Goal: Task Accomplishment & Management: Manage account settings

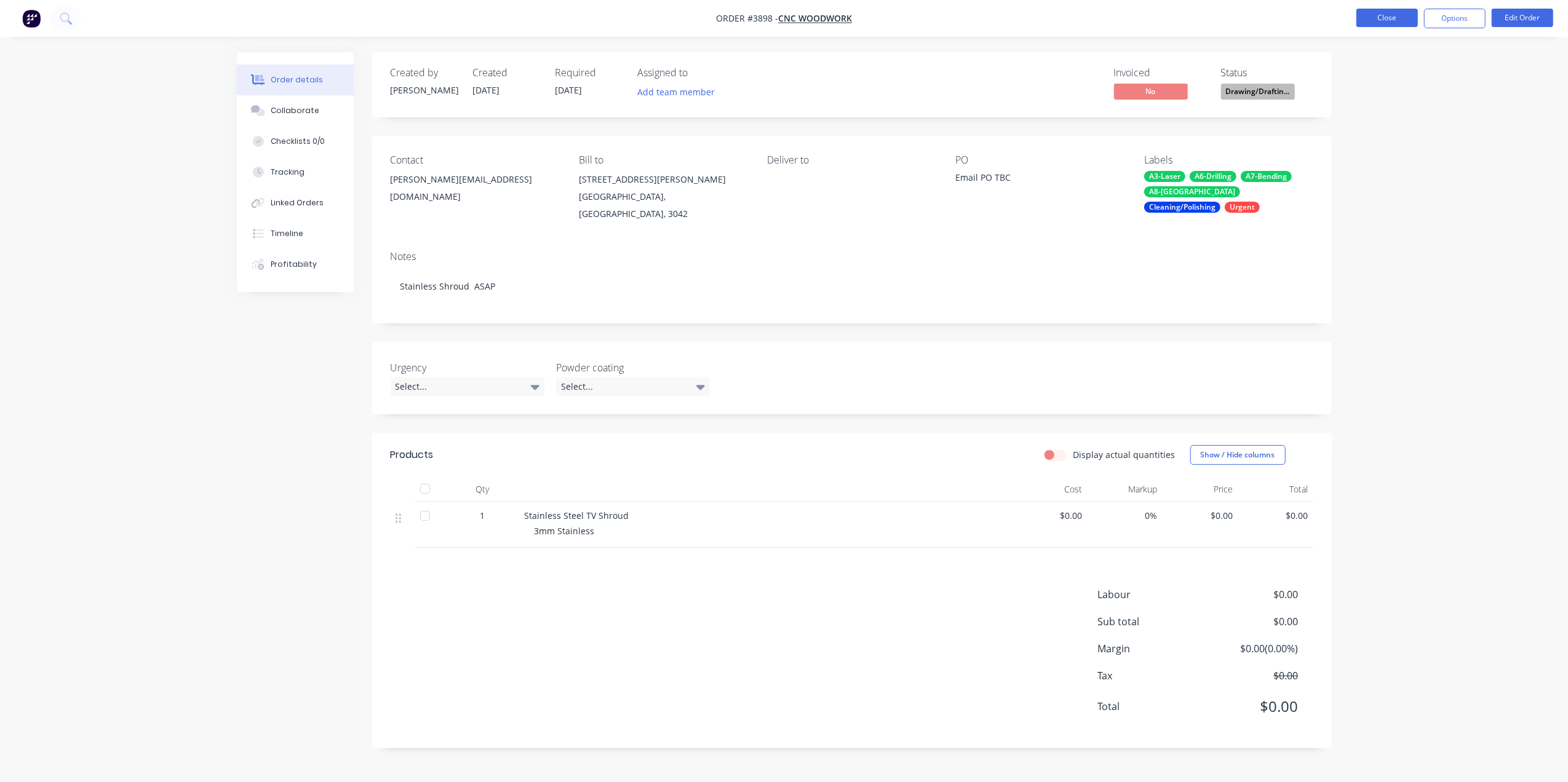
click at [1396, 22] on button "Close" at bounding box center [1387, 18] width 61 height 19
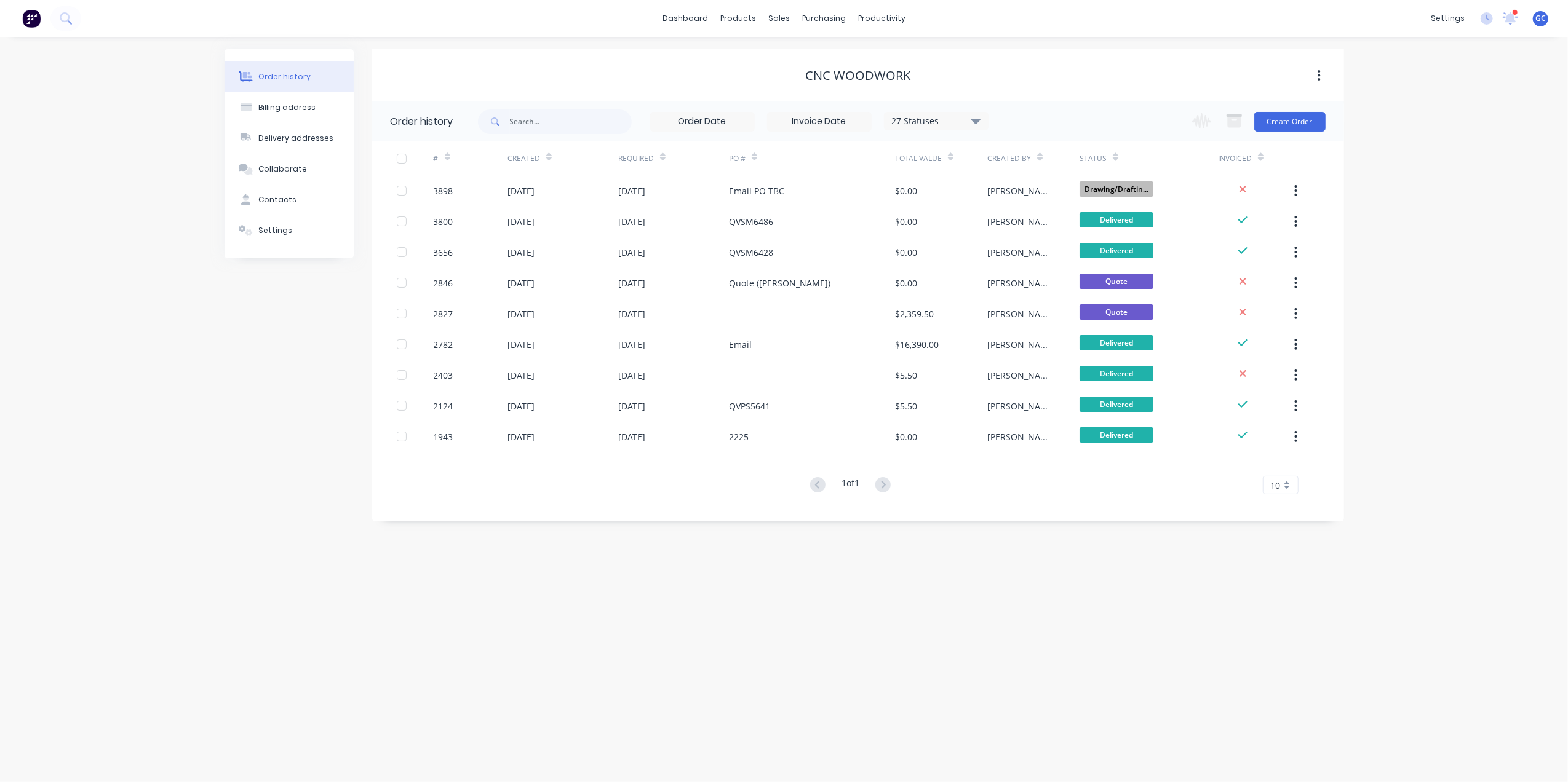
click at [575, 556] on div "Order history Billing address Delivery addresses Collaborate Contacts Settings …" at bounding box center [784, 409] width 1568 height 745
click at [571, 570] on div "Order history Billing address Delivery addresses Collaborate Contacts Settings …" at bounding box center [784, 409] width 1568 height 745
click at [613, 607] on div "Order history Billing address Delivery addresses Collaborate Contacts Settings …" at bounding box center [784, 409] width 1568 height 745
click at [814, 58] on div "Sales Orders" at bounding box center [825, 59] width 51 height 11
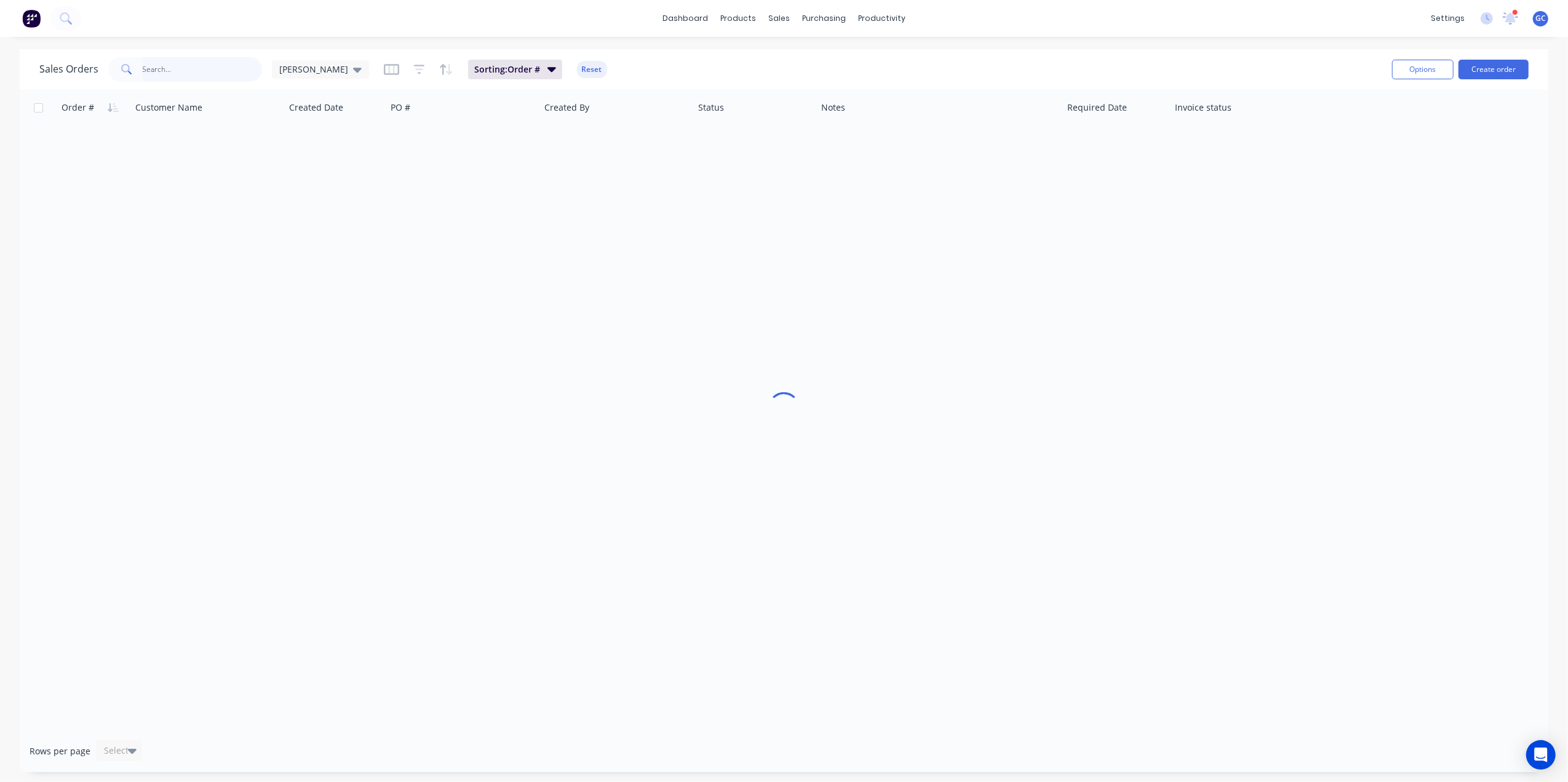
click at [168, 69] on input "text" at bounding box center [203, 69] width 120 height 25
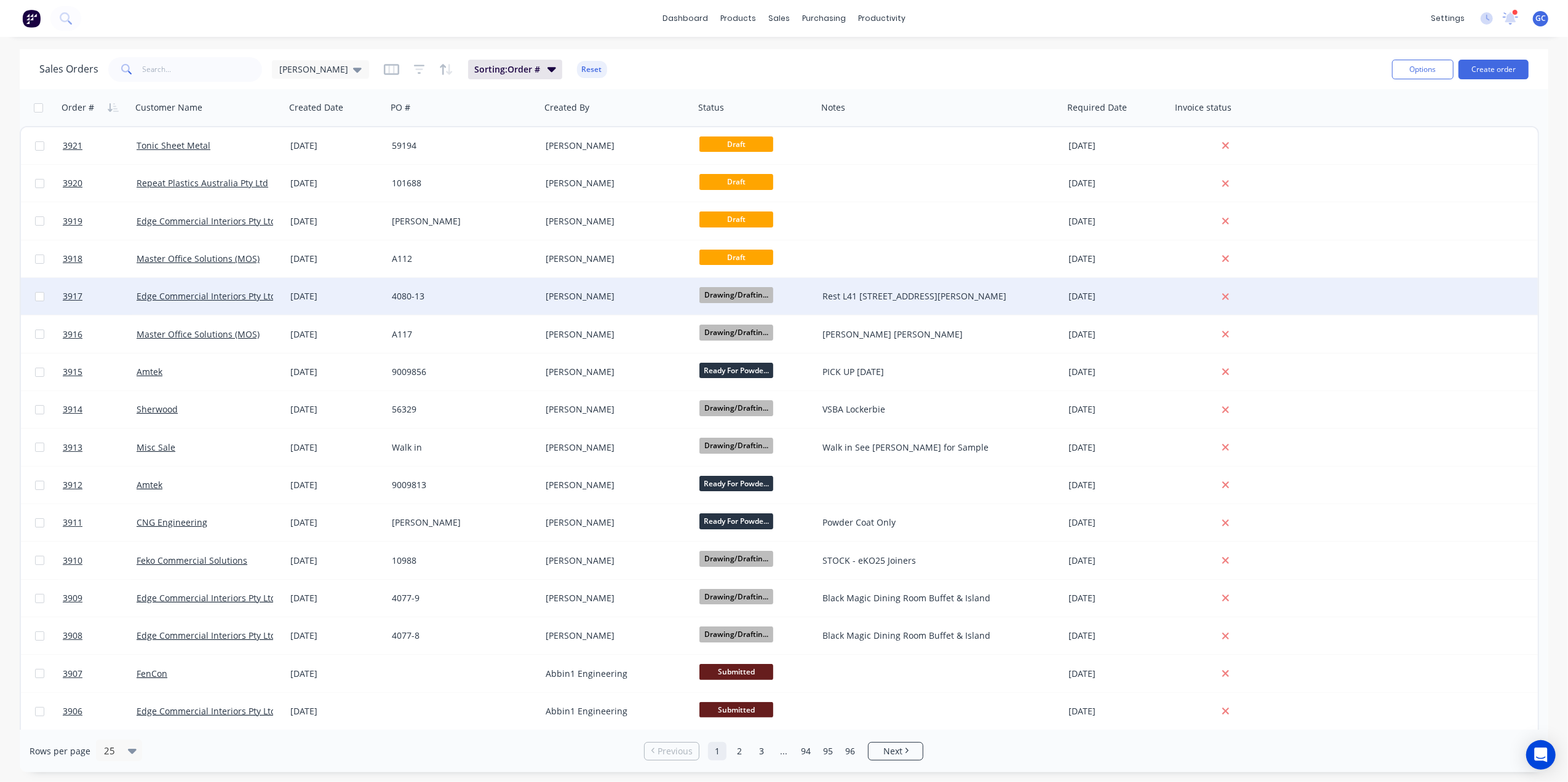
click at [522, 286] on div "4080-13" at bounding box center [464, 296] width 154 height 37
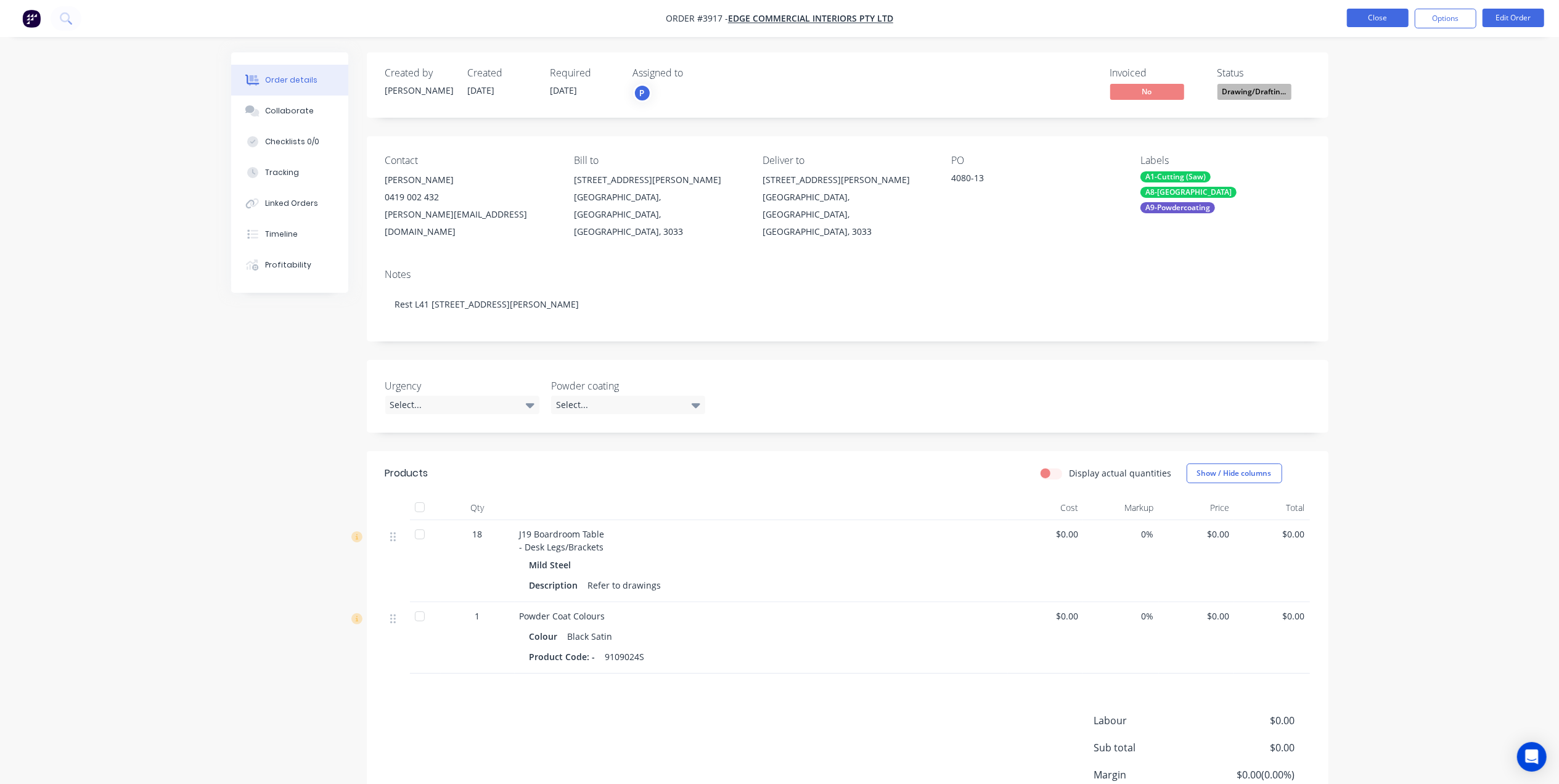
click at [1358, 23] on button "Close" at bounding box center [1377, 18] width 61 height 19
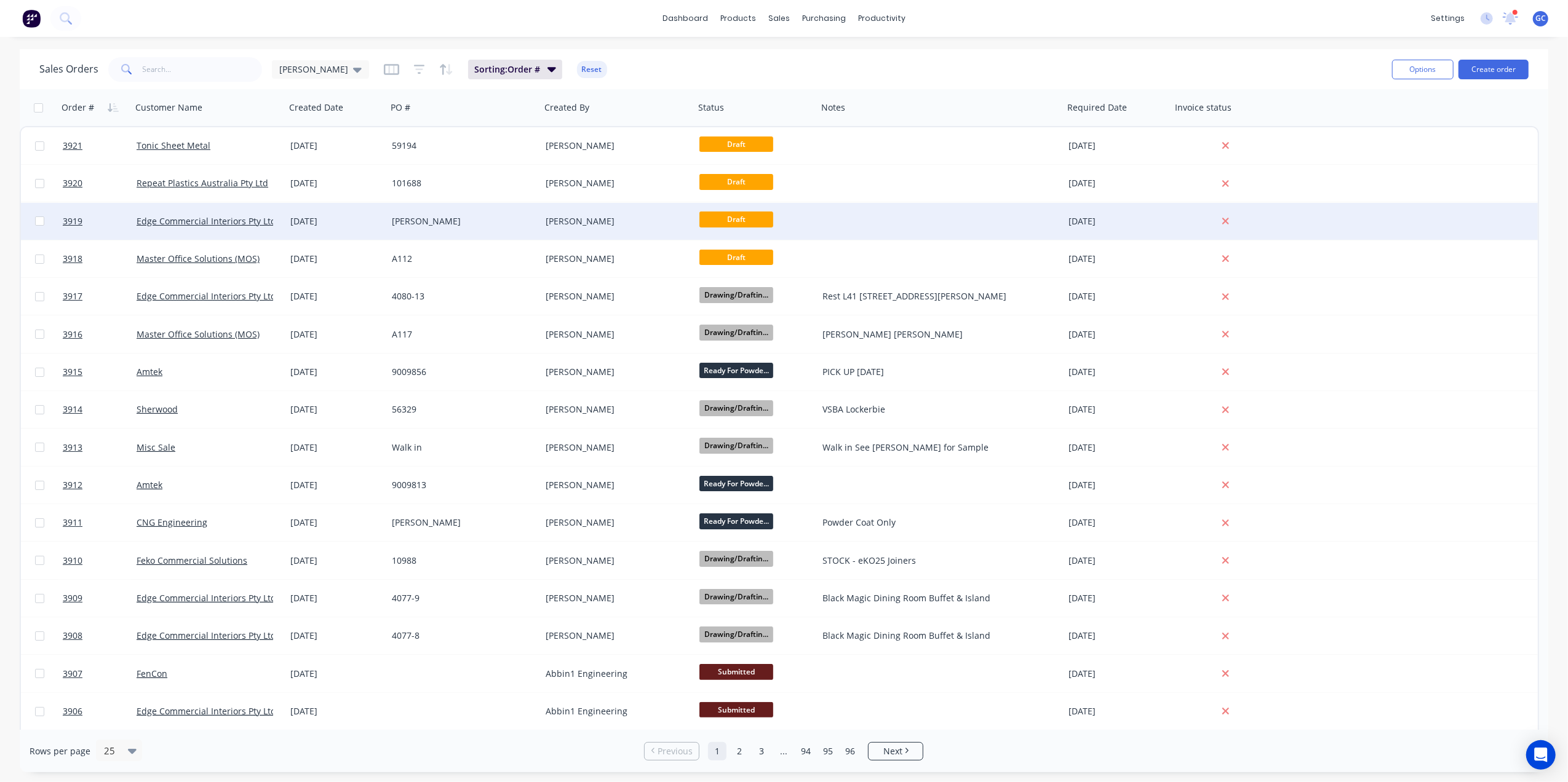
click at [482, 222] on div "[PERSON_NAME]" at bounding box center [459, 221] width 137 height 12
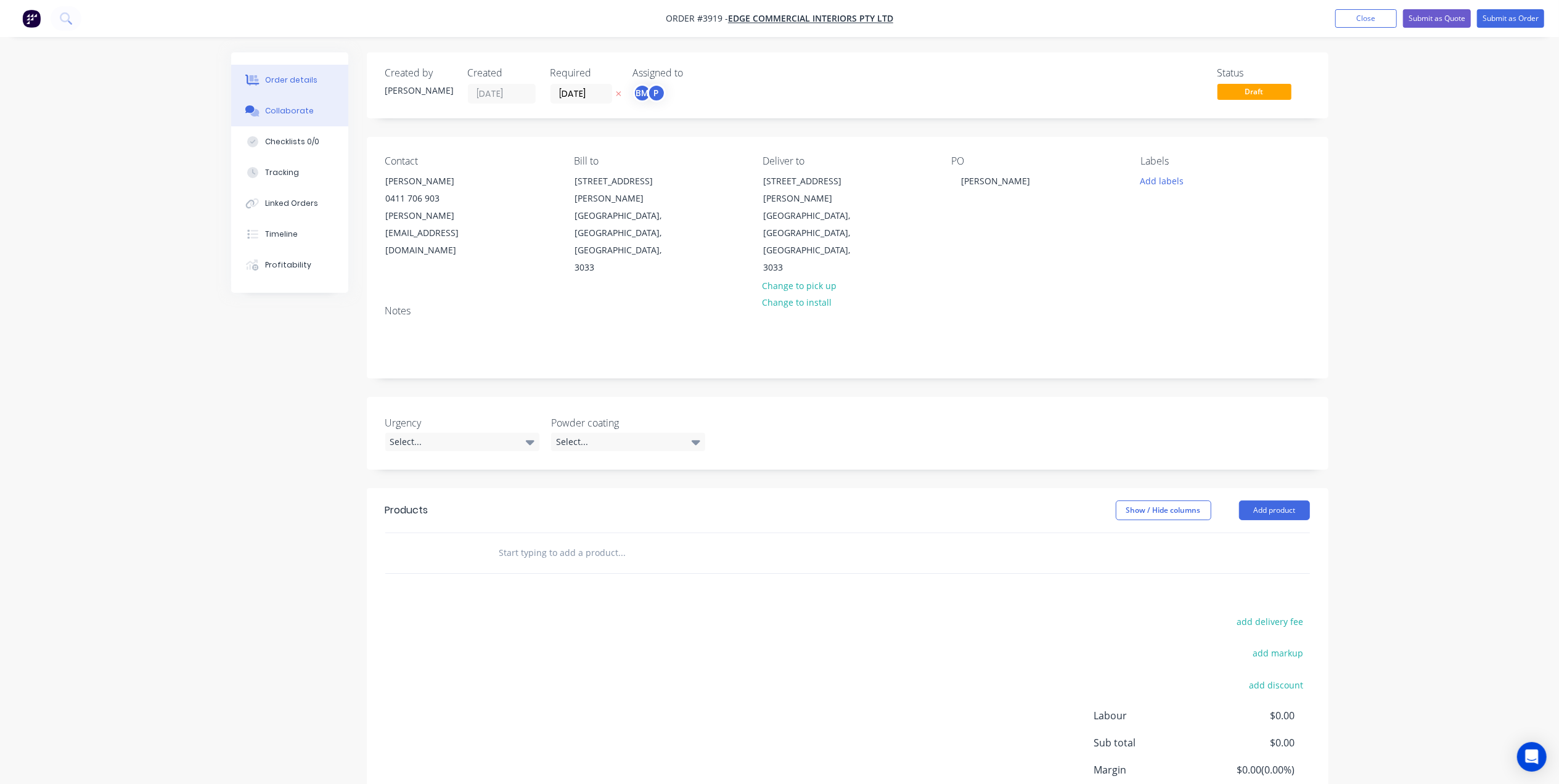
click at [288, 112] on div "Collaborate" at bounding box center [289, 111] width 48 height 11
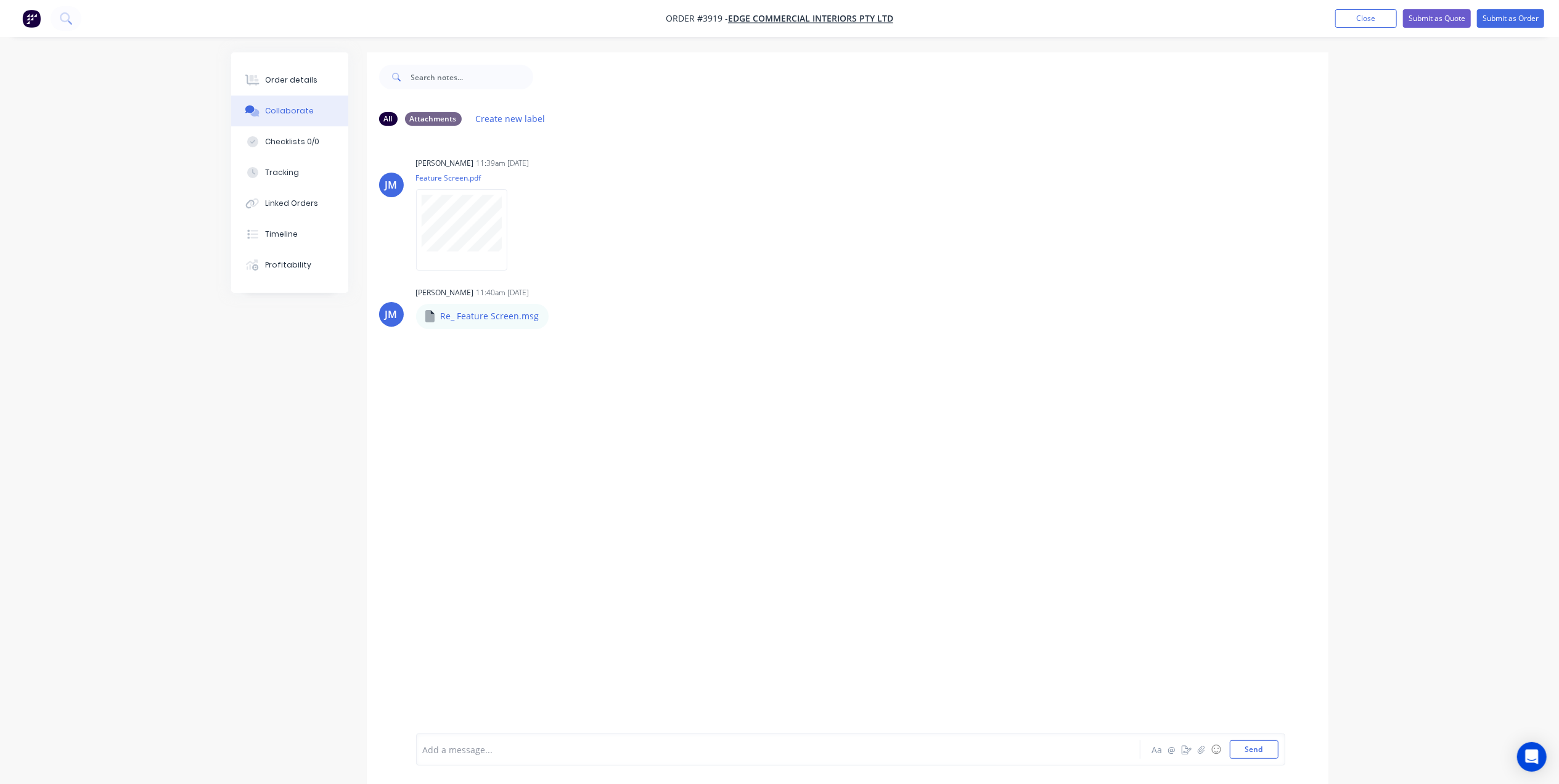
click at [1359, 7] on nav "Order #3919 - Edge Commercial Interiors Pty Ltd Add product Close Submit as Quo…" at bounding box center [779, 18] width 1559 height 37
click at [1357, 16] on button "Close" at bounding box center [1366, 18] width 61 height 19
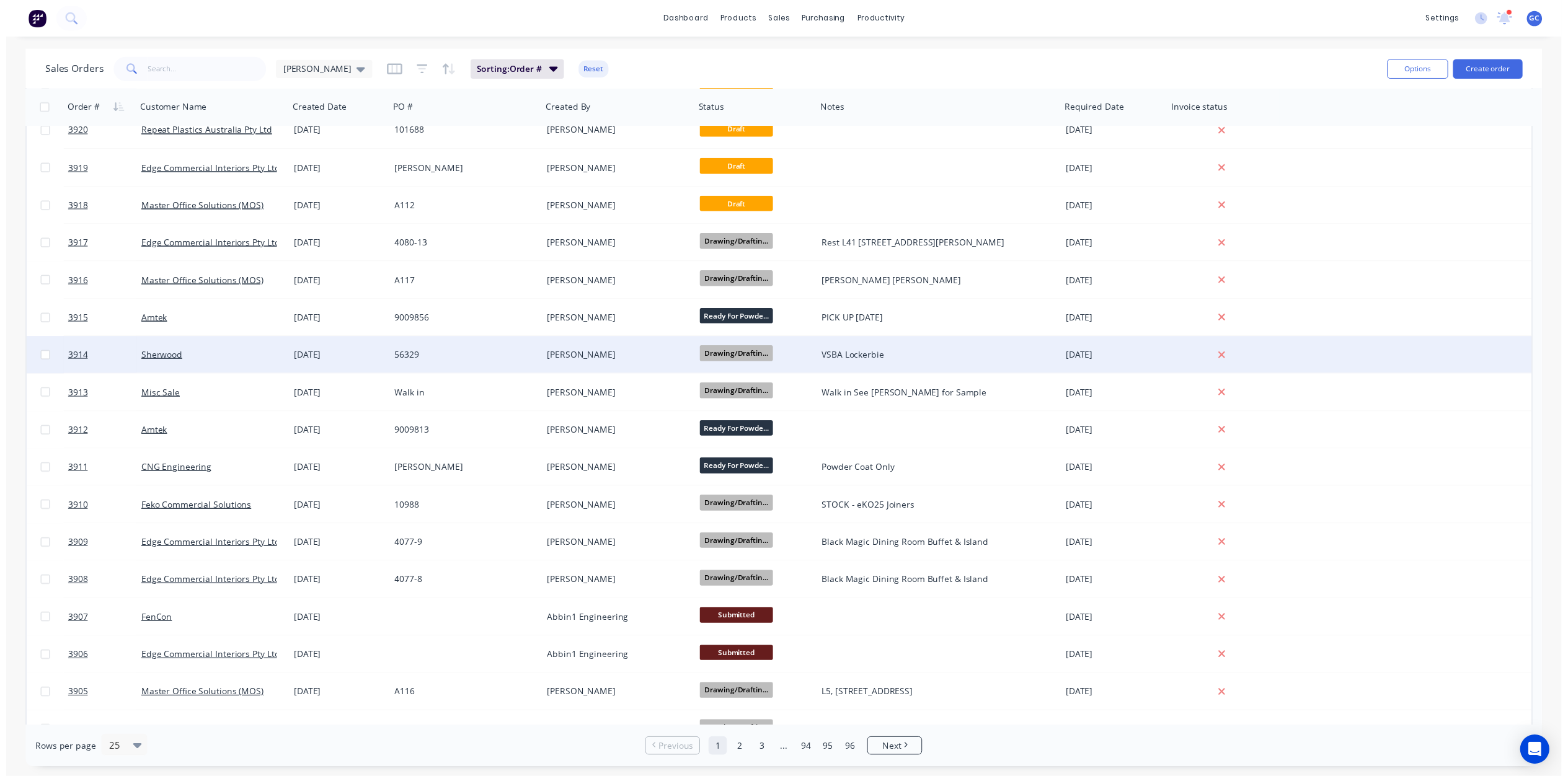
scroll to position [82, 0]
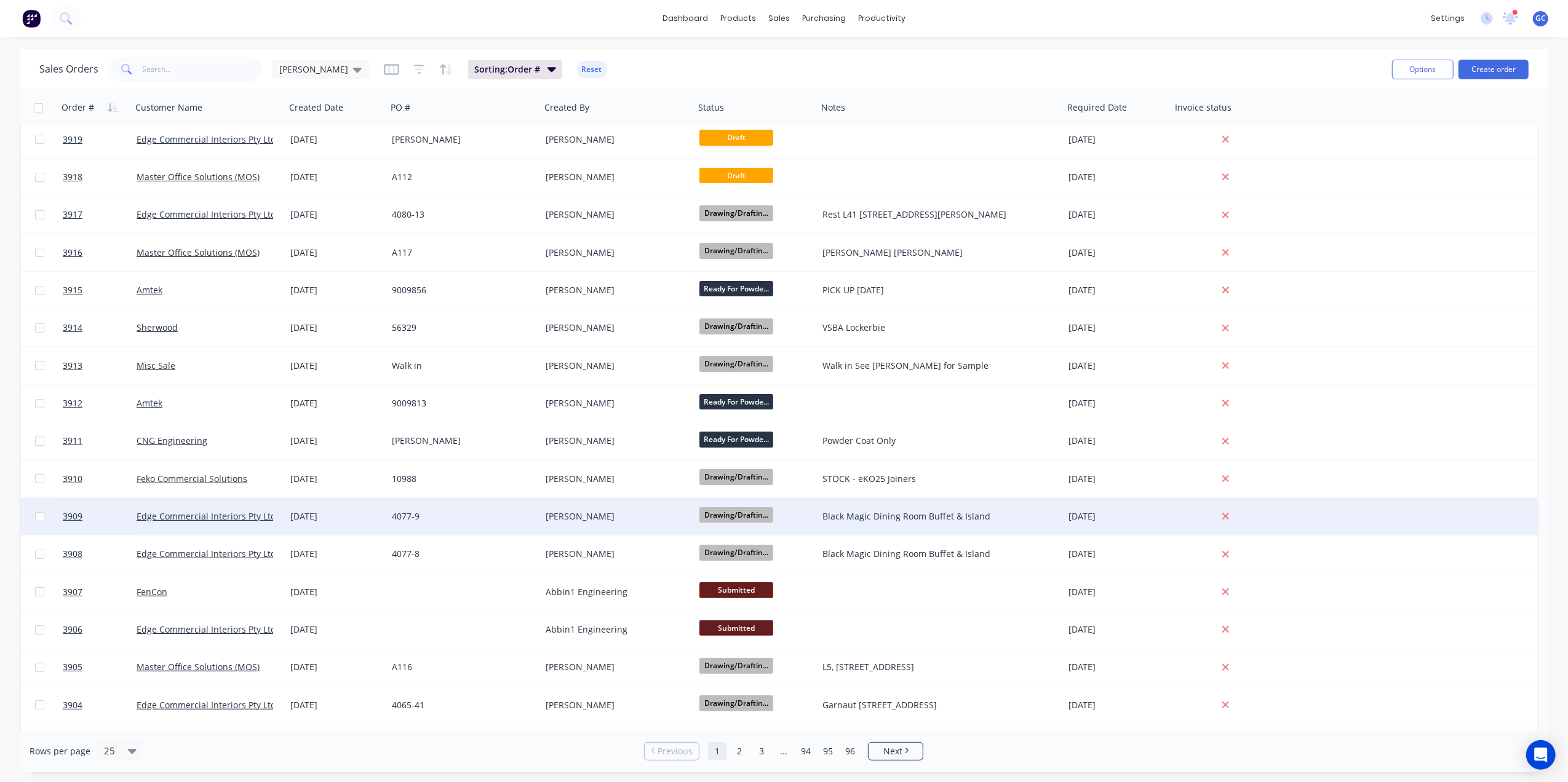
click at [505, 516] on div "4077-9" at bounding box center [459, 516] width 137 height 12
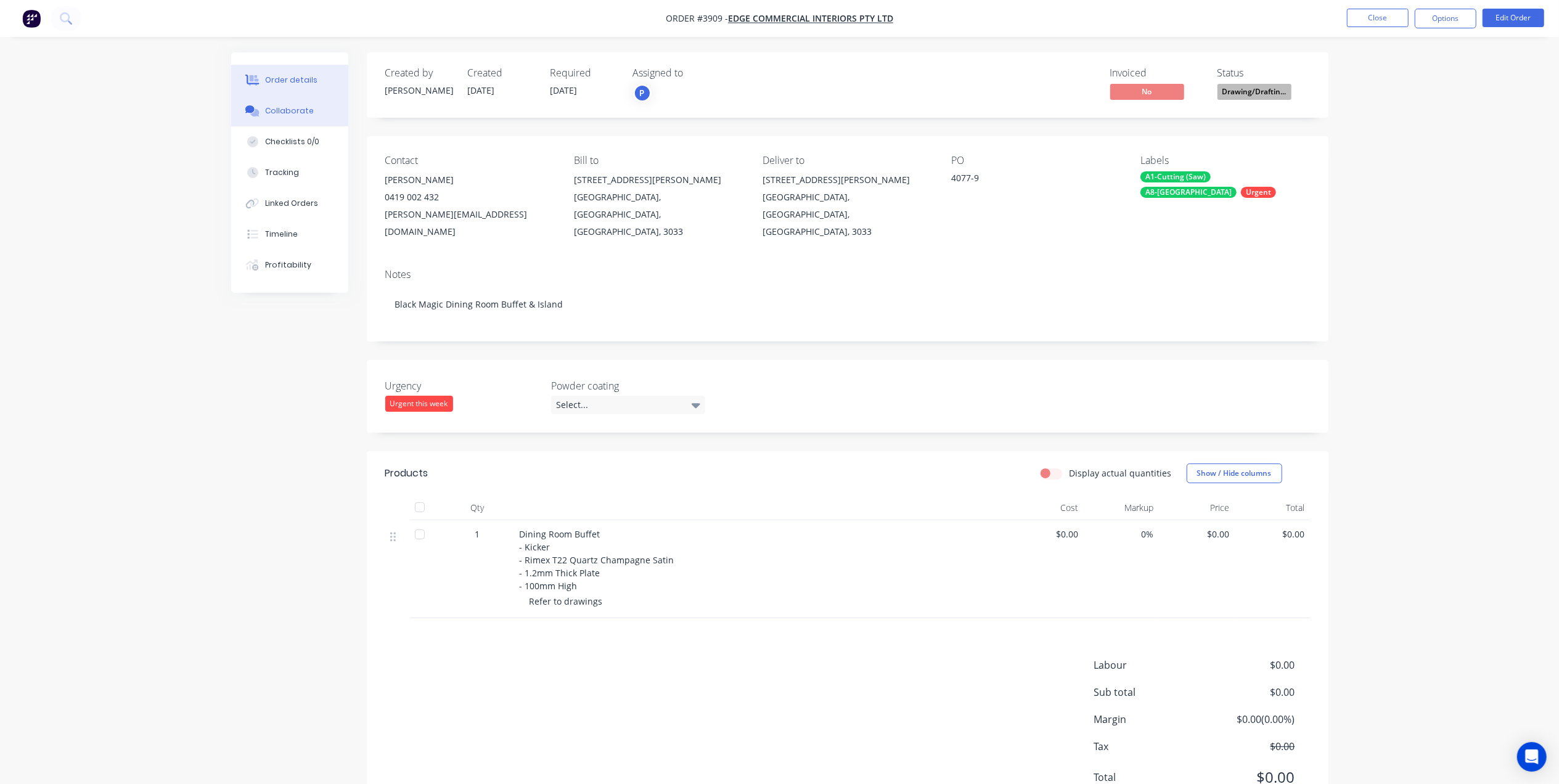
click at [268, 107] on div "Collaborate" at bounding box center [289, 111] width 48 height 11
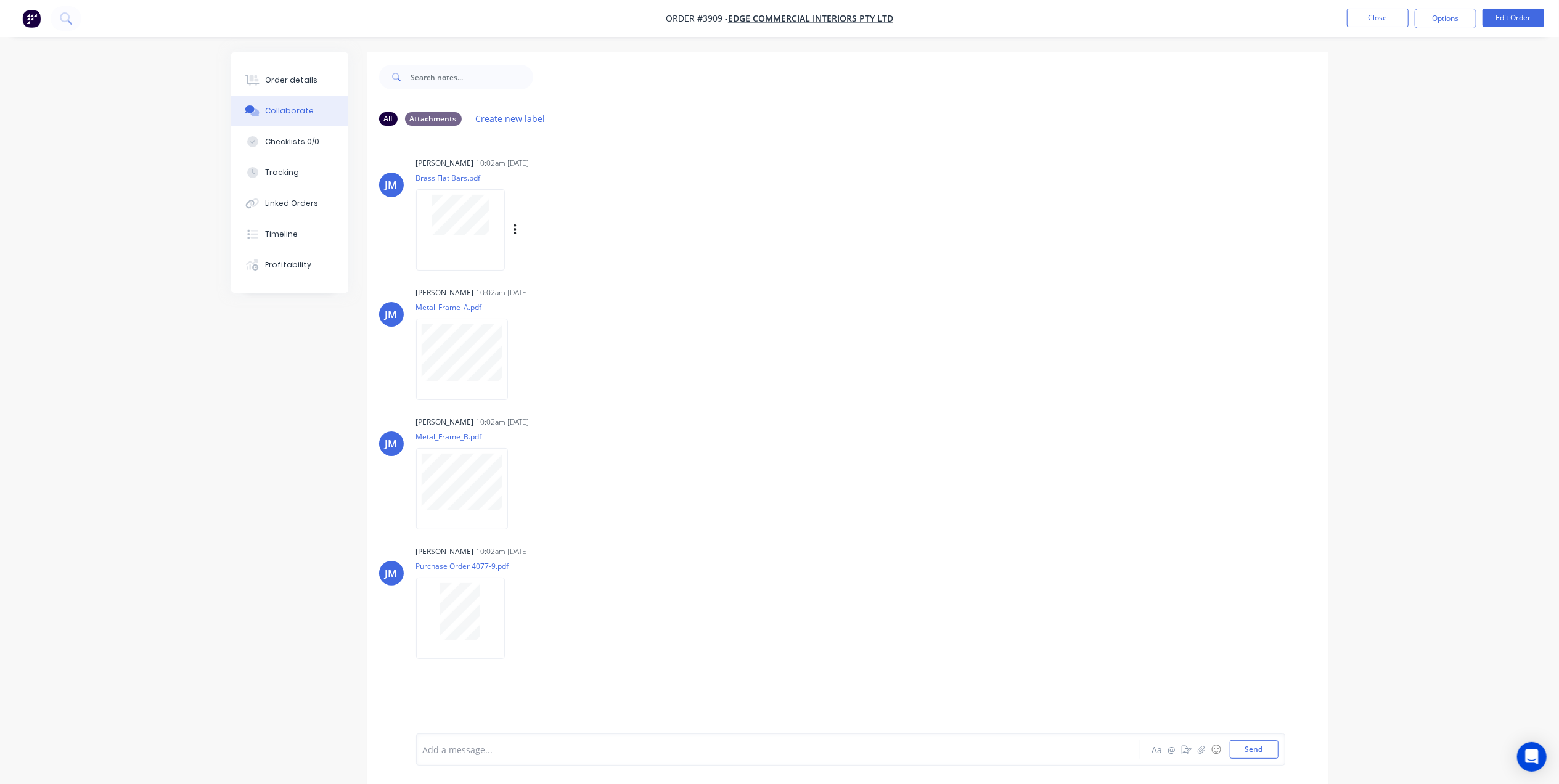
click at [469, 237] on div at bounding box center [460, 229] width 88 height 81
click at [305, 75] on div "Order details" at bounding box center [292, 80] width 52 height 11
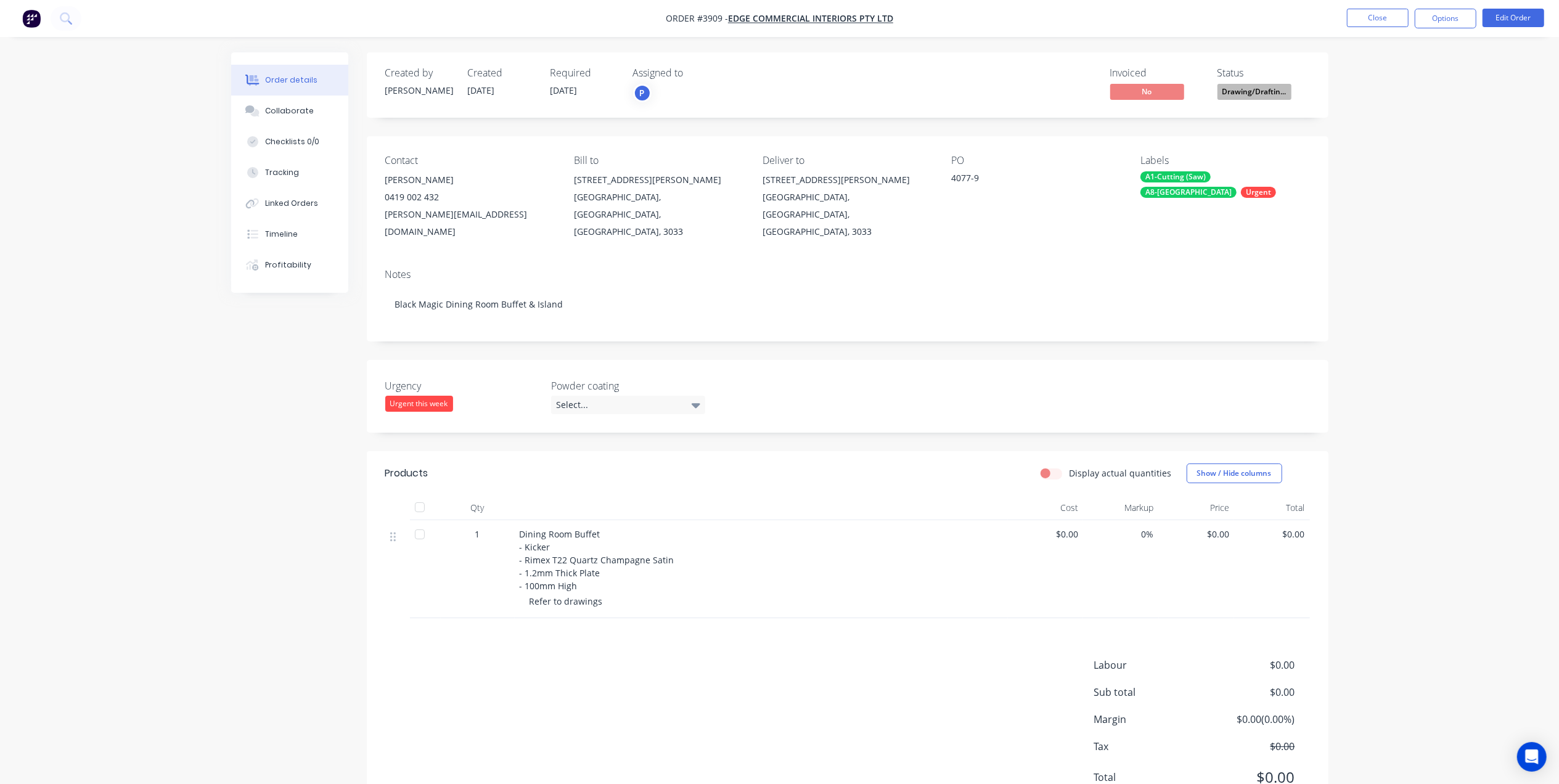
click at [1069, 56] on div "Created by Joe Created 08/09/25 Required 09/09/25 Assigned to P Invoiced No Sta…" at bounding box center [848, 85] width 962 height 66
click at [1368, 14] on button "Close" at bounding box center [1377, 18] width 61 height 19
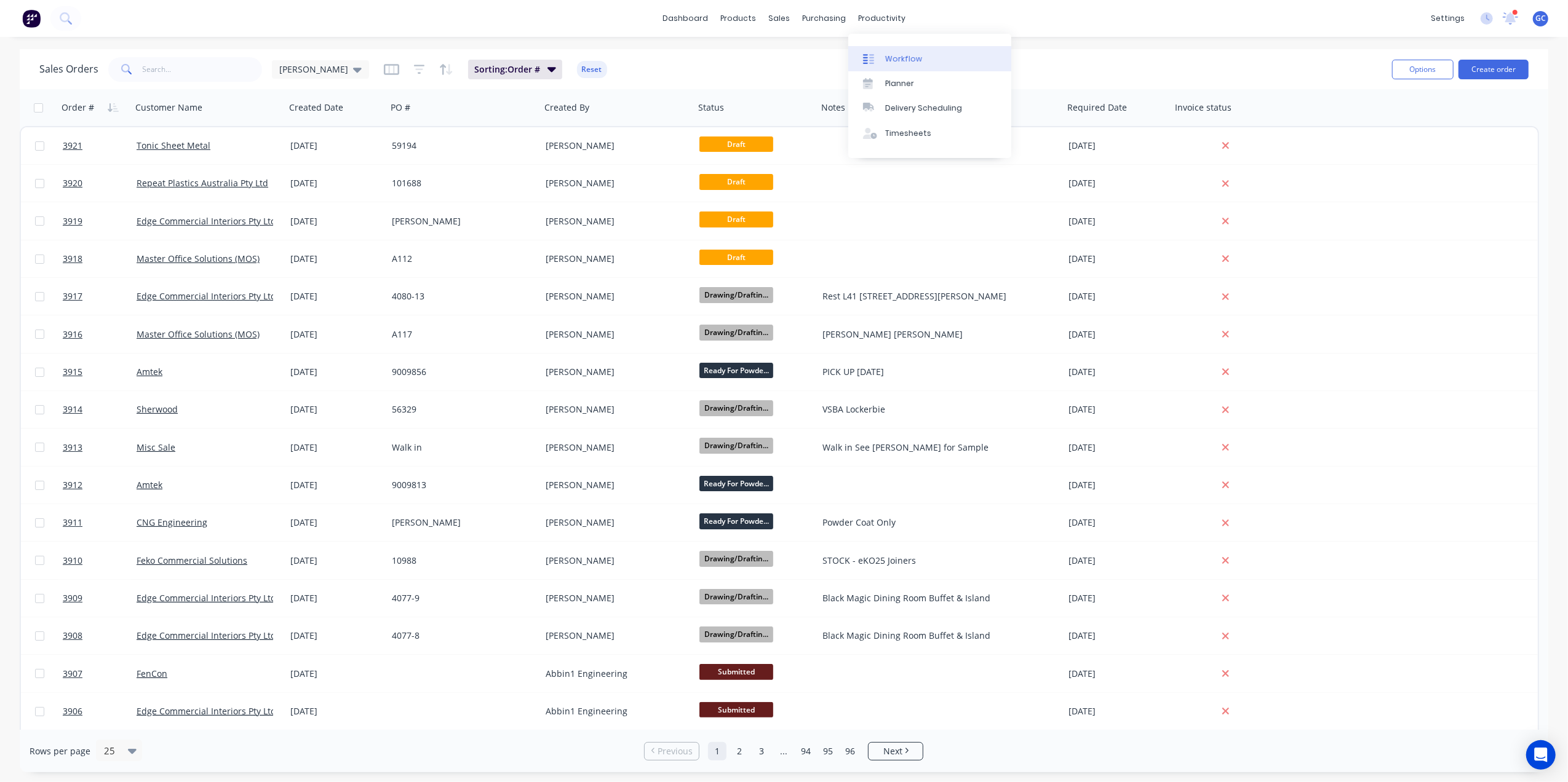
click at [894, 56] on div "Workflow" at bounding box center [903, 59] width 37 height 11
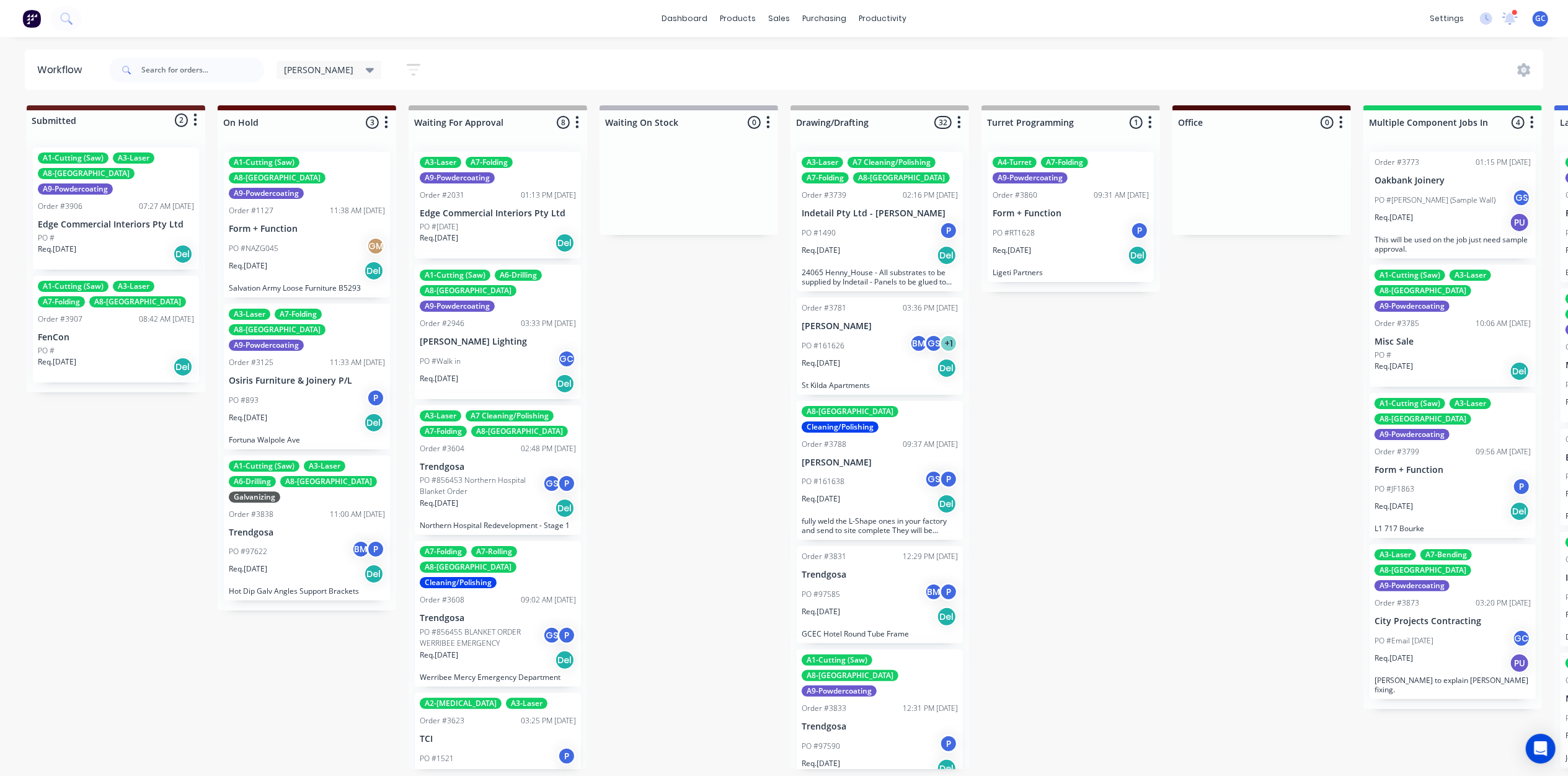
click at [300, 239] on div "PO #NAZG045 GM" at bounding box center [307, 248] width 157 height 24
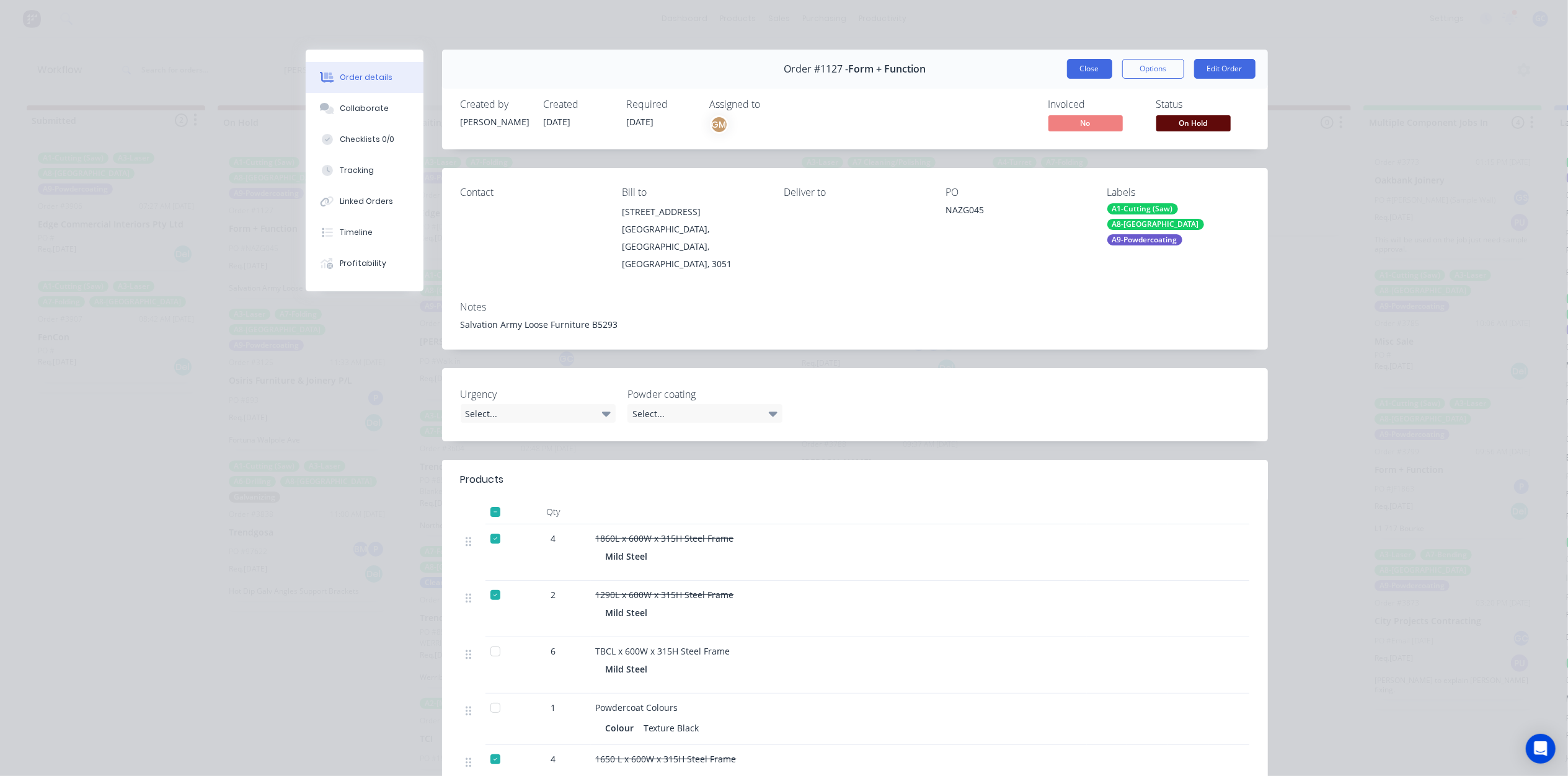
click at [1067, 72] on button "Close" at bounding box center [1089, 68] width 45 height 20
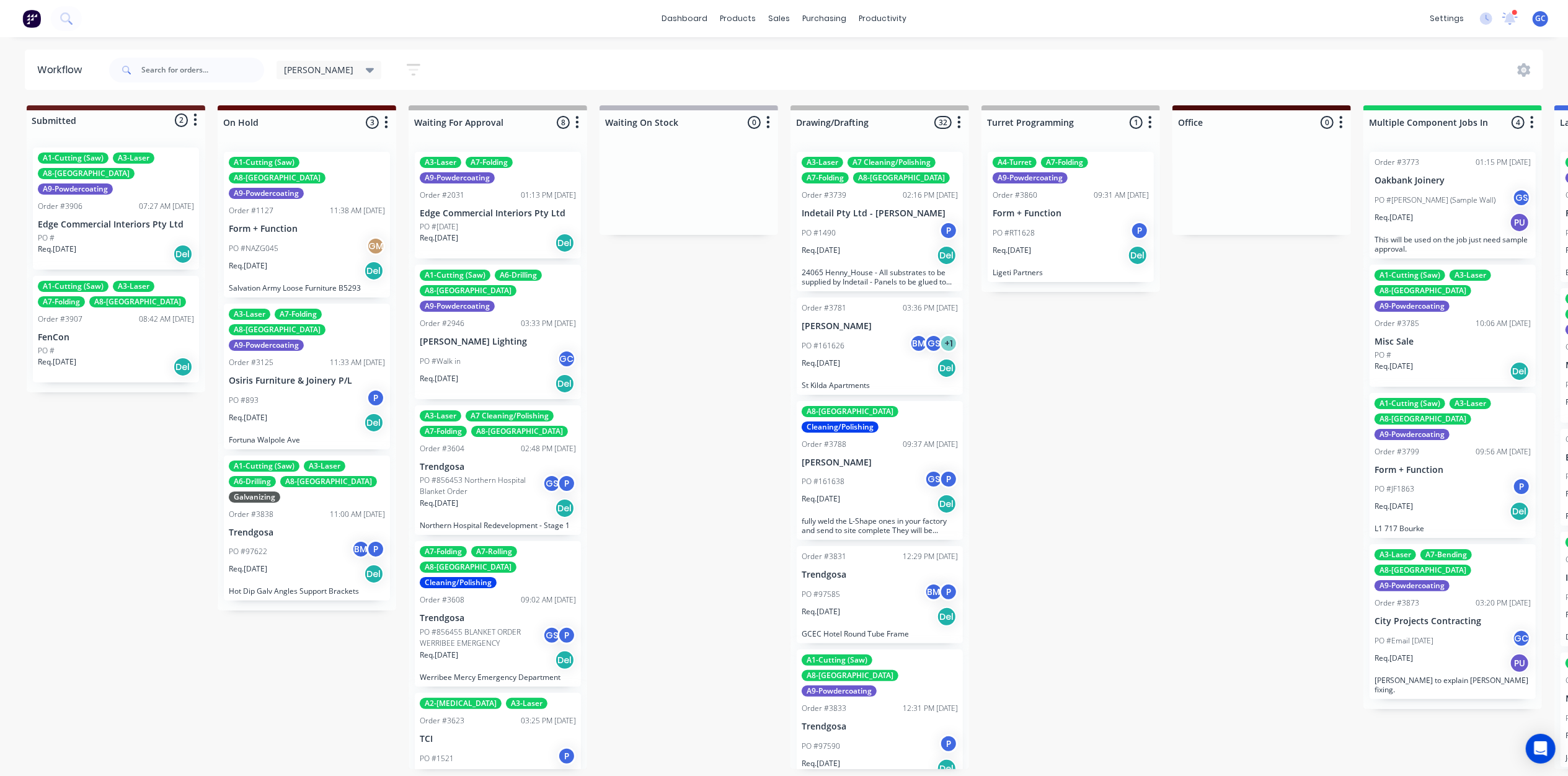
click at [303, 389] on div "PO #893 P" at bounding box center [307, 400] width 157 height 24
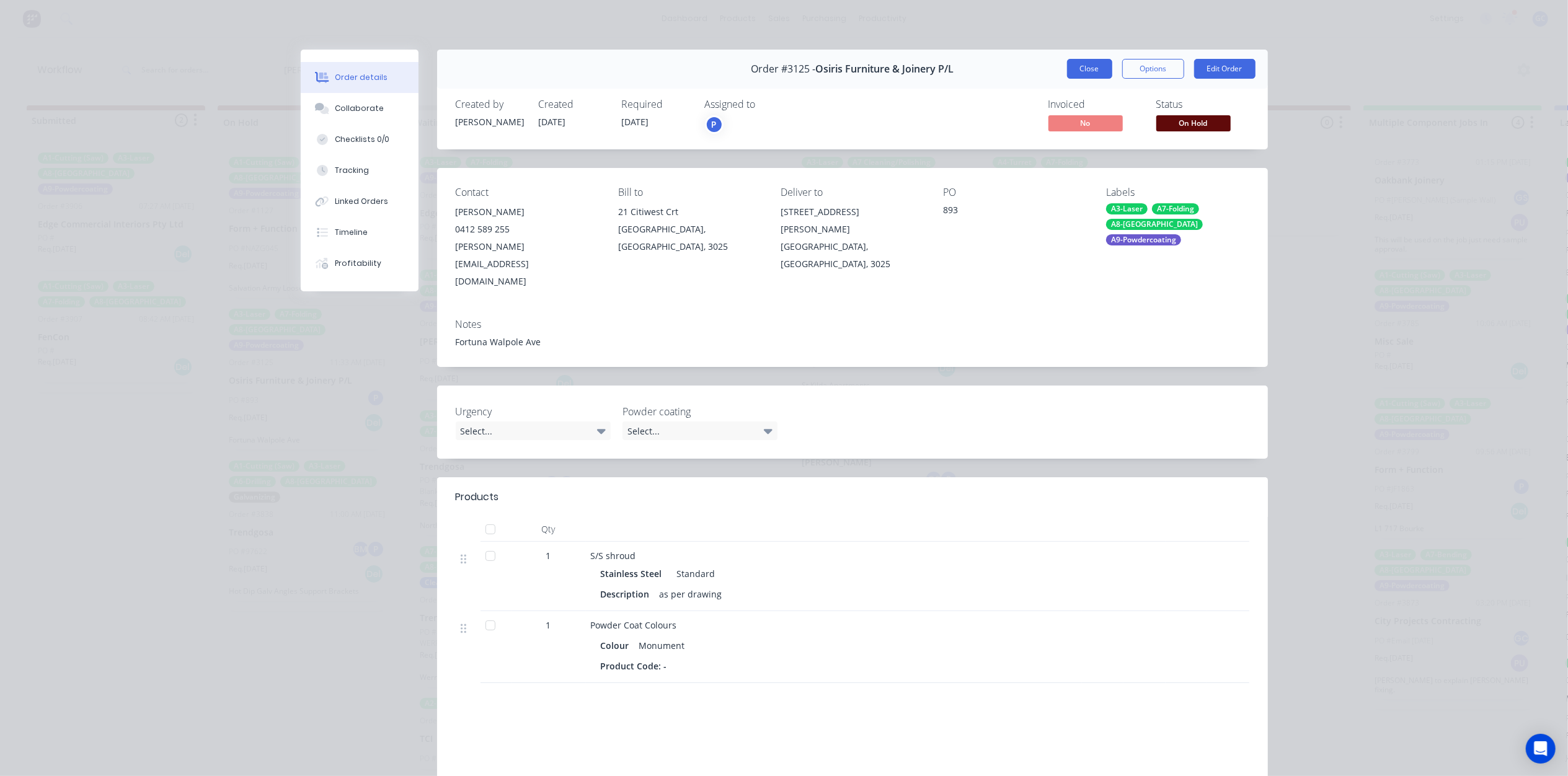
click at [1078, 77] on button "Close" at bounding box center [1089, 68] width 45 height 20
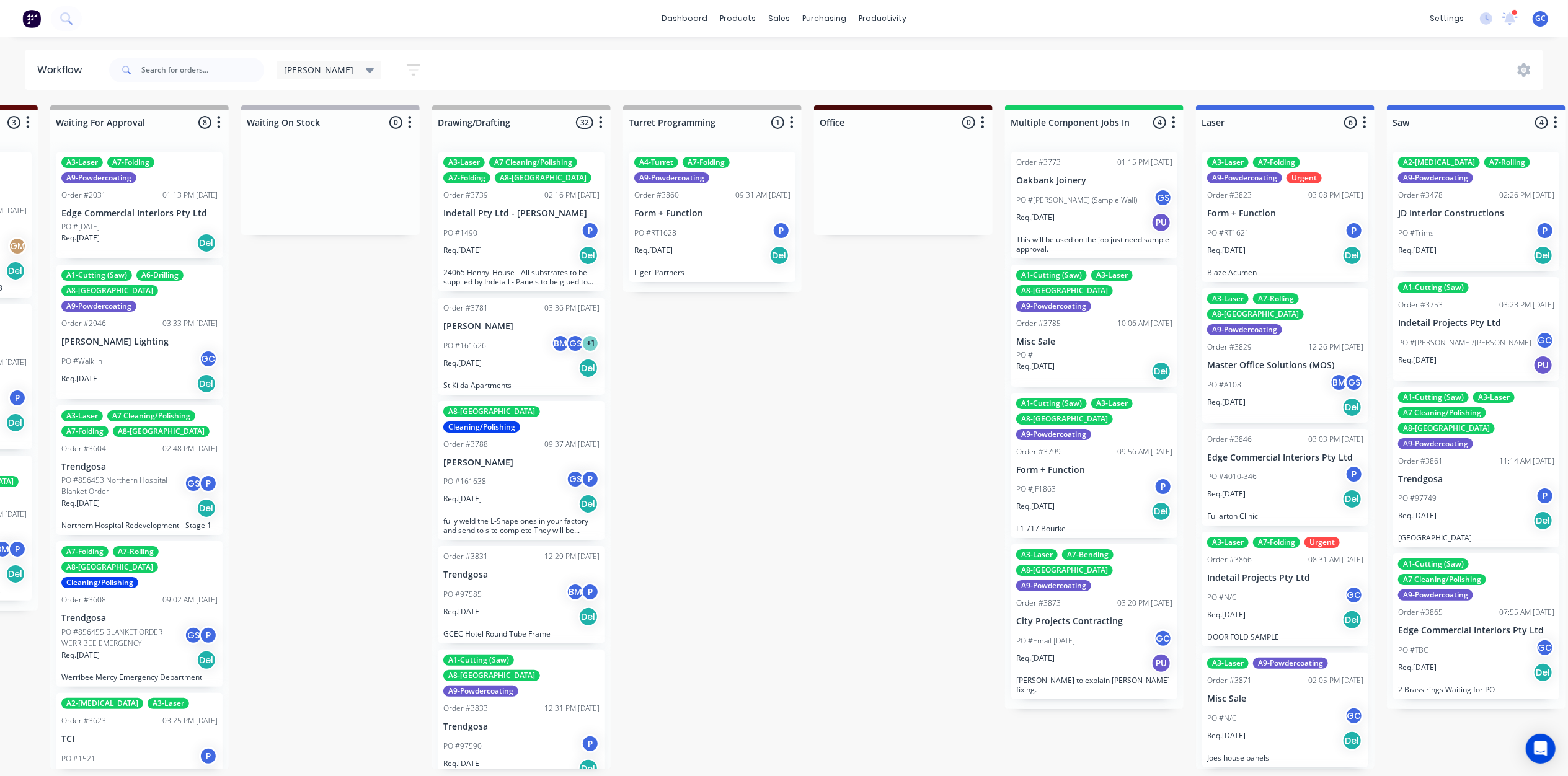
scroll to position [0, 363]
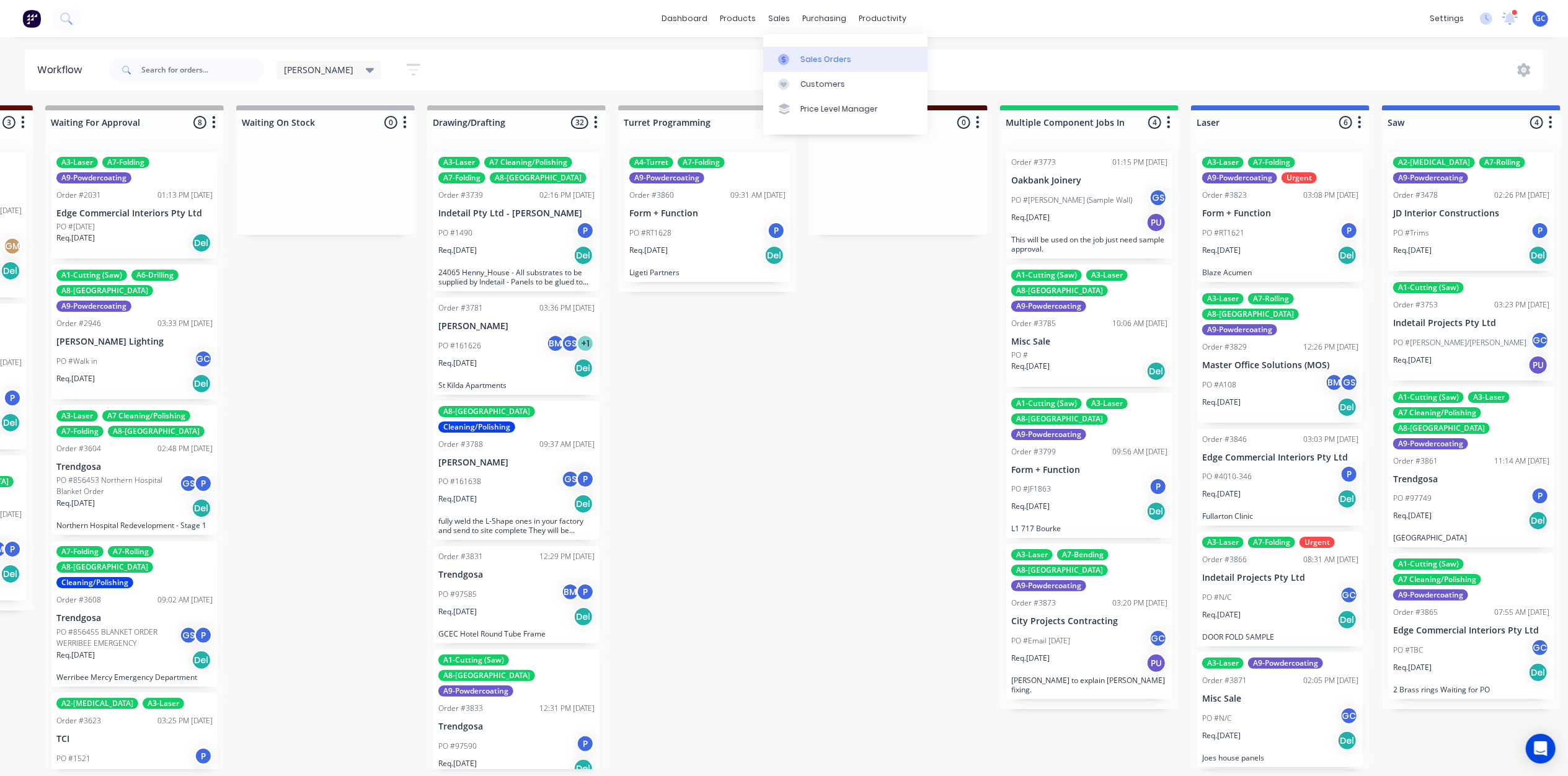
click at [796, 52] on link "Sales Orders" at bounding box center [845, 58] width 164 height 25
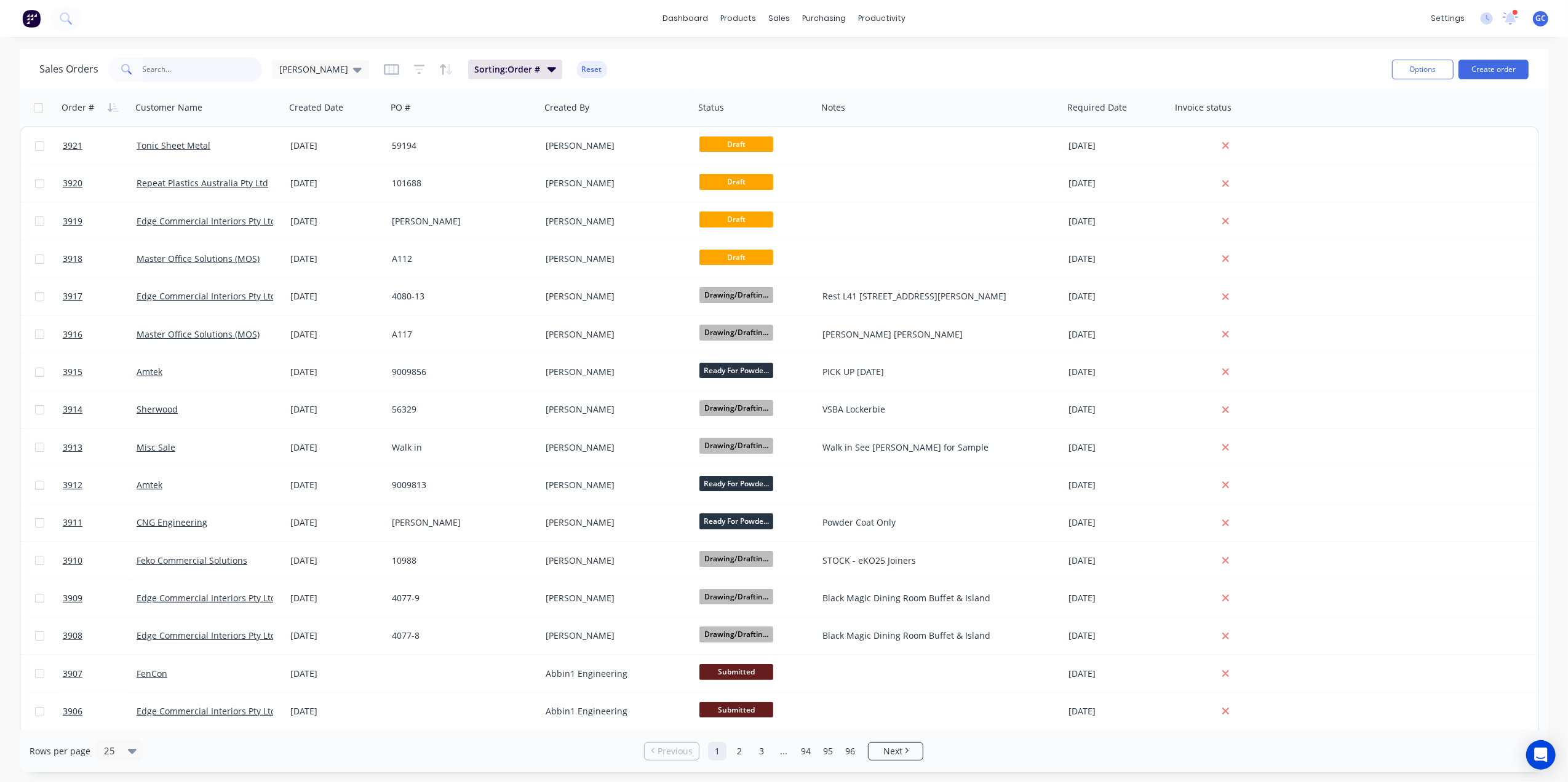
click at [230, 65] on input "text" at bounding box center [203, 69] width 120 height 25
type input "c"
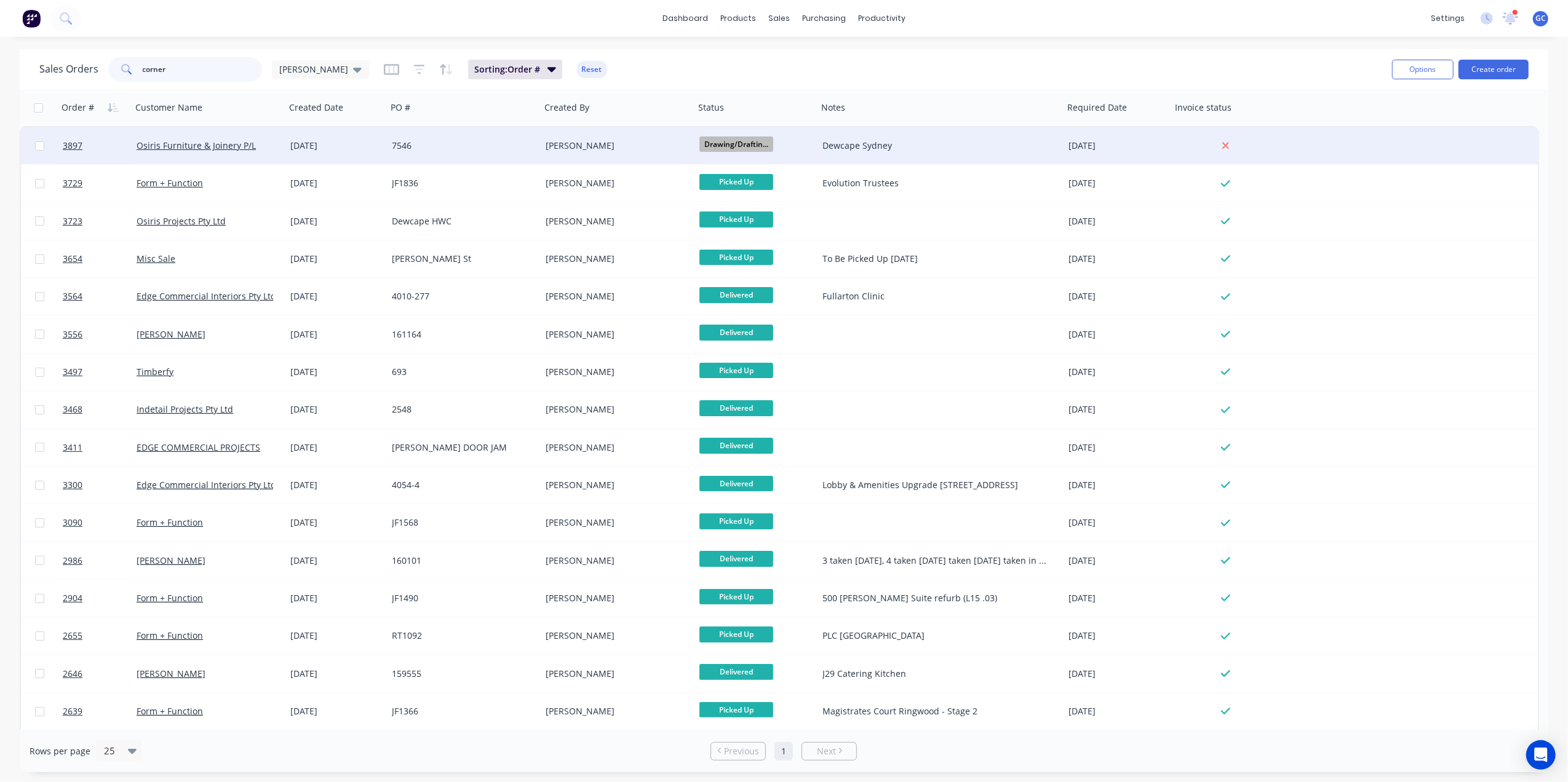
type input "corner"
click at [388, 133] on div "7546" at bounding box center [464, 145] width 154 height 37
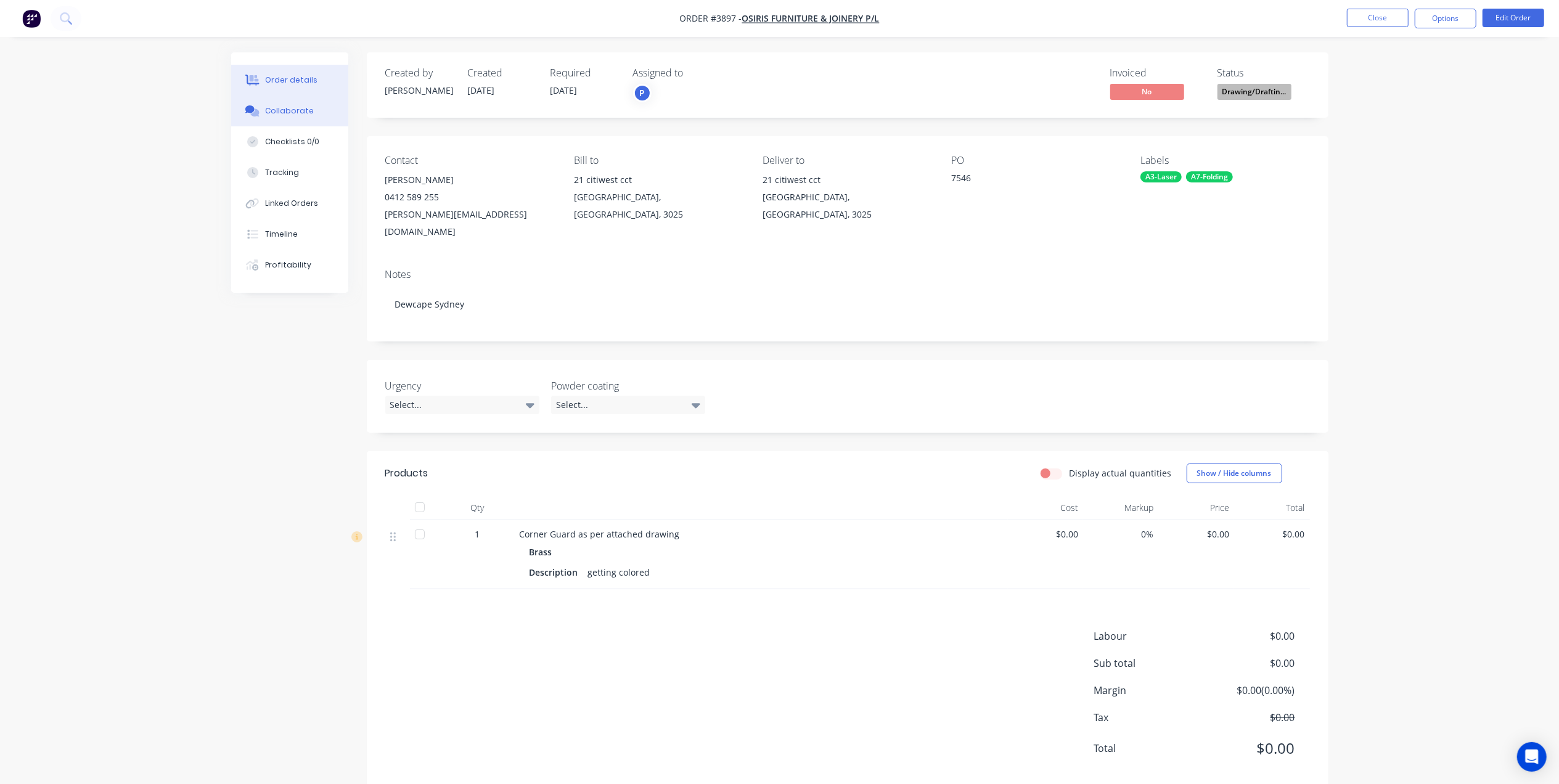
click at [281, 112] on div "Collaborate" at bounding box center [289, 111] width 48 height 11
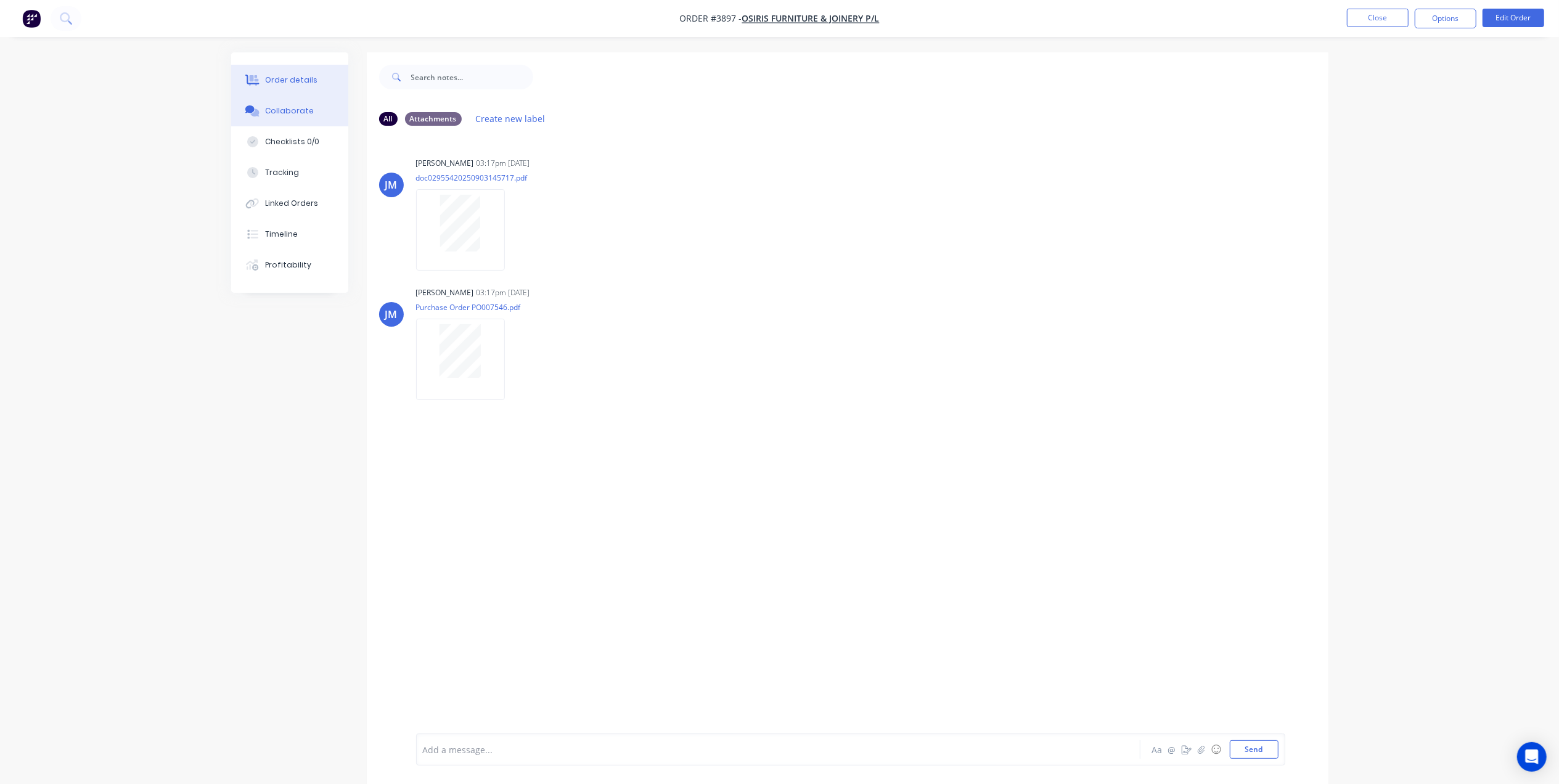
click at [310, 75] on div "Order details" at bounding box center [292, 80] width 52 height 11
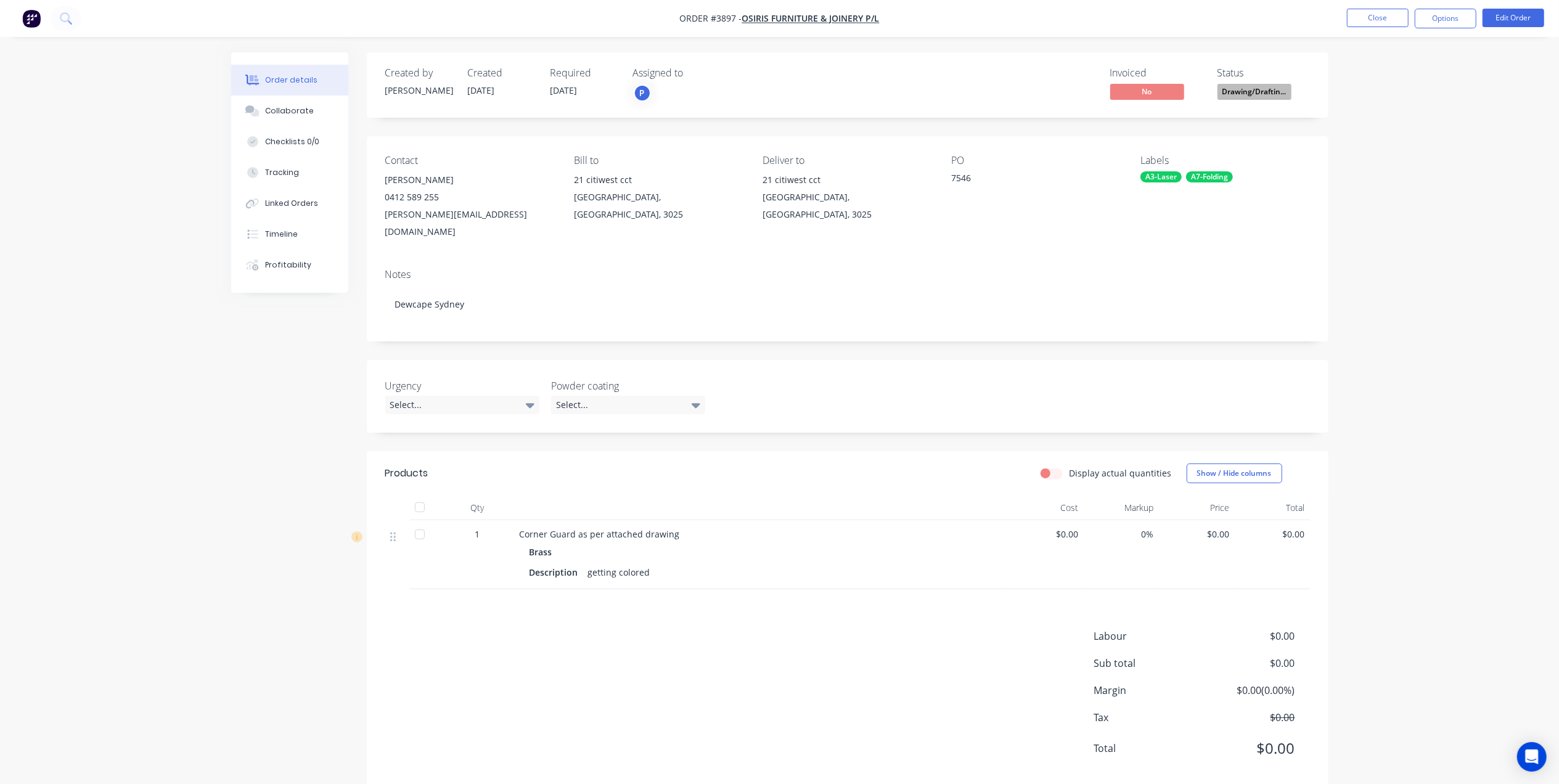
click at [1357, 3] on nav "Order #3897 - Osiris Furniture & Joinery P/L Close Options Edit Order" at bounding box center [779, 18] width 1559 height 37
click at [1354, 15] on button "Close" at bounding box center [1377, 18] width 61 height 19
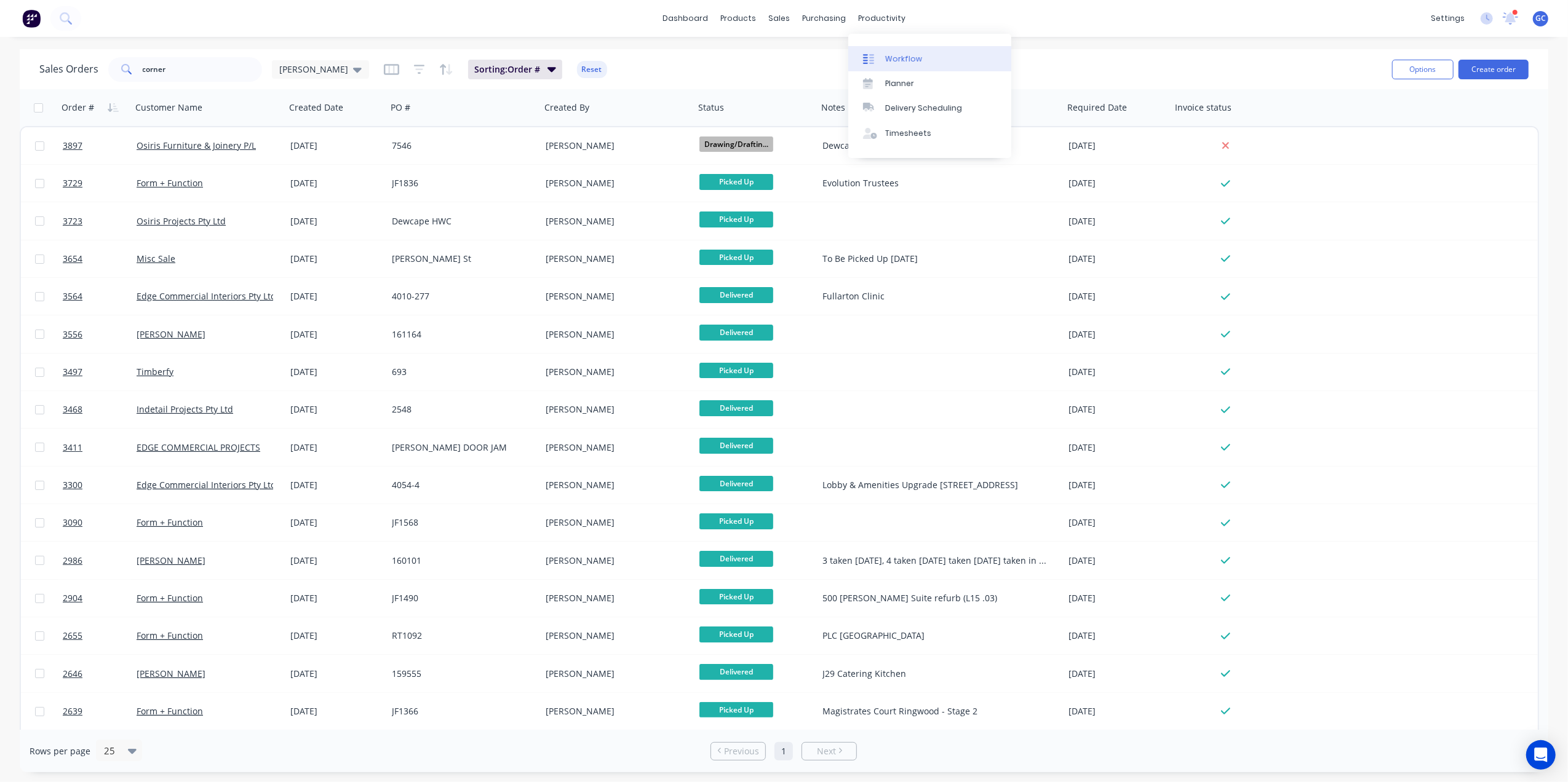
click at [902, 59] on div "Workflow" at bounding box center [903, 59] width 37 height 11
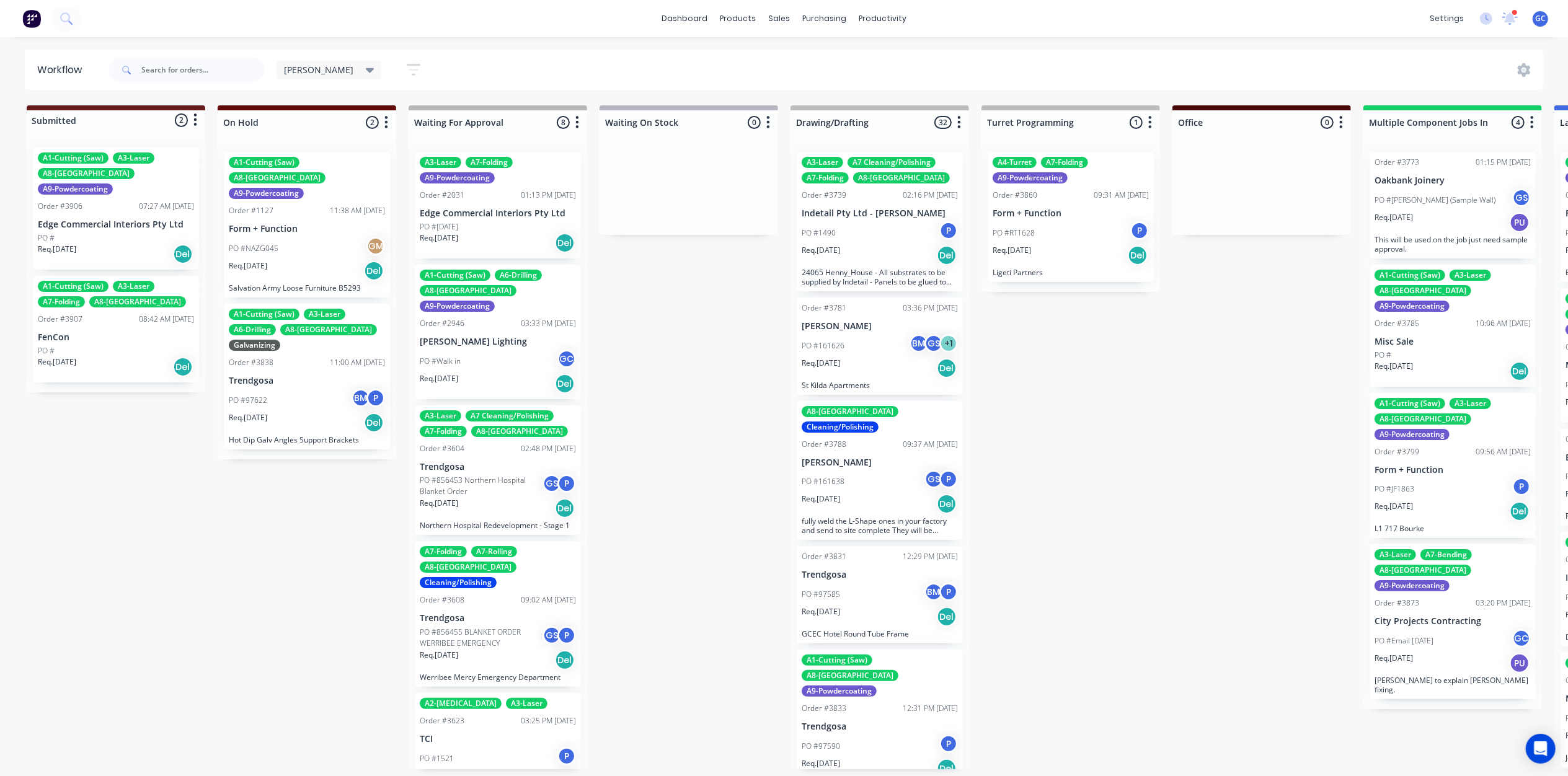
click at [321, 376] on p "Trendgosa" at bounding box center [307, 381] width 157 height 11
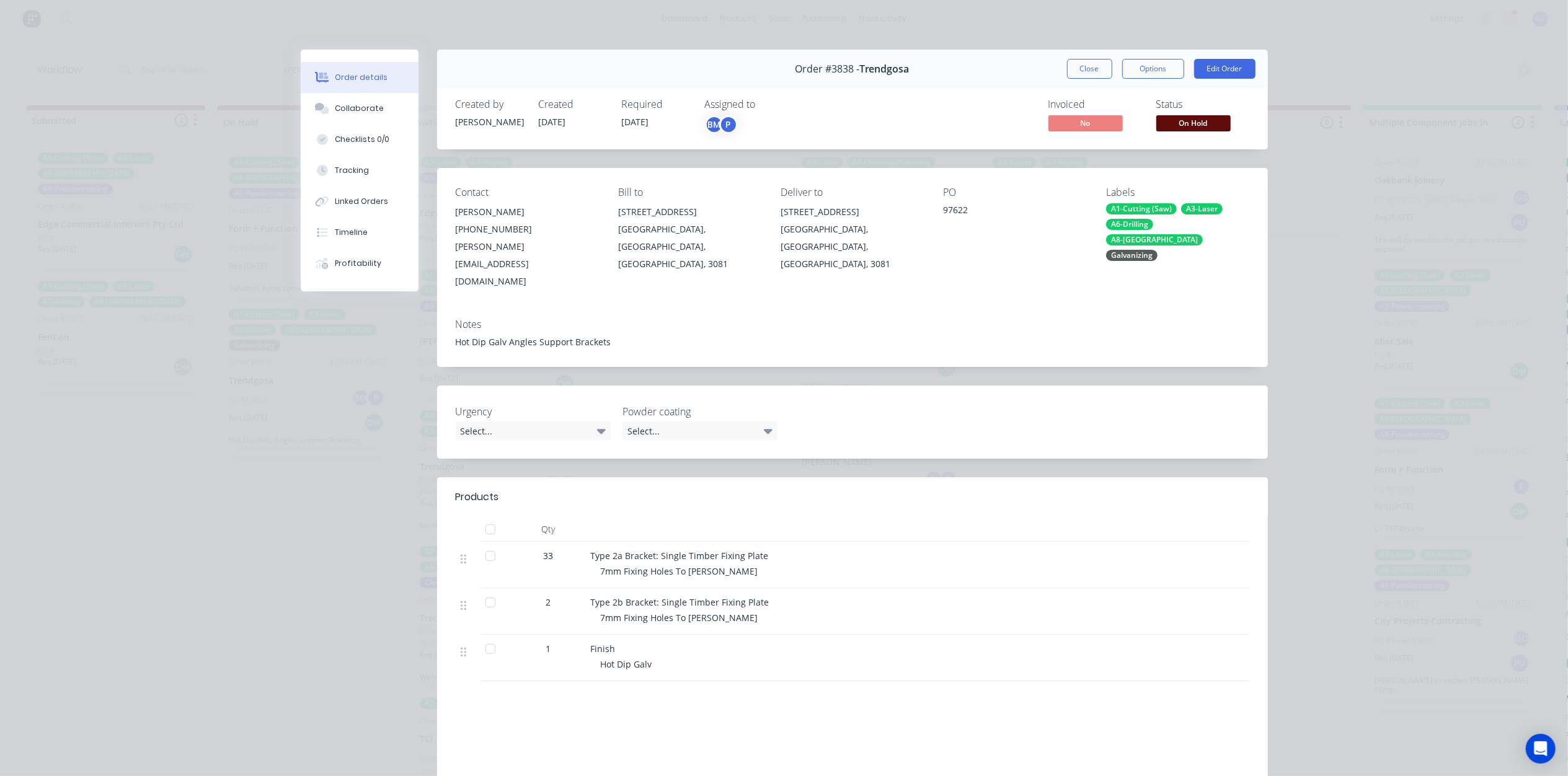
click at [1218, 126] on span "On Hold" at bounding box center [1193, 123] width 74 height 16
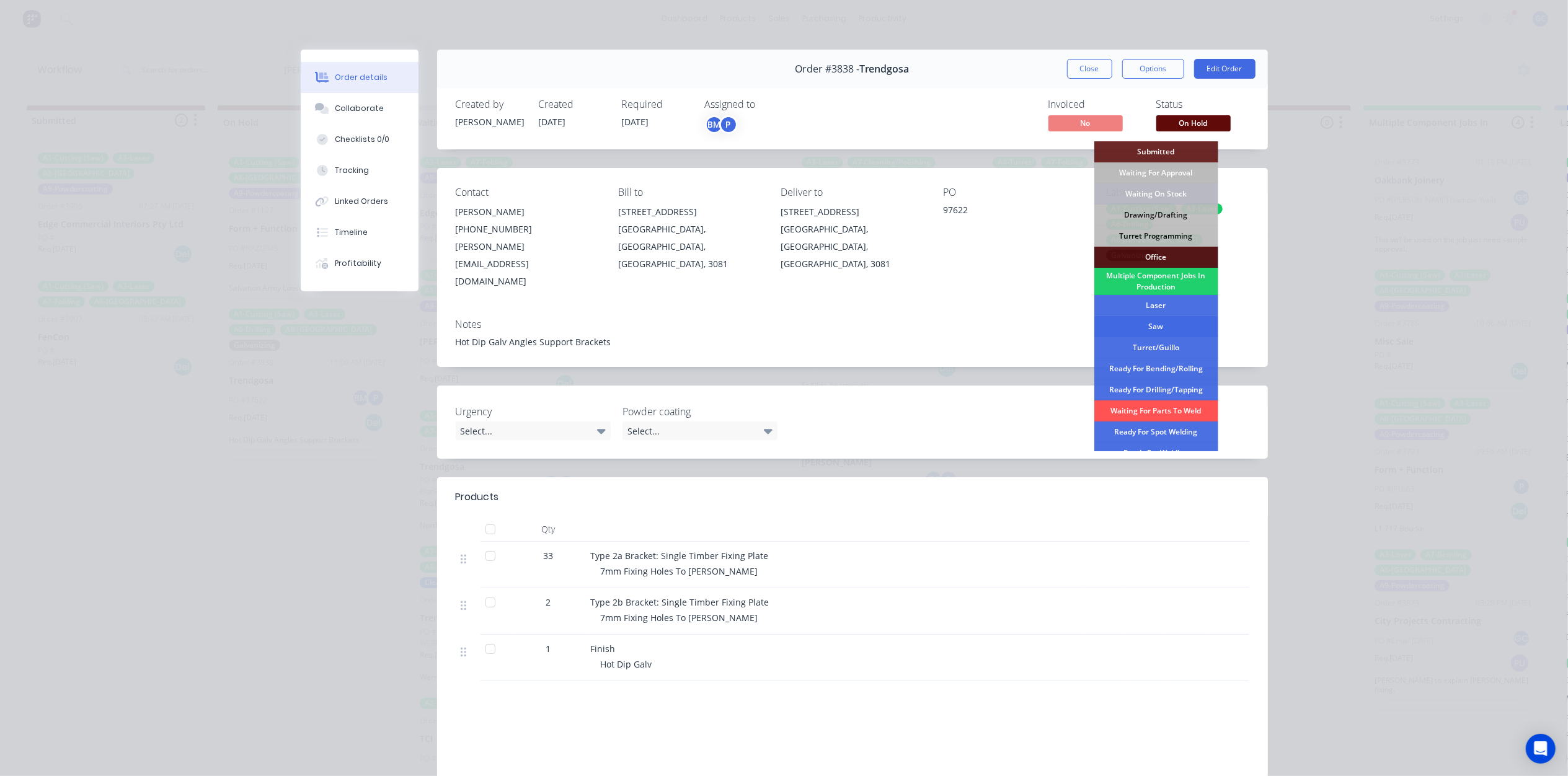
click at [1168, 320] on div "Saw" at bounding box center [1156, 327] width 124 height 21
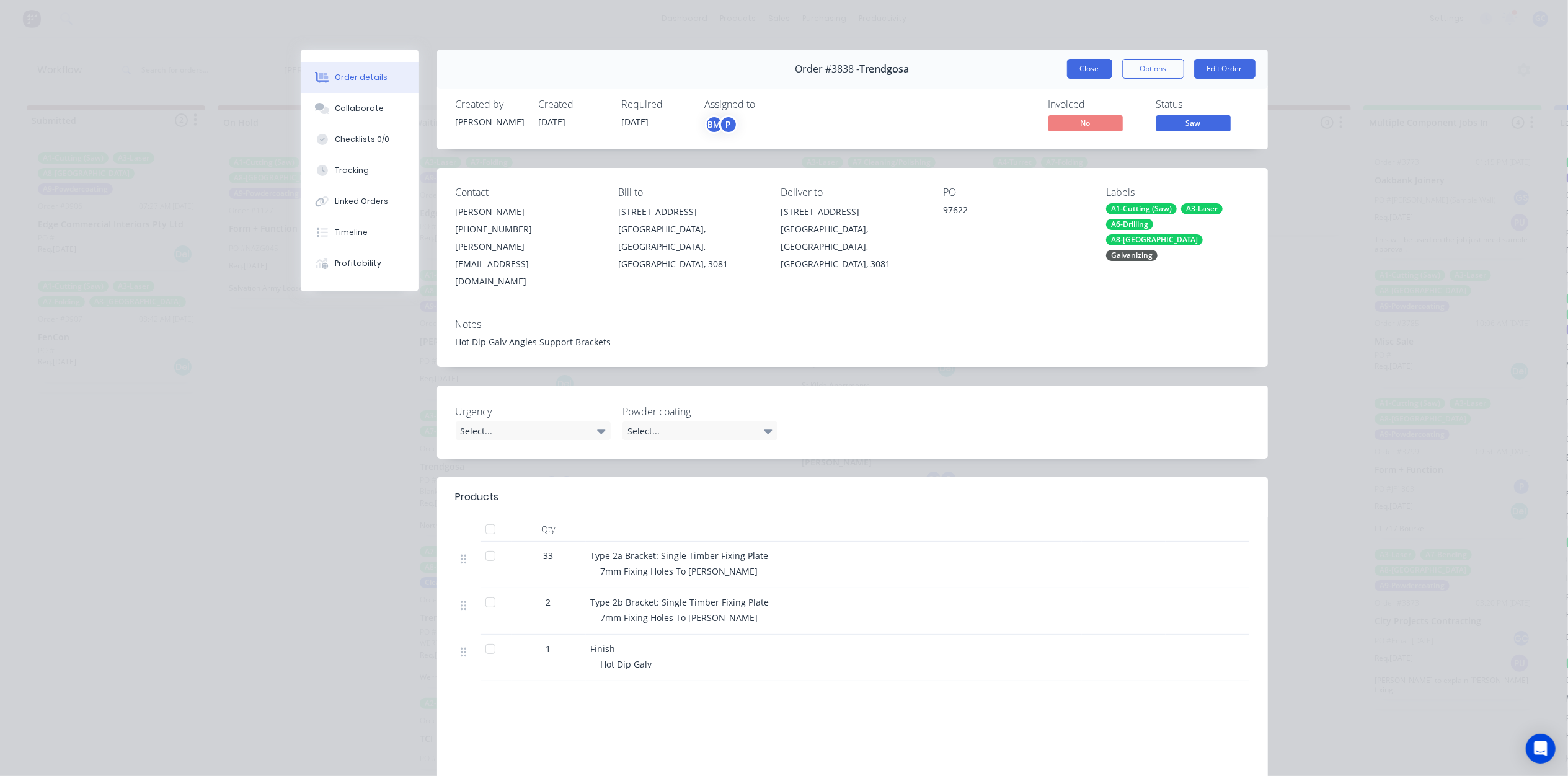
click at [1094, 62] on button "Close" at bounding box center [1089, 68] width 45 height 20
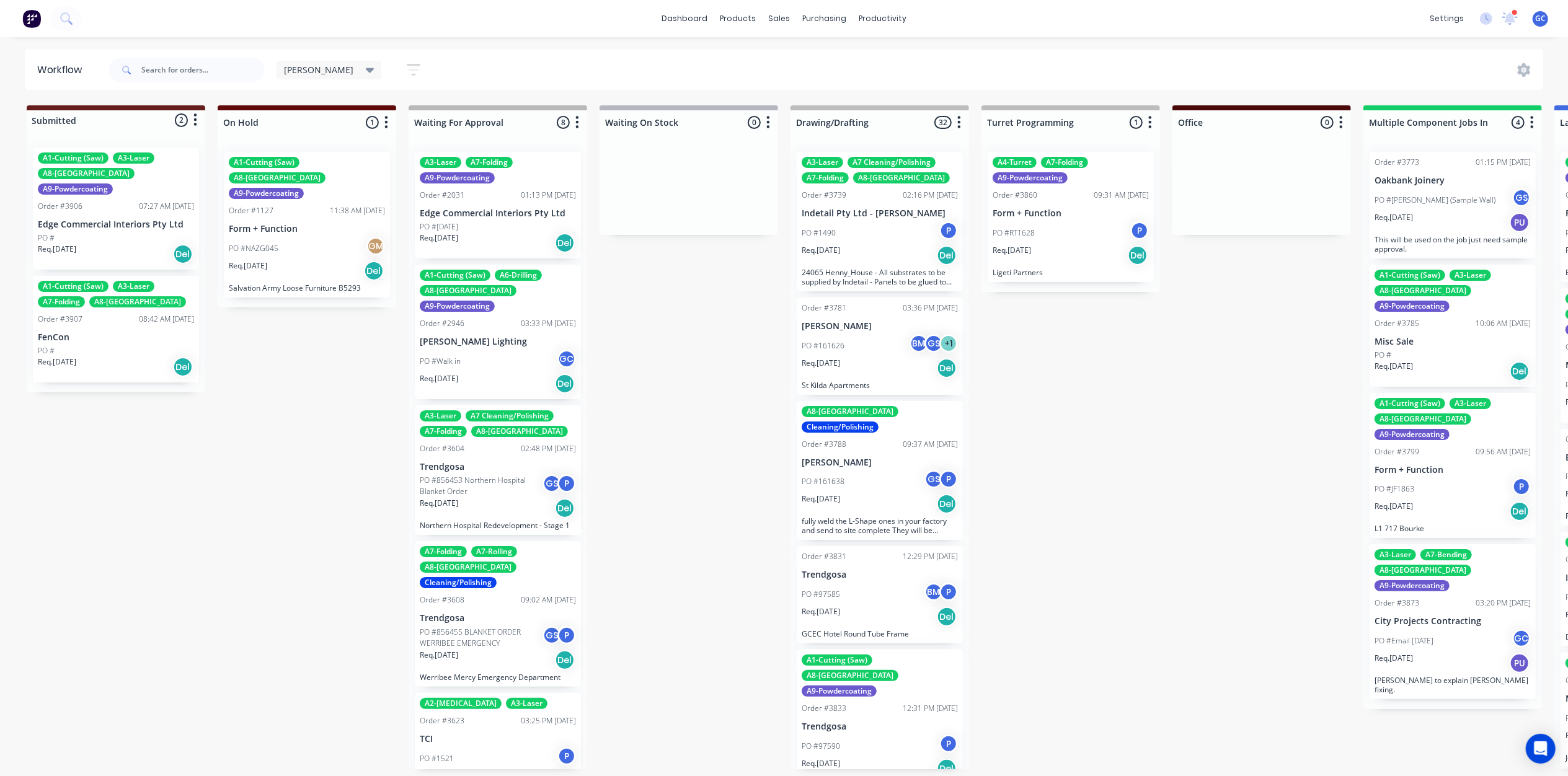
click at [476, 221] on div "A3-Laser A7-Folding A9-Powdercoating Order #2031 01:13 PM 27/03/24 Edge Commerc…" at bounding box center [498, 204] width 166 height 106
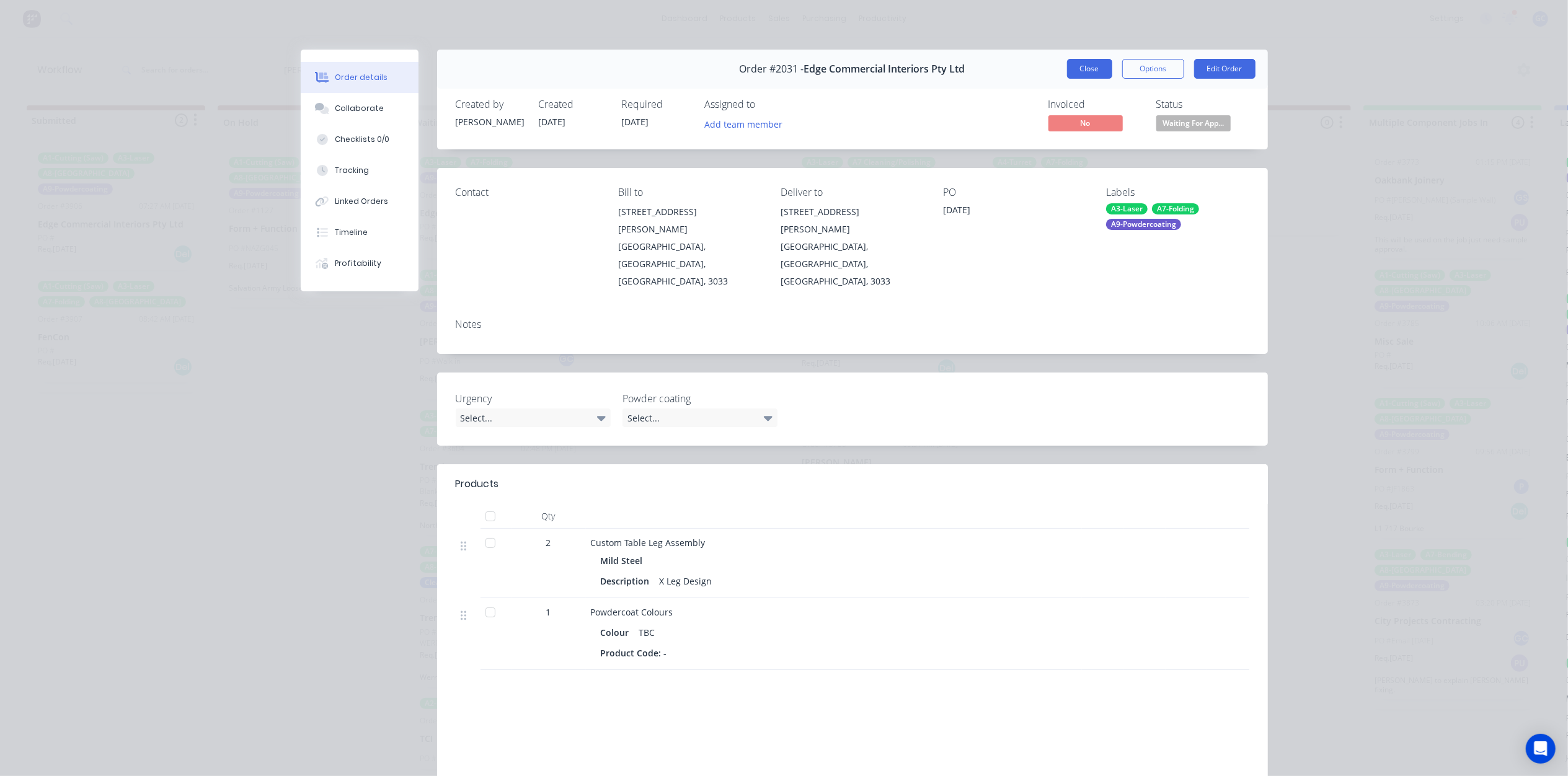
click at [1079, 65] on button "Close" at bounding box center [1089, 68] width 45 height 20
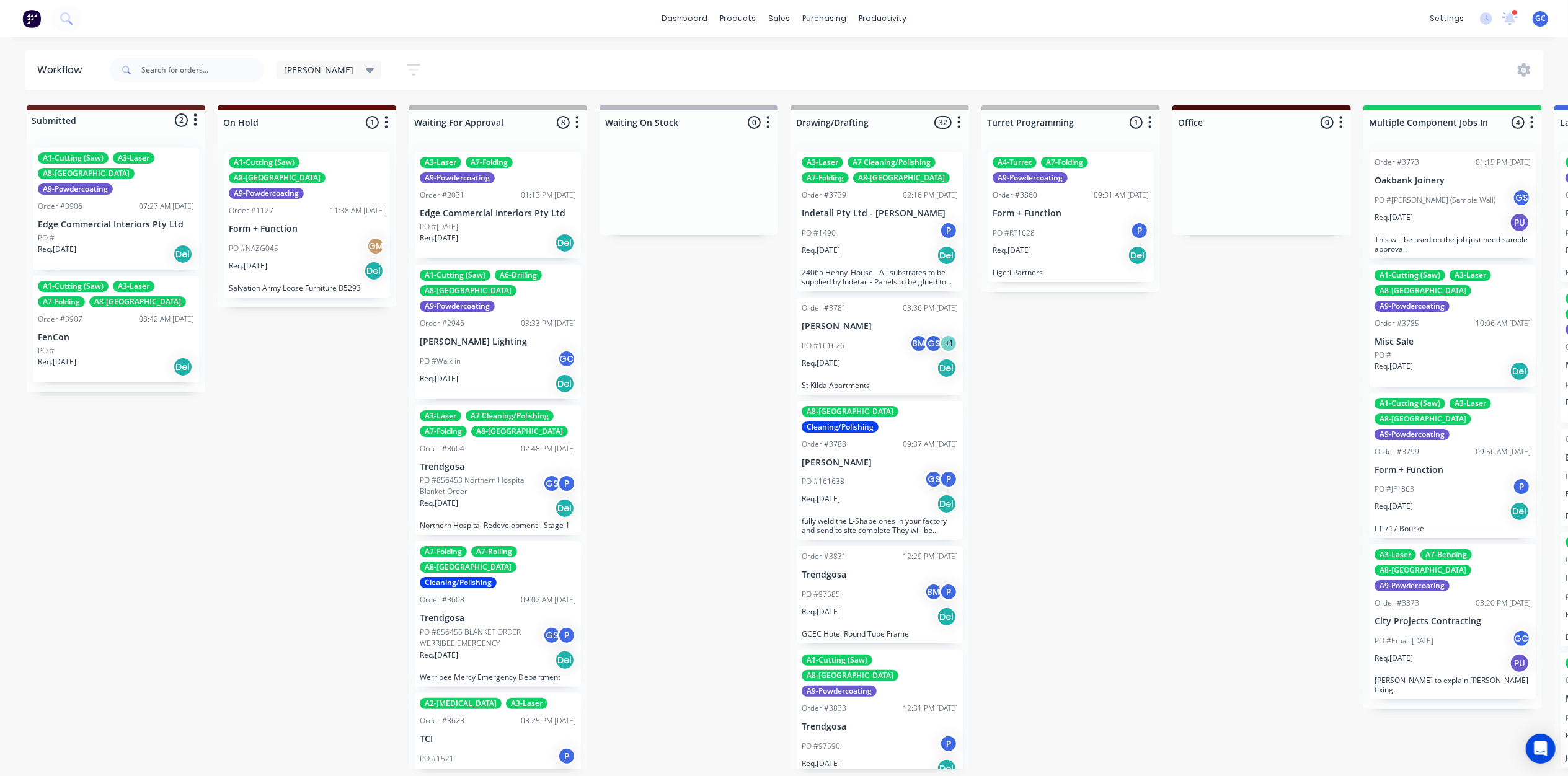
click at [486, 219] on p "Edge Commercial Interiors Pty Ltd" at bounding box center [498, 213] width 157 height 11
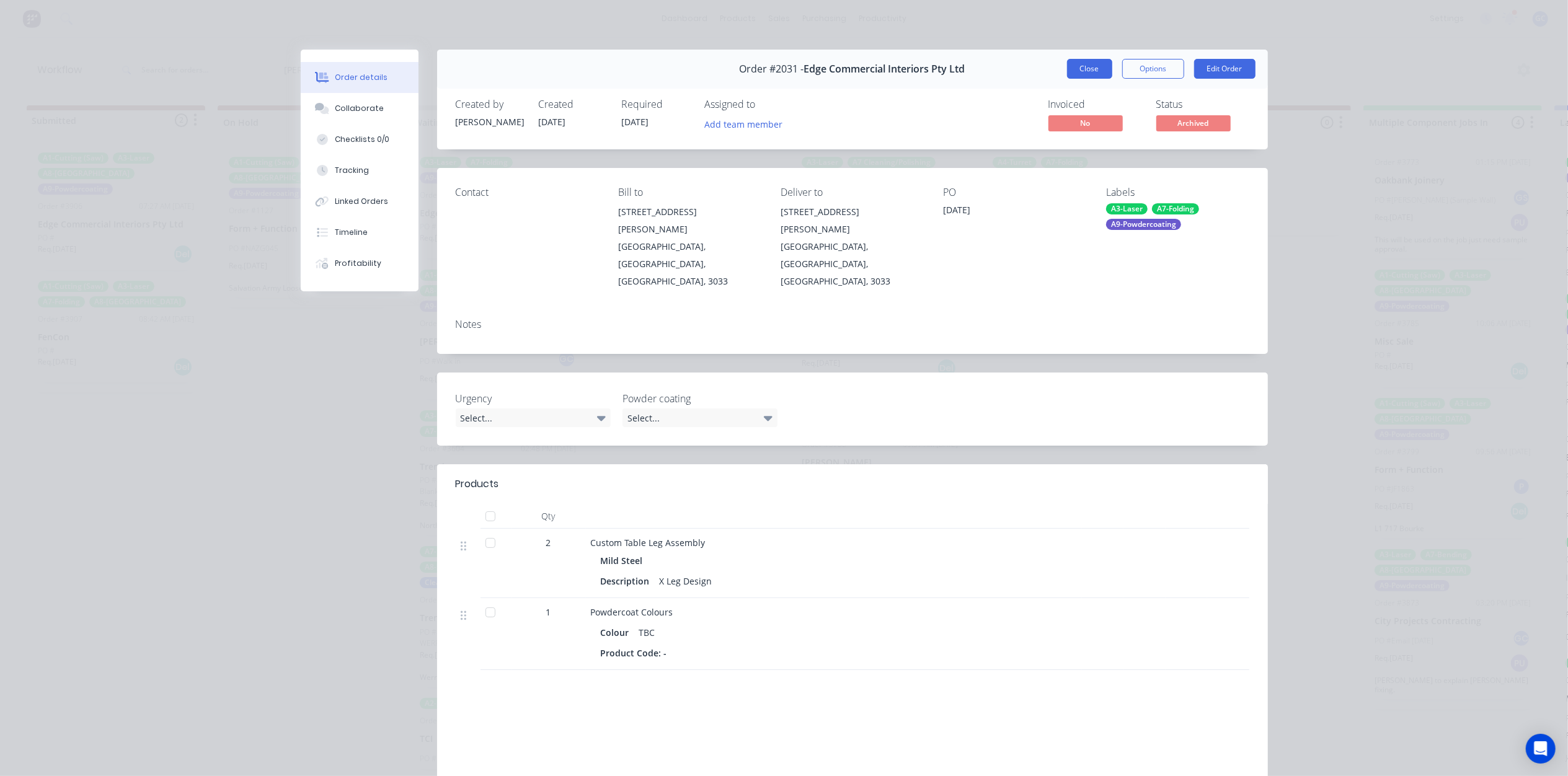
click at [1095, 72] on button "Close" at bounding box center [1089, 68] width 45 height 20
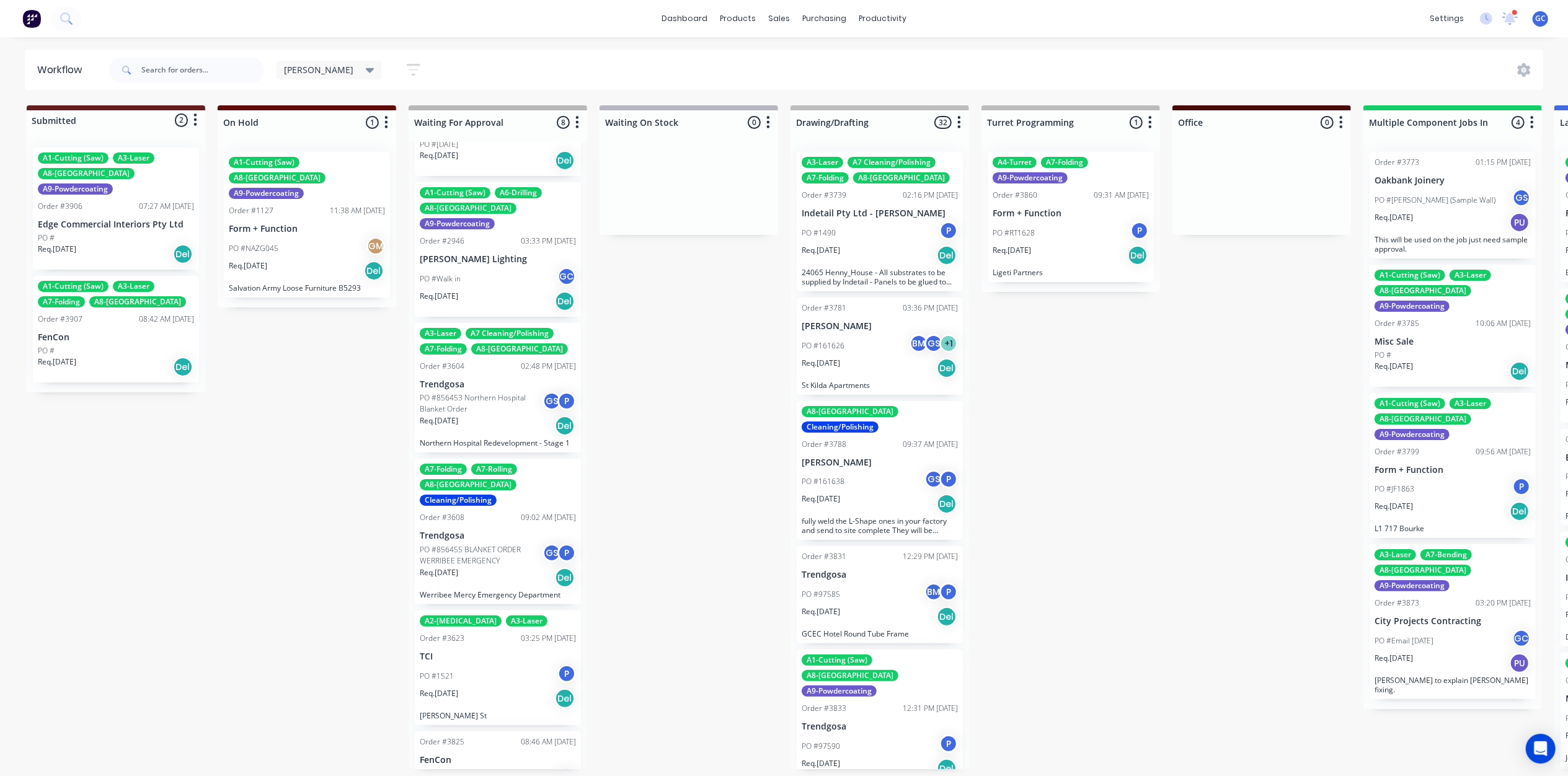
scroll to position [165, 0]
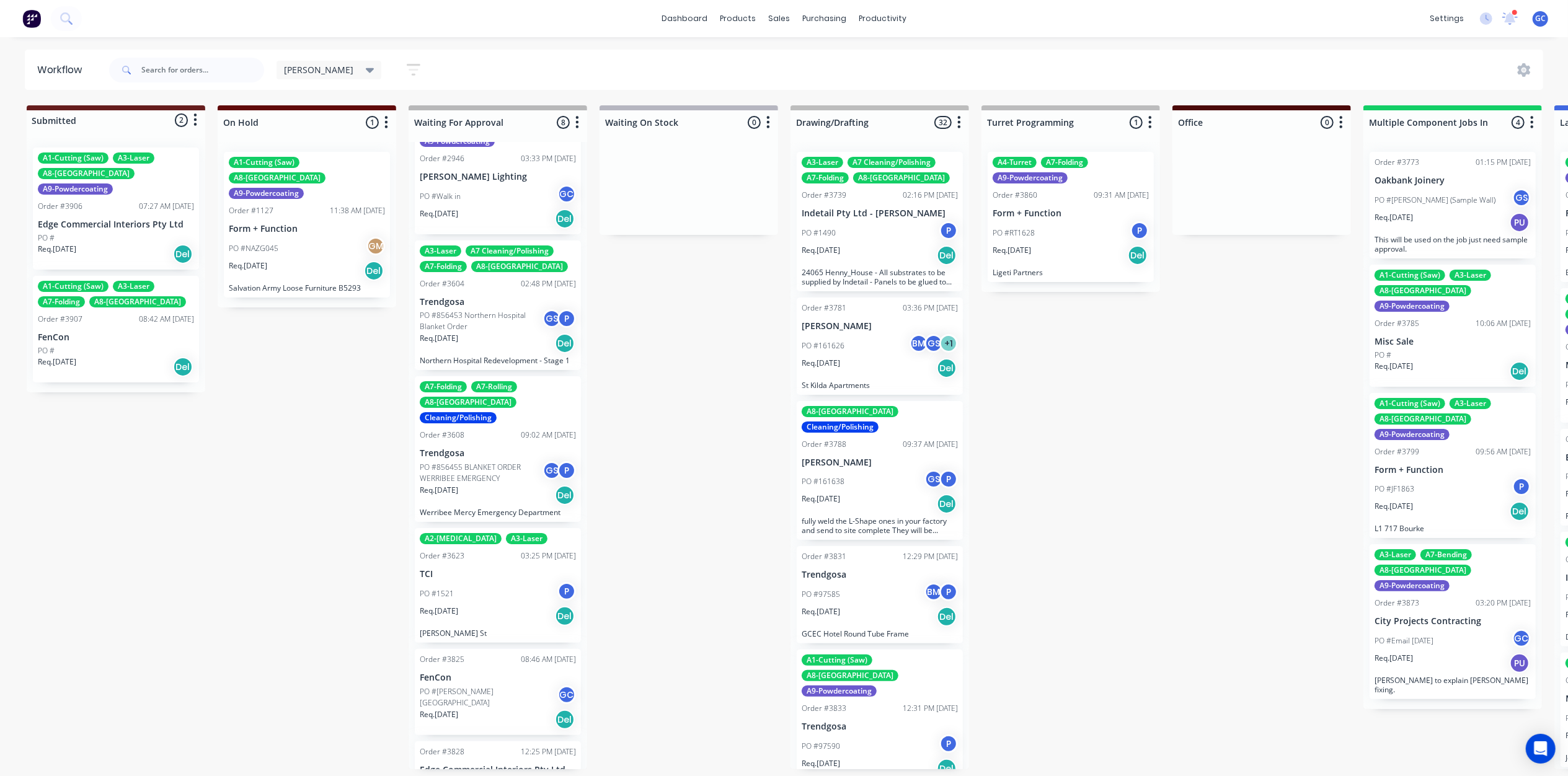
click at [472, 605] on div "Req. 25/06/25 Del" at bounding box center [498, 616] width 157 height 21
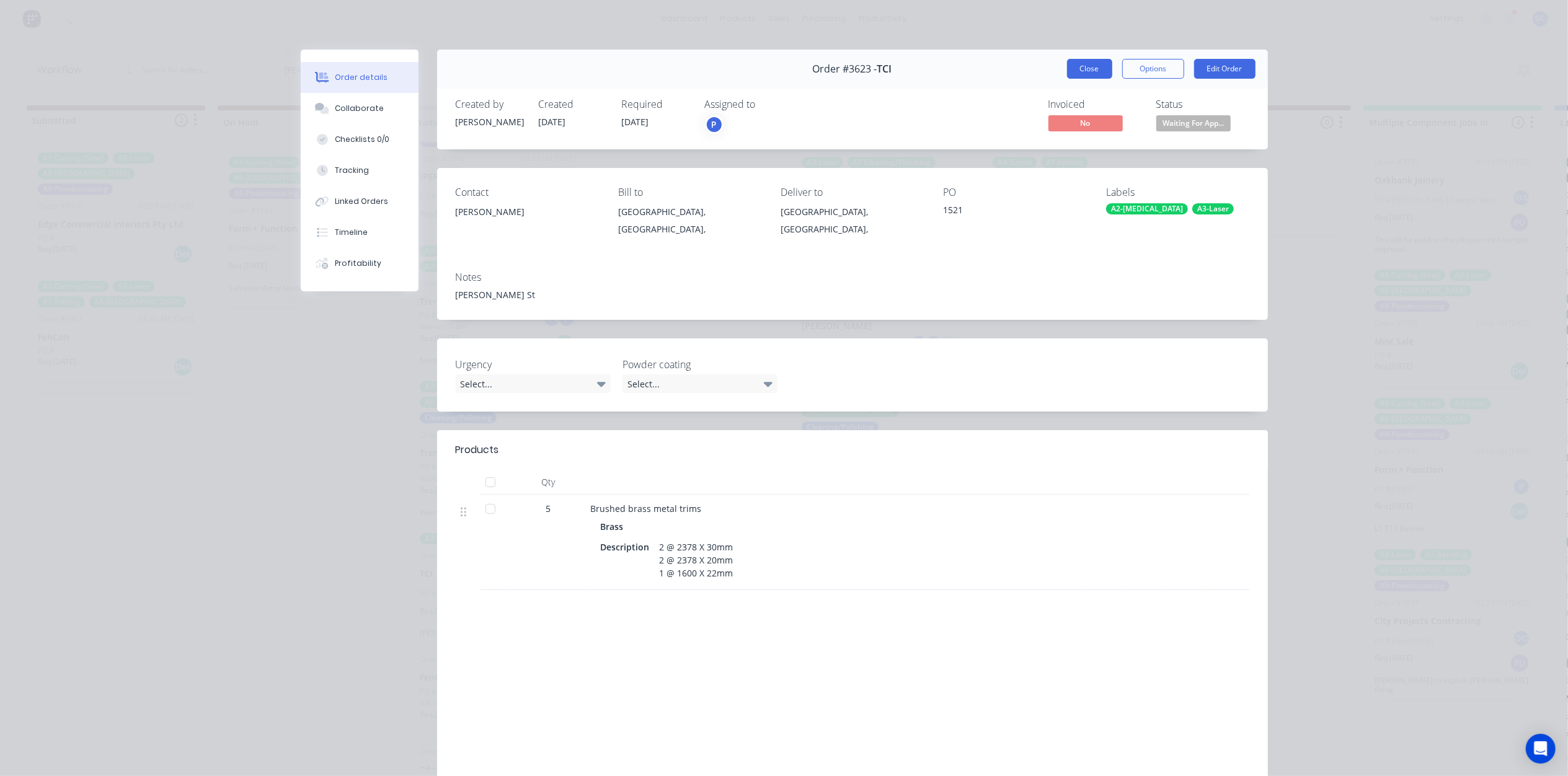
click at [1075, 63] on button "Close" at bounding box center [1089, 68] width 45 height 20
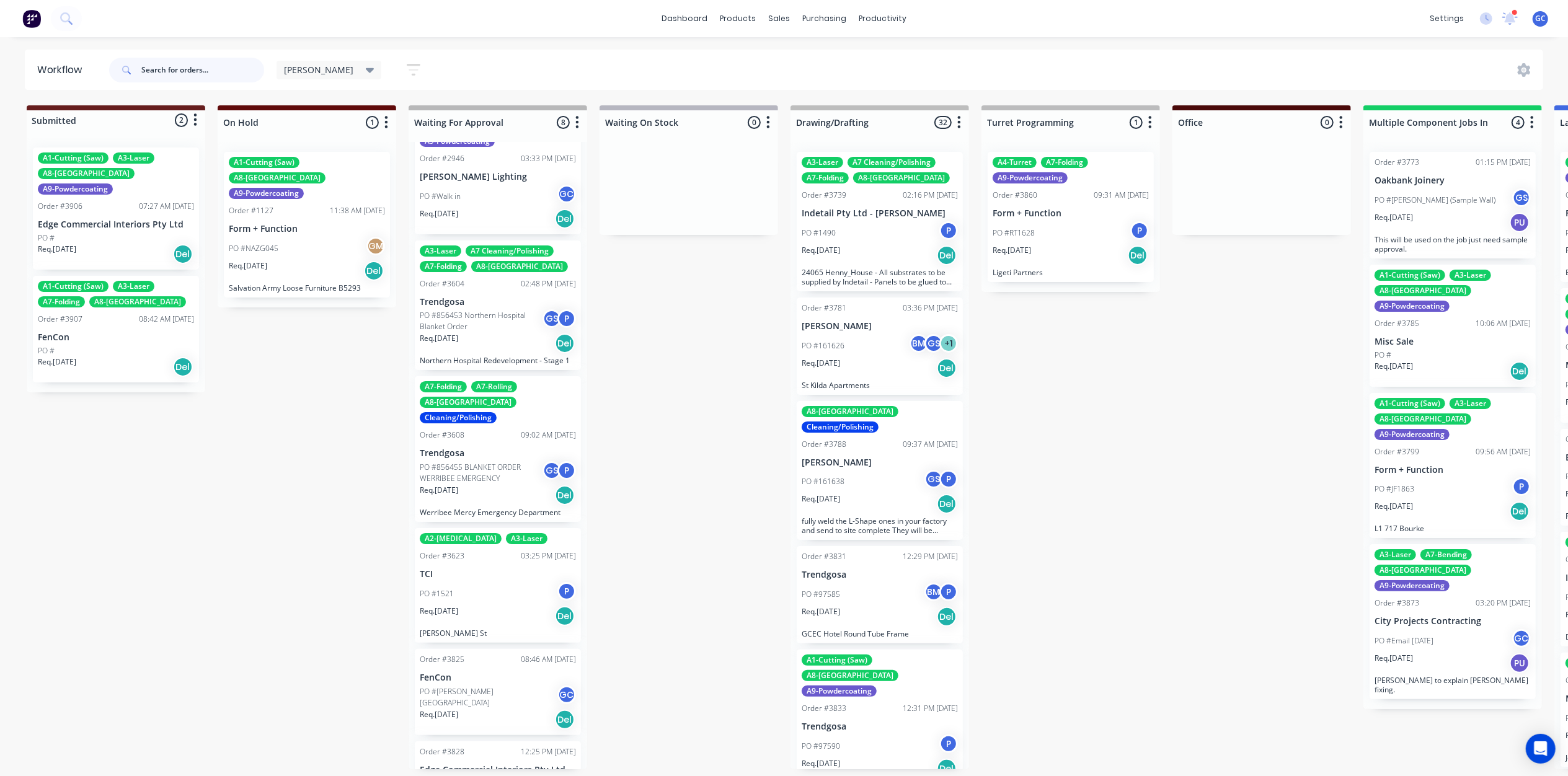
click at [219, 69] on input "text" at bounding box center [203, 70] width 123 height 25
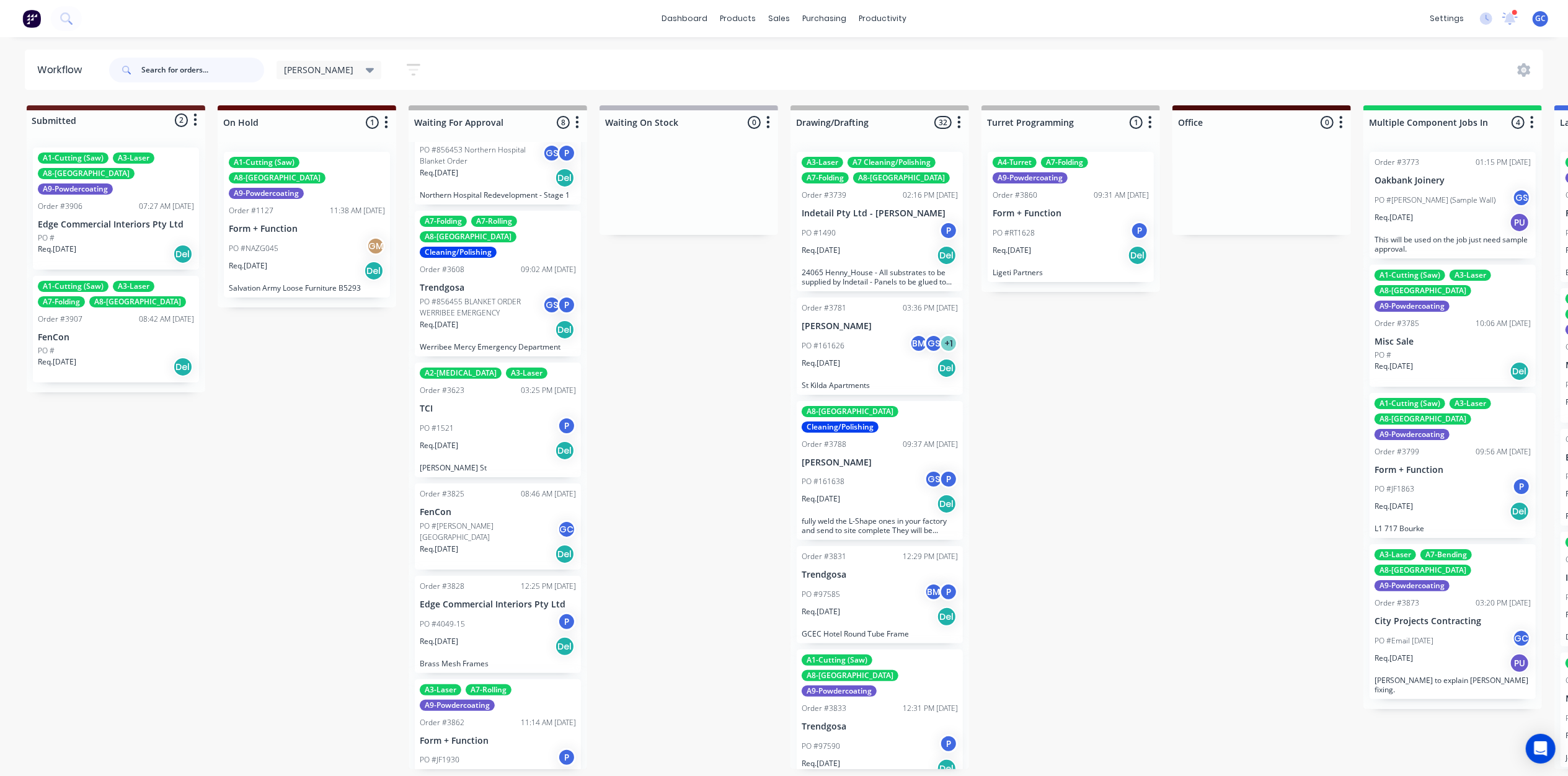
scroll to position [337, 0]
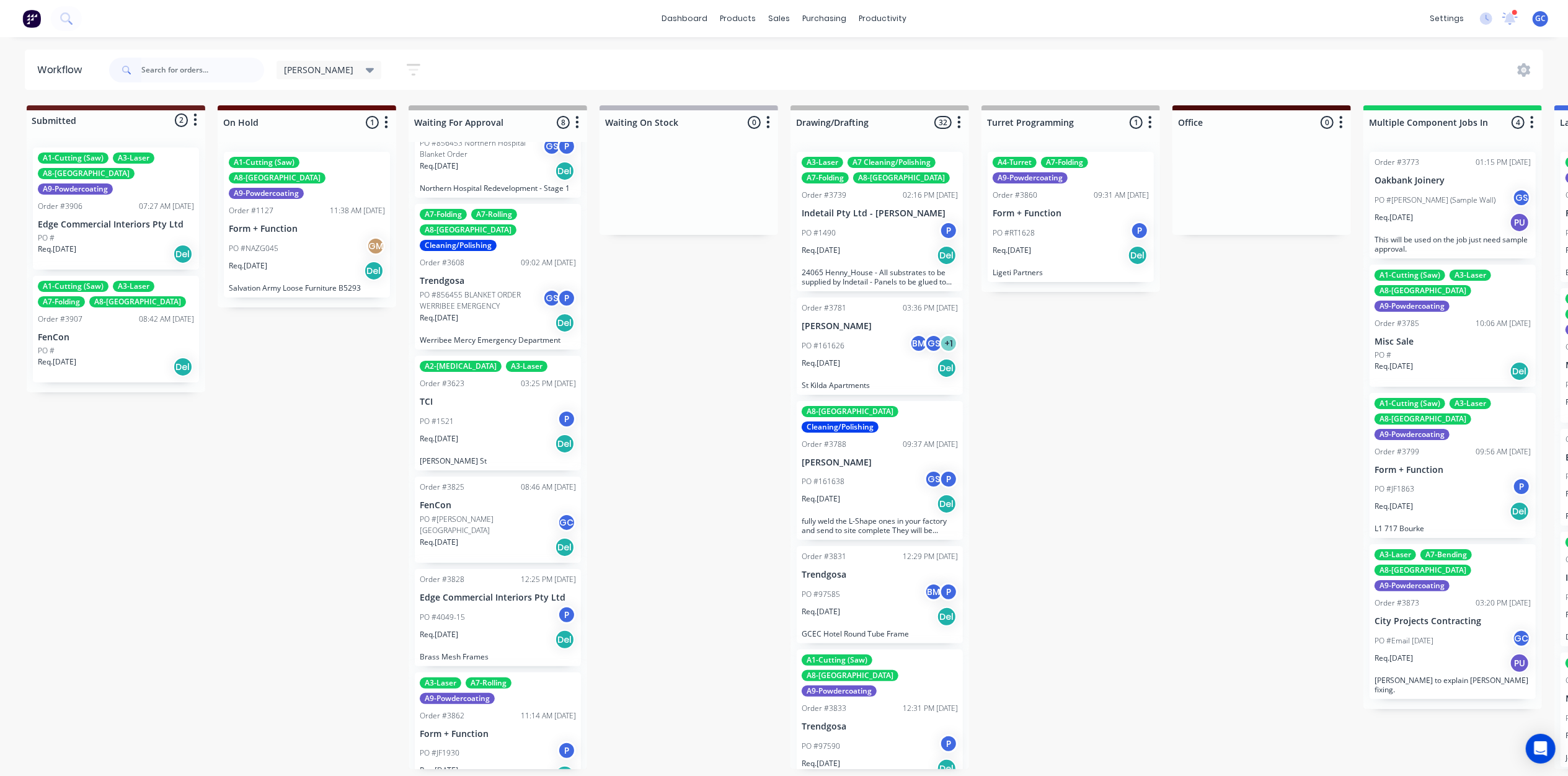
click at [487, 629] on div "Req. 02/09/25 Del" at bounding box center [498, 640] width 157 height 21
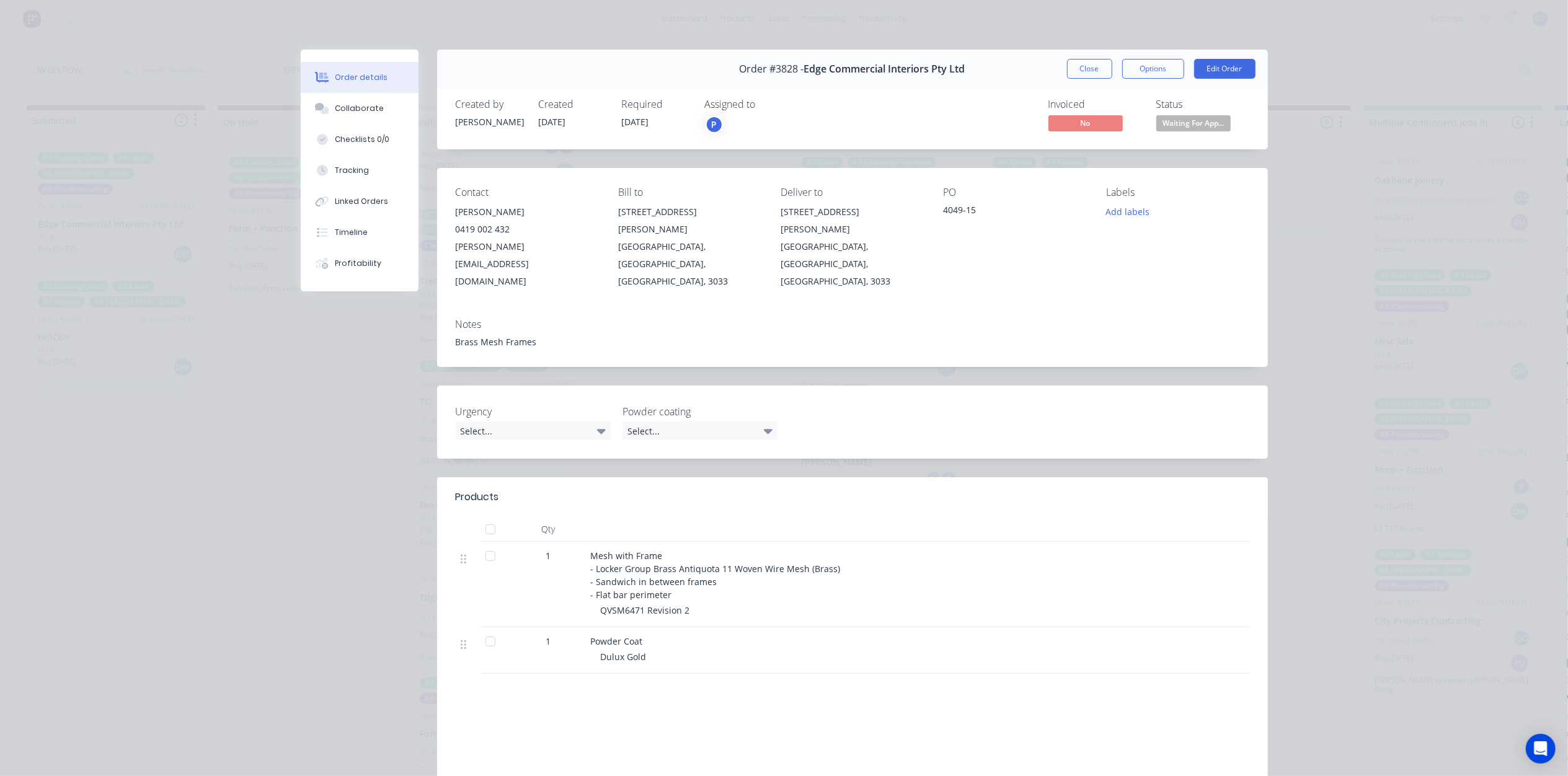
click at [1208, 120] on span "Waiting For App..." at bounding box center [1193, 123] width 74 height 16
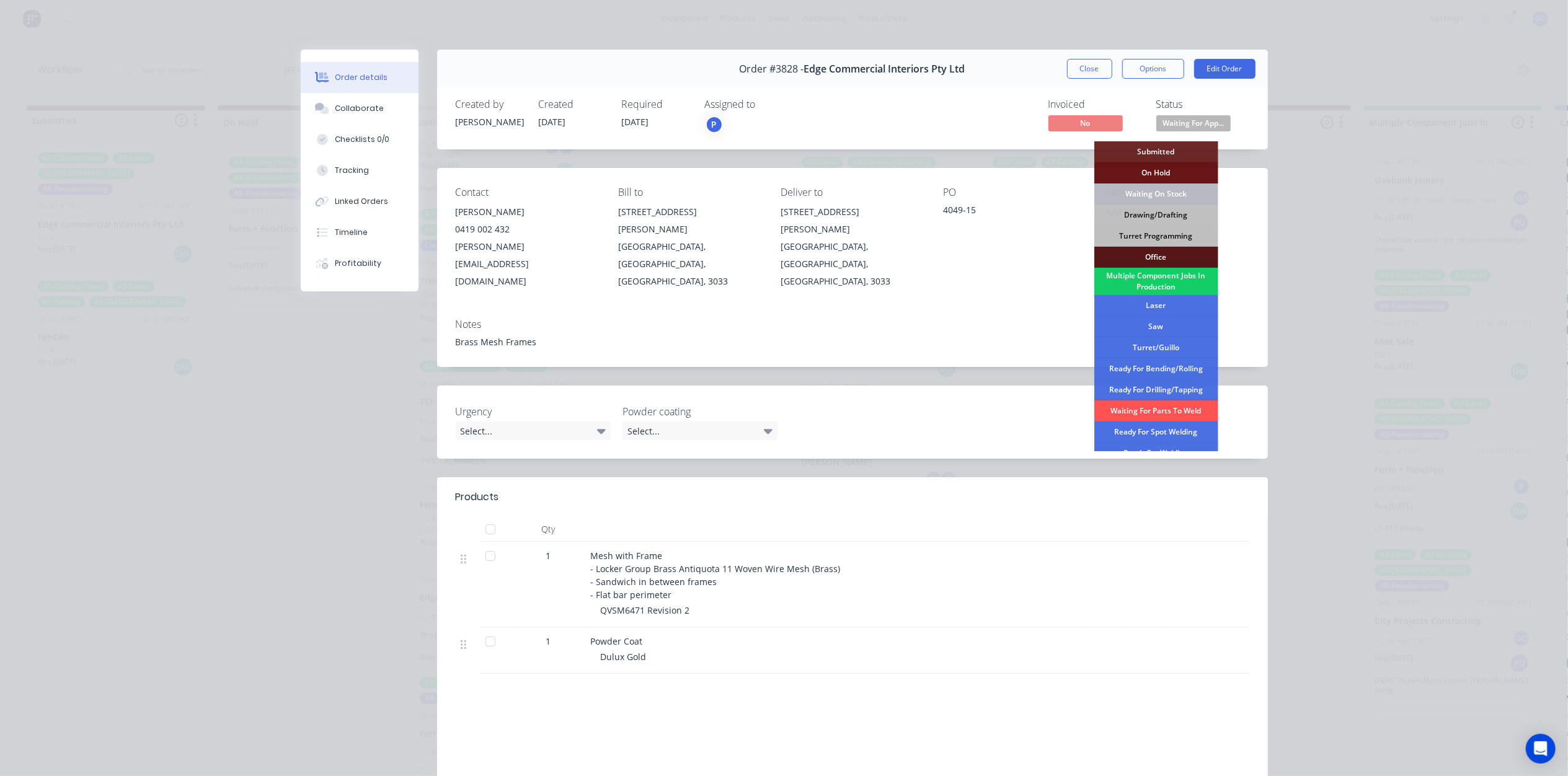
click at [1171, 279] on div "Multiple Component Jobs In Production" at bounding box center [1156, 281] width 124 height 27
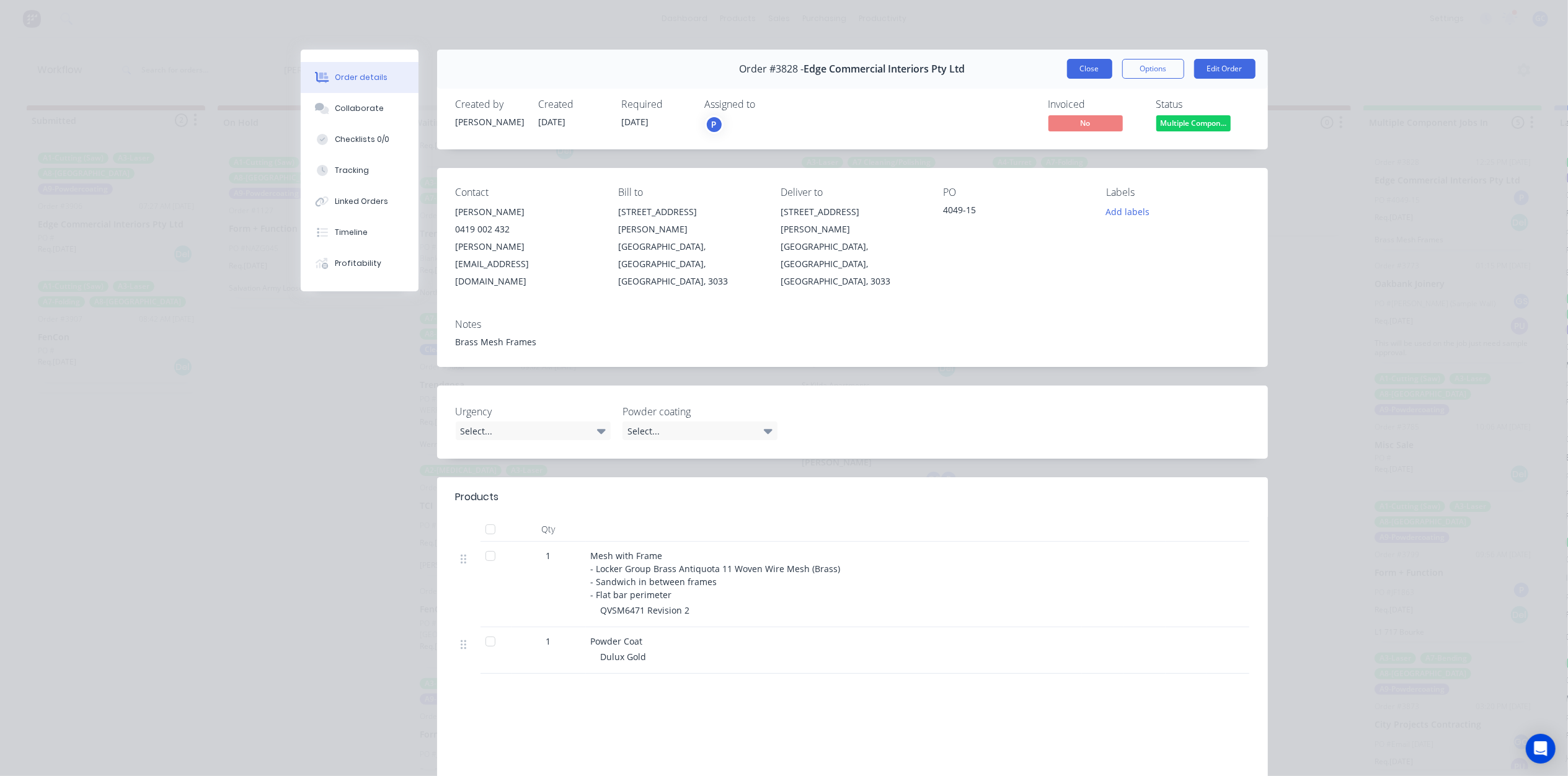
click at [1077, 72] on button "Close" at bounding box center [1089, 68] width 45 height 20
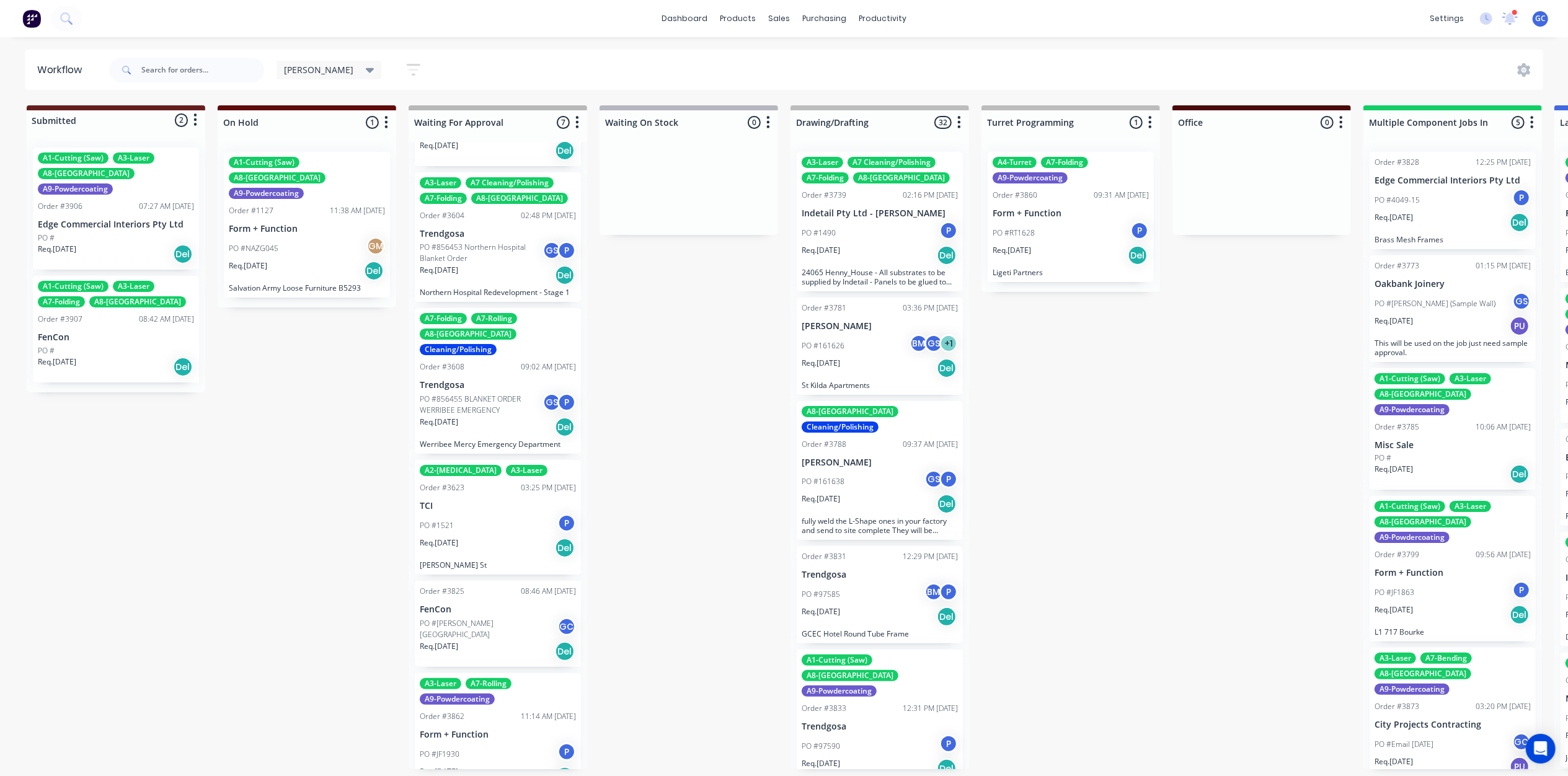
click at [496, 742] on div "PO #JF1930 P" at bounding box center [498, 754] width 157 height 24
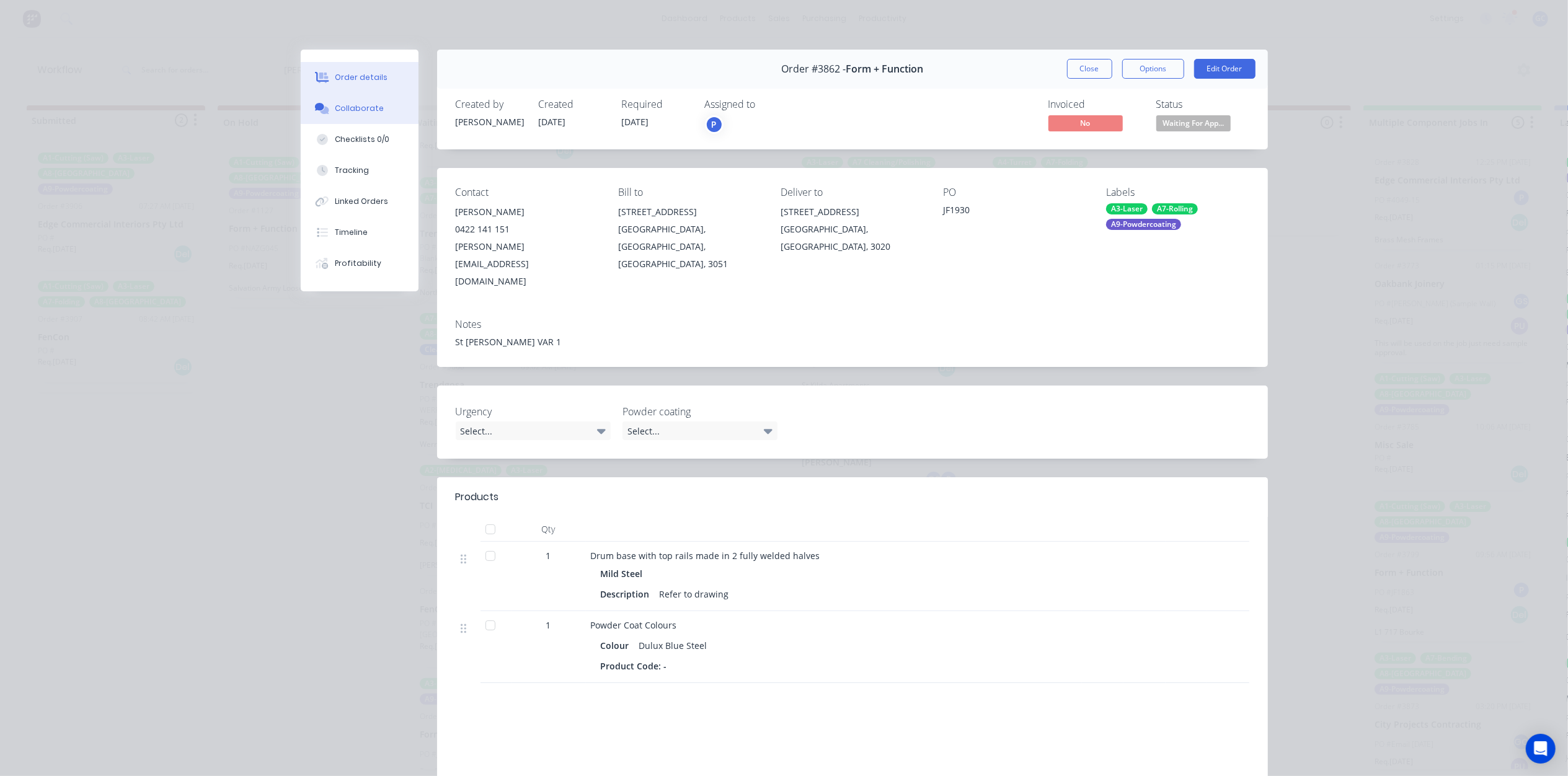
click at [360, 105] on div "Collaborate" at bounding box center [358, 109] width 49 height 12
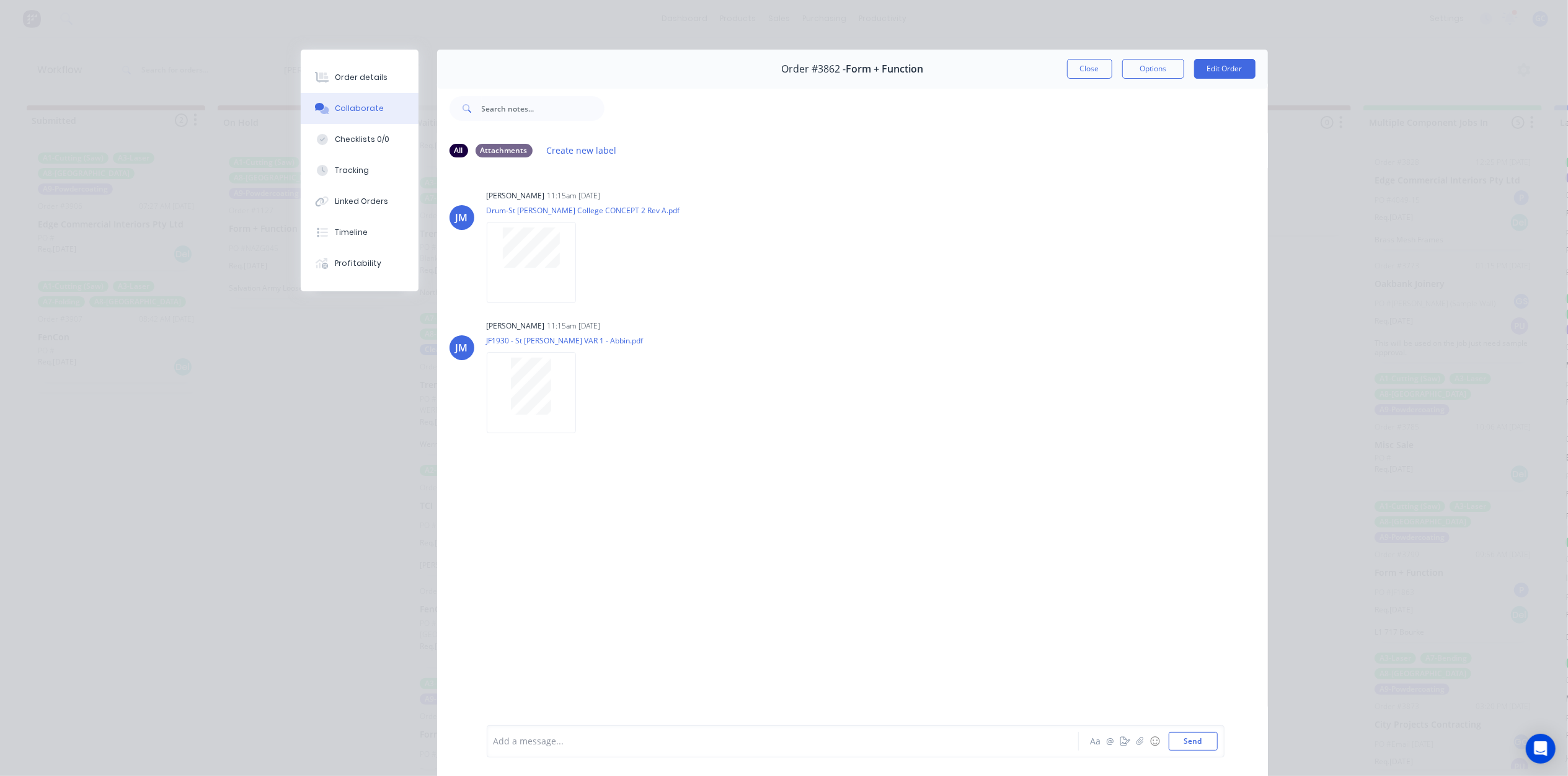
click at [1079, 57] on div "Order #3862 - Form + Function Close Options Edit Order" at bounding box center [852, 68] width 831 height 39
click at [1087, 75] on button "Close" at bounding box center [1089, 68] width 45 height 20
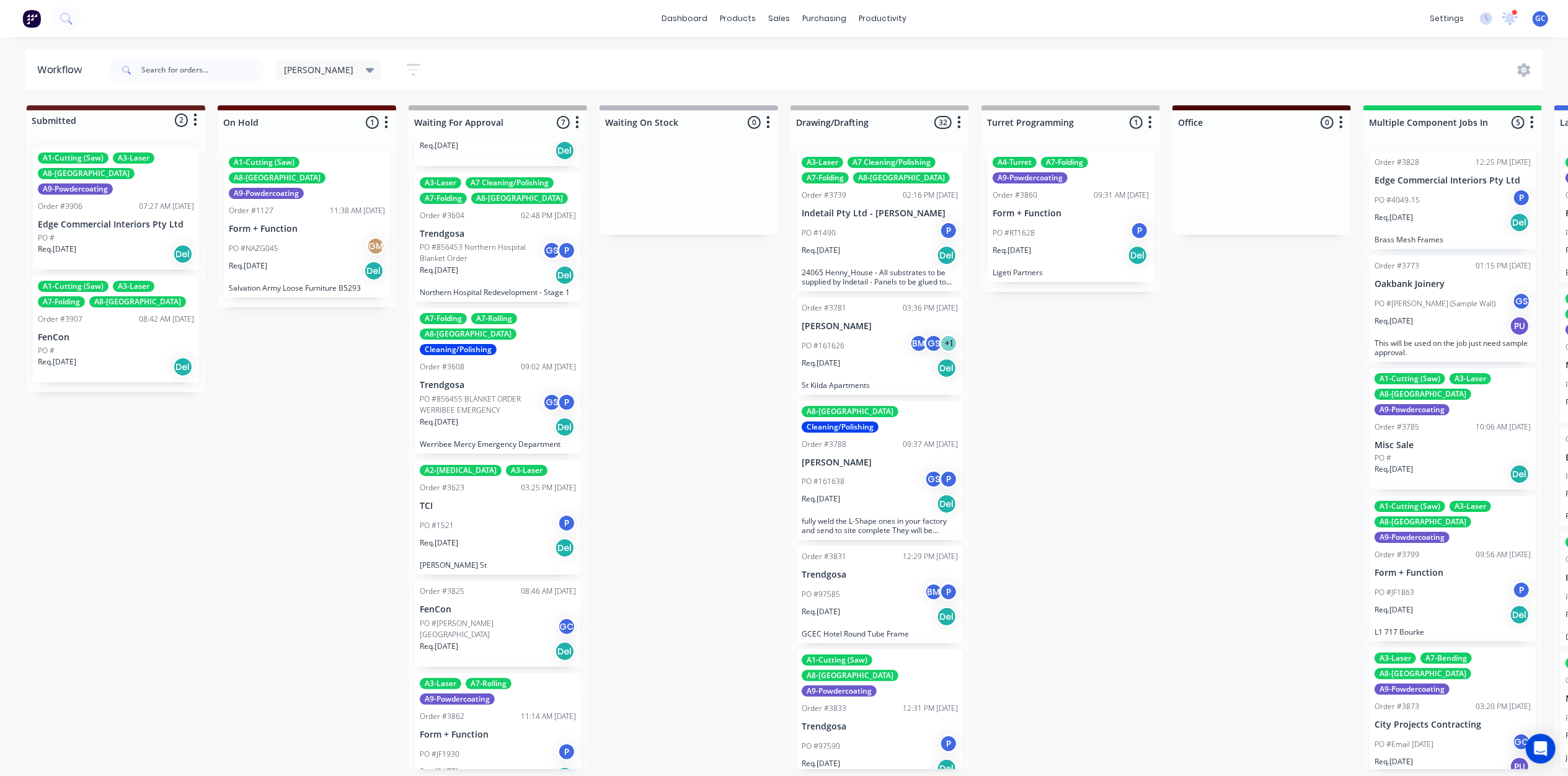
click at [472, 730] on p "Form + Function" at bounding box center [498, 735] width 157 height 11
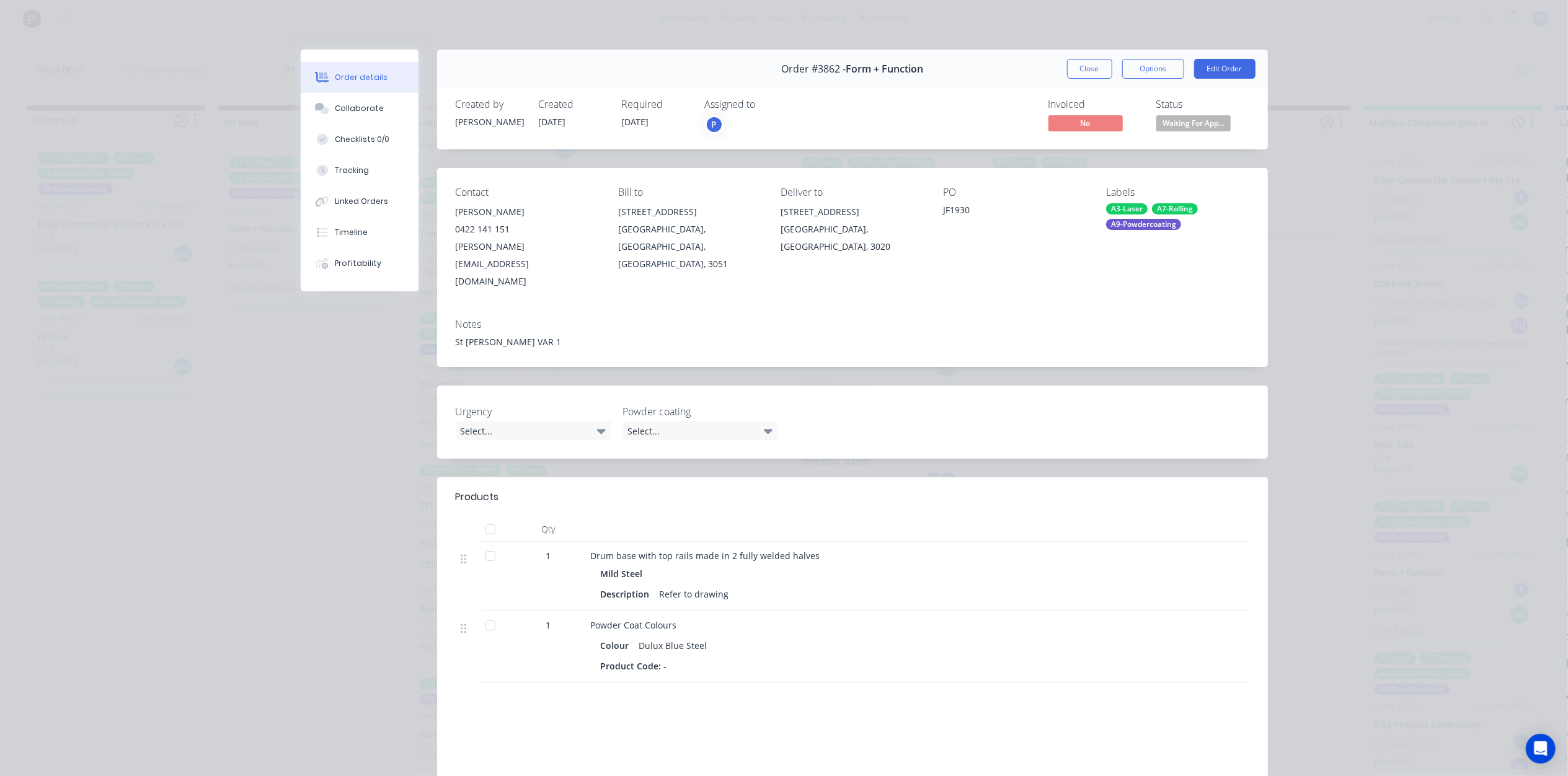
click at [1189, 125] on span "Waiting For App..." at bounding box center [1193, 123] width 74 height 16
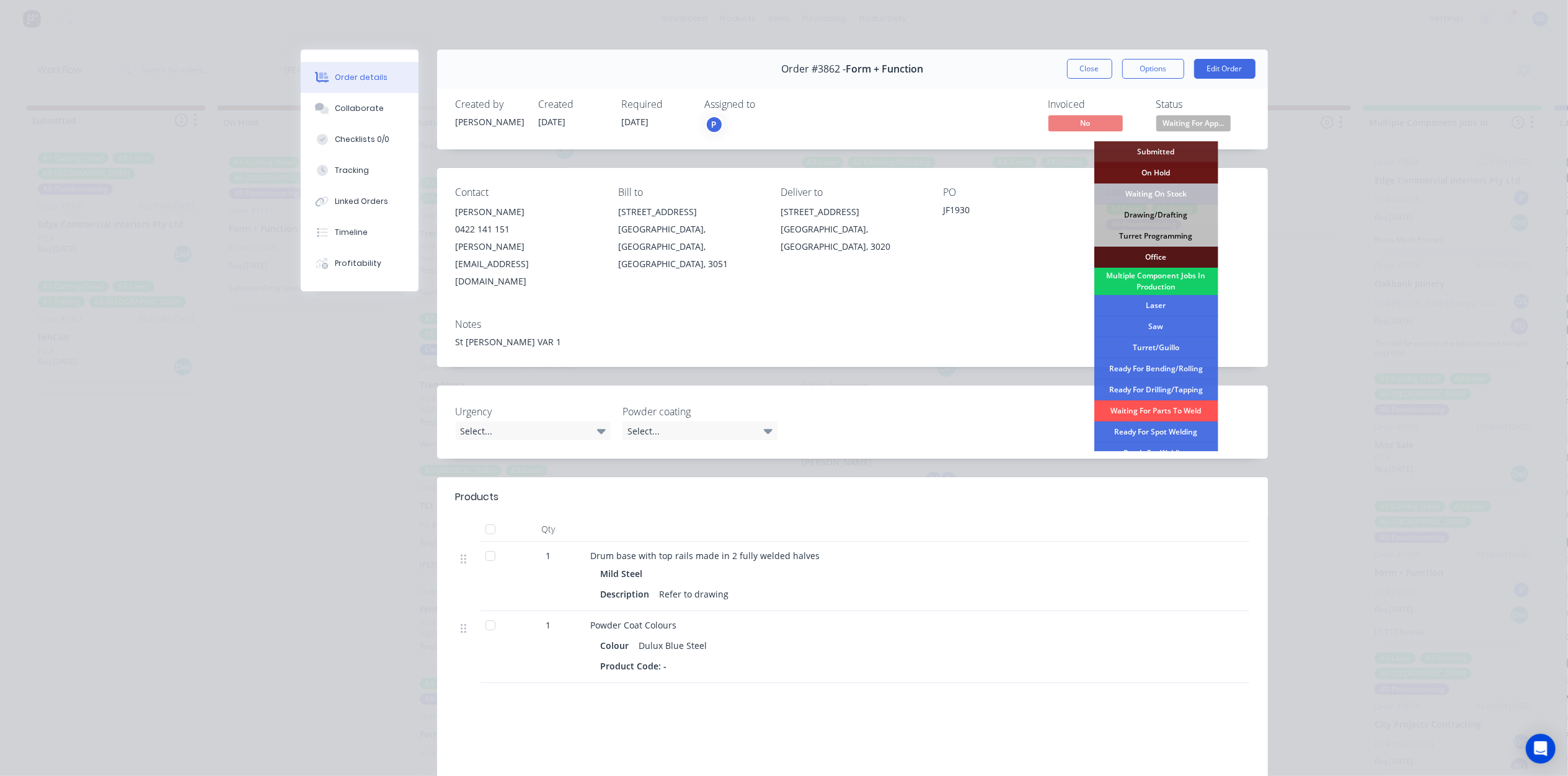
click at [1177, 278] on div "Multiple Component Jobs In Production" at bounding box center [1156, 281] width 124 height 27
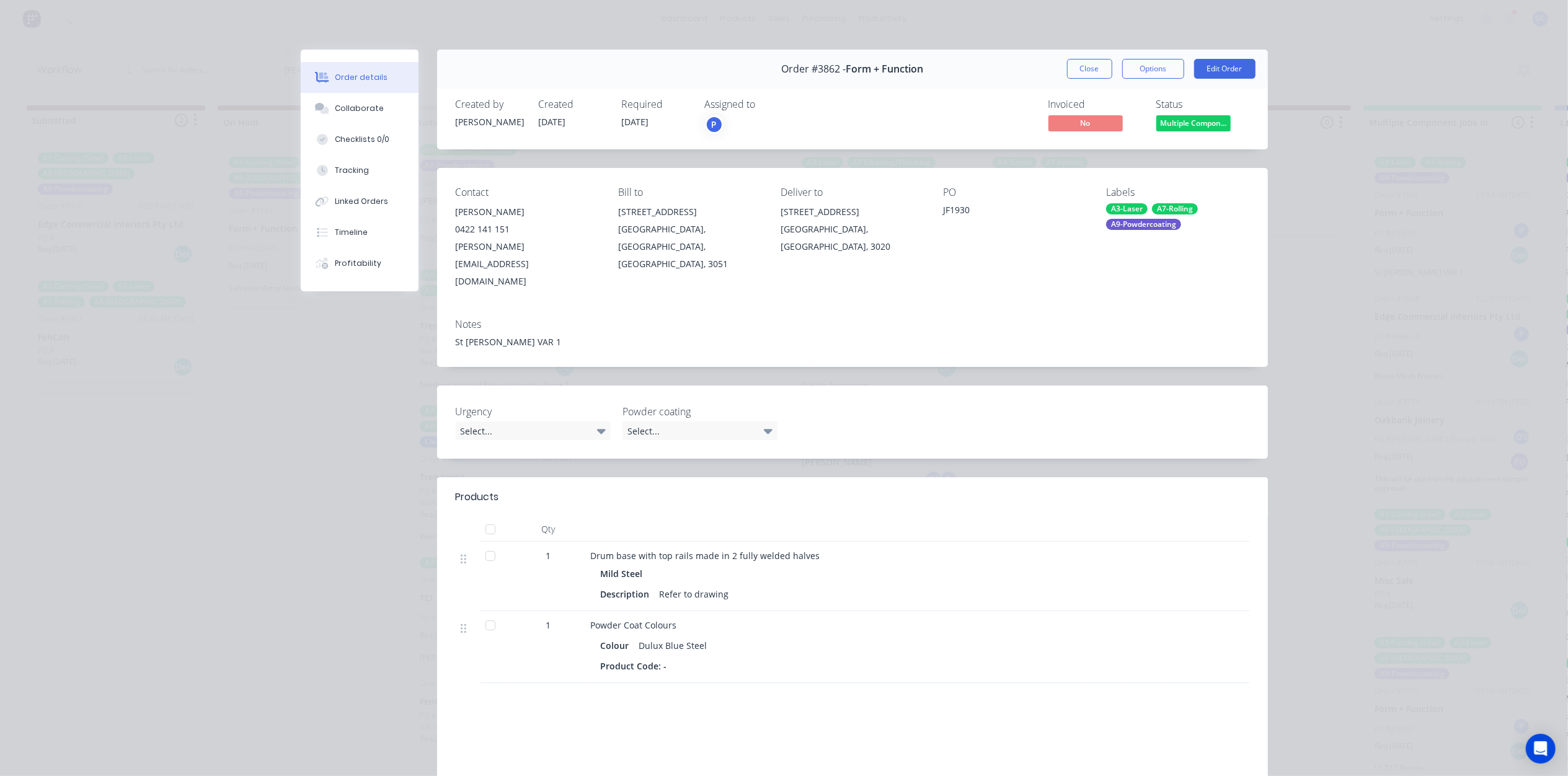
scroll to position [97, 0]
click at [1074, 62] on button "Close" at bounding box center [1089, 68] width 45 height 20
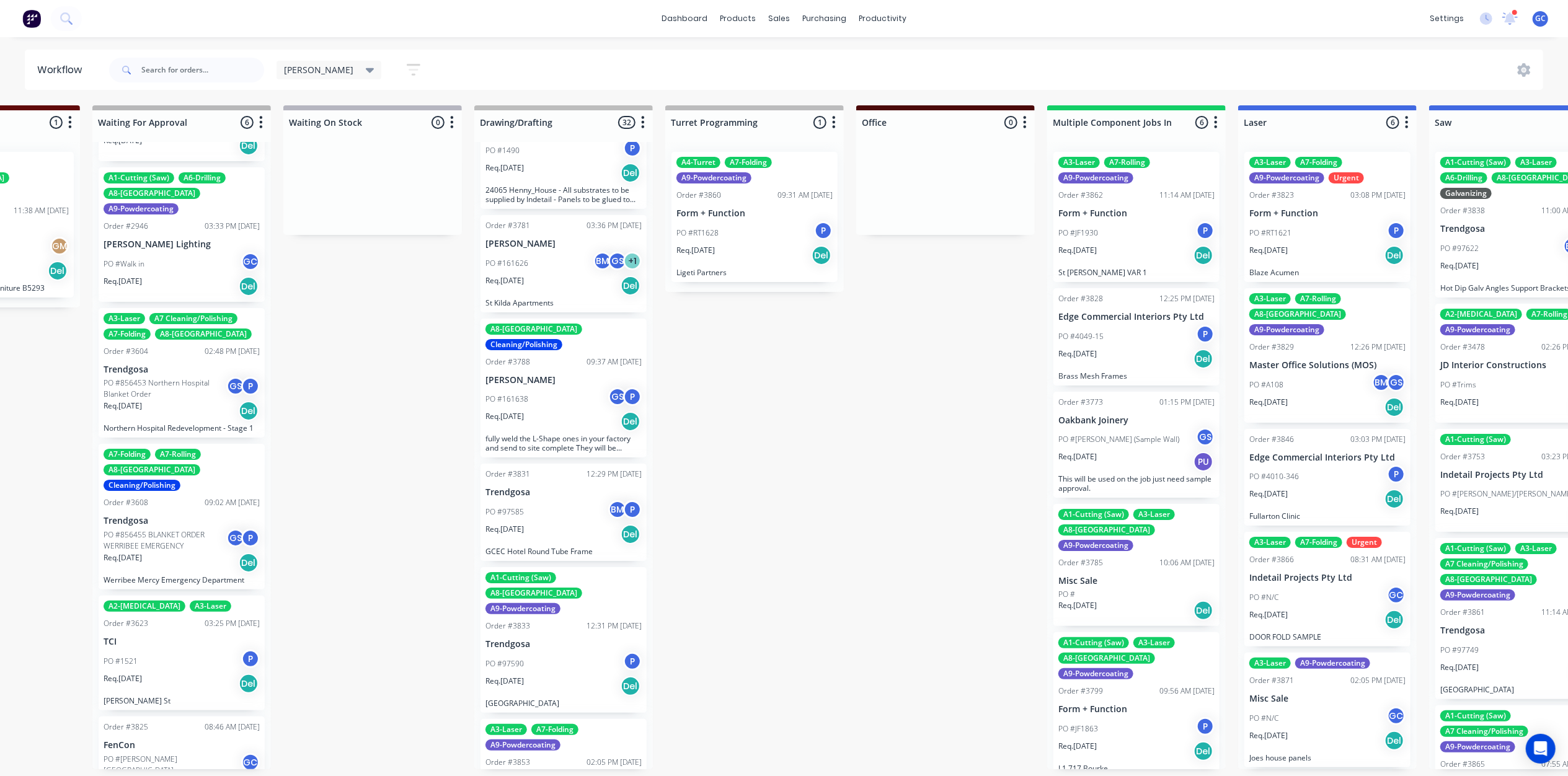
scroll to position [0, 0]
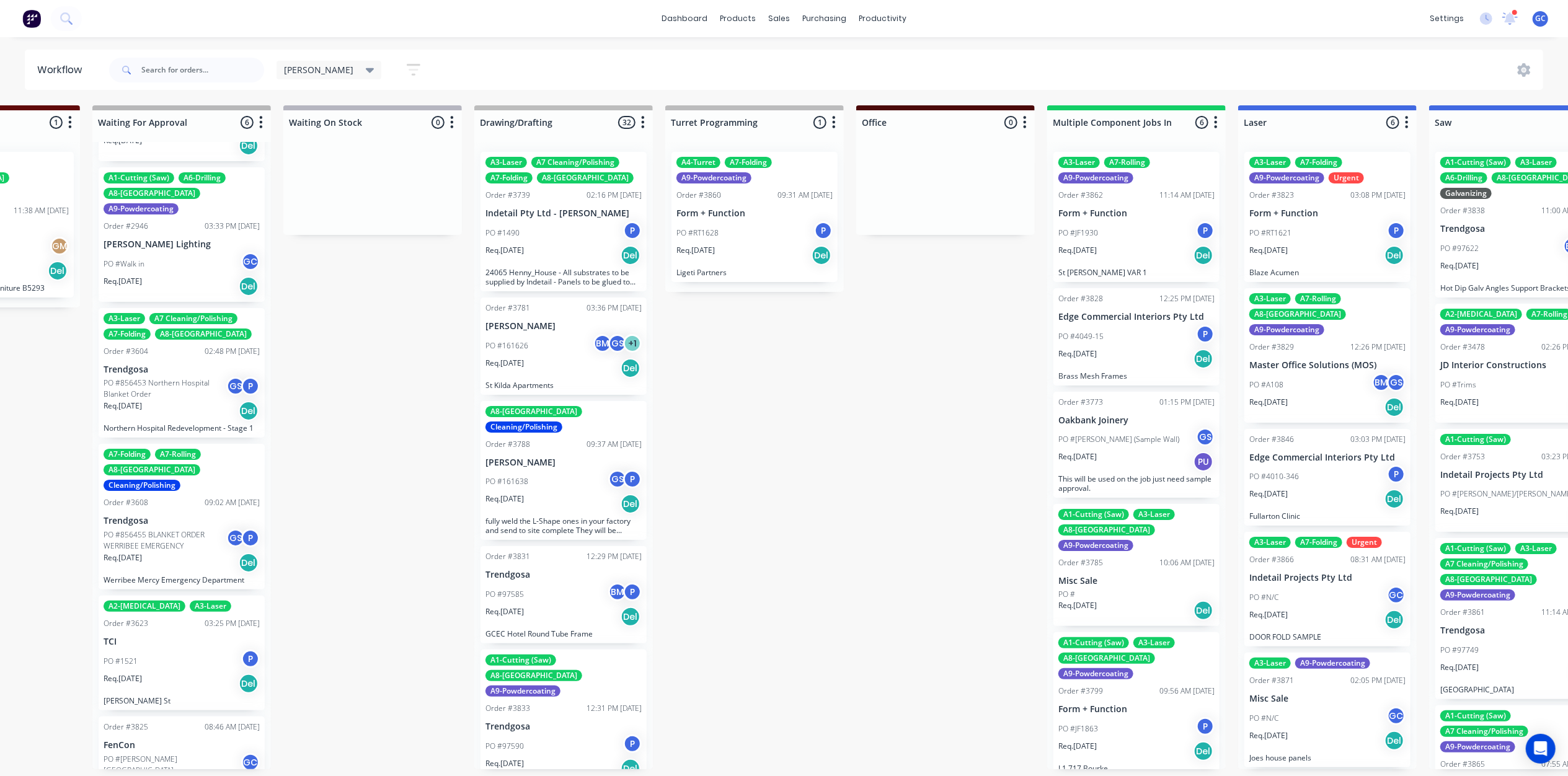
click at [366, 71] on icon at bounding box center [370, 71] width 9 height 5
click at [407, 65] on icon "button" at bounding box center [414, 69] width 14 height 12
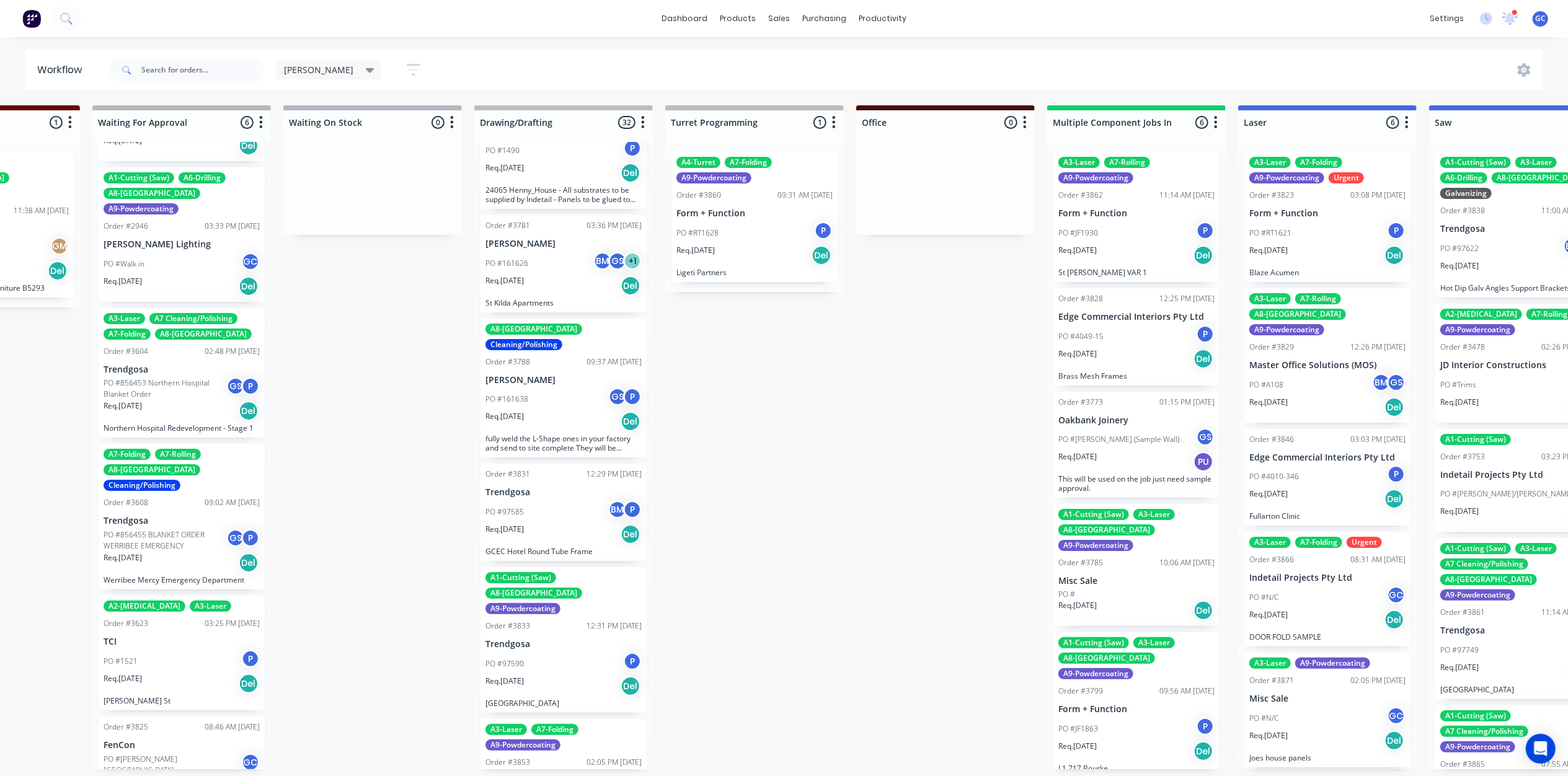
click at [556, 281] on div "Req. 29/08/25 Del" at bounding box center [564, 286] width 157 height 21
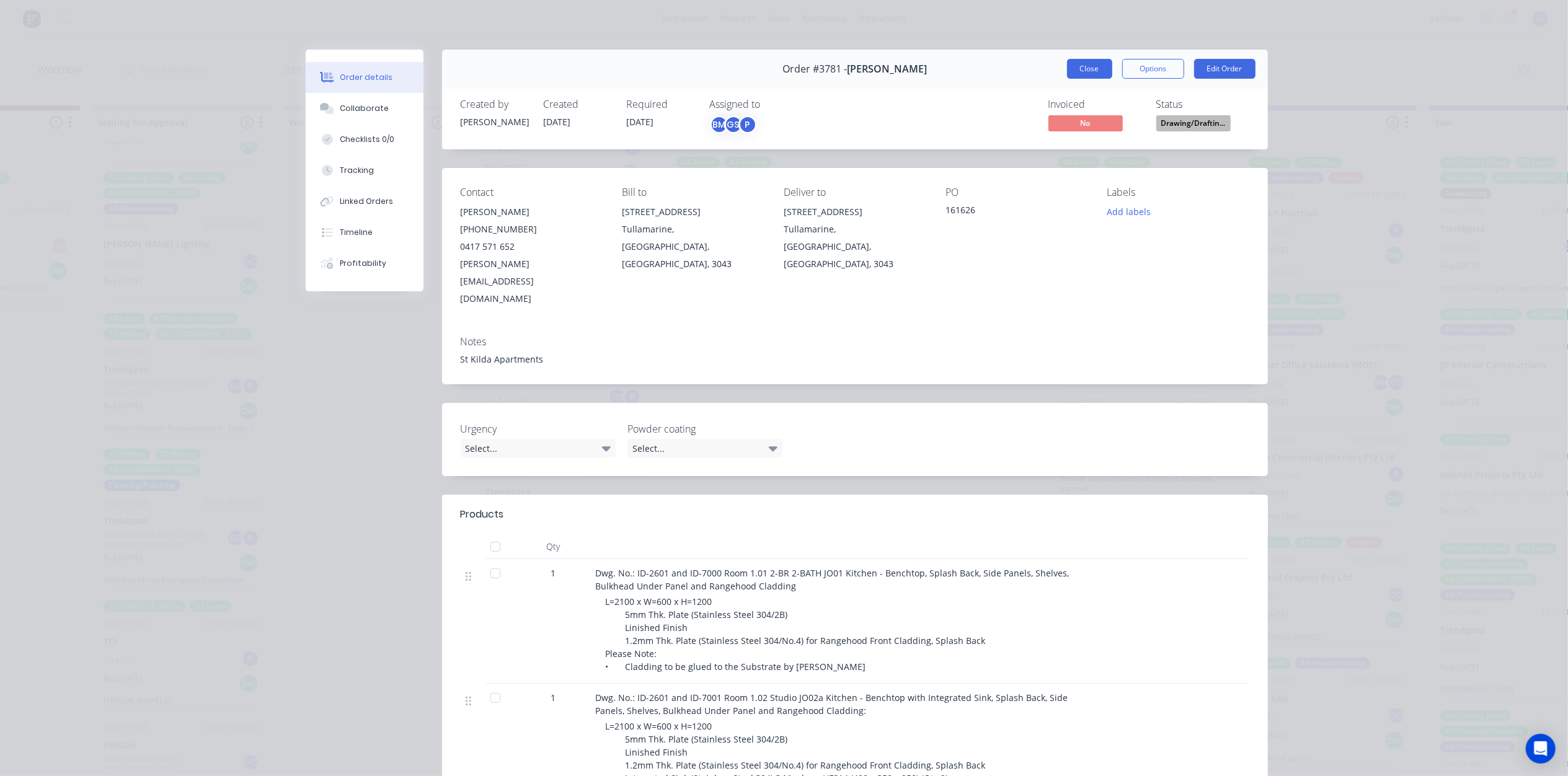
click at [1075, 70] on button "Close" at bounding box center [1089, 68] width 45 height 20
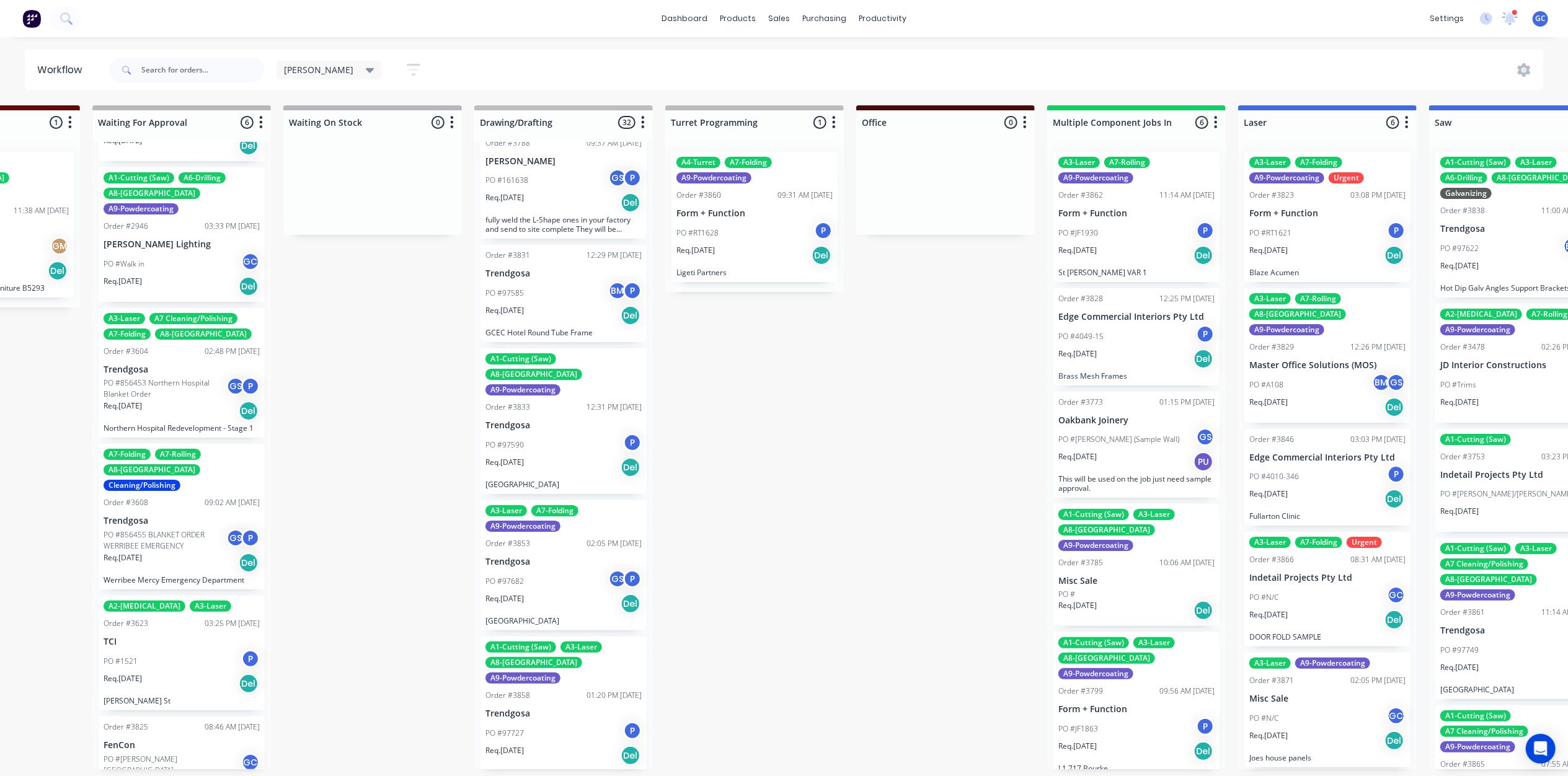
scroll to position [330, 0]
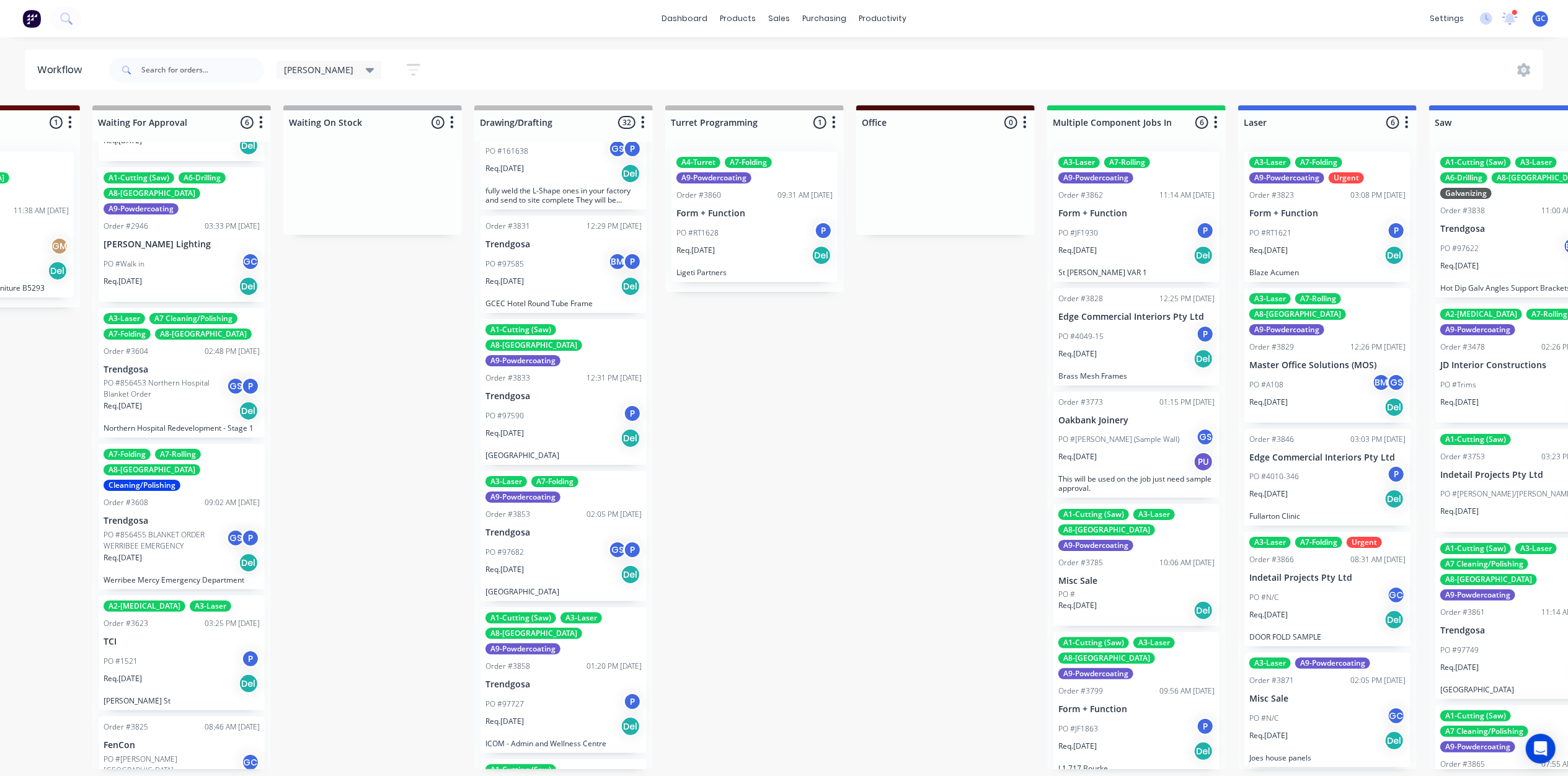
click at [564, 276] on div "Req. 05/09/25 Del" at bounding box center [564, 287] width 157 height 21
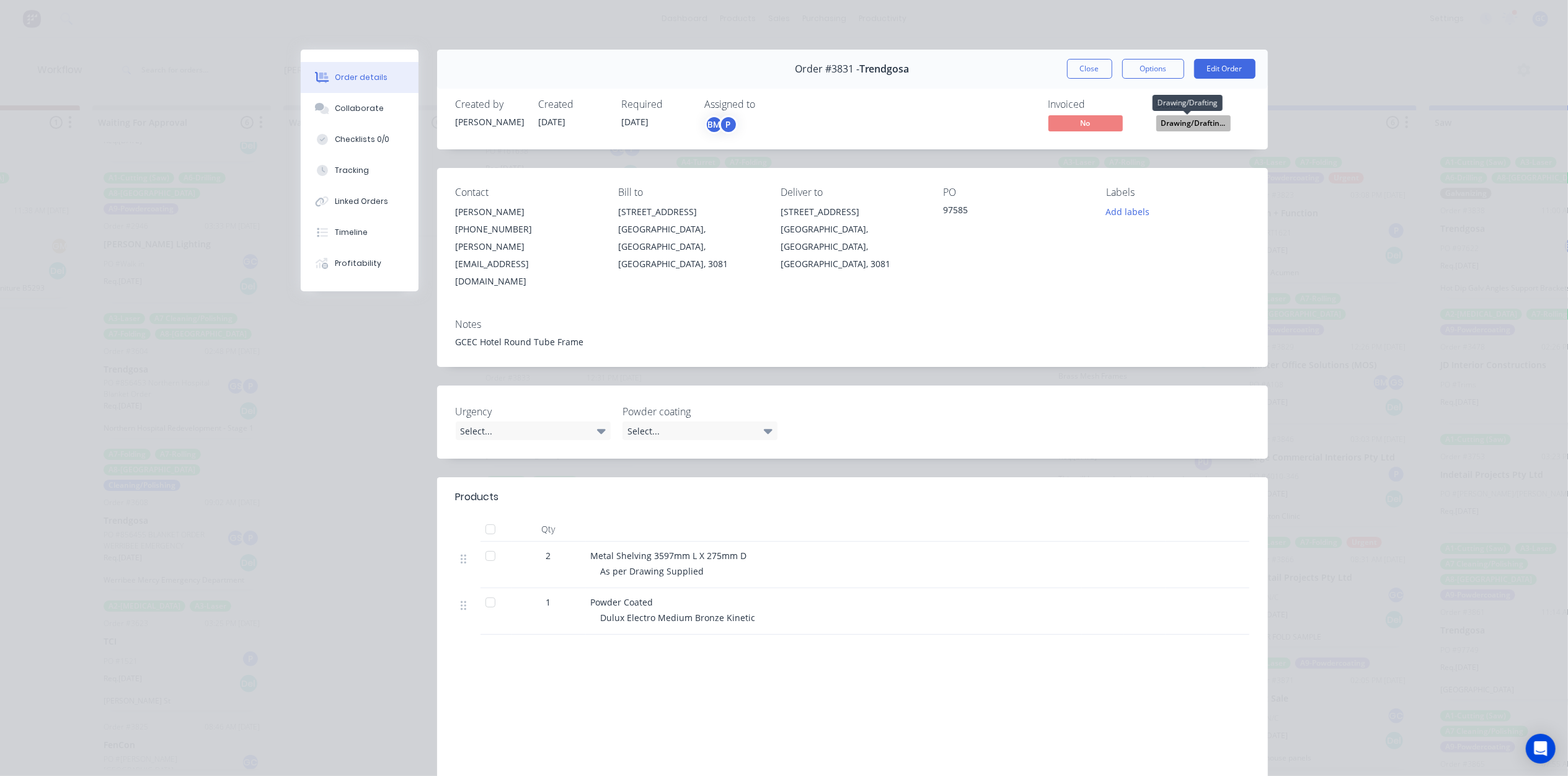
click at [1196, 119] on span "Drawing/Draftin..." at bounding box center [1193, 123] width 74 height 16
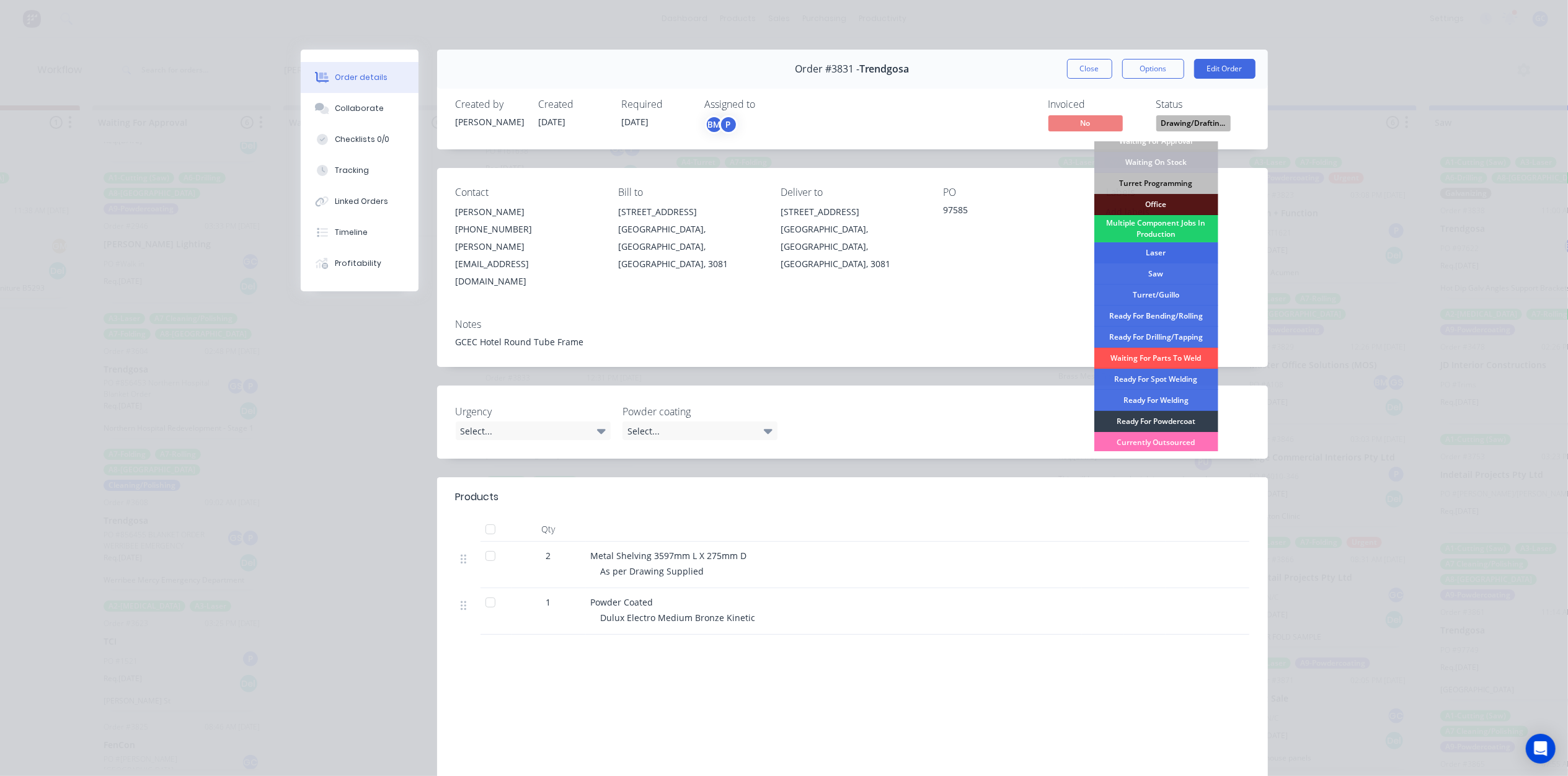
scroll to position [82, 0]
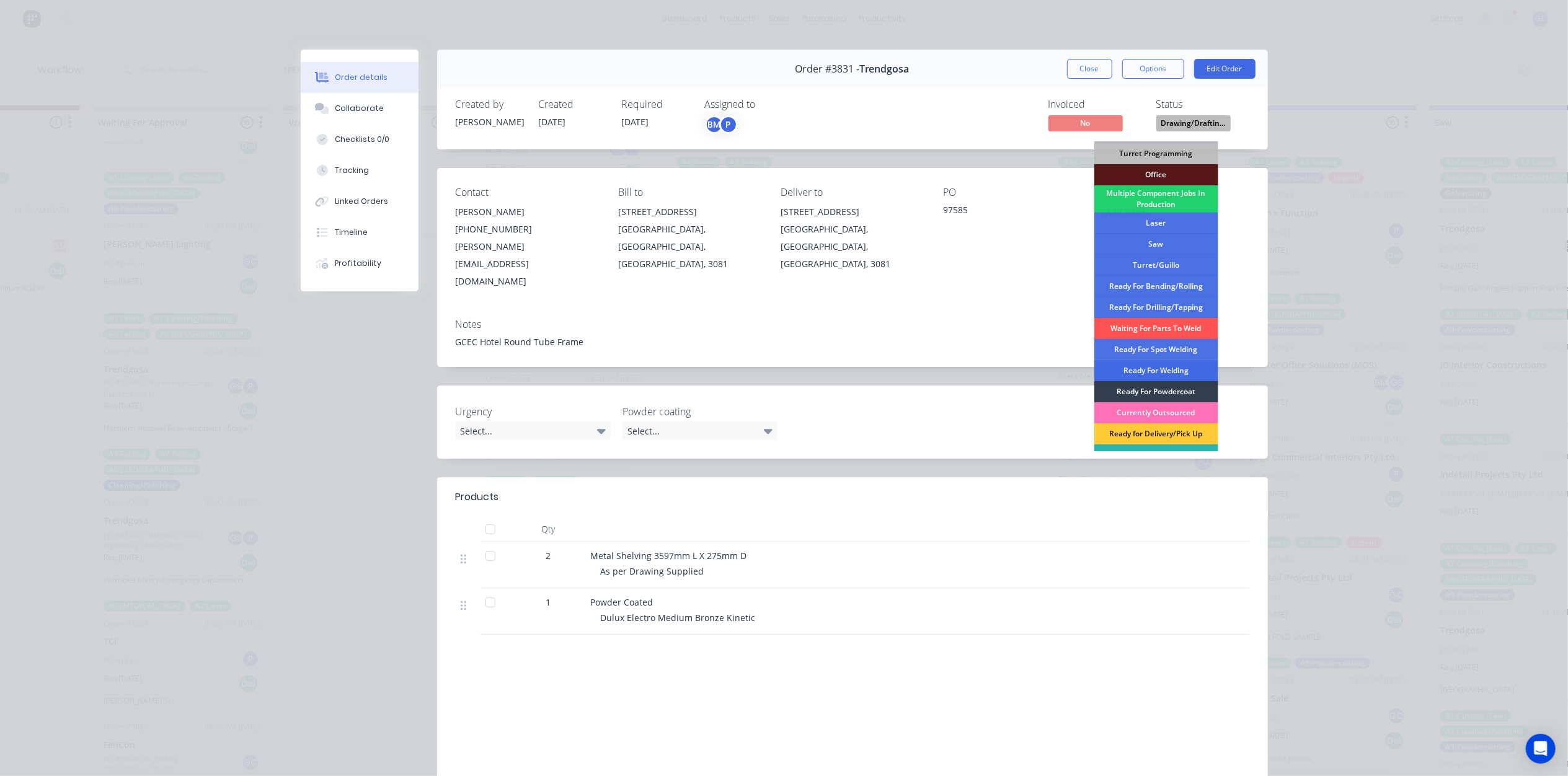
click at [1158, 372] on div "Ready For Welding" at bounding box center [1156, 371] width 124 height 21
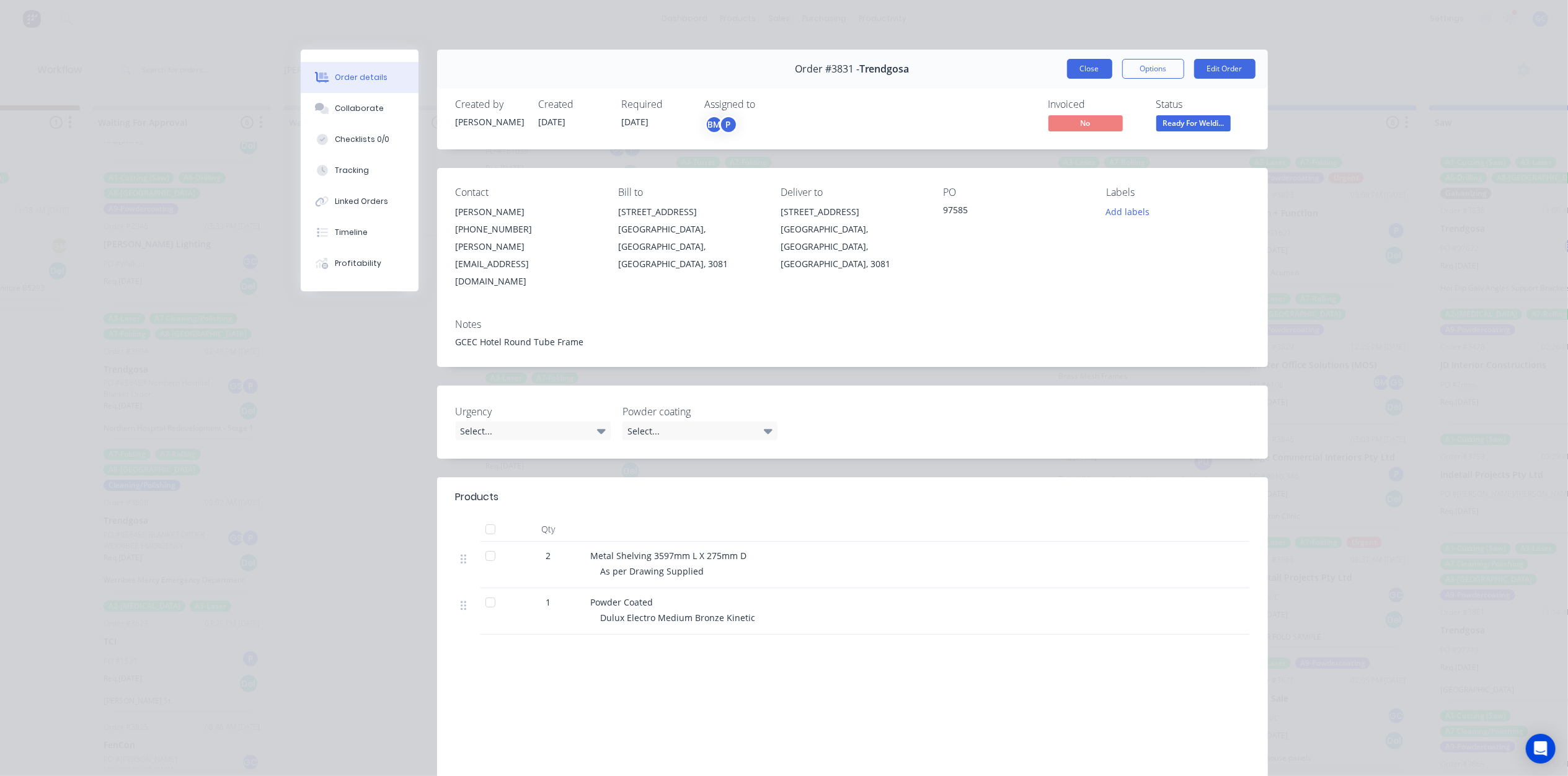
click at [1084, 72] on button "Close" at bounding box center [1089, 68] width 45 height 20
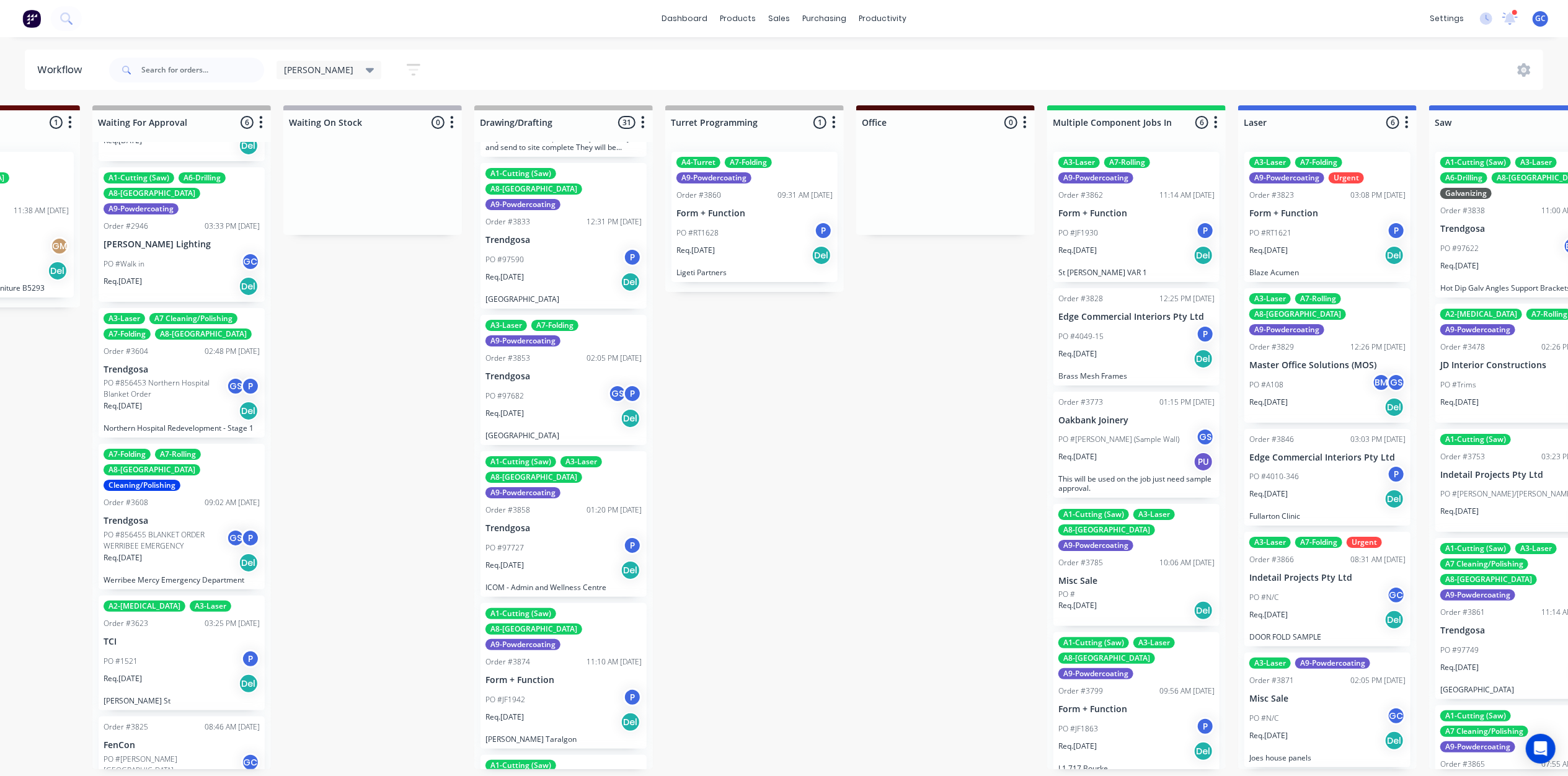
scroll to position [413, 0]
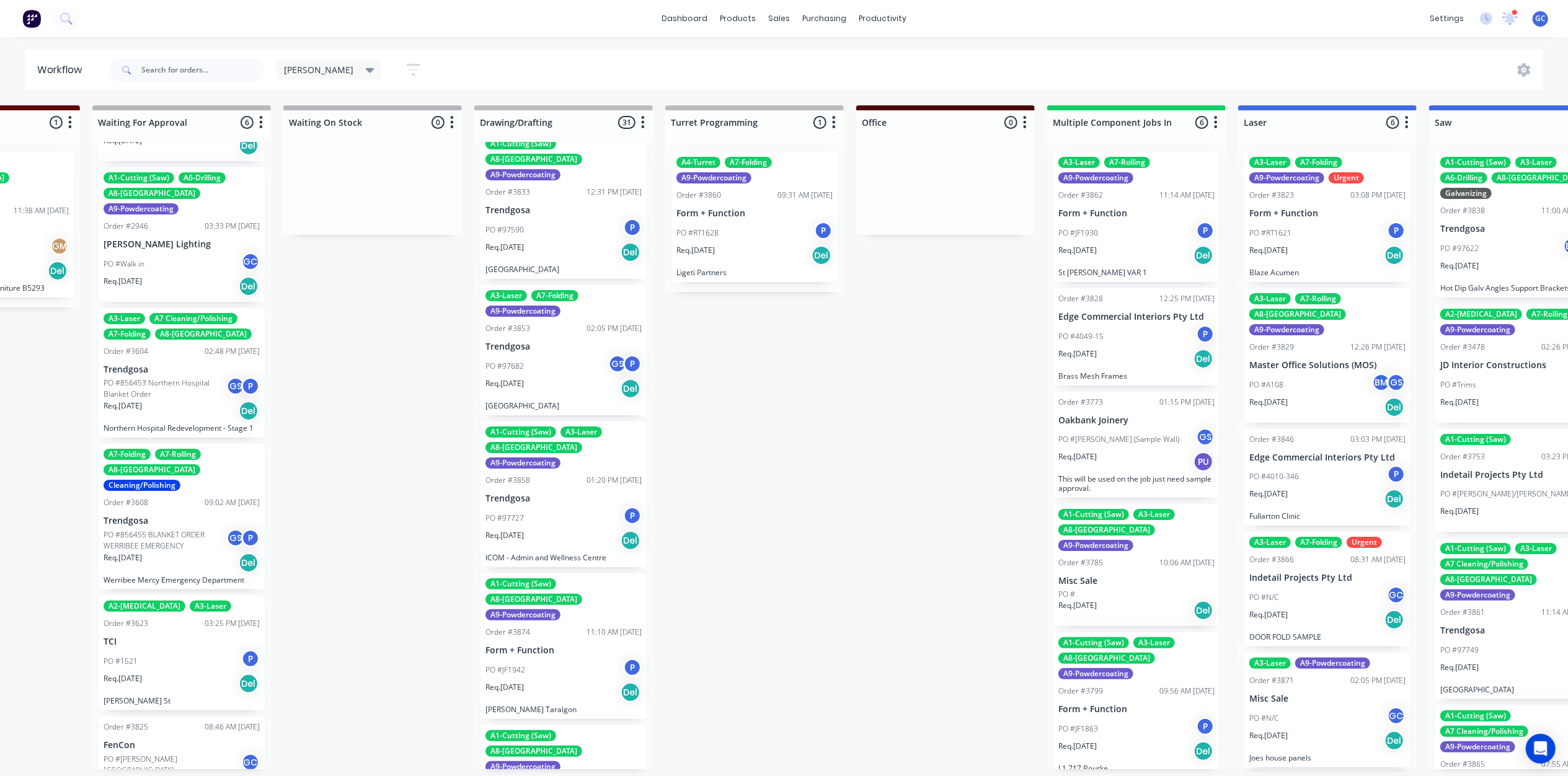
click at [573, 354] on div "PO #97682 GS P" at bounding box center [564, 366] width 157 height 24
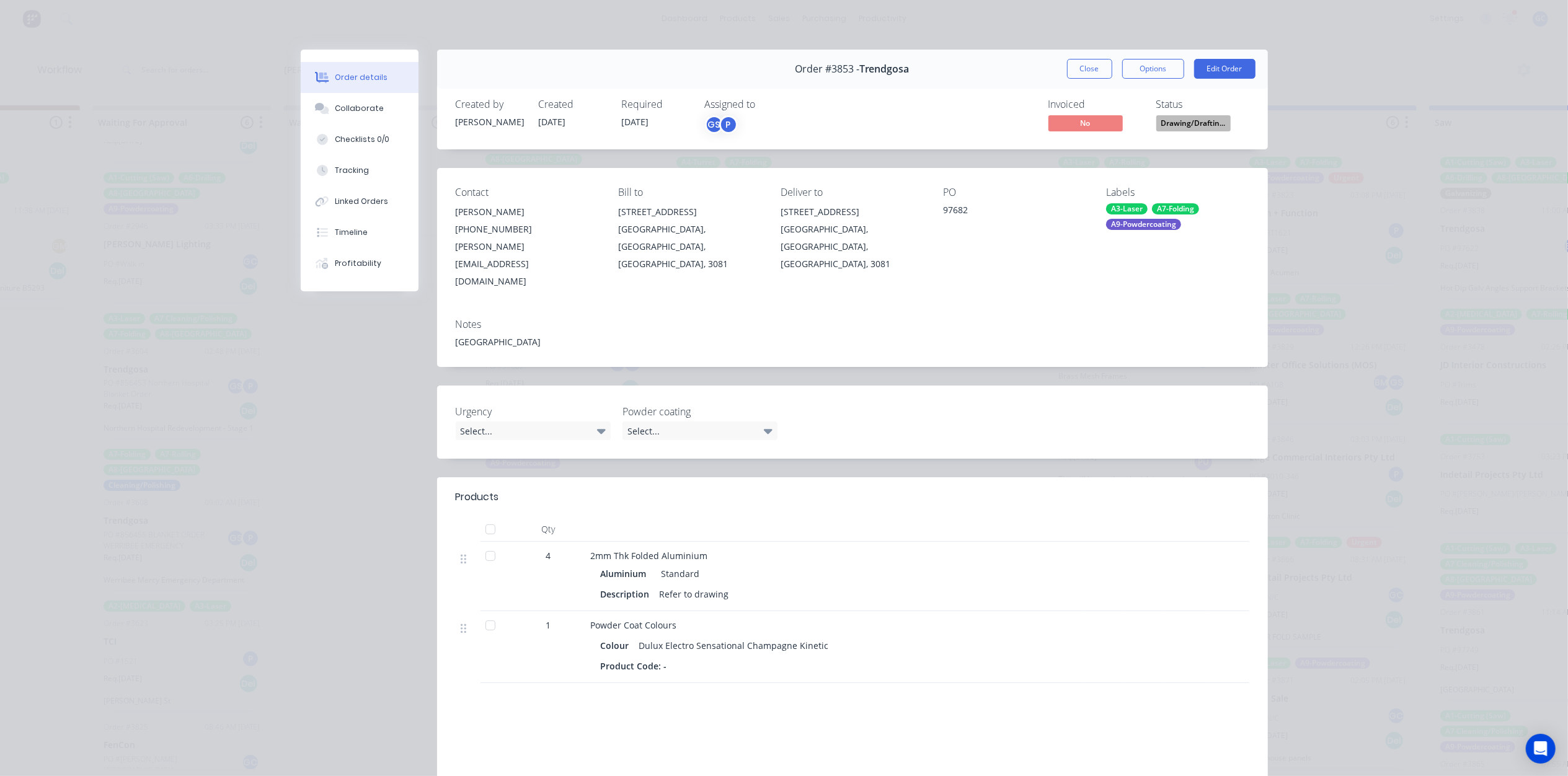
click at [1176, 122] on span "Drawing/Draftin..." at bounding box center [1193, 123] width 74 height 16
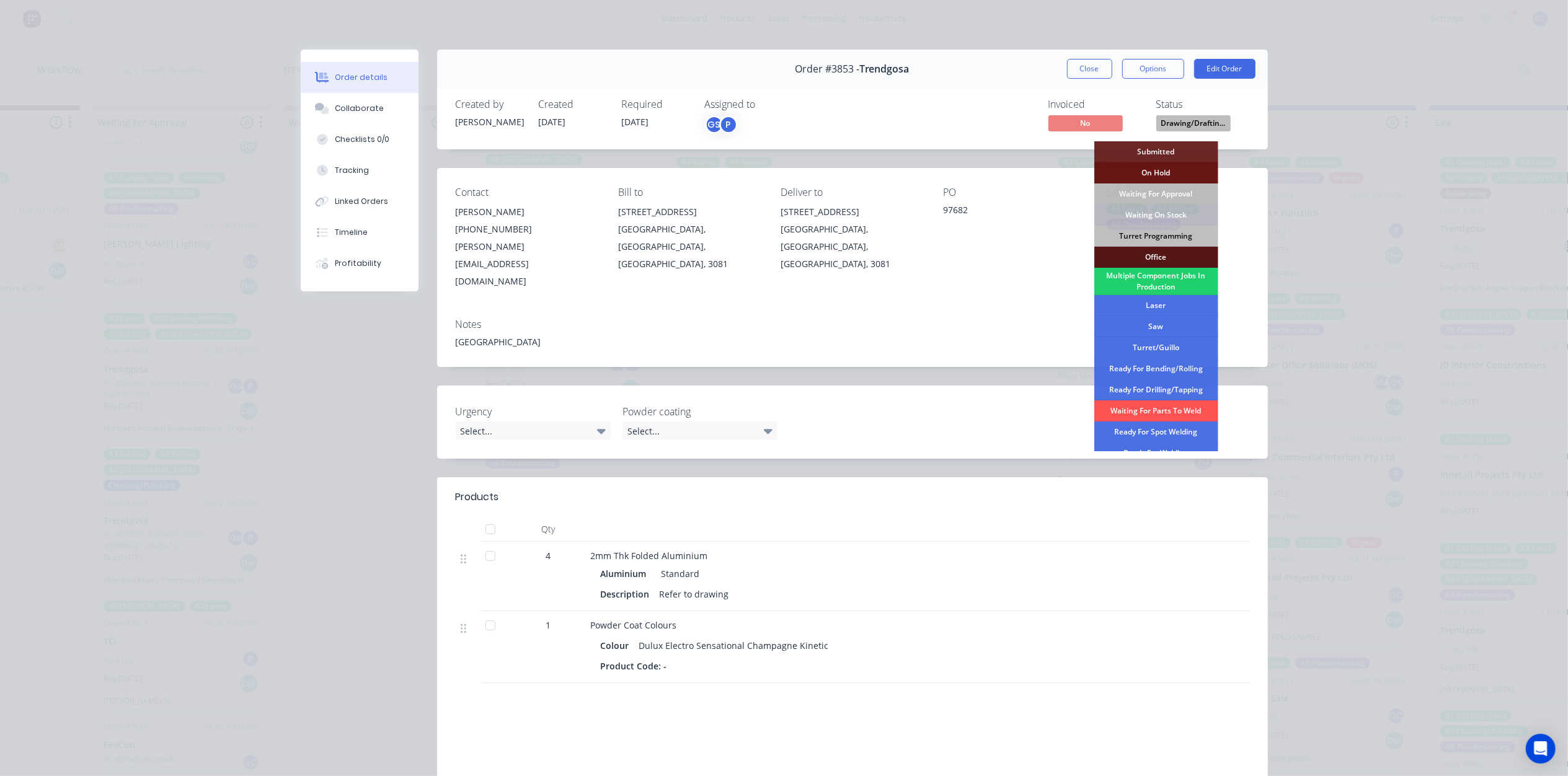
scroll to position [139, 0]
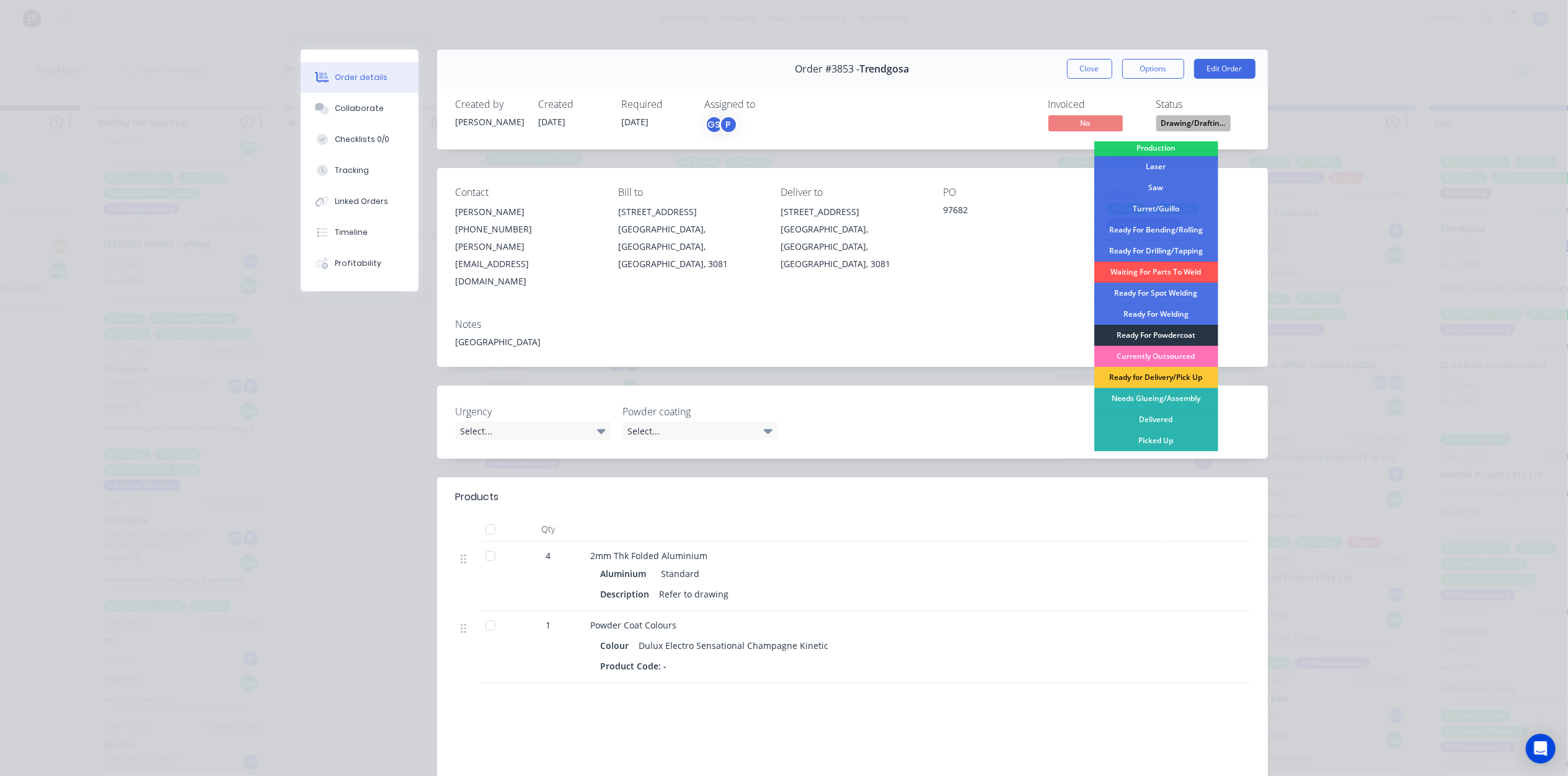
click at [1172, 334] on div "Ready For Powdercoat" at bounding box center [1156, 335] width 124 height 21
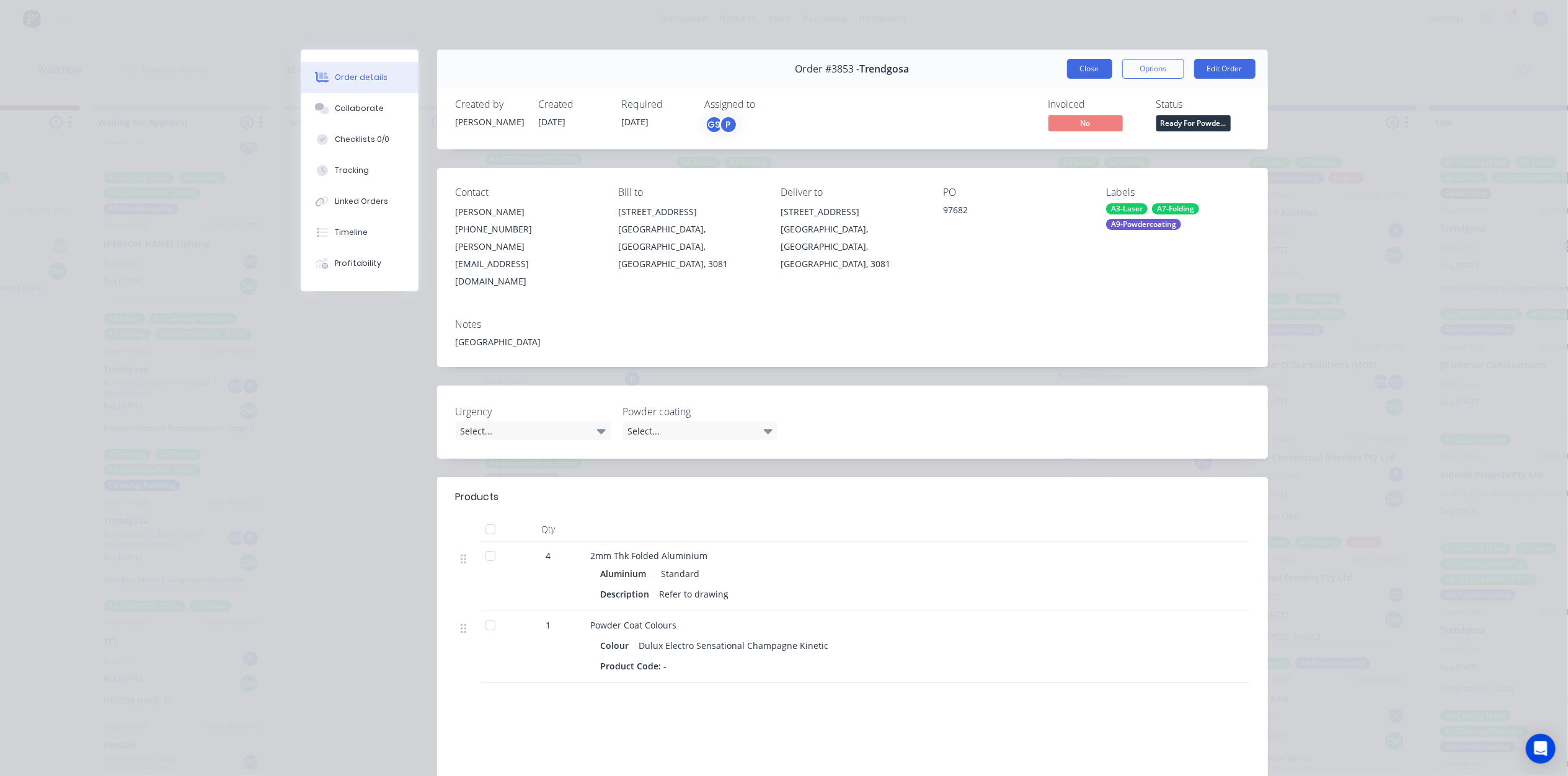
click at [1084, 66] on button "Close" at bounding box center [1089, 68] width 45 height 20
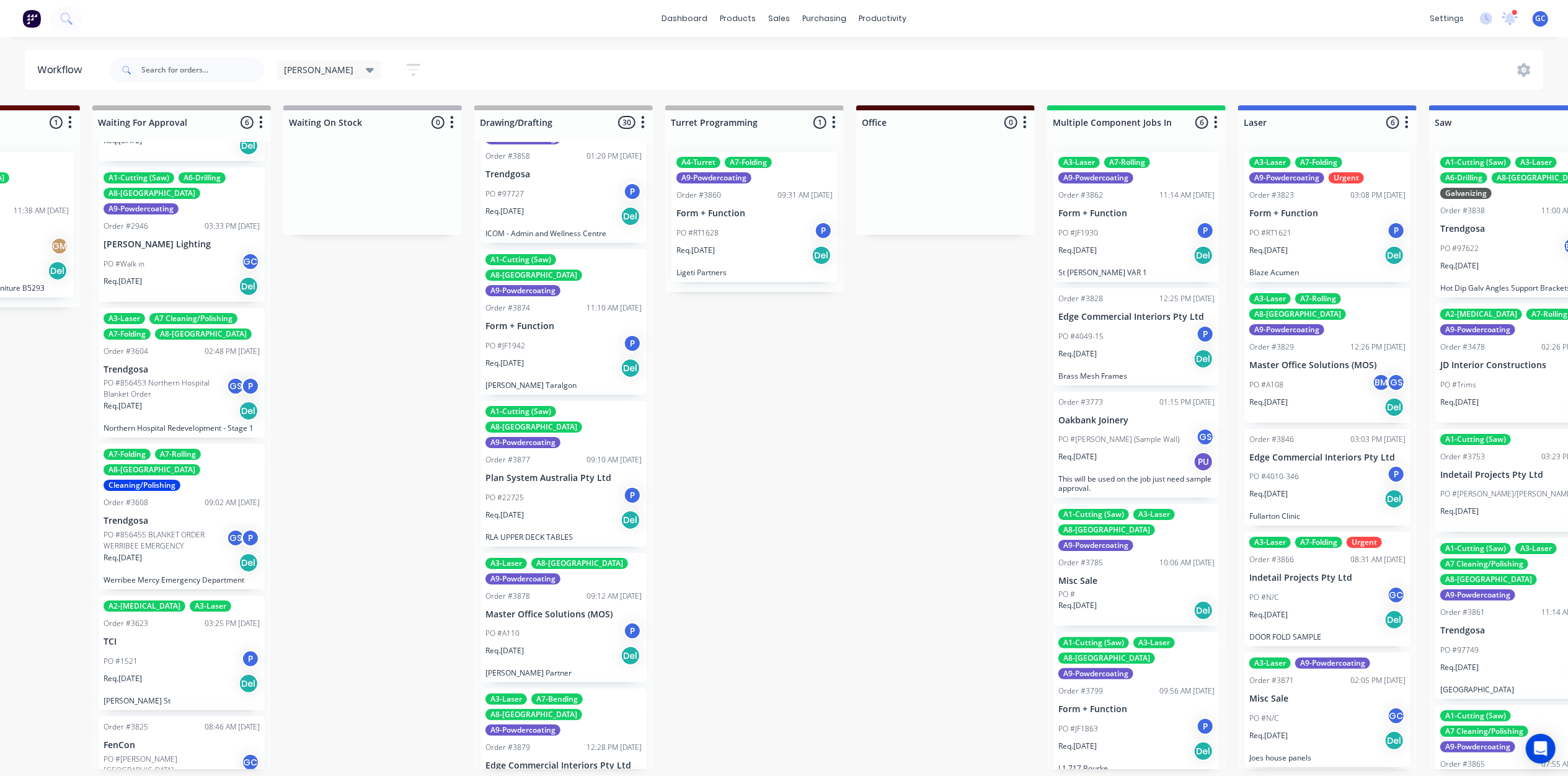
scroll to position [661, 0]
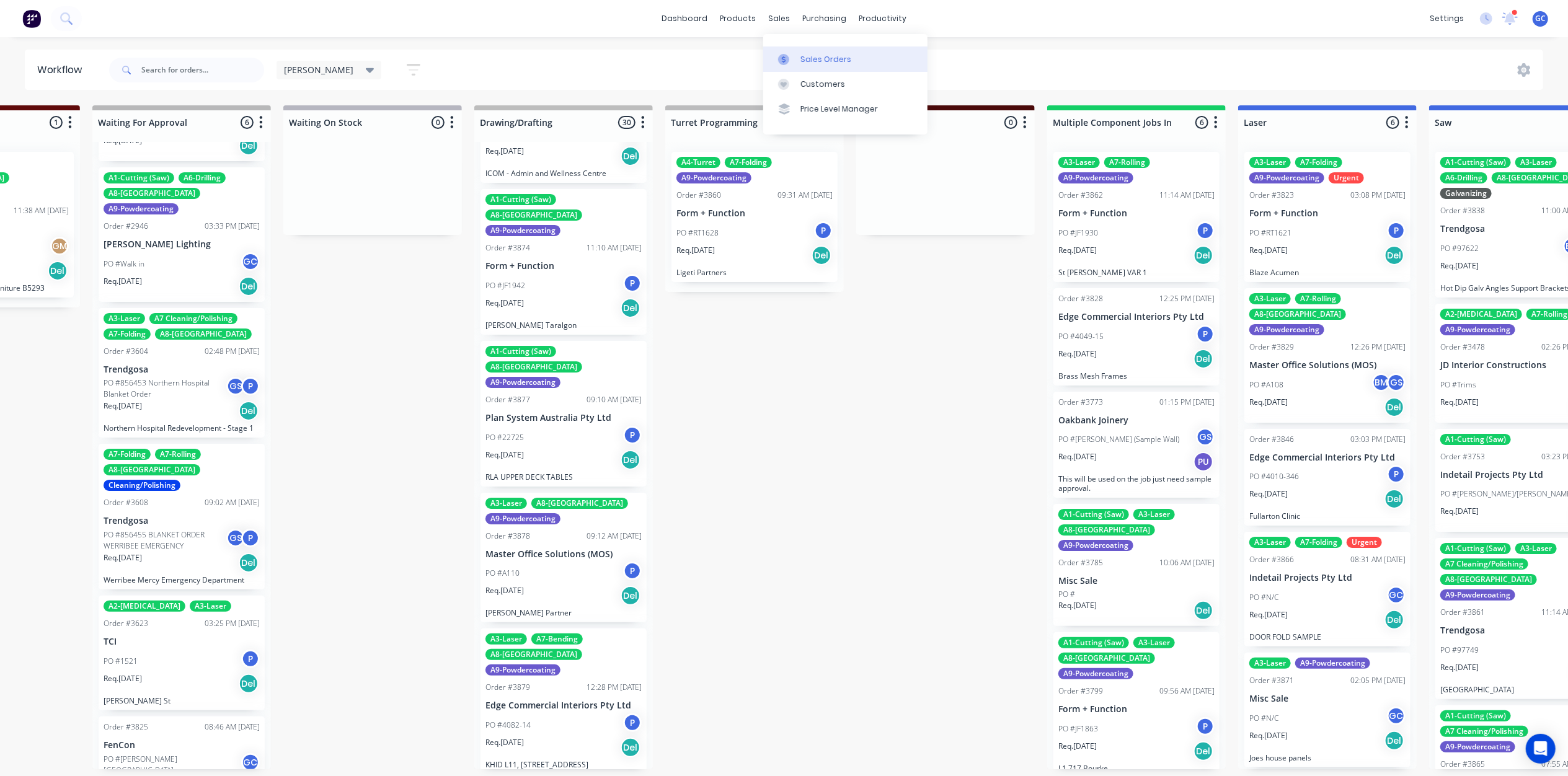
click at [828, 62] on div "Sales Orders" at bounding box center [826, 59] width 51 height 12
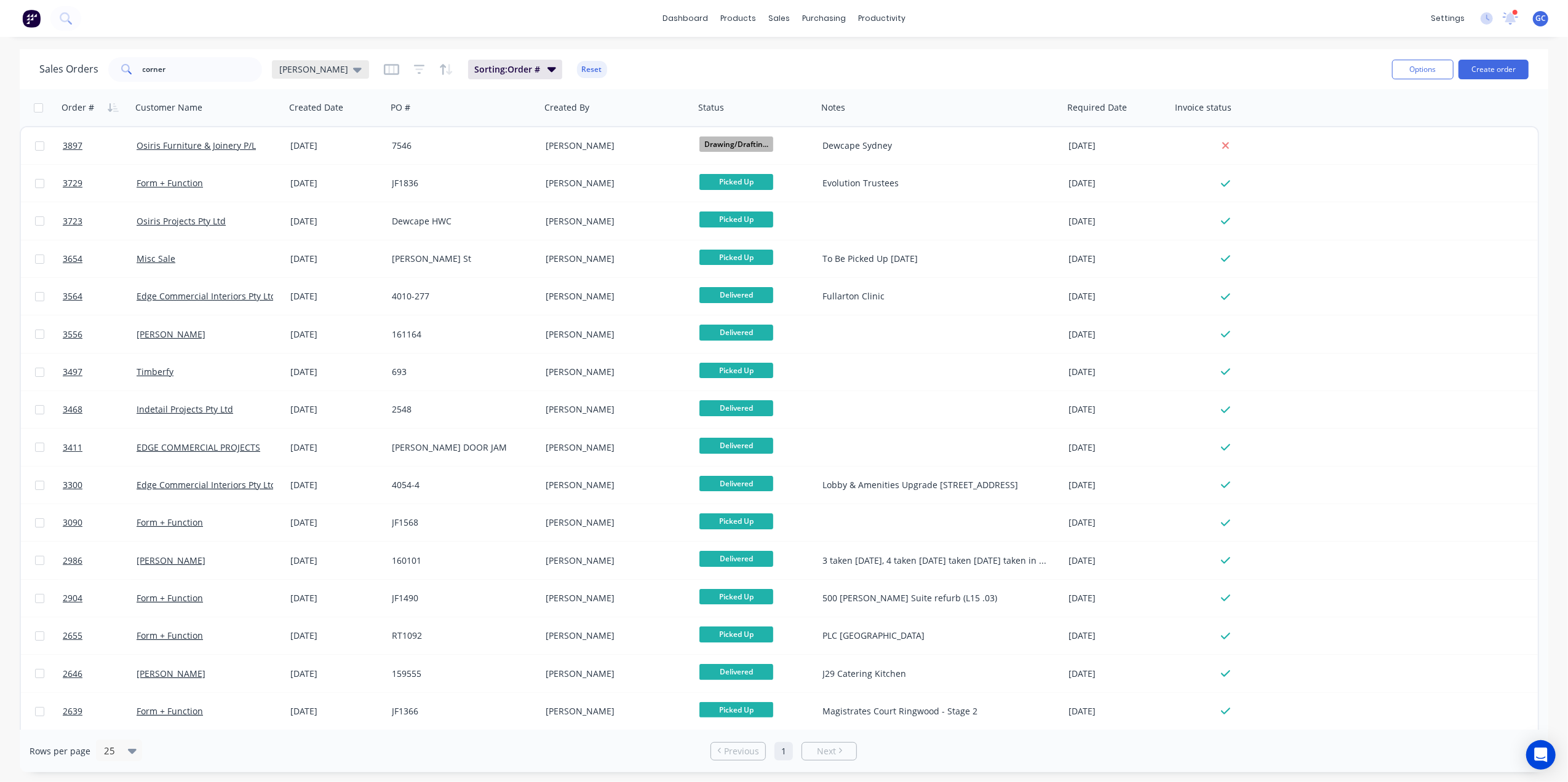
click at [298, 69] on div "[PERSON_NAME]" at bounding box center [320, 69] width 83 height 11
click at [307, 272] on button "Sorting" at bounding box center [346, 271] width 141 height 14
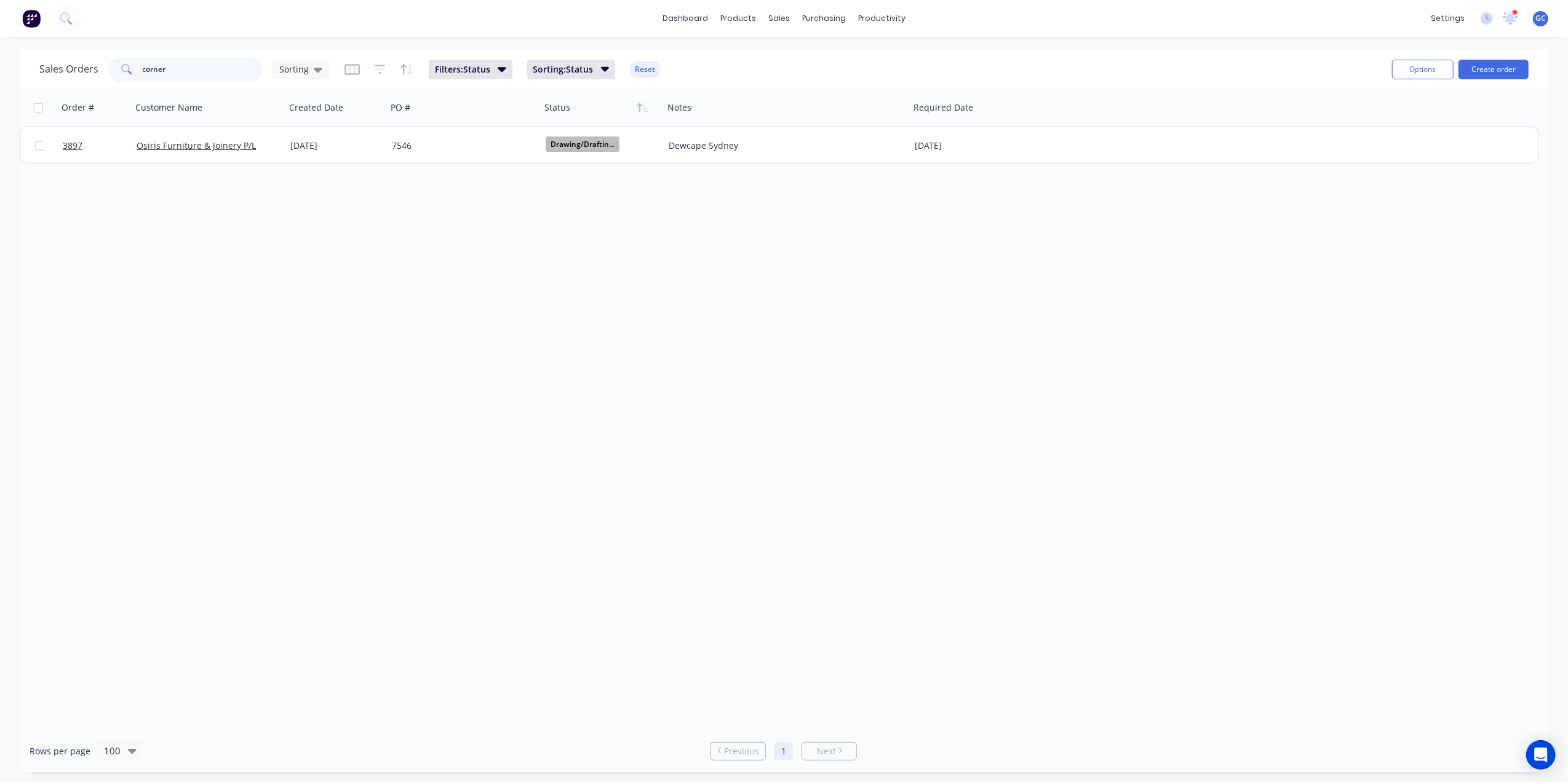
drag, startPoint x: 207, startPoint y: 77, endPoint x: 22, endPoint y: 62, distance: 185.6
click at [22, 62] on div "Sales Orders corner Sorting Filters: Status Sorting: Status Reset Options Creat…" at bounding box center [784, 69] width 1529 height 40
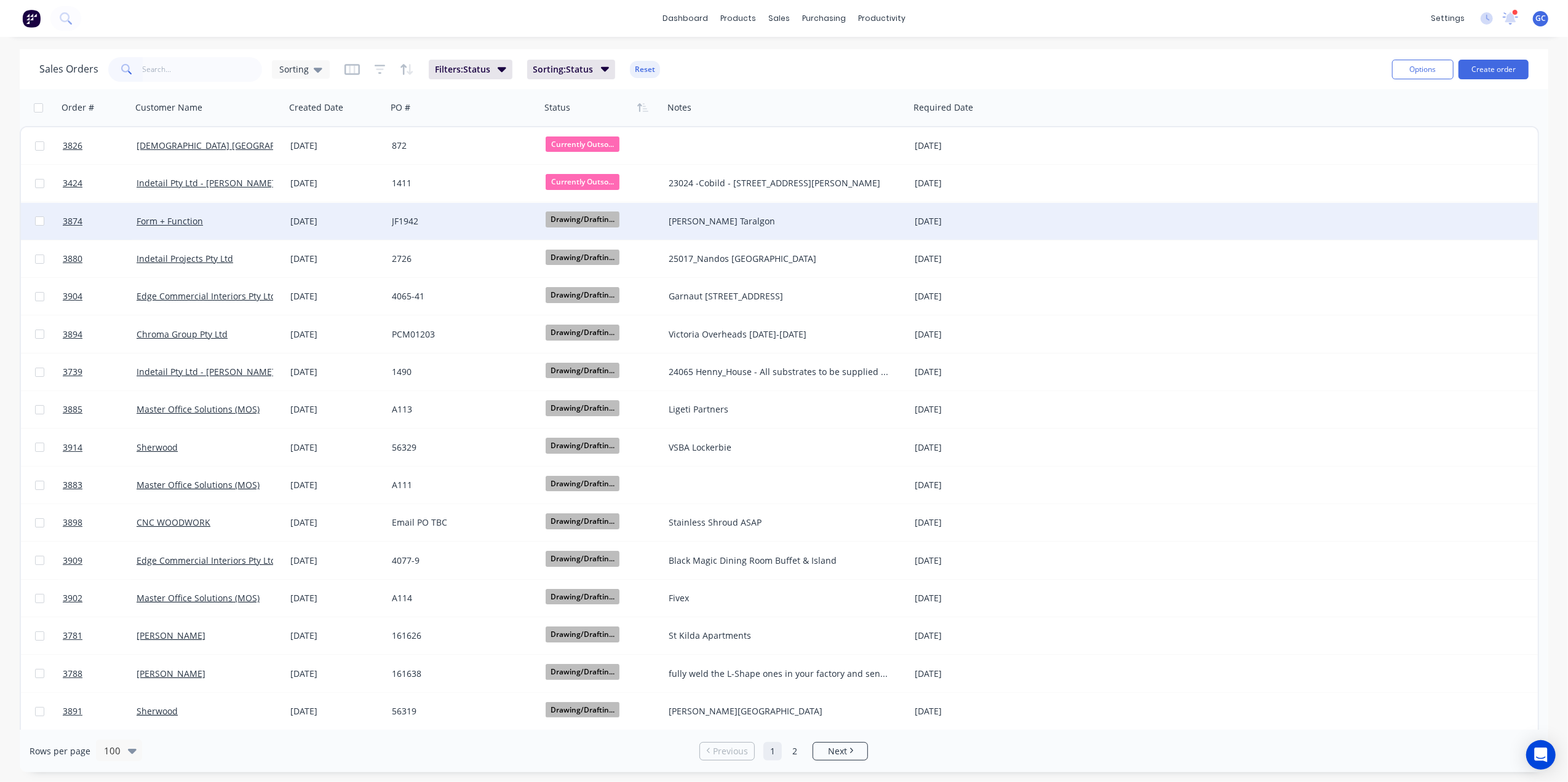
click at [517, 225] on div "JF1942" at bounding box center [459, 221] width 137 height 12
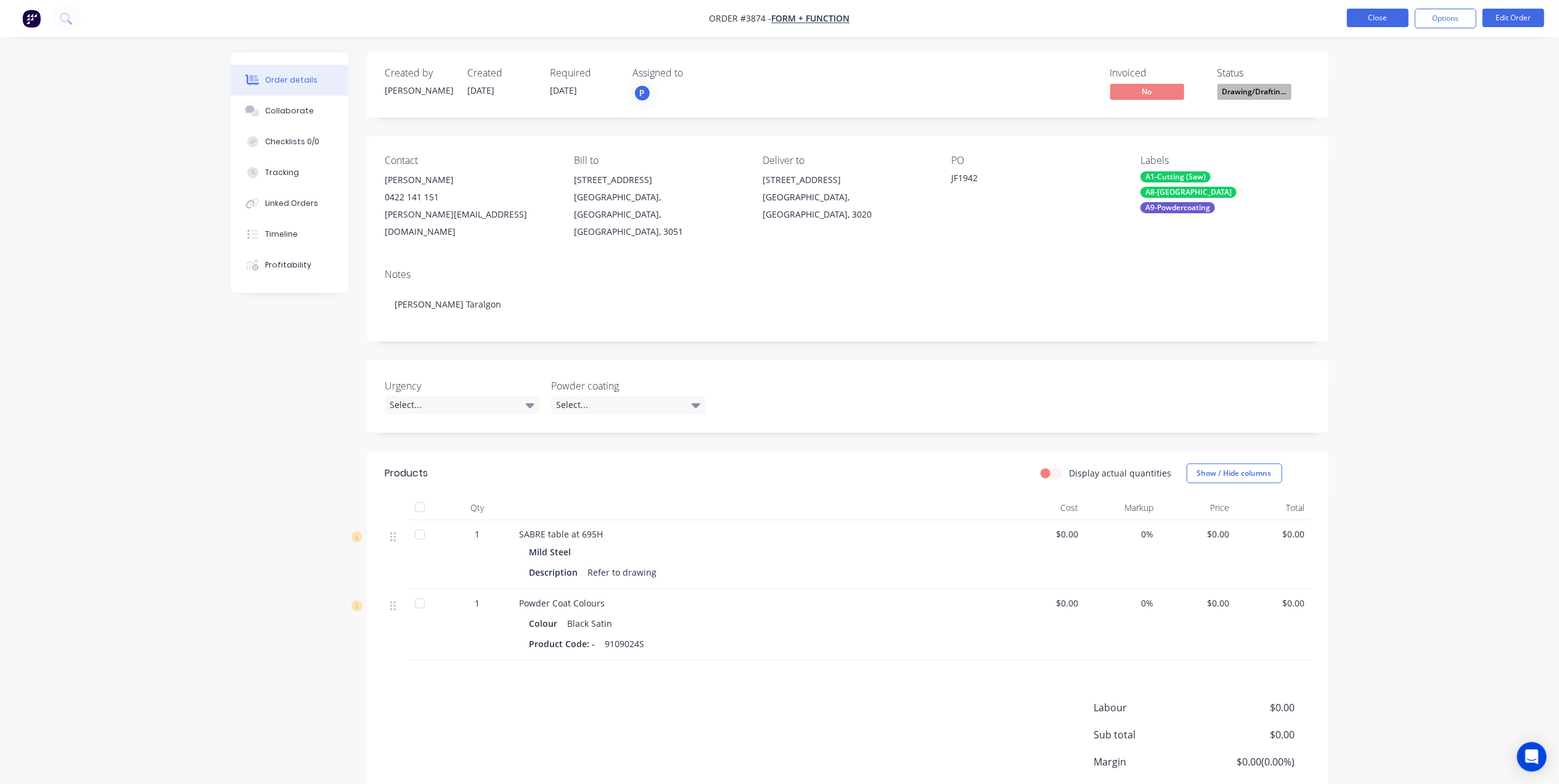
click at [1359, 20] on button "Close" at bounding box center [1377, 18] width 61 height 19
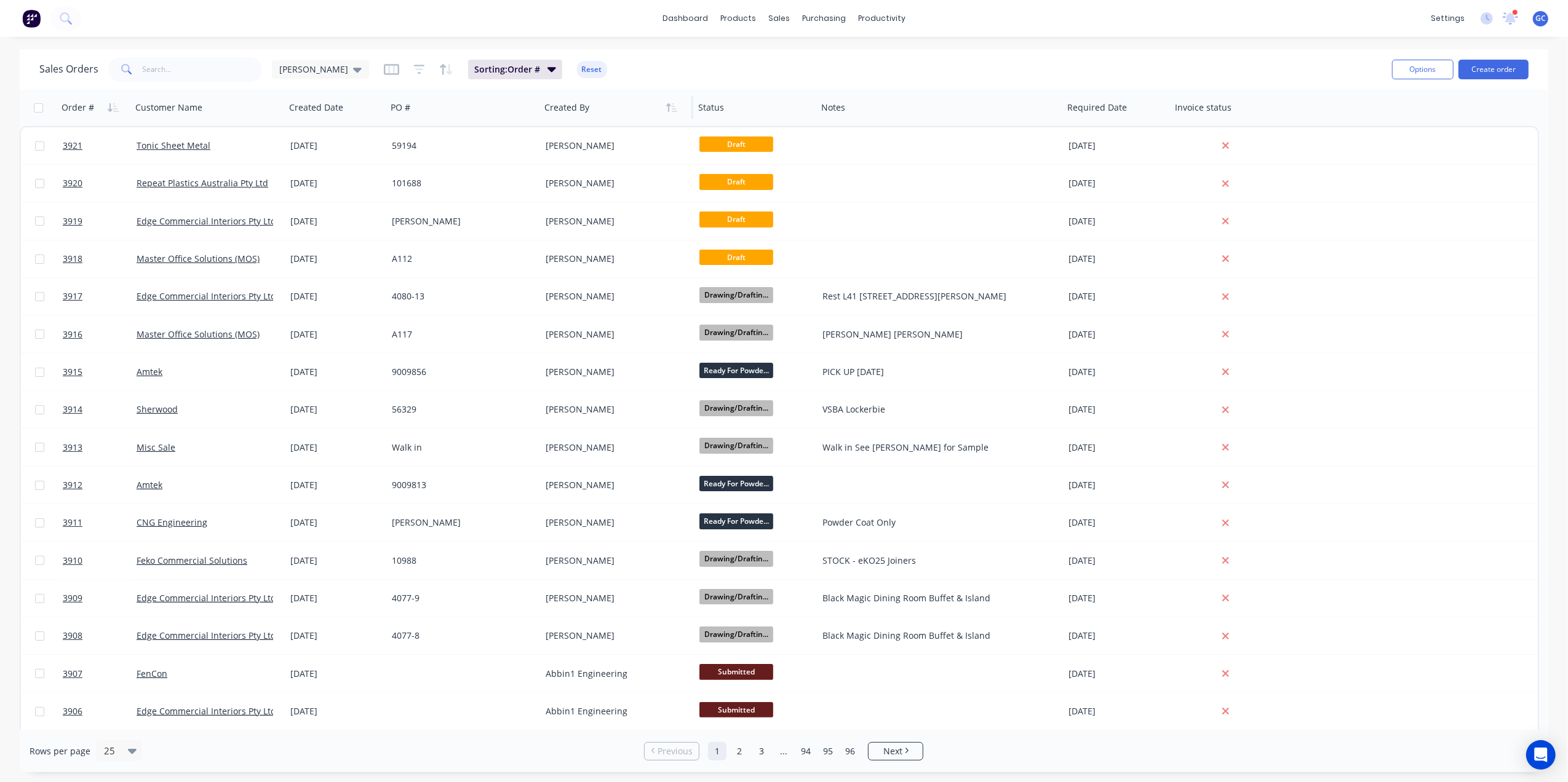
click at [605, 110] on div at bounding box center [612, 108] width 137 height 25
click at [754, 109] on div at bounding box center [752, 108] width 108 height 25
click at [810, 109] on div "Status" at bounding box center [755, 107] width 123 height 37
click at [787, 105] on button "button" at bounding box center [796, 107] width 19 height 19
click at [288, 67] on span "[PERSON_NAME]" at bounding box center [314, 69] width 69 height 13
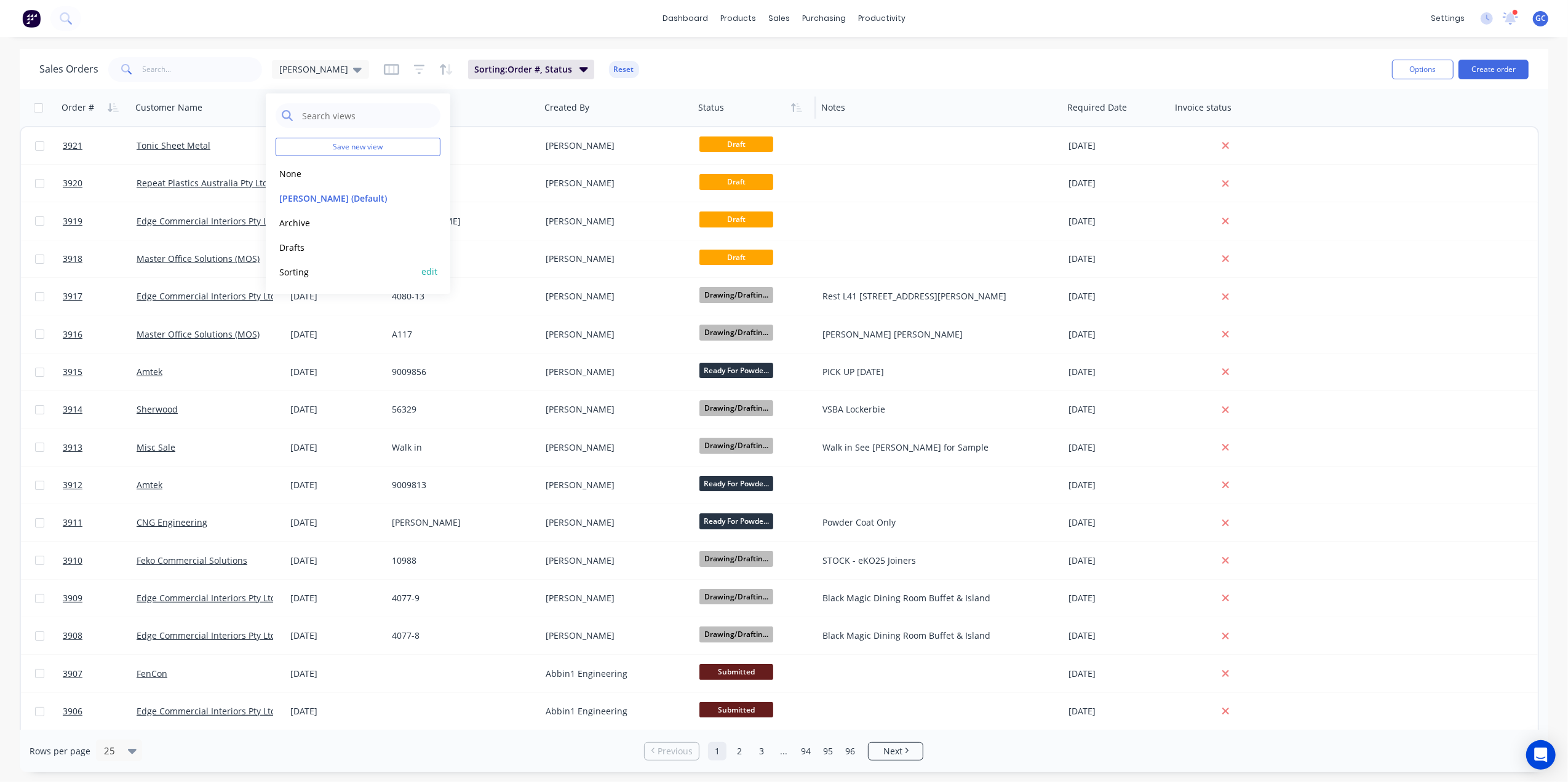
click at [432, 270] on button "edit" at bounding box center [429, 272] width 16 height 13
click at [512, 166] on button "Update" at bounding box center [516, 170] width 83 height 20
click at [685, 58] on div "Sales Orders Sorting Sorting: Order #, Status Reset" at bounding box center [710, 69] width 1342 height 30
click at [794, 109] on icon "button" at bounding box center [793, 107] width 4 height 9
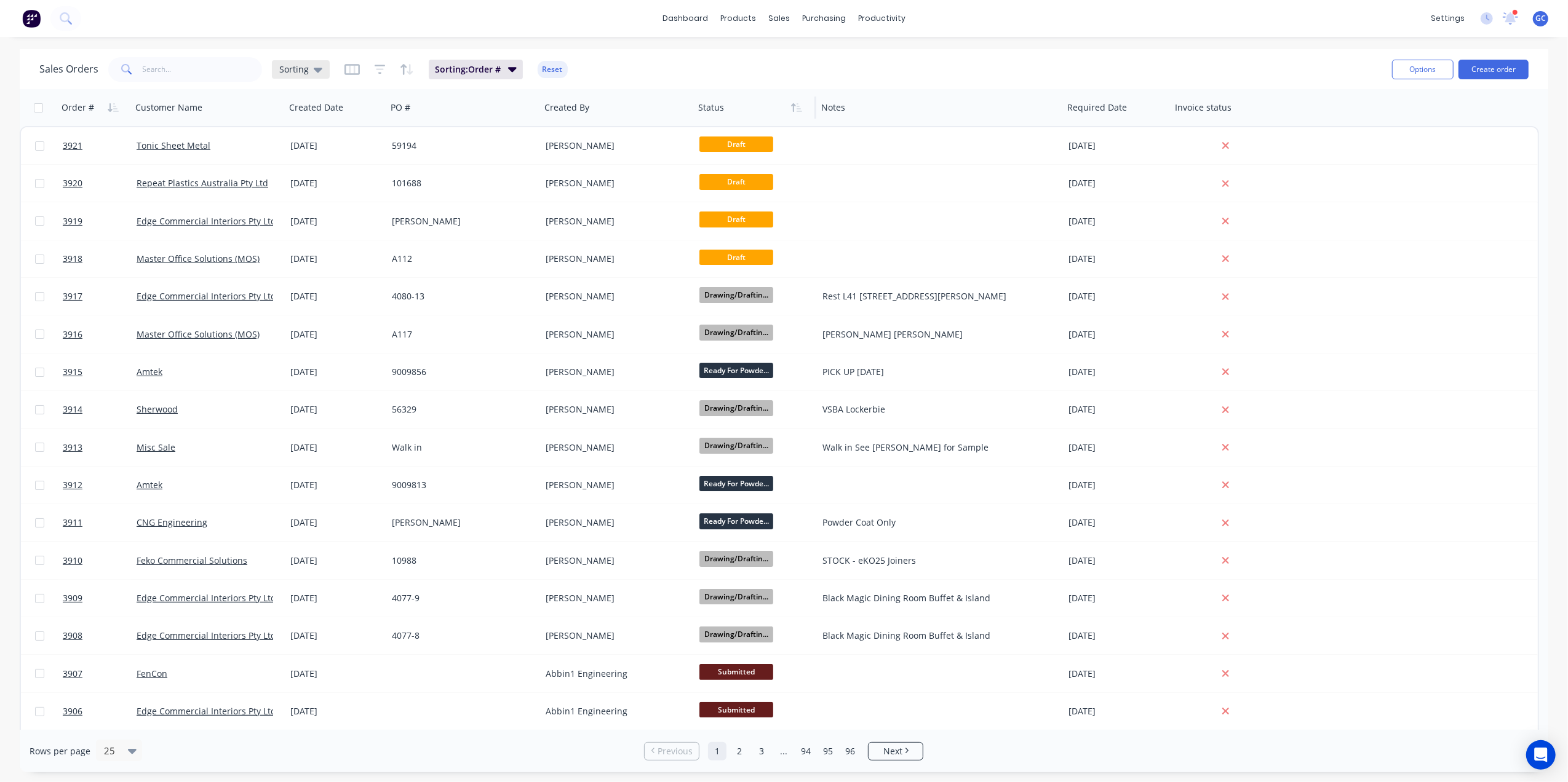
click at [301, 76] on div "Sorting" at bounding box center [301, 69] width 58 height 19
click at [304, 270] on button "Sorting" at bounding box center [346, 271] width 141 height 14
click at [800, 105] on icon "button" at bounding box center [797, 108] width 11 height 10
click at [111, 108] on icon "button" at bounding box center [114, 108] width 11 height 10
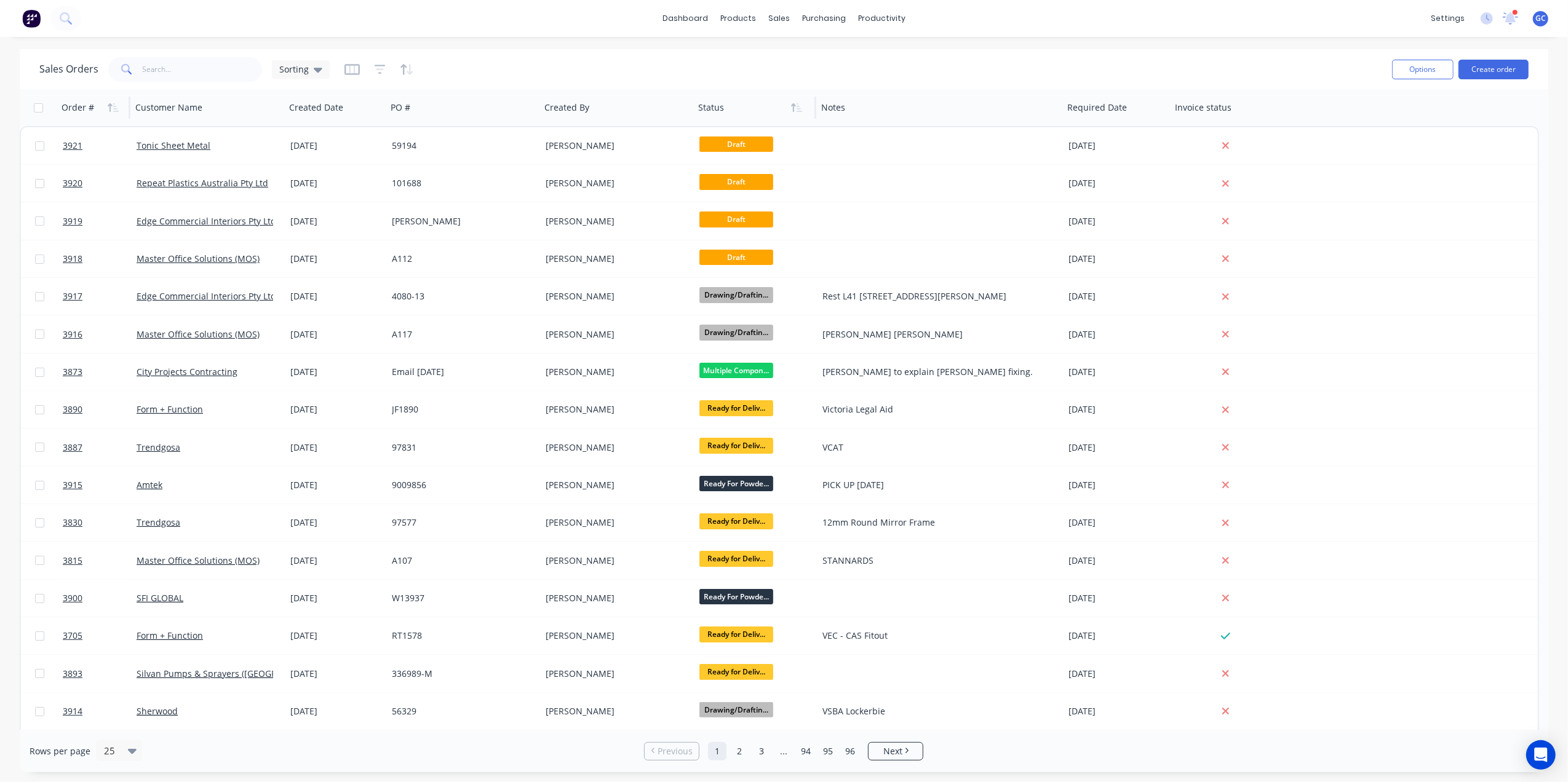
click at [111, 108] on icon "button" at bounding box center [114, 108] width 11 height 10
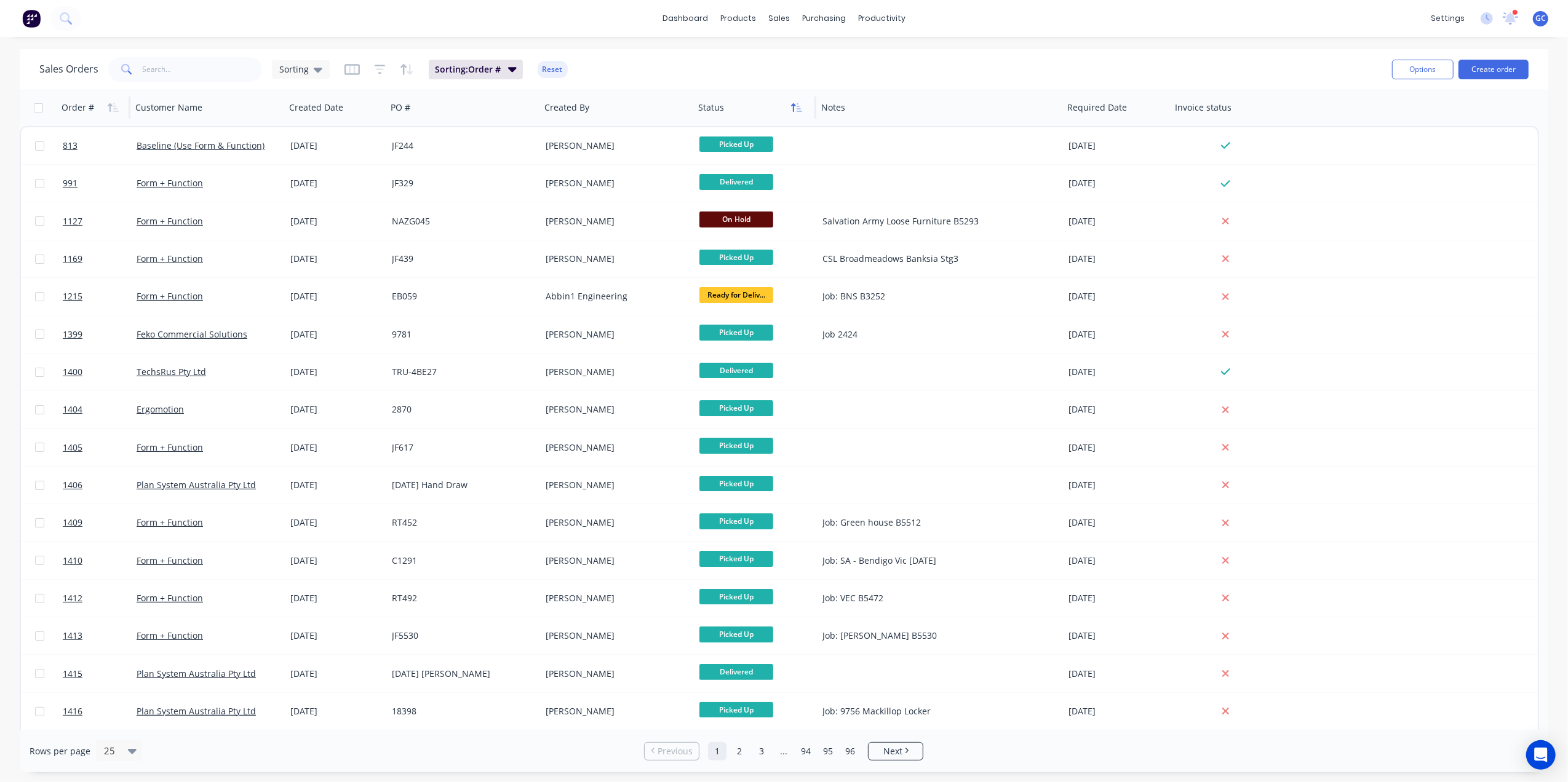
click at [795, 114] on button "button" at bounding box center [796, 107] width 19 height 19
click at [797, 105] on icon "button" at bounding box center [799, 107] width 6 height 9
click at [799, 109] on icon "button" at bounding box center [799, 107] width 6 height 9
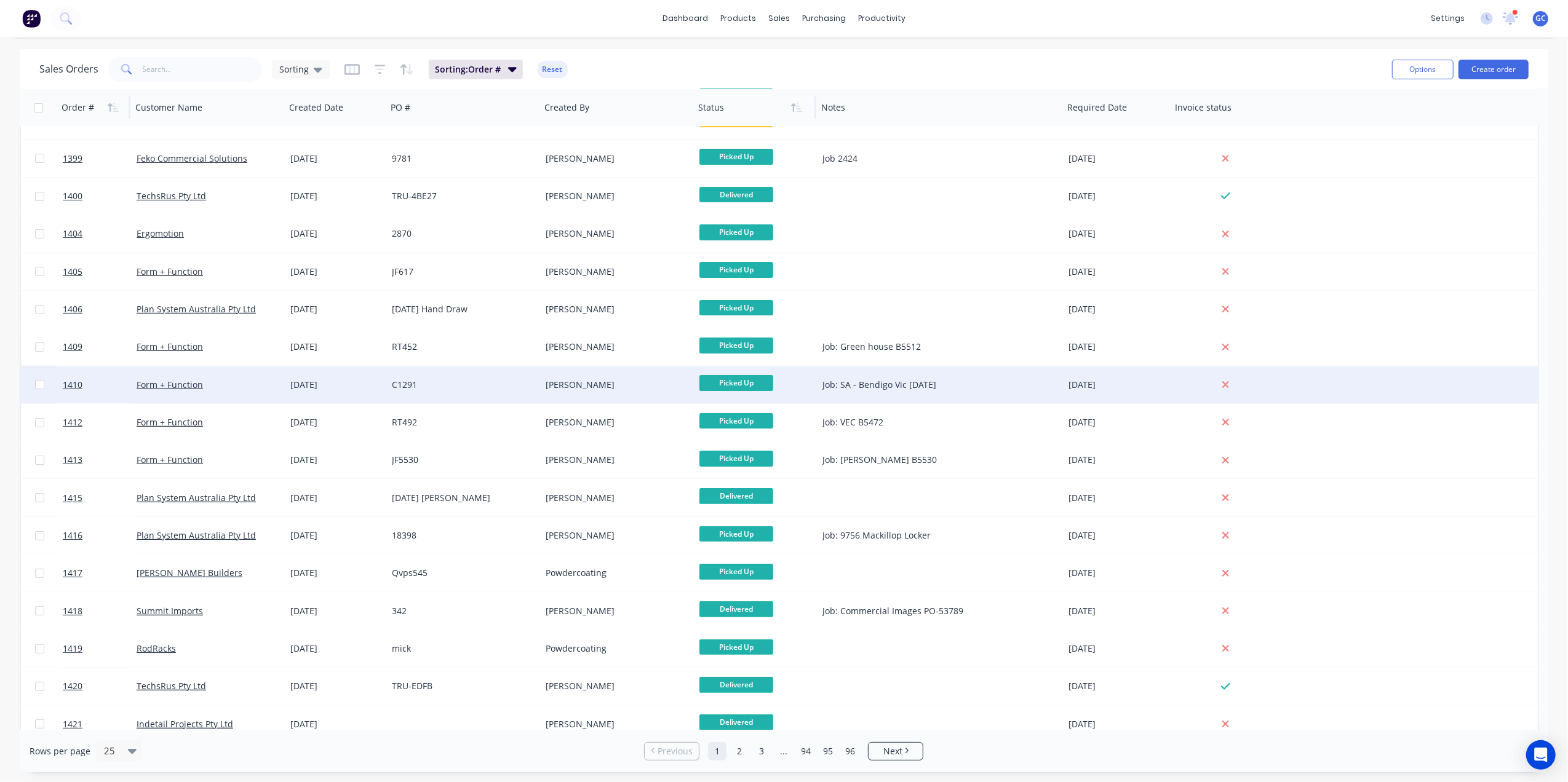
scroll to position [338, 0]
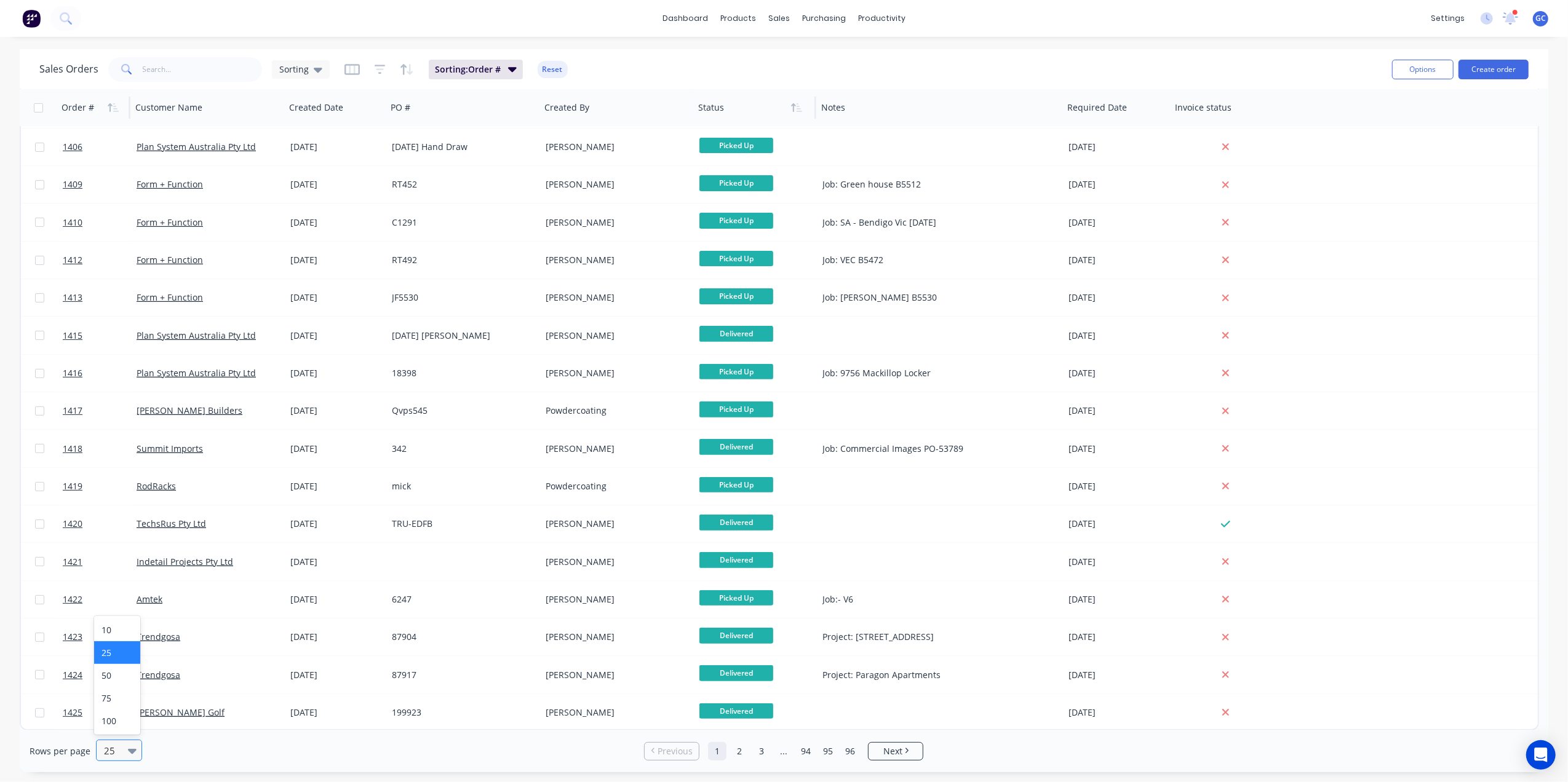
click at [138, 755] on div at bounding box center [134, 750] width 14 height 14
click at [123, 726] on div "100" at bounding box center [117, 721] width 46 height 23
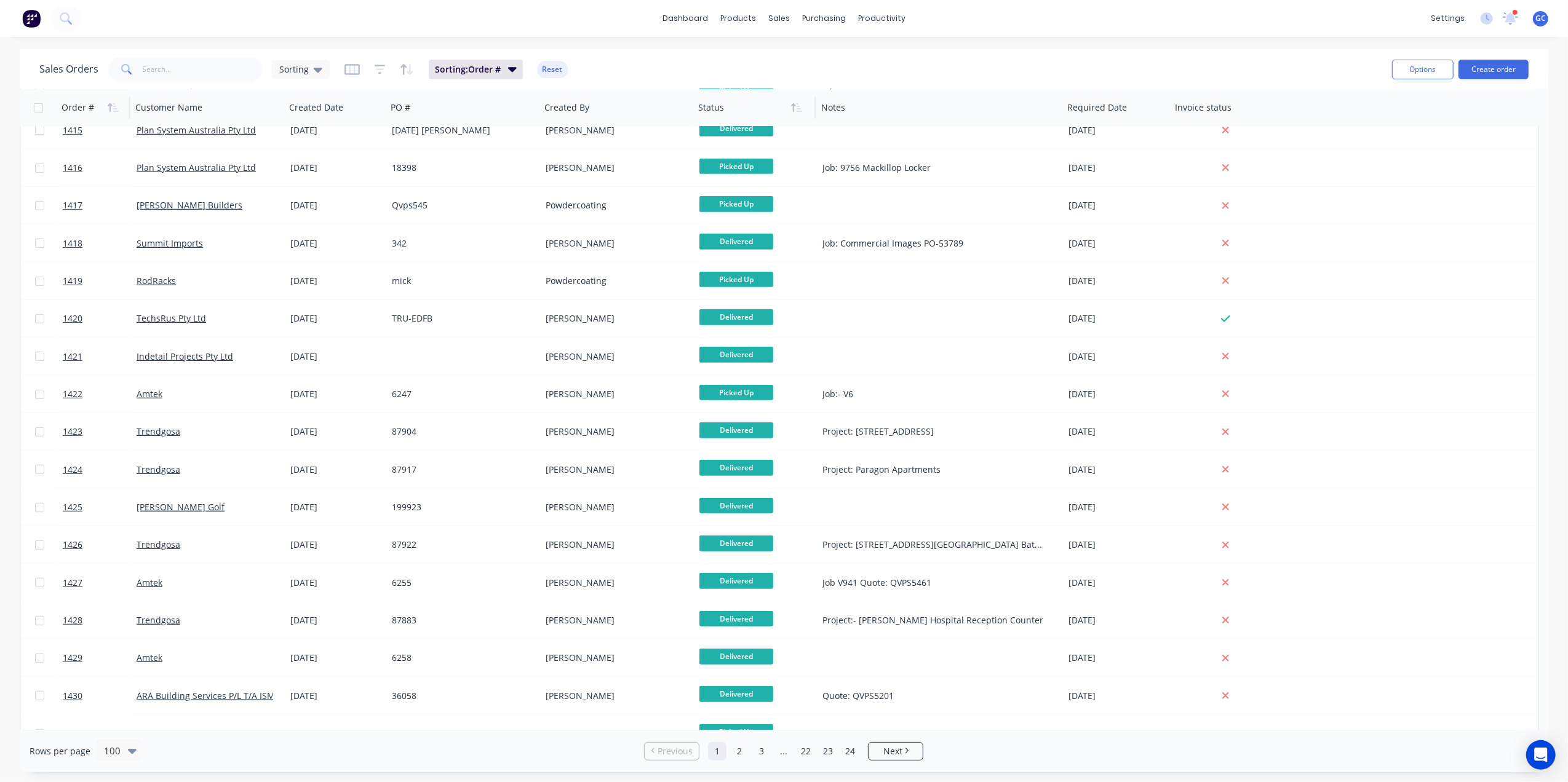
scroll to position [51, 0]
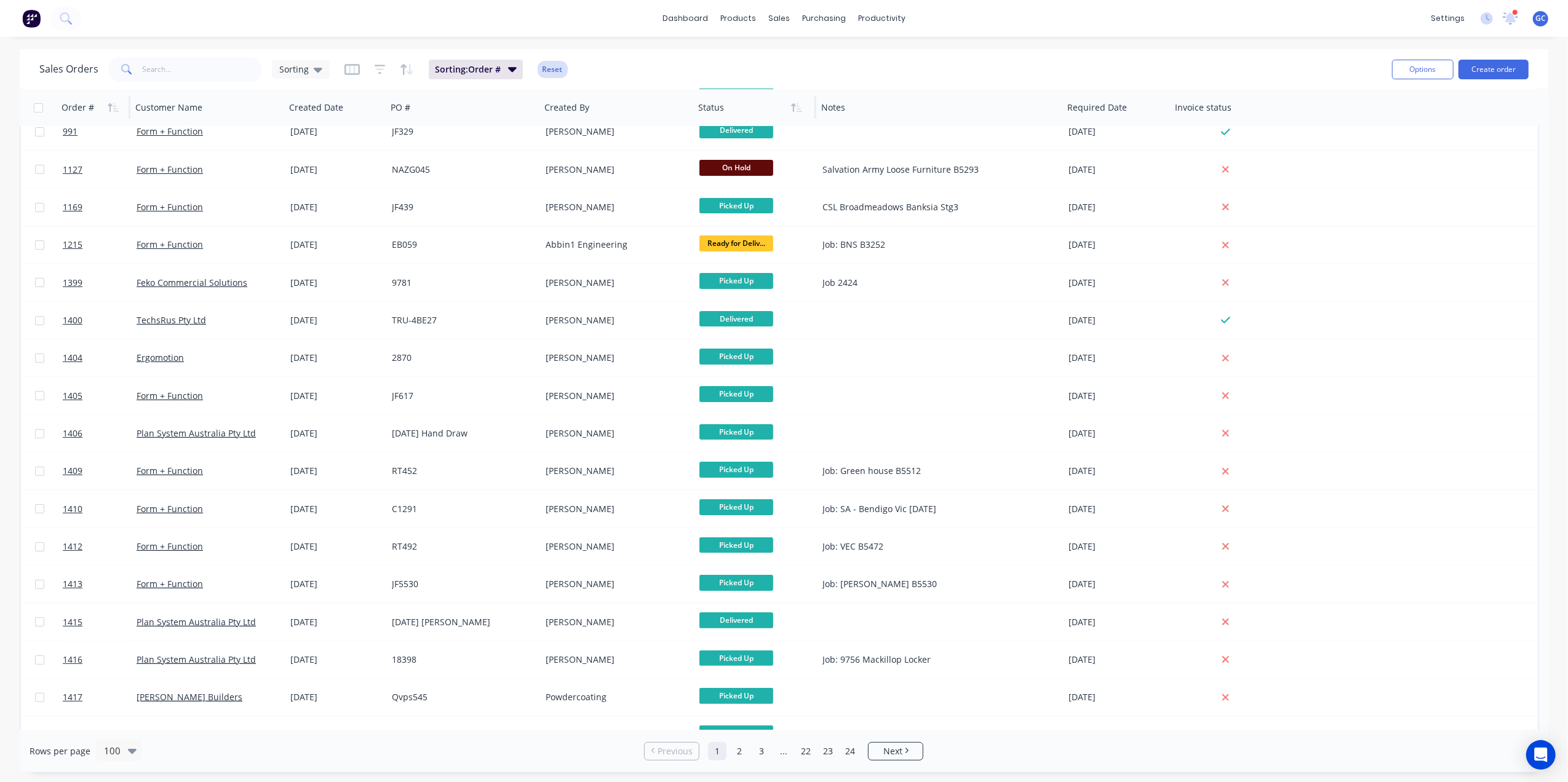
click at [553, 74] on button "Reset" at bounding box center [553, 69] width 30 height 17
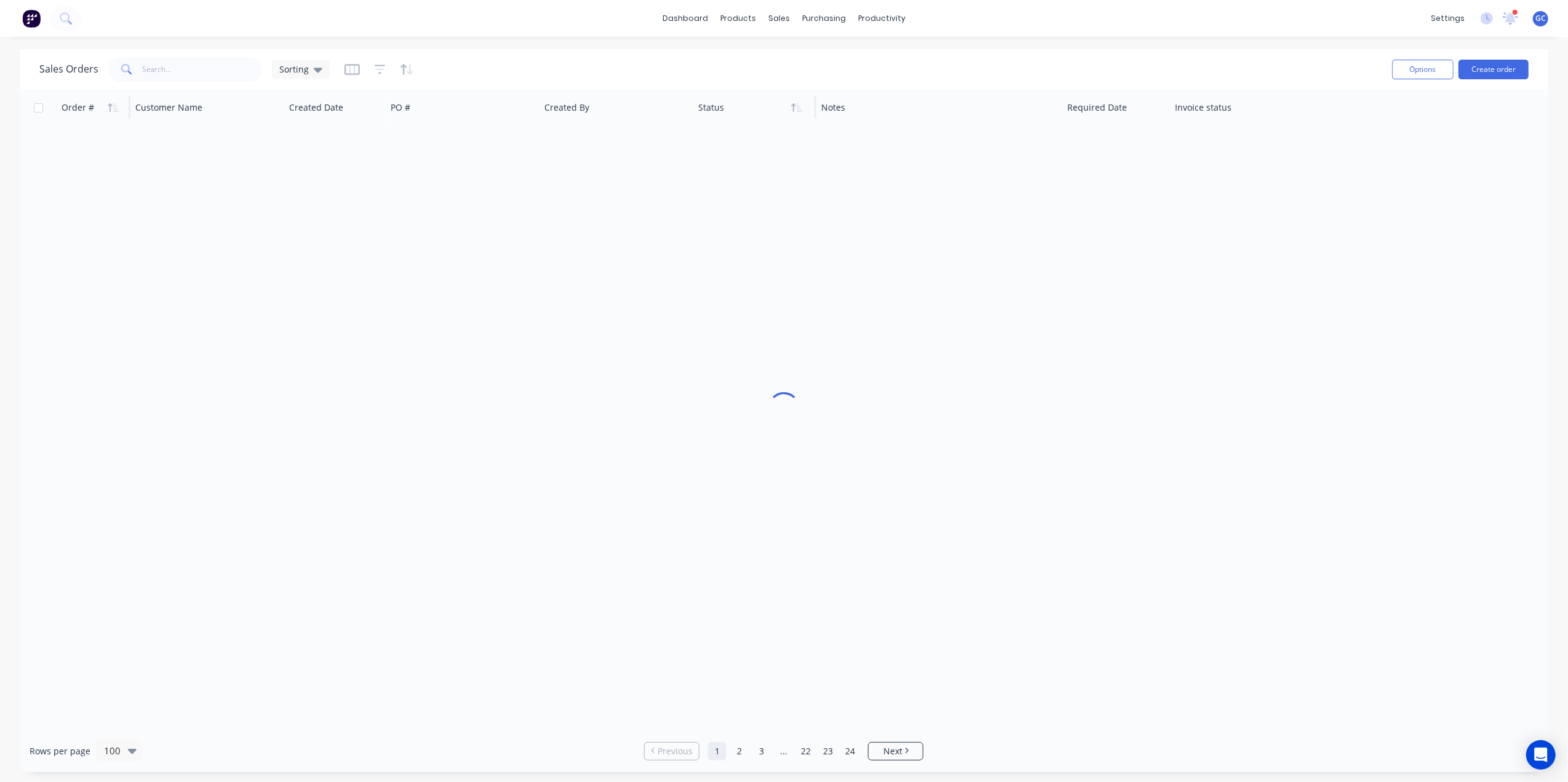
scroll to position [0, 0]
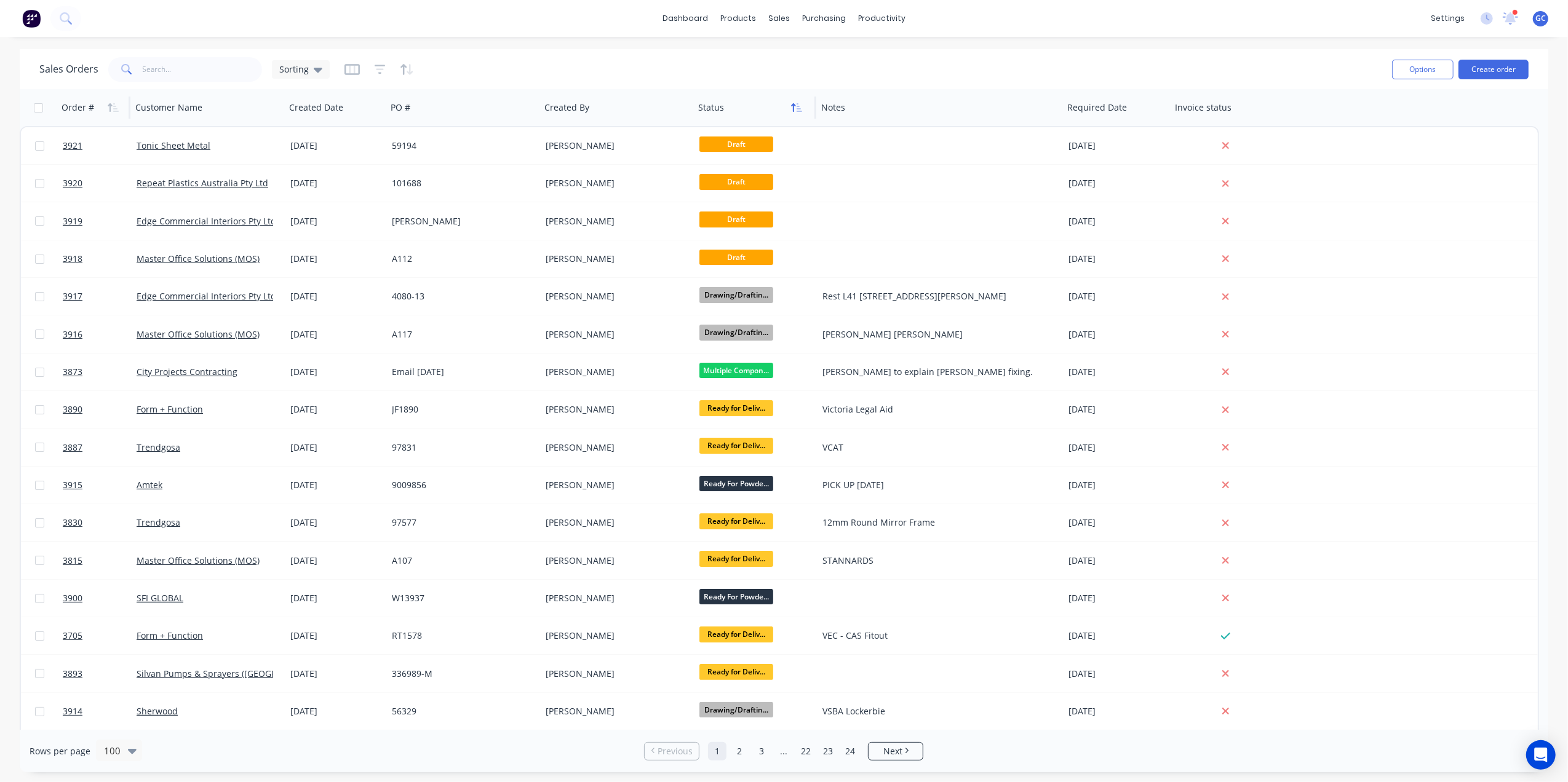
click at [796, 111] on icon "button" at bounding box center [797, 108] width 11 height 10
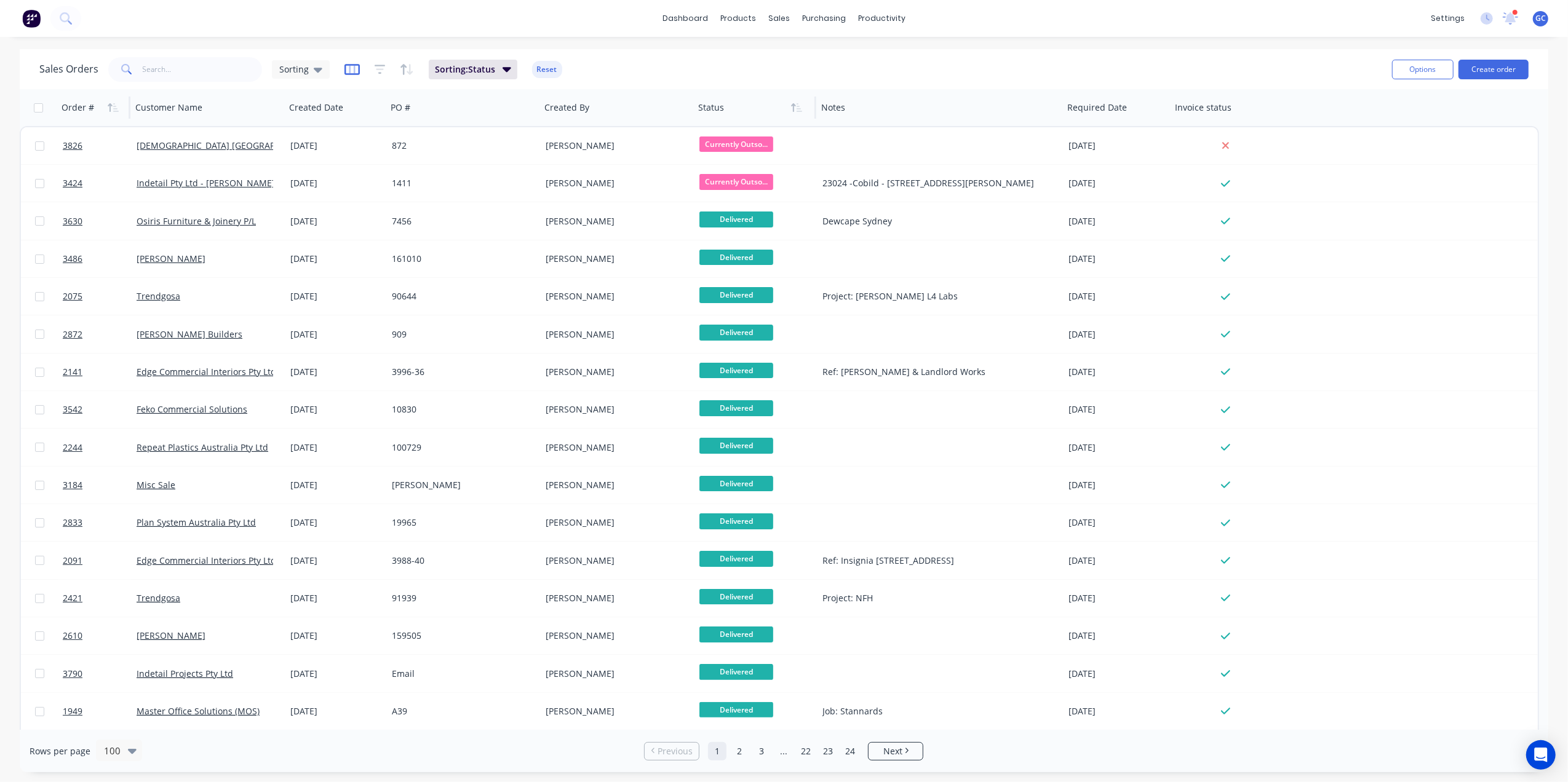
click at [350, 67] on icon "button" at bounding box center [352, 69] width 16 height 12
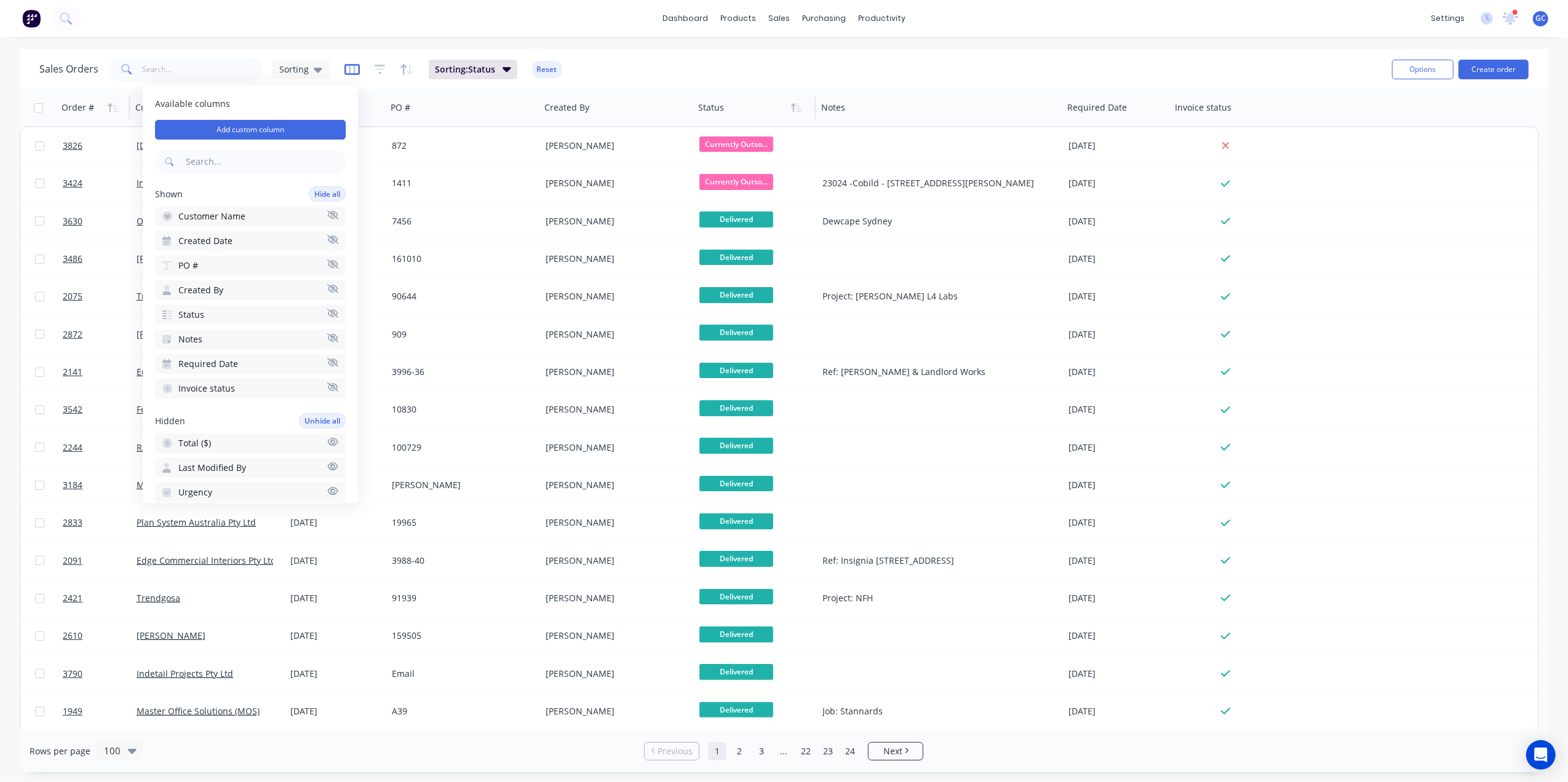
click at [350, 67] on icon "button" at bounding box center [352, 69] width 16 height 12
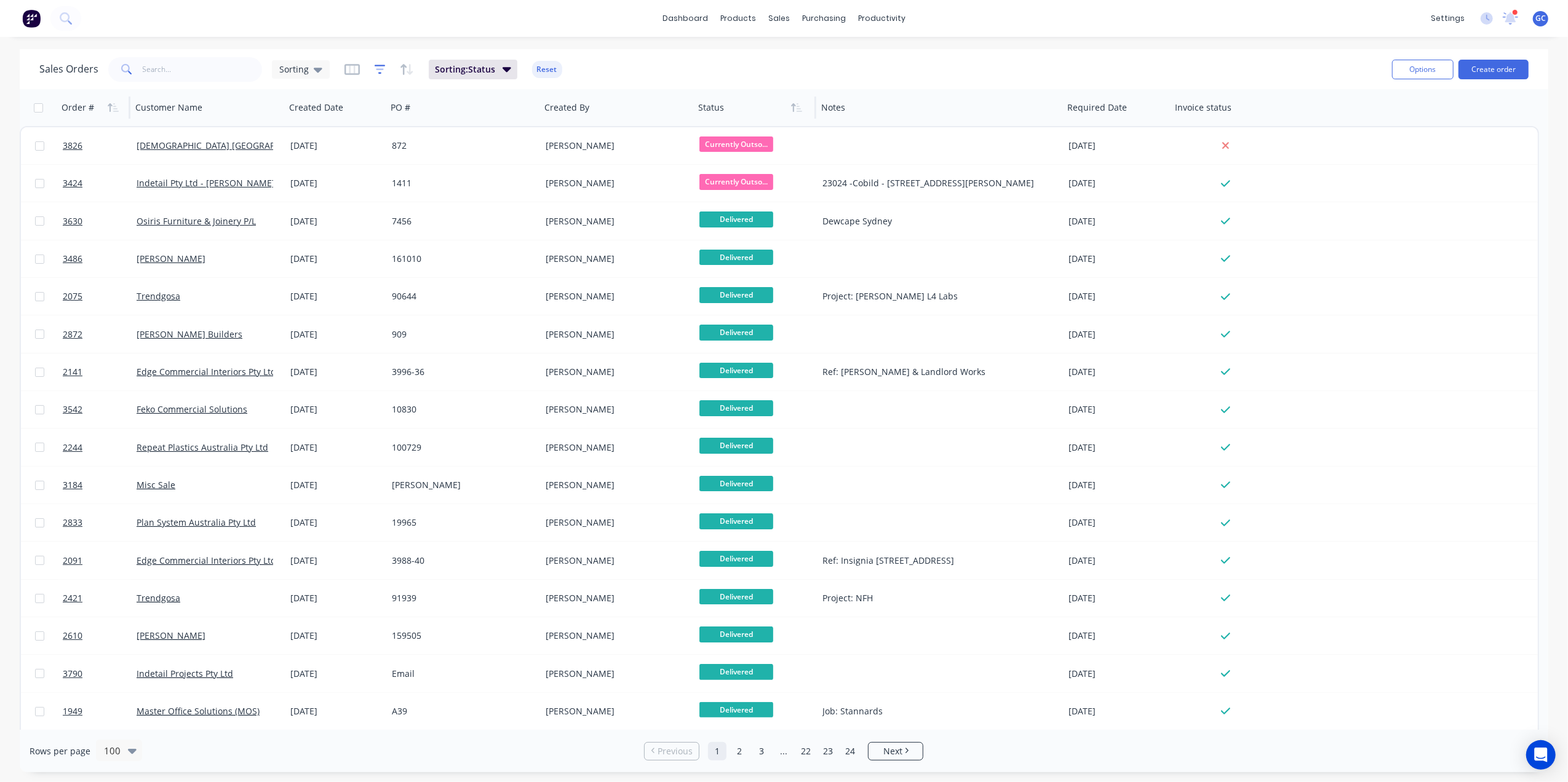
click at [375, 71] on icon "button" at bounding box center [380, 69] width 11 height 12
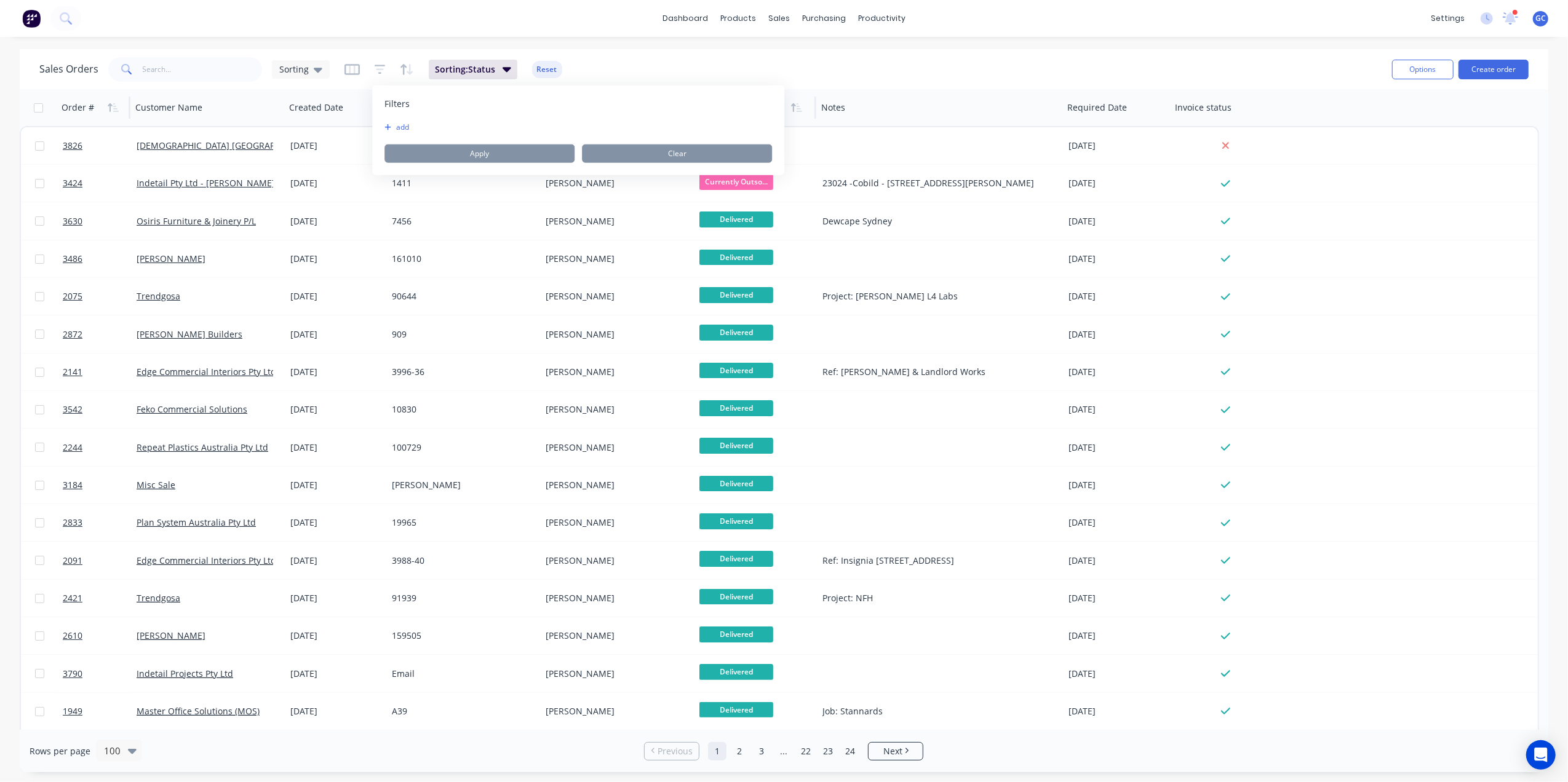
click at [390, 126] on icon "button" at bounding box center [388, 127] width 7 height 7
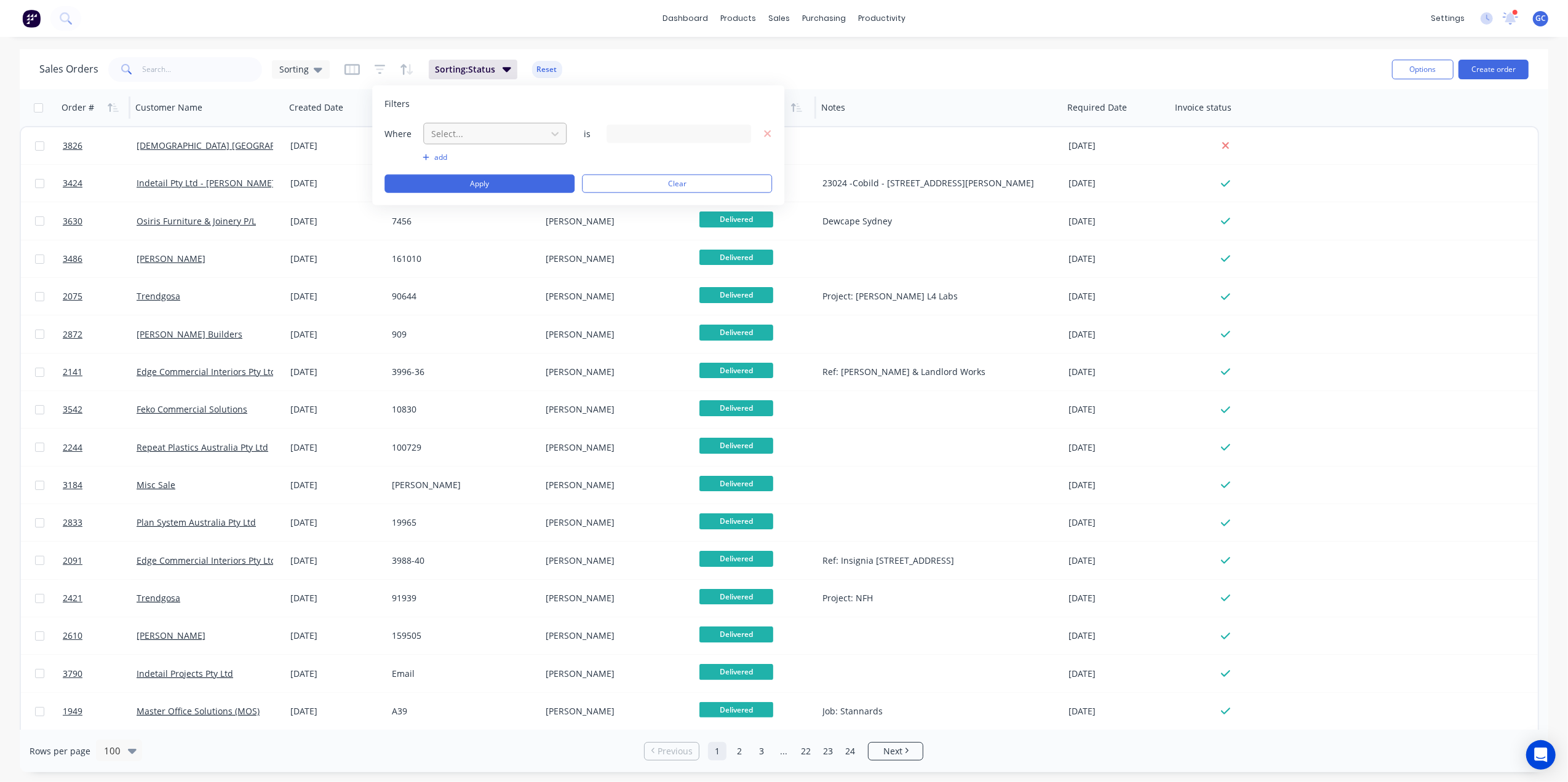
click at [492, 132] on div at bounding box center [485, 133] width 110 height 16
click at [453, 303] on div "Status" at bounding box center [495, 298] width 143 height 23
click at [682, 138] on div "24 Status selected" at bounding box center [669, 134] width 111 height 13
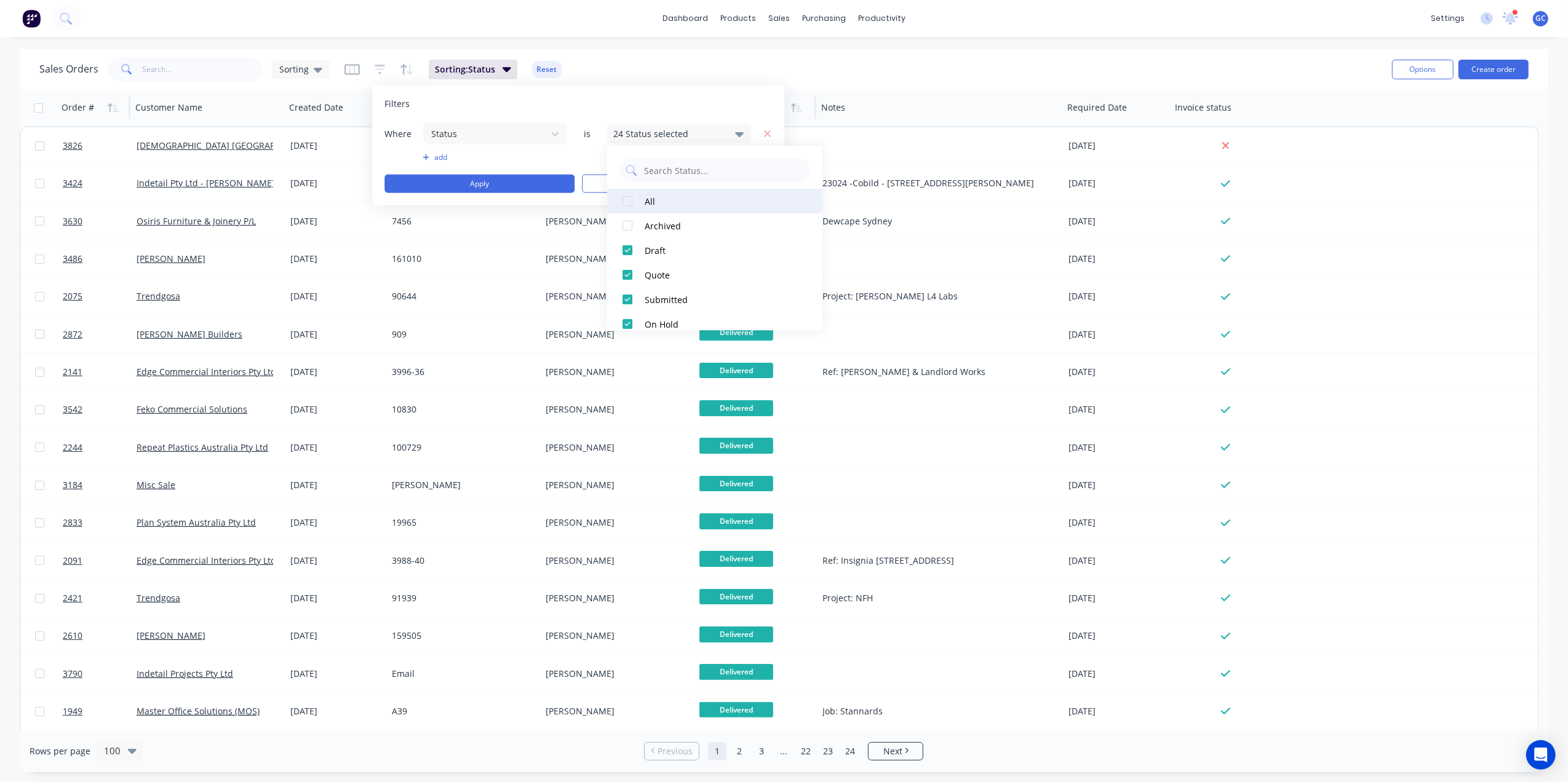
click at [621, 204] on div at bounding box center [627, 201] width 25 height 25
click at [628, 203] on div at bounding box center [627, 201] width 25 height 25
click at [629, 222] on div at bounding box center [627, 226] width 25 height 25
click at [625, 253] on div at bounding box center [627, 250] width 25 height 25
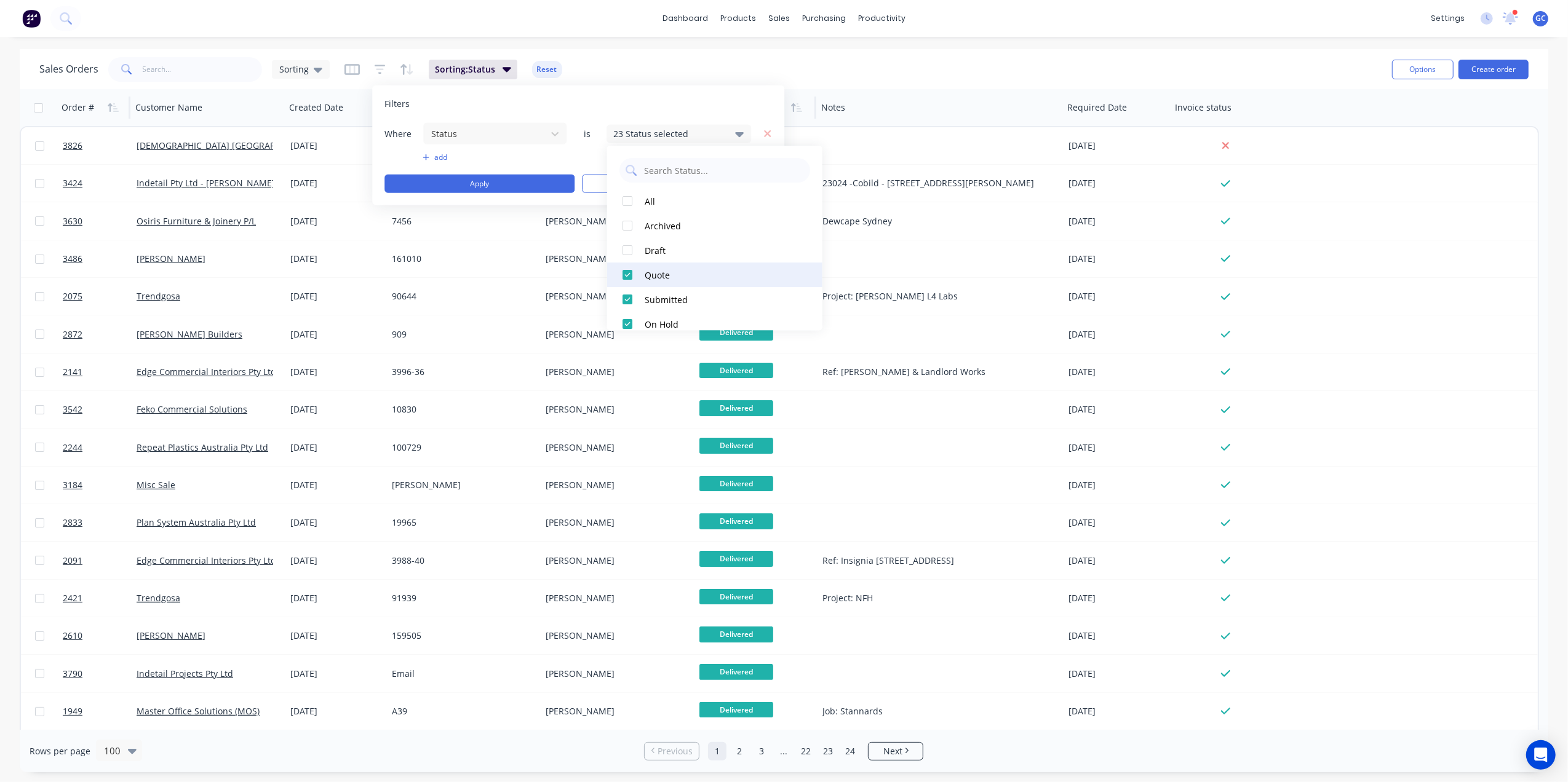
click at [627, 272] on div at bounding box center [627, 275] width 25 height 25
click at [626, 282] on div at bounding box center [627, 287] width 25 height 25
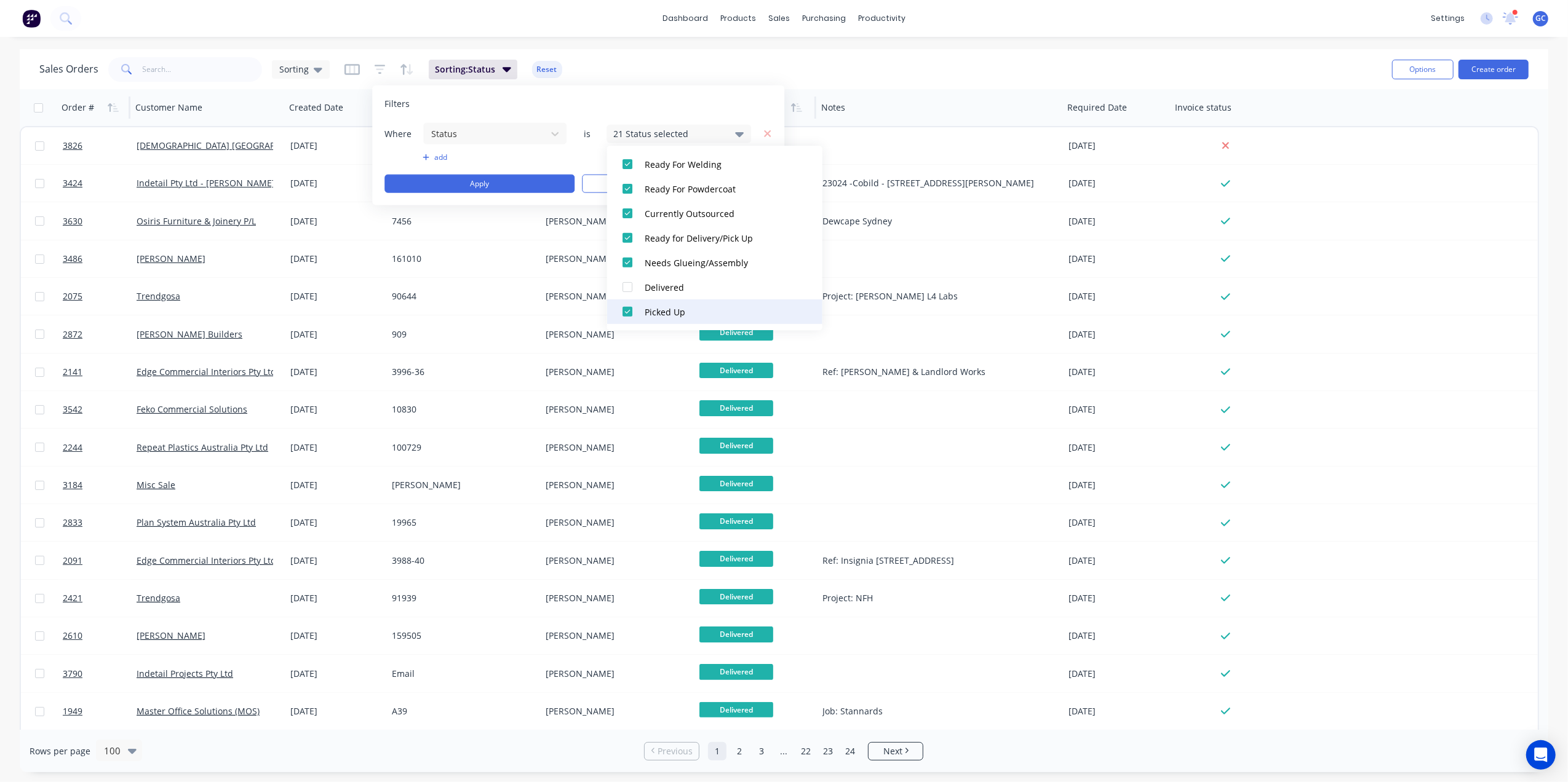
click at [627, 313] on div at bounding box center [627, 311] width 25 height 25
click at [665, 98] on div "Filters" at bounding box center [578, 104] width 388 height 12
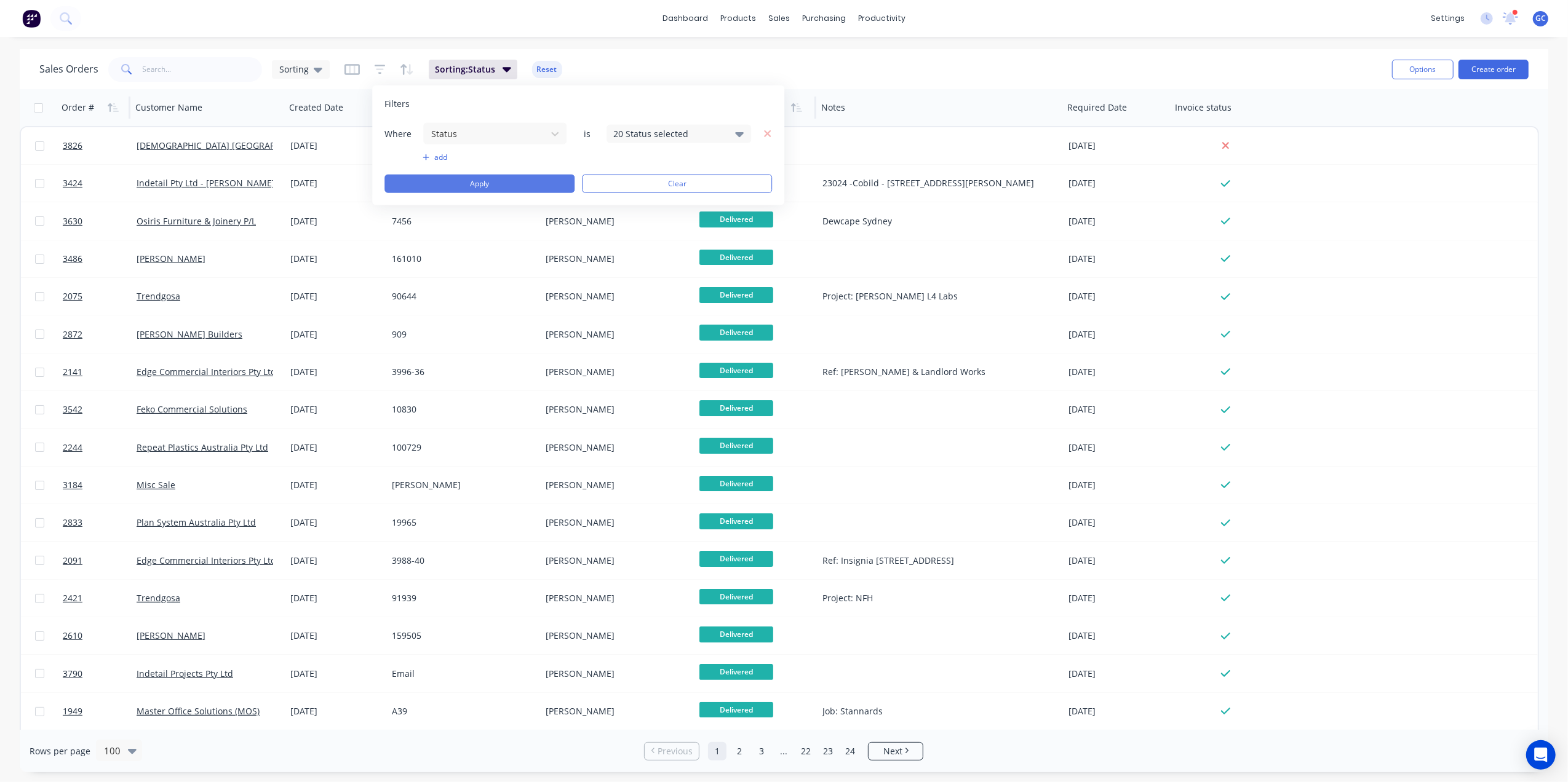
click at [517, 182] on button "Apply" at bounding box center [479, 184] width 190 height 19
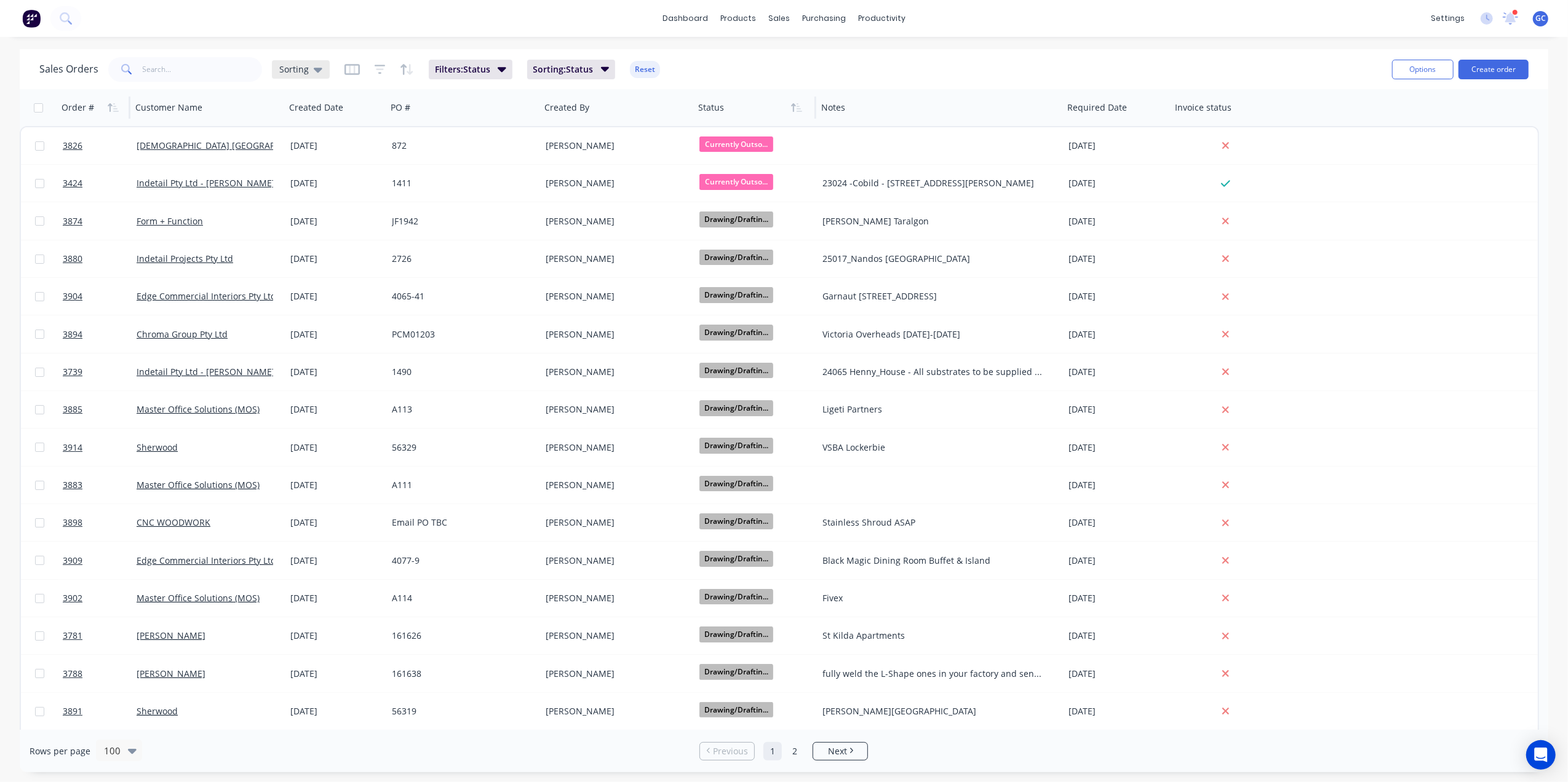
click at [301, 68] on span "Sorting" at bounding box center [294, 69] width 29 height 13
click at [431, 271] on button "edit" at bounding box center [429, 272] width 16 height 13
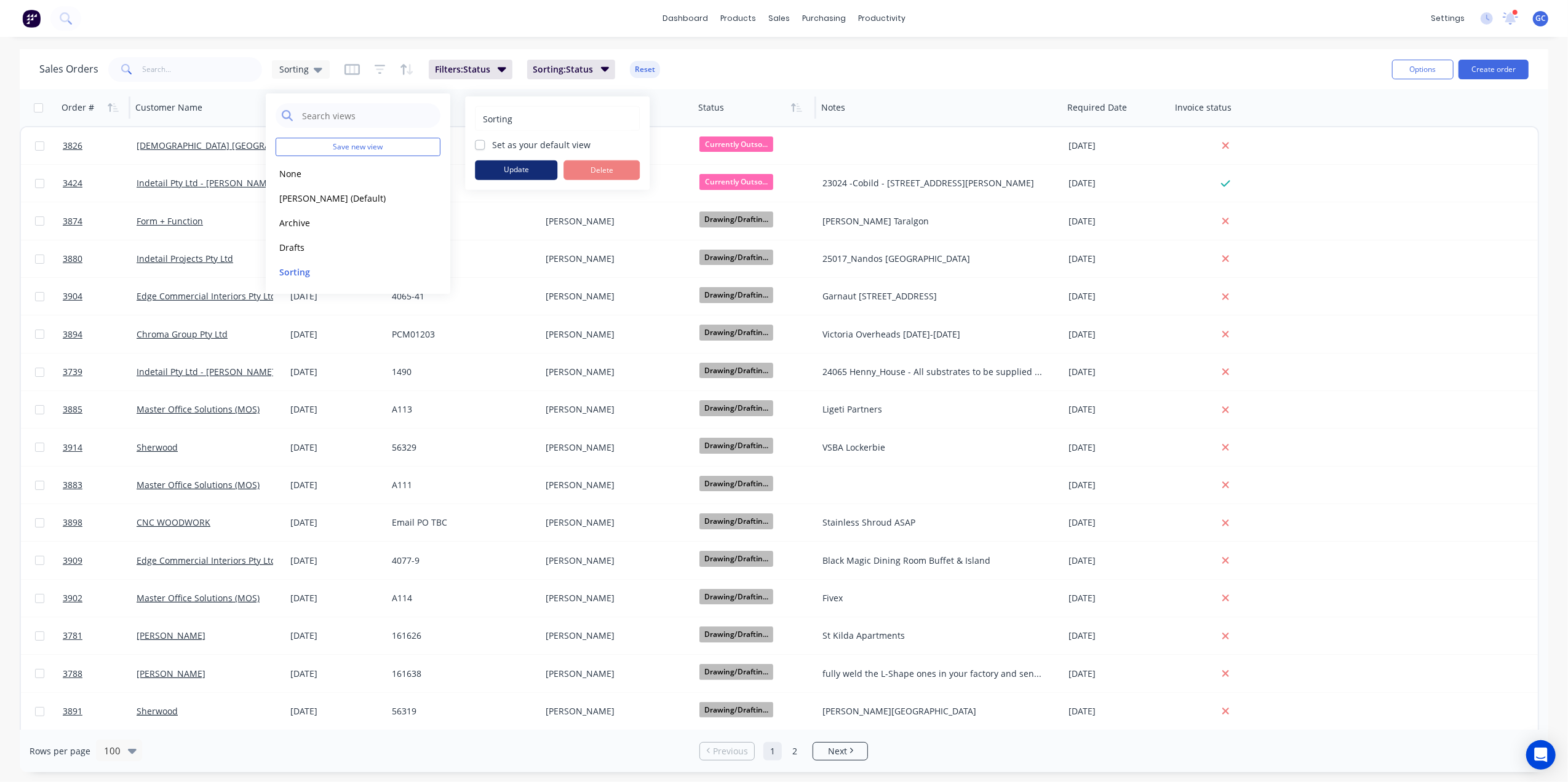
click at [531, 166] on button "Update" at bounding box center [516, 170] width 83 height 20
click at [738, 52] on div "Sales Orders Sorting Filters: Status Sorting: Status Reset Options Create order" at bounding box center [784, 69] width 1529 height 40
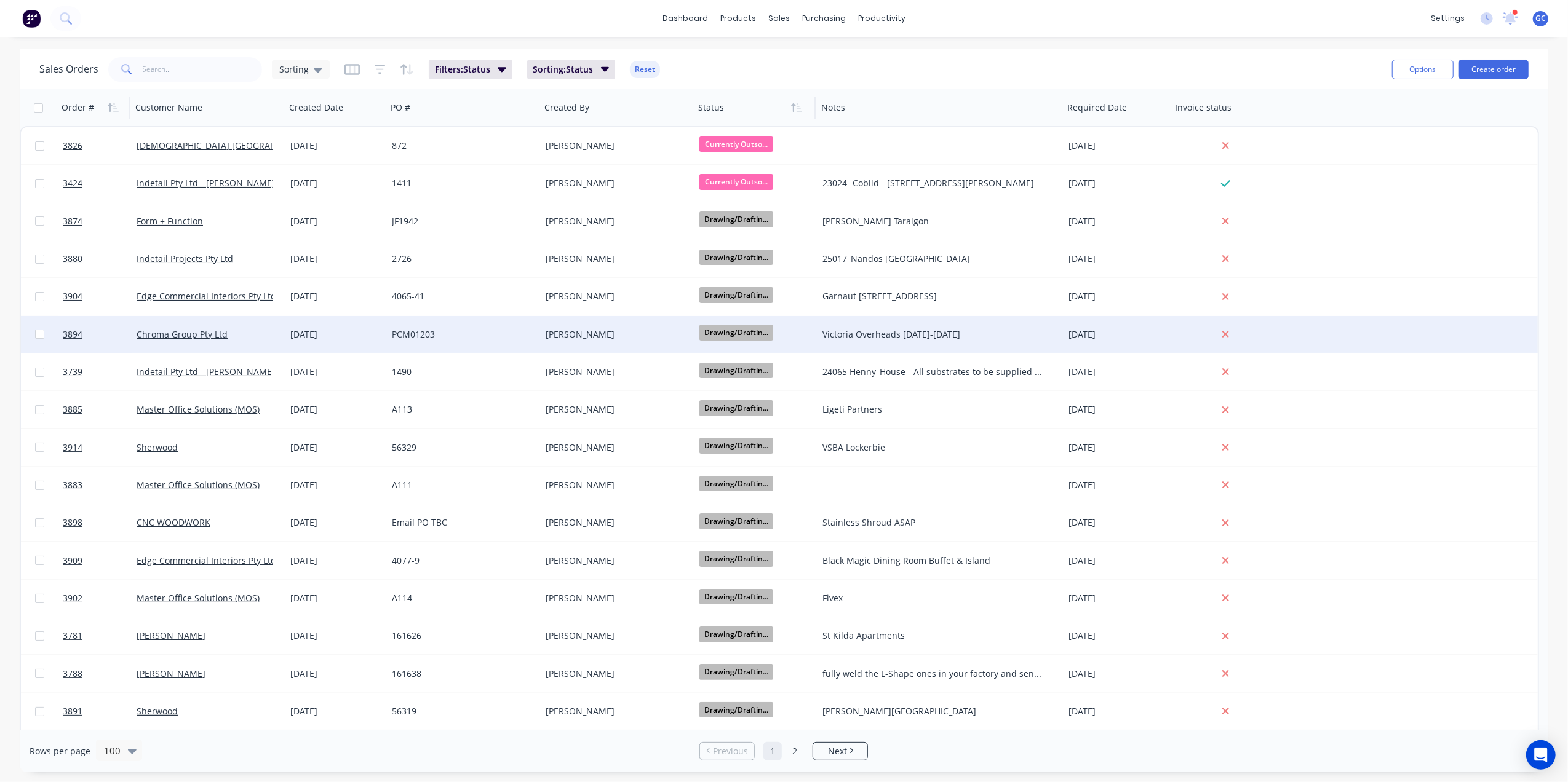
click at [741, 331] on span "Drawing/Draftin..." at bounding box center [736, 332] width 74 height 16
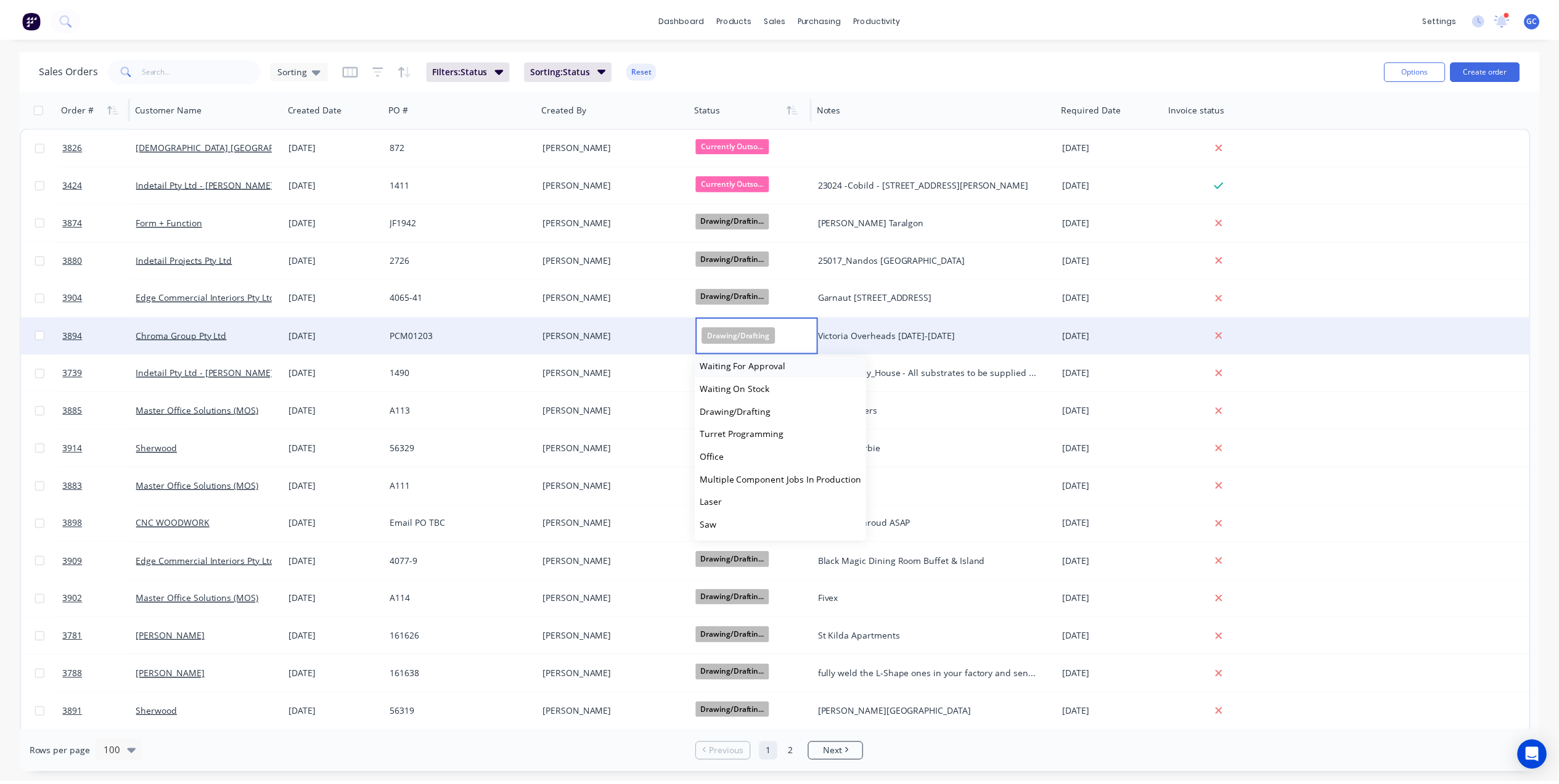
scroll to position [82, 0]
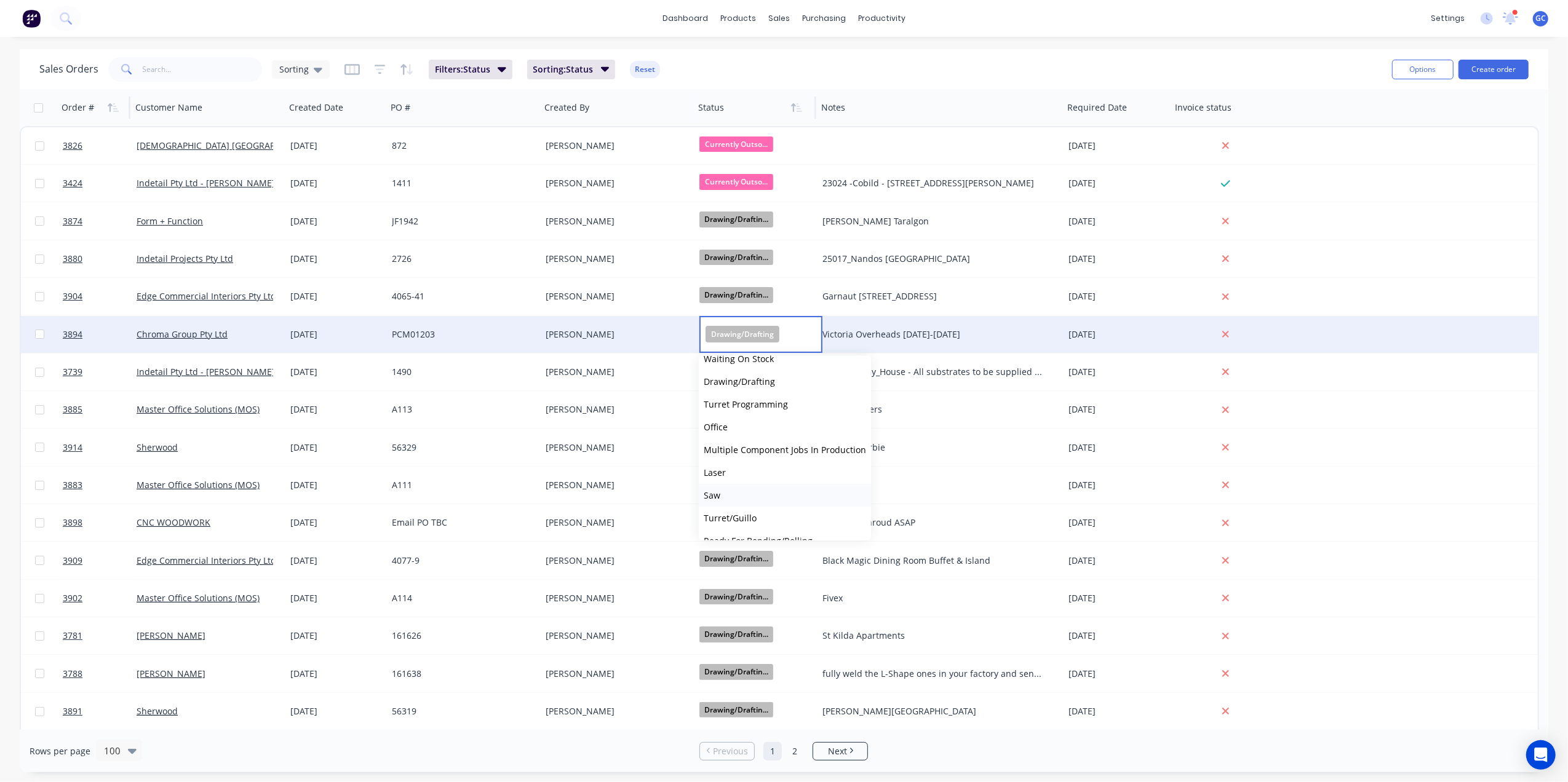
click at [716, 494] on span "Saw" at bounding box center [712, 495] width 16 height 11
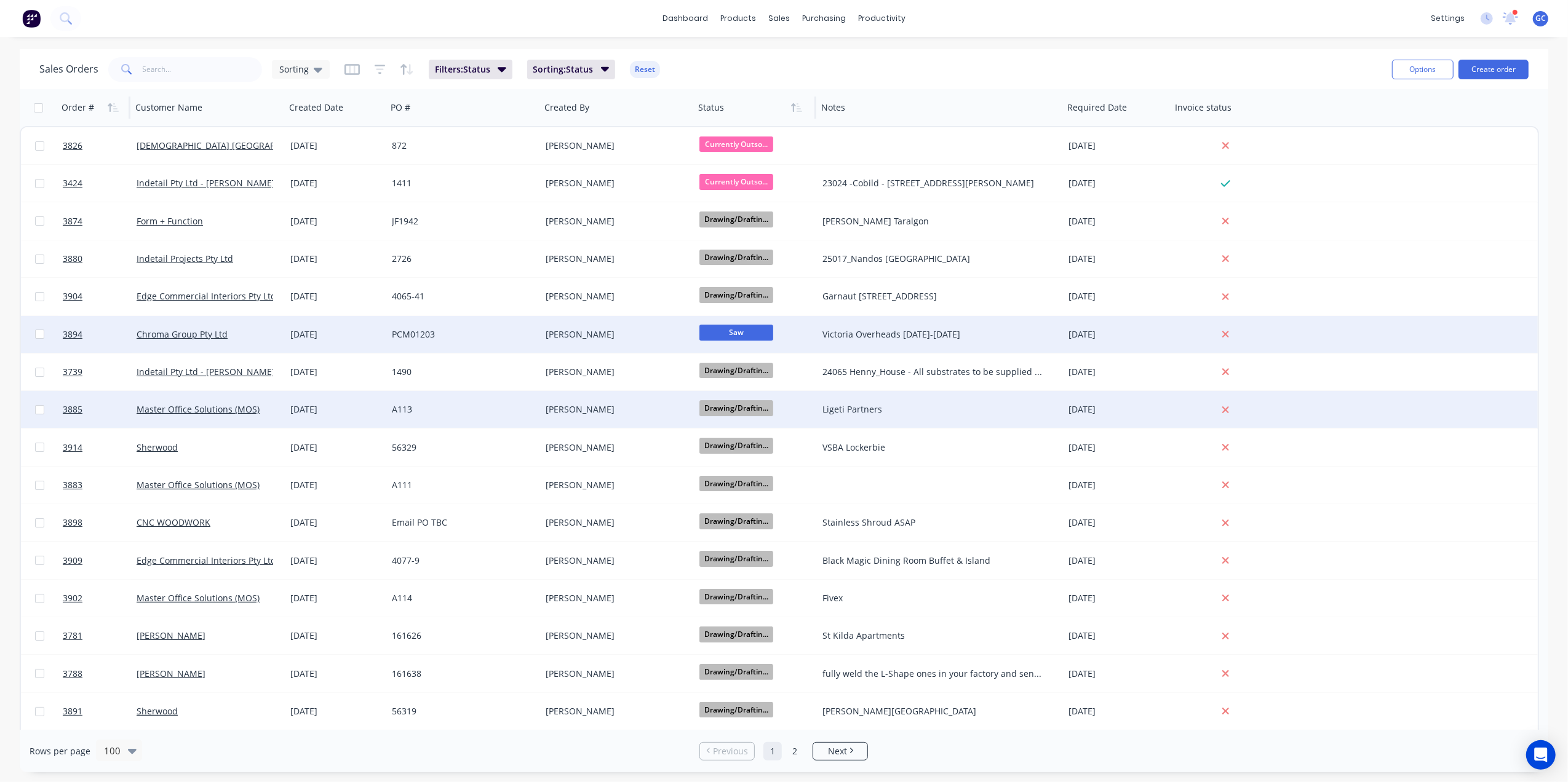
click at [670, 409] on div "[PERSON_NAME]" at bounding box center [613, 409] width 137 height 12
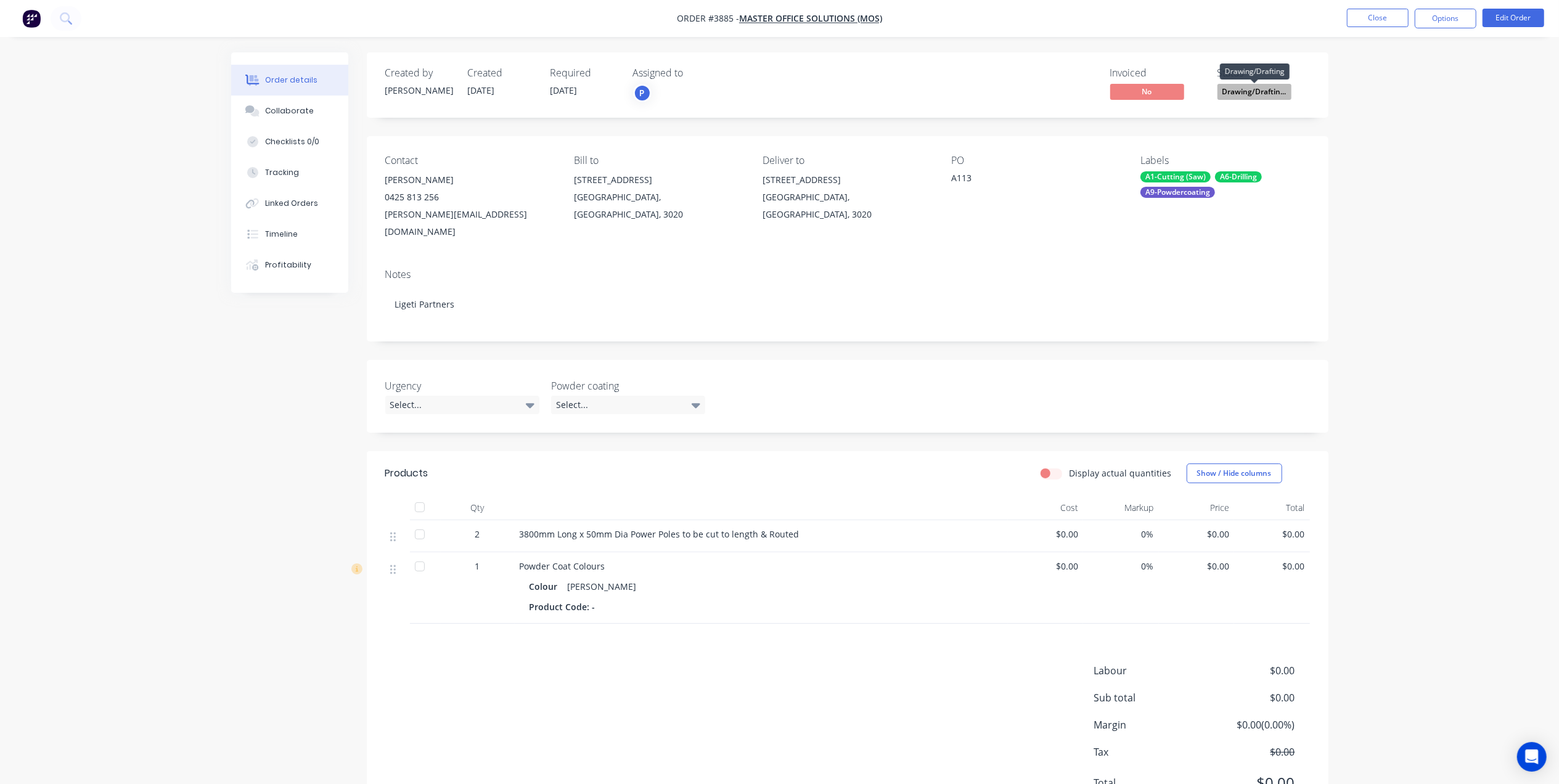
click at [1258, 90] on span "Drawing/Draftin..." at bounding box center [1254, 91] width 74 height 16
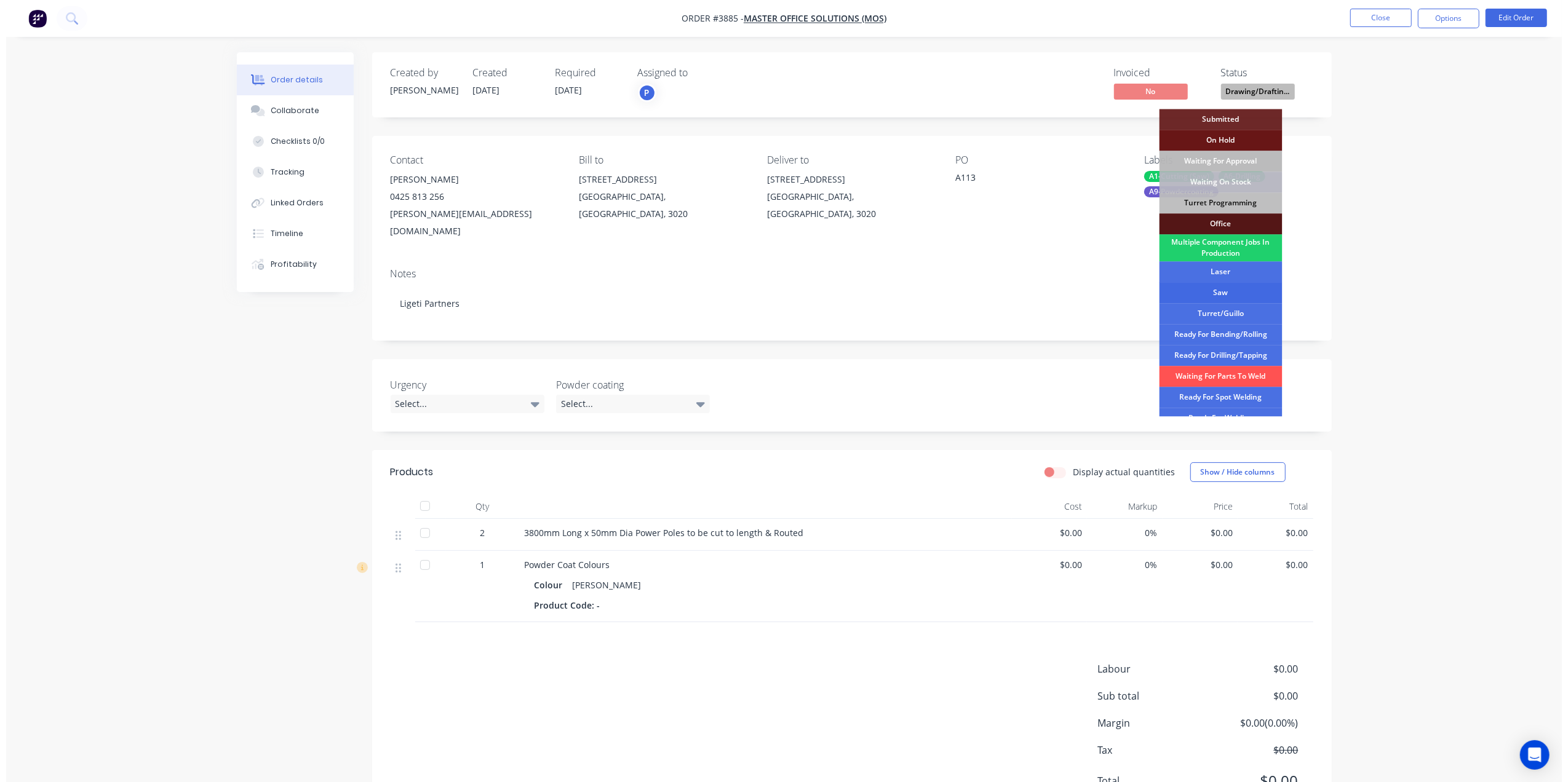
scroll to position [82, 0]
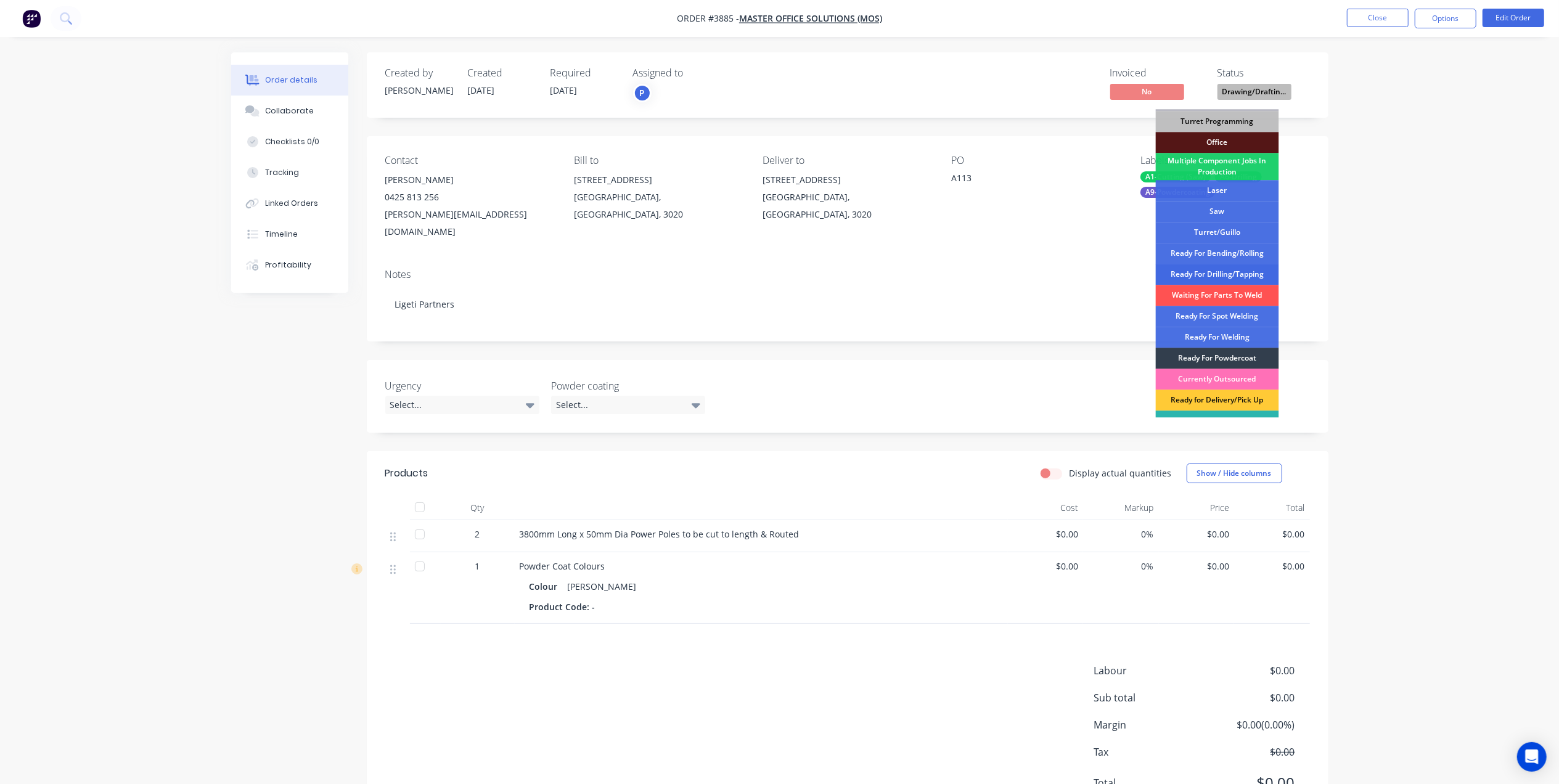
click at [1226, 272] on div "Ready For Drilling/Tapping" at bounding box center [1217, 274] width 123 height 21
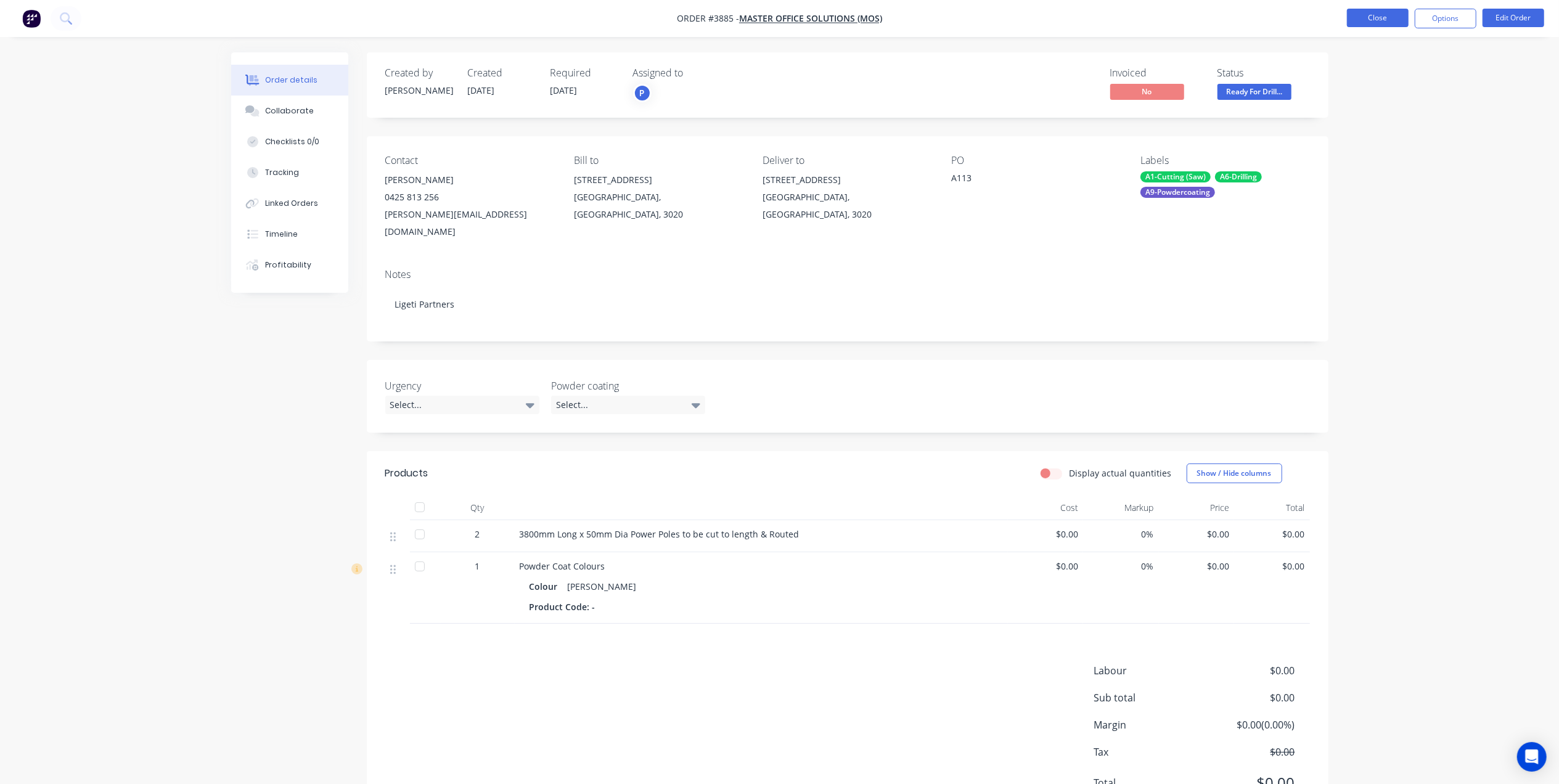
click at [1390, 22] on button "Close" at bounding box center [1377, 18] width 61 height 19
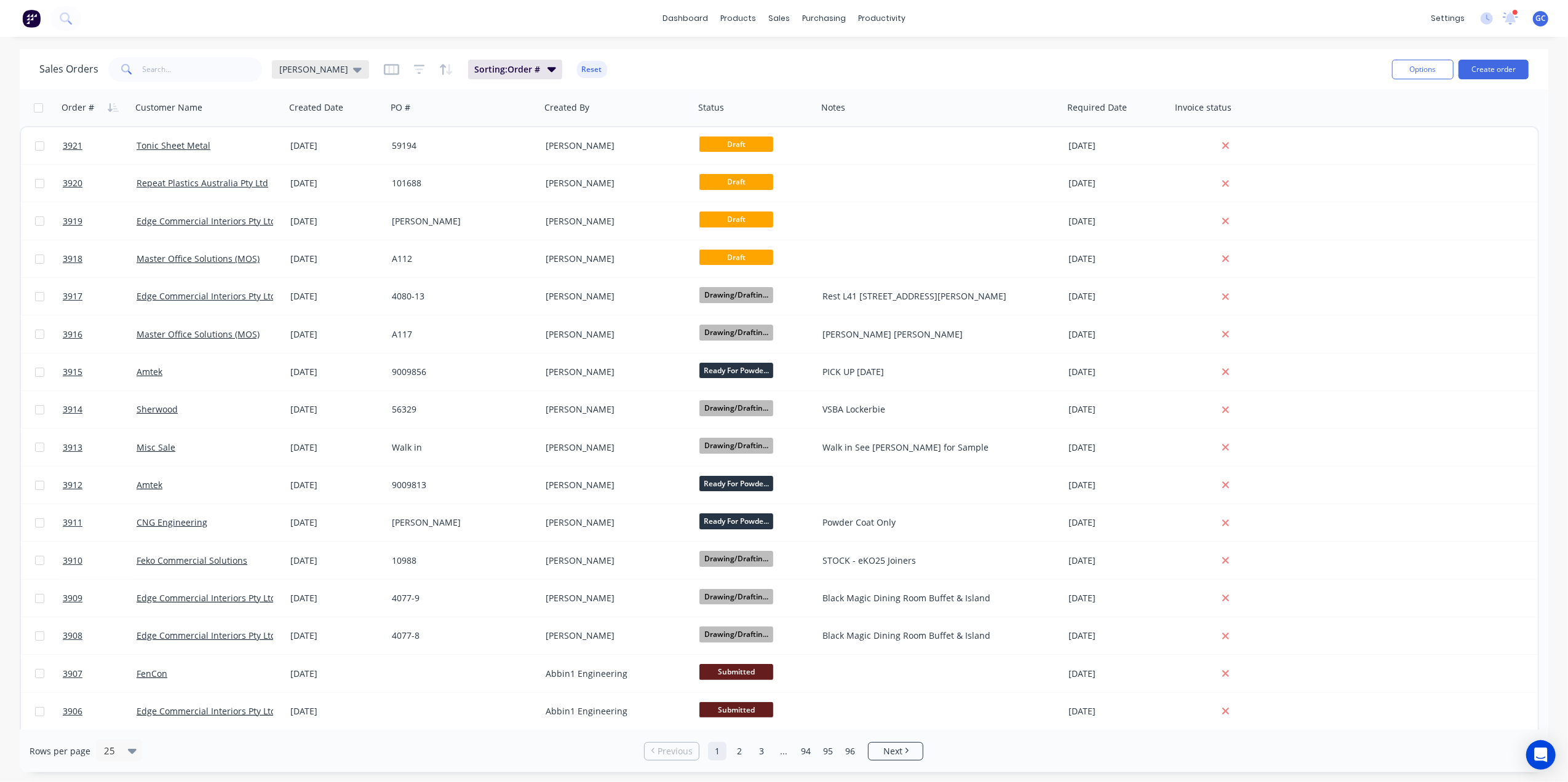
click at [292, 68] on span "[PERSON_NAME]" at bounding box center [314, 69] width 69 height 13
click at [296, 270] on button "Sorting" at bounding box center [346, 271] width 141 height 14
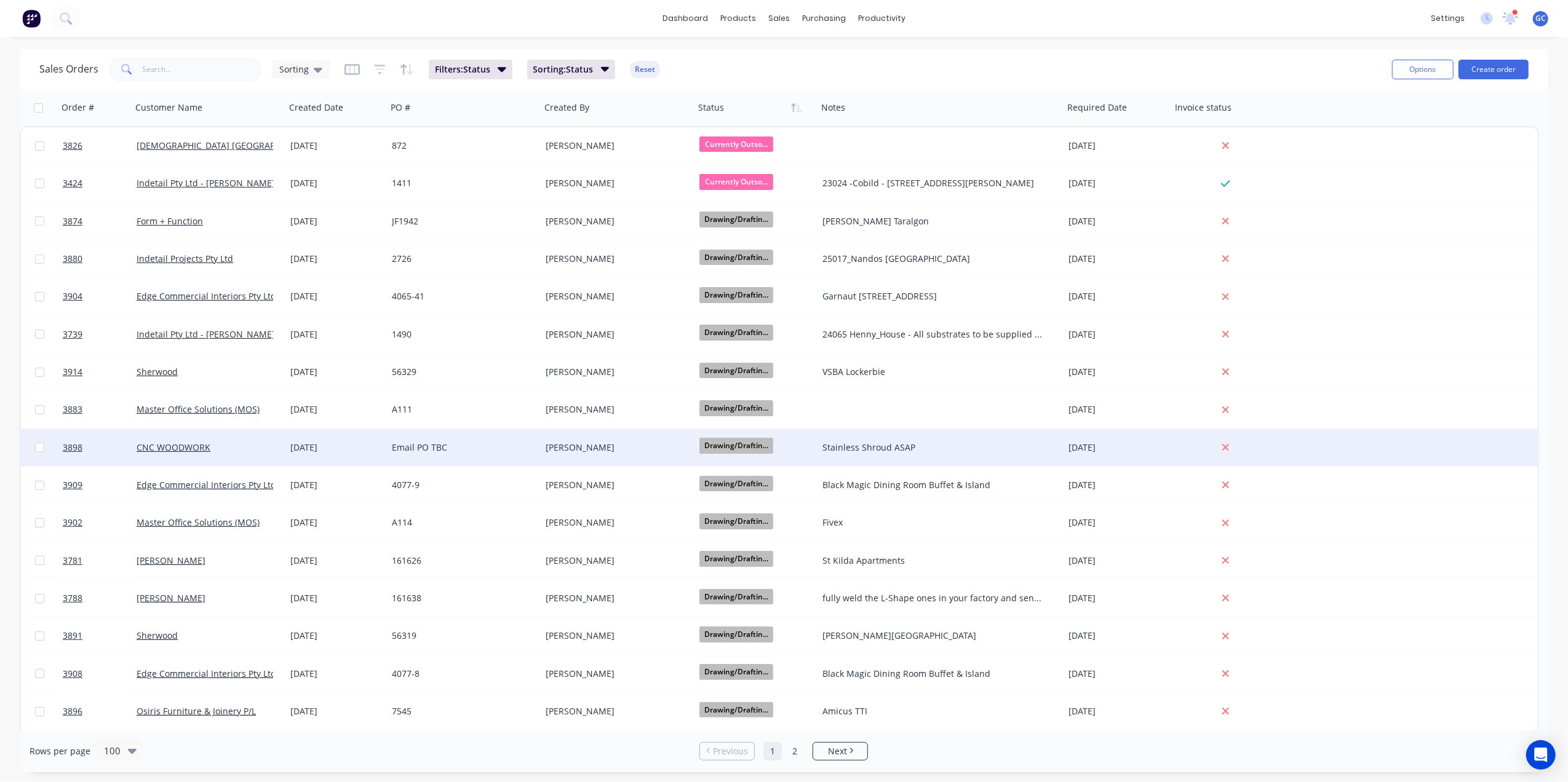
click at [748, 440] on span "Drawing/Draftin..." at bounding box center [736, 445] width 74 height 16
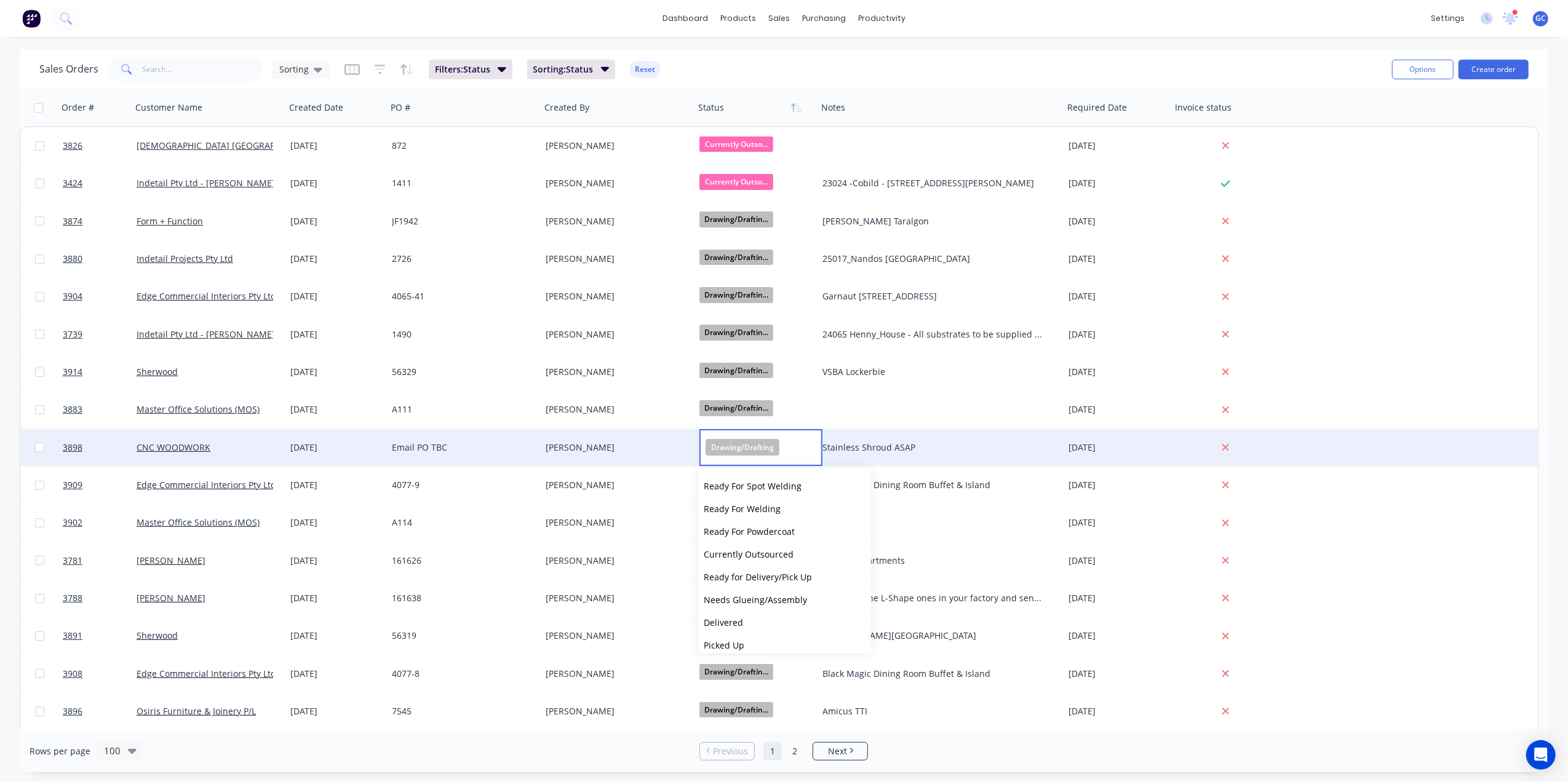
scroll to position [326, 0]
click at [754, 547] on span "Currently Outsourced" at bounding box center [749, 546] width 90 height 11
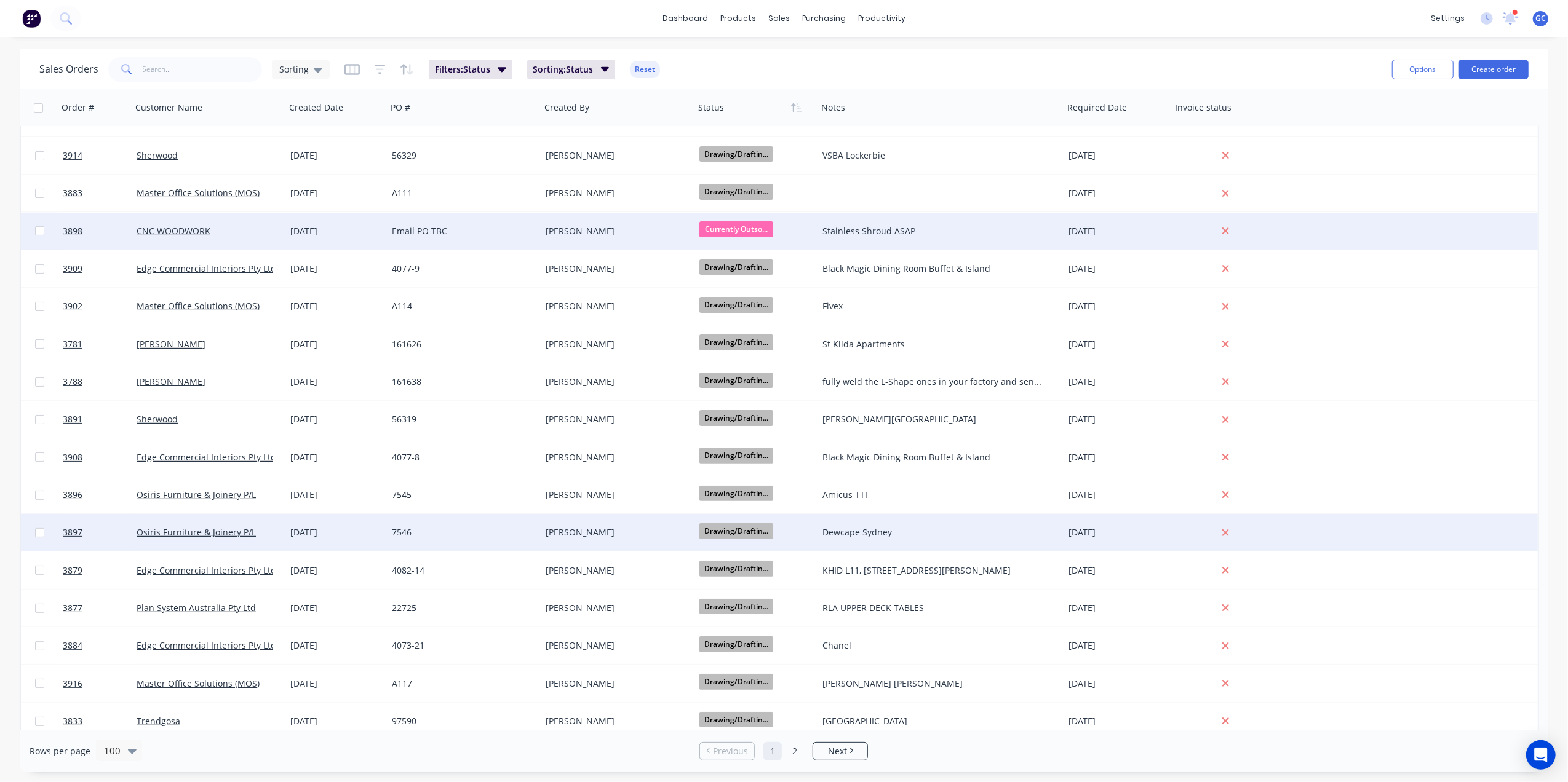
scroll to position [246, 0]
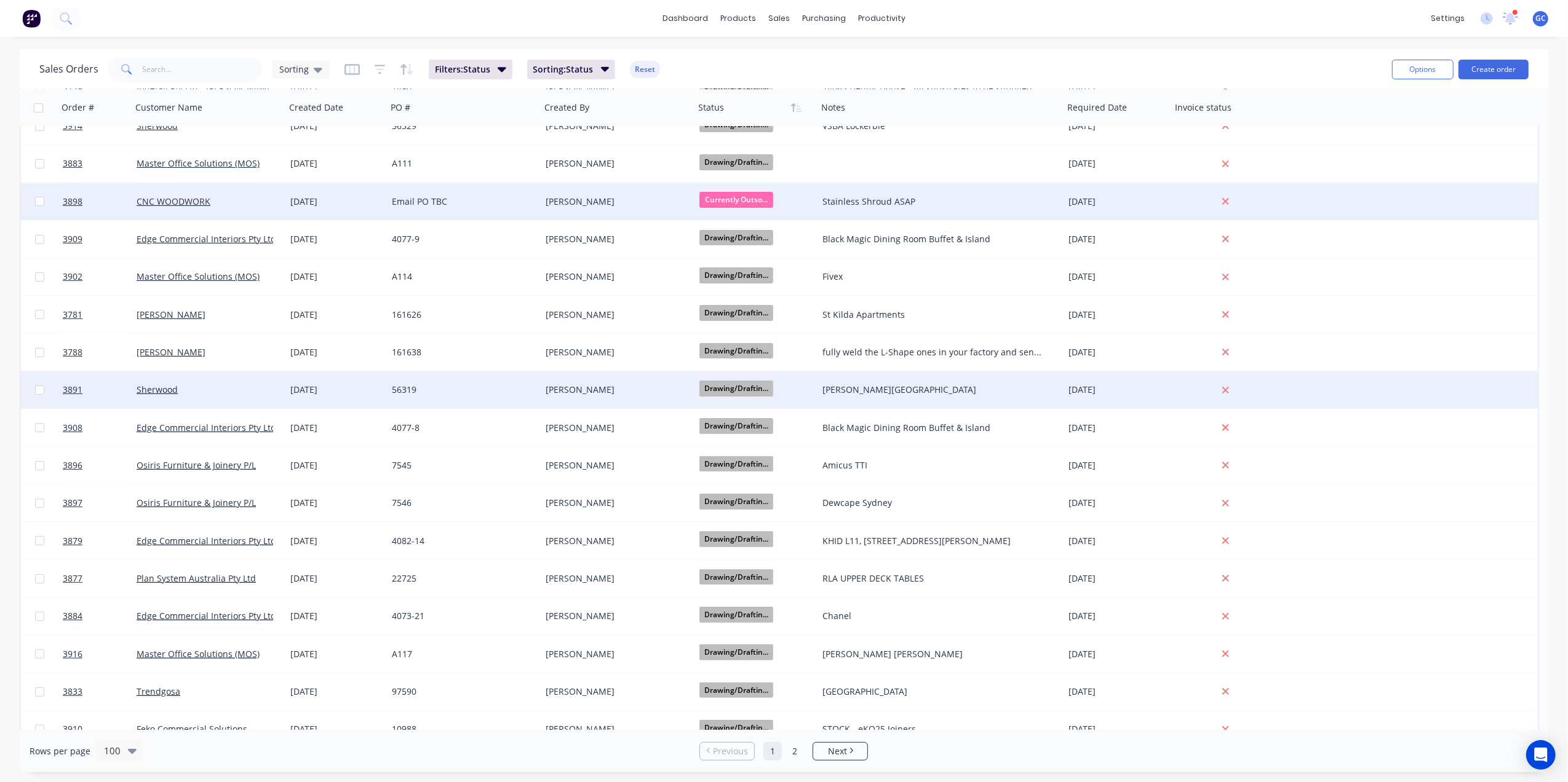
click at [656, 384] on div "[PERSON_NAME]" at bounding box center [613, 389] width 137 height 12
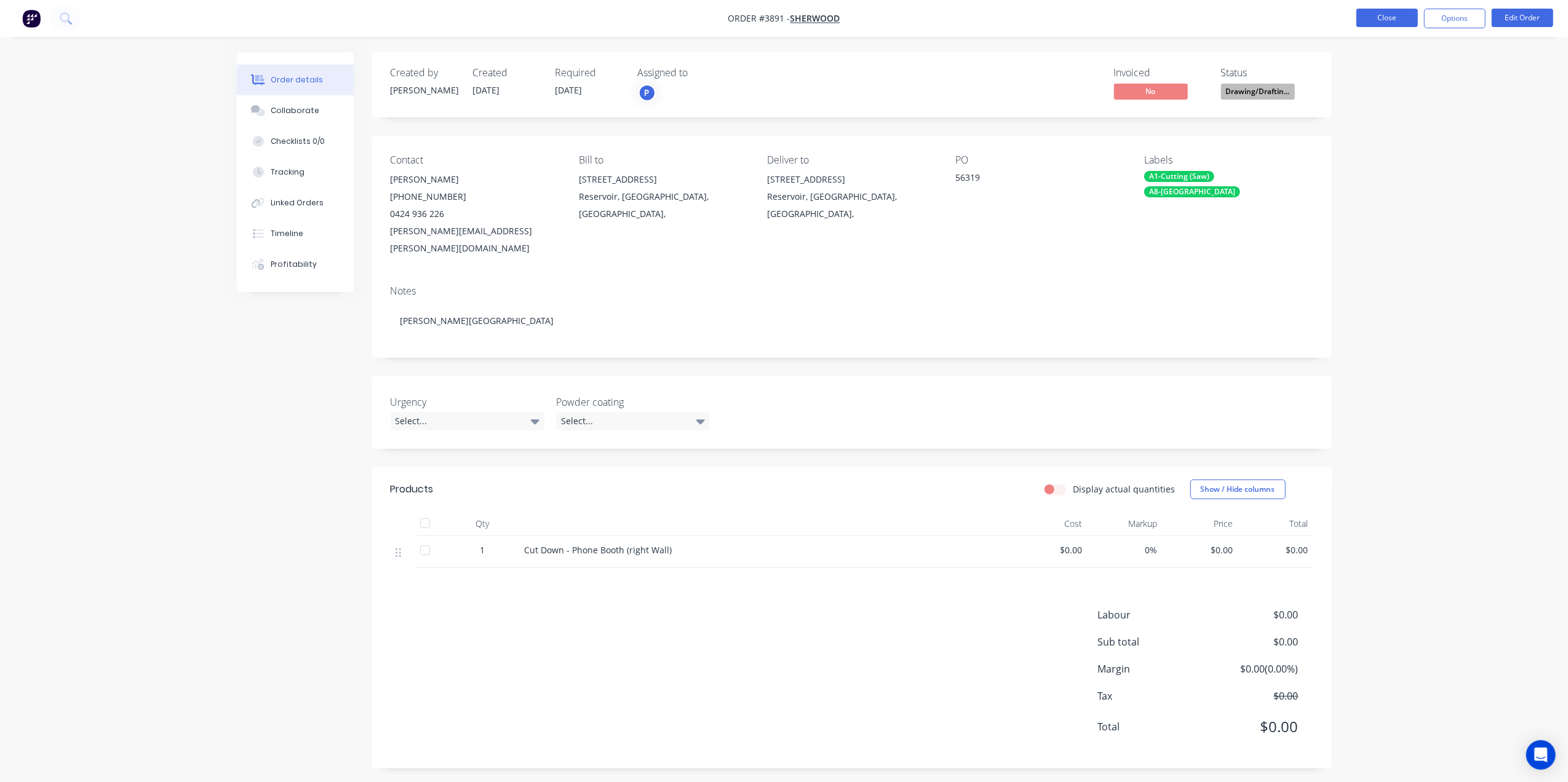
click at [1380, 22] on button "Close" at bounding box center [1387, 18] width 61 height 19
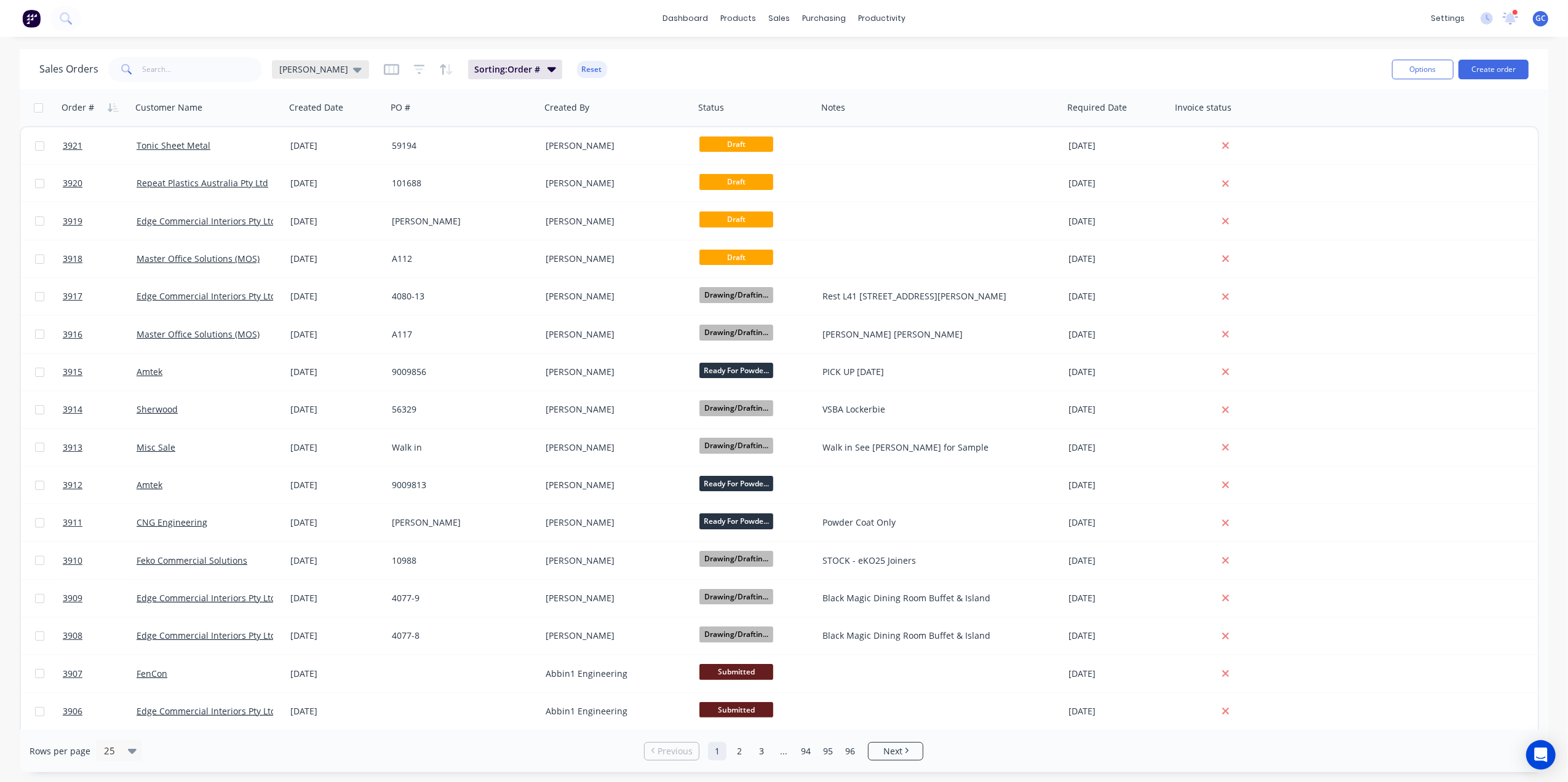
click at [282, 69] on span "[PERSON_NAME]" at bounding box center [314, 69] width 69 height 13
click at [293, 270] on button "Sorting" at bounding box center [346, 271] width 141 height 14
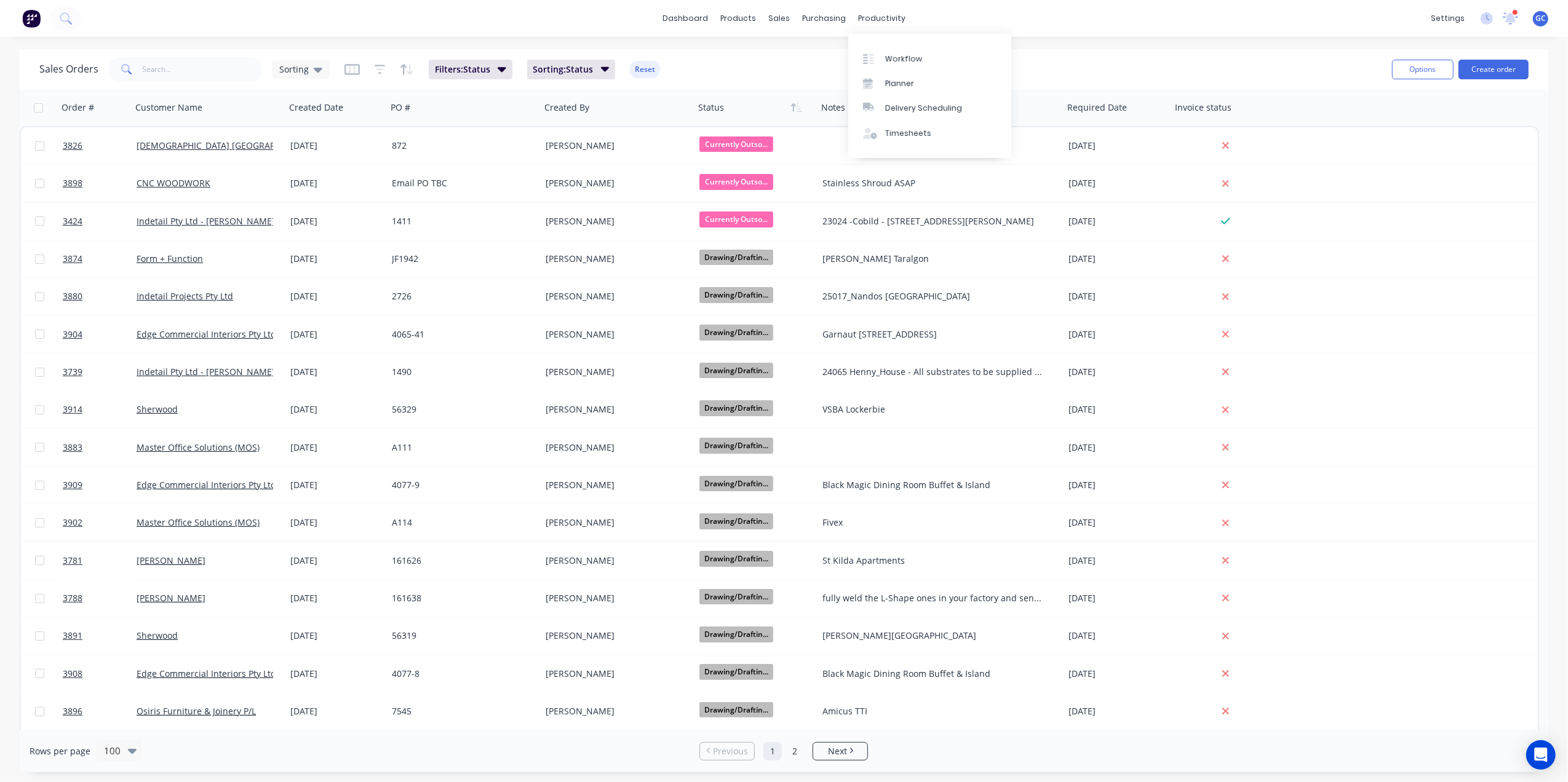
click at [882, 42] on div "Workflow Planner Delivery Scheduling Timesheets" at bounding box center [929, 96] width 163 height 124
click at [886, 63] on div "Workflow" at bounding box center [903, 59] width 37 height 11
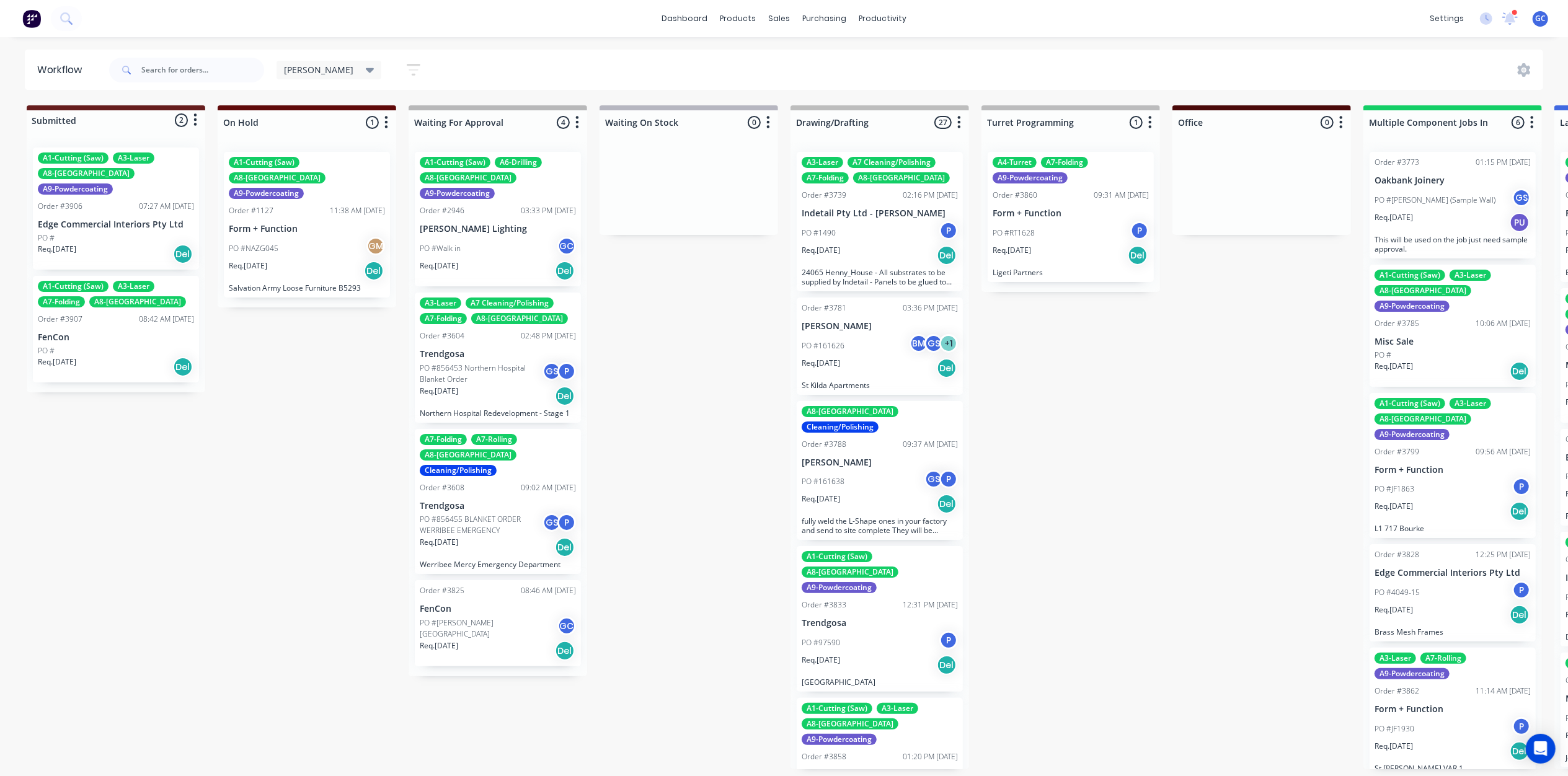
click at [407, 67] on icon "button" at bounding box center [414, 69] width 14 height 16
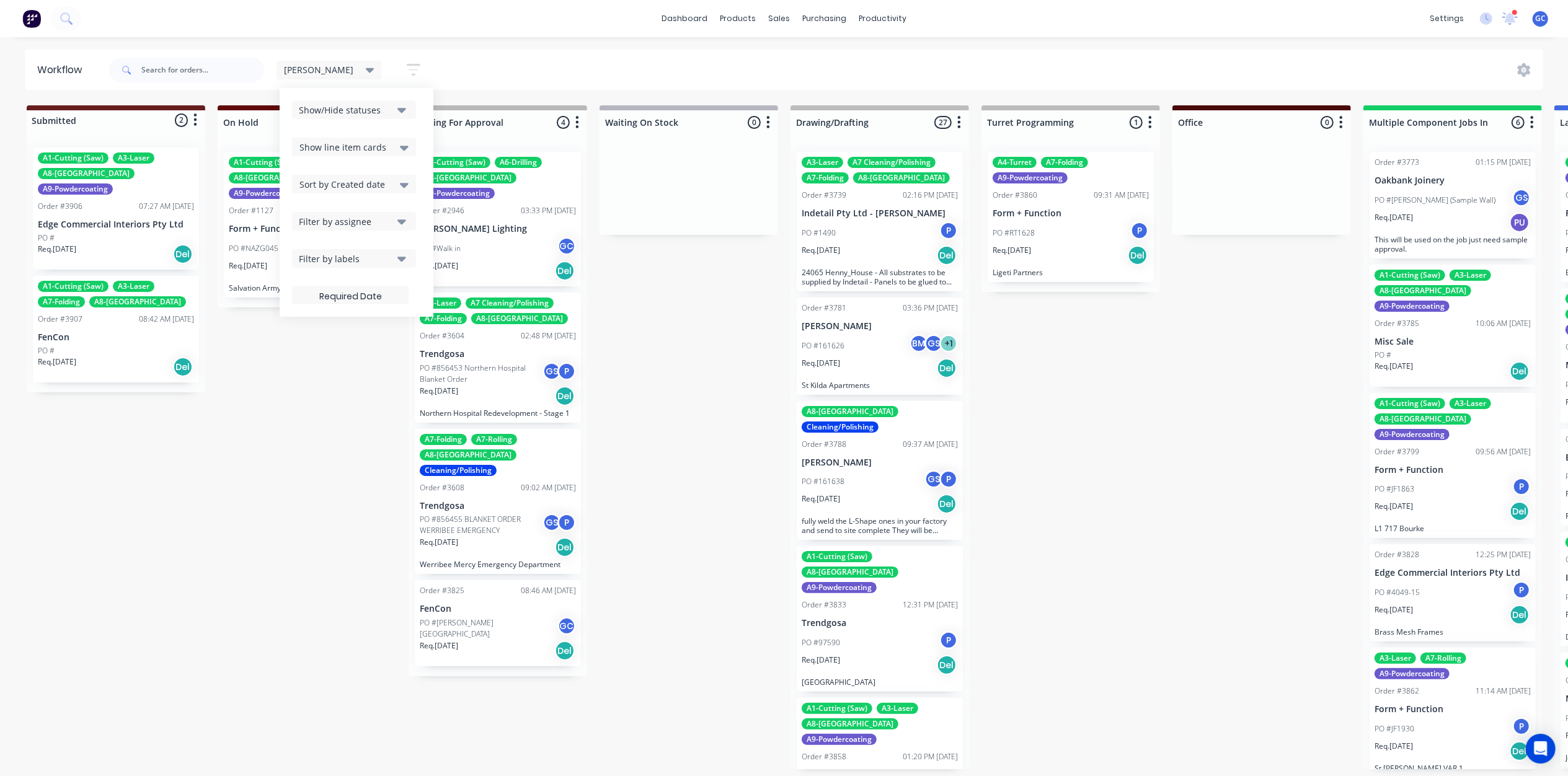
click at [347, 152] on div "Show line item cards" at bounding box center [353, 147] width 109 height 15
click at [341, 197] on div "Hide line item cards" at bounding box center [353, 195] width 124 height 22
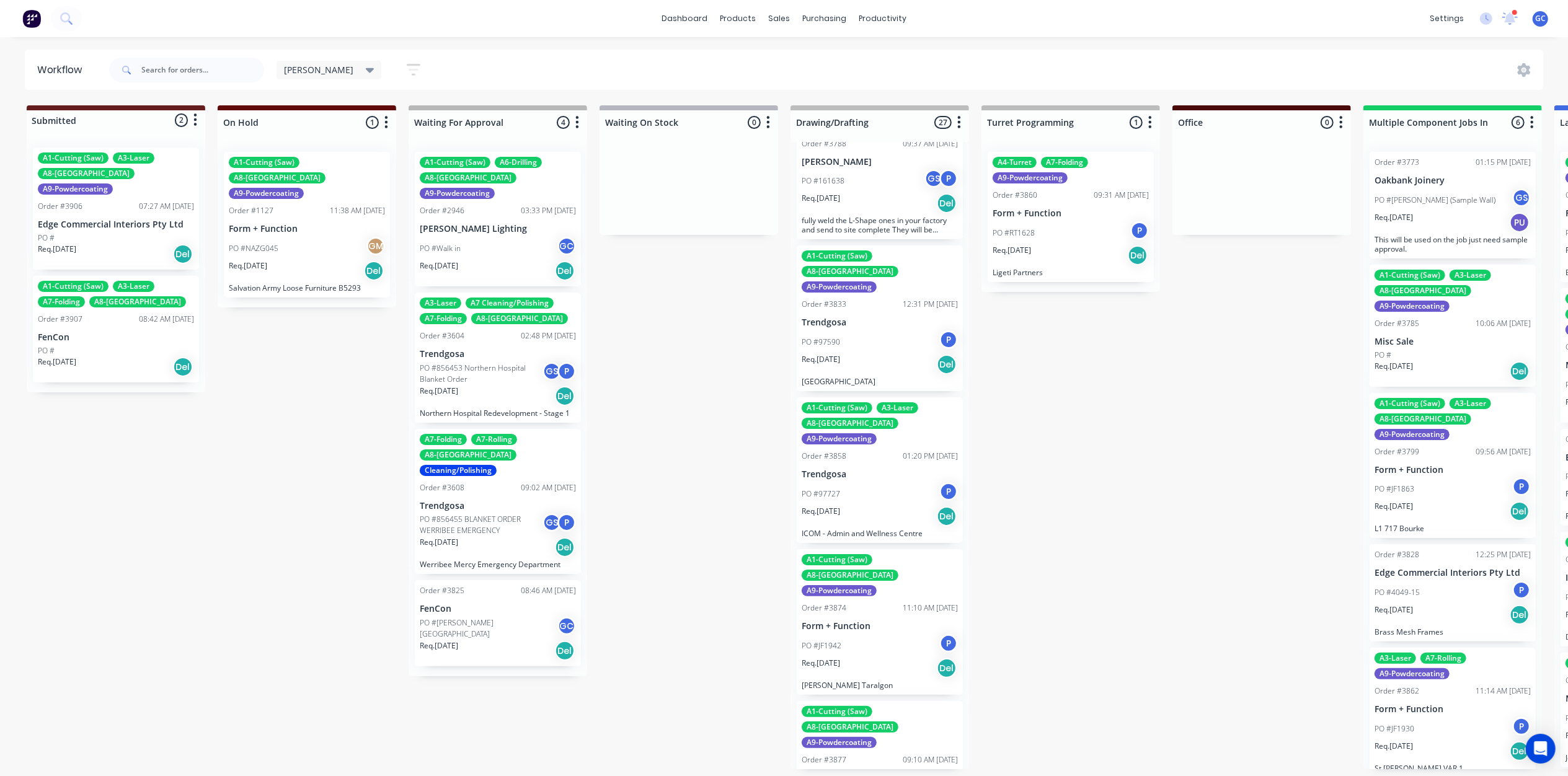
scroll to position [330, 0]
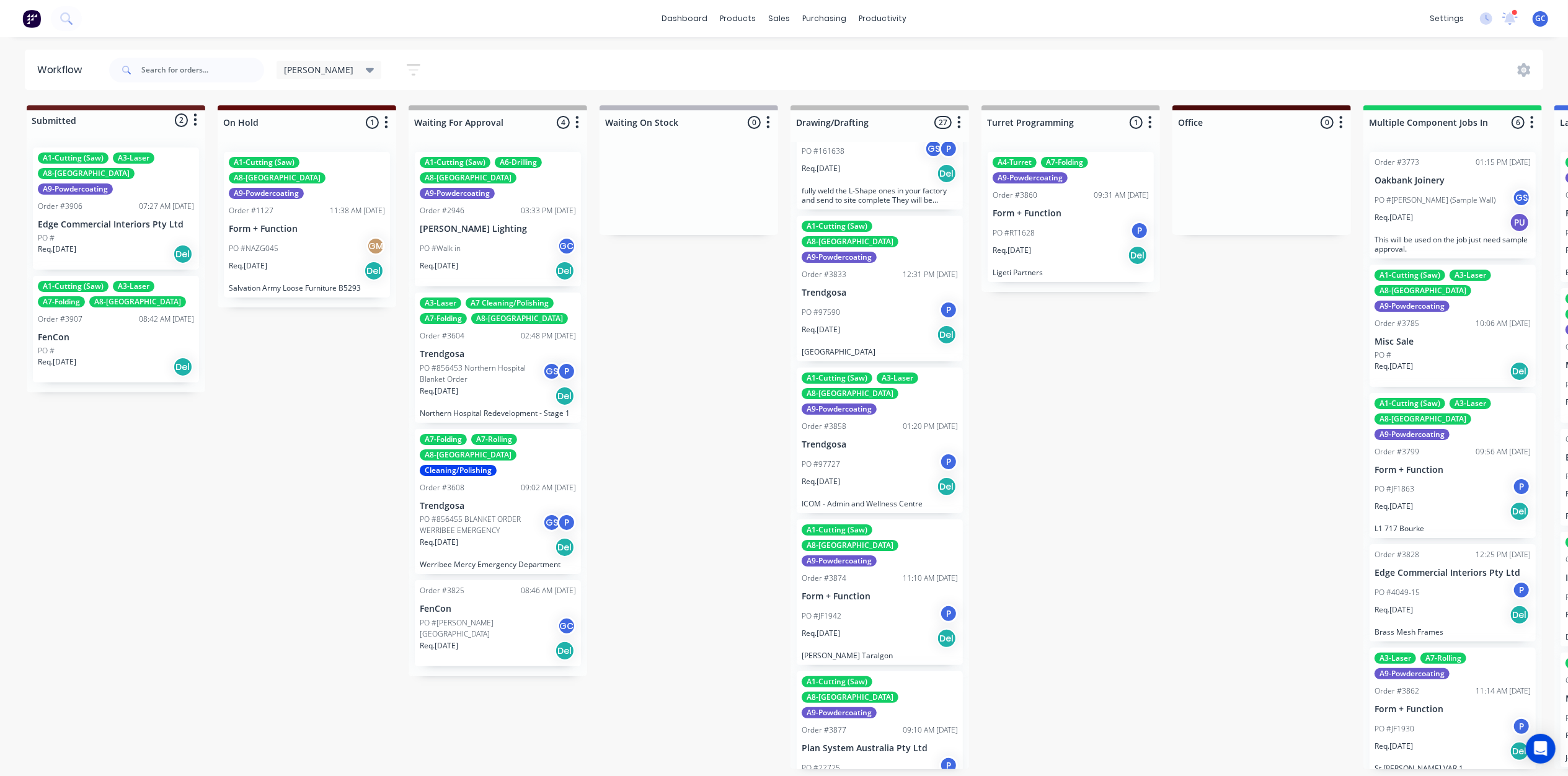
click at [886, 301] on div "PO #97590 P" at bounding box center [880, 312] width 157 height 24
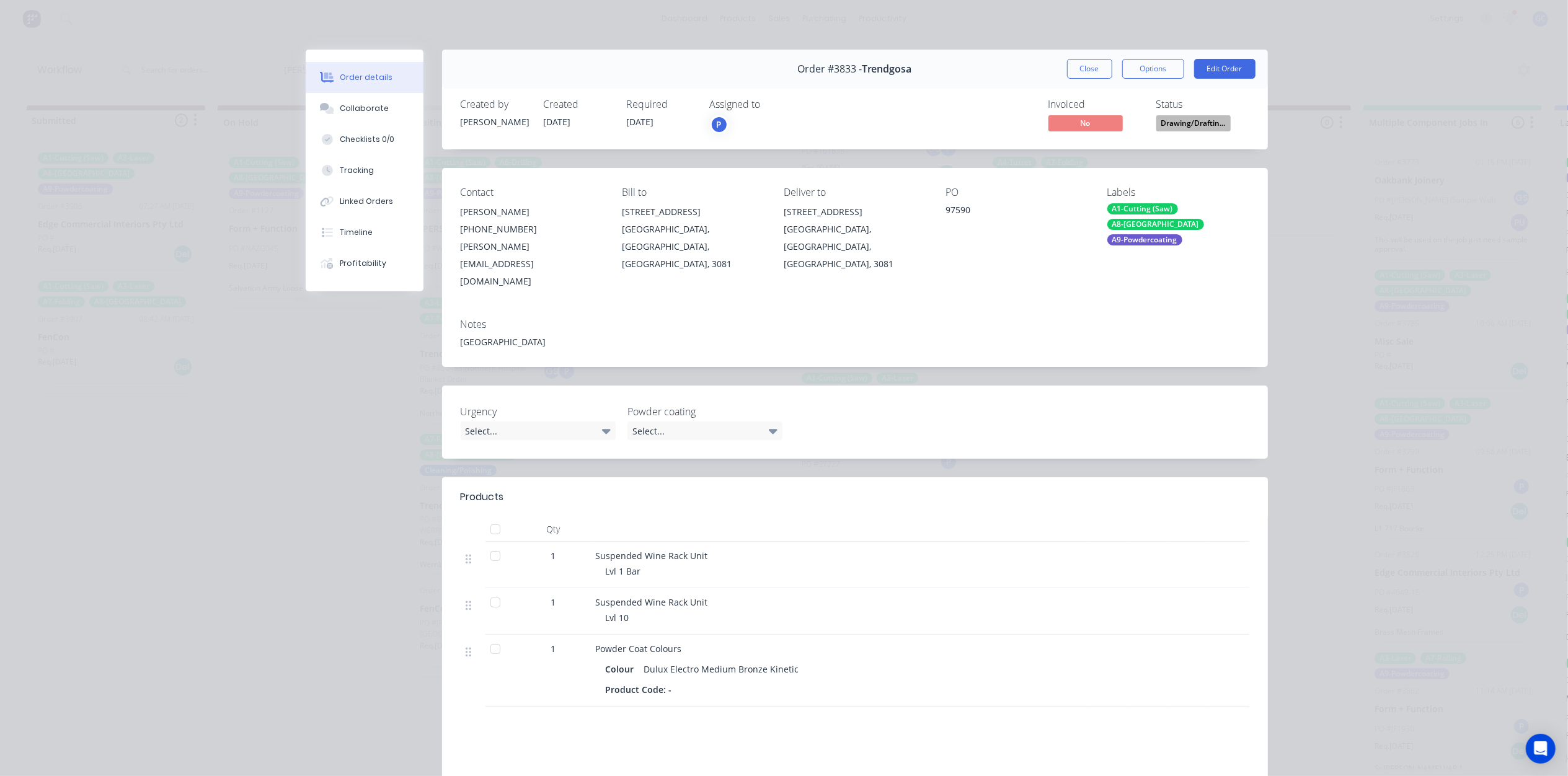
click at [1201, 116] on span "Drawing/Draftin..." at bounding box center [1193, 123] width 74 height 16
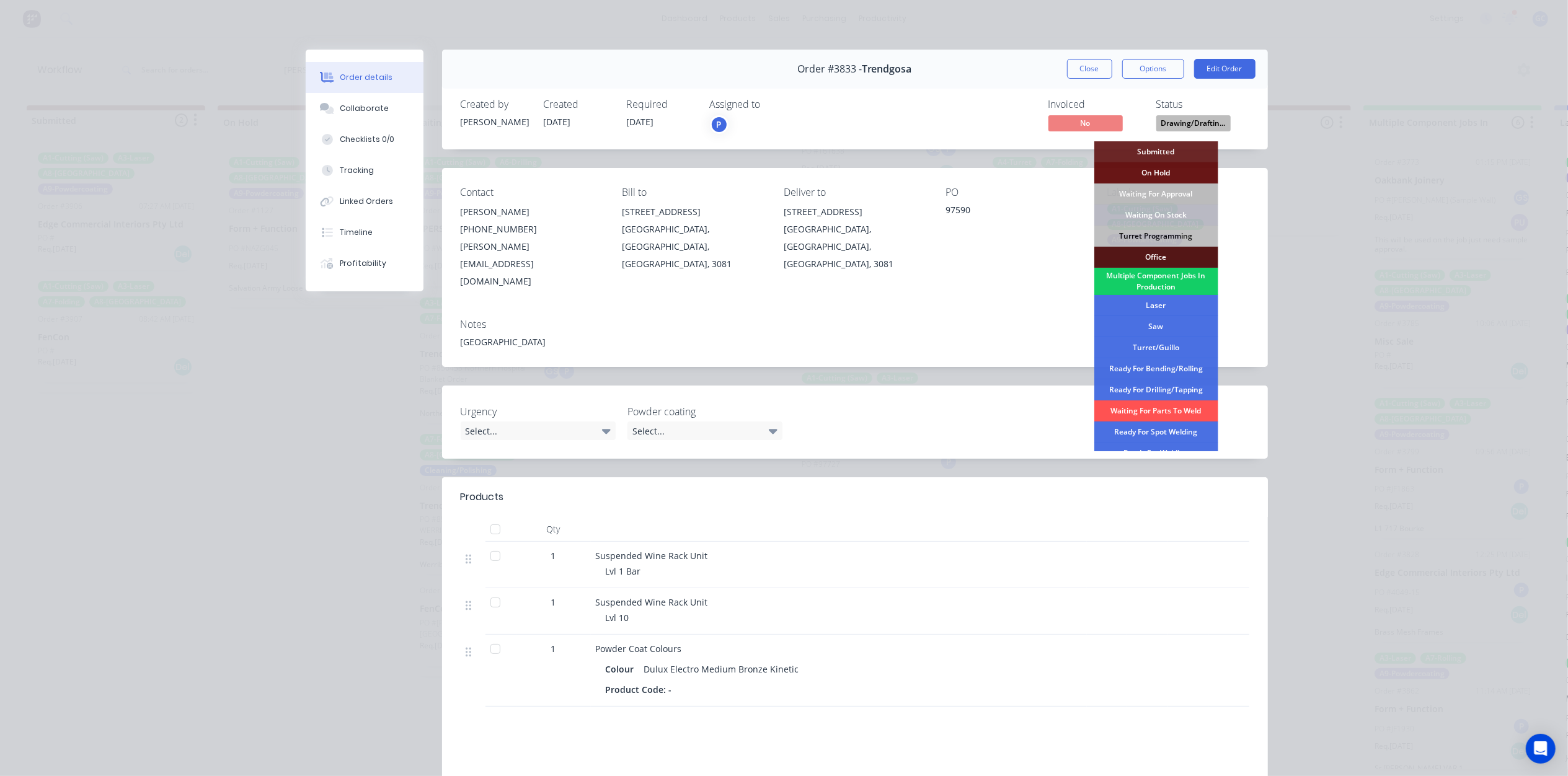
click at [1170, 280] on div "Multiple Component Jobs In Production" at bounding box center [1156, 281] width 124 height 27
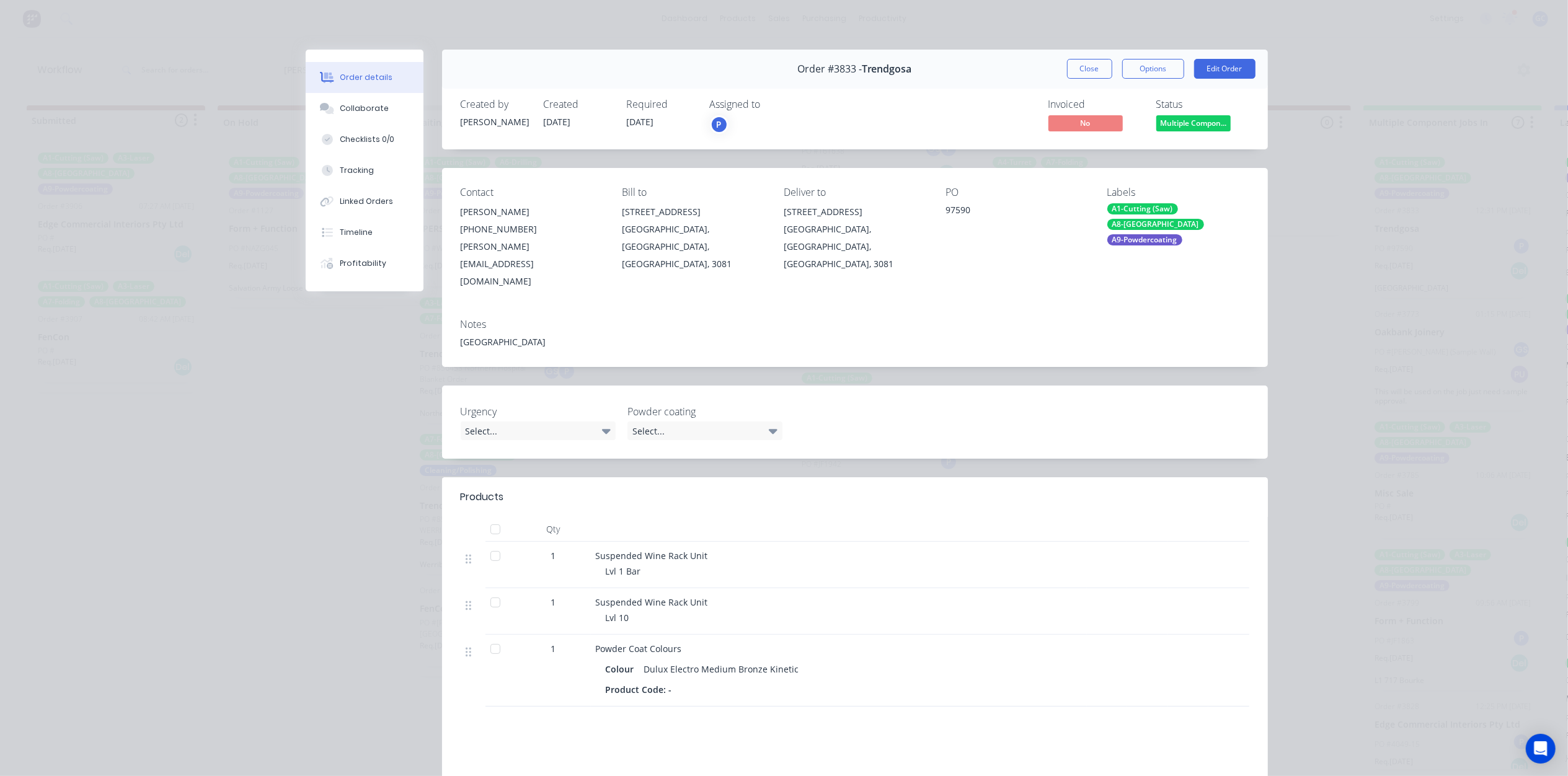
click at [1071, 63] on button "Close" at bounding box center [1089, 68] width 45 height 20
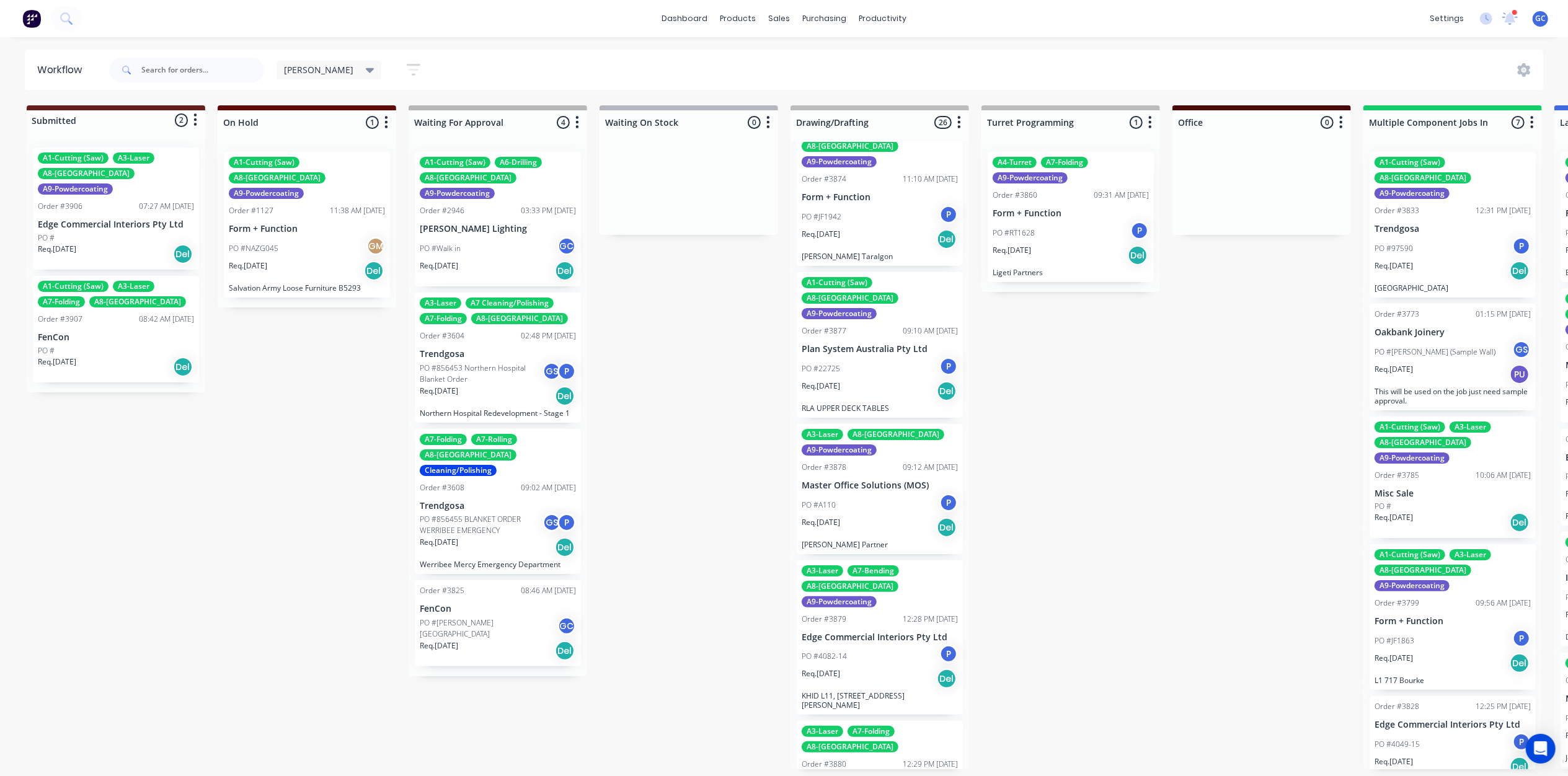
scroll to position [578, 0]
click at [892, 357] on div "PO #22725 P" at bounding box center [880, 368] width 157 height 24
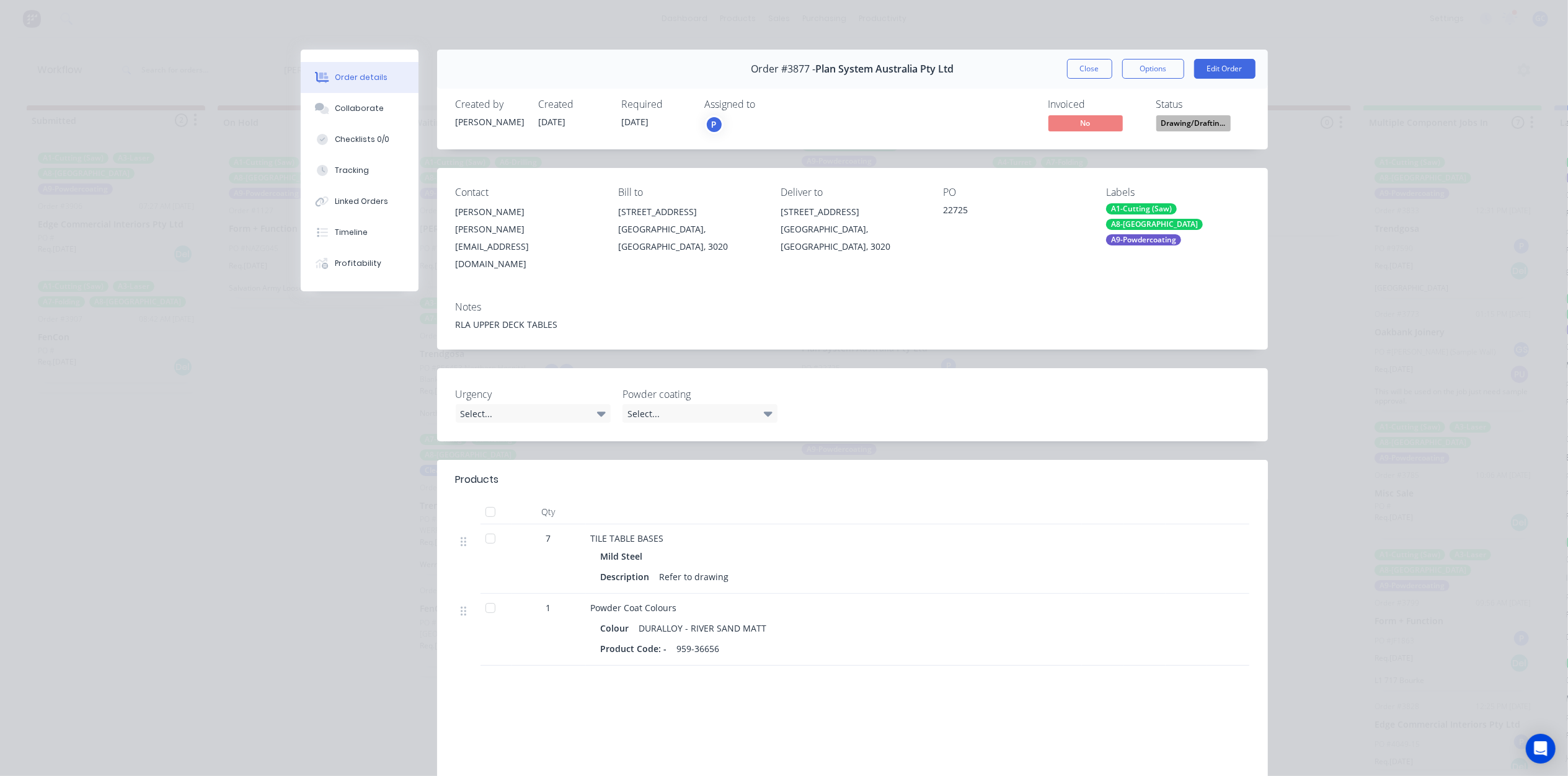
click at [1214, 124] on span "Drawing/Draftin..." at bounding box center [1193, 123] width 74 height 16
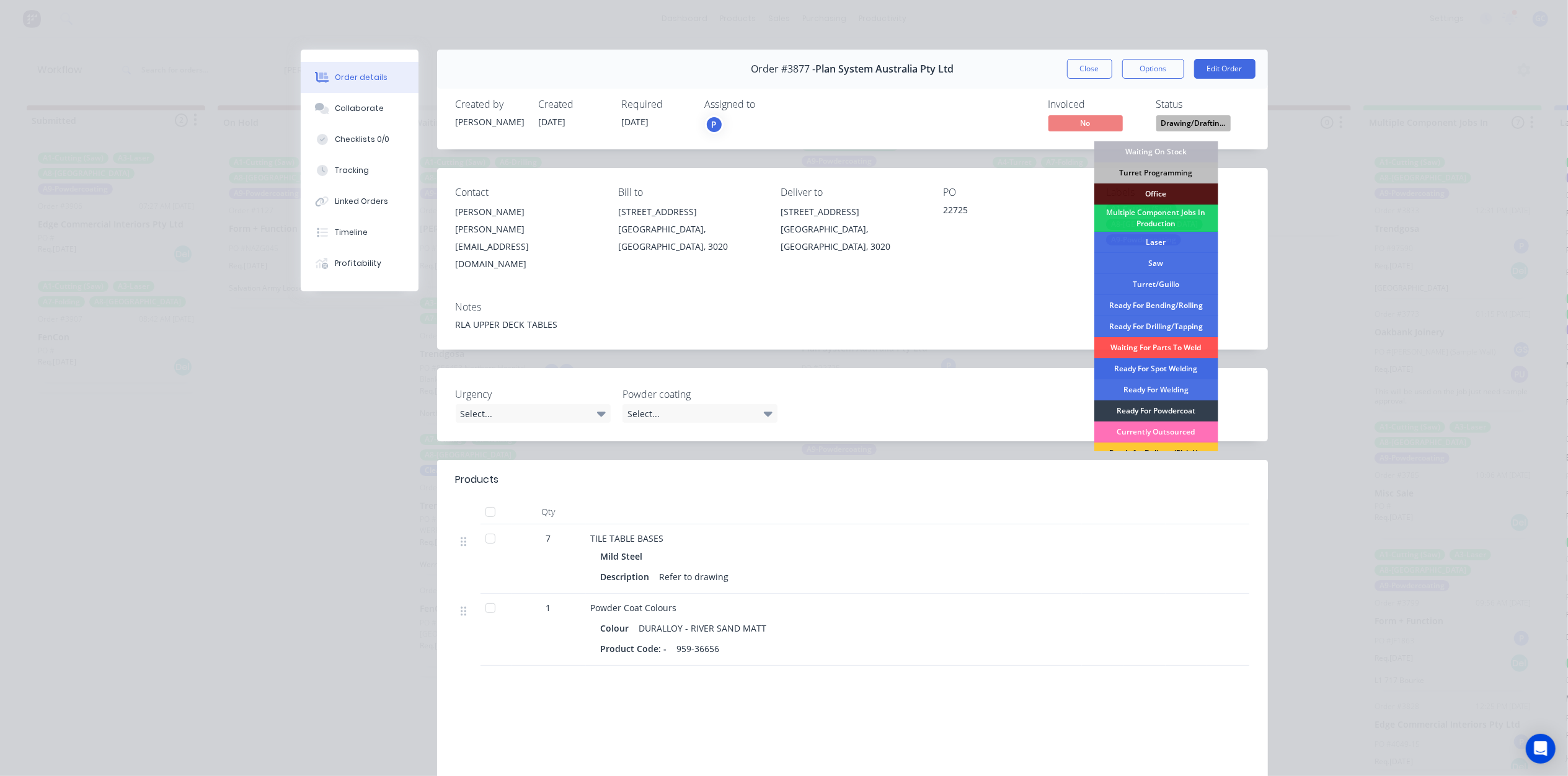
scroll to position [82, 0]
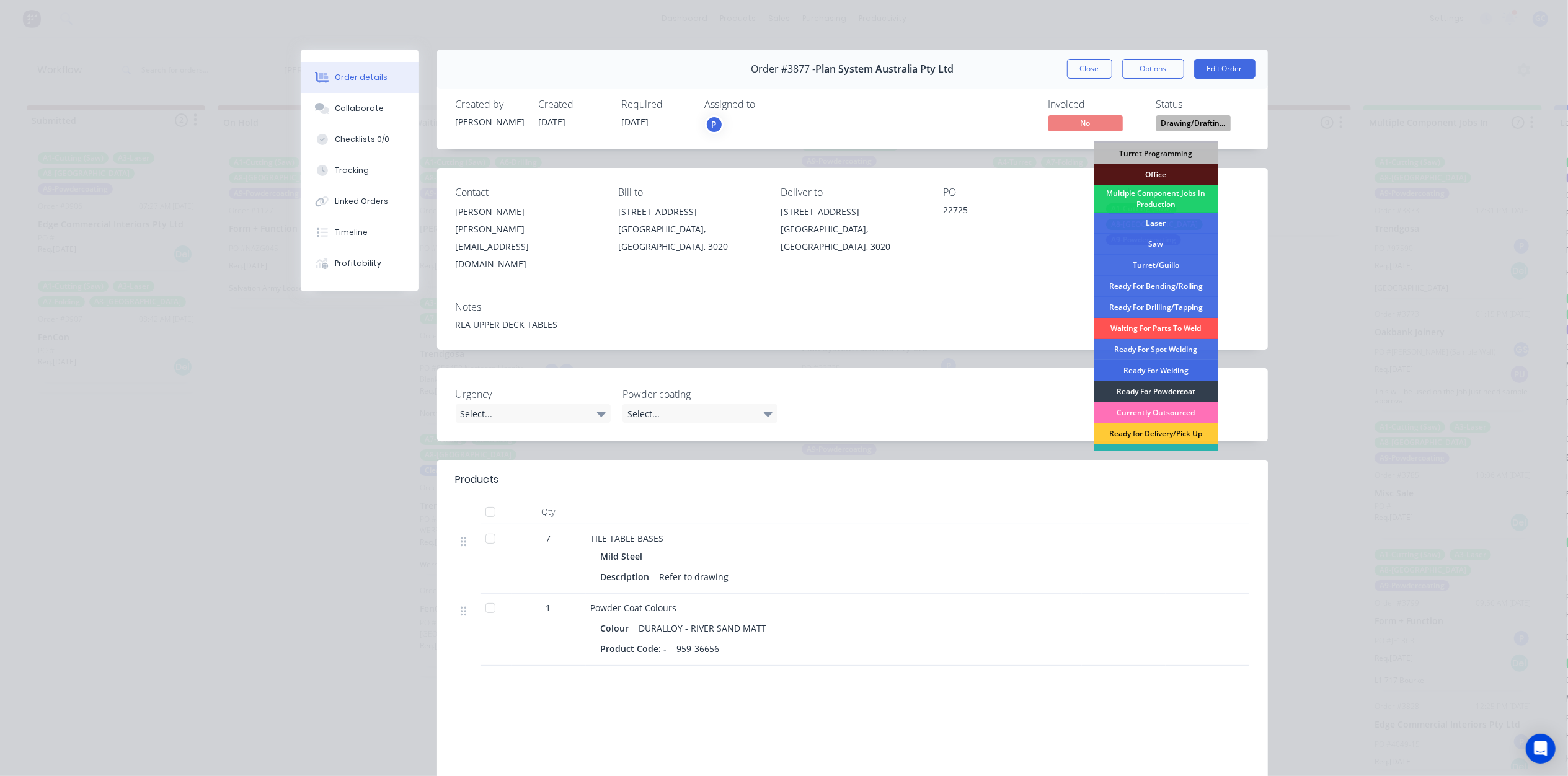
click at [1153, 367] on div "Ready For Welding" at bounding box center [1156, 371] width 124 height 21
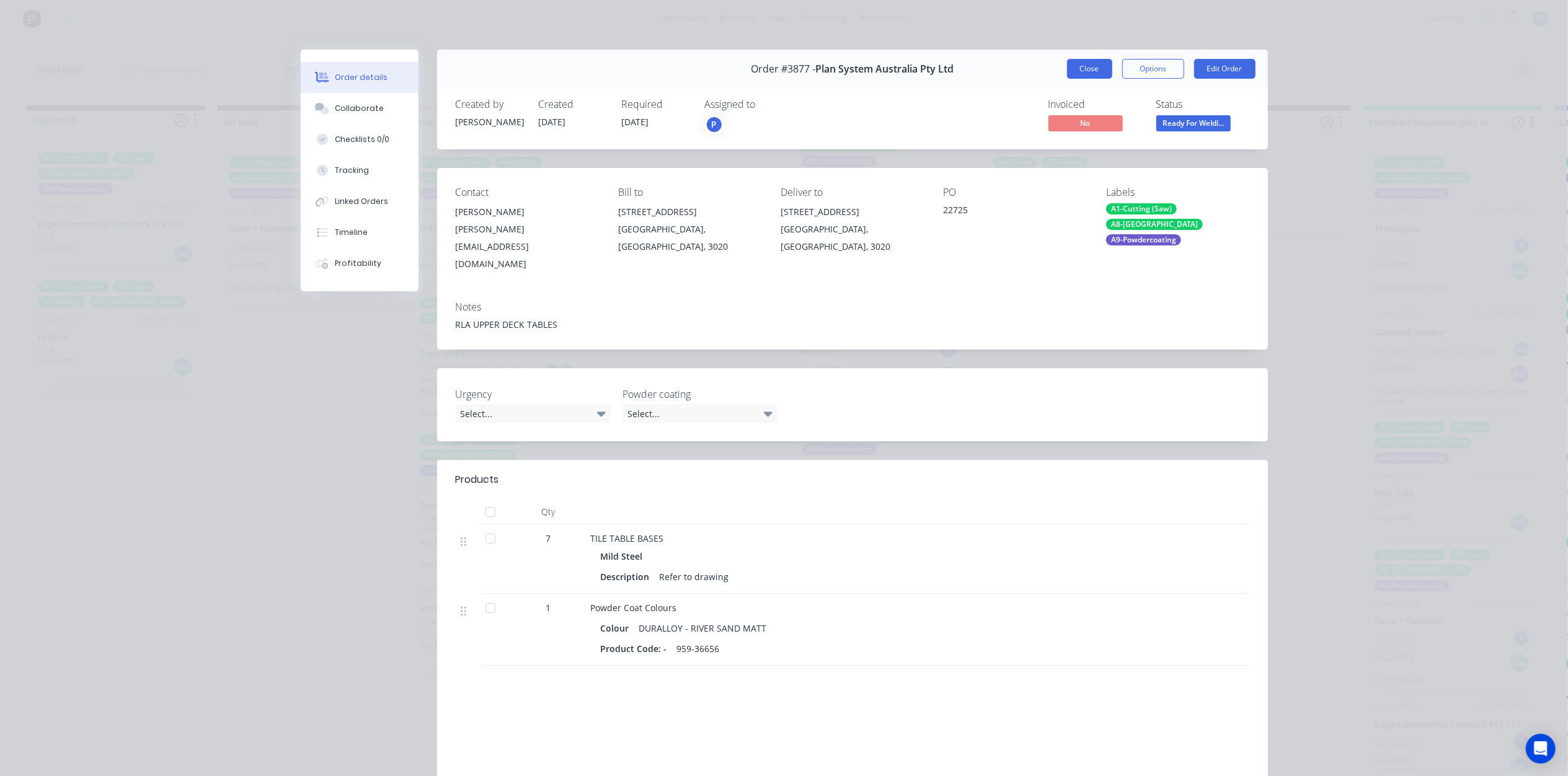
click at [1085, 78] on button "Close" at bounding box center [1089, 68] width 45 height 20
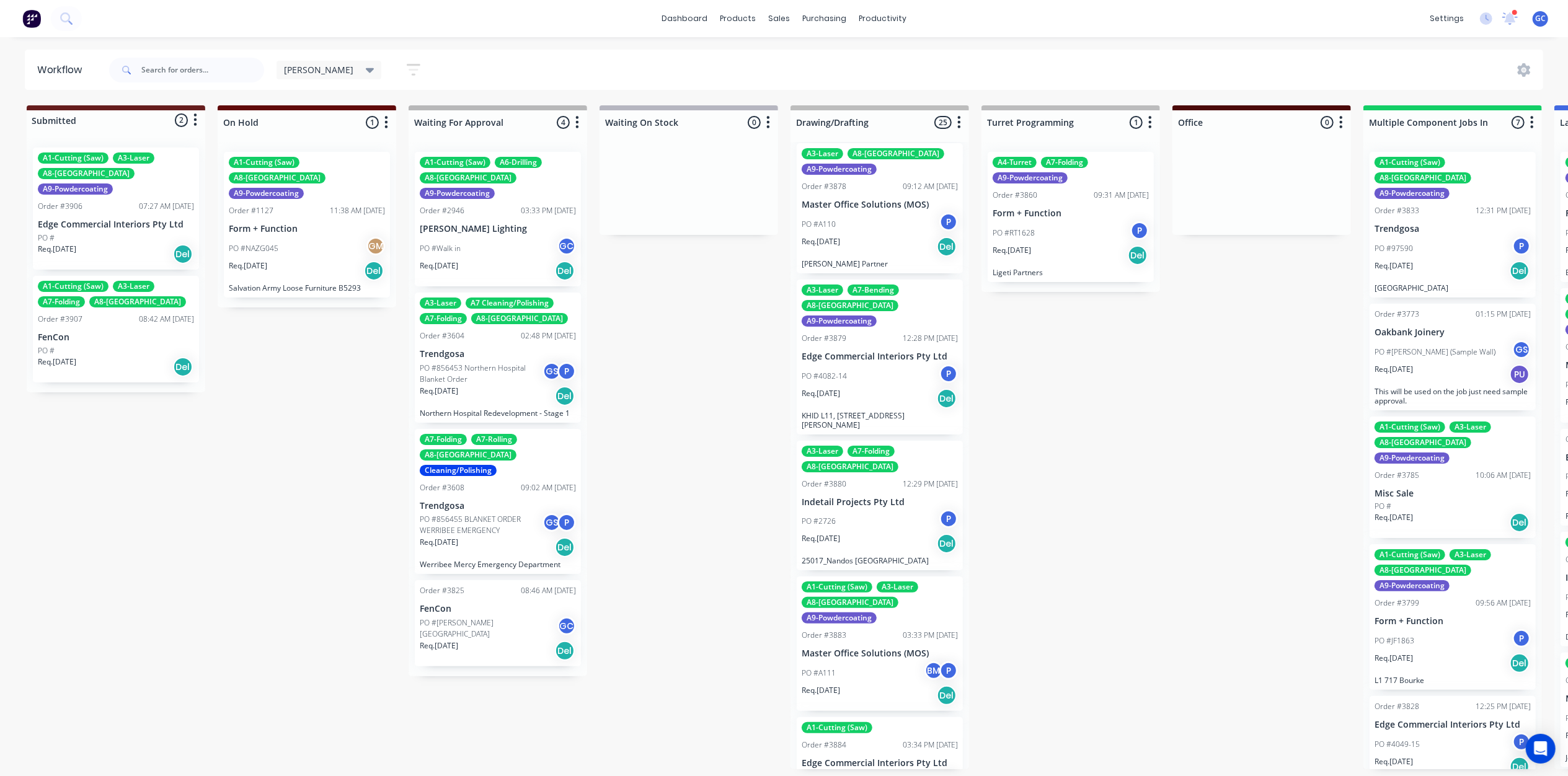
scroll to position [744, 0]
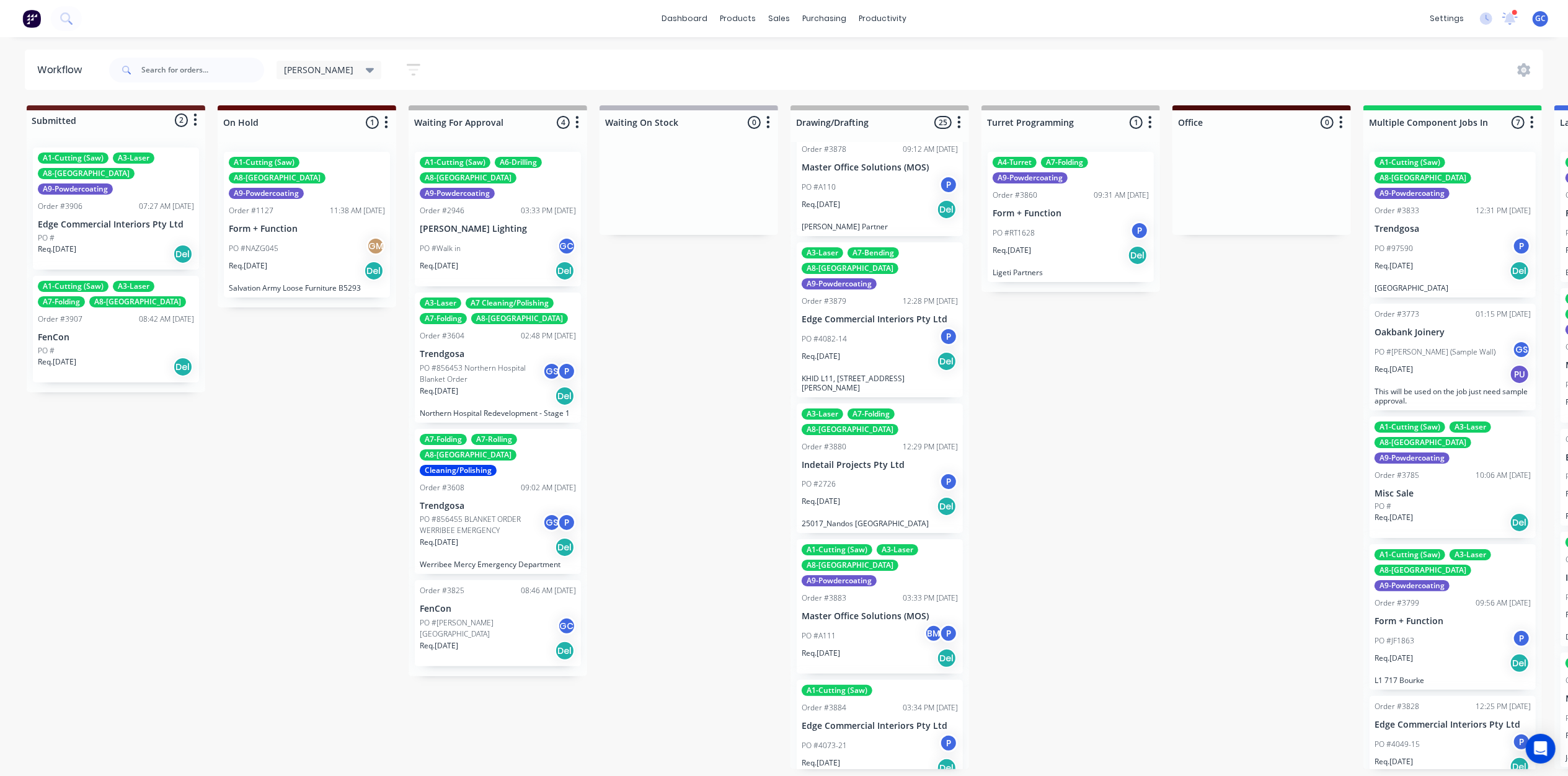
click at [877, 327] on div "PO #4082-14 P" at bounding box center [880, 339] width 157 height 24
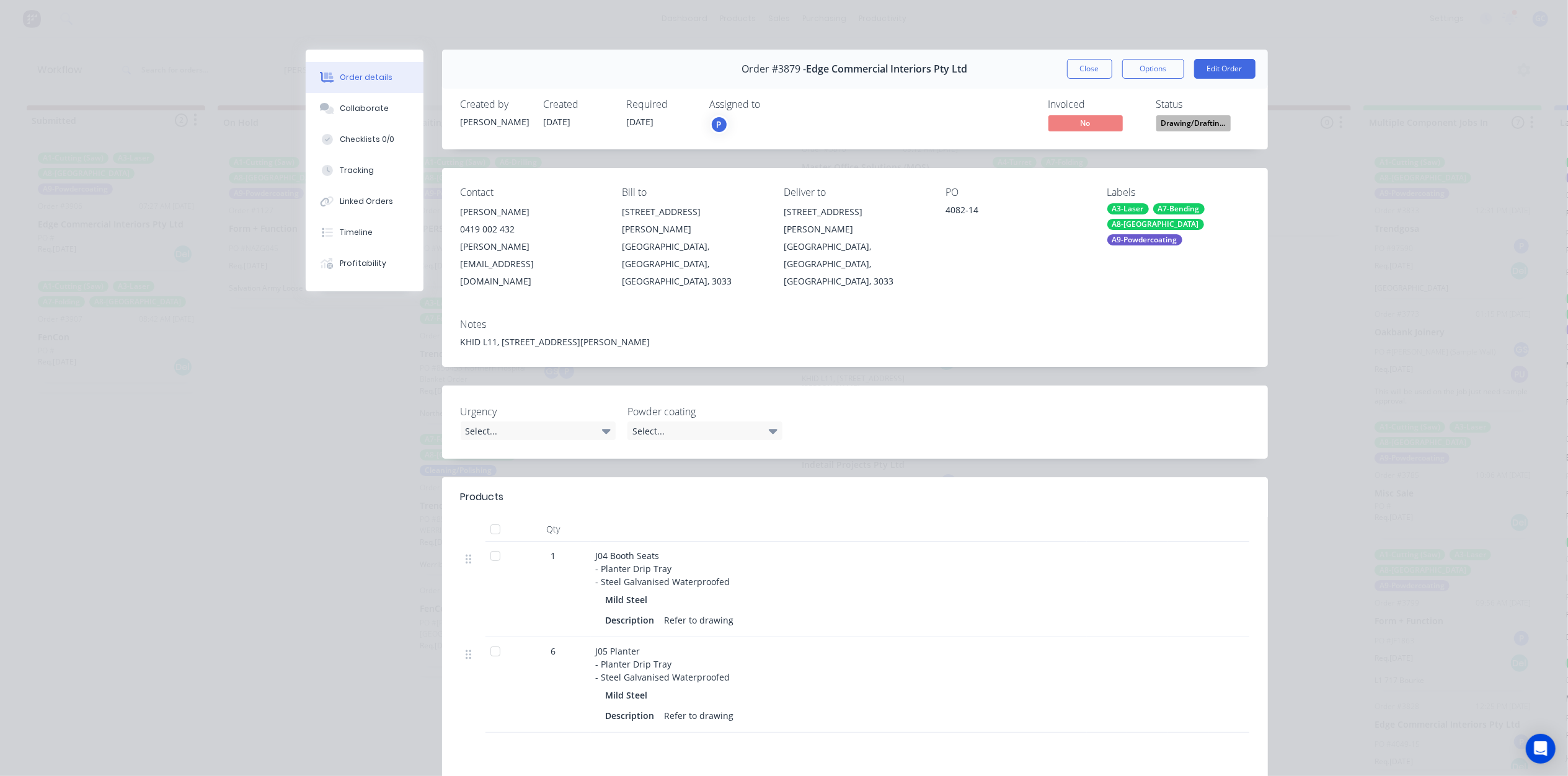
drag, startPoint x: 1181, startPoint y: 114, endPoint x: 1182, endPoint y: 123, distance: 9.1
click at [1182, 119] on div "Status Drawing/Draftin..." at bounding box center [1202, 117] width 93 height 36
click at [1182, 131] on button "Drawing/Draftin..." at bounding box center [1193, 124] width 74 height 19
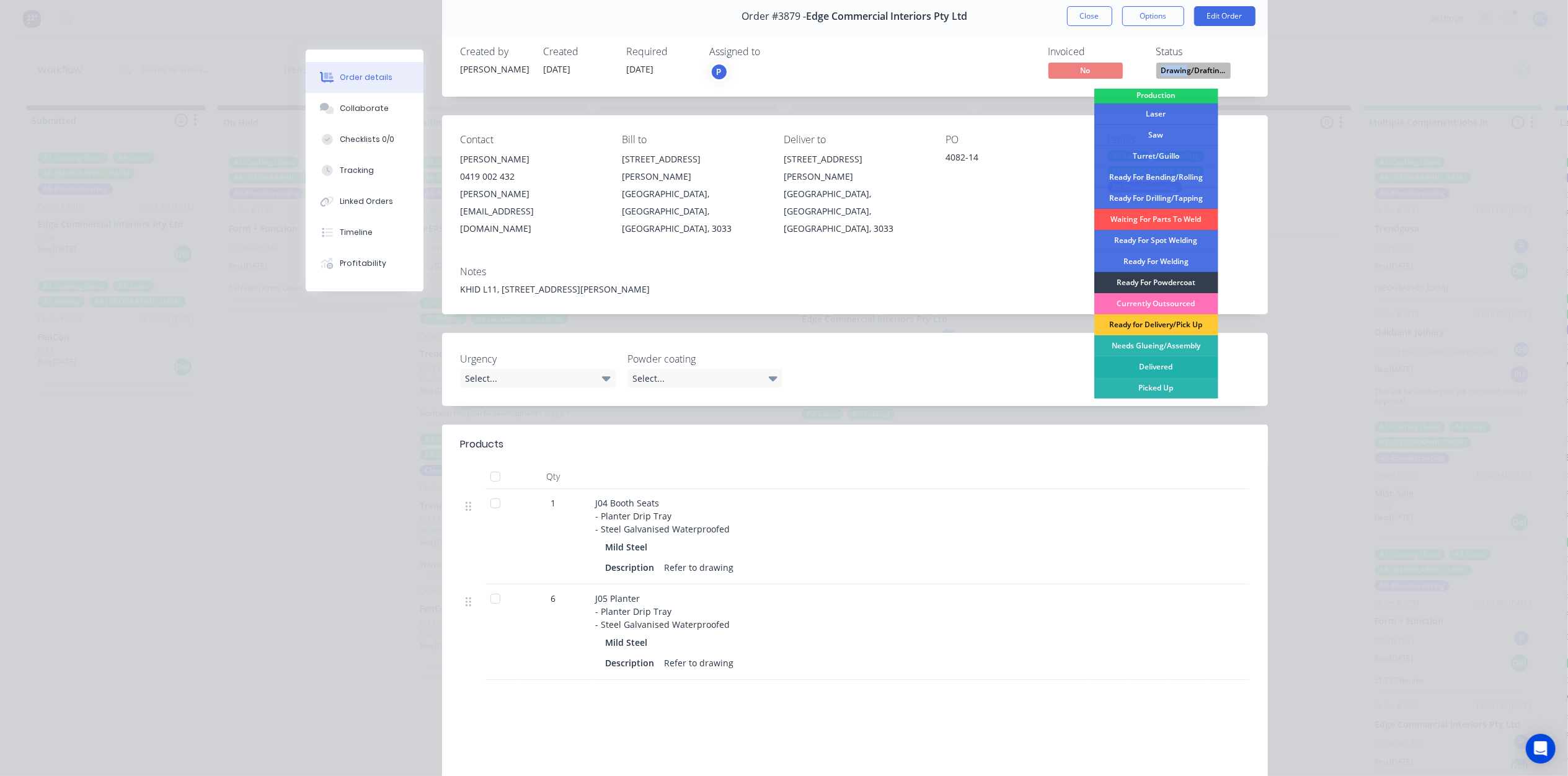
scroll to position [82, 0]
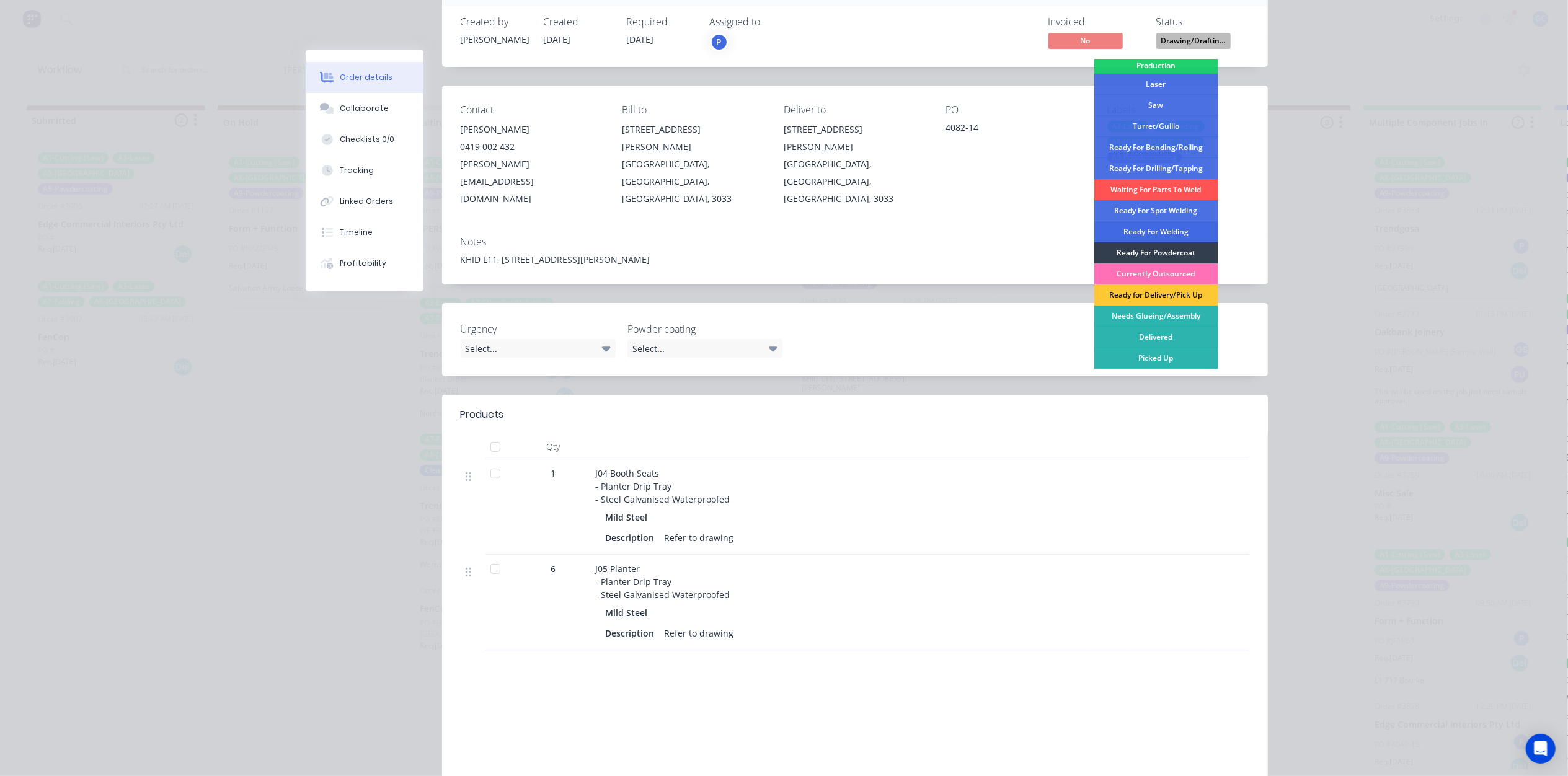
click at [1163, 229] on div "Ready For Welding" at bounding box center [1156, 232] width 124 height 21
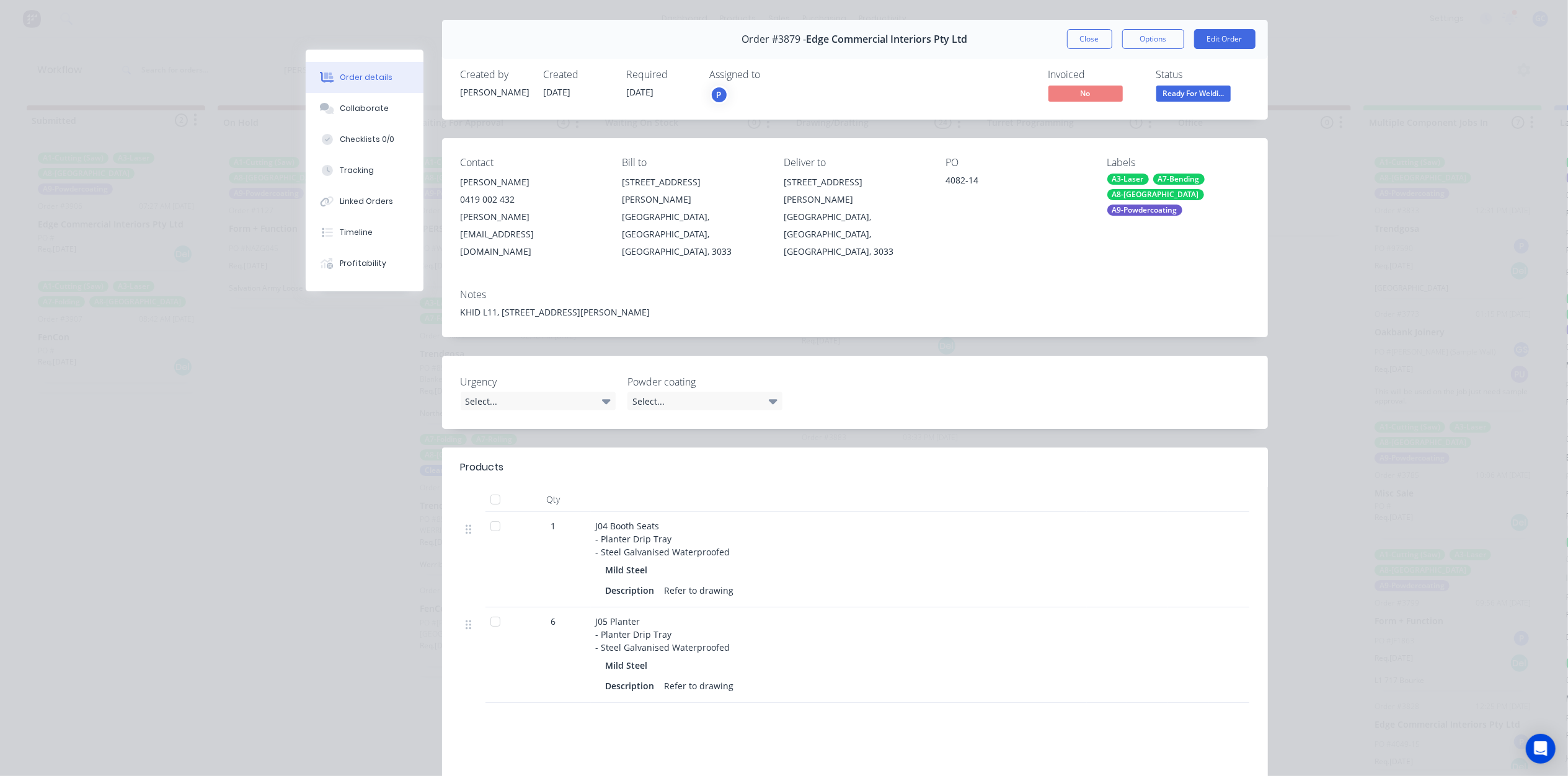
scroll to position [0, 0]
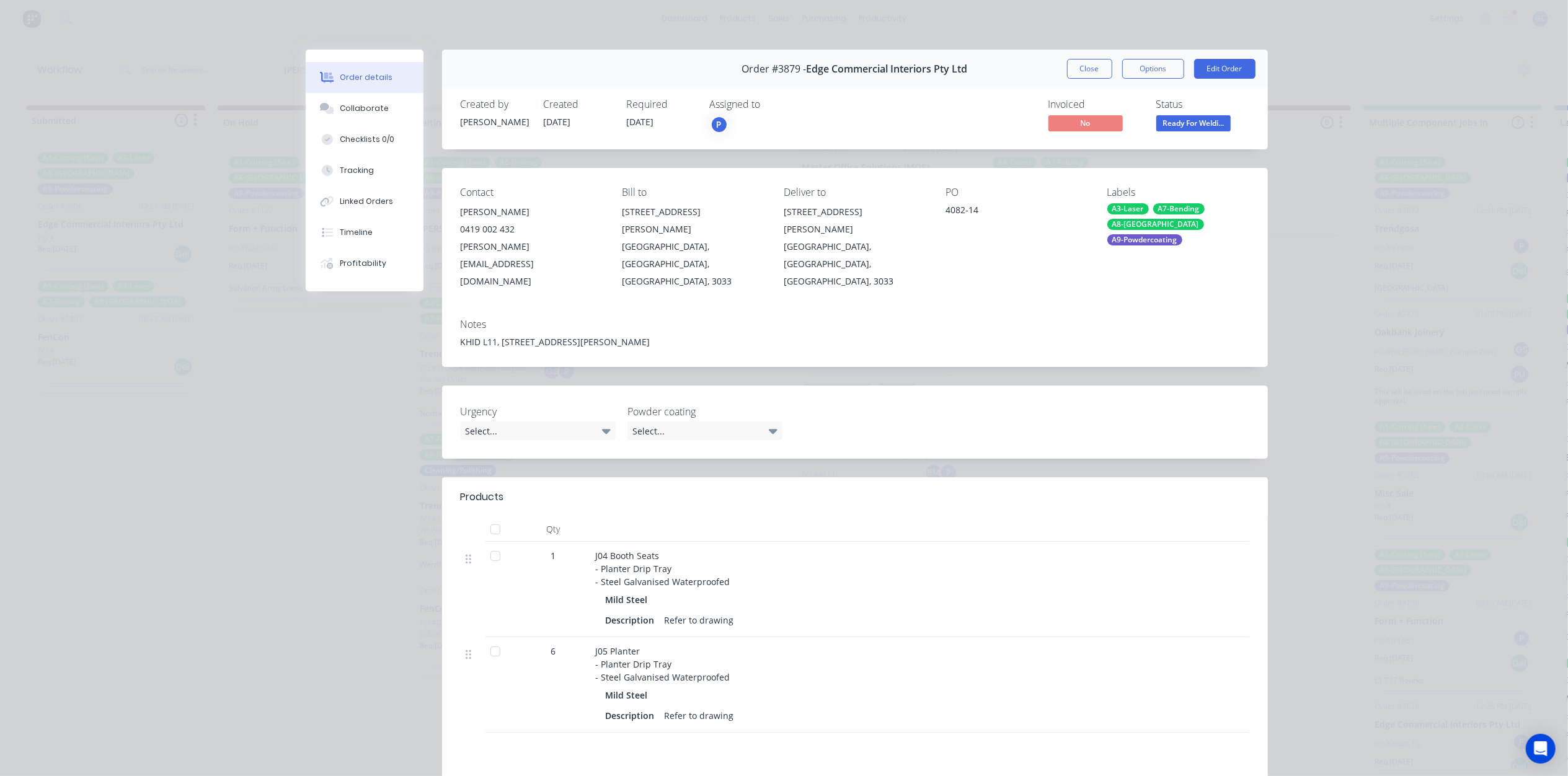
click at [1096, 83] on div "Order #3879 - Edge Commercial Interiors Pty Ltd Close Options Edit Order" at bounding box center [854, 68] width 826 height 39
click at [1088, 64] on button "Close" at bounding box center [1089, 68] width 45 height 20
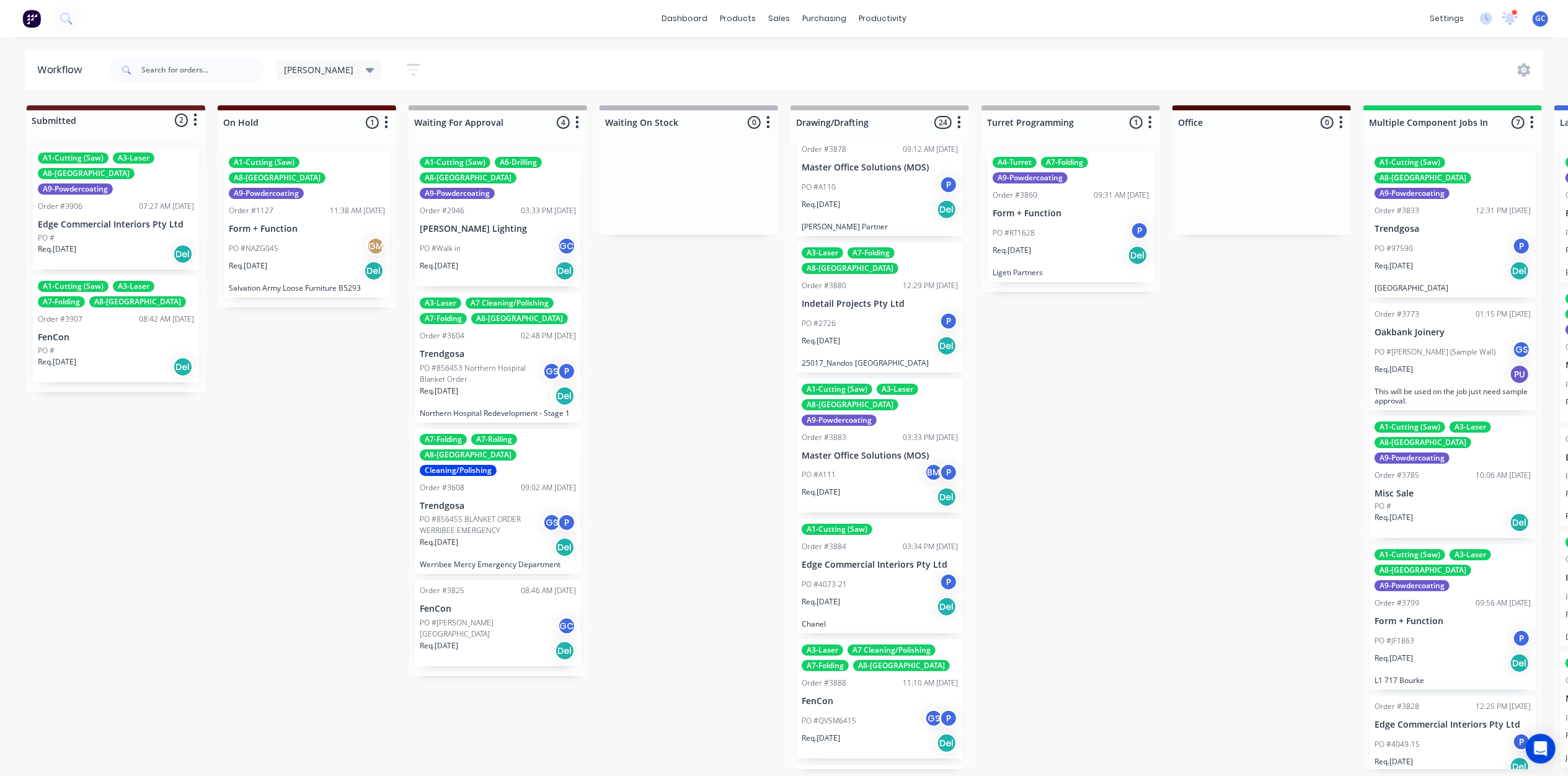
click at [872, 379] on div "A1-Cutting (Saw) A3-Laser A8-Welding A9-Powdercoating Order #3883 03:33 PM 02/0…" at bounding box center [880, 446] width 166 height 134
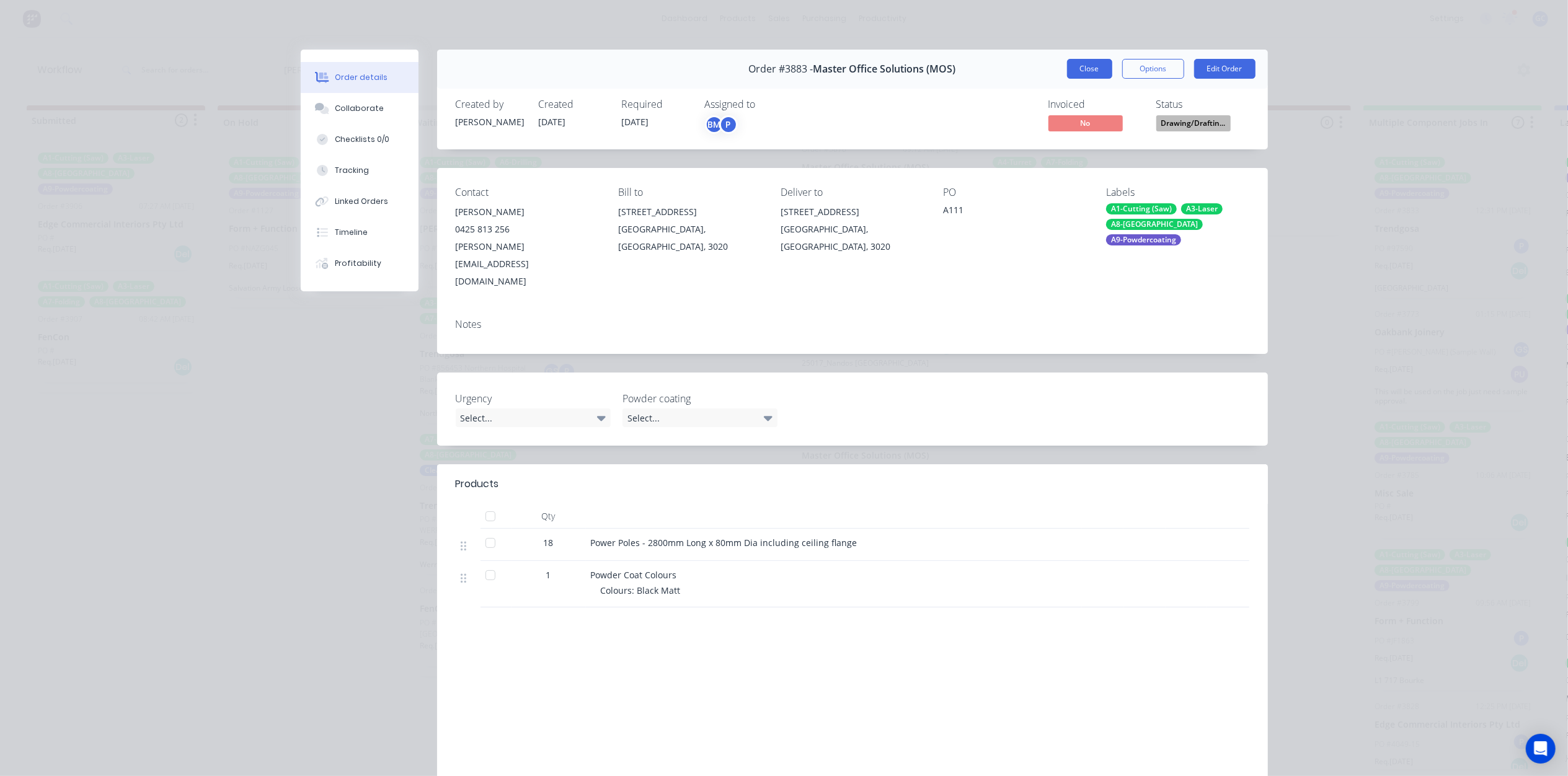
click at [1097, 71] on button "Close" at bounding box center [1089, 68] width 45 height 20
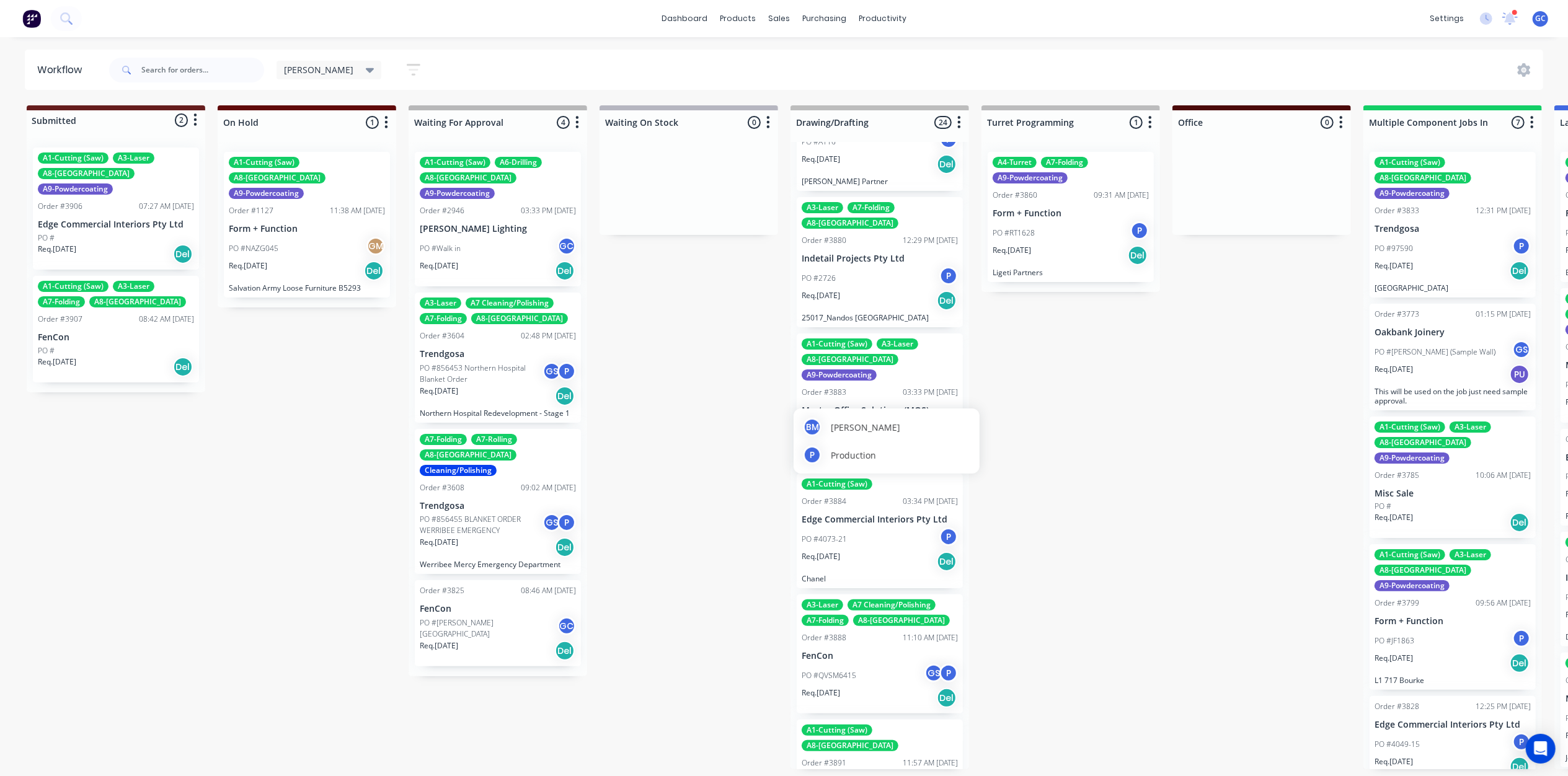
scroll to position [826, 0]
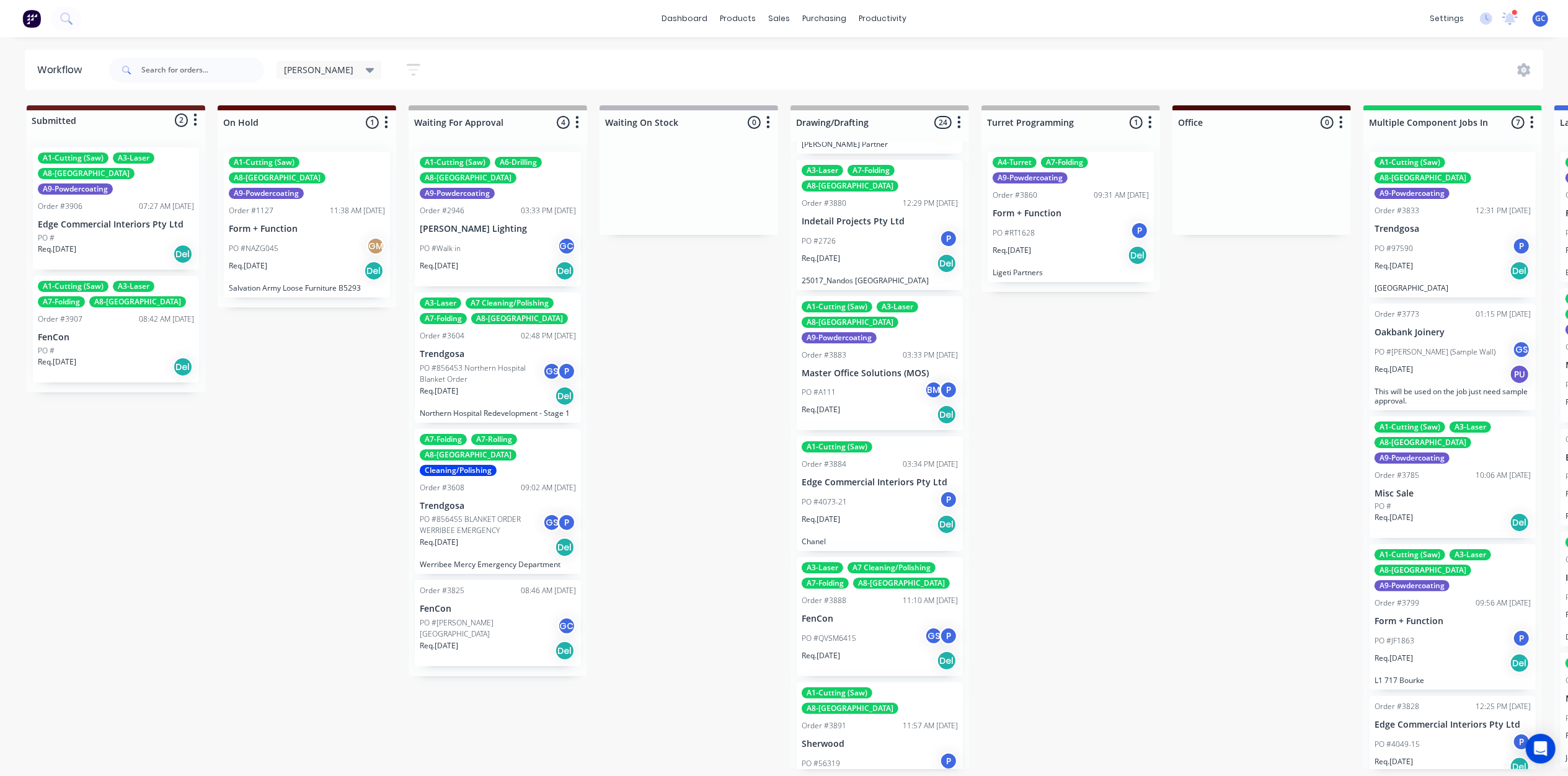
click at [862, 477] on p "Edge Commercial Interiors Pty Ltd" at bounding box center [880, 482] width 157 height 11
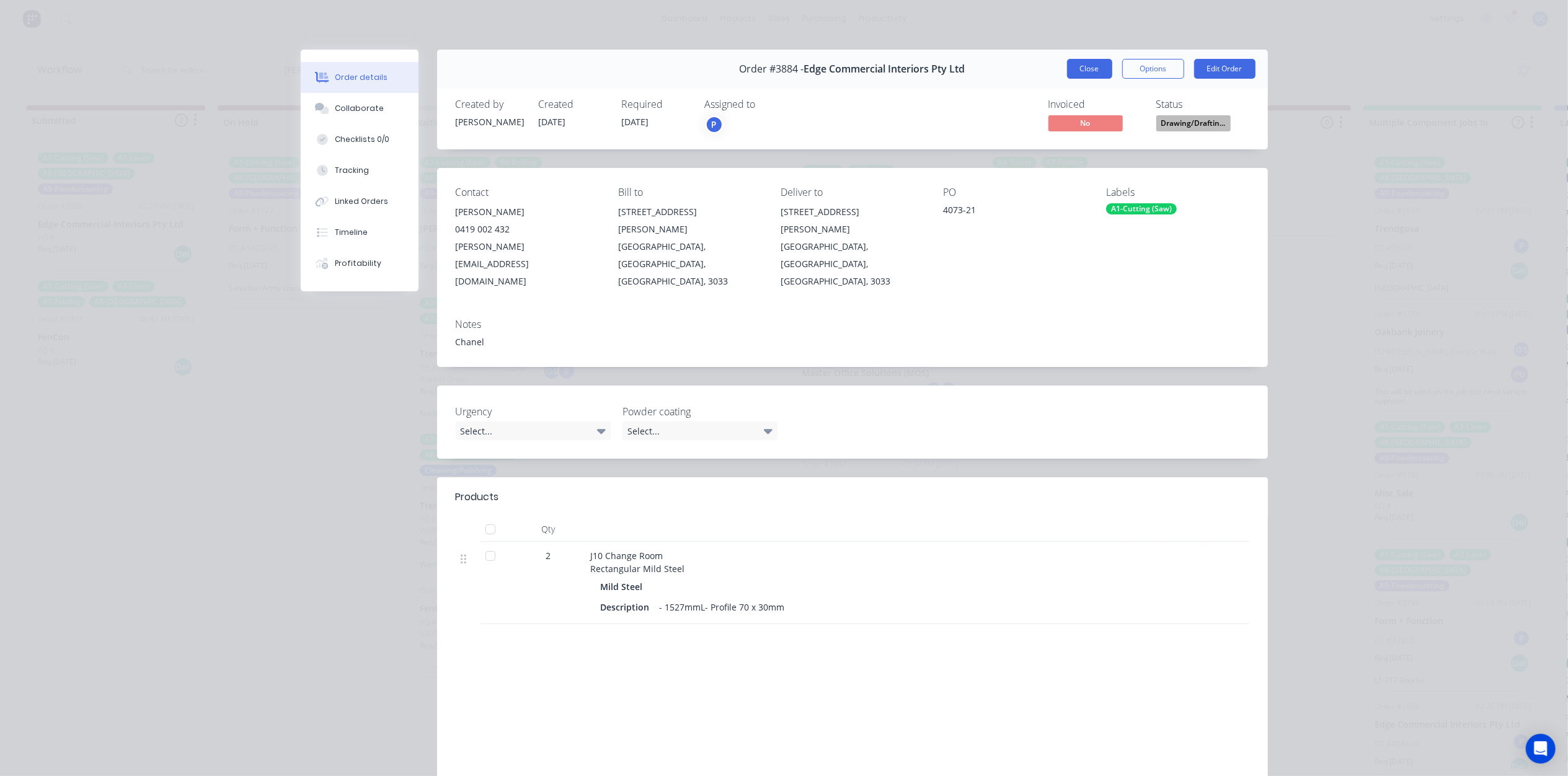
click at [1088, 66] on button "Close" at bounding box center [1089, 68] width 45 height 20
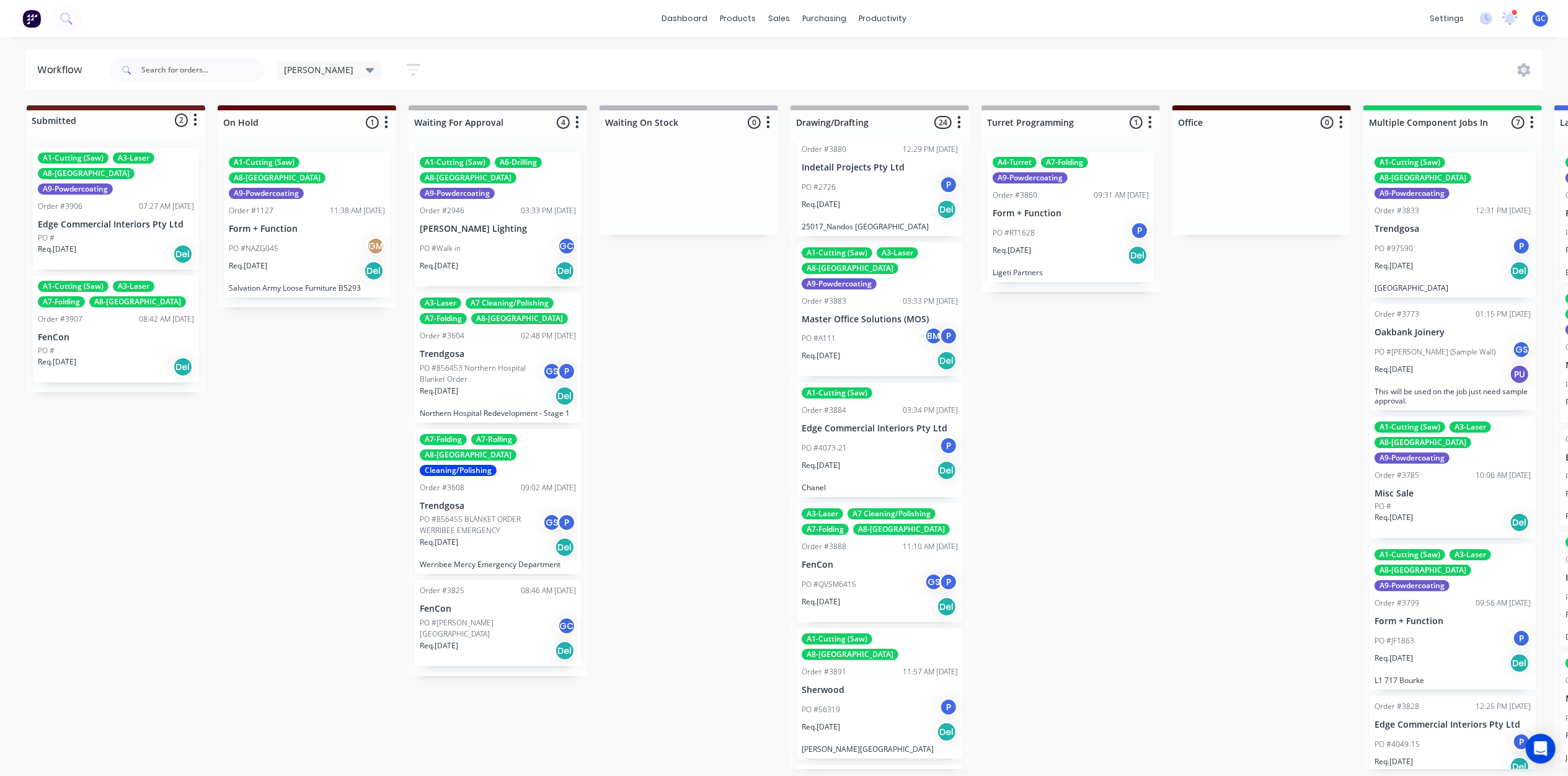
scroll to position [909, 0]
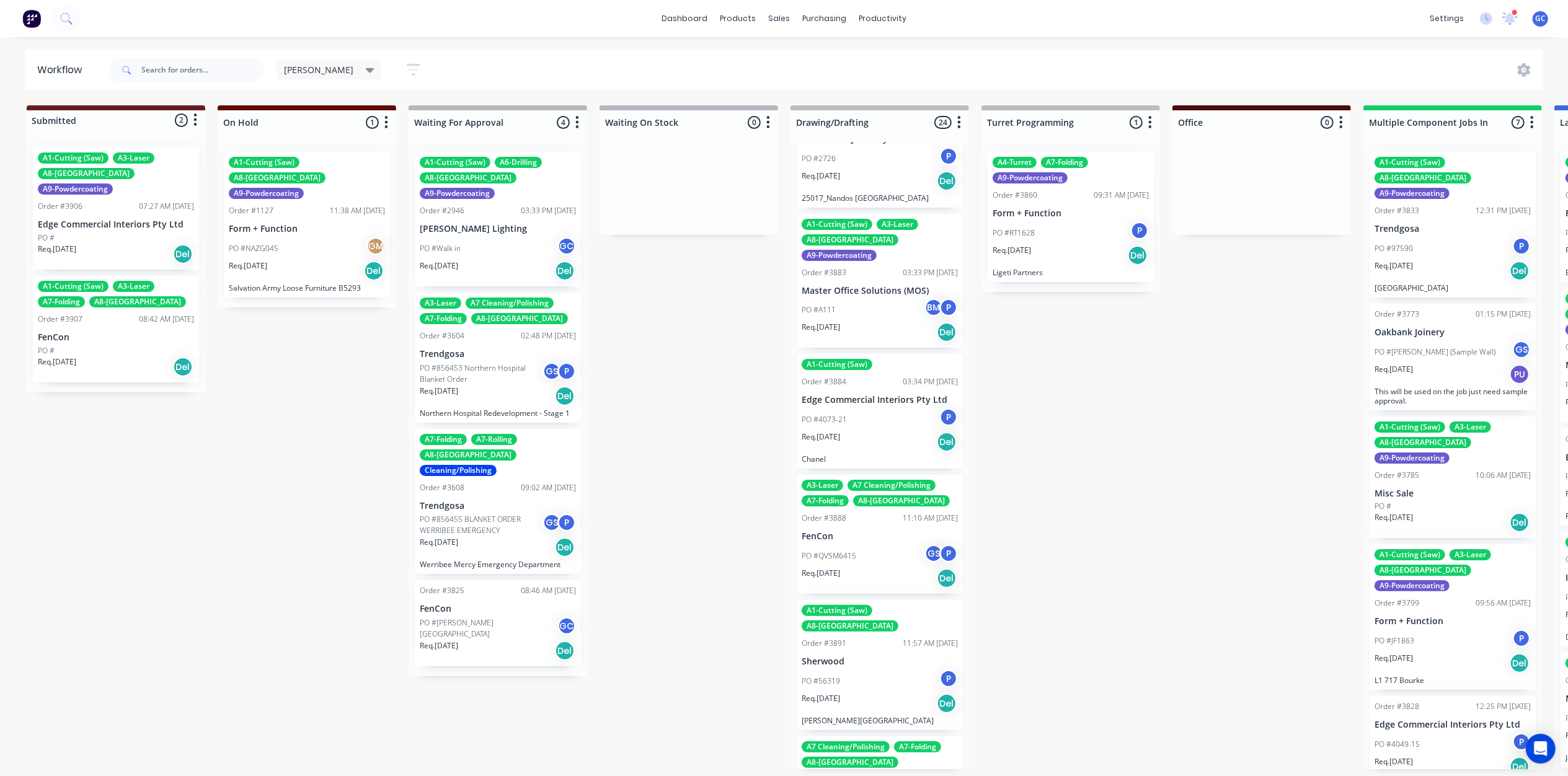
click at [868, 545] on div "PO #QVSM6415 GS P" at bounding box center [880, 556] width 157 height 24
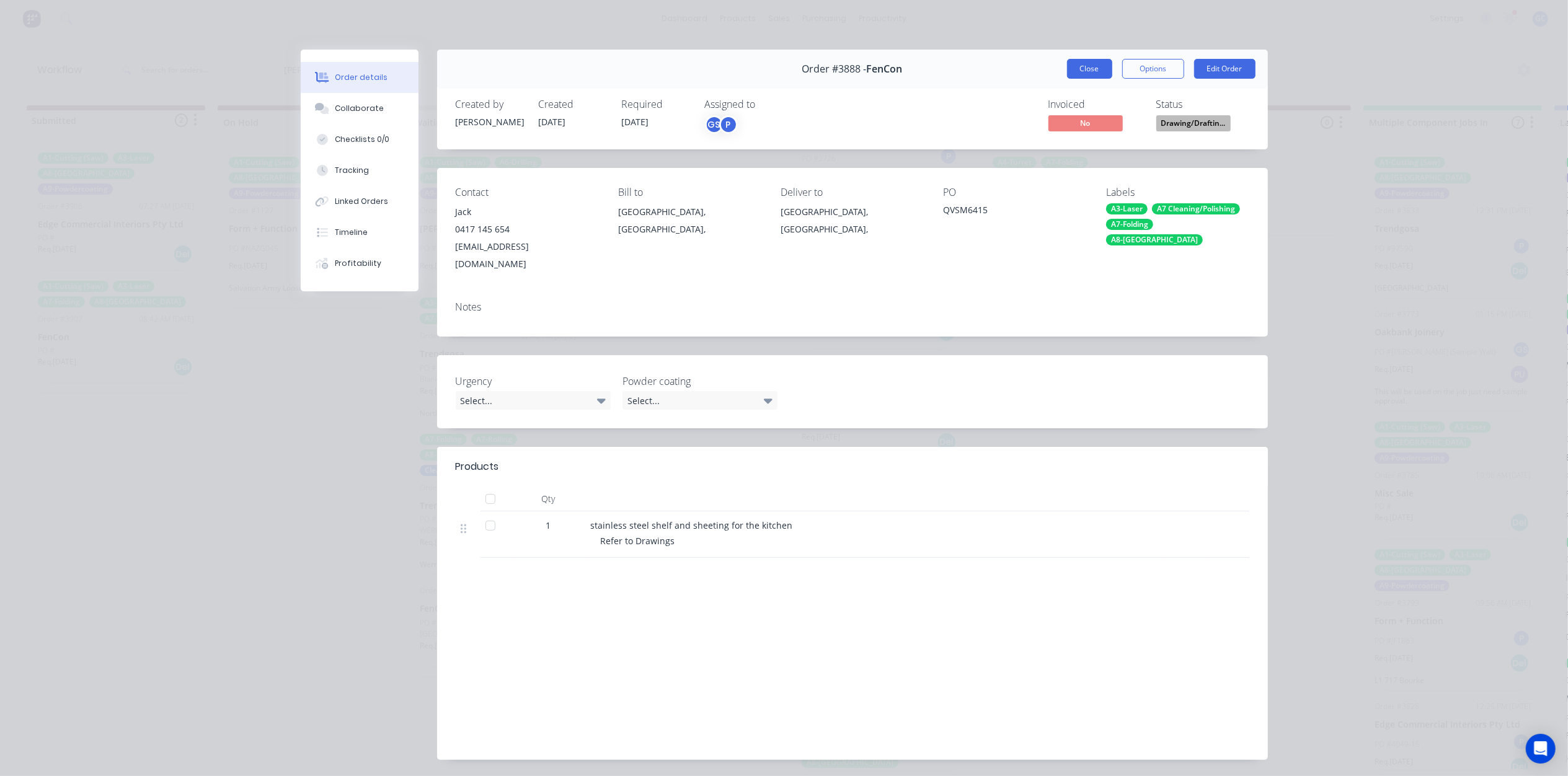
click at [1090, 60] on button "Close" at bounding box center [1089, 68] width 45 height 20
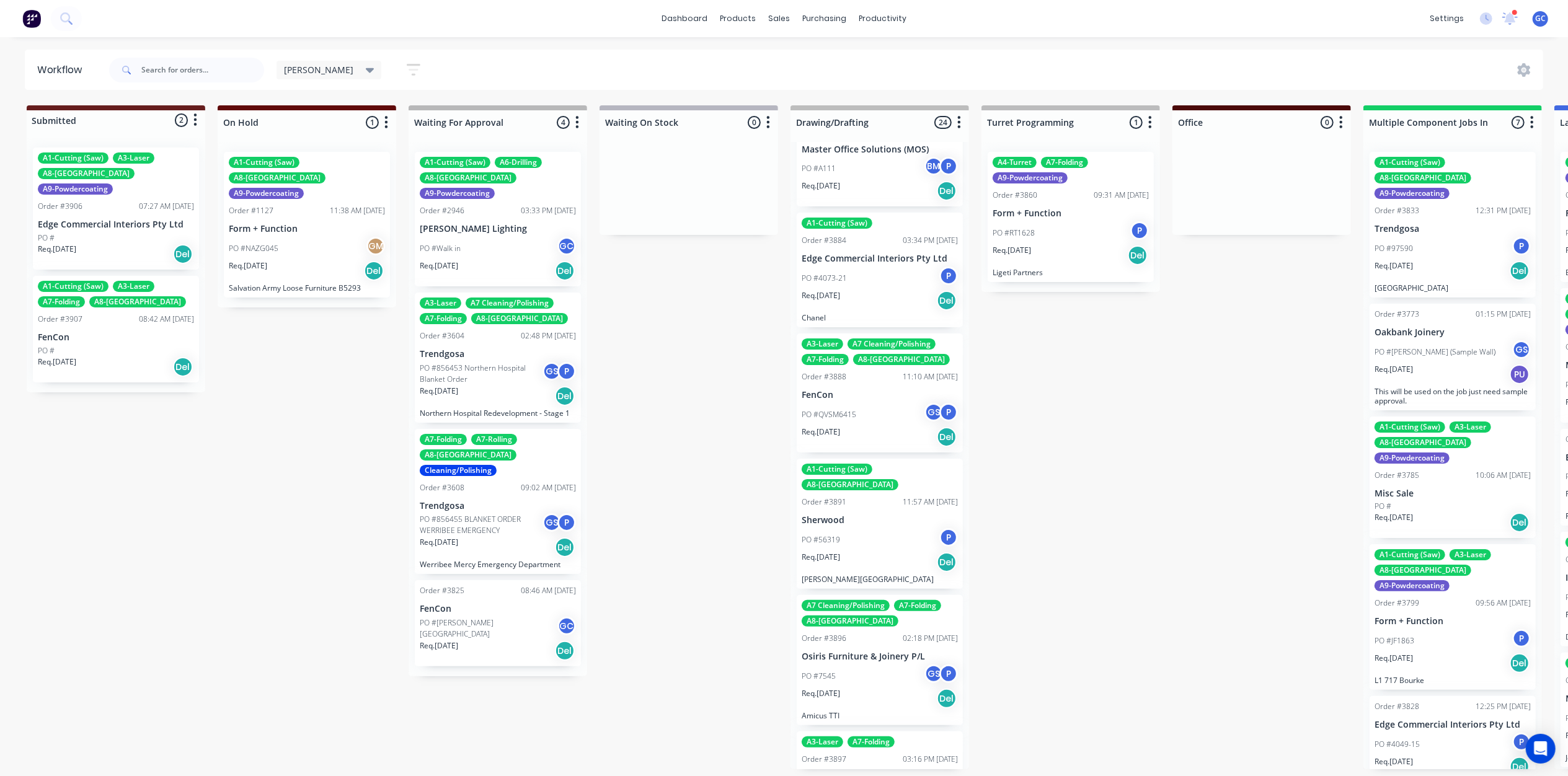
scroll to position [1074, 0]
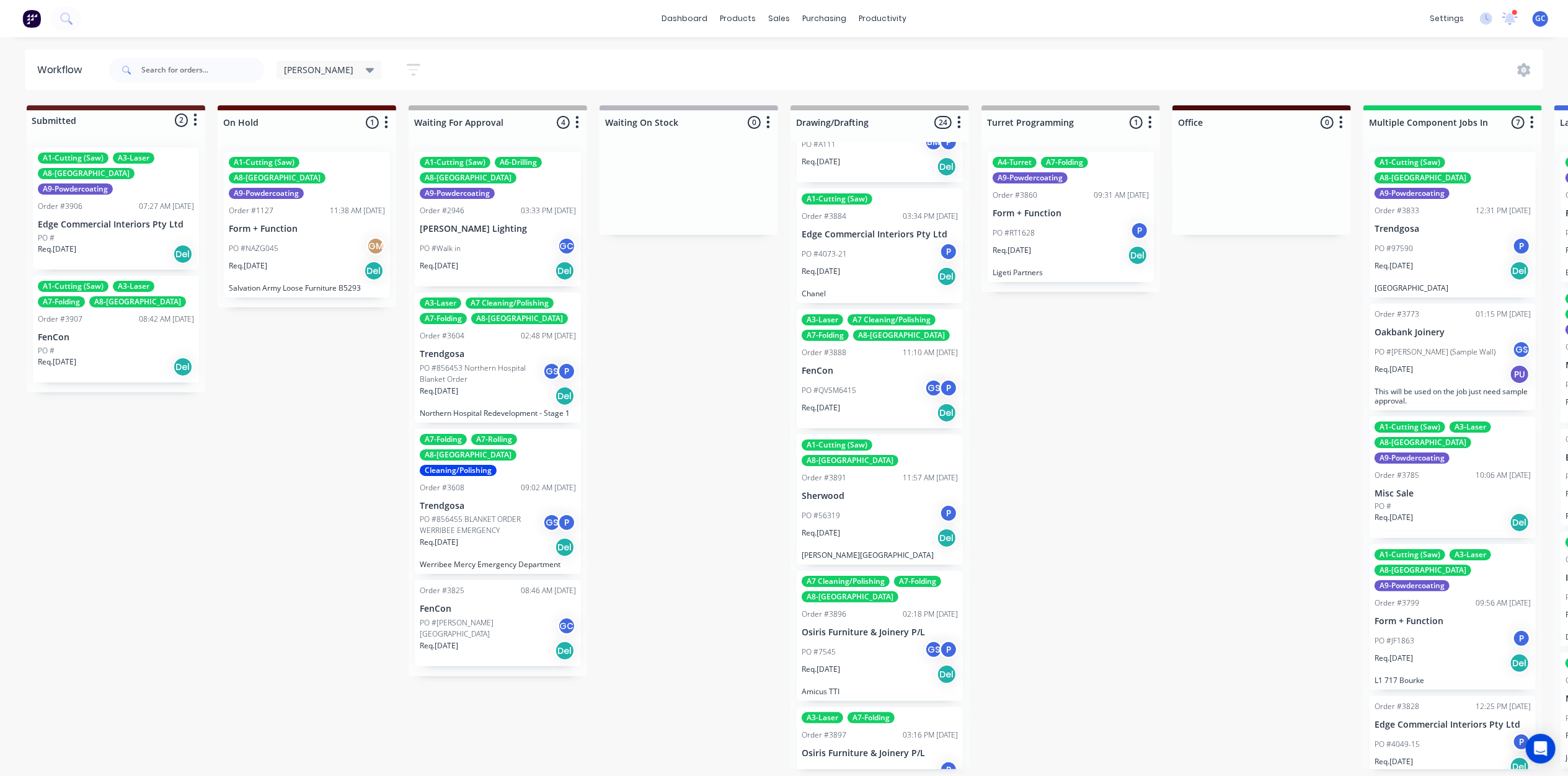
click at [881, 504] on div "PO #56319 P" at bounding box center [880, 516] width 157 height 24
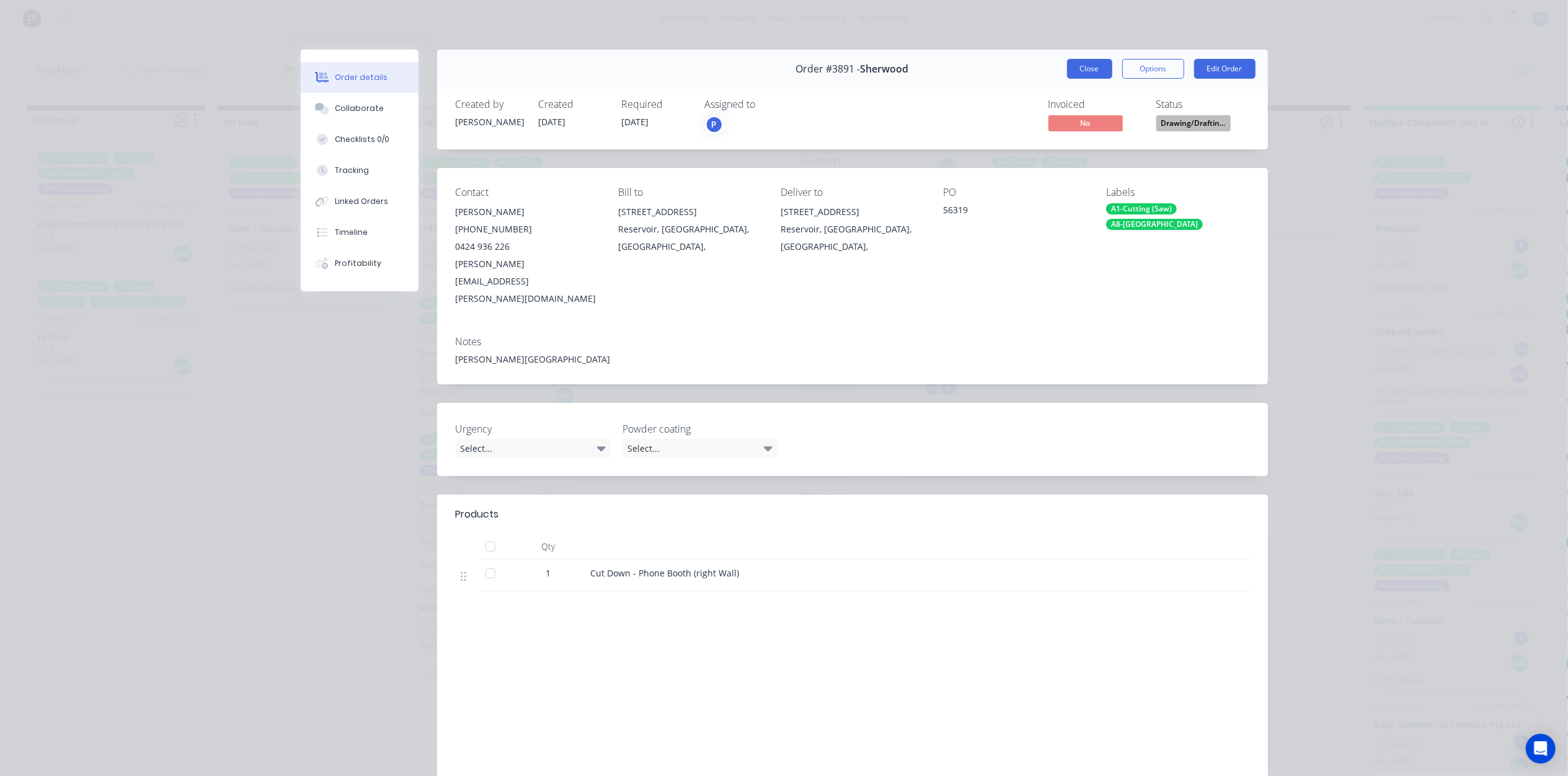
click at [1101, 71] on button "Close" at bounding box center [1089, 68] width 45 height 20
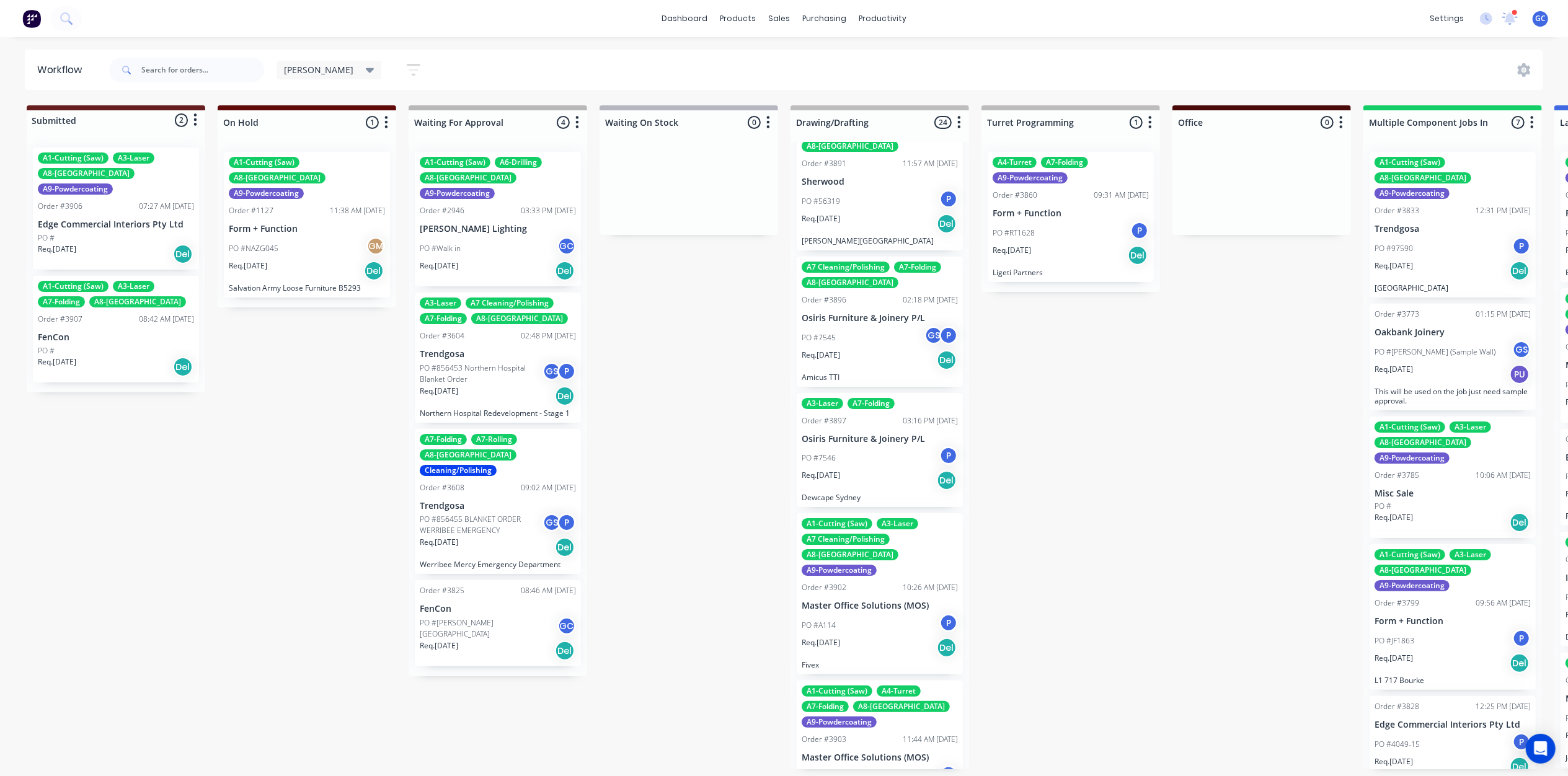
scroll to position [1405, 0]
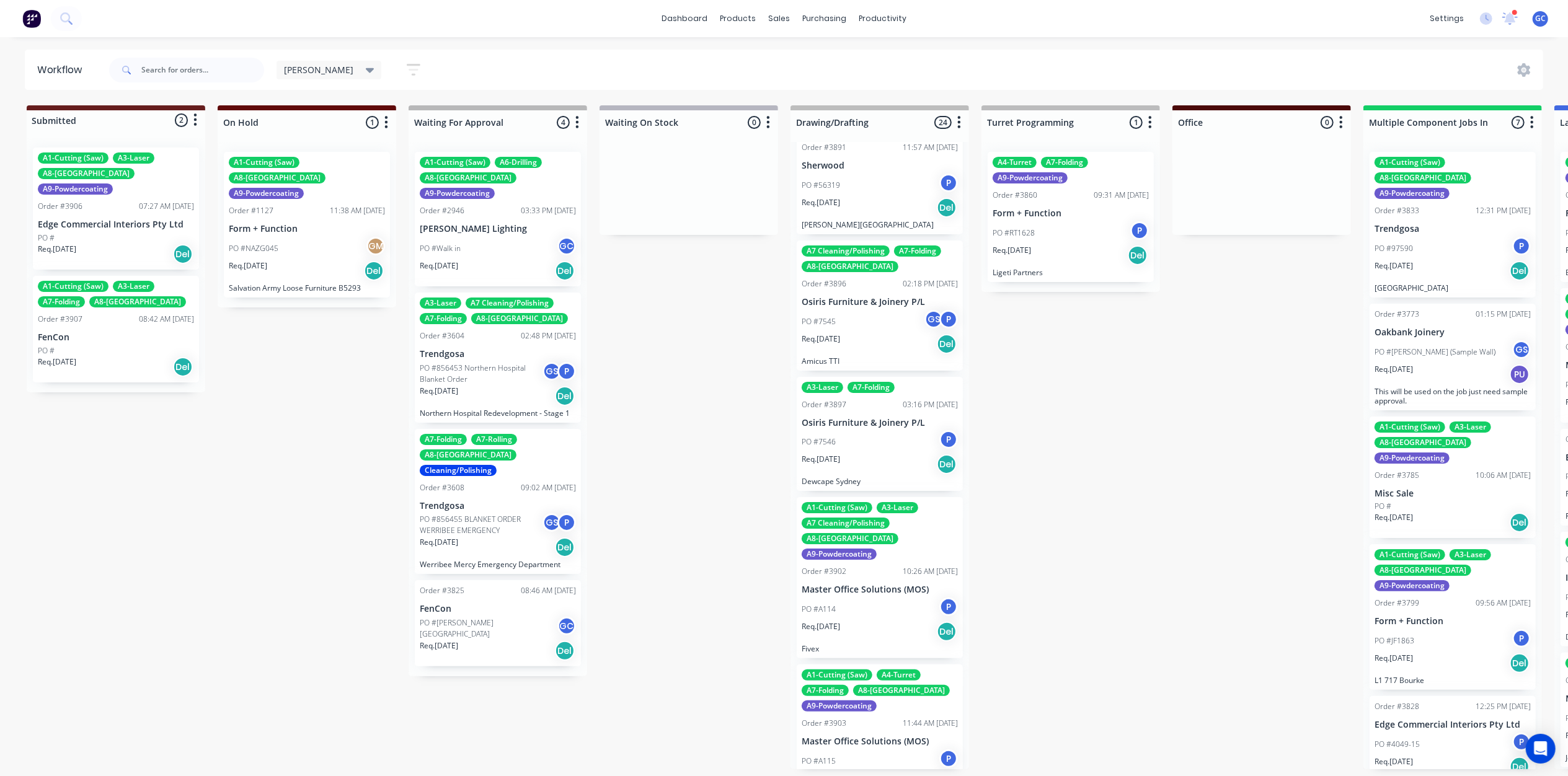
click at [880, 357] on p "Amicus TTI" at bounding box center [880, 361] width 157 height 9
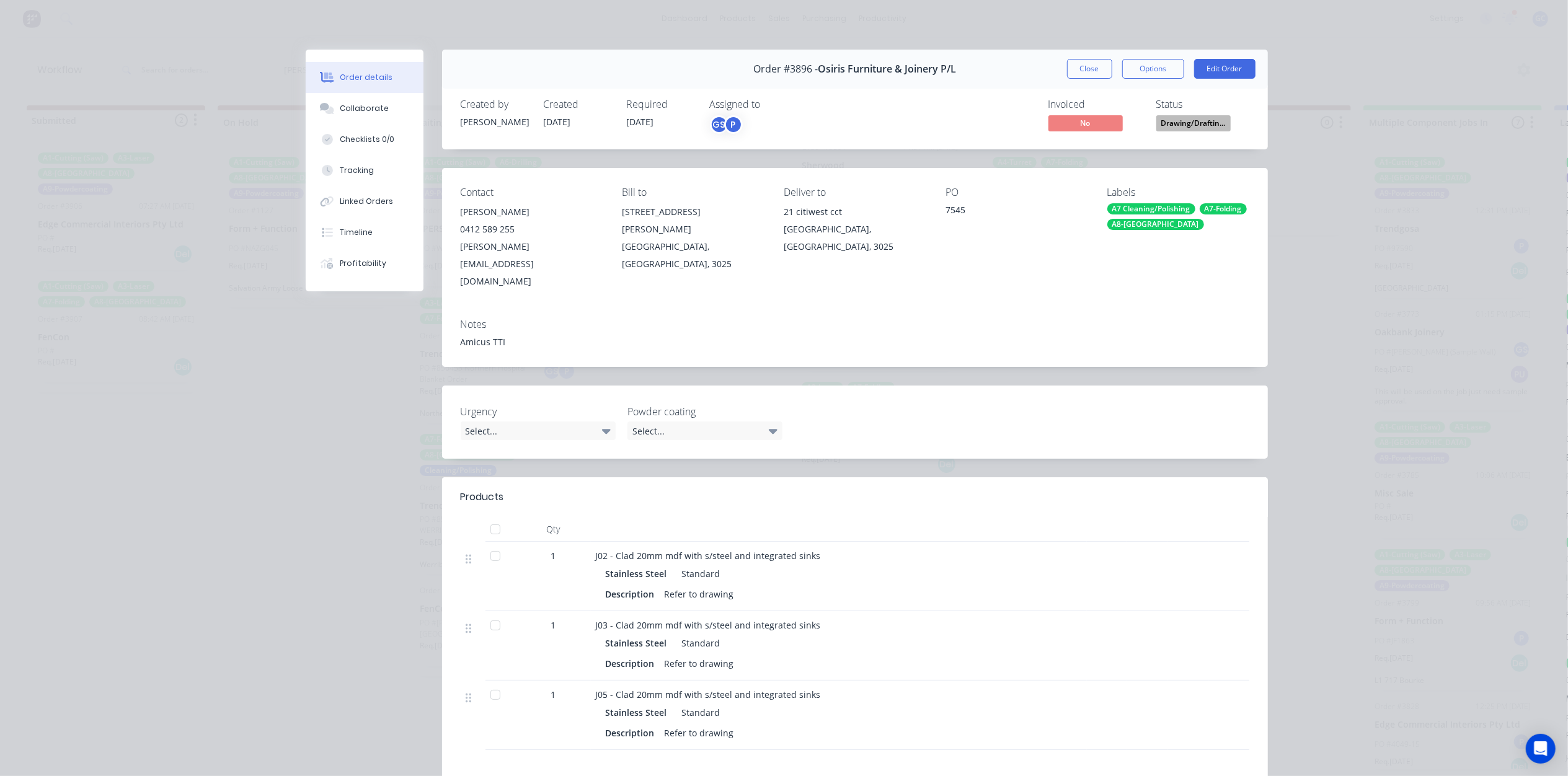
click at [1104, 78] on div "Close Options Edit Order" at bounding box center [1161, 68] width 189 height 20
click at [1088, 68] on button "Close" at bounding box center [1089, 68] width 45 height 20
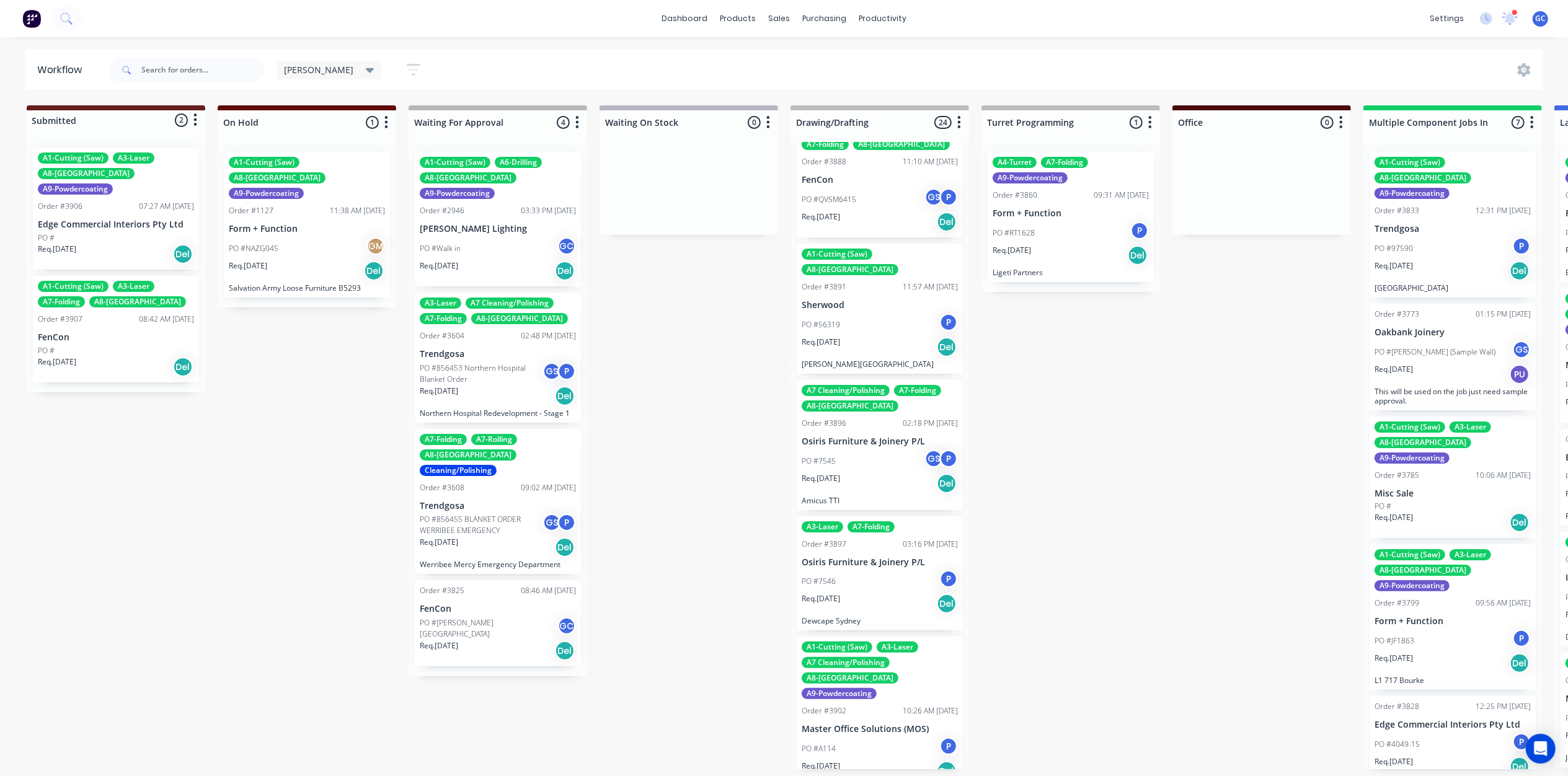
scroll to position [1240, 0]
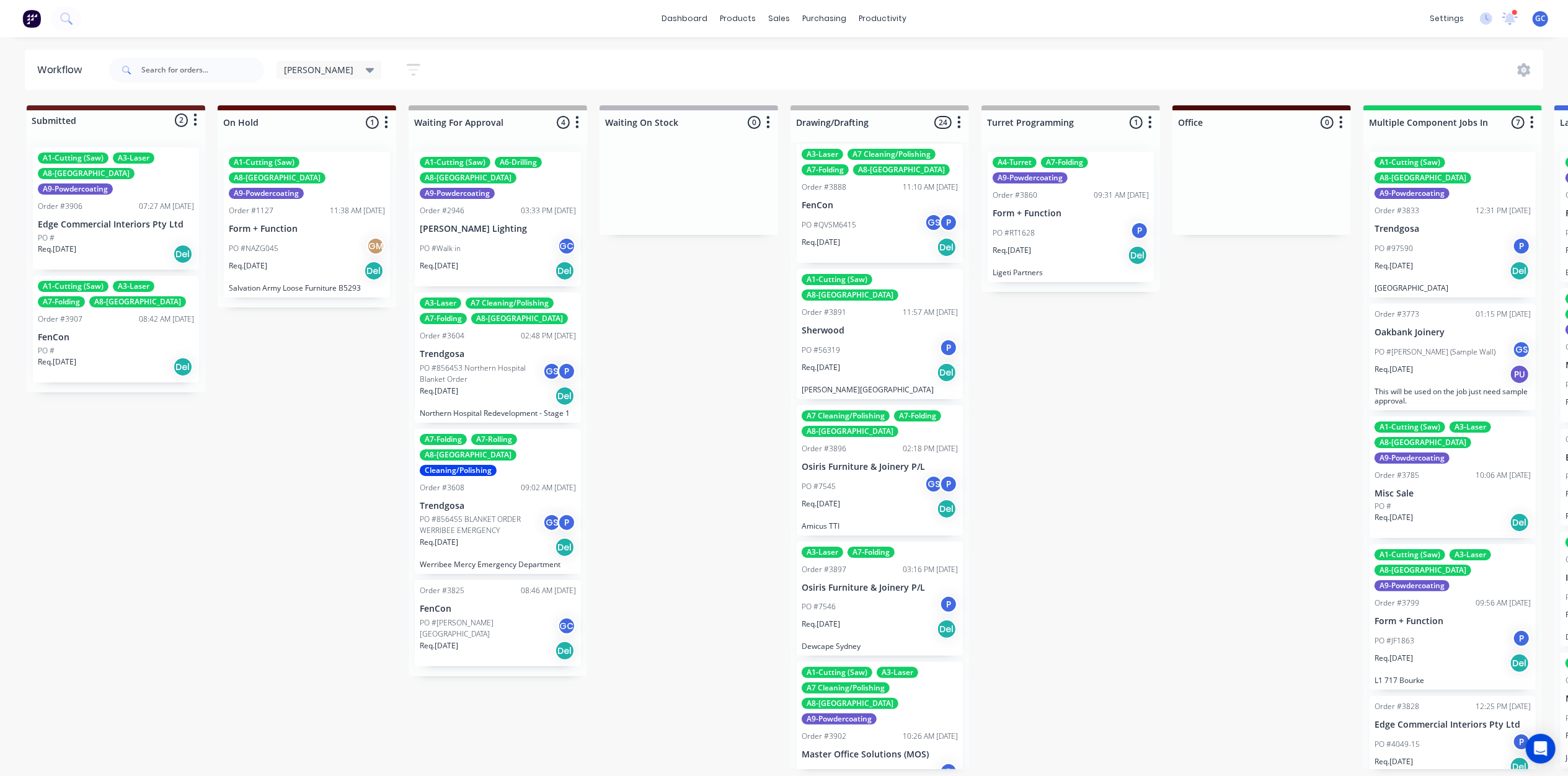
click at [859, 619] on div "Req. 08/09/25 Del" at bounding box center [880, 629] width 157 height 21
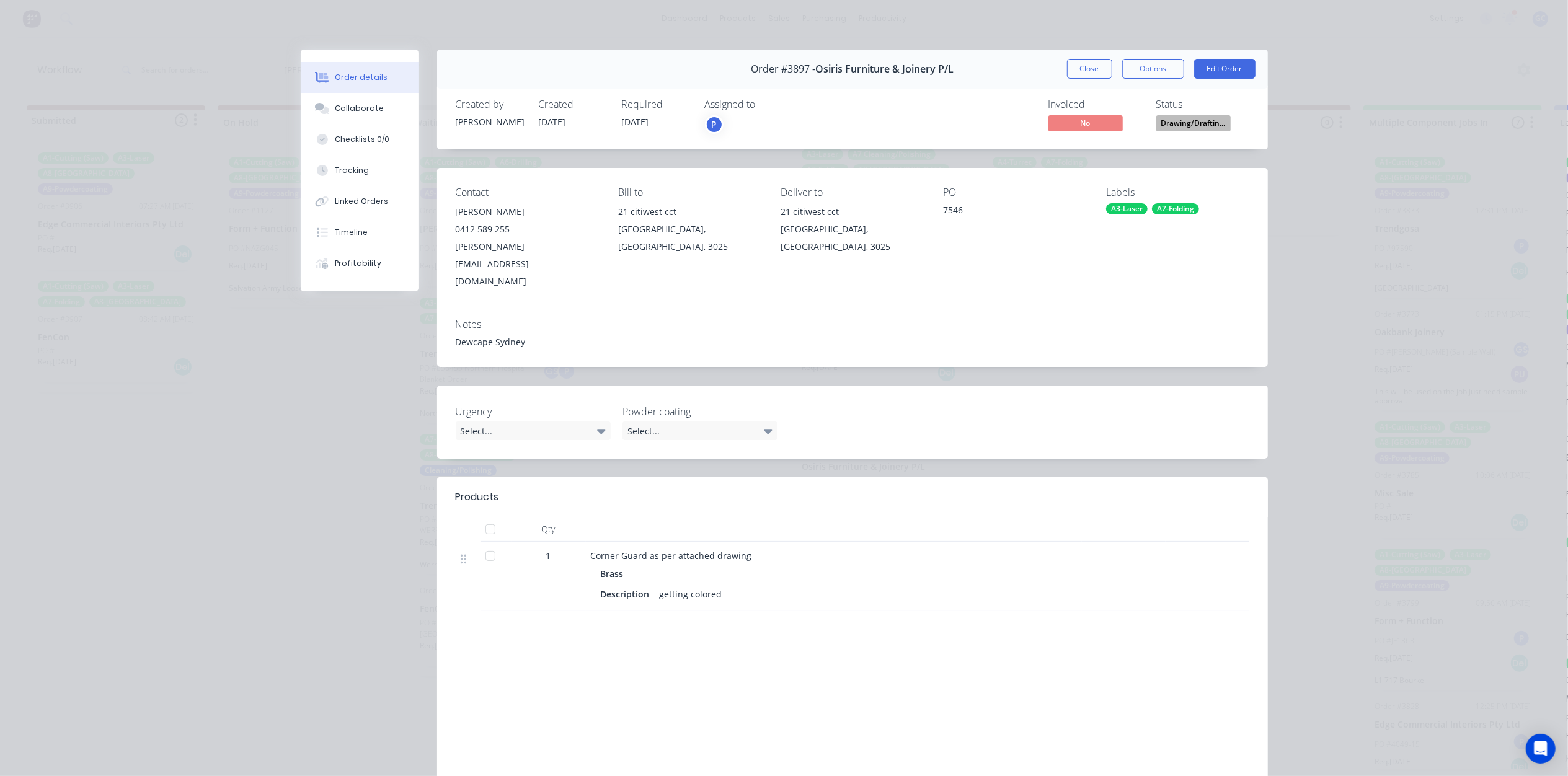
click at [1196, 124] on span "Drawing/Draftin..." at bounding box center [1193, 123] width 74 height 16
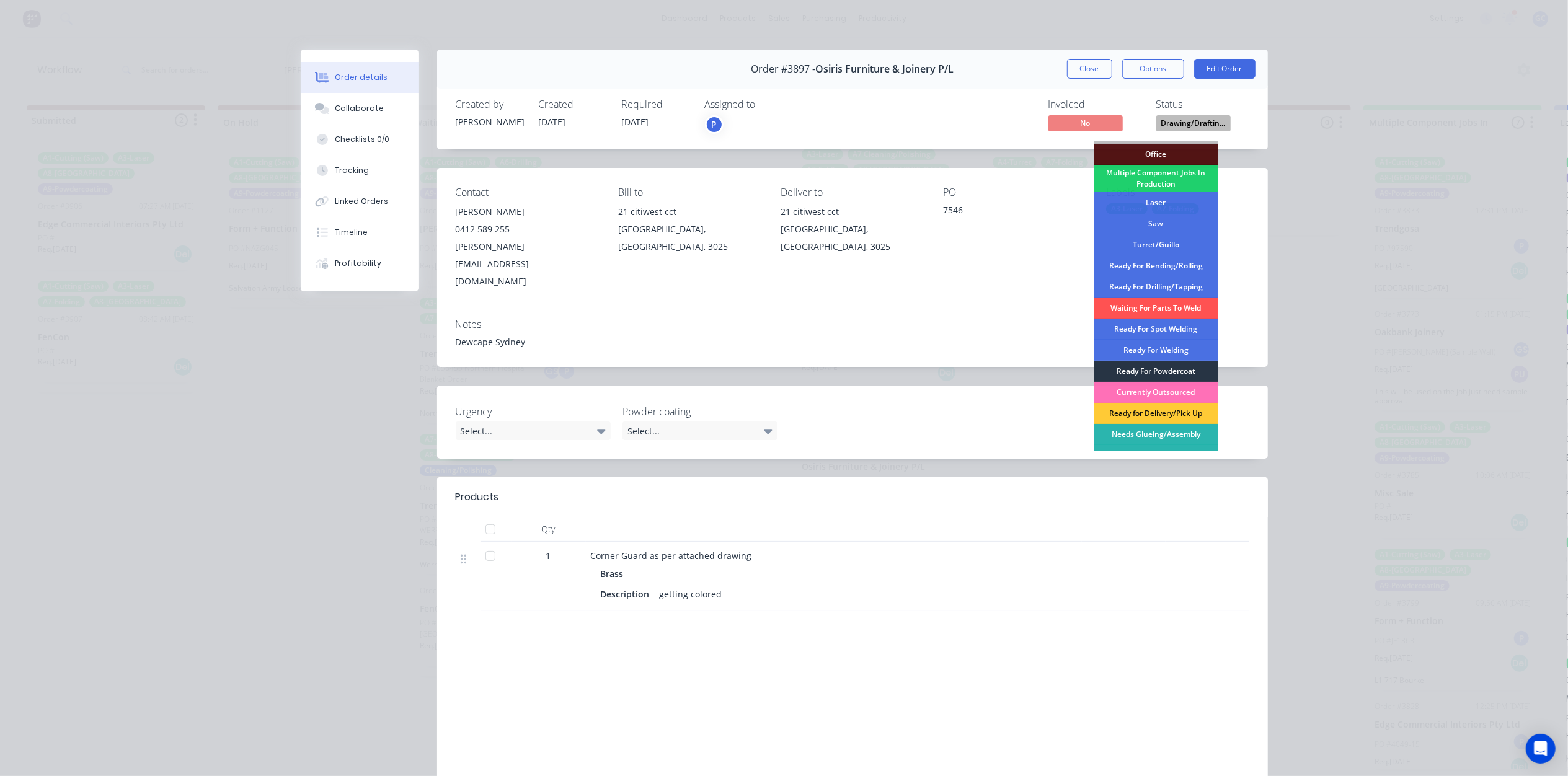
scroll to position [139, 0]
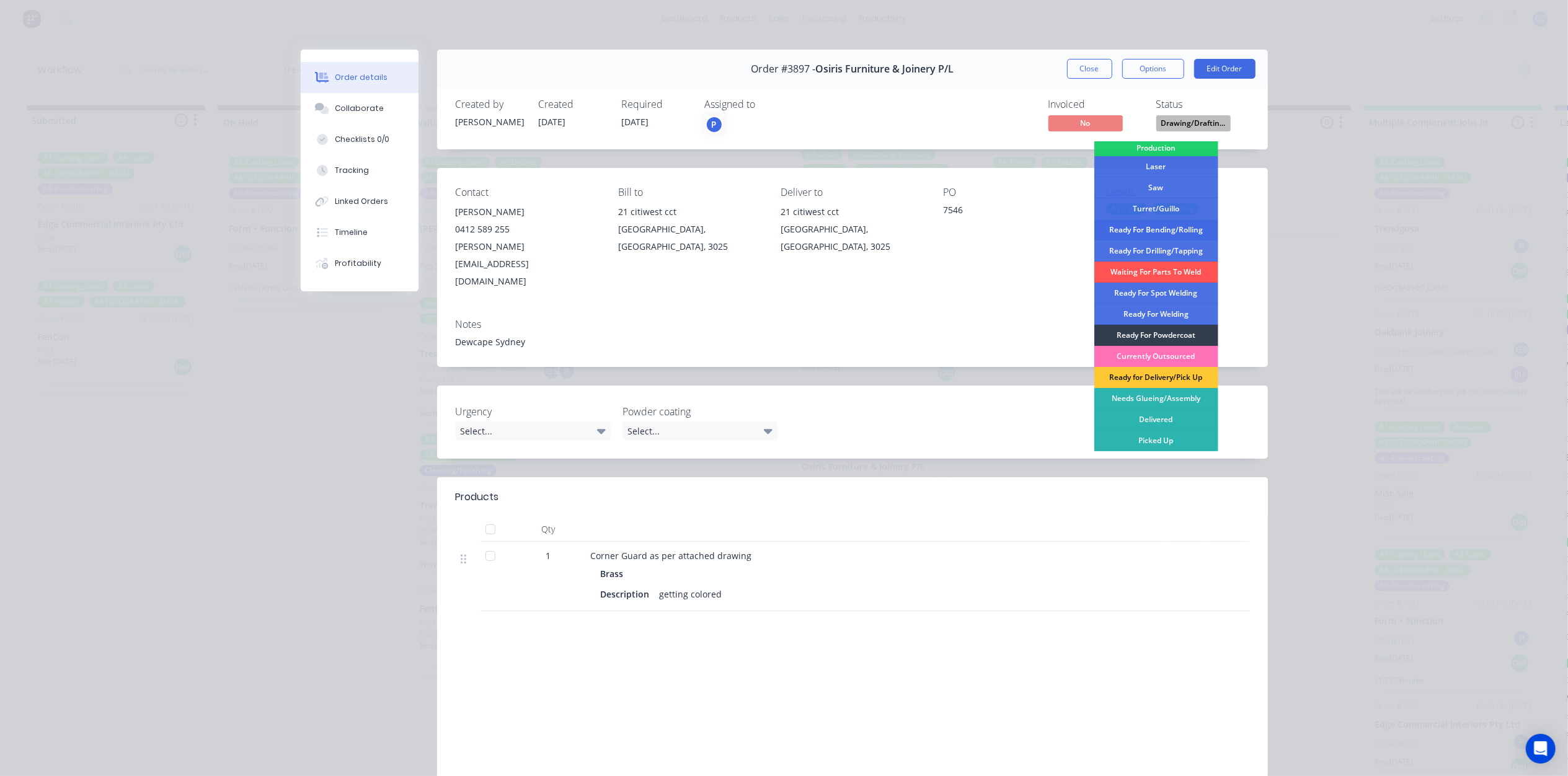
click at [1151, 229] on div "Ready For Bending/Rolling" at bounding box center [1156, 230] width 124 height 21
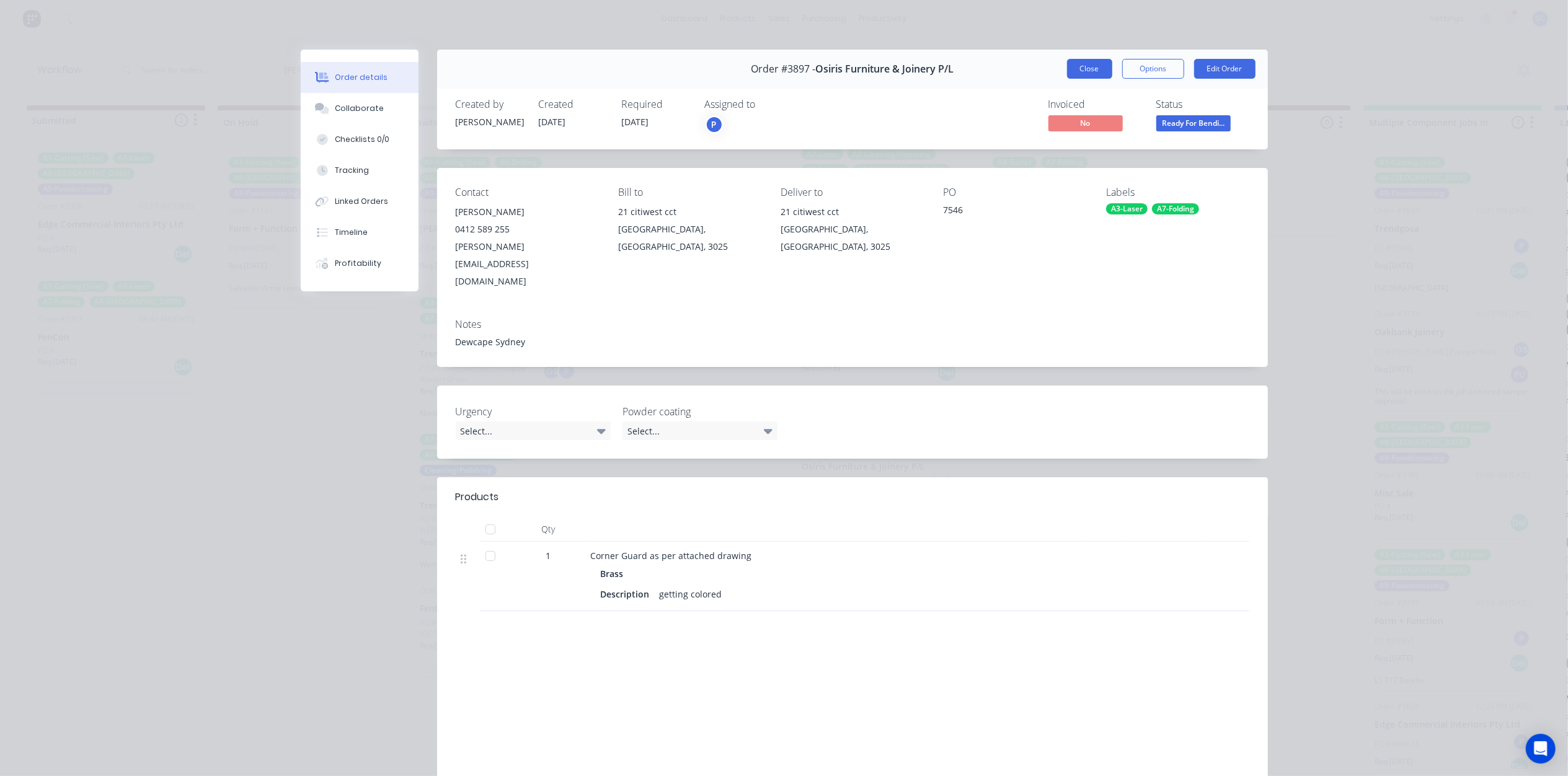
click at [1088, 73] on button "Close" at bounding box center [1089, 68] width 45 height 20
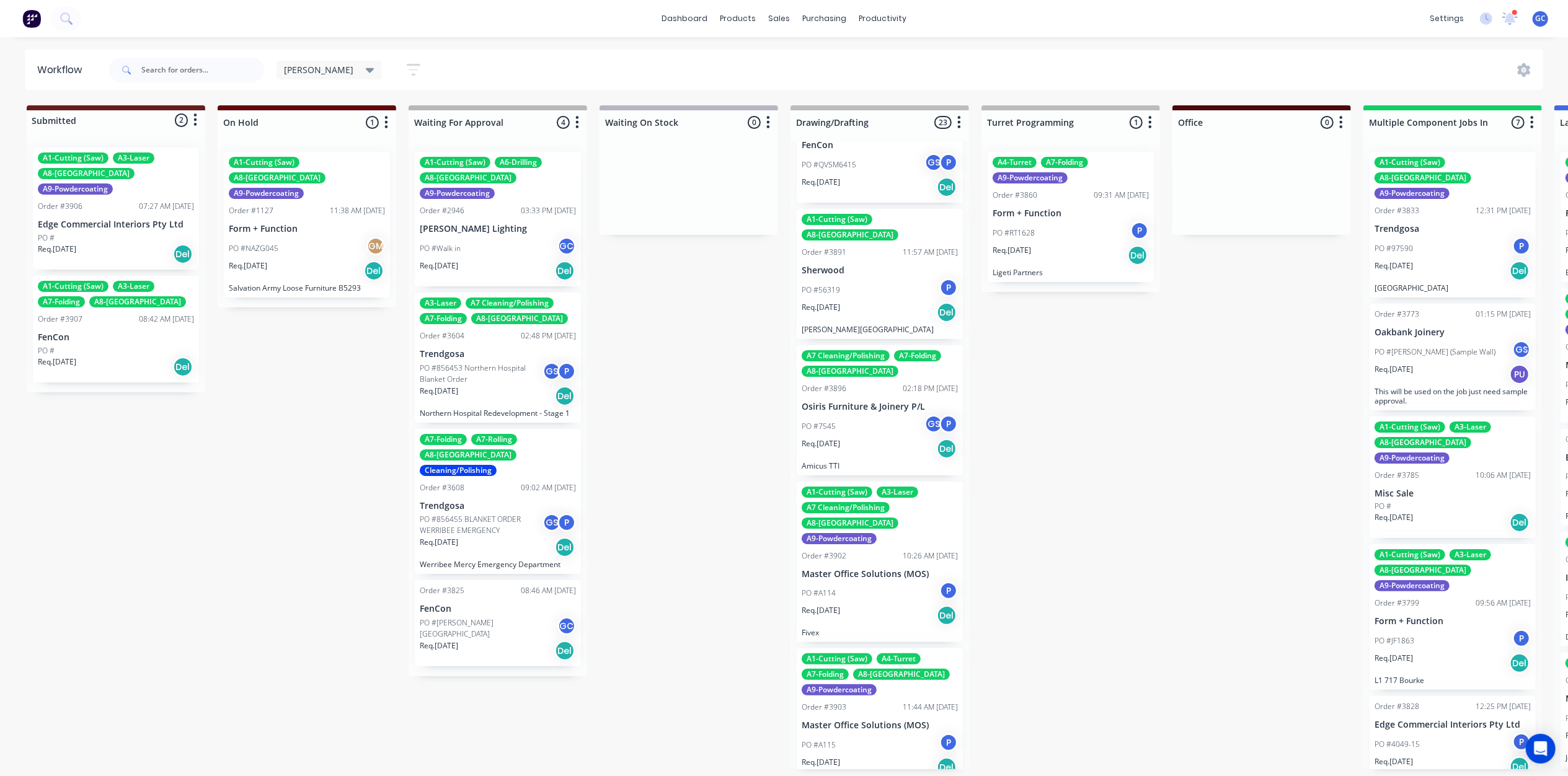
scroll to position [1322, 0]
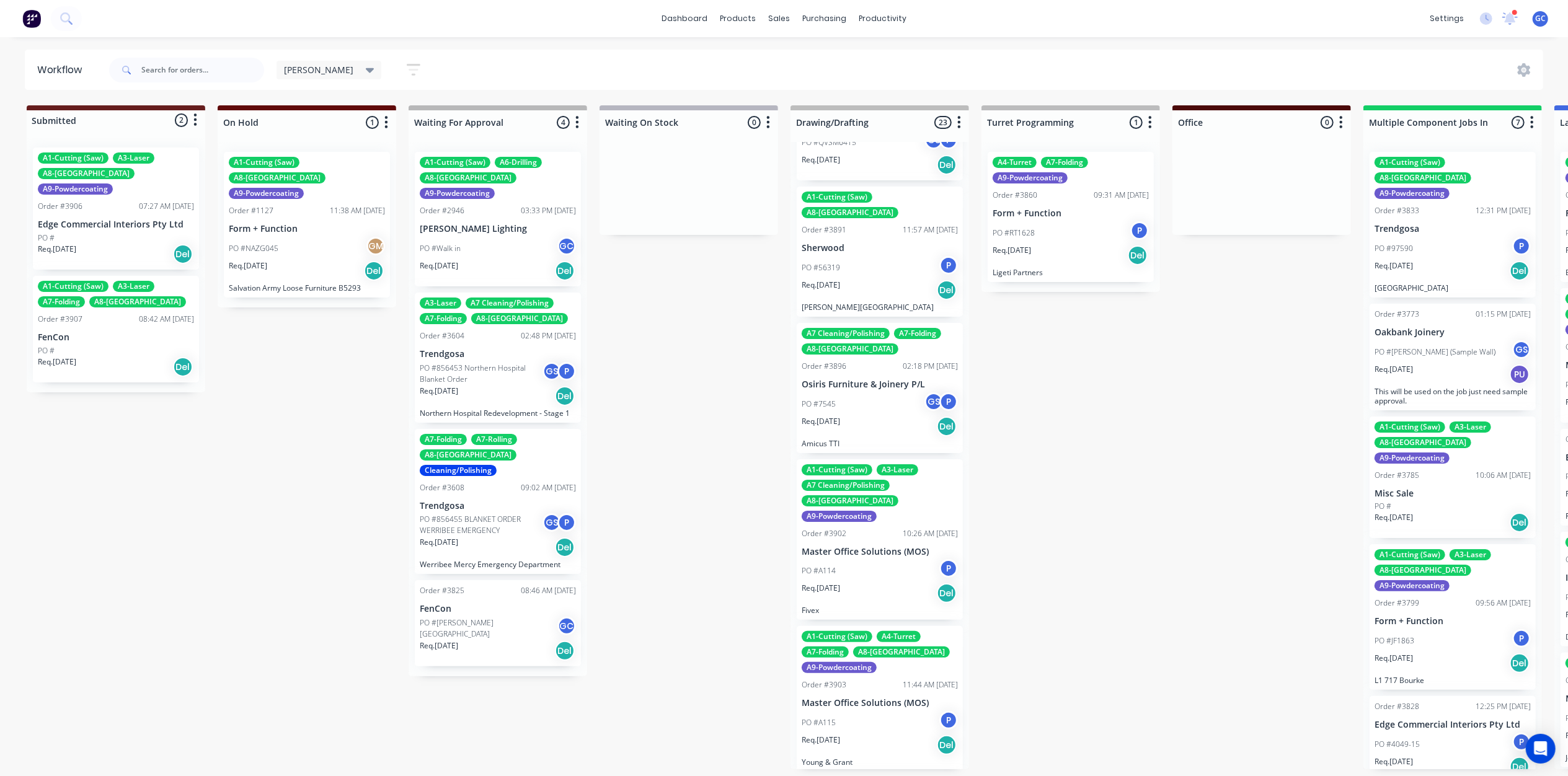
click at [869, 559] on div "PO #A114 P" at bounding box center [880, 571] width 157 height 24
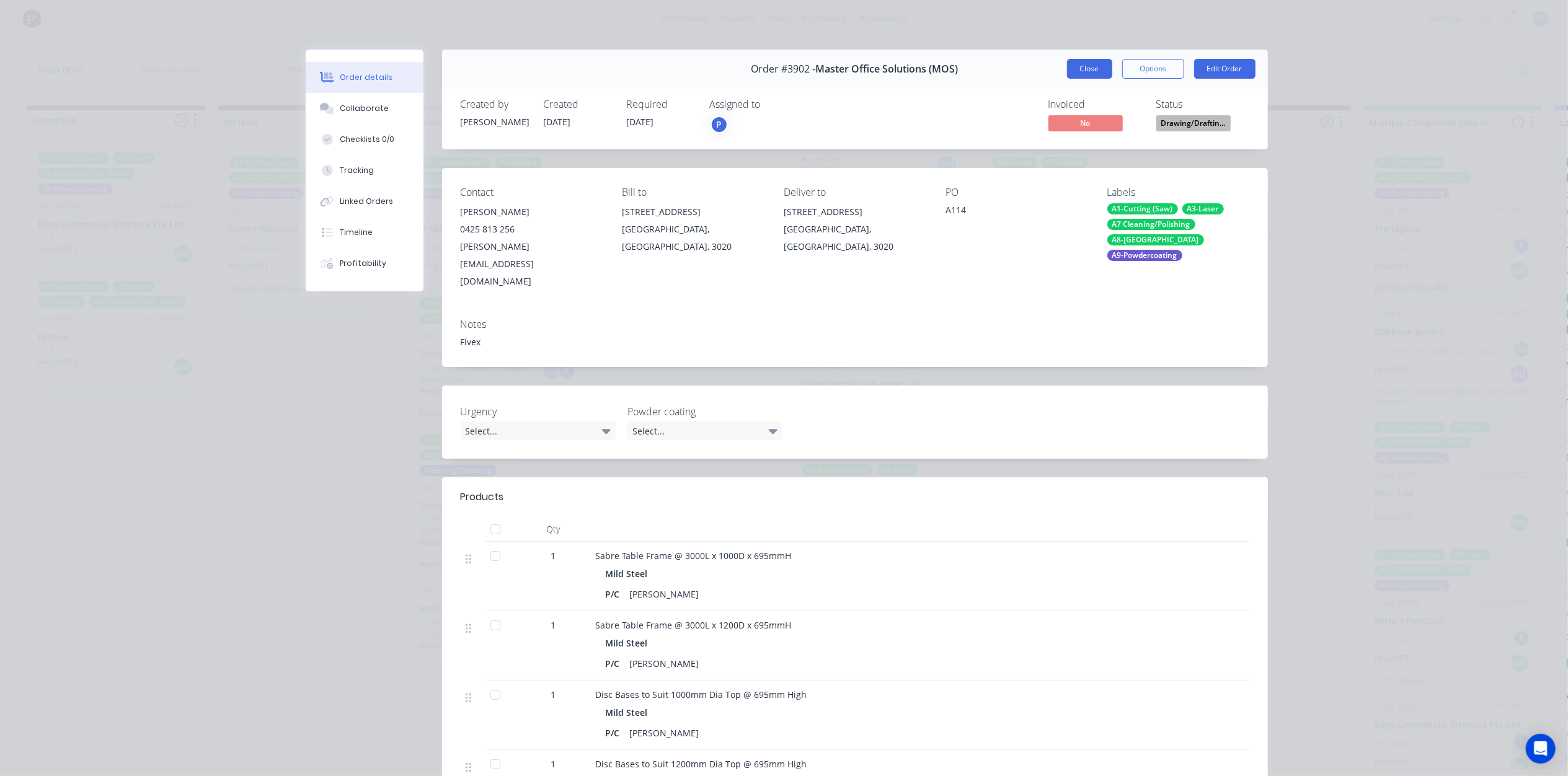
click at [1081, 69] on button "Close" at bounding box center [1089, 68] width 45 height 20
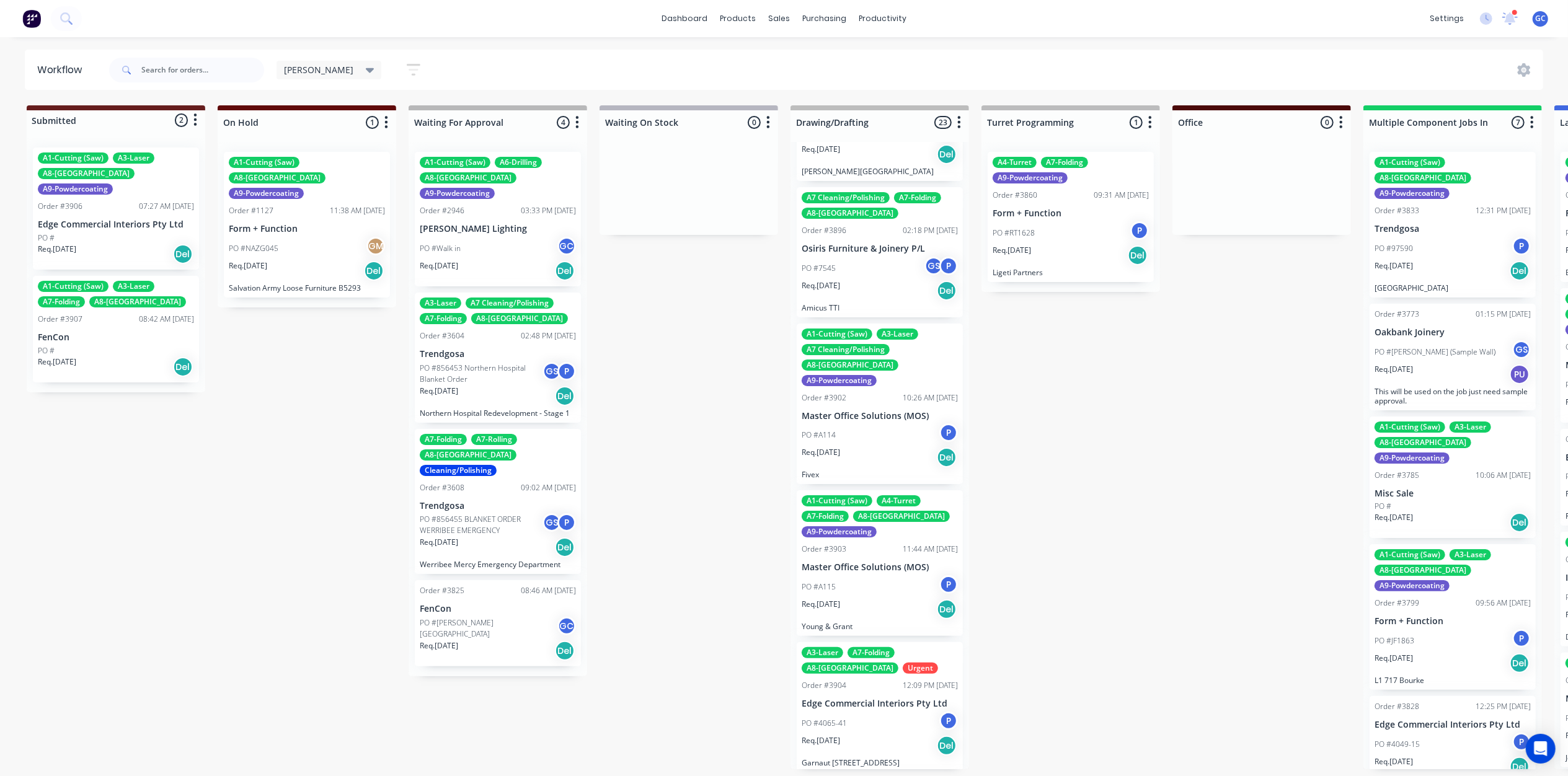
scroll to position [1488, 0]
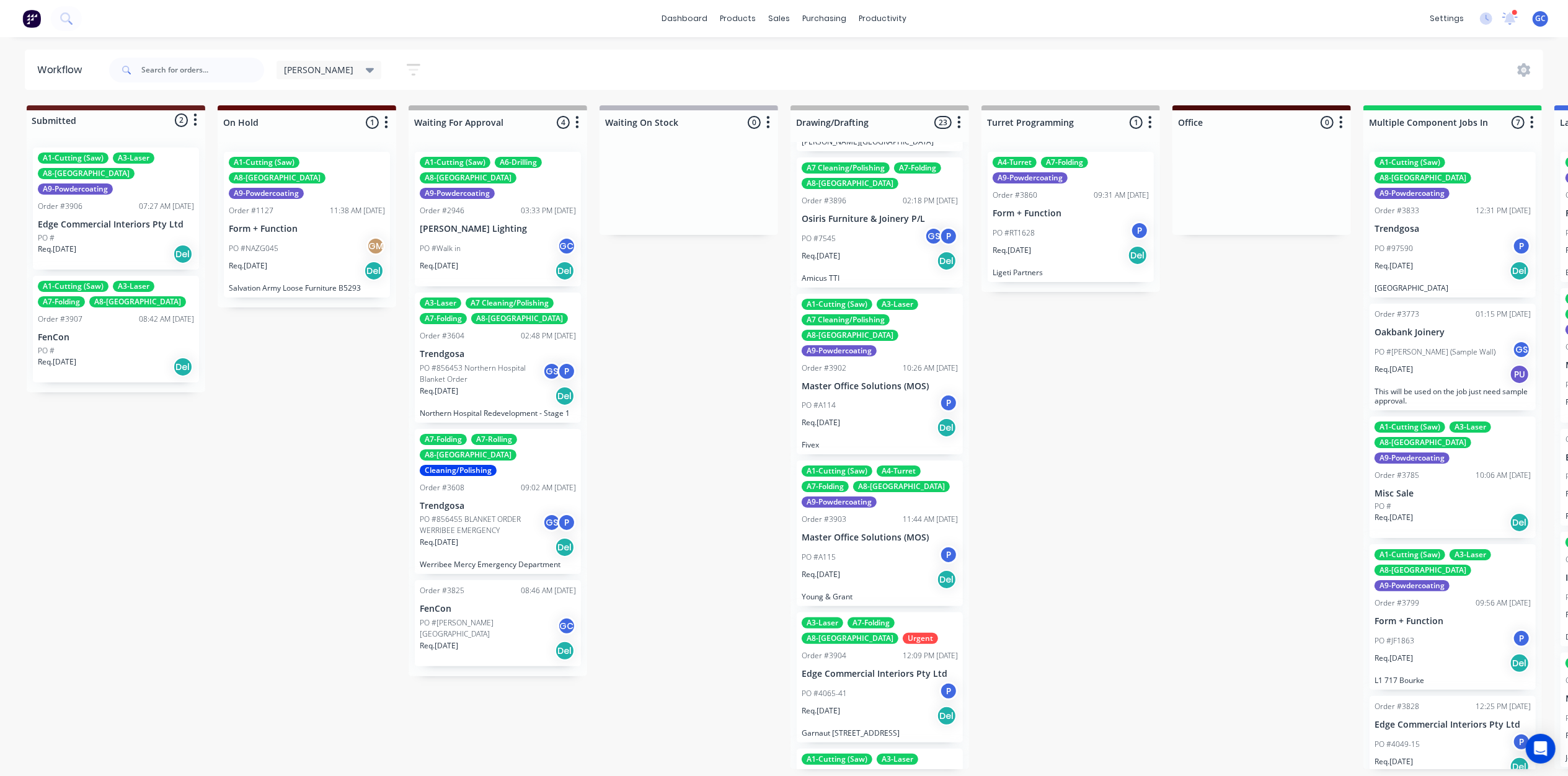
click at [869, 545] on div "PO #A115 P" at bounding box center [880, 557] width 157 height 24
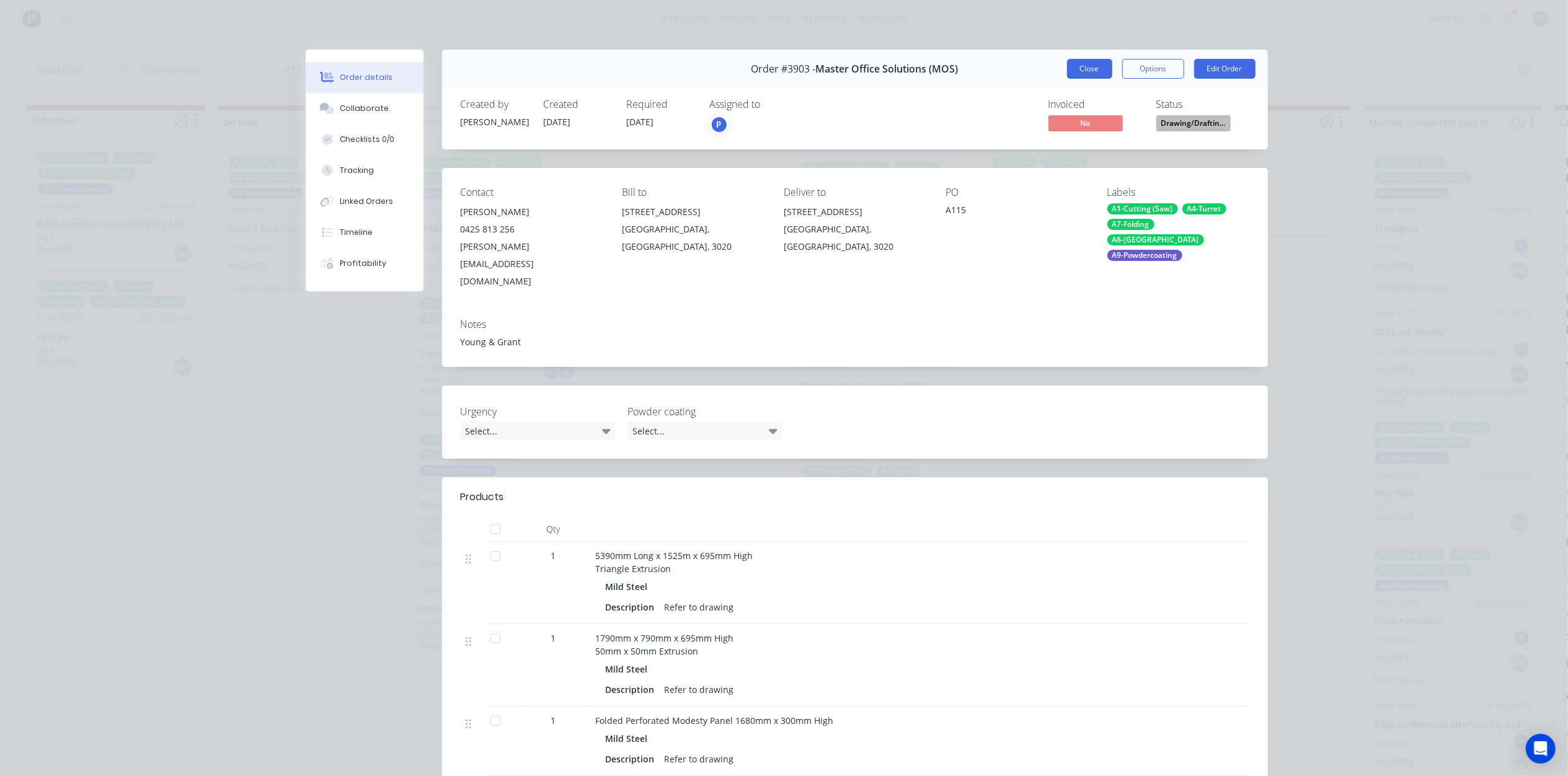
click at [1084, 66] on button "Close" at bounding box center [1089, 68] width 45 height 20
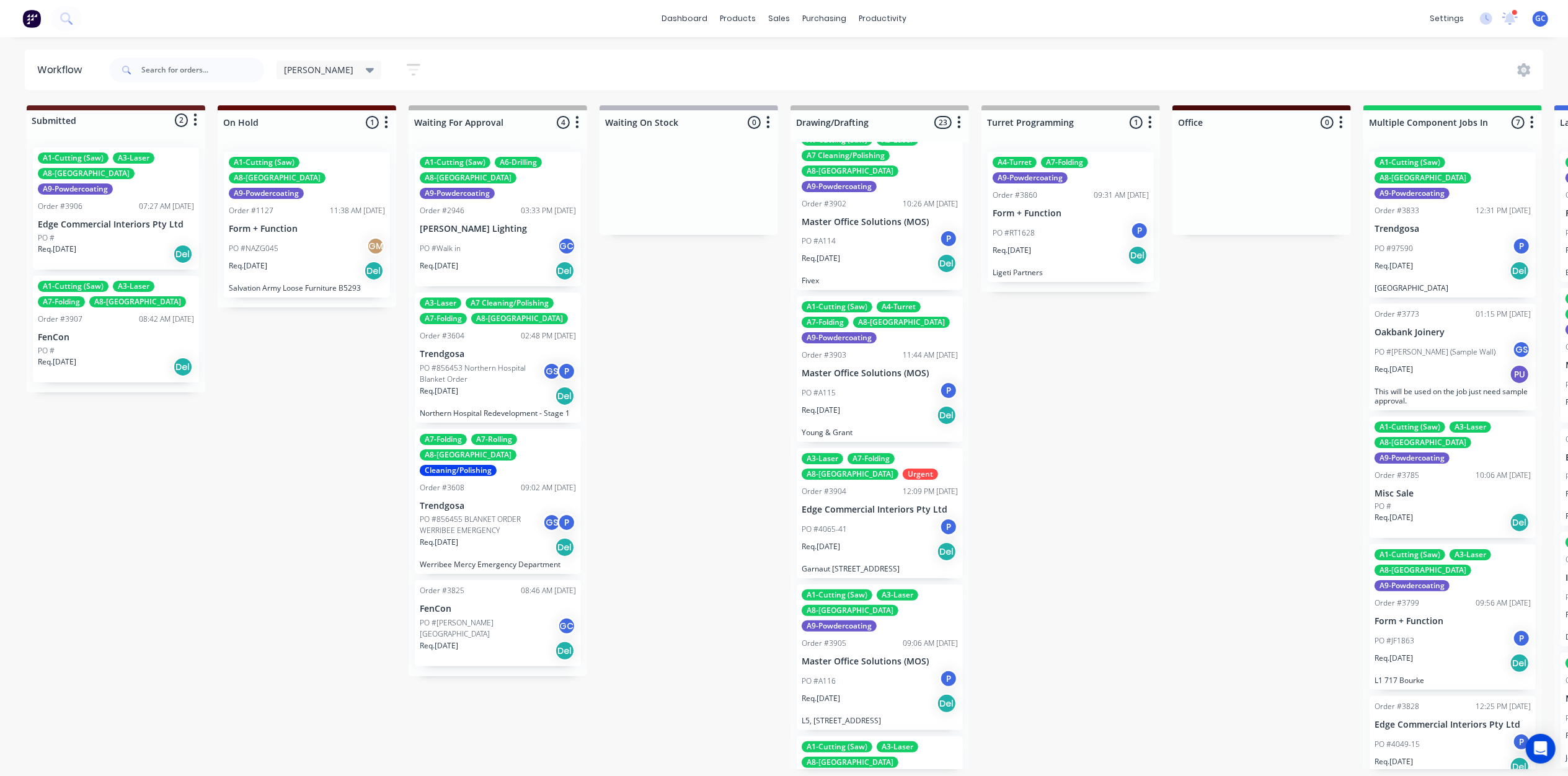
scroll to position [1653, 0]
click at [894, 504] on p "Edge Commercial Interiors Pty Ltd" at bounding box center [880, 509] width 157 height 11
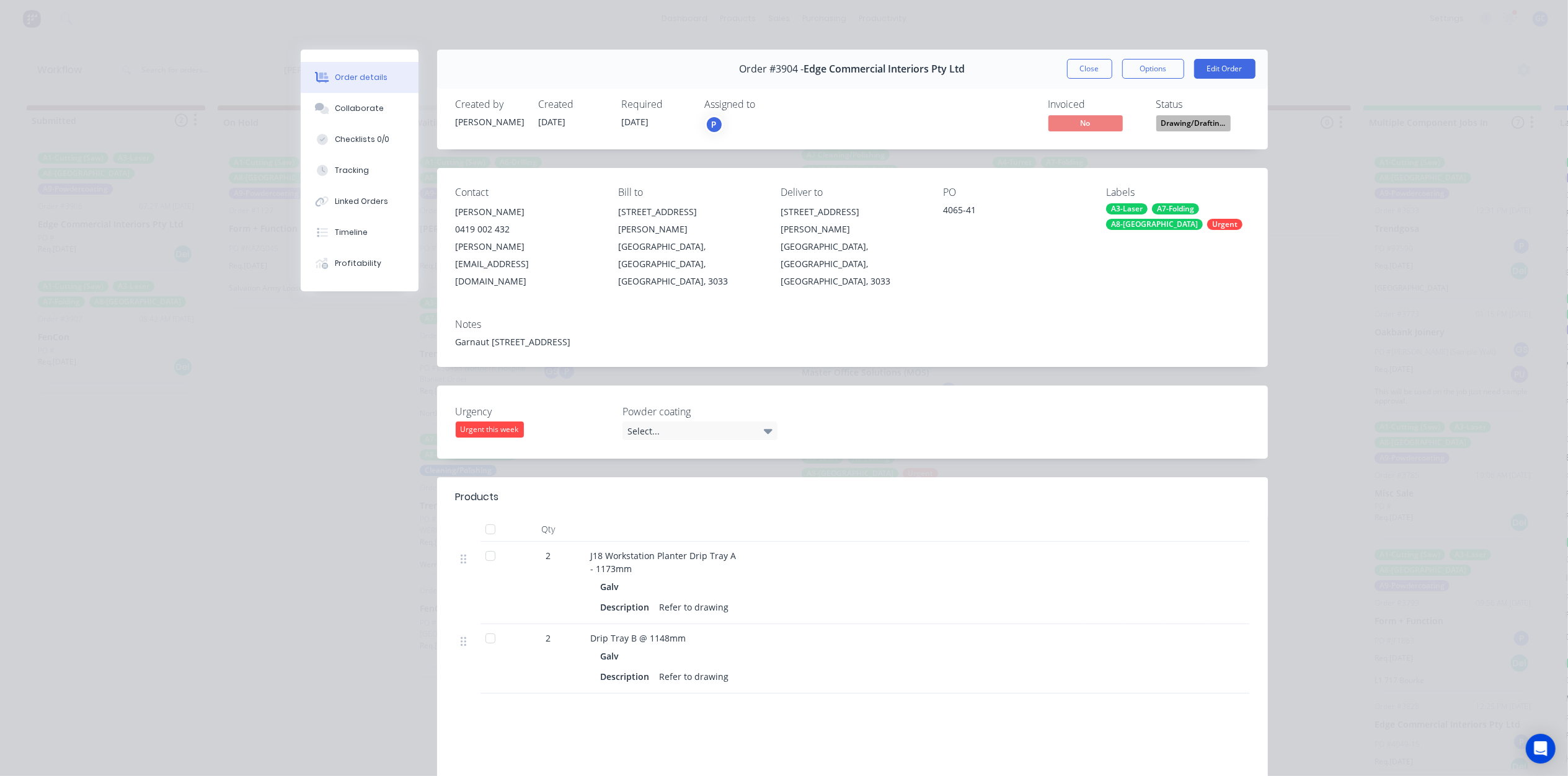
click at [1220, 110] on div "Status" at bounding box center [1202, 105] width 93 height 12
click at [1205, 122] on span "Drawing/Draftin..." at bounding box center [1193, 123] width 74 height 16
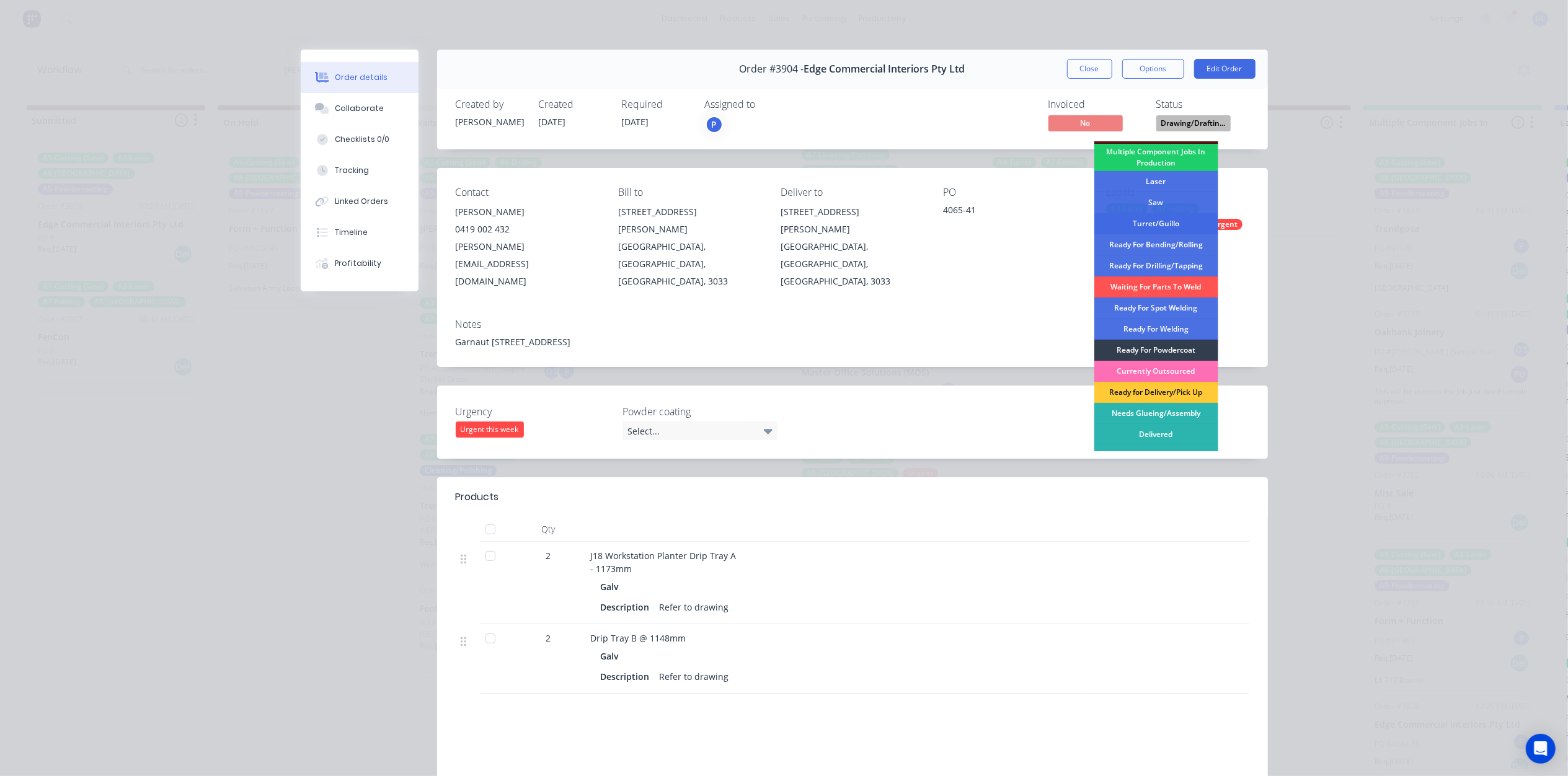
scroll to position [139, 0]
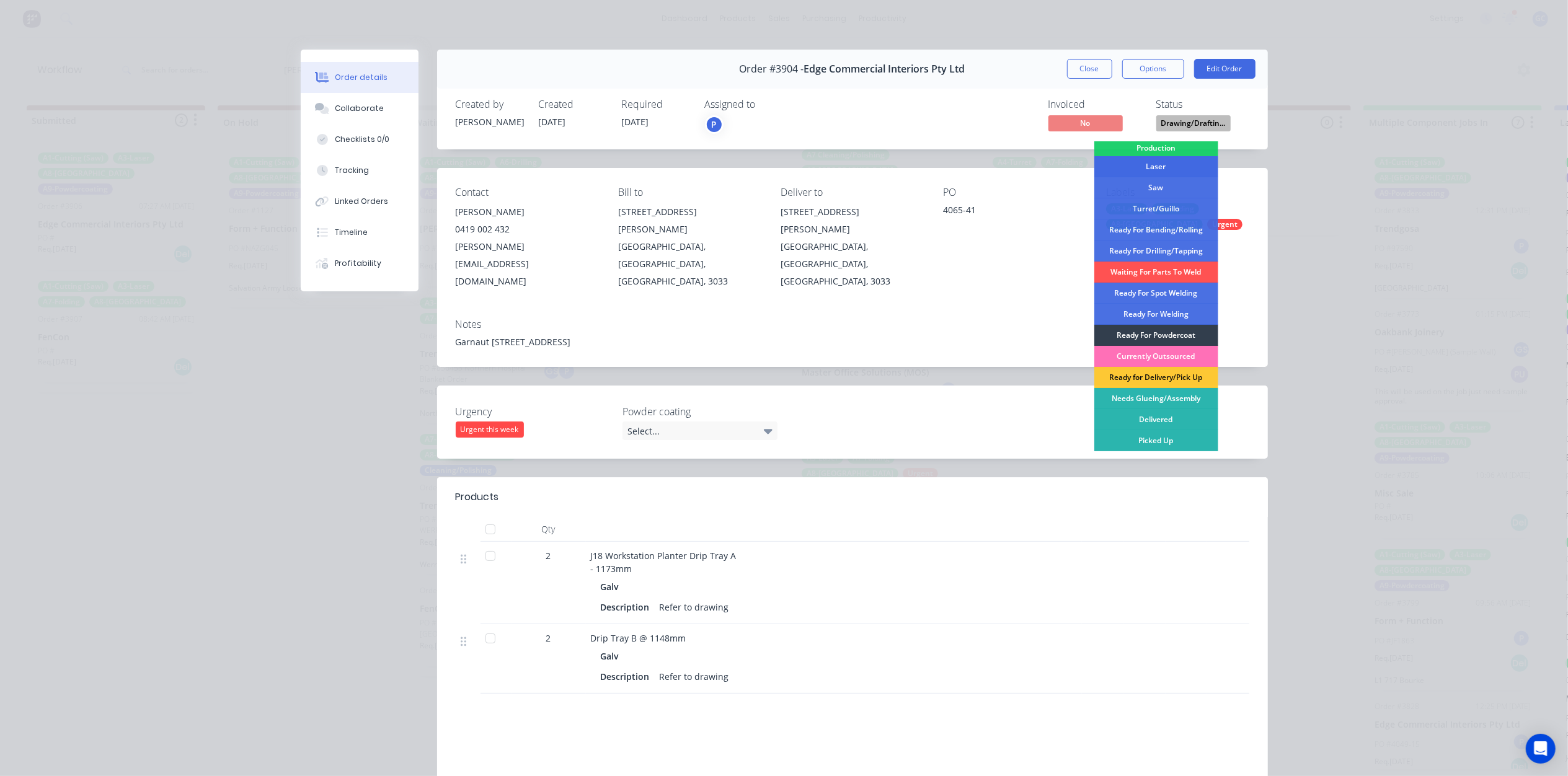
click at [1180, 164] on div "Laser" at bounding box center [1156, 167] width 124 height 21
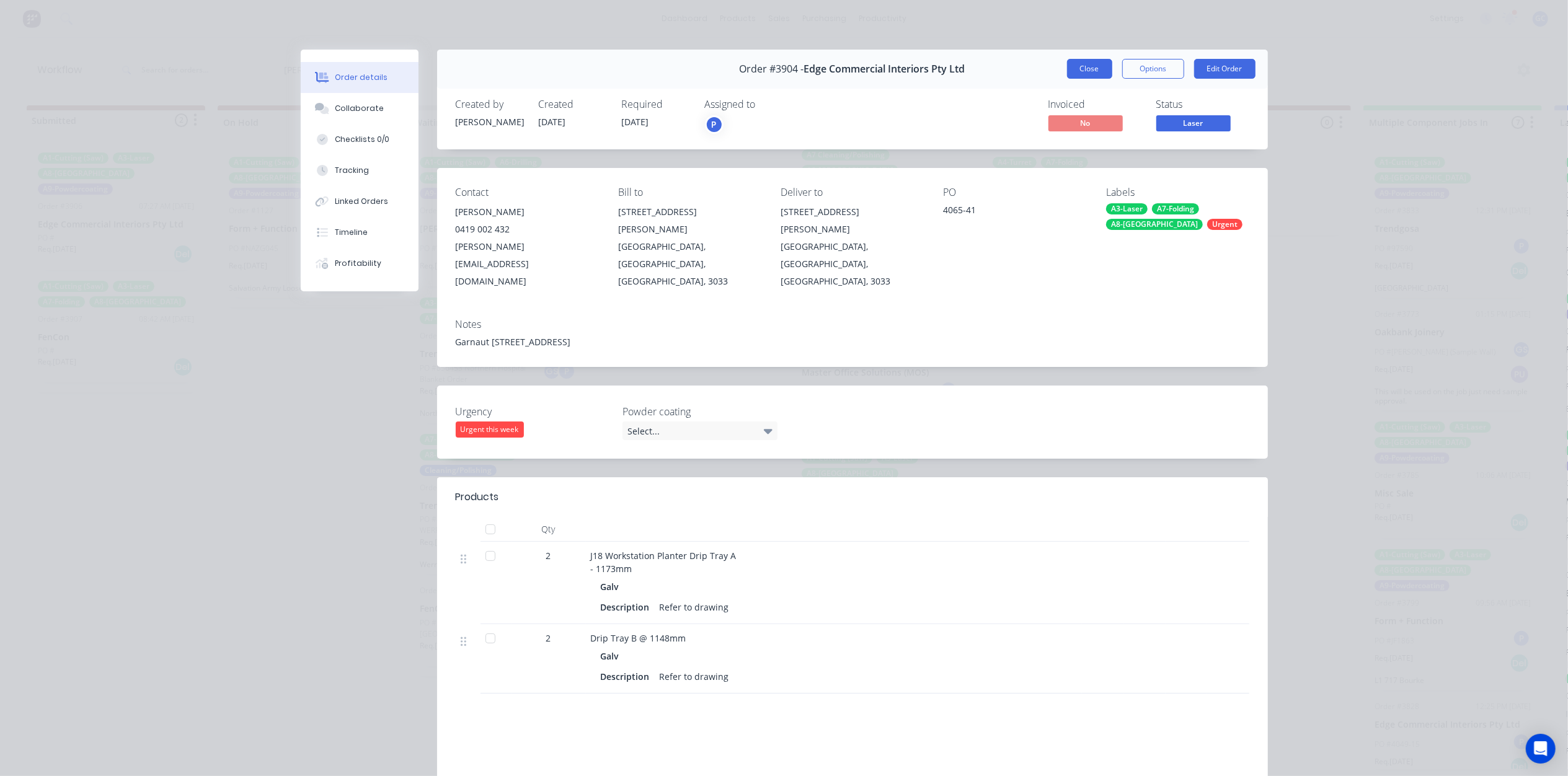
click at [1081, 77] on button "Close" at bounding box center [1089, 68] width 45 height 20
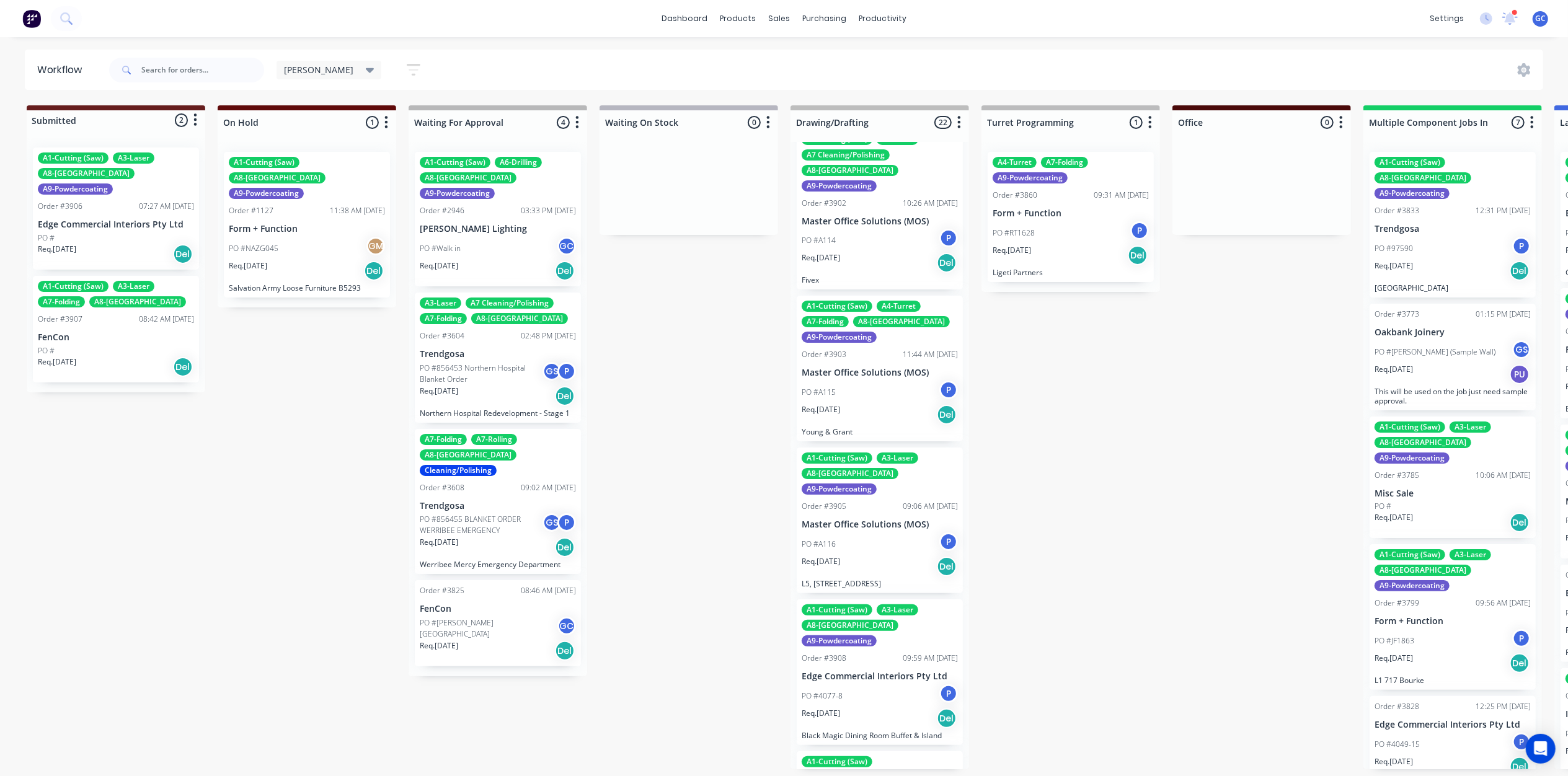
scroll to position [1736, 0]
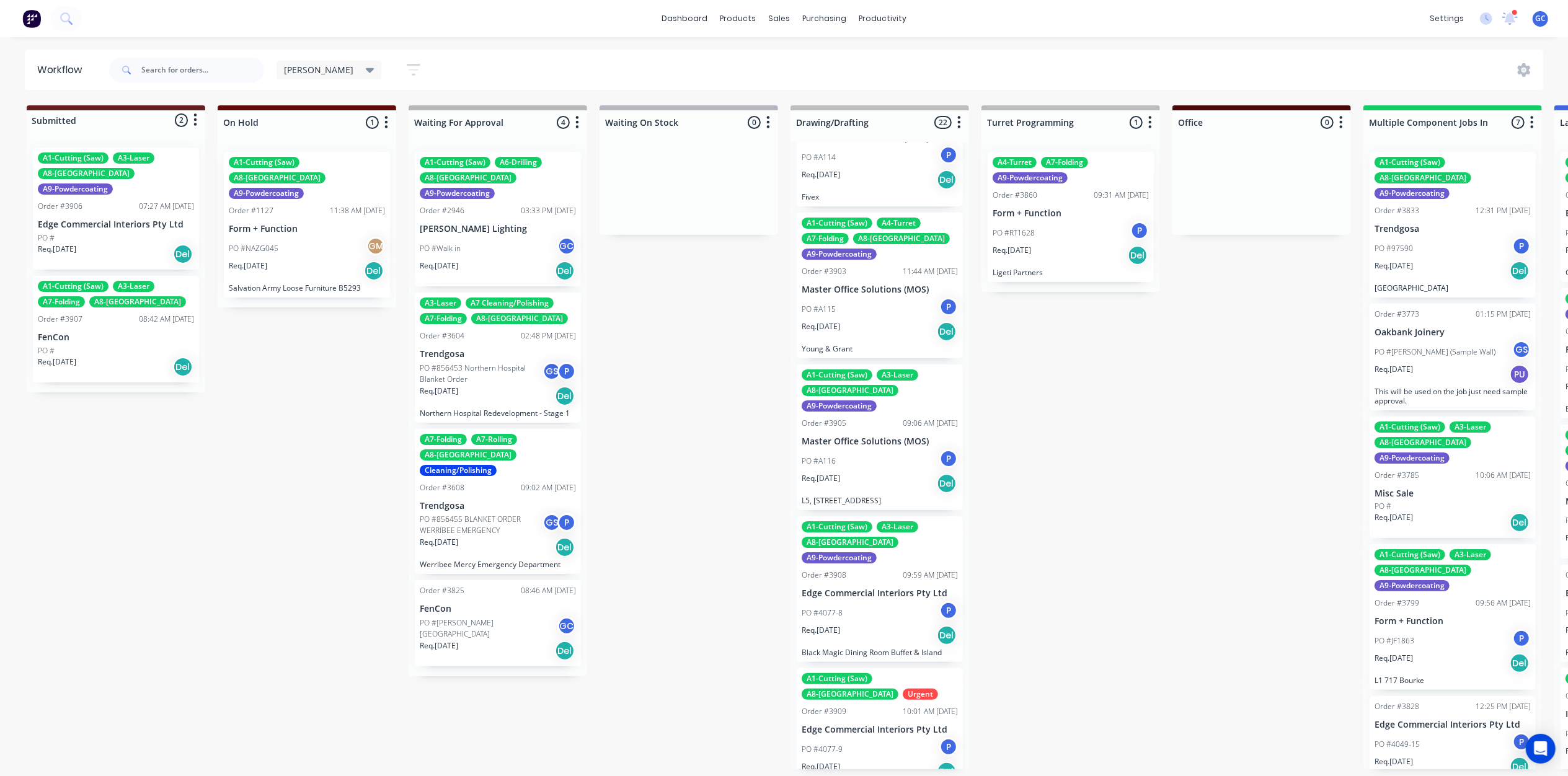
click at [856, 601] on div "PO #4077-8 P" at bounding box center [880, 613] width 157 height 24
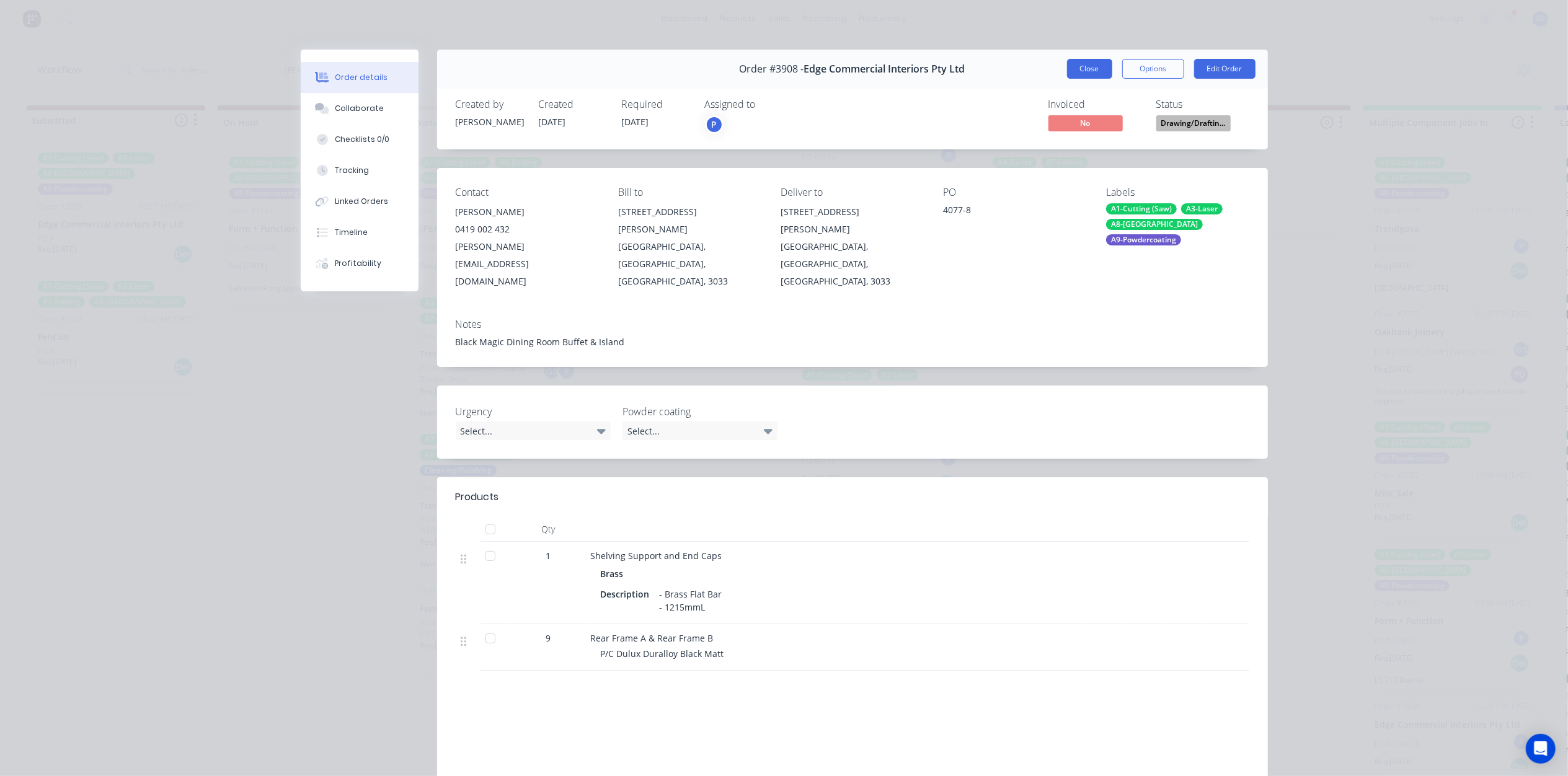
click at [1084, 68] on button "Close" at bounding box center [1089, 68] width 45 height 20
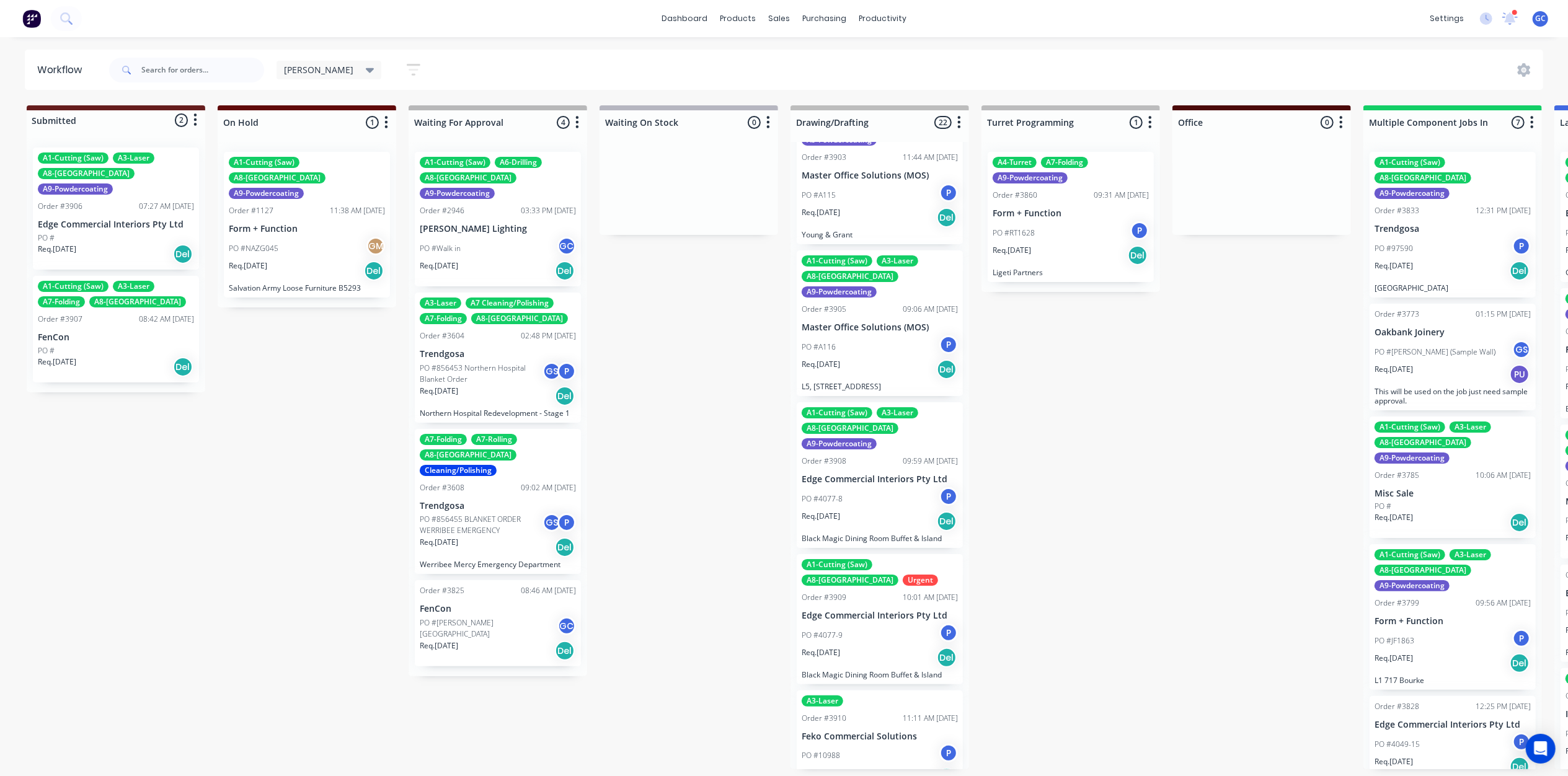
scroll to position [1900, 0]
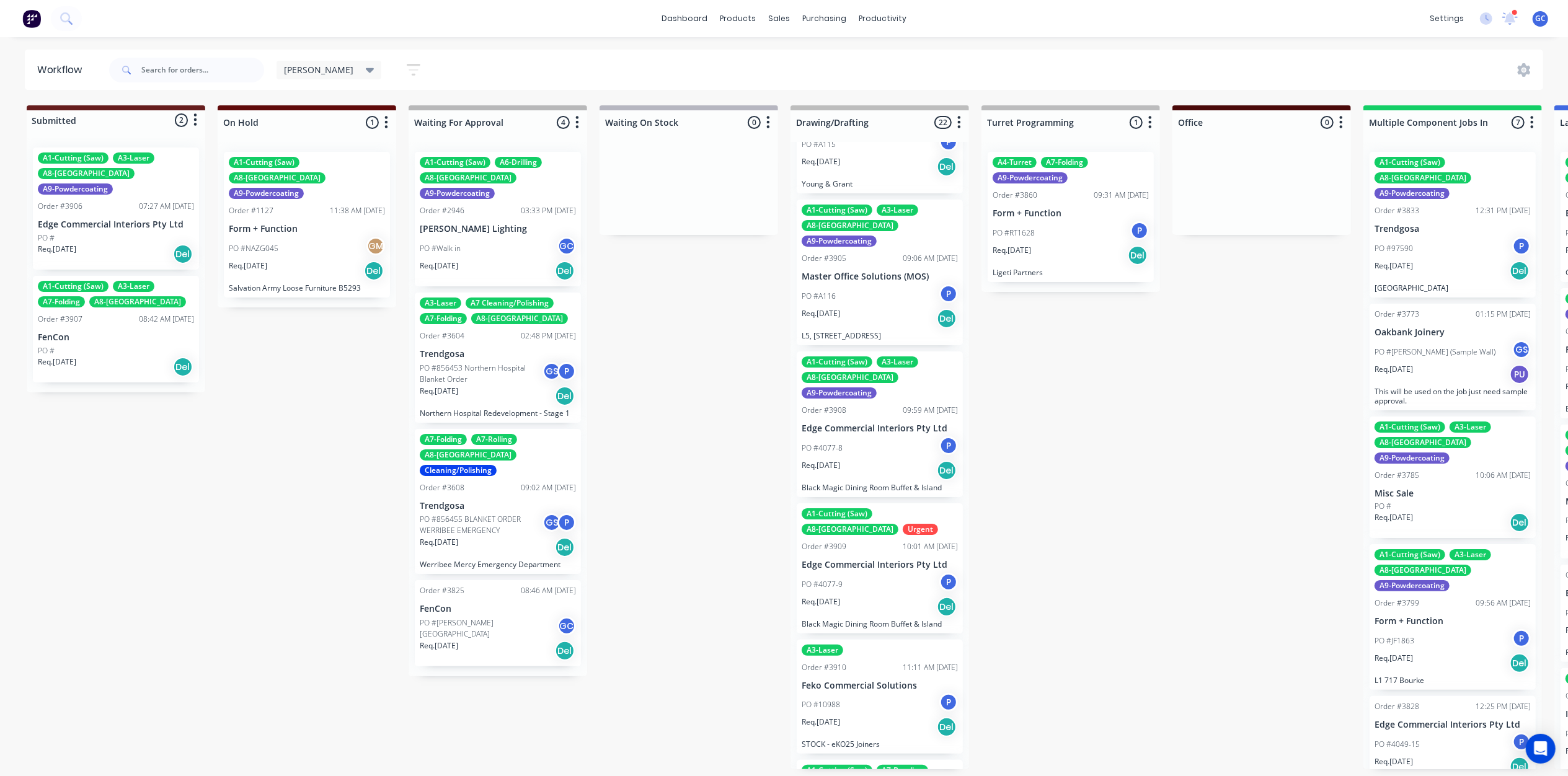
click at [859, 573] on div "PO #4077-9 P" at bounding box center [880, 584] width 157 height 24
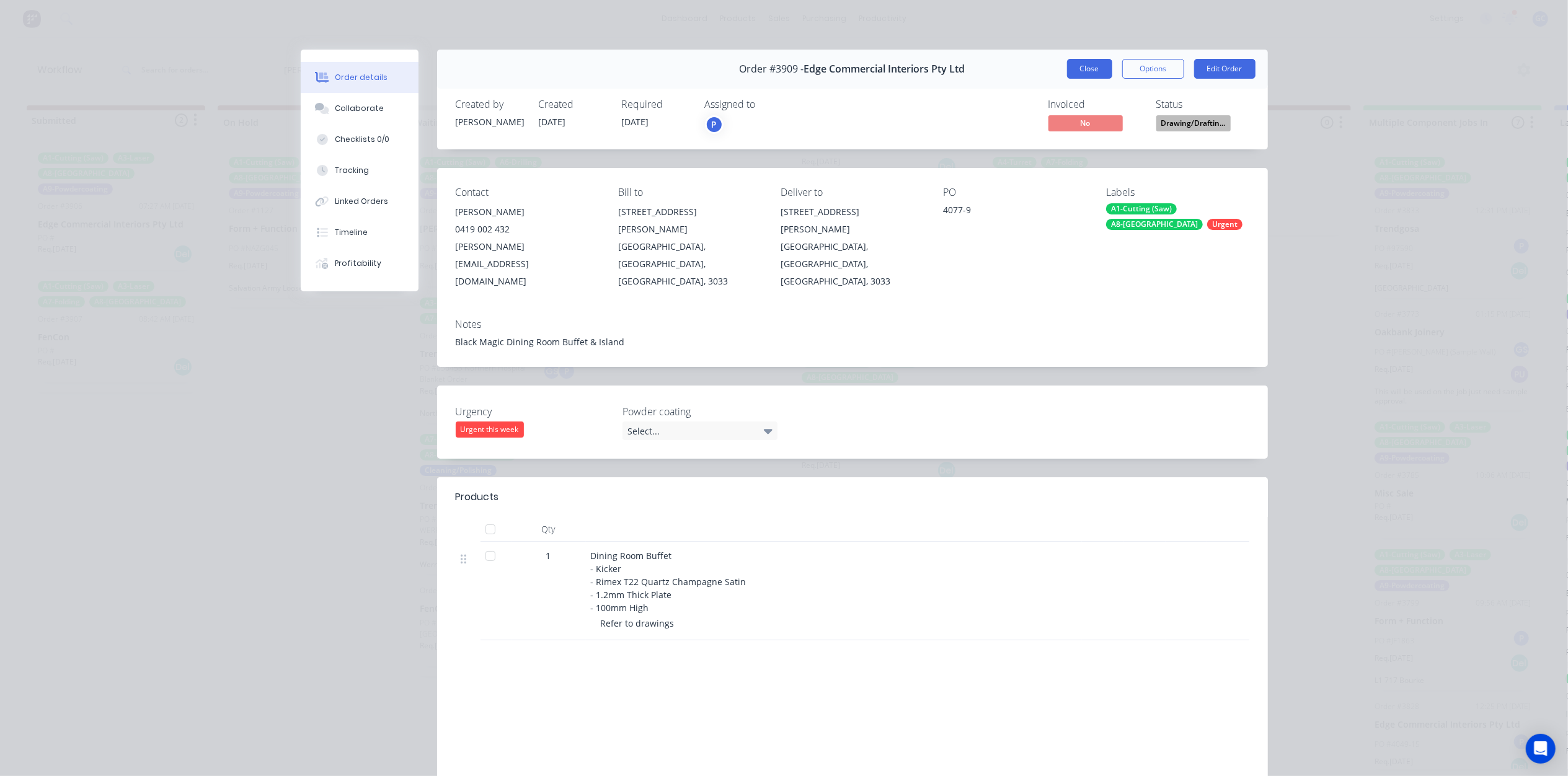
click at [1093, 76] on button "Close" at bounding box center [1089, 68] width 45 height 20
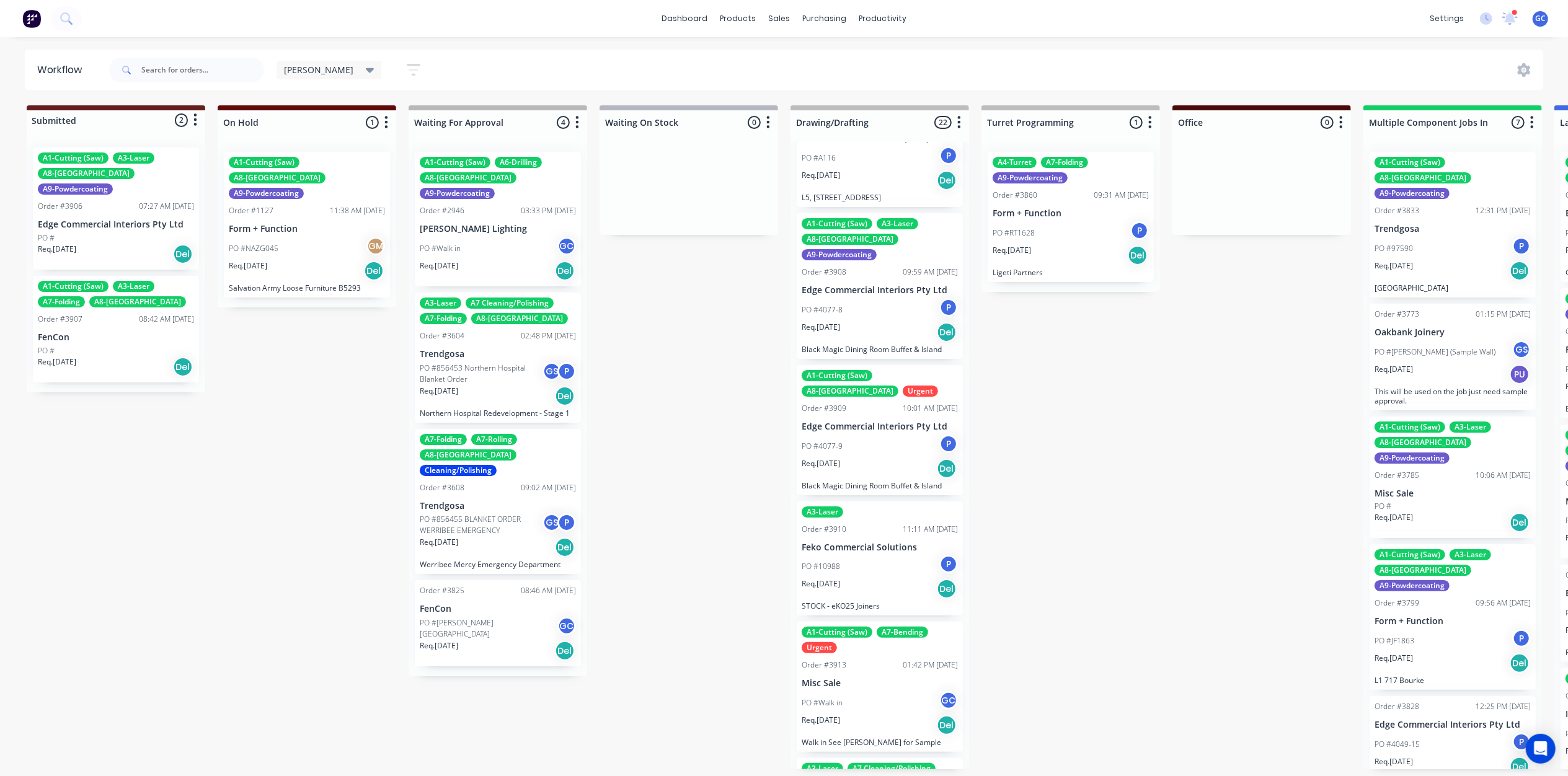
scroll to position [2066, 0]
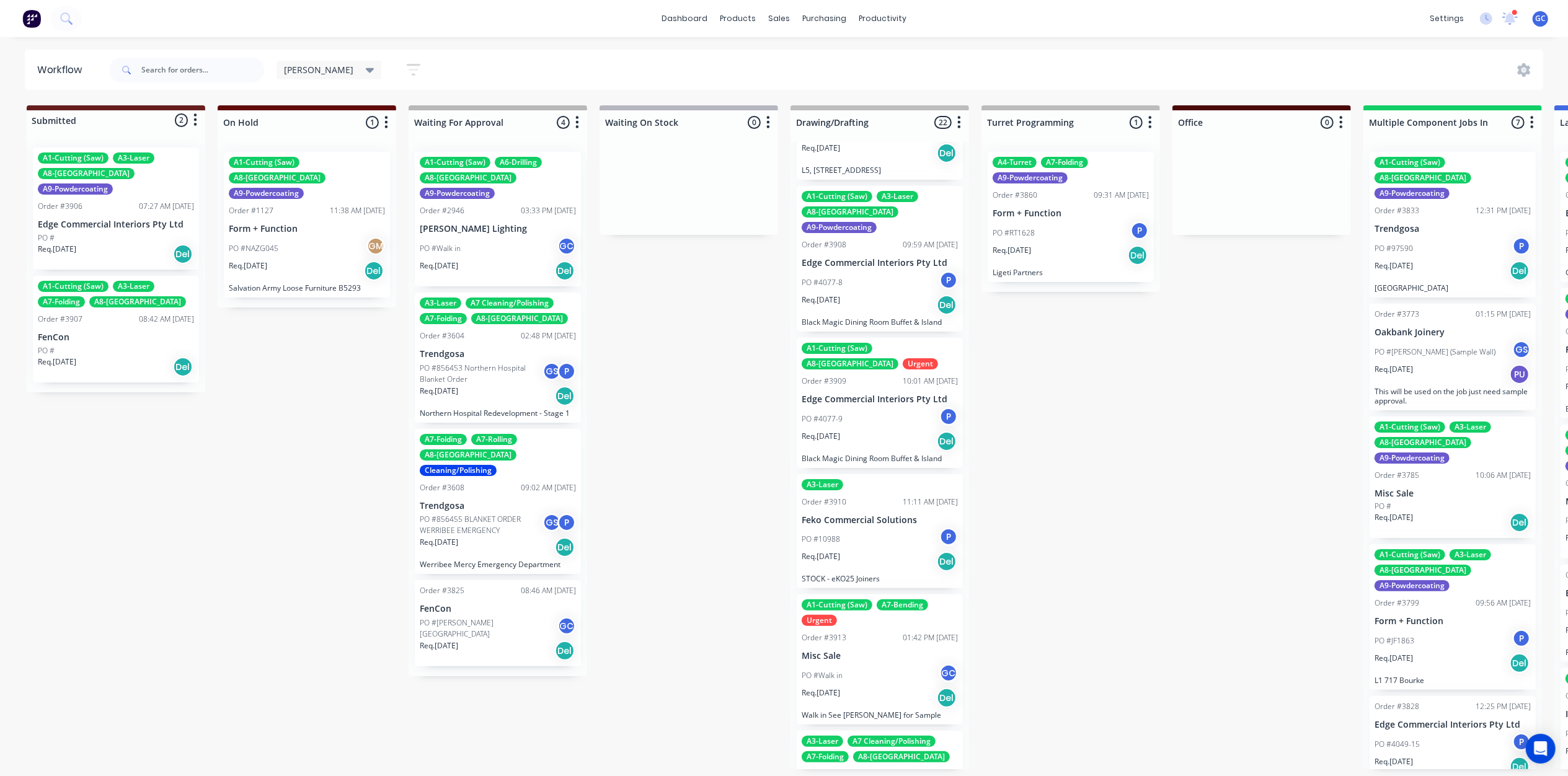
click at [870, 527] on div "PO #10988 P" at bounding box center [880, 539] width 157 height 24
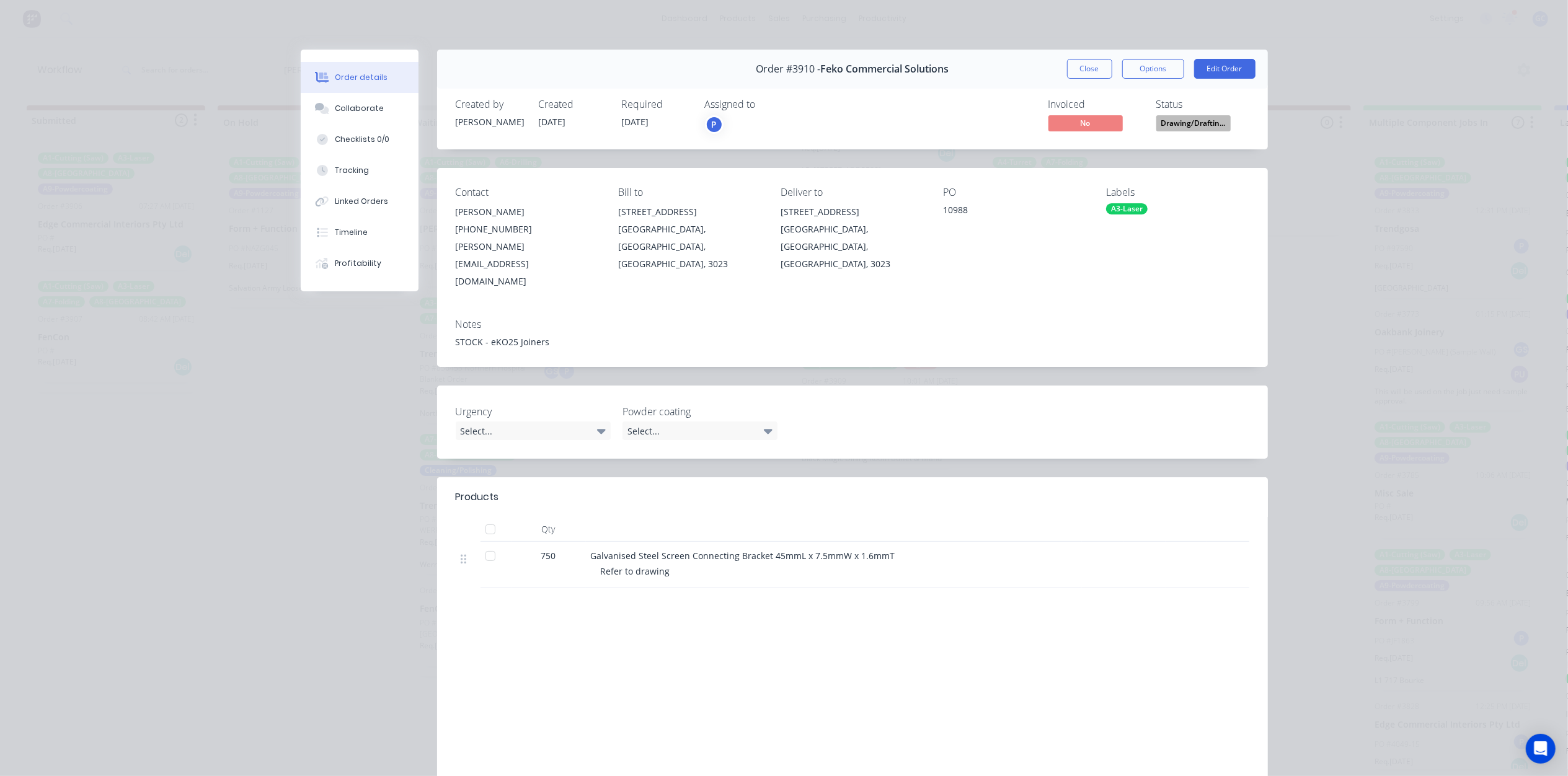
click at [1184, 124] on span "Drawing/Draftin..." at bounding box center [1193, 123] width 74 height 16
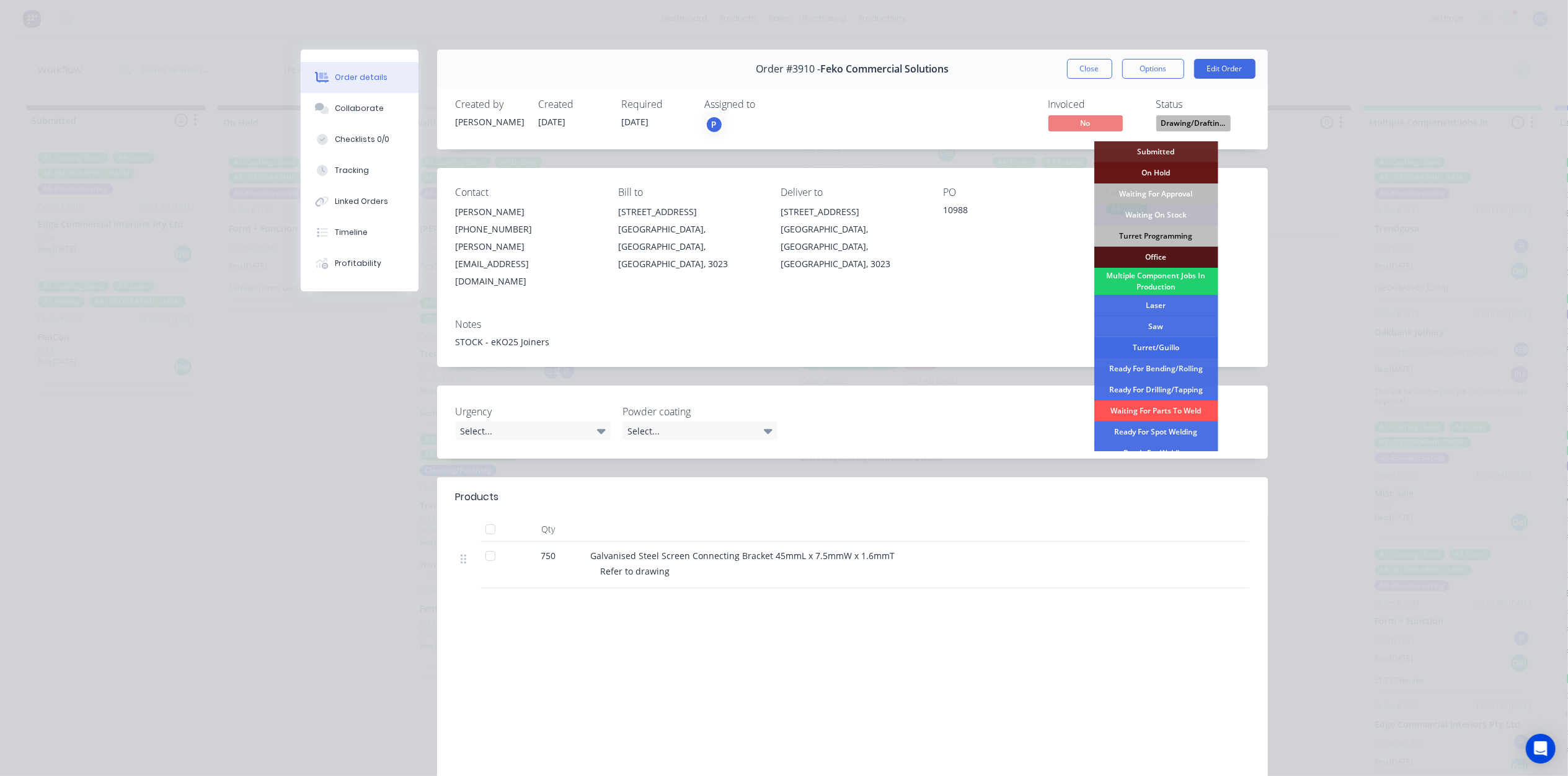
click at [1140, 344] on div "Turret/Guillo" at bounding box center [1156, 348] width 124 height 21
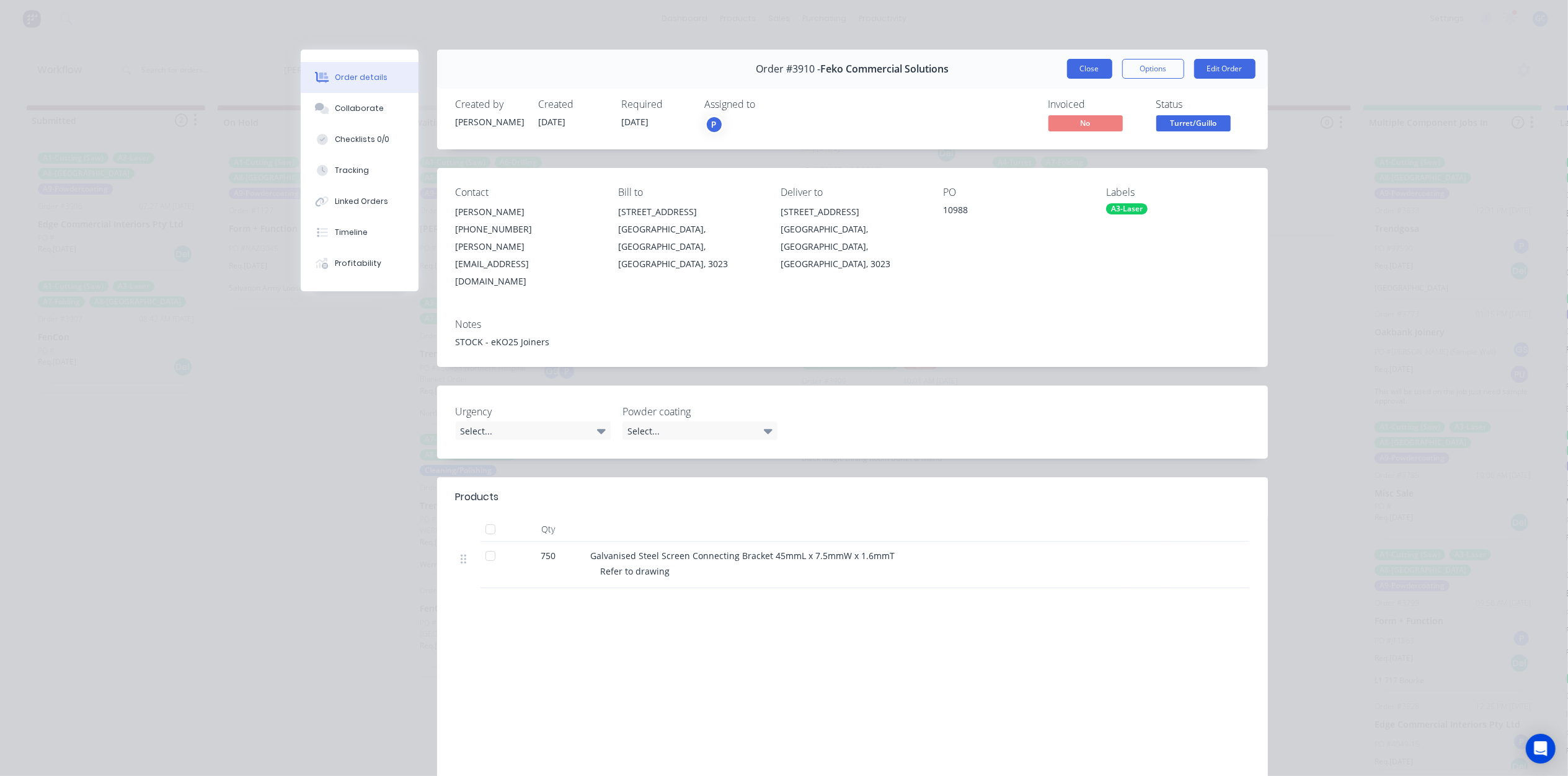
click at [1084, 68] on button "Close" at bounding box center [1089, 68] width 45 height 20
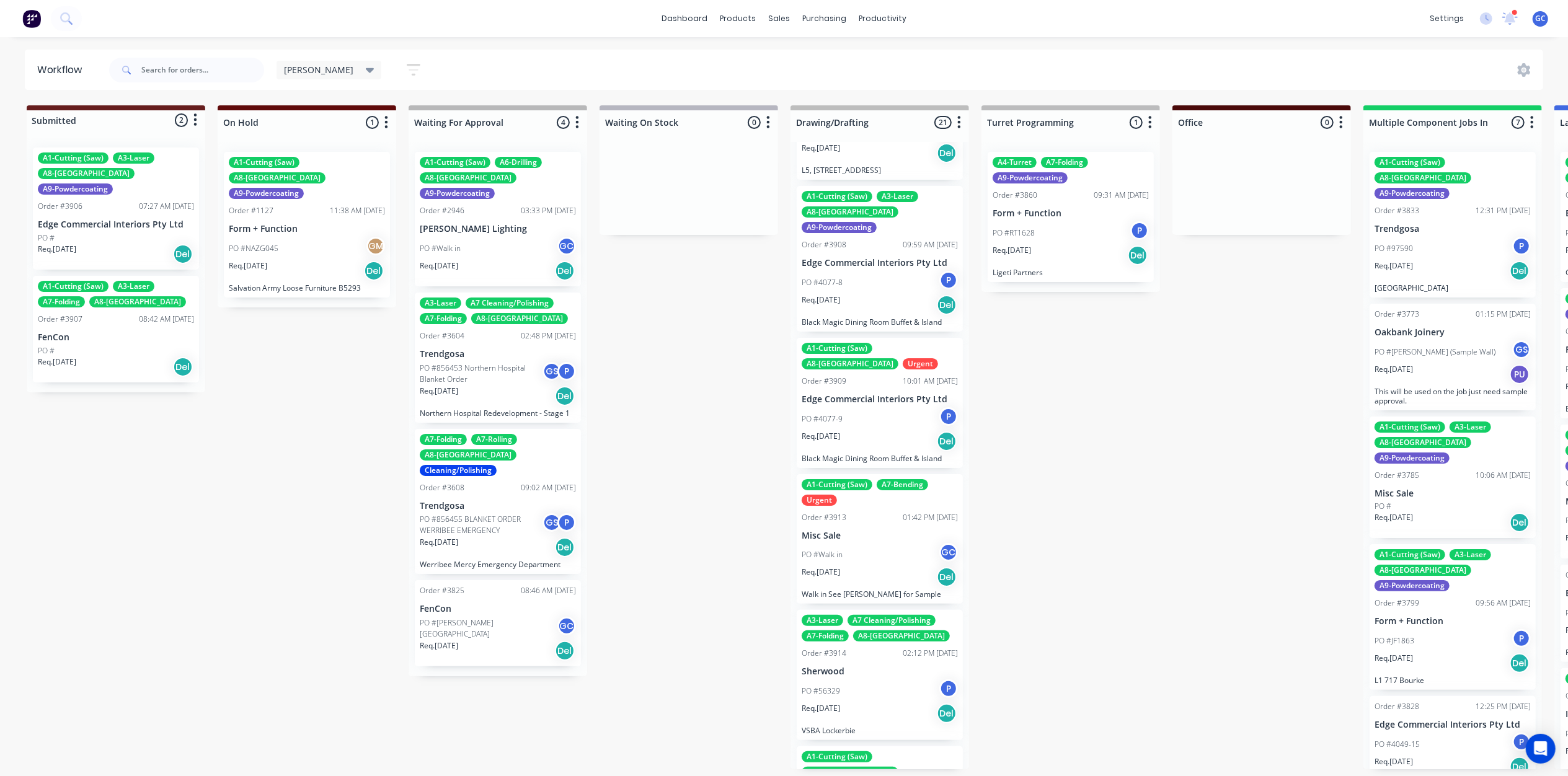
click at [870, 543] on div "PO #Walk in GC" at bounding box center [880, 554] width 157 height 24
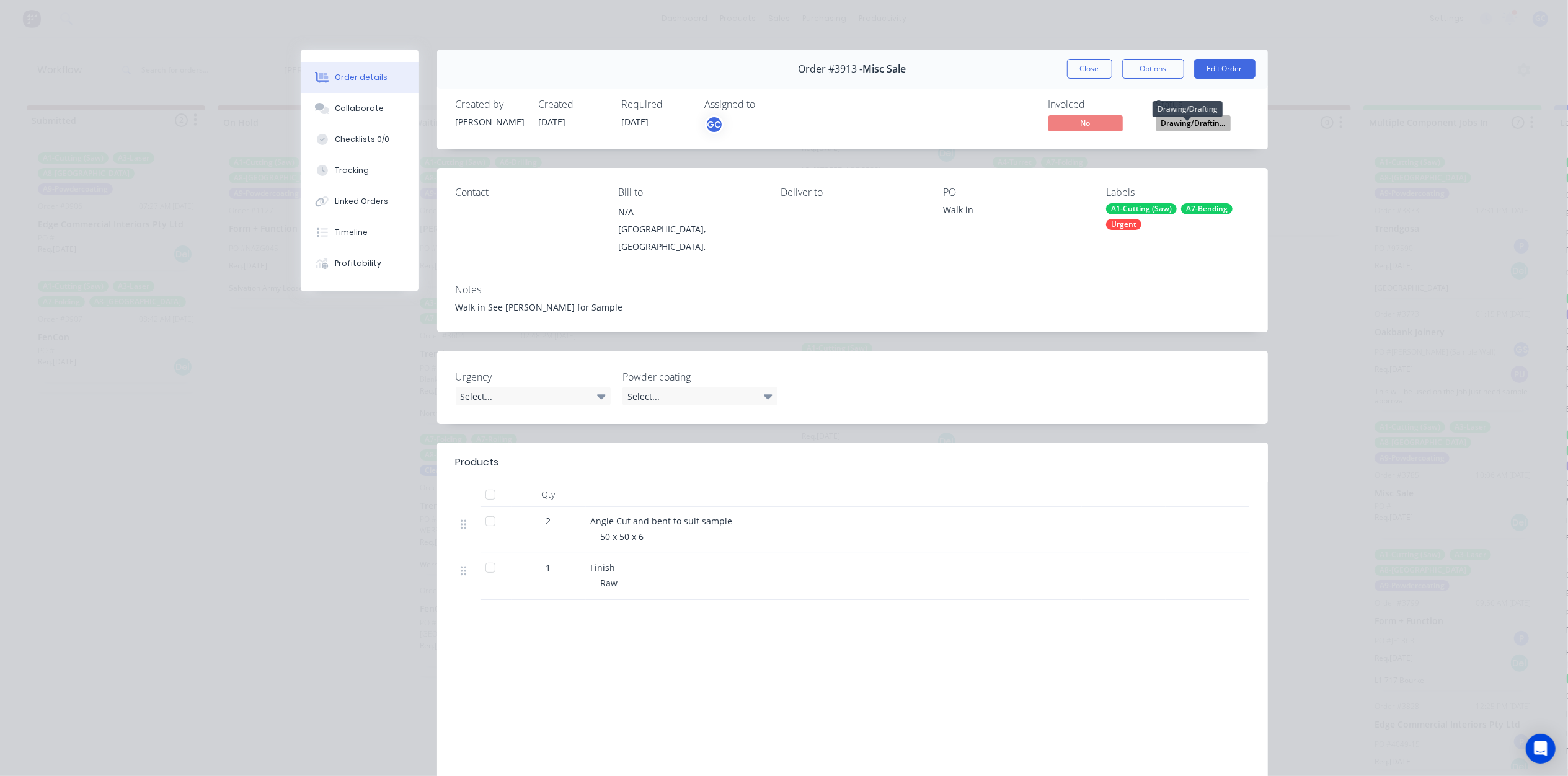
click at [1180, 124] on span "Drawing/Draftin..." at bounding box center [1193, 123] width 74 height 16
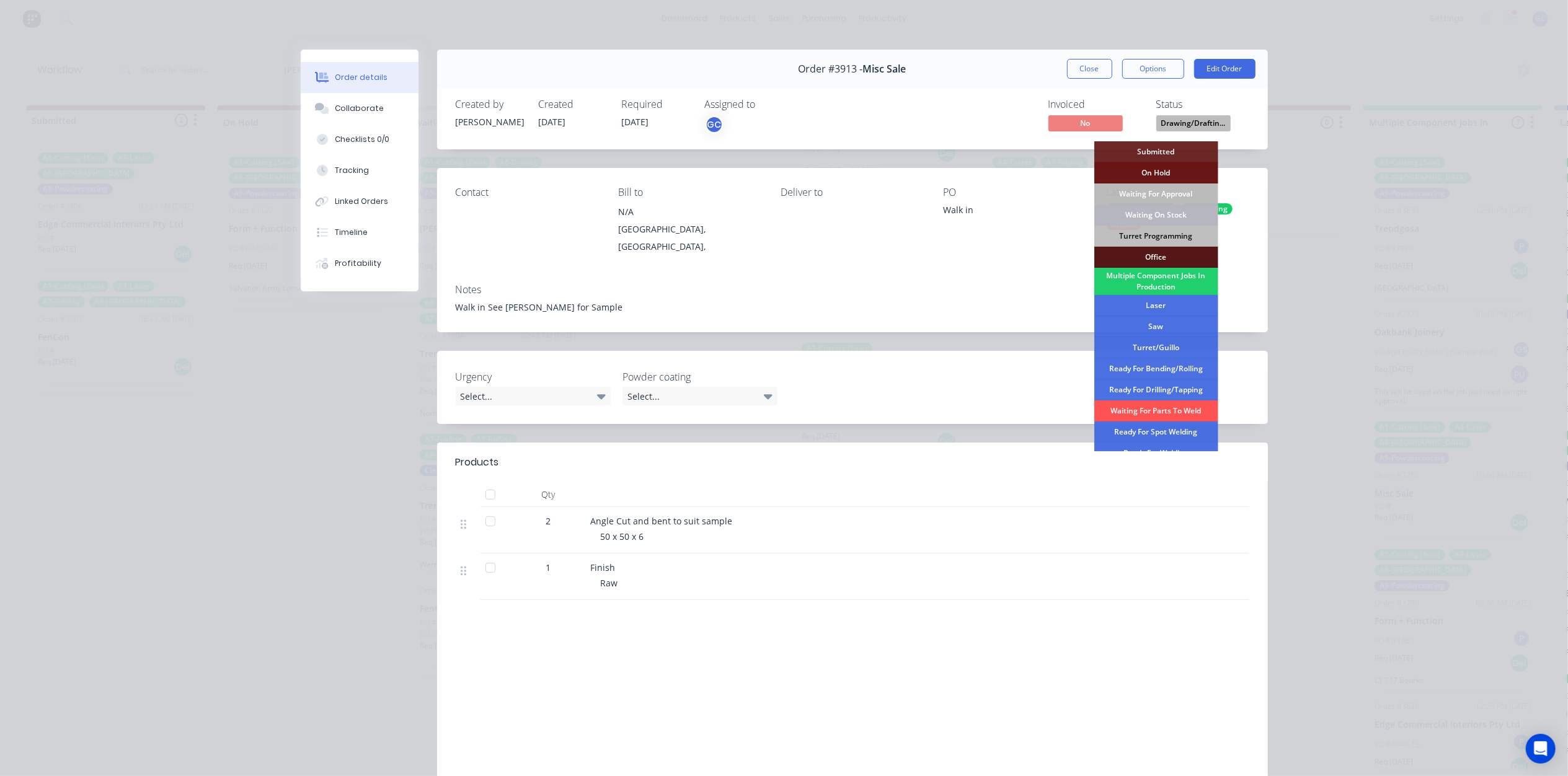
click at [1158, 214] on div "Waiting On Stock" at bounding box center [1156, 215] width 124 height 21
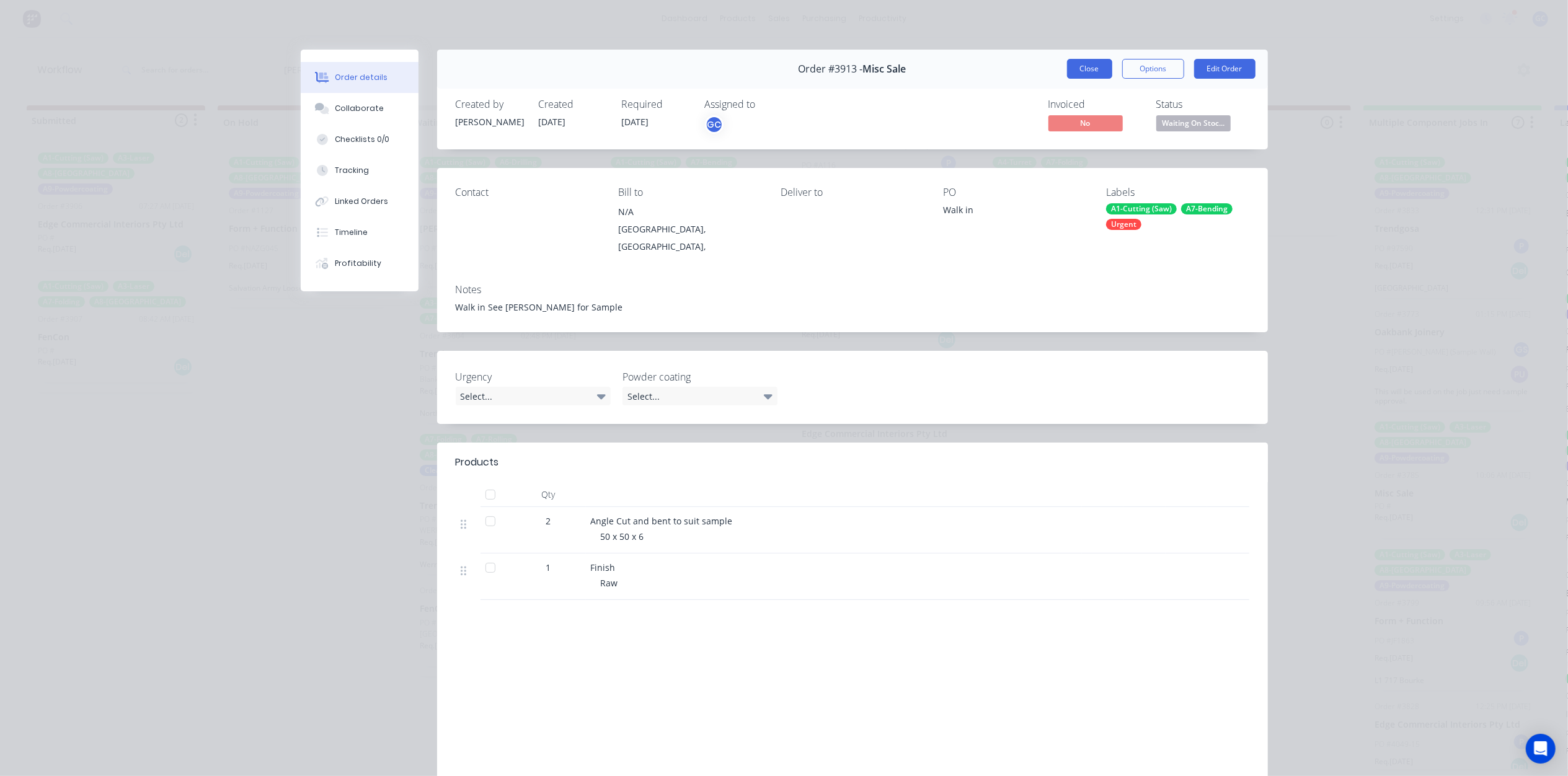
click at [1073, 68] on button "Close" at bounding box center [1089, 68] width 45 height 20
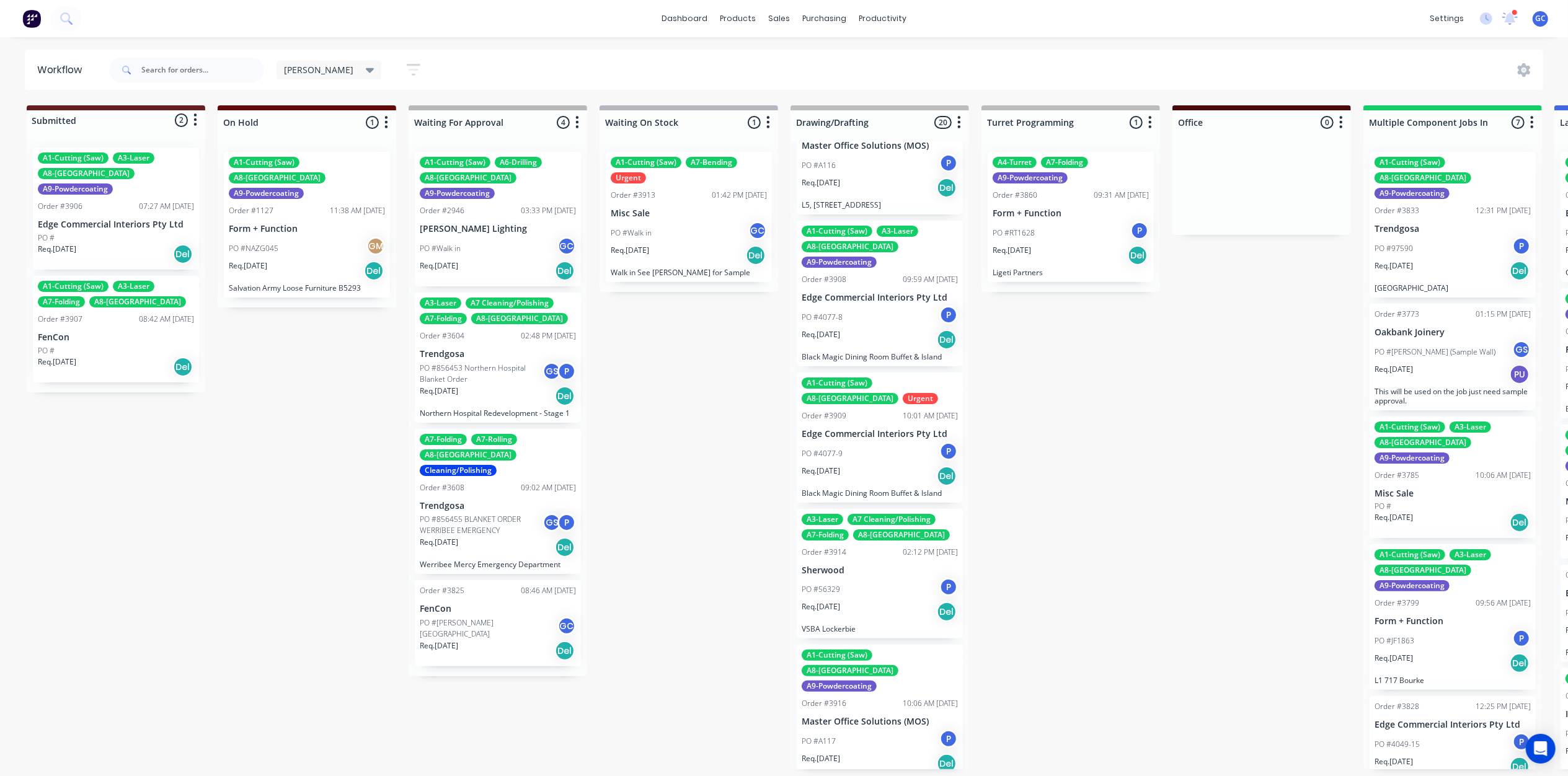
click at [863, 577] on div "PO #56329 P" at bounding box center [880, 589] width 157 height 24
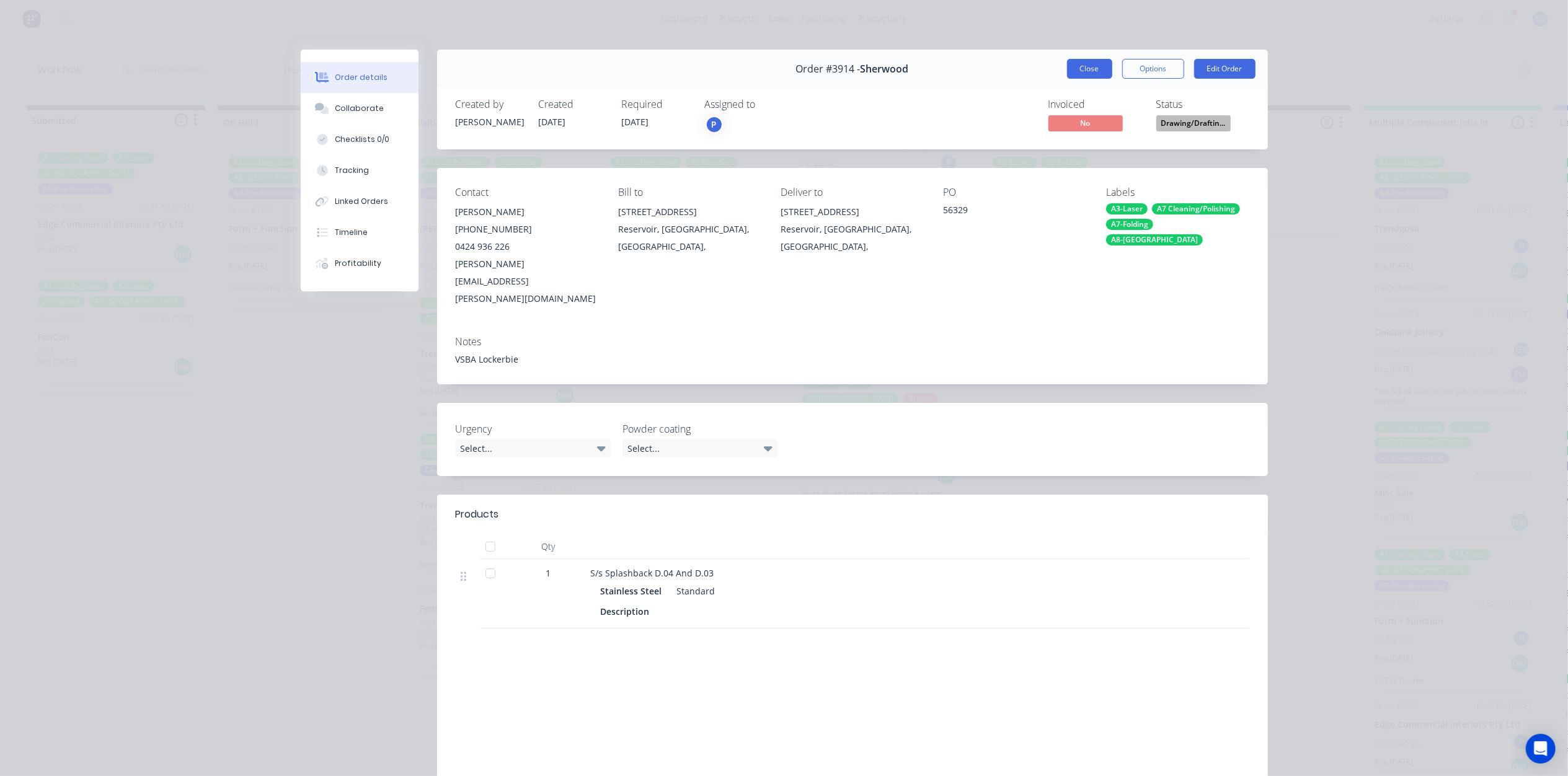
click at [1075, 71] on button "Close" at bounding box center [1089, 68] width 45 height 20
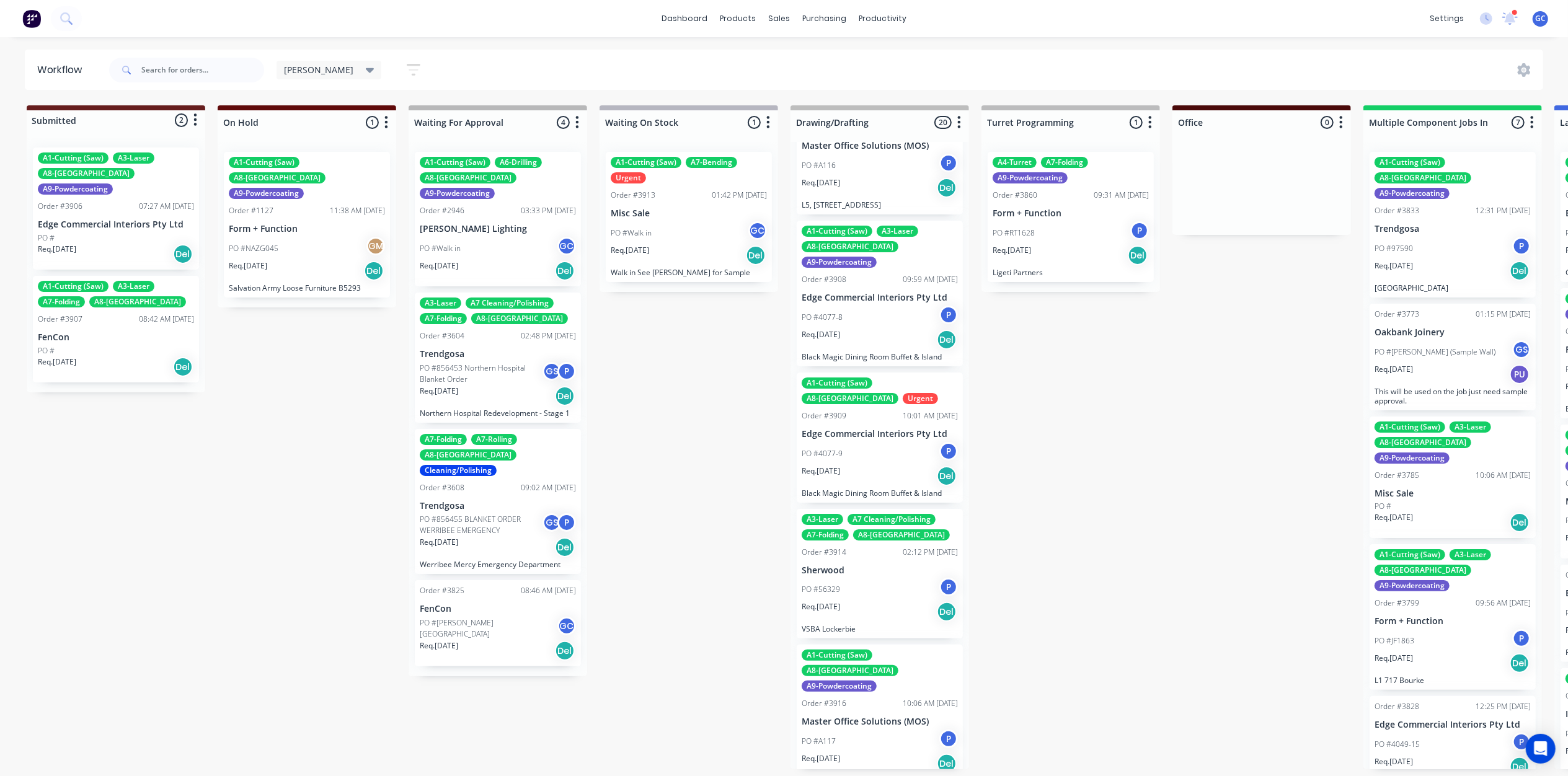
click at [867, 730] on div "PO #A117 P" at bounding box center [880, 741] width 157 height 24
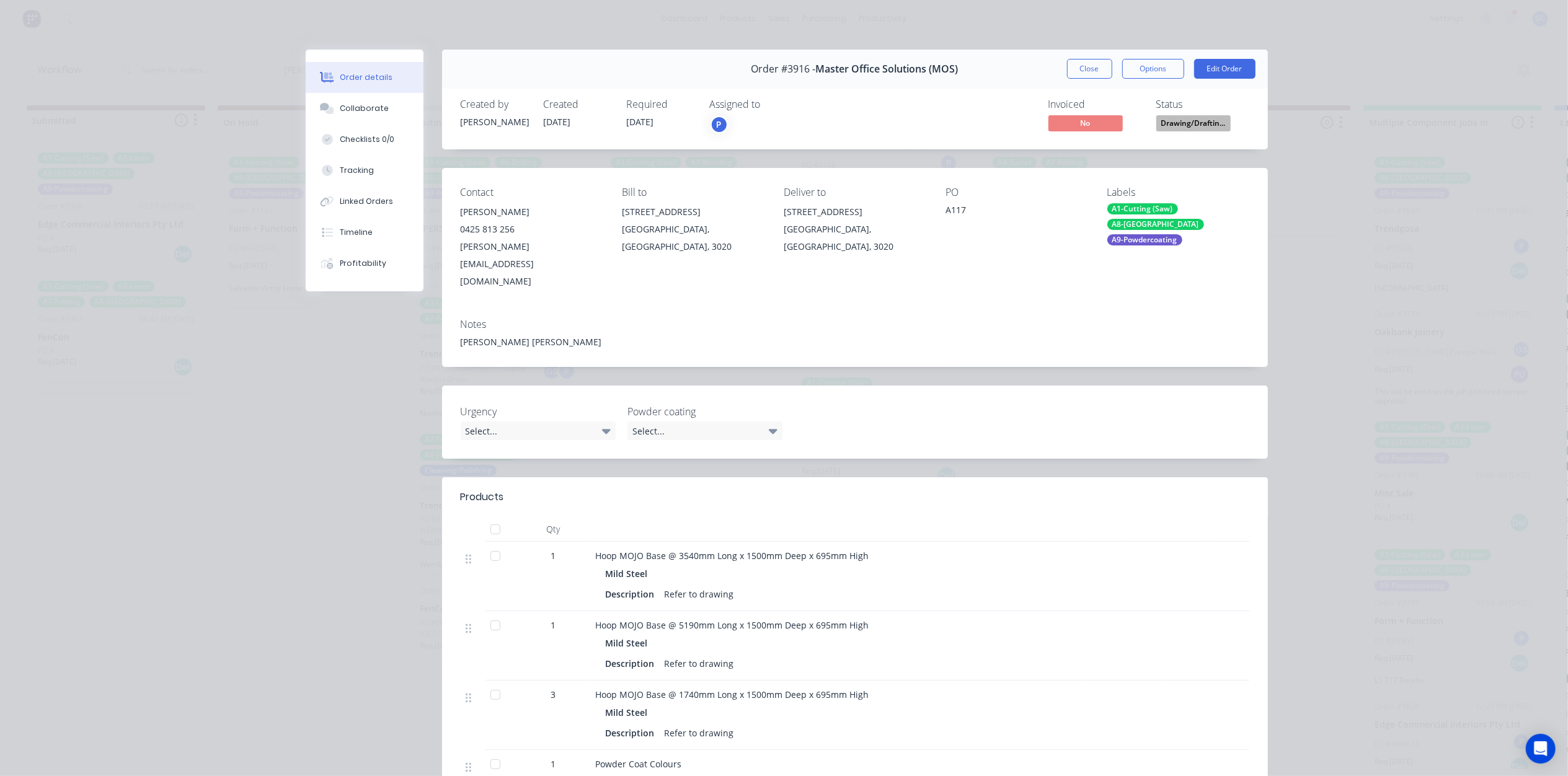
click at [1107, 71] on div "Close Options Edit Order" at bounding box center [1161, 68] width 189 height 20
click at [1082, 68] on button "Close" at bounding box center [1089, 68] width 45 height 20
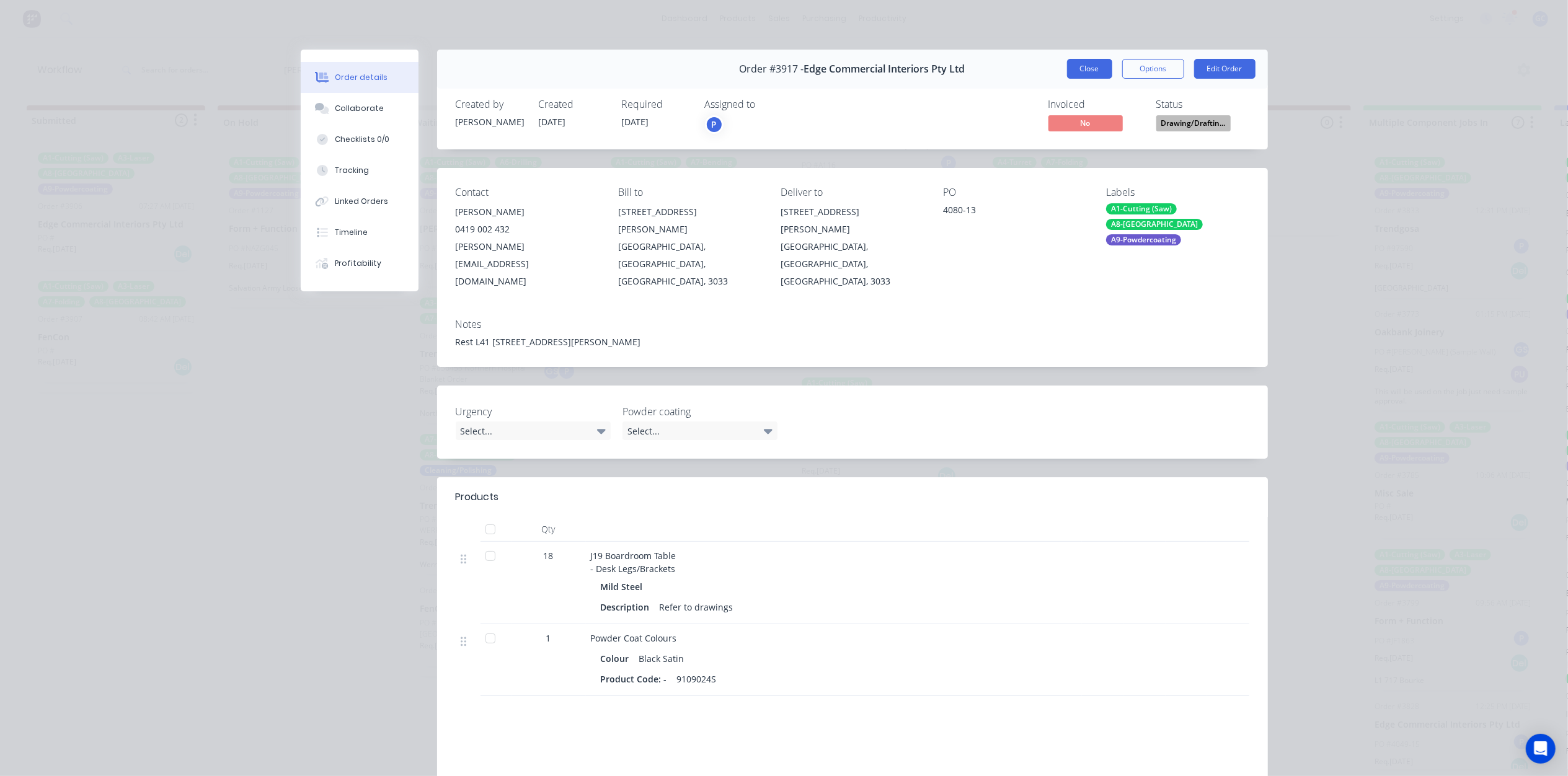
click at [1083, 63] on button "Close" at bounding box center [1089, 68] width 45 height 20
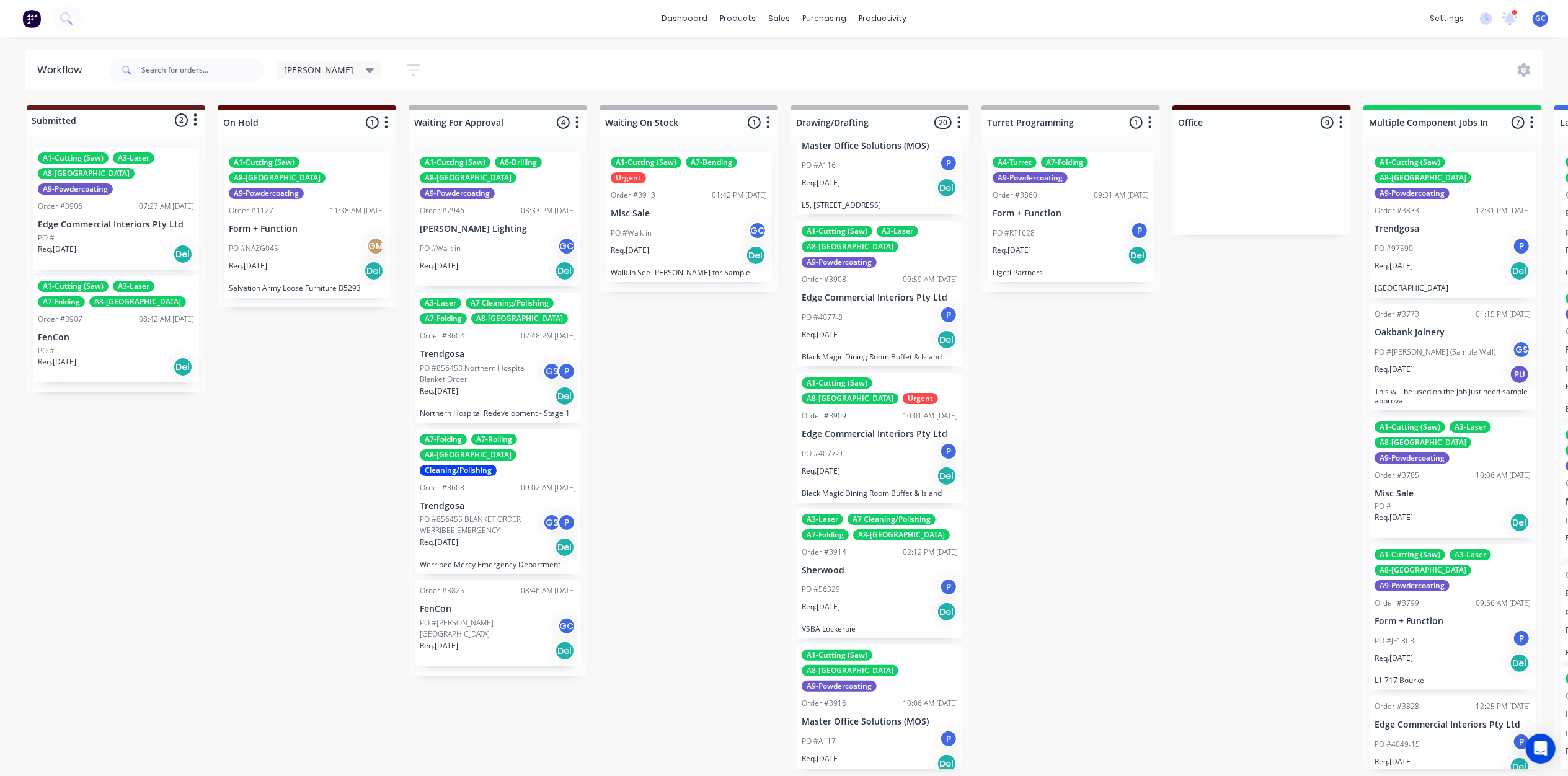
drag, startPoint x: 857, startPoint y: 356, endPoint x: 887, endPoint y: 346, distance: 31.6
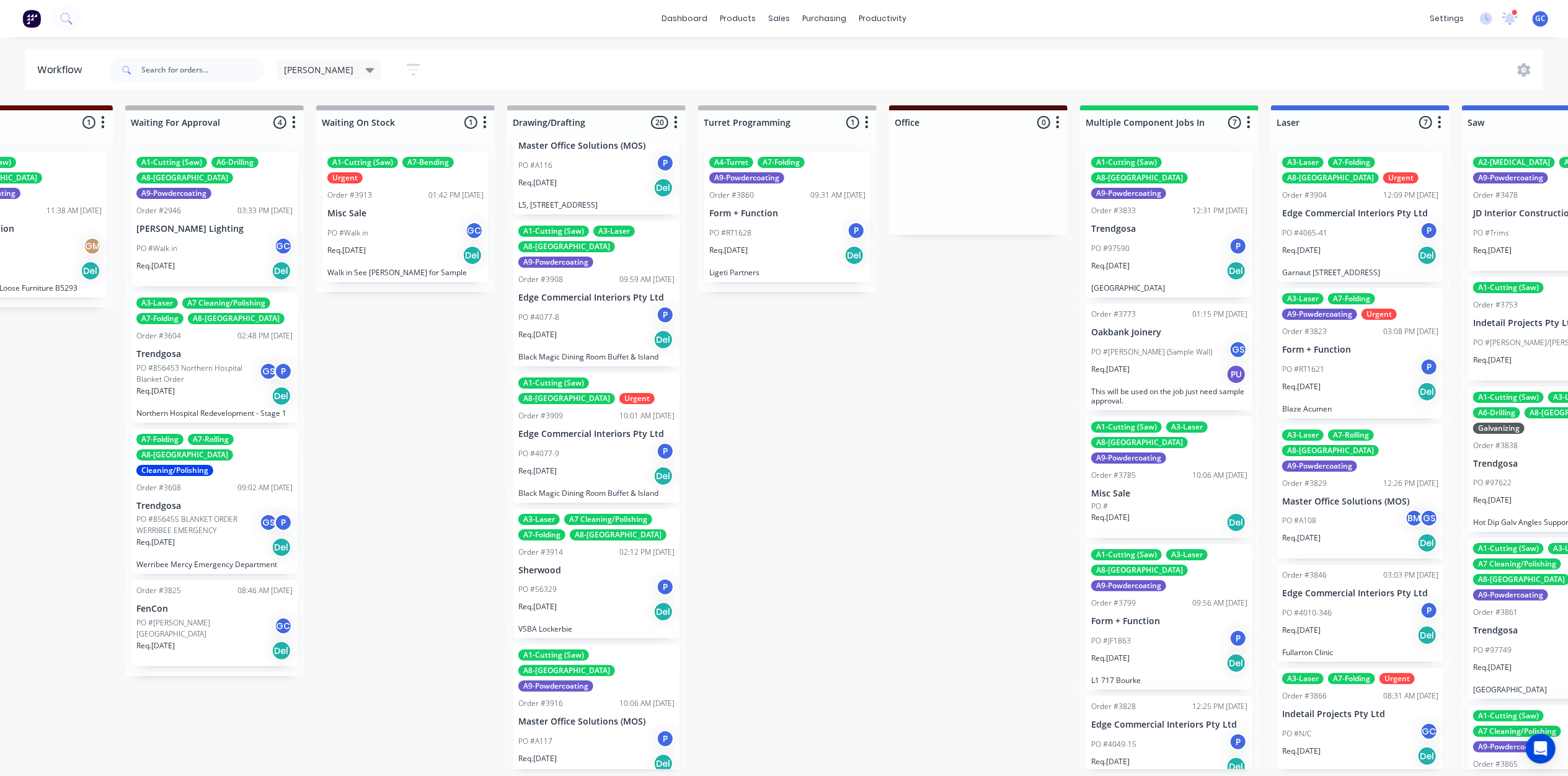
scroll to position [5, 850]
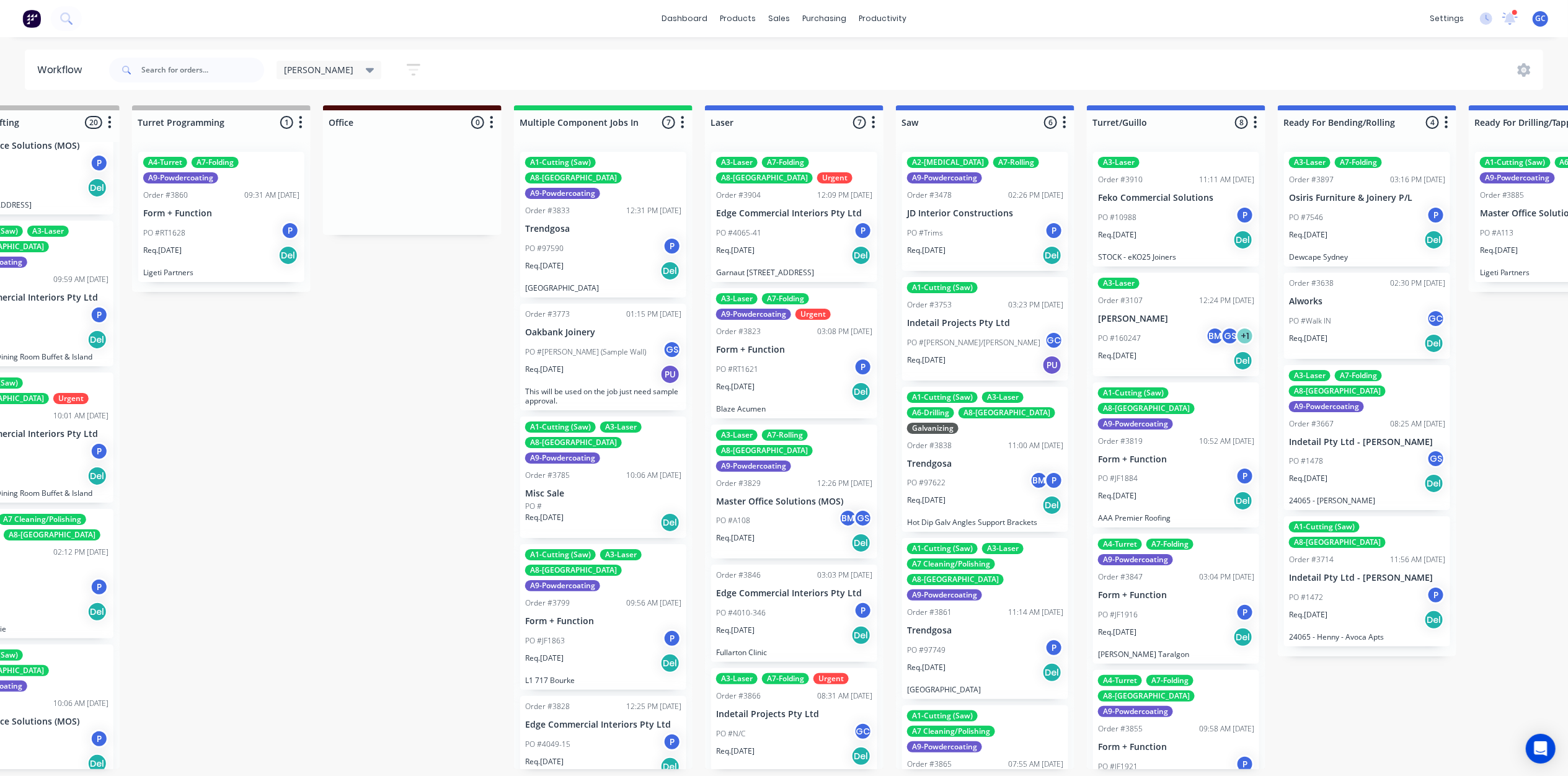
click at [211, 229] on div "PO #RT1628 P" at bounding box center [222, 233] width 157 height 24
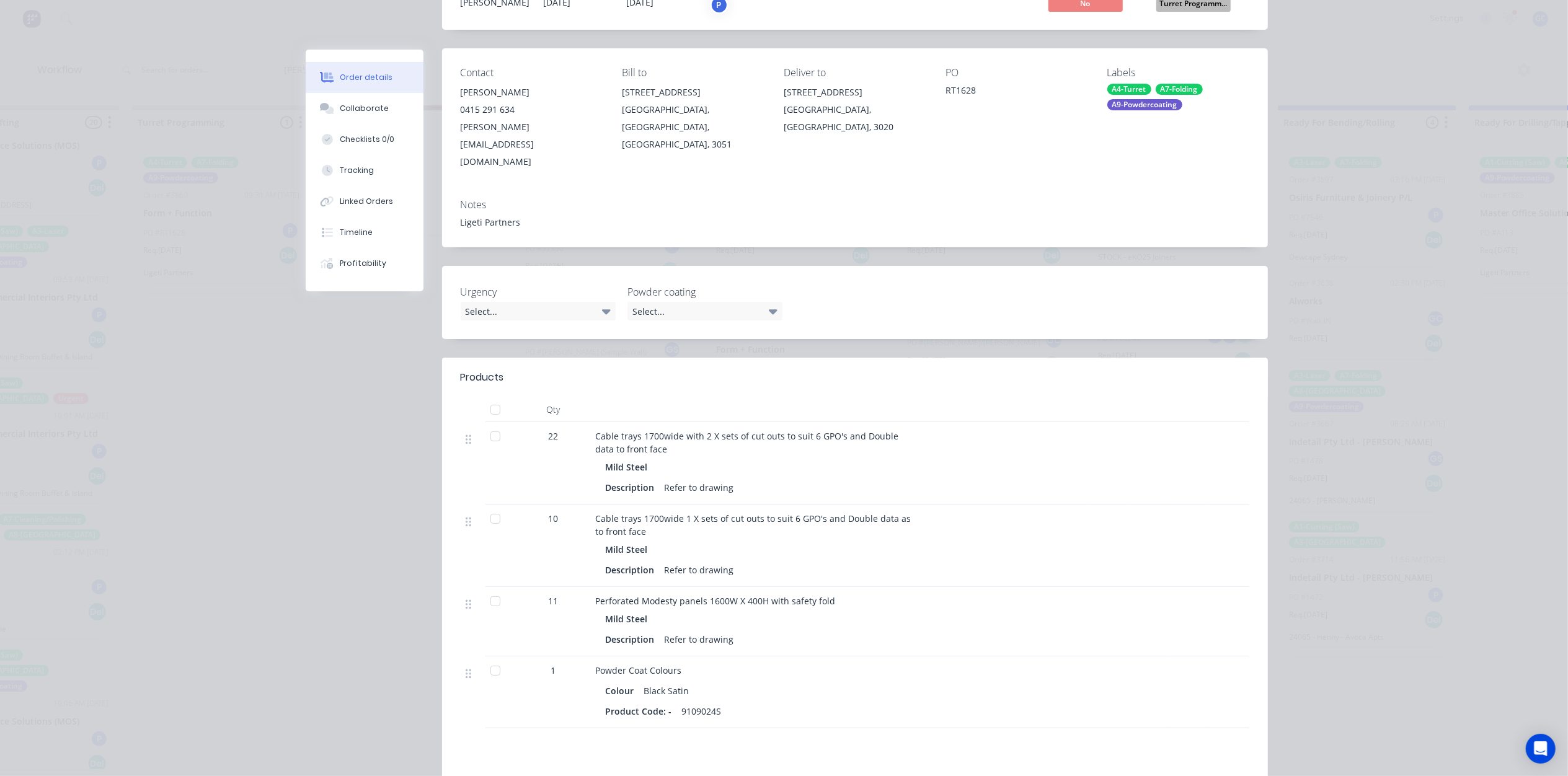
scroll to position [0, 0]
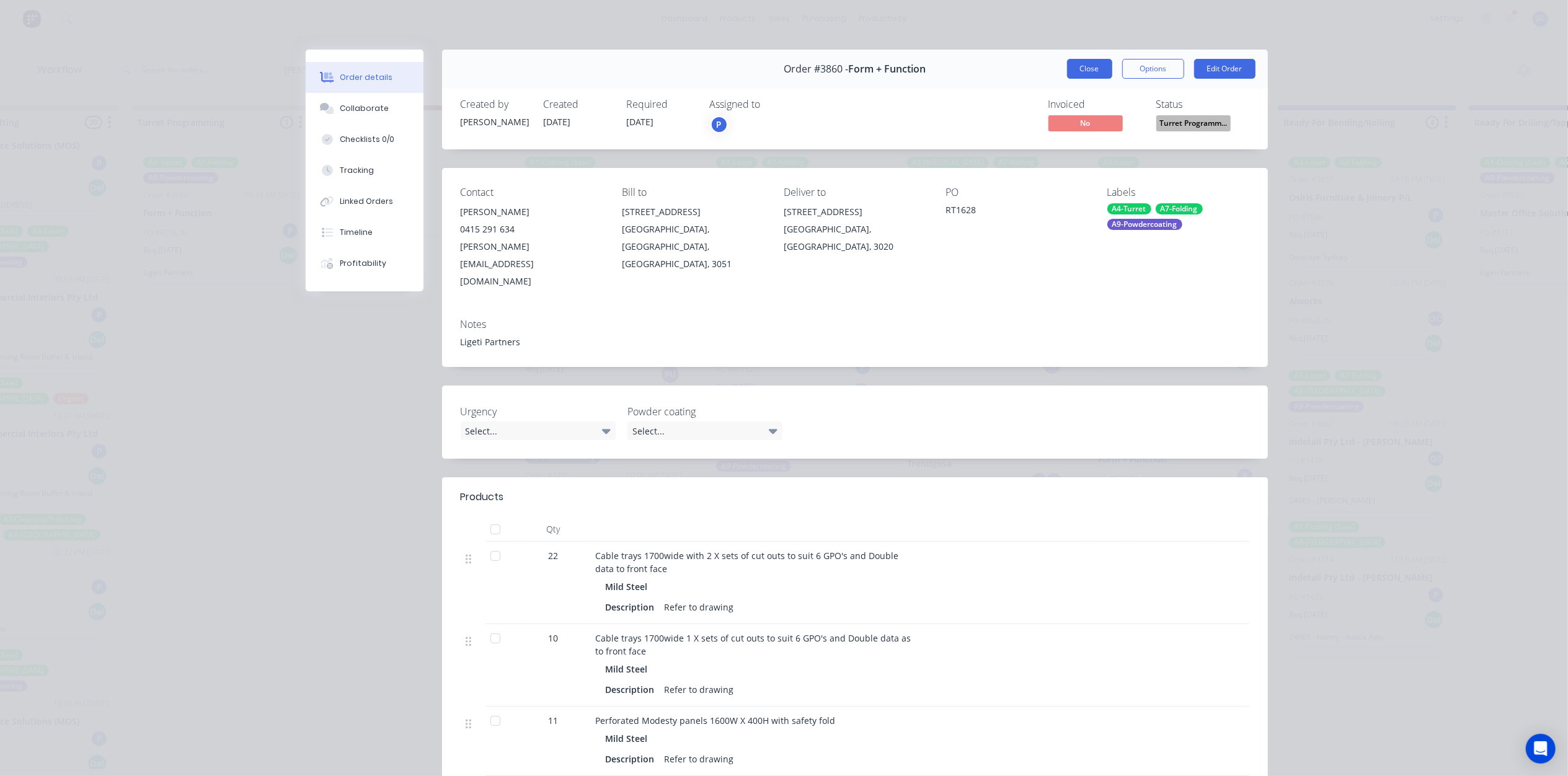
click at [1093, 67] on button "Close" at bounding box center [1089, 68] width 45 height 20
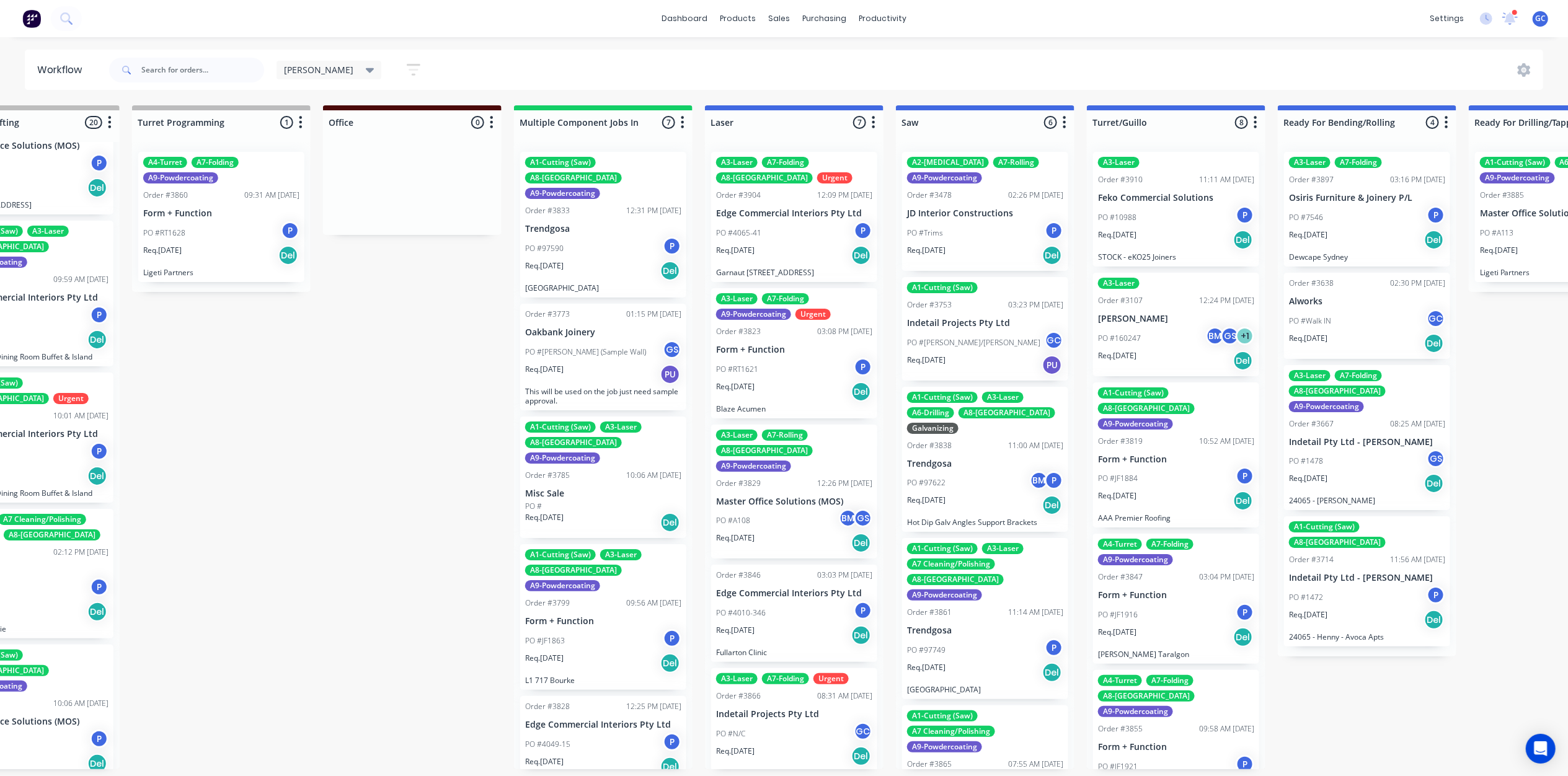
scroll to position [0, 850]
click at [601, 236] on div "PO #97590 P" at bounding box center [603, 248] width 157 height 24
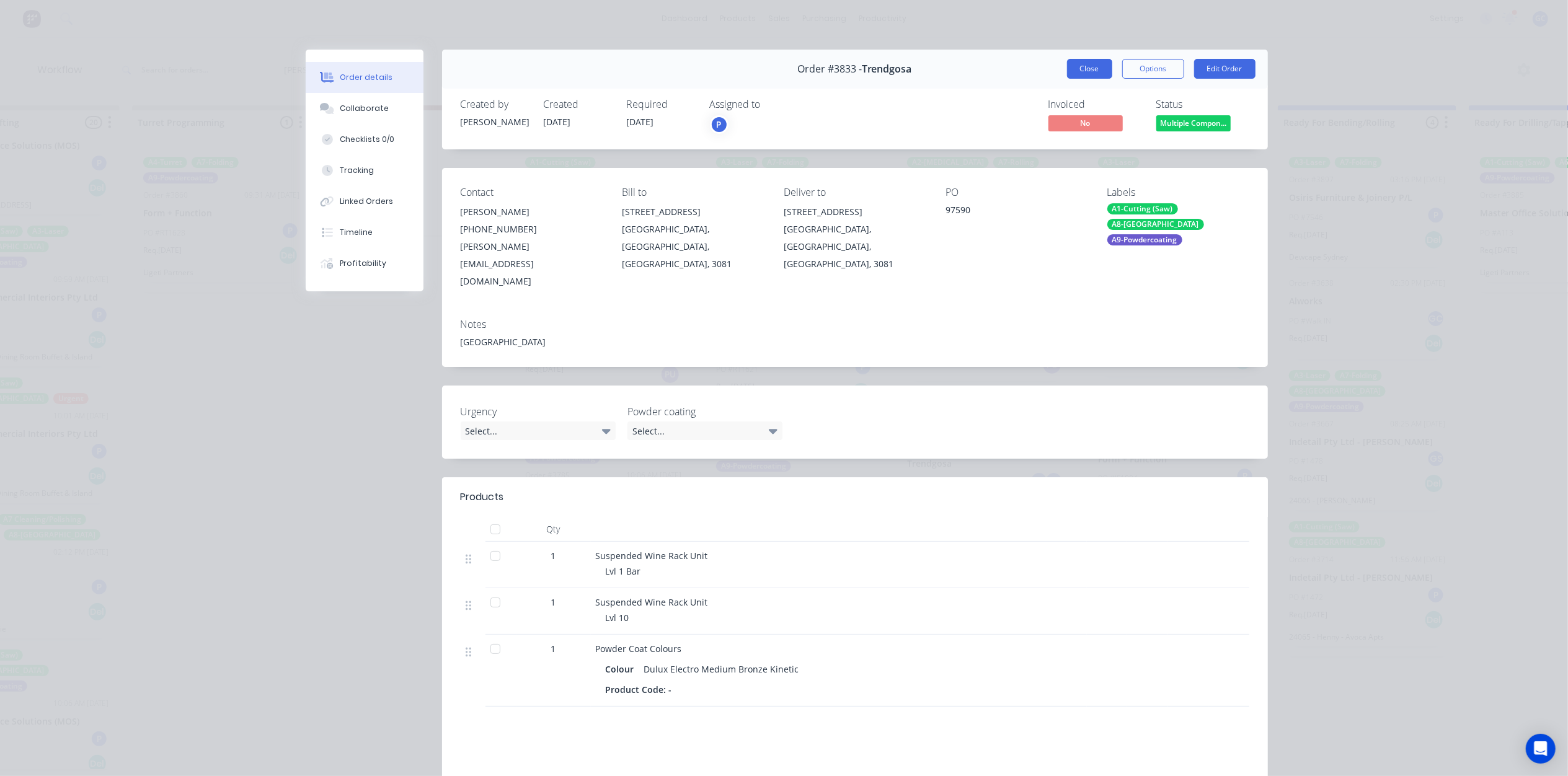
click at [1076, 67] on button "Close" at bounding box center [1089, 68] width 45 height 20
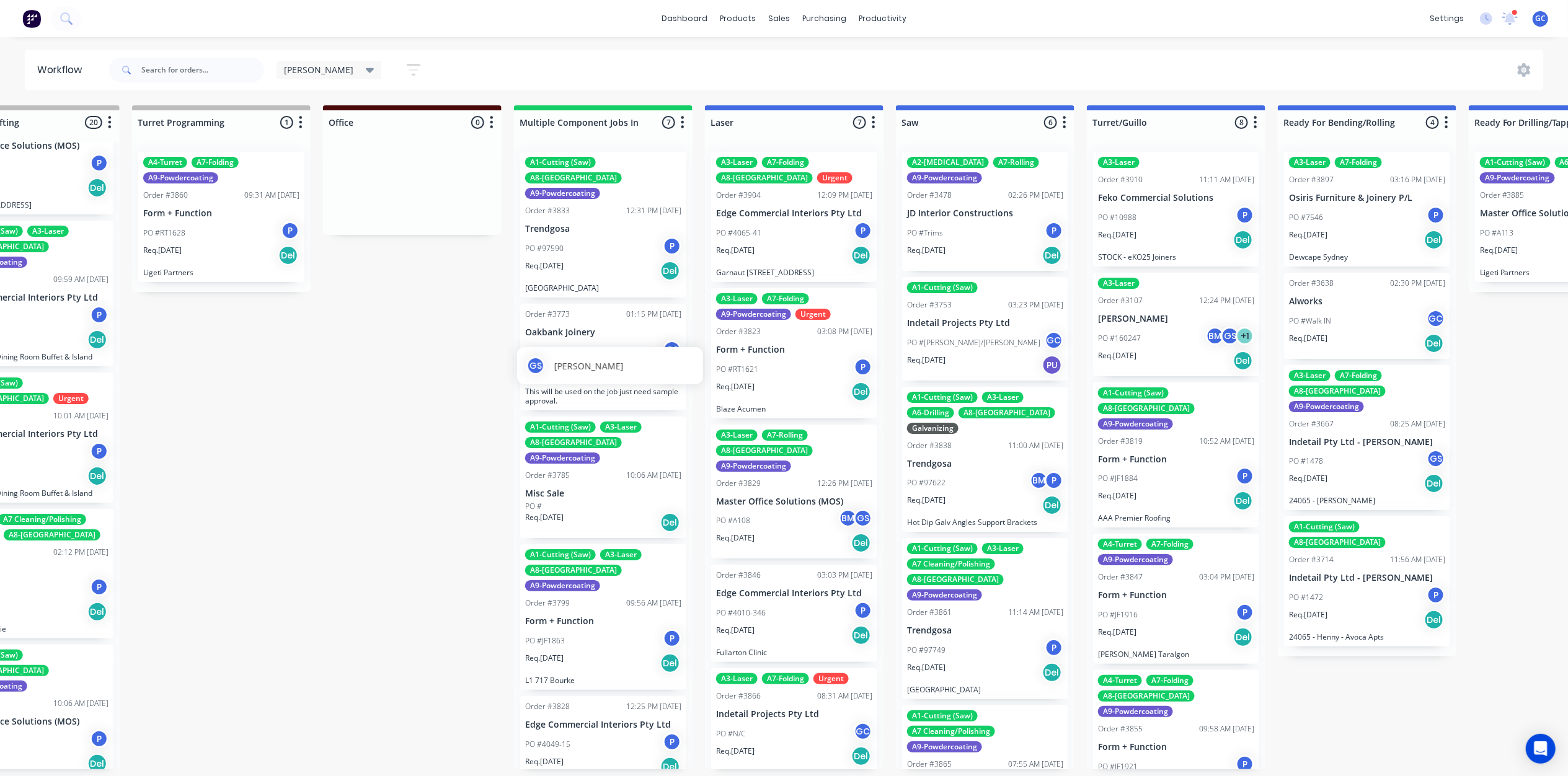
scroll to position [6, 850]
click at [589, 347] on p "PO #Mick (Sample Wall)" at bounding box center [585, 353] width 121 height 12
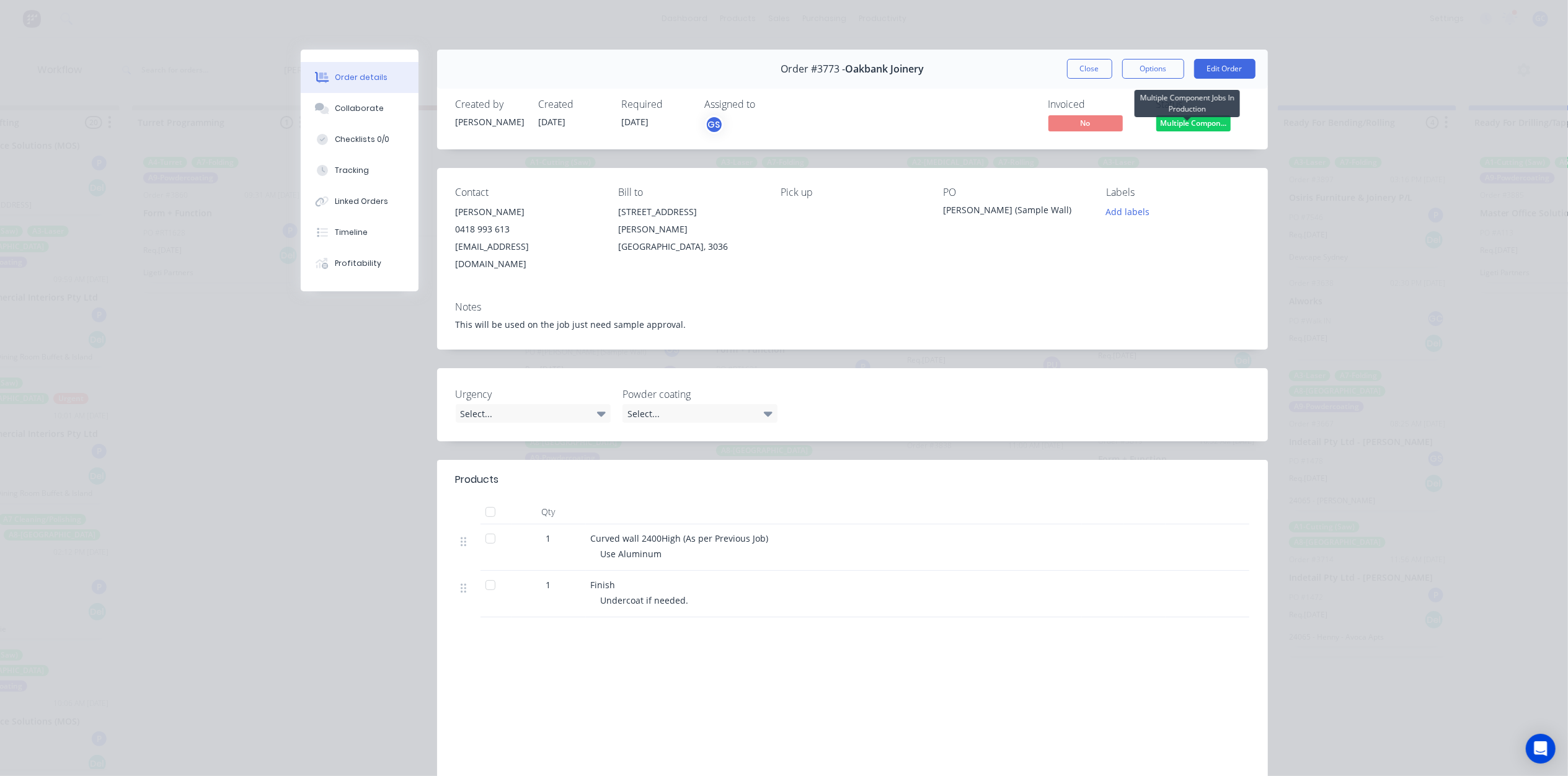
click at [1189, 125] on span "Multiple Compon..." at bounding box center [1193, 123] width 74 height 16
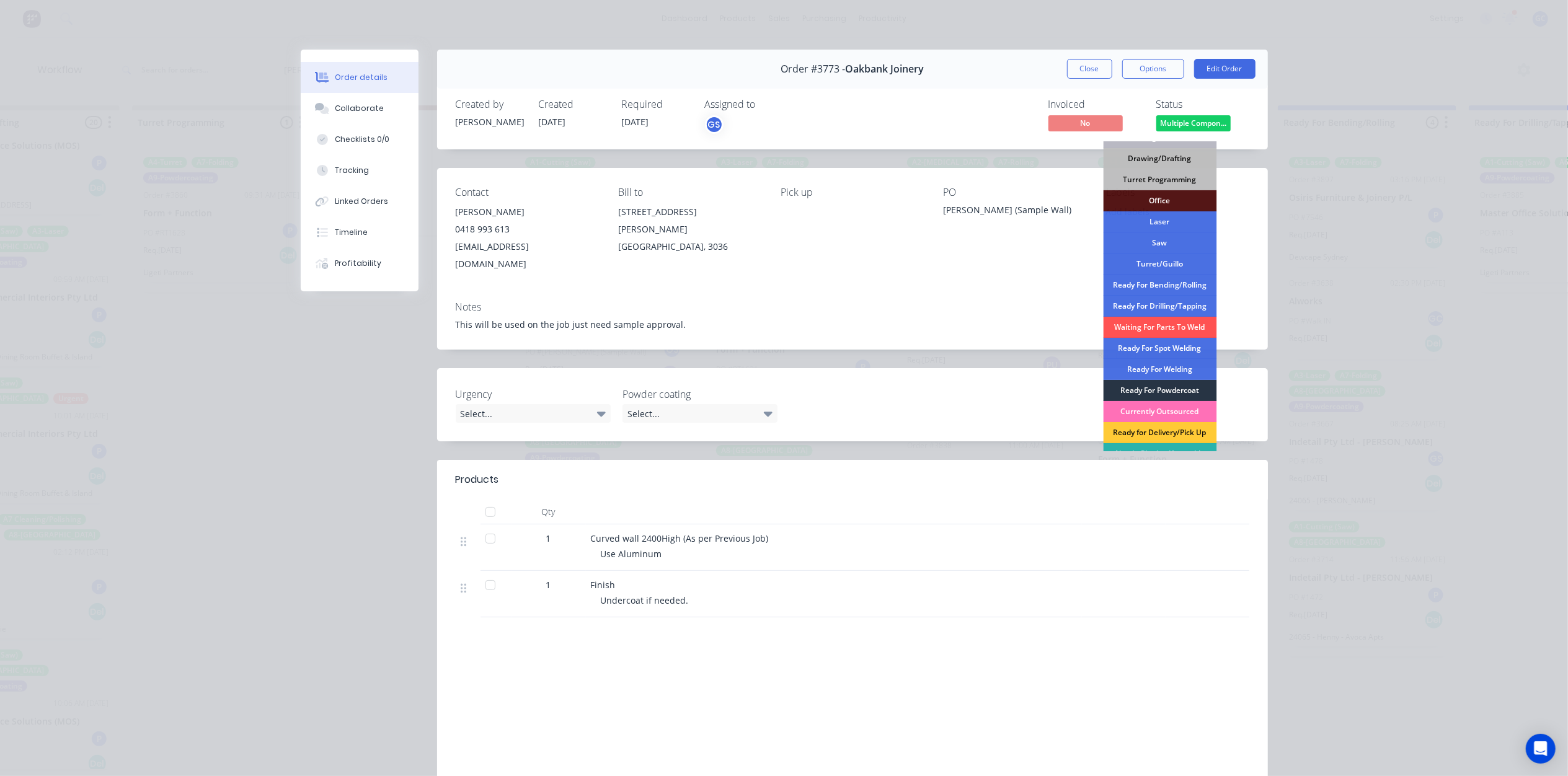
scroll to position [133, 0]
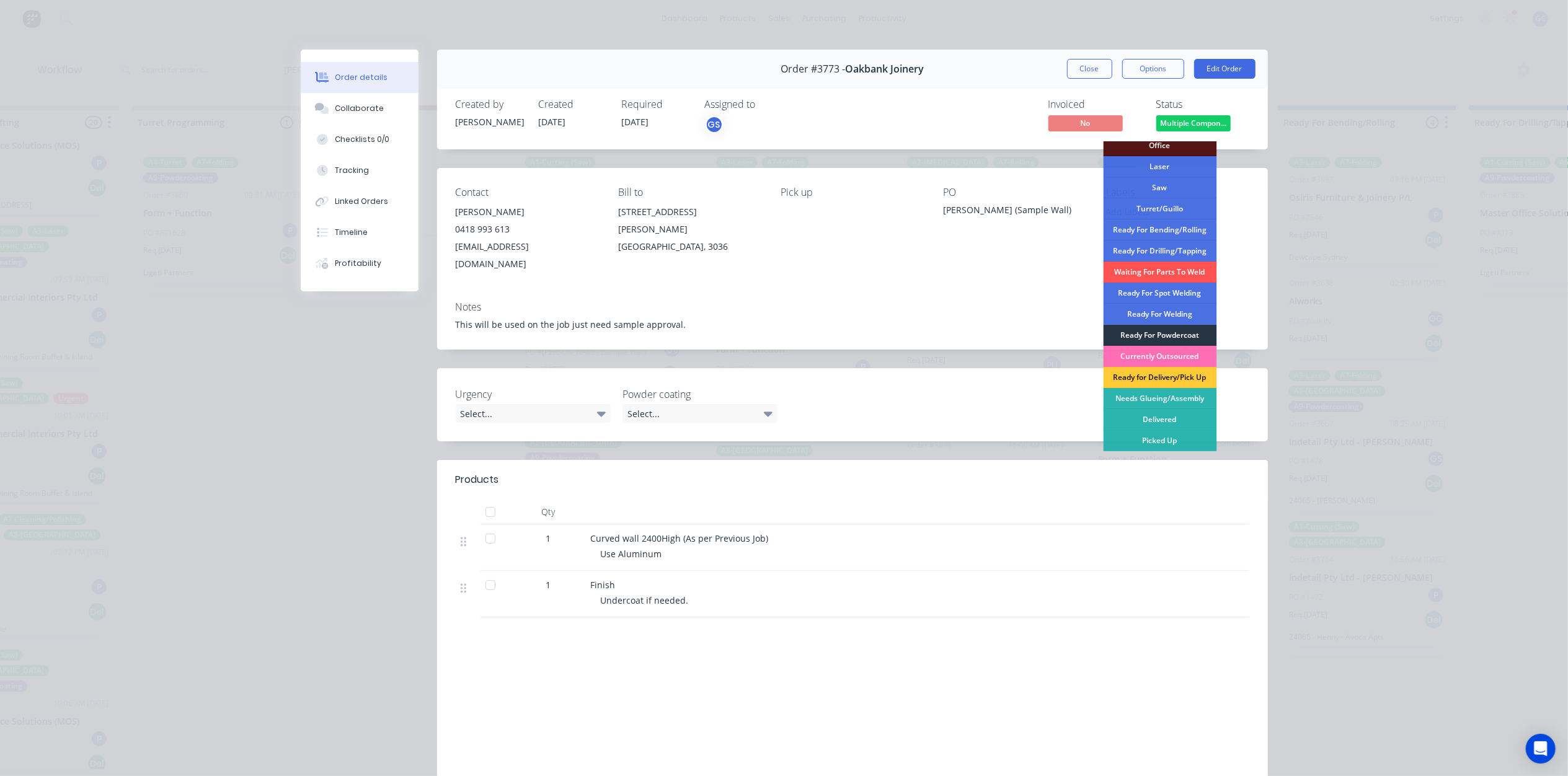
click at [1171, 334] on div "Ready For Powdercoat" at bounding box center [1159, 335] width 114 height 21
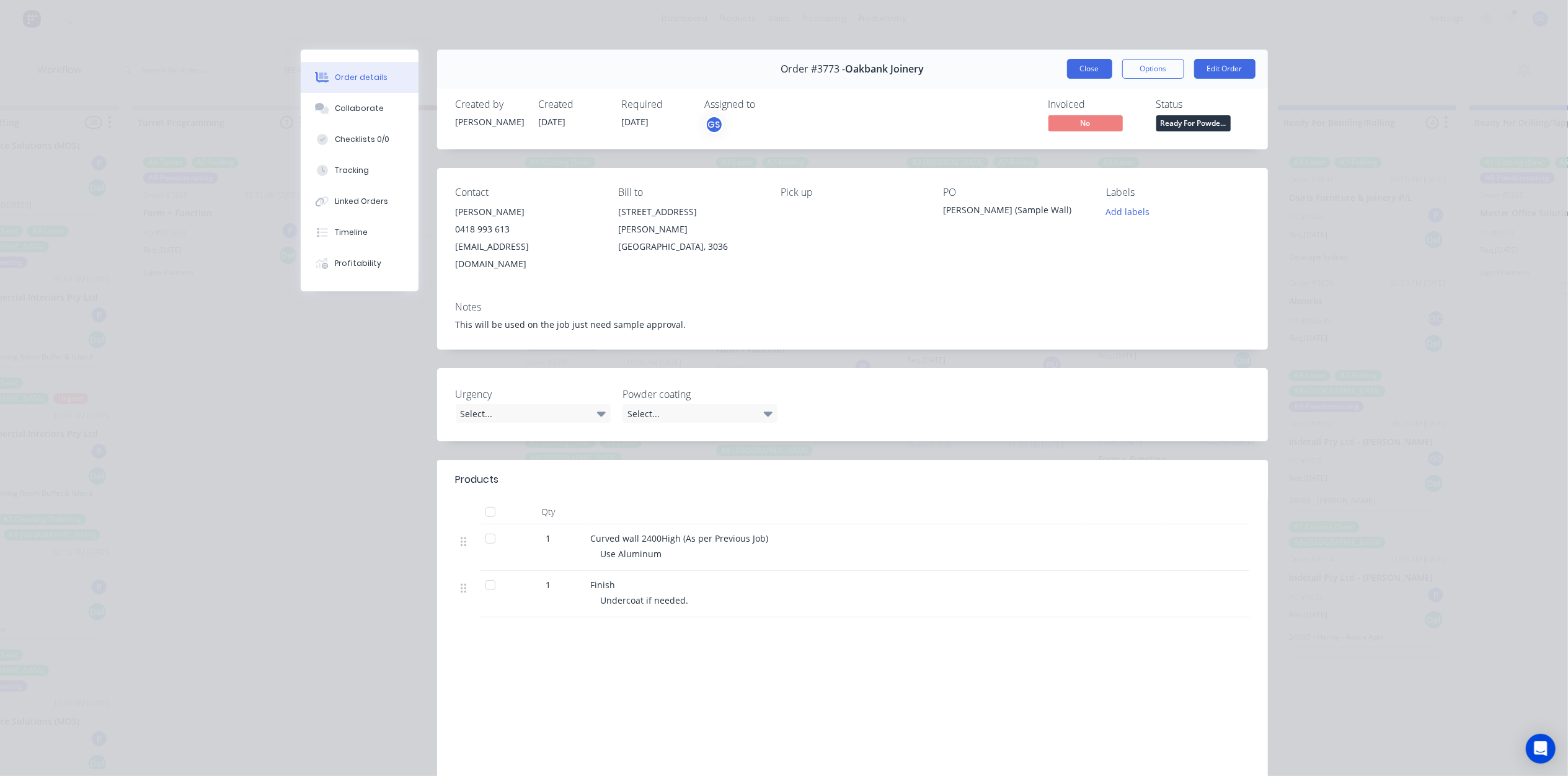
click at [1076, 65] on button "Close" at bounding box center [1089, 68] width 45 height 20
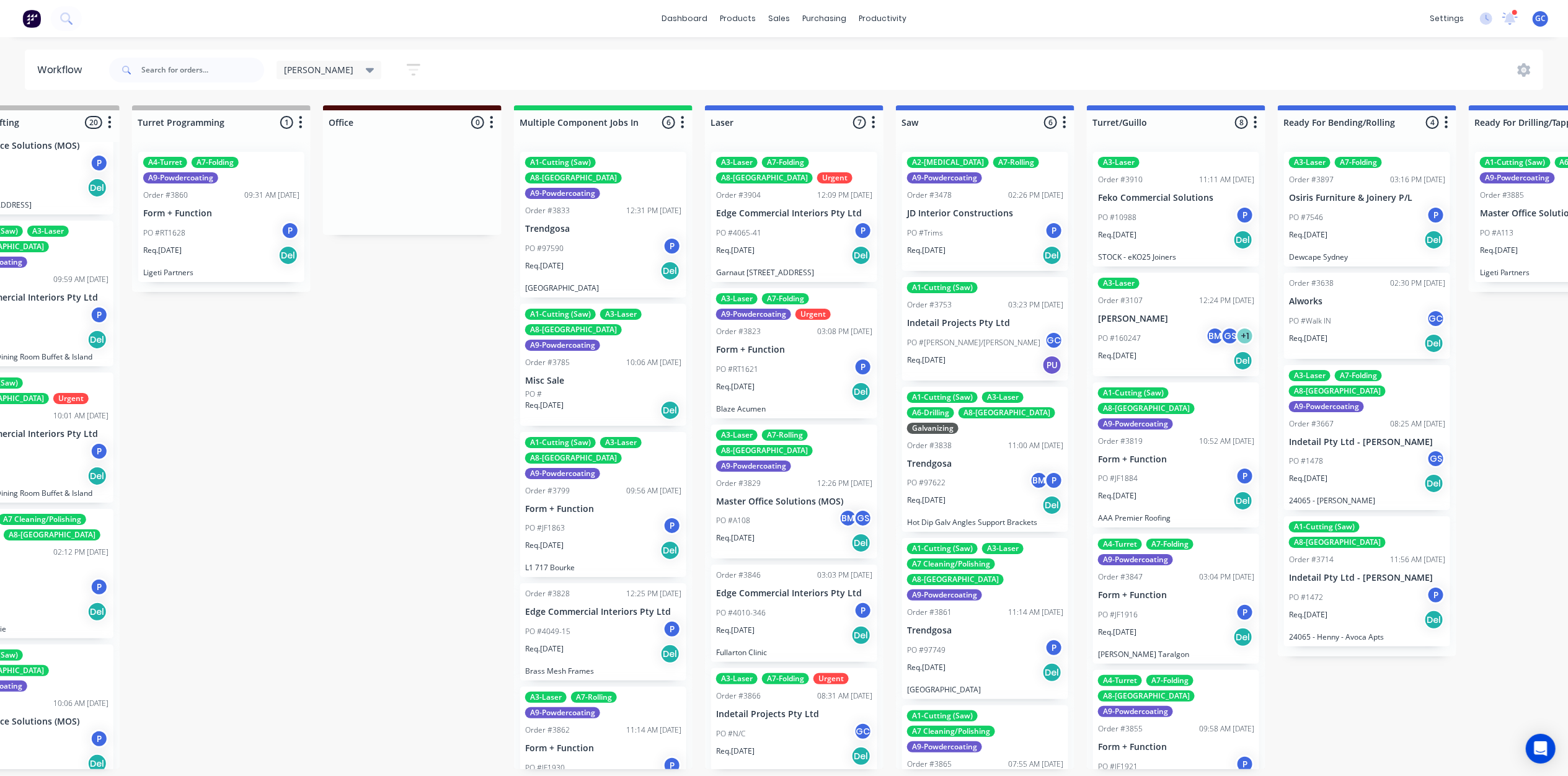
click at [599, 400] on div "Req. 11/08/25 Del" at bounding box center [603, 410] width 157 height 21
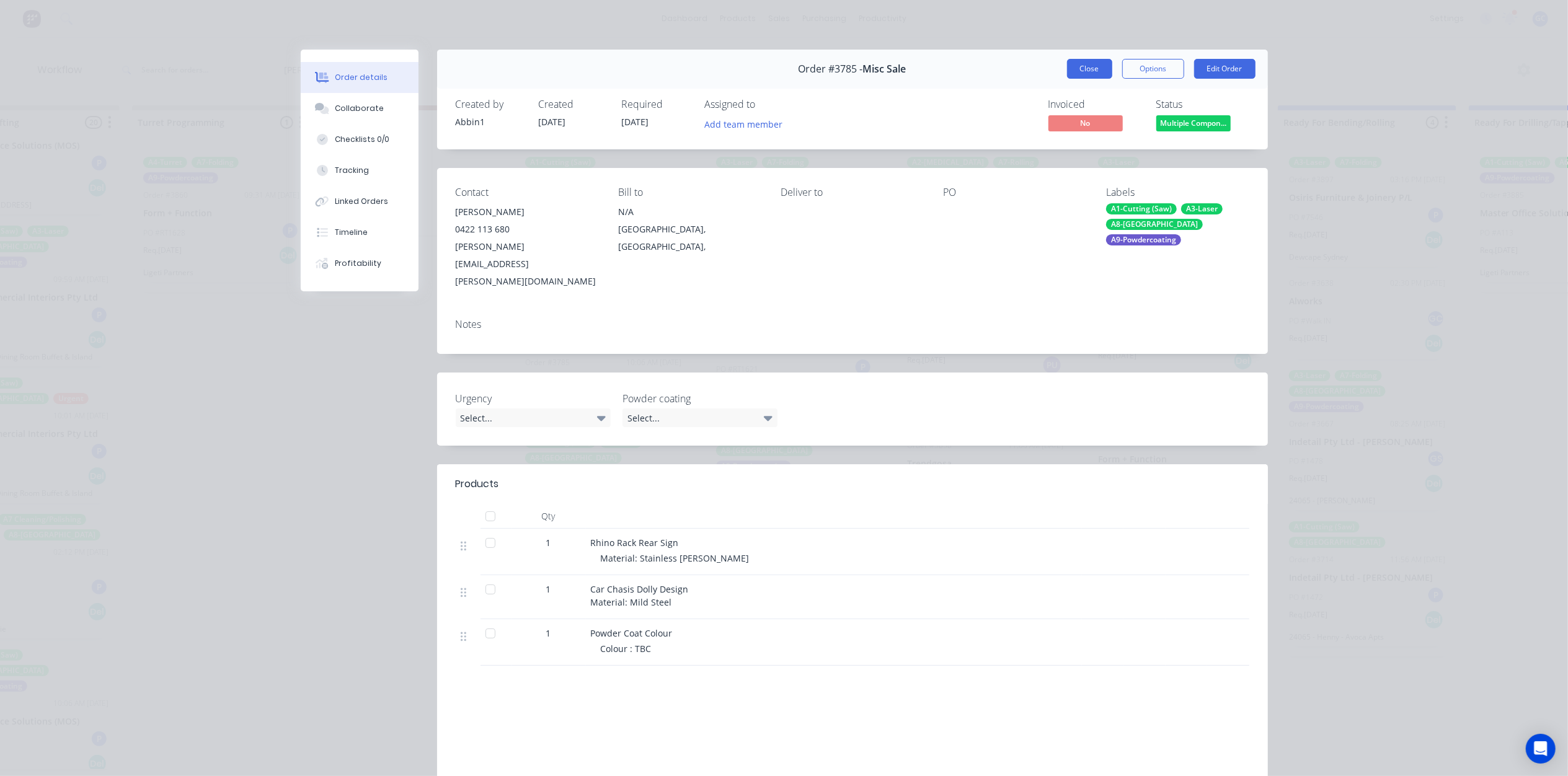
click at [1074, 68] on button "Close" at bounding box center [1089, 68] width 45 height 20
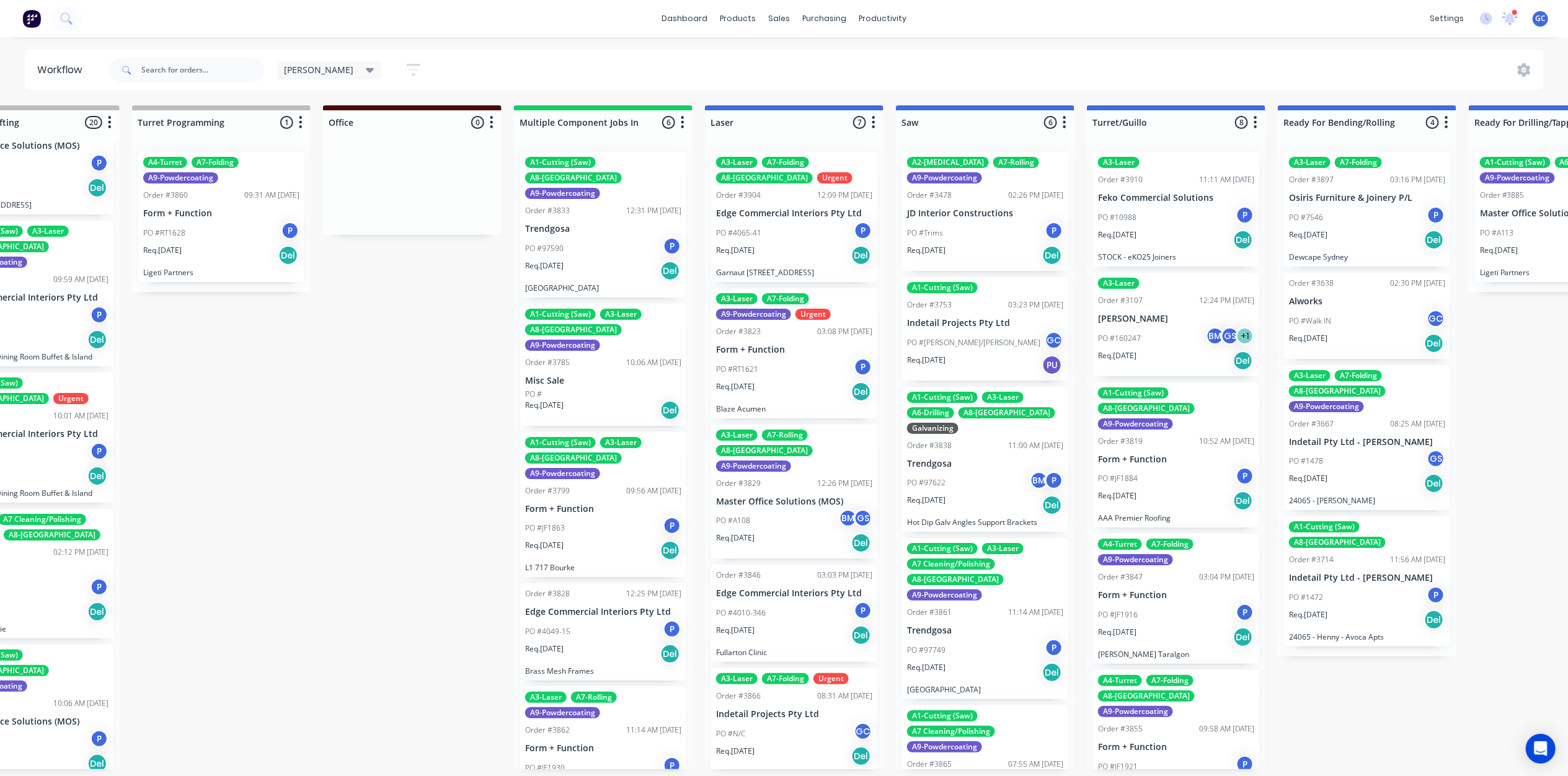
click at [572, 449] on div "A1-Cutting (Saw) A3-Laser A8-Welding A9-Powdercoating Order #3799 09:56 AM 13/0…" at bounding box center [603, 504] width 166 height 146
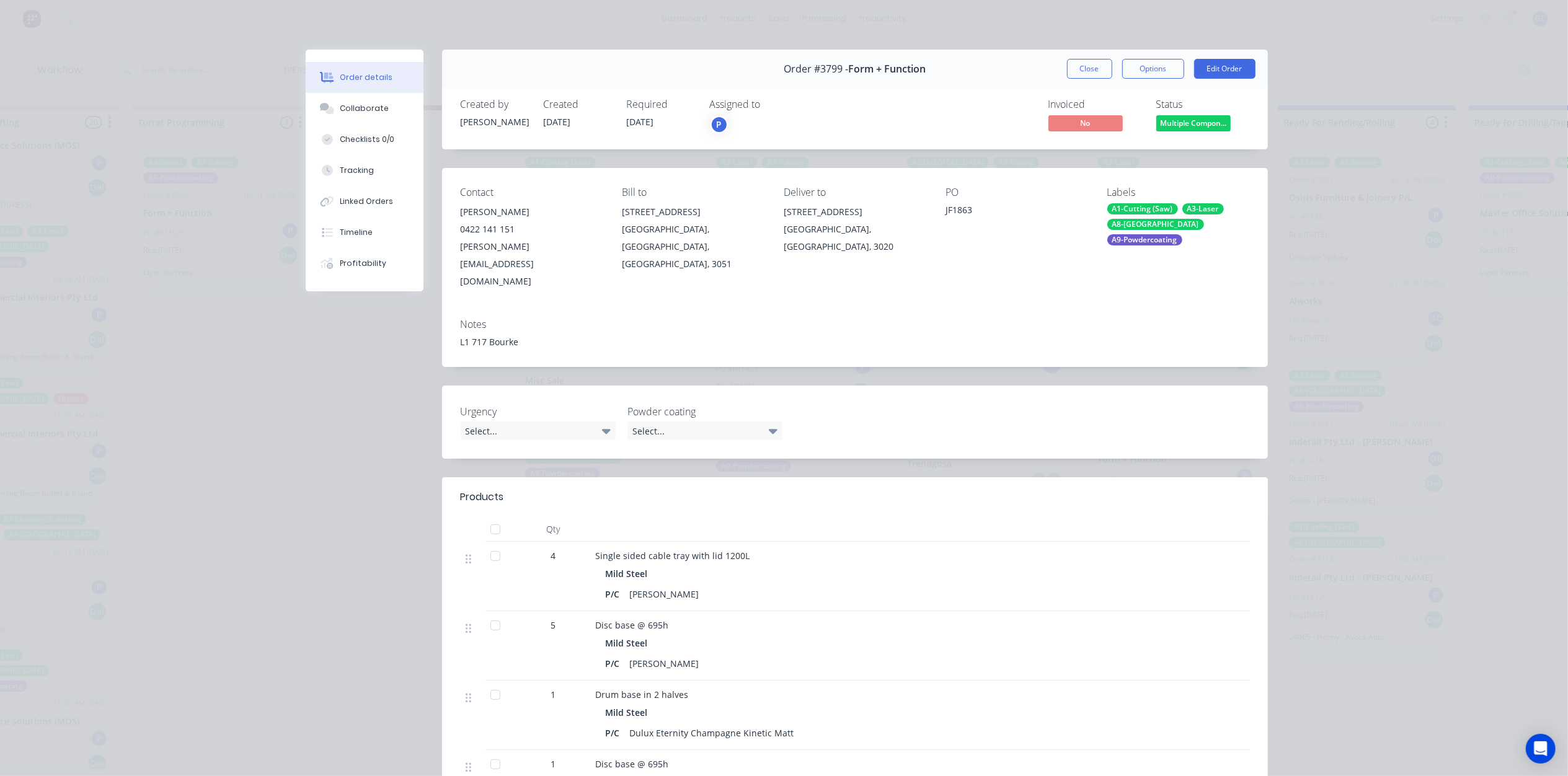
scroll to position [82, 0]
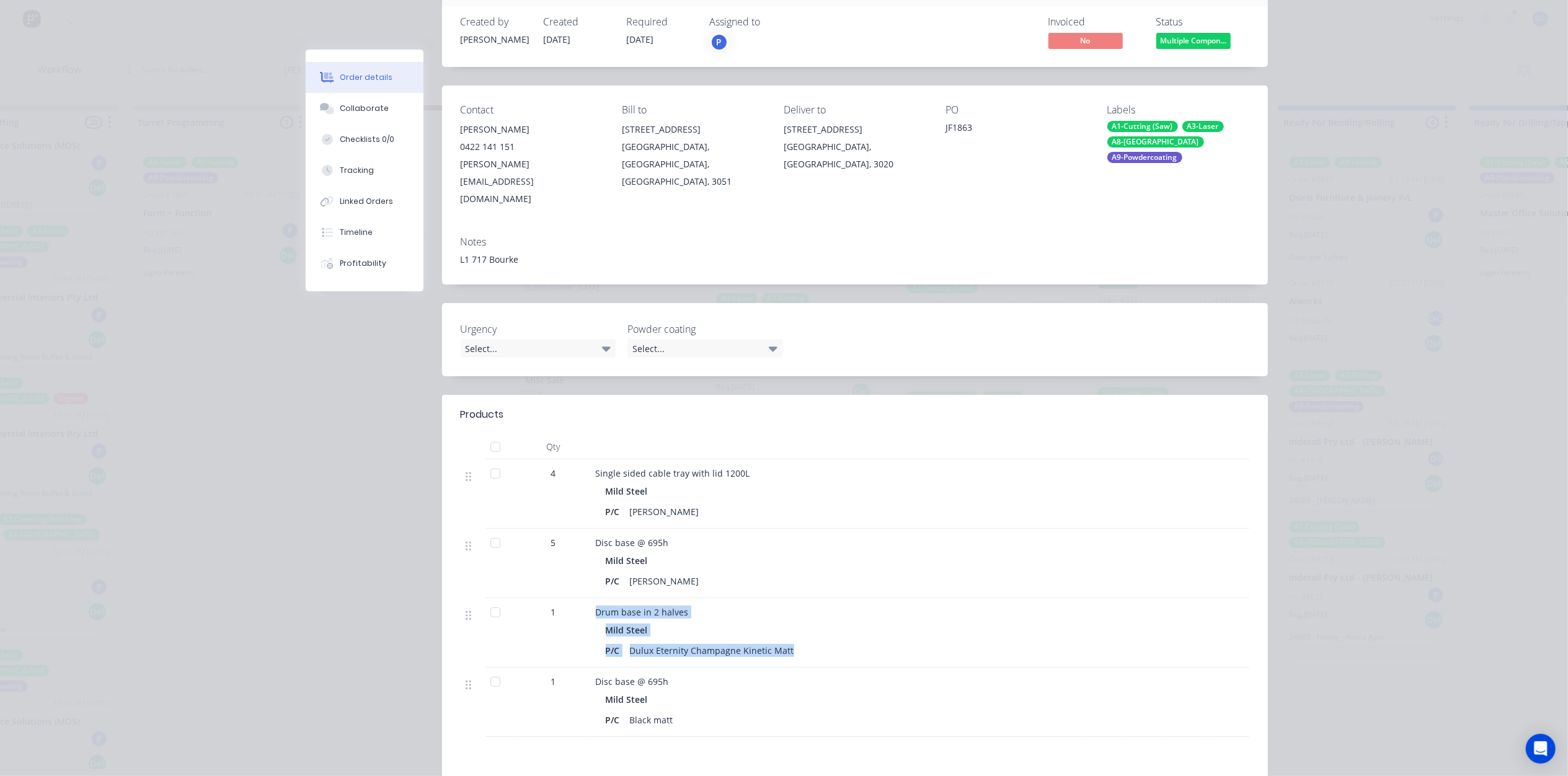
drag, startPoint x: 786, startPoint y: 615, endPoint x: 578, endPoint y: 580, distance: 210.9
click at [578, 598] on div "1 Drum base in 2 halves Mild Steel P/C Dulux Eternity Champagne Kinetic Matt" at bounding box center [854, 633] width 789 height 69
click at [564, 604] on div "1" at bounding box center [554, 633] width 74 height 69
click at [373, 107] on div "Collaborate" at bounding box center [363, 109] width 49 height 12
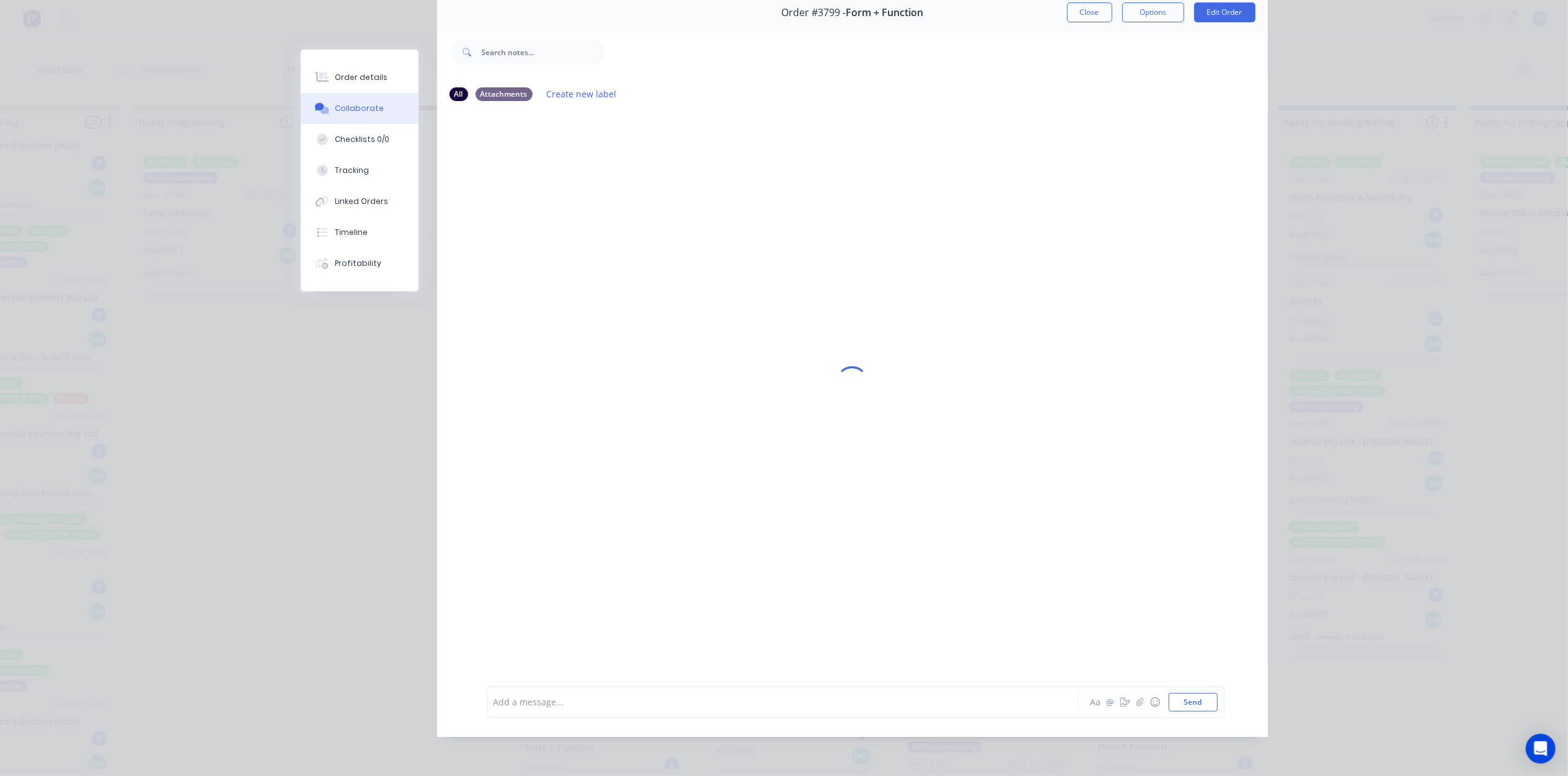
scroll to position [0, 0]
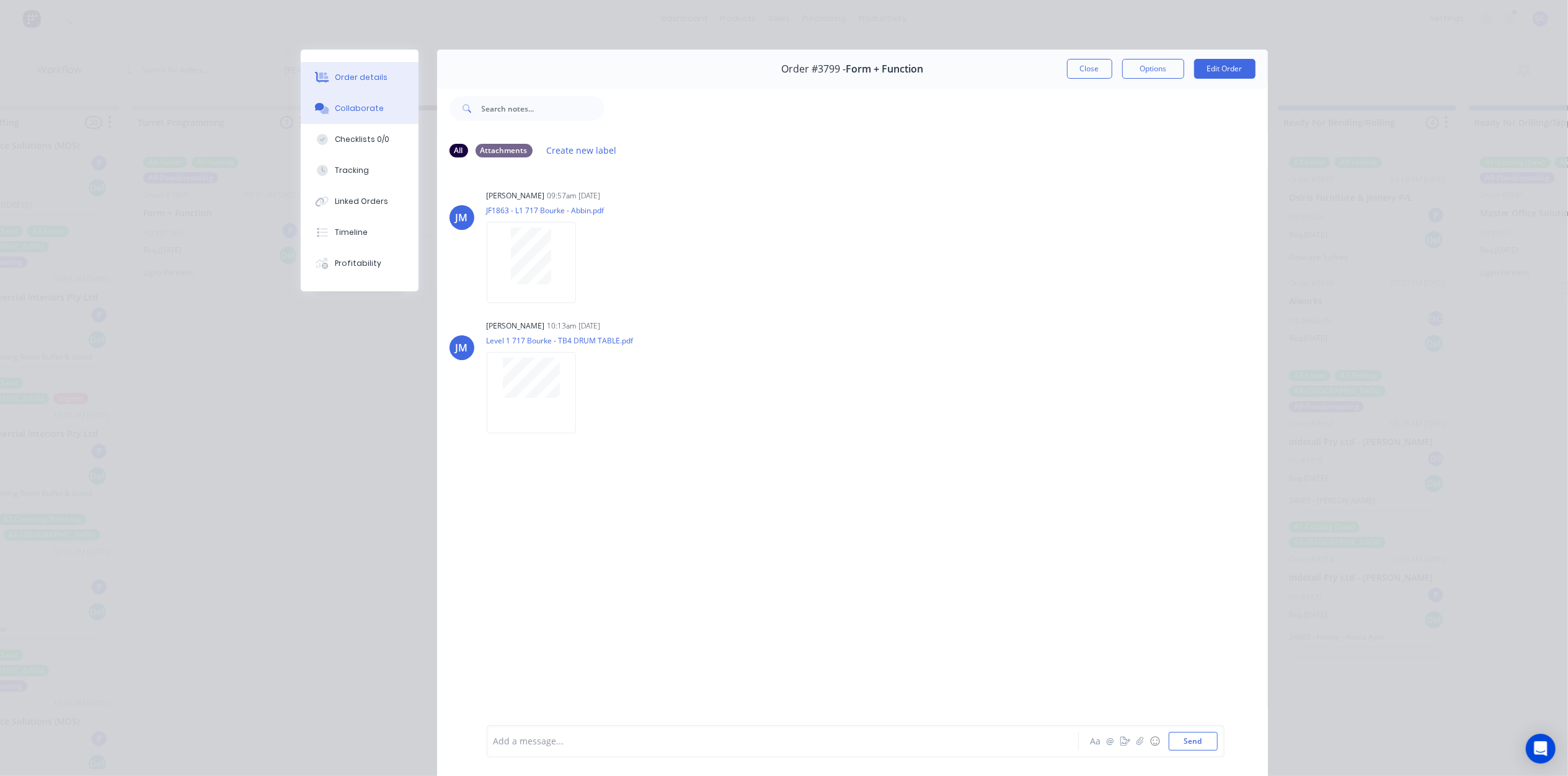
click at [358, 64] on button "Order details" at bounding box center [359, 77] width 118 height 31
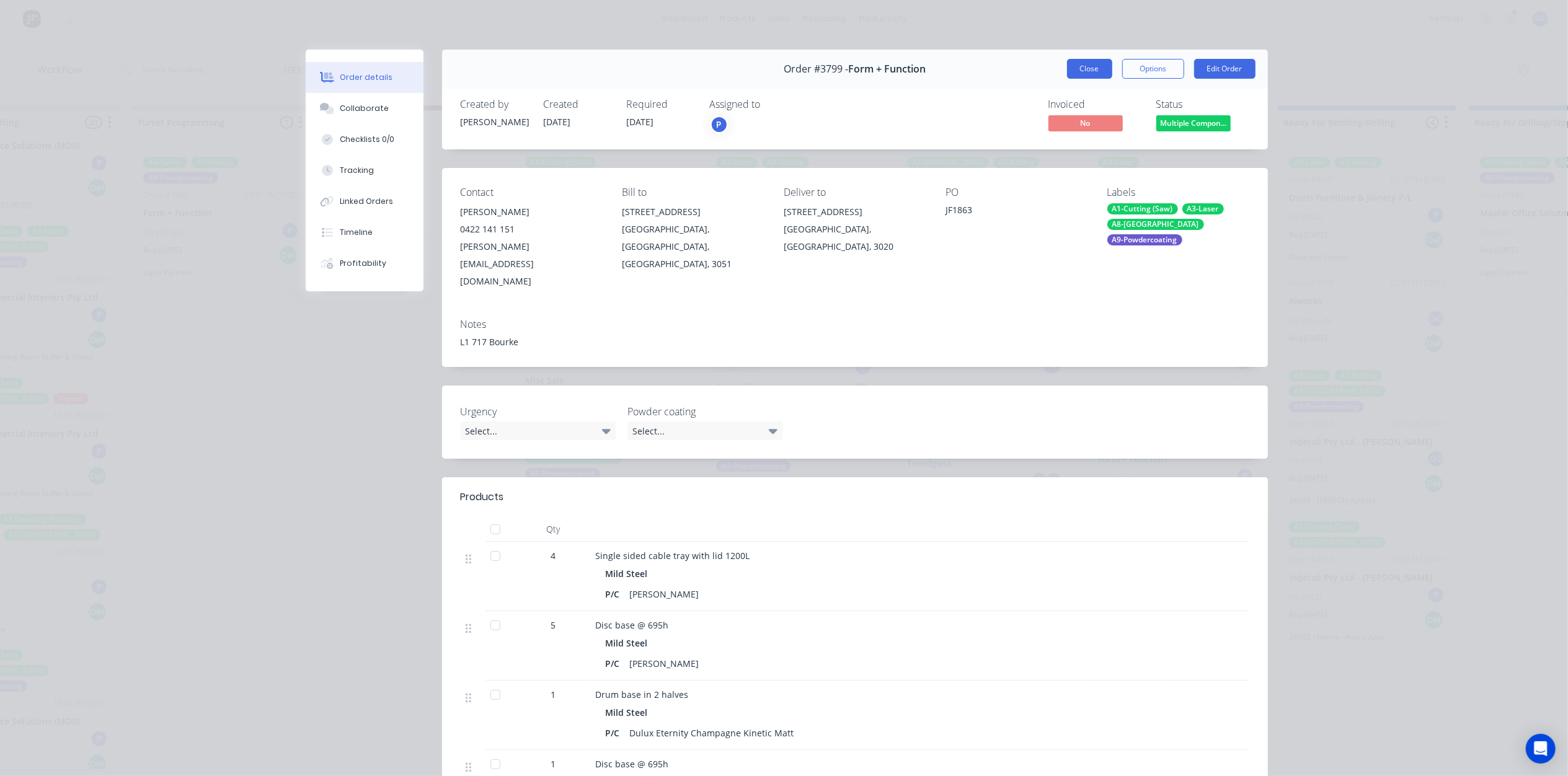
click at [1079, 71] on button "Close" at bounding box center [1089, 68] width 45 height 20
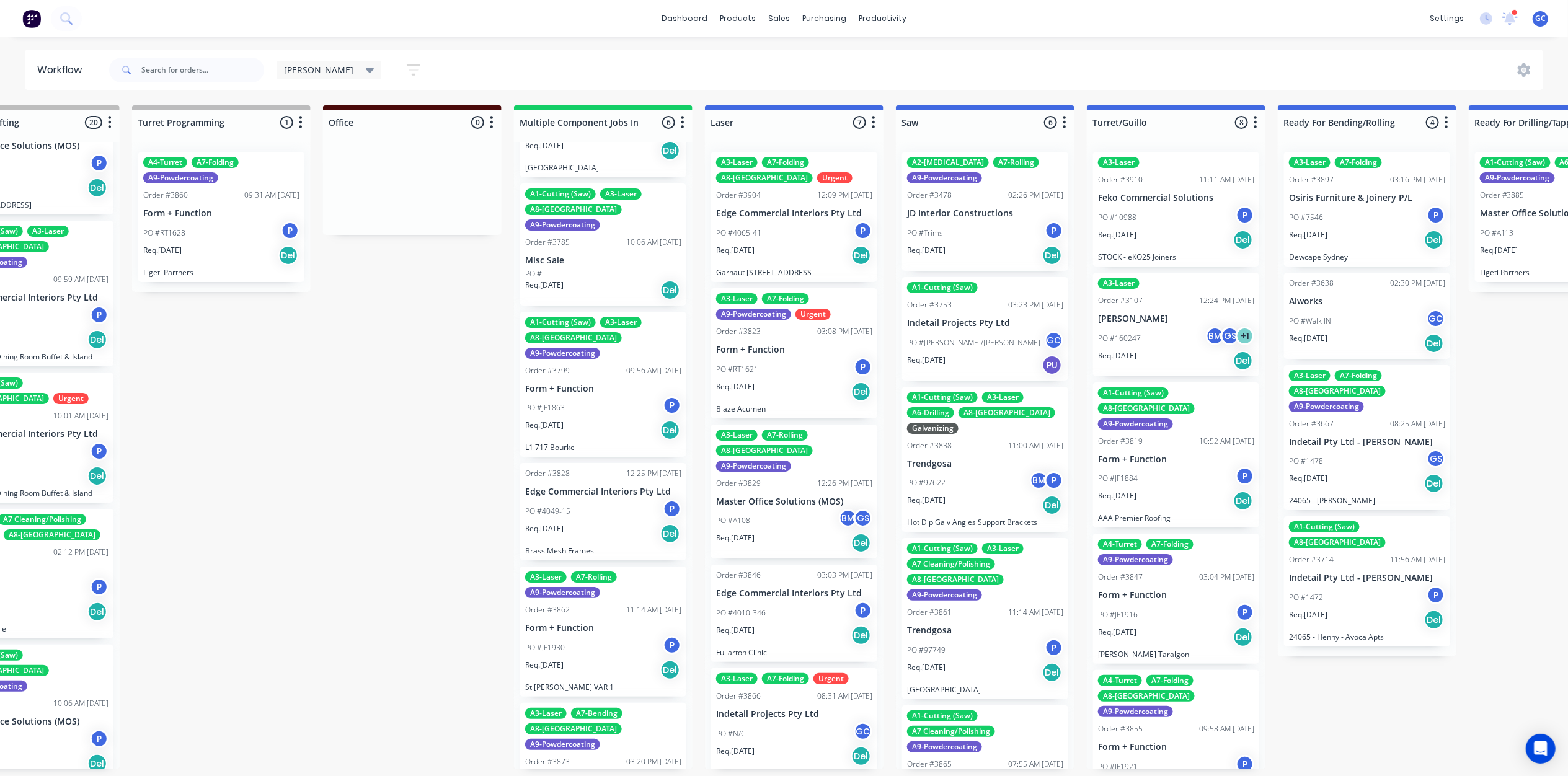
scroll to position [134, 0]
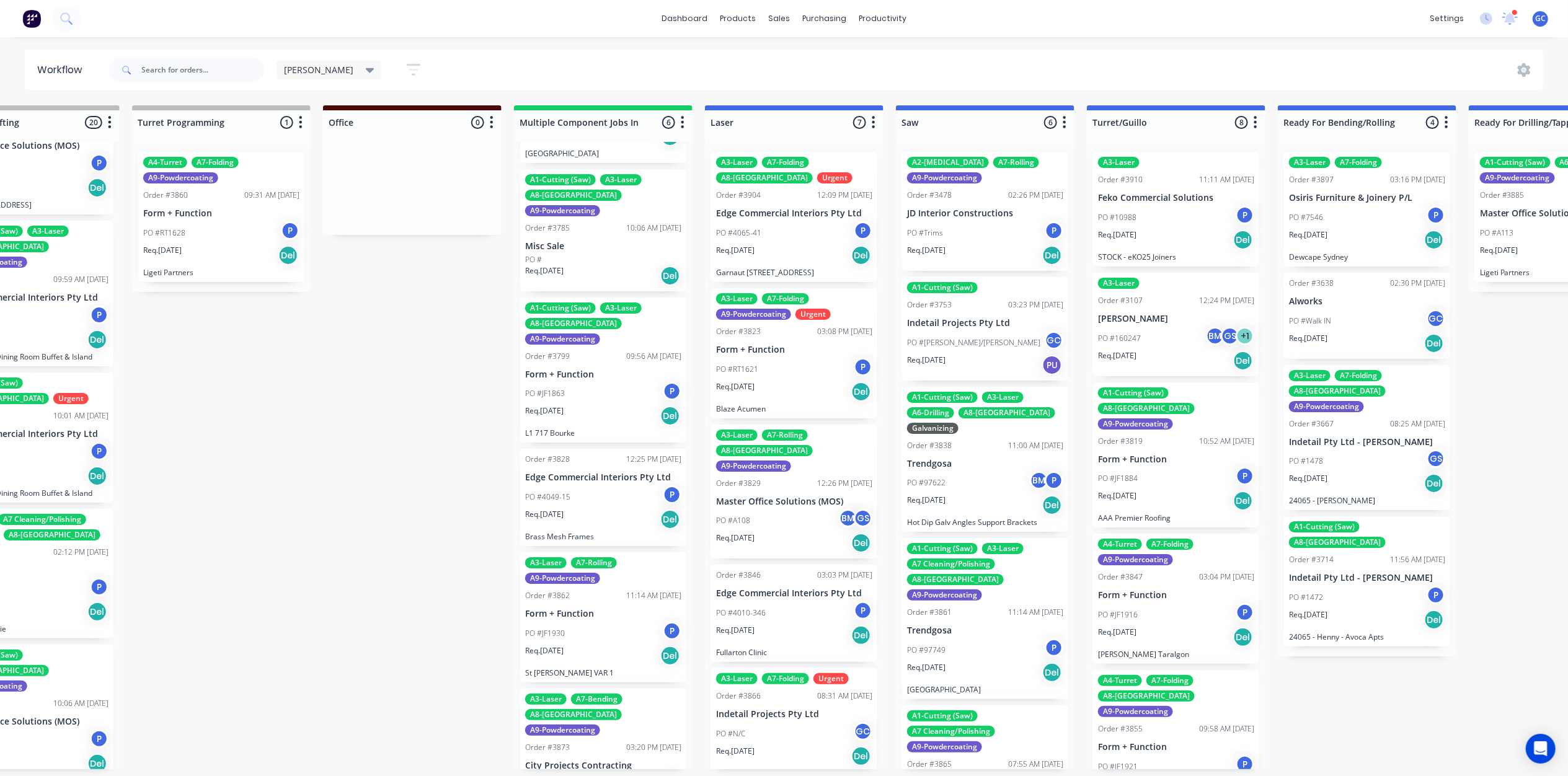
click at [596, 485] on div "PO #4049-15 P" at bounding box center [603, 497] width 157 height 24
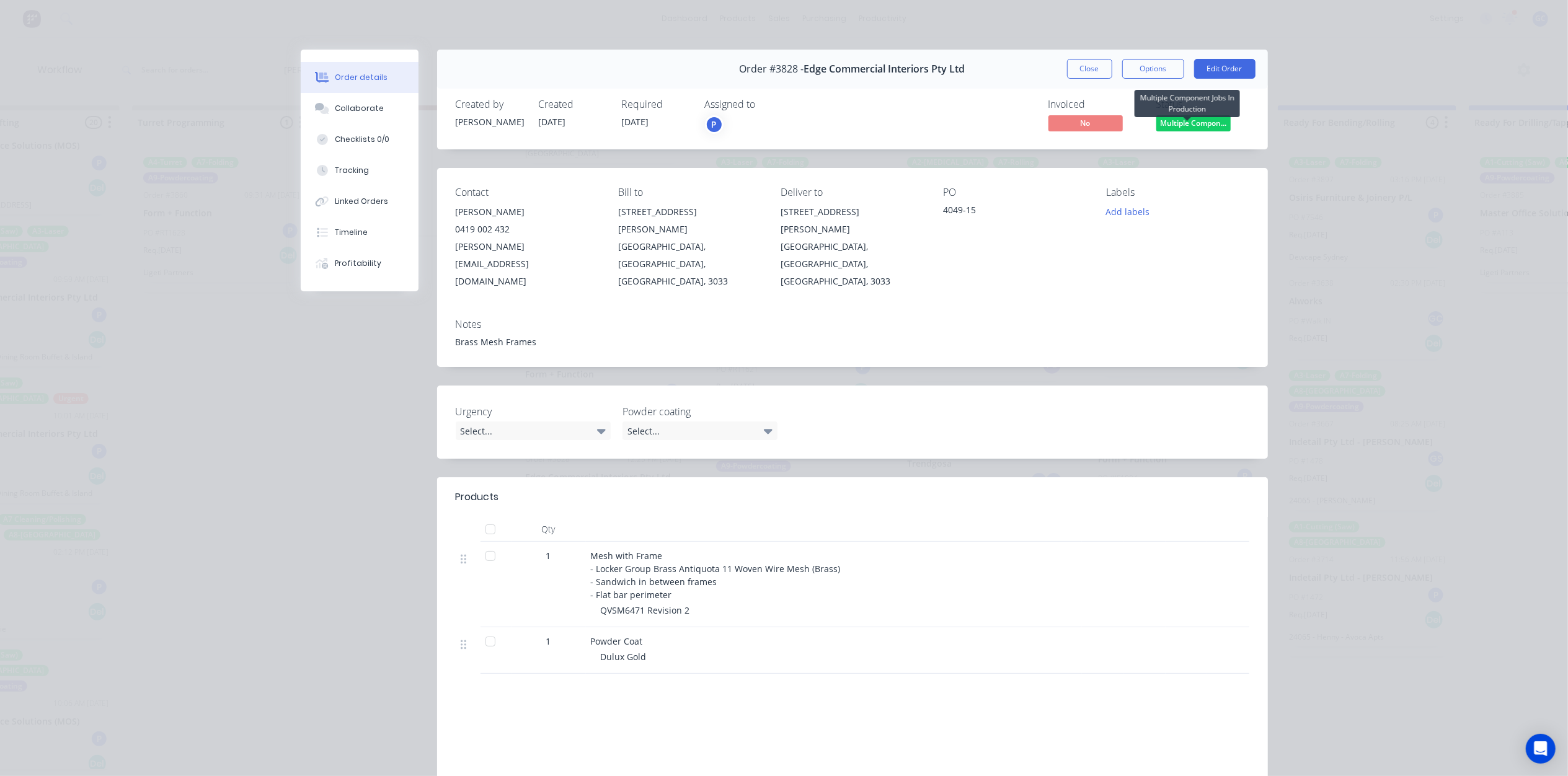
click at [1196, 126] on span "Multiple Compon..." at bounding box center [1193, 123] width 74 height 16
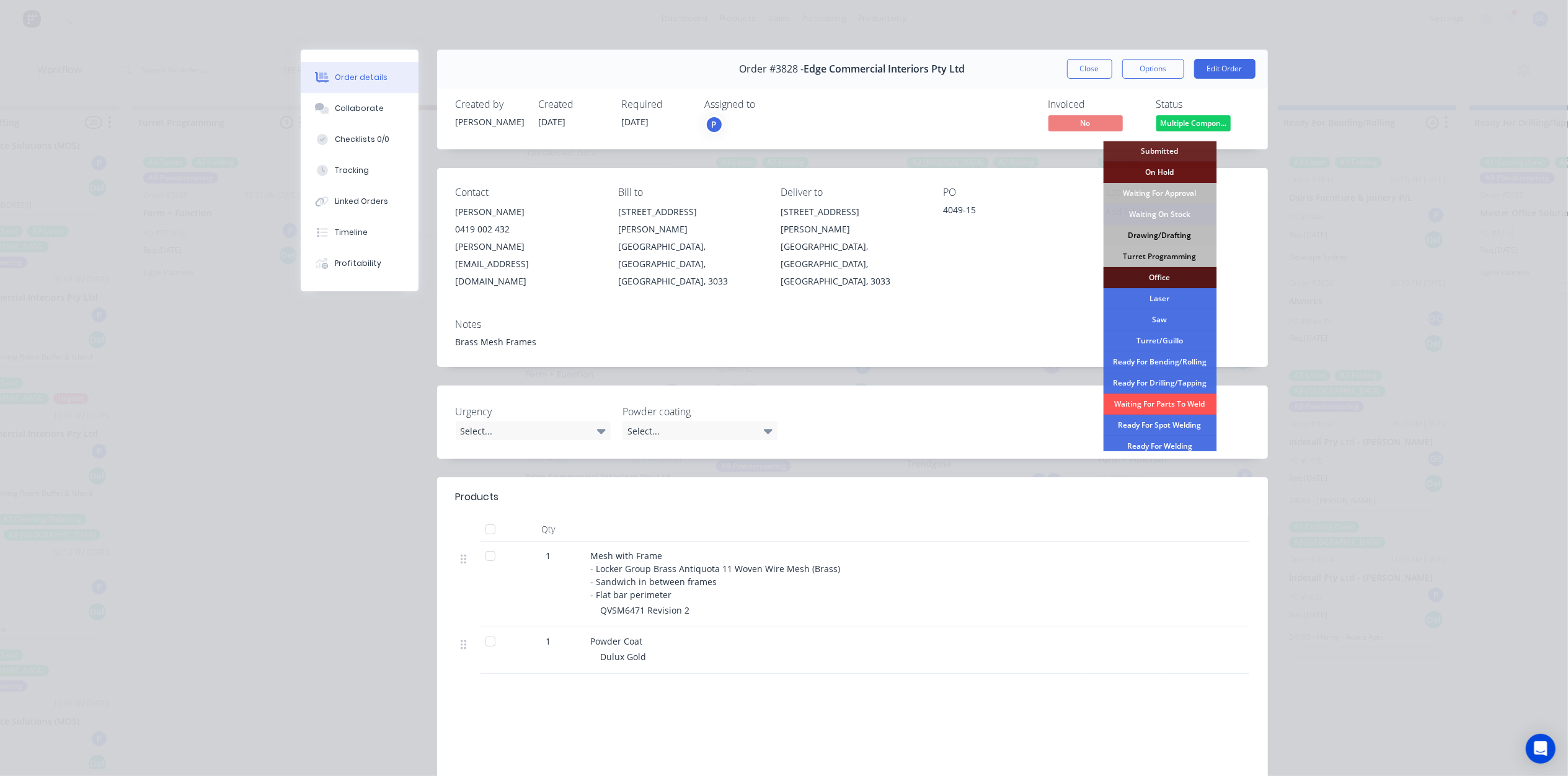
scroll to position [0, 0]
click at [1170, 213] on div "Waiting On Stock" at bounding box center [1159, 215] width 114 height 21
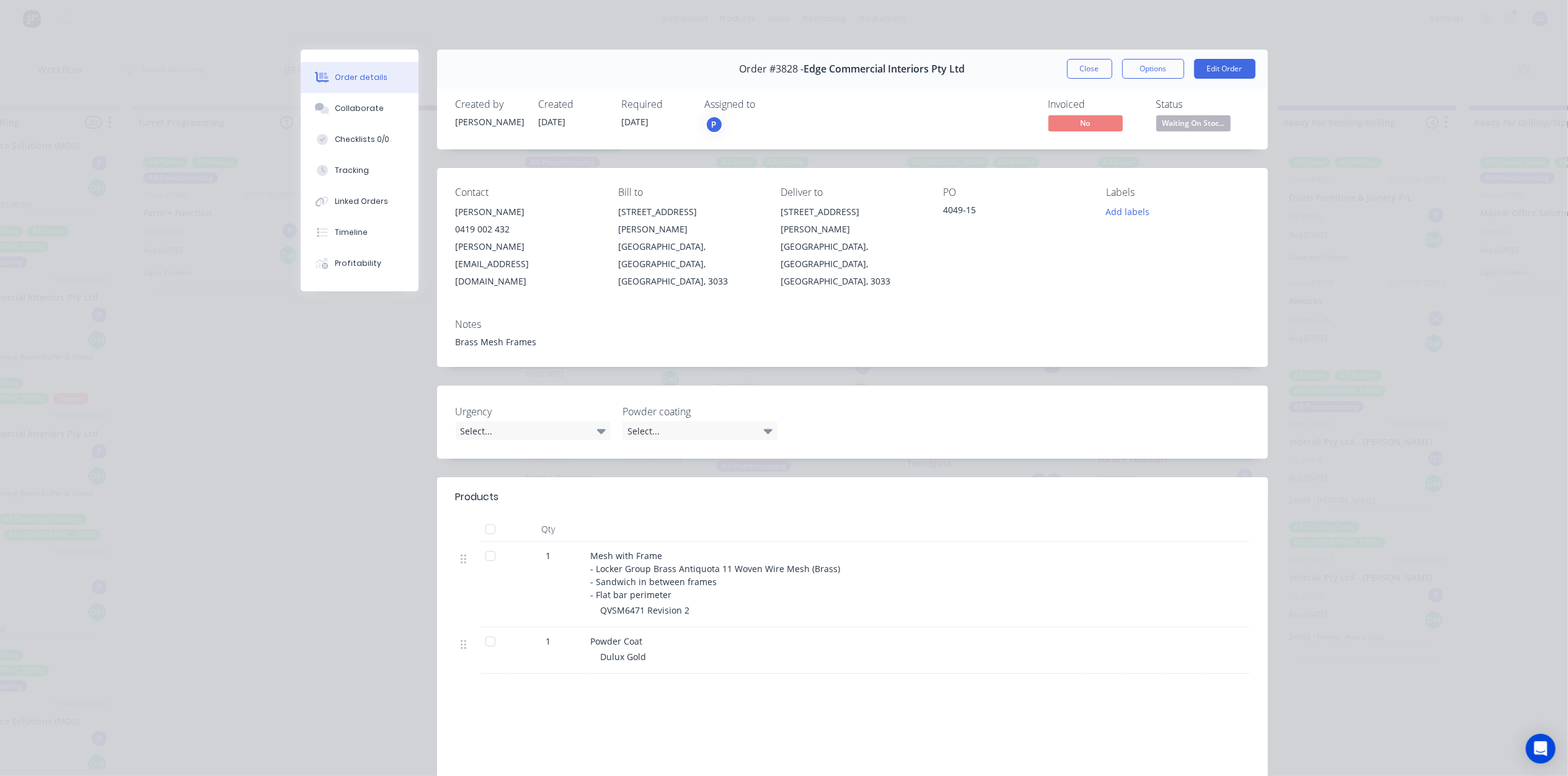
click at [1077, 47] on div "Order details Collaborate Checklists 0/0 Tracking Linked Orders Timeline Profit…" at bounding box center [784, 388] width 1568 height 776
click at [1081, 62] on button "Close" at bounding box center [1089, 68] width 45 height 20
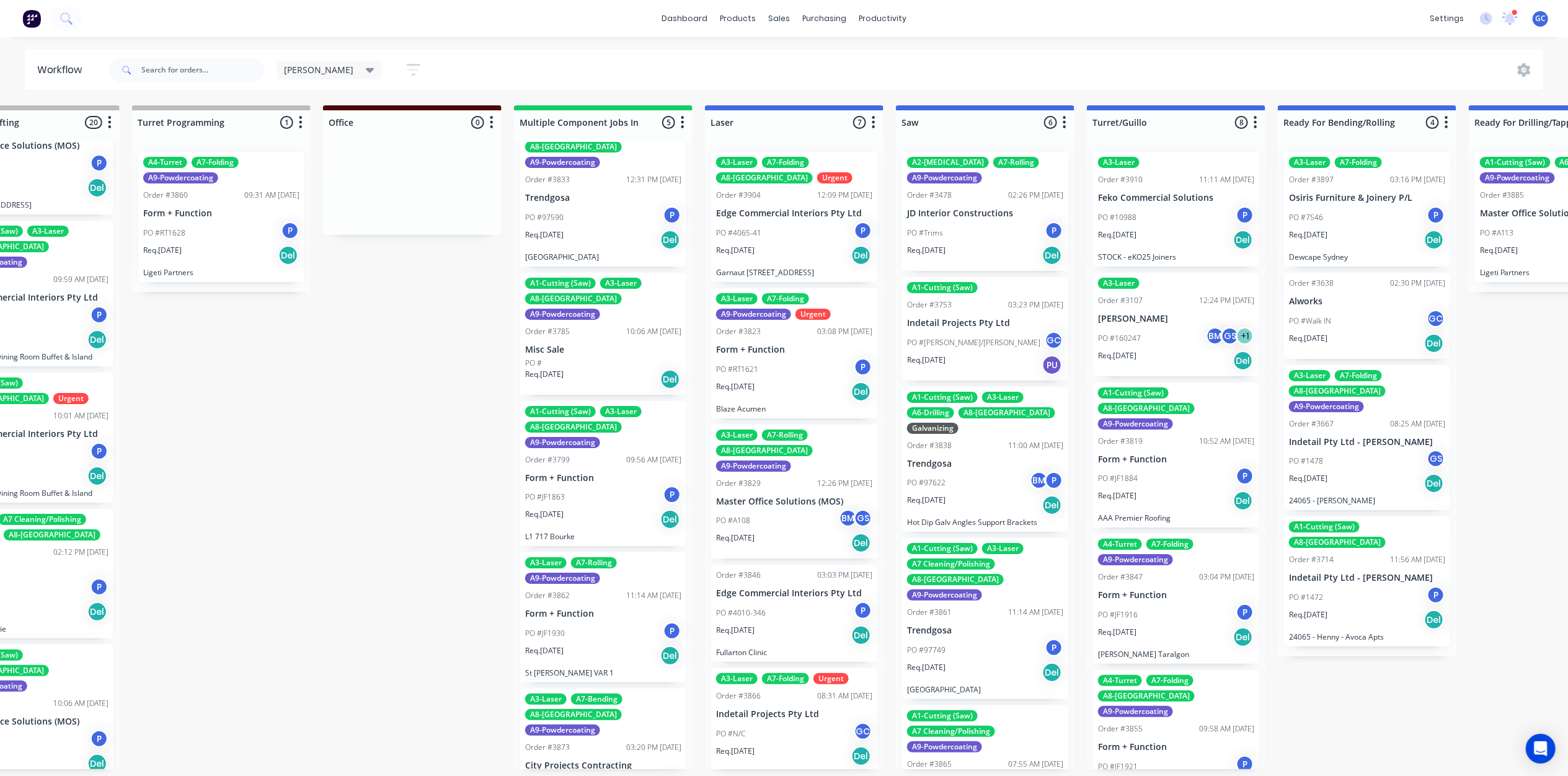
click at [602, 509] on div "Req. 03/09/25 Del" at bounding box center [603, 520] width 157 height 21
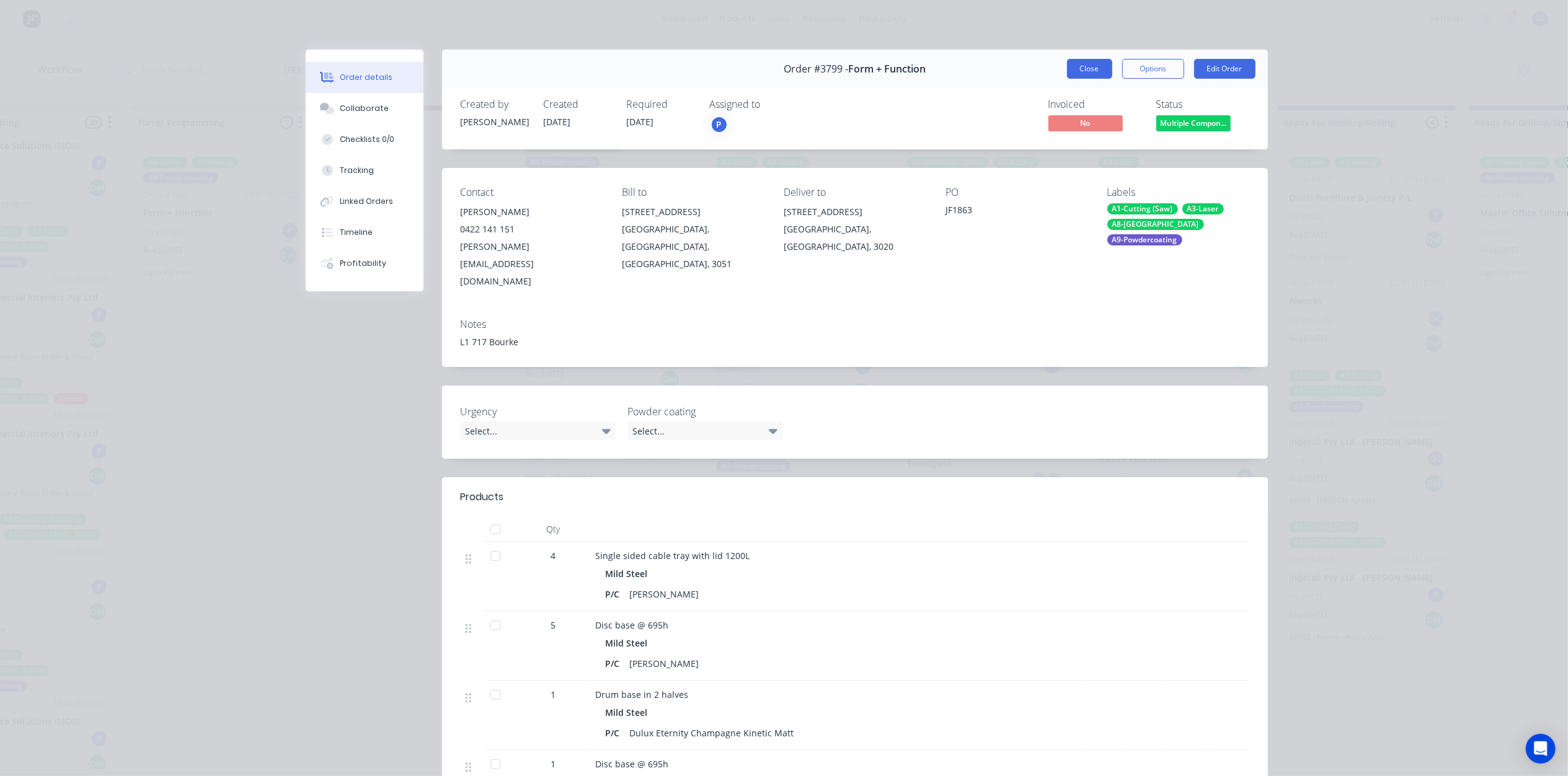
click at [1084, 74] on button "Close" at bounding box center [1089, 68] width 45 height 20
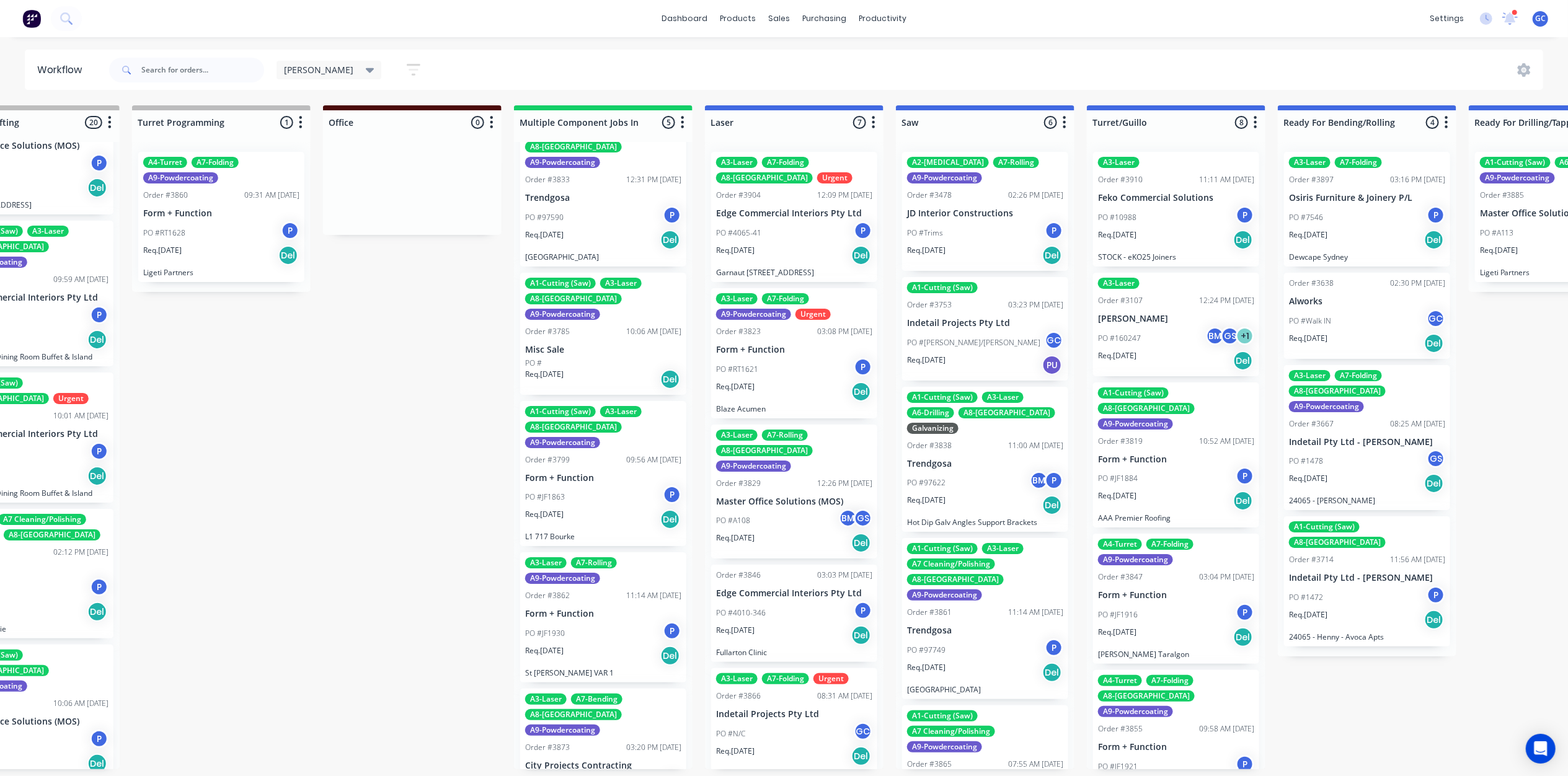
click at [592, 622] on div "PO #JF1930 P" at bounding box center [603, 633] width 157 height 24
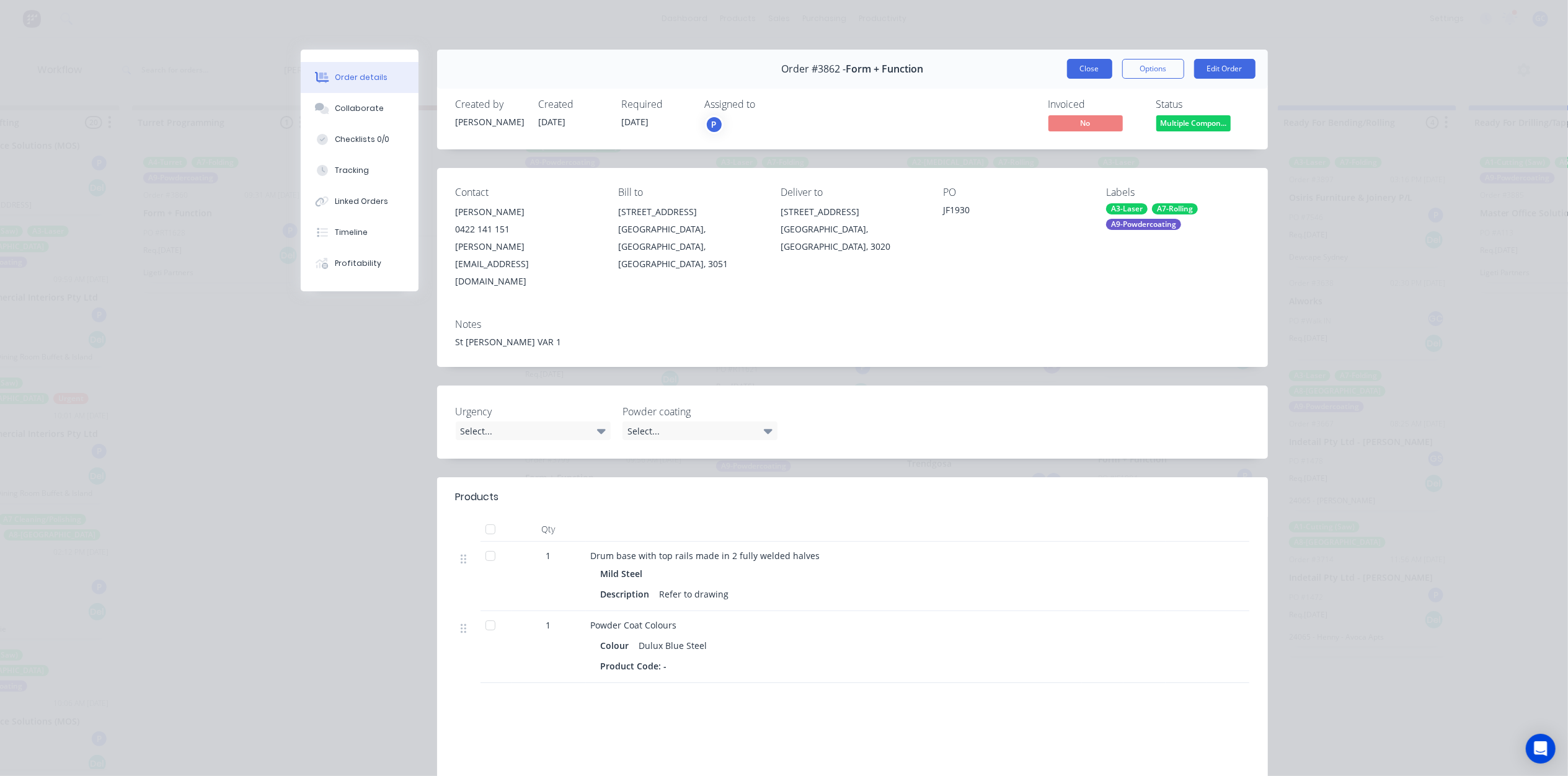
click at [1082, 74] on button "Close" at bounding box center [1089, 68] width 45 height 20
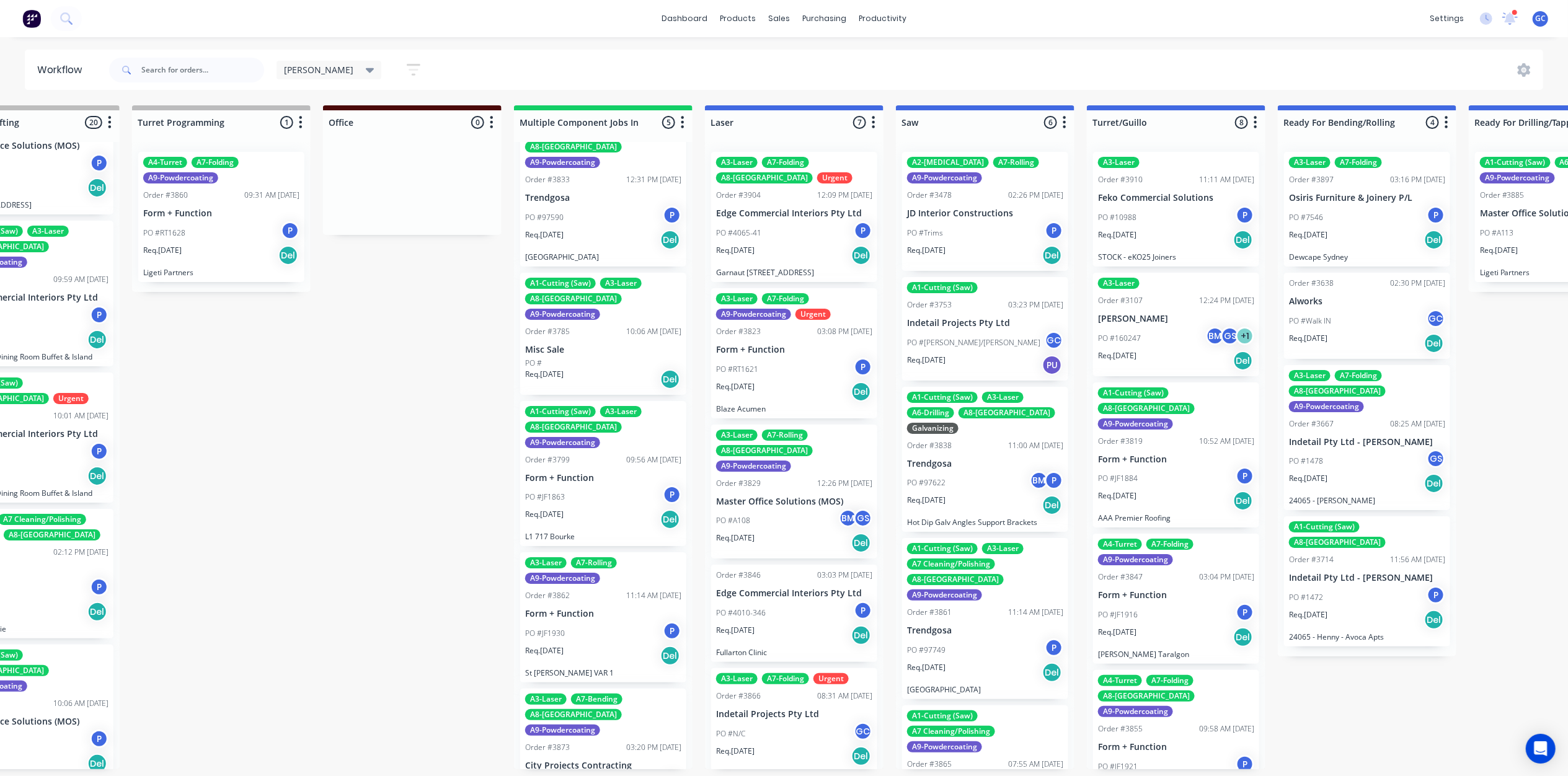
click at [580, 774] on div "PO #Email 29/8/25 GC" at bounding box center [603, 785] width 157 height 24
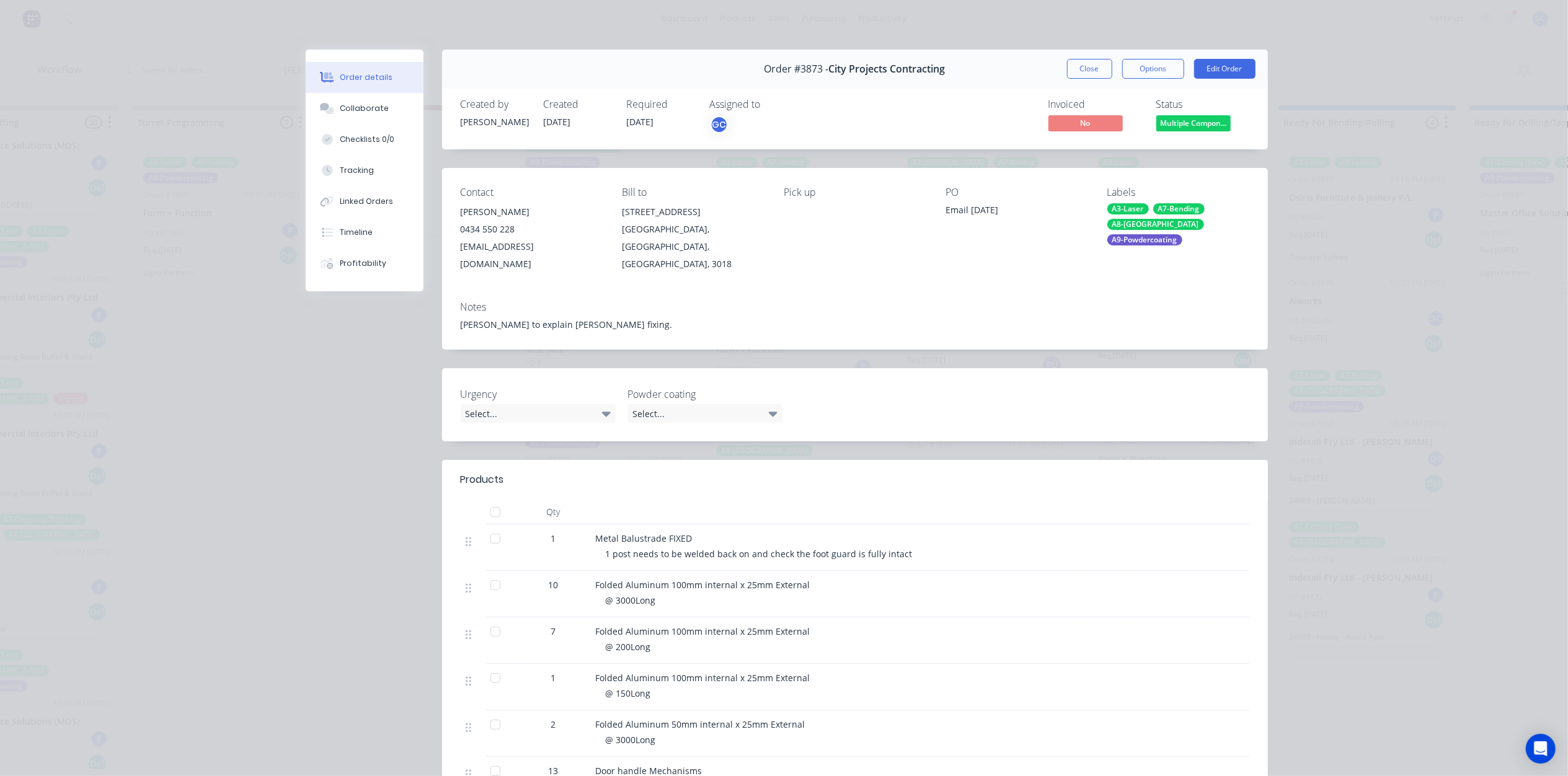
click at [1179, 135] on div "Created by Gino Created 29/08/25 Required 12/09/25 Assigned to GC Invoiced No S…" at bounding box center [854, 117] width 826 height 66
click at [1185, 125] on span "Multiple Compon..." at bounding box center [1193, 123] width 74 height 16
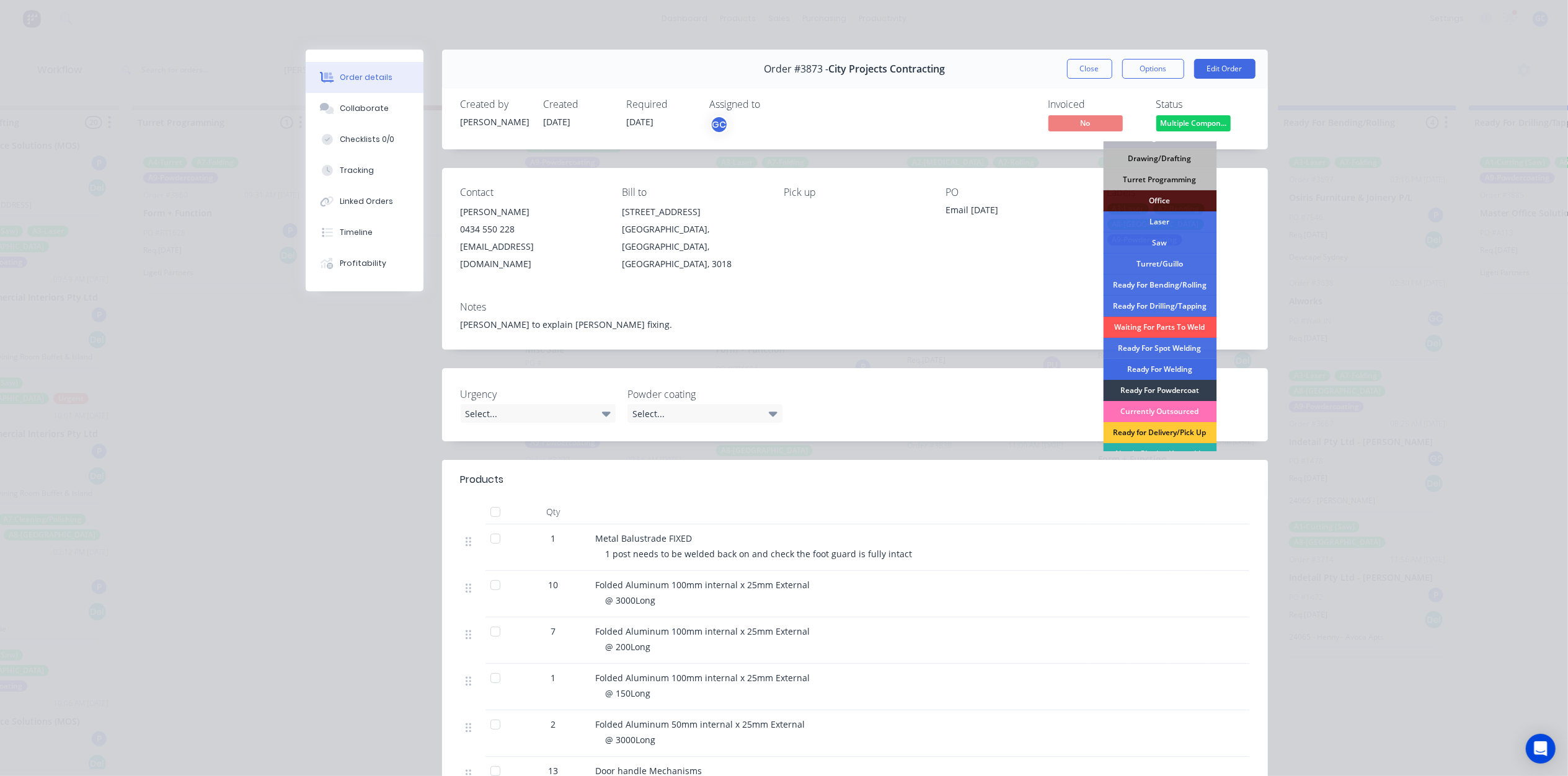
scroll to position [133, 0]
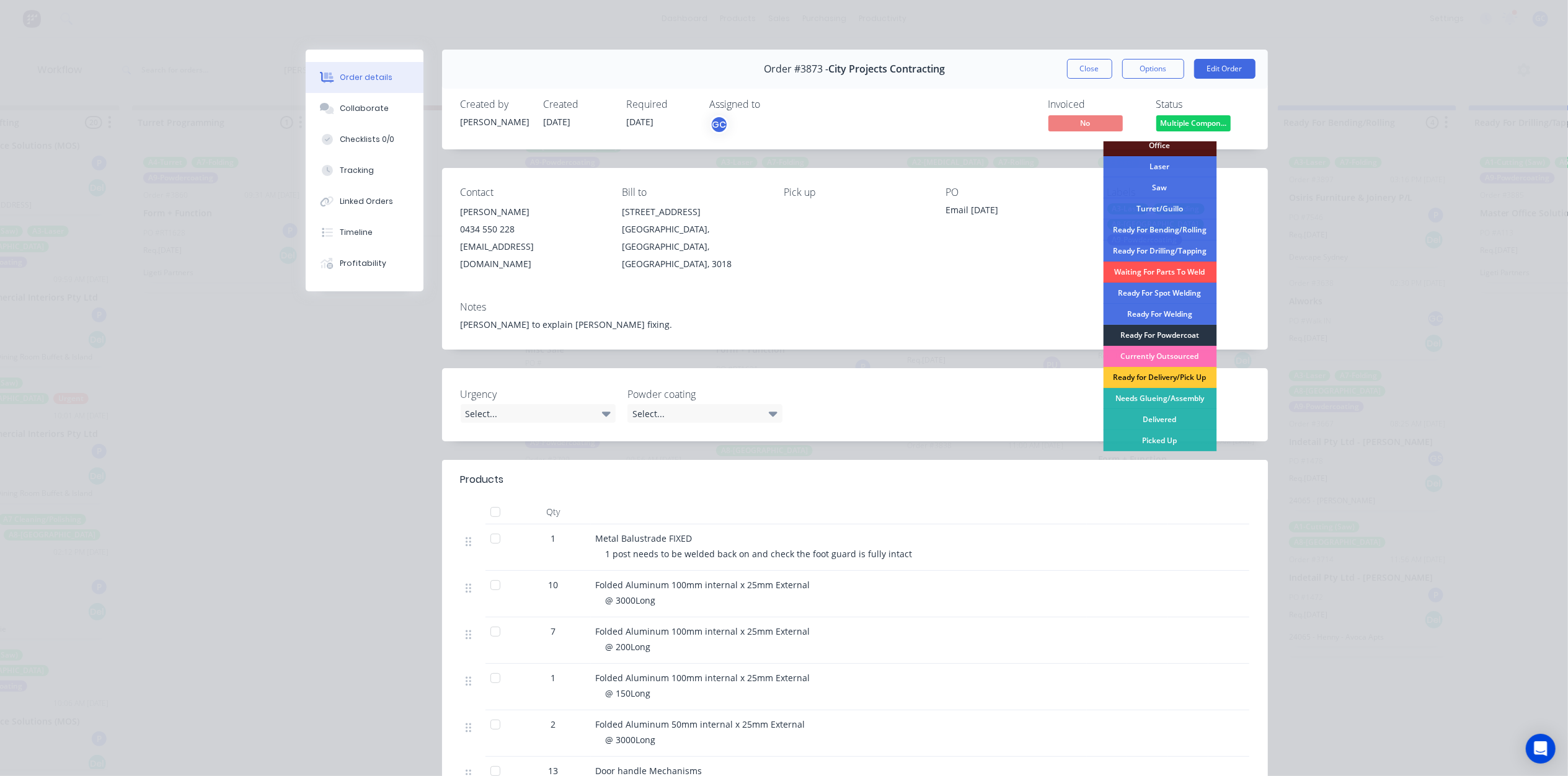
click at [1168, 335] on div "Ready For Powdercoat" at bounding box center [1159, 335] width 114 height 21
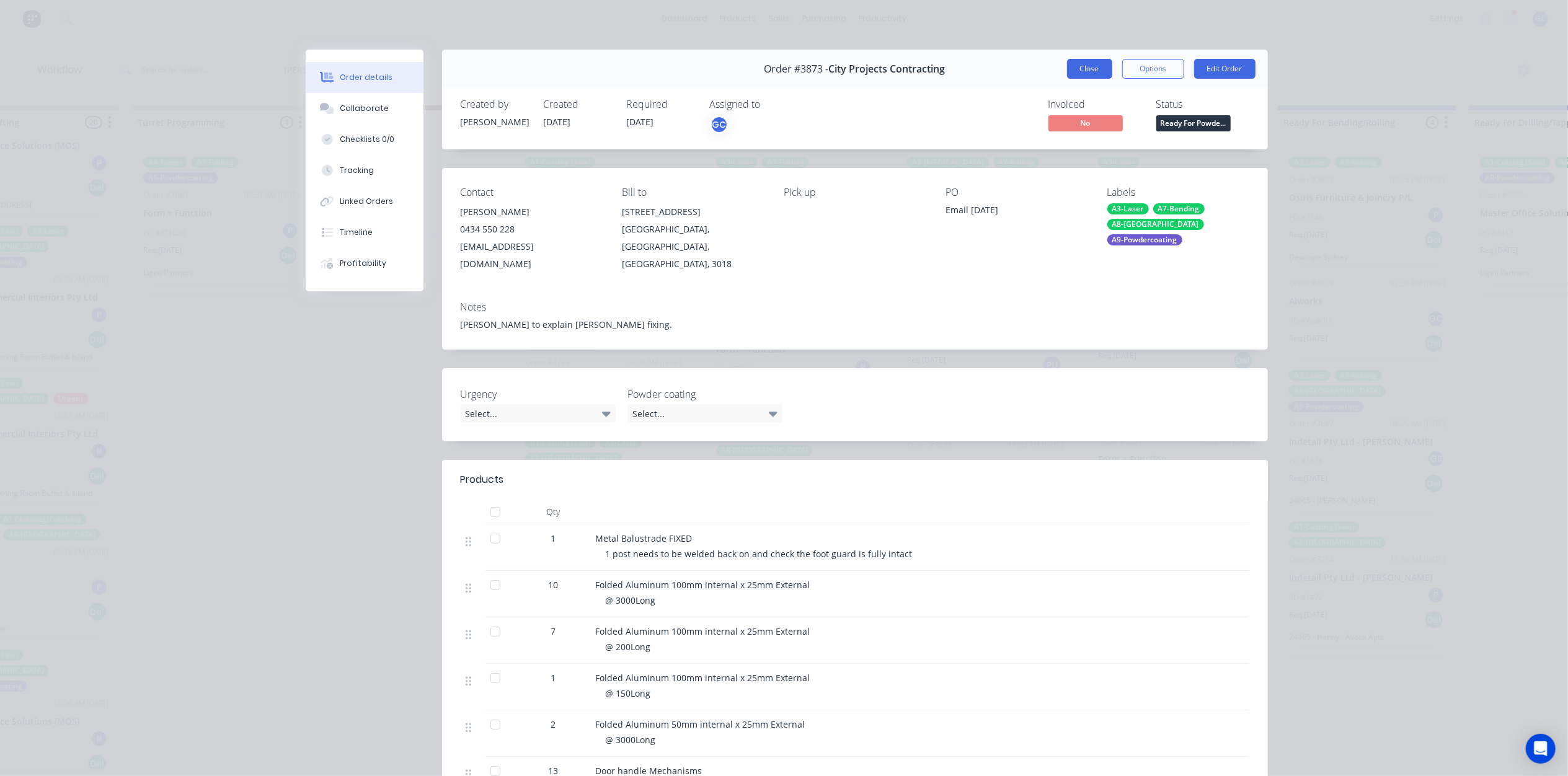
click at [1095, 77] on button "Close" at bounding box center [1089, 68] width 45 height 20
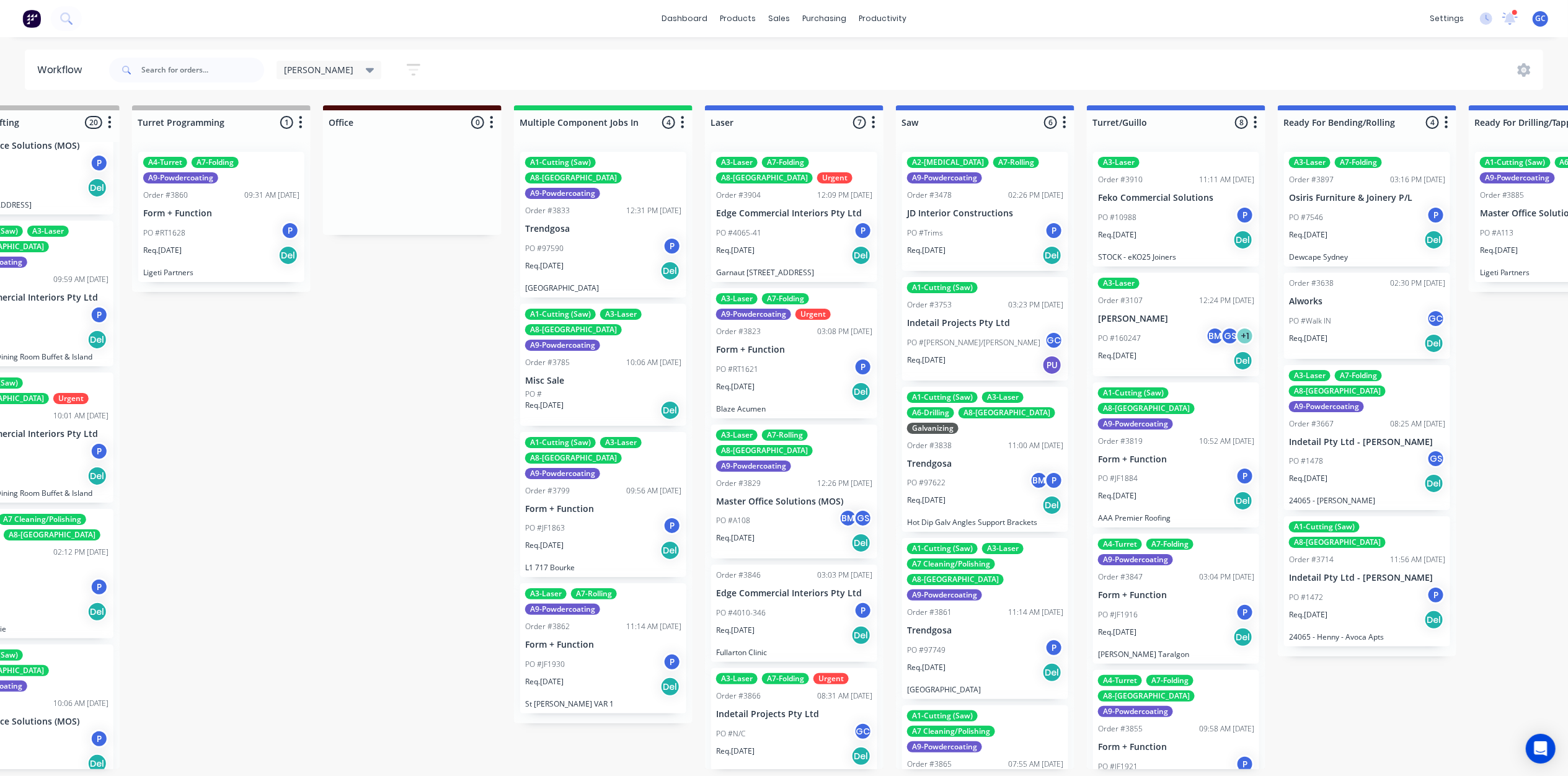
scroll to position [0, 850]
click at [820, 241] on div "PO #4065-41 P" at bounding box center [794, 233] width 157 height 24
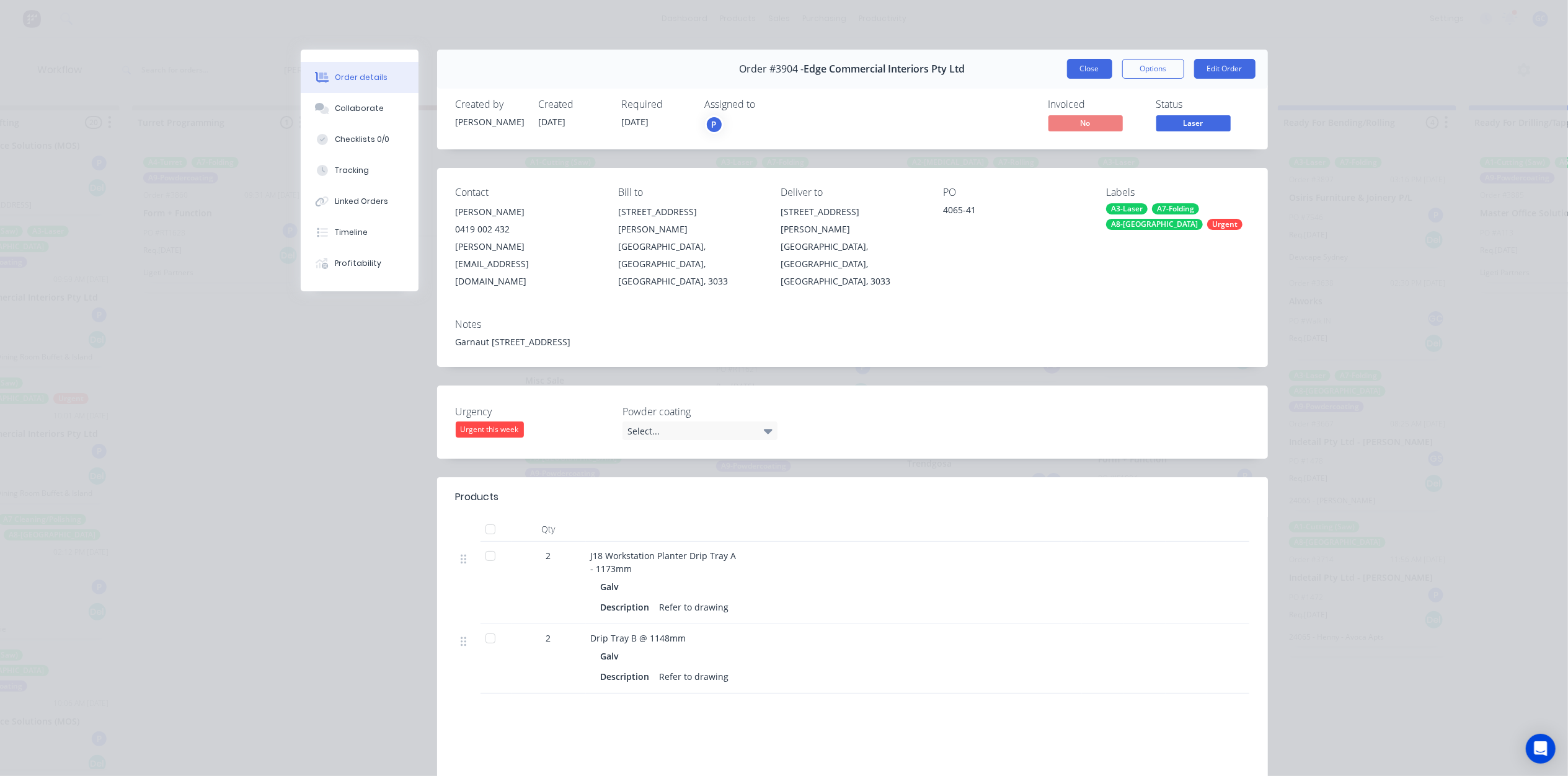
click at [1092, 62] on button "Close" at bounding box center [1089, 68] width 45 height 20
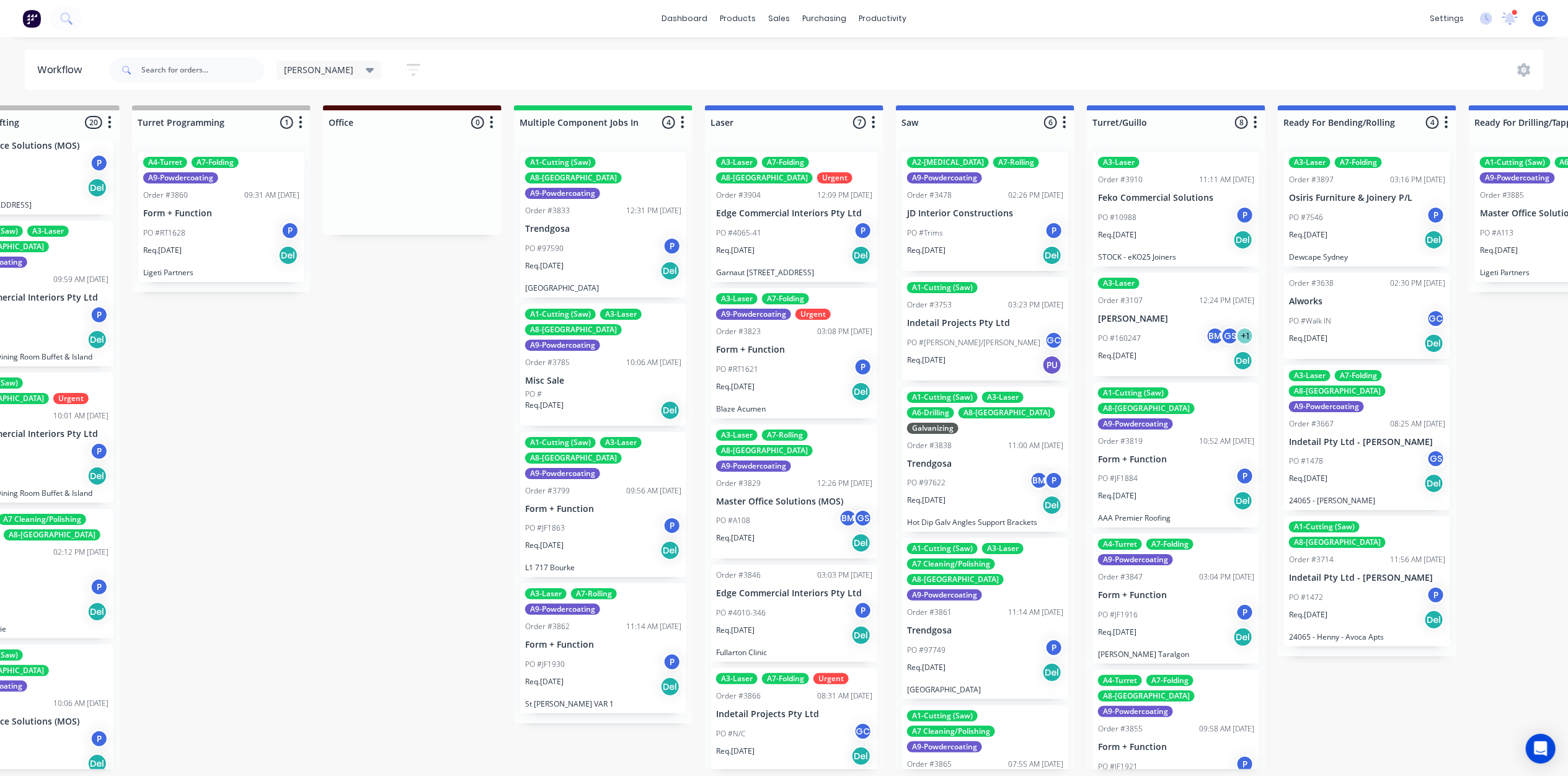
click at [802, 353] on p "Form + Function" at bounding box center [794, 349] width 157 height 11
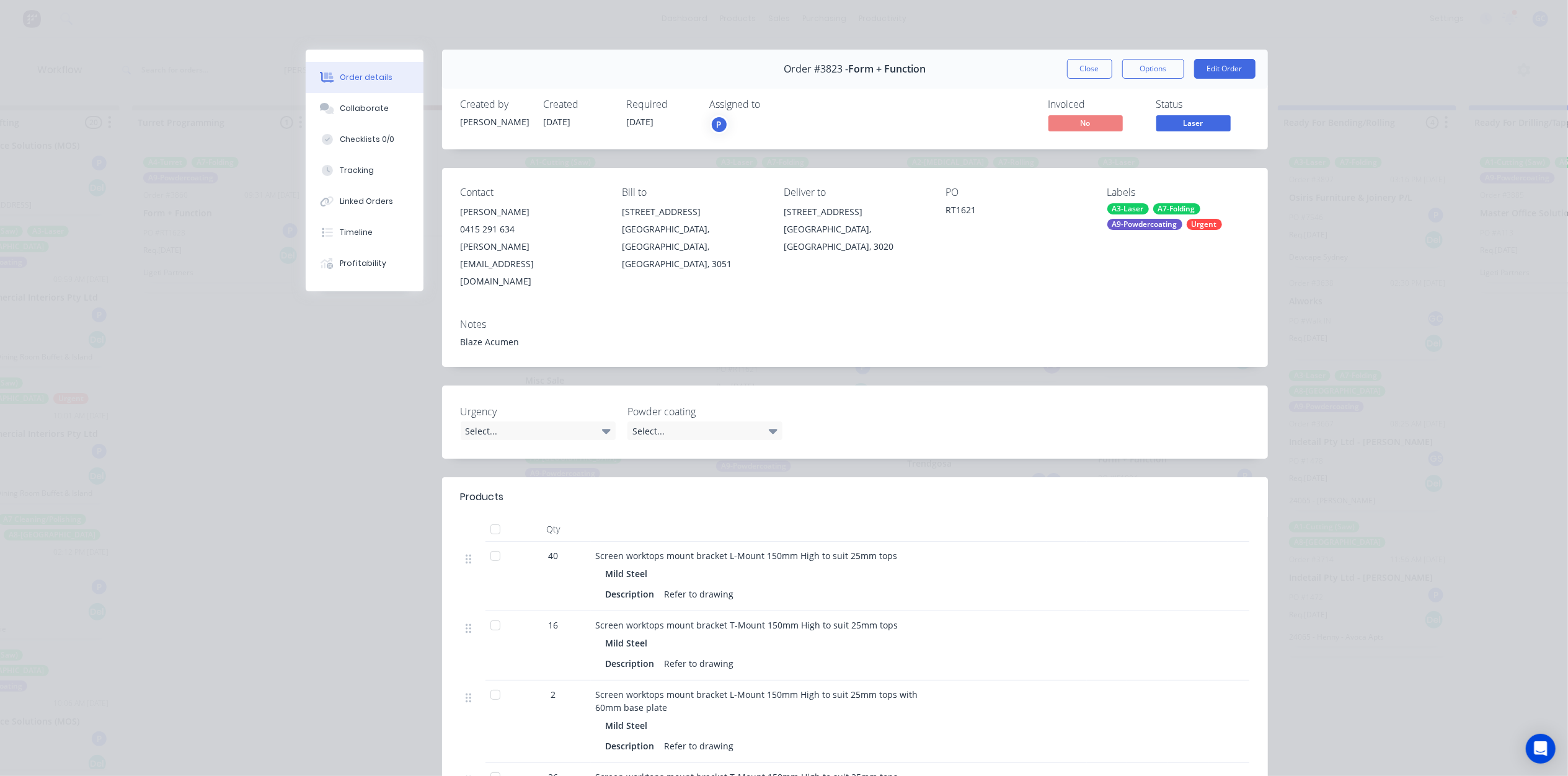
click at [1186, 121] on span "Laser" at bounding box center [1193, 123] width 74 height 16
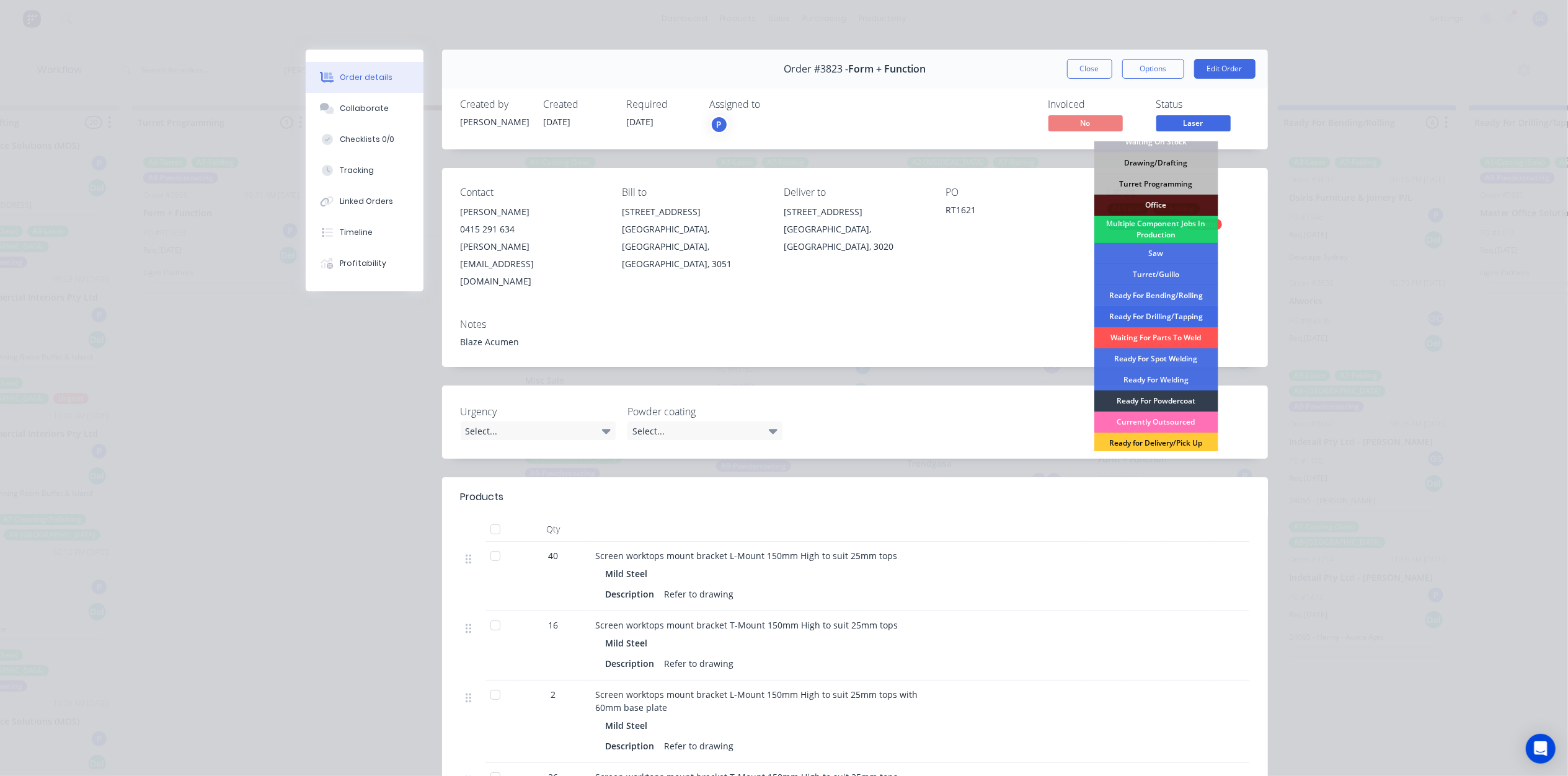
scroll to position [139, 0]
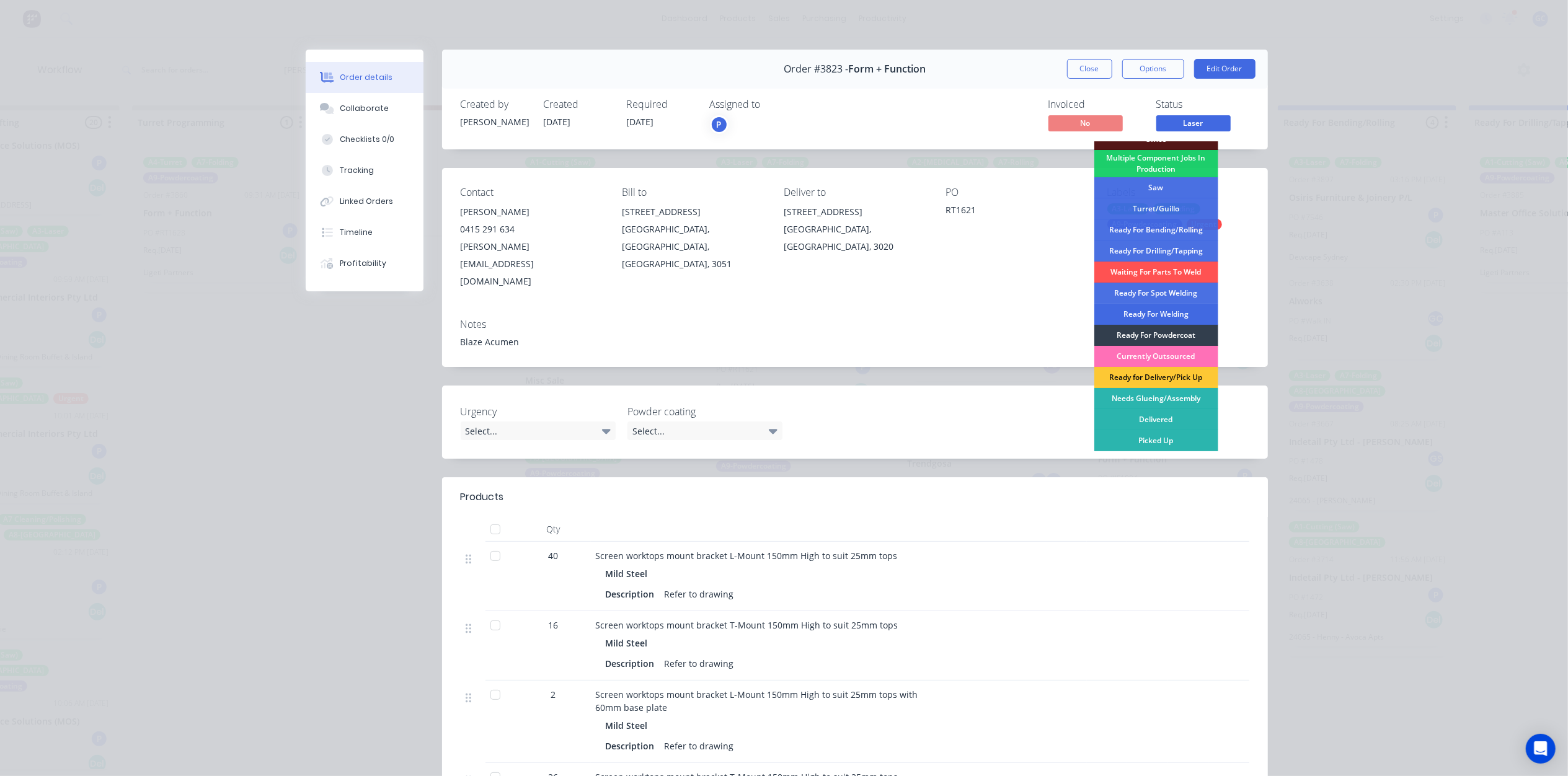
click at [1163, 315] on div "Ready For Welding" at bounding box center [1156, 315] width 124 height 21
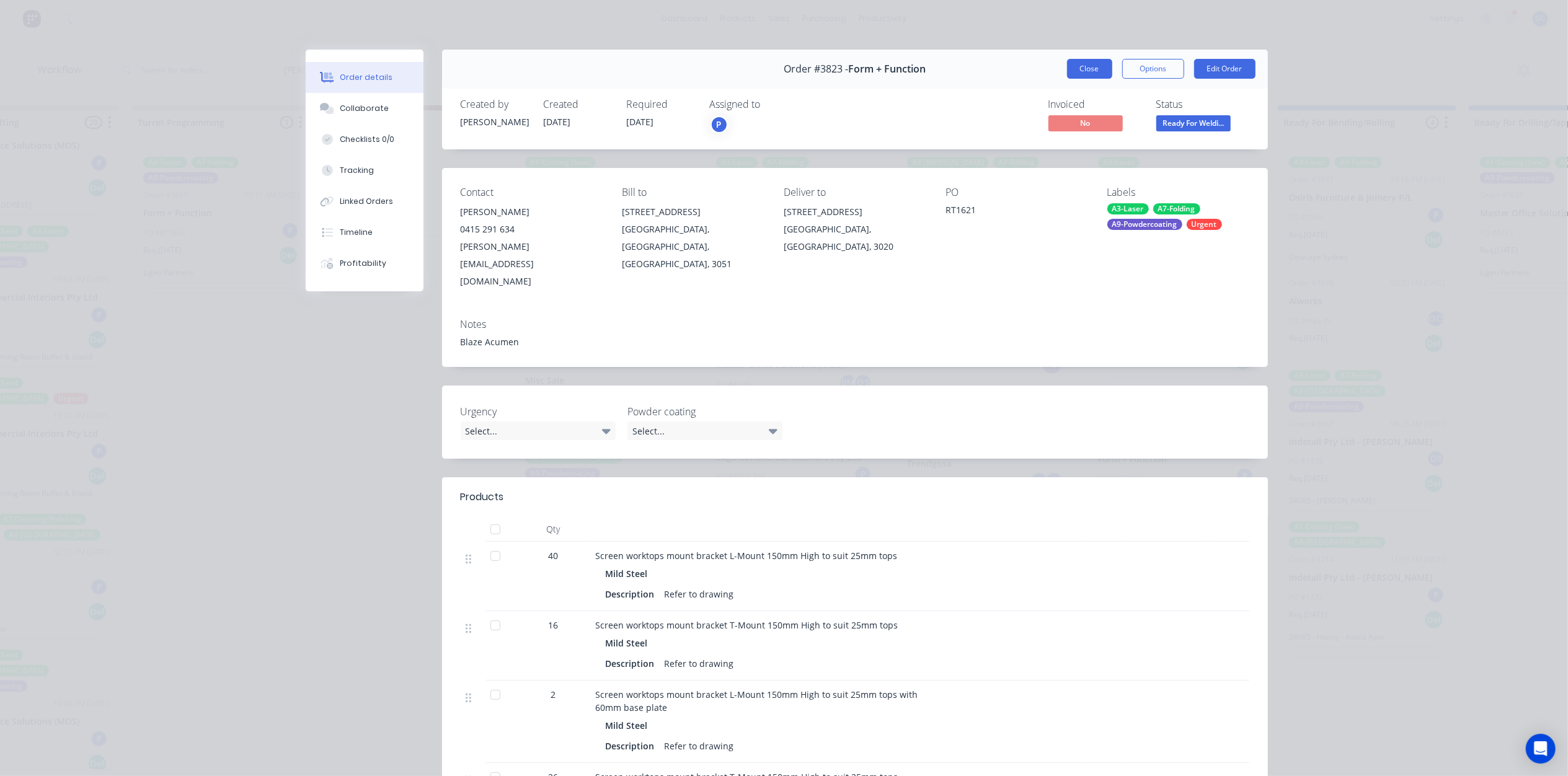
click at [1096, 72] on button "Close" at bounding box center [1089, 68] width 45 height 20
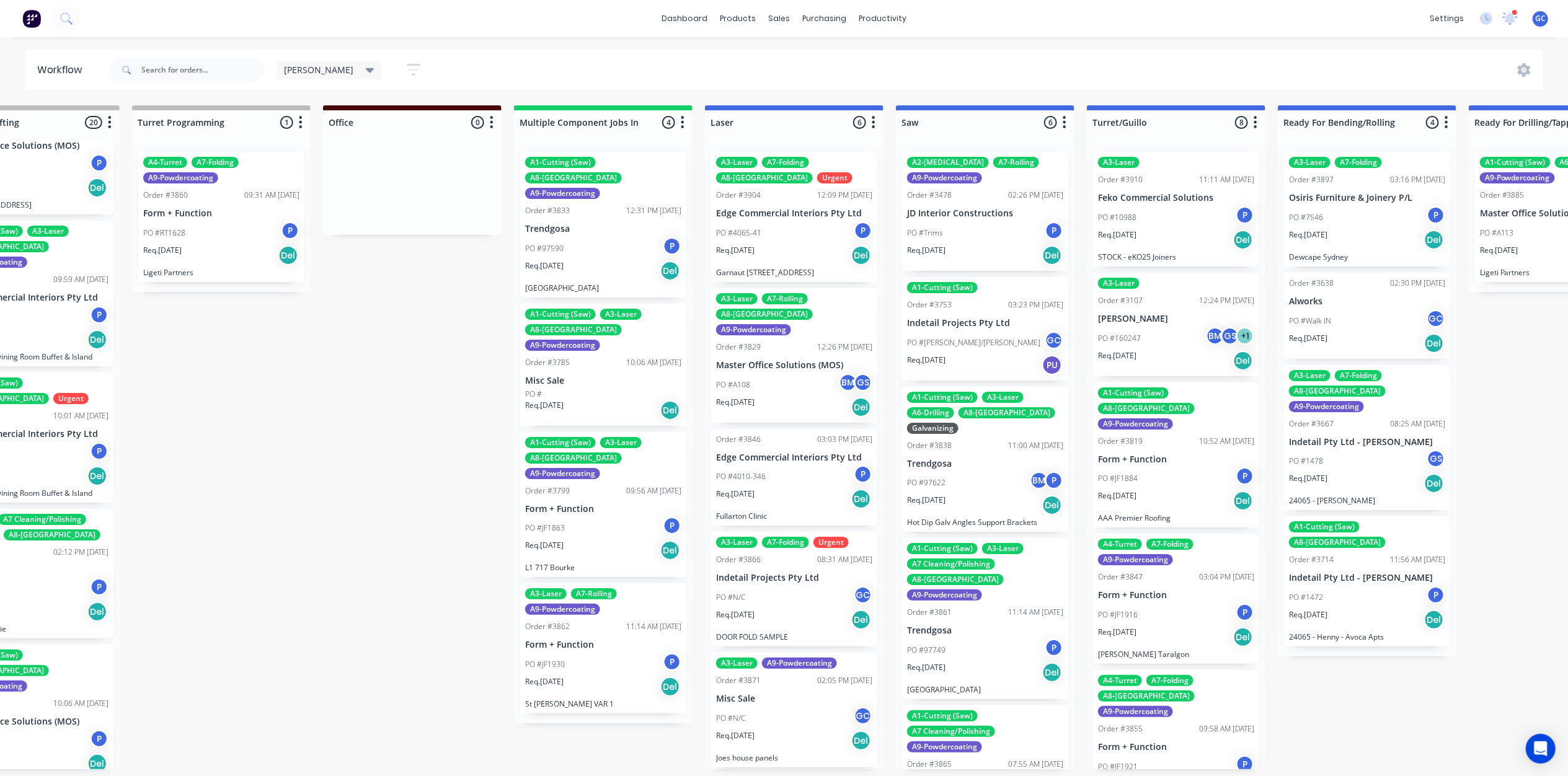
click at [767, 375] on div "PO #A108 BM GS" at bounding box center [794, 385] width 157 height 24
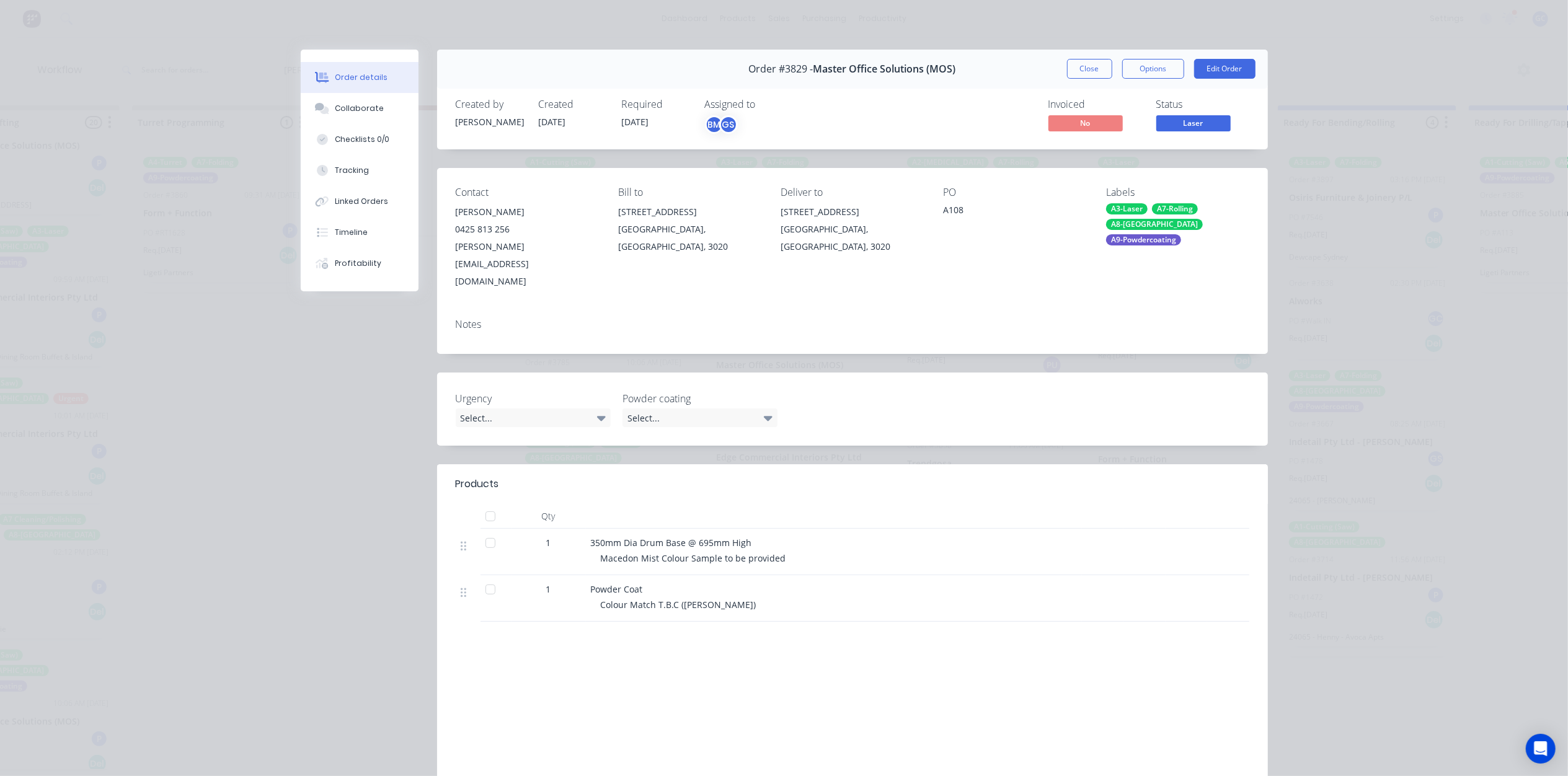
click at [740, 608] on div "Products Qty 1 350mm Dia Drum Base @ 695mm High Macedon Mist Colour Sample to b…" at bounding box center [852, 644] width 831 height 359
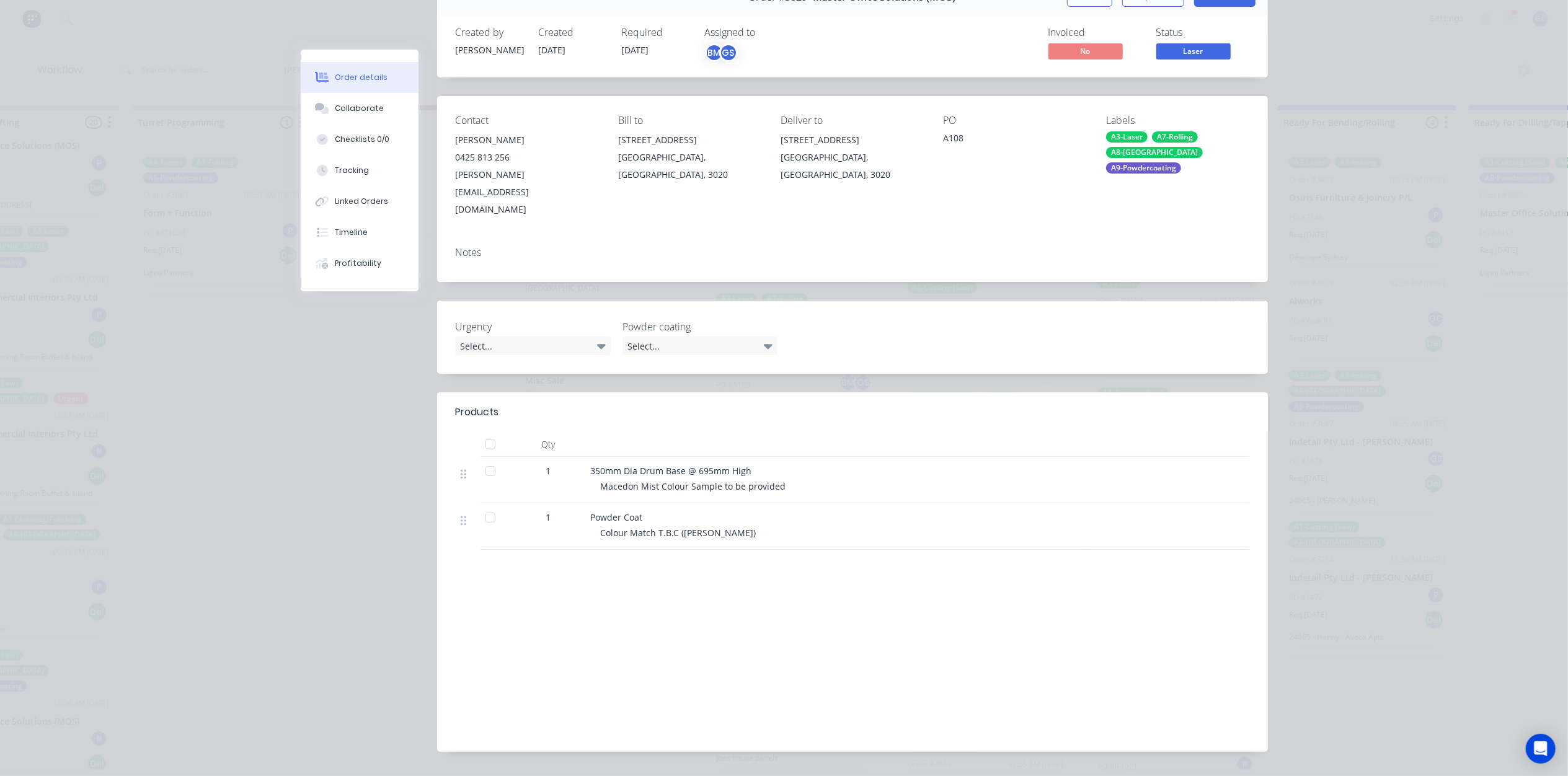
scroll to position [0, 0]
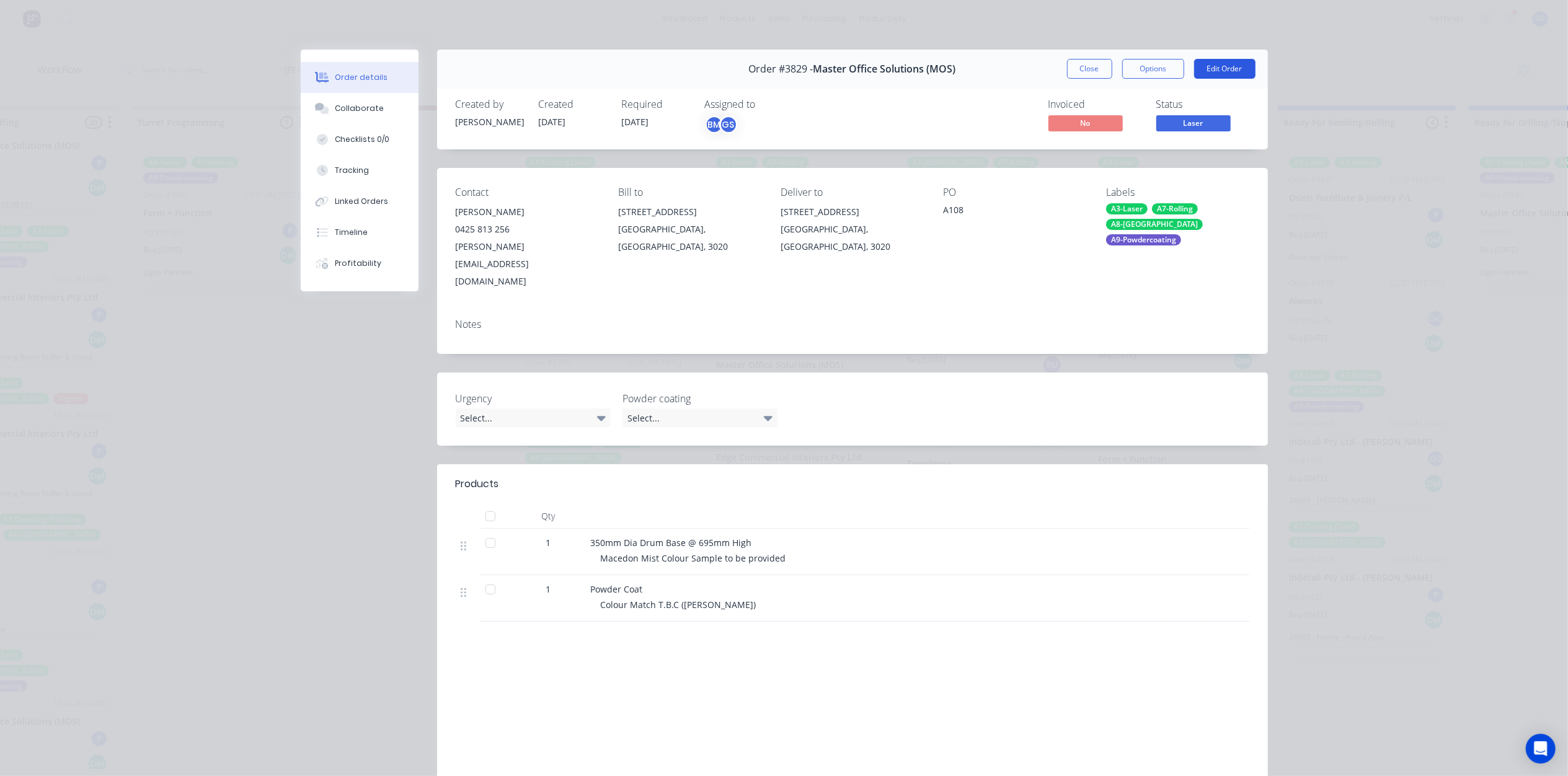
click at [1221, 68] on button "Edit Order" at bounding box center [1224, 68] width 61 height 20
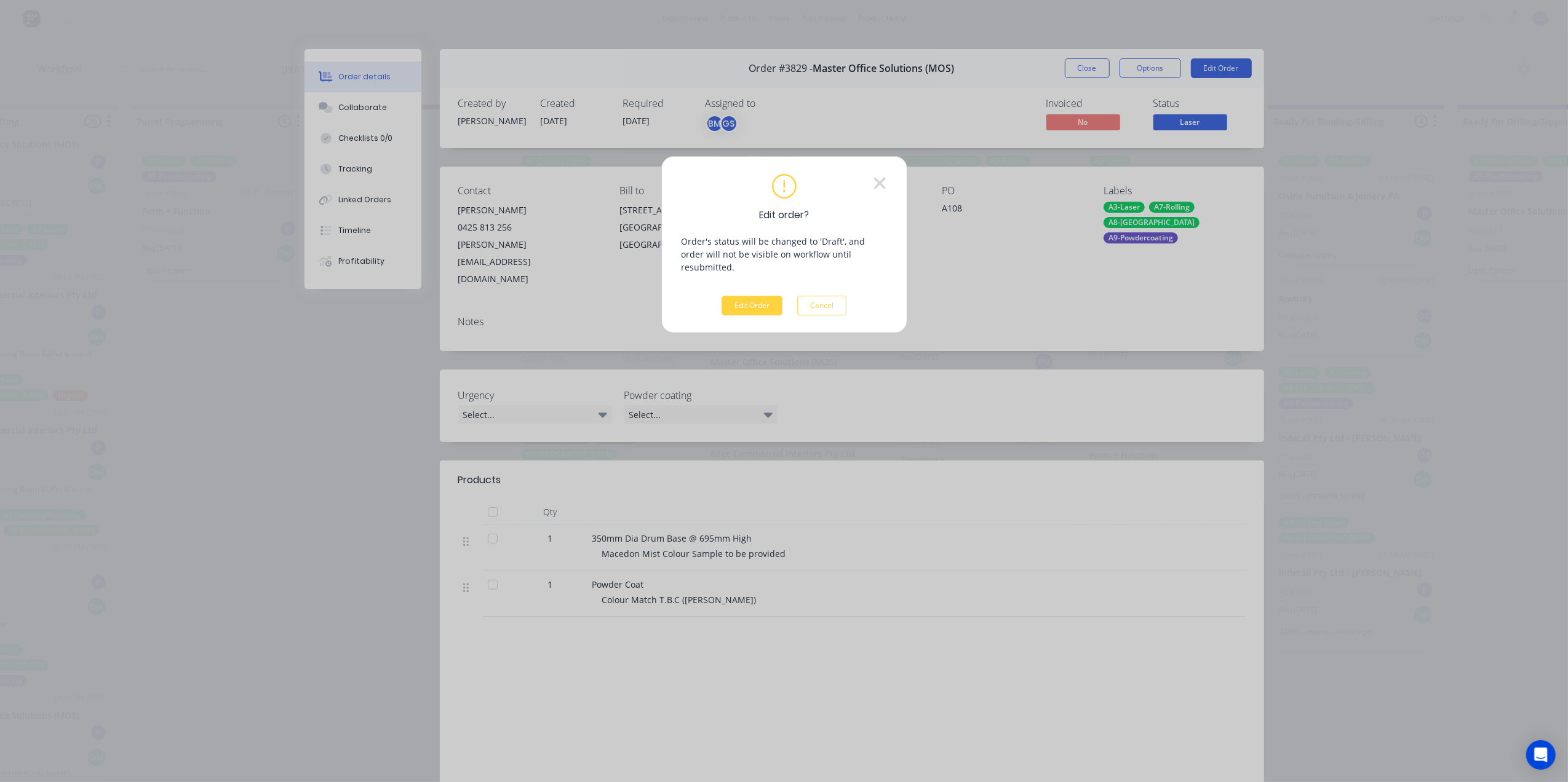
click at [753, 305] on div "Edit order? Order's status will be changed to 'Draft', and order will not be vi…" at bounding box center [784, 244] width 246 height 177
click at [760, 296] on button "Edit Order" at bounding box center [752, 306] width 60 height 20
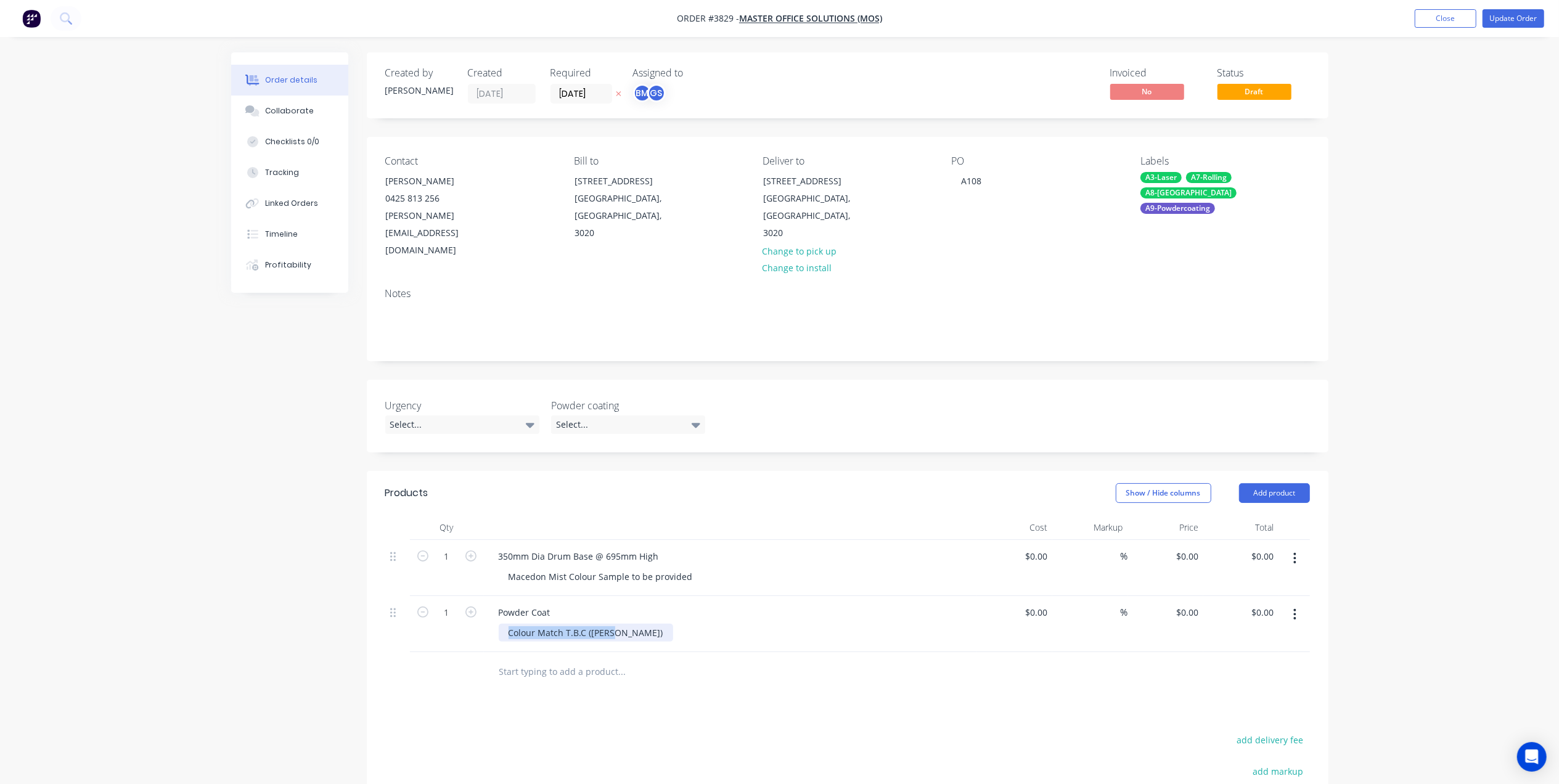
drag, startPoint x: 609, startPoint y: 594, endPoint x: 496, endPoint y: 597, distance: 113.0
click at [496, 597] on div "Powder Coat Colour Match T.B.C (Gino)" at bounding box center [731, 624] width 493 height 56
click at [1515, 22] on button "Update Order" at bounding box center [1512, 18] width 61 height 19
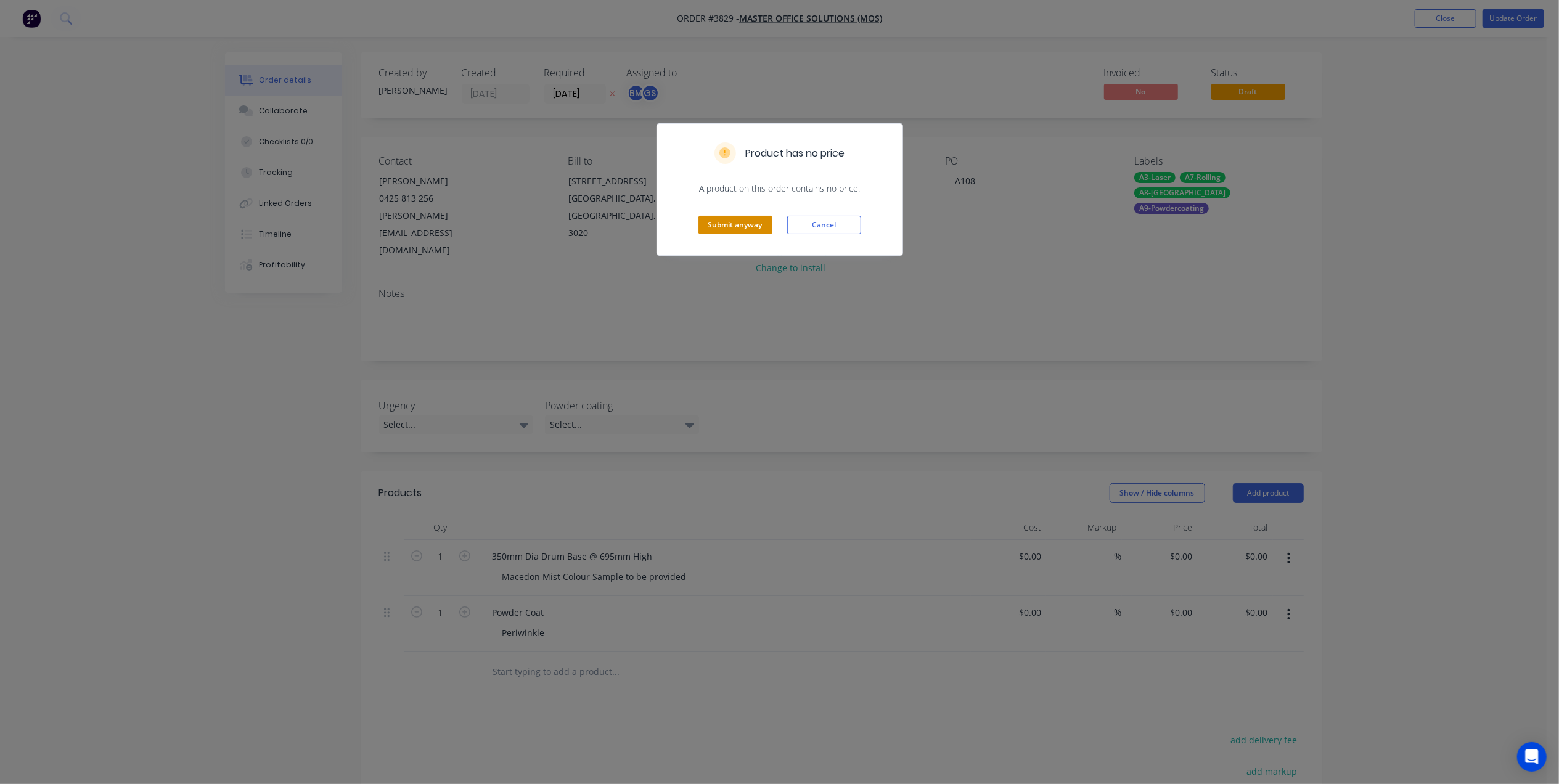
click at [731, 223] on button "Submit anyway" at bounding box center [735, 224] width 74 height 19
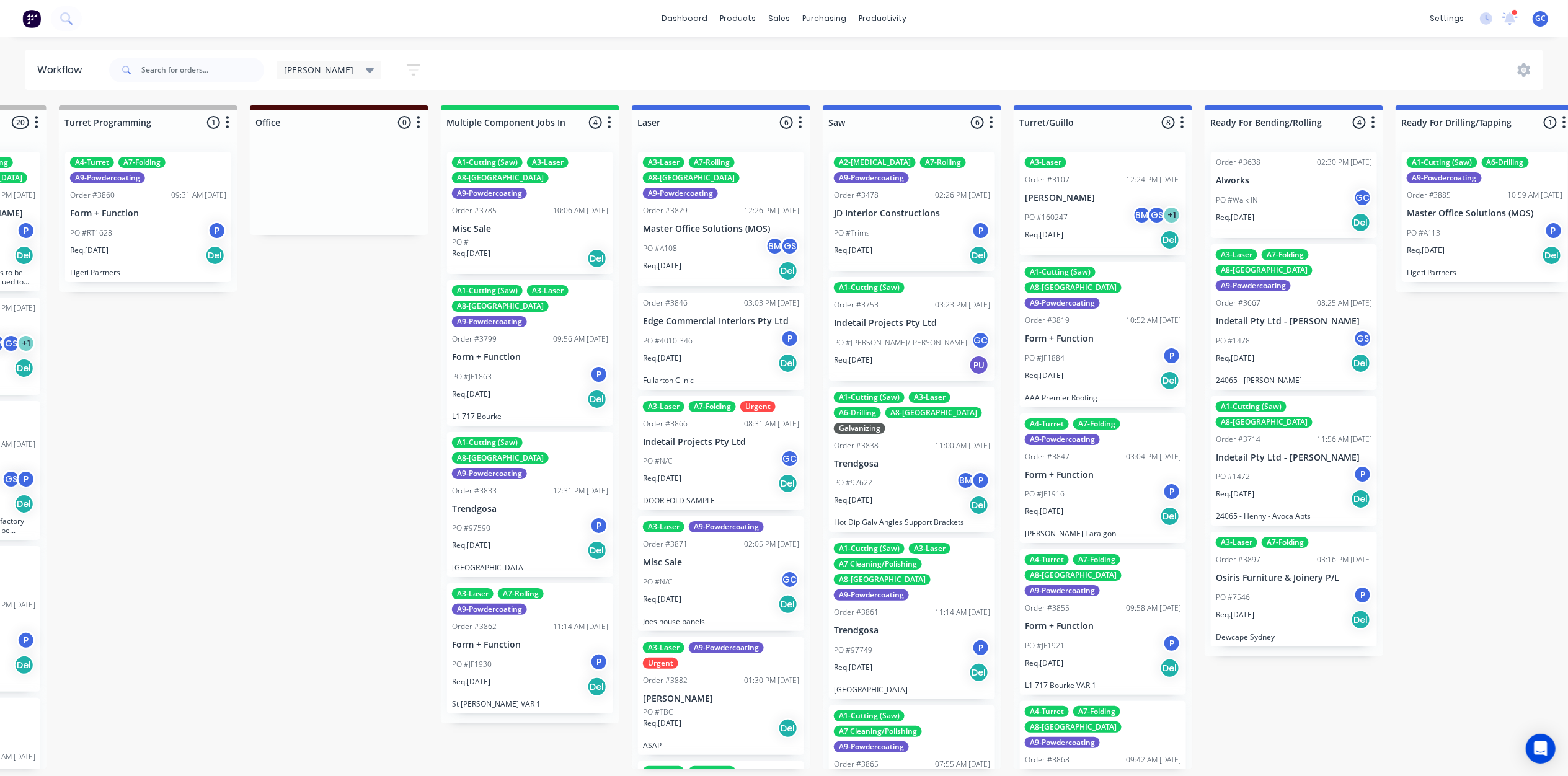
click at [712, 353] on div "Req. 27/08/25 Del" at bounding box center [721, 363] width 157 height 21
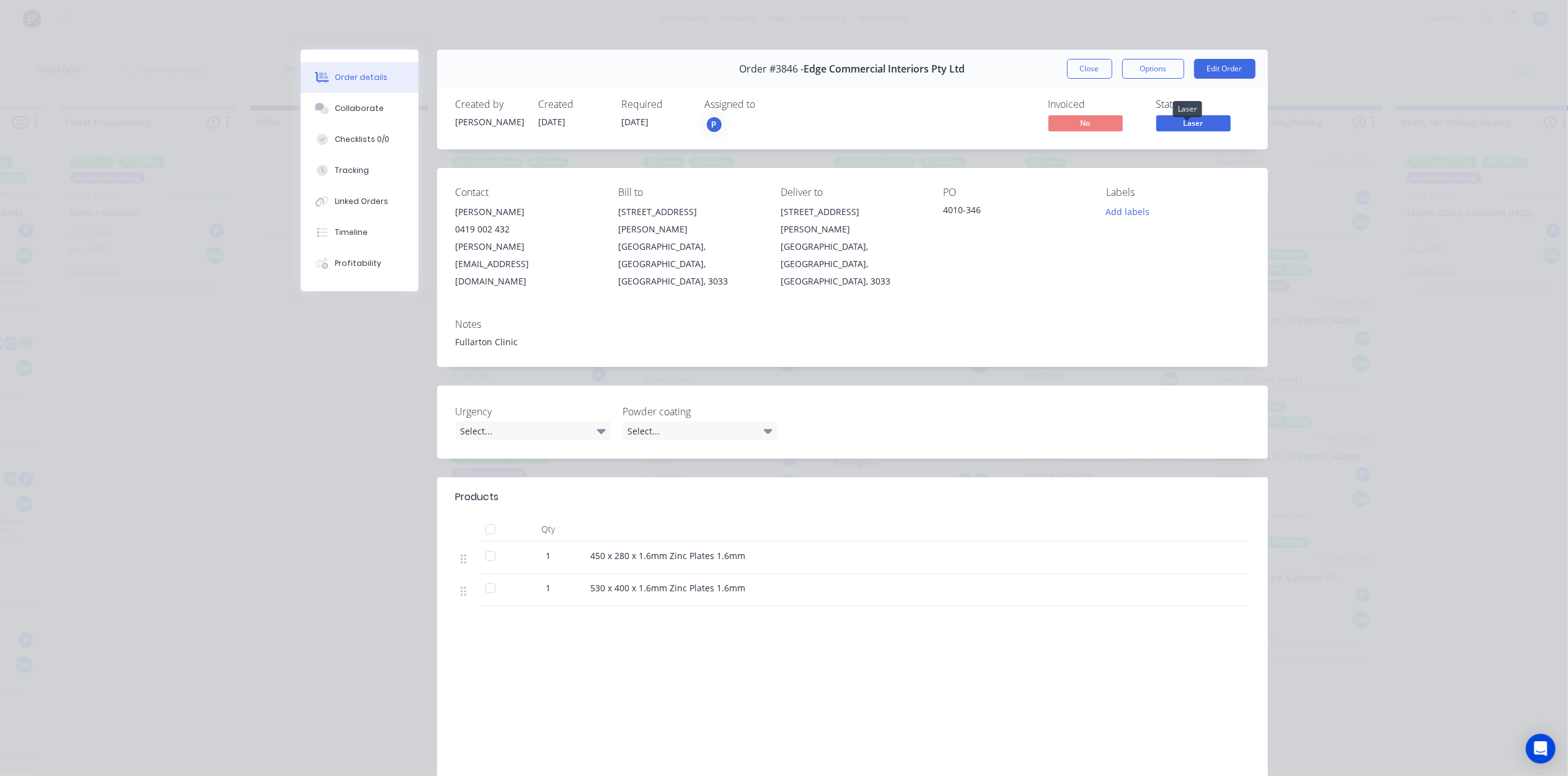
click at [1196, 121] on span "Laser" at bounding box center [1193, 123] width 74 height 16
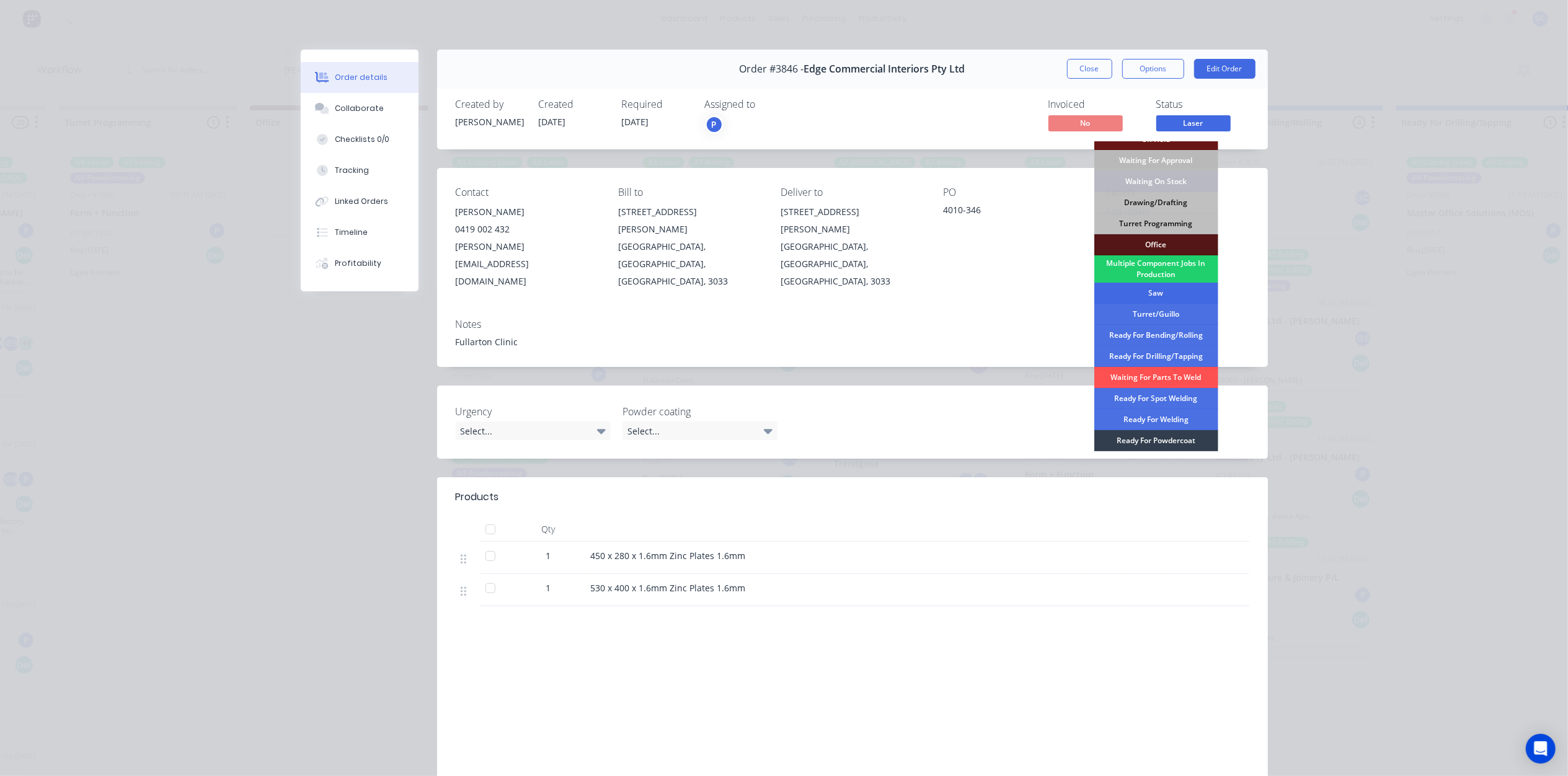
scroll to position [139, 0]
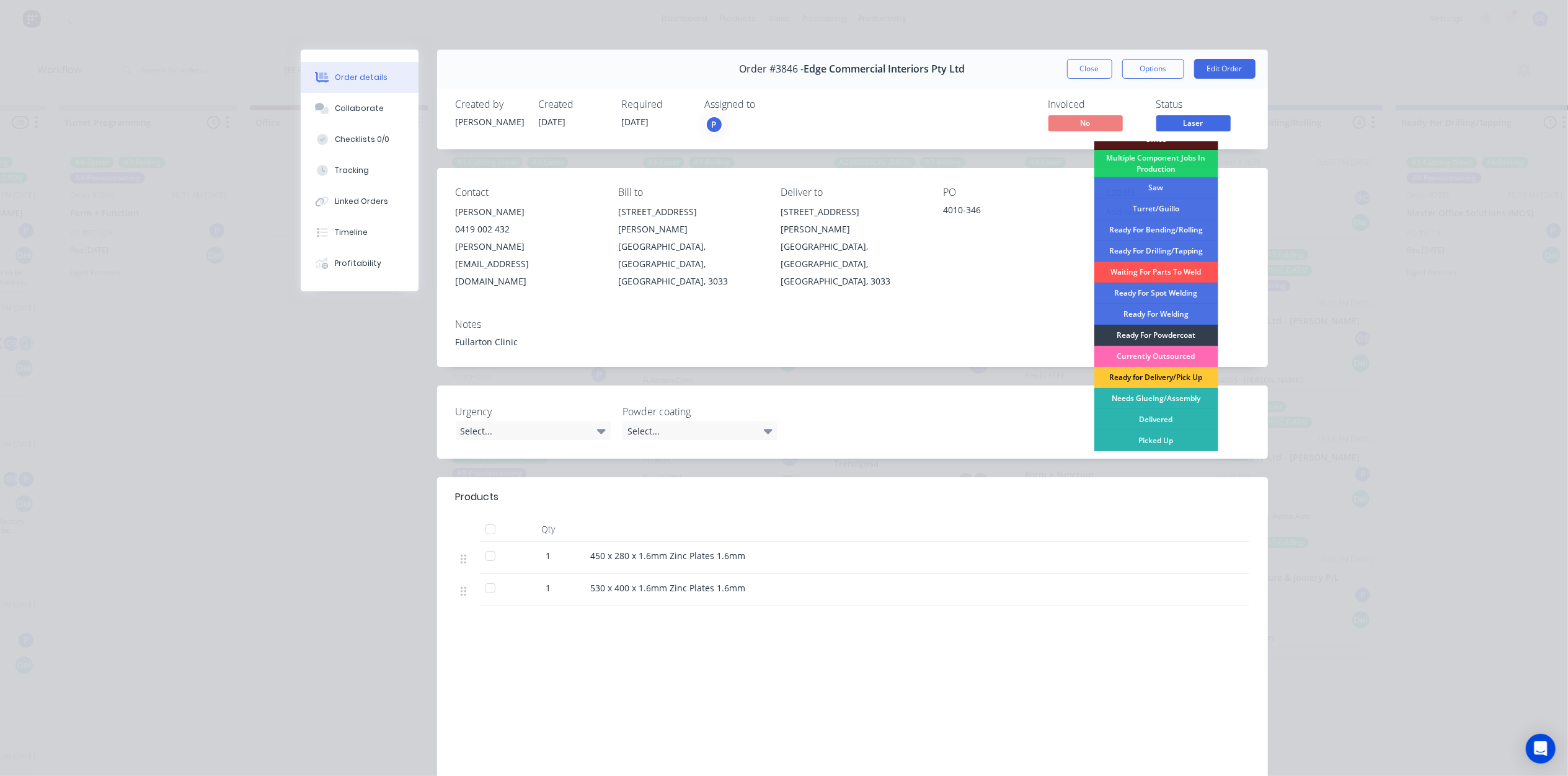
click at [1165, 357] on div "Currently Outsourced" at bounding box center [1156, 357] width 124 height 21
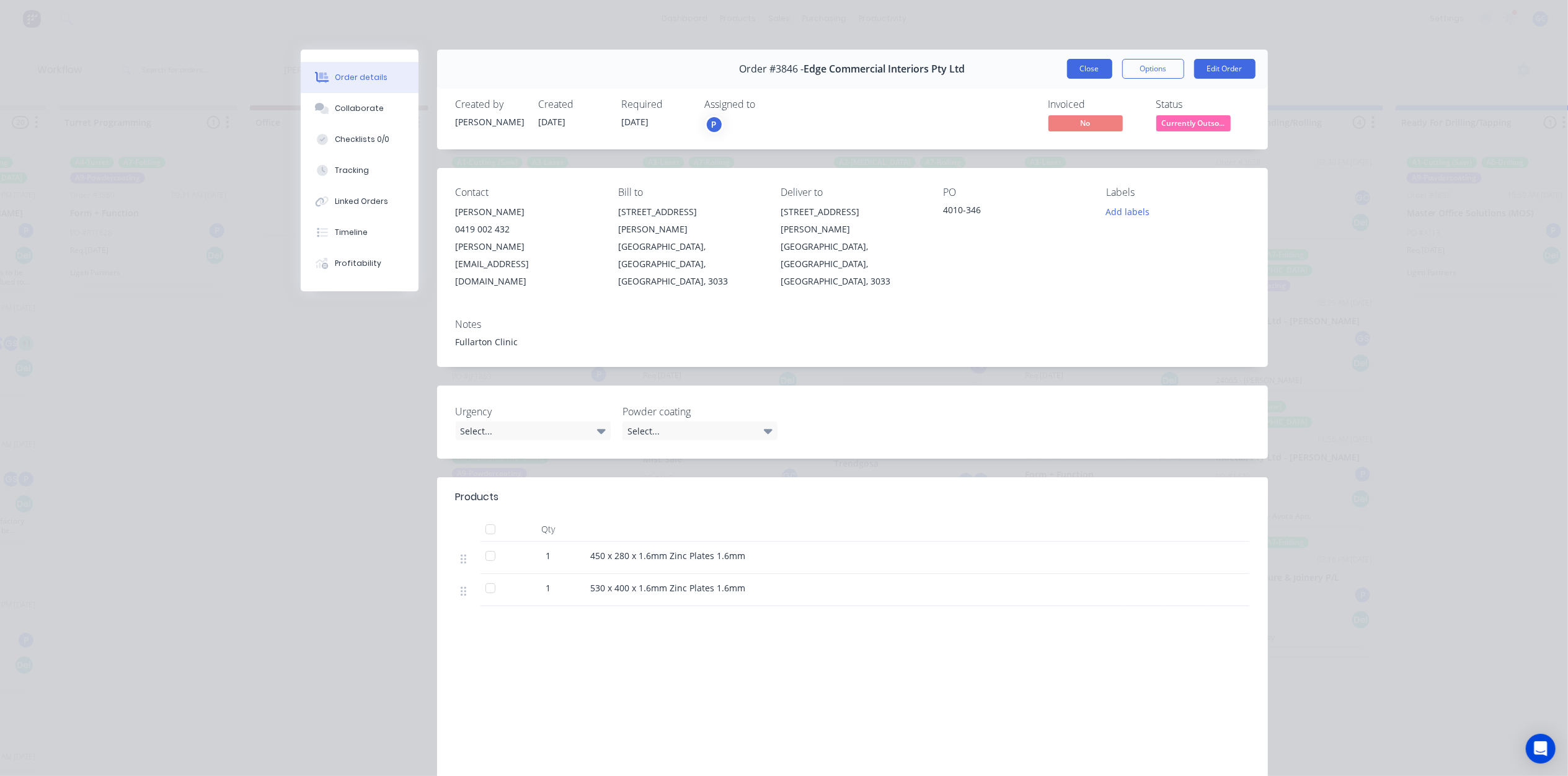
click at [1084, 77] on button "Close" at bounding box center [1089, 68] width 45 height 20
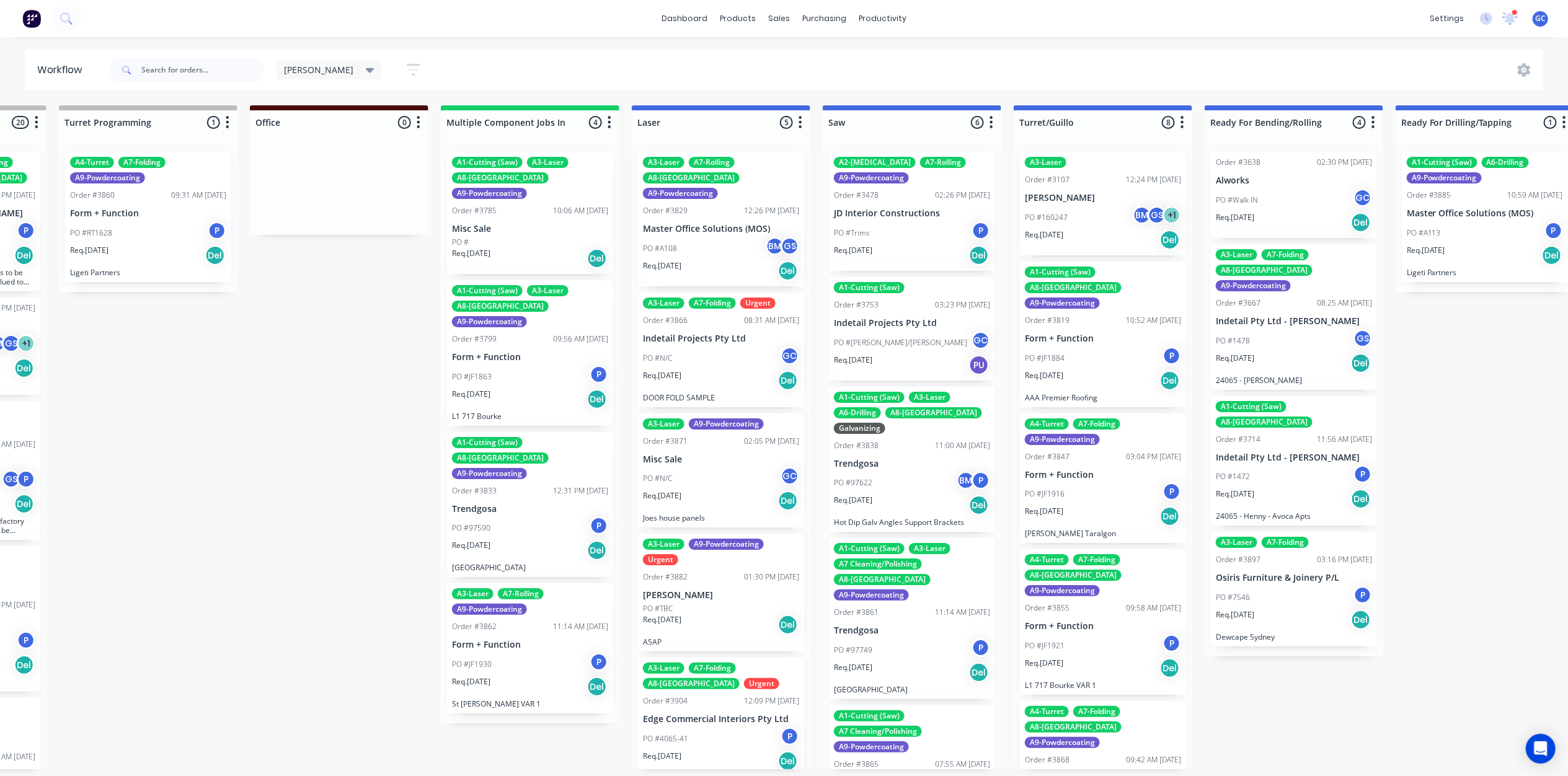
scroll to position [0, 922]
click at [717, 219] on div "A3-Laser A7-Rolling A8-Welding A9-Powdercoating Order #3829 12:26 PM 20/08/25 M…" at bounding box center [721, 218] width 166 height 134
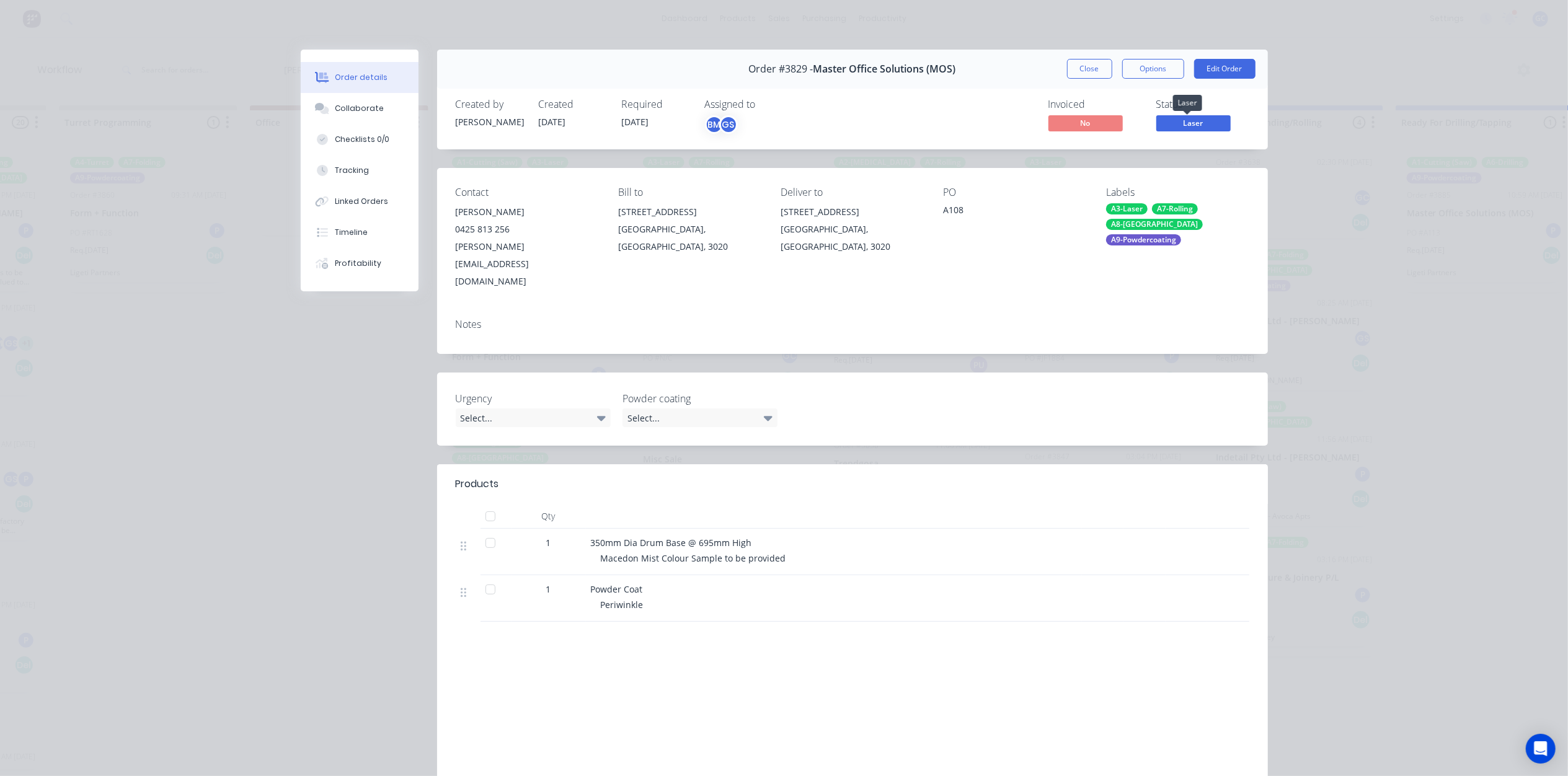
click at [1191, 122] on span "Laser" at bounding box center [1193, 123] width 74 height 16
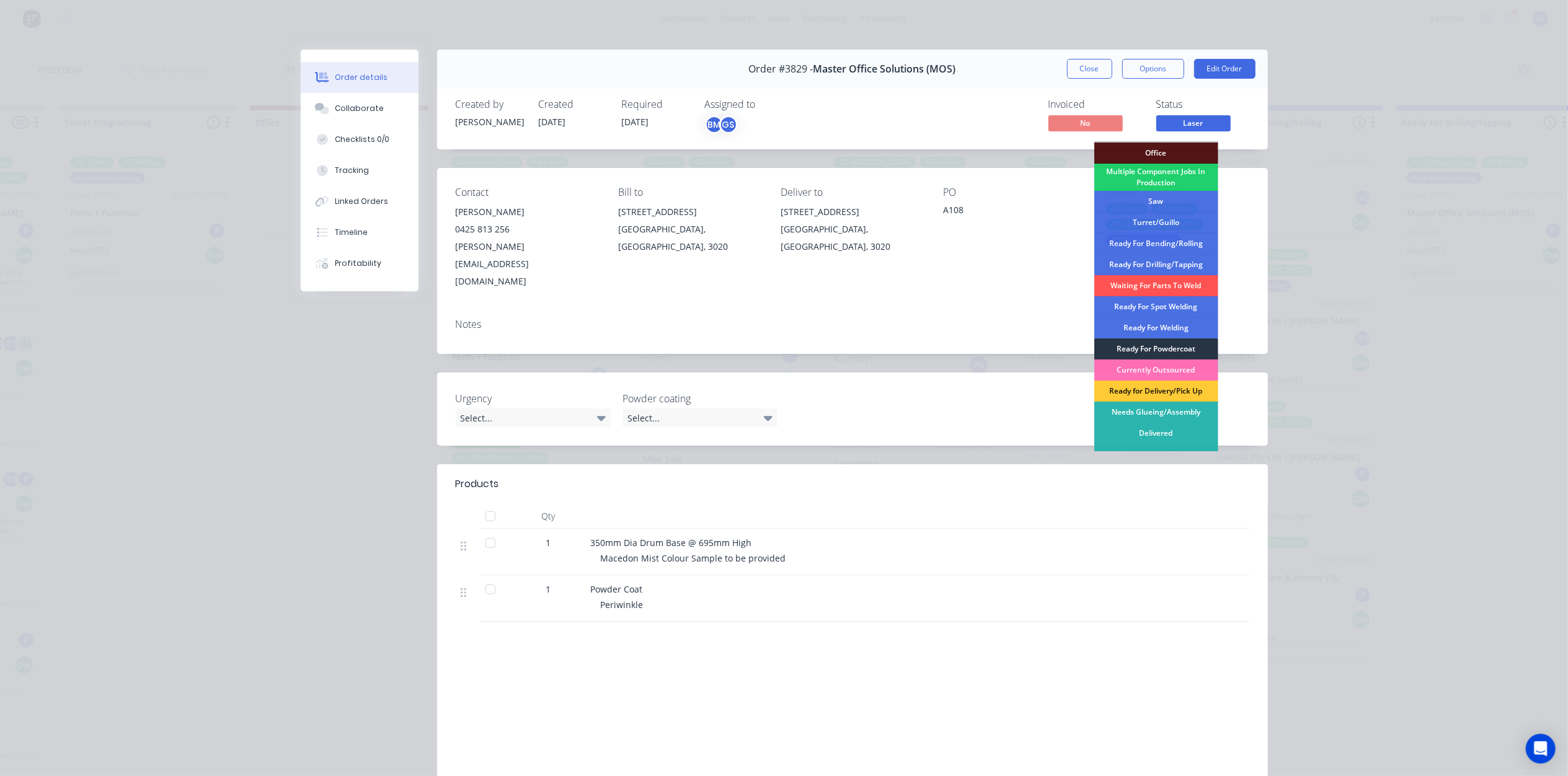
scroll to position [139, 0]
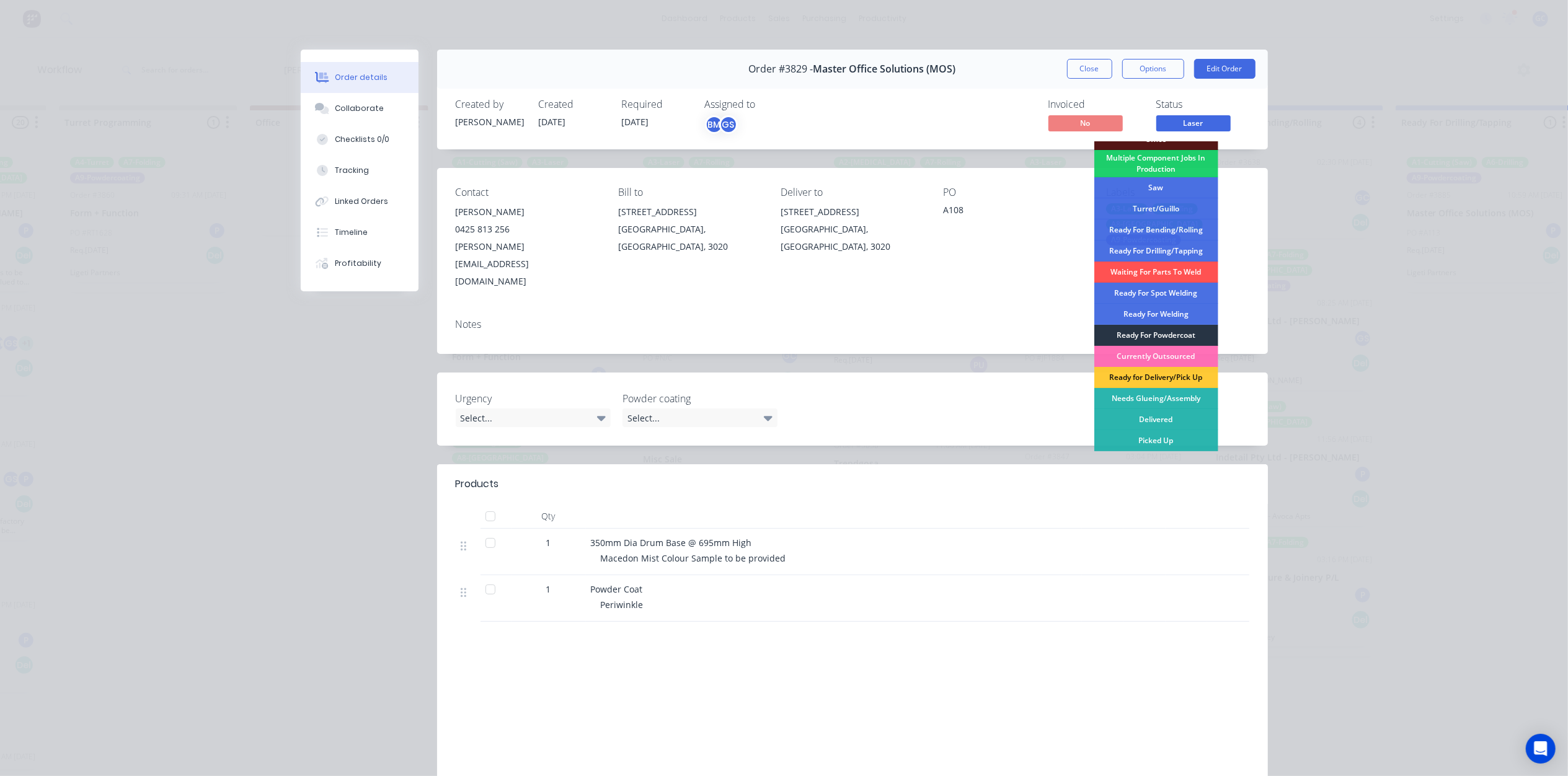
click at [1174, 334] on div "Ready For Powdercoat" at bounding box center [1156, 335] width 124 height 21
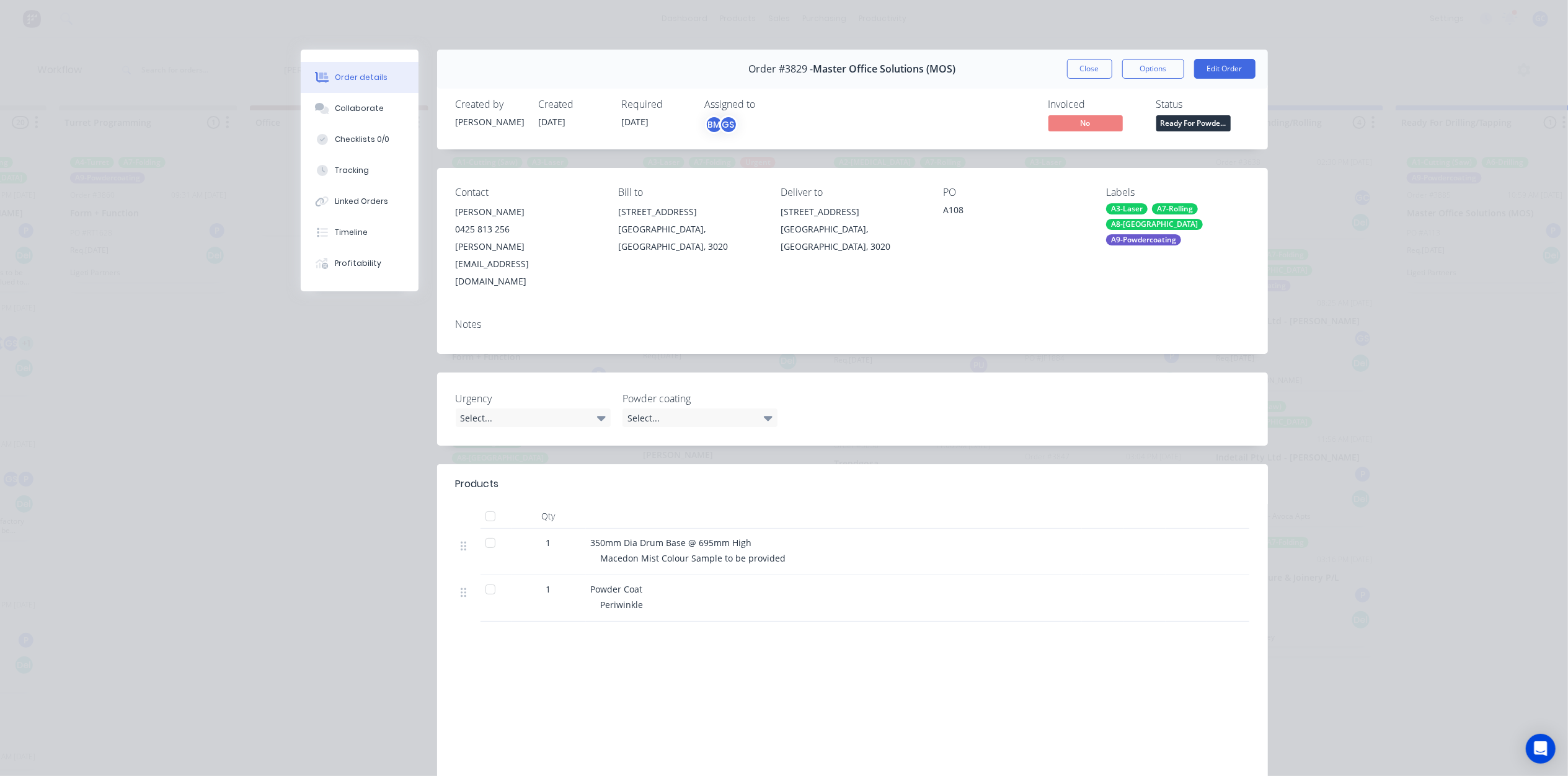
click at [1090, 44] on div "Order details Collaborate Checklists 0/0 Tracking Linked Orders Timeline Profit…" at bounding box center [784, 388] width 1568 height 776
click at [1072, 67] on button "Close" at bounding box center [1089, 68] width 45 height 20
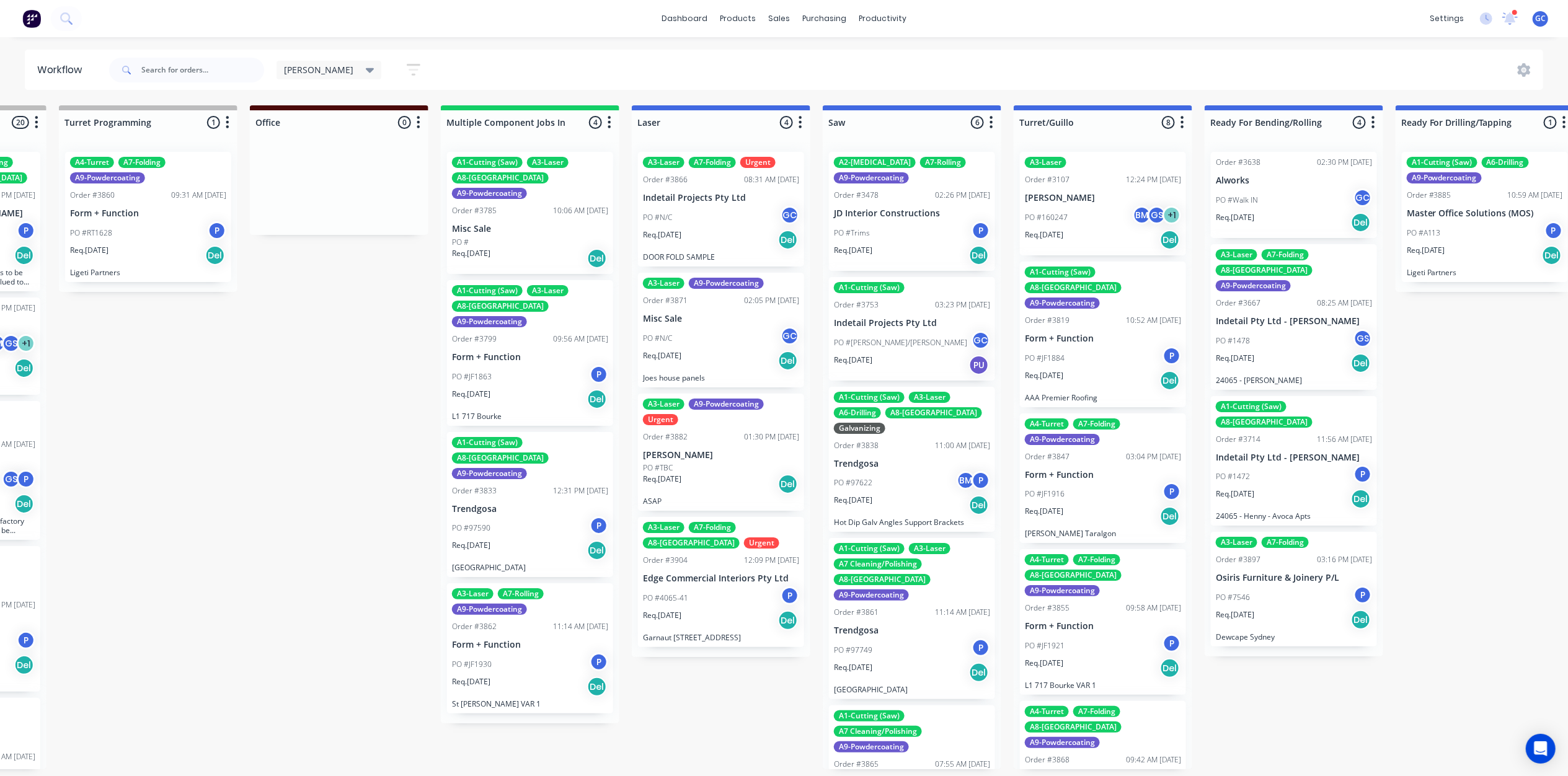
click at [718, 452] on p "[PERSON_NAME]" at bounding box center [721, 455] width 157 height 11
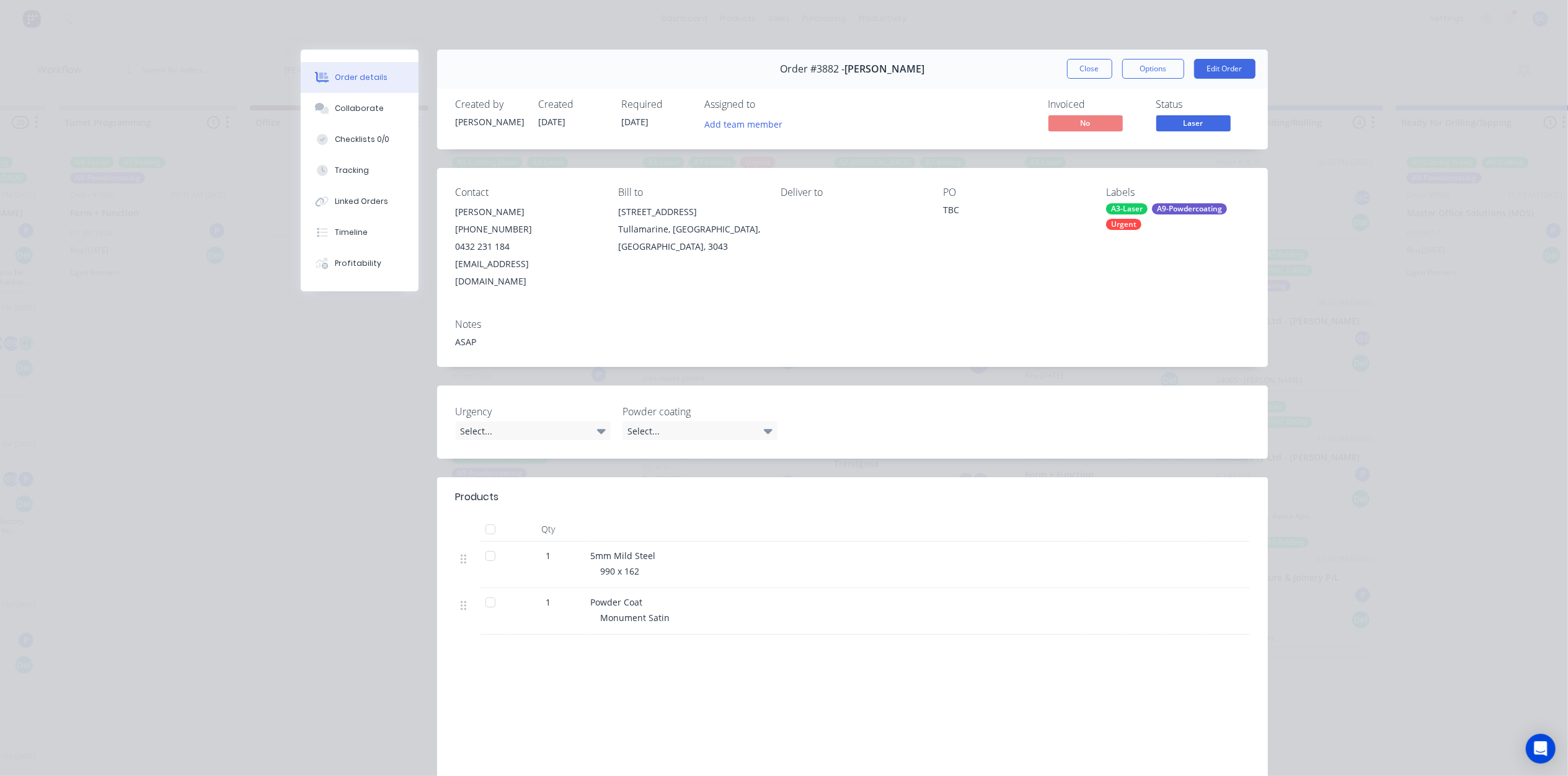
click at [1198, 108] on div "Status" at bounding box center [1202, 105] width 93 height 12
click at [1189, 119] on span "Laser" at bounding box center [1193, 123] width 74 height 16
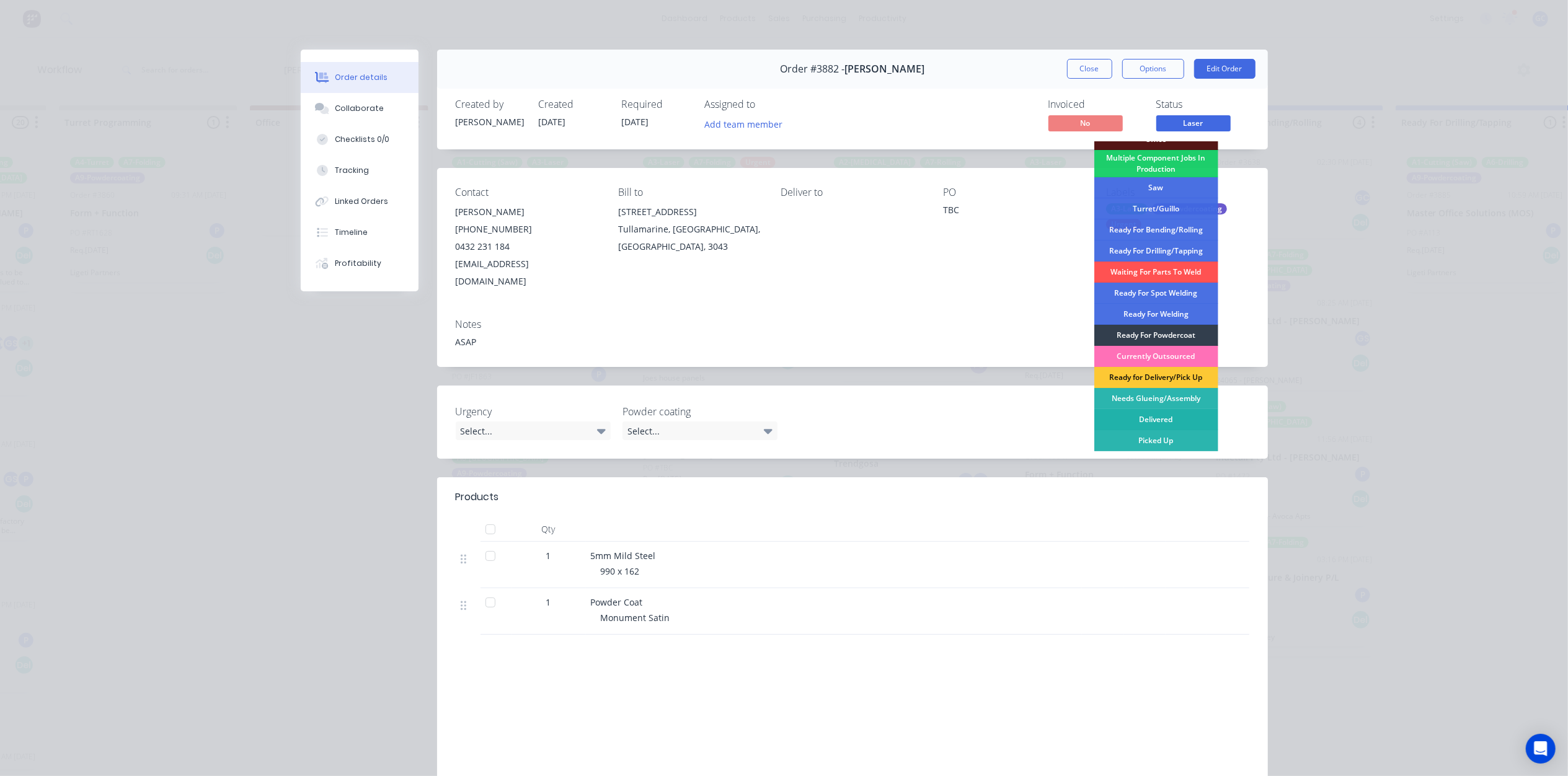
click at [1163, 419] on div "Delivered" at bounding box center [1156, 420] width 124 height 21
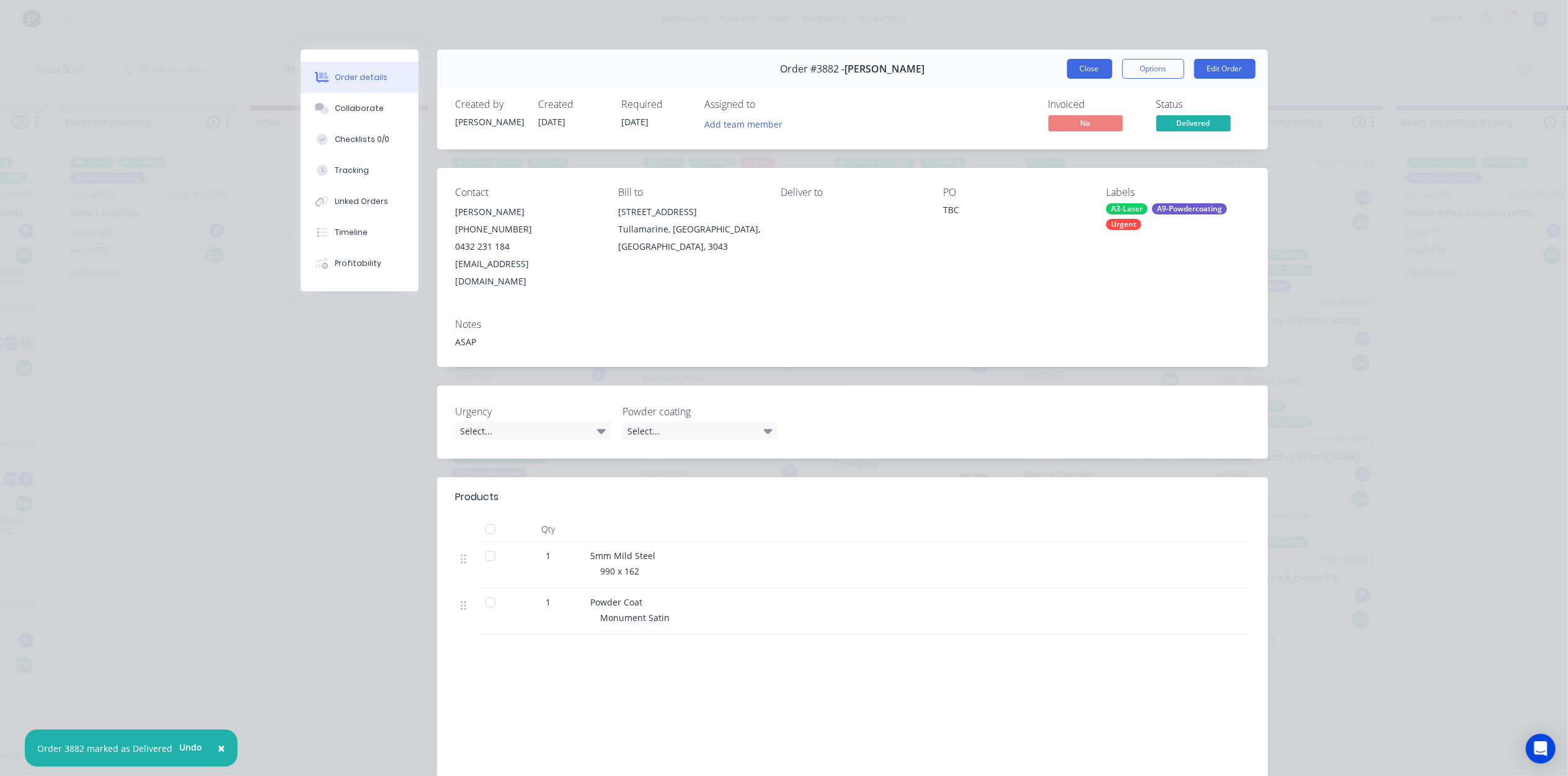
click at [1082, 77] on button "Close" at bounding box center [1089, 68] width 45 height 20
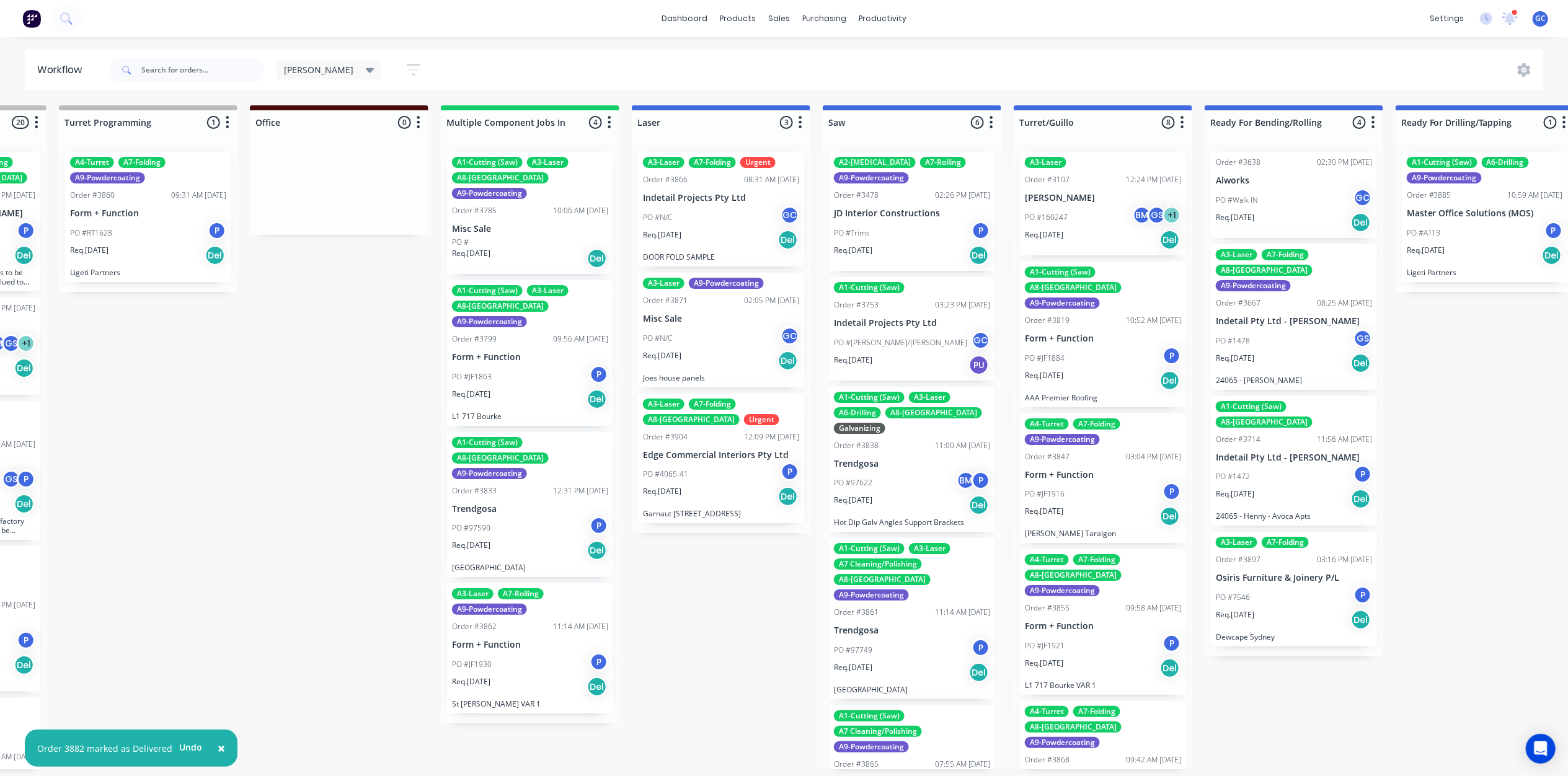
click at [754, 484] on div "PO #4065-41 P" at bounding box center [721, 474] width 157 height 24
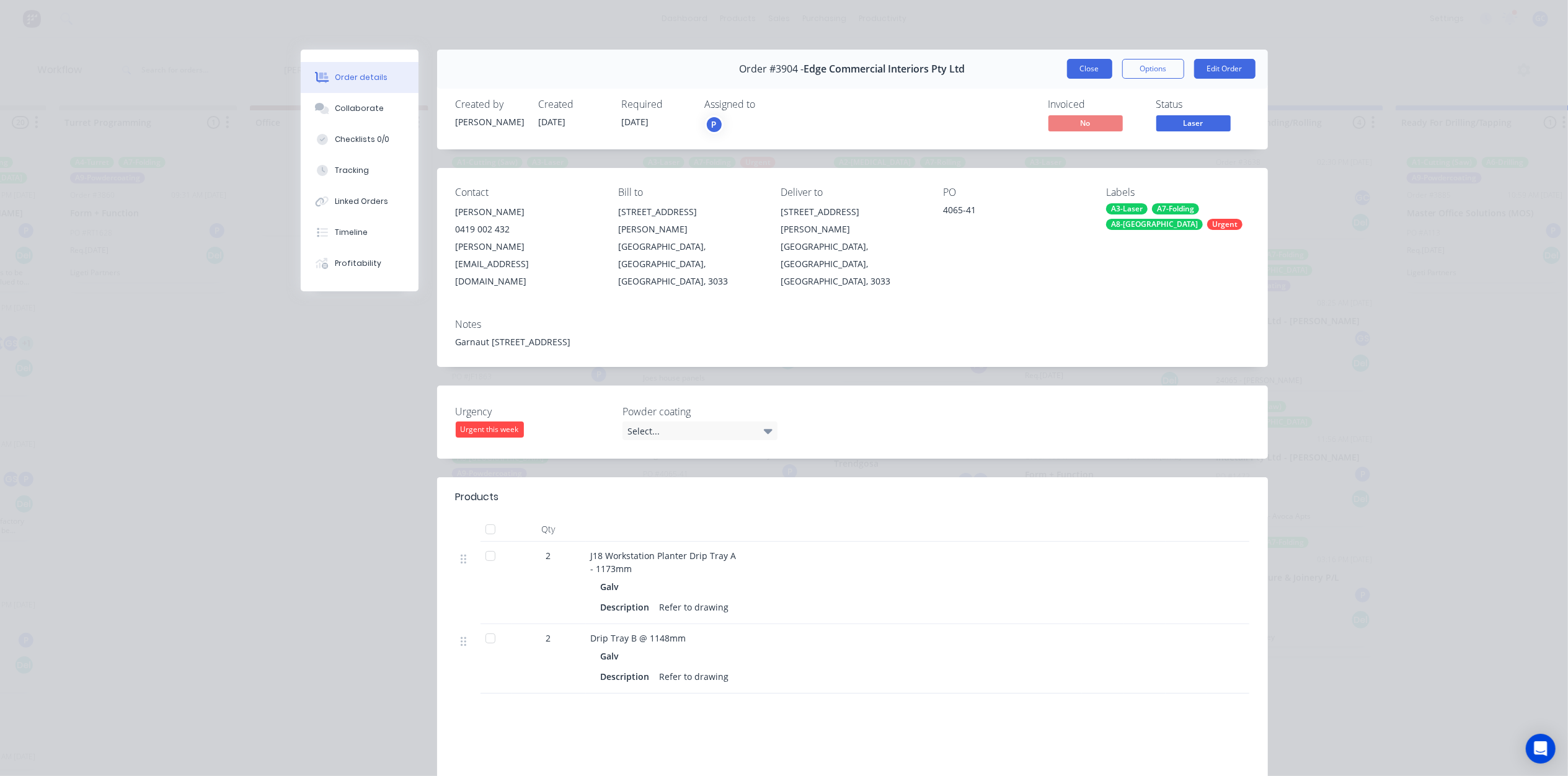
click at [1071, 75] on button "Close" at bounding box center [1089, 68] width 45 height 20
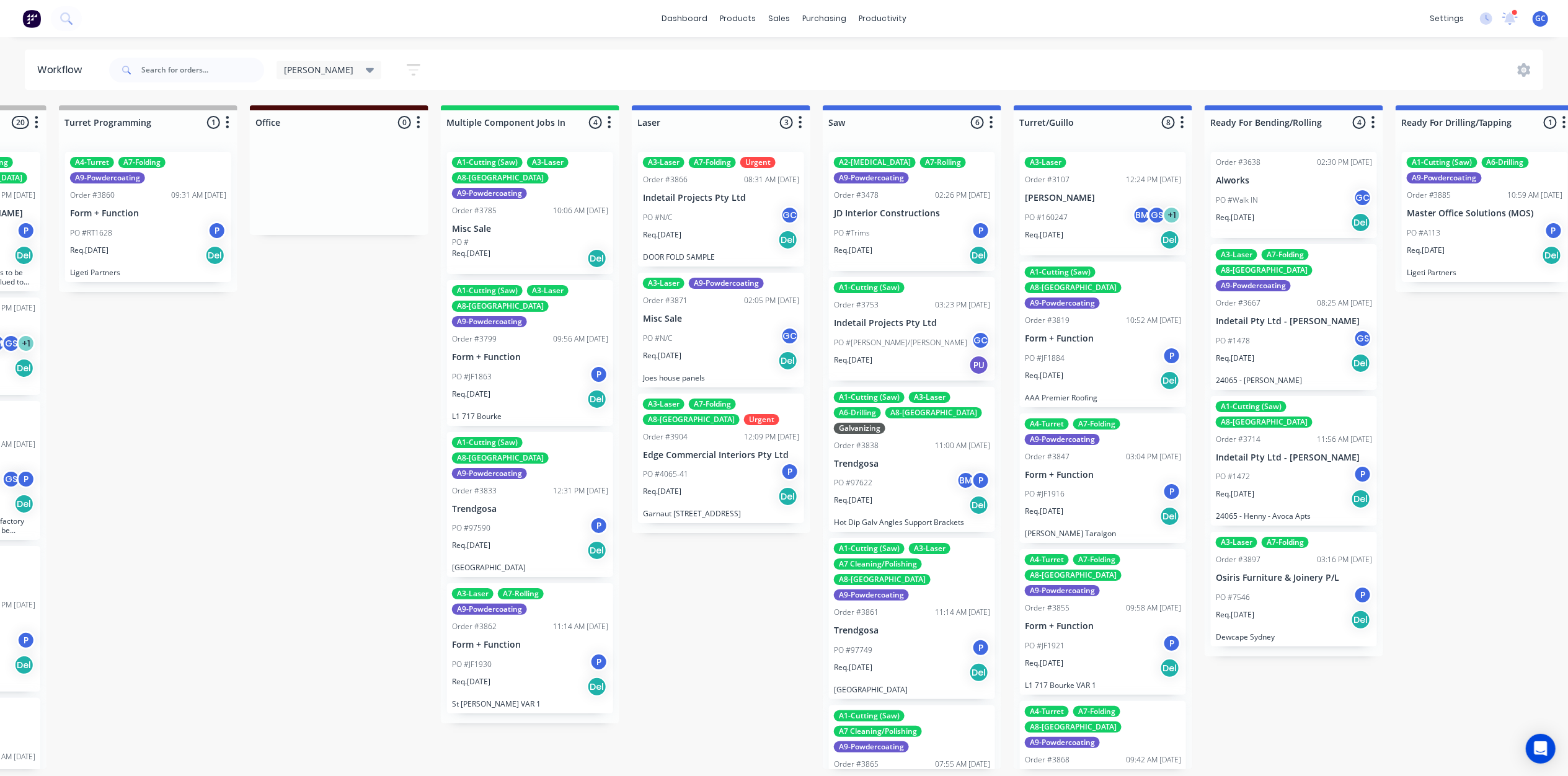
click at [722, 229] on div "Req. 29/08/25 Del" at bounding box center [721, 240] width 157 height 21
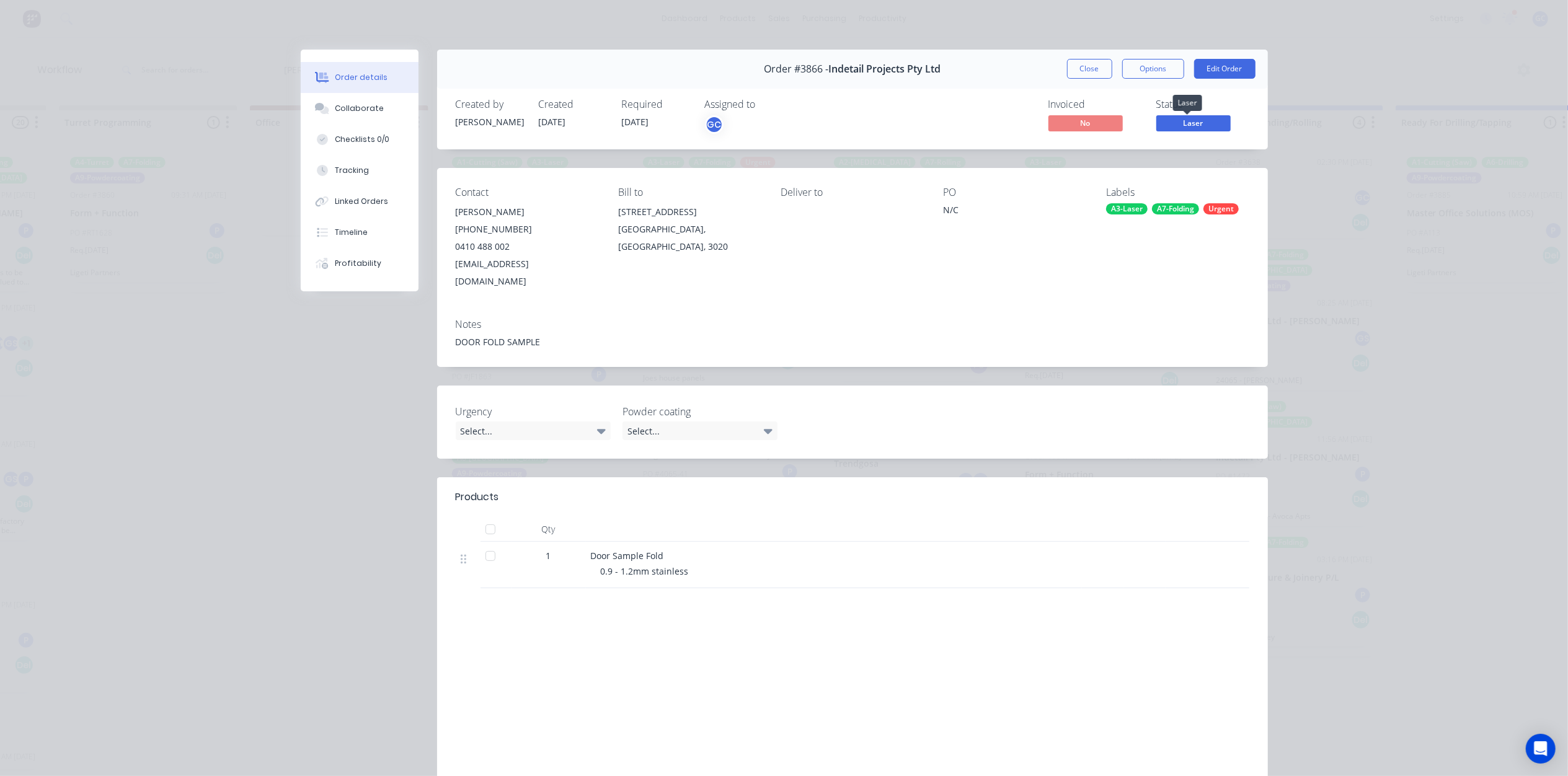
click at [1165, 122] on span "Laser" at bounding box center [1193, 123] width 74 height 16
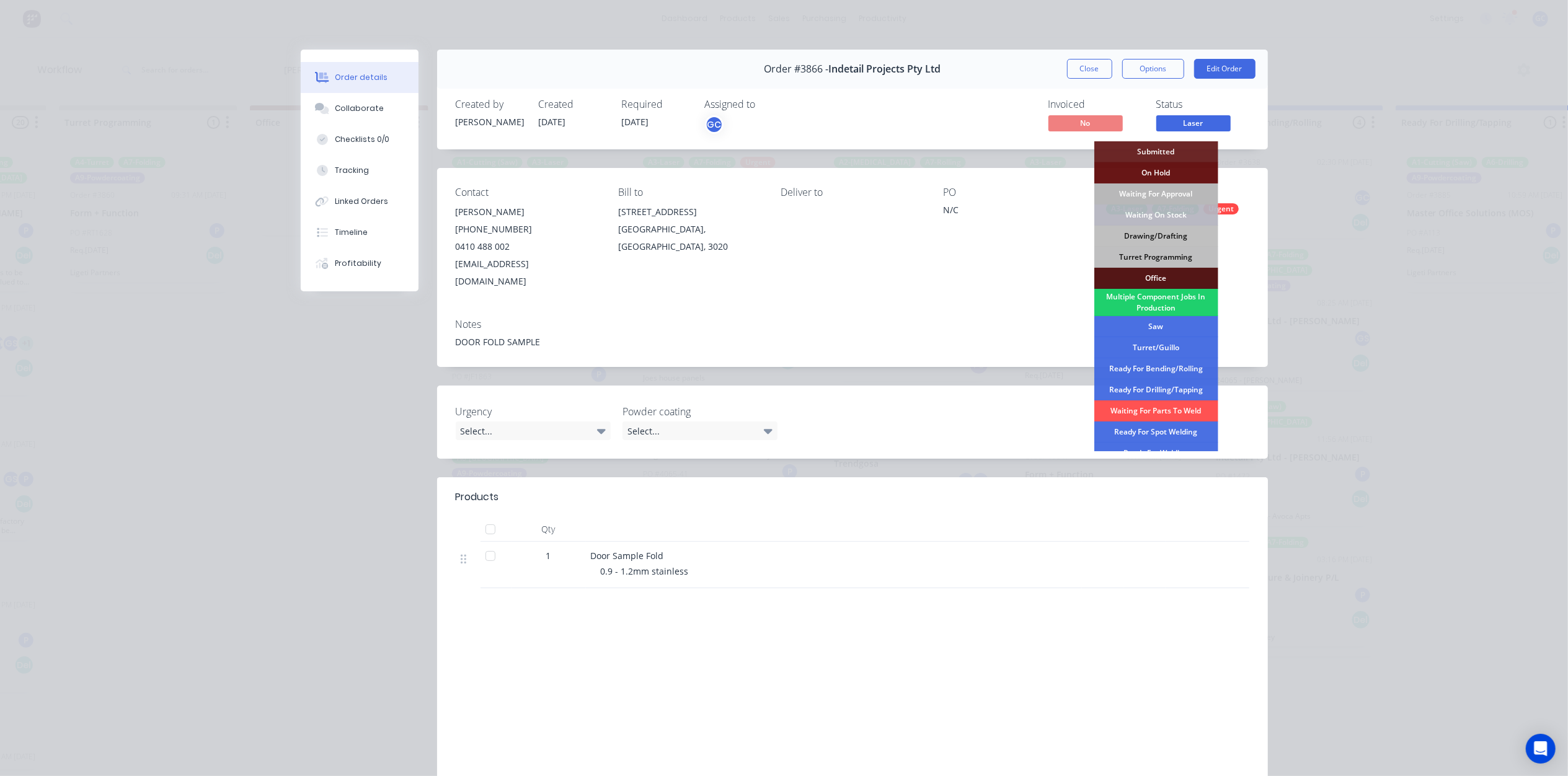
click at [1182, 191] on div "Waiting For Approval" at bounding box center [1156, 194] width 124 height 21
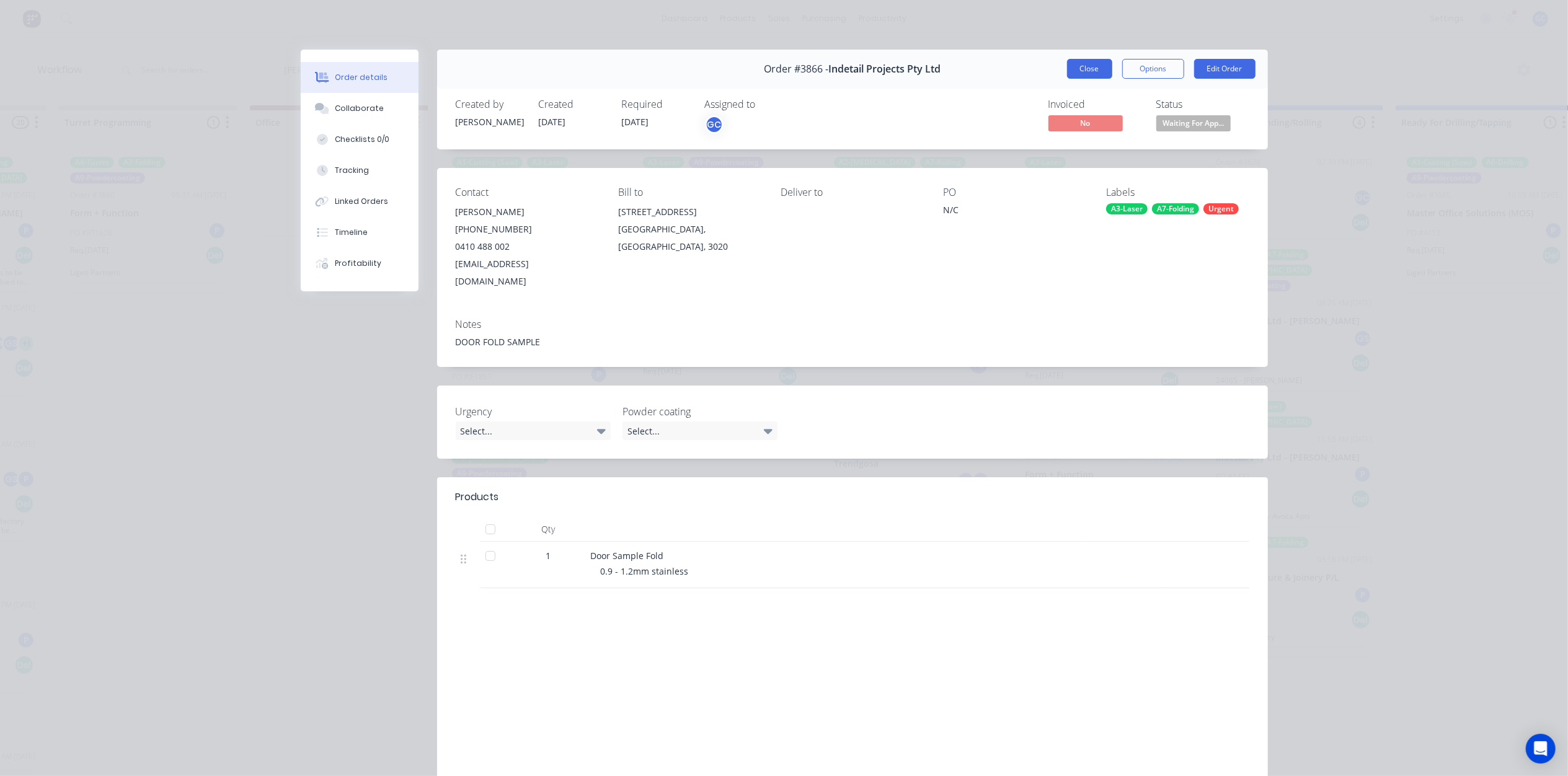
click at [1095, 73] on button "Close" at bounding box center [1089, 68] width 45 height 20
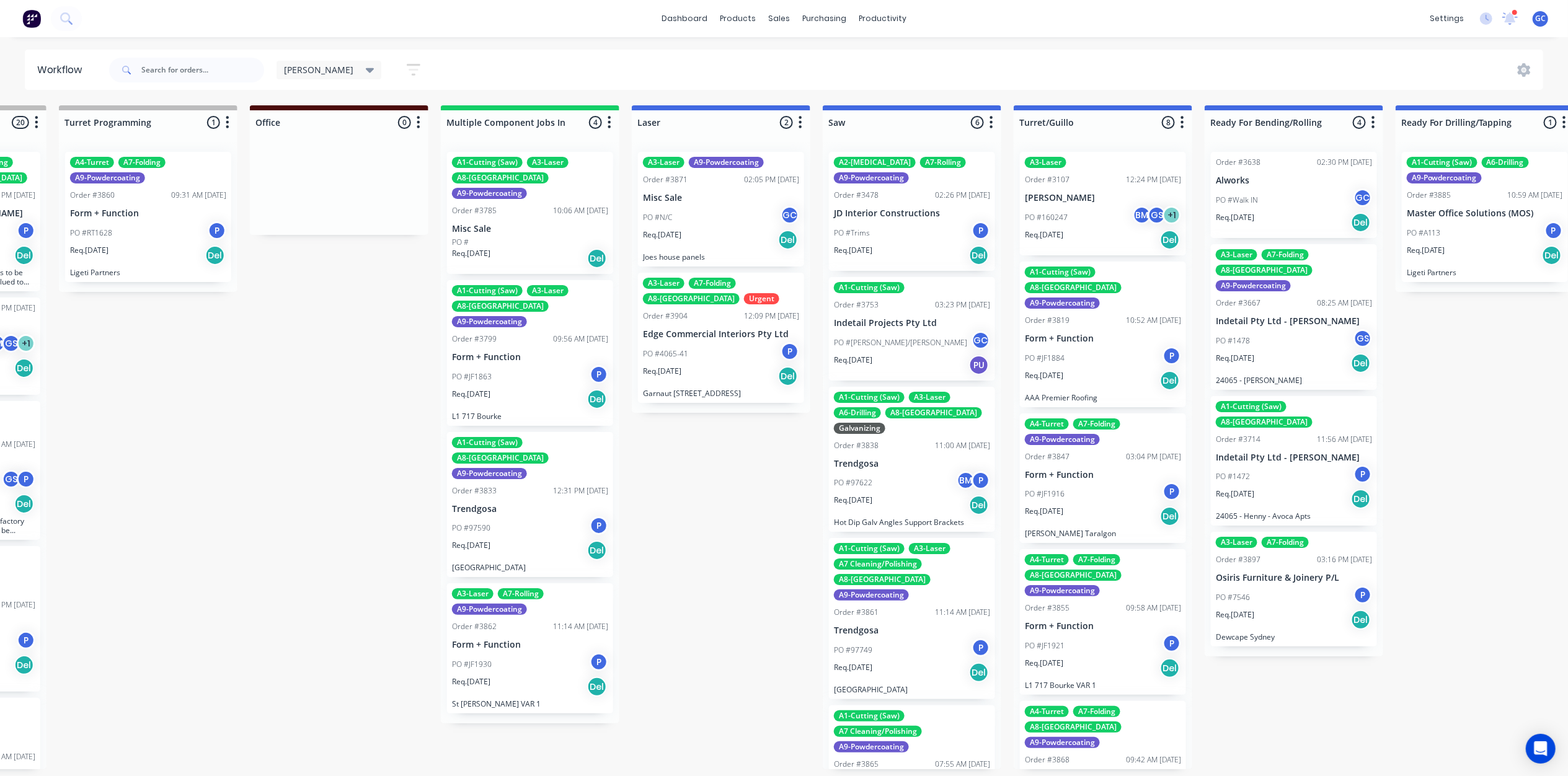
click at [921, 227] on div "PO #Trims P" at bounding box center [912, 233] width 157 height 24
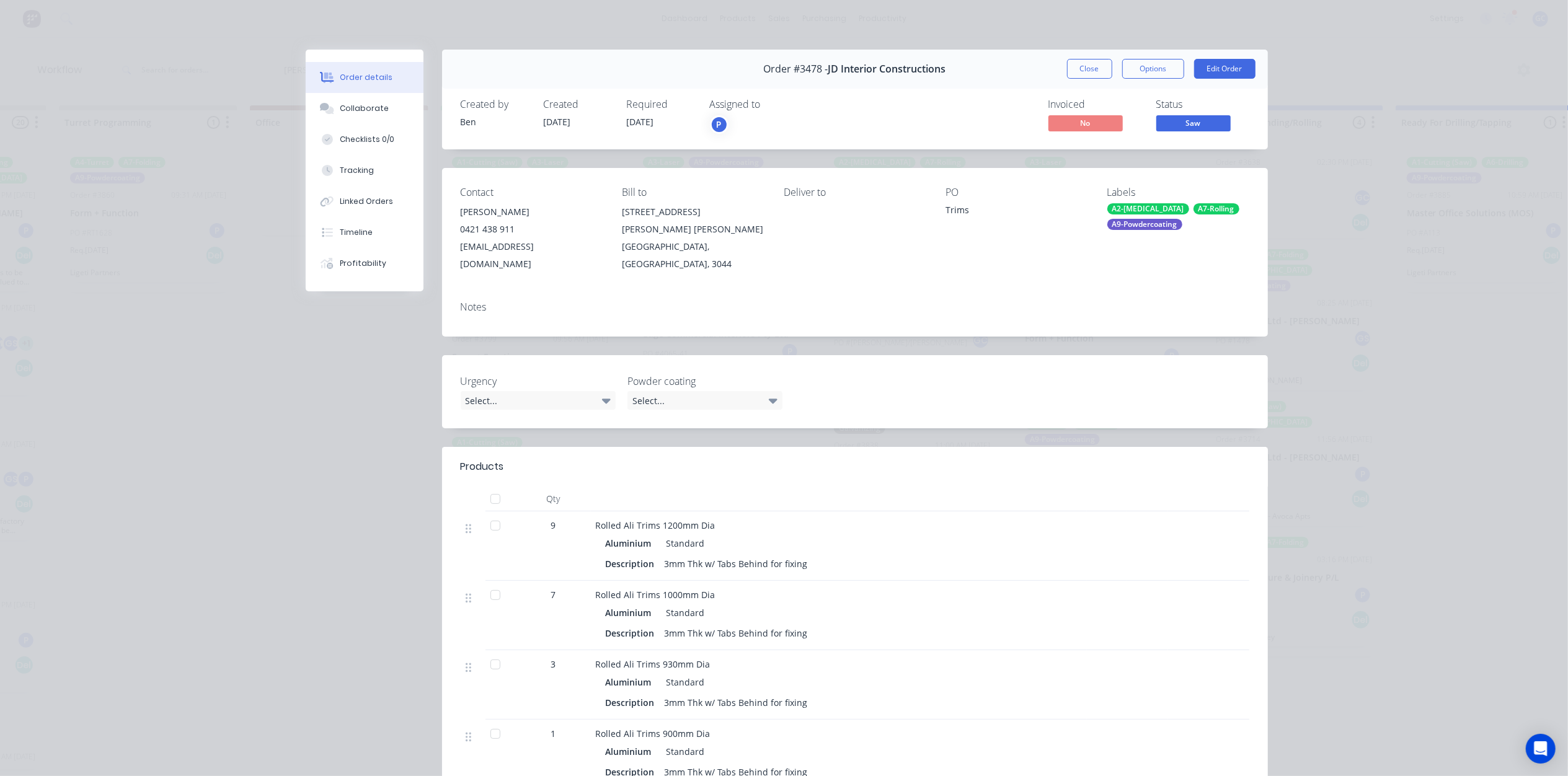
click at [1201, 130] on span "Saw" at bounding box center [1193, 123] width 74 height 16
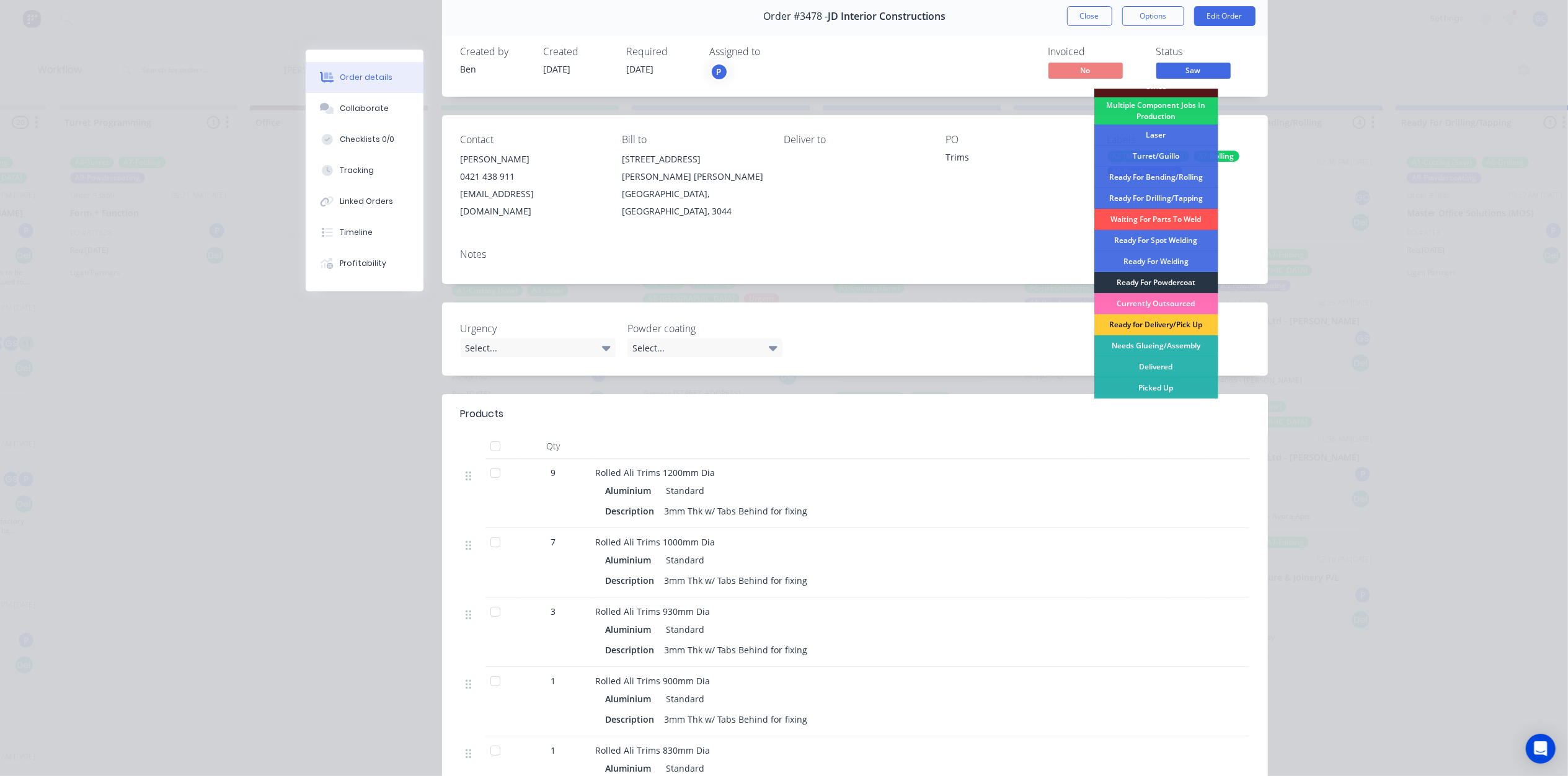
scroll to position [82, 0]
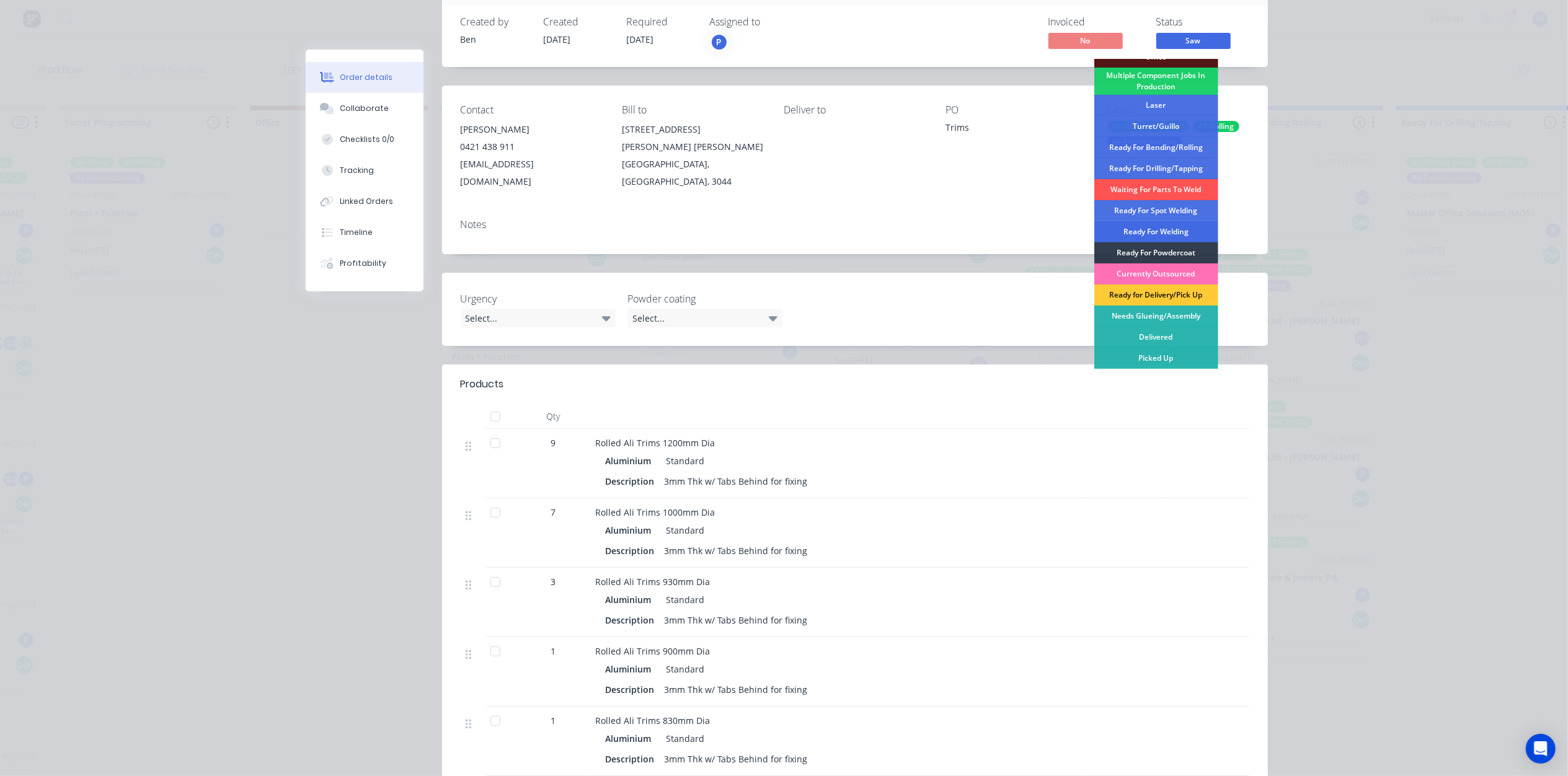
click at [1167, 227] on div "Ready For Welding" at bounding box center [1156, 232] width 124 height 21
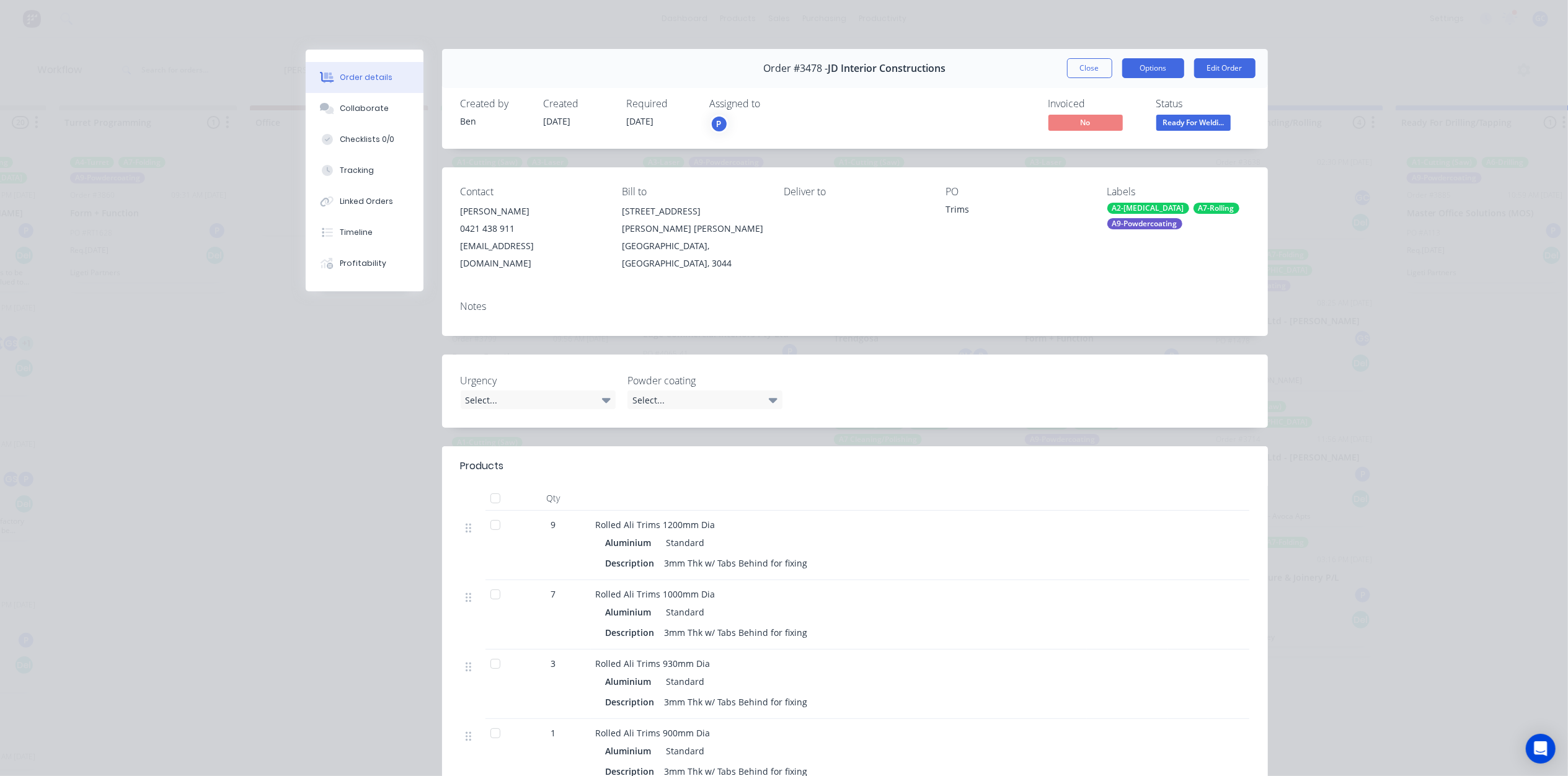
scroll to position [0, 0]
click at [1101, 72] on button "Close" at bounding box center [1089, 68] width 45 height 20
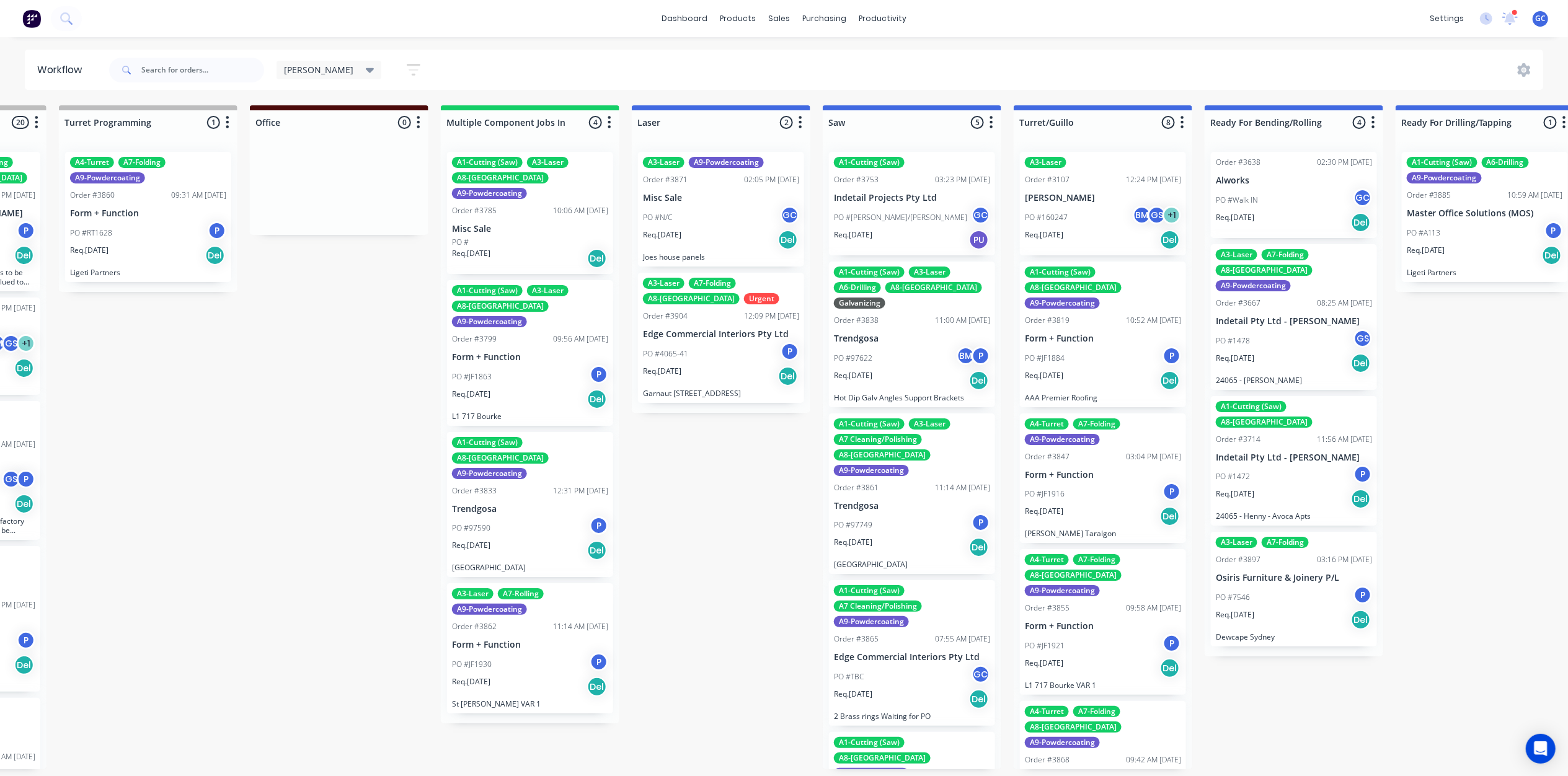
click at [911, 362] on div "PO #97622 BM P" at bounding box center [912, 358] width 157 height 24
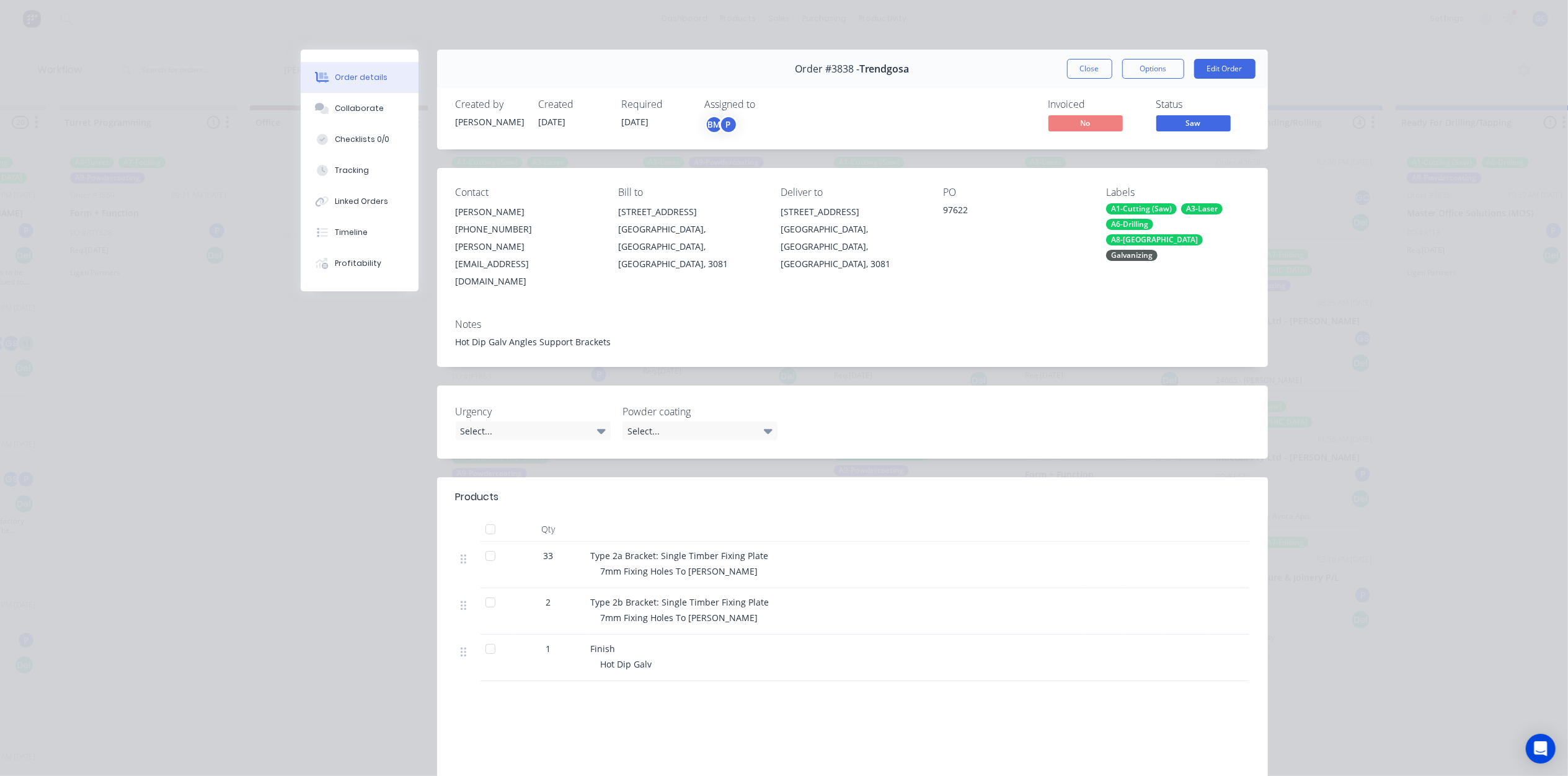
click at [1095, 68] on button "Close" at bounding box center [1089, 68] width 45 height 20
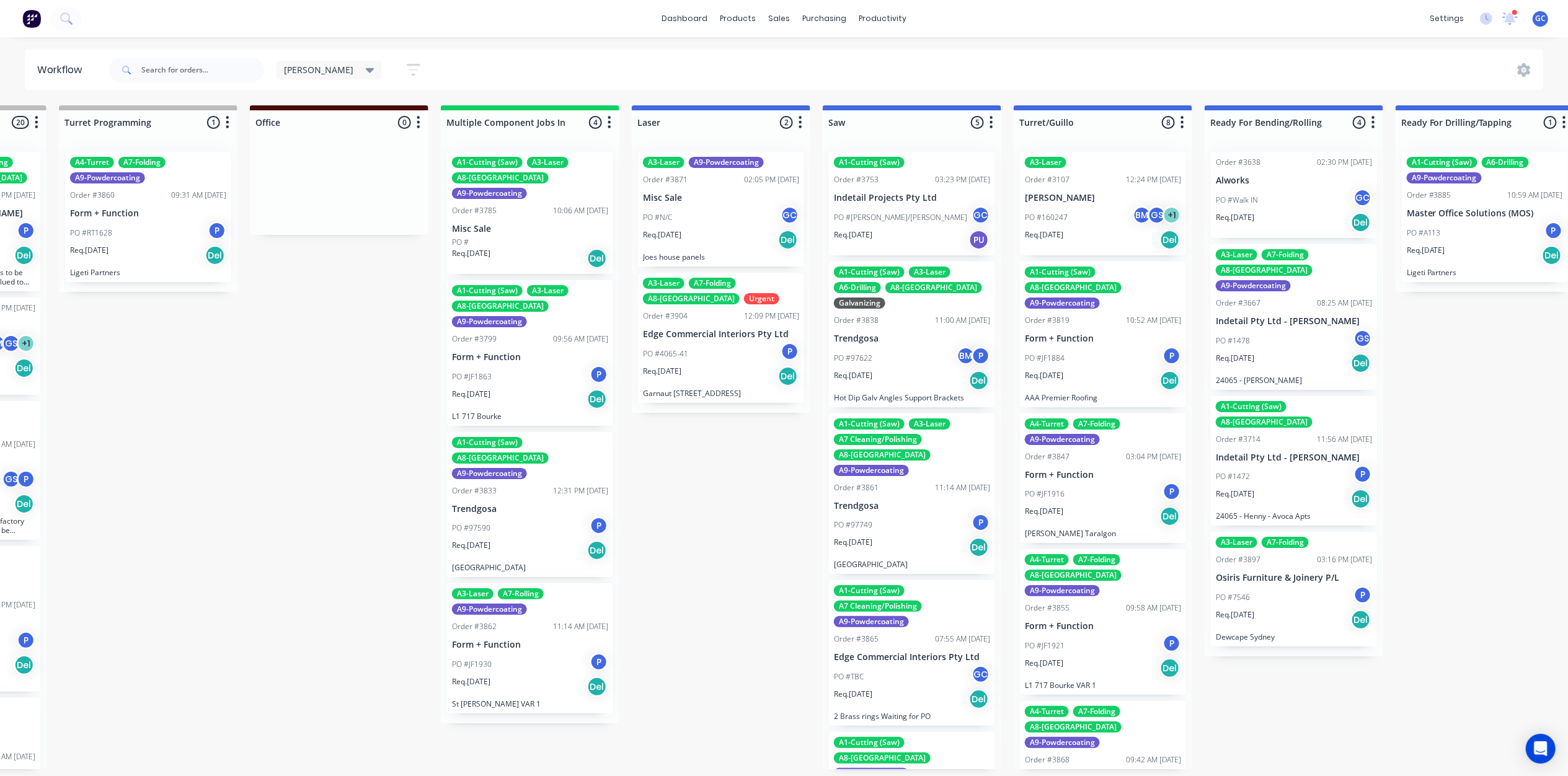
click at [908, 222] on div "PO #Shaun/Jay GC" at bounding box center [912, 217] width 157 height 24
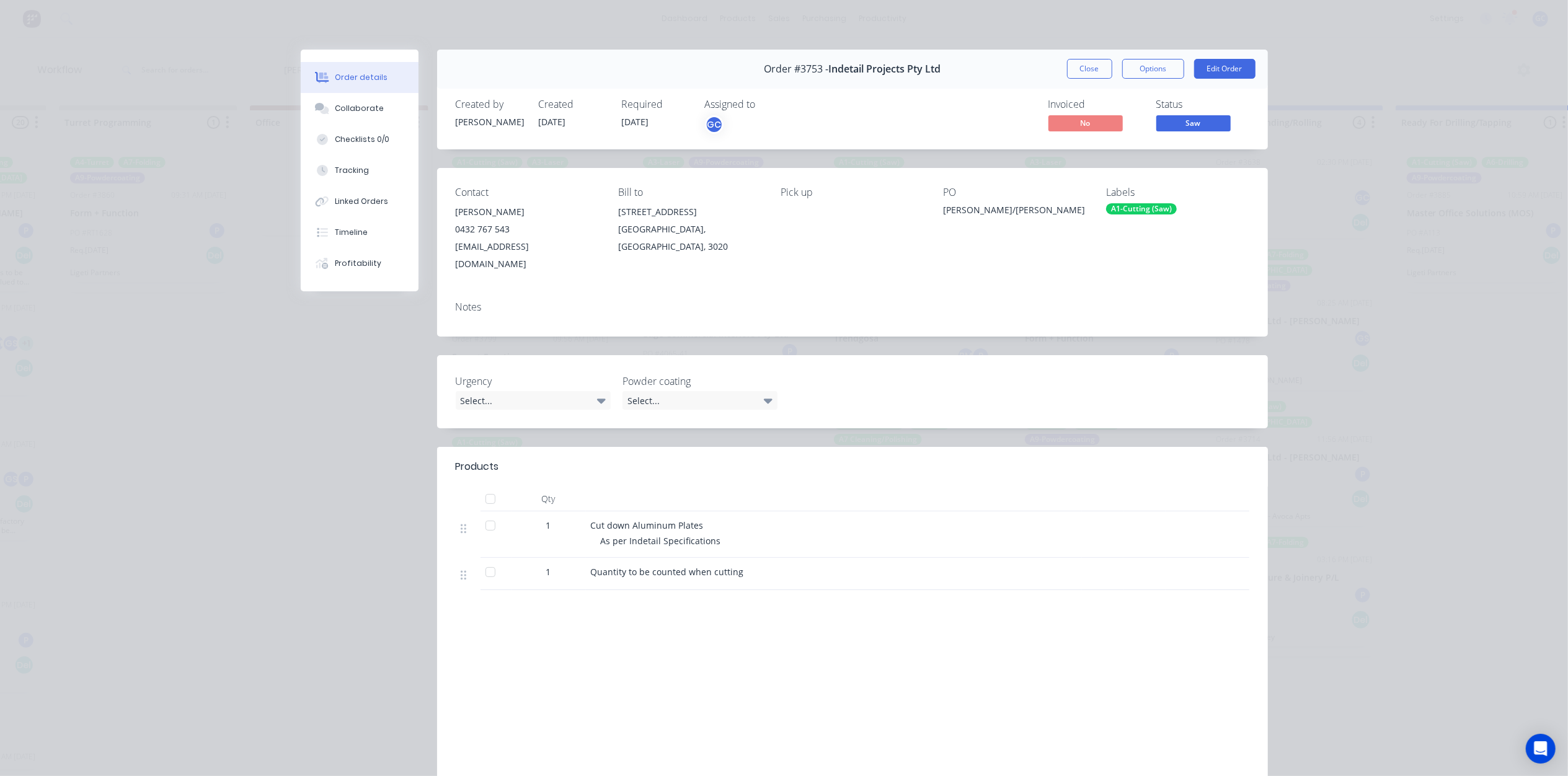
click at [1172, 126] on span "Saw" at bounding box center [1193, 123] width 74 height 16
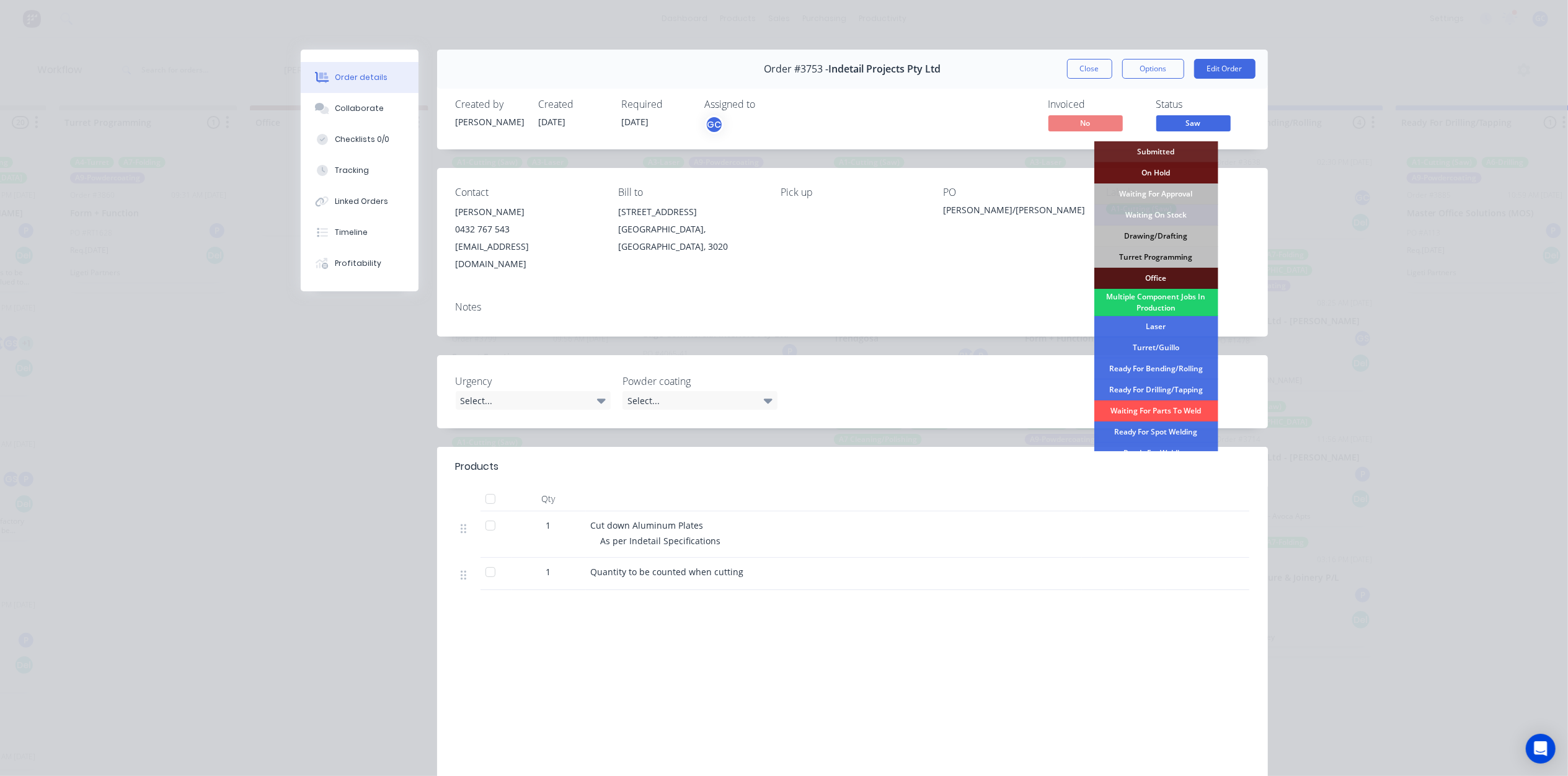
scroll to position [139, 0]
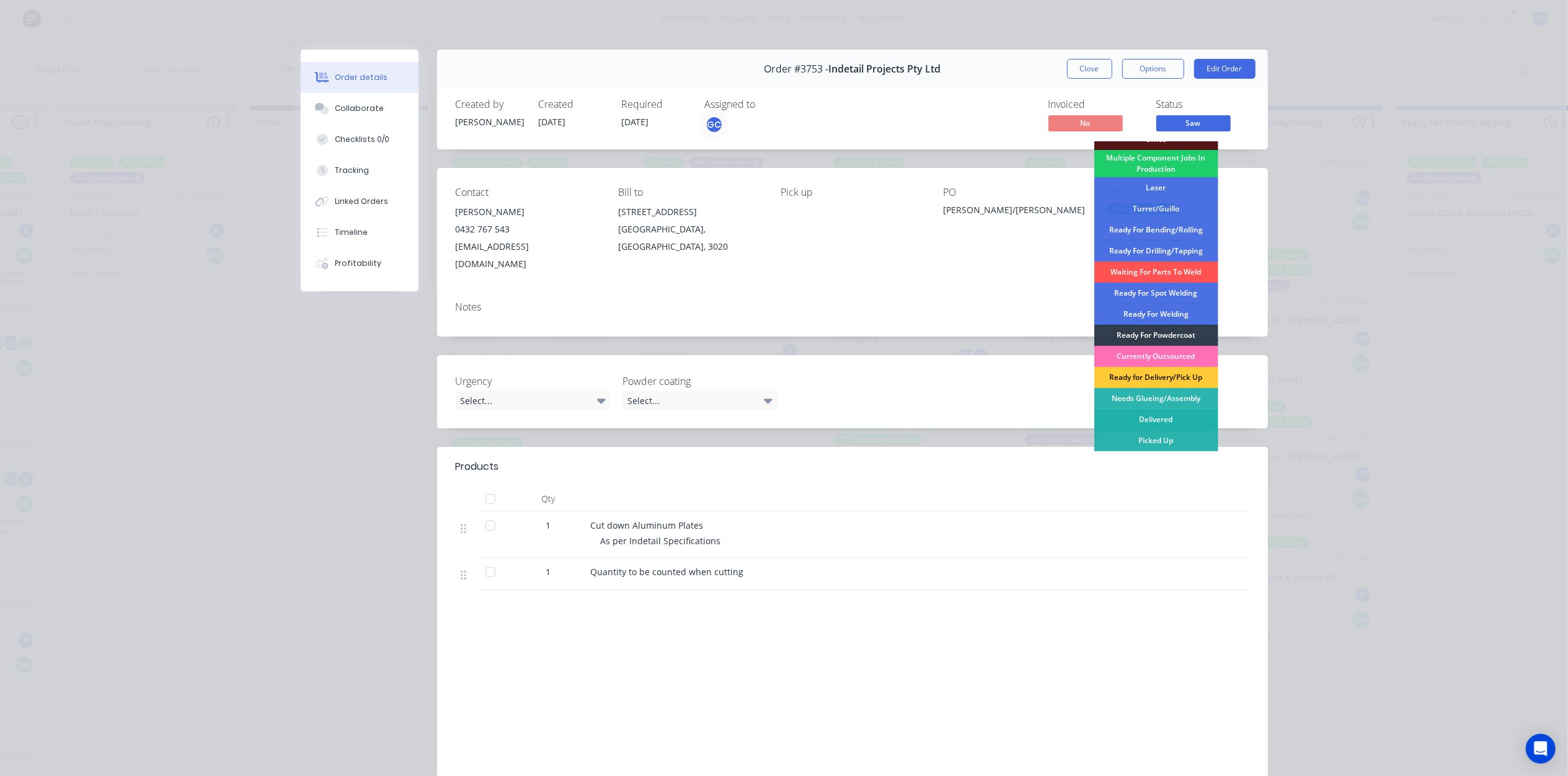
click at [1167, 417] on div "Delivered" at bounding box center [1156, 420] width 124 height 21
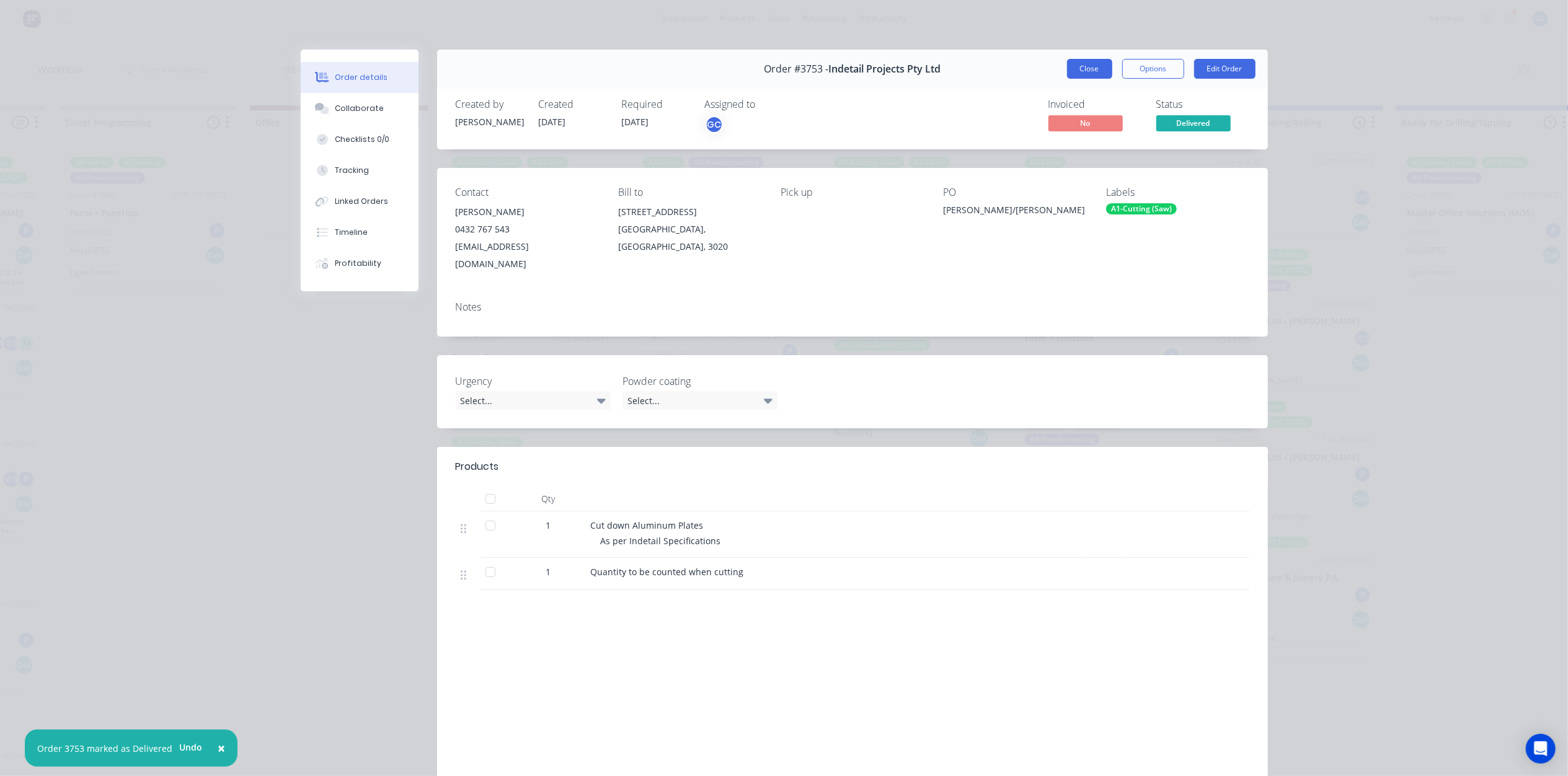
click at [1096, 67] on button "Close" at bounding box center [1089, 68] width 45 height 20
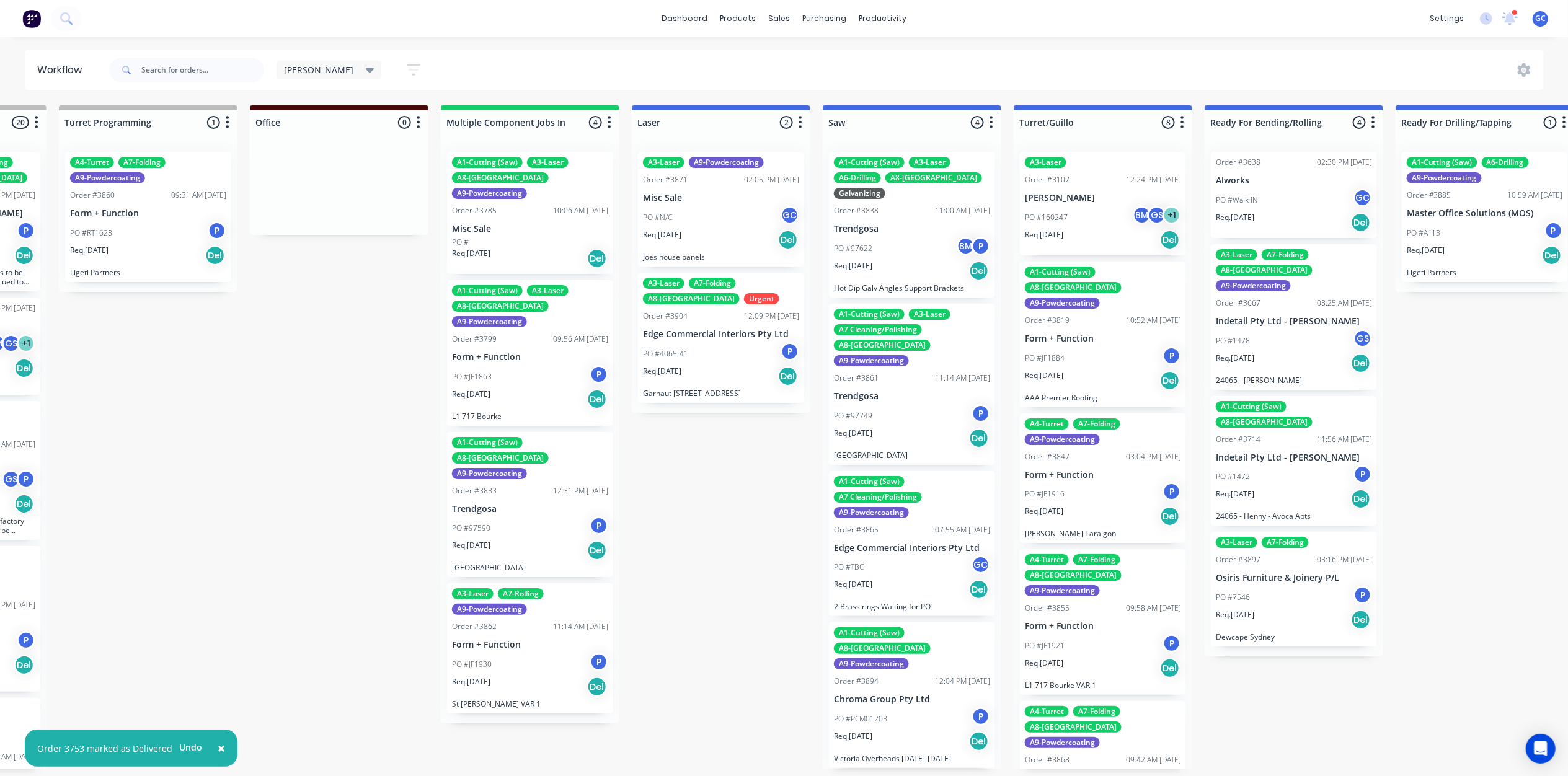
click at [920, 555] on div "PO #TBC GC" at bounding box center [912, 567] width 157 height 24
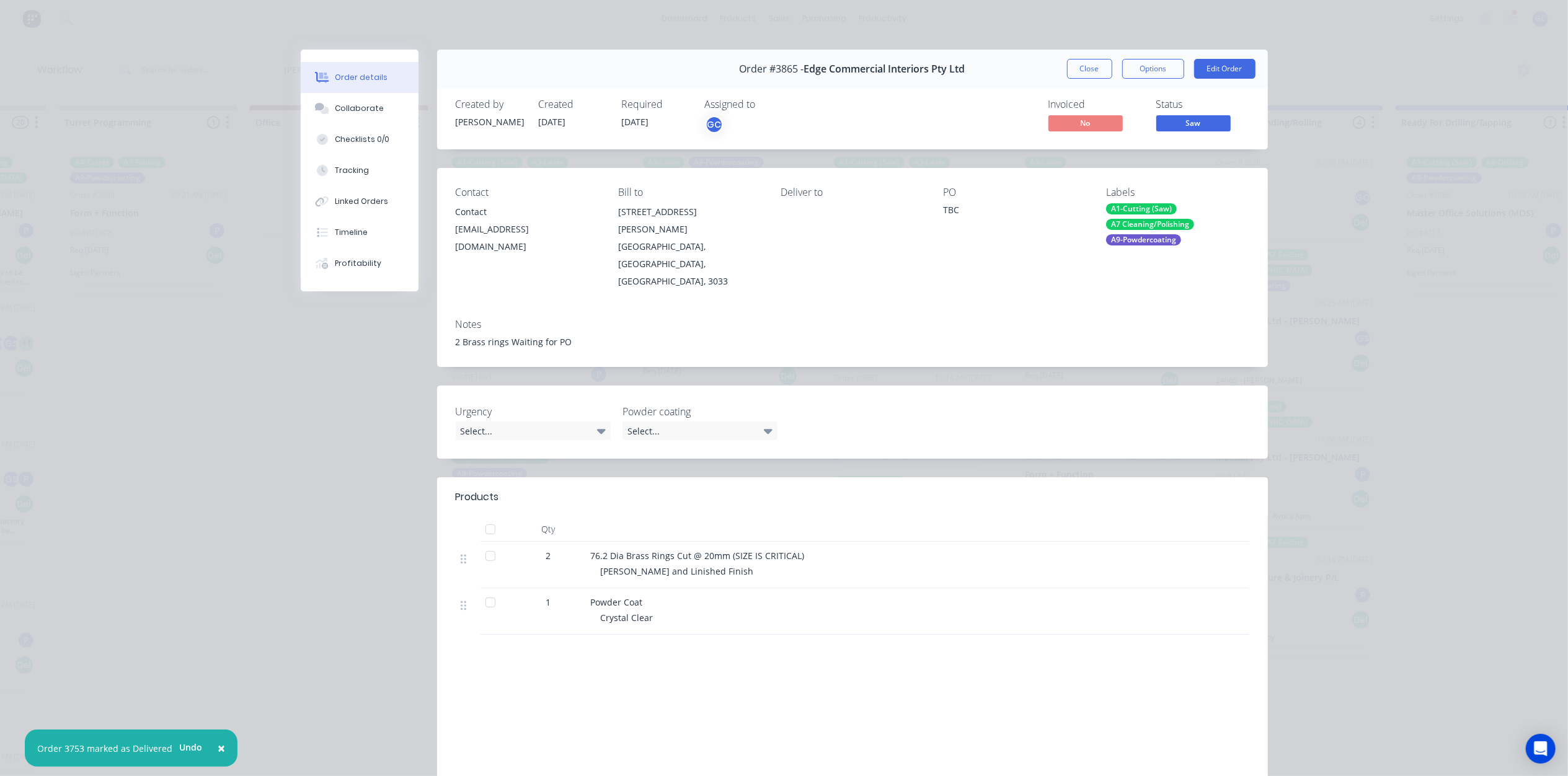
click at [1193, 115] on span "Saw" at bounding box center [1193, 123] width 74 height 16
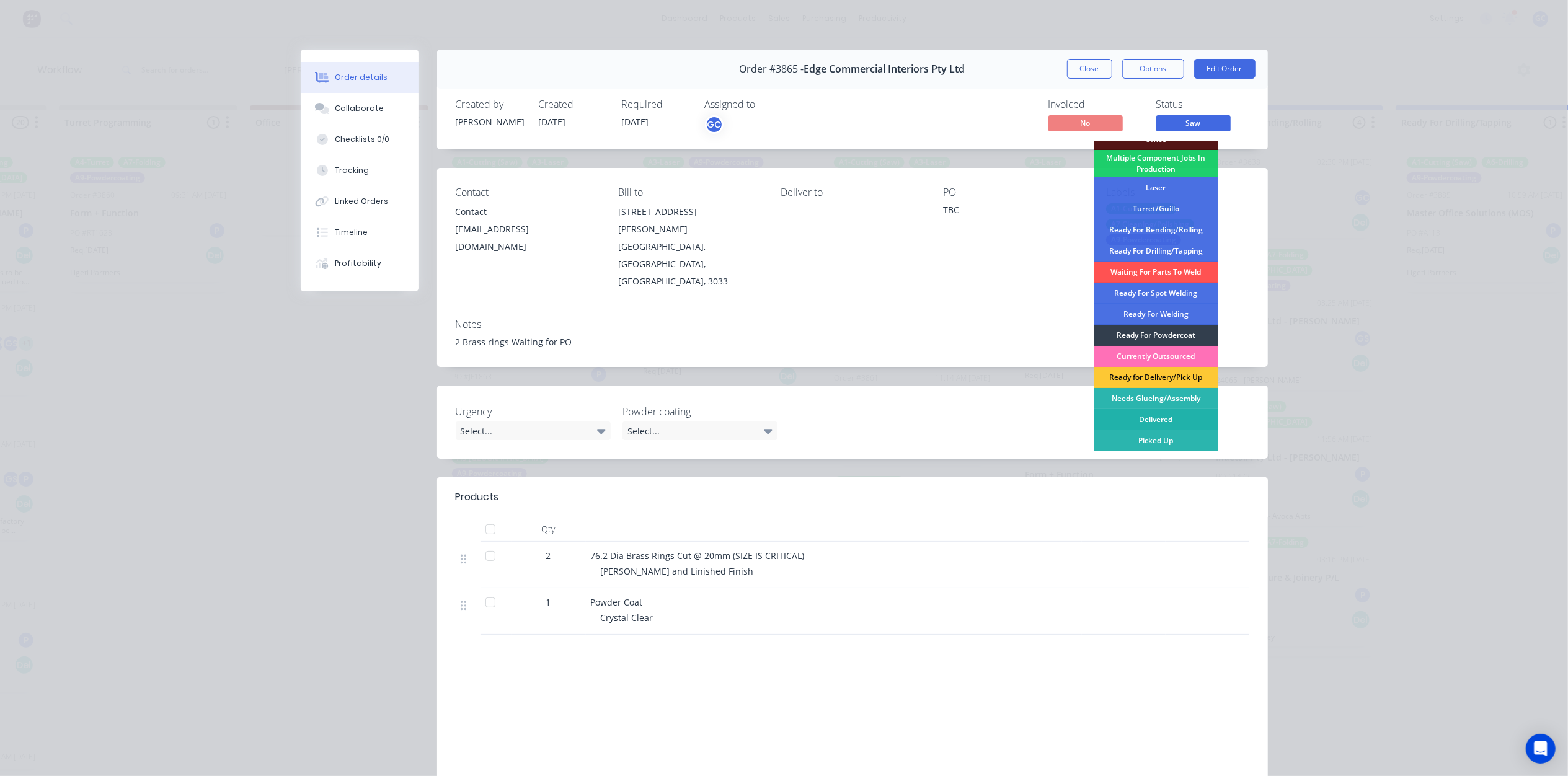
click at [1175, 413] on div "Delivered" at bounding box center [1156, 420] width 124 height 21
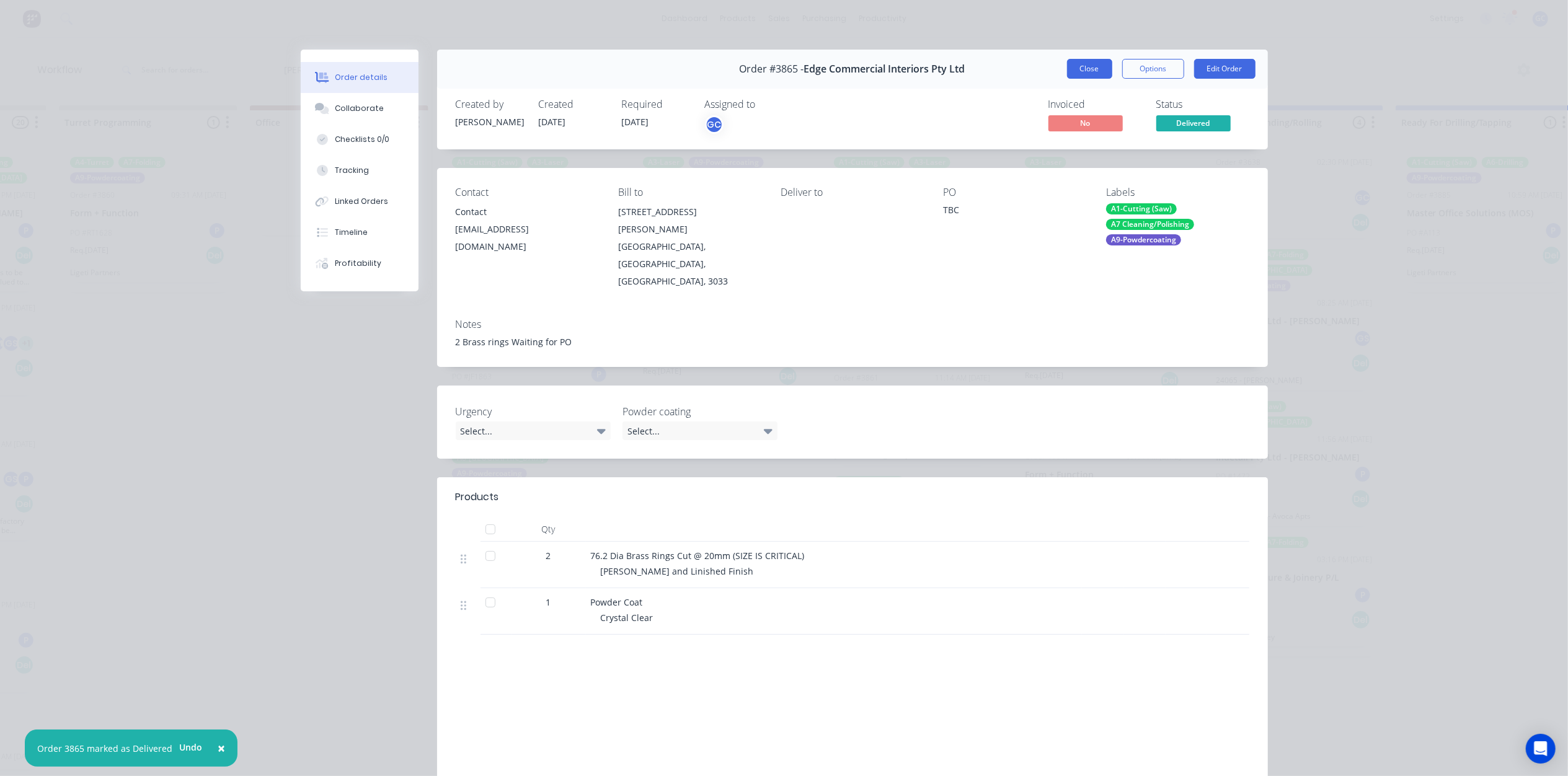
click at [1097, 63] on button "Close" at bounding box center [1089, 68] width 45 height 20
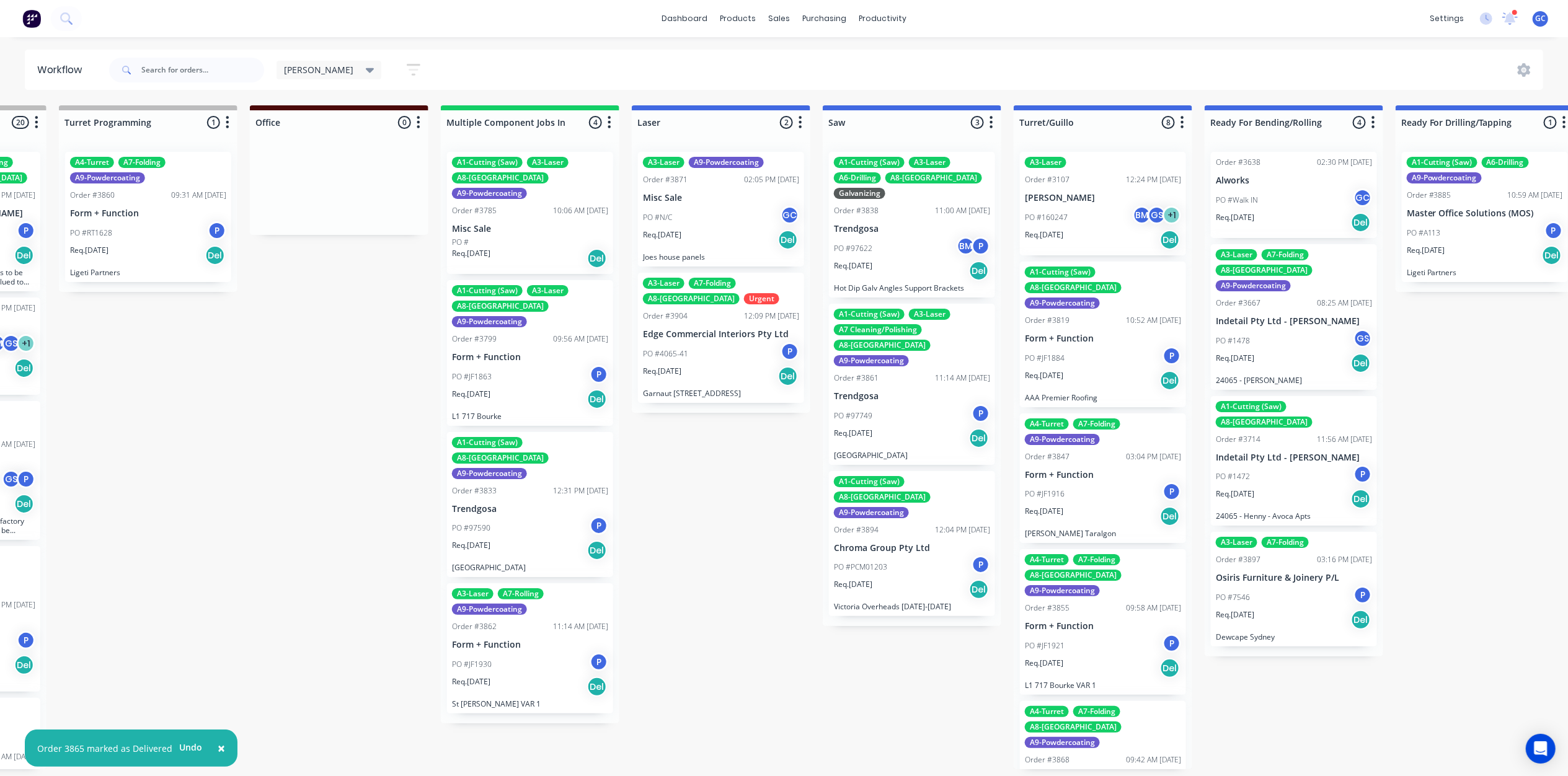
click at [914, 404] on div "PO #97749 P" at bounding box center [912, 416] width 157 height 24
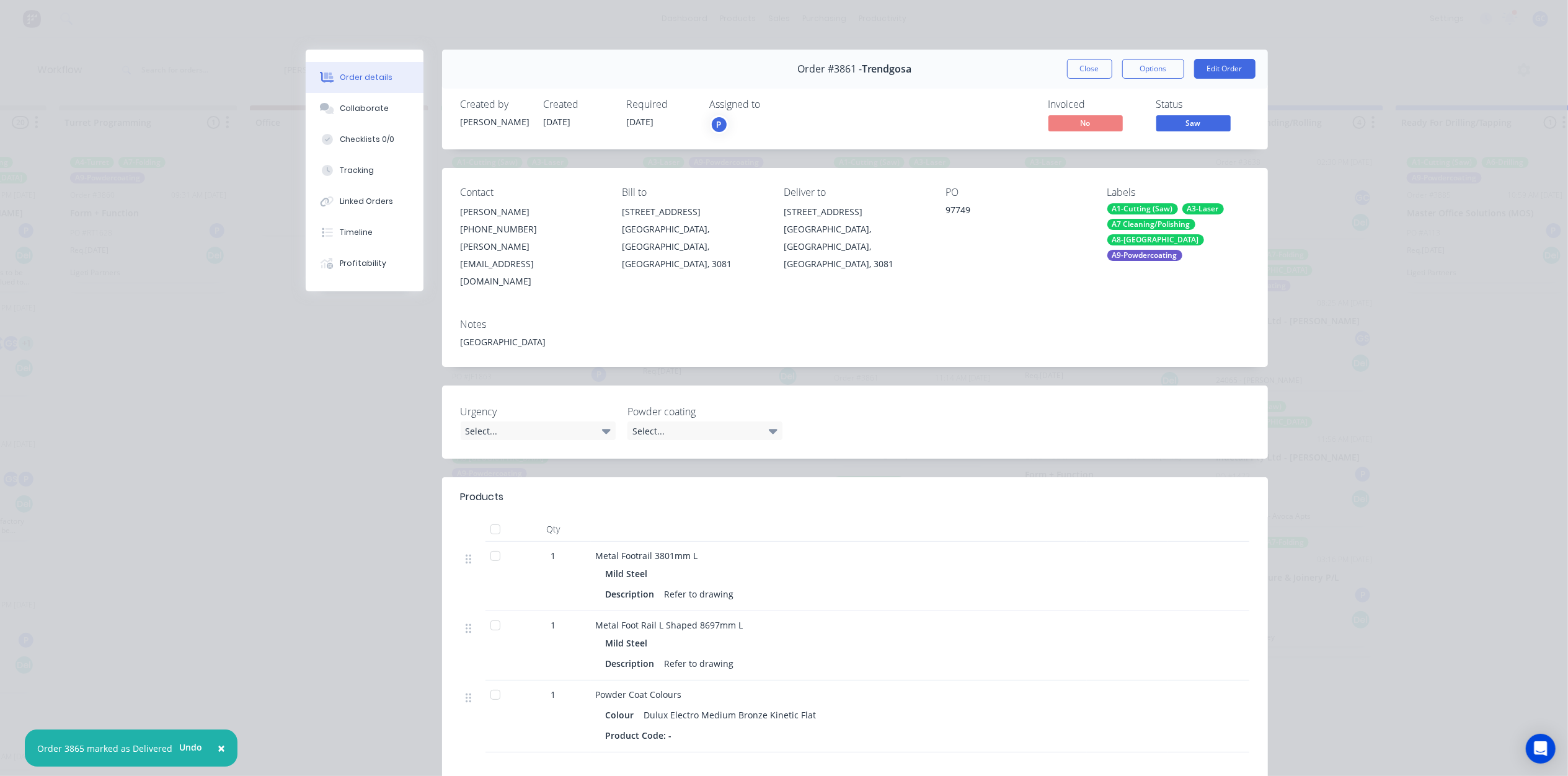
click at [1191, 130] on span "Saw" at bounding box center [1193, 123] width 74 height 16
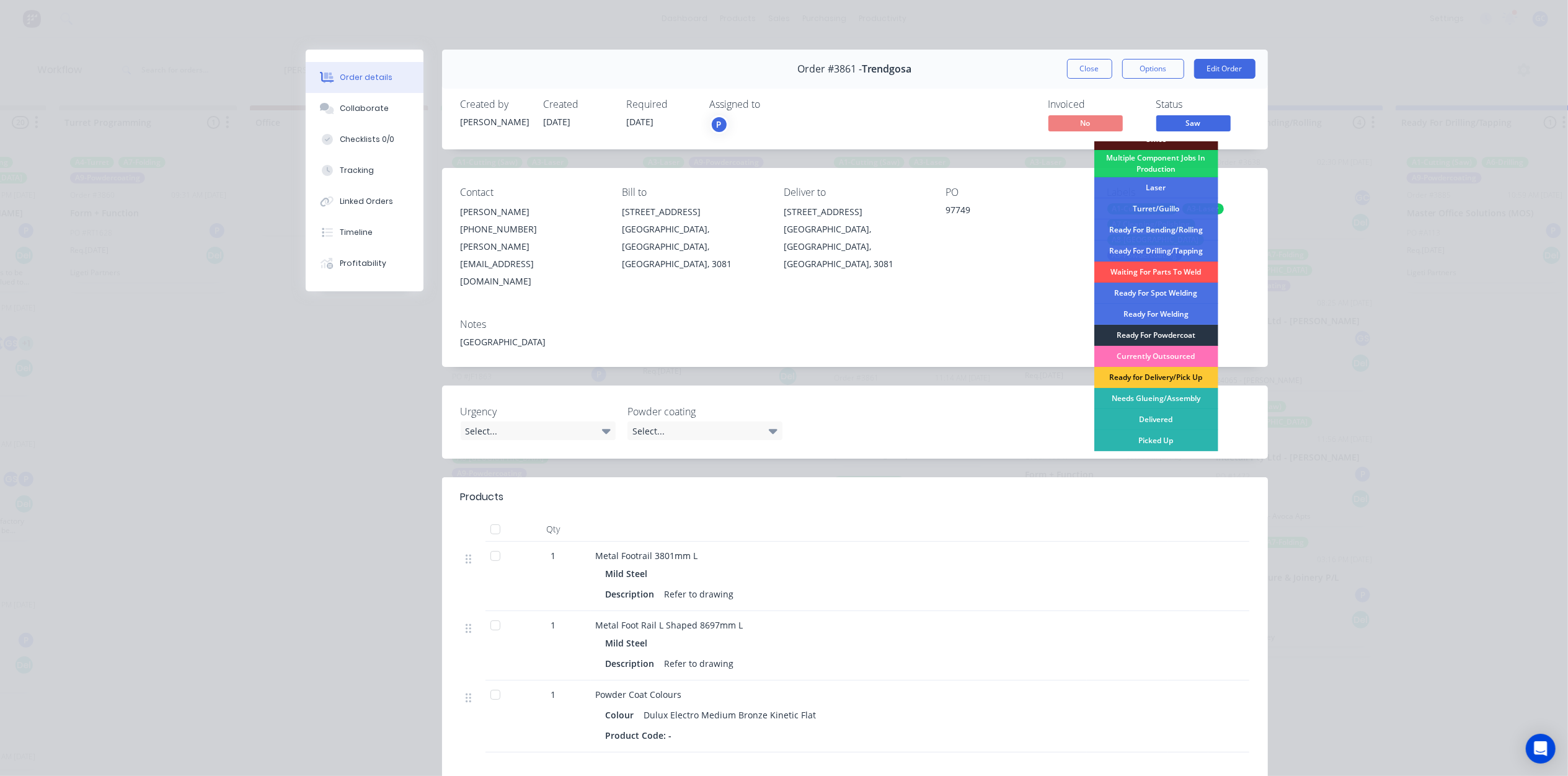
click at [1168, 337] on div "Ready For Powdercoat" at bounding box center [1156, 335] width 124 height 21
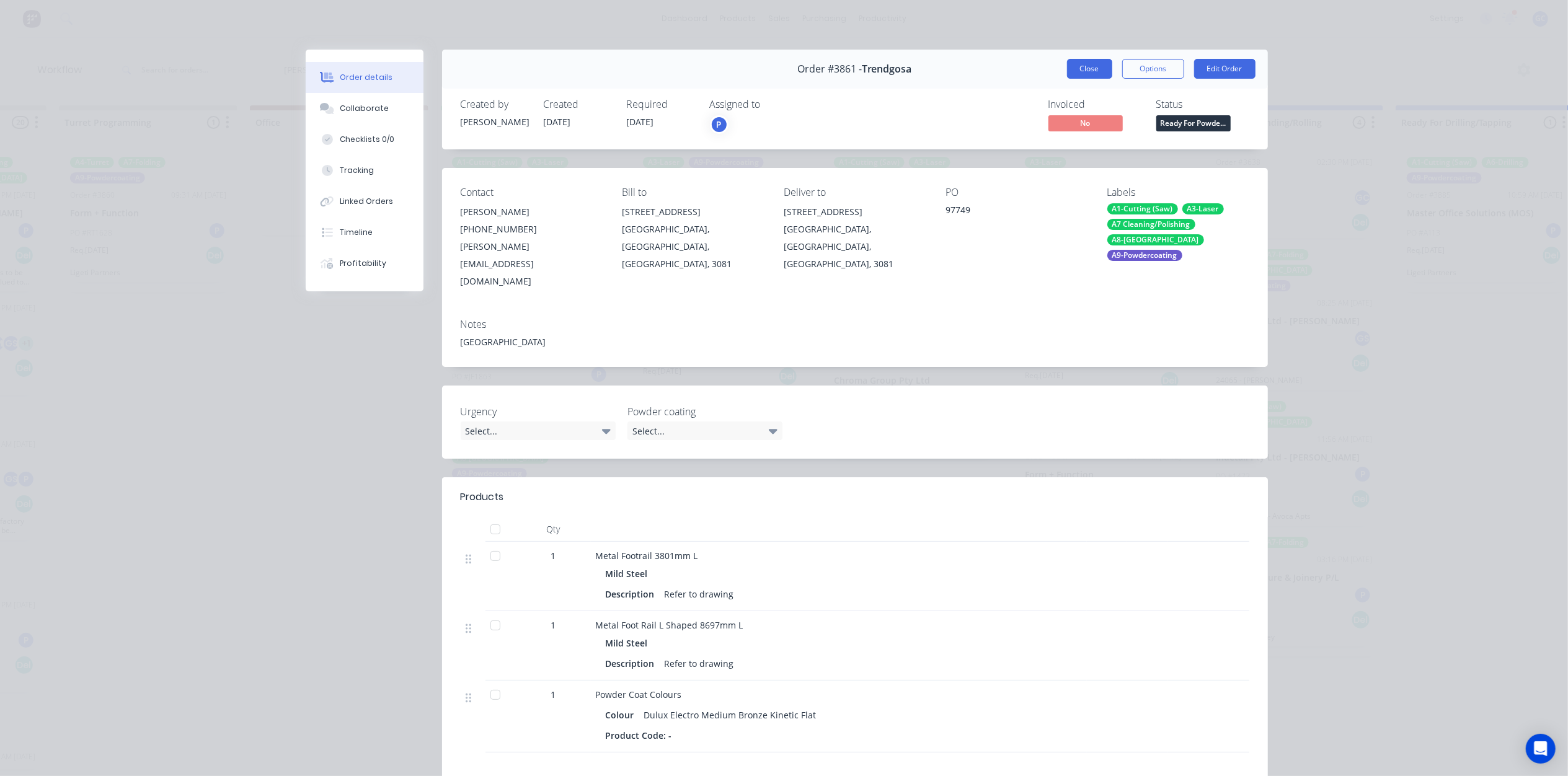
click at [1098, 68] on button "Close" at bounding box center [1089, 68] width 45 height 20
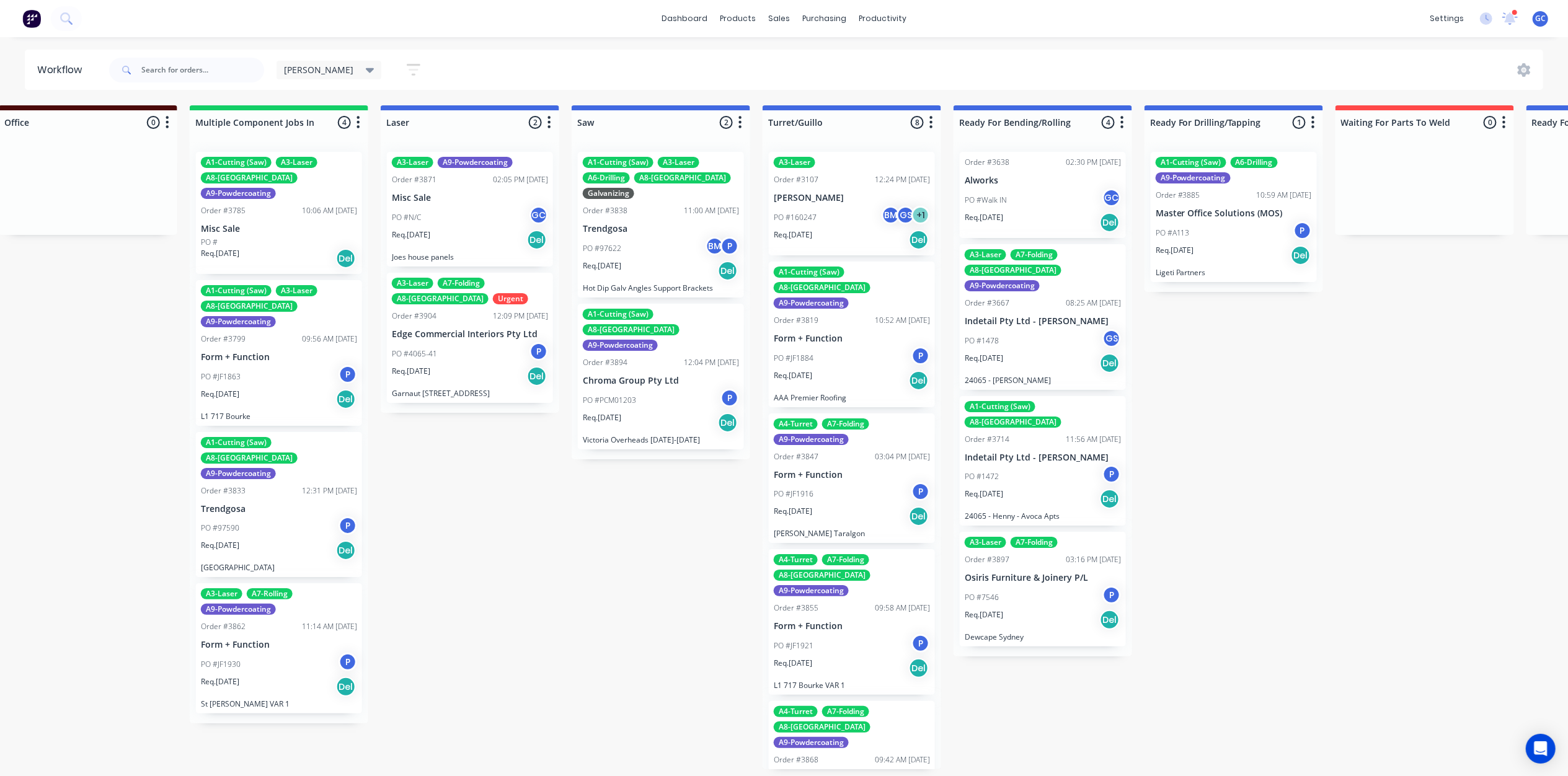
scroll to position [0, 1238]
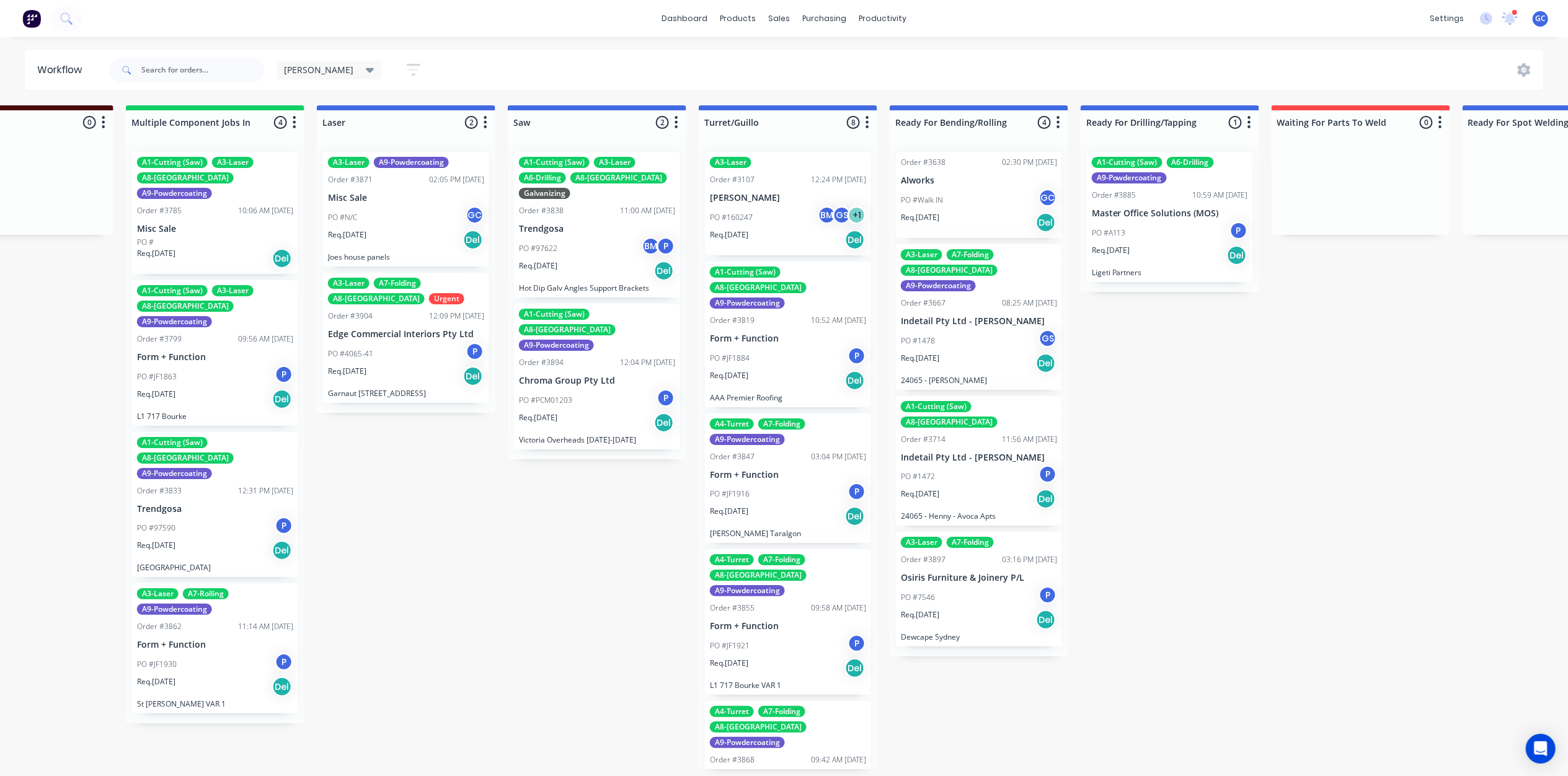
click at [779, 212] on div "PO #160247 BM GS + 1" at bounding box center [788, 217] width 157 height 24
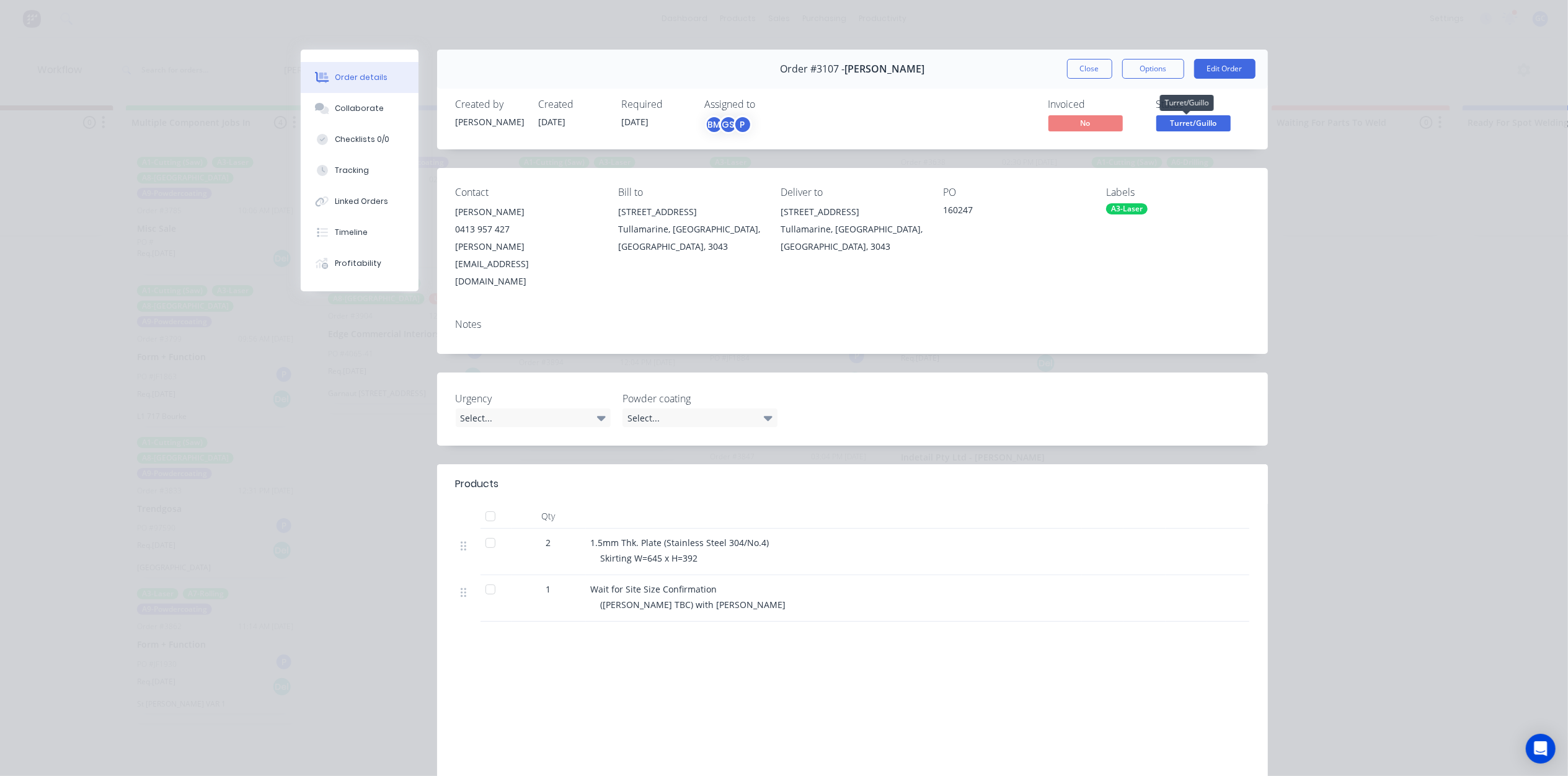
click at [1193, 121] on span "Turret/Guillo" at bounding box center [1193, 123] width 74 height 16
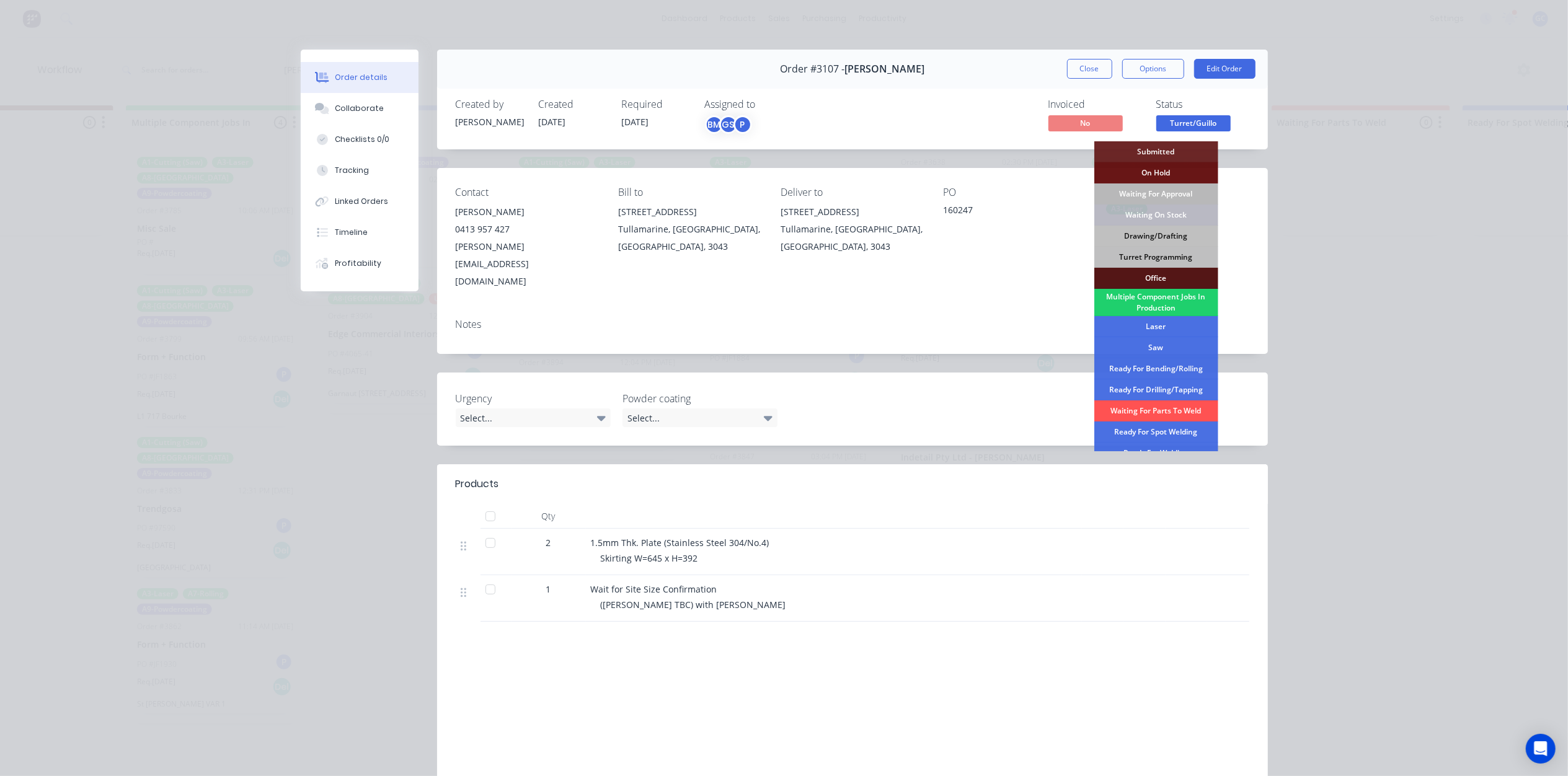
click at [1182, 192] on div "Waiting For Approval" at bounding box center [1156, 194] width 124 height 21
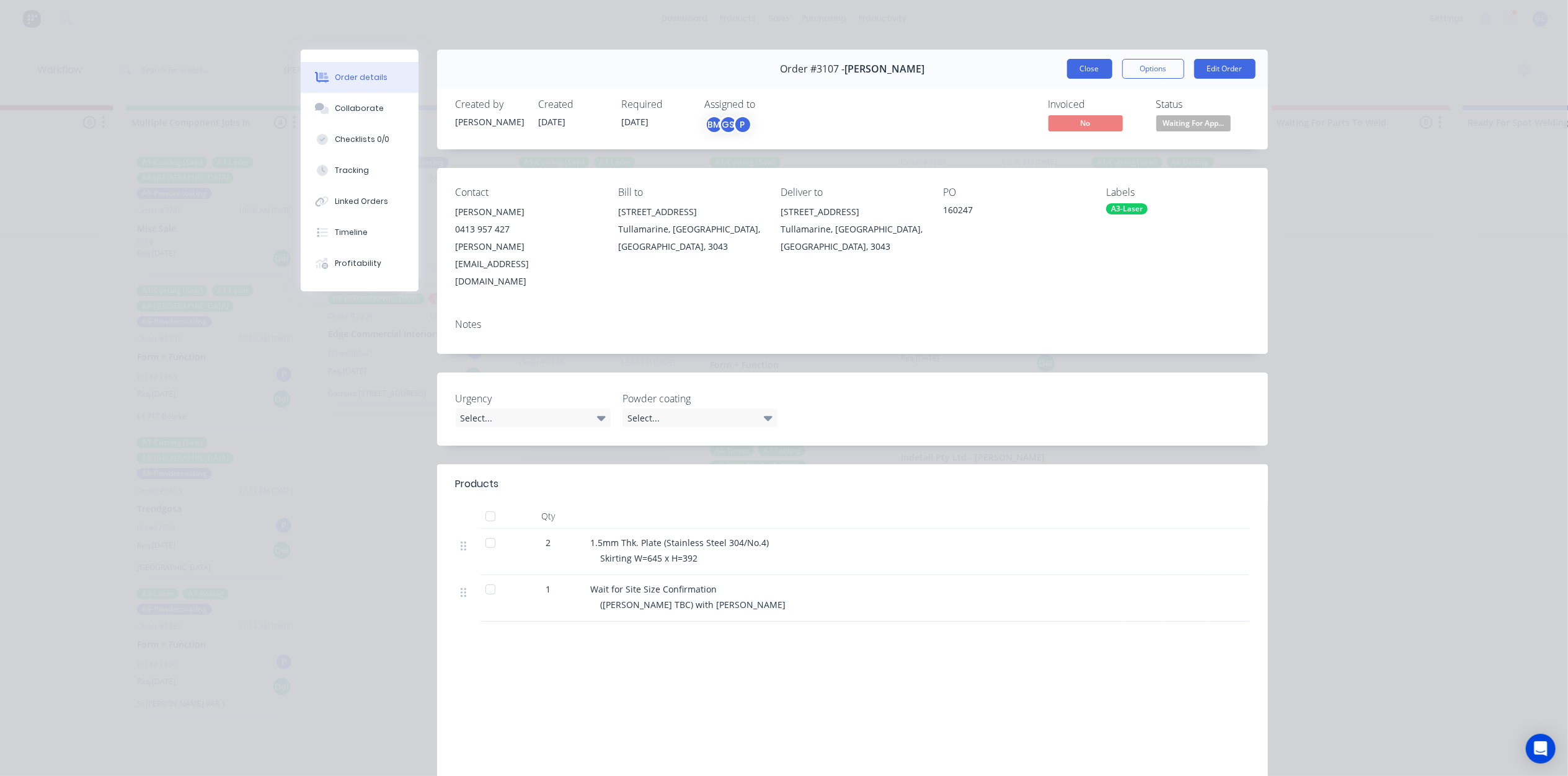
click at [1093, 67] on button "Close" at bounding box center [1089, 68] width 45 height 20
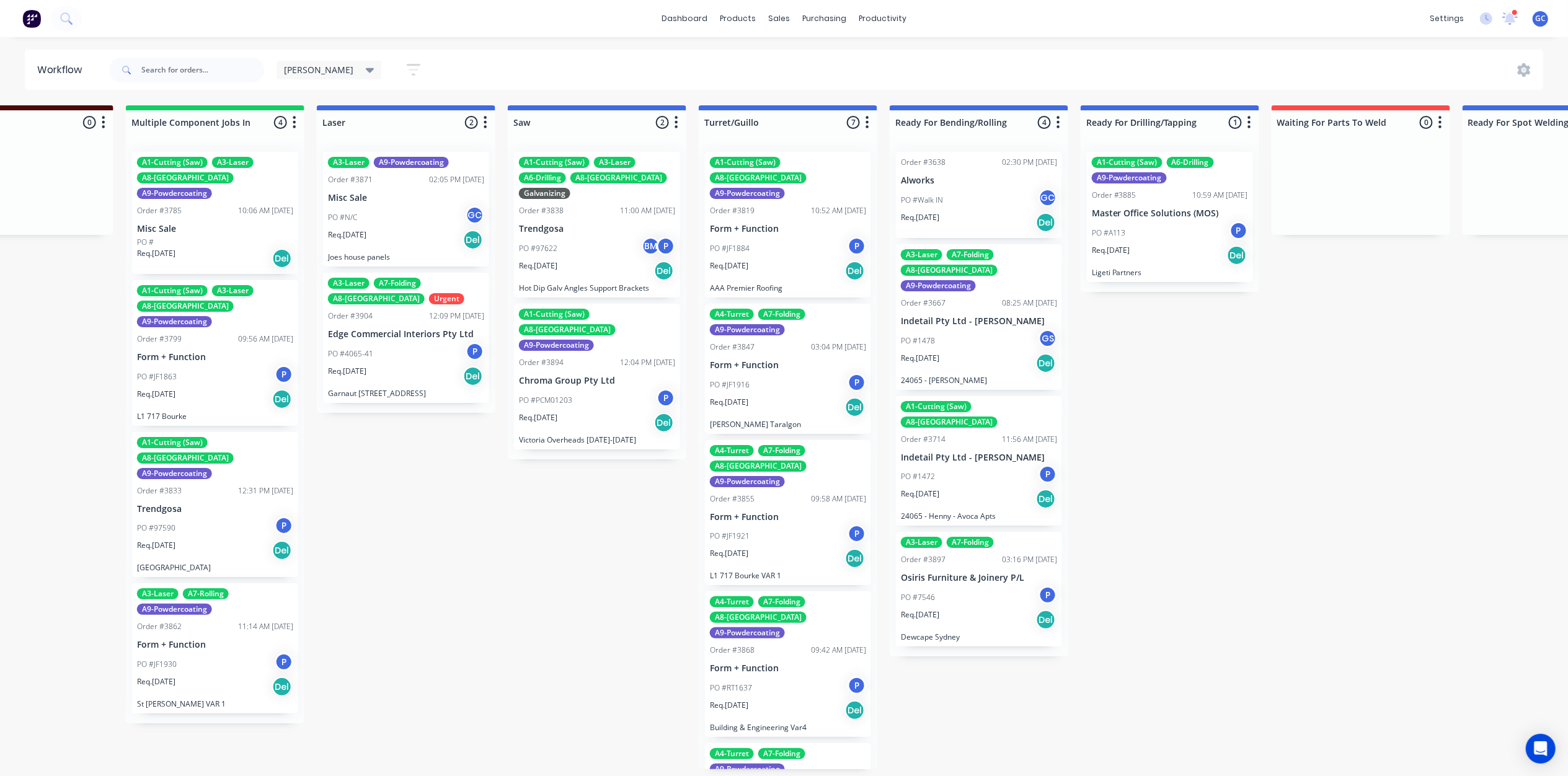
click at [765, 339] on div "A4-Turret A7-Folding A9-Powdercoating Order #3847 03:04 PM 22/08/25 Form + Func…" at bounding box center [788, 369] width 166 height 130
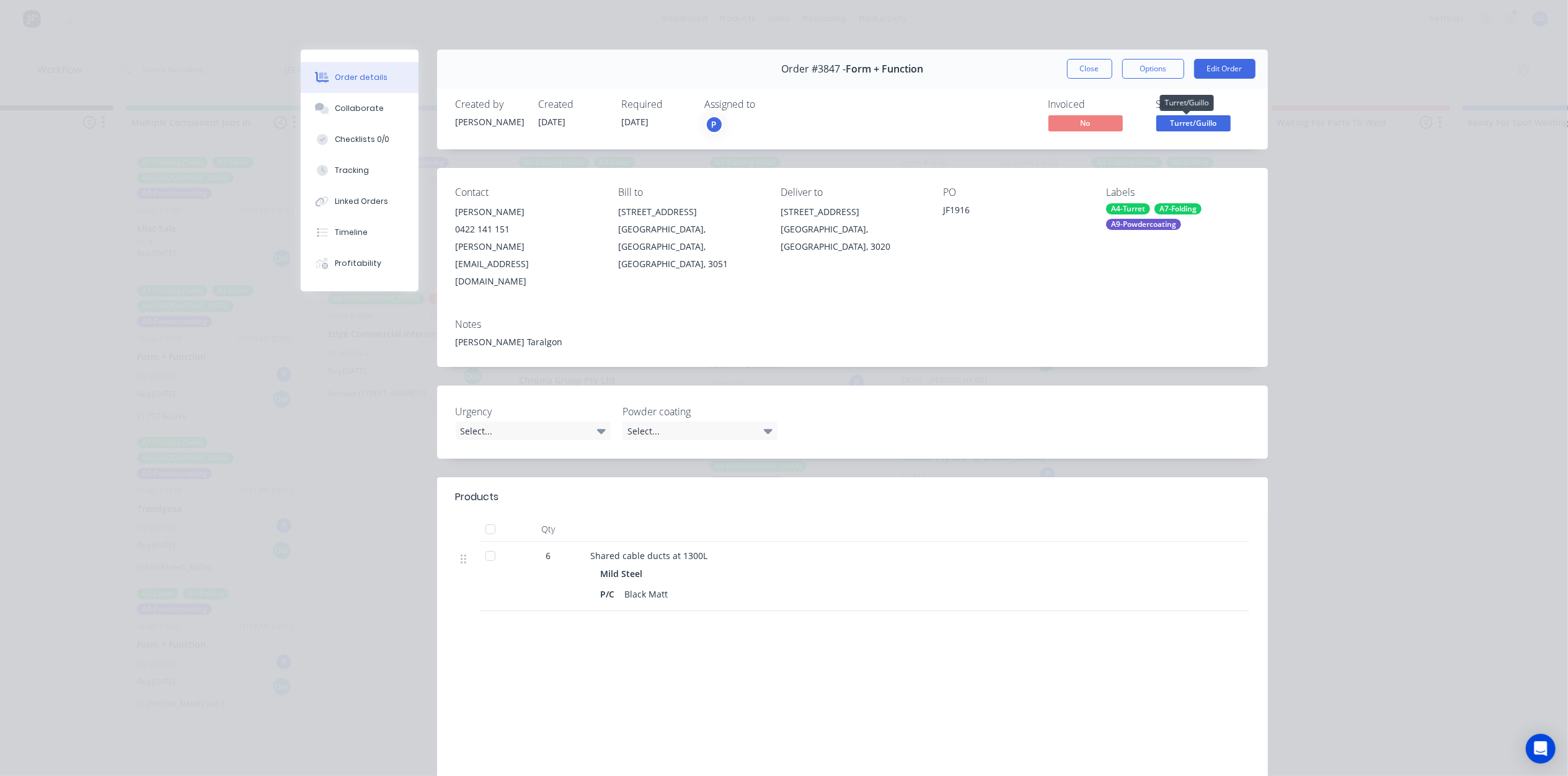
click at [1187, 127] on span "Turret/Guillo" at bounding box center [1193, 123] width 74 height 16
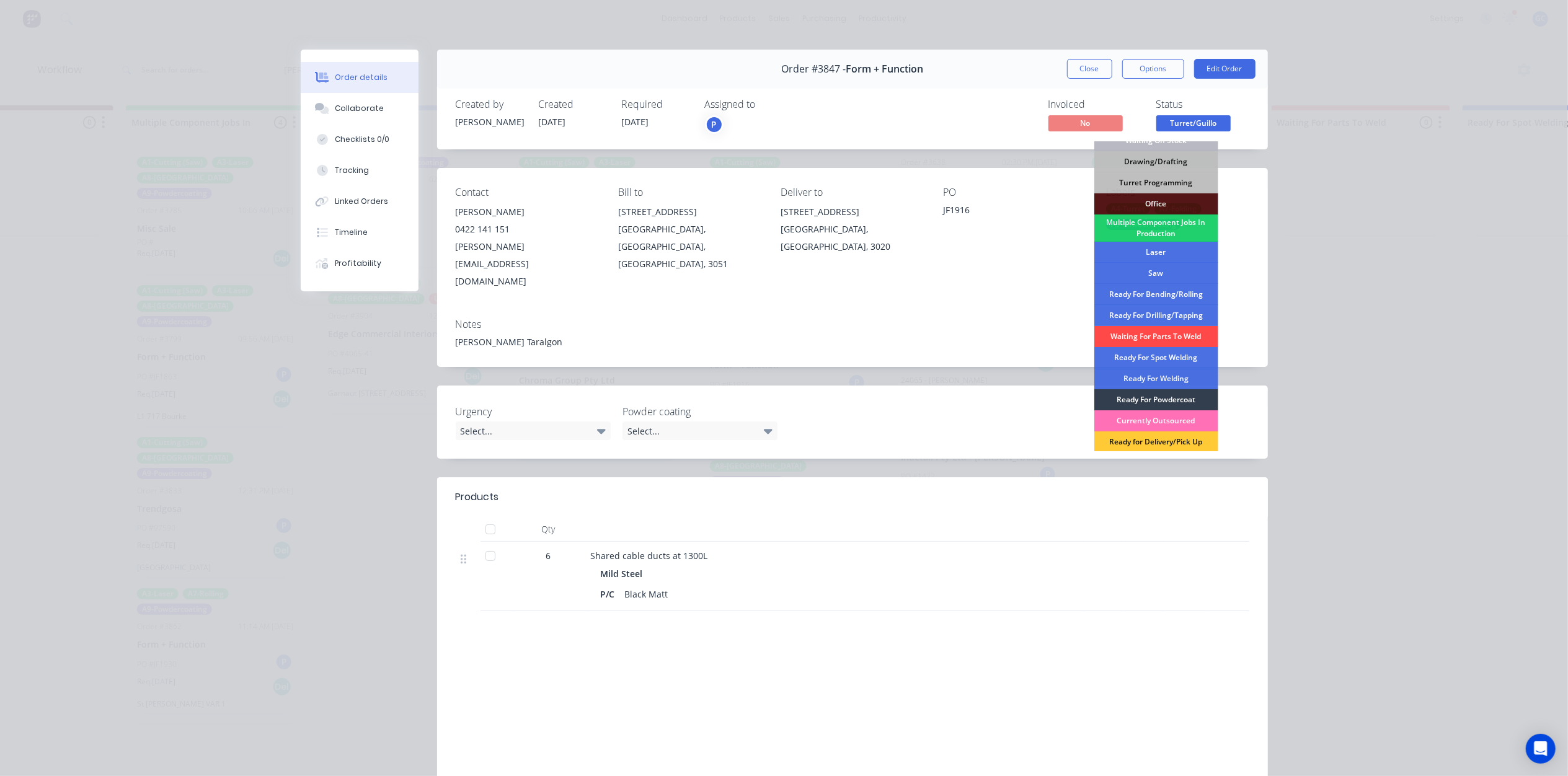
scroll to position [139, 0]
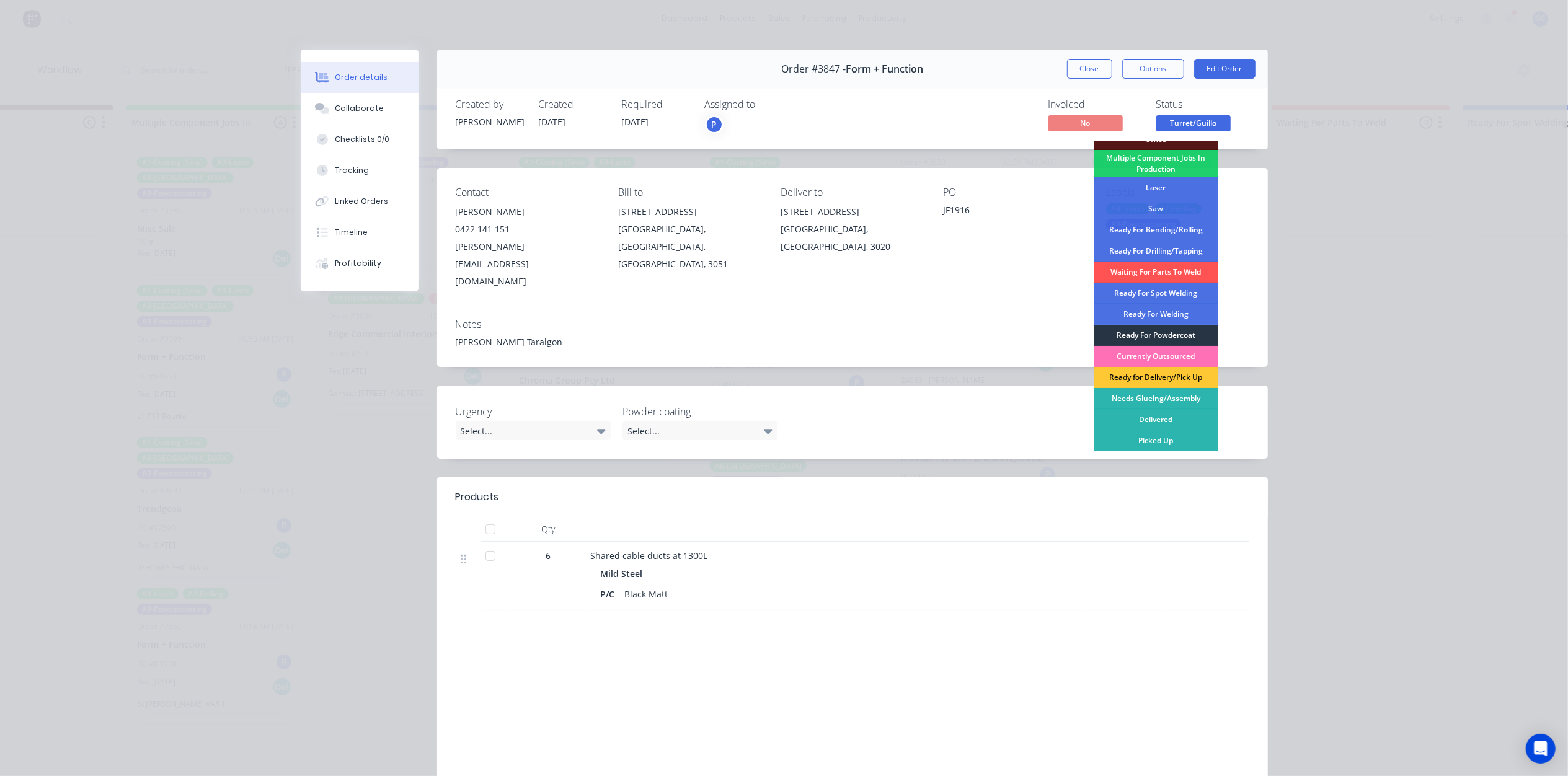
click at [1151, 334] on div "Ready For Powdercoat" at bounding box center [1156, 335] width 124 height 21
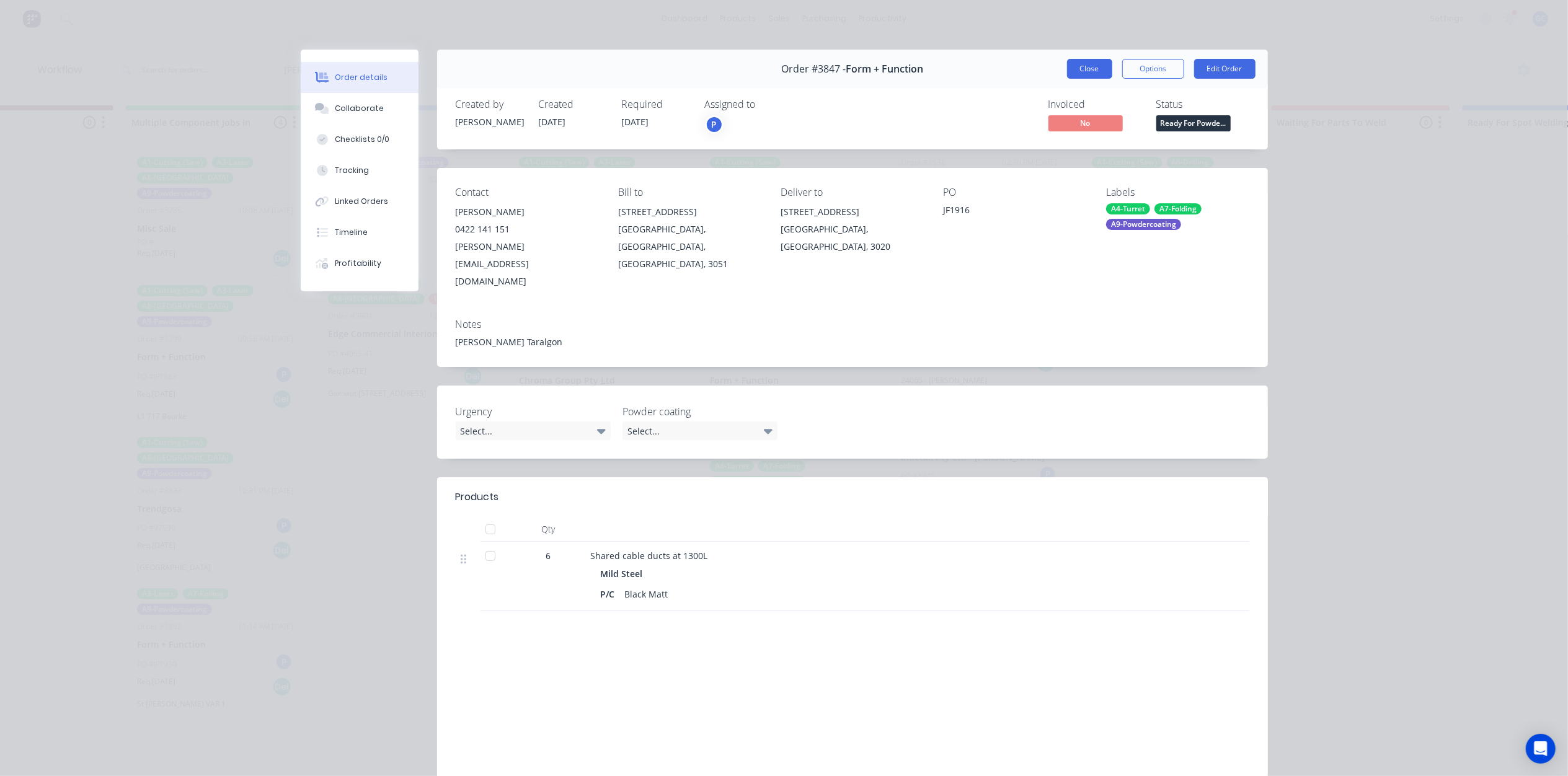
click at [1090, 61] on button "Close" at bounding box center [1089, 68] width 45 height 20
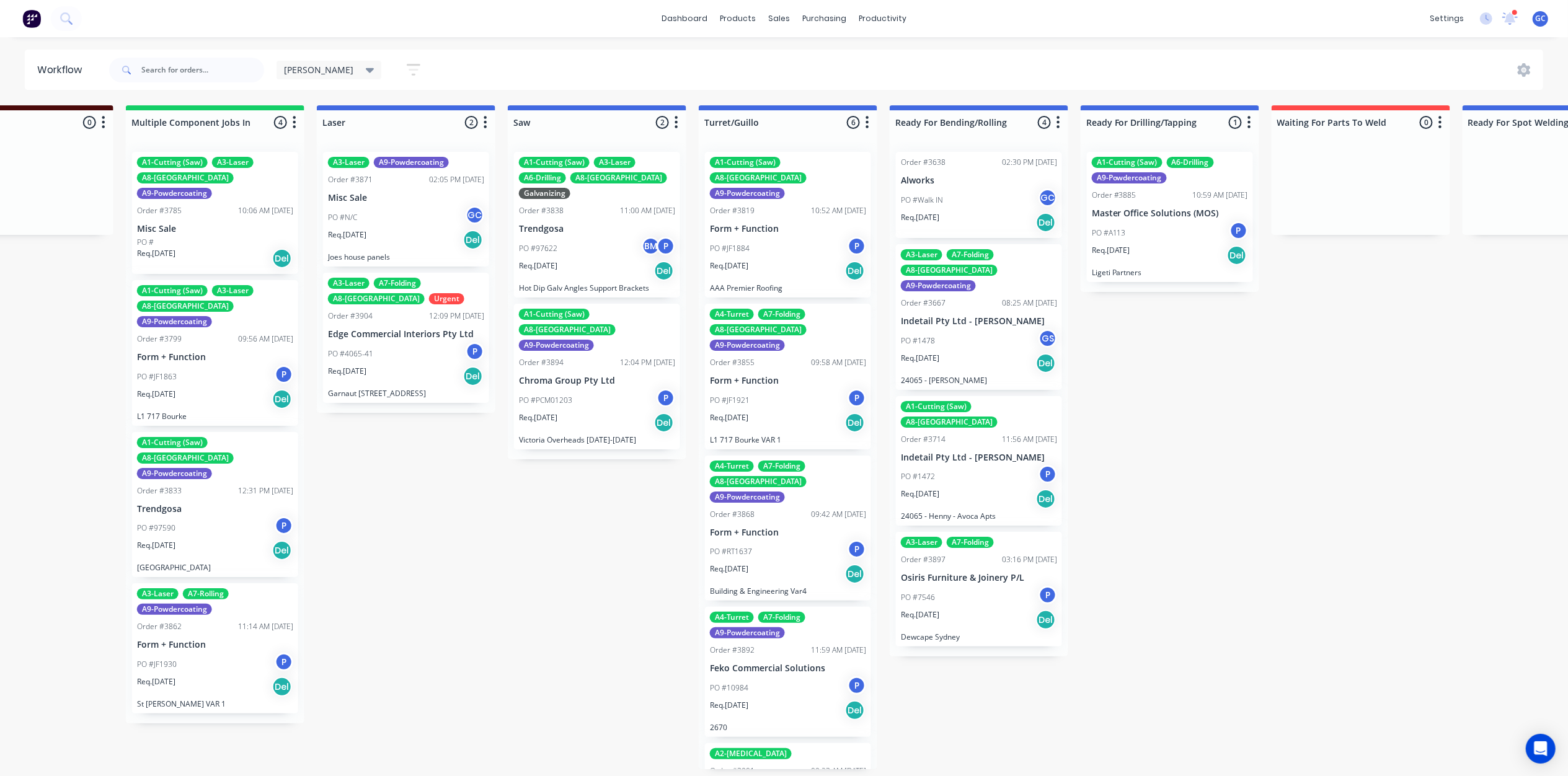
click at [786, 376] on p "Form + Function" at bounding box center [788, 381] width 157 height 11
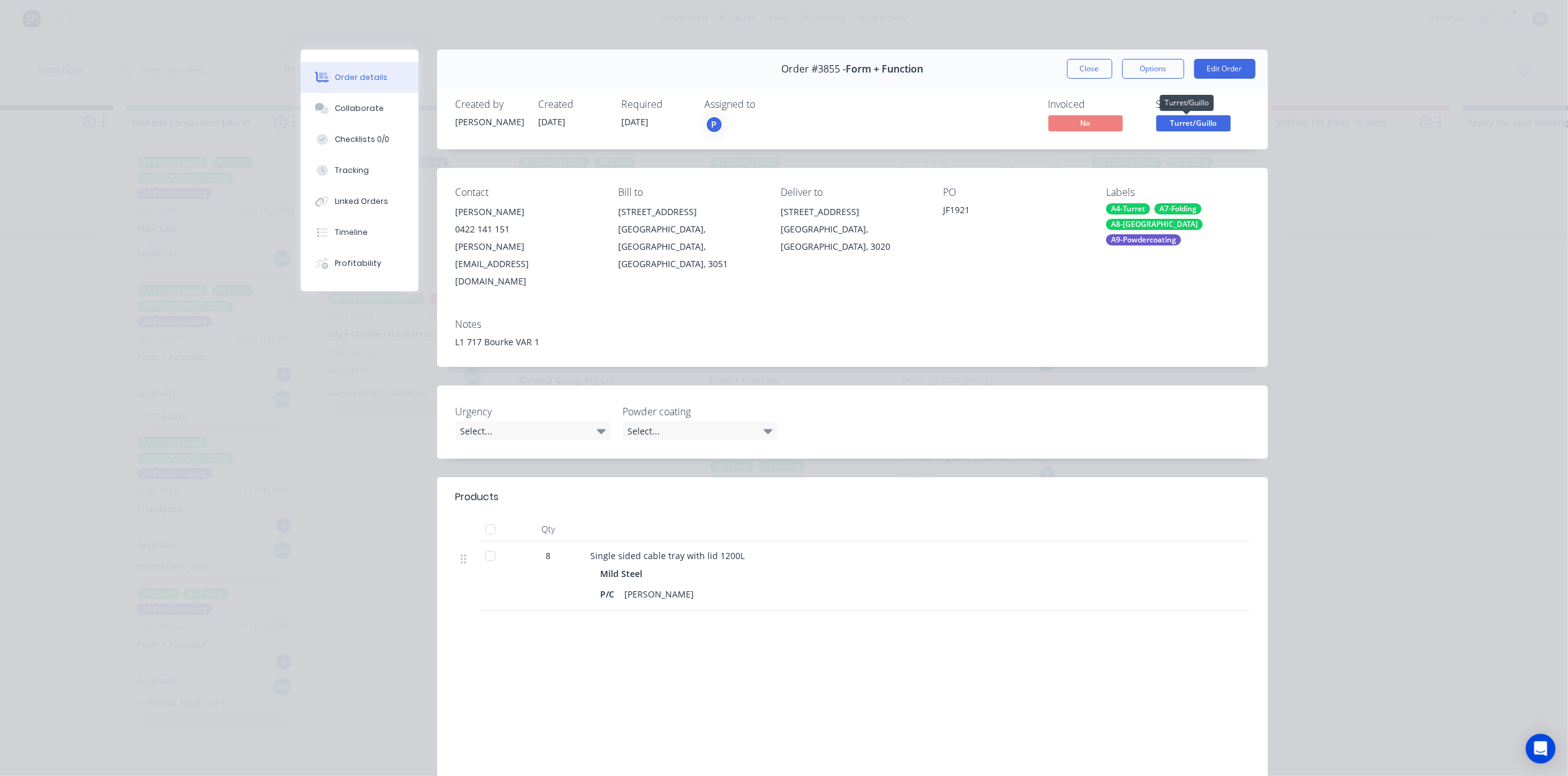
click at [1179, 124] on span "Turret/Guillo" at bounding box center [1193, 123] width 74 height 16
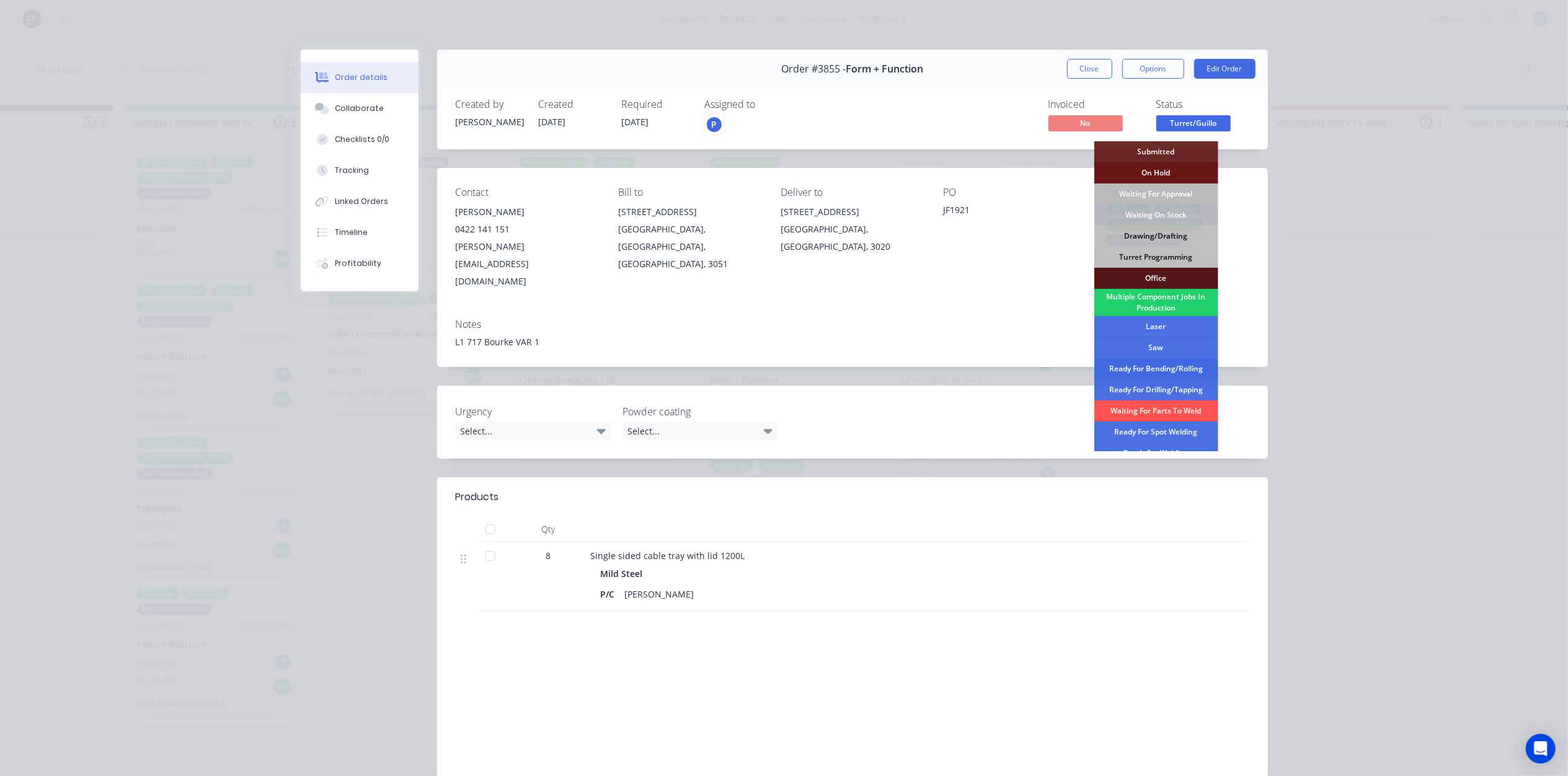
click at [1172, 375] on div "Ready For Bending/Rolling" at bounding box center [1156, 369] width 124 height 21
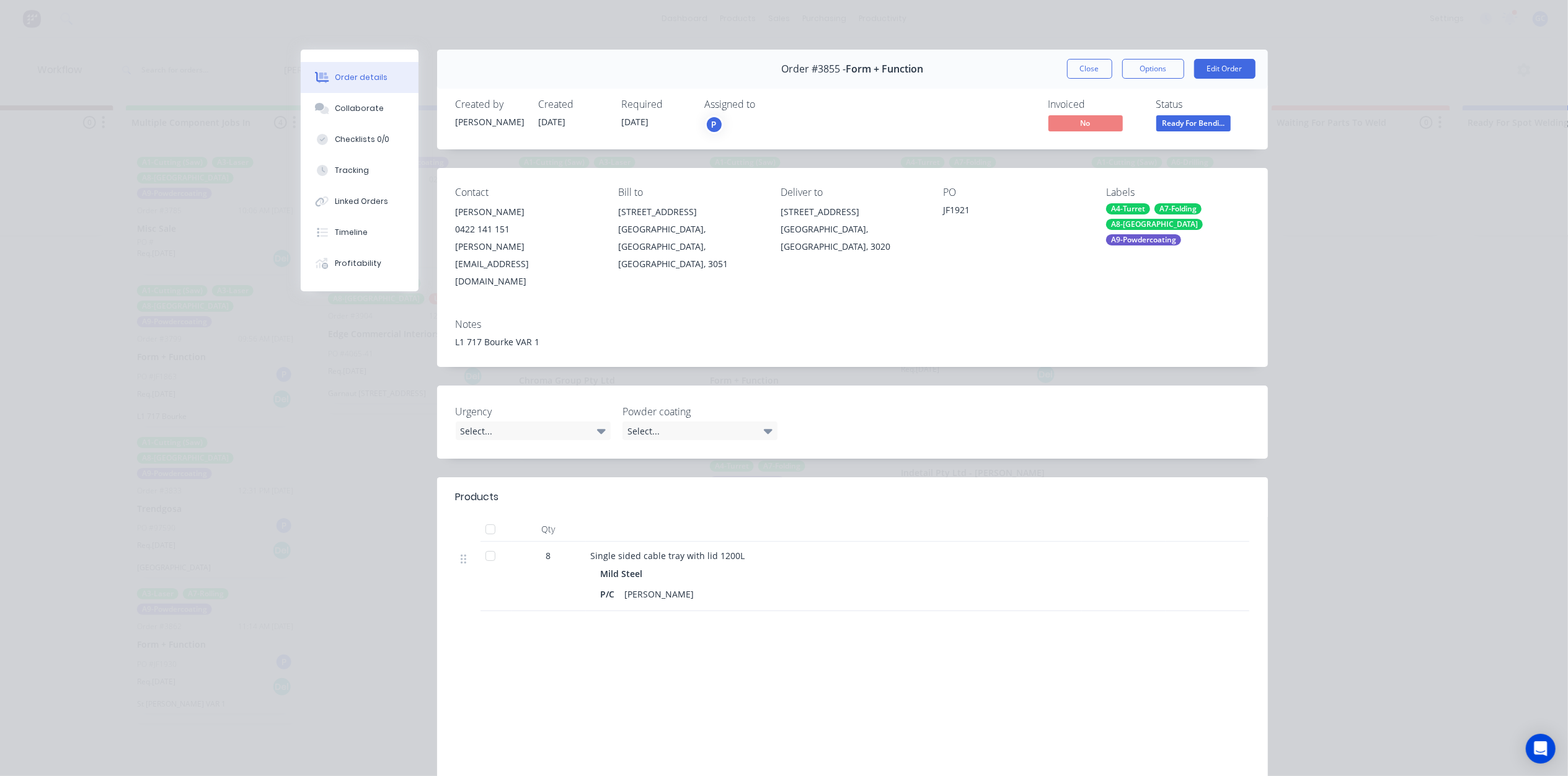
click at [1098, 82] on div "Order #3855 - Form + Function Close Options Edit Order" at bounding box center [852, 68] width 831 height 39
drag, startPoint x: 1098, startPoint y: 82, endPoint x: 1098, endPoint y: 70, distance: 12.0
click at [1098, 74] on div "Order #3855 - Form + Function Close Options Edit Order" at bounding box center [852, 68] width 831 height 39
click at [1098, 70] on button "Close" at bounding box center [1089, 68] width 45 height 20
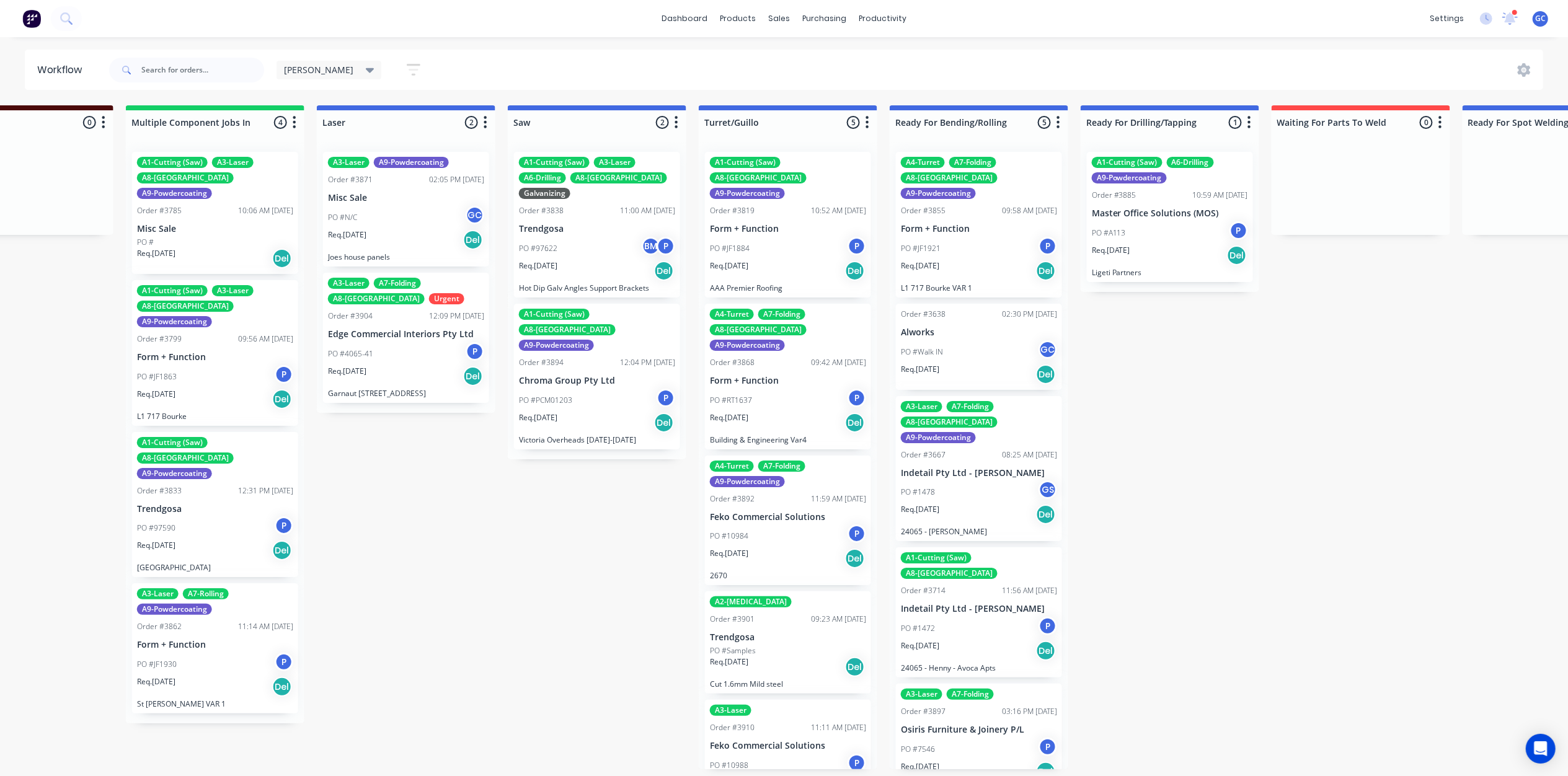
click at [807, 512] on p "Feko Commercial Solutions" at bounding box center [788, 517] width 157 height 11
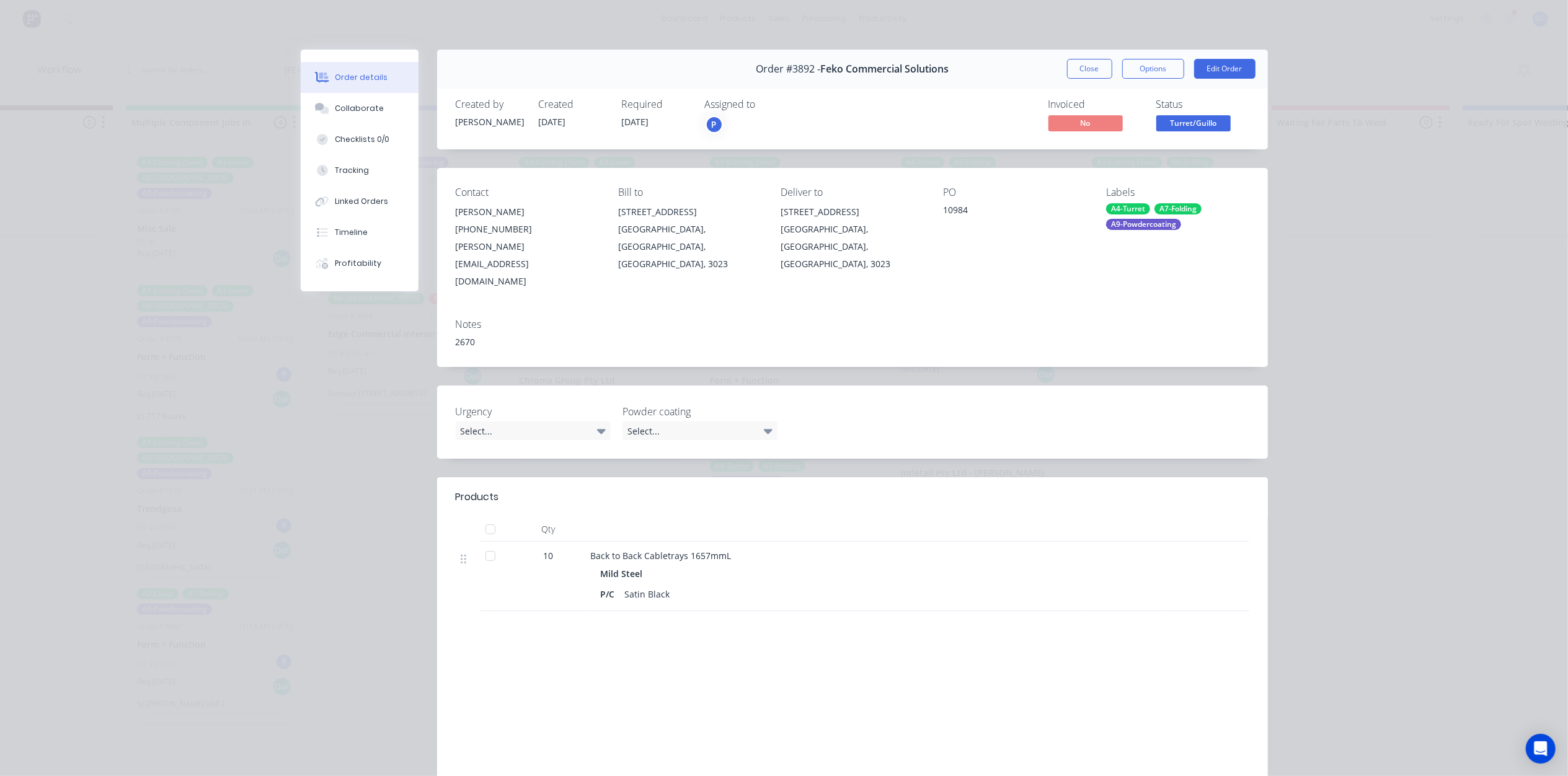
click at [1166, 114] on div "Status Turret/Guillo" at bounding box center [1202, 117] width 93 height 36
click at [1079, 73] on button "Close" at bounding box center [1089, 68] width 45 height 20
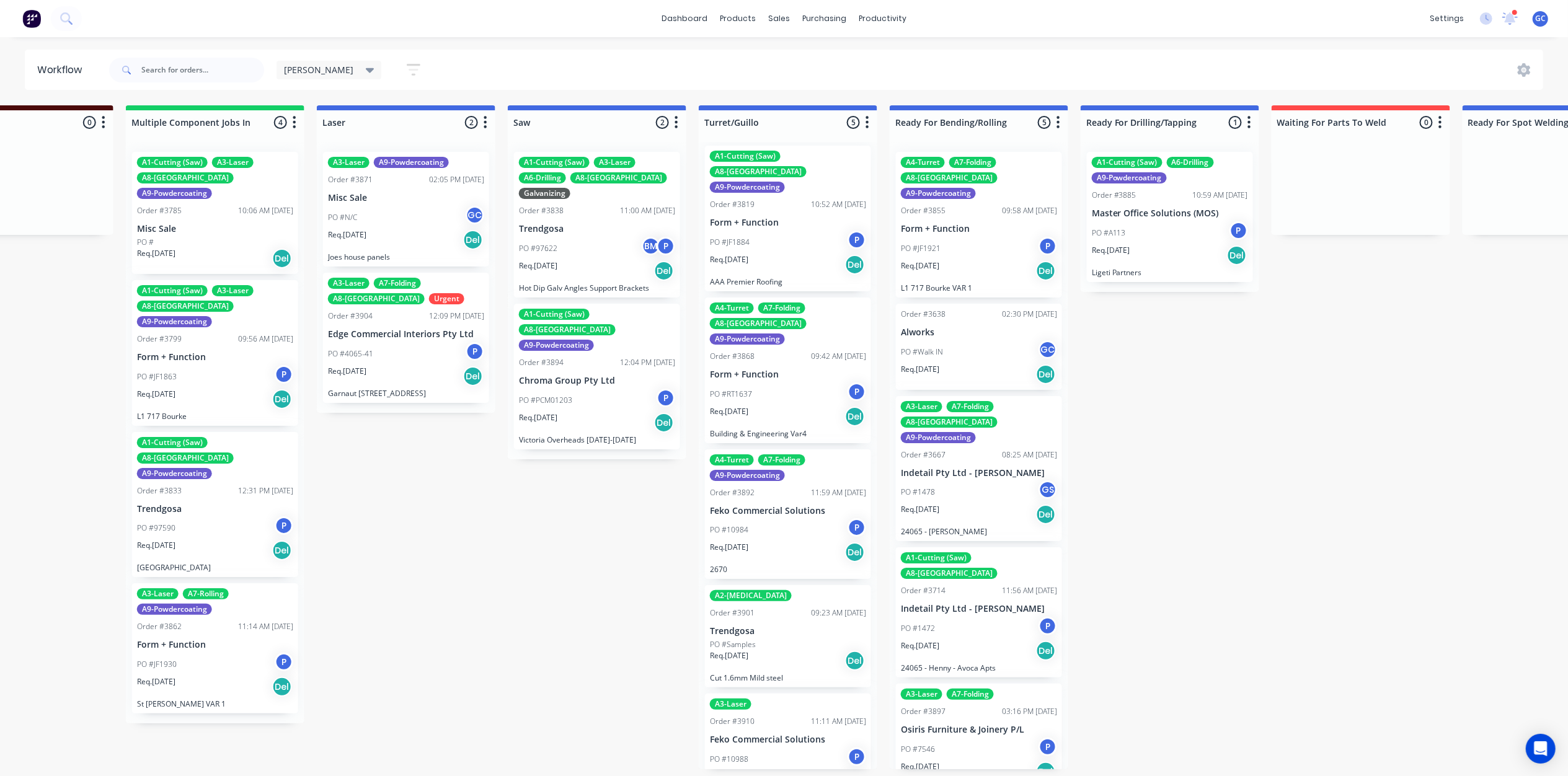
scroll to position [12, 0]
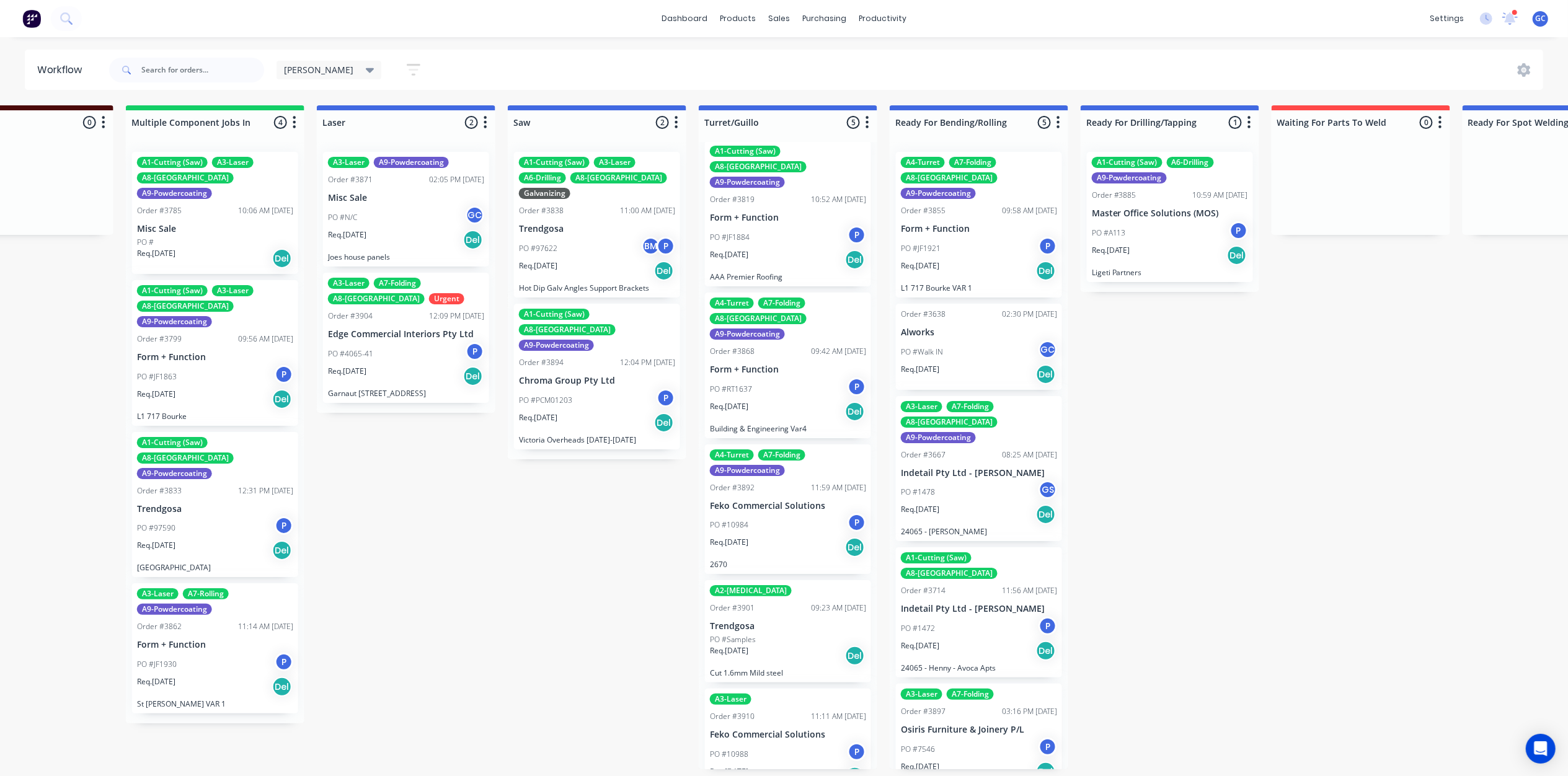
click at [781, 645] on div "Req. 05/09/25 Del" at bounding box center [788, 656] width 157 height 21
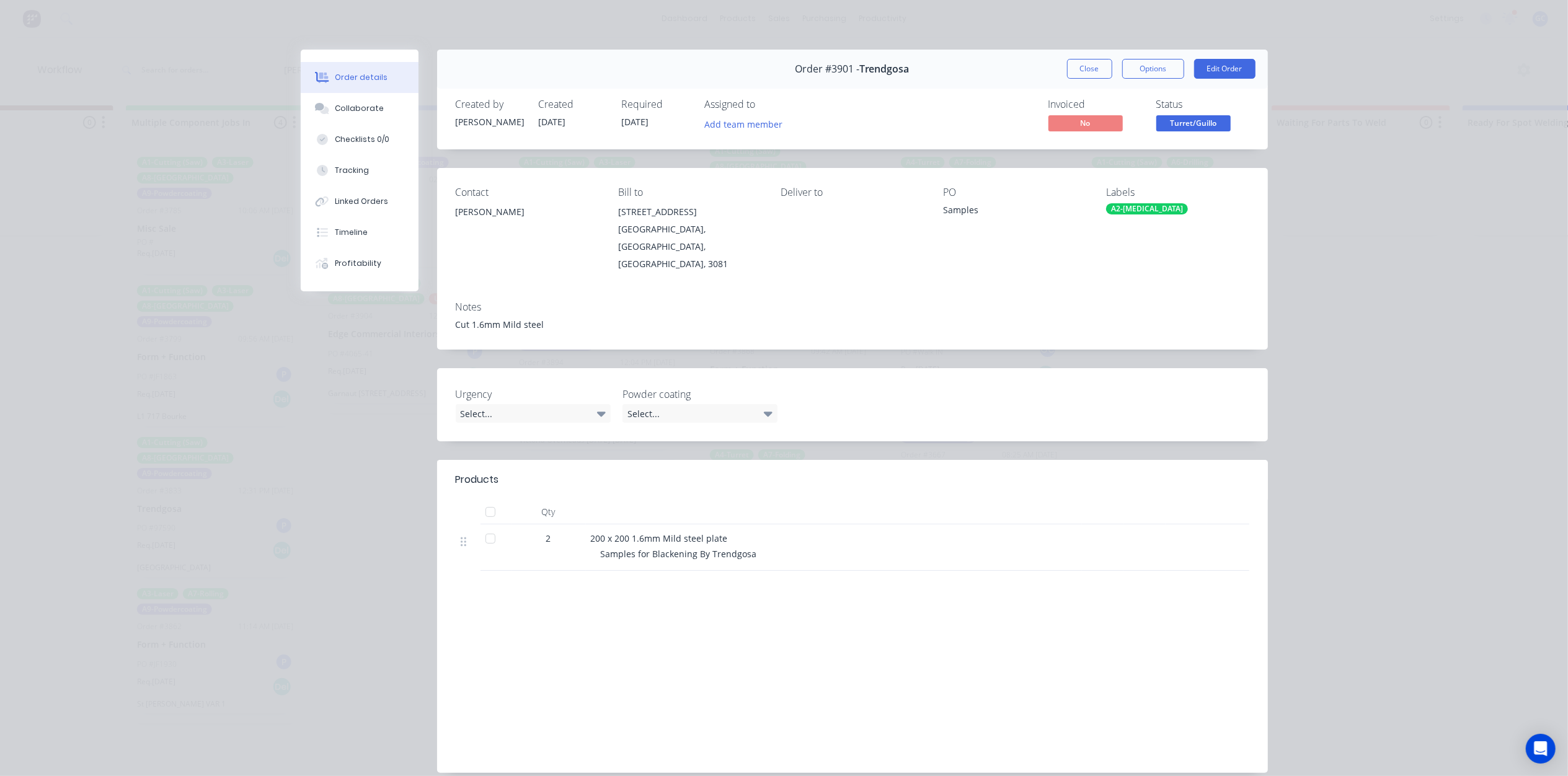
click at [1199, 137] on div "Created by Gino Created 04/09/25 Required 05/09/25 Assigned to Add team member …" at bounding box center [852, 117] width 831 height 66
click at [1193, 128] on span "Turret/Guillo" at bounding box center [1193, 123] width 74 height 16
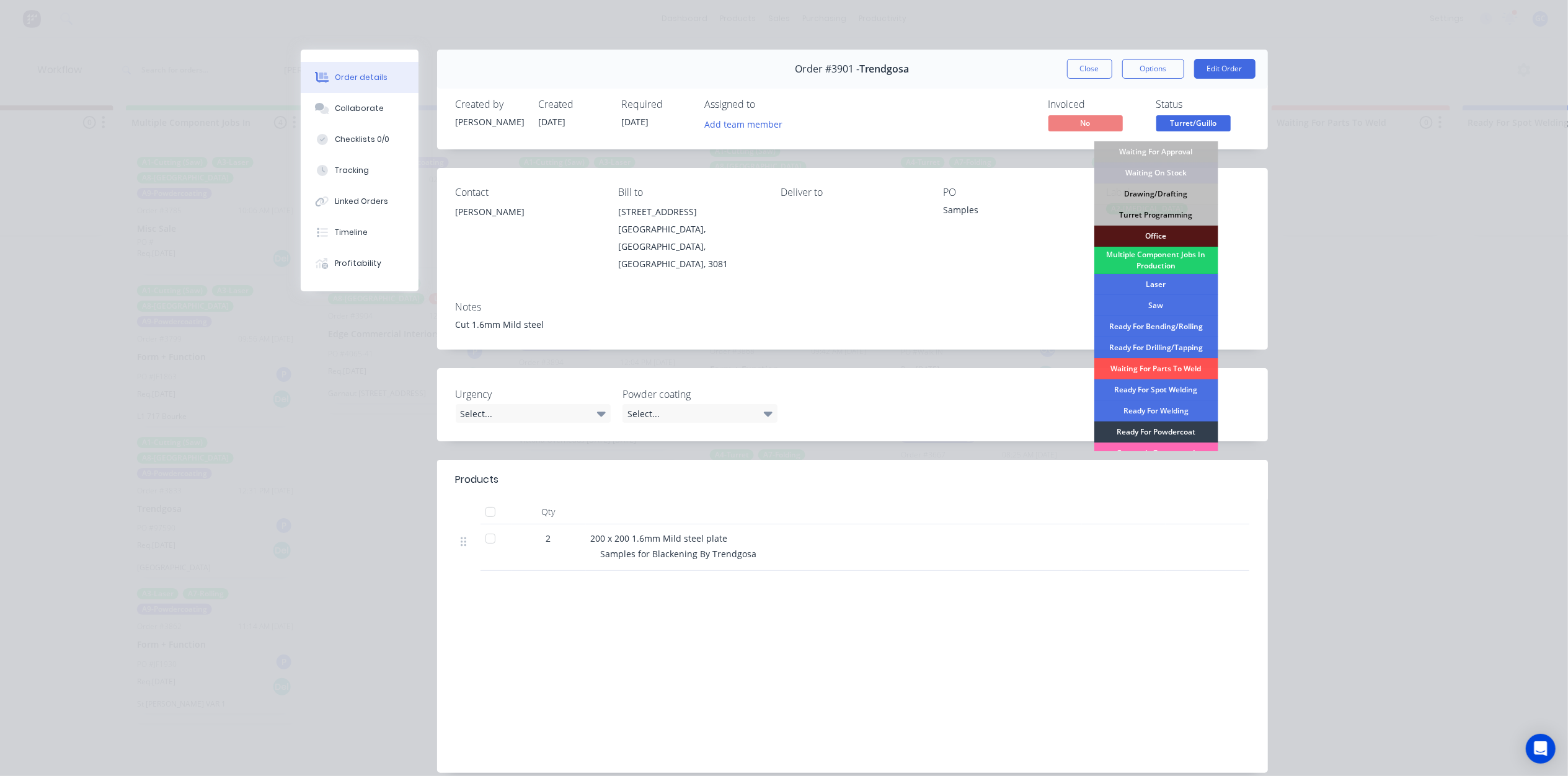
scroll to position [139, 0]
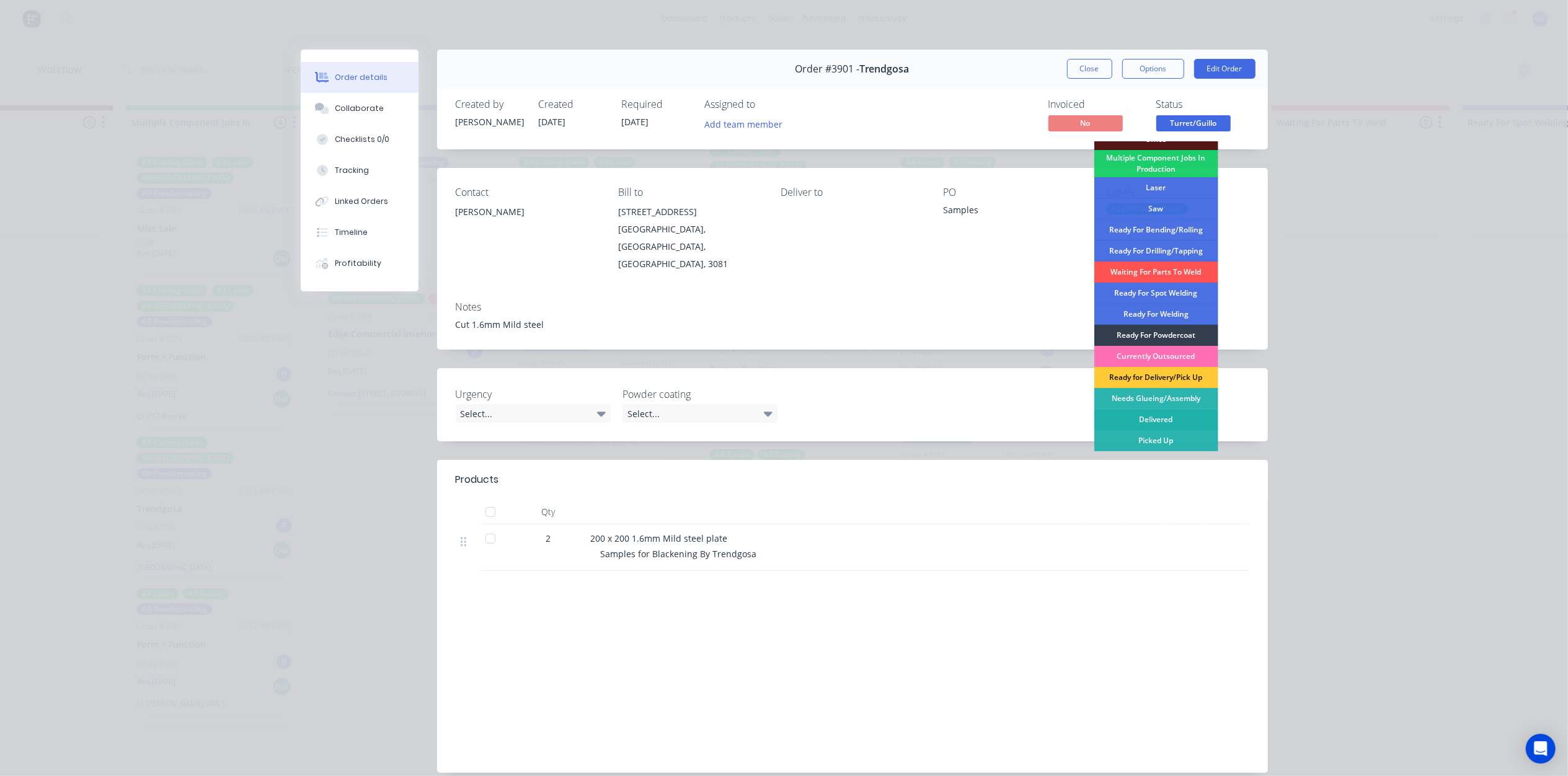
click at [1153, 424] on div "Delivered" at bounding box center [1156, 420] width 124 height 21
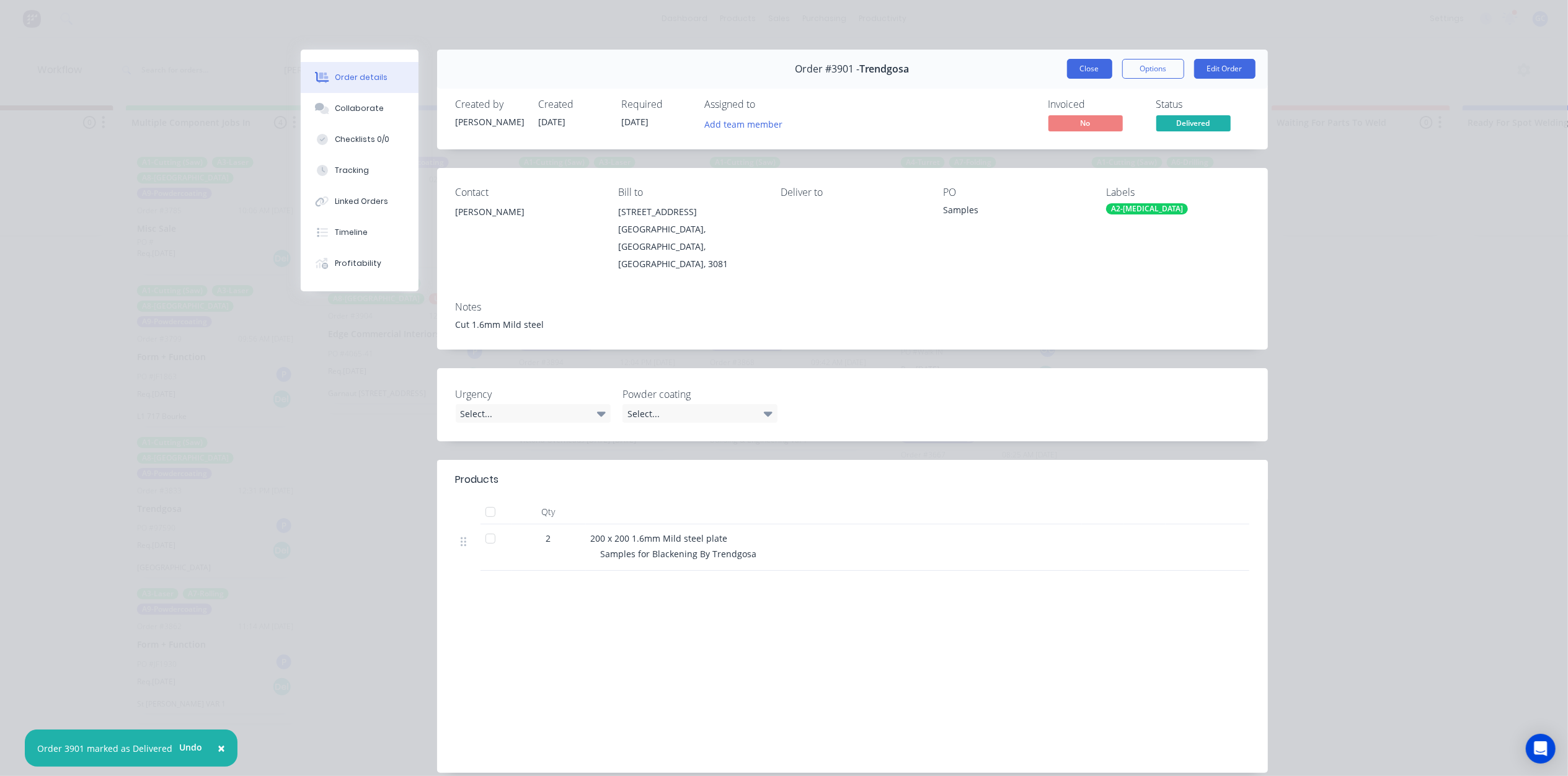
click at [1100, 68] on button "Close" at bounding box center [1089, 68] width 45 height 20
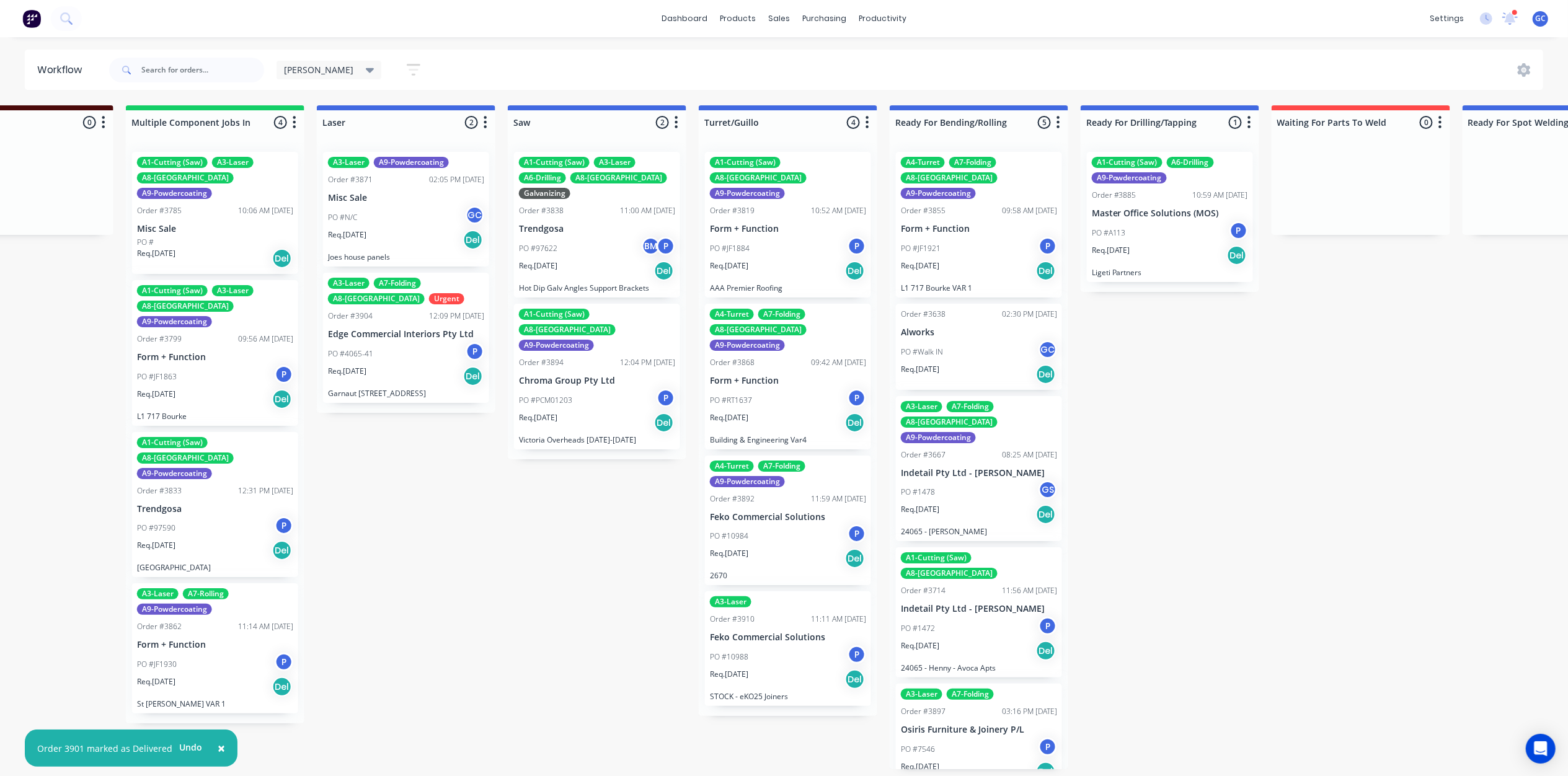
scroll to position [6, 1238]
click at [791, 645] on div "PO #10988 P" at bounding box center [788, 657] width 157 height 24
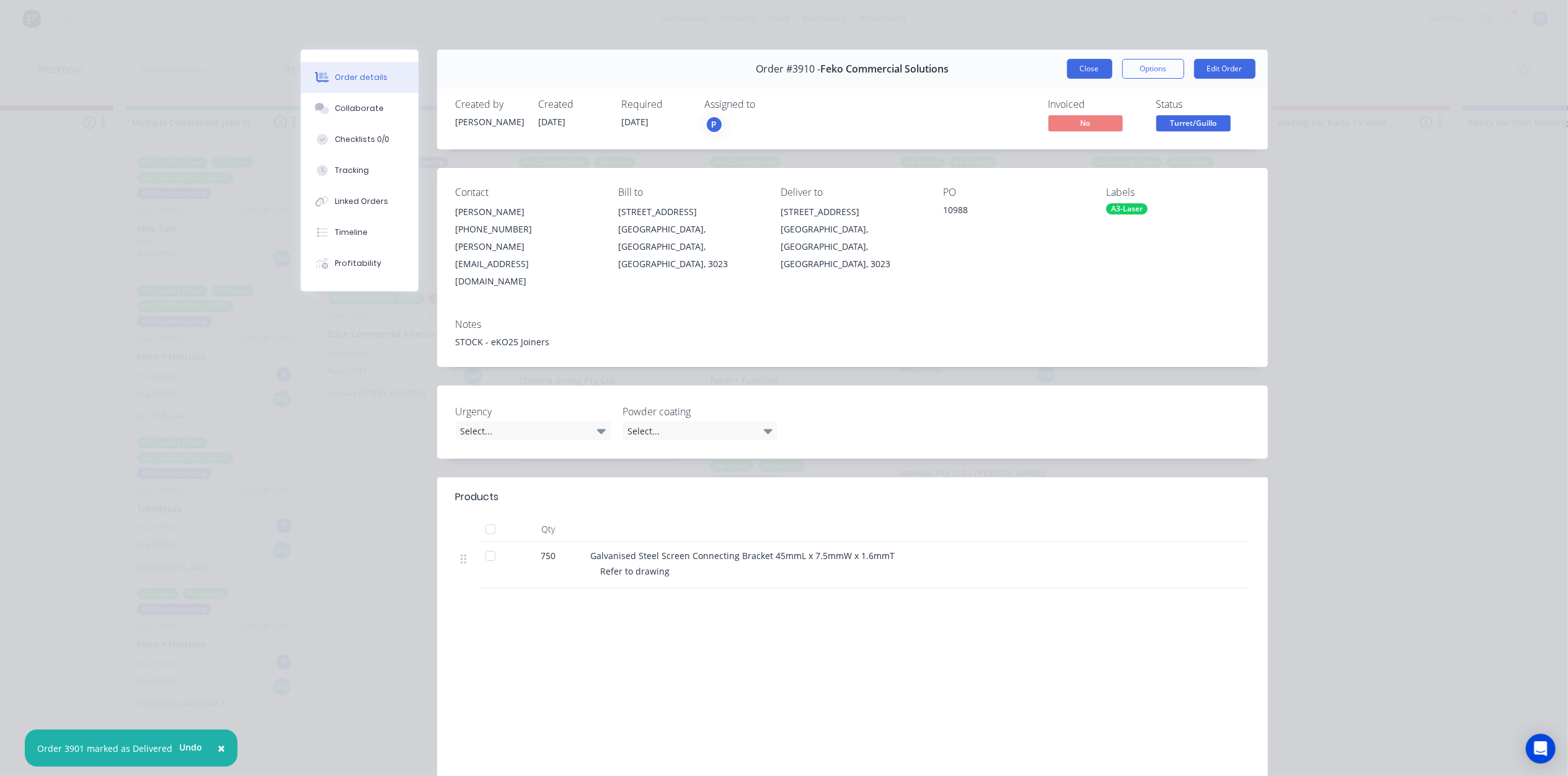
click at [1084, 59] on button "Close" at bounding box center [1089, 68] width 45 height 20
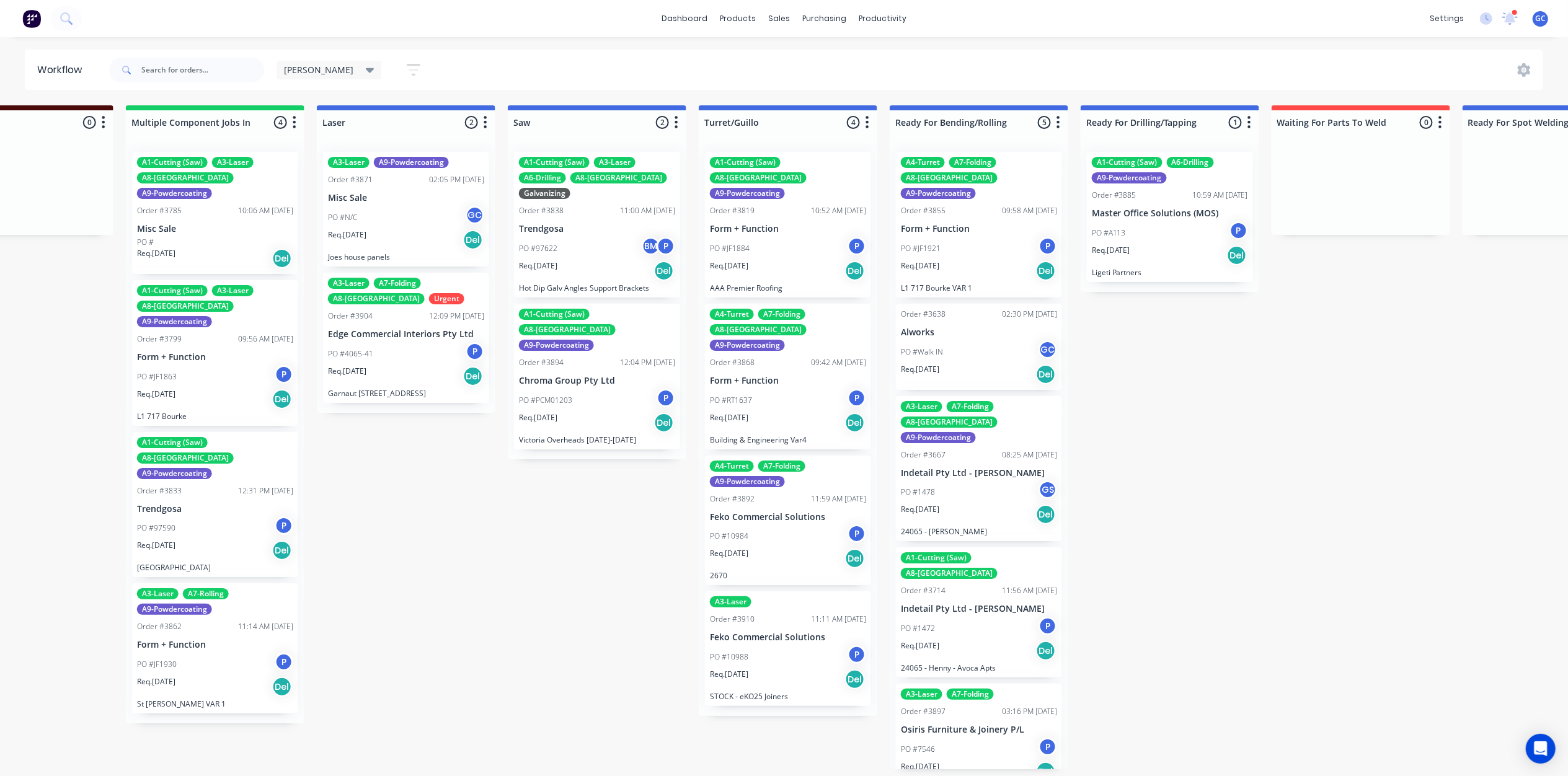
click at [777, 236] on div "PO #JF1884 P" at bounding box center [788, 248] width 157 height 24
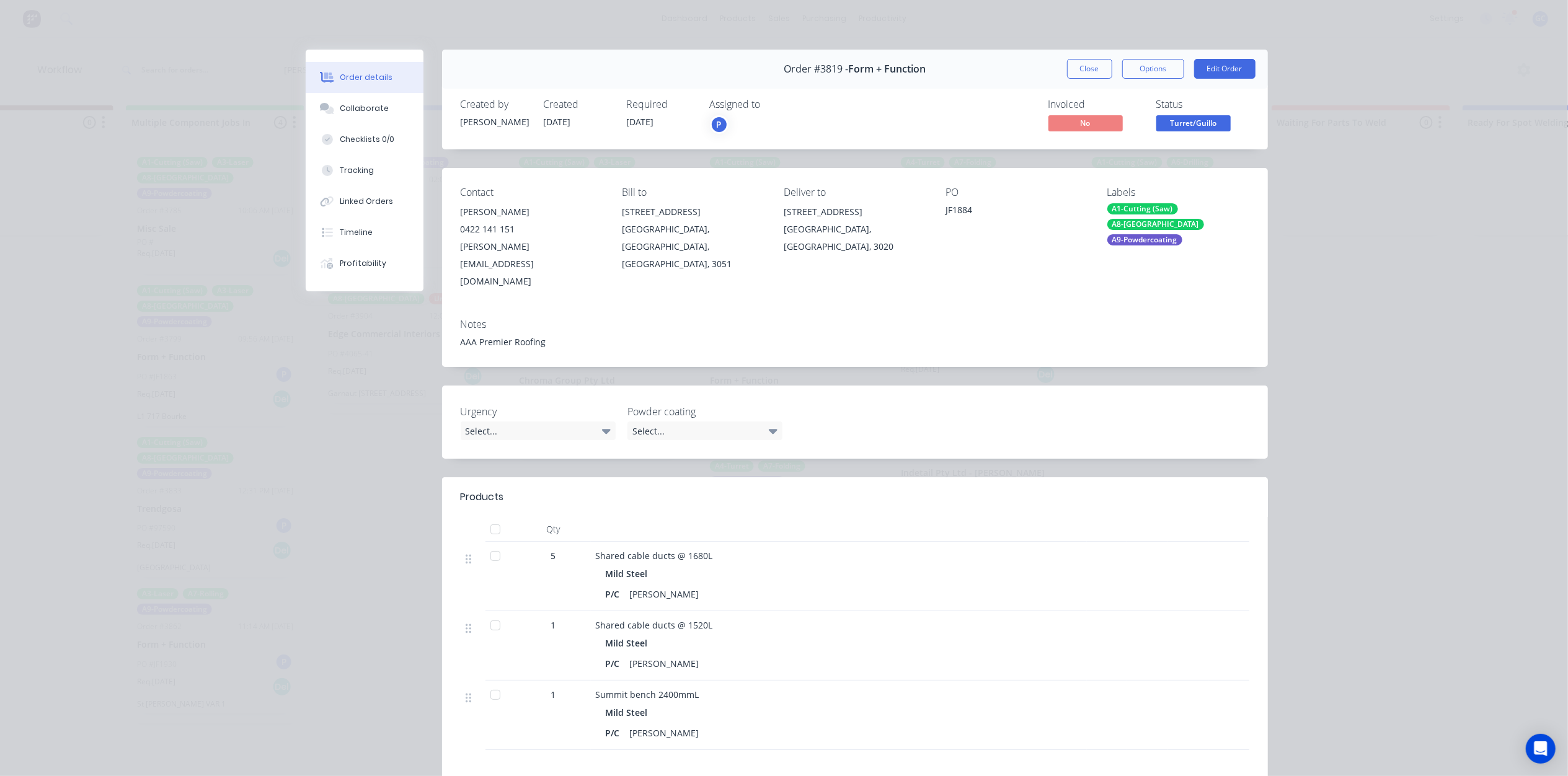
click at [1180, 119] on span "Turret/Guillo" at bounding box center [1193, 123] width 74 height 16
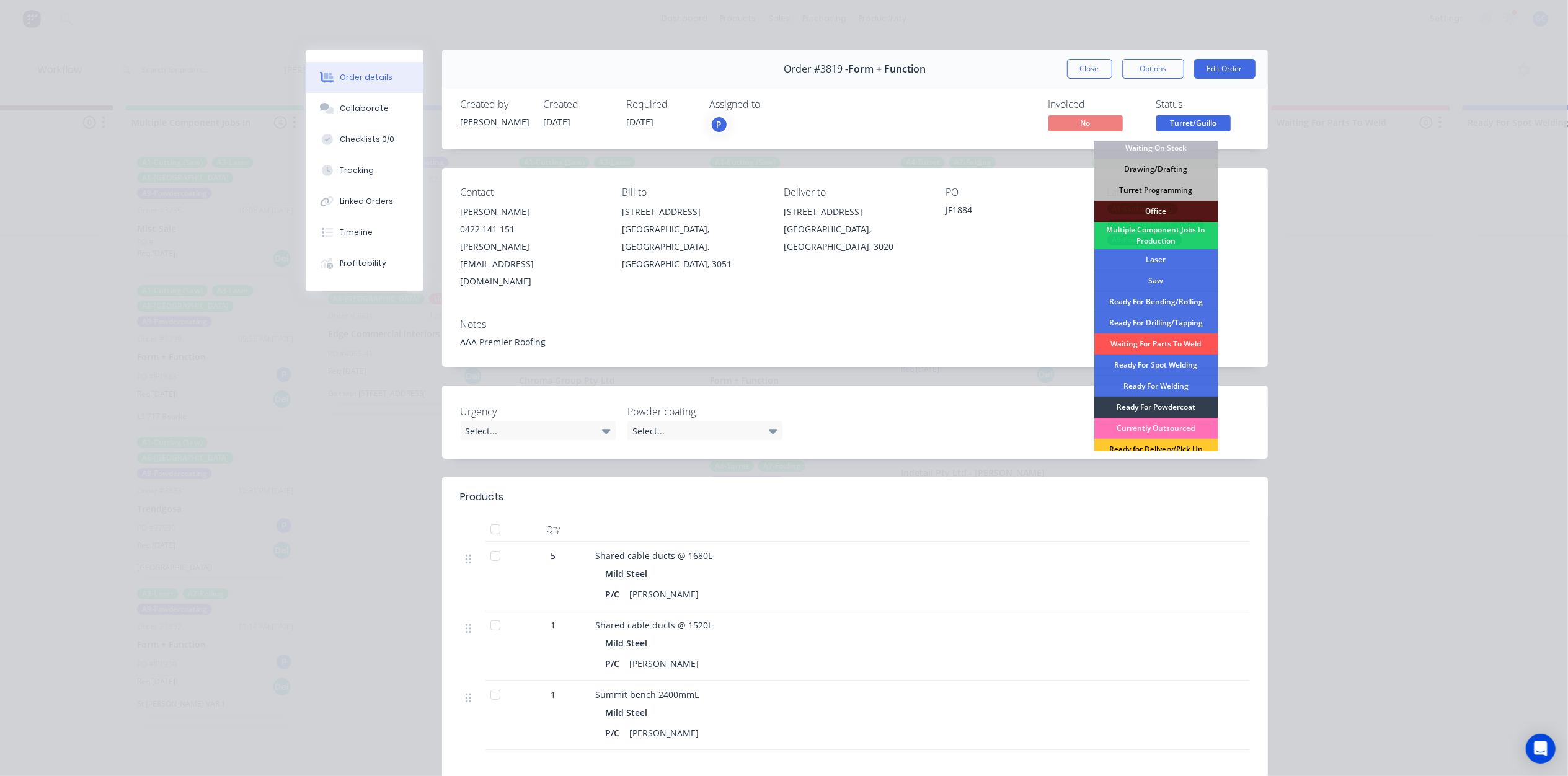
scroll to position [139, 0]
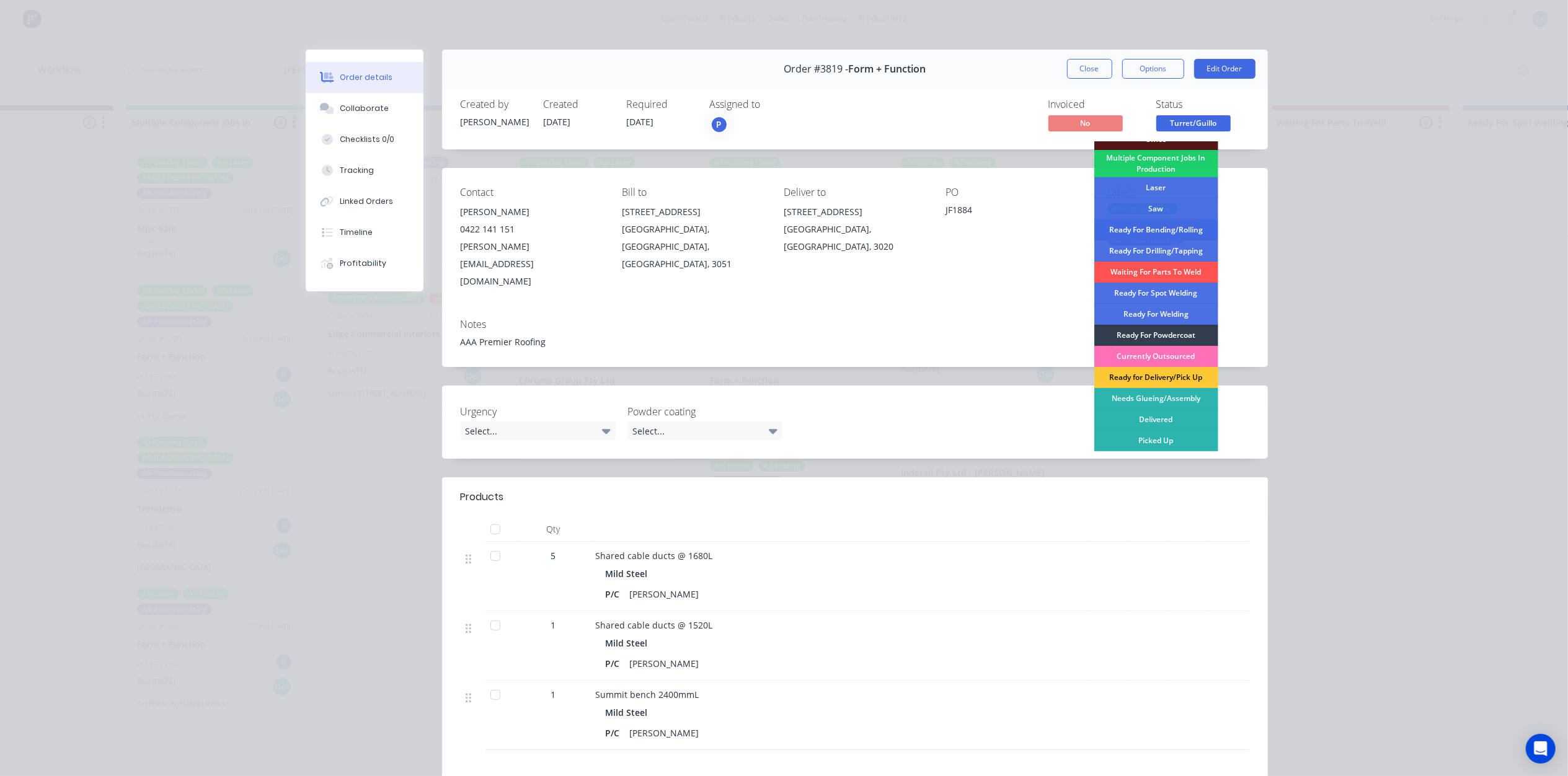
click at [1163, 231] on div "Ready For Bending/Rolling" at bounding box center [1156, 230] width 124 height 21
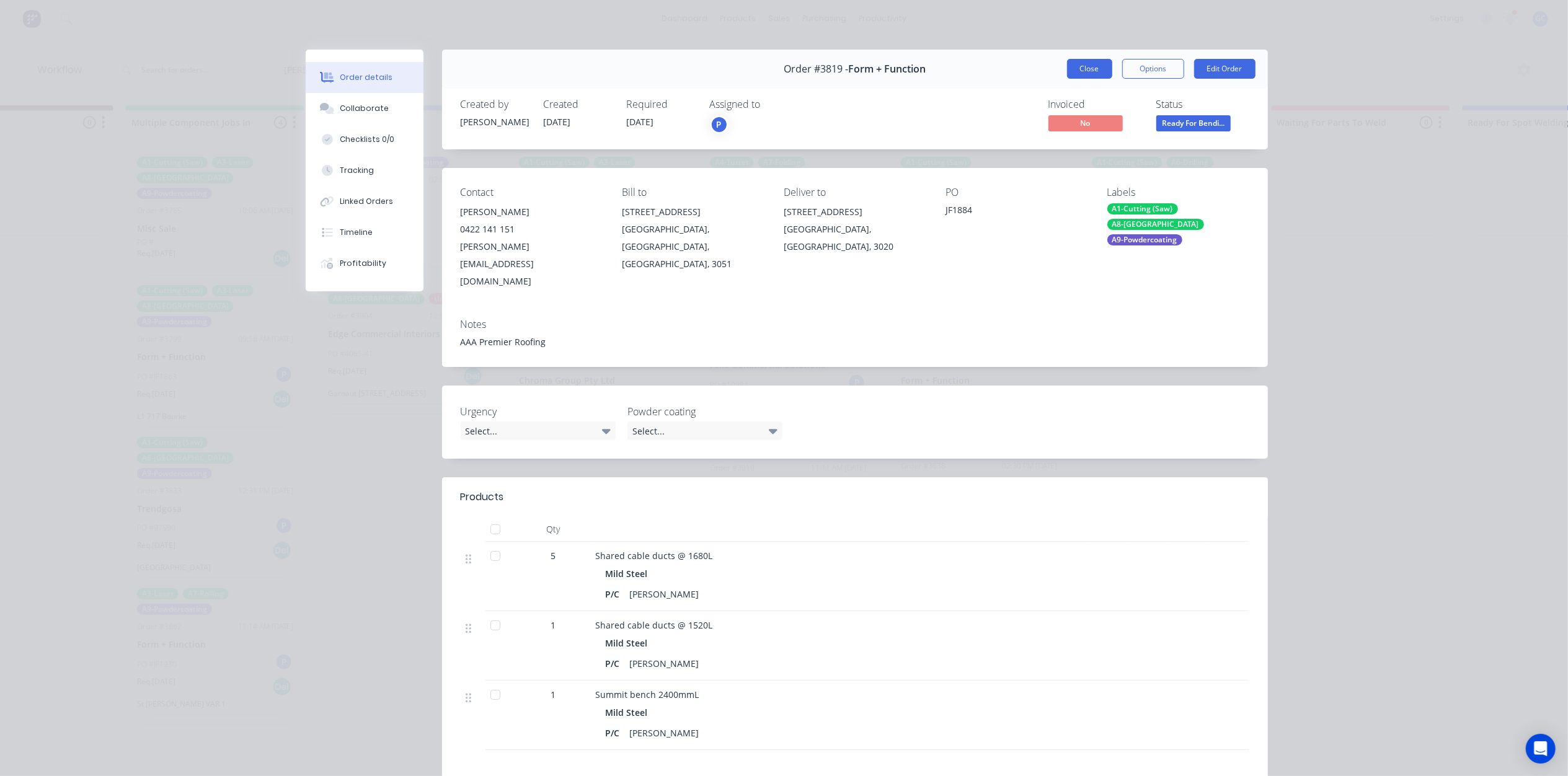
click at [1091, 63] on button "Close" at bounding box center [1089, 68] width 45 height 20
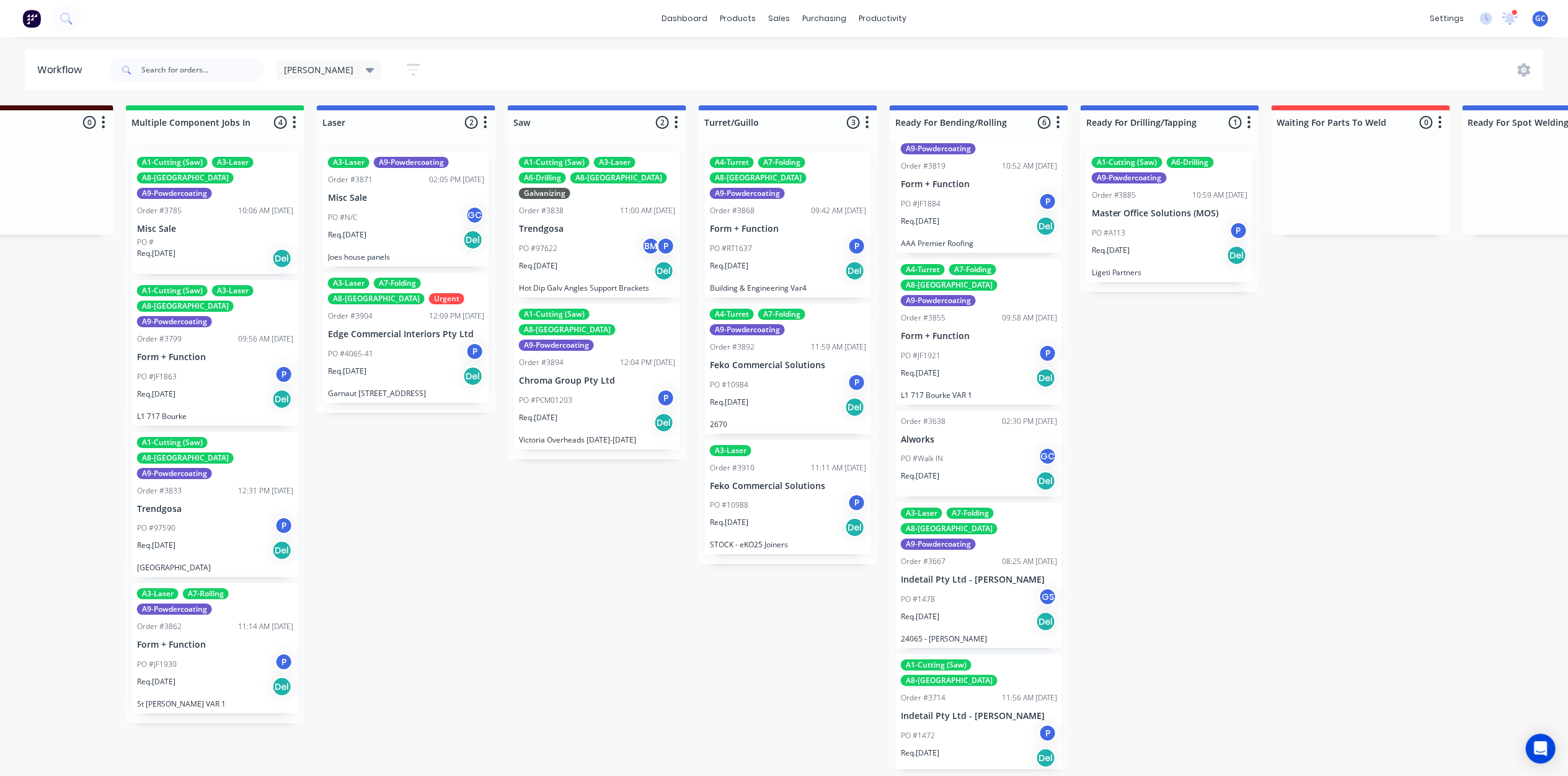
scroll to position [82, 0]
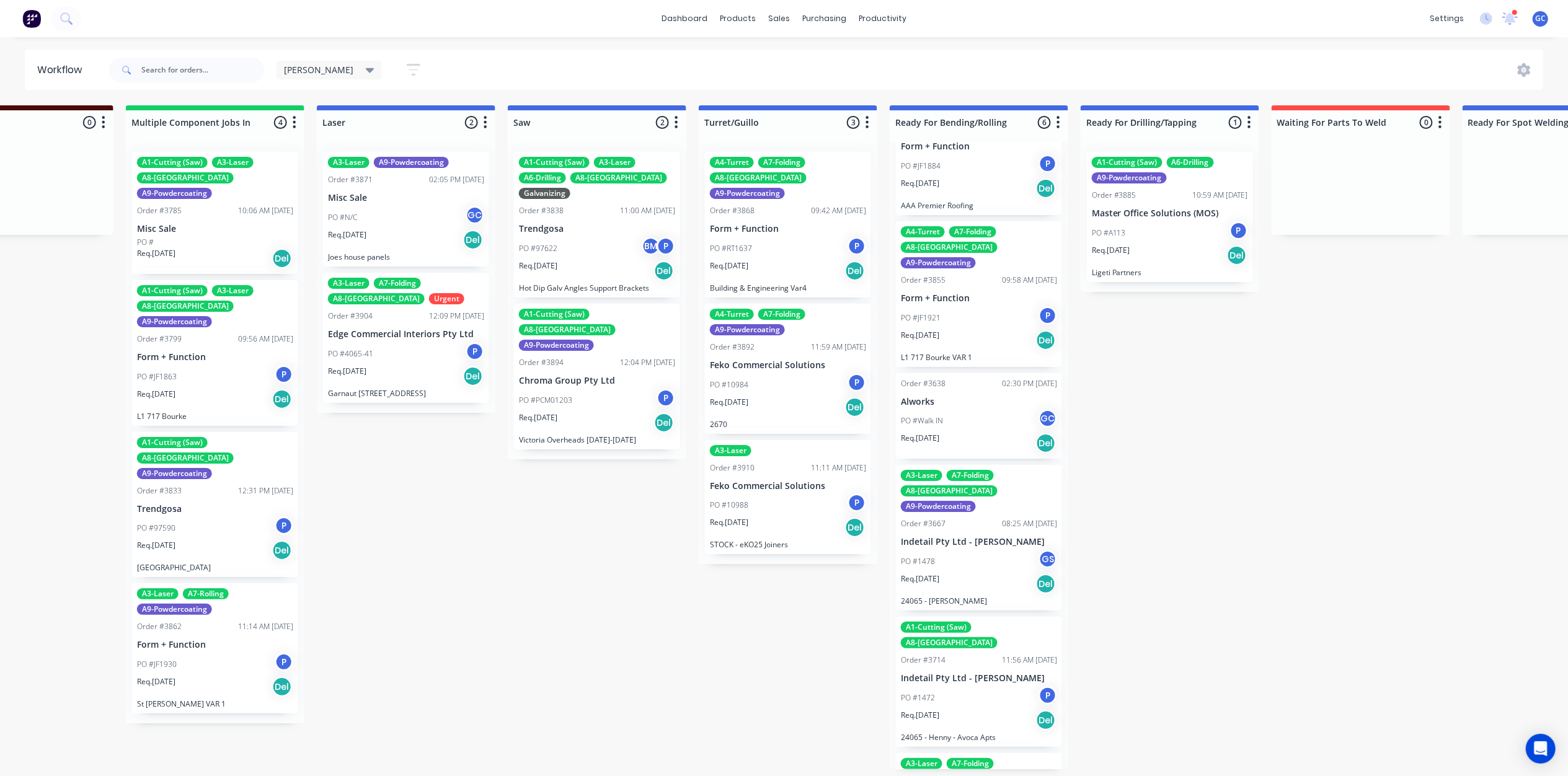
click at [983, 409] on div "PO #Walk IN GC" at bounding box center [979, 421] width 157 height 24
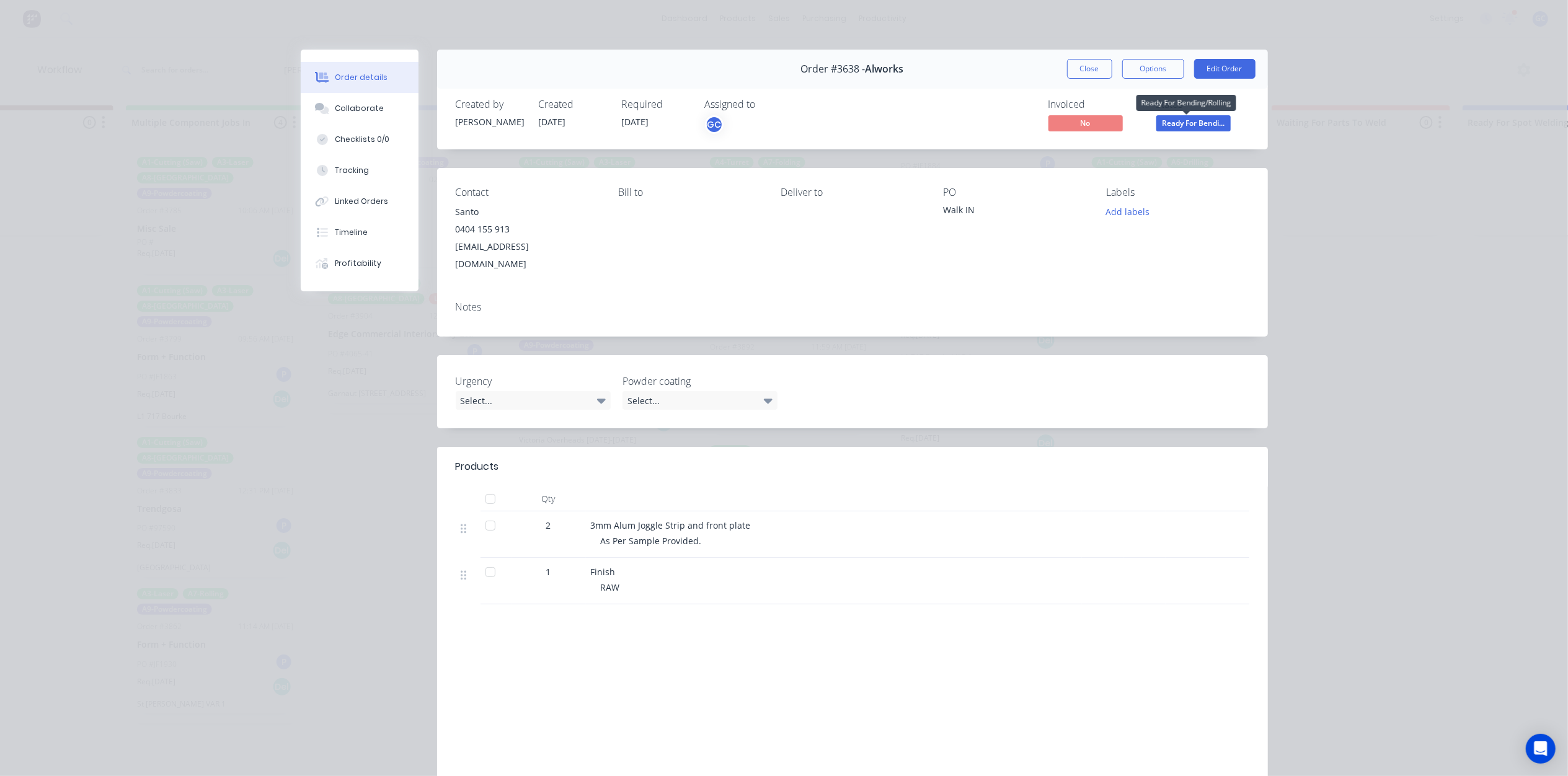
click at [1201, 123] on span "Ready For Bendi..." at bounding box center [1193, 123] width 74 height 16
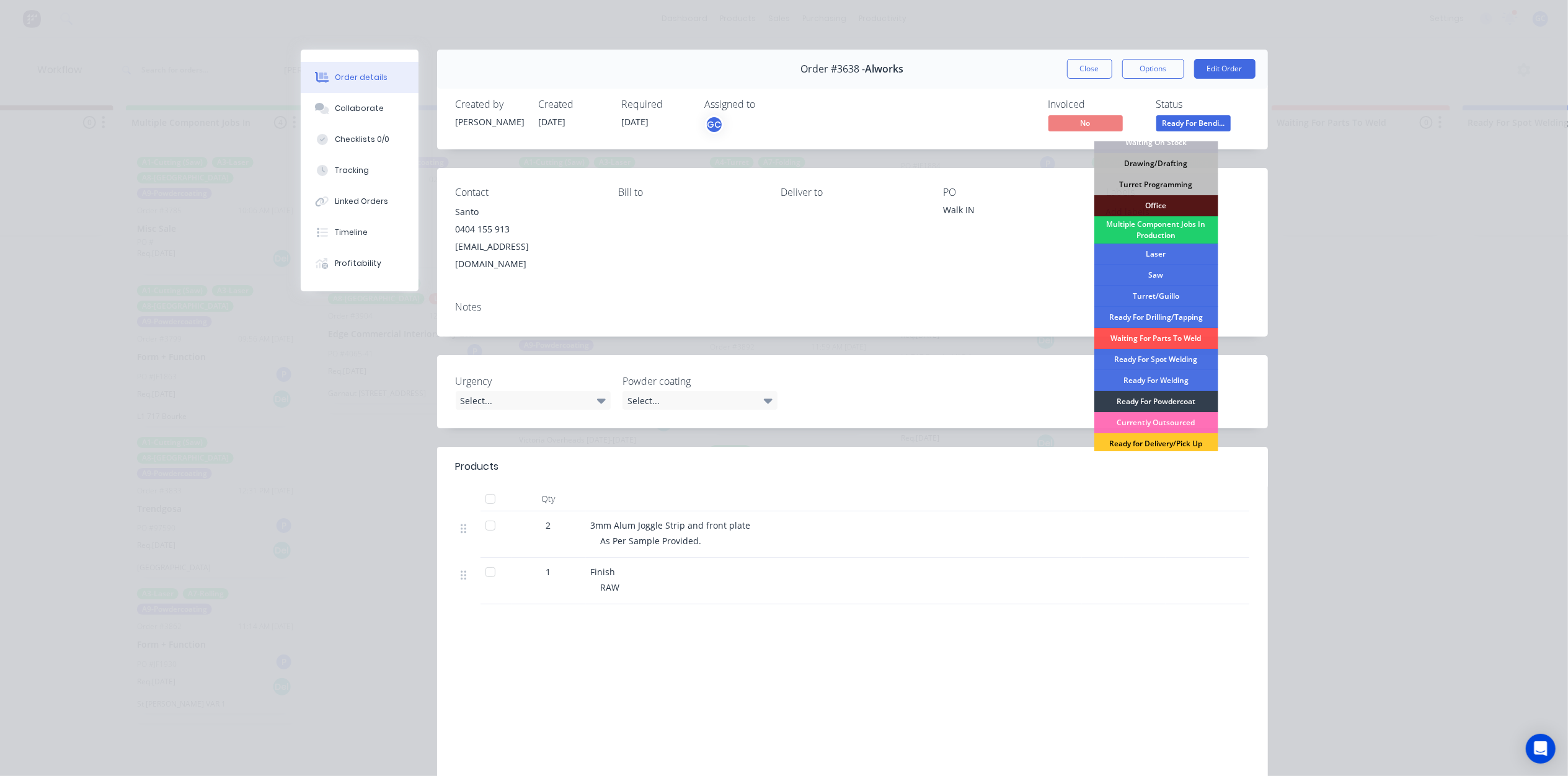
scroll to position [139, 0]
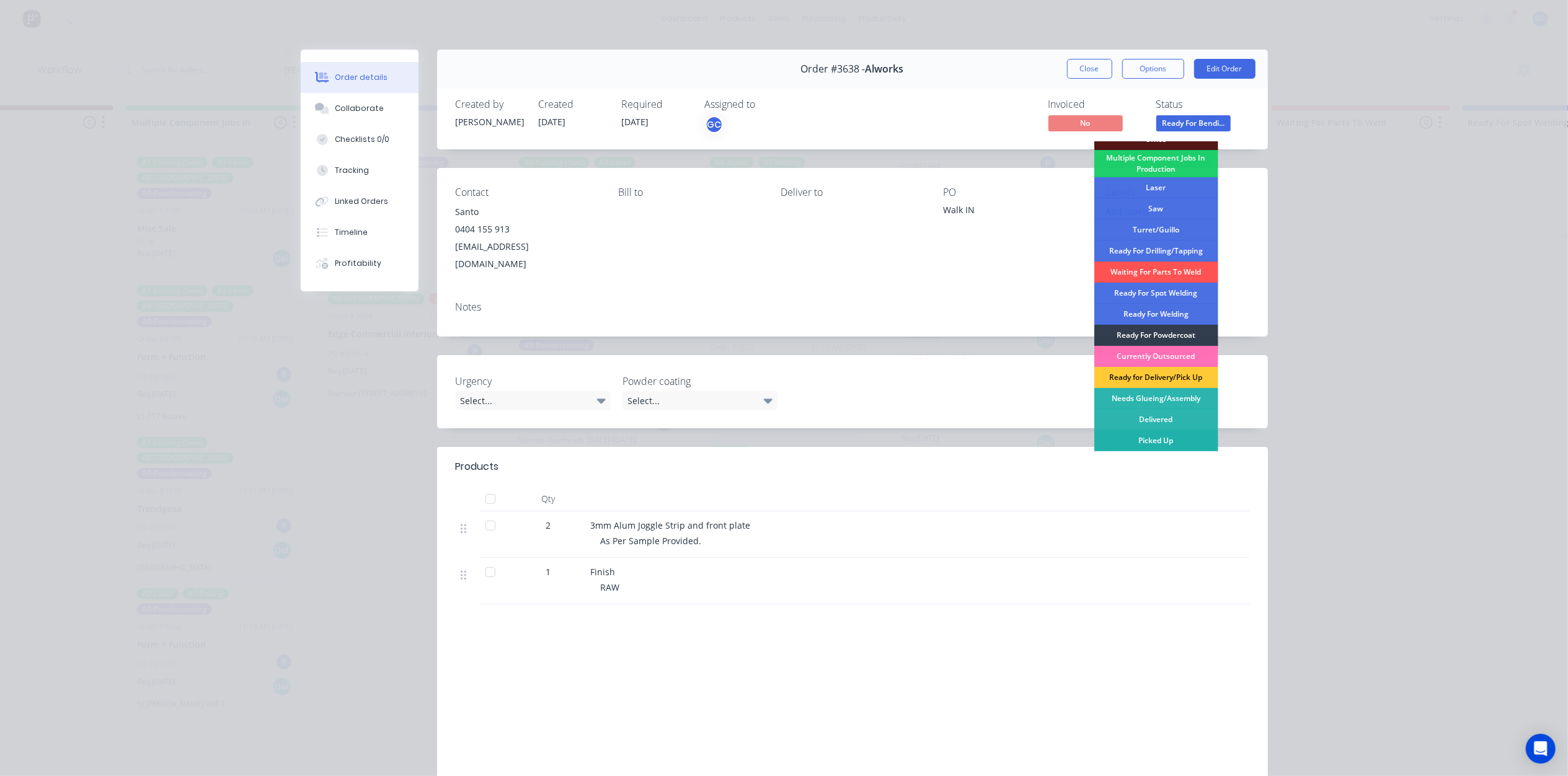
click at [1162, 437] on div "Picked Up" at bounding box center [1156, 441] width 124 height 21
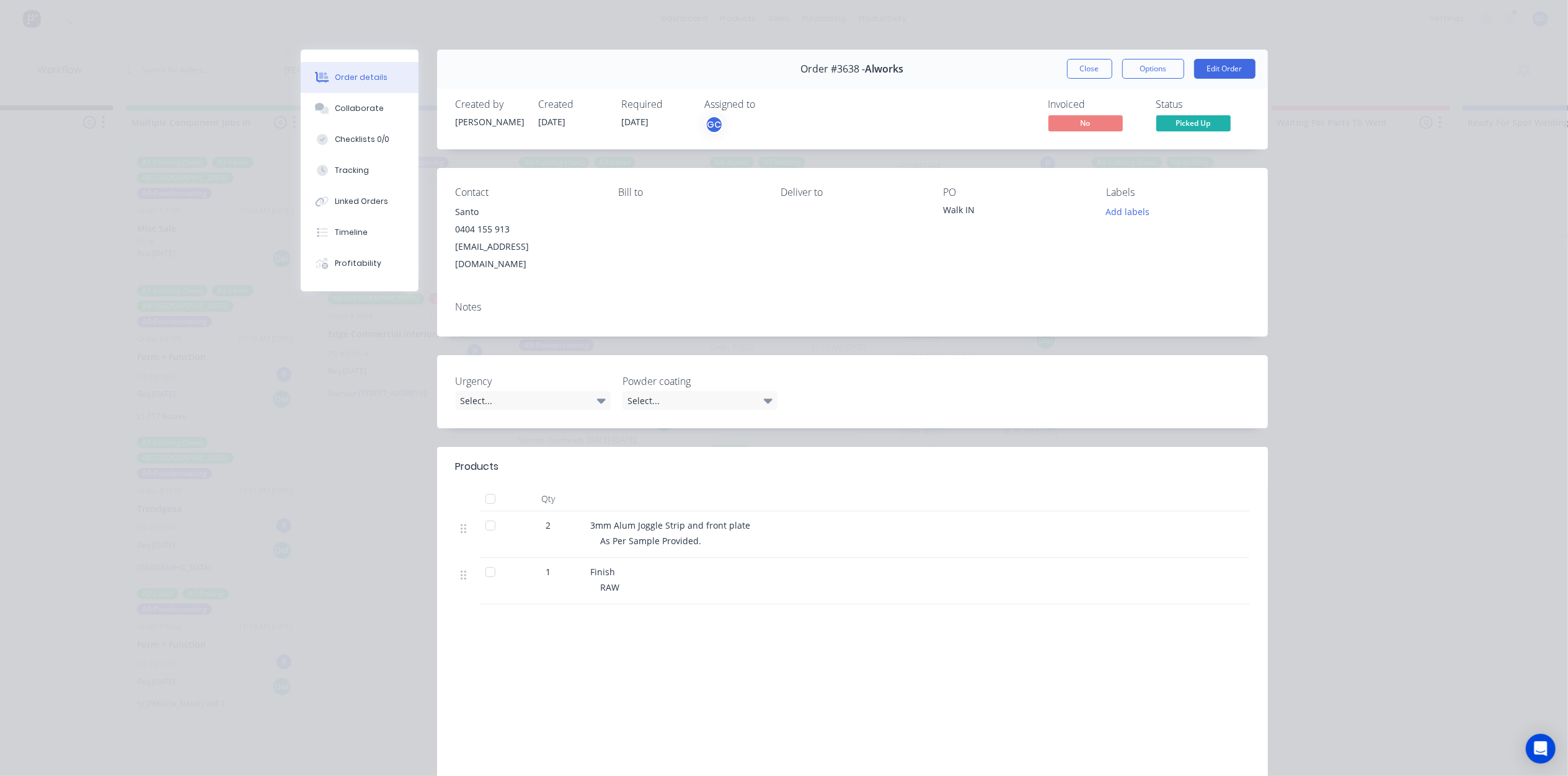
scroll to position [24, 0]
click at [1107, 68] on div "Close Options Edit Order" at bounding box center [1161, 68] width 189 height 20
click at [1100, 72] on button "Close" at bounding box center [1089, 68] width 45 height 20
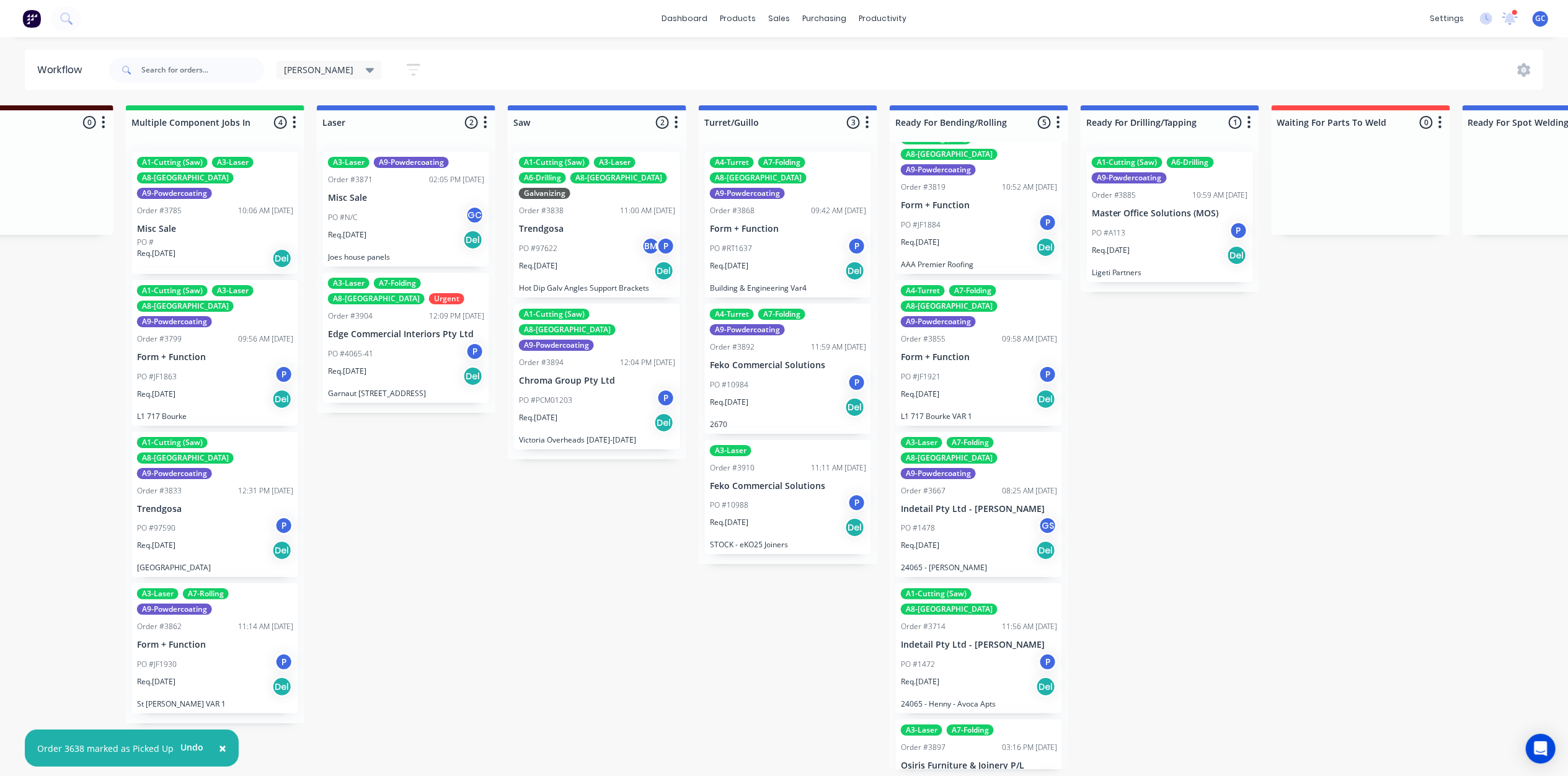
scroll to position [6, 1238]
click at [966, 517] on div "PO #1478 GS" at bounding box center [979, 528] width 157 height 24
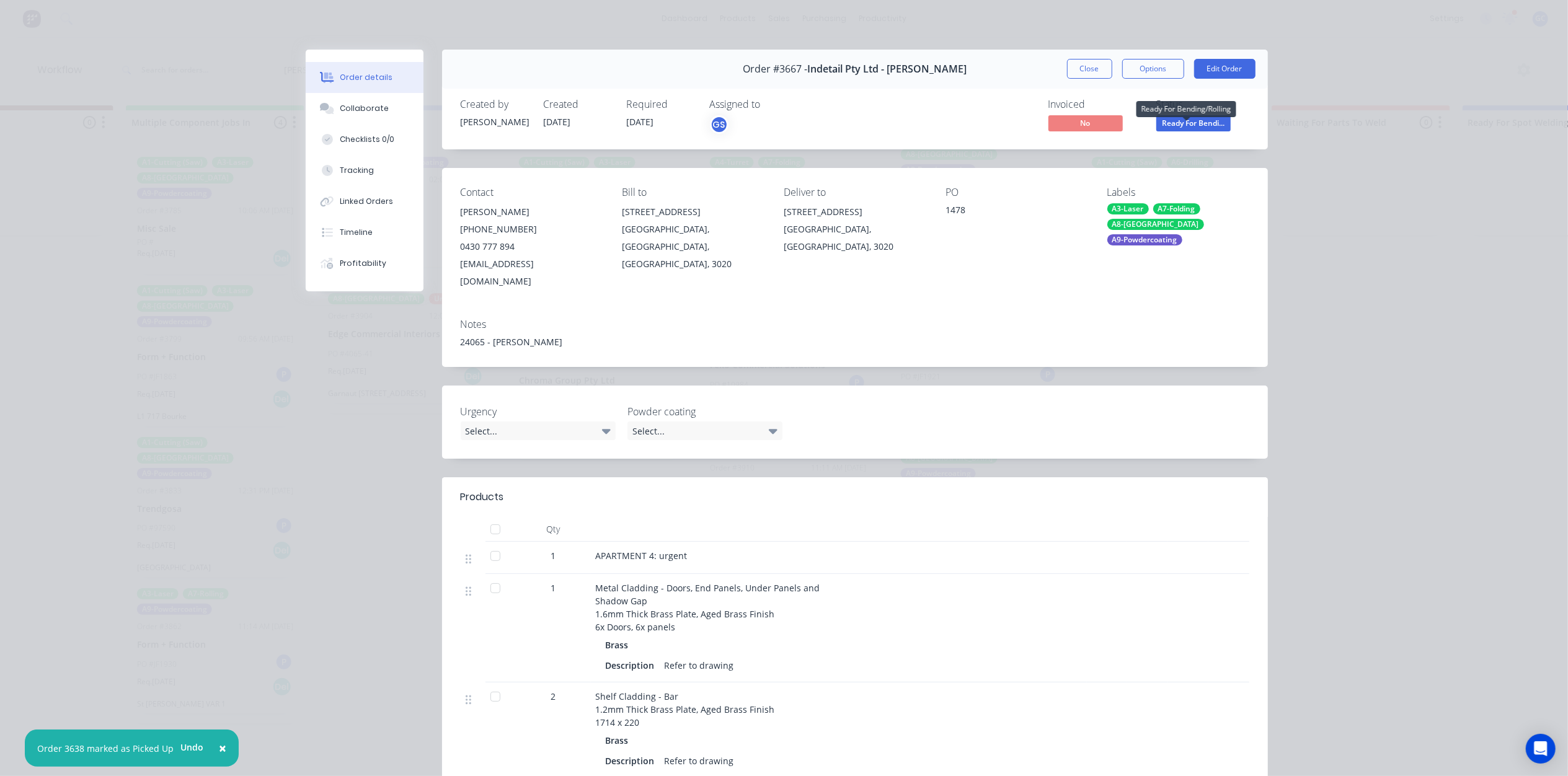
click at [1177, 115] on span "Ready For Bendi..." at bounding box center [1193, 123] width 74 height 16
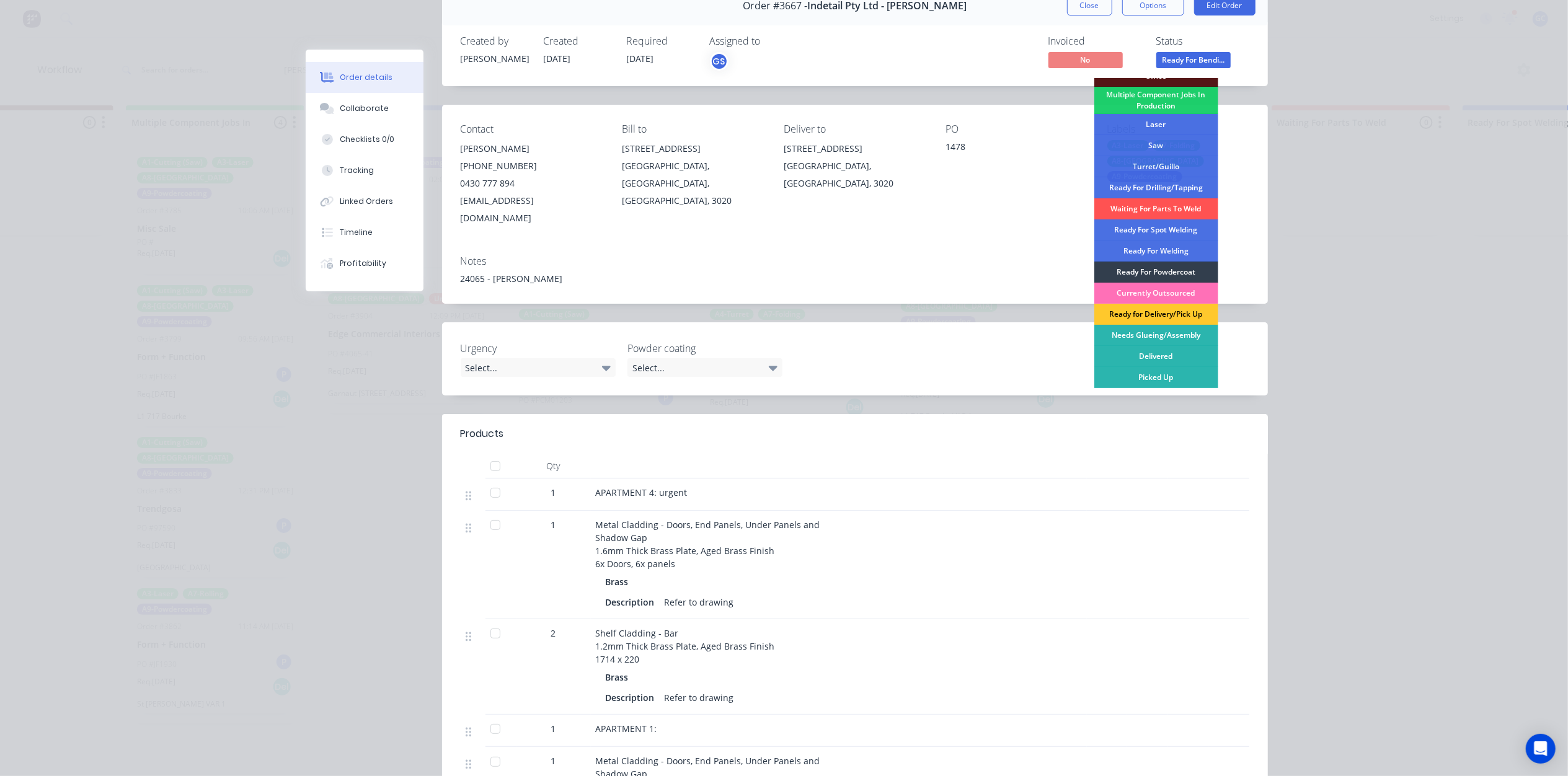
scroll to position [82, 0]
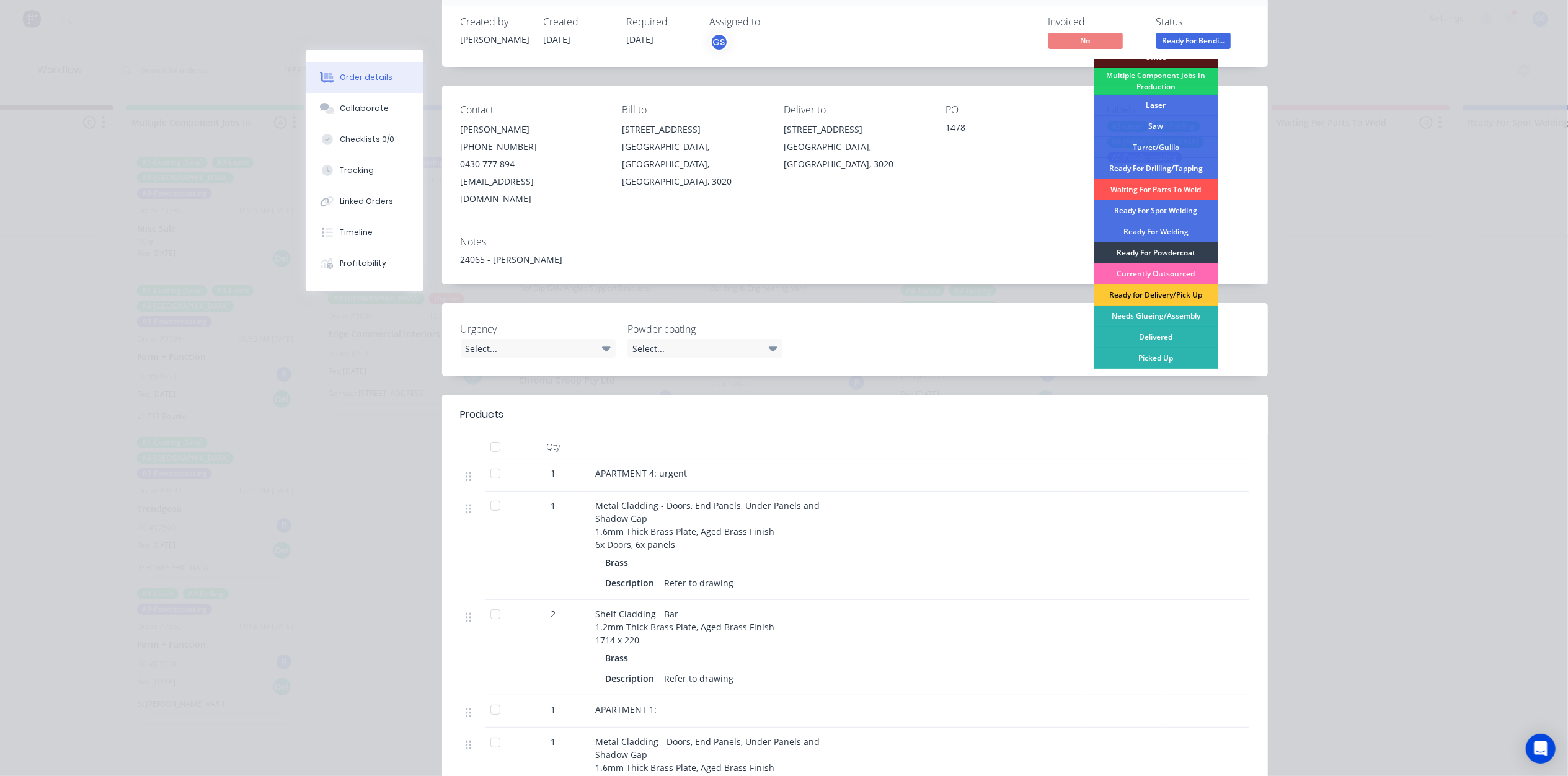
click at [1171, 271] on div "Currently Outsourced" at bounding box center [1156, 274] width 124 height 21
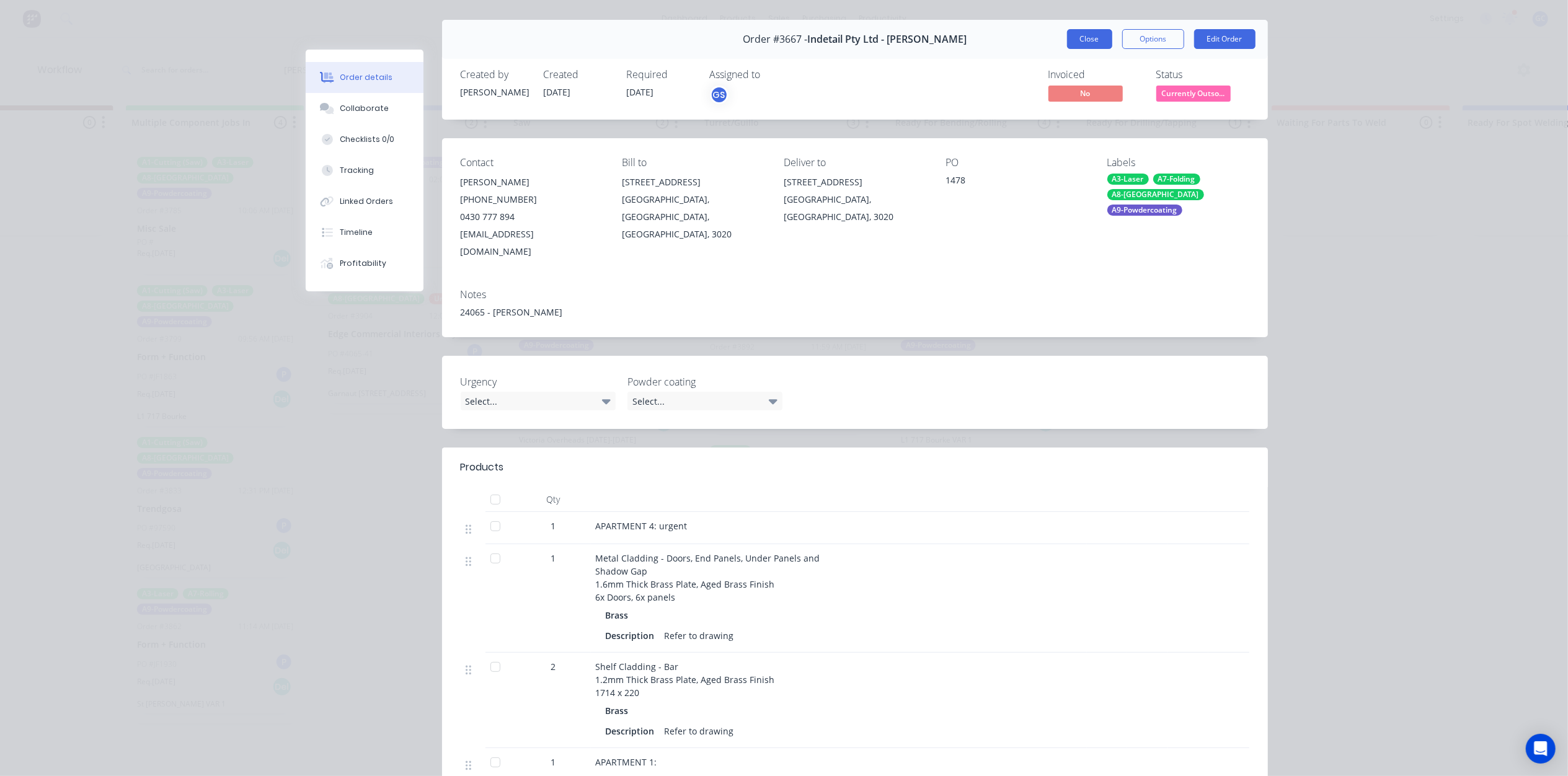
scroll to position [0, 0]
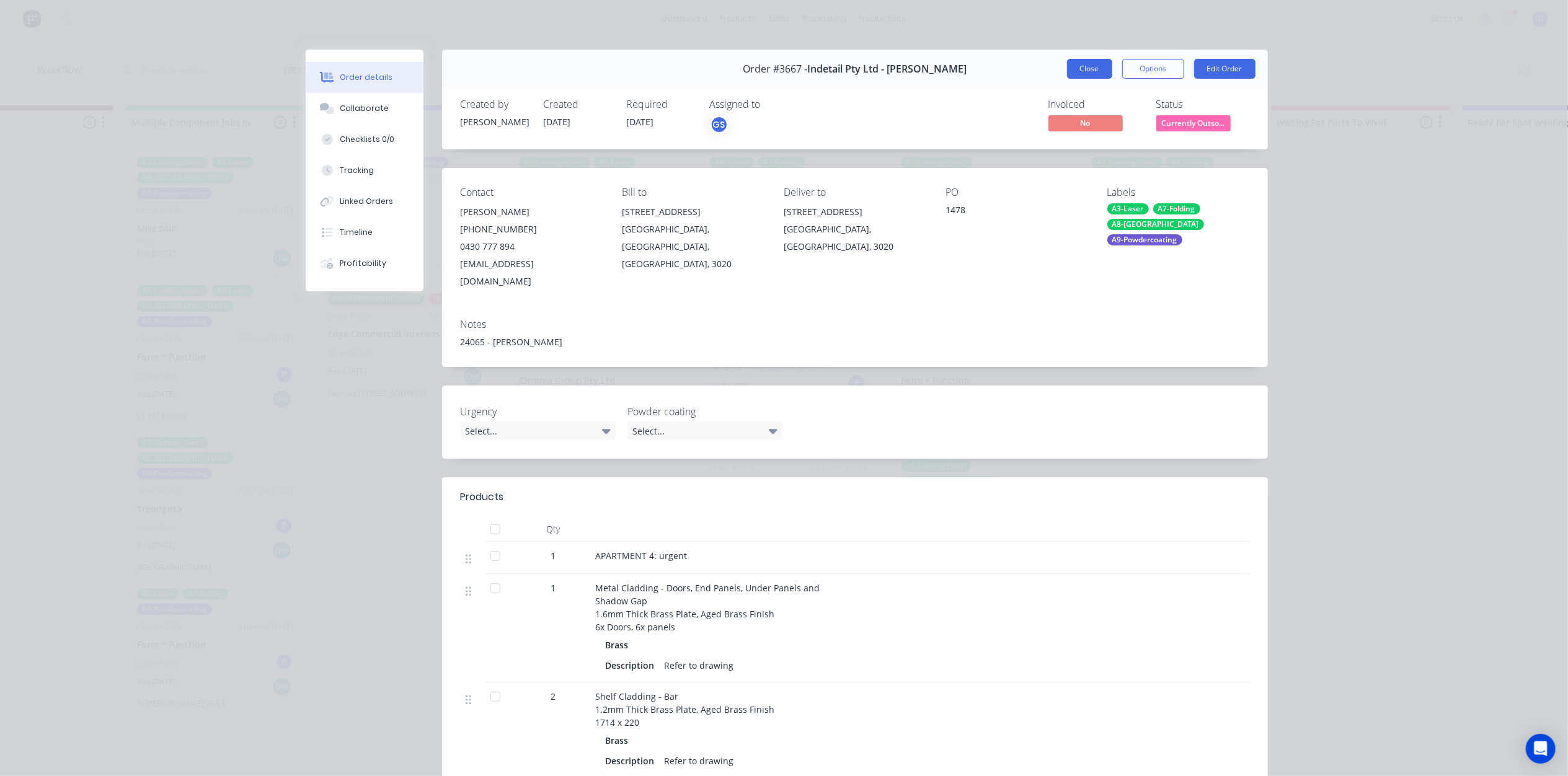
click at [1102, 68] on button "Close" at bounding box center [1089, 68] width 45 height 20
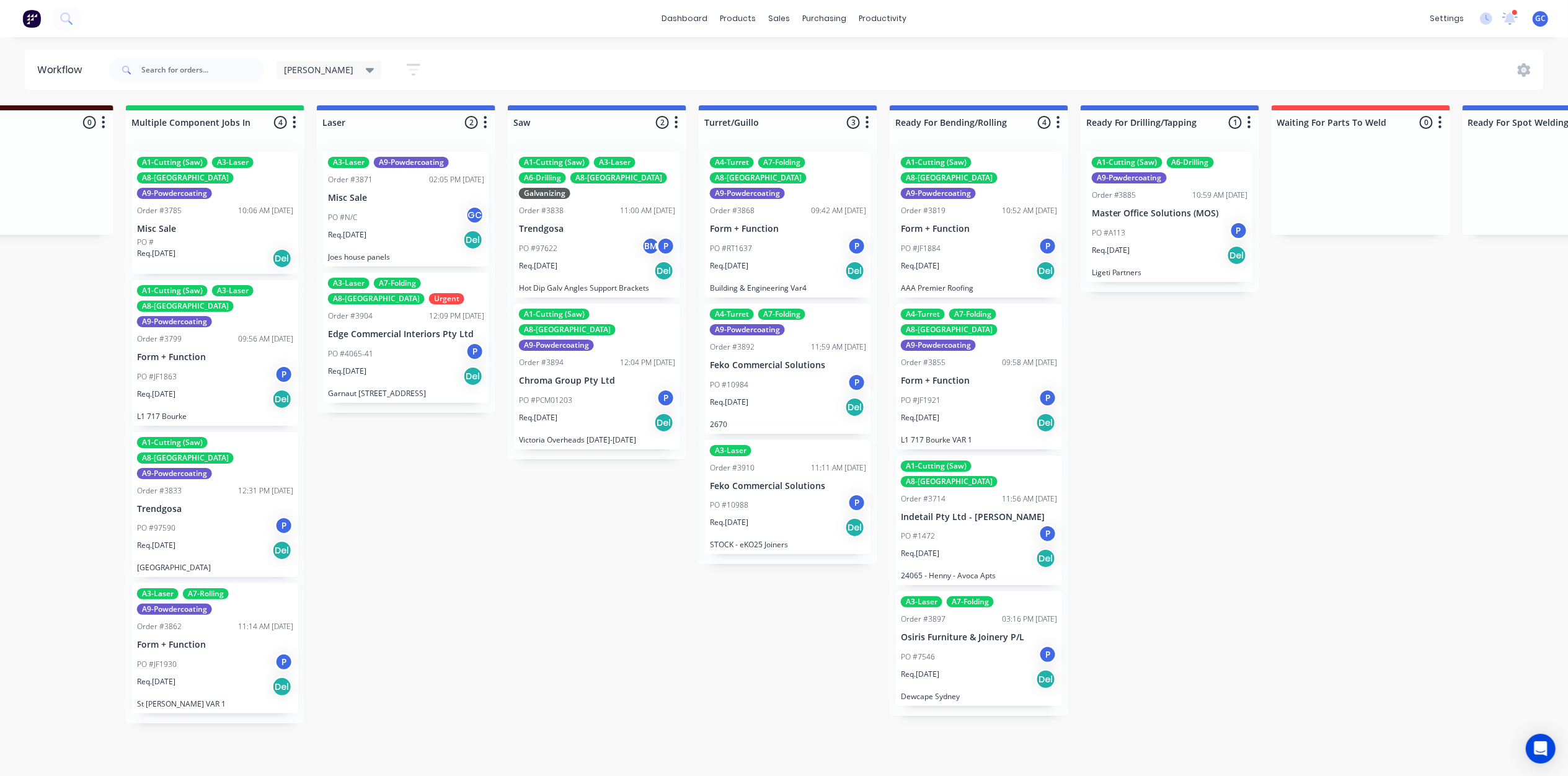
click at [975, 645] on div "PO #7546 P" at bounding box center [979, 657] width 157 height 24
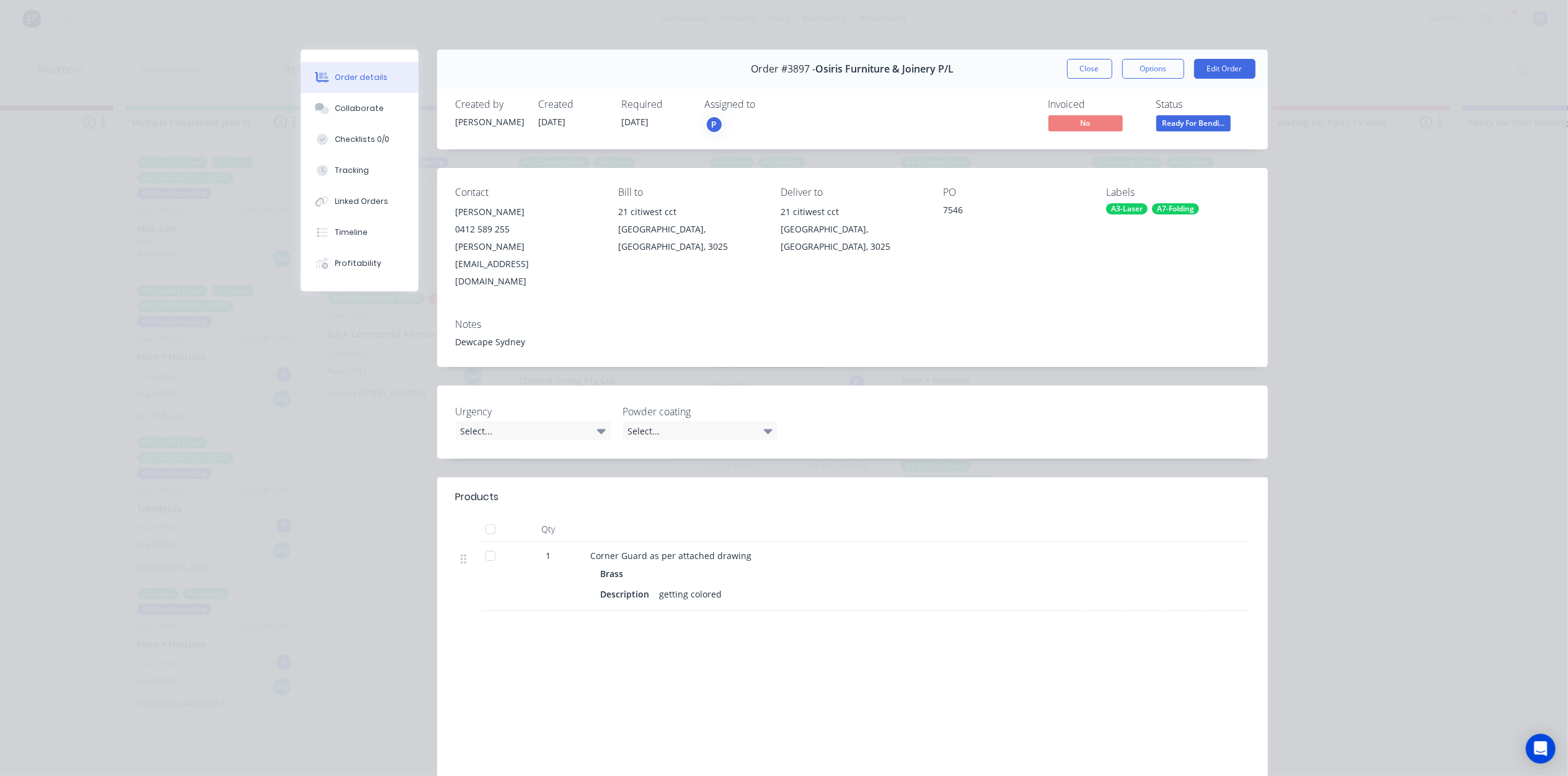
click at [1089, 79] on div "Order #3897 - Osiris Furniture & Joinery P/L Close Options Edit Order" at bounding box center [852, 68] width 831 height 39
click at [1090, 75] on button "Close" at bounding box center [1089, 68] width 45 height 20
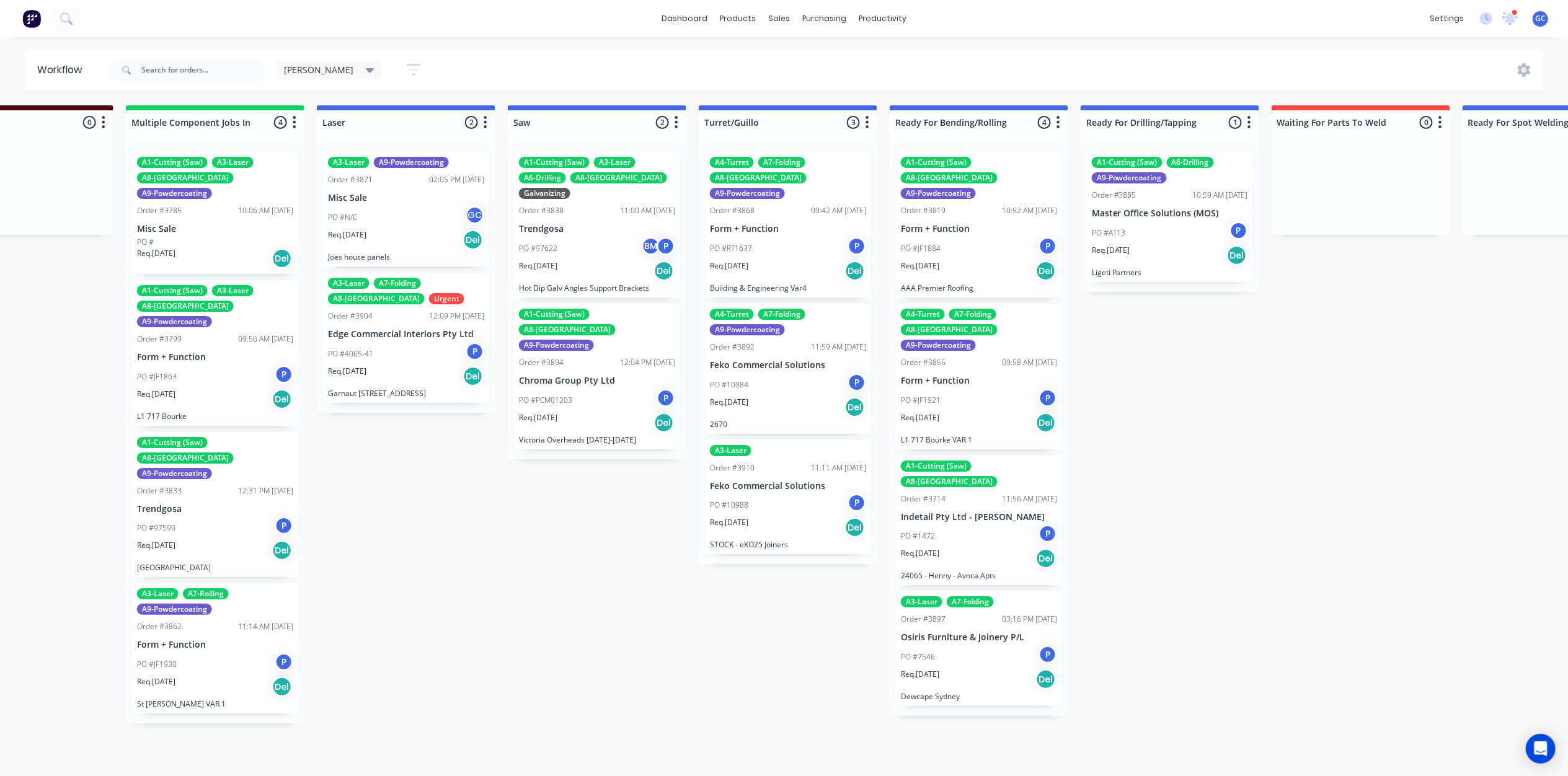
scroll to position [0, 1238]
click at [1143, 265] on div "Req. 10/09/25 Del" at bounding box center [1170, 255] width 157 height 21
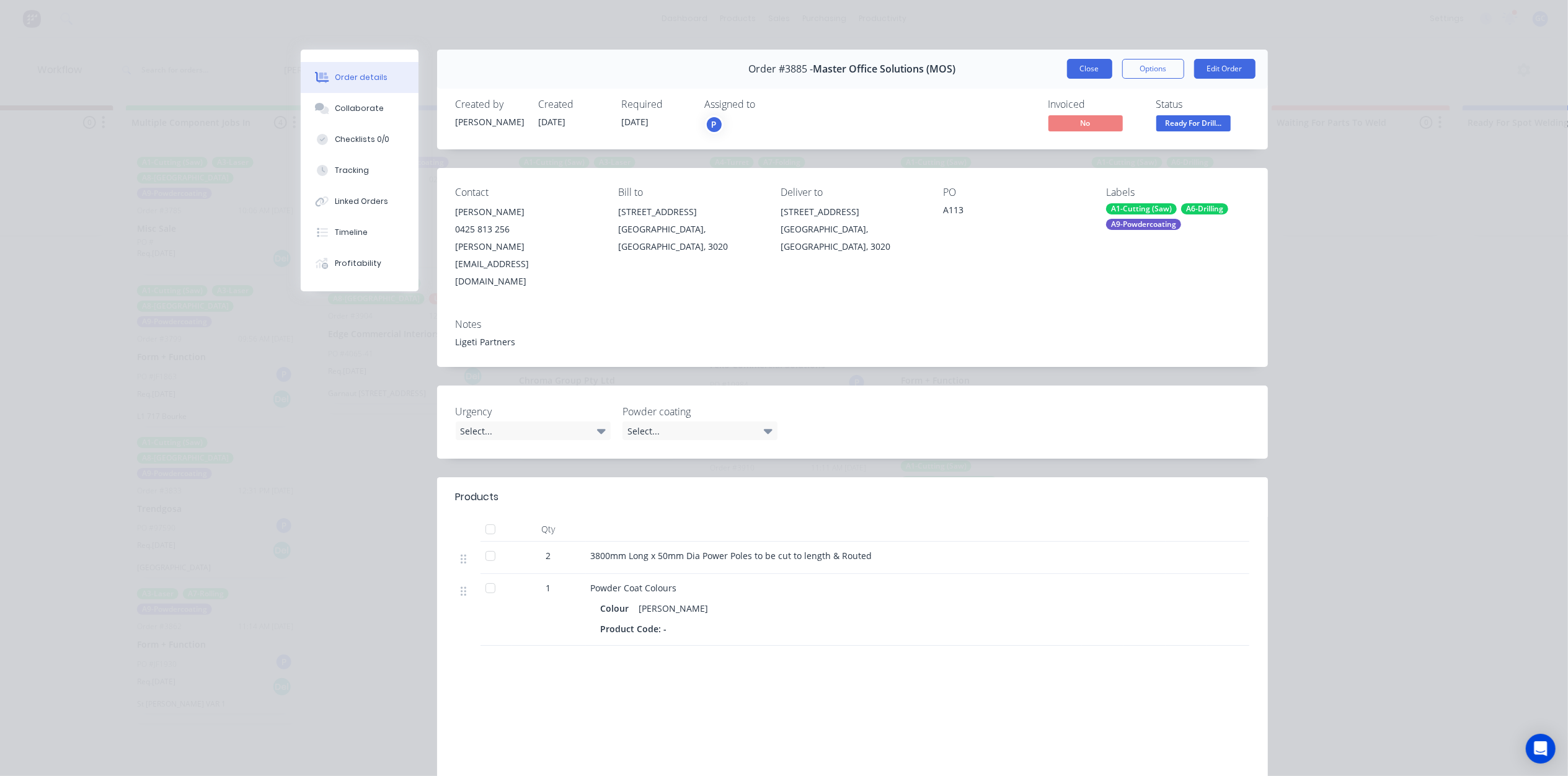
click at [1067, 74] on button "Close" at bounding box center [1089, 68] width 45 height 20
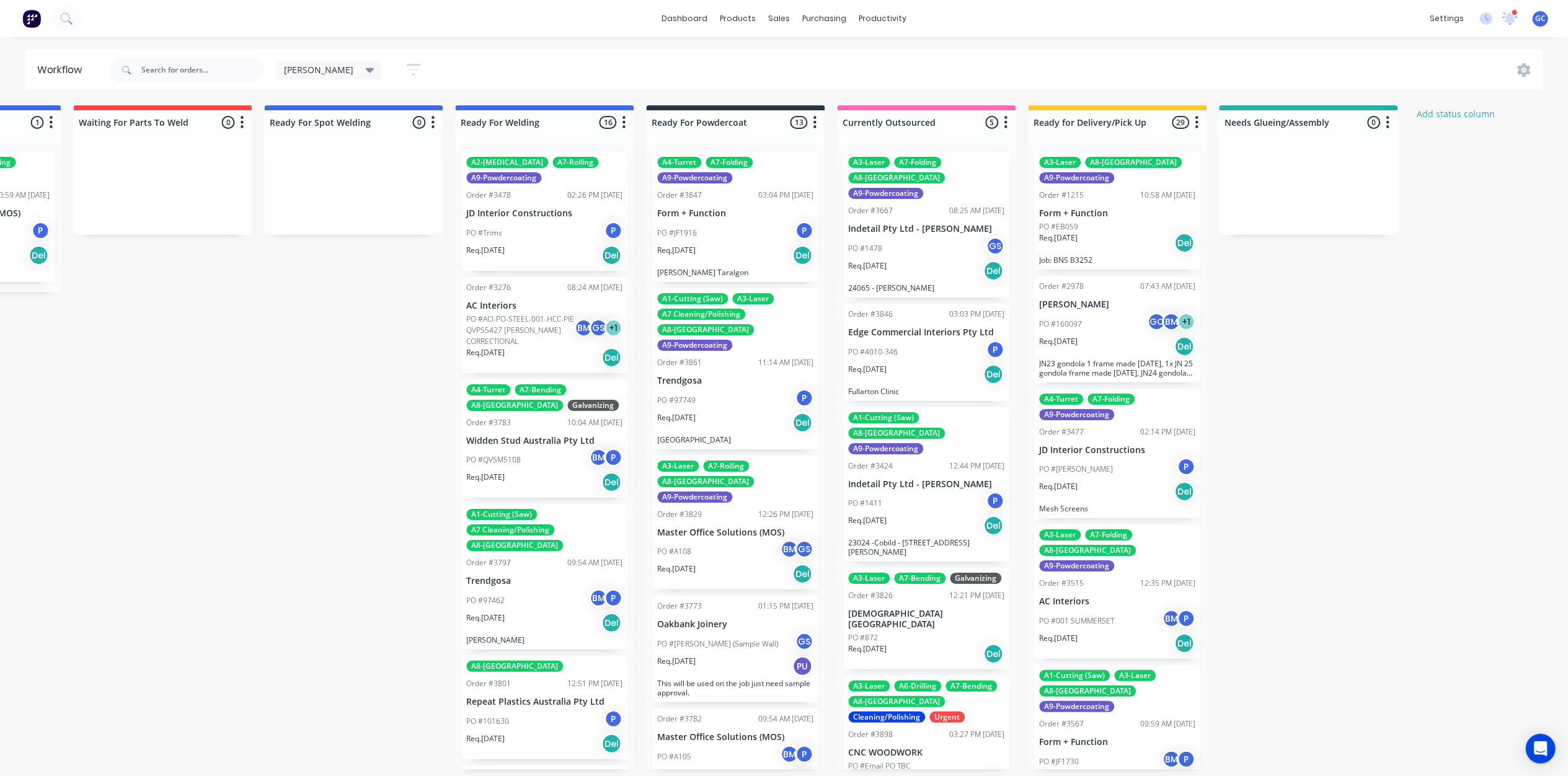
scroll to position [0, 2477]
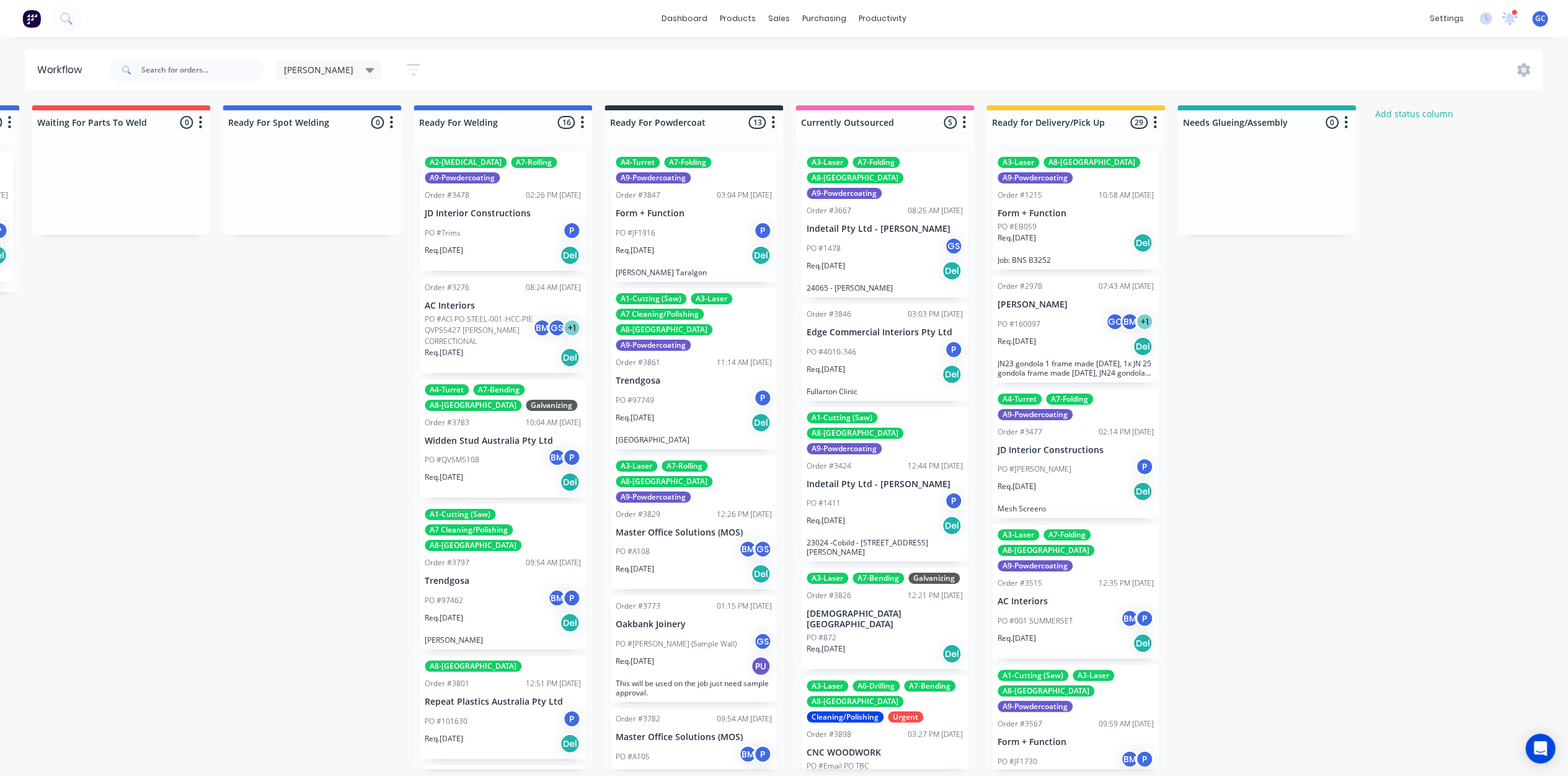
click at [477, 241] on div "PO #Trims P" at bounding box center [503, 233] width 157 height 24
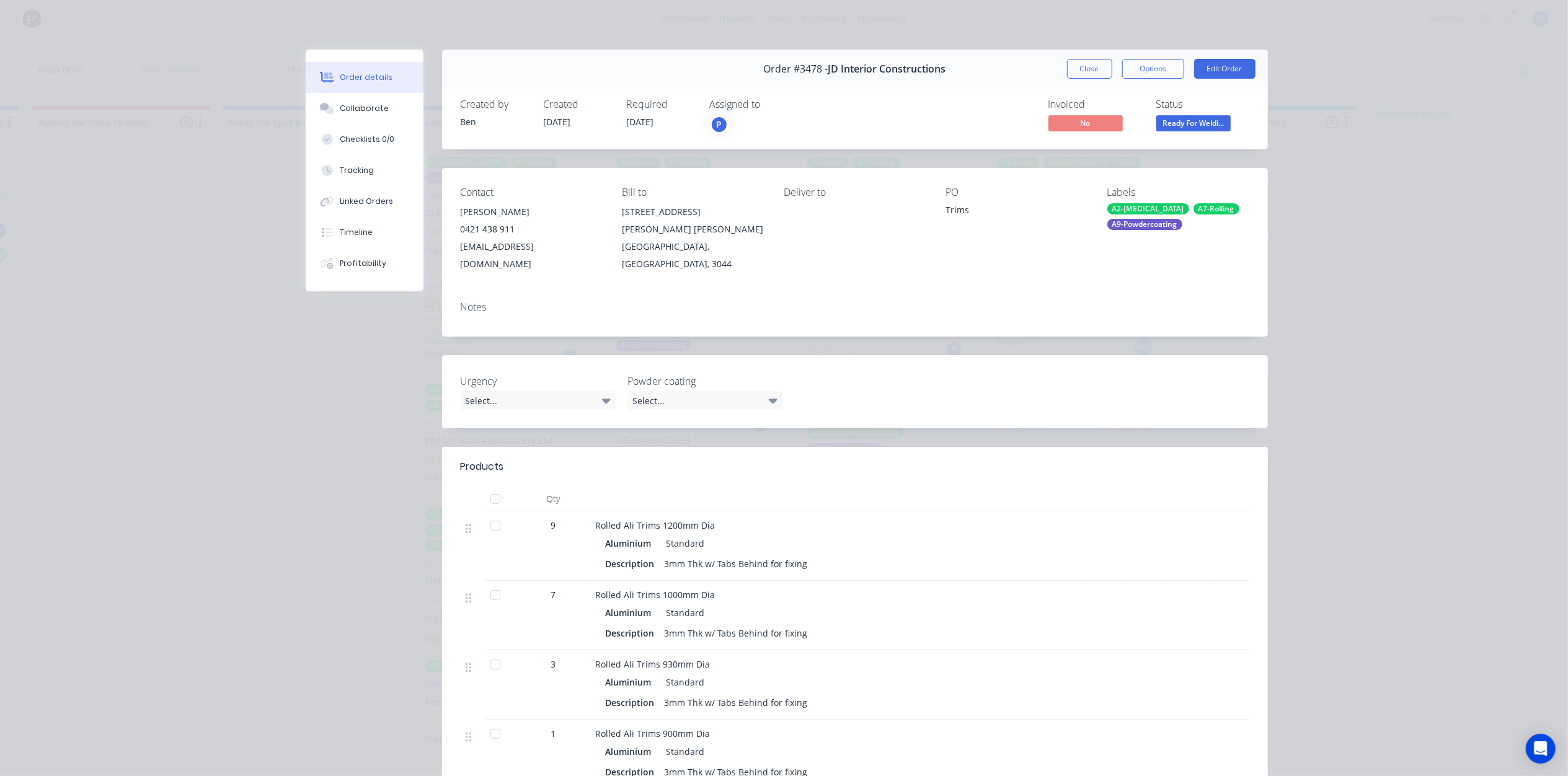
drag, startPoint x: 1089, startPoint y: 77, endPoint x: 1025, endPoint y: 102, distance: 68.7
click at [1089, 76] on button "Close" at bounding box center [1089, 68] width 45 height 20
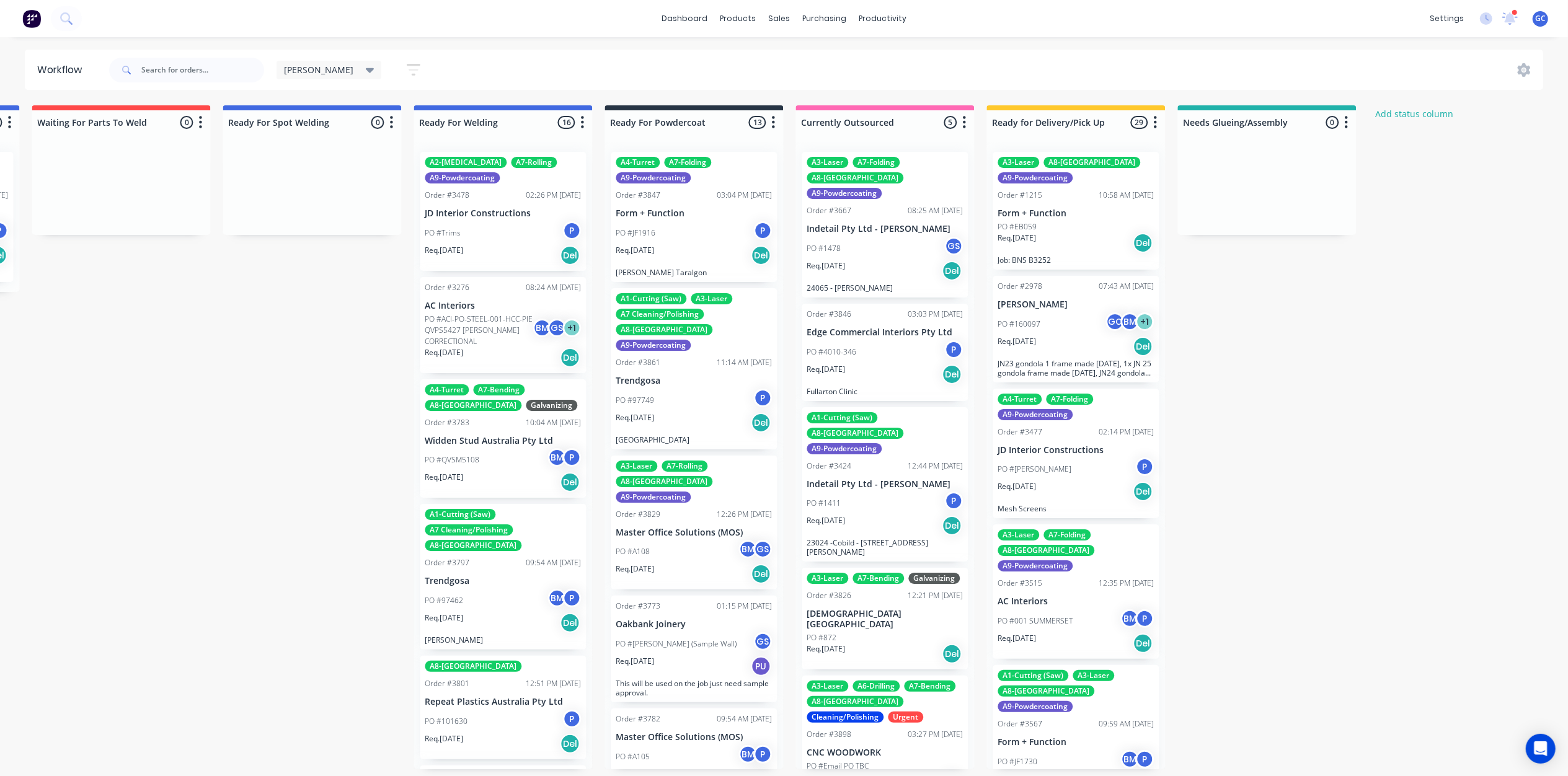
click at [501, 337] on p "PO #ACI-PO-STEEL-001-HCC-PIE QVPS5427 HOPKINS CORRECTIONAL" at bounding box center [478, 330] width 108 height 34
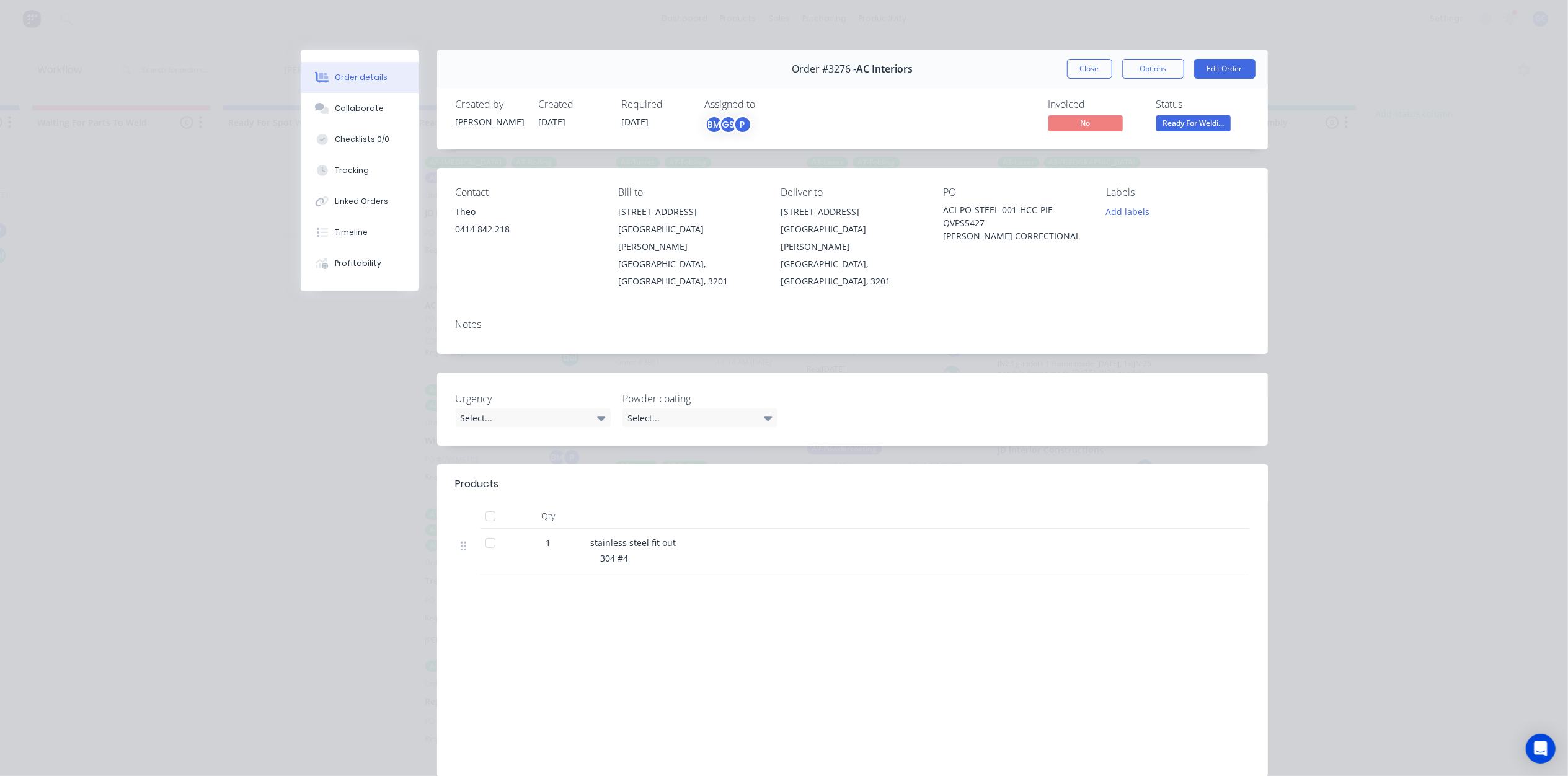
click at [1220, 119] on span "Ready For Weldi..." at bounding box center [1193, 123] width 74 height 16
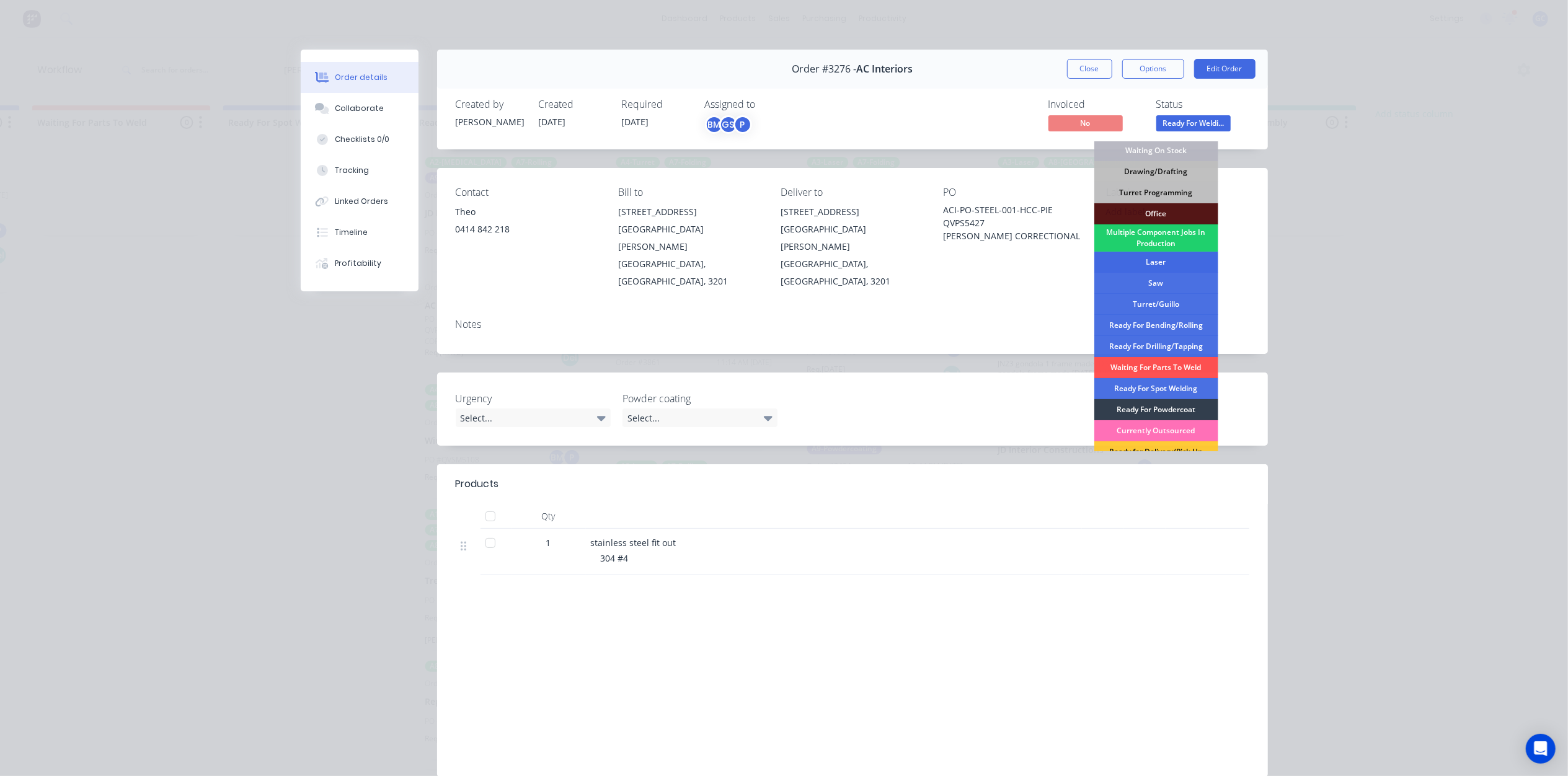
scroll to position [139, 0]
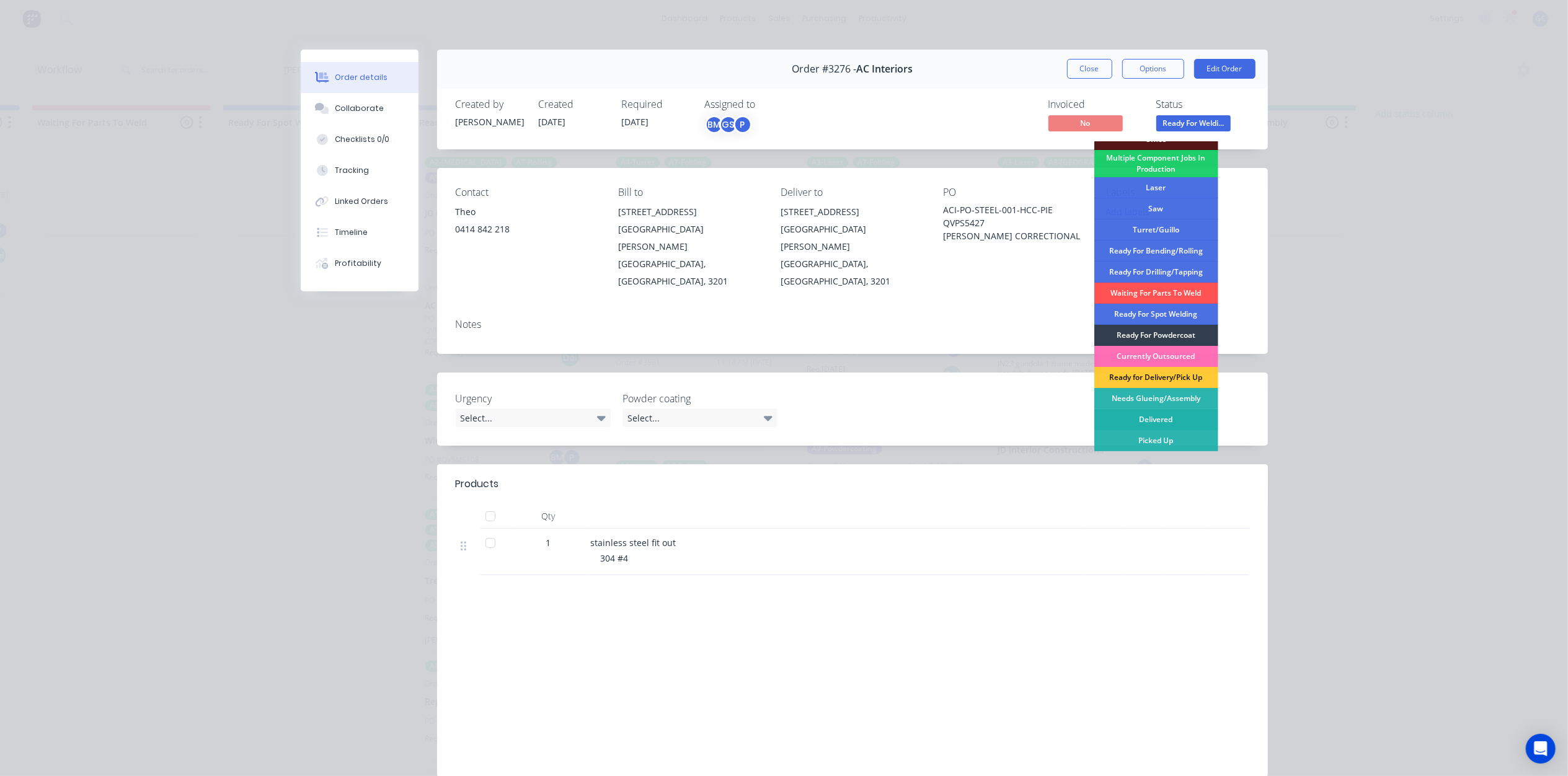
click at [1153, 414] on div "Delivered" at bounding box center [1156, 420] width 124 height 21
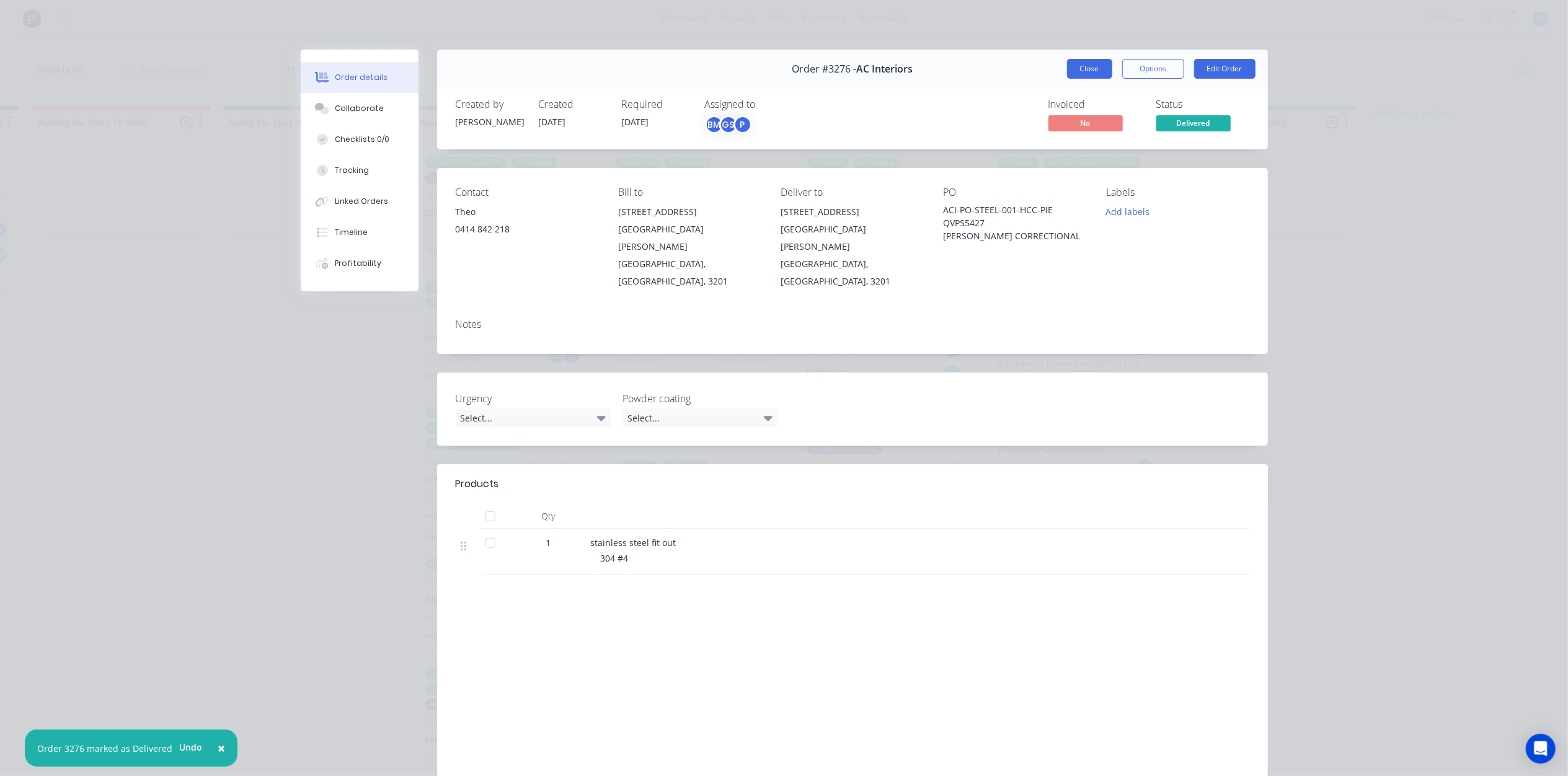
click at [1083, 64] on button "Close" at bounding box center [1089, 68] width 45 height 20
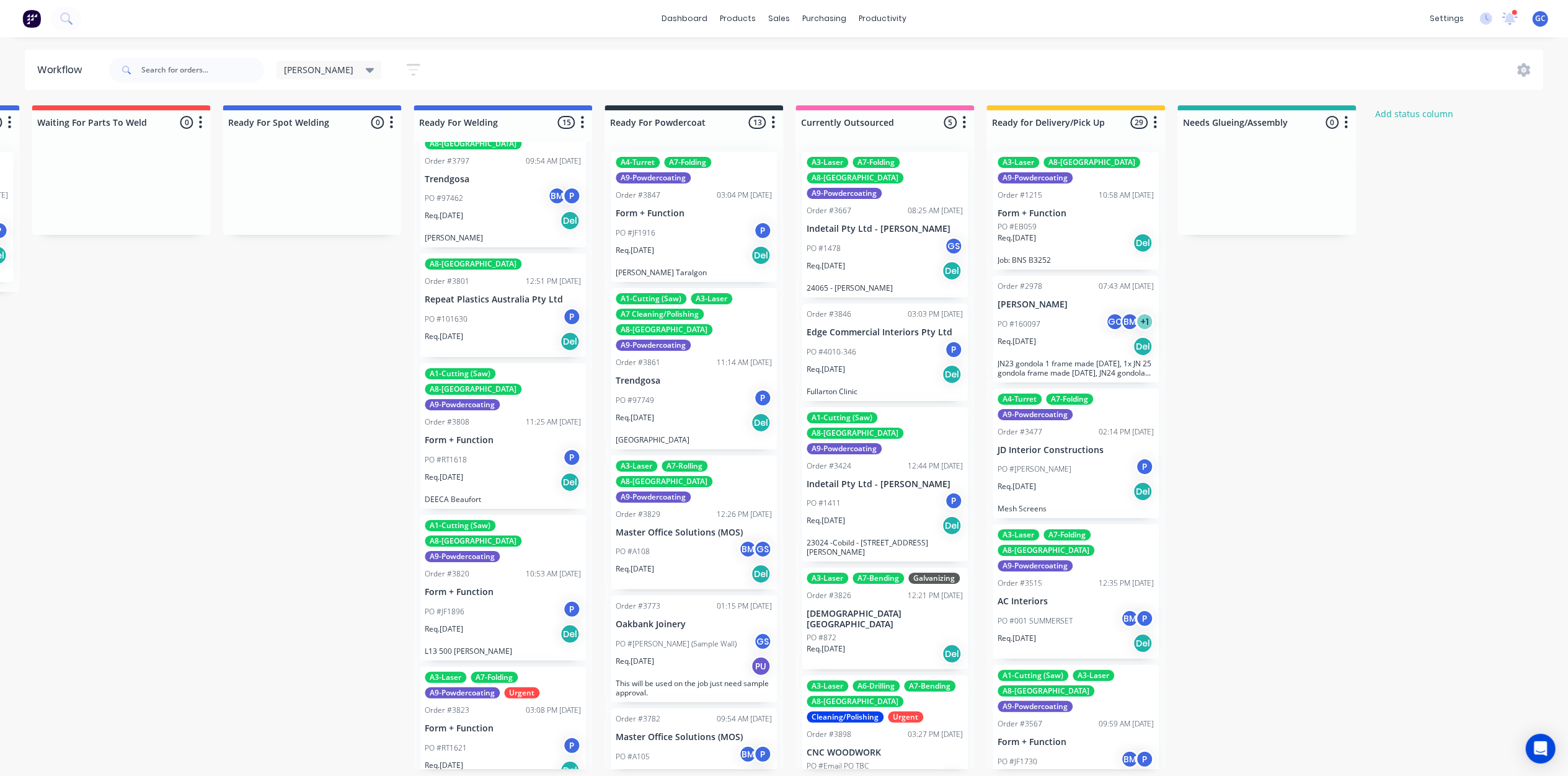
scroll to position [330, 0]
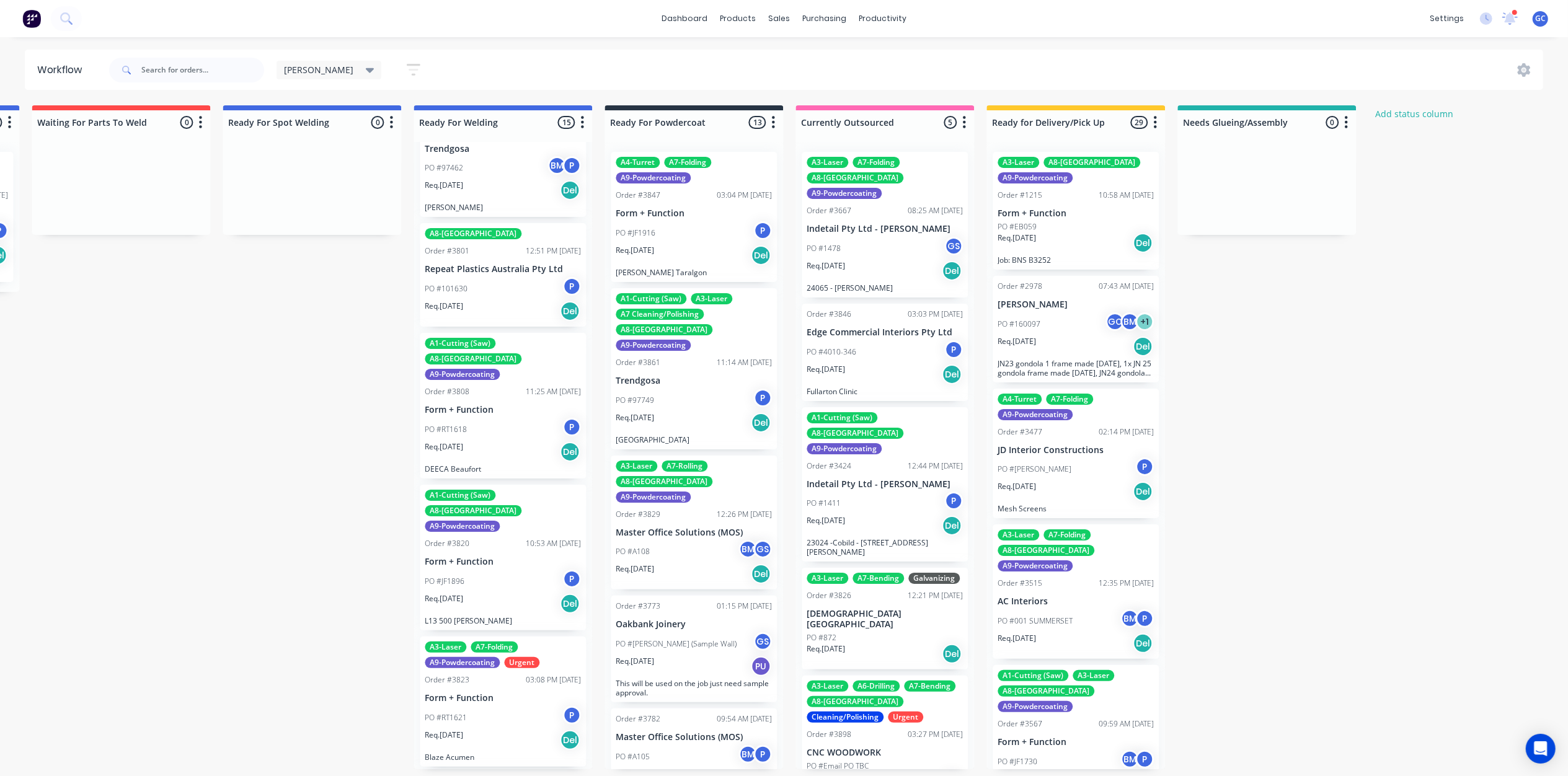
click at [502, 418] on div "PO #RT1618 P" at bounding box center [503, 429] width 157 height 24
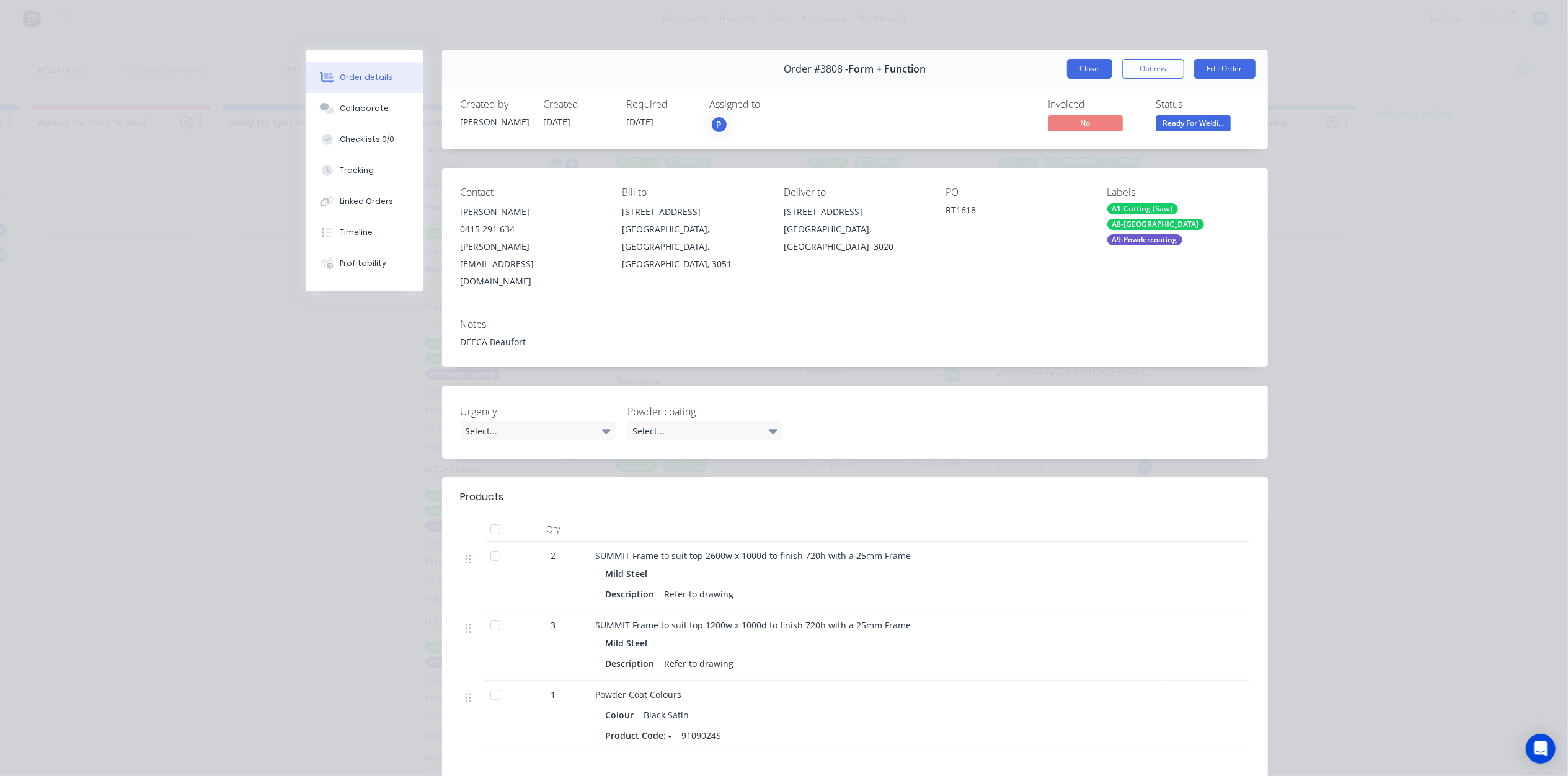
click at [1080, 68] on button "Close" at bounding box center [1089, 68] width 45 height 20
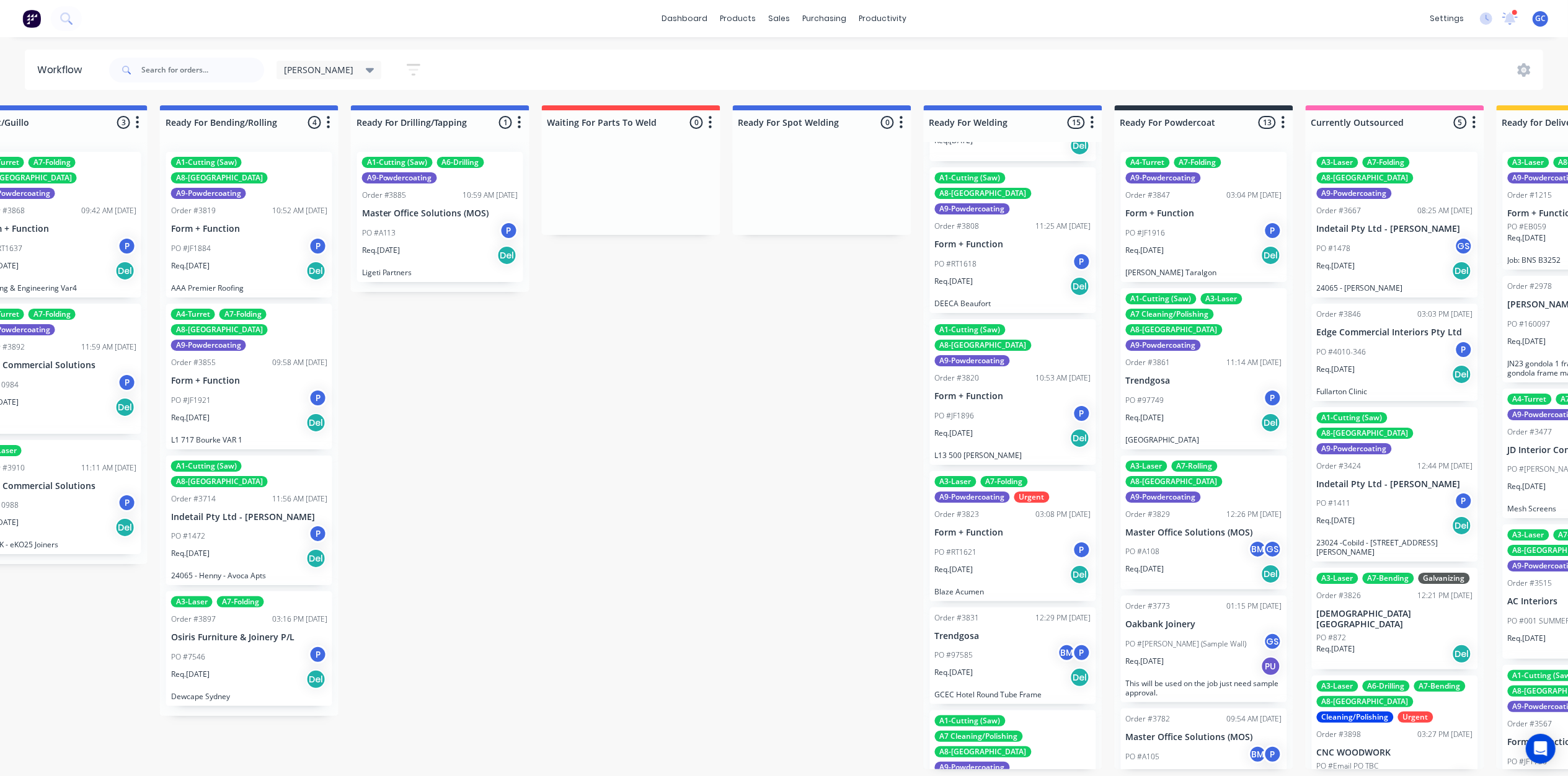
scroll to position [578, 0]
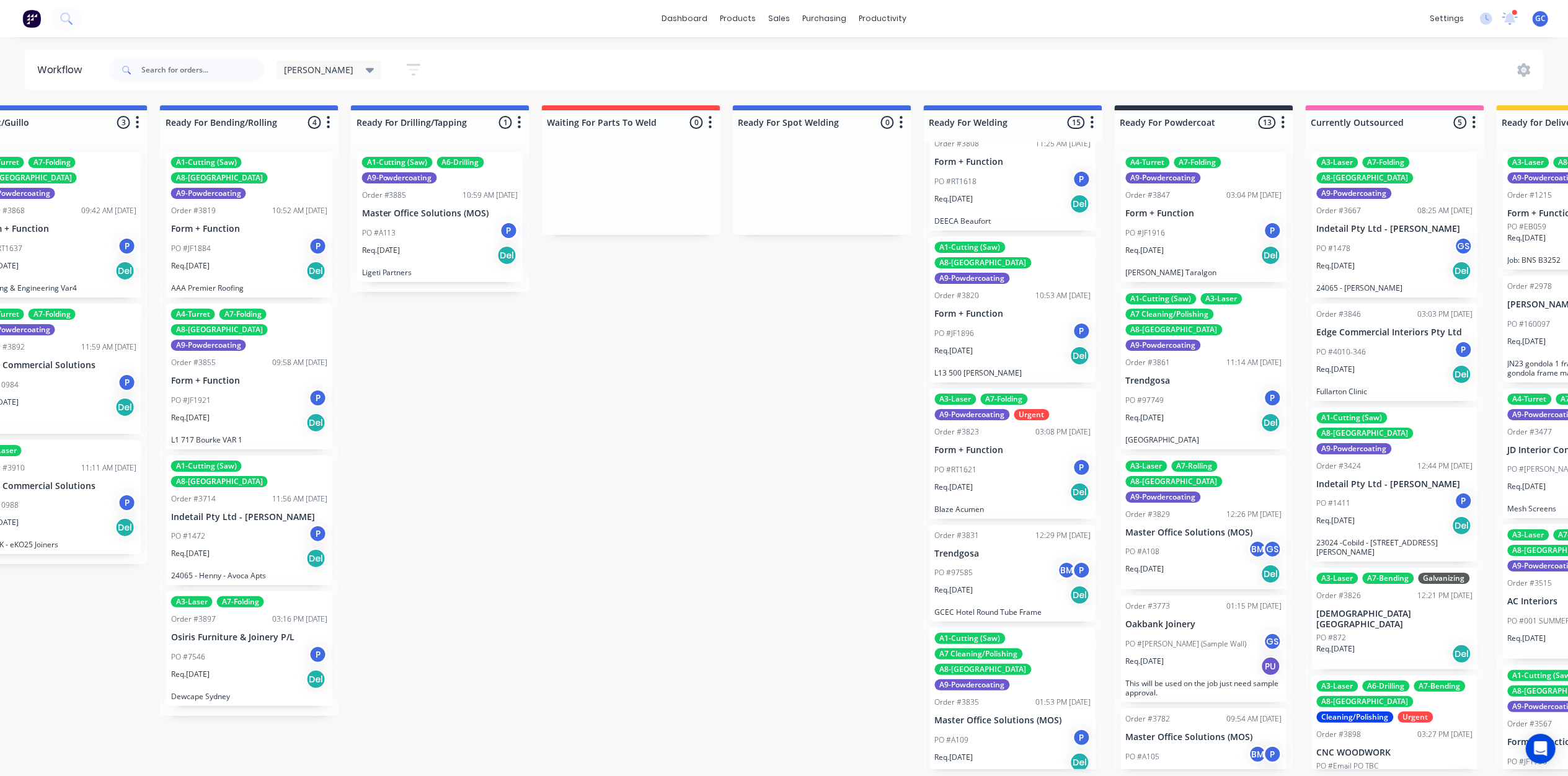
click at [998, 321] on div "PO #JF1896 P" at bounding box center [1013, 333] width 157 height 24
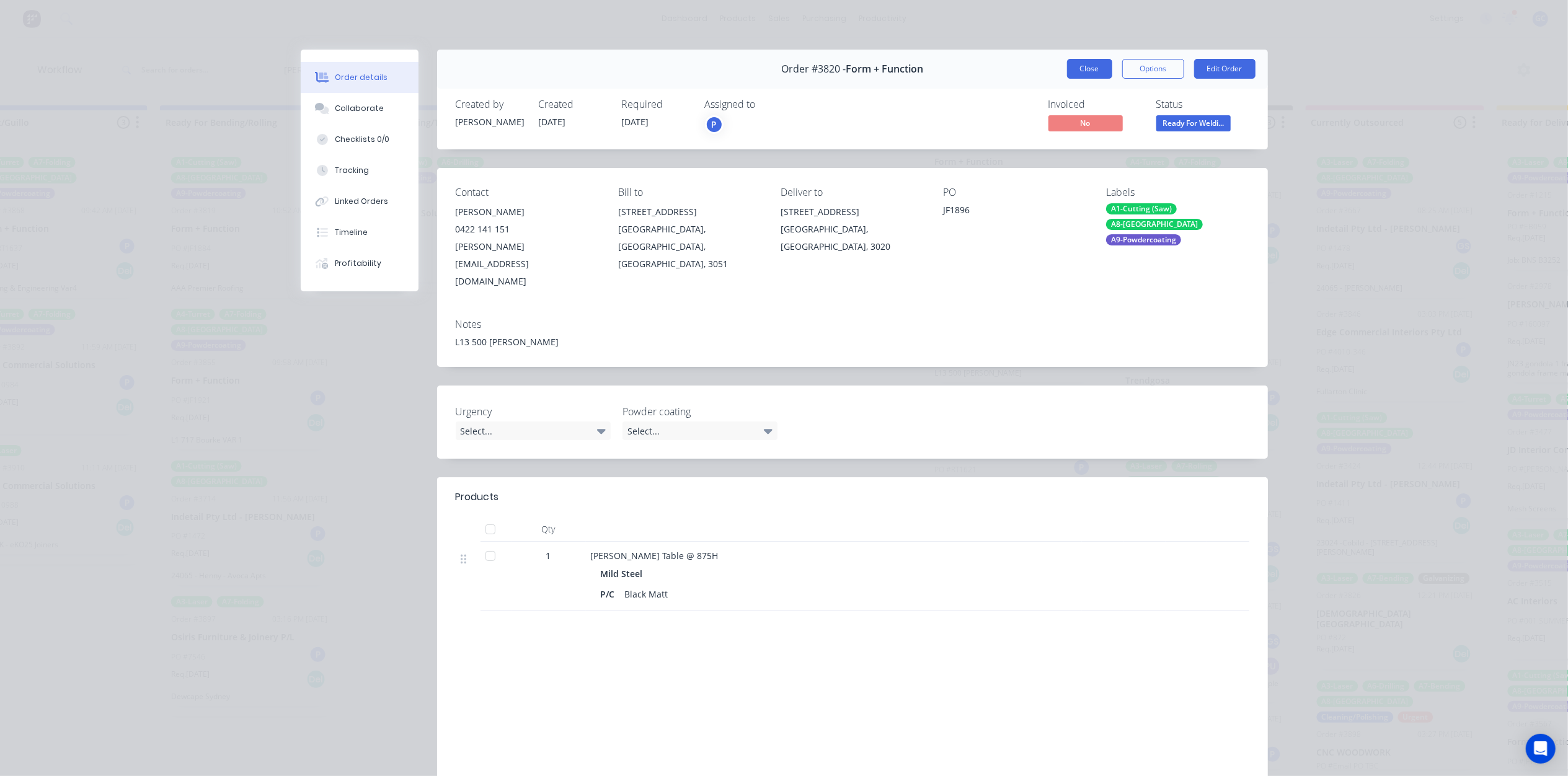
click at [1077, 63] on button "Close" at bounding box center [1089, 68] width 45 height 20
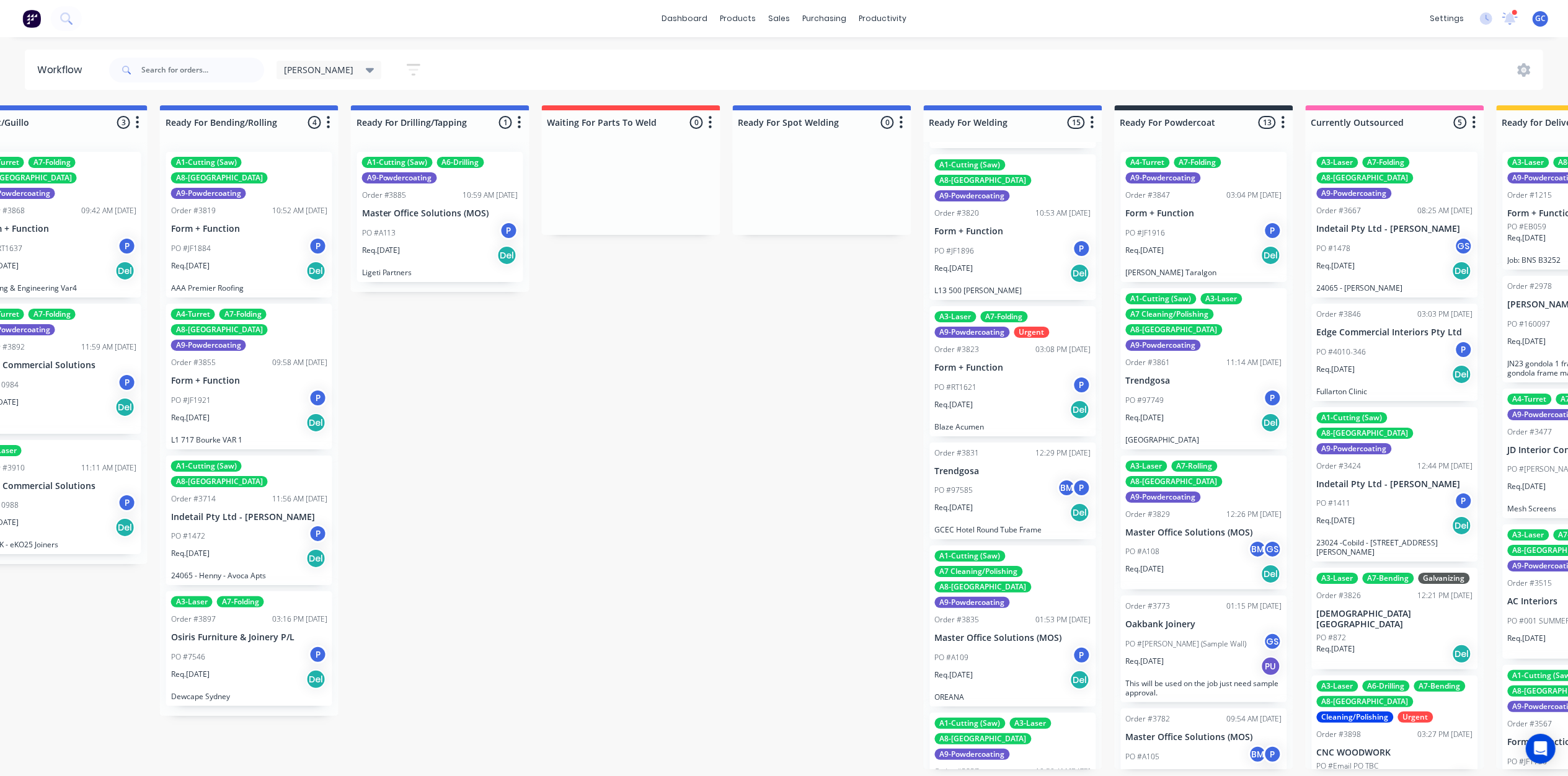
click at [846, 424] on div "Submitted 2 Status colour #661D1D hex #661D1D Save Cancel Summaries Total order…" at bounding box center [46, 437] width 4045 height 664
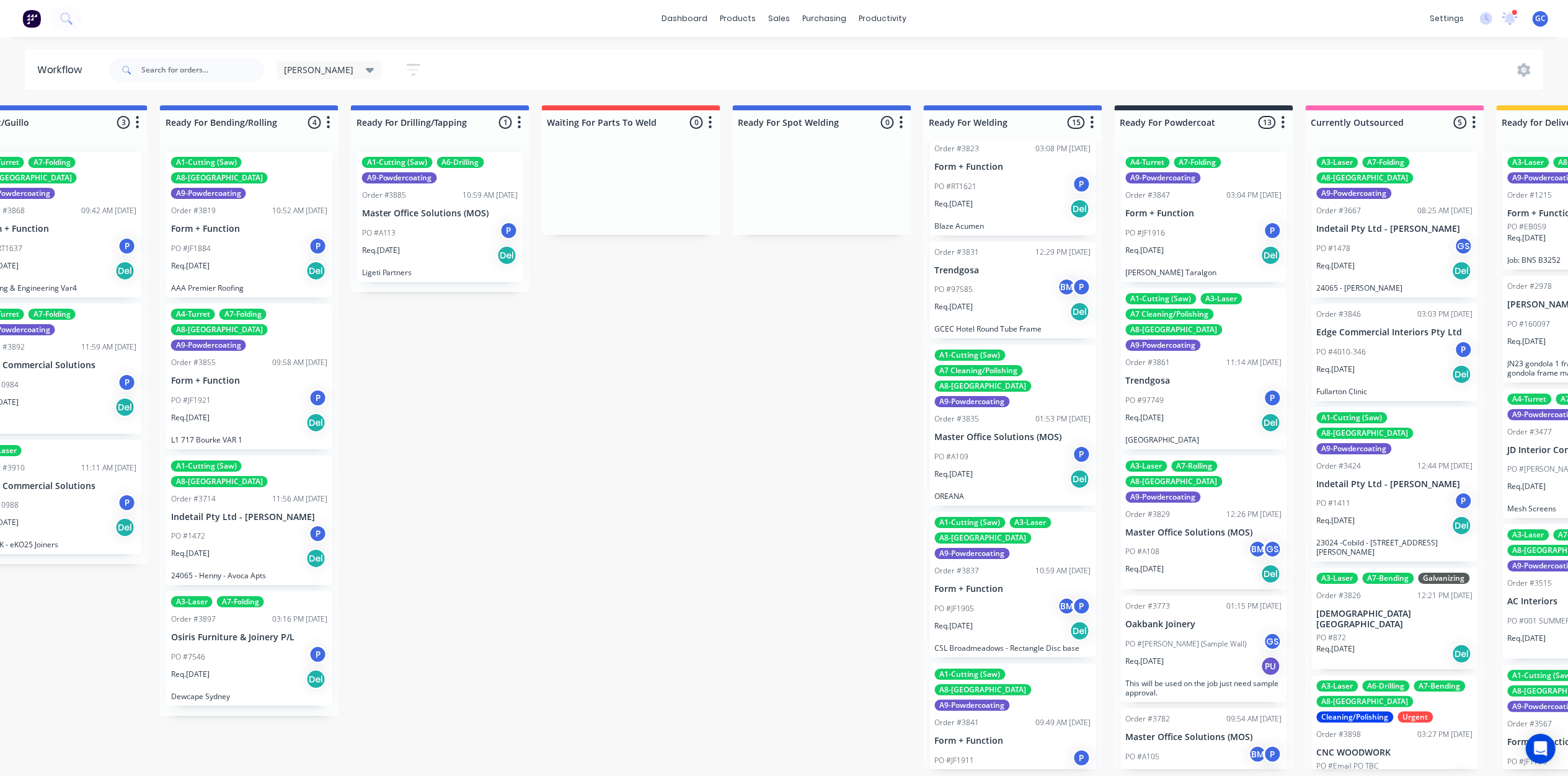
scroll to position [909, 0]
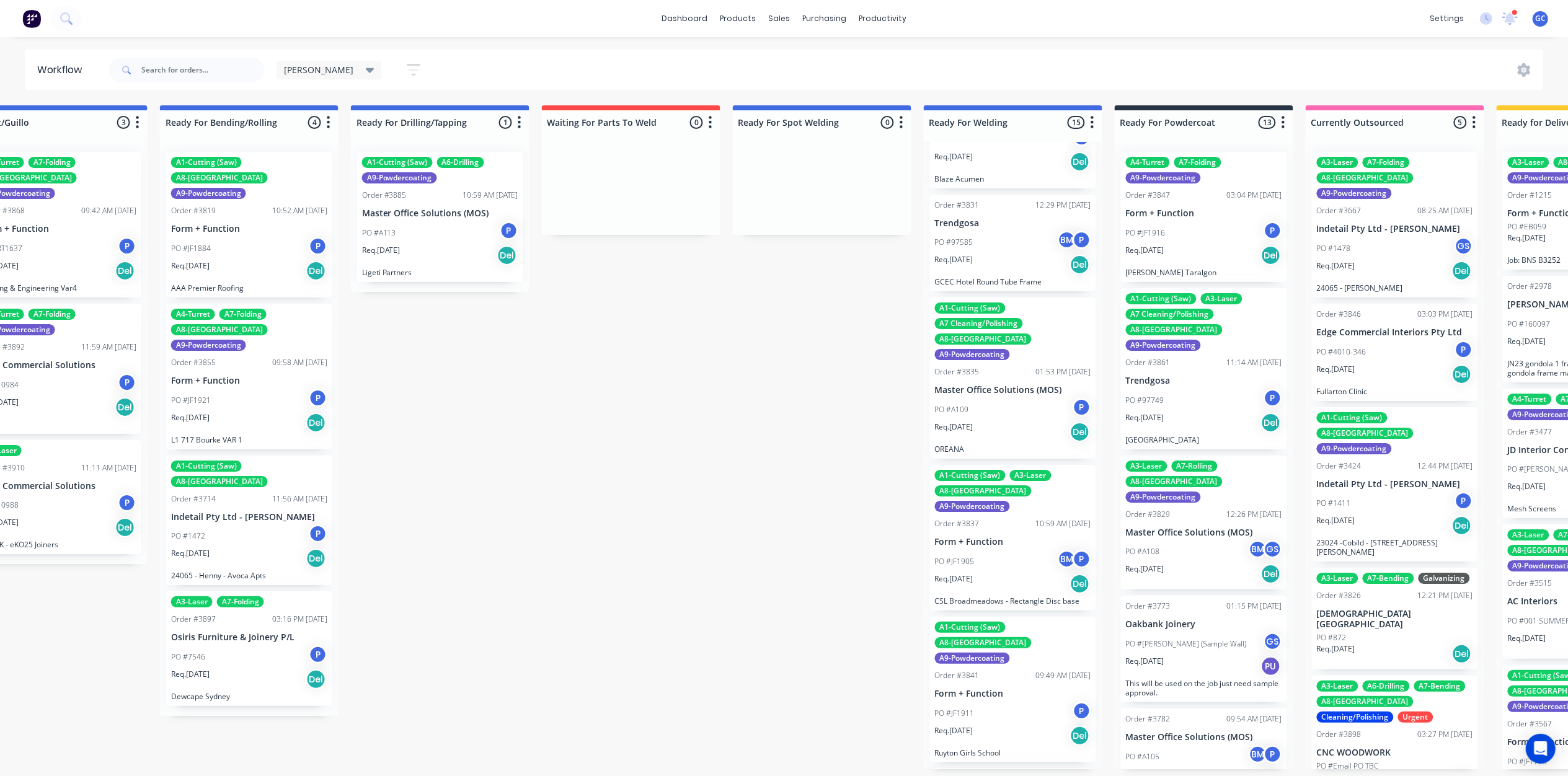
click at [1019, 398] on div "PO #A109 P" at bounding box center [1013, 409] width 157 height 24
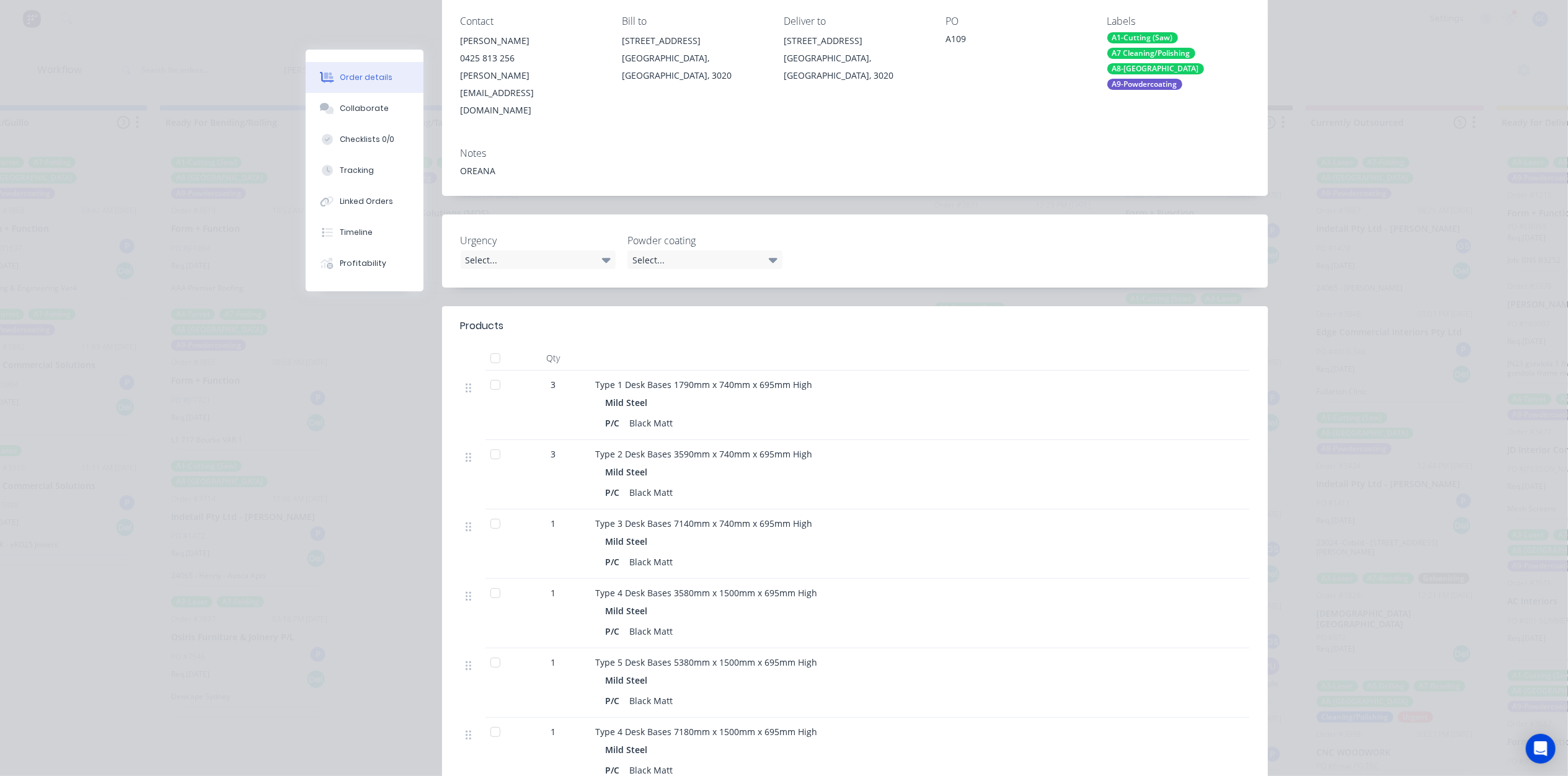
scroll to position [0, 0]
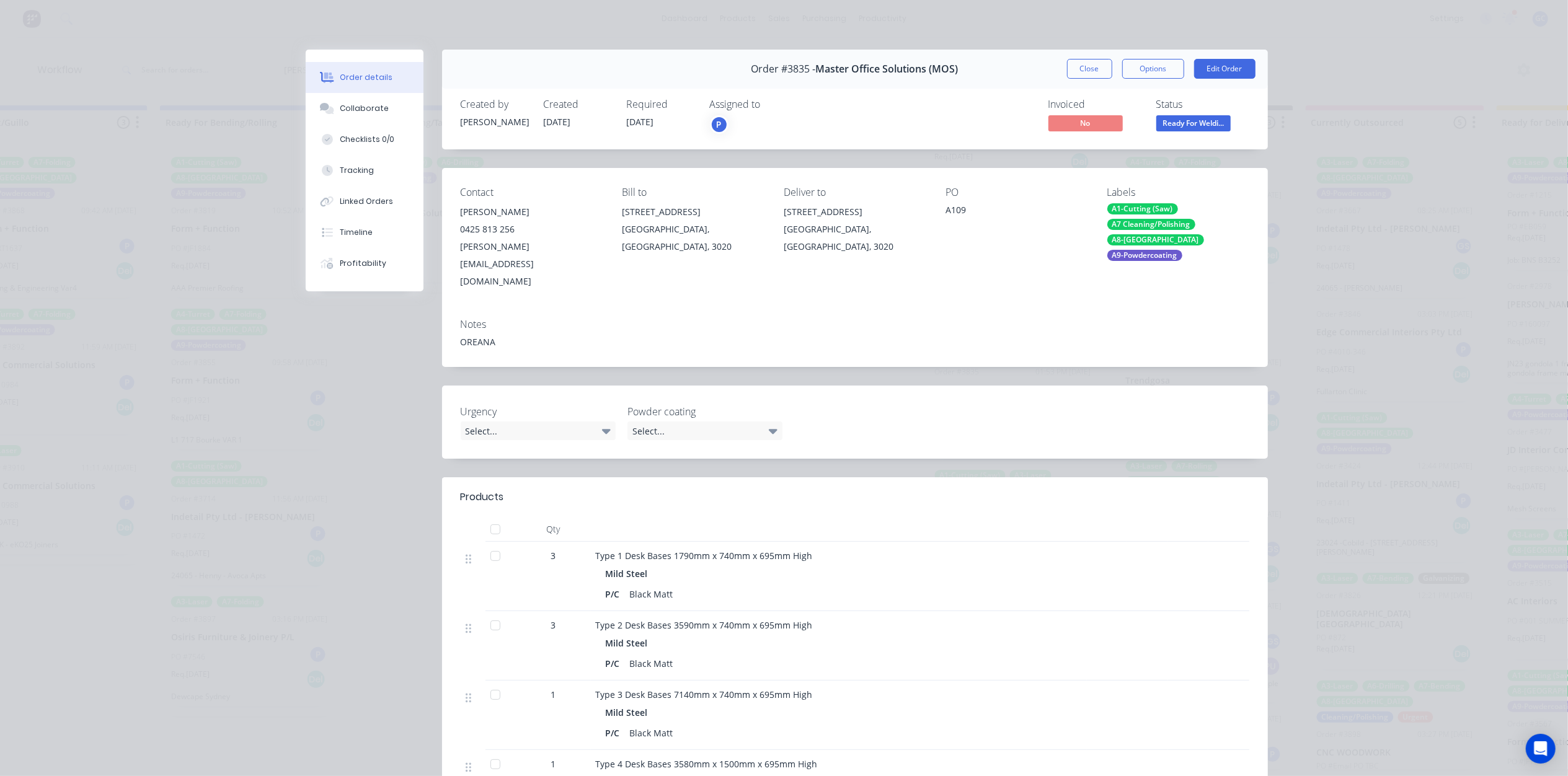
click at [1196, 129] on span "Ready For Weldi..." at bounding box center [1193, 123] width 74 height 16
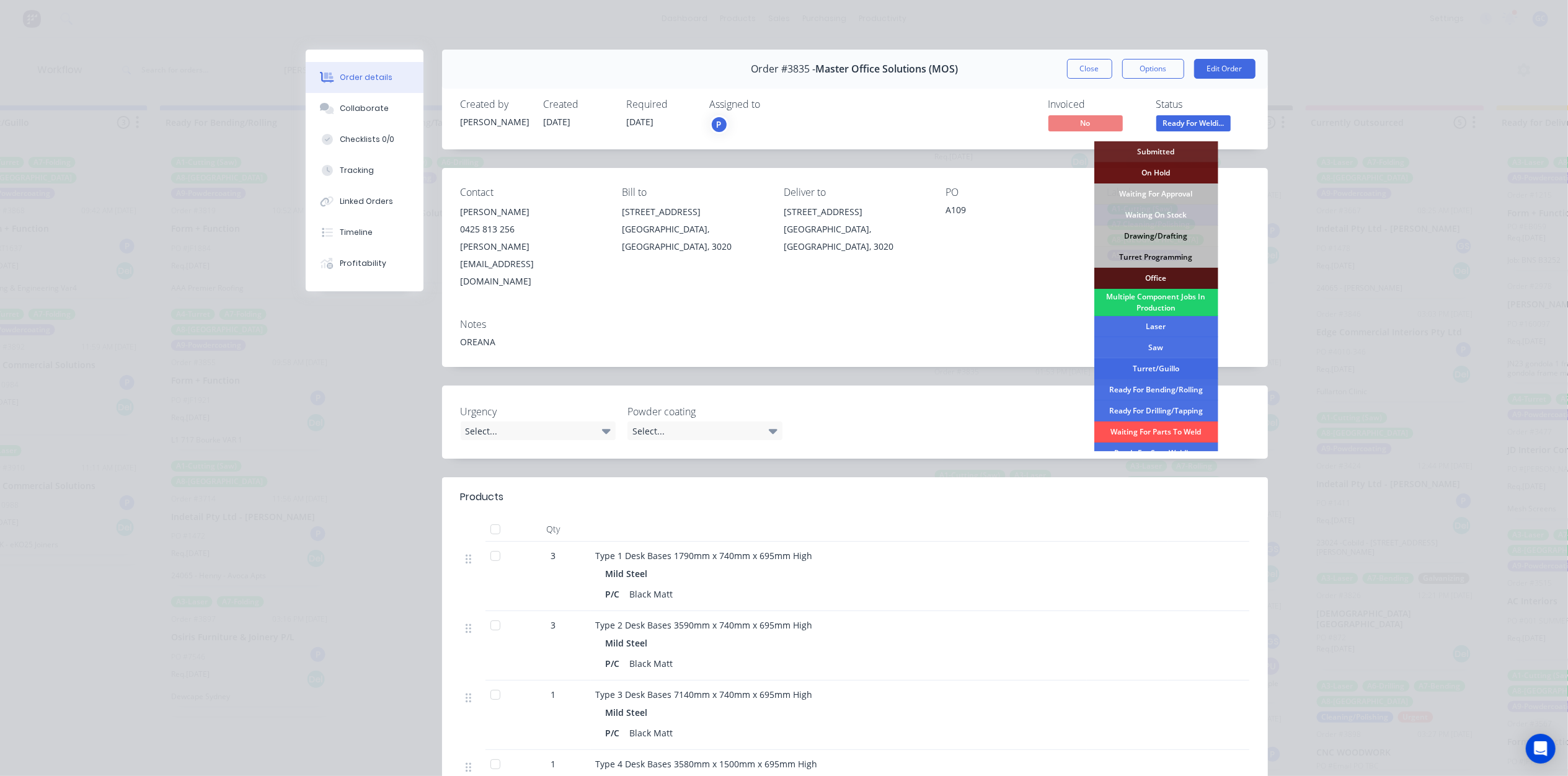
scroll to position [139, 0]
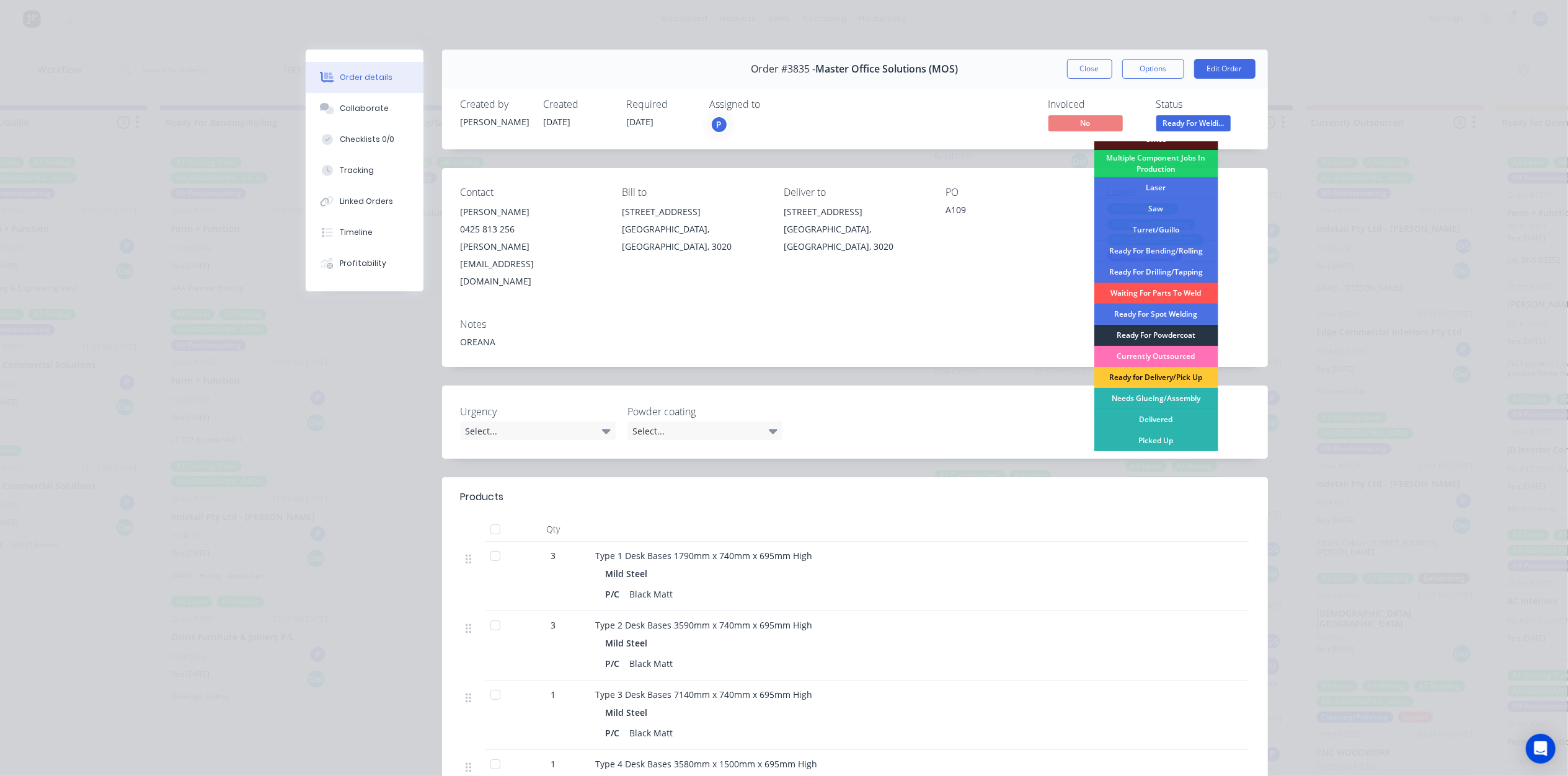
click at [1163, 331] on div "Ready For Powdercoat" at bounding box center [1156, 335] width 124 height 21
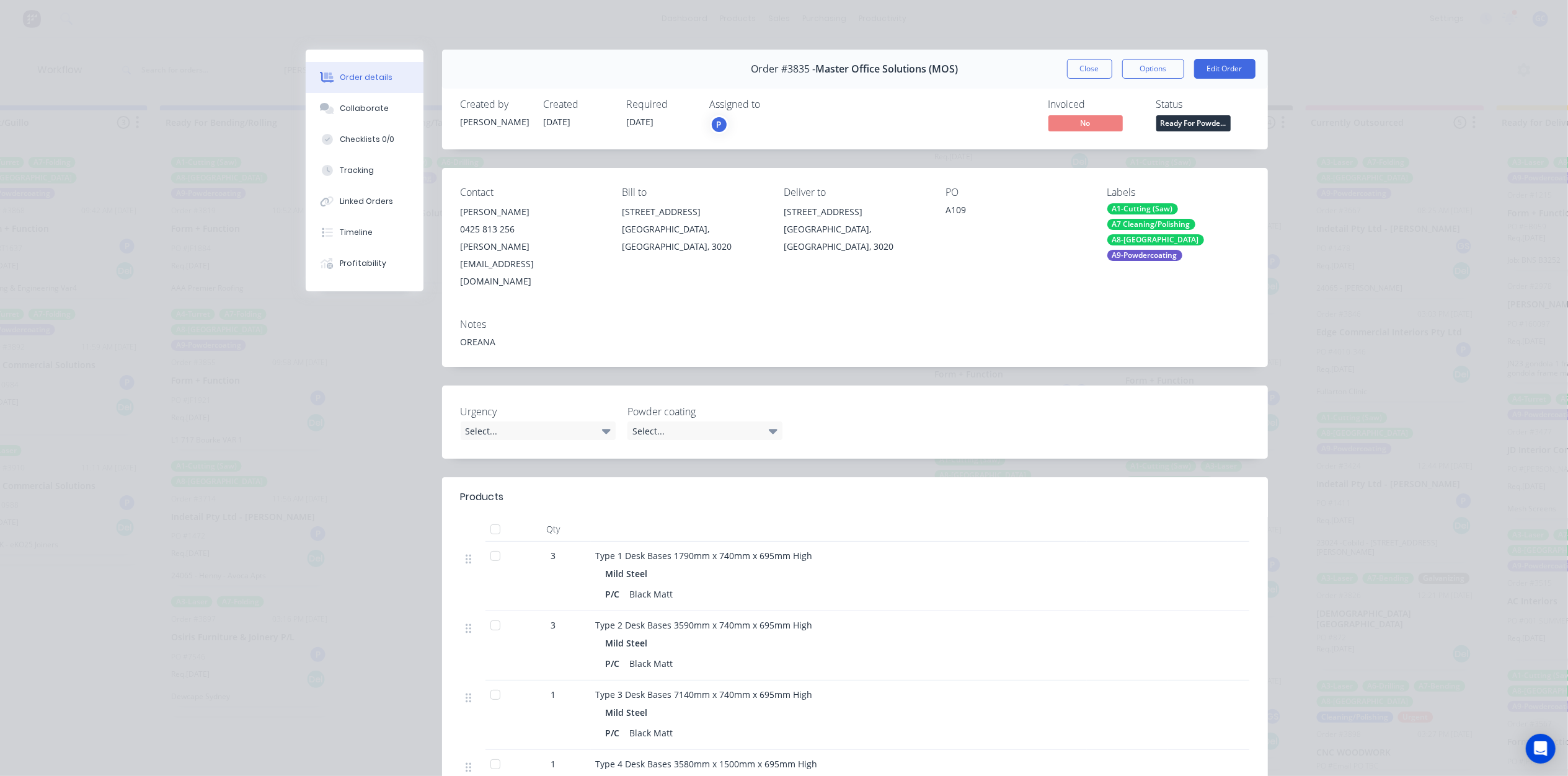
click at [1094, 68] on button "Close" at bounding box center [1089, 68] width 45 height 20
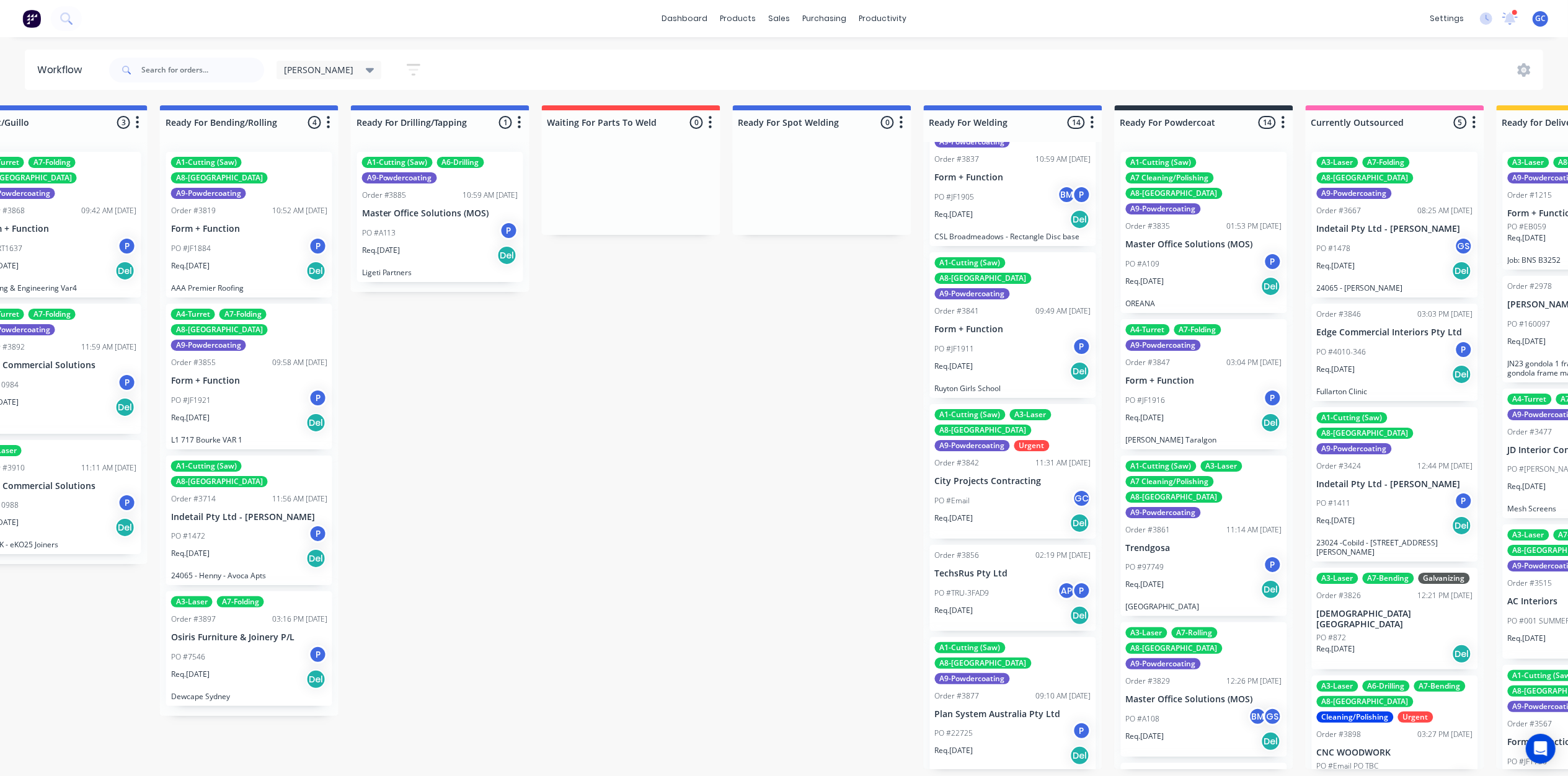
scroll to position [1157, 0]
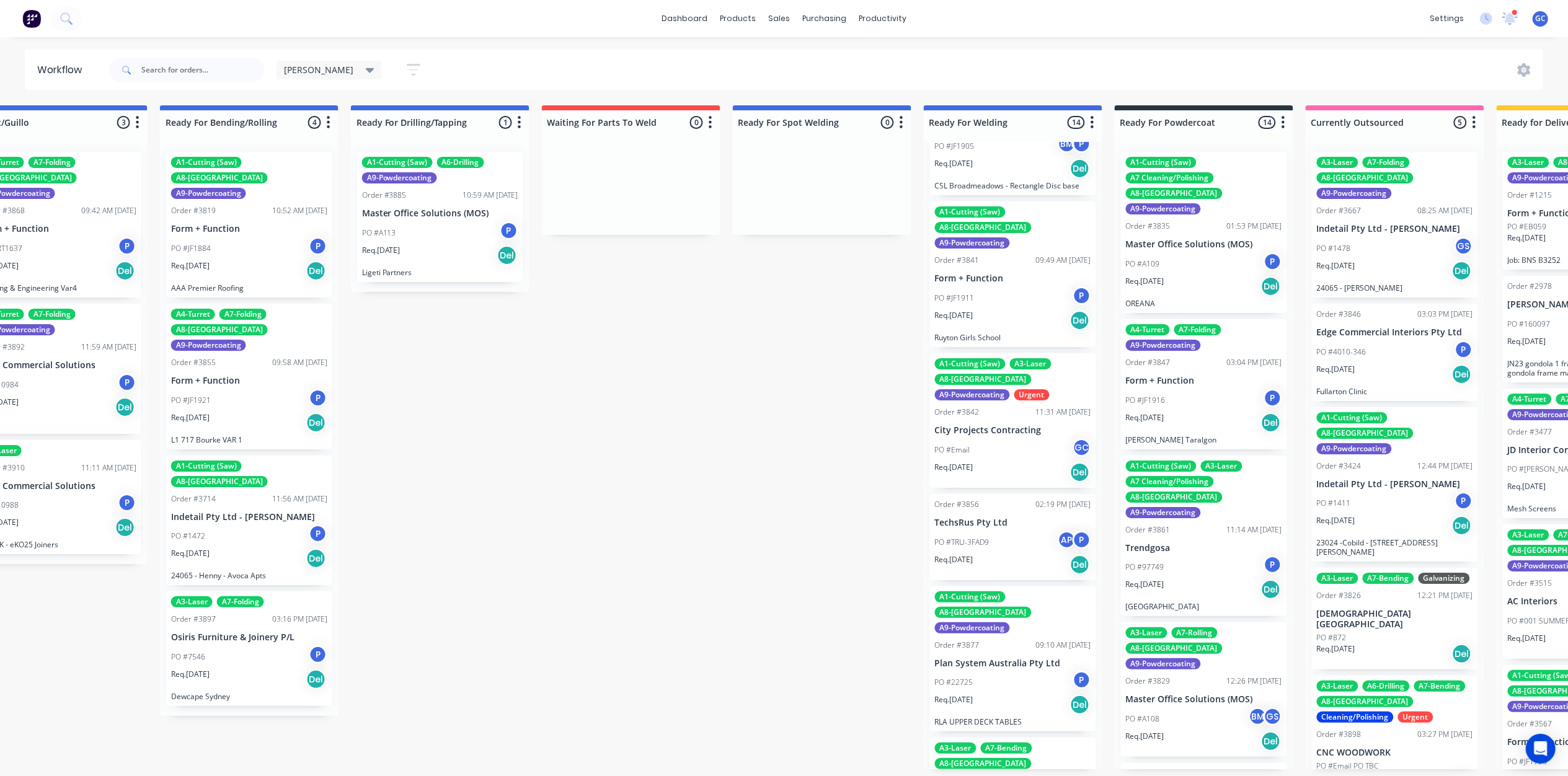
click at [1005, 425] on p "City Projects Contracting" at bounding box center [1013, 430] width 157 height 11
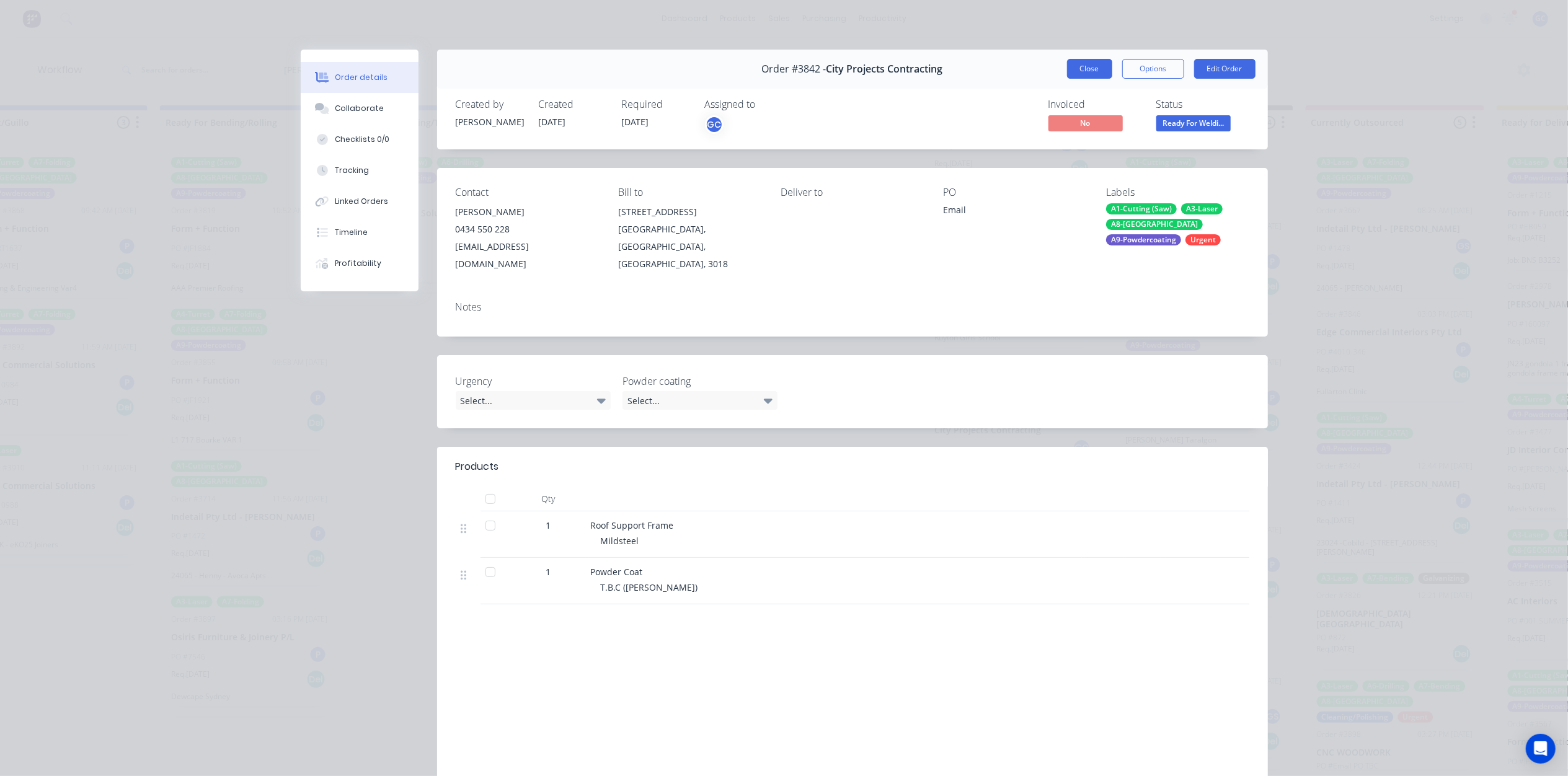
click at [1082, 69] on button "Close" at bounding box center [1089, 68] width 45 height 20
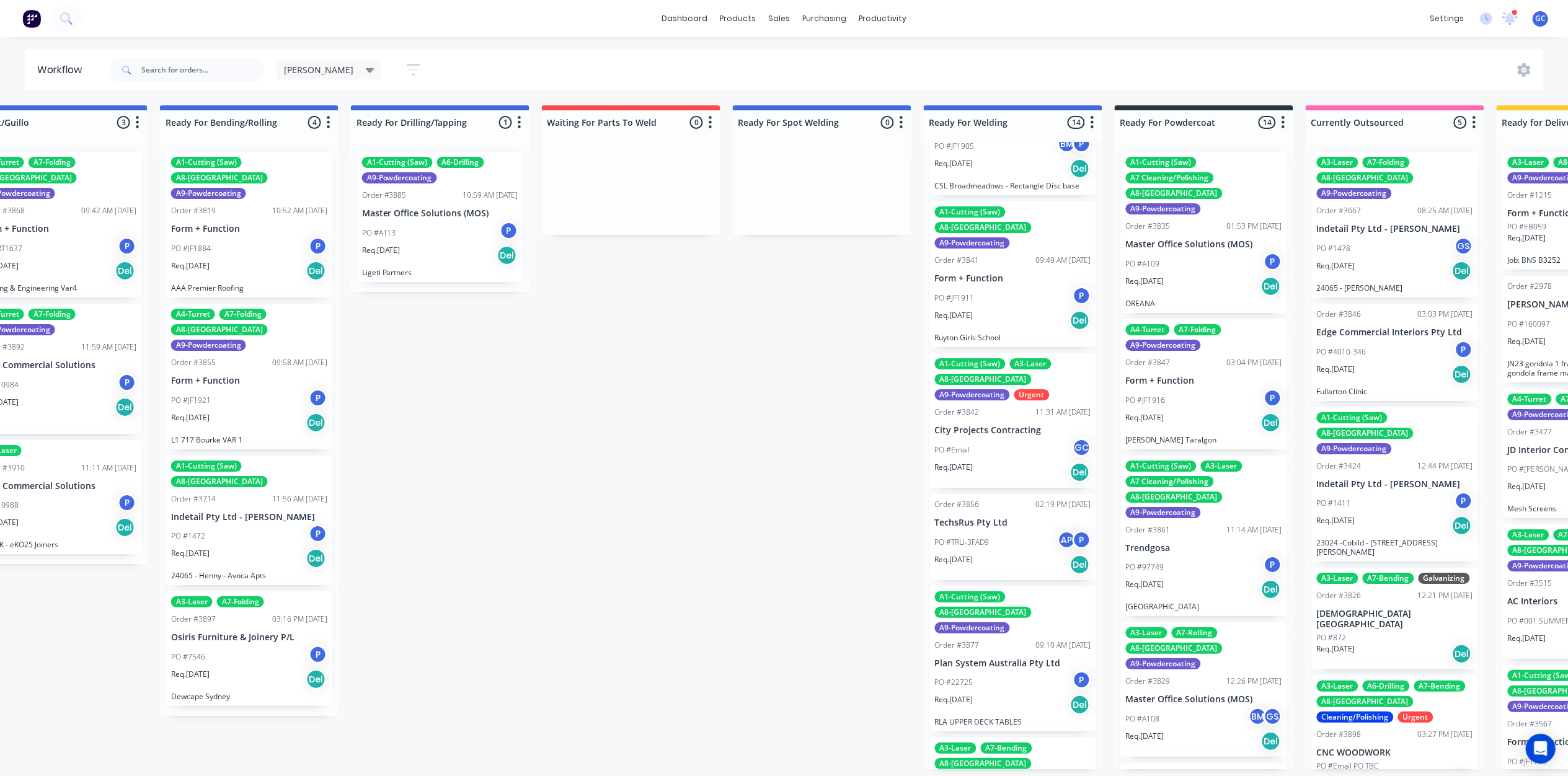
scroll to position [1159, 0]
click at [993, 528] on div "PO #TRU-3FAD9 AP P" at bounding box center [1013, 540] width 157 height 24
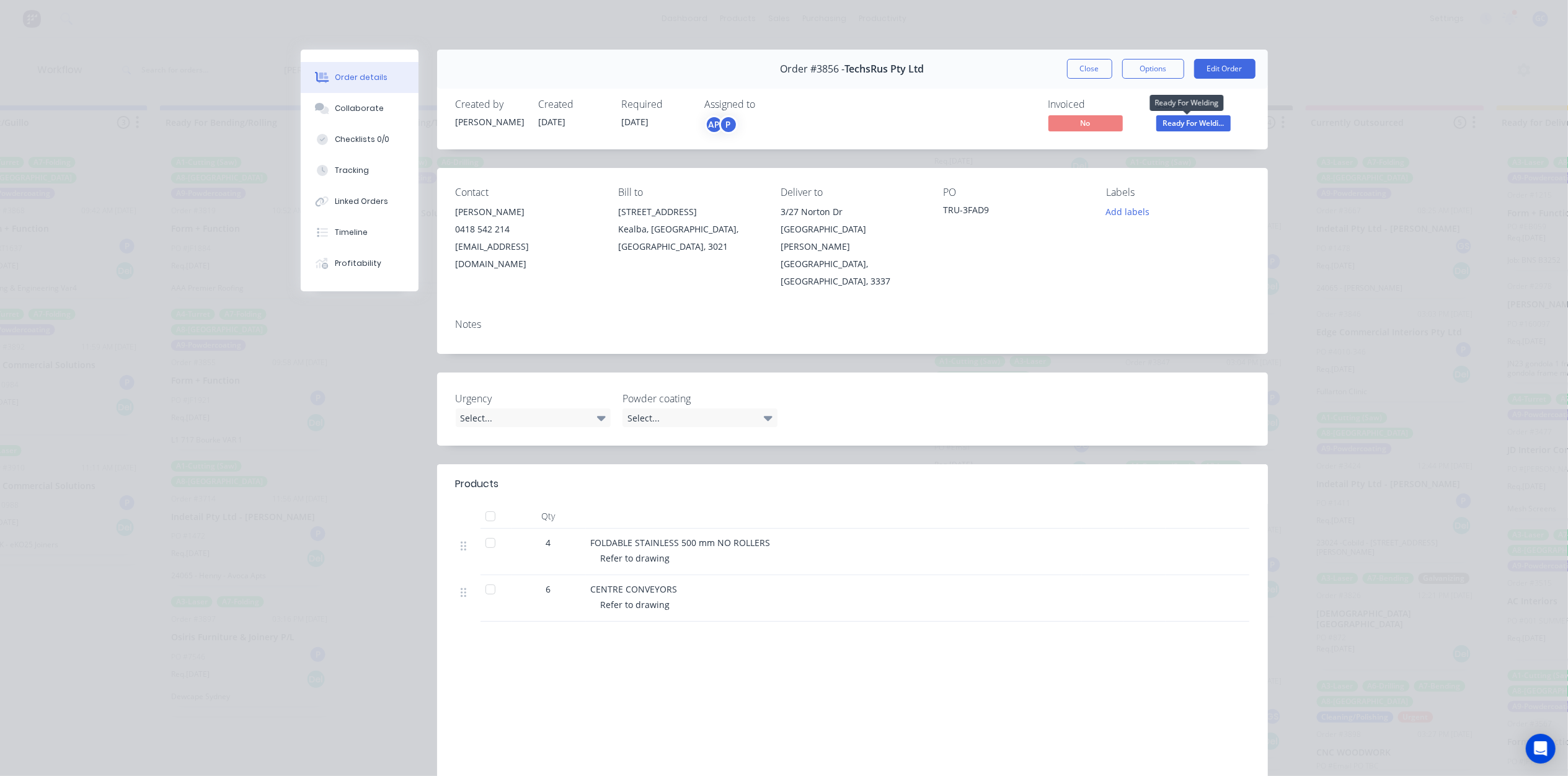
click at [1176, 119] on span "Ready For Weldi..." at bounding box center [1193, 123] width 74 height 16
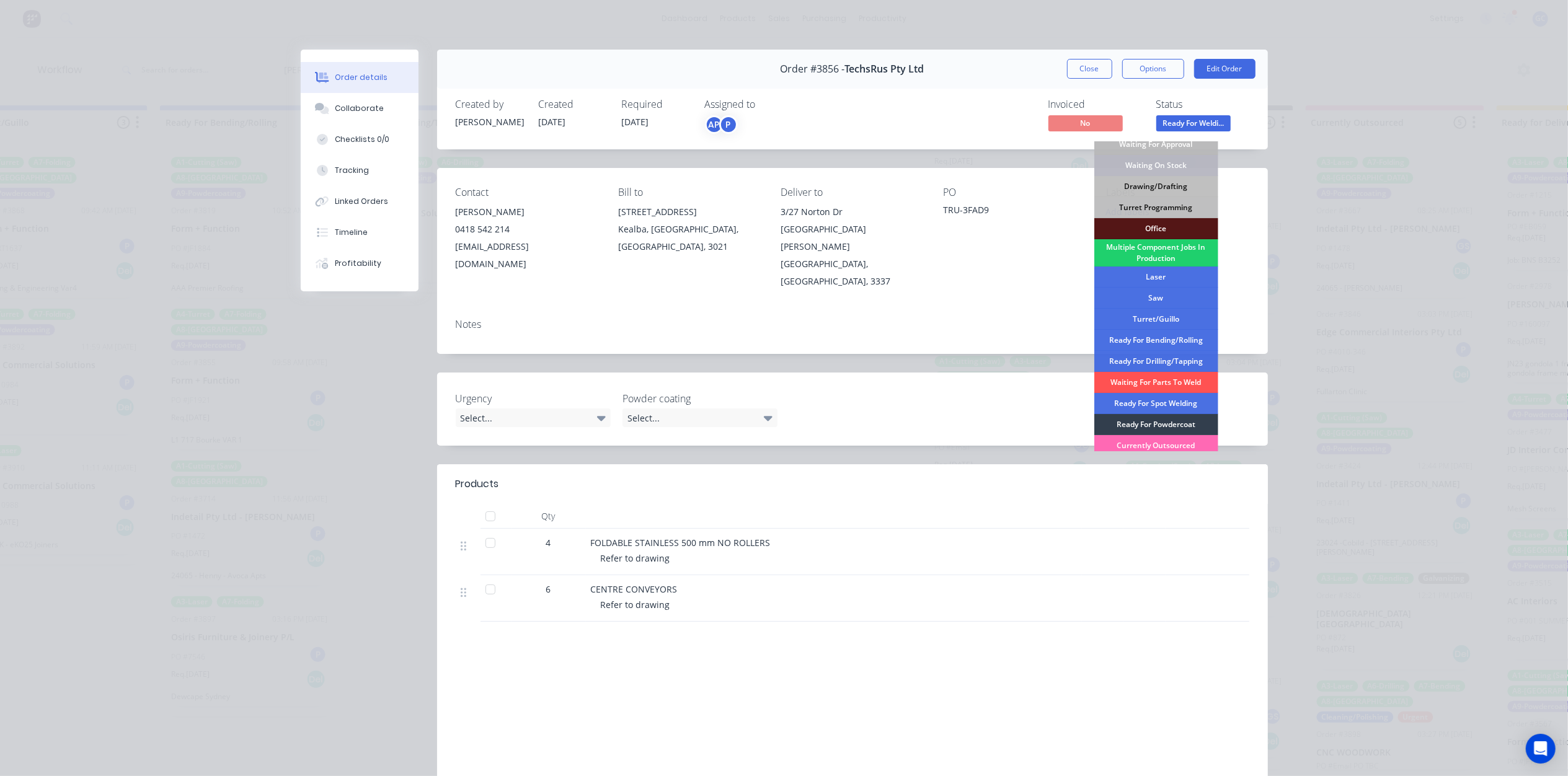
scroll to position [139, 0]
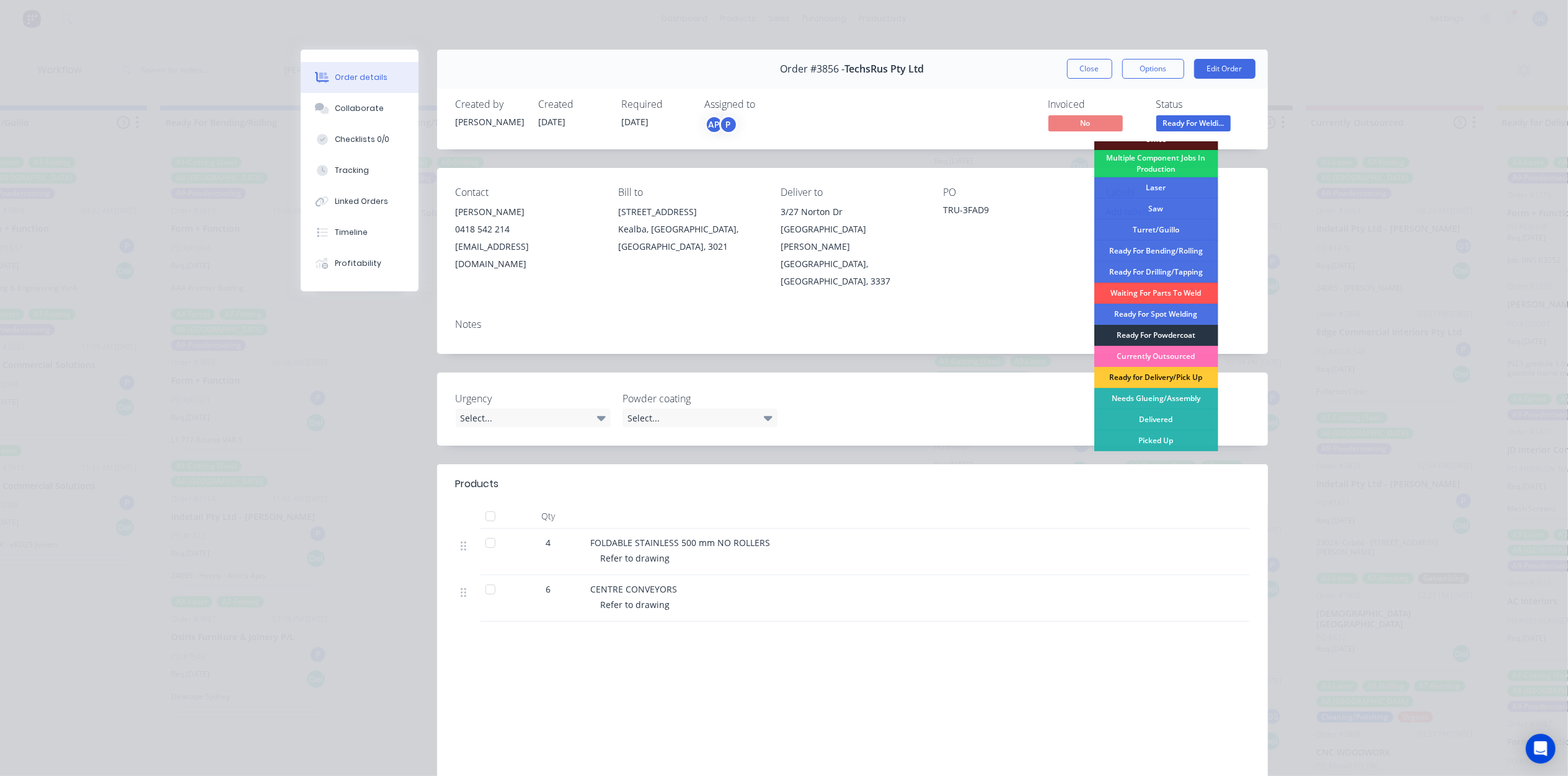
click at [1167, 336] on div "Ready For Powdercoat" at bounding box center [1156, 335] width 124 height 21
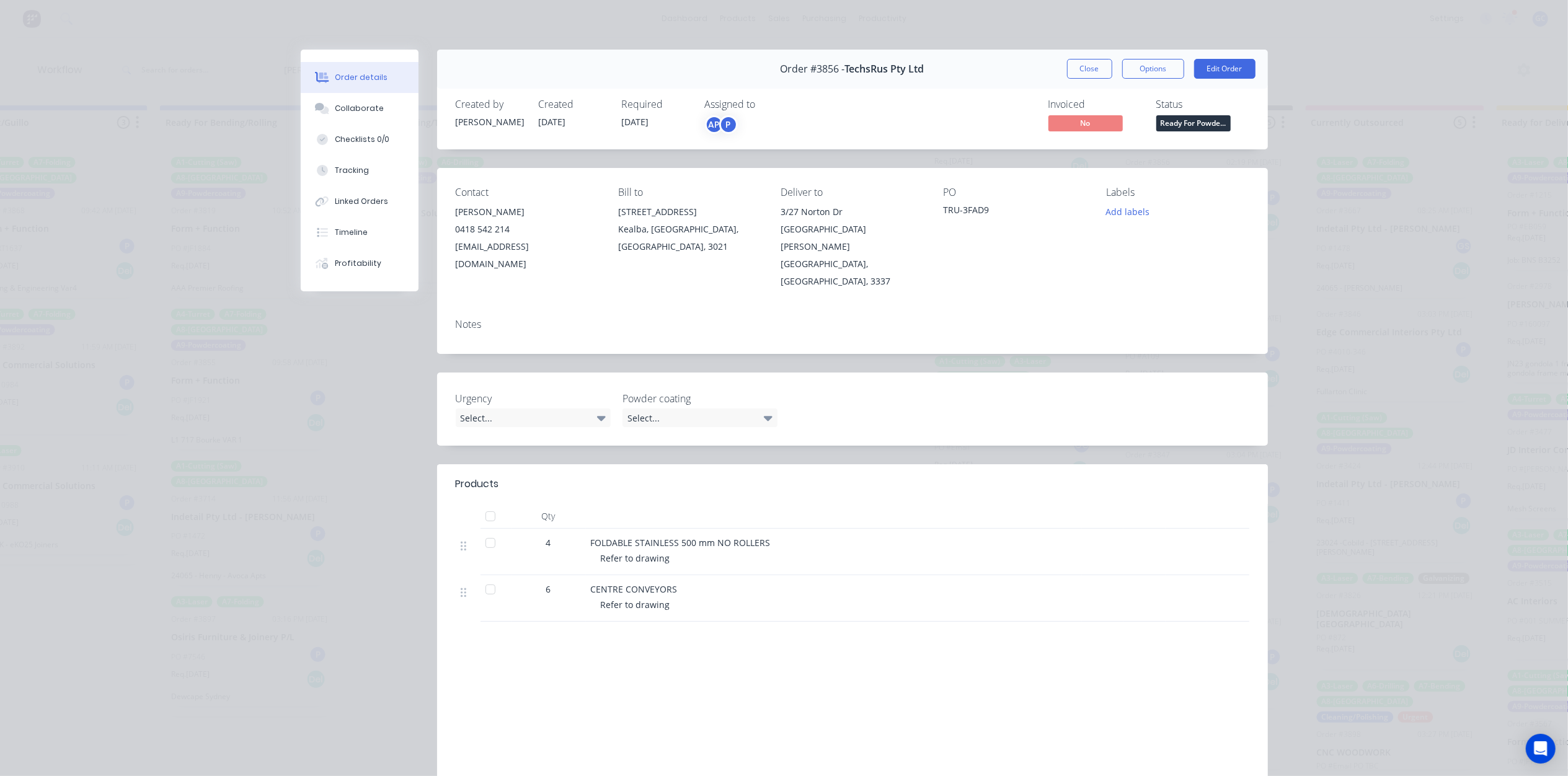
scroll to position [1068, 0]
click at [1082, 68] on button "Close" at bounding box center [1089, 68] width 45 height 20
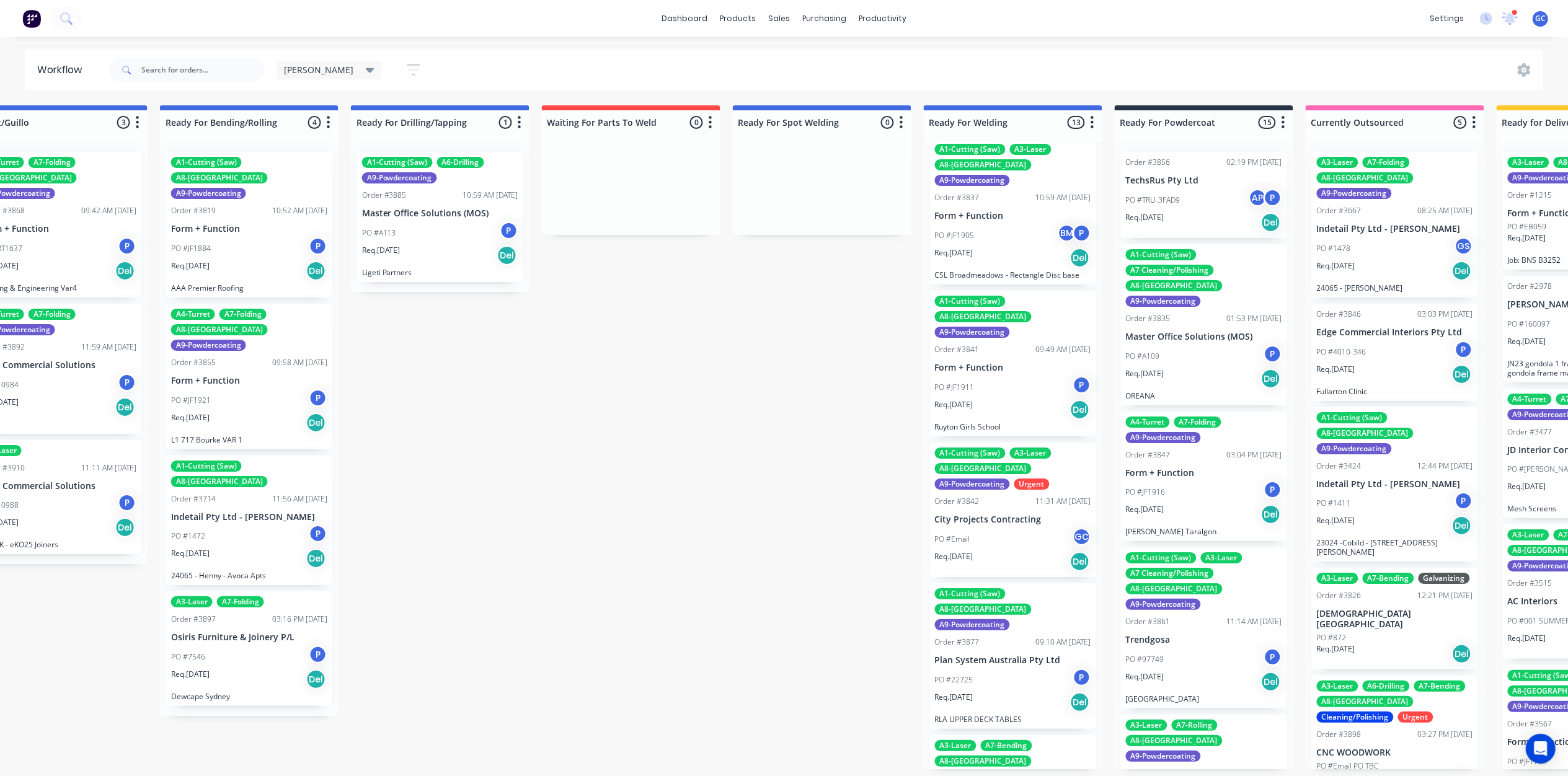
scroll to position [6, 1967]
click at [995, 668] on div "PO #22725 P" at bounding box center [1013, 680] width 157 height 24
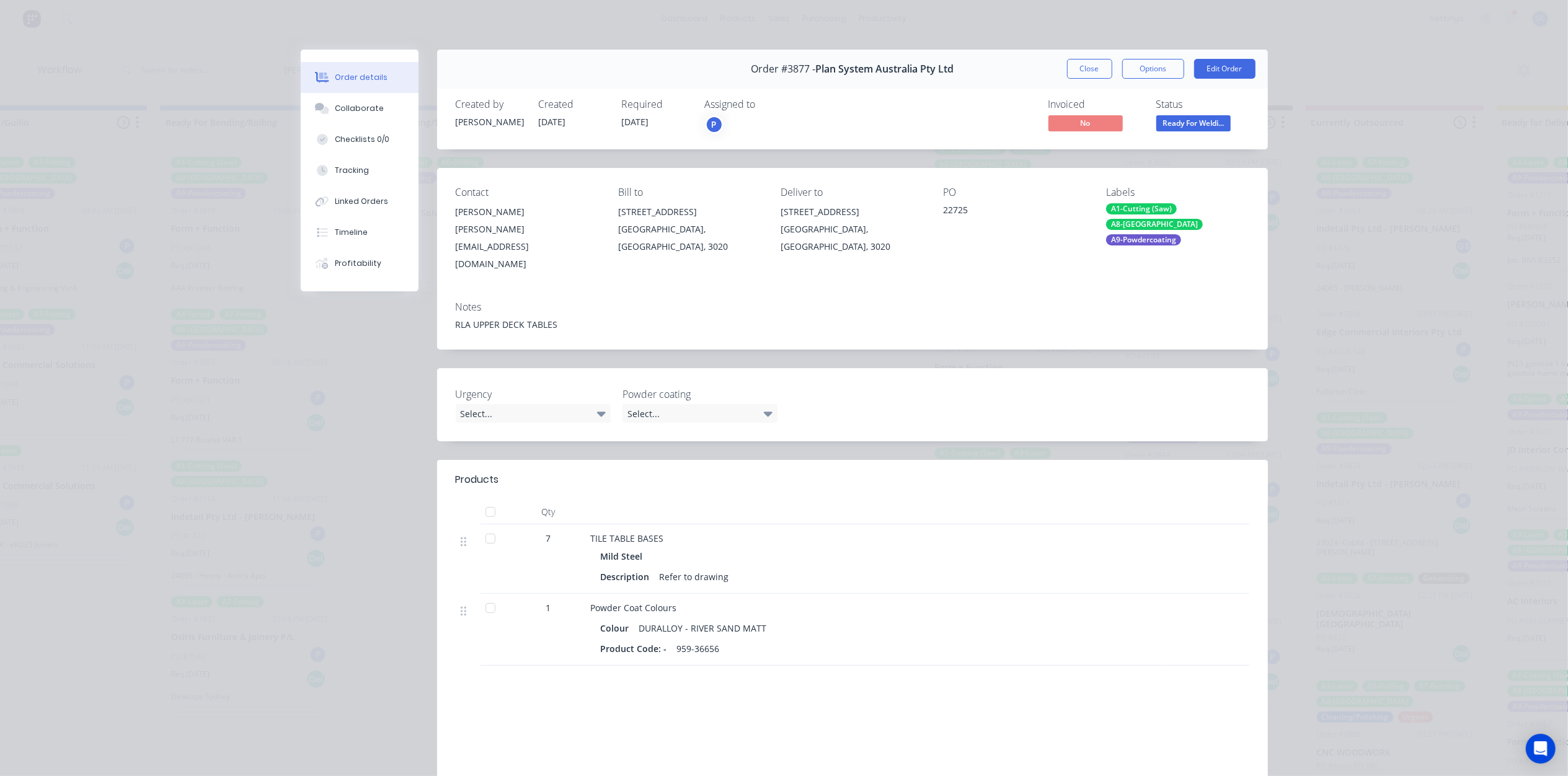
click at [1094, 80] on div "Order #3877 - Plan System Australia Pty Ltd Close Options Edit Order" at bounding box center [852, 68] width 831 height 39
click at [1081, 60] on button "Close" at bounding box center [1089, 68] width 45 height 20
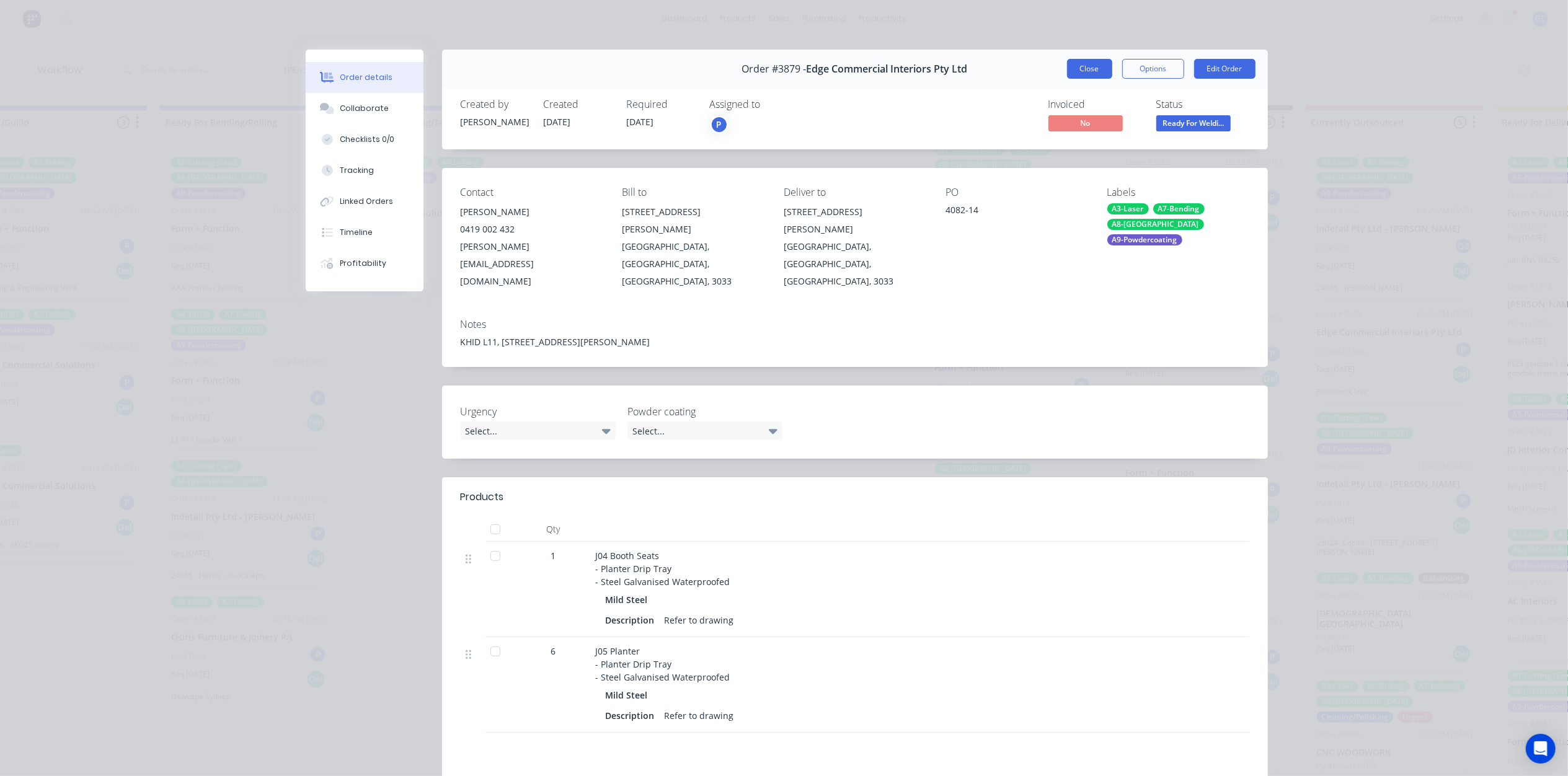
click at [1091, 74] on button "Close" at bounding box center [1089, 68] width 45 height 20
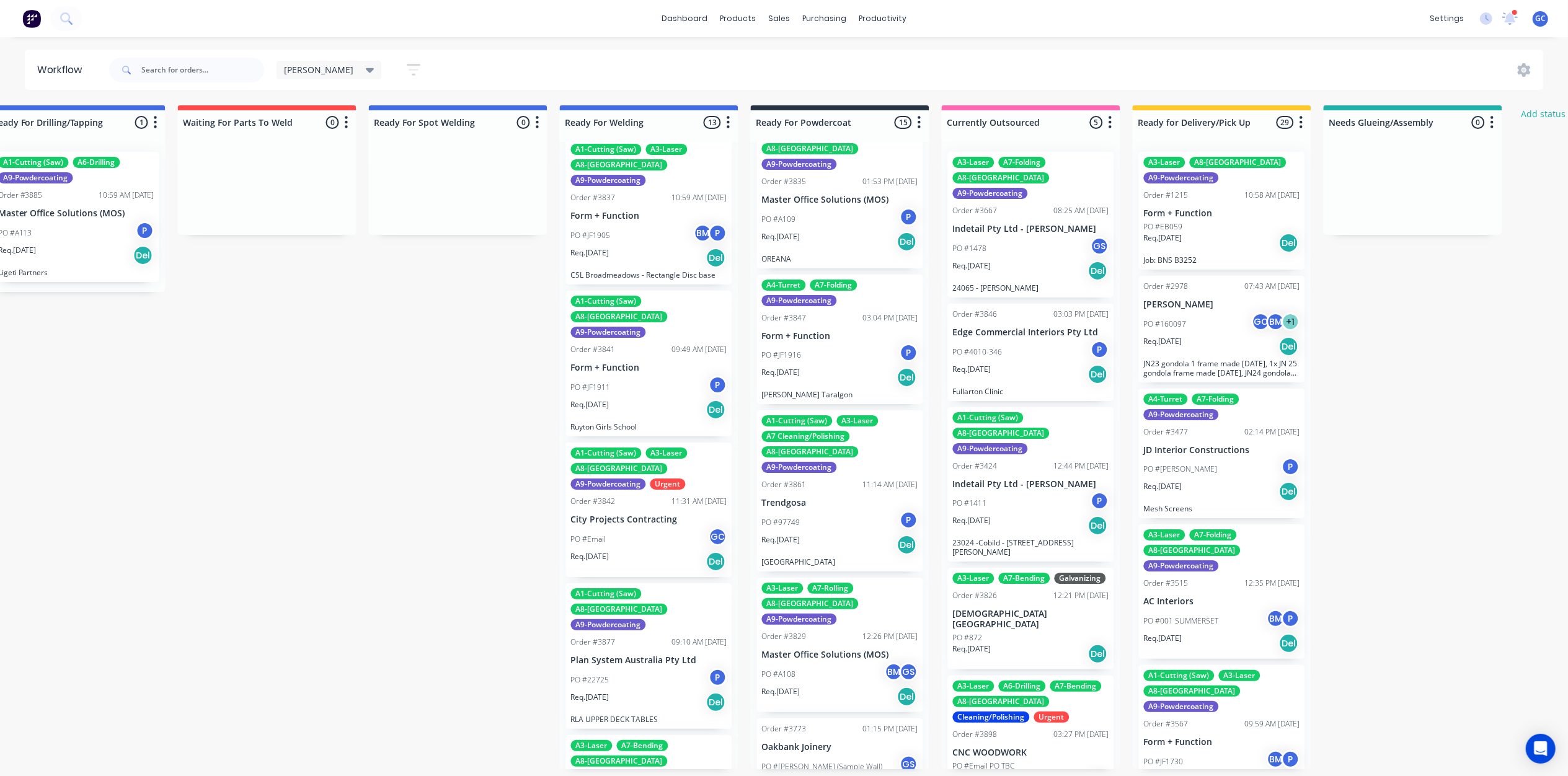
scroll to position [165, 0]
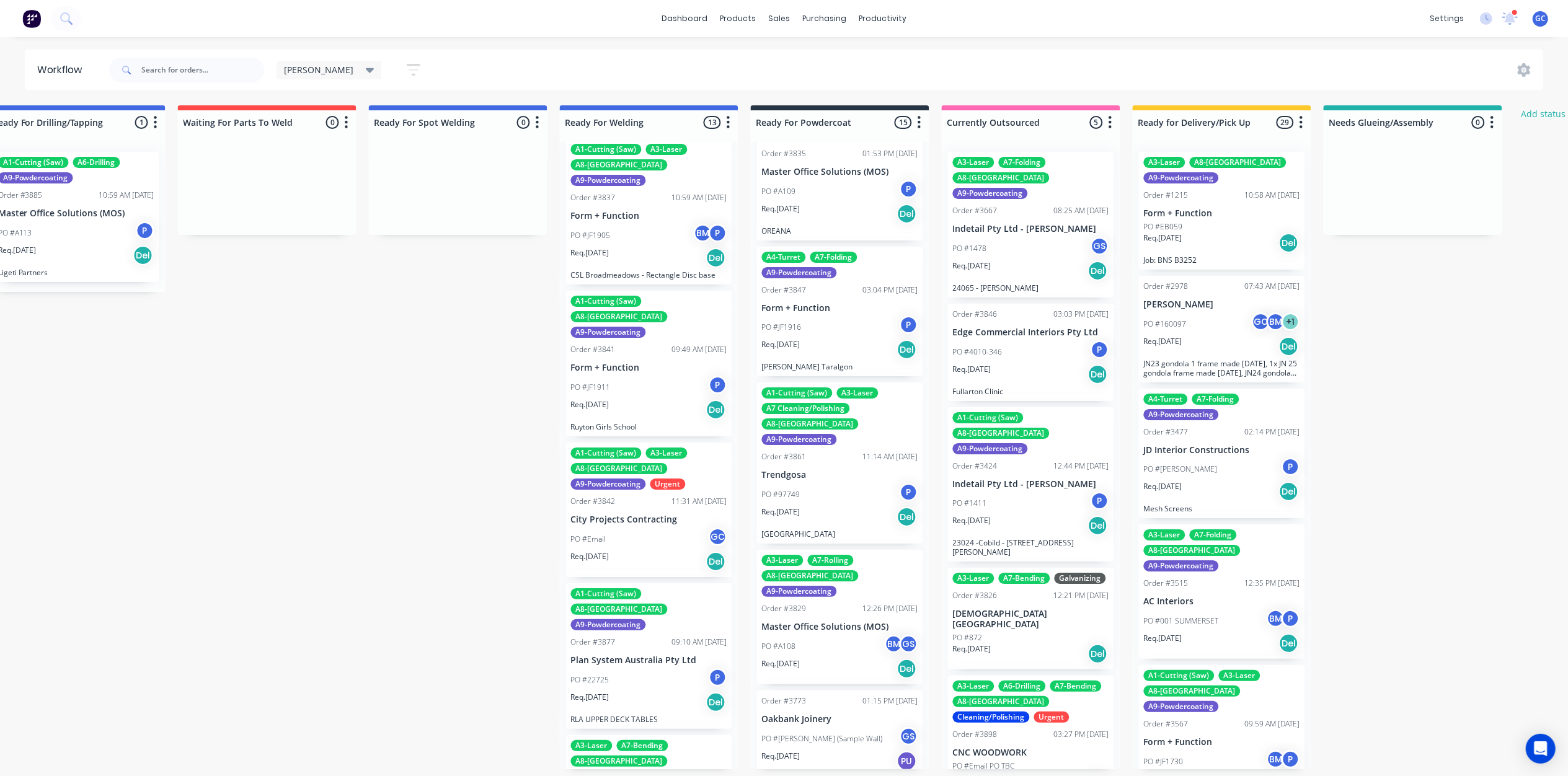
click at [833, 318] on div "PO #JF1916 P" at bounding box center [840, 327] width 157 height 24
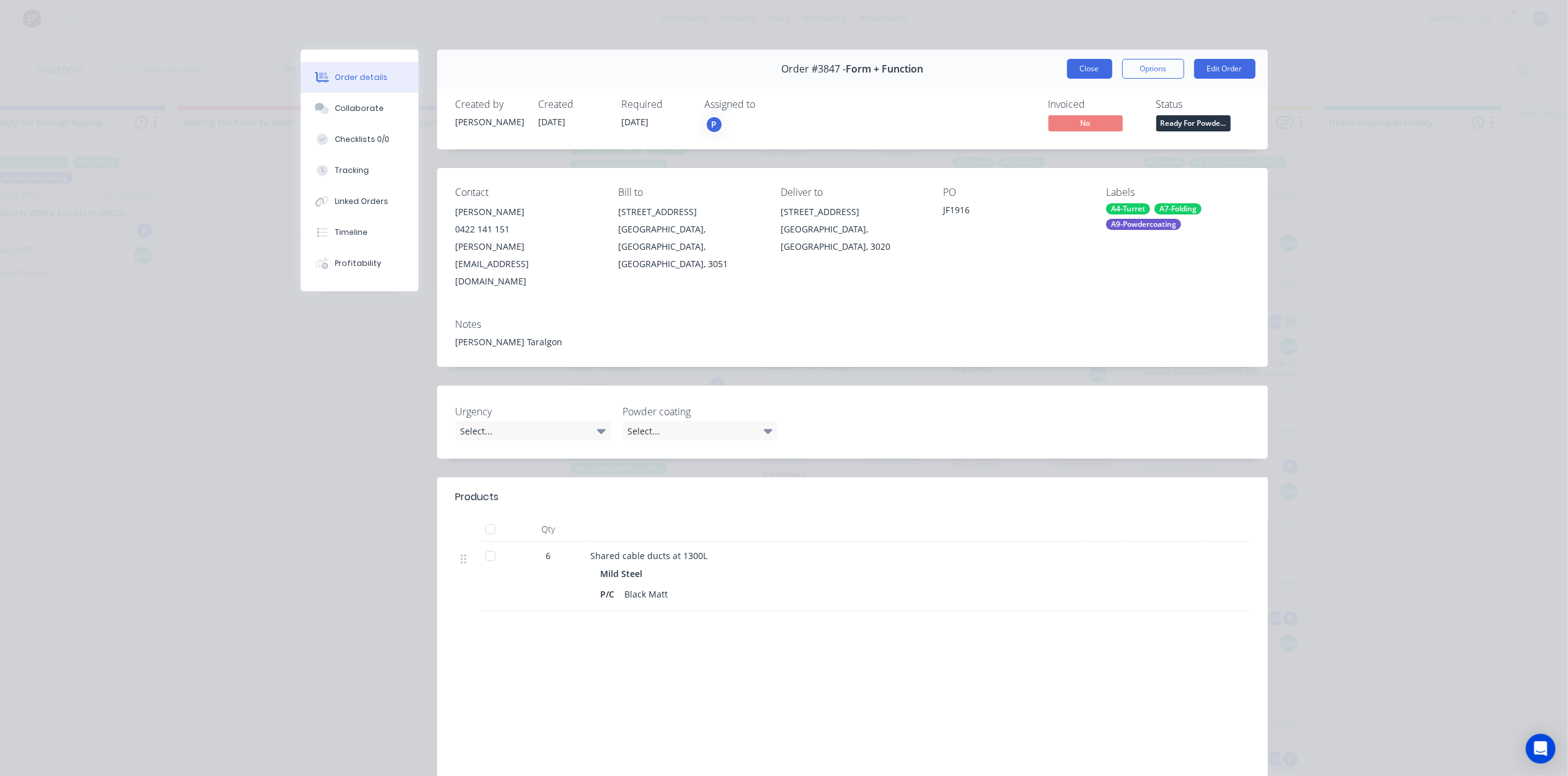
click at [1067, 61] on button "Close" at bounding box center [1089, 68] width 45 height 20
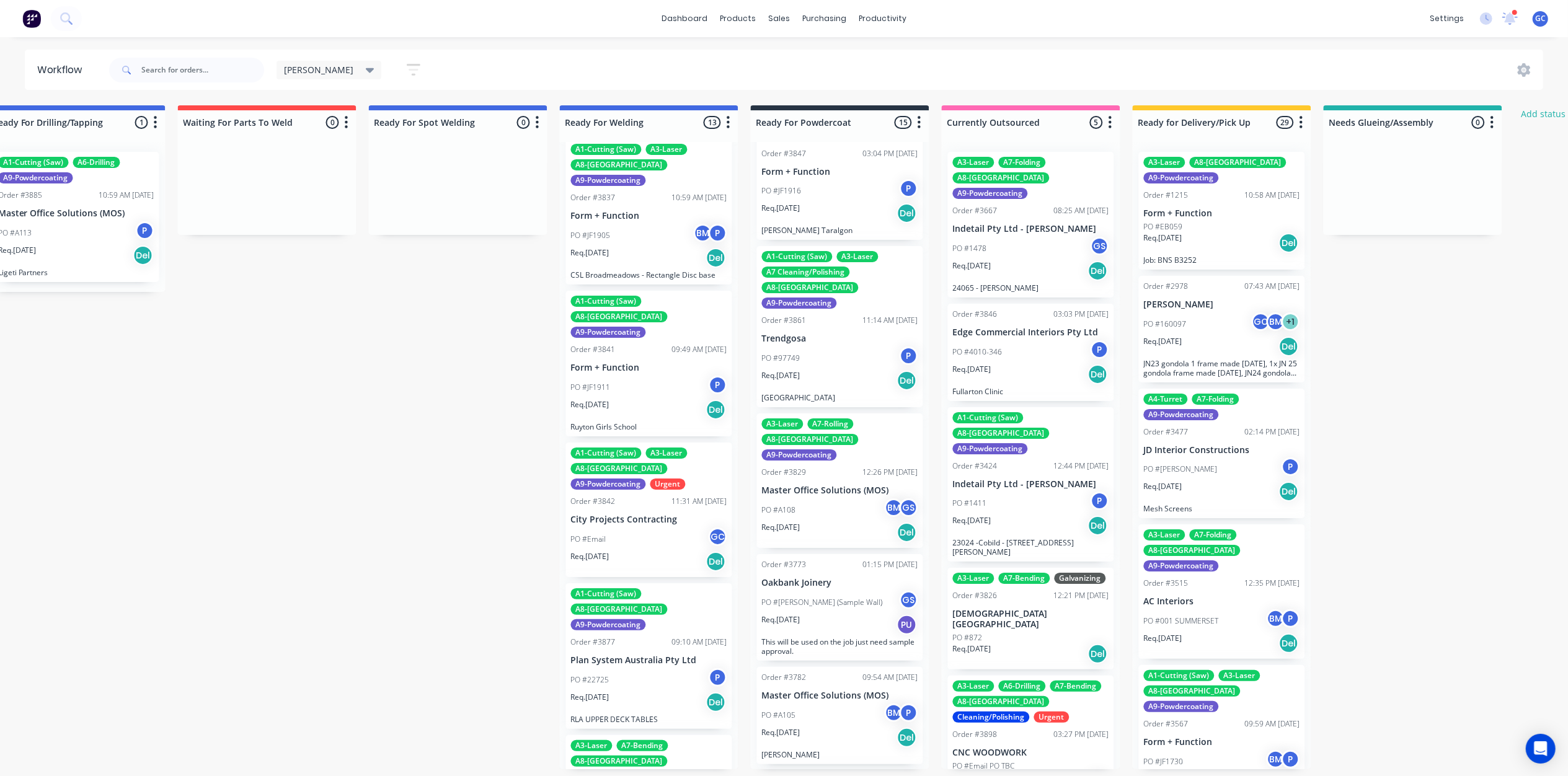
scroll to position [330, 0]
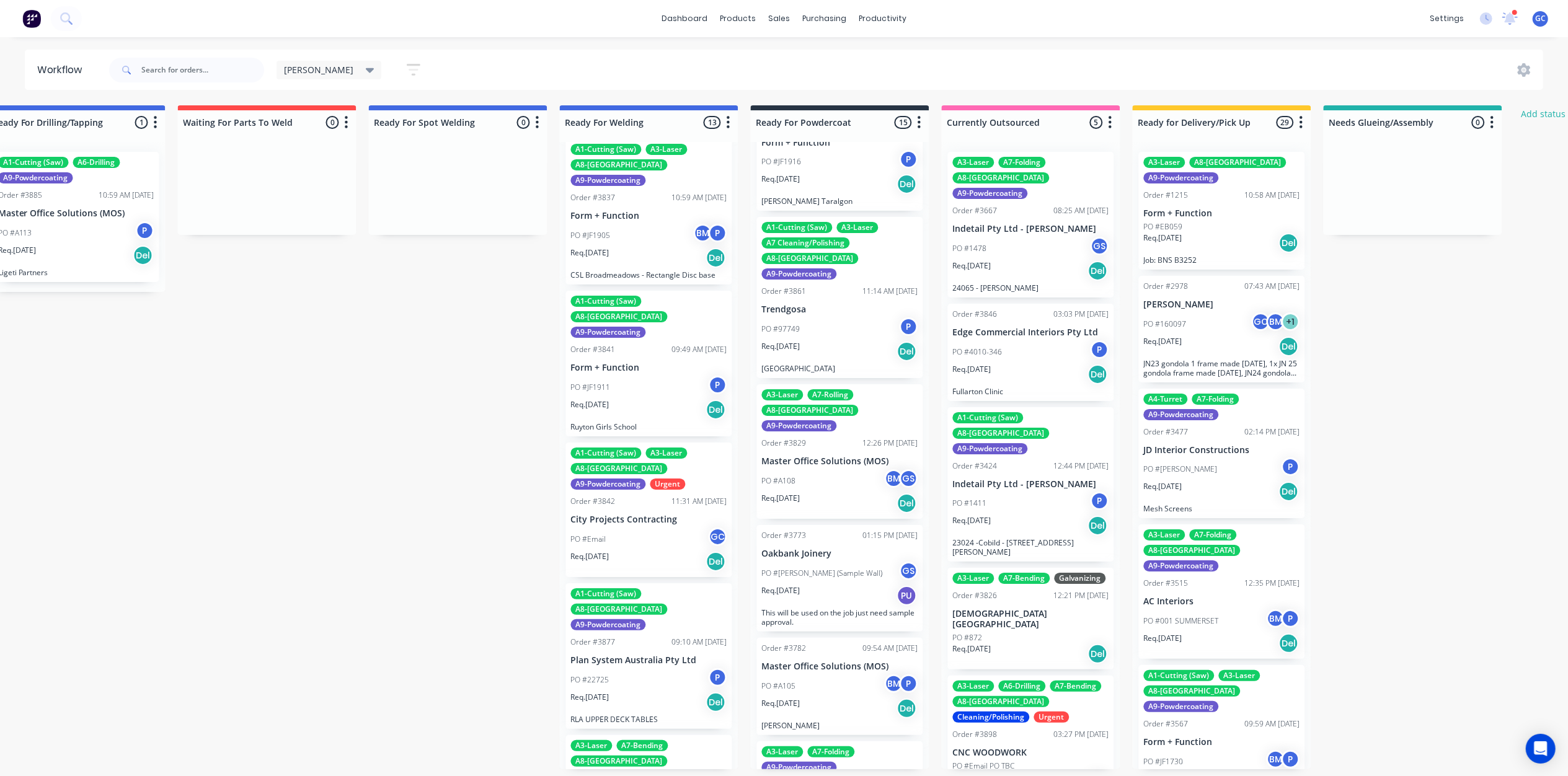
click at [824, 341] on div "Req. 09/09/25 Del" at bounding box center [840, 352] width 157 height 21
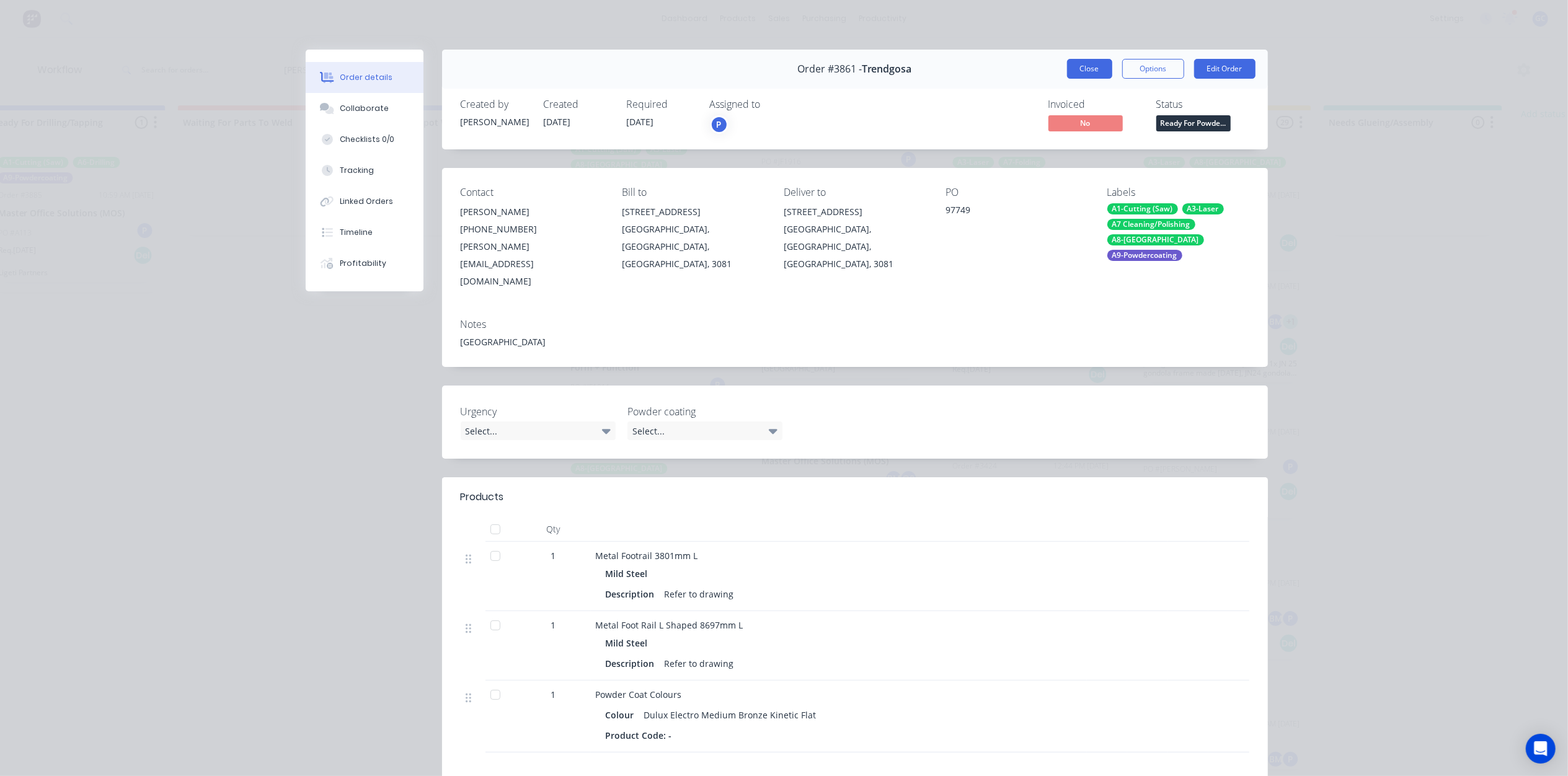
click at [1073, 76] on button "Close" at bounding box center [1089, 68] width 45 height 20
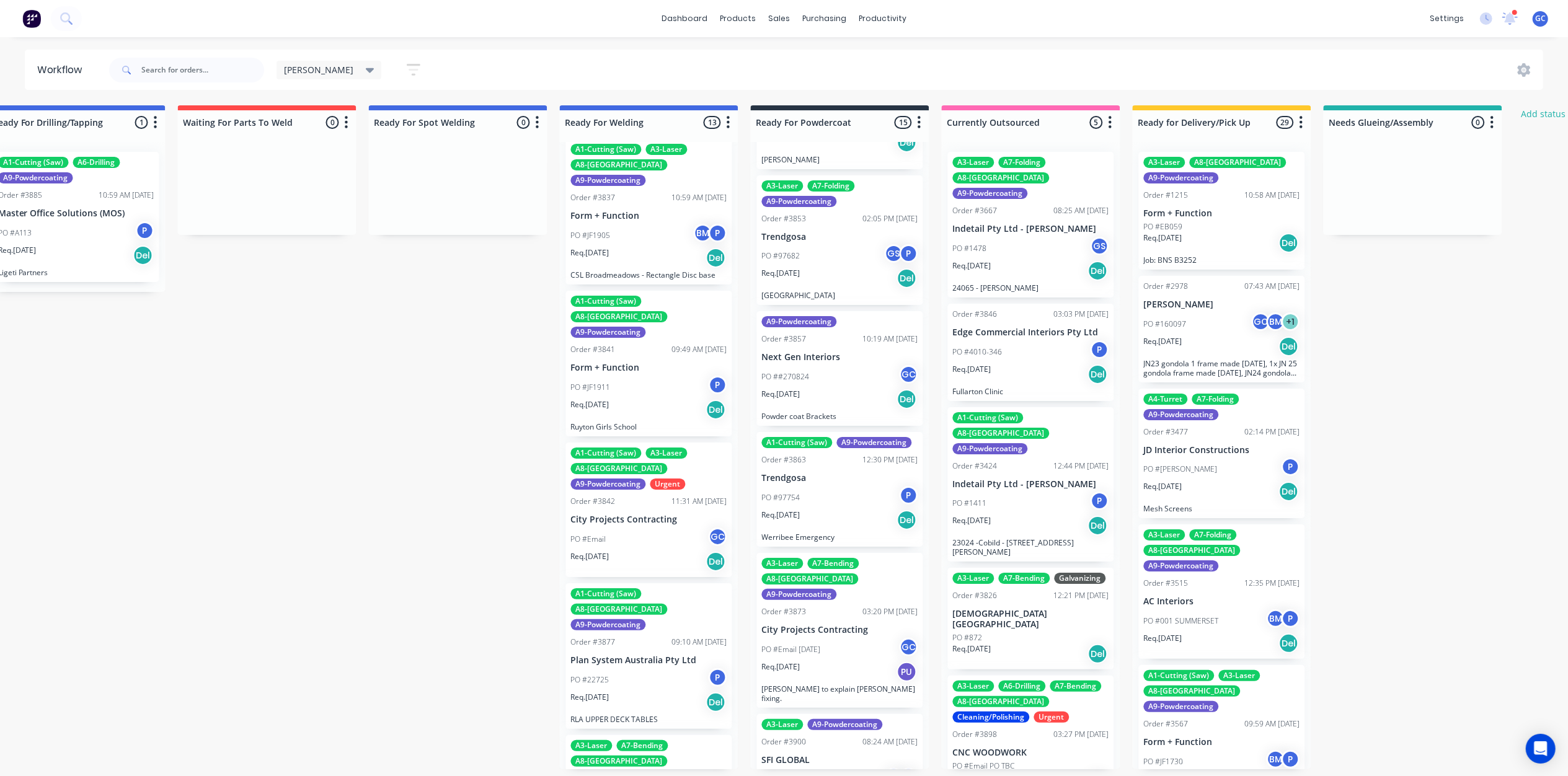
scroll to position [909, 0]
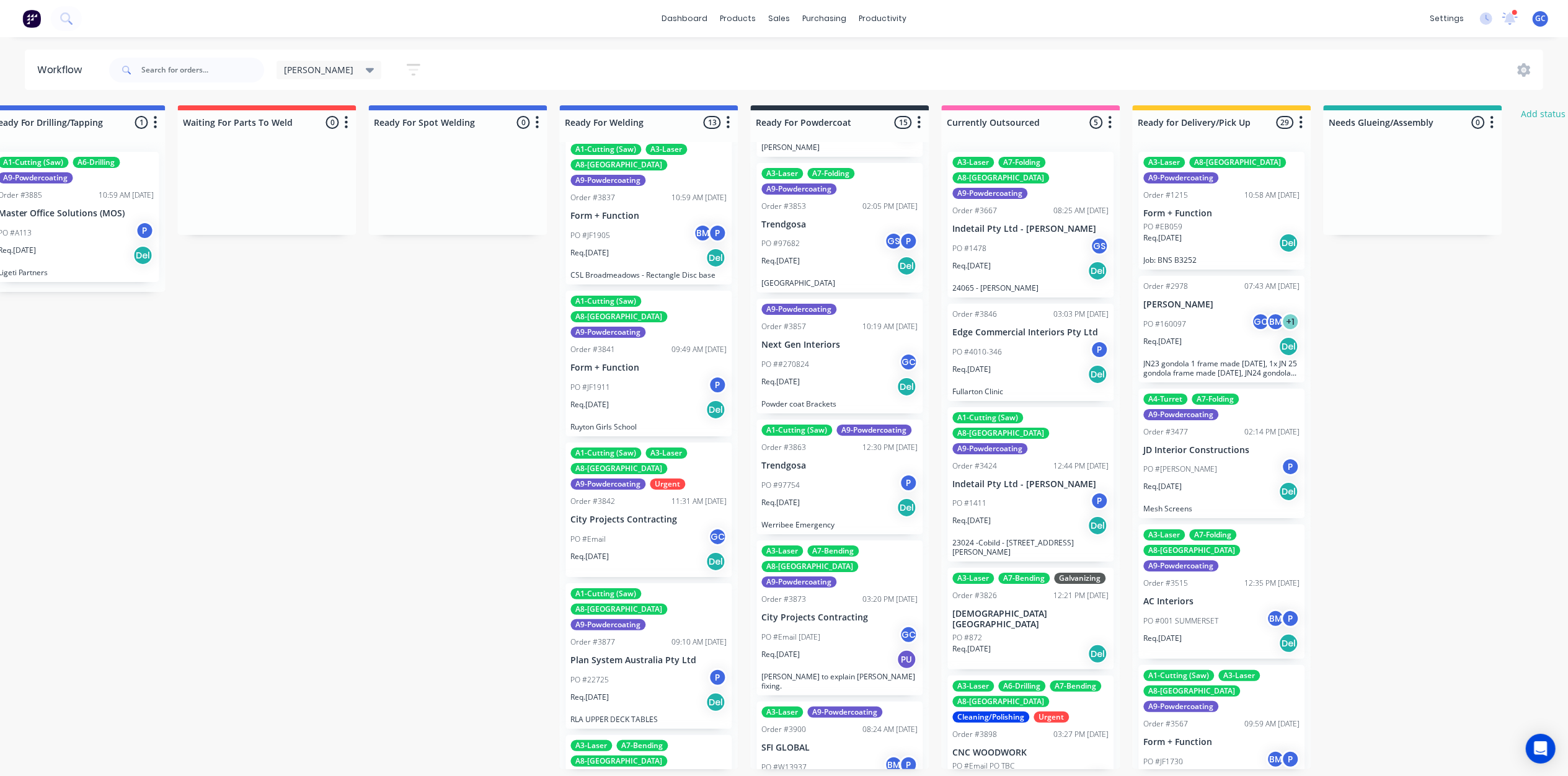
click at [813, 376] on div "Req. 05/09/25 Del" at bounding box center [840, 387] width 157 height 21
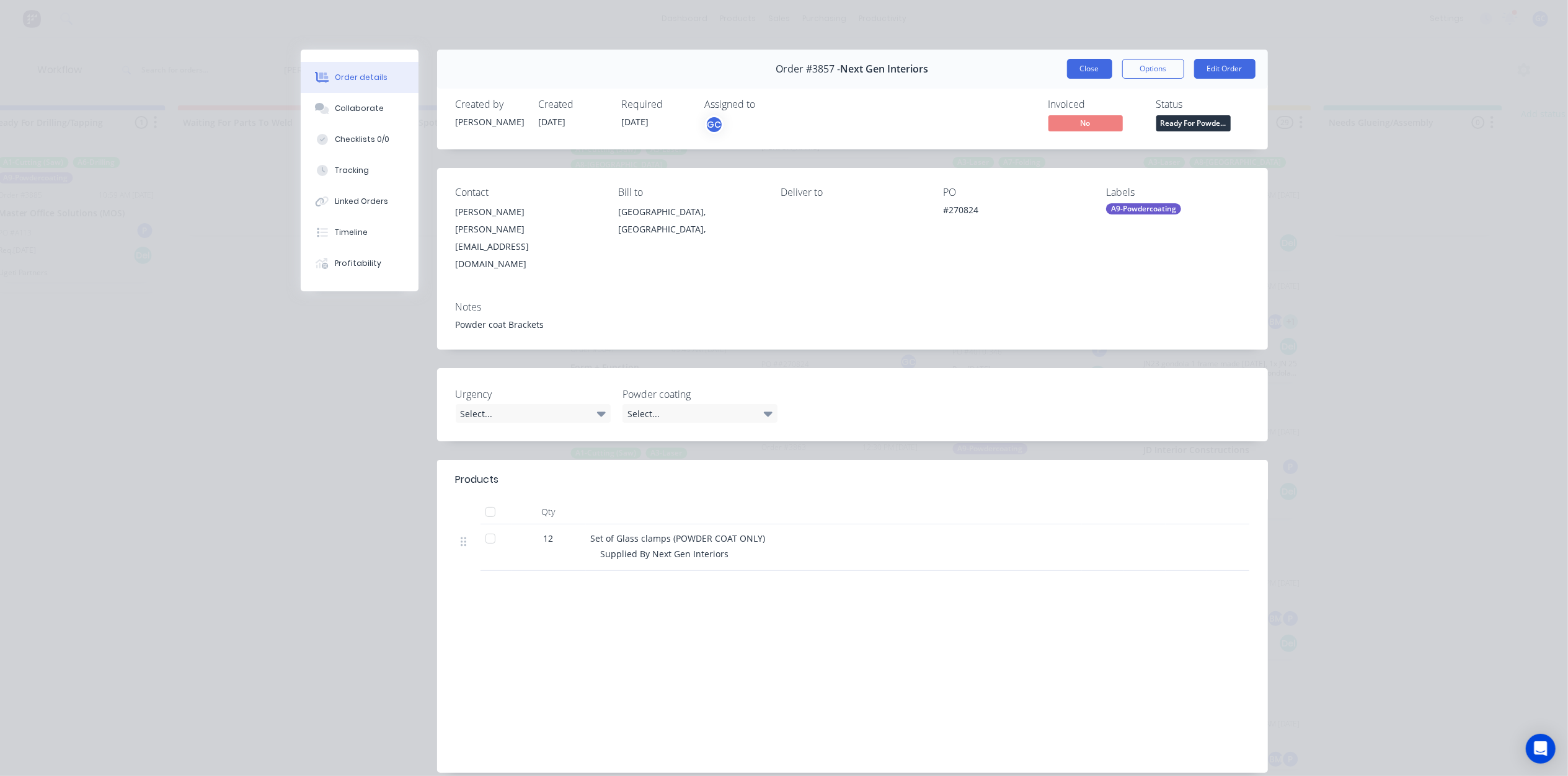
click at [1074, 68] on button "Close" at bounding box center [1089, 68] width 45 height 20
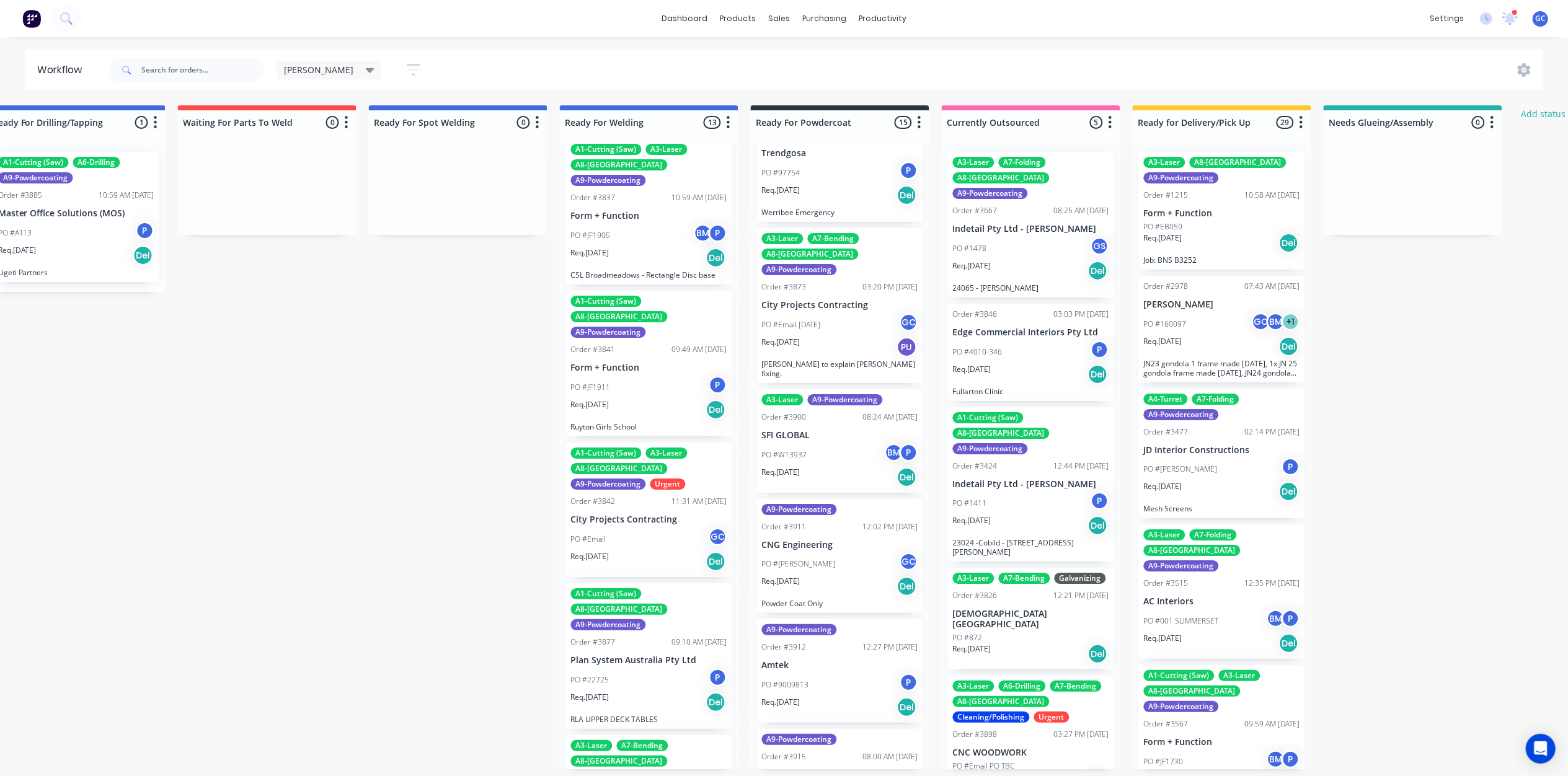
scroll to position [6, 2331]
click at [1015, 492] on div "PO #1411 P" at bounding box center [1031, 503] width 157 height 24
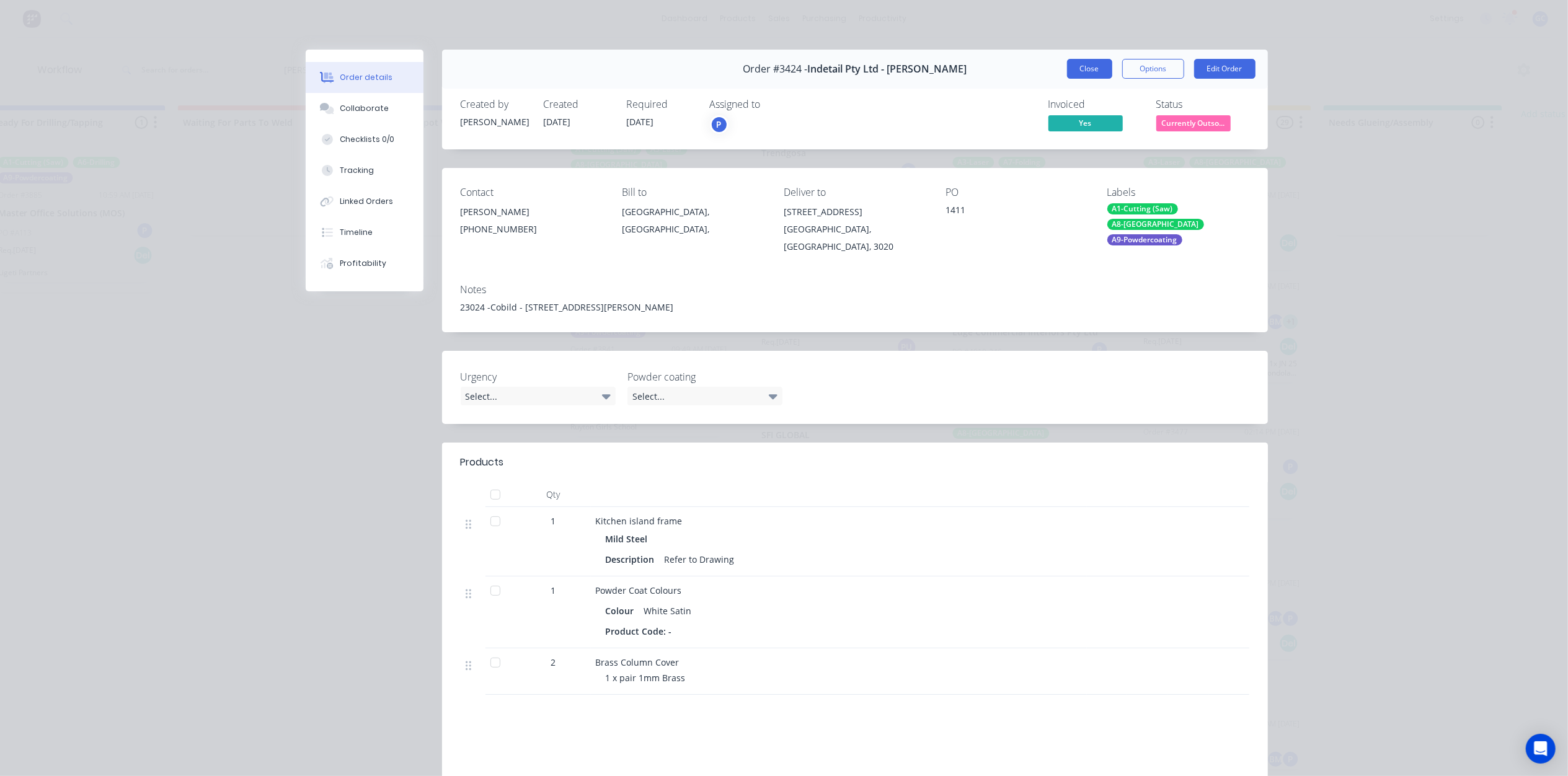
click at [1095, 70] on button "Close" at bounding box center [1089, 68] width 45 height 20
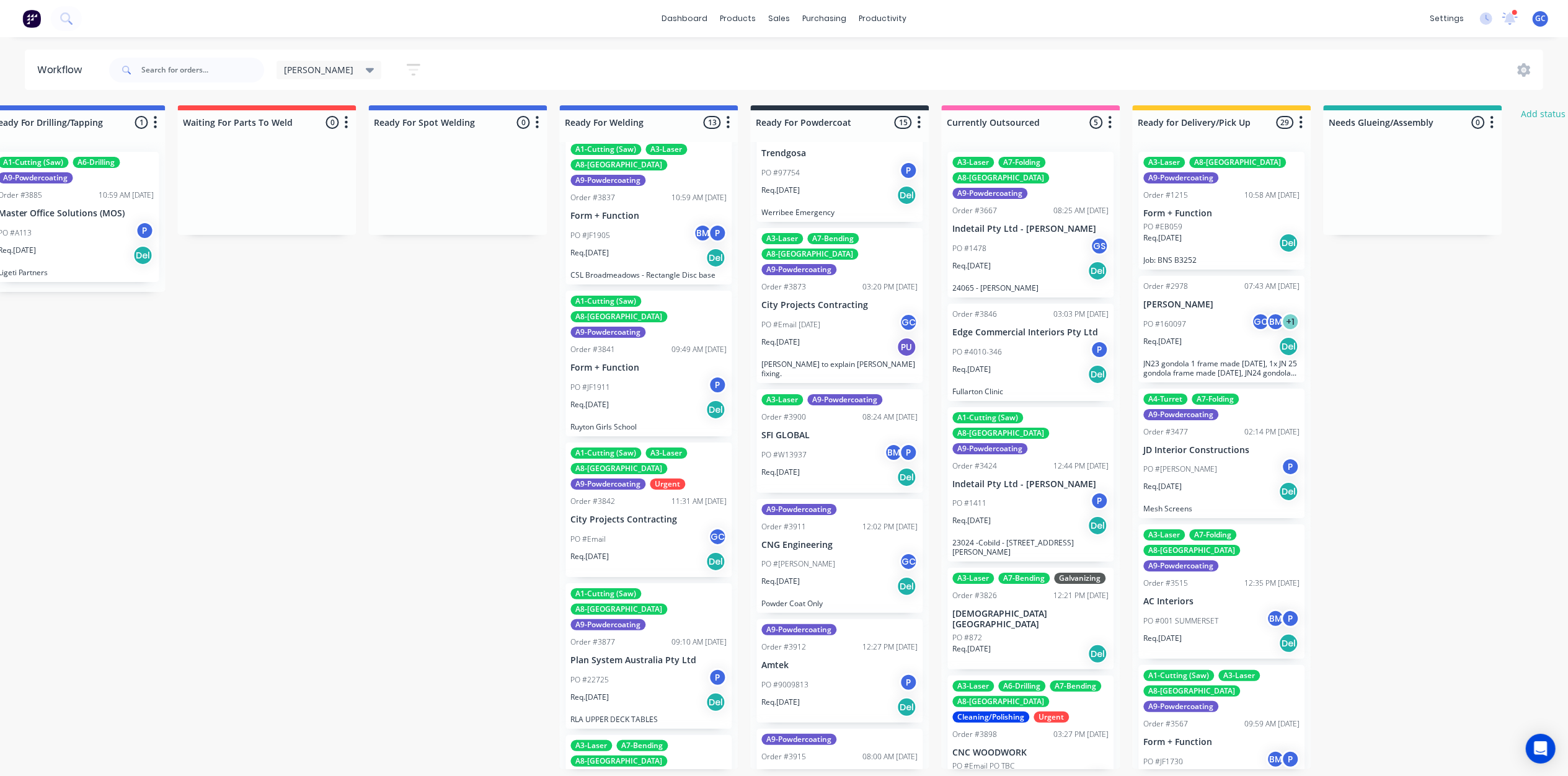
scroll to position [0, 2331]
click at [1214, 221] on div "A3-Laser A8-Welding A9-Powdercoating Order #1215 10:58 AM 25/07/23 Form + Funct…" at bounding box center [1222, 210] width 166 height 118
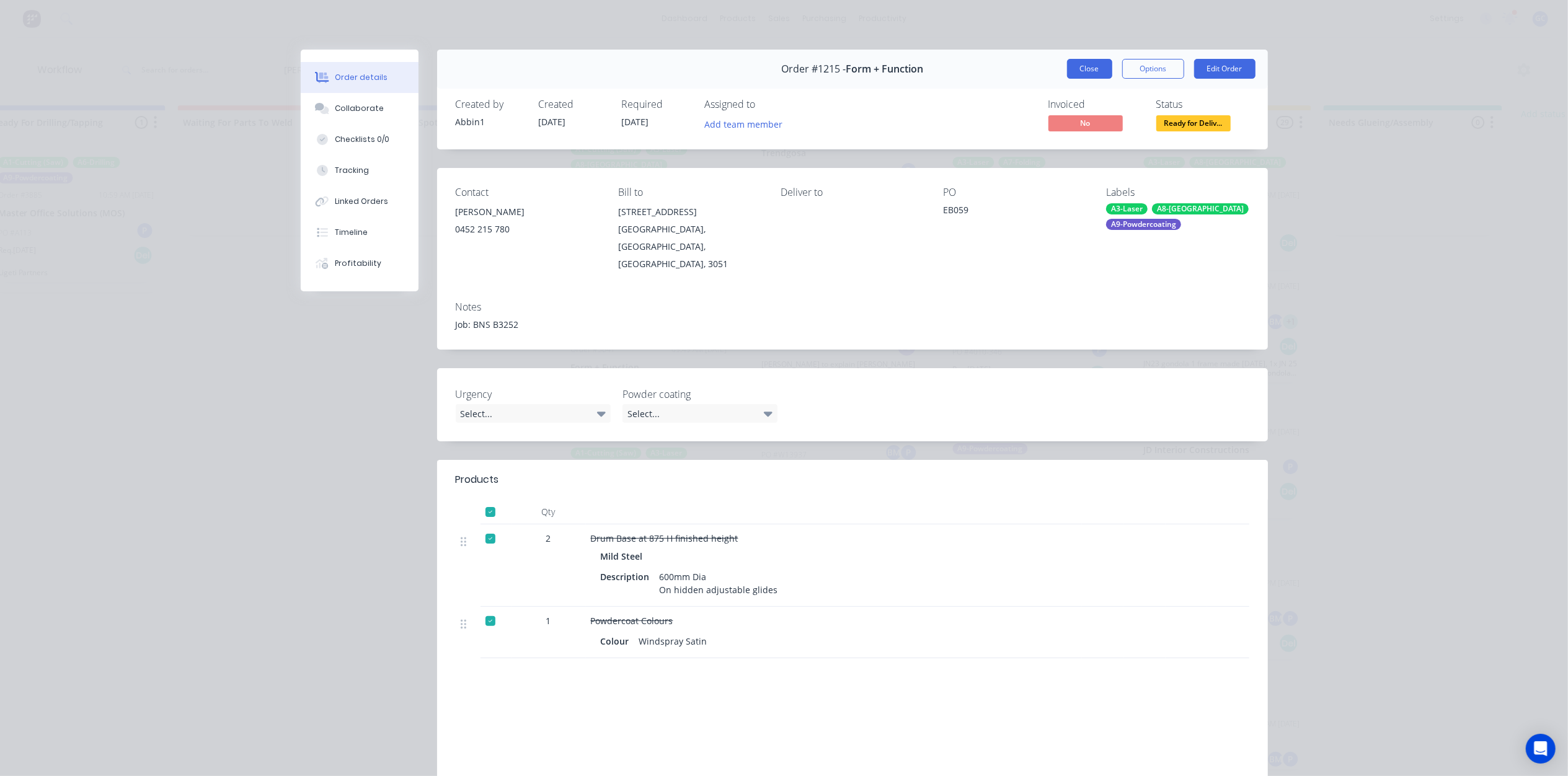
click at [1093, 67] on button "Close" at bounding box center [1089, 68] width 45 height 20
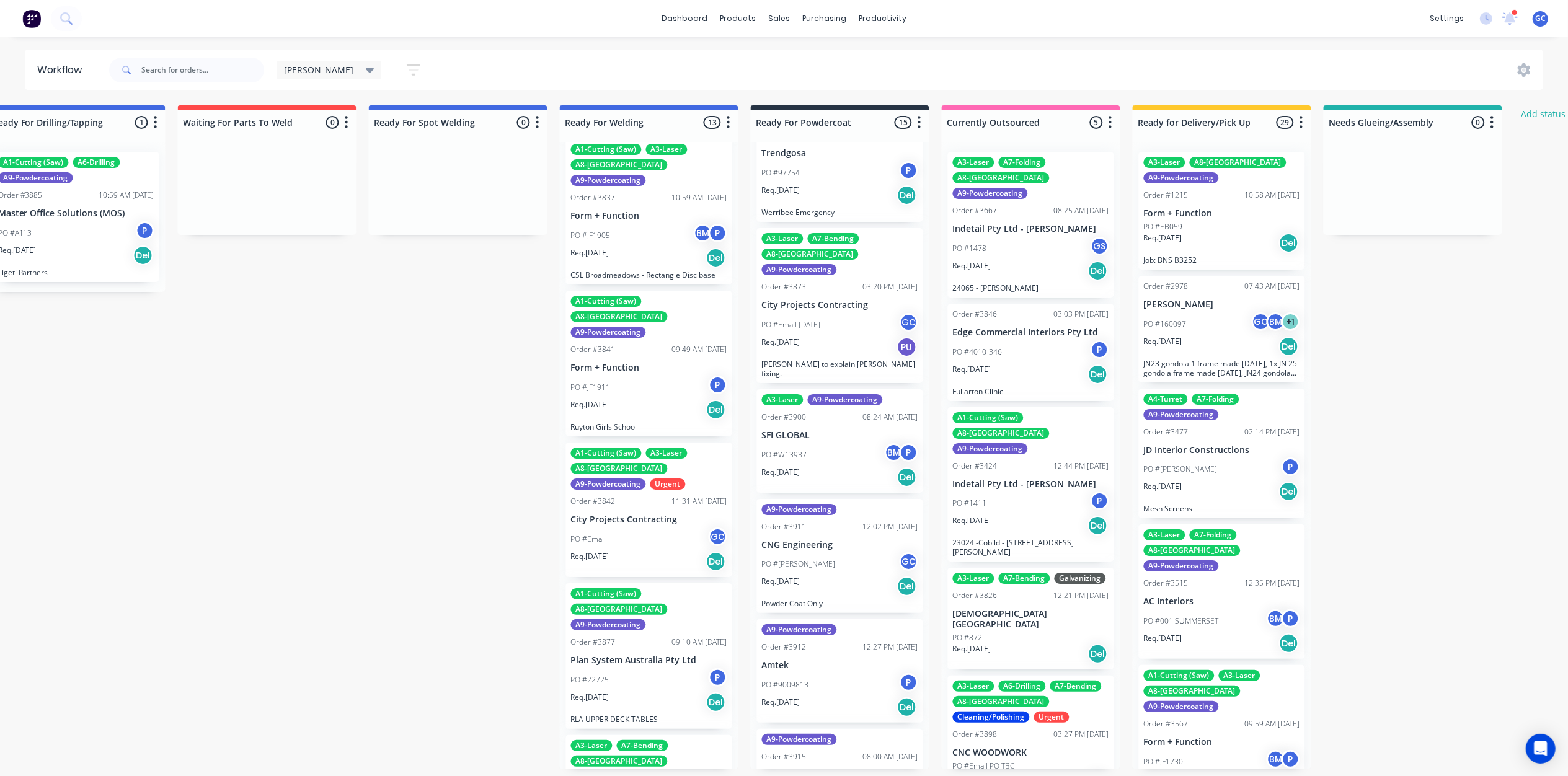
click at [1224, 332] on div "PO #160097 GC BM + 1" at bounding box center [1222, 324] width 157 height 24
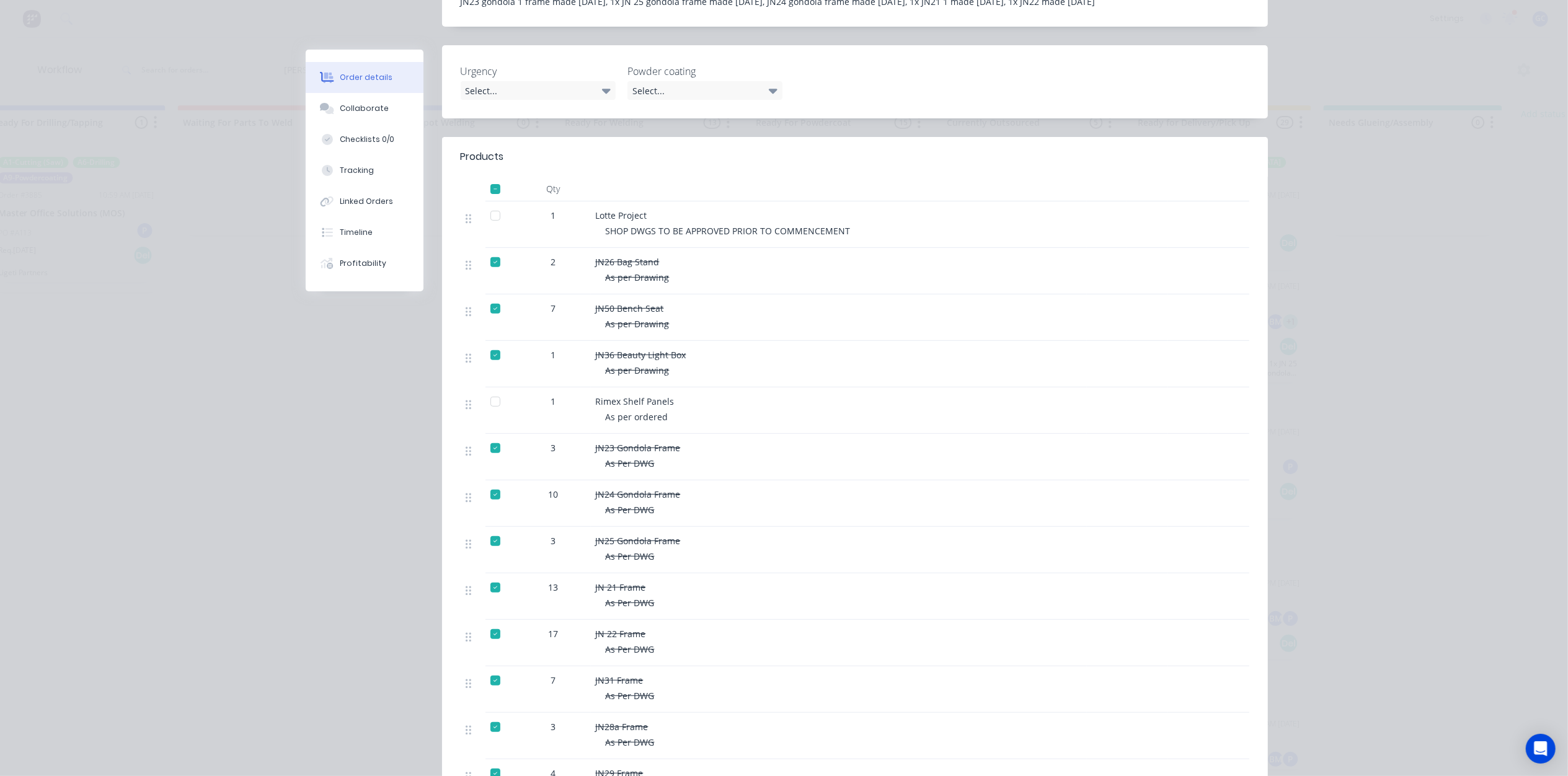
scroll to position [413, 0]
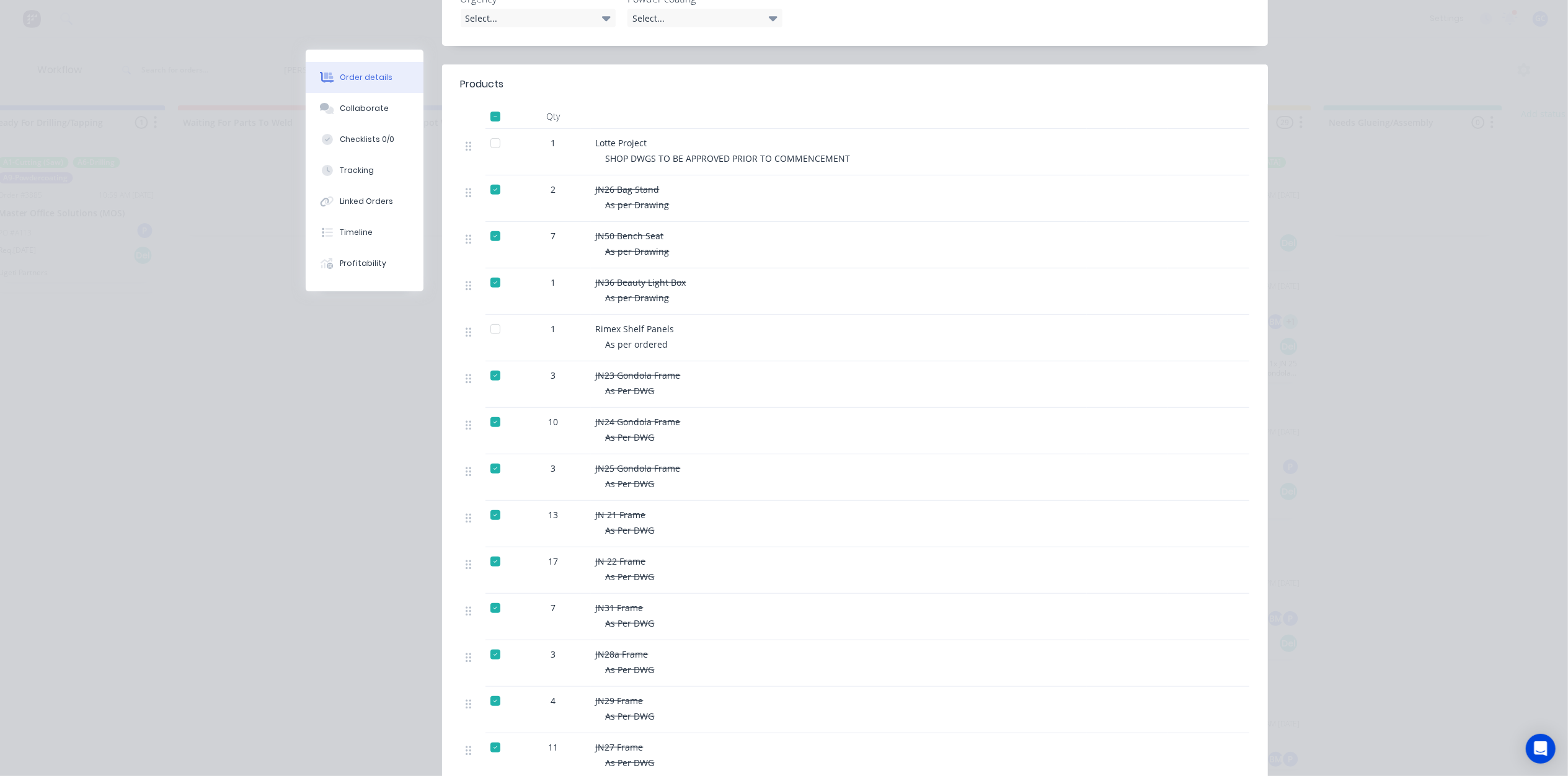
drag, startPoint x: 484, startPoint y: 294, endPoint x: 524, endPoint y: 318, distance: 46.6
click at [487, 316] on div at bounding box center [495, 329] width 25 height 25
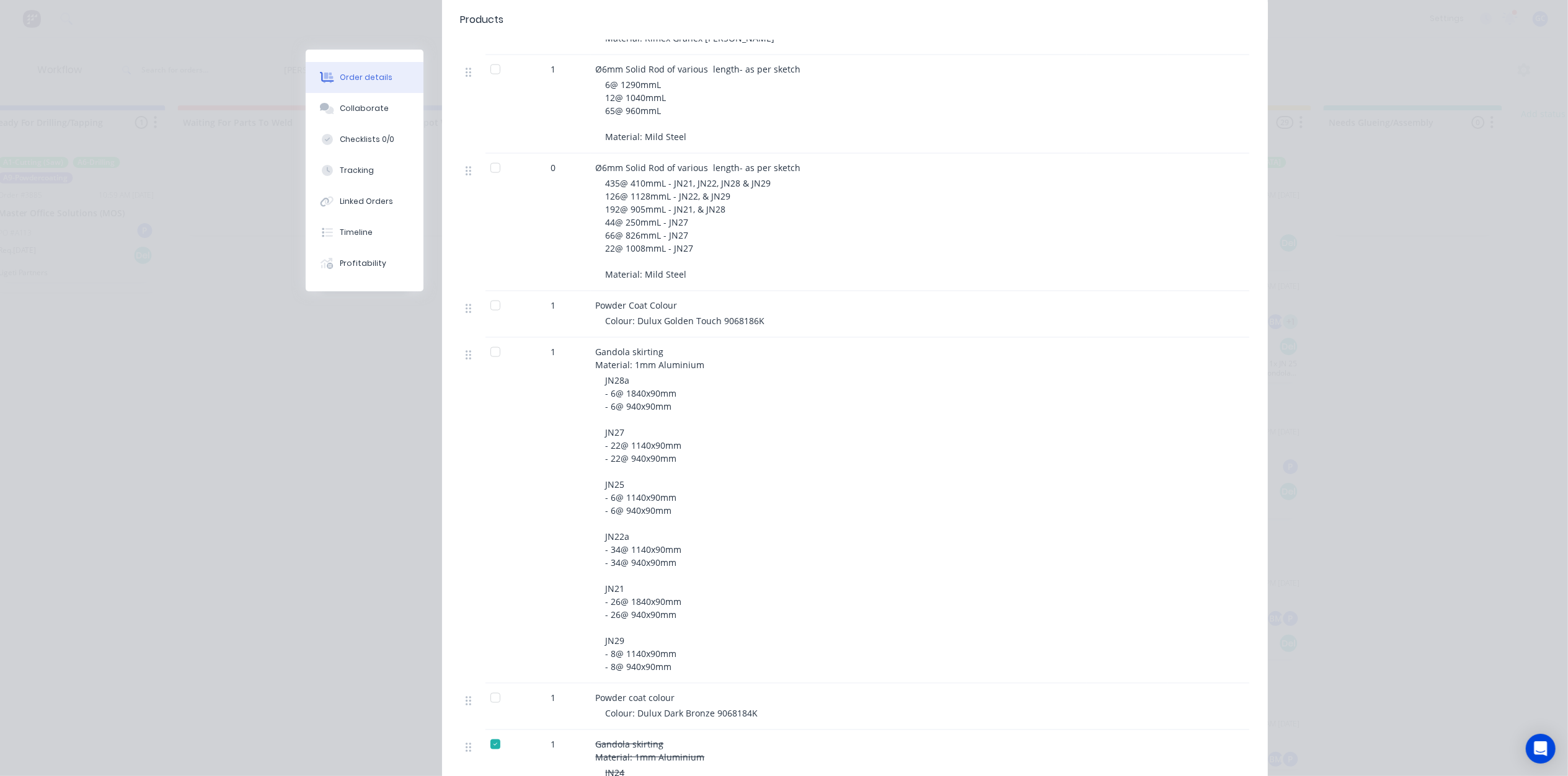
scroll to position [1488, 0]
click at [489, 334] on div at bounding box center [495, 346] width 25 height 25
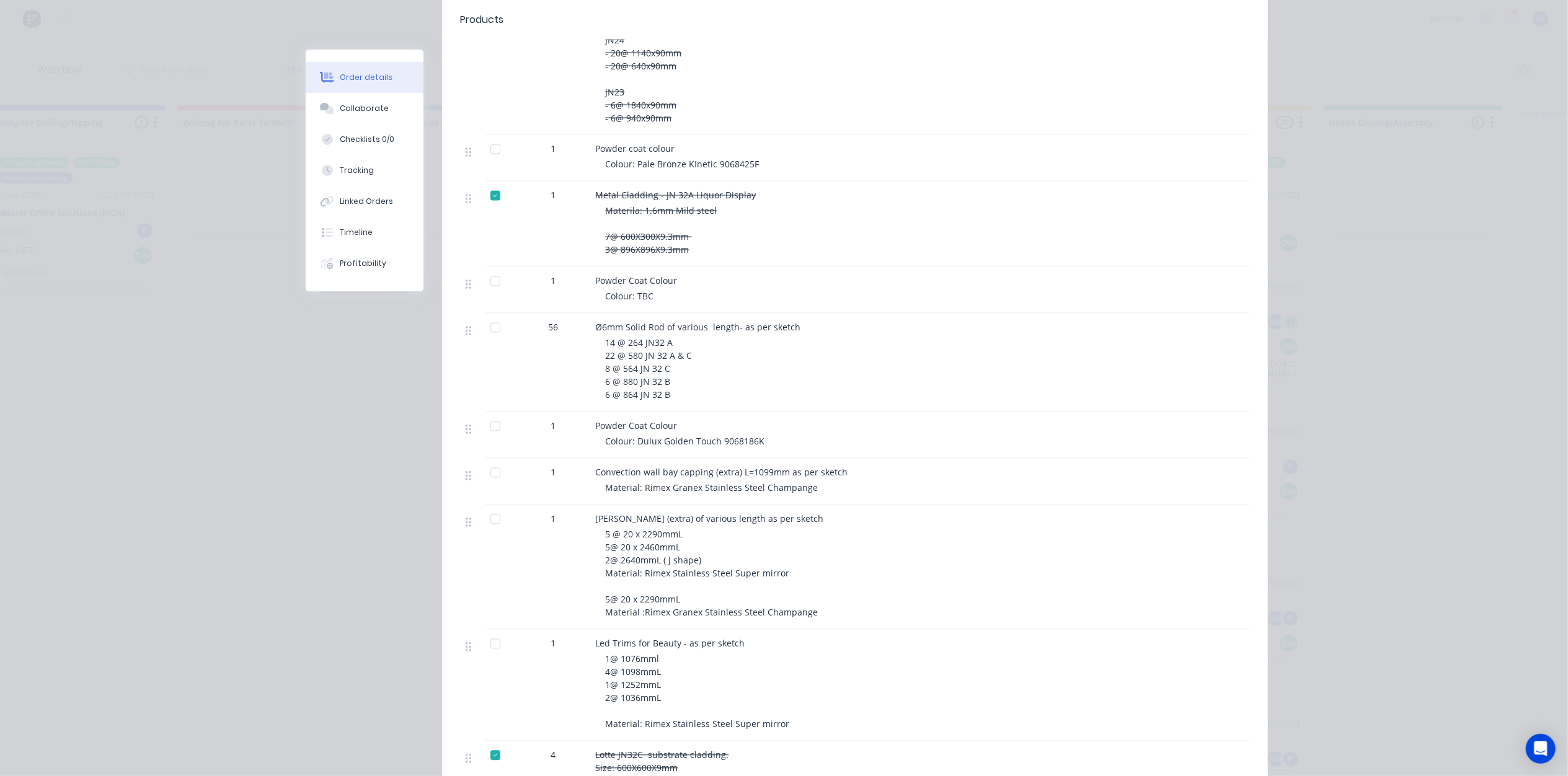
scroll to position [2231, 0]
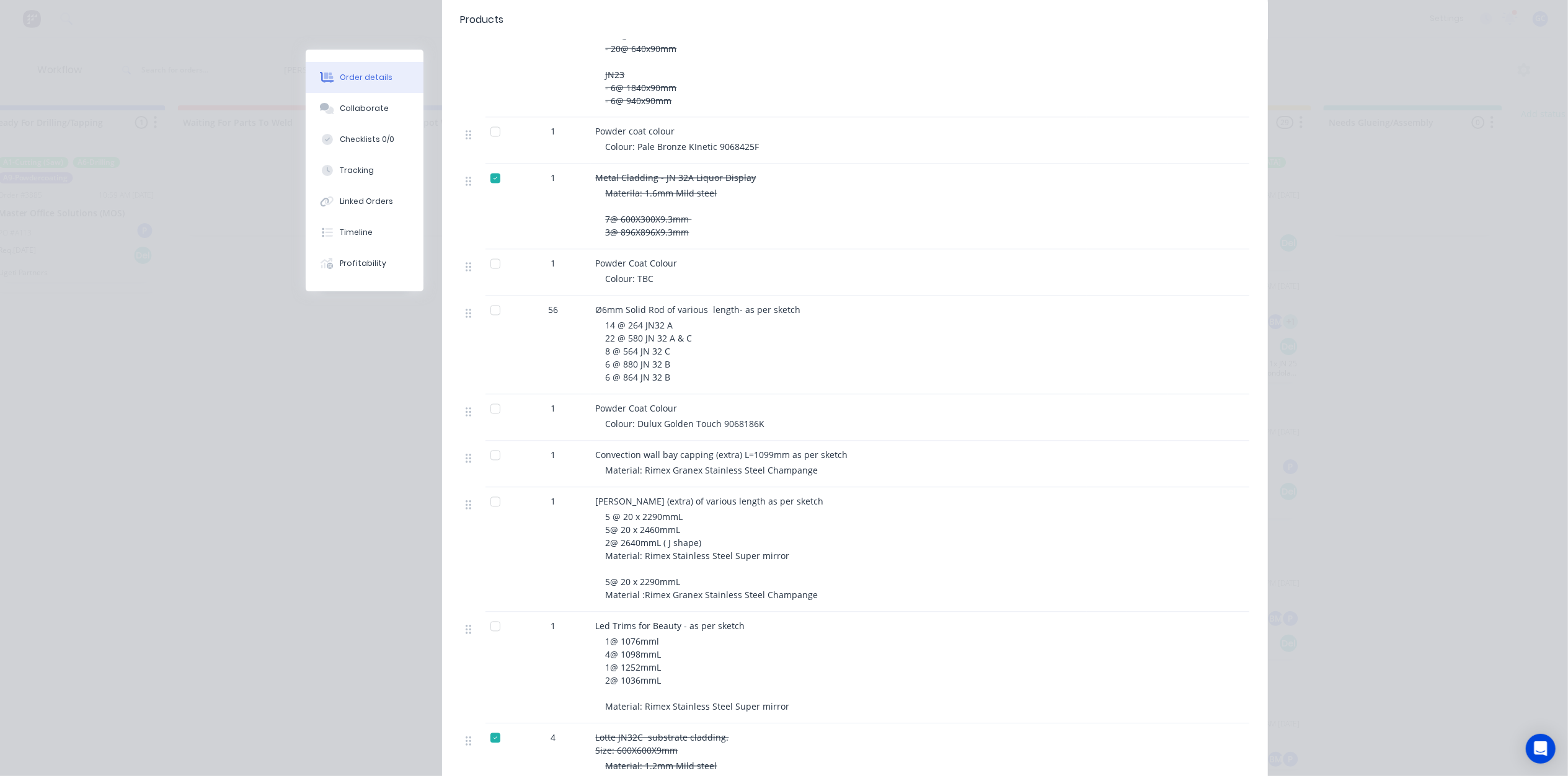
drag, startPoint x: 480, startPoint y: 425, endPoint x: 487, endPoint y: 429, distance: 8.1
click at [484, 443] on div at bounding box center [495, 456] width 25 height 25
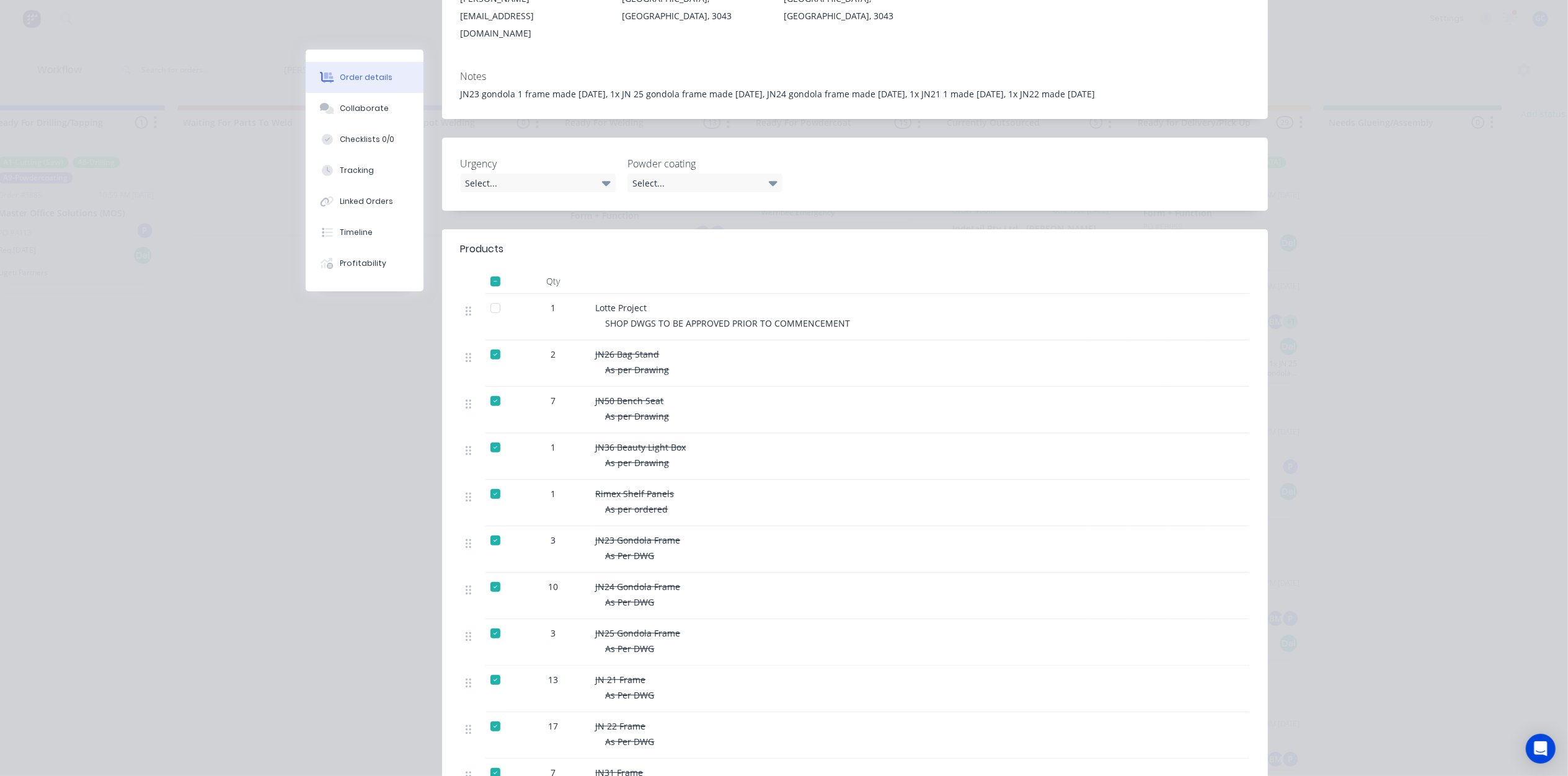
scroll to position [0, 0]
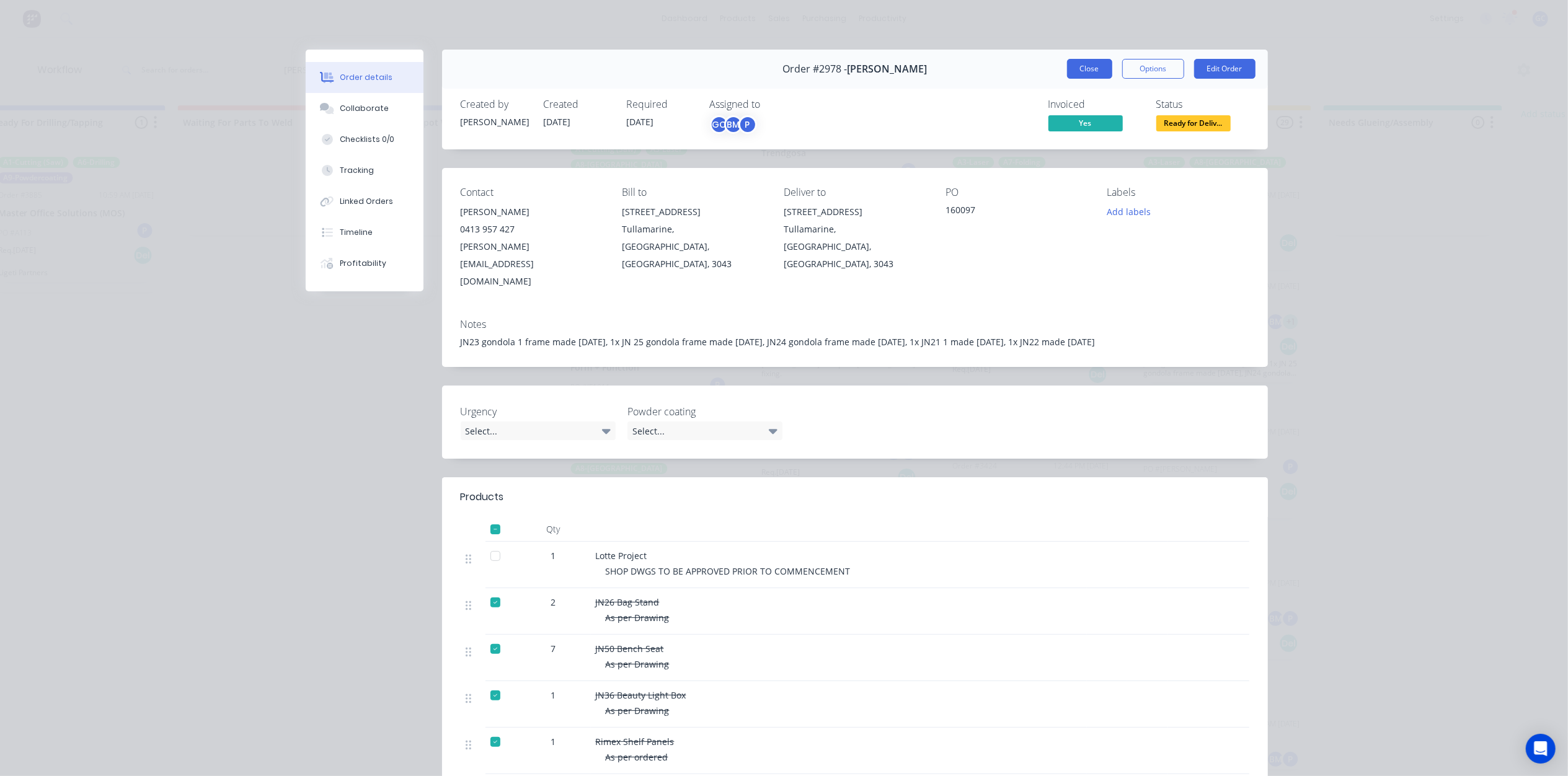
click at [1083, 74] on button "Close" at bounding box center [1089, 68] width 45 height 20
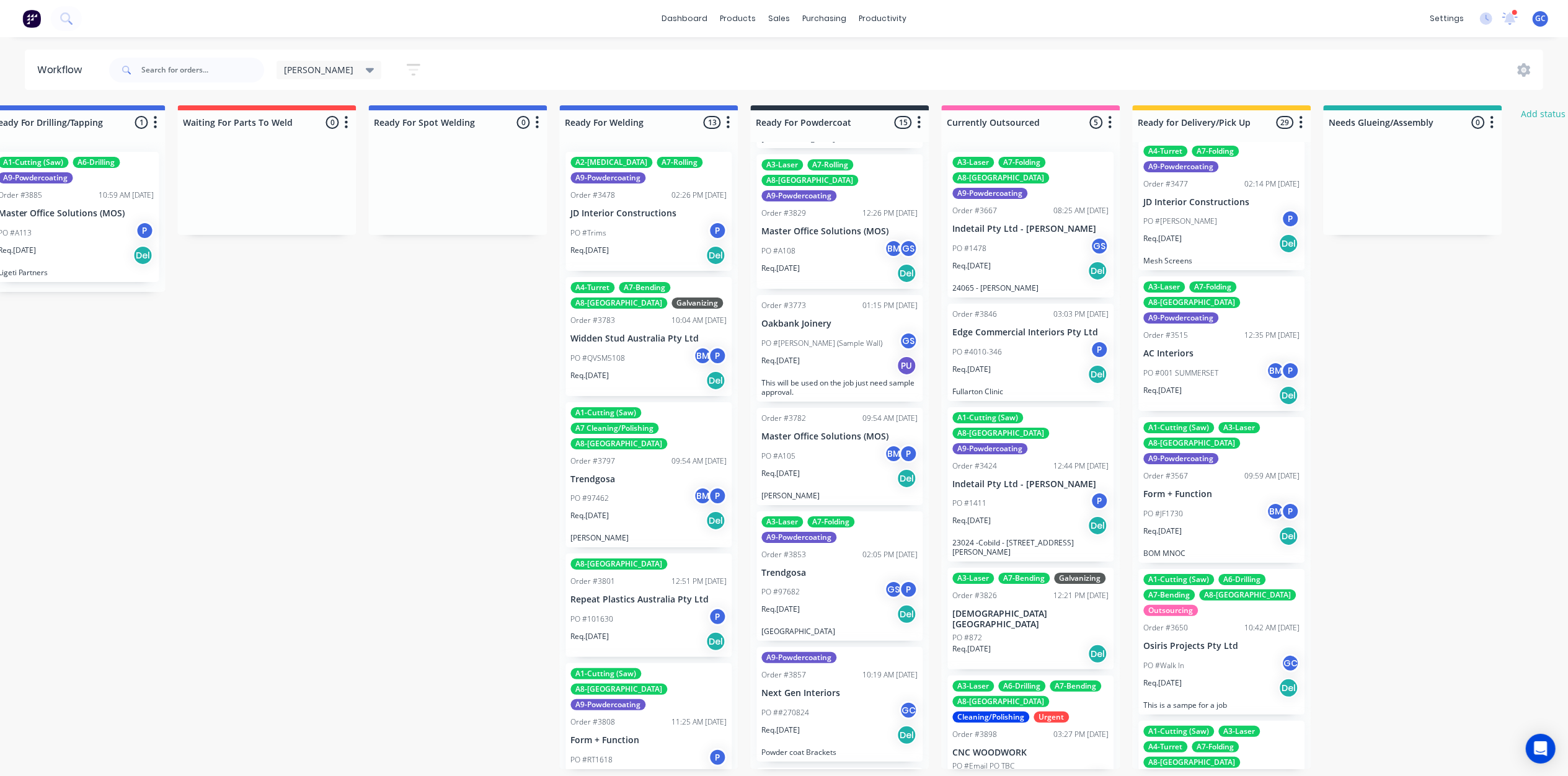
scroll to position [165, 0]
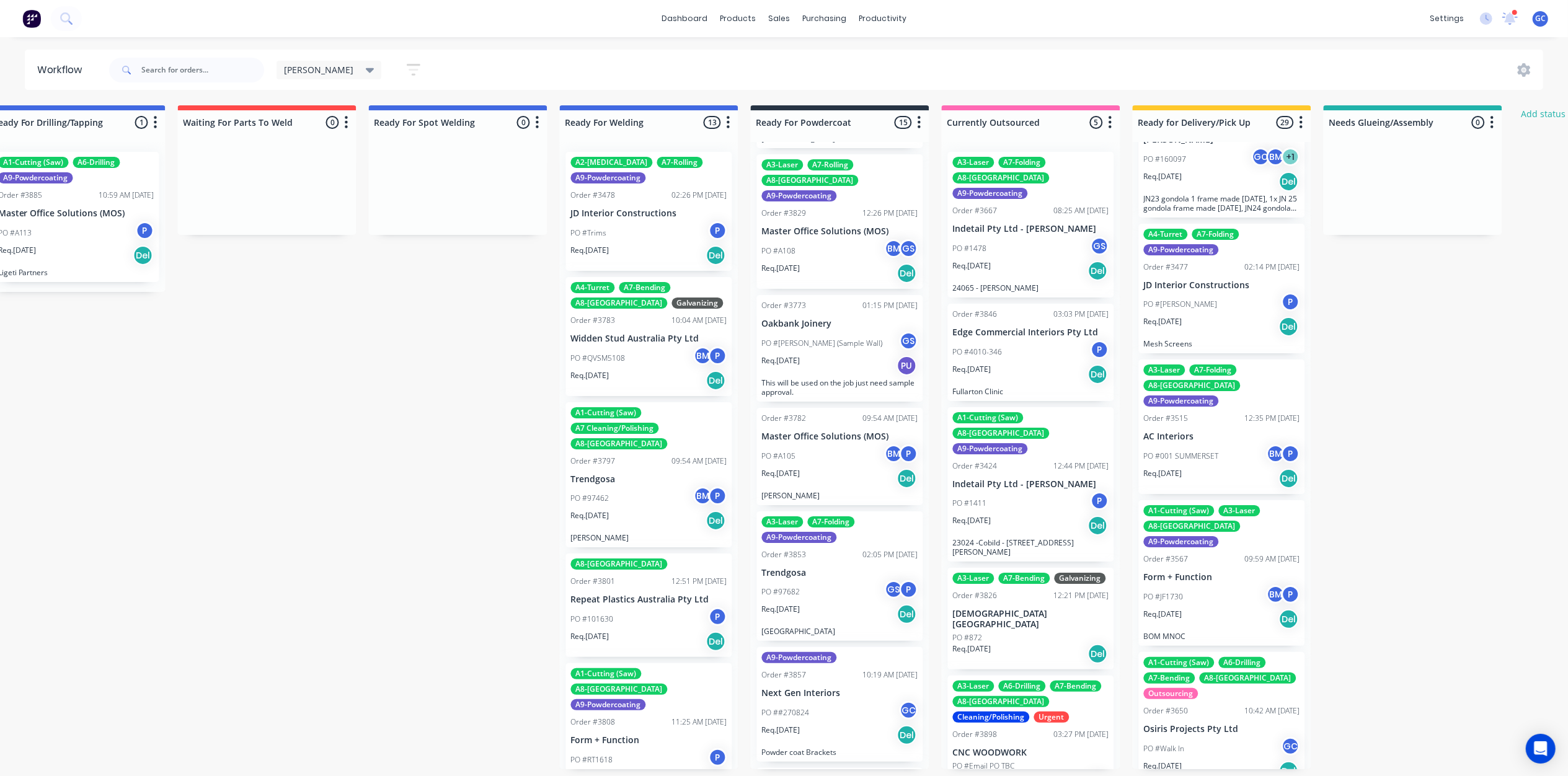
click at [1214, 294] on div "PO #Jacob Dixon P" at bounding box center [1222, 304] width 157 height 24
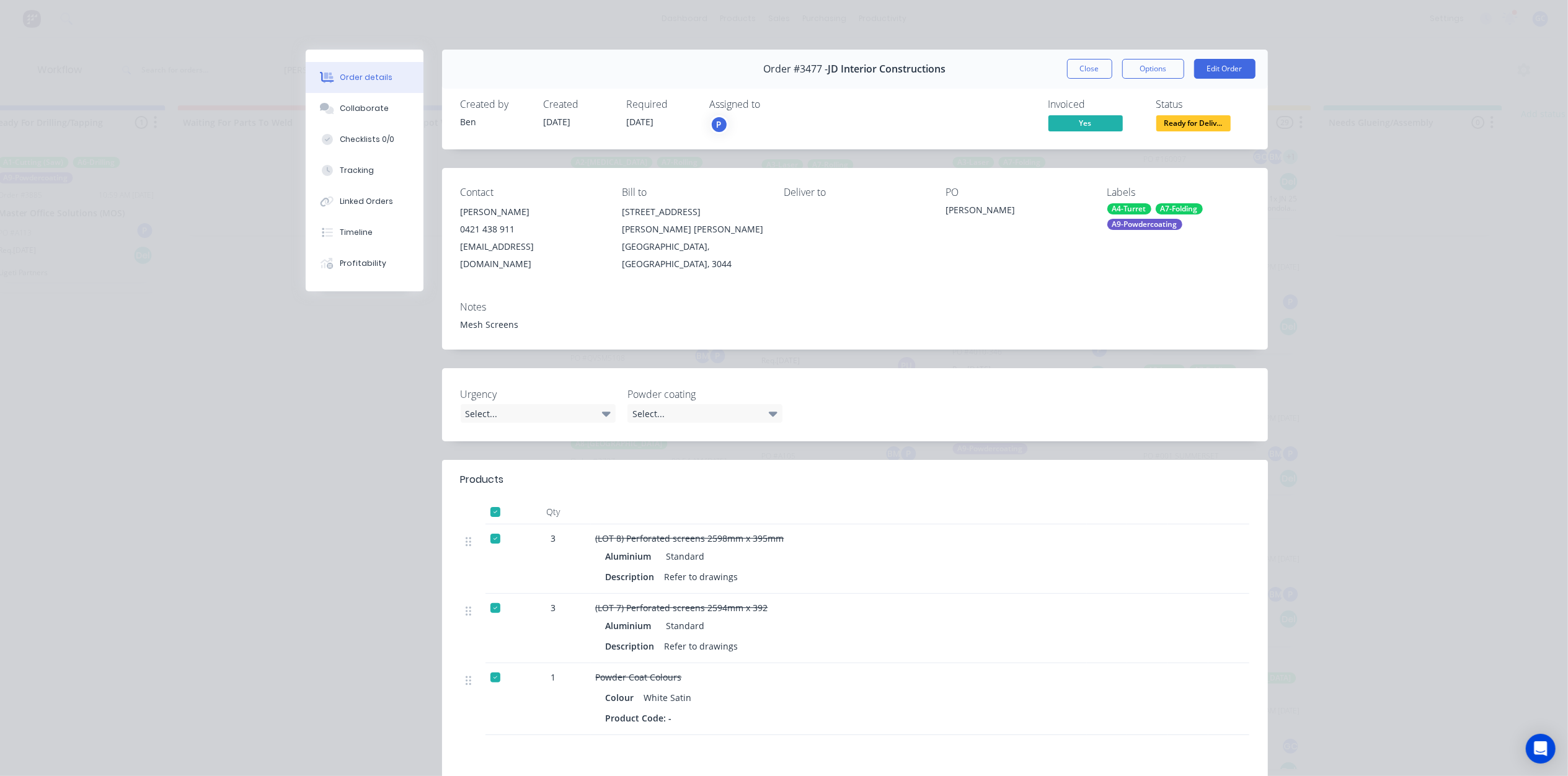
click at [1198, 120] on span "Ready for Deliv..." at bounding box center [1193, 123] width 74 height 16
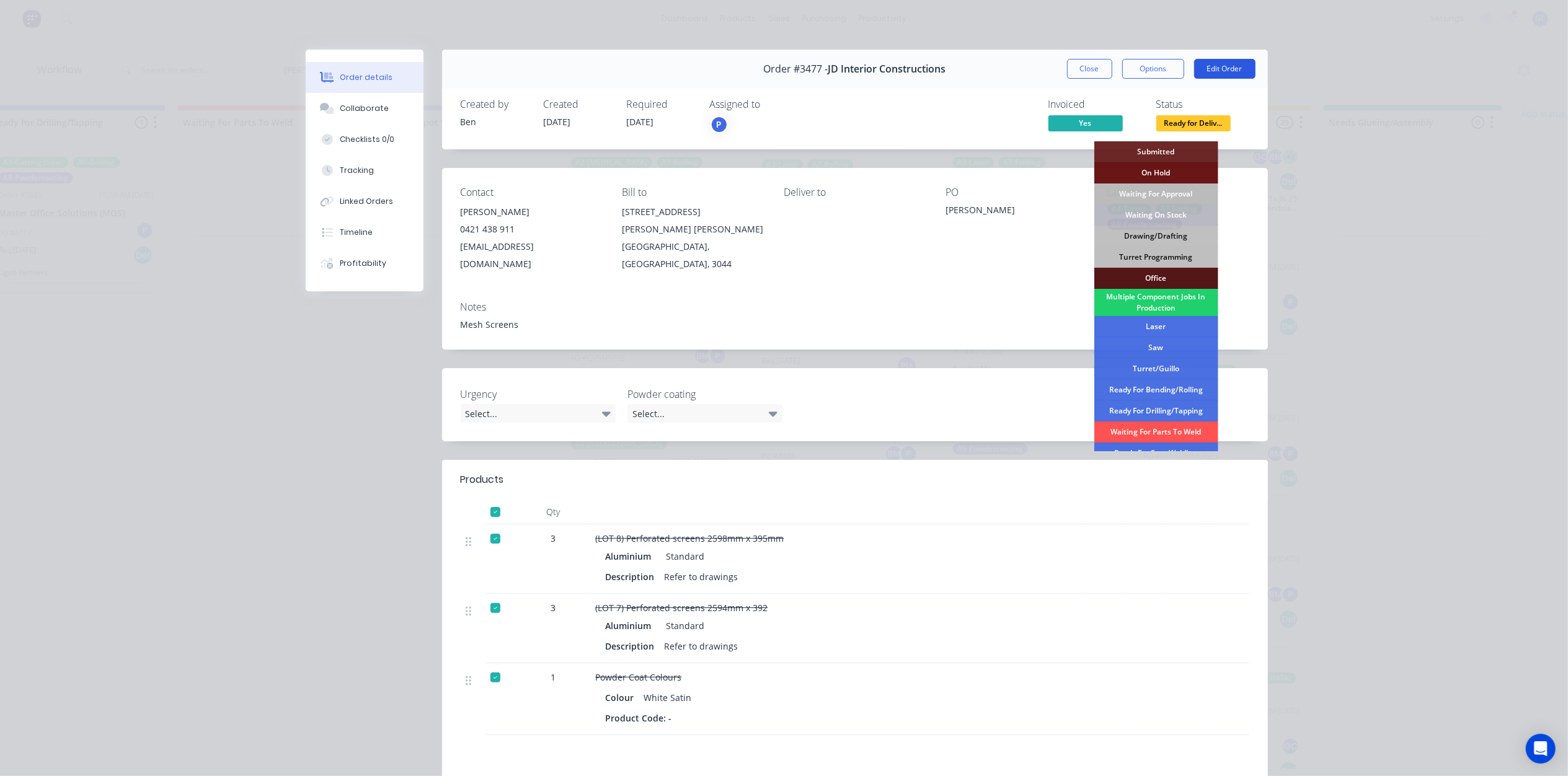
click at [1210, 72] on button "Edit Order" at bounding box center [1224, 68] width 61 height 20
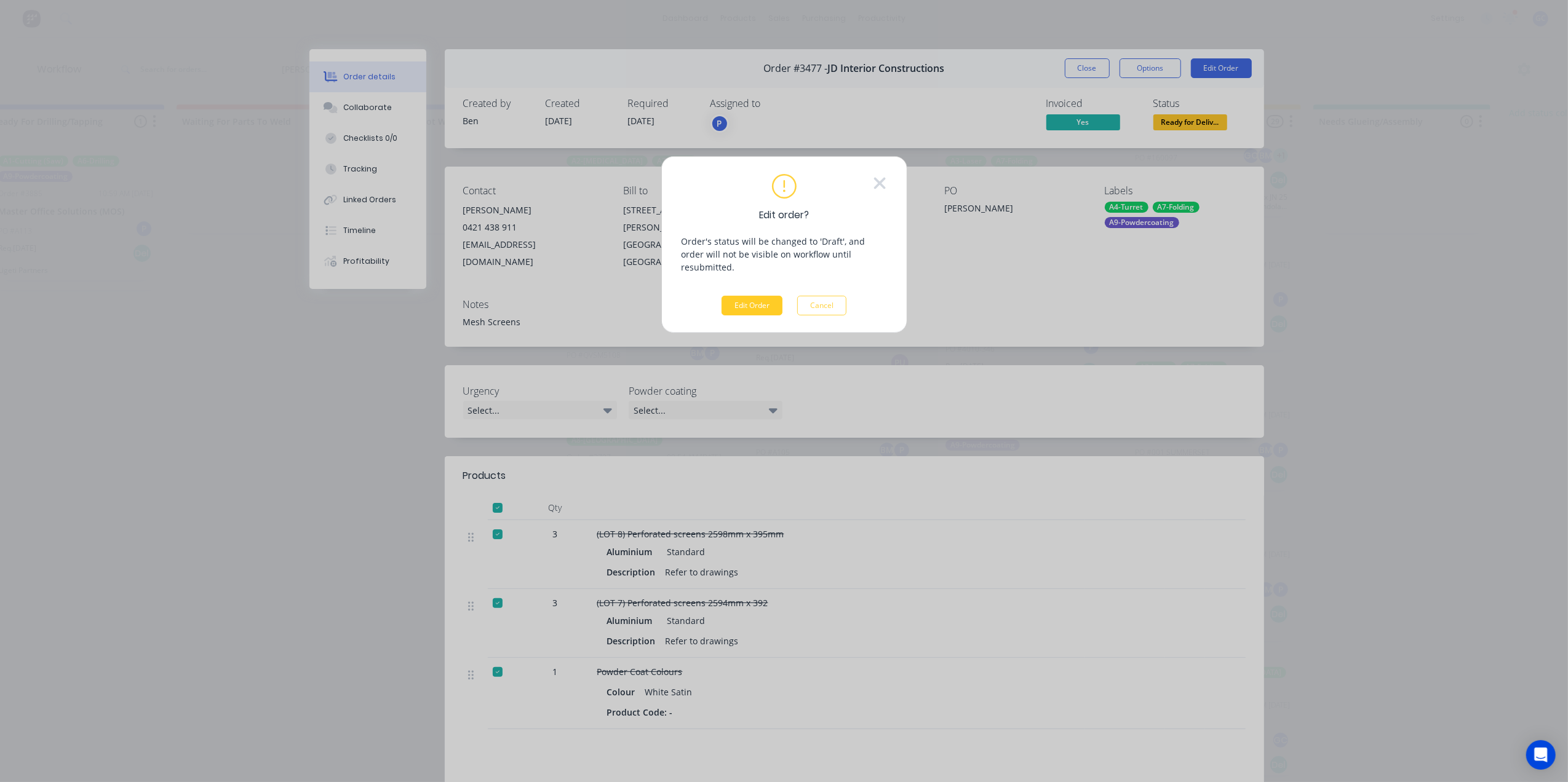
click at [756, 296] on button "Edit Order" at bounding box center [752, 306] width 60 height 20
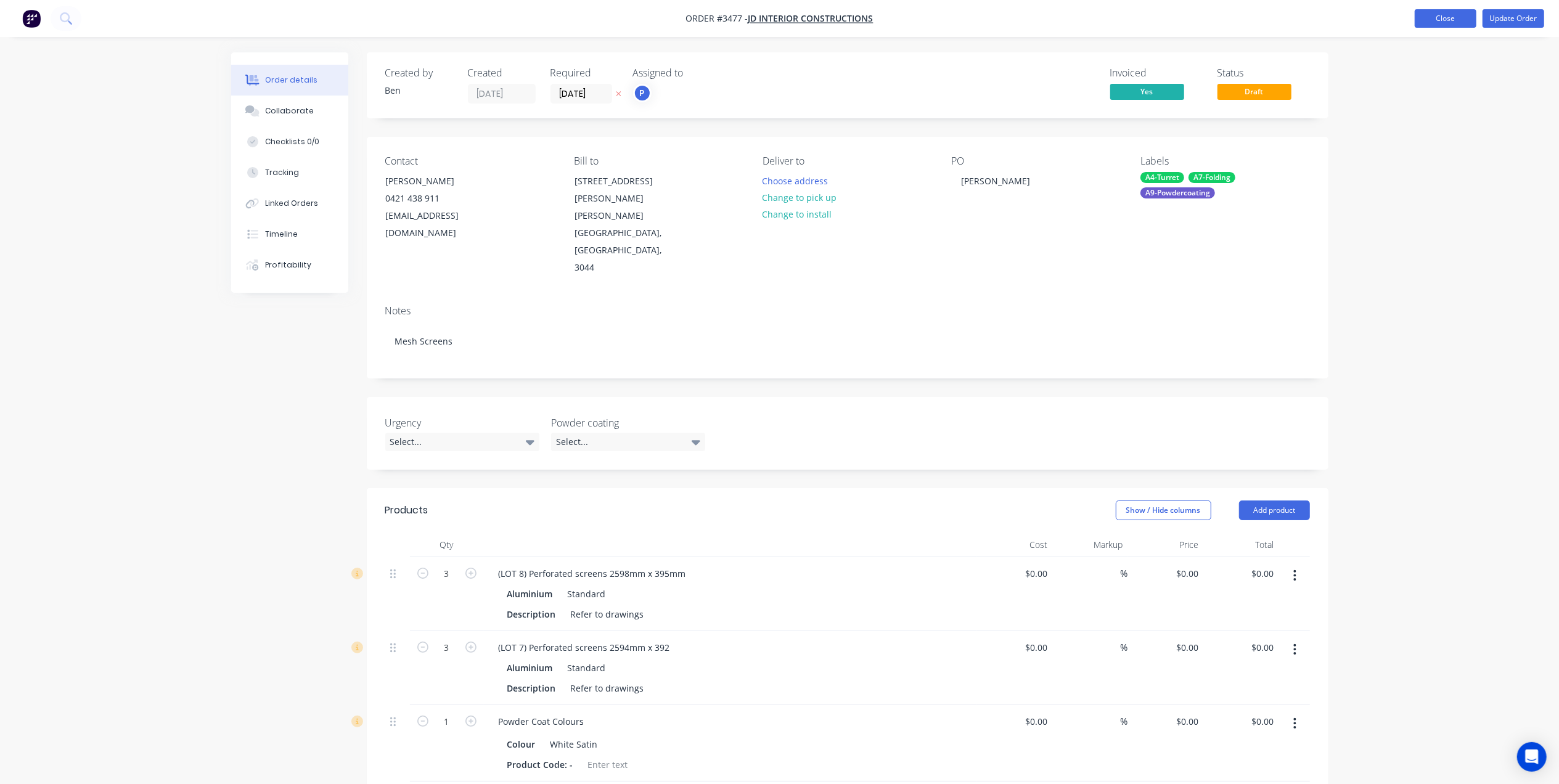
click at [1421, 19] on button "Close" at bounding box center [1445, 18] width 61 height 19
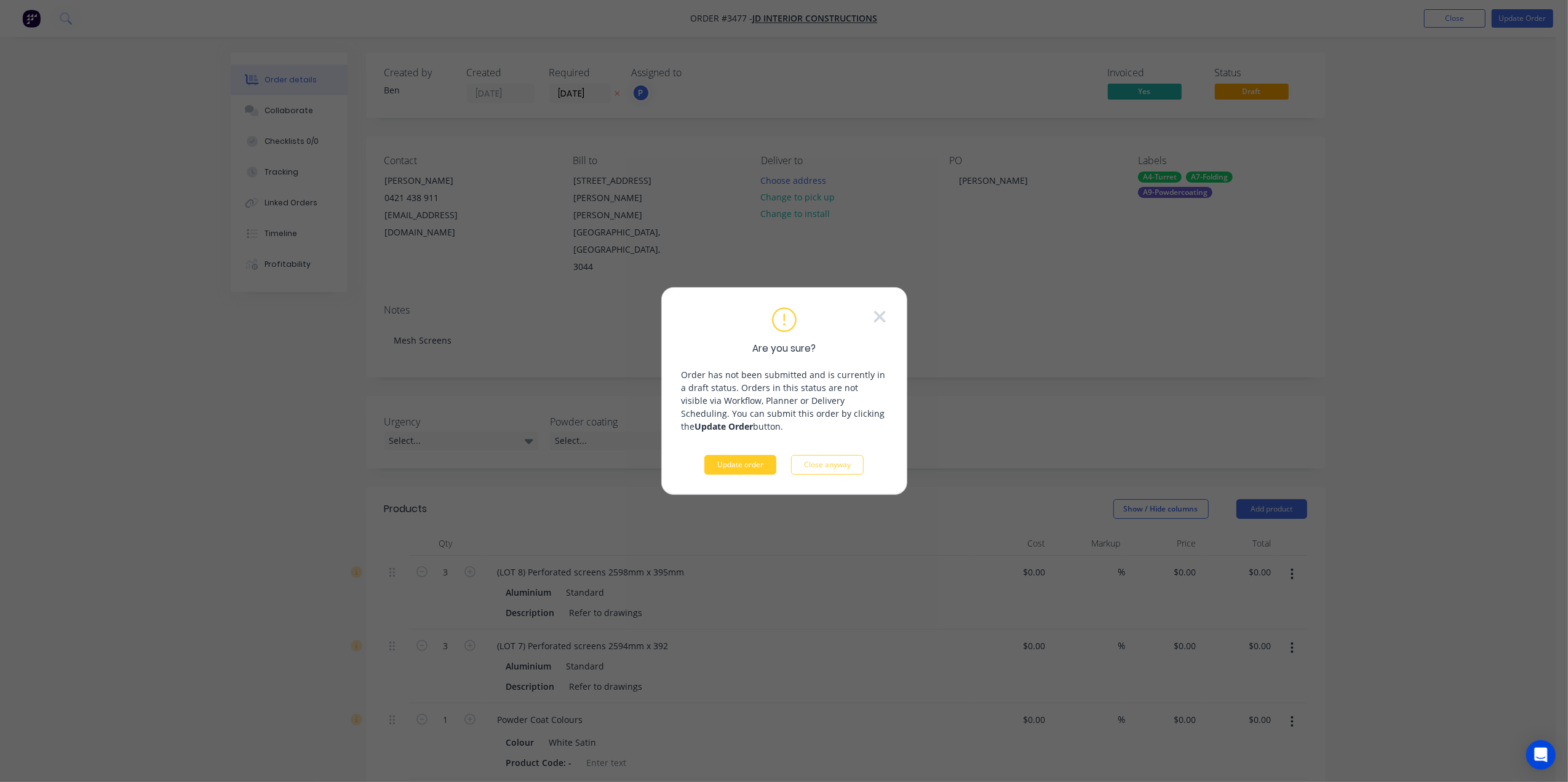
click at [731, 466] on button "Update order" at bounding box center [740, 465] width 72 height 20
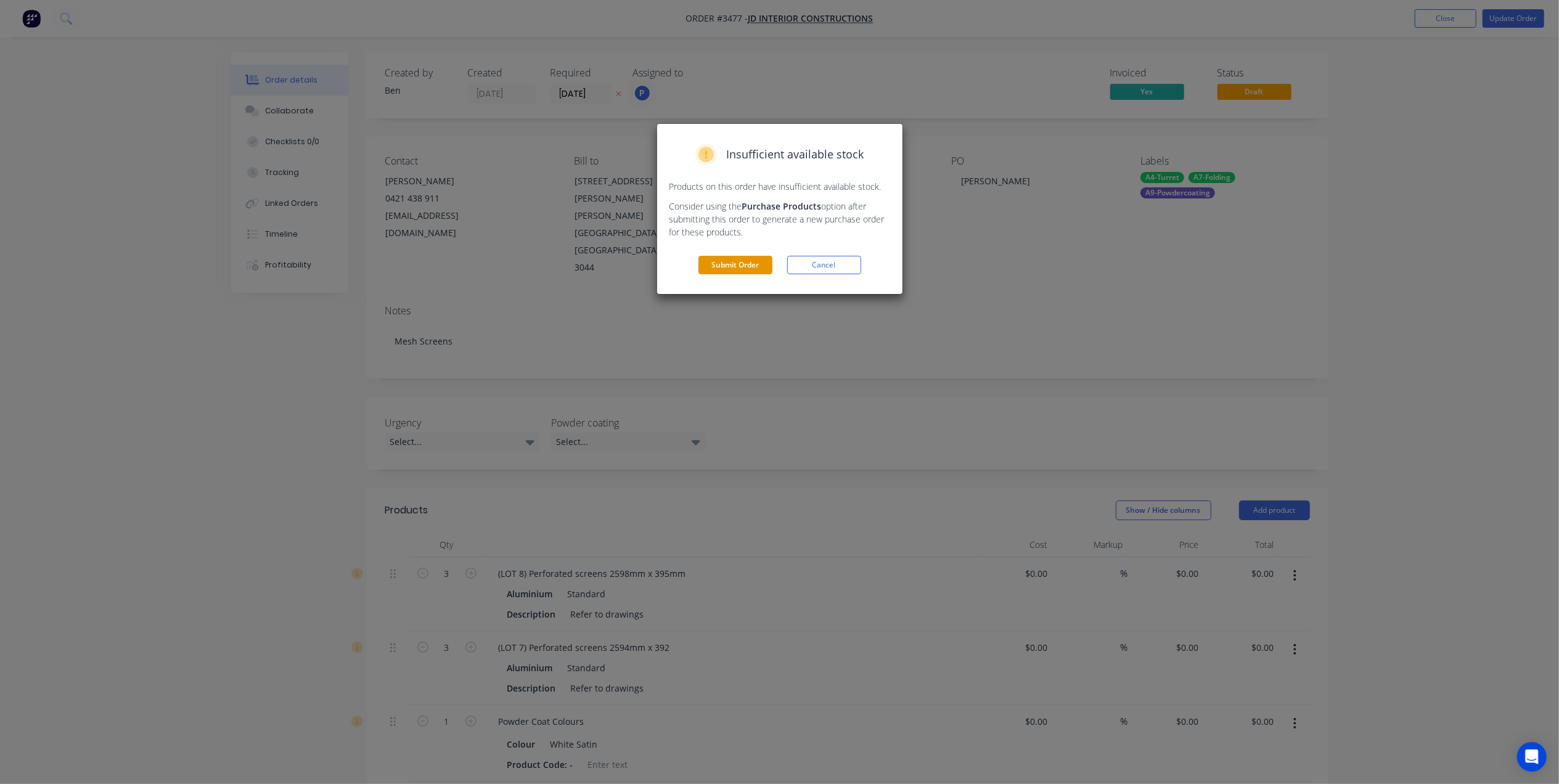
click at [765, 264] on button "Submit Order" at bounding box center [735, 265] width 74 height 19
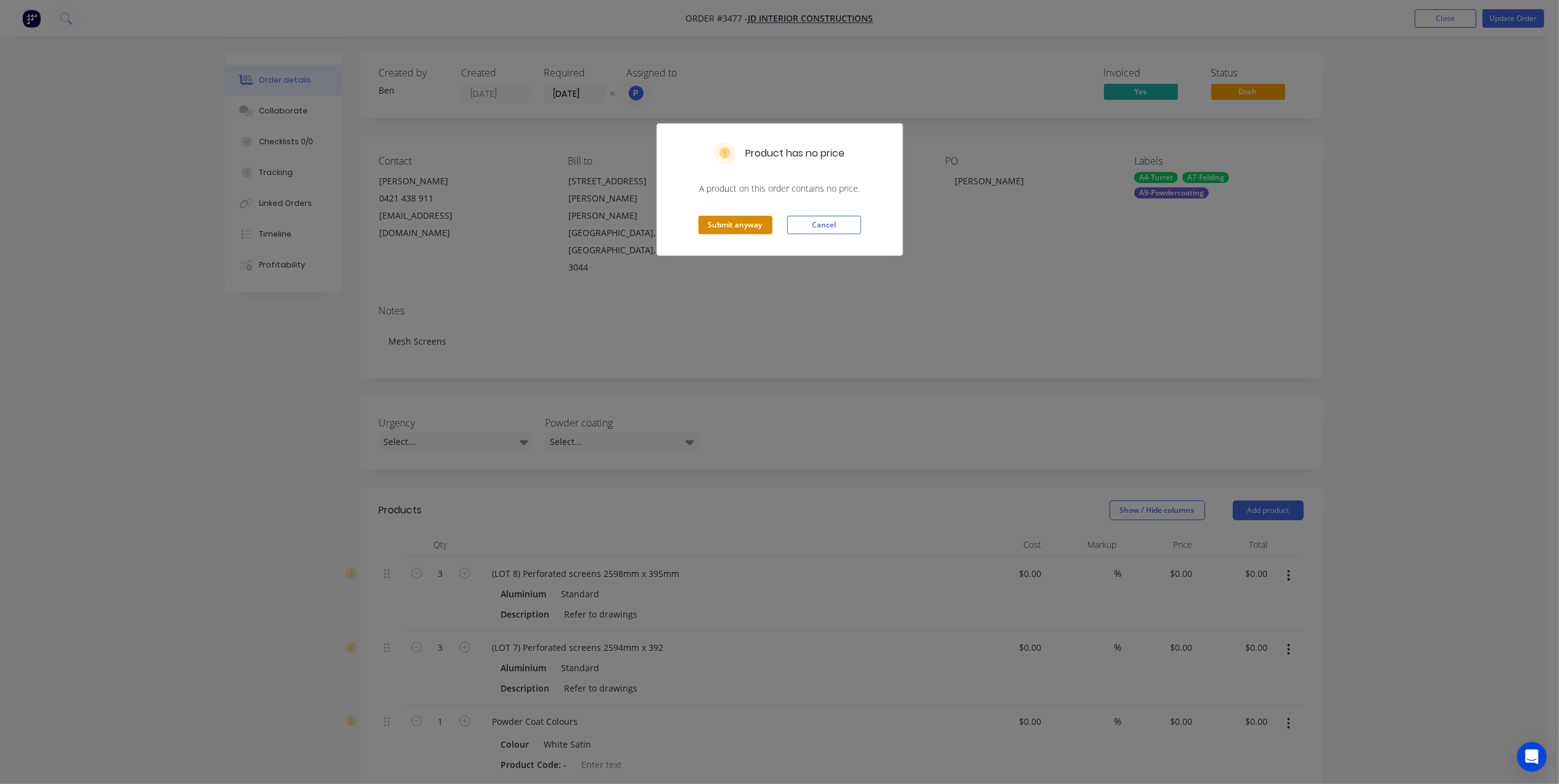
click at [725, 215] on button "Submit anyway" at bounding box center [735, 224] width 74 height 19
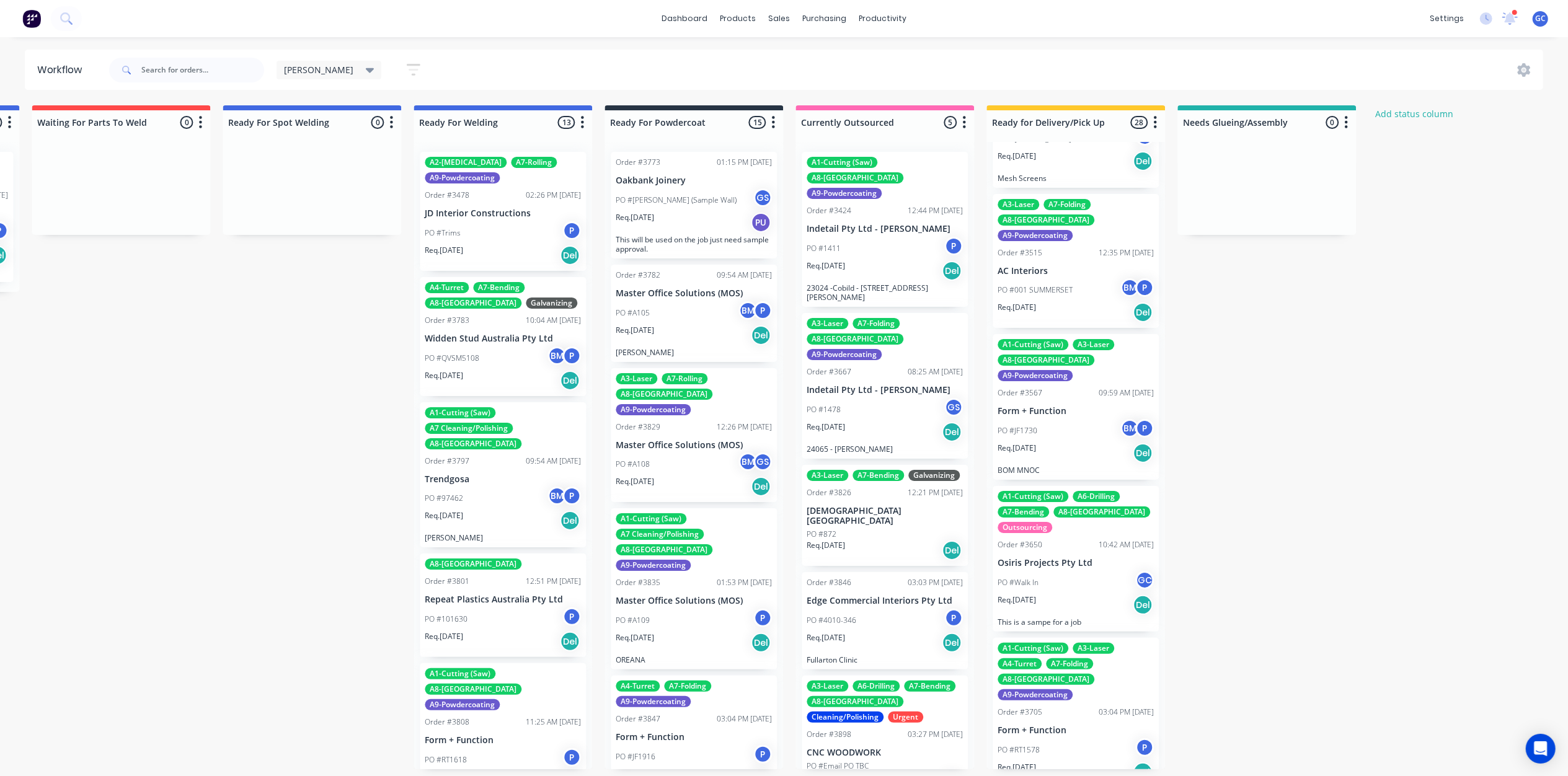
scroll to position [248, 0]
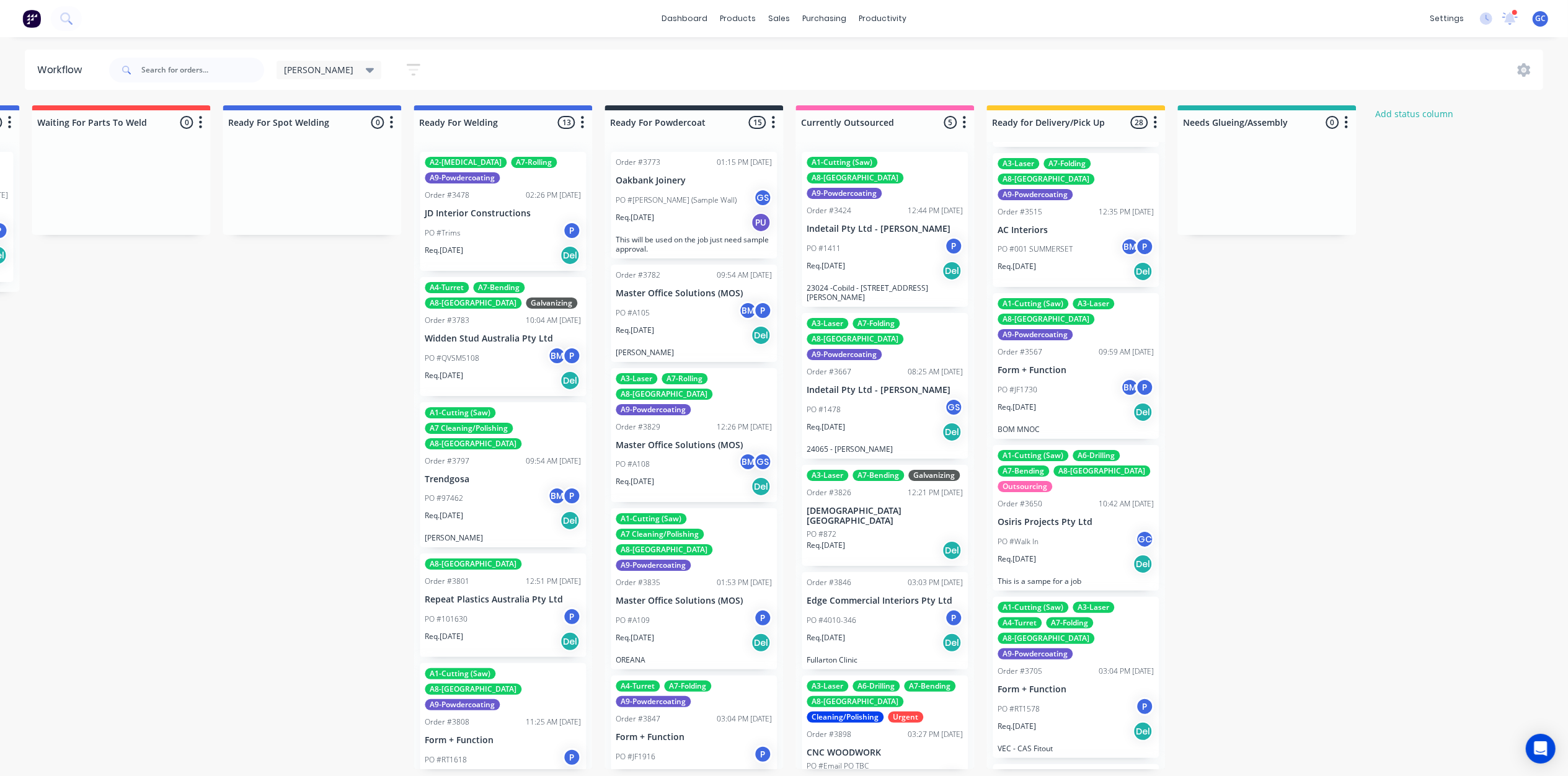
click at [1069, 261] on div "Req. 03/06/25 Del" at bounding box center [1076, 272] width 157 height 21
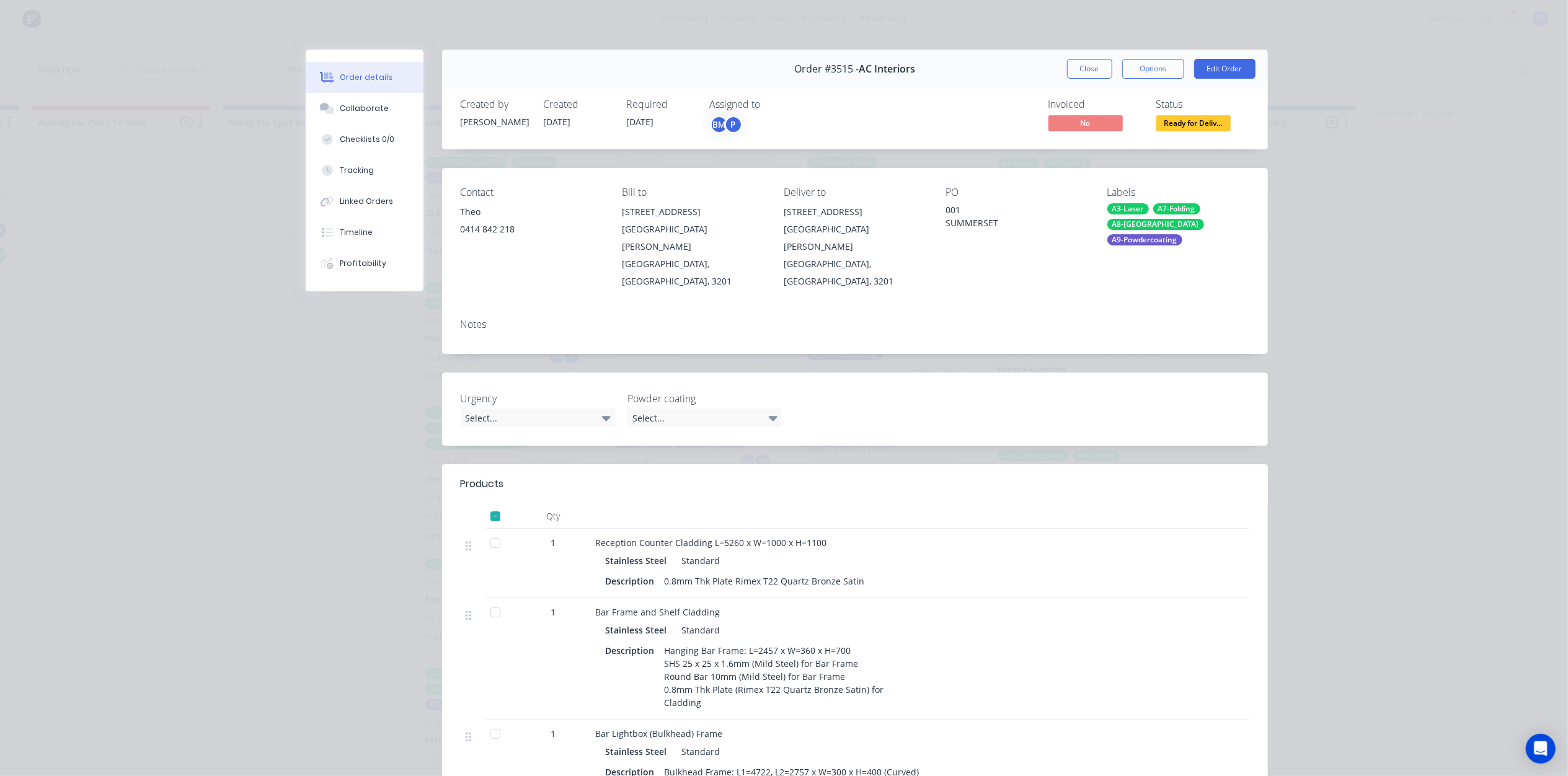
click at [1185, 125] on span "Ready for Deliv..." at bounding box center [1193, 123] width 74 height 16
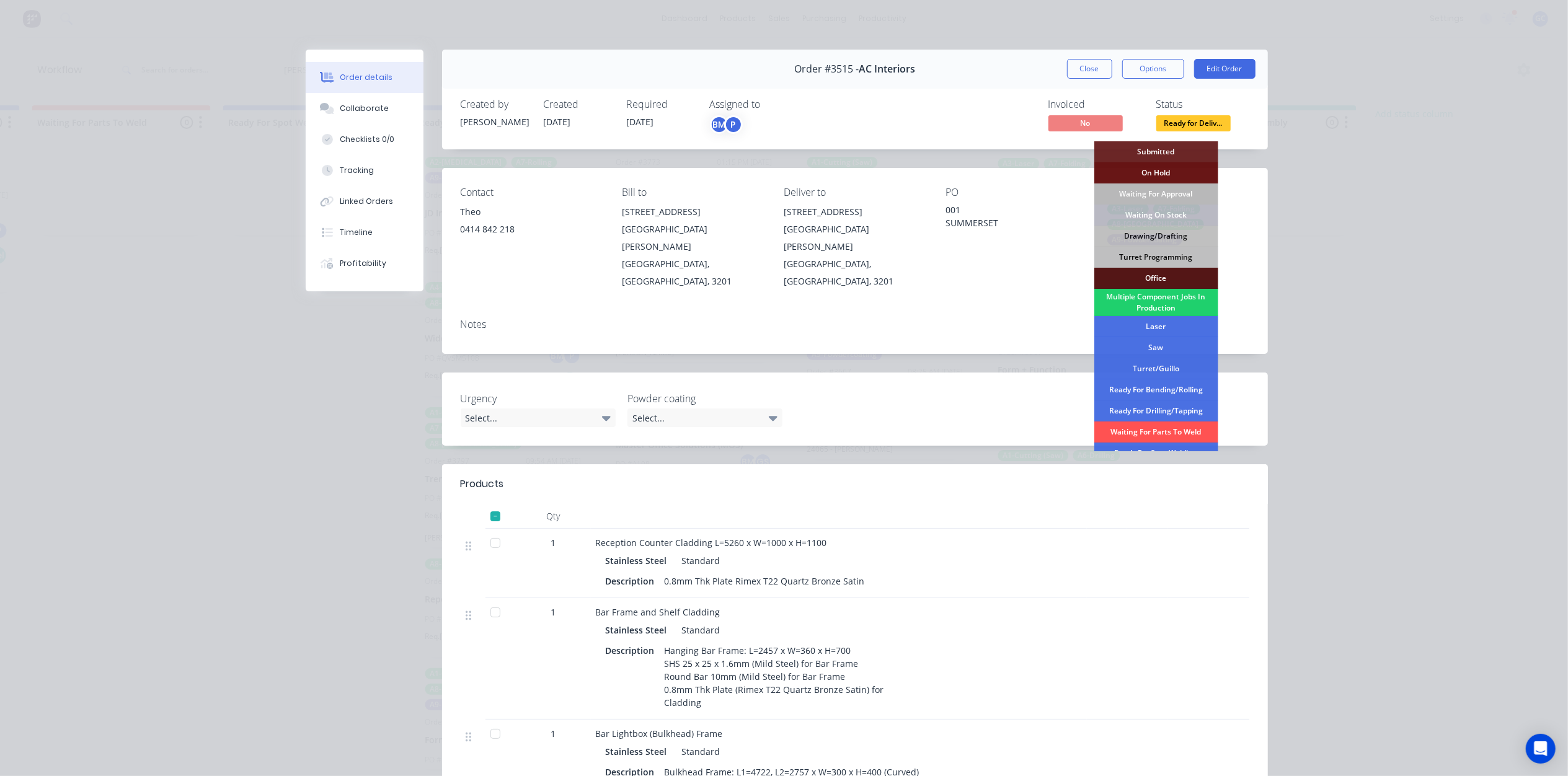
click at [1166, 196] on div "Waiting For Approval" at bounding box center [1156, 194] width 124 height 21
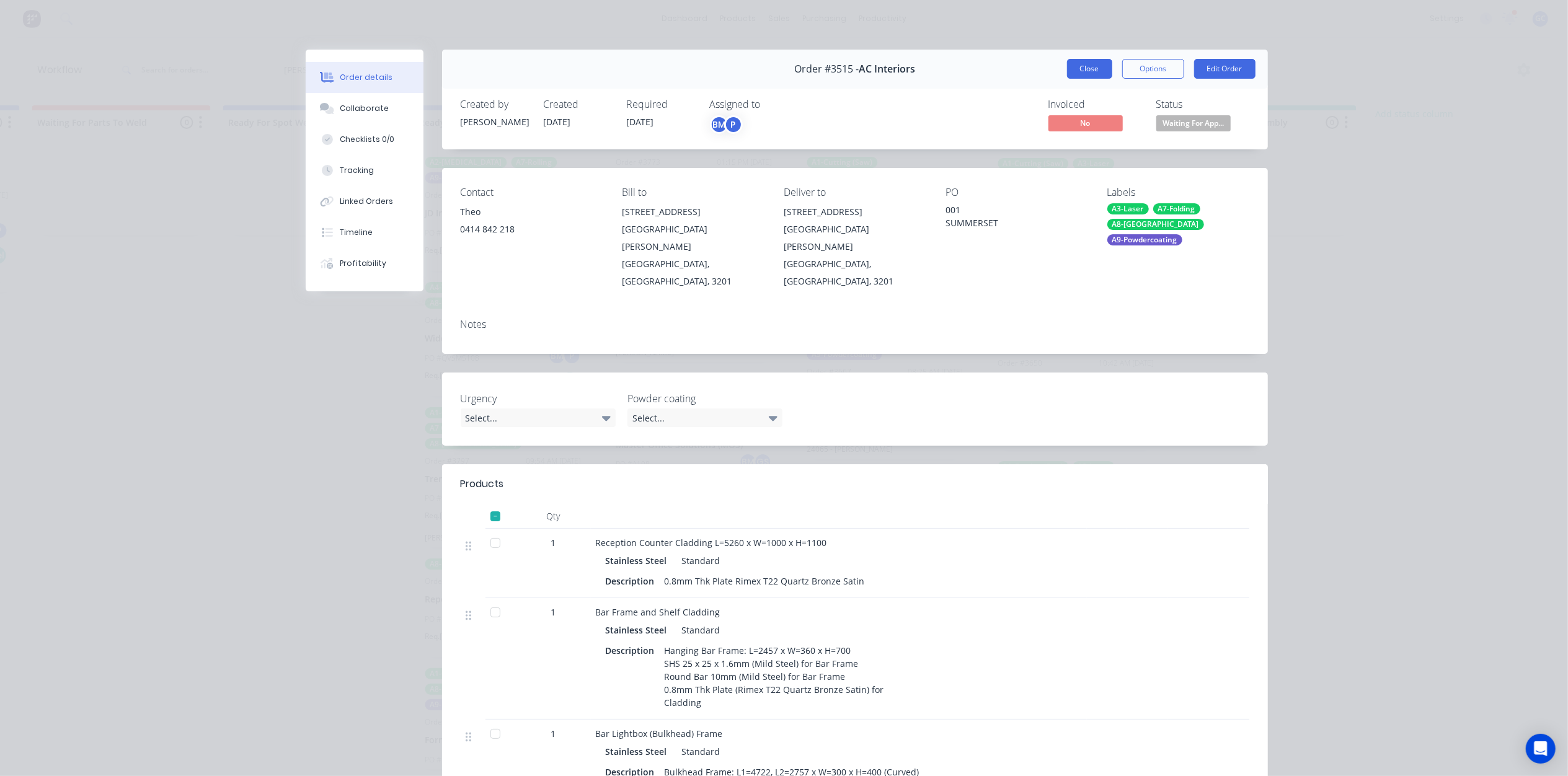
click at [1081, 71] on button "Close" at bounding box center [1089, 68] width 45 height 20
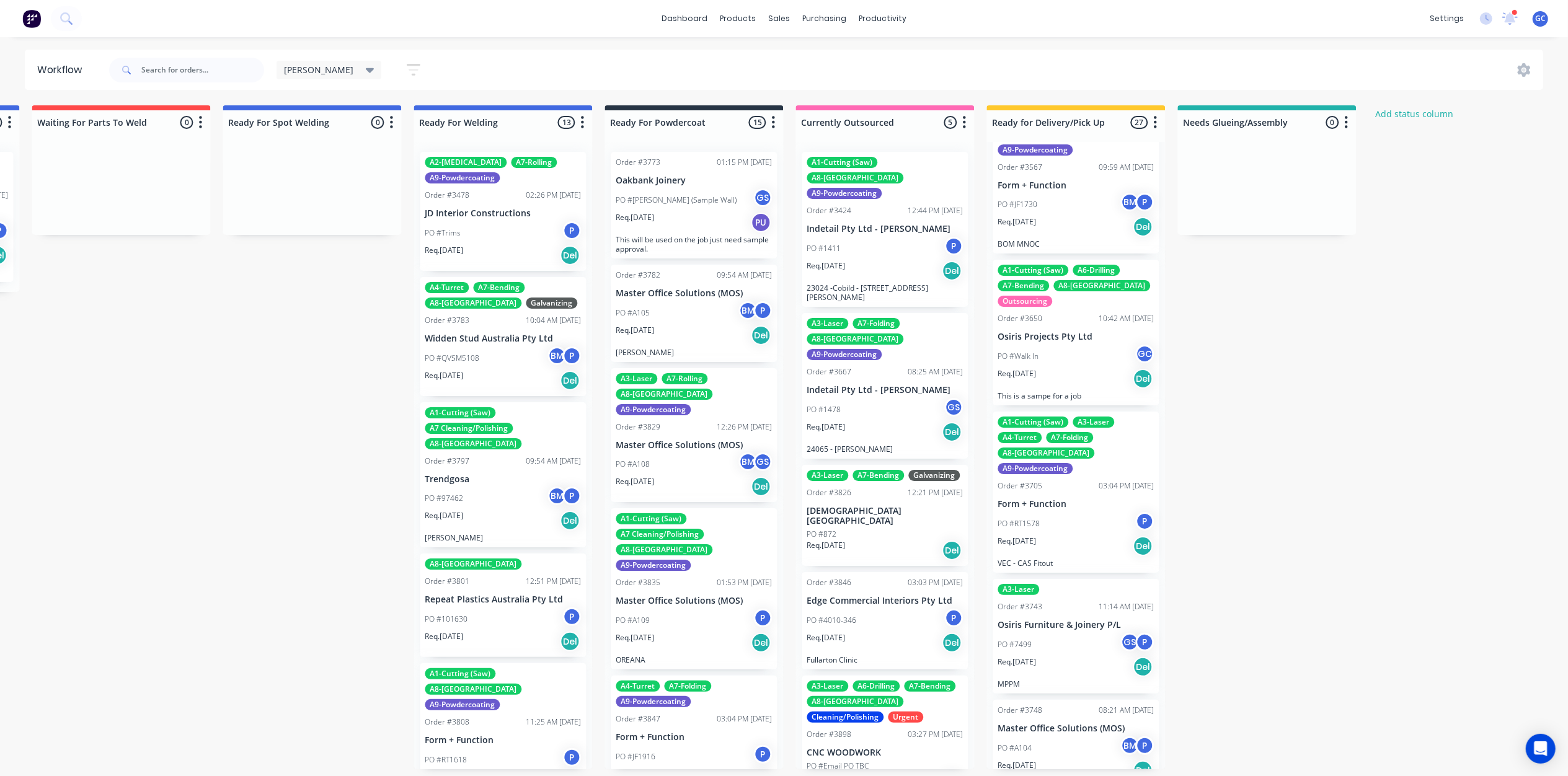
scroll to position [330, 0]
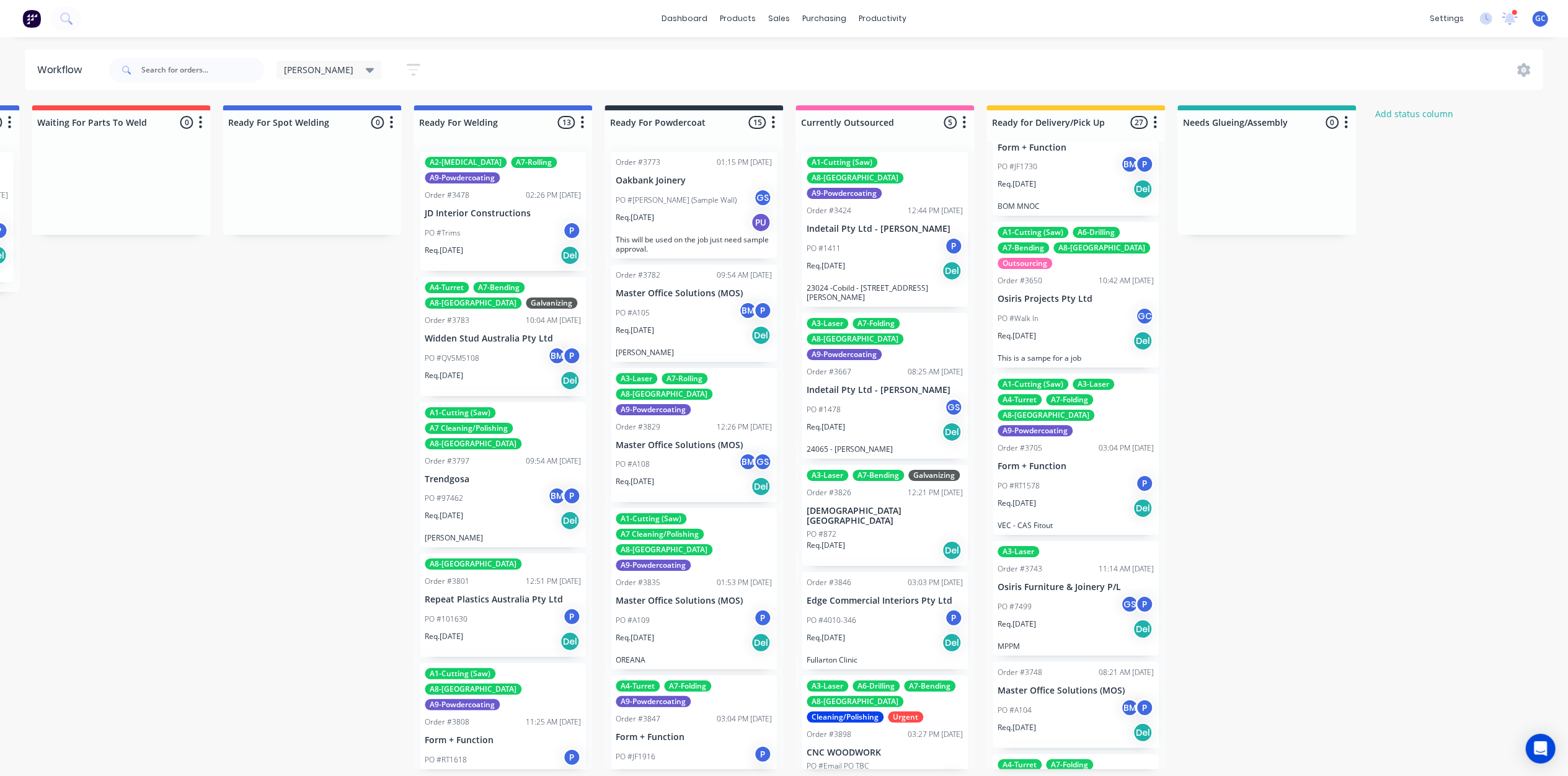
click at [1072, 306] on div "PO #Walk In GC" at bounding box center [1076, 318] width 157 height 24
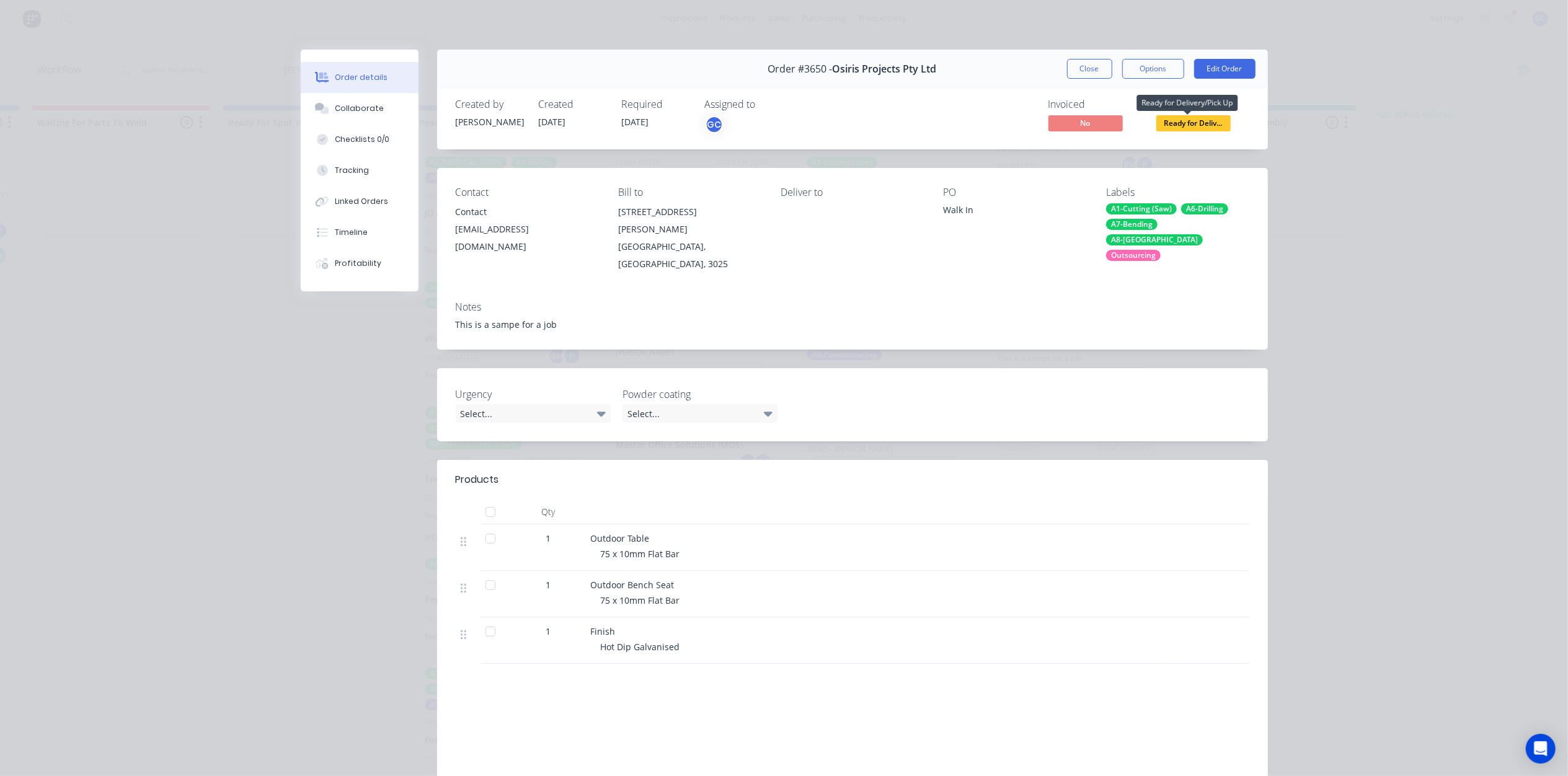
click at [1191, 119] on span "Ready for Deliv..." at bounding box center [1193, 123] width 74 height 16
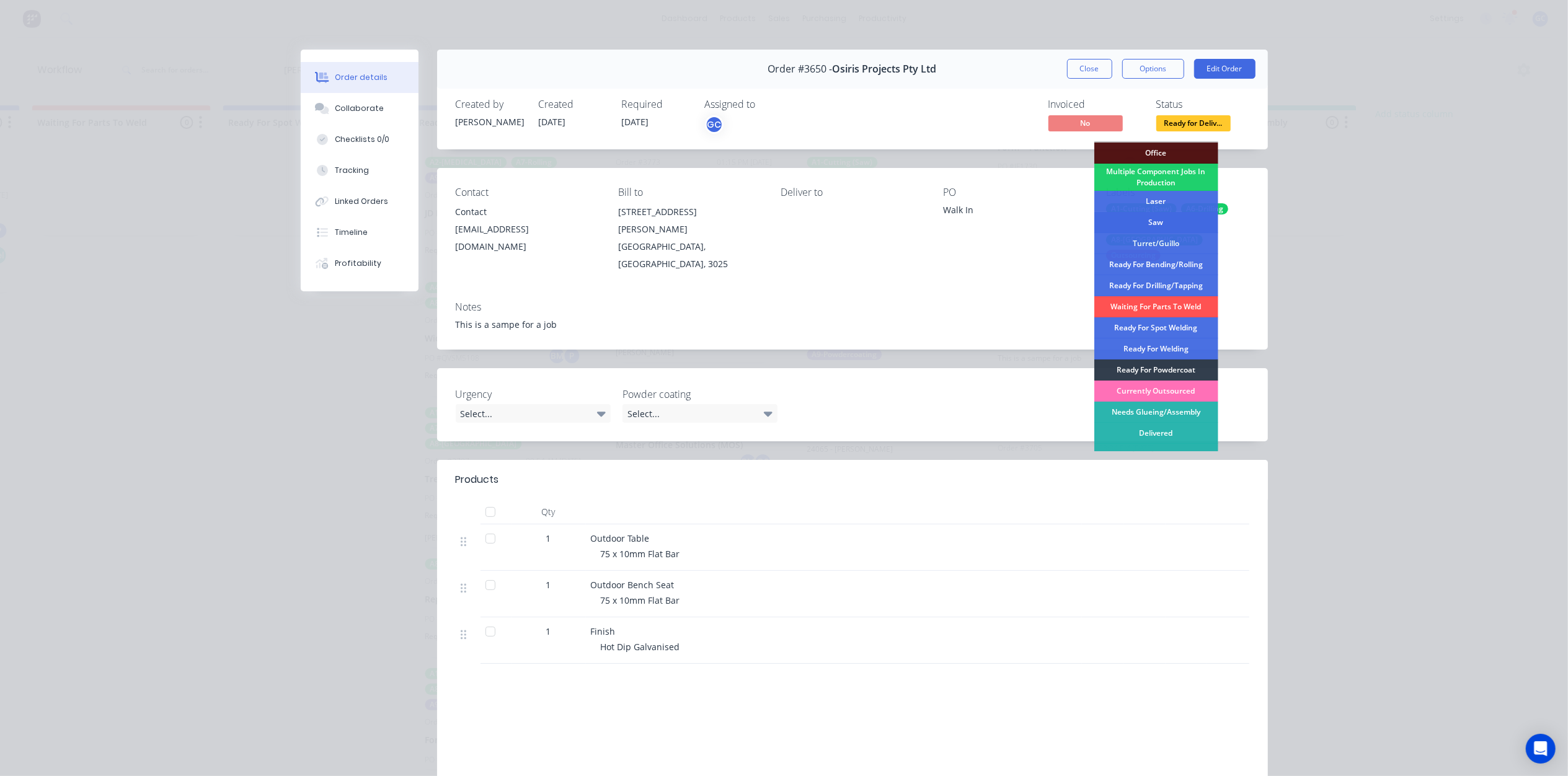
scroll to position [139, 0]
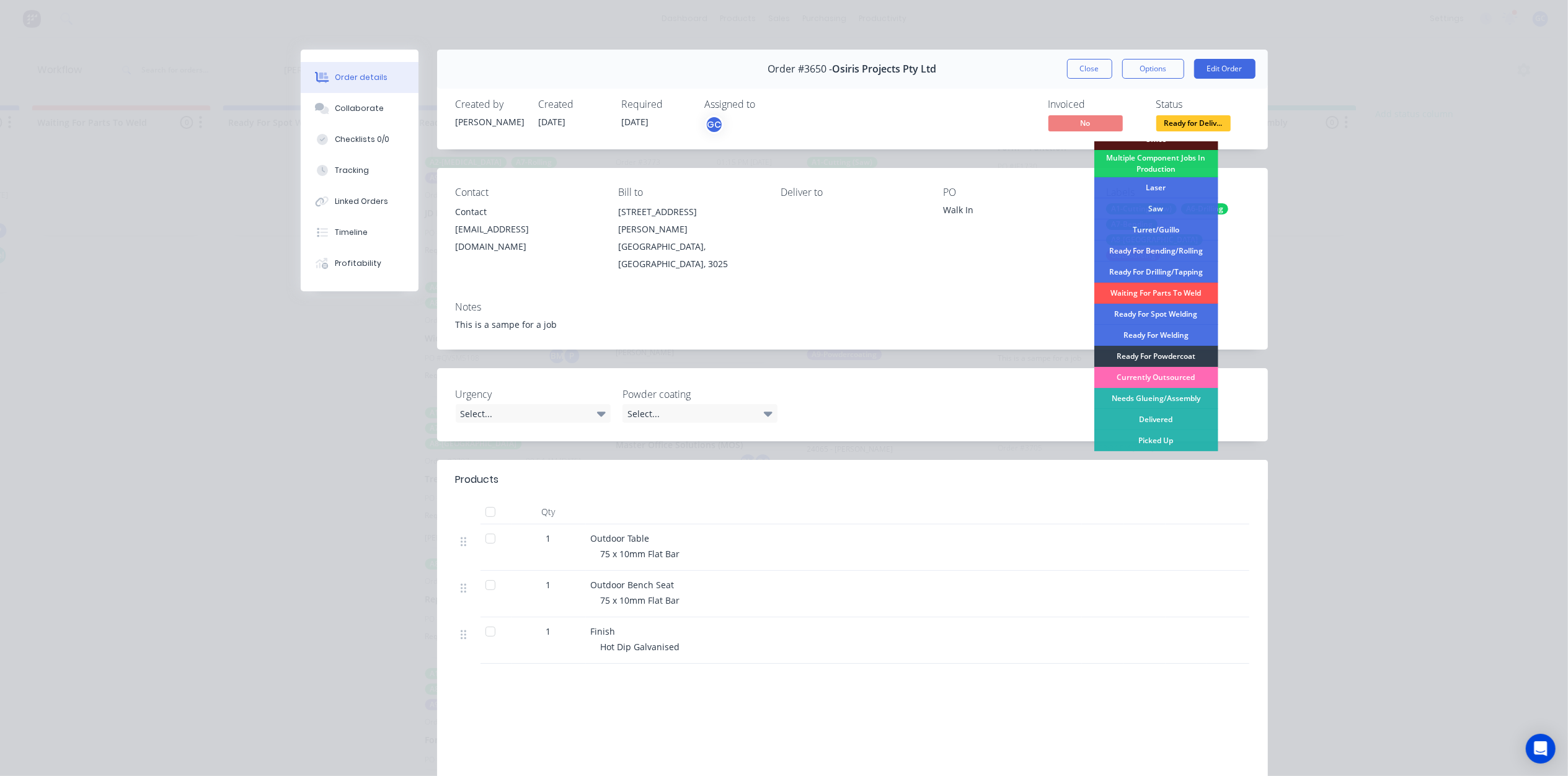
click at [1170, 376] on div "Currently Outsourced" at bounding box center [1156, 377] width 124 height 21
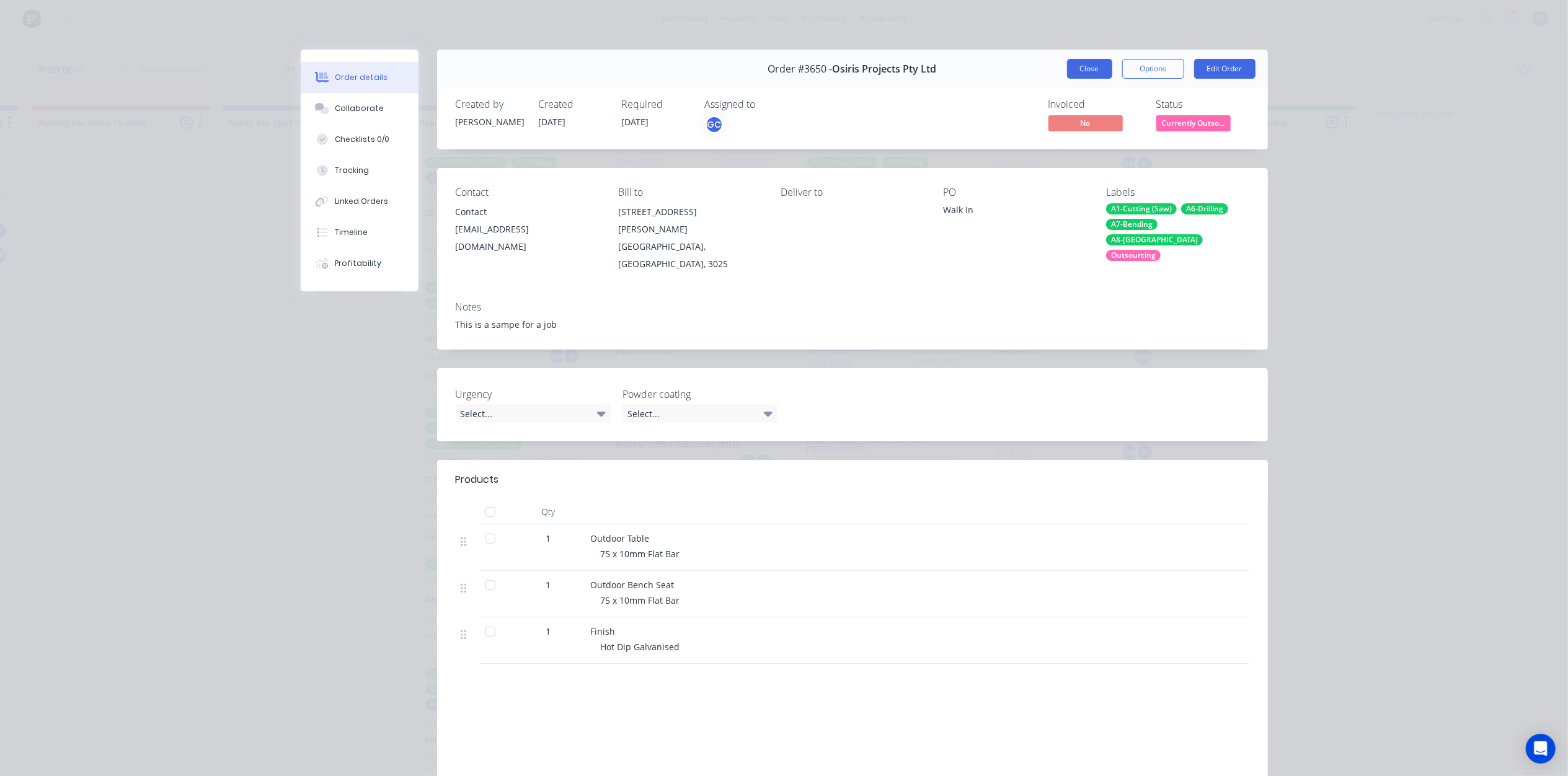
click at [1093, 71] on button "Close" at bounding box center [1089, 68] width 45 height 20
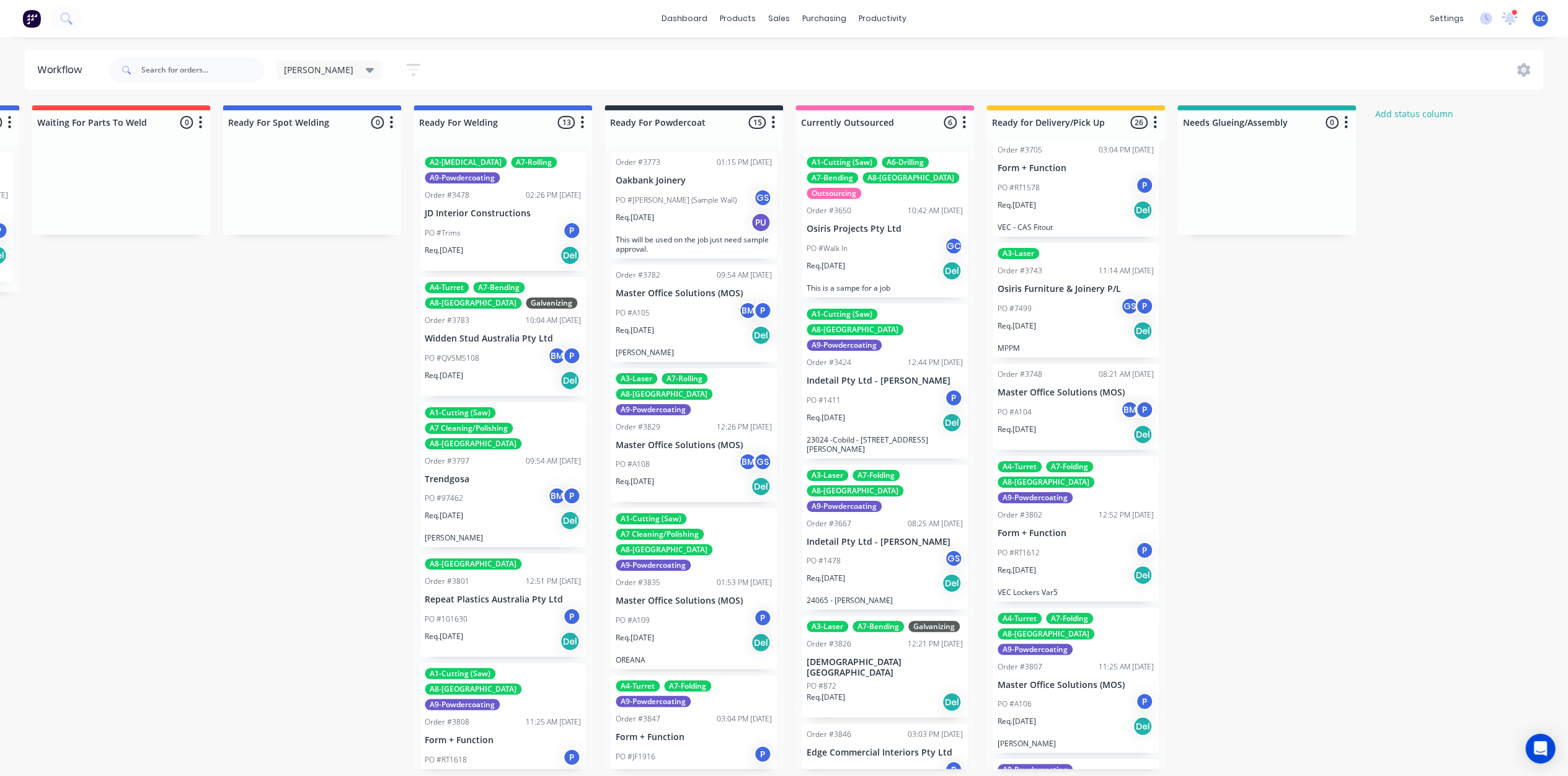
scroll to position [496, 0]
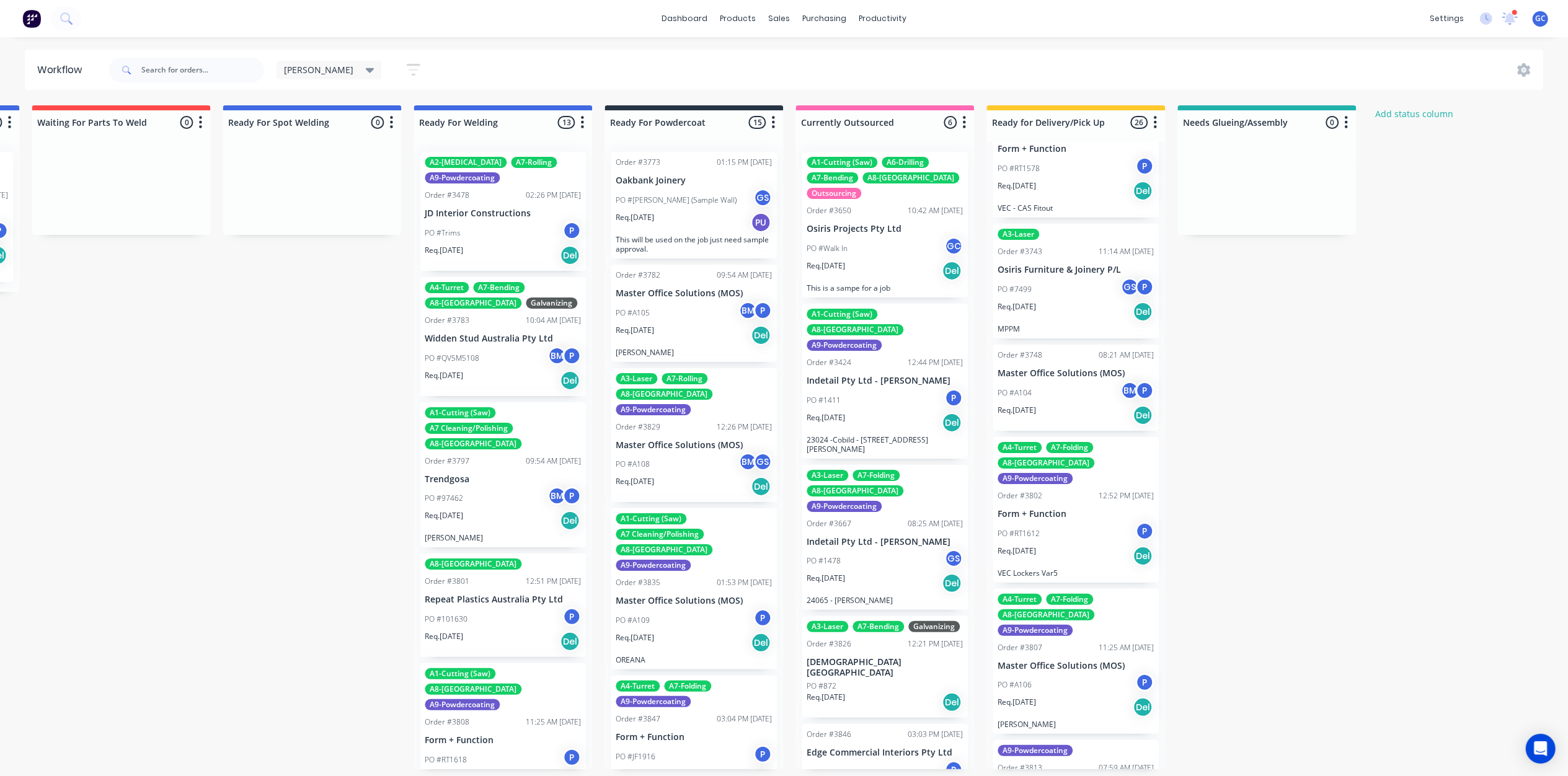
click at [1070, 278] on div "PO #7499 GS P" at bounding box center [1076, 289] width 157 height 24
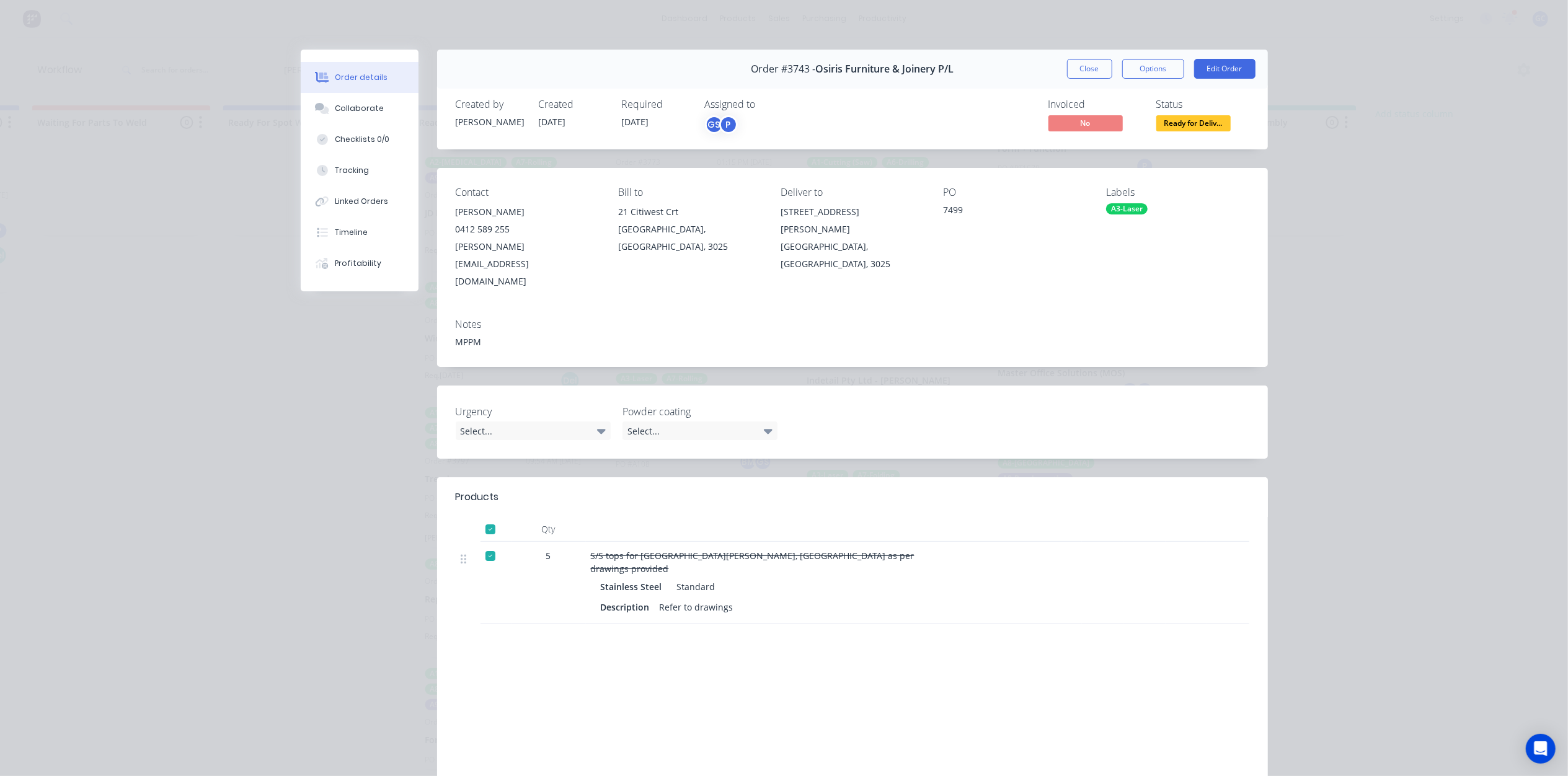
click at [1210, 125] on span "Ready for Deliv..." at bounding box center [1193, 123] width 74 height 16
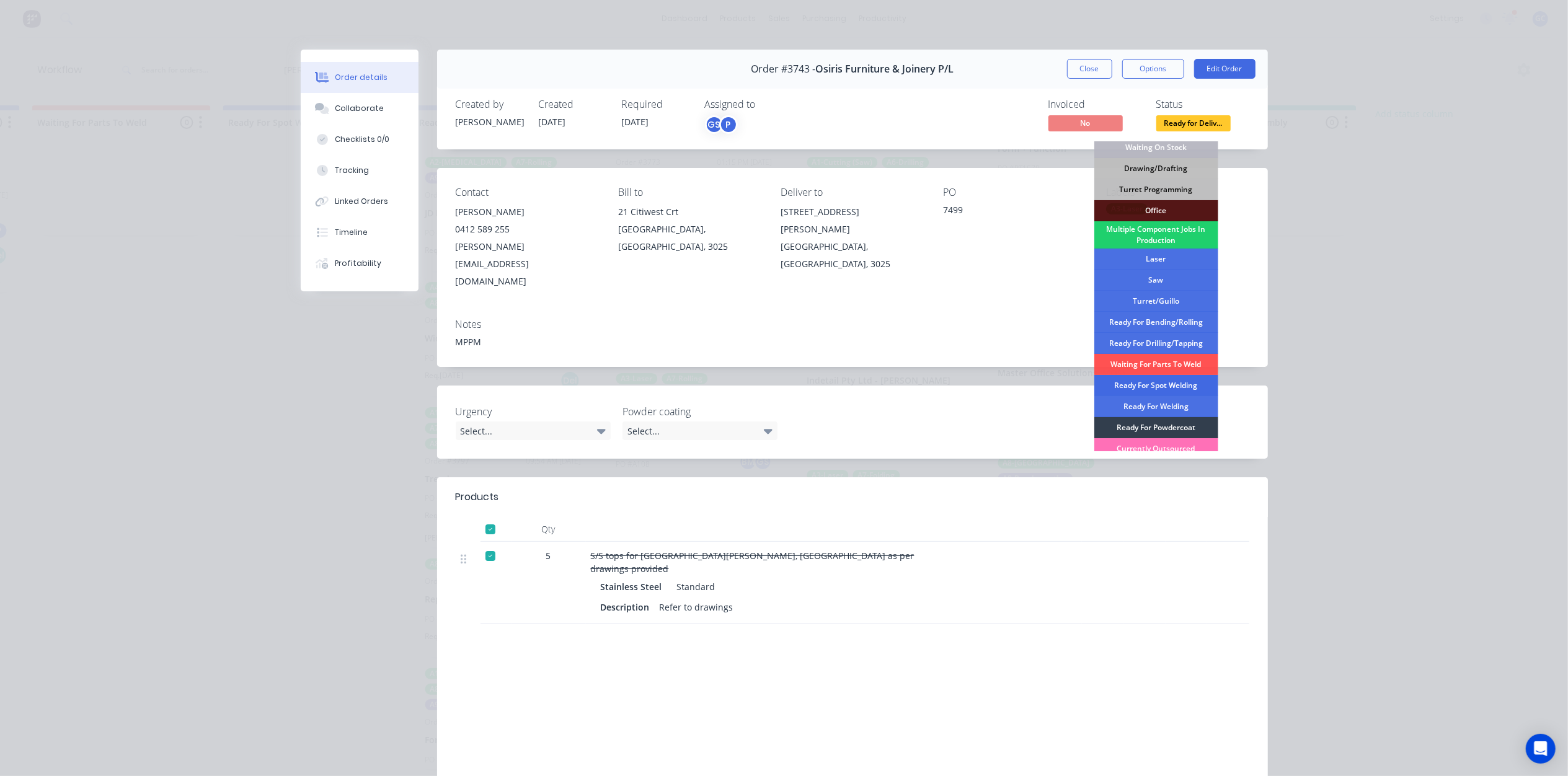
scroll to position [139, 0]
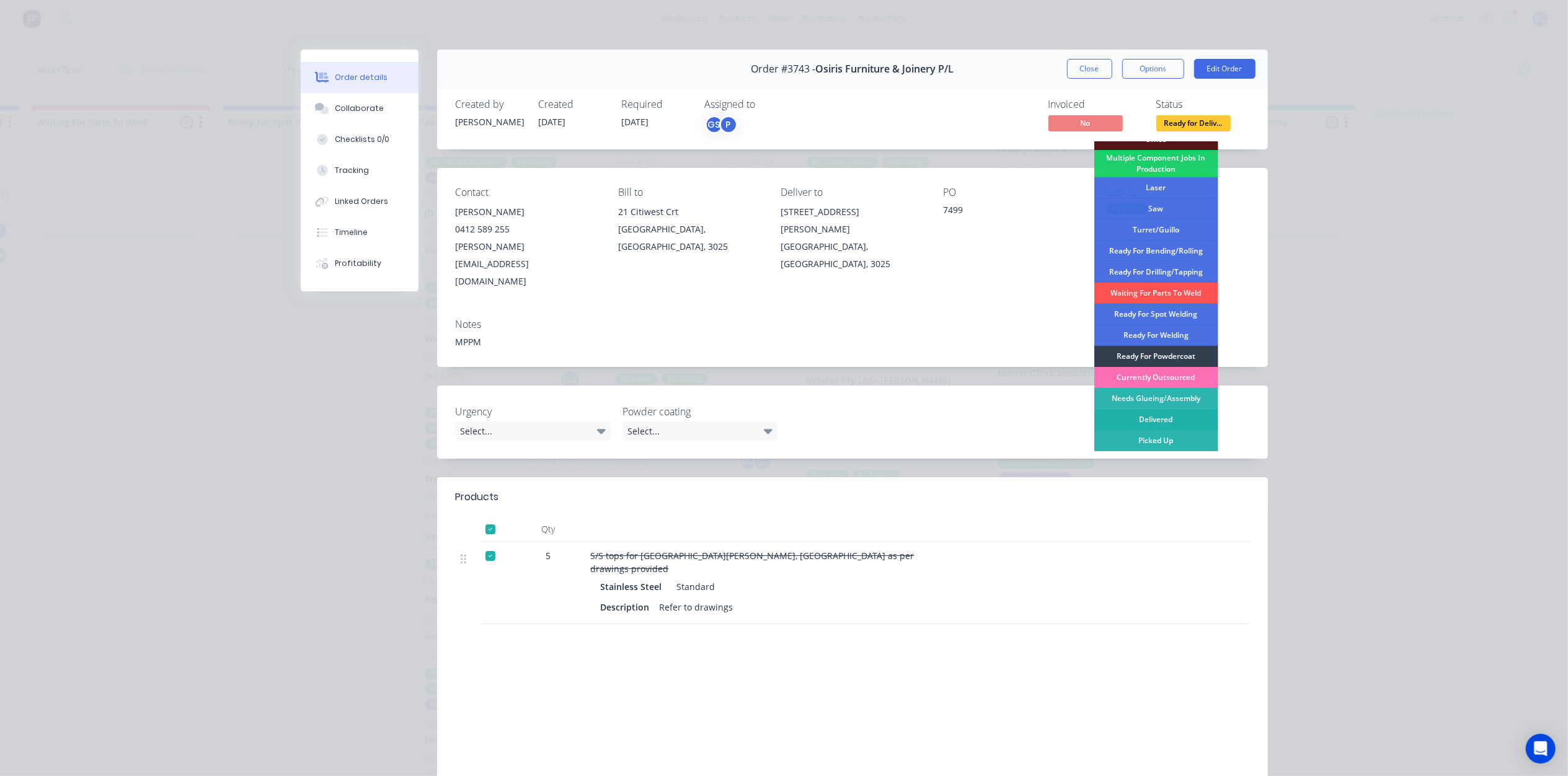
click at [1162, 414] on div "Delivered" at bounding box center [1156, 420] width 124 height 21
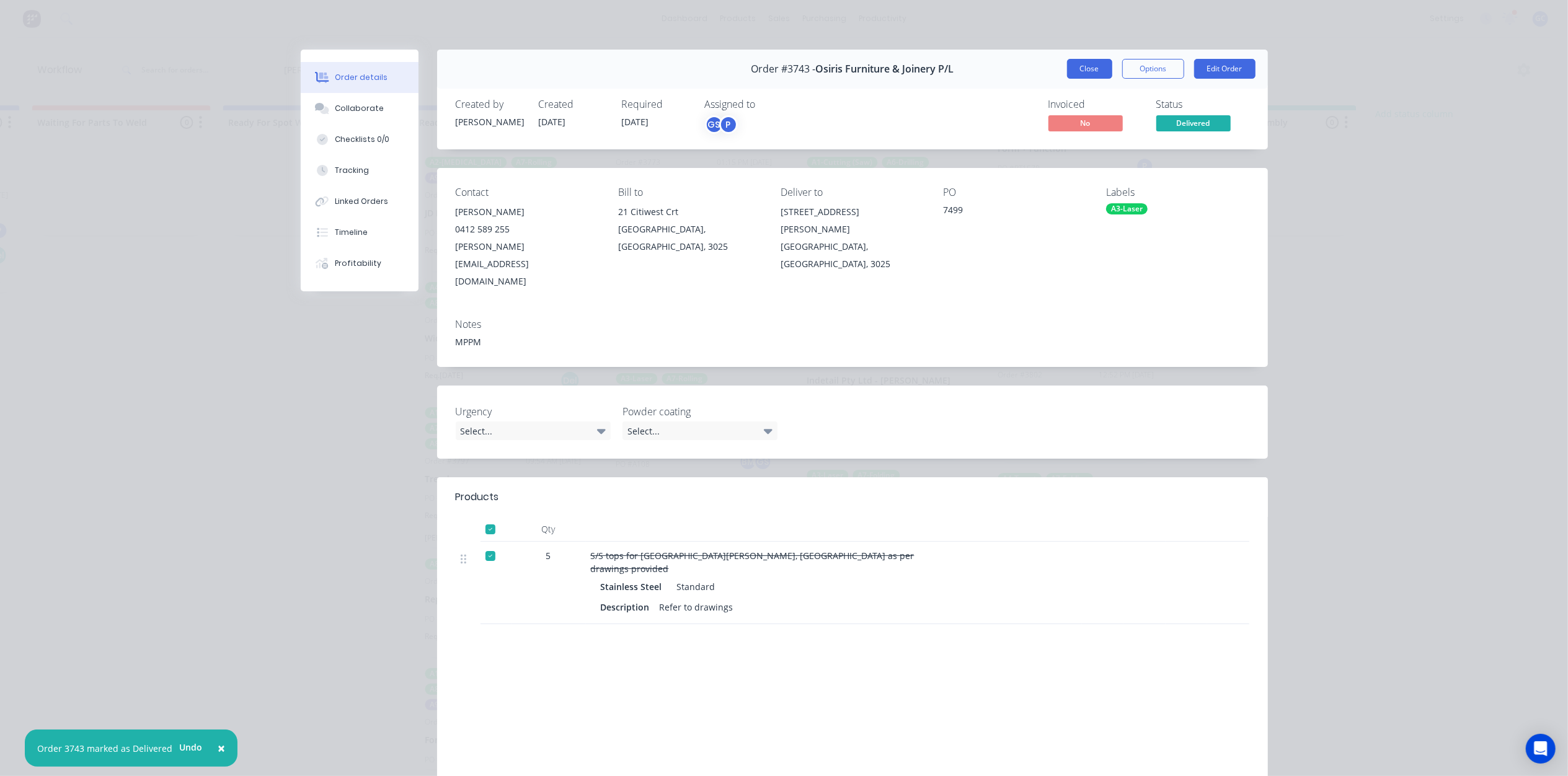
click at [1084, 63] on button "Close" at bounding box center [1089, 68] width 45 height 20
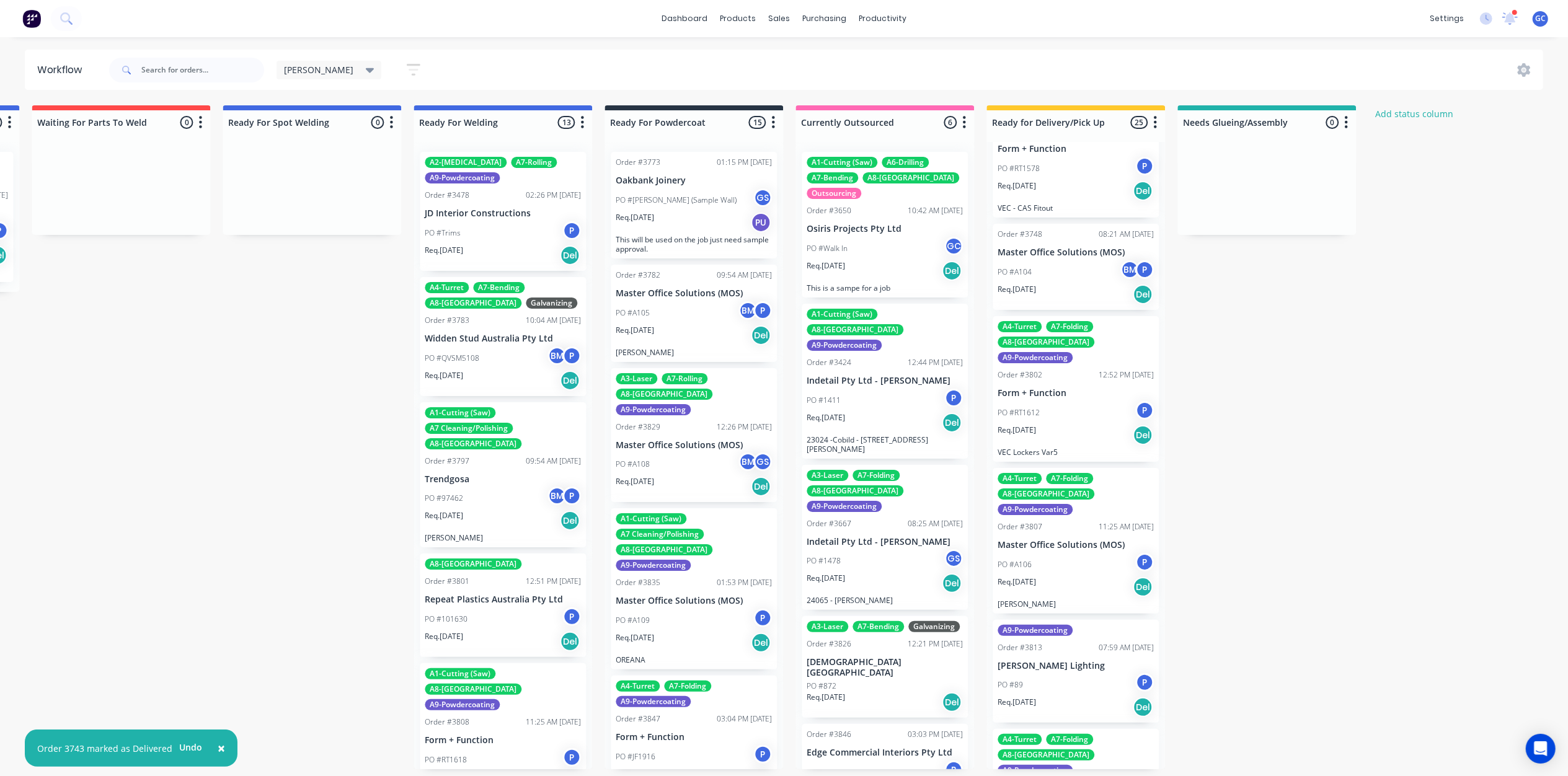
click at [1070, 401] on div "PO #RT1612 P" at bounding box center [1076, 413] width 157 height 24
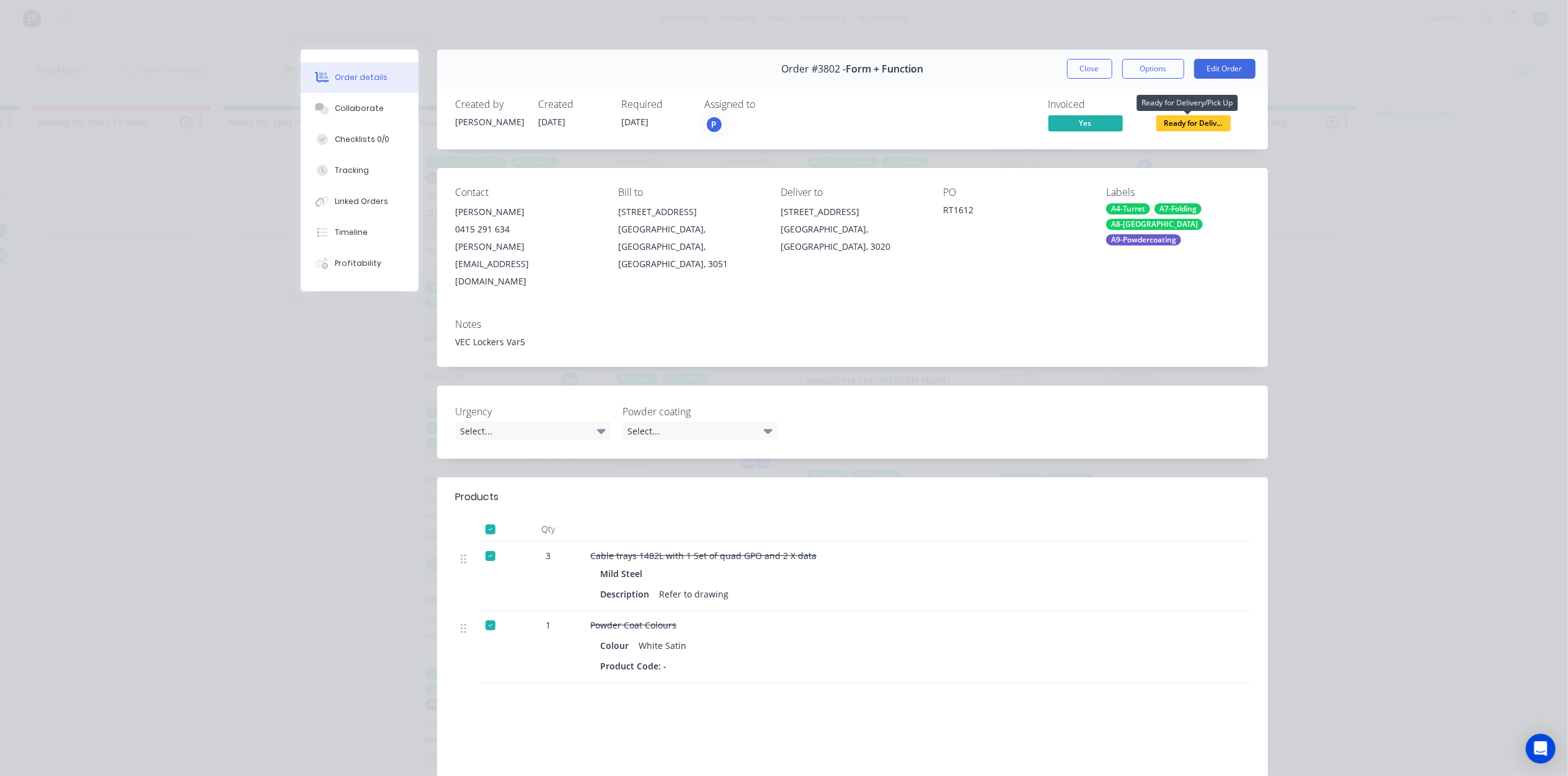
click at [1187, 123] on span "Ready for Deliv..." at bounding box center [1193, 123] width 74 height 16
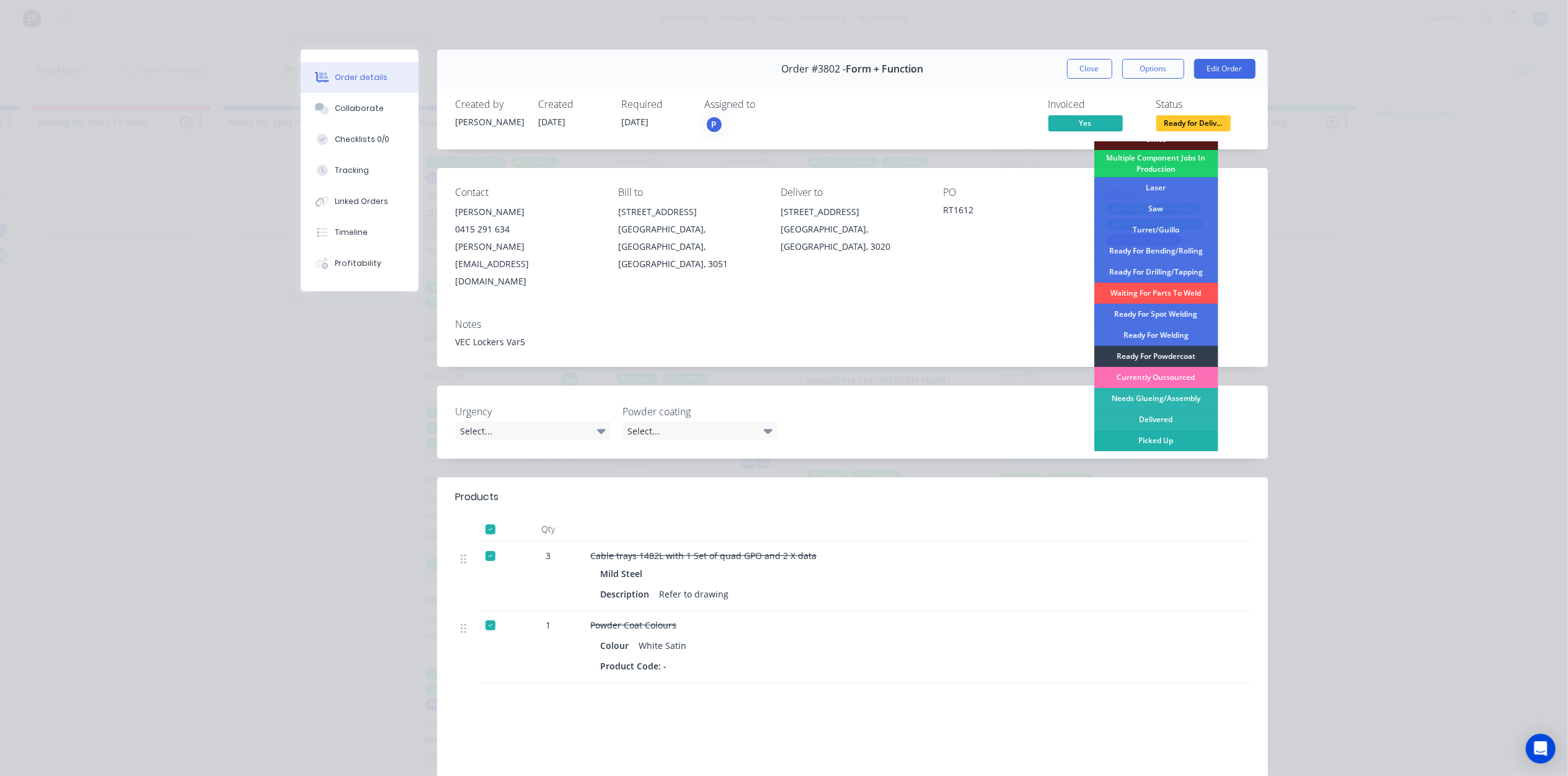
click at [1158, 432] on div "Picked Up" at bounding box center [1156, 441] width 124 height 21
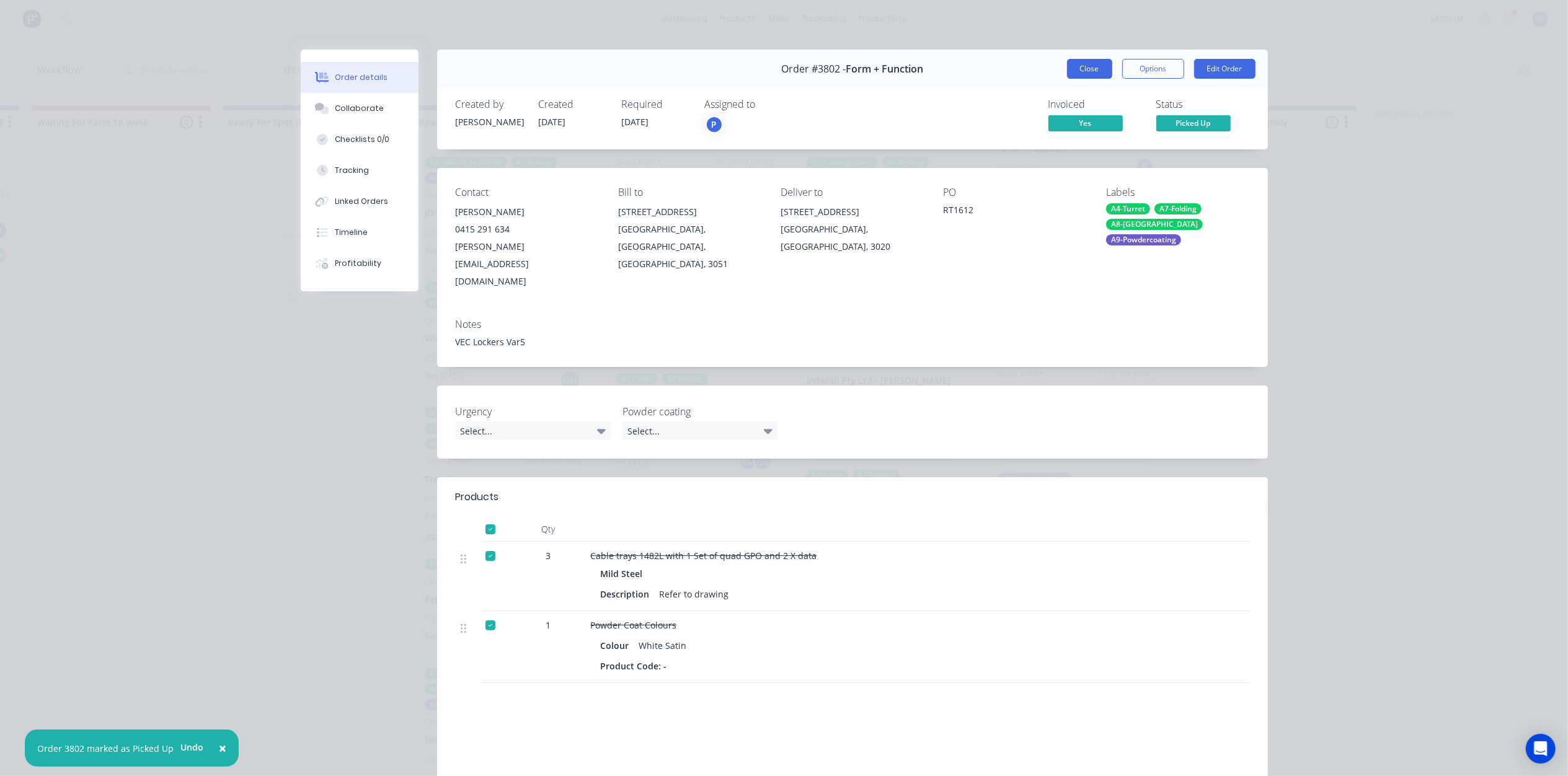
click at [1101, 72] on button "Close" at bounding box center [1089, 68] width 45 height 20
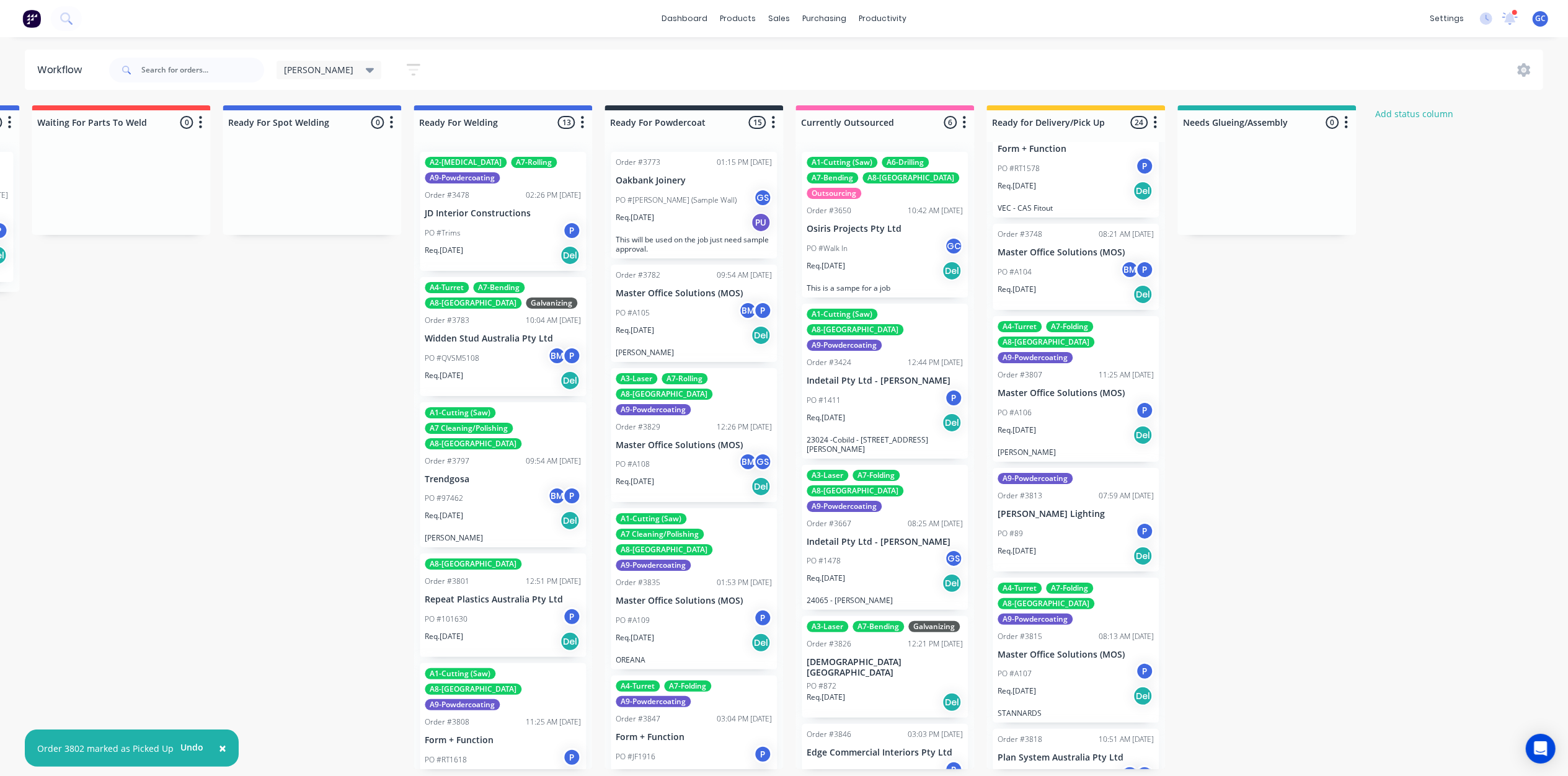
click at [1083, 424] on div "Req. 14/08/25 Del" at bounding box center [1076, 435] width 157 height 21
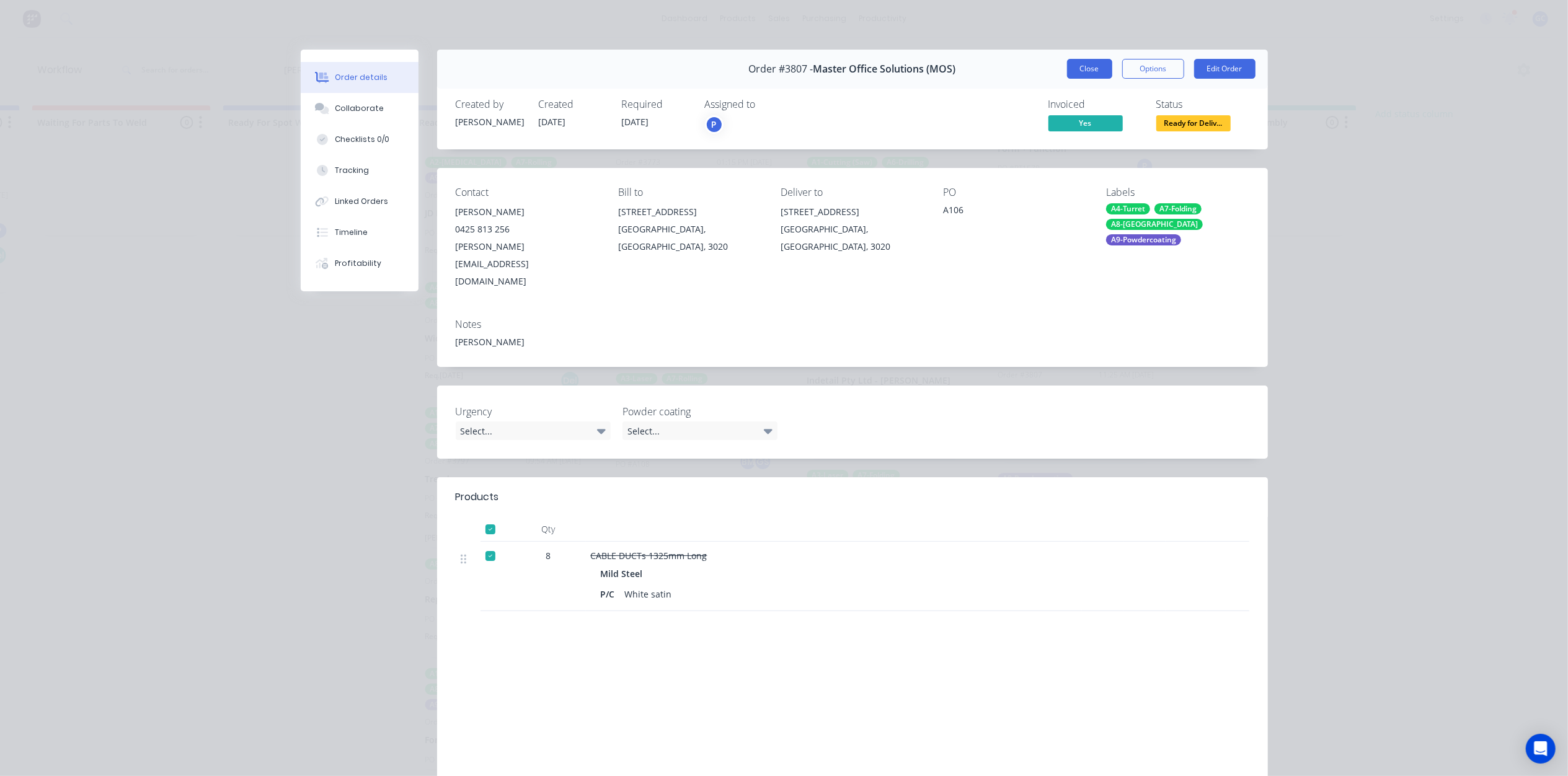
click at [1084, 67] on button "Close" at bounding box center [1089, 68] width 45 height 20
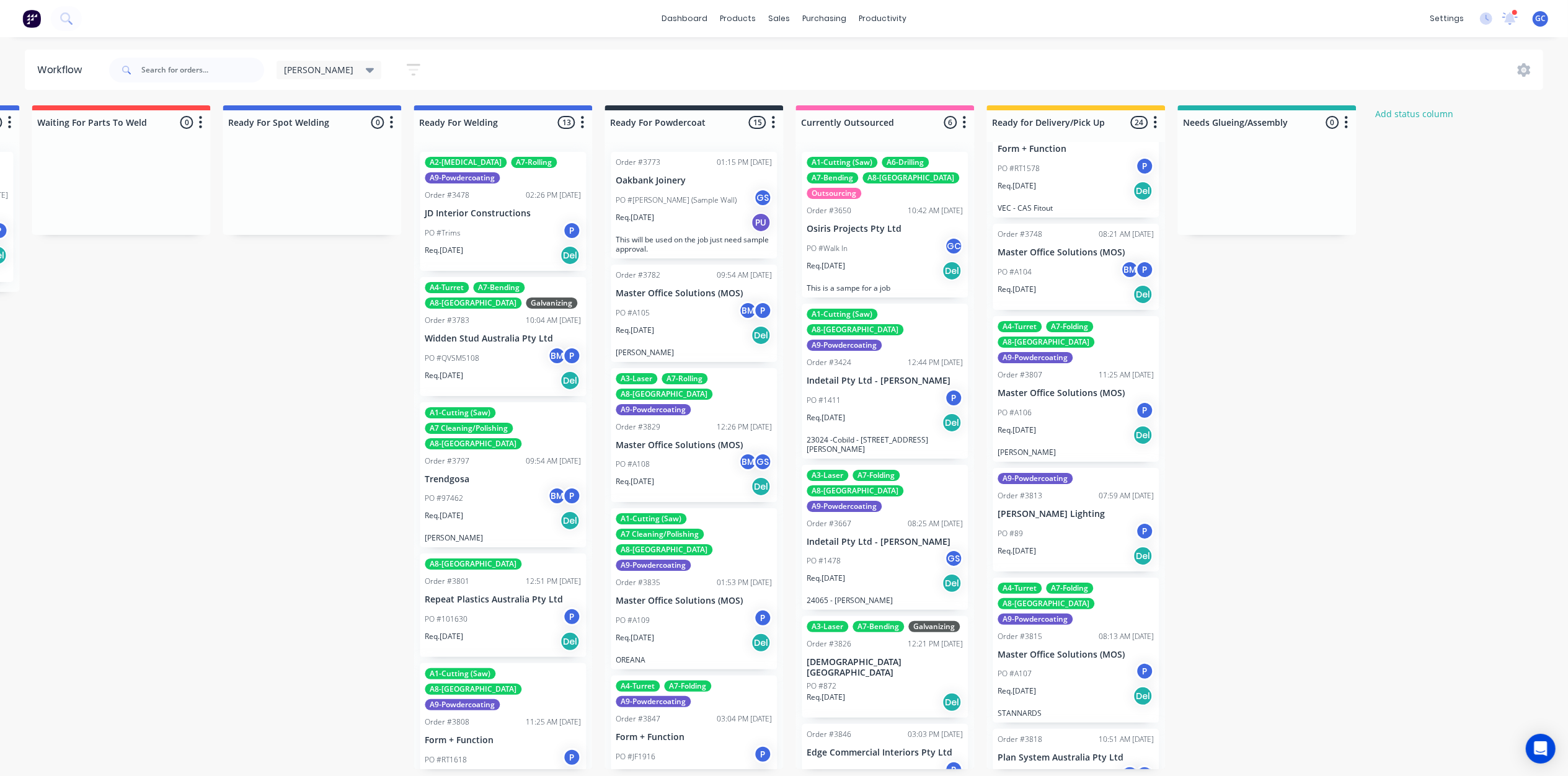
scroll to position [578, 0]
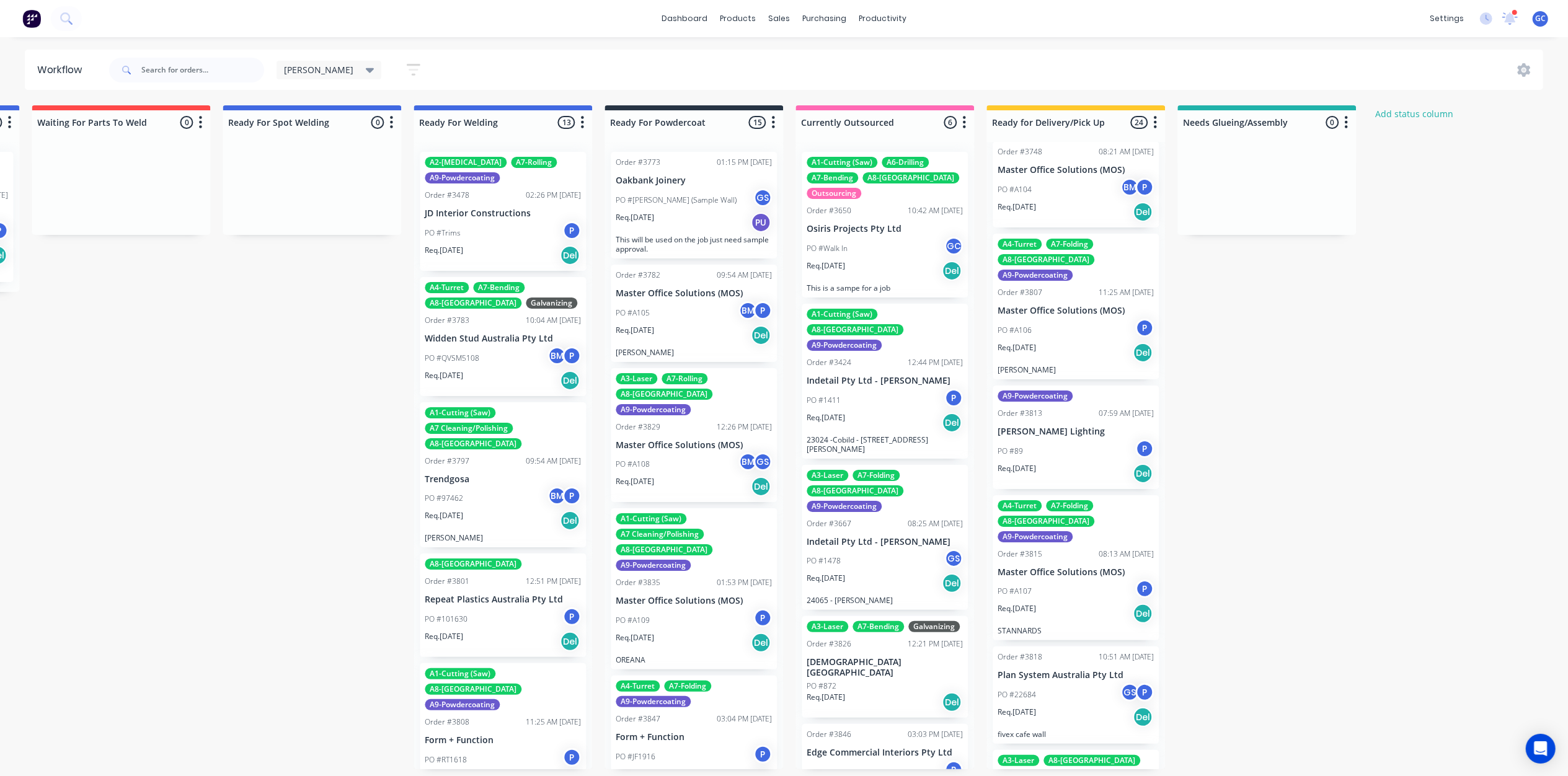
click at [1074, 439] on div "PO #89 P" at bounding box center [1076, 451] width 157 height 24
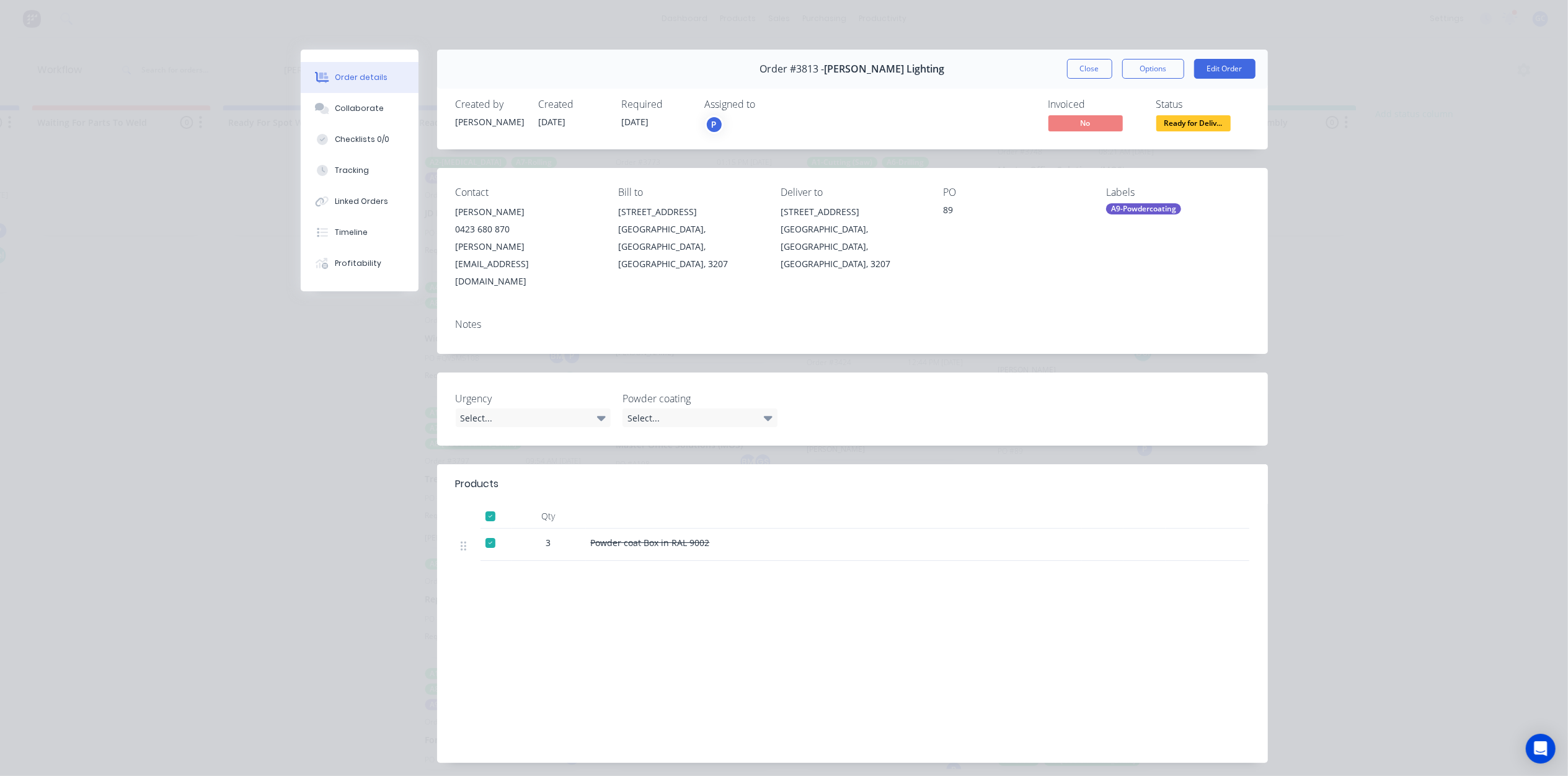
click at [1174, 114] on div "Status Ready for Deliv..." at bounding box center [1202, 117] width 93 height 36
click at [1174, 119] on span "Ready for Deliv..." at bounding box center [1193, 123] width 74 height 16
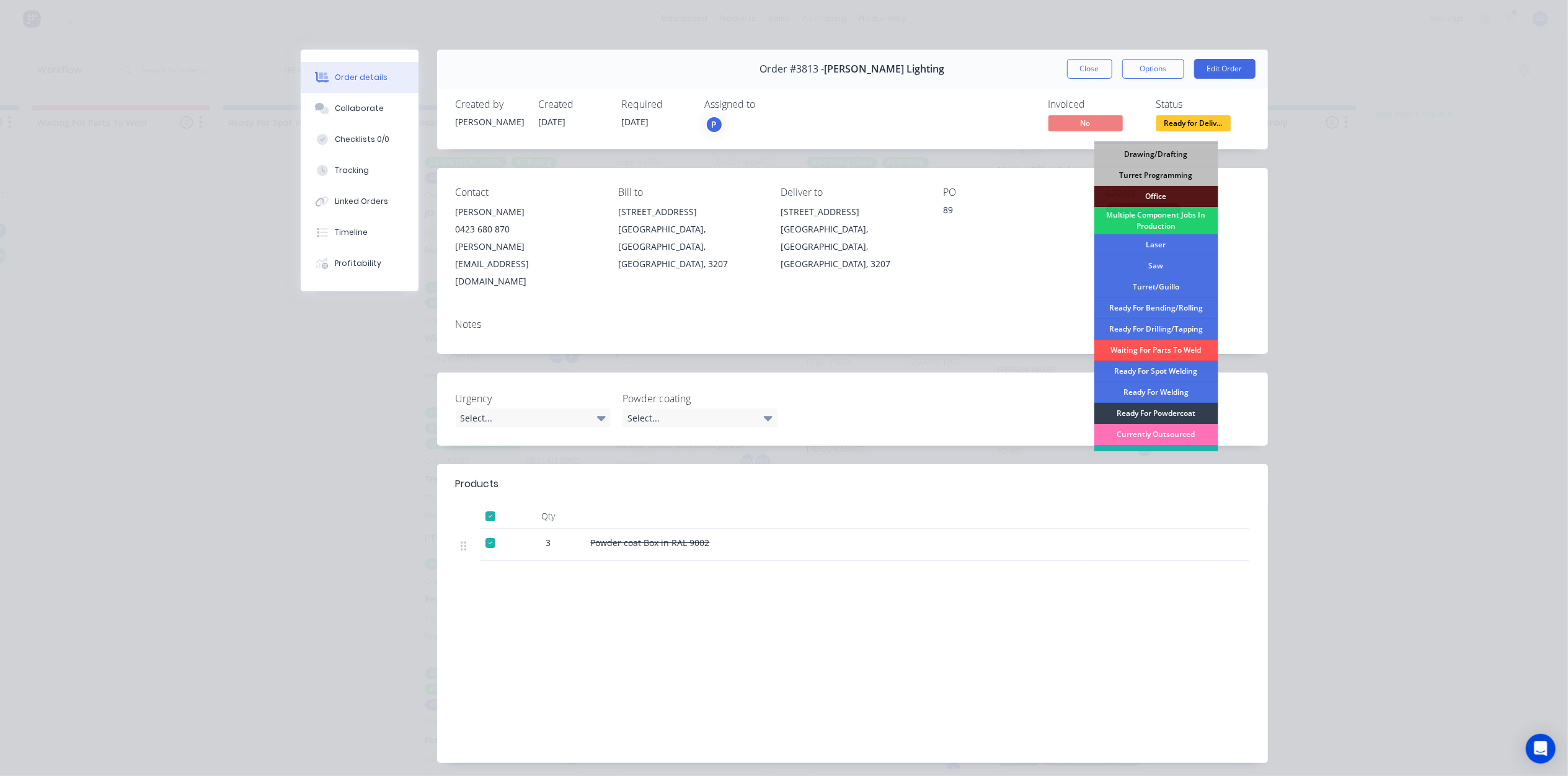
scroll to position [139, 0]
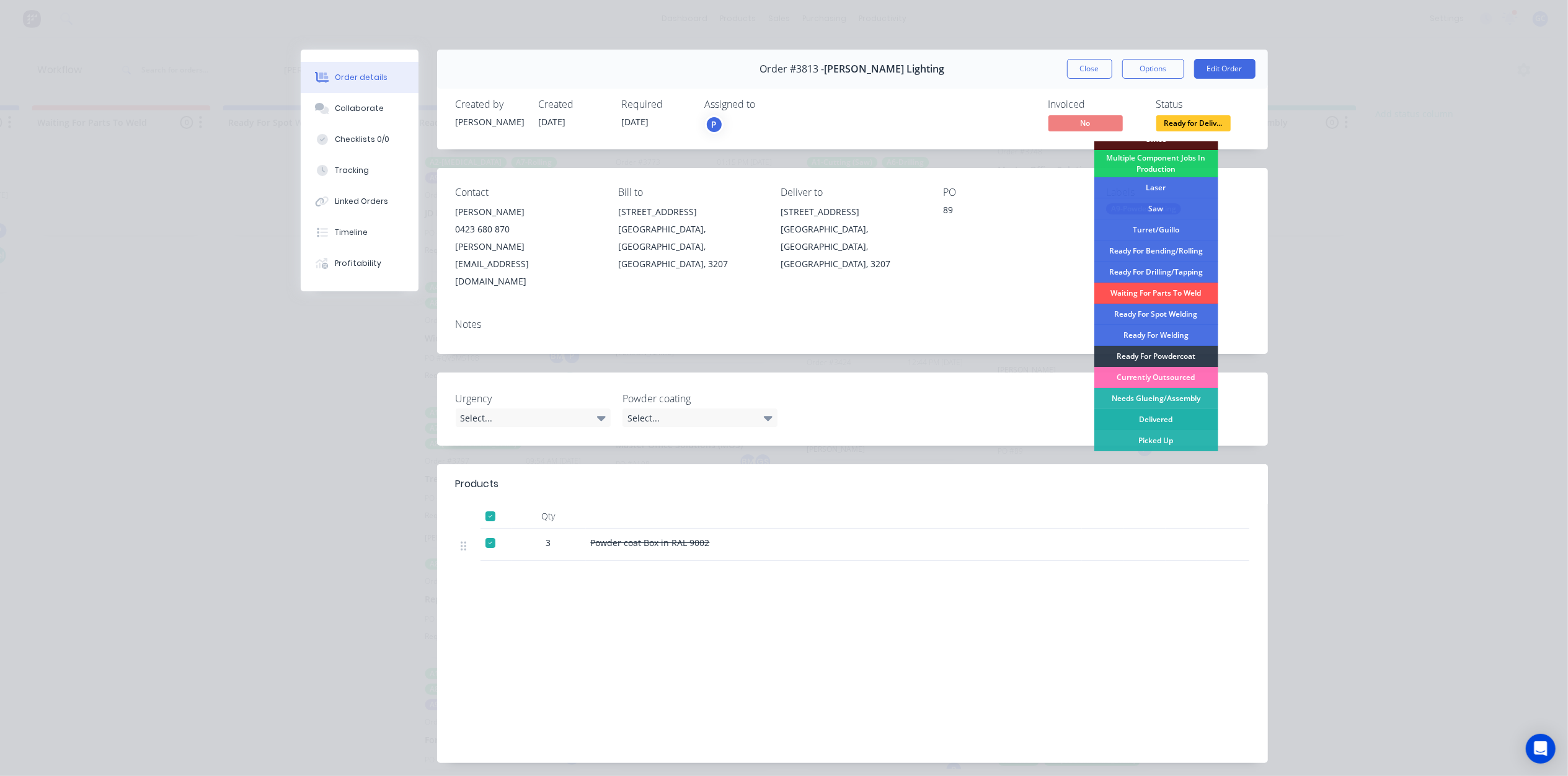
click at [1169, 417] on div "Delivered" at bounding box center [1156, 420] width 124 height 21
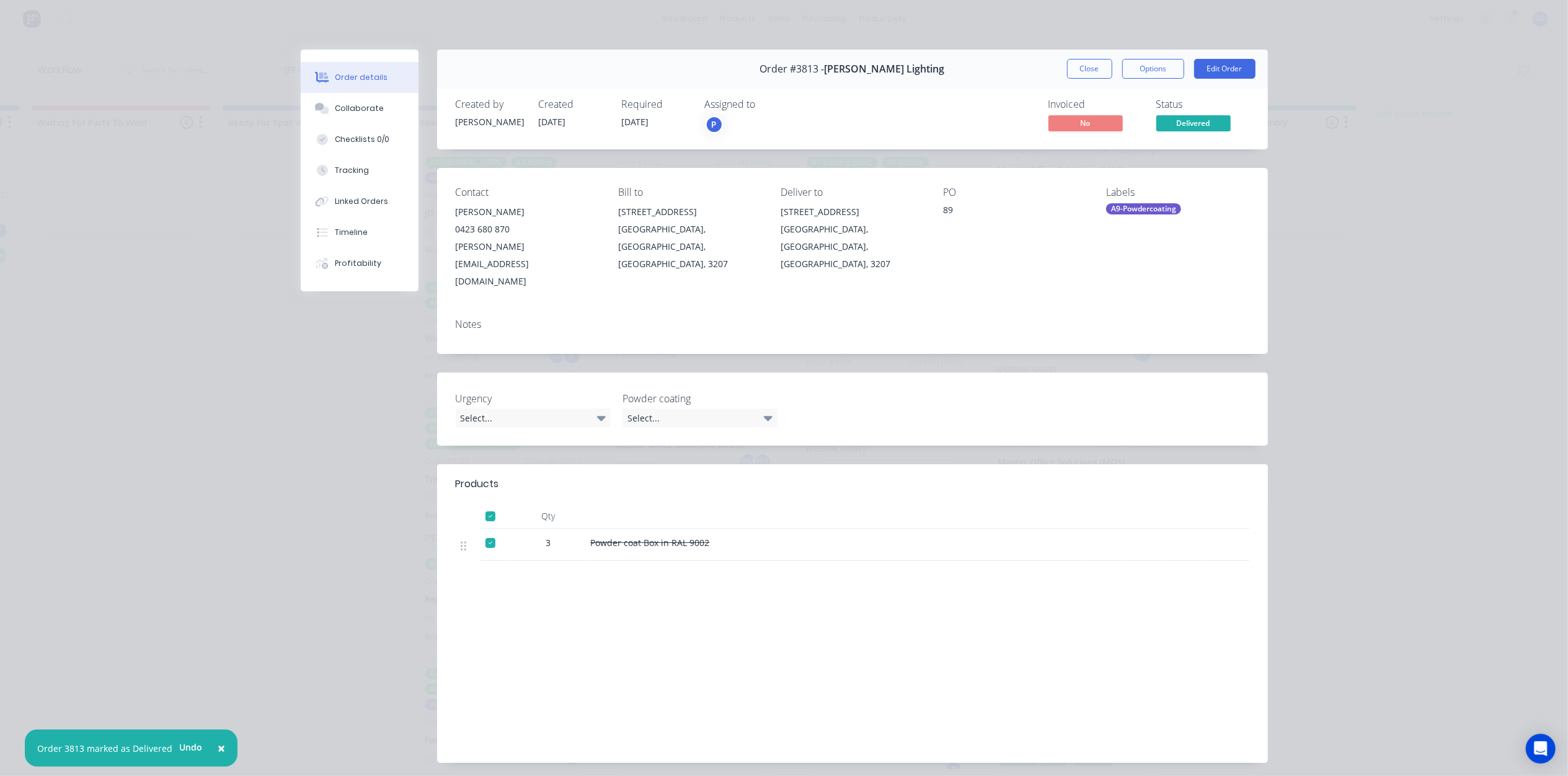
click at [1187, 126] on span "Delivered" at bounding box center [1193, 123] width 74 height 16
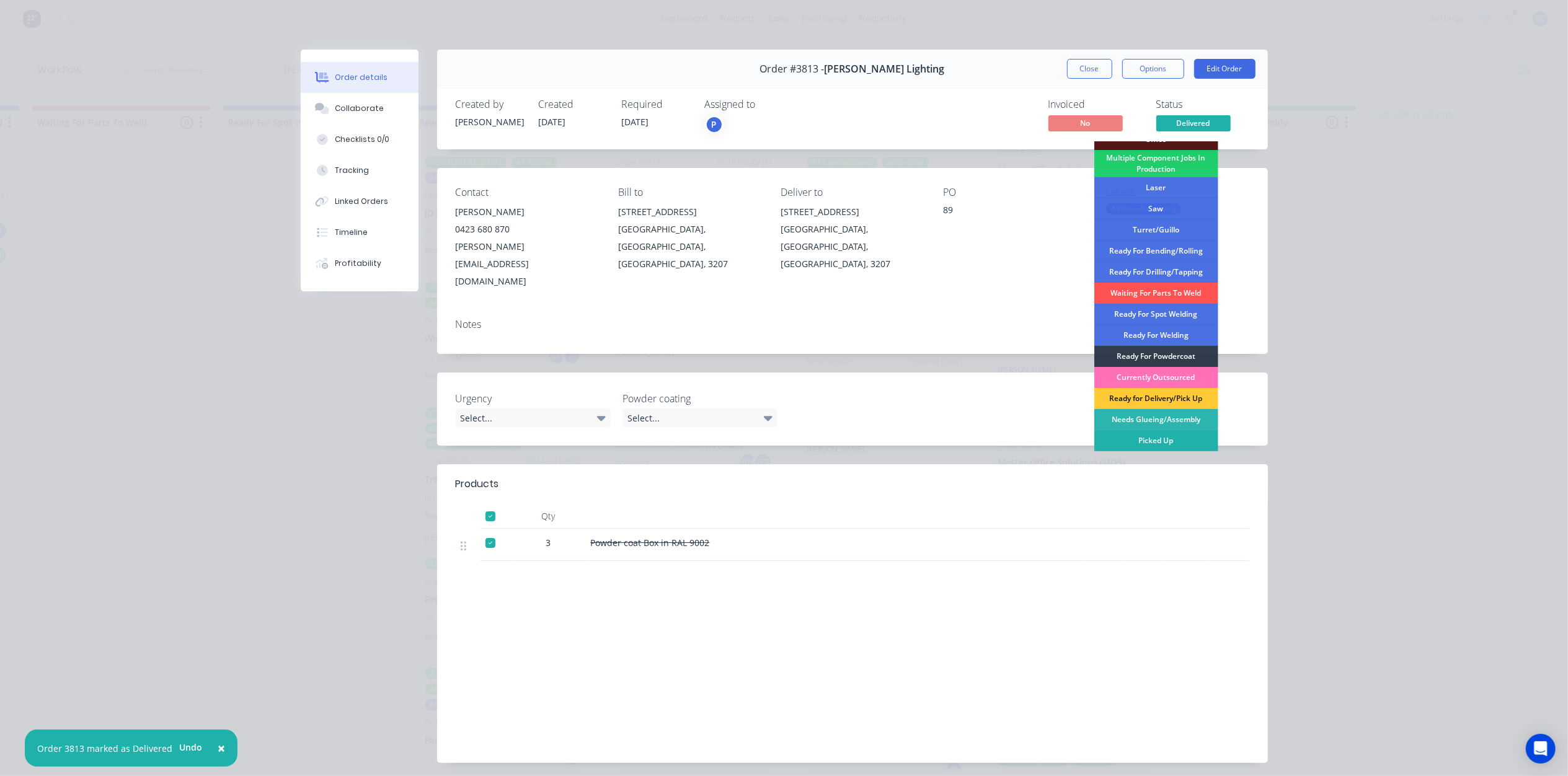
click at [1162, 432] on div "Picked Up" at bounding box center [1156, 441] width 124 height 21
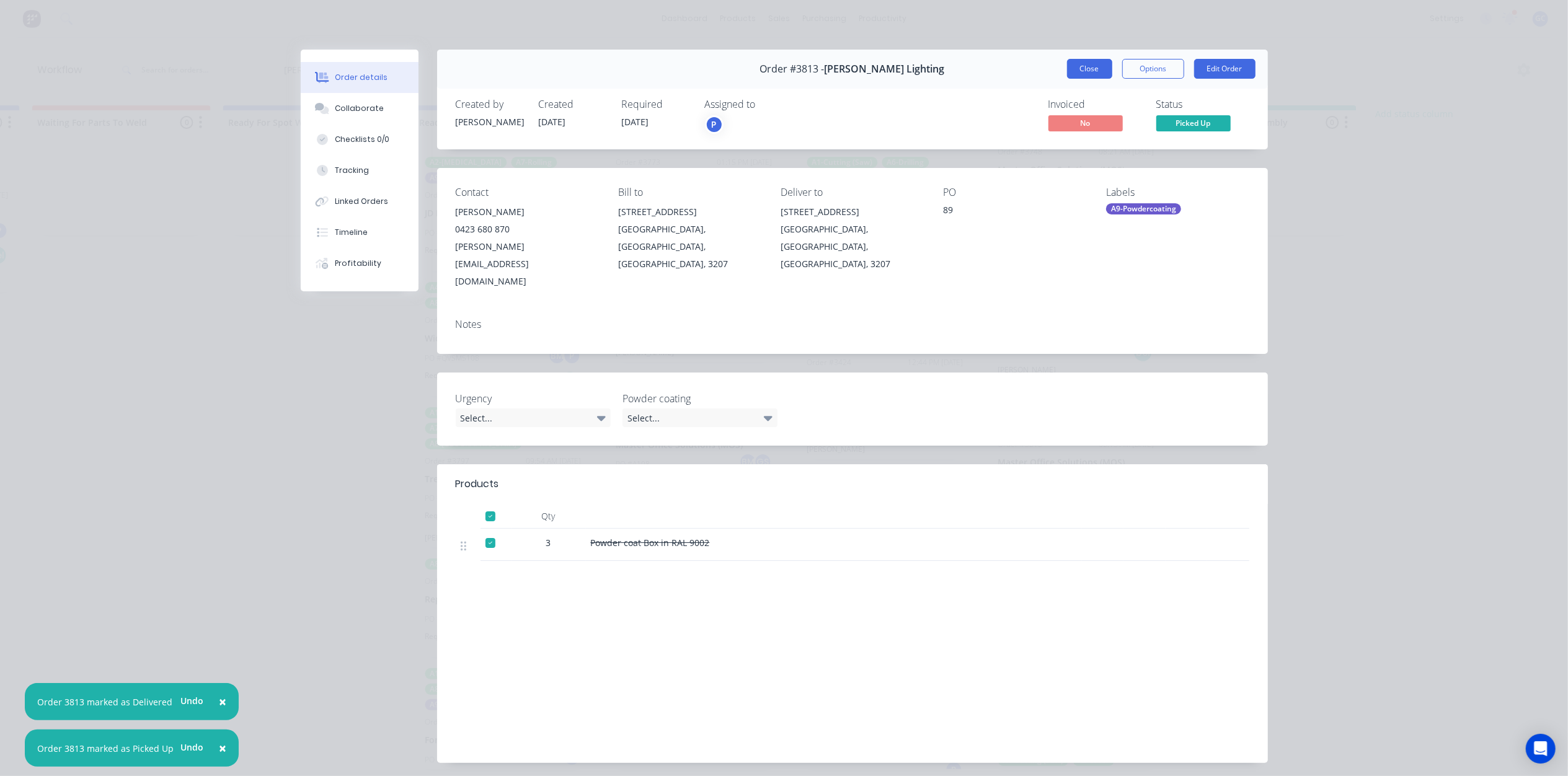
click at [1103, 74] on button "Close" at bounding box center [1089, 68] width 45 height 20
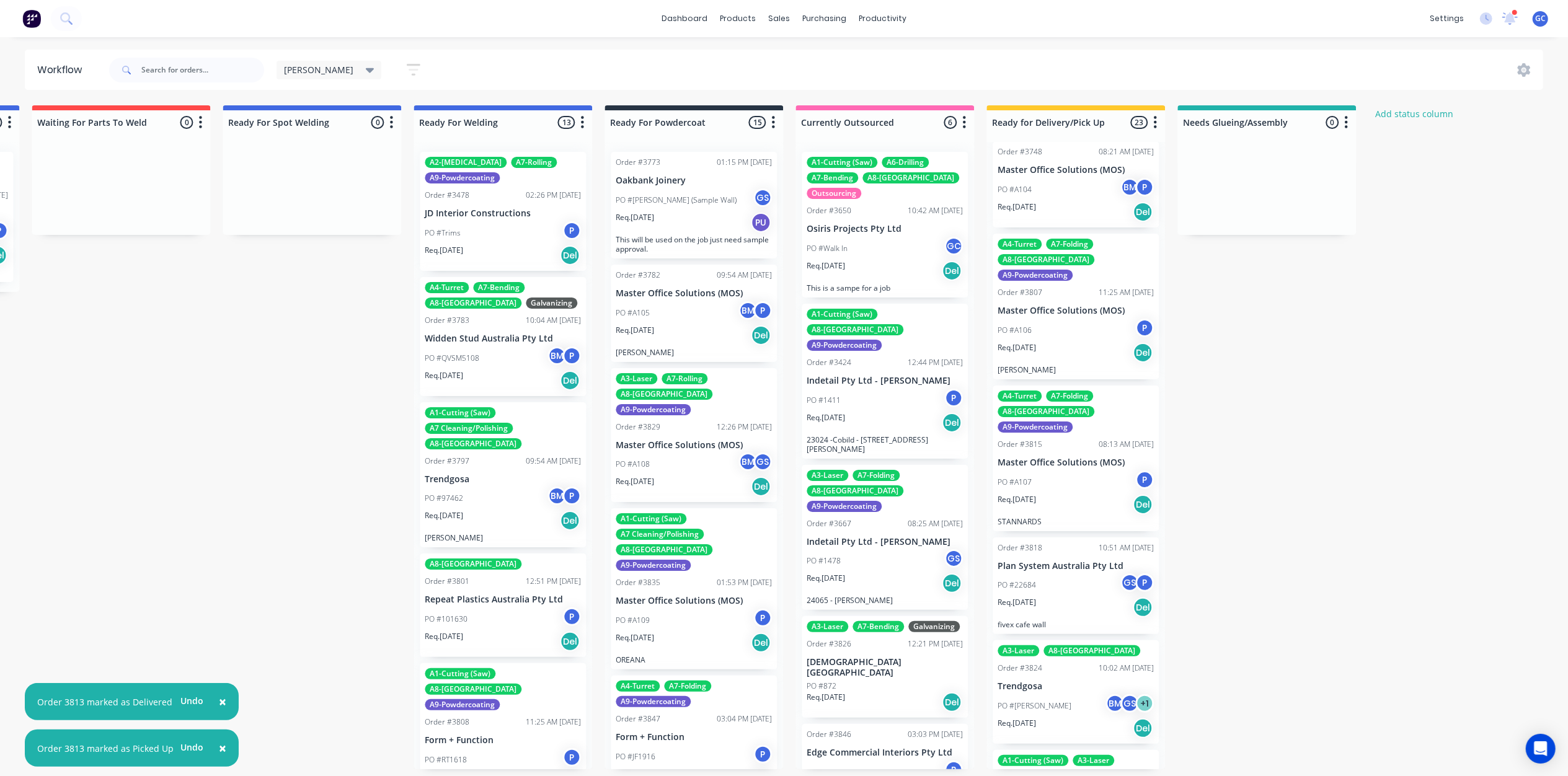
click at [1076, 494] on div "Req. 12/09/25 Del" at bounding box center [1076, 505] width 157 height 21
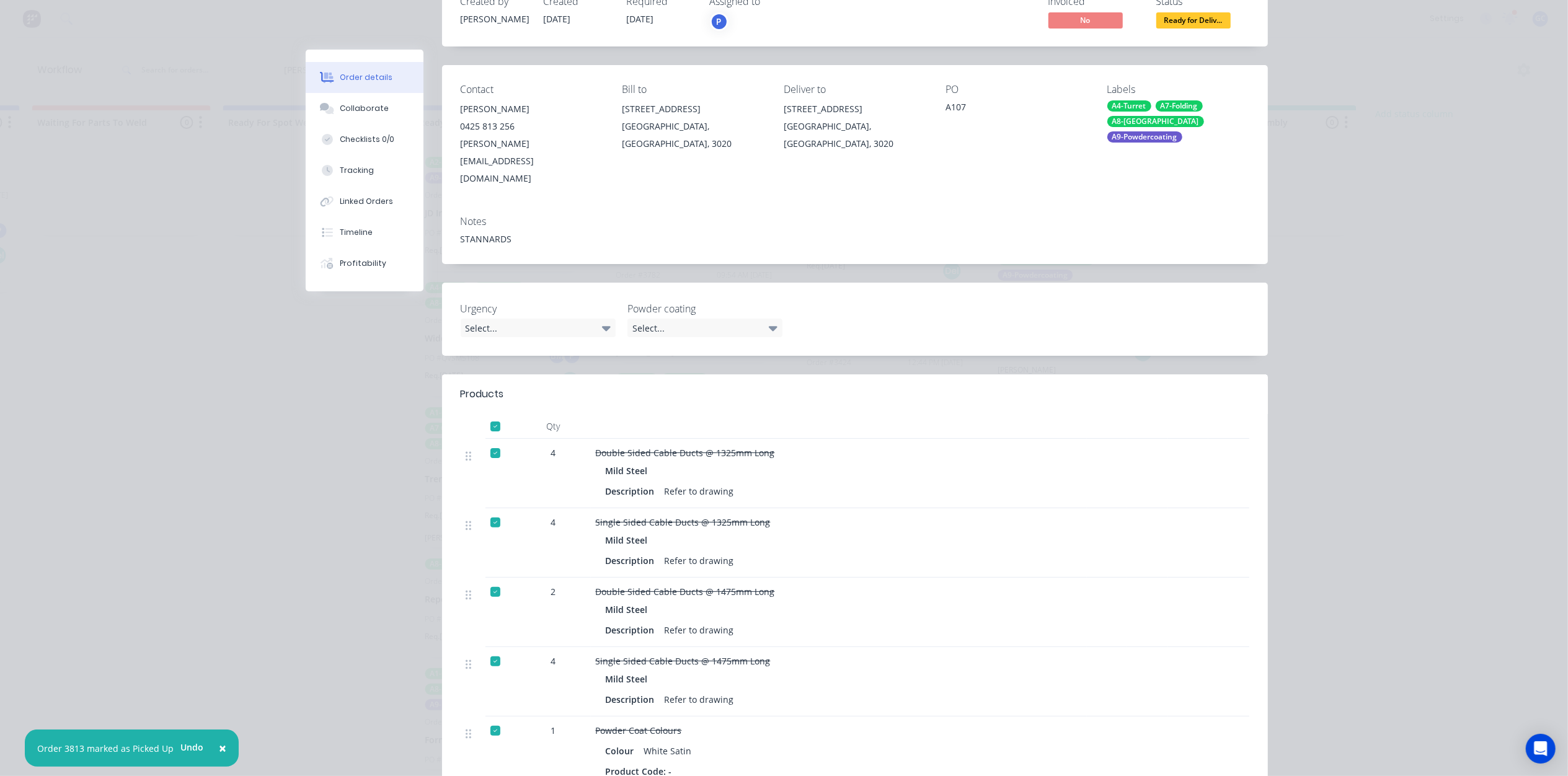
scroll to position [0, 0]
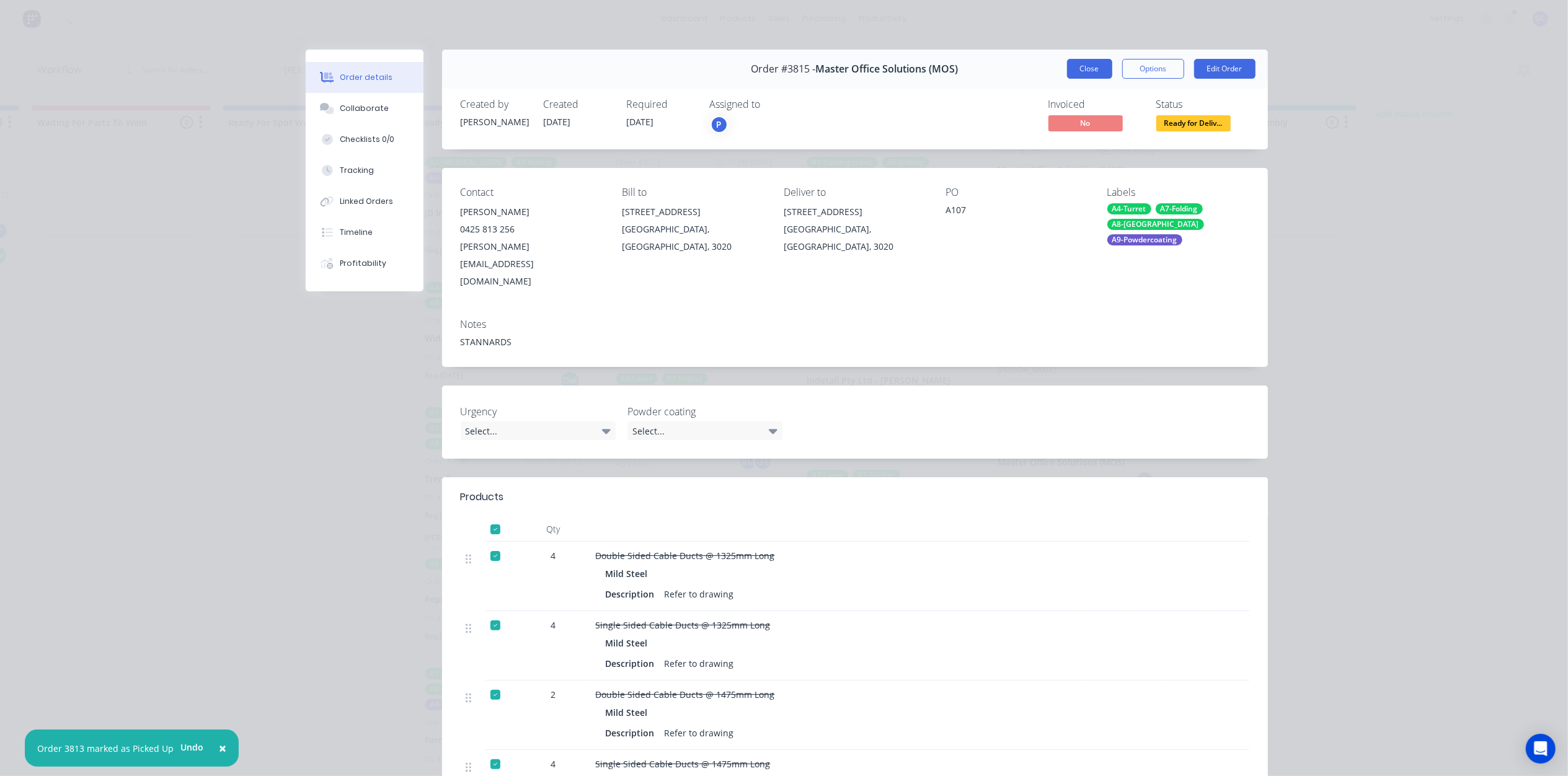
click at [1093, 60] on button "Close" at bounding box center [1089, 68] width 45 height 20
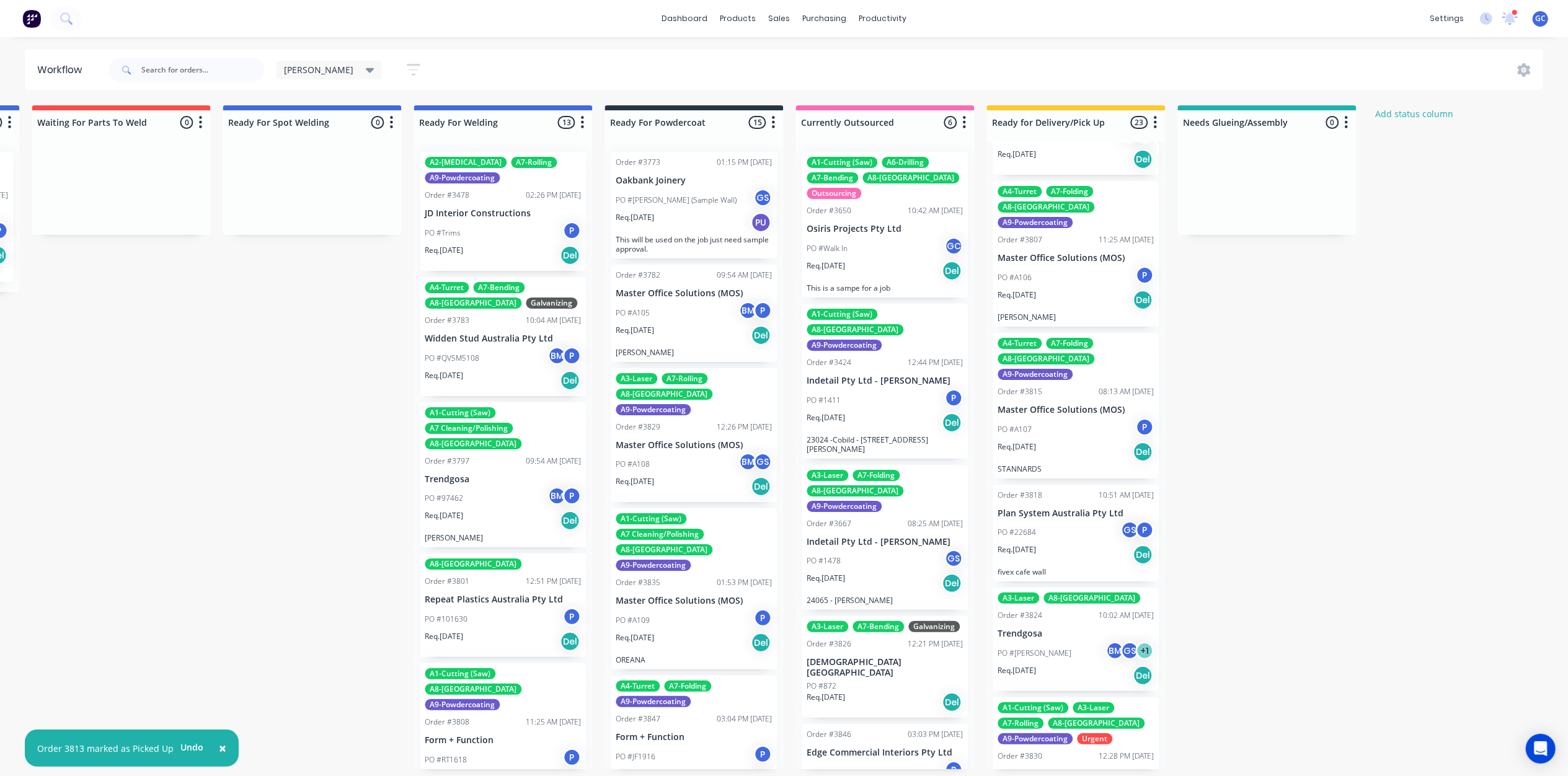
scroll to position [661, 0]
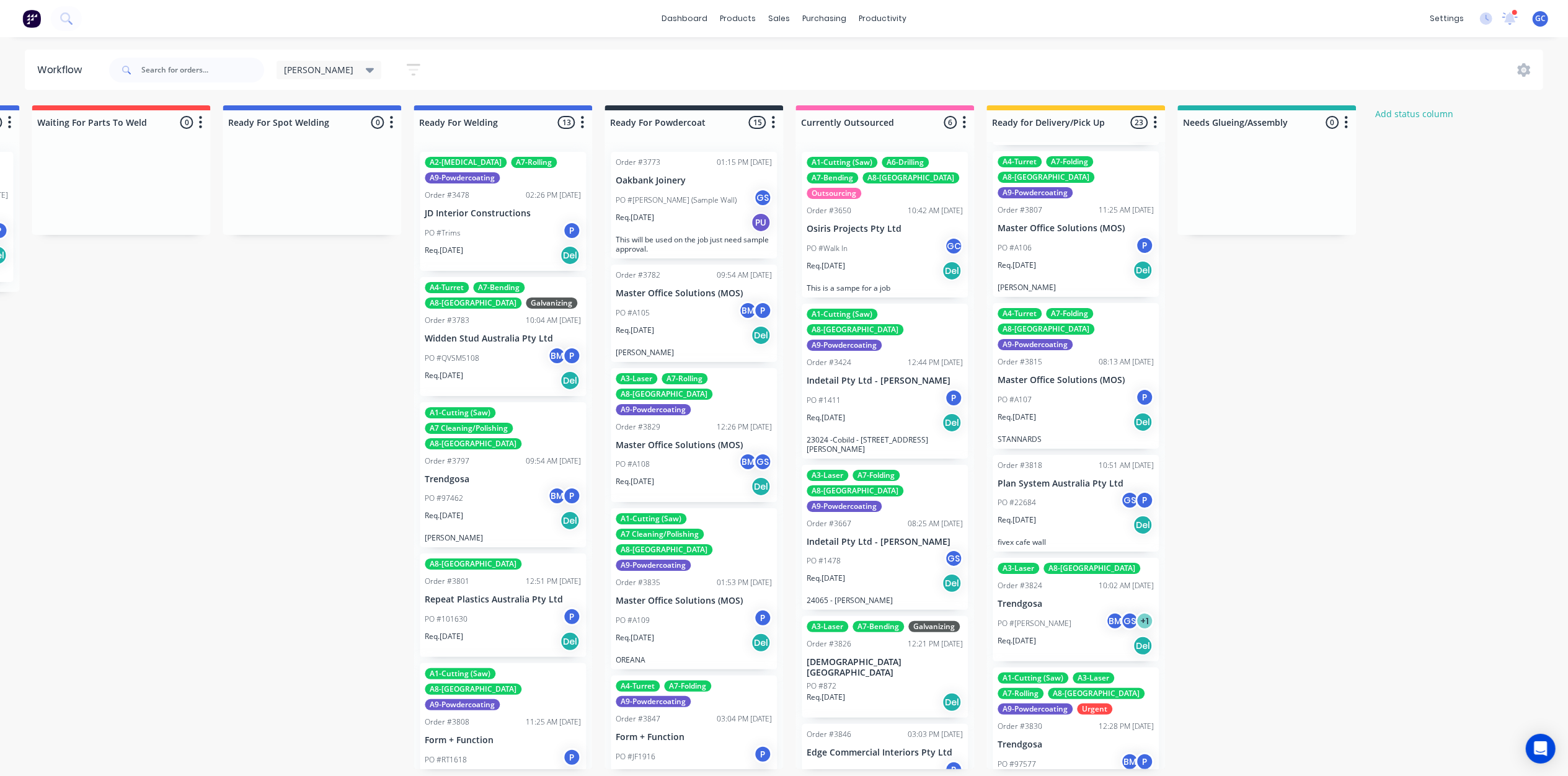
click at [1074, 491] on div "PO #22684 GS P" at bounding box center [1076, 503] width 157 height 24
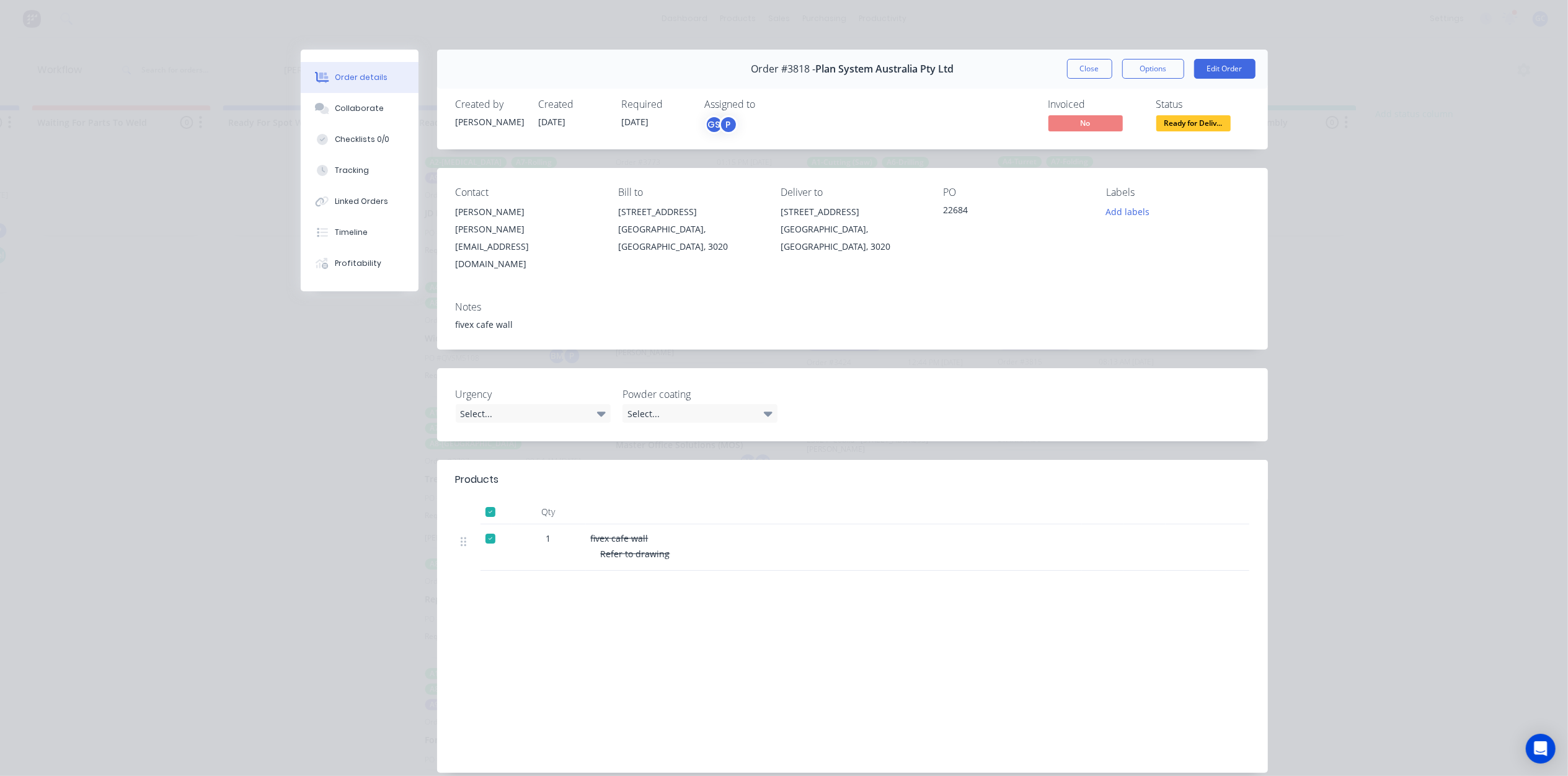
click at [1196, 119] on span "Ready for Deliv..." at bounding box center [1193, 123] width 74 height 16
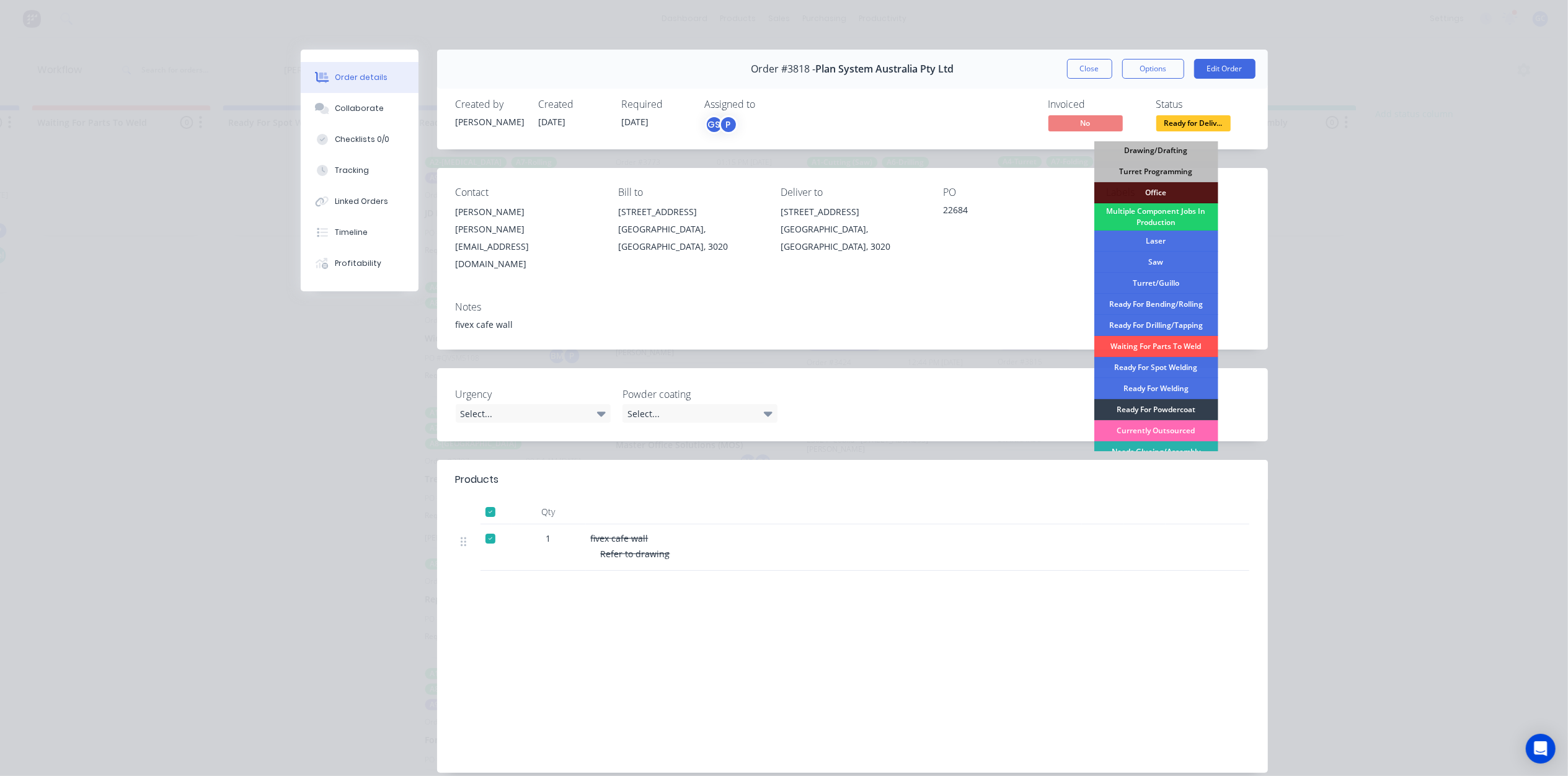
scroll to position [139, 0]
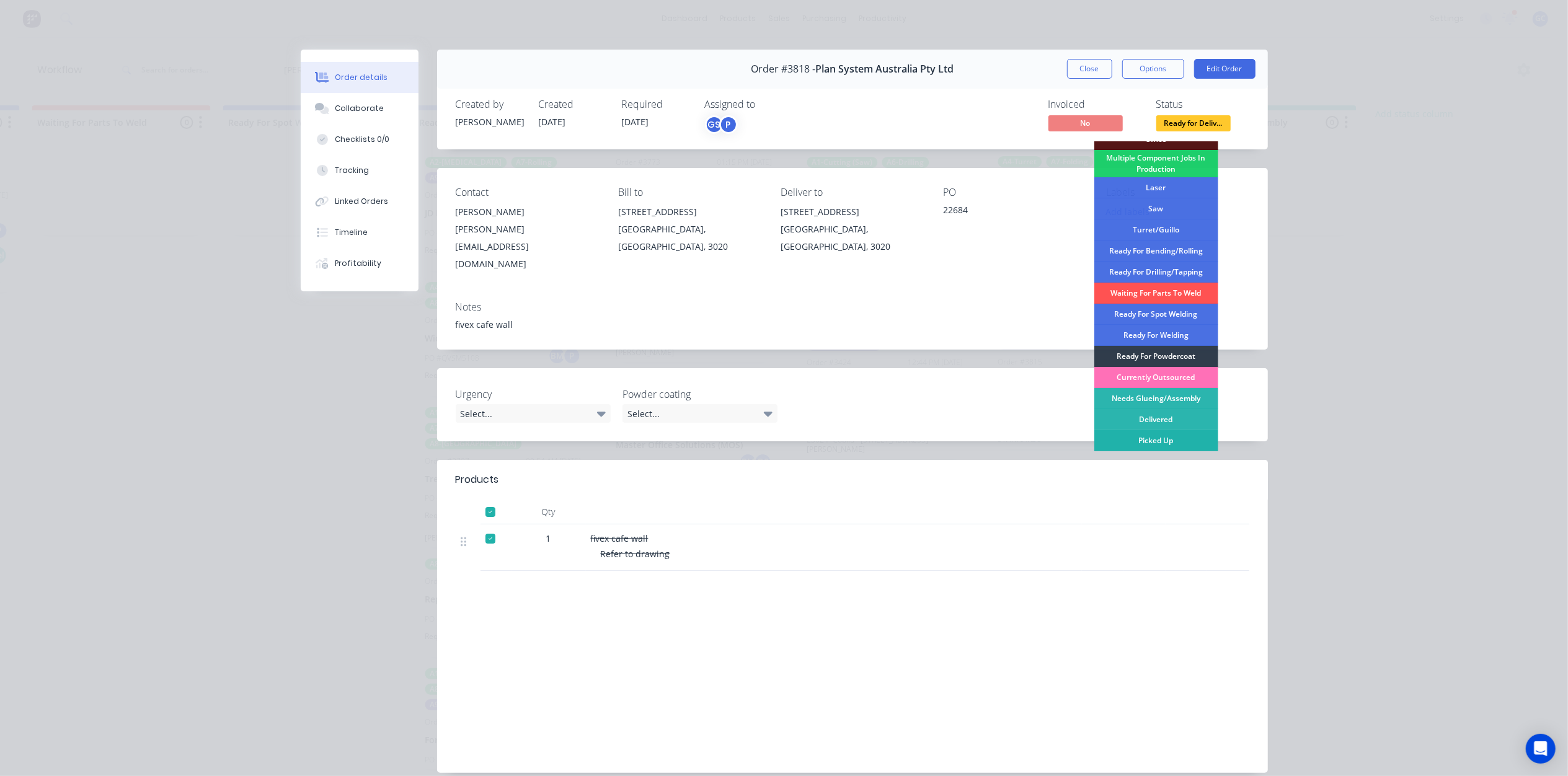
click at [1165, 440] on div "Picked Up" at bounding box center [1156, 441] width 124 height 21
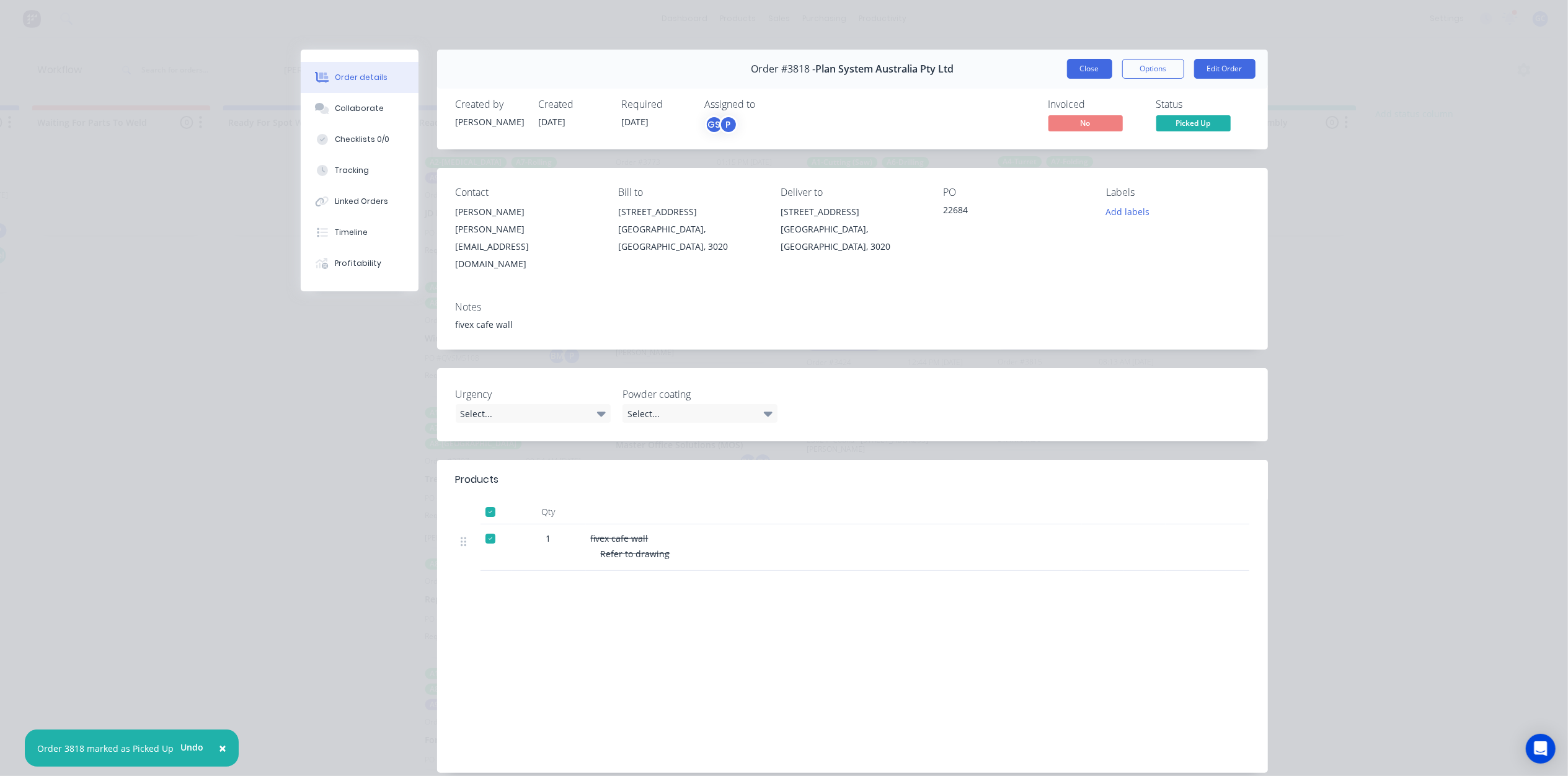
click at [1088, 72] on button "Close" at bounding box center [1089, 68] width 45 height 20
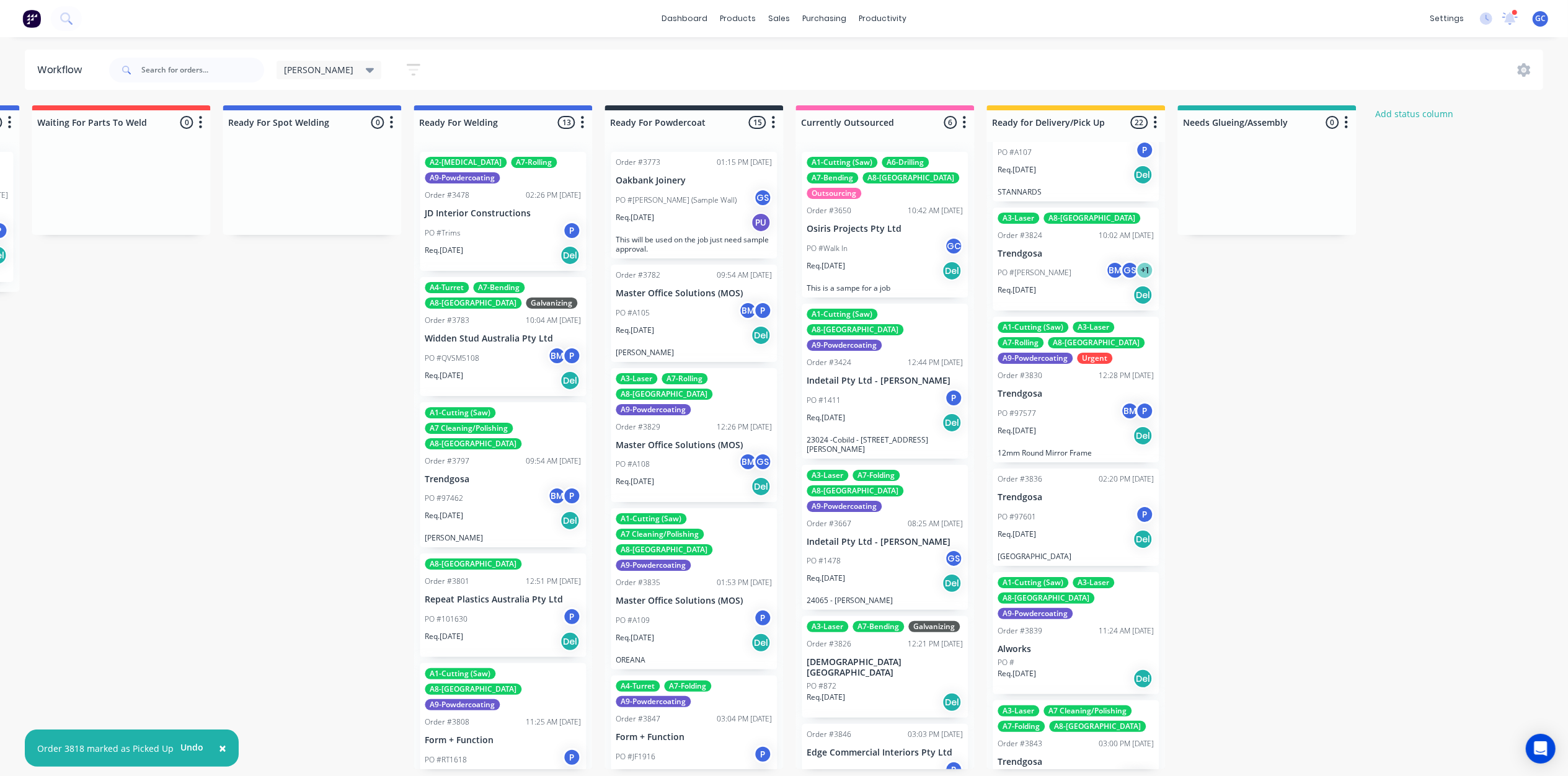
scroll to position [909, 0]
click at [1076, 401] on div "PO #97577 BM P" at bounding box center [1076, 413] width 157 height 24
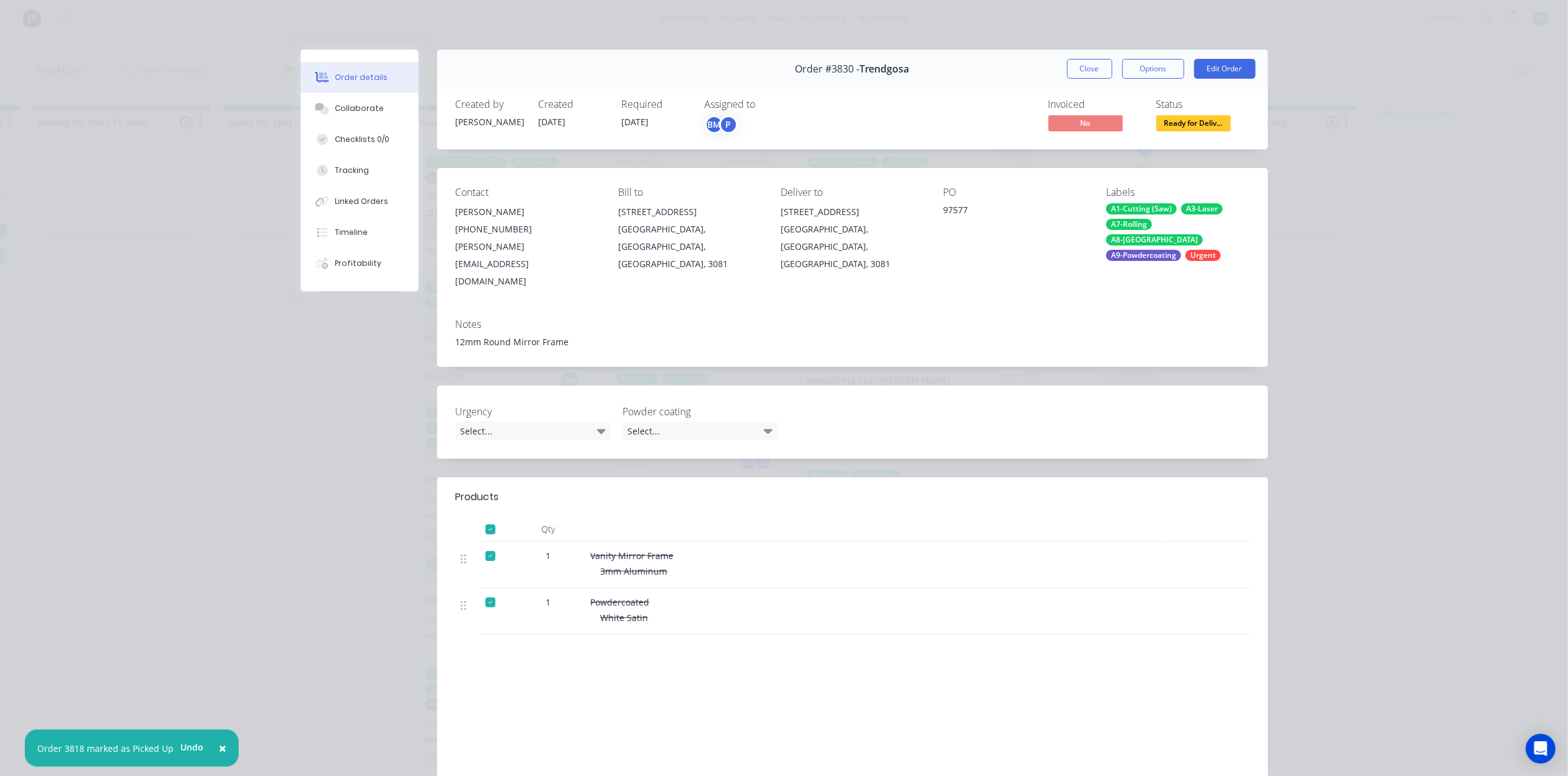
click at [1182, 127] on span "Ready for Deliv..." at bounding box center [1193, 123] width 74 height 16
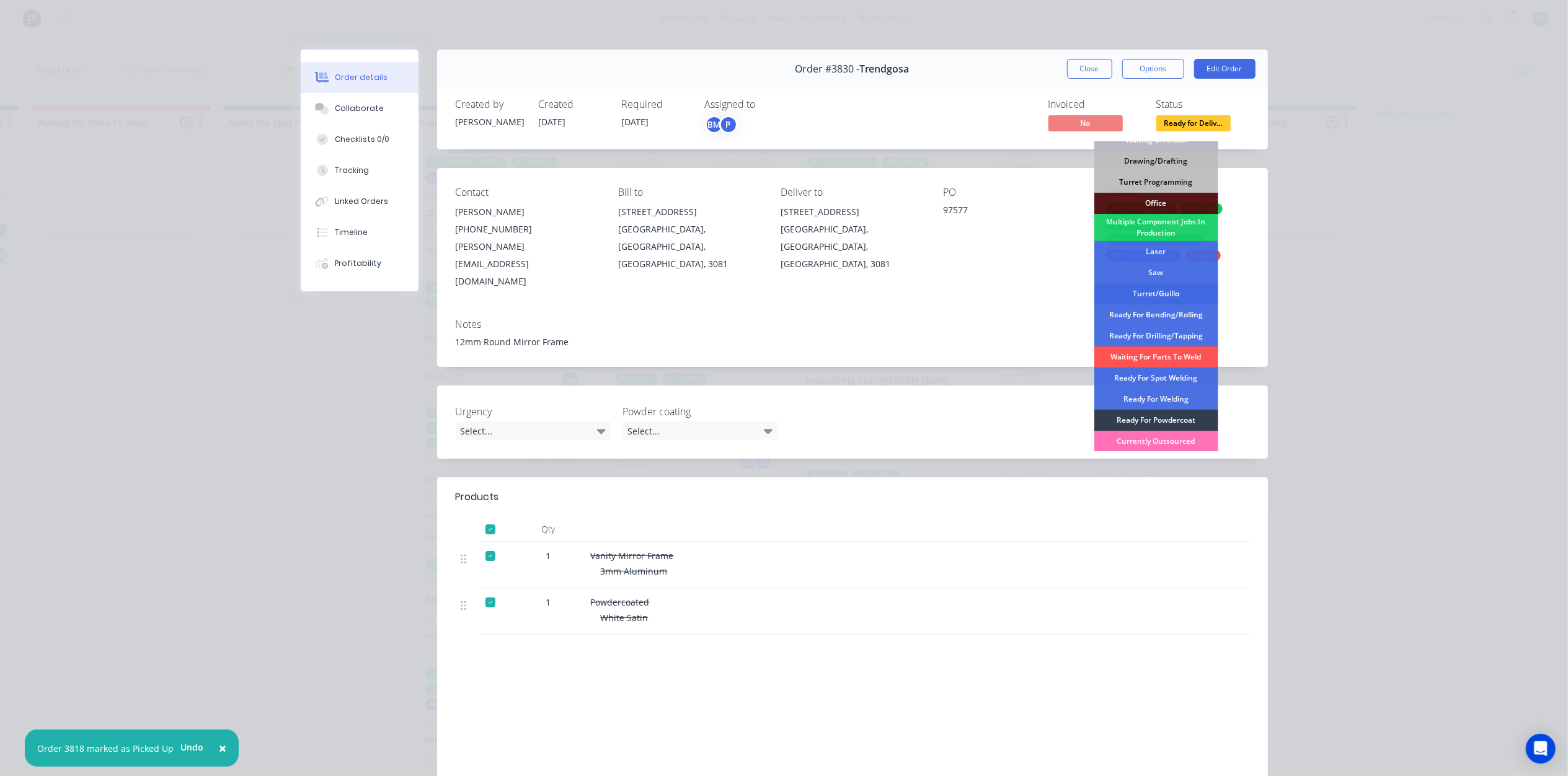
scroll to position [139, 0]
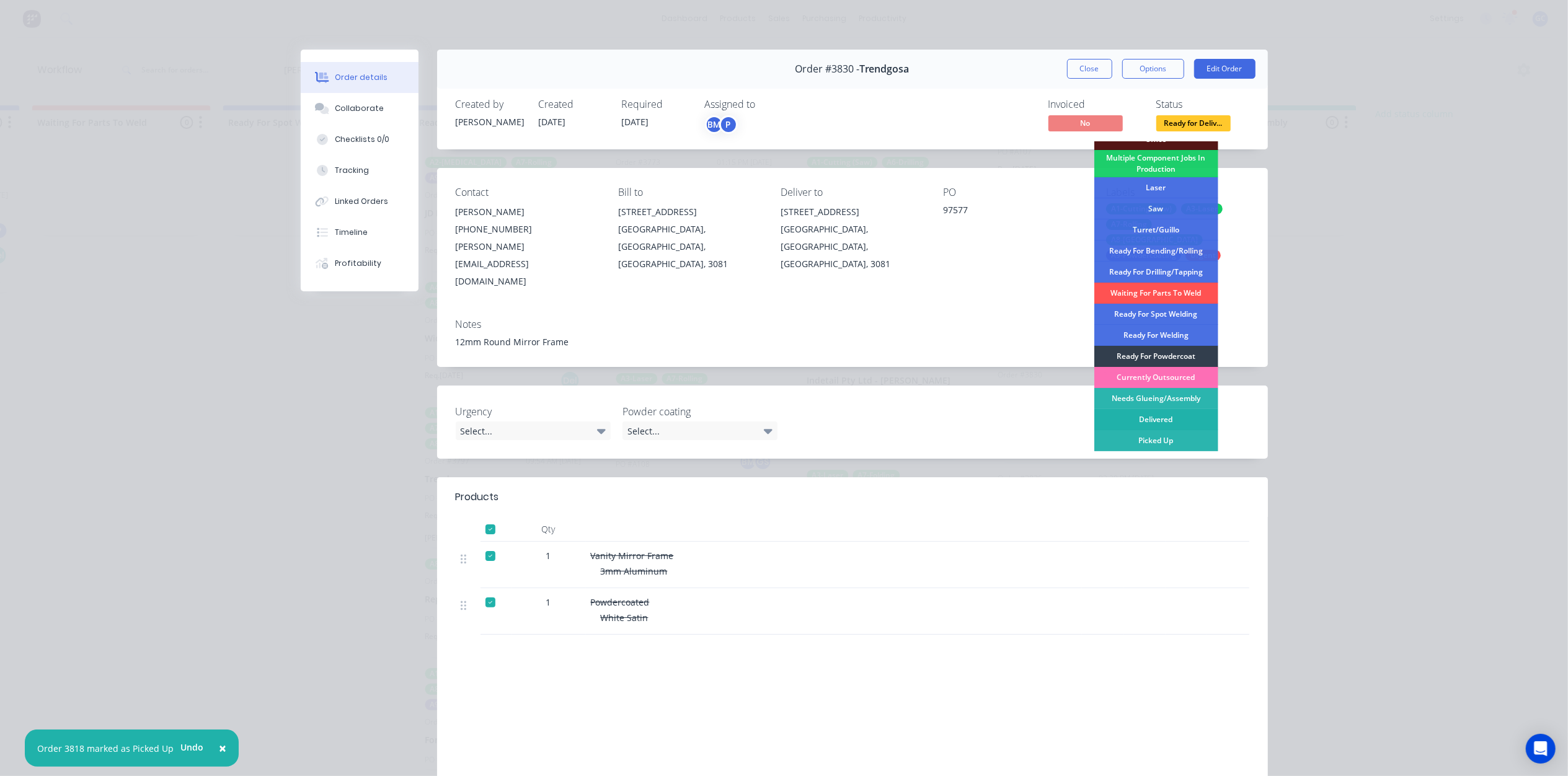
click at [1174, 420] on div "Delivered" at bounding box center [1156, 420] width 124 height 21
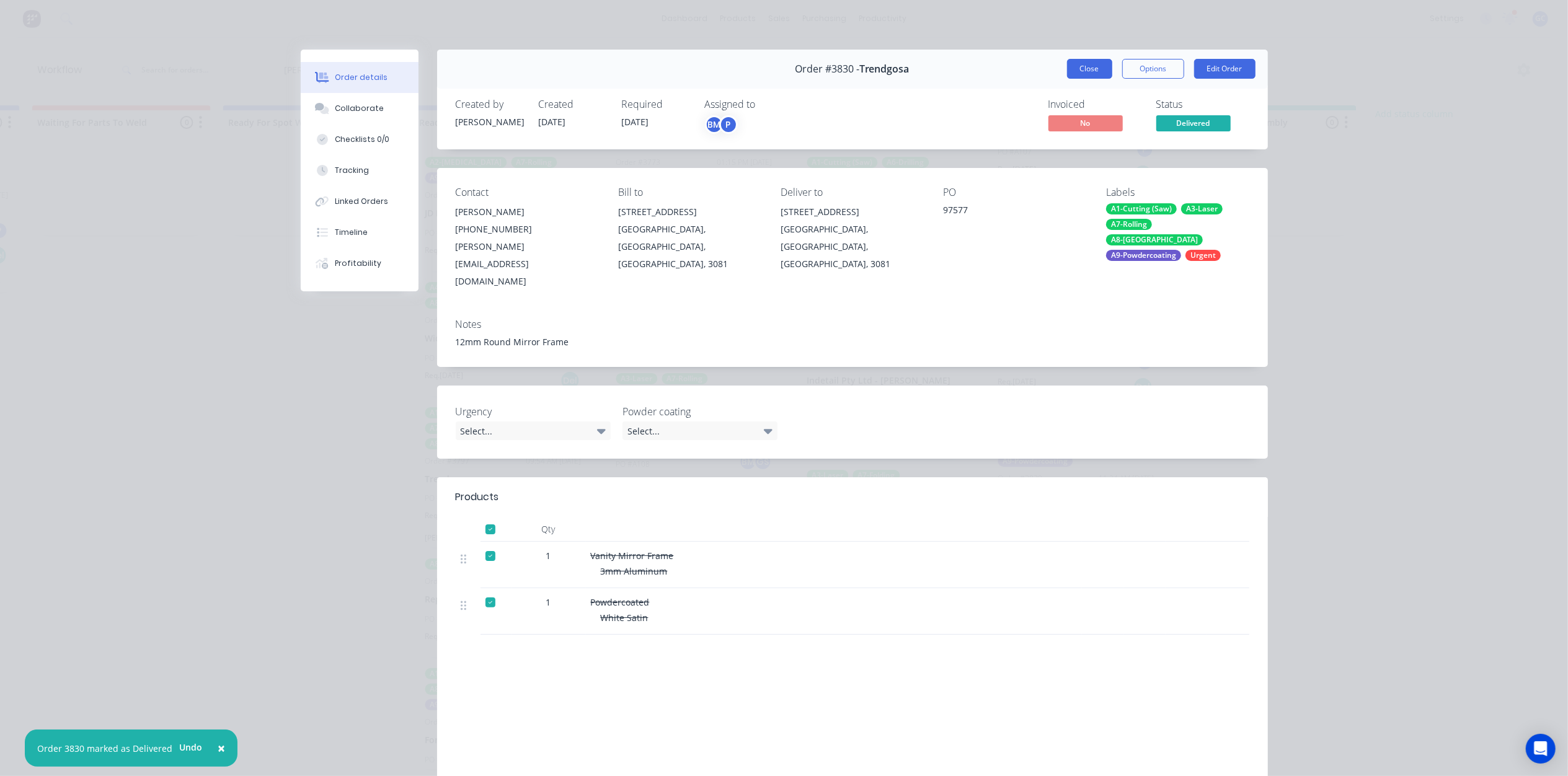
click at [1096, 68] on button "Close" at bounding box center [1089, 68] width 45 height 20
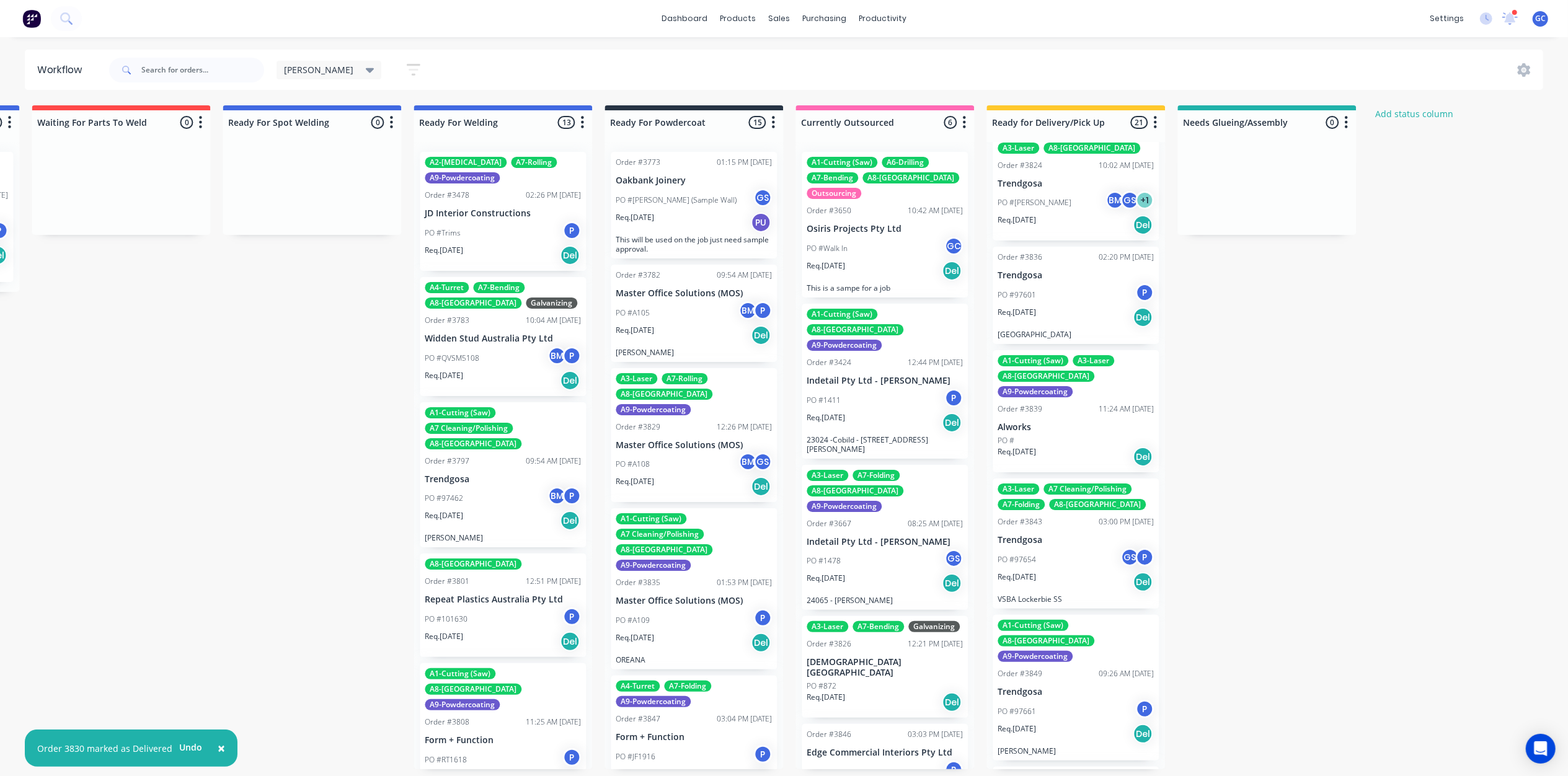
scroll to position [1074, 0]
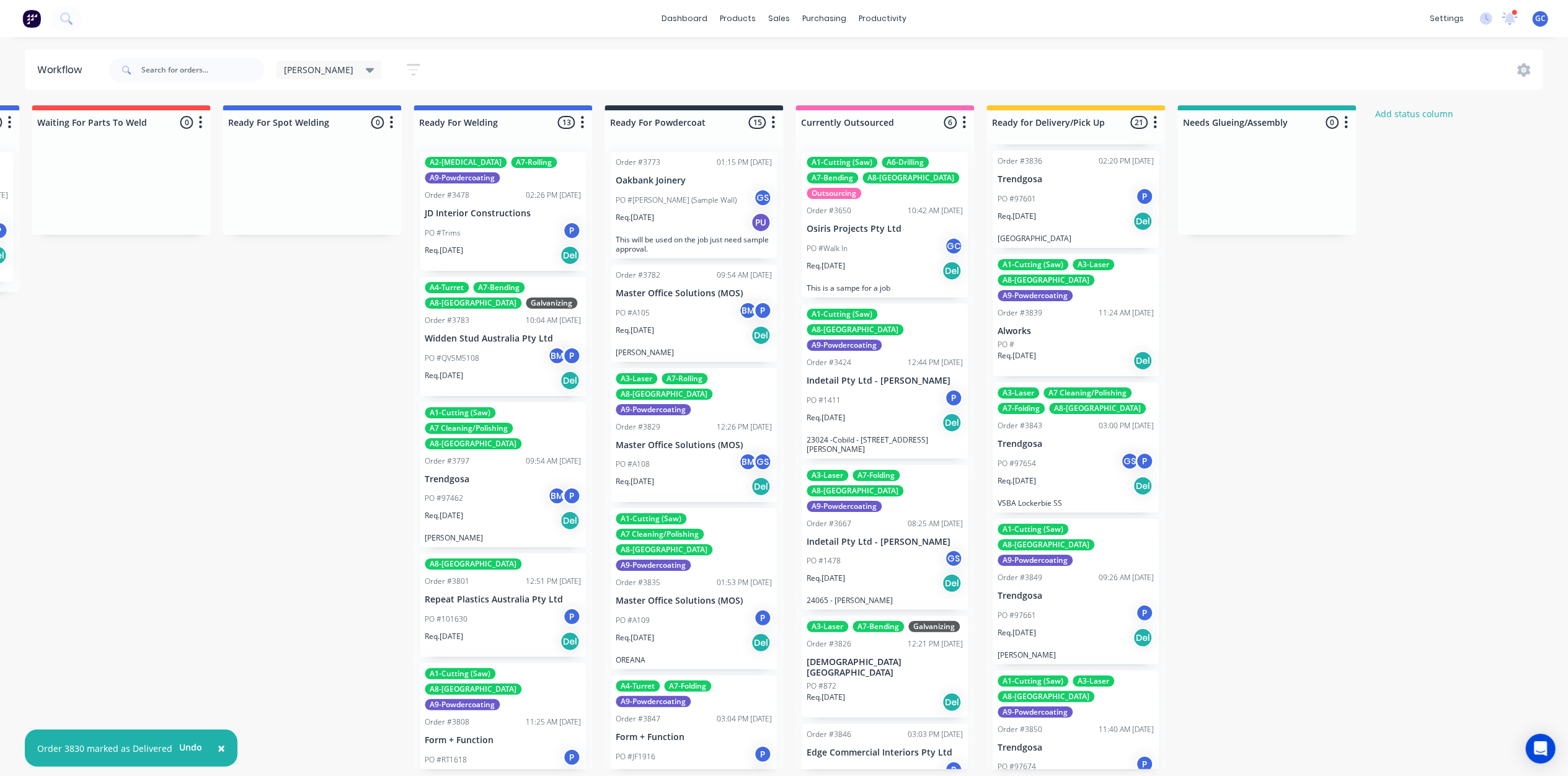
click at [1066, 326] on p "Alworks" at bounding box center [1076, 331] width 157 height 11
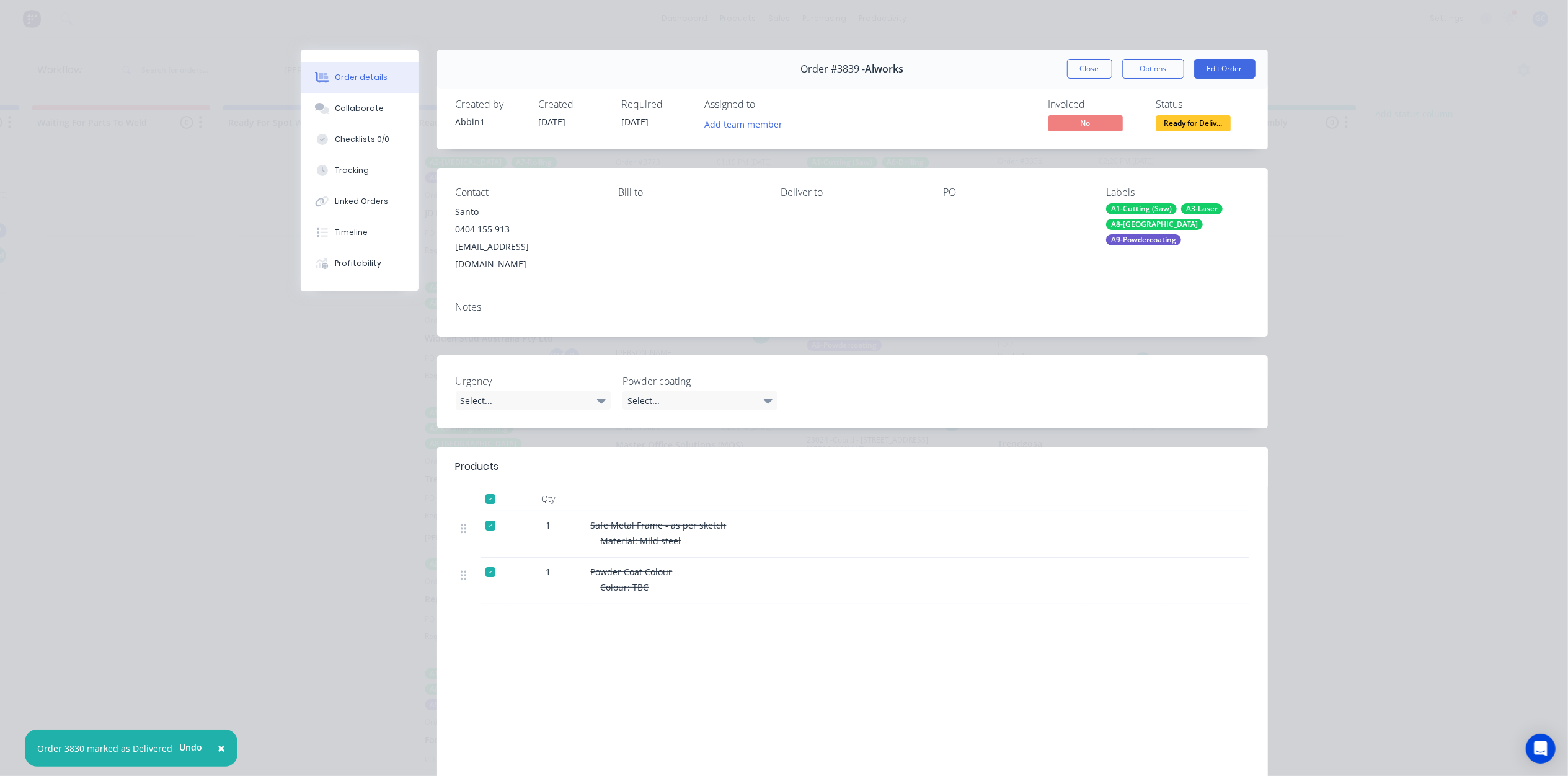
click at [1169, 121] on span "Ready for Deliv..." at bounding box center [1193, 123] width 74 height 16
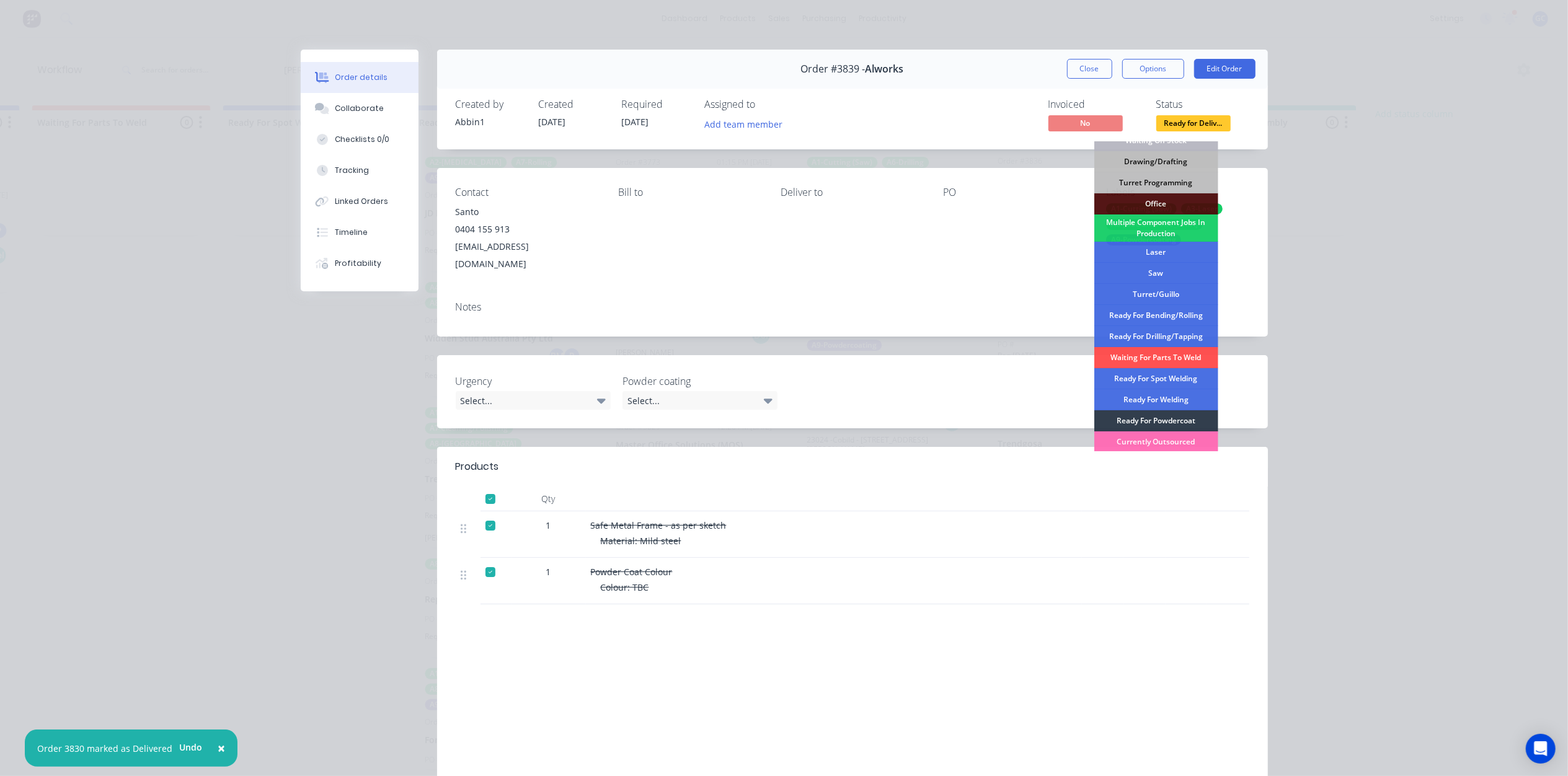
scroll to position [139, 0]
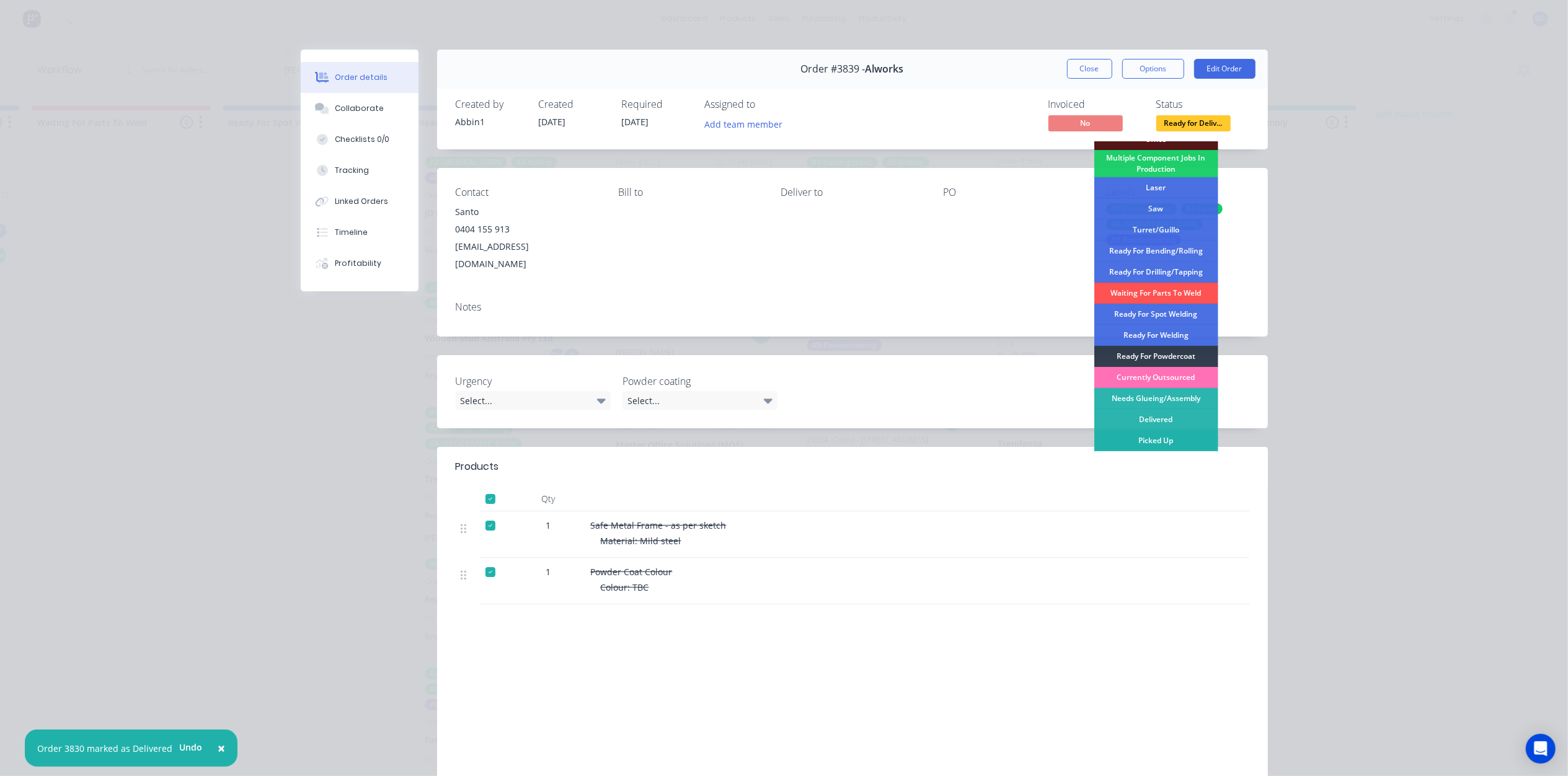
click at [1159, 442] on div "Picked Up" at bounding box center [1156, 441] width 124 height 21
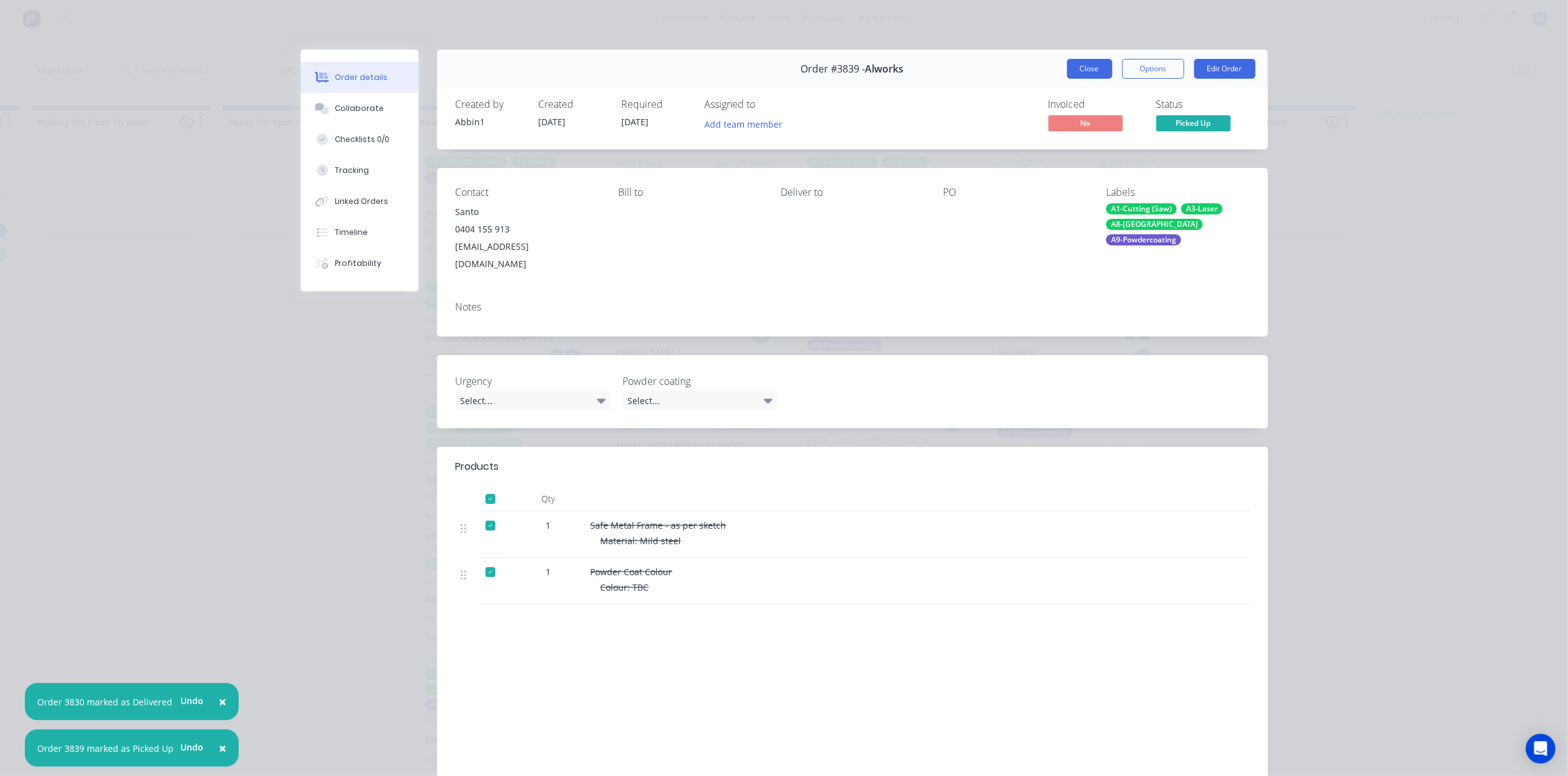
click at [1095, 60] on button "Close" at bounding box center [1089, 68] width 45 height 20
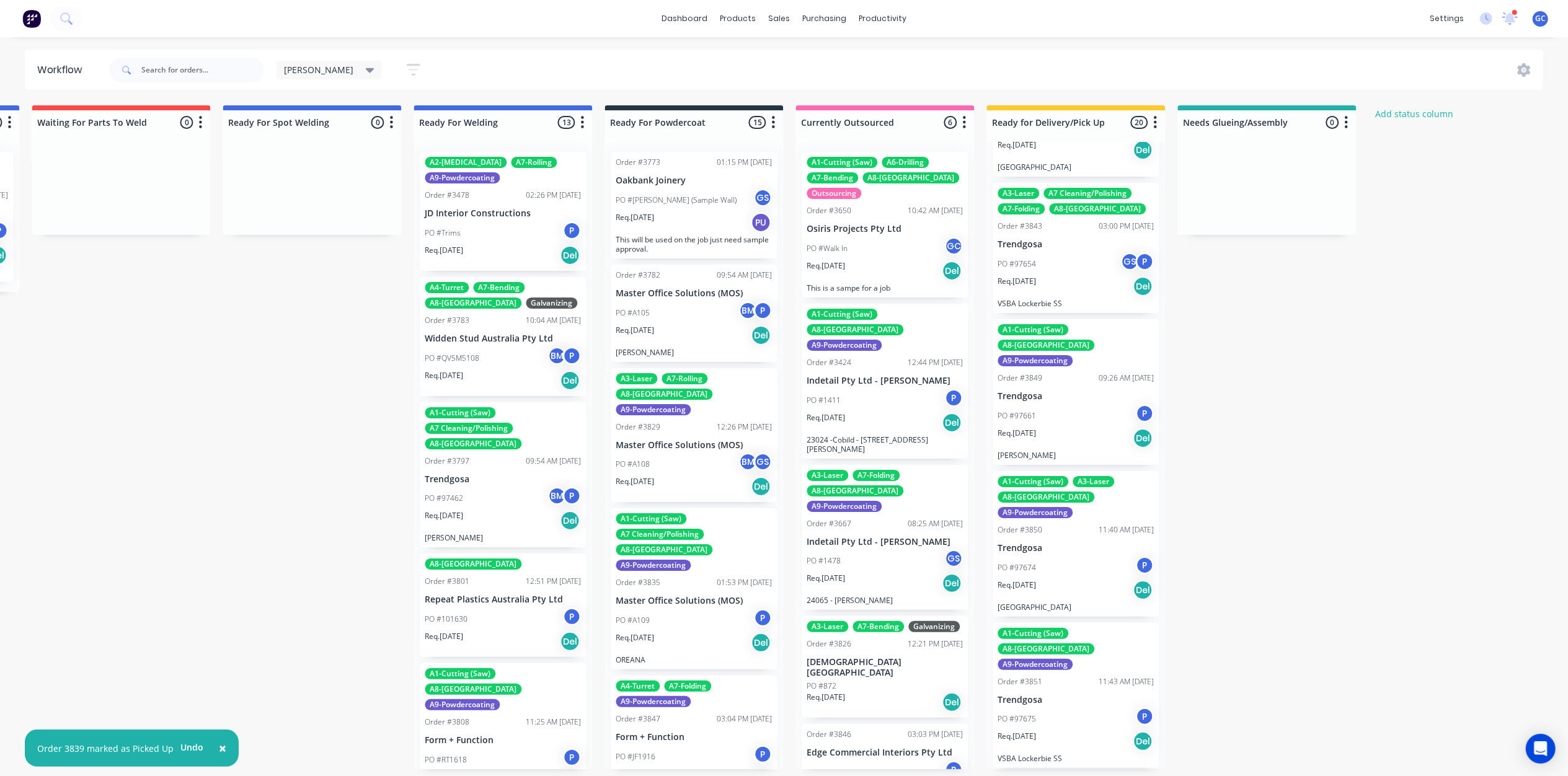
scroll to position [1240, 0]
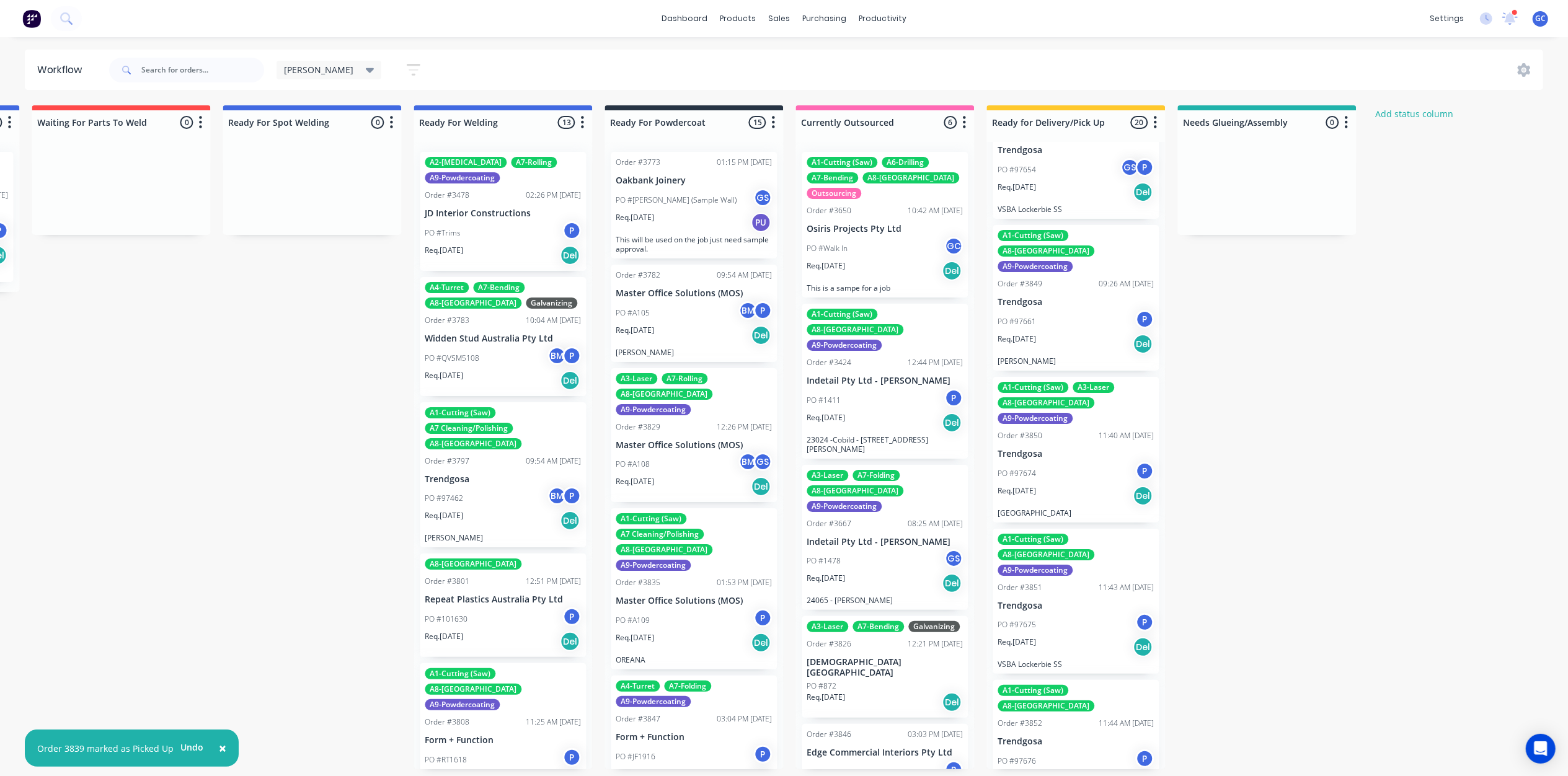
click at [1076, 310] on div "PO #97661 P" at bounding box center [1076, 321] width 157 height 24
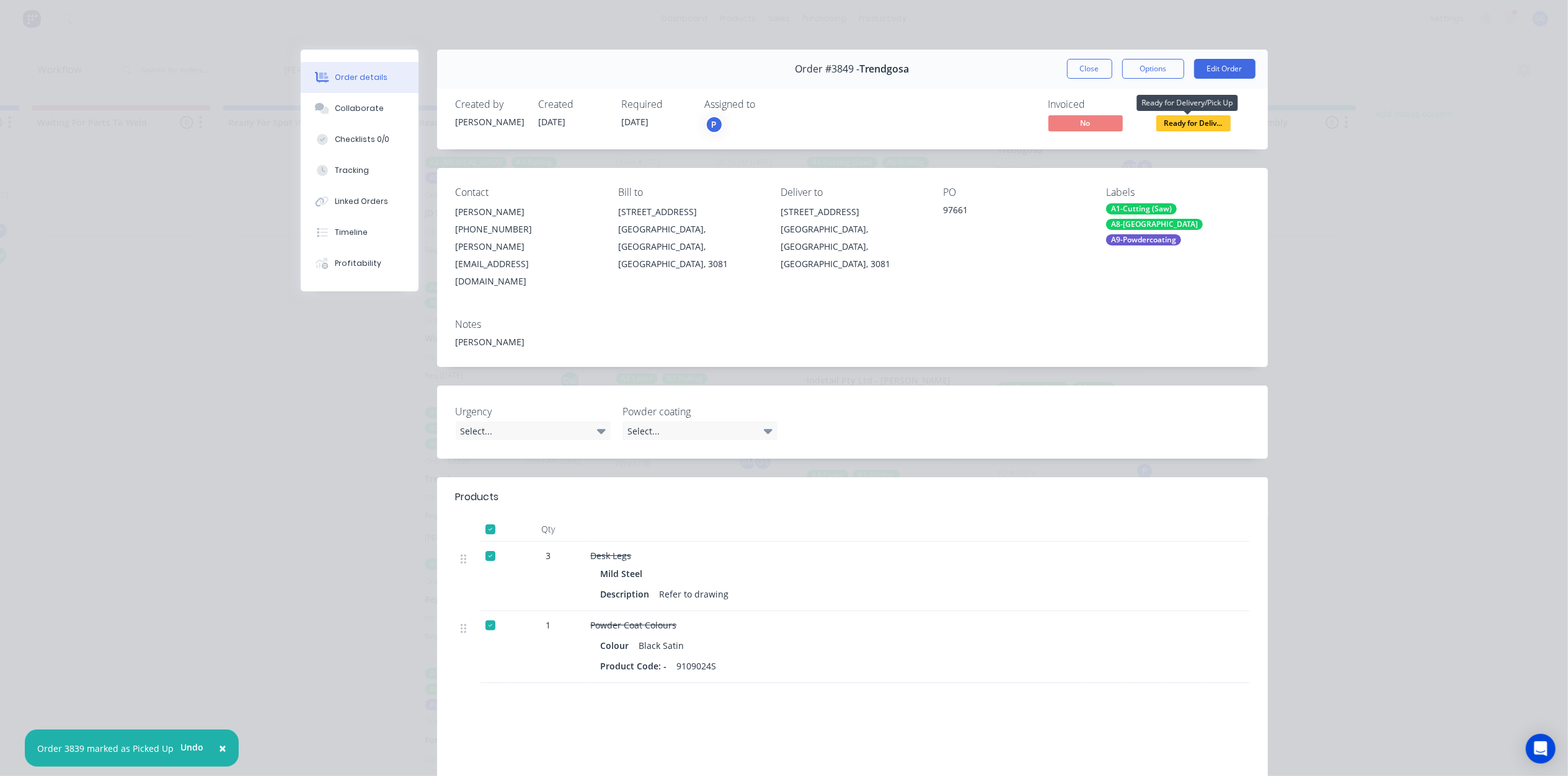
click at [1163, 121] on span "Ready for Deliv..." at bounding box center [1193, 123] width 74 height 16
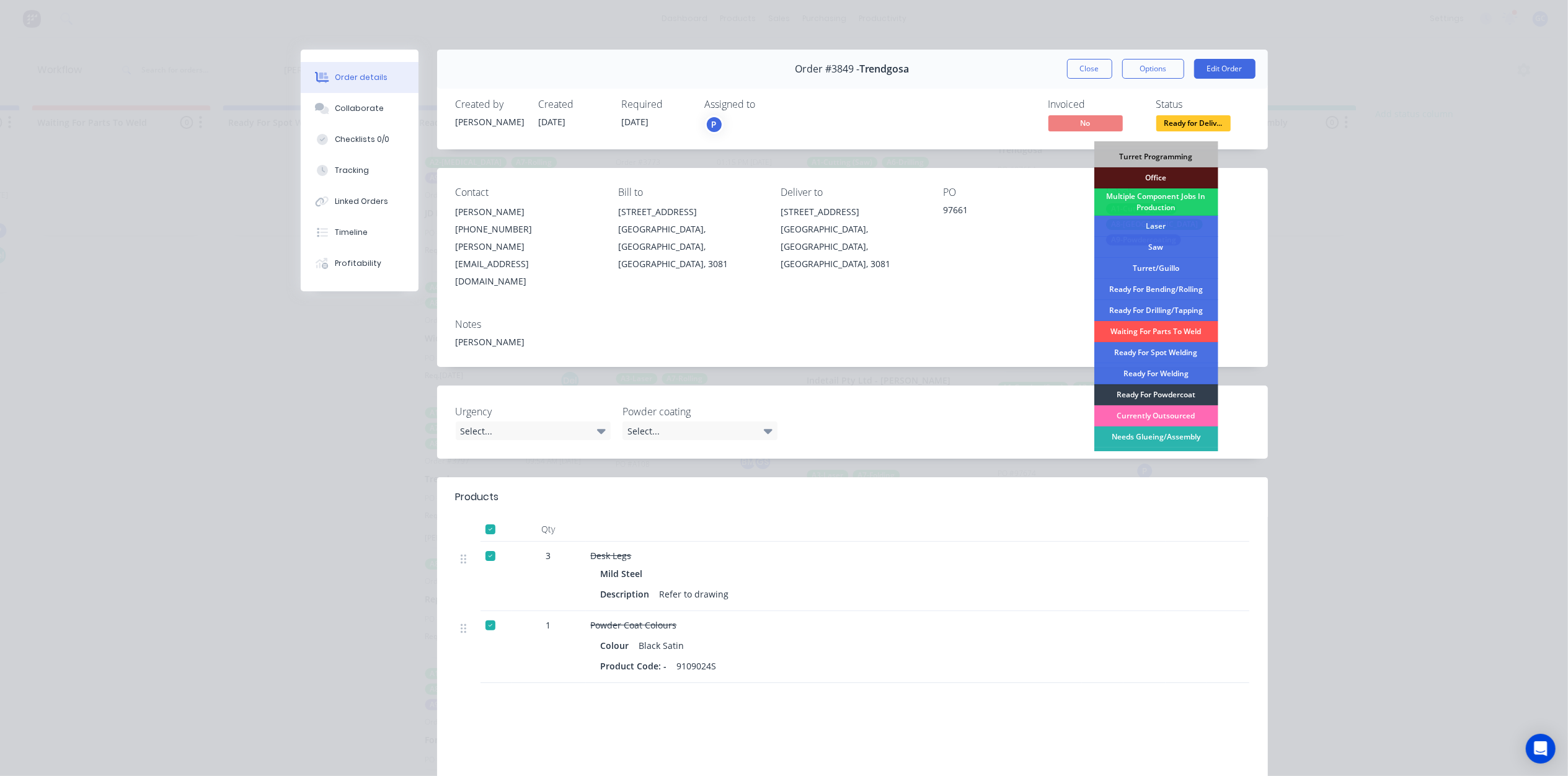
scroll to position [139, 0]
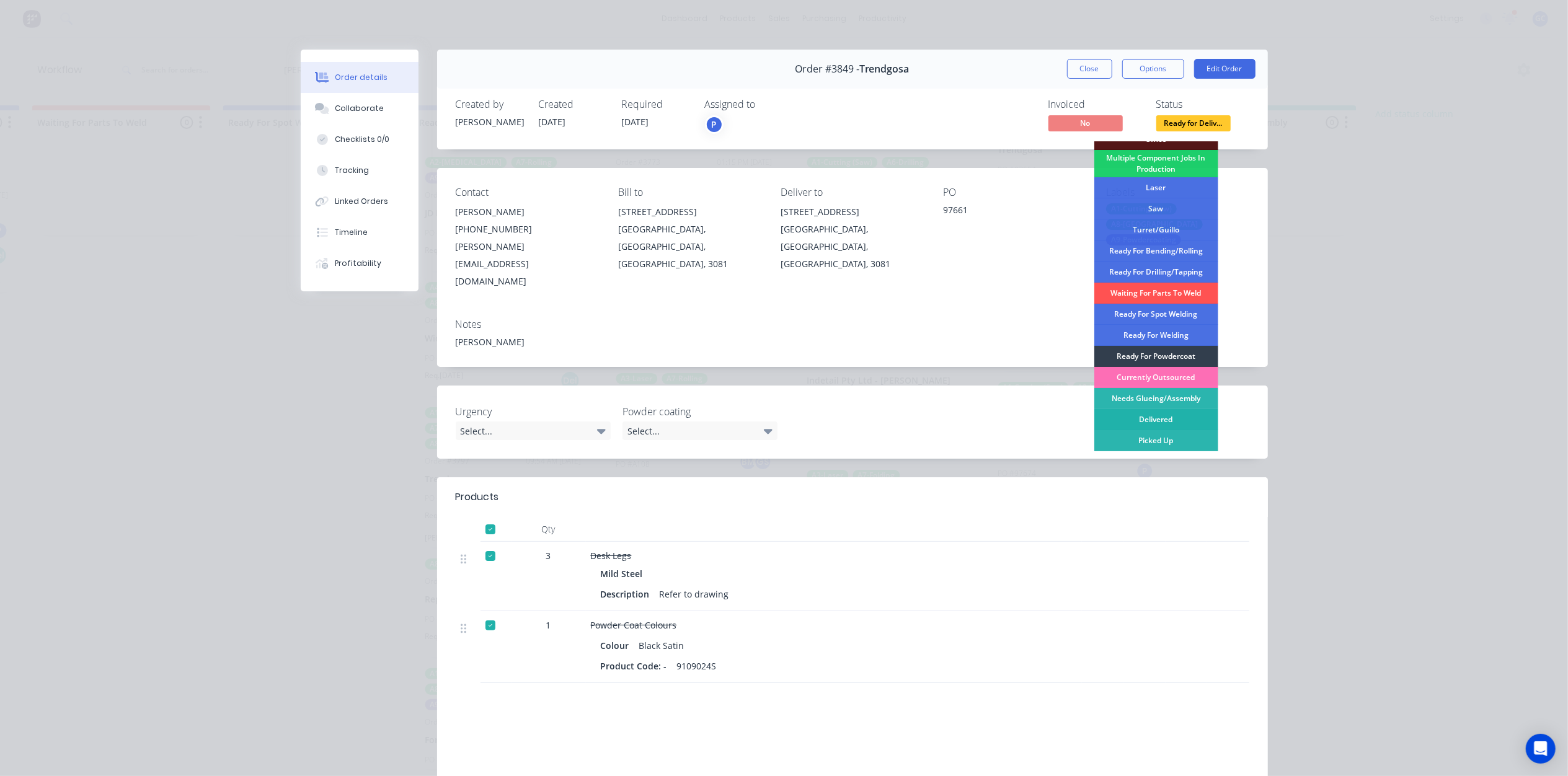
click at [1158, 419] on div "Delivered" at bounding box center [1156, 420] width 124 height 21
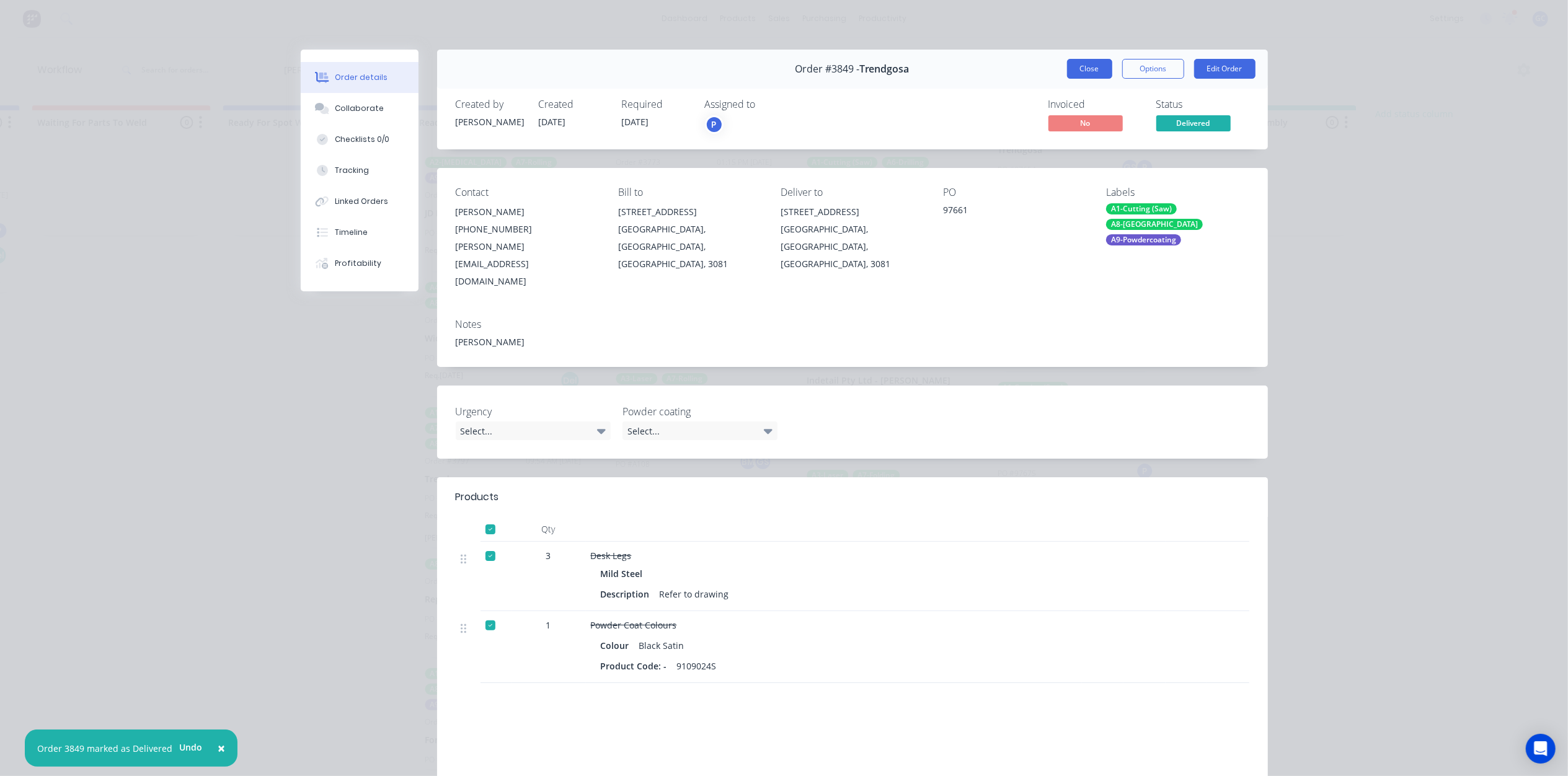
click at [1095, 78] on button "Close" at bounding box center [1089, 68] width 45 height 20
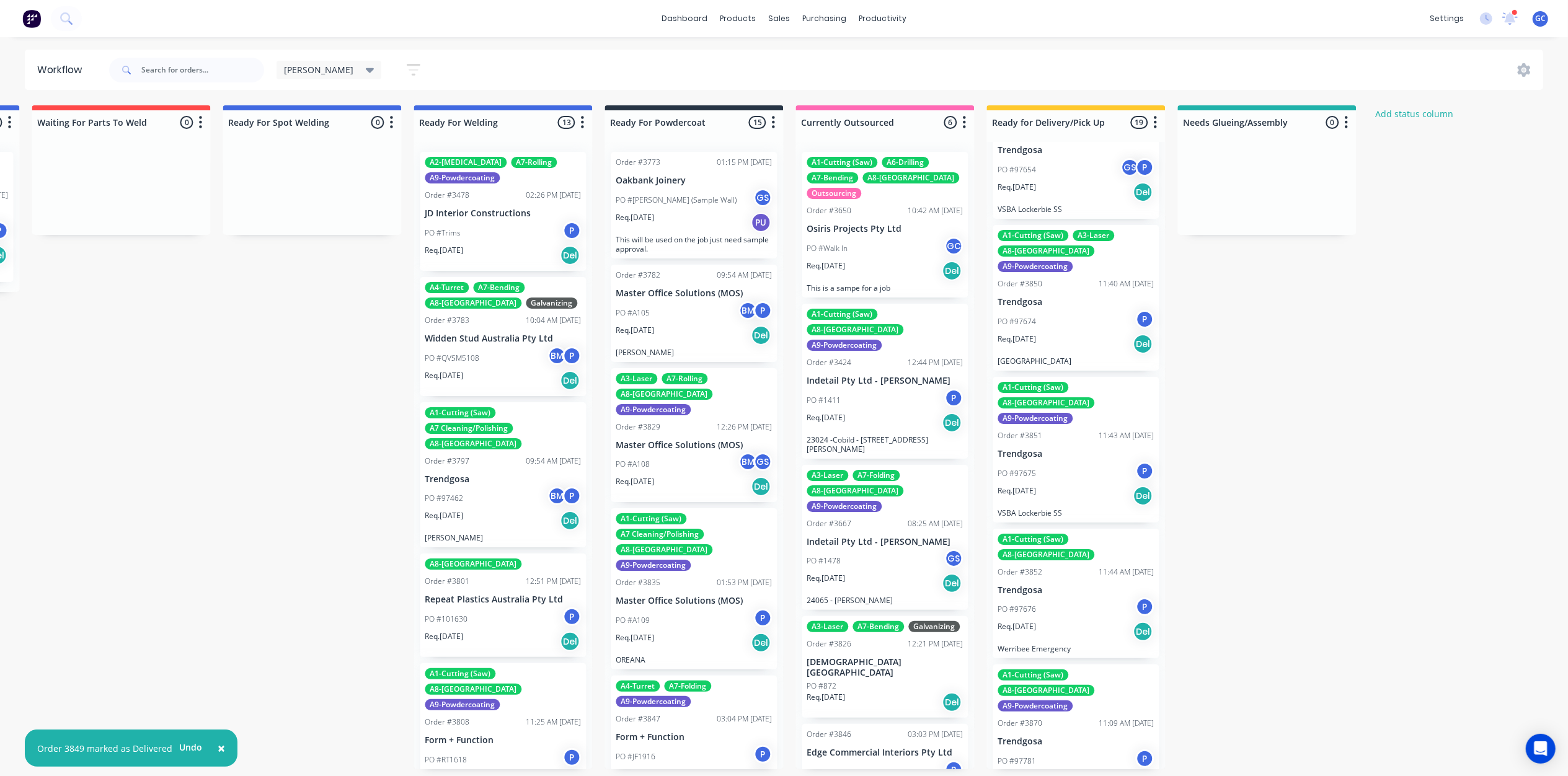
click at [1070, 461] on div "PO #97675 P" at bounding box center [1076, 473] width 157 height 24
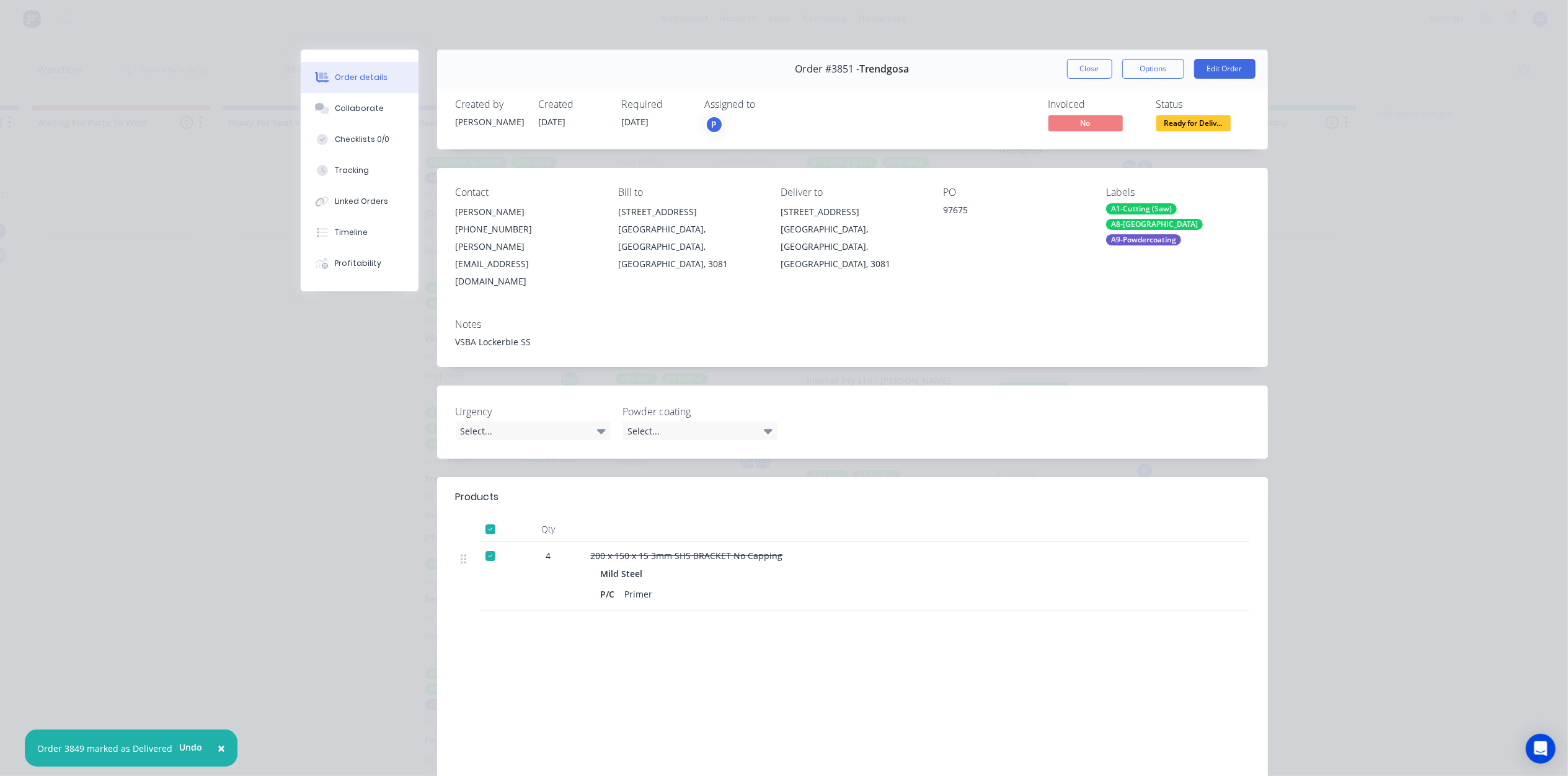
click at [1220, 119] on span "Ready for Deliv..." at bounding box center [1193, 123] width 74 height 16
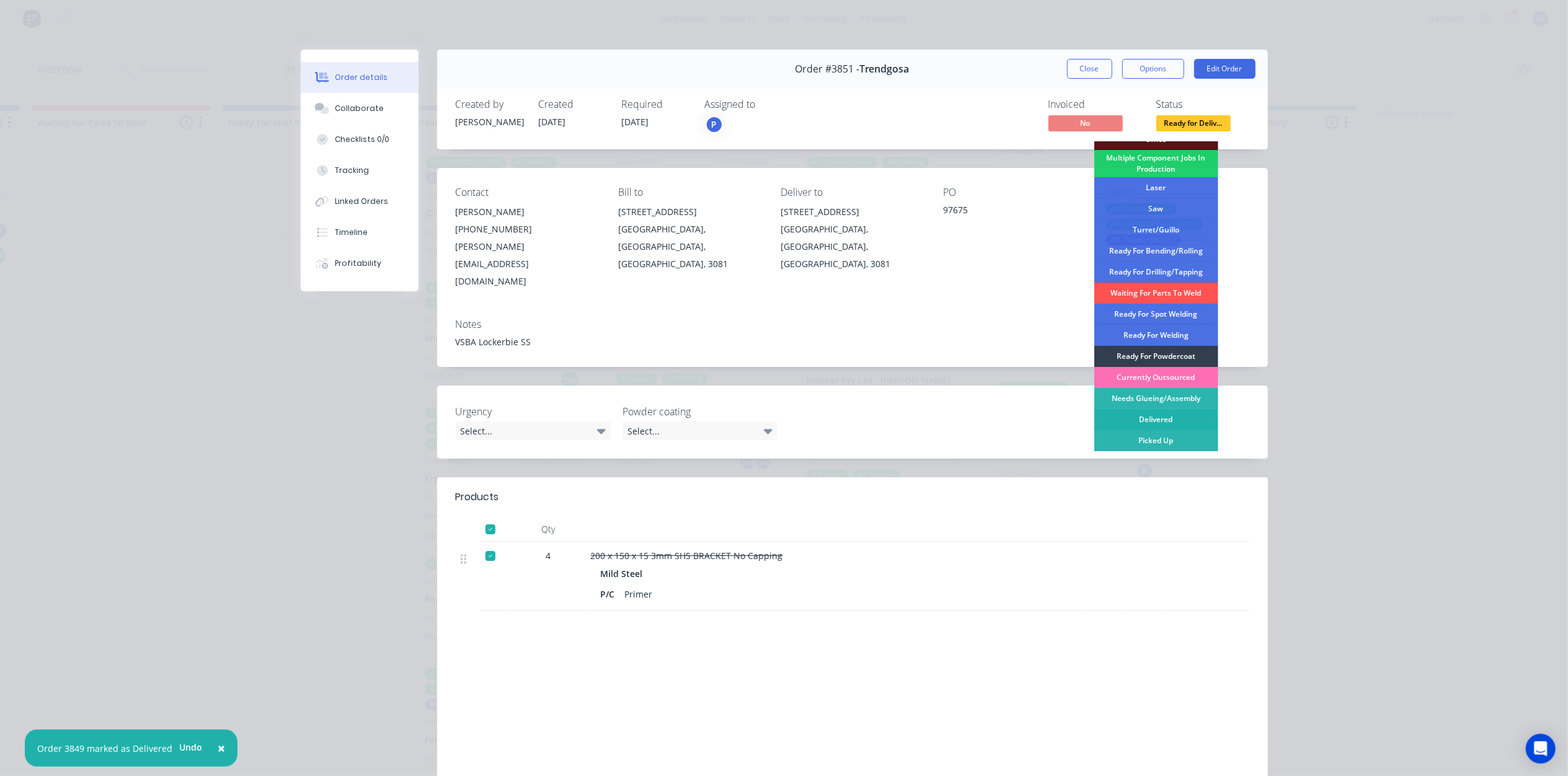
click at [1164, 418] on div "Delivered" at bounding box center [1156, 420] width 124 height 21
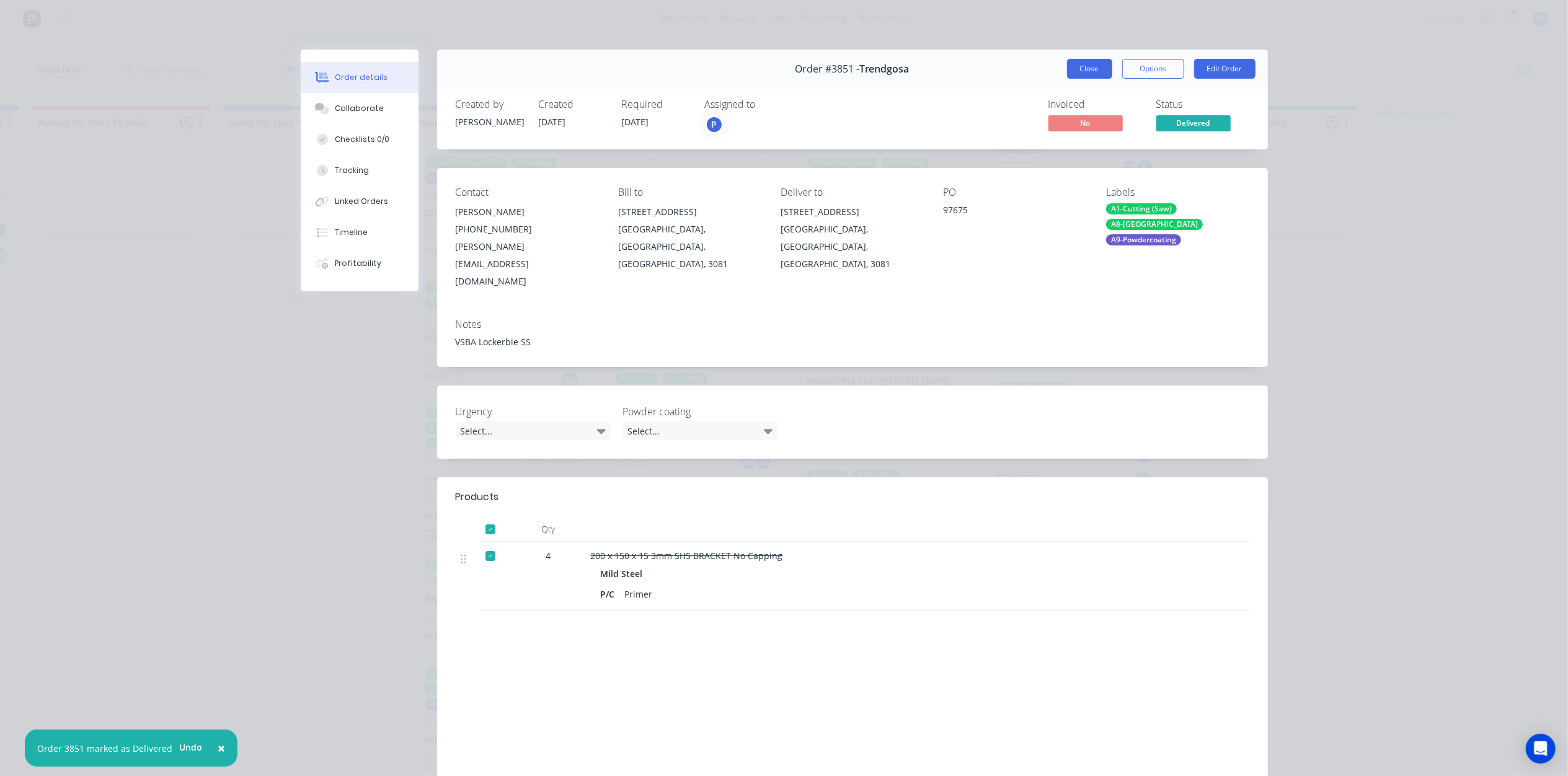
click at [1090, 68] on button "Close" at bounding box center [1089, 68] width 45 height 20
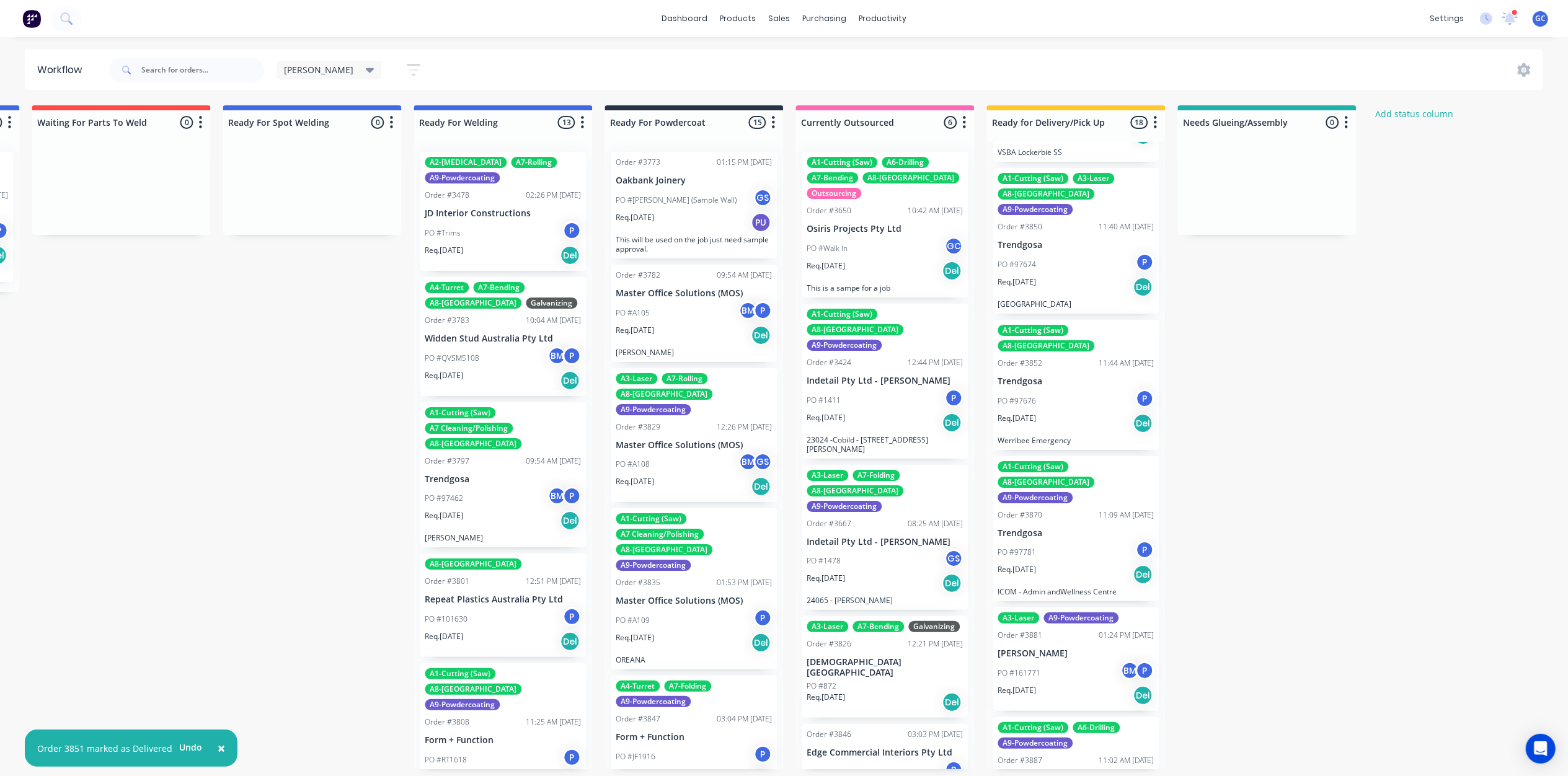
scroll to position [1322, 0]
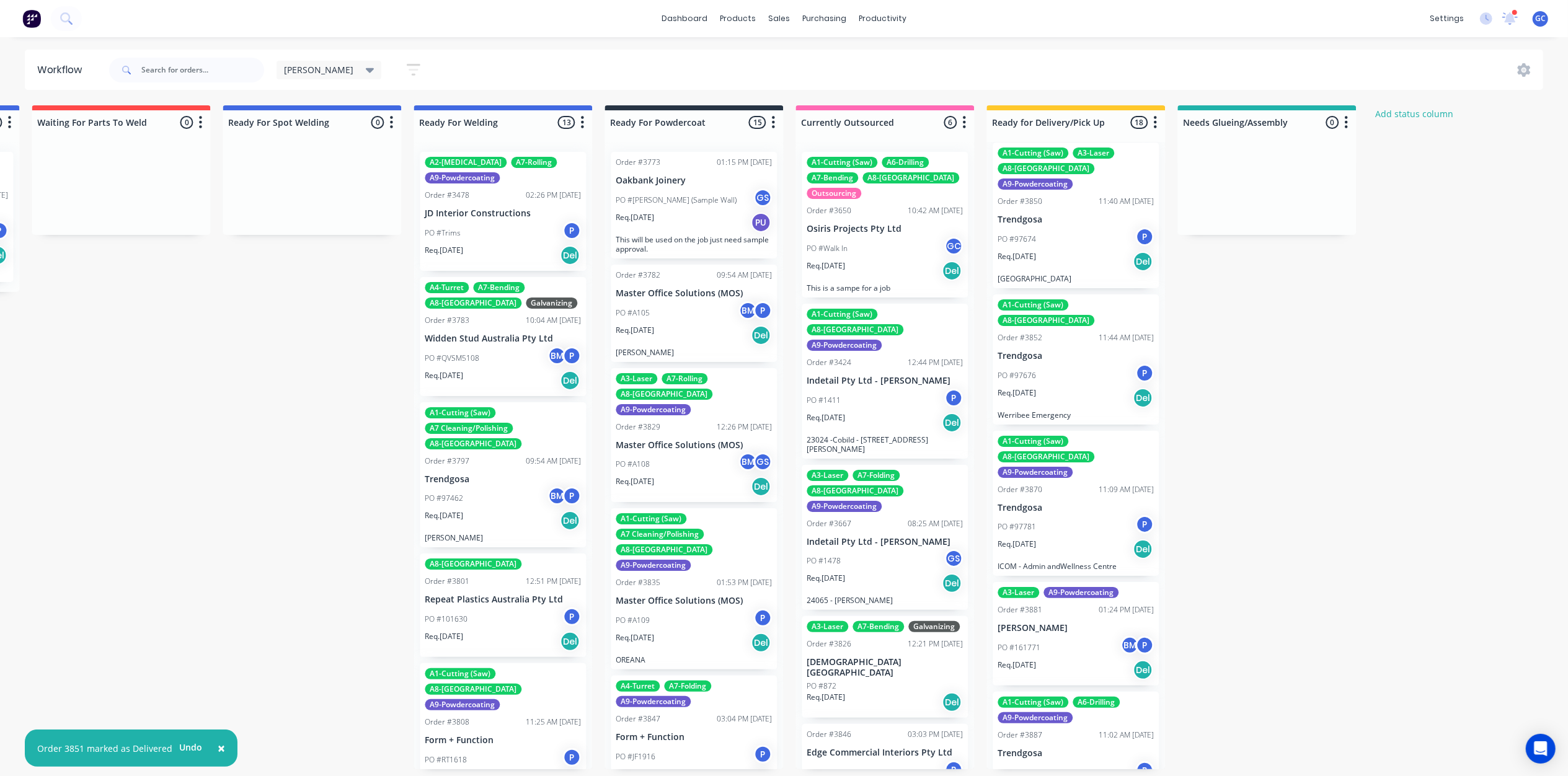
click at [1073, 515] on div "PO #97781 P" at bounding box center [1076, 526] width 157 height 24
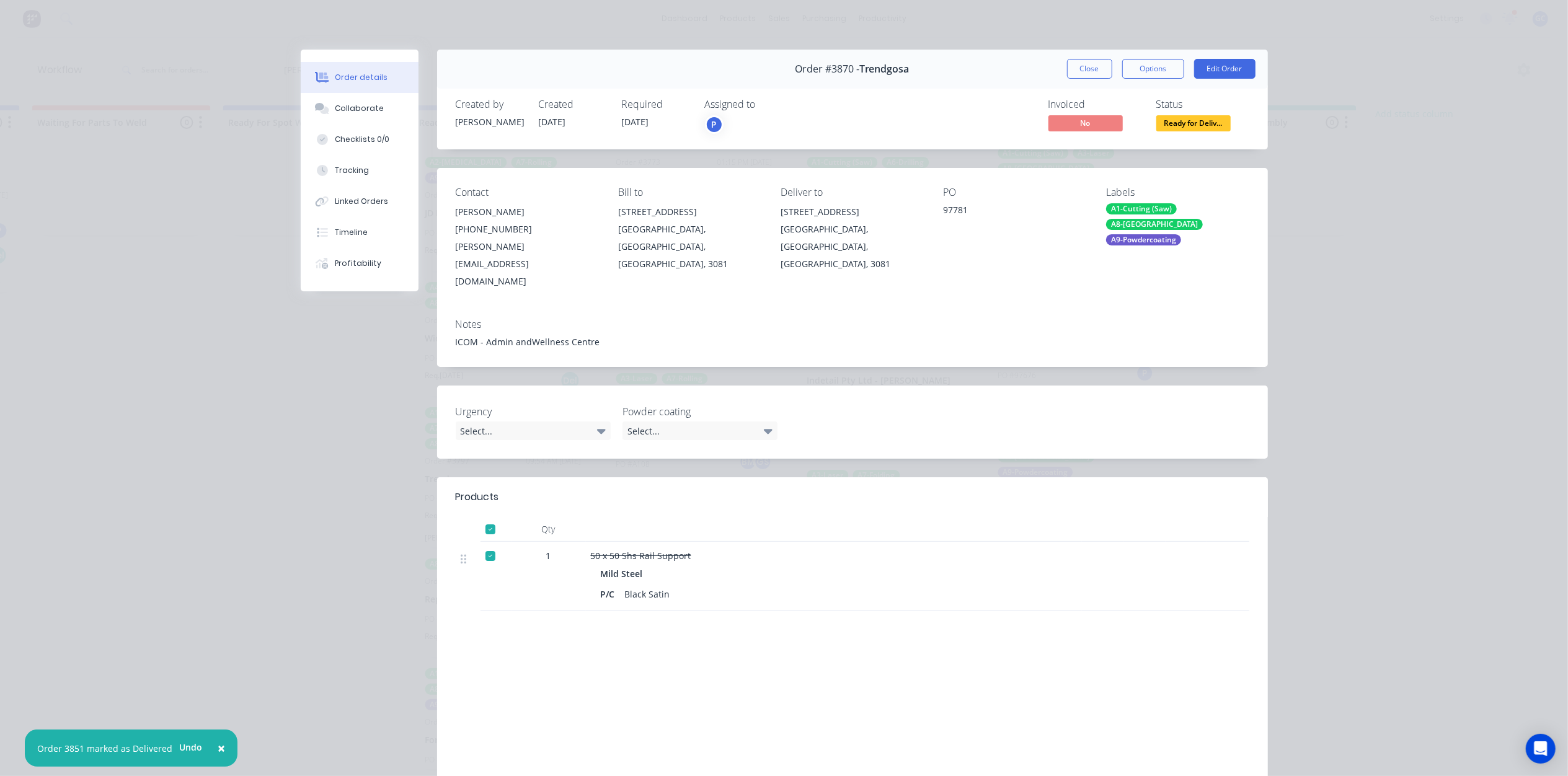
click at [1187, 120] on span "Ready for Deliv..." at bounding box center [1193, 123] width 74 height 16
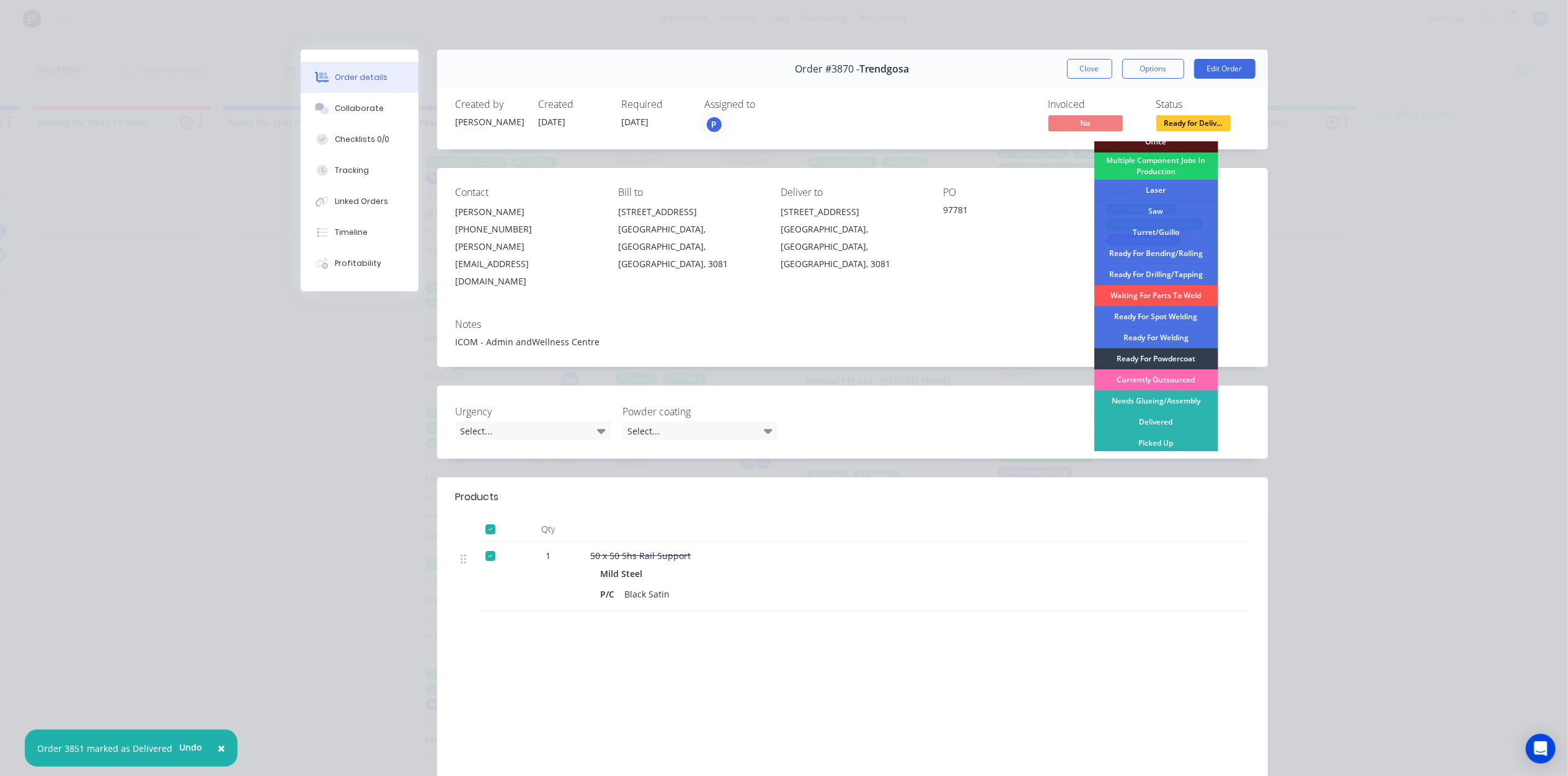
scroll to position [139, 0]
click at [1164, 412] on div "Delivered" at bounding box center [1156, 420] width 124 height 21
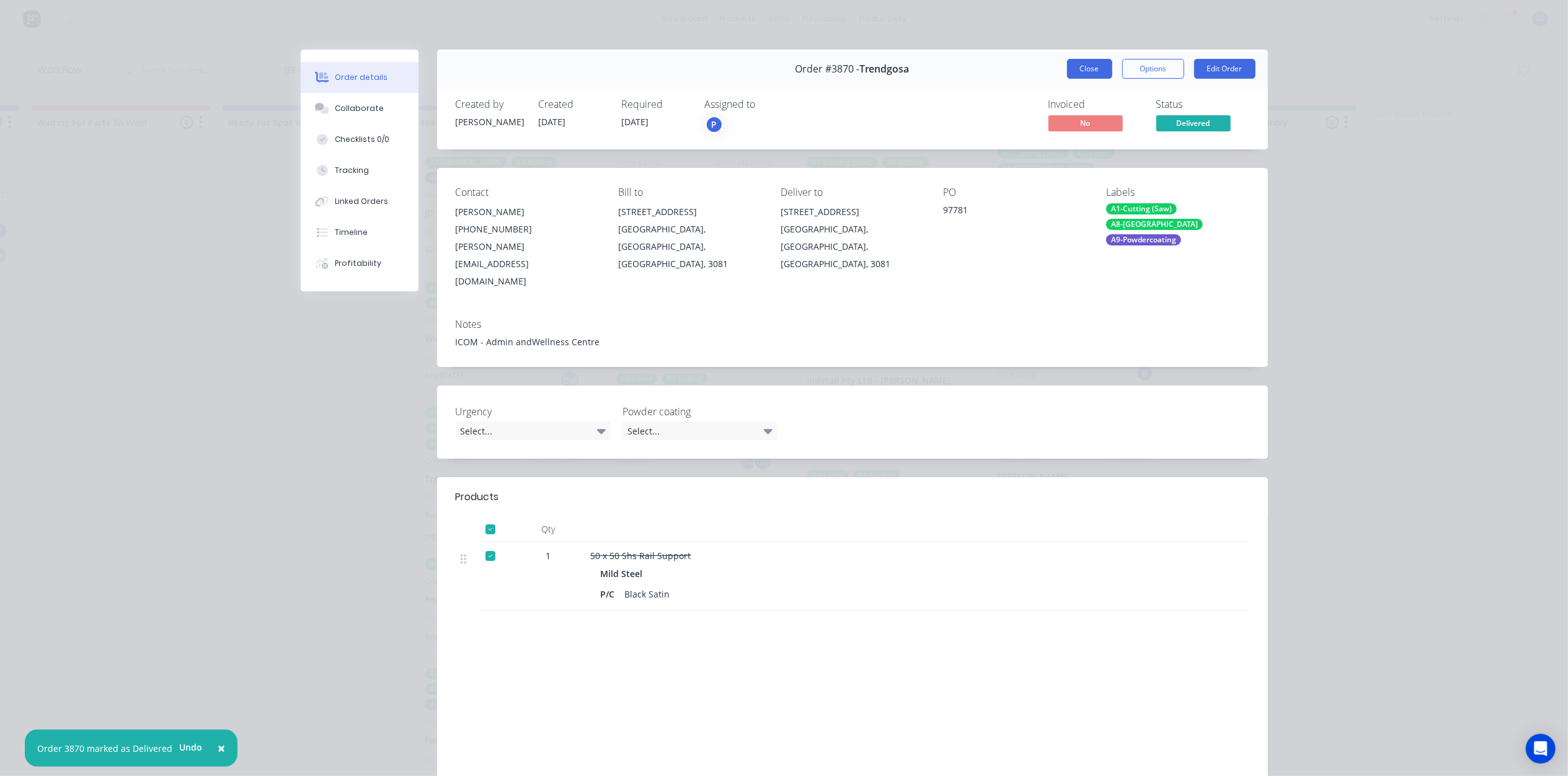
click at [1092, 70] on button "Close" at bounding box center [1089, 68] width 45 height 20
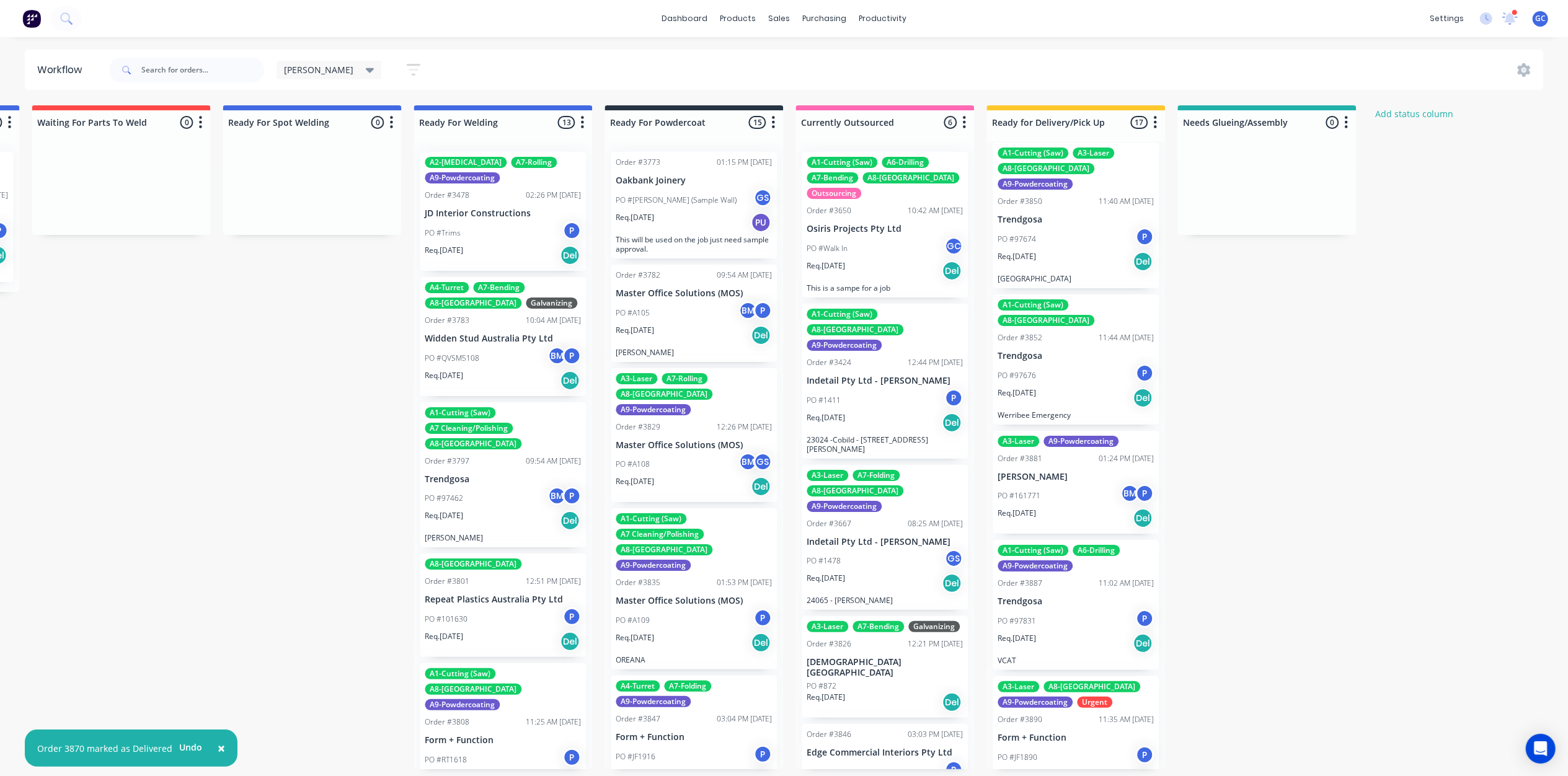
click at [1056, 507] on div "Req. 23/09/25 Del" at bounding box center [1076, 518] width 157 height 21
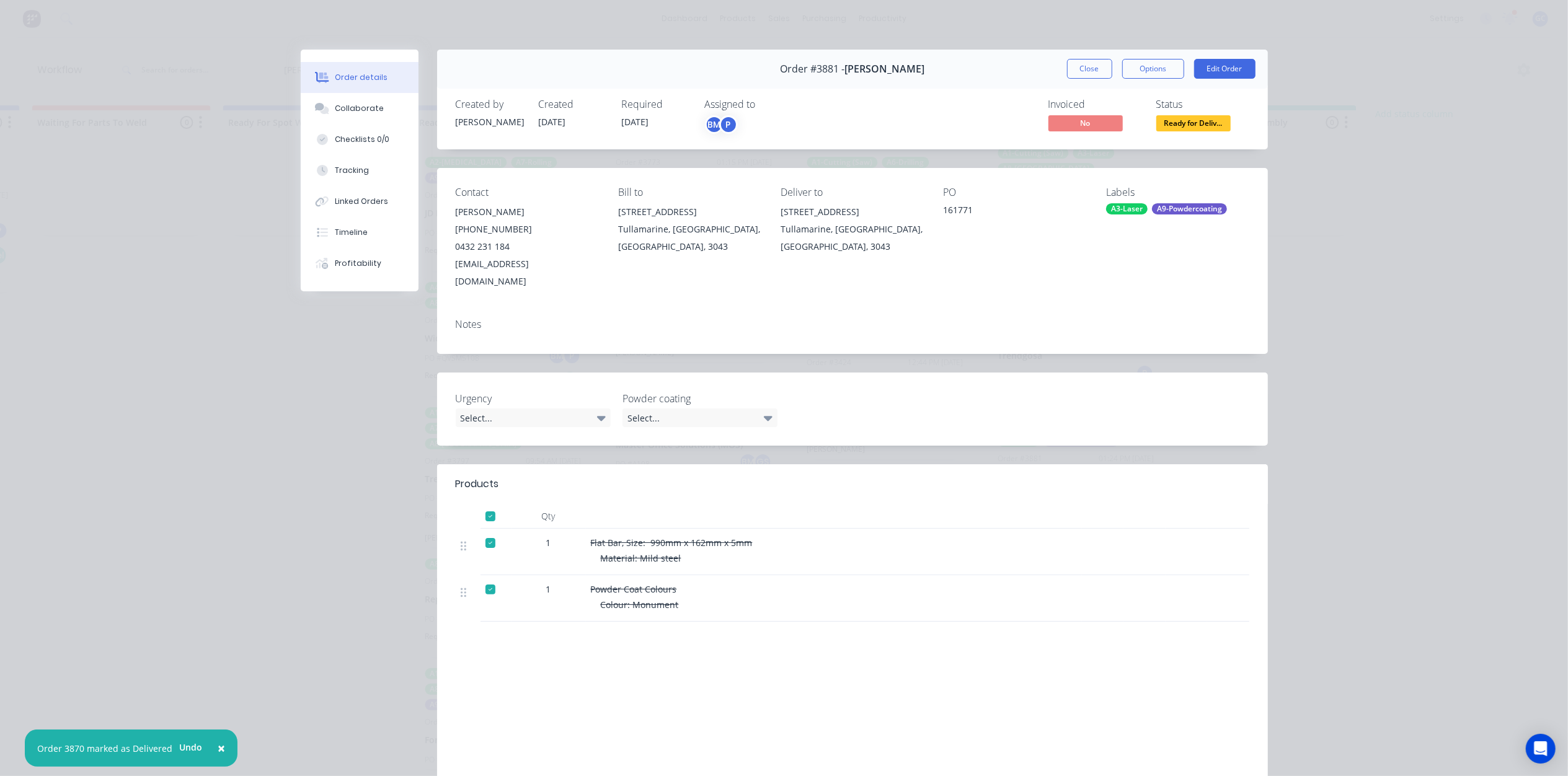
click at [1191, 99] on div "Status" at bounding box center [1202, 105] width 93 height 12
click at [1191, 115] on span "Ready for Deliv..." at bounding box center [1193, 123] width 74 height 16
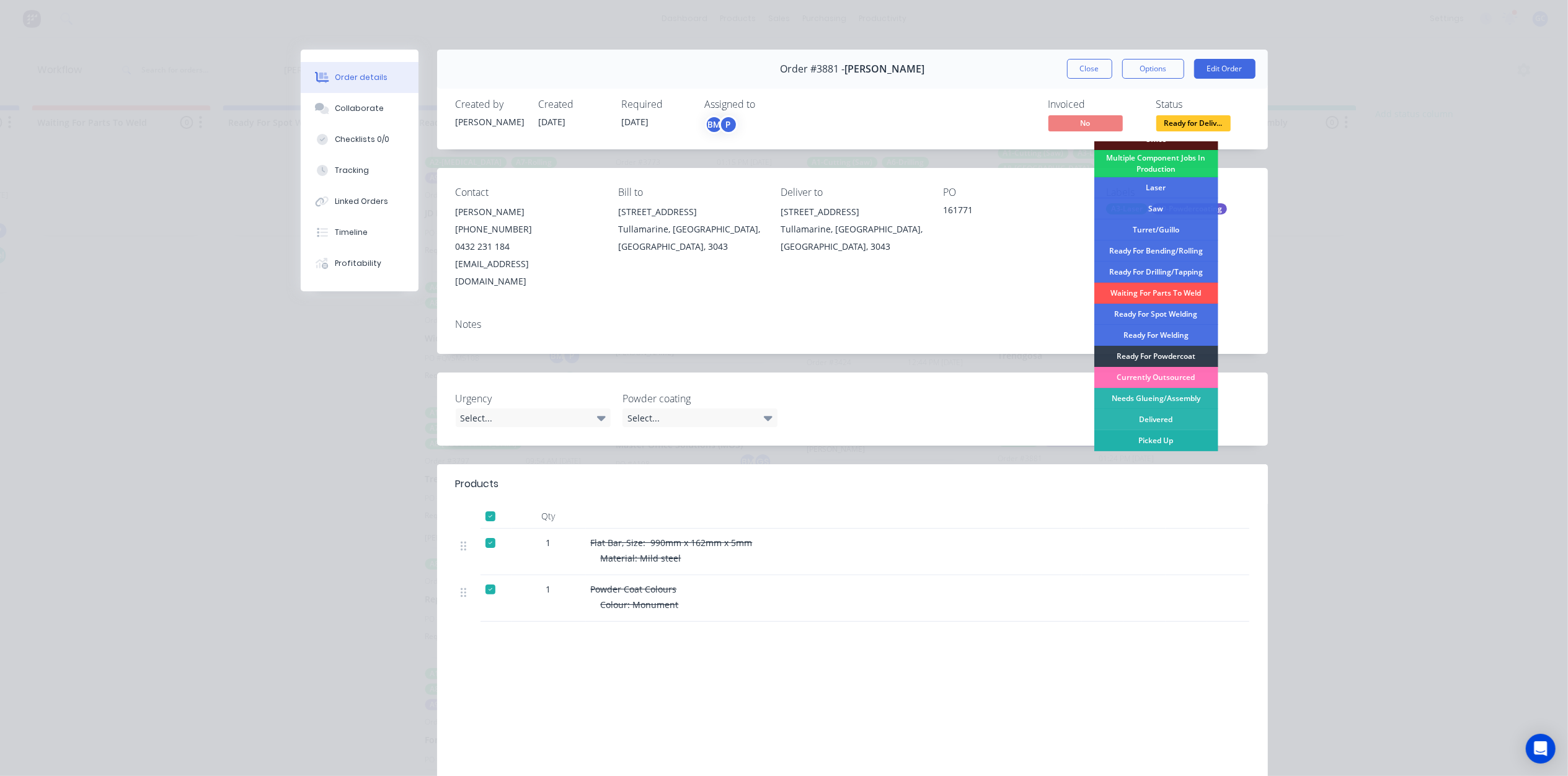
click at [1168, 434] on div "Picked Up" at bounding box center [1156, 441] width 124 height 21
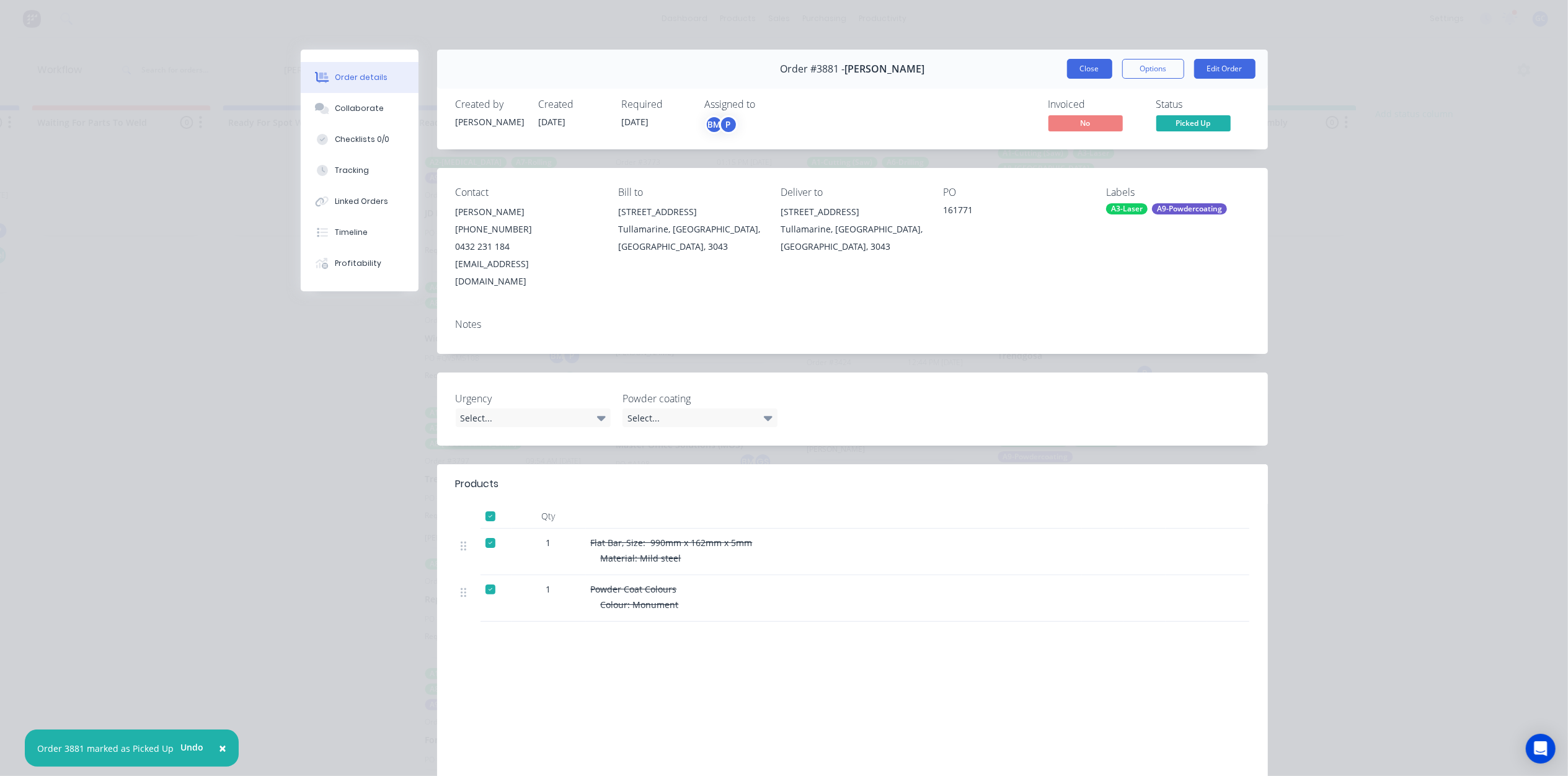
click at [1094, 70] on button "Close" at bounding box center [1089, 68] width 45 height 20
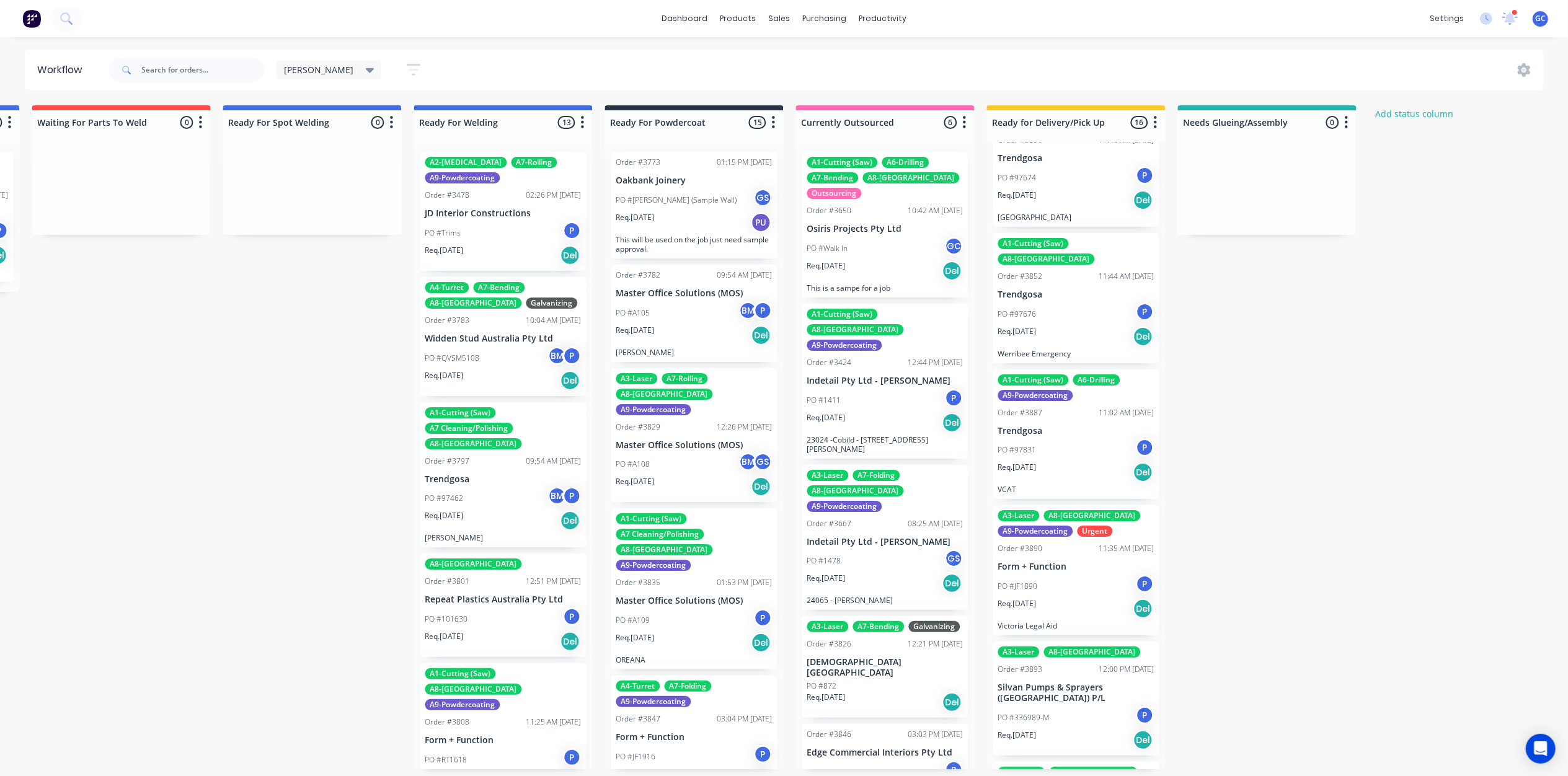
scroll to position [1410, 0]
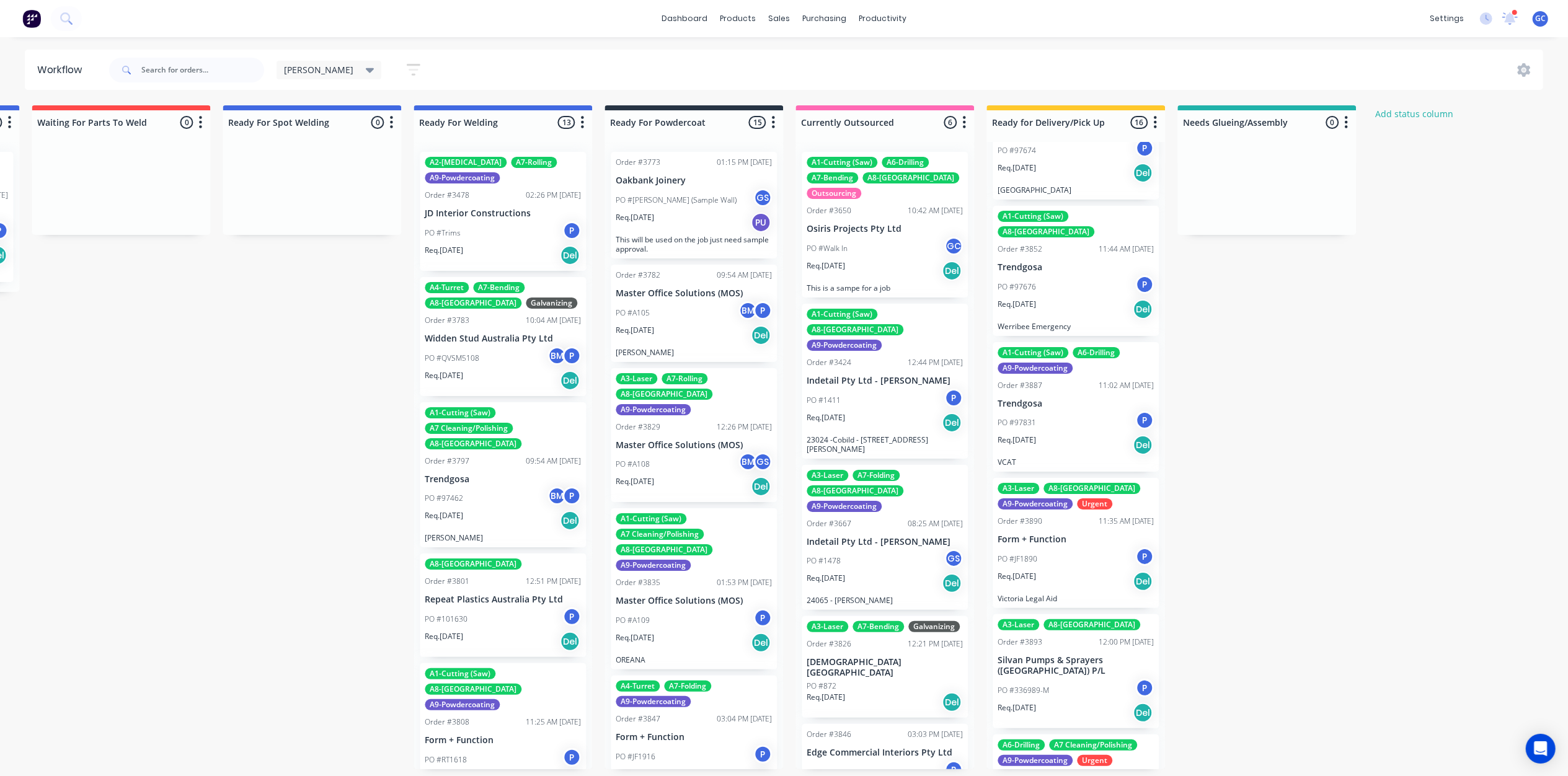
click at [1060, 547] on div "PO #JF1890 P" at bounding box center [1076, 559] width 157 height 24
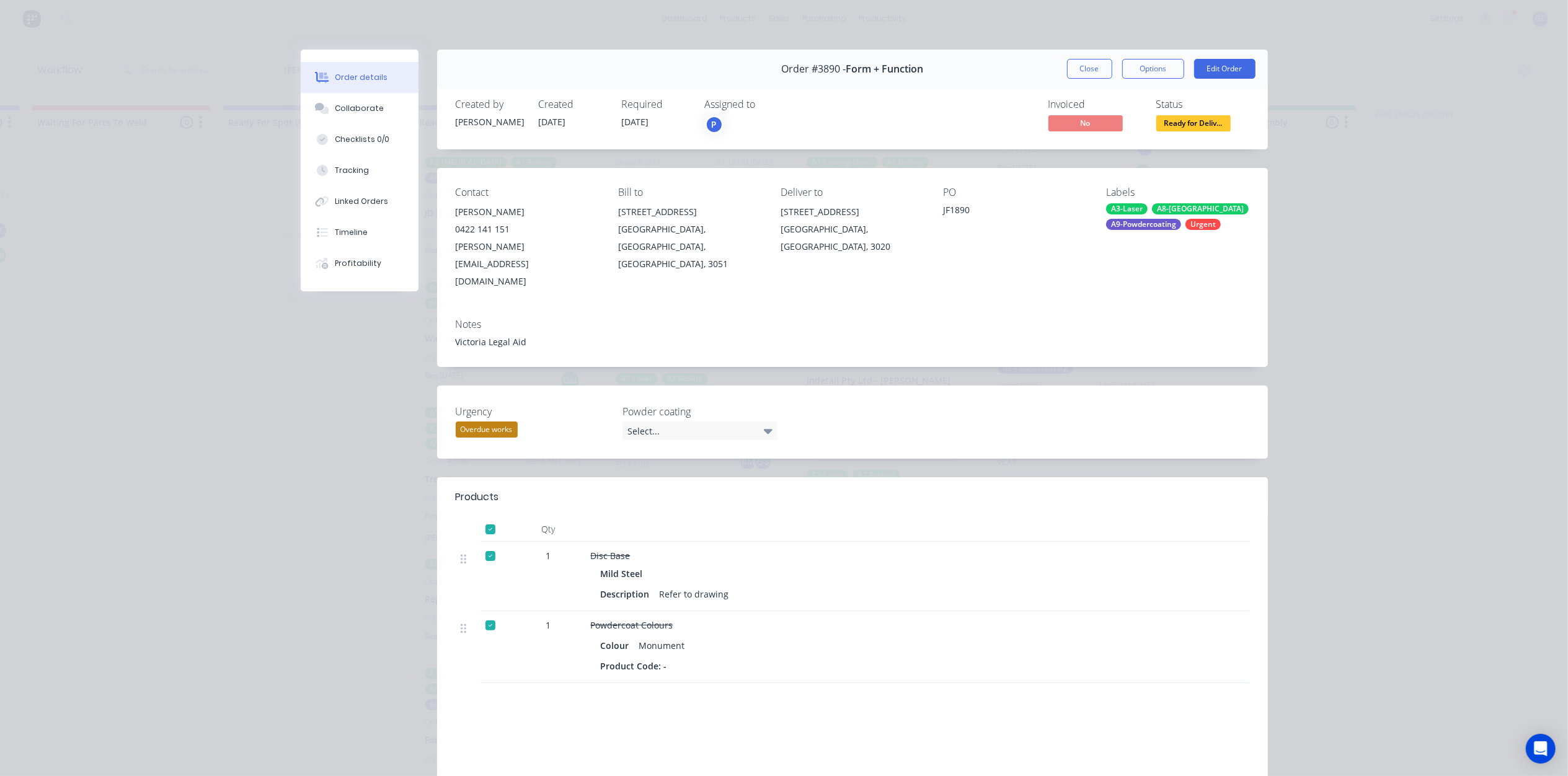
click at [1183, 117] on span "Ready for Deliv..." at bounding box center [1193, 123] width 74 height 16
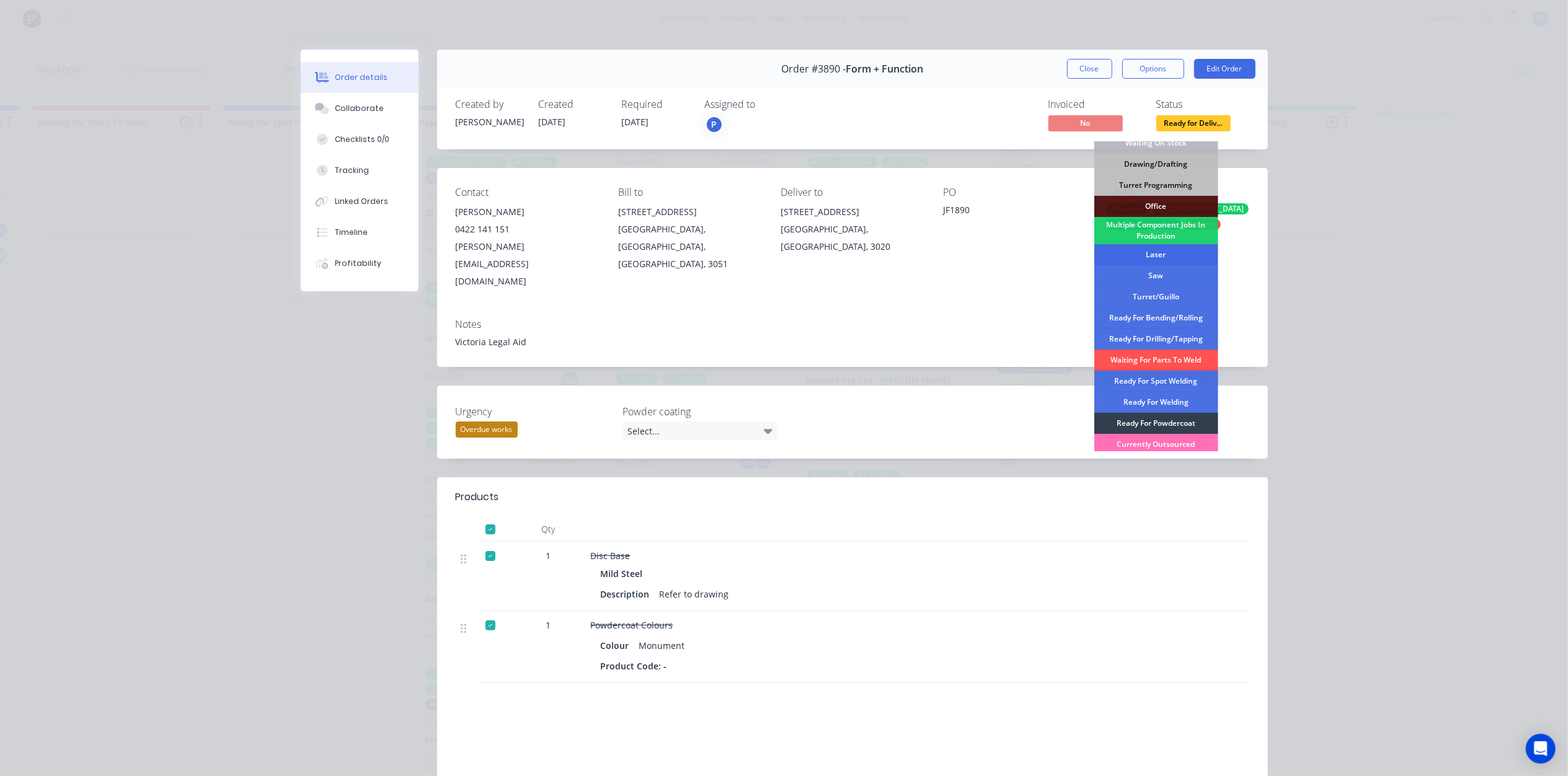
scroll to position [139, 0]
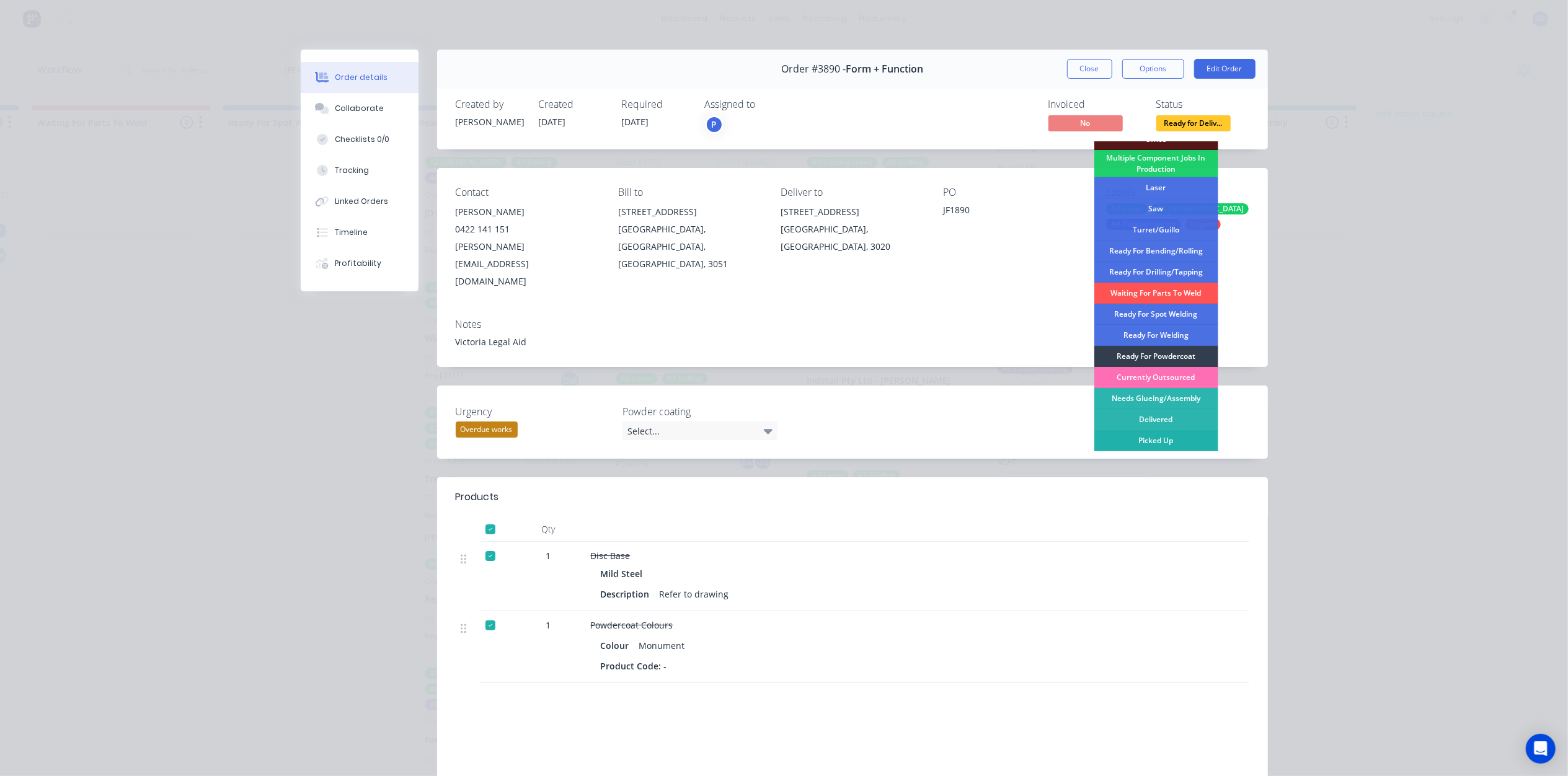
click at [1163, 444] on div "Picked Up" at bounding box center [1156, 441] width 124 height 21
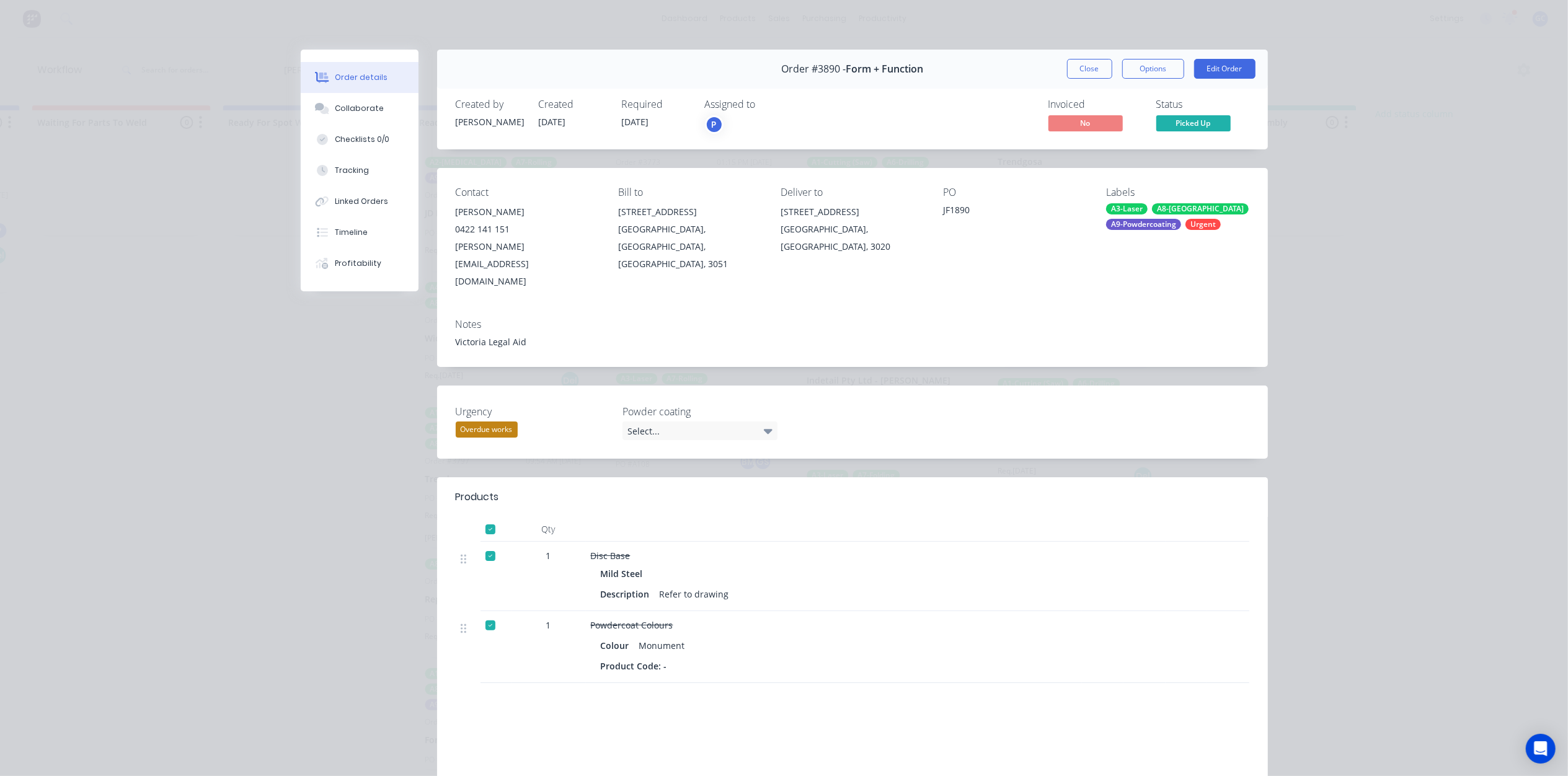
scroll to position [1274, 0]
click at [1086, 66] on button "Close" at bounding box center [1089, 68] width 45 height 20
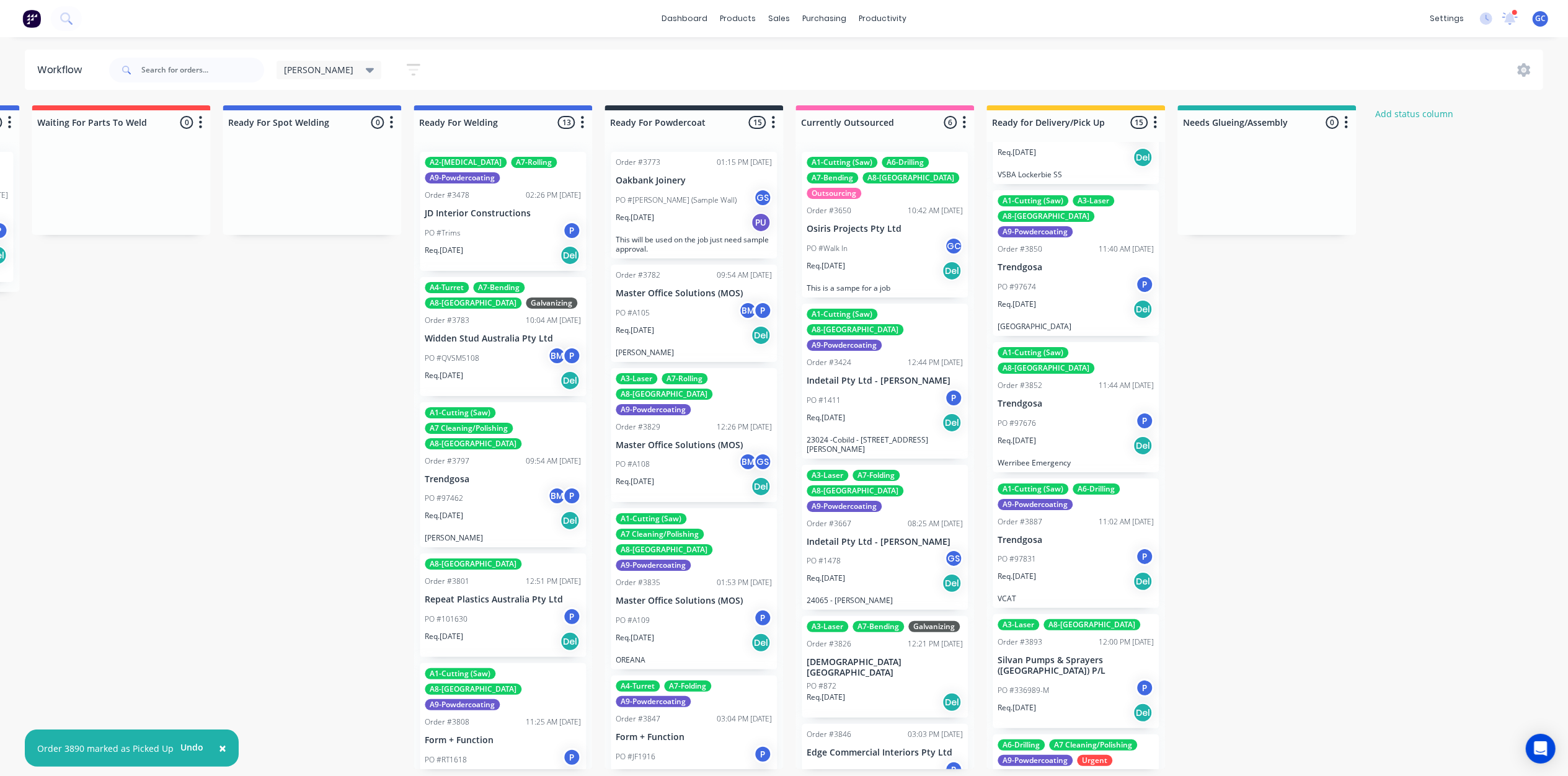
click at [1065, 412] on div "PO #97676 P" at bounding box center [1076, 423] width 157 height 24
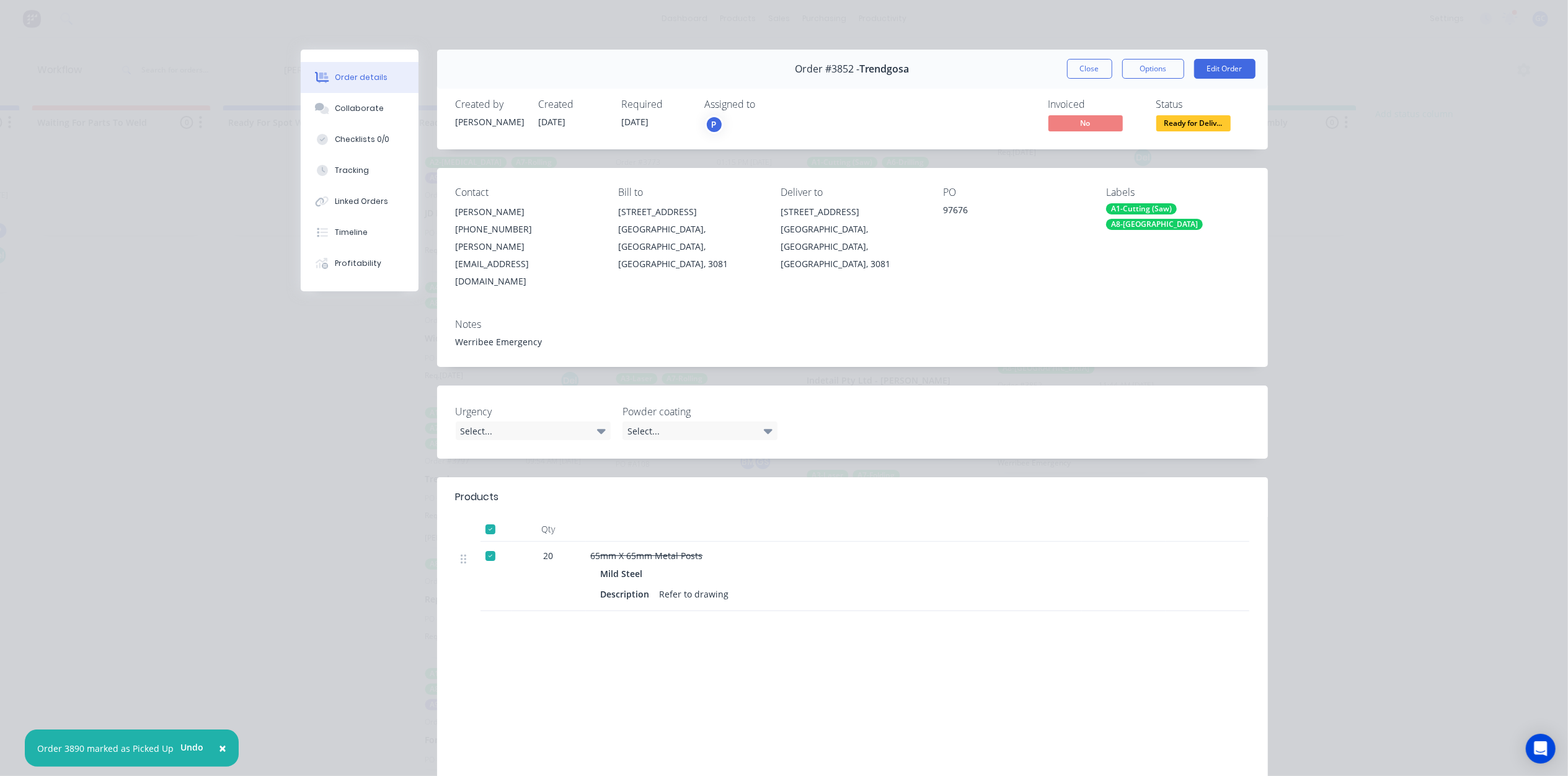
click at [1157, 120] on span "Ready for Deliv..." at bounding box center [1193, 123] width 74 height 16
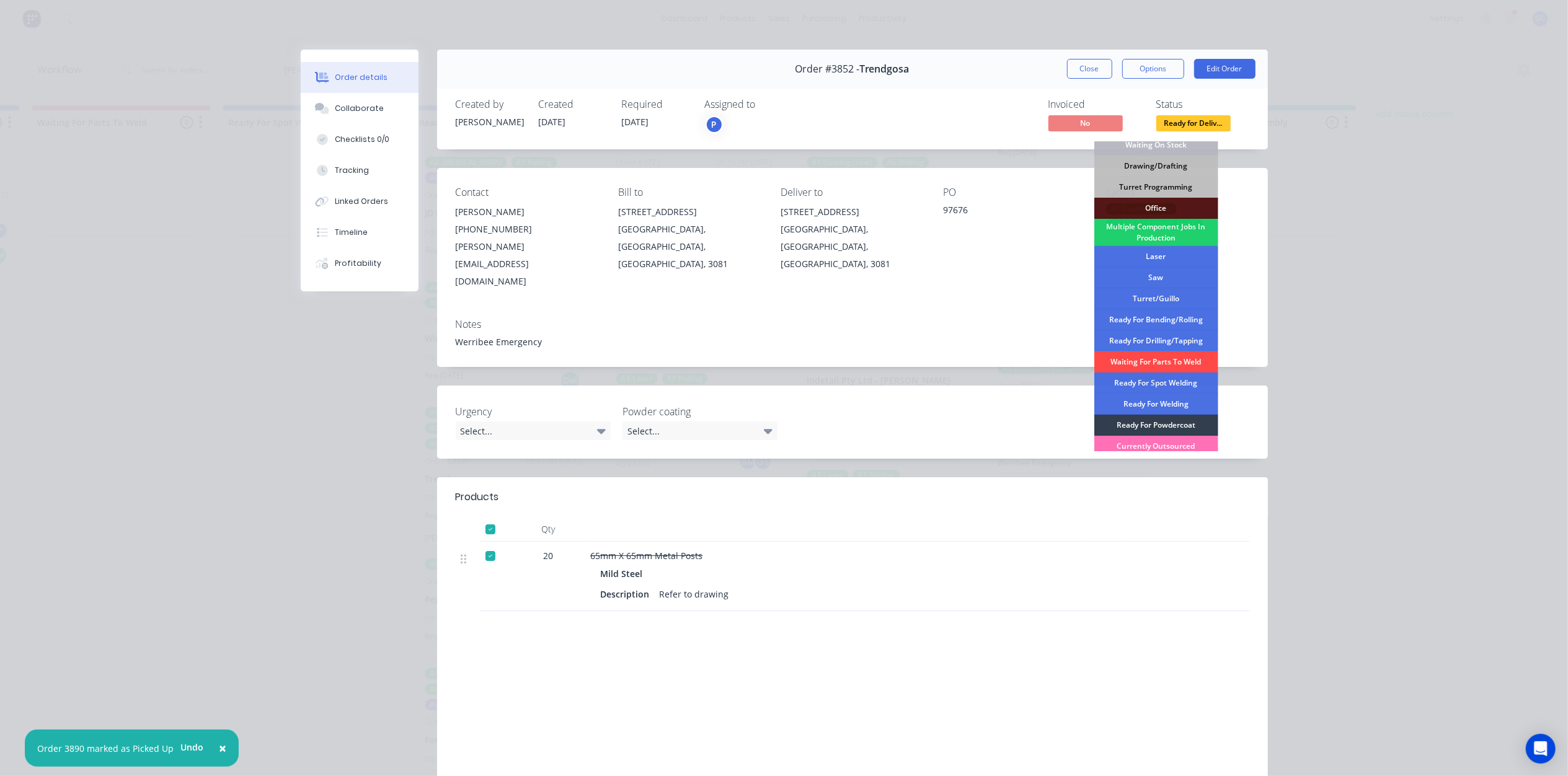
scroll to position [139, 0]
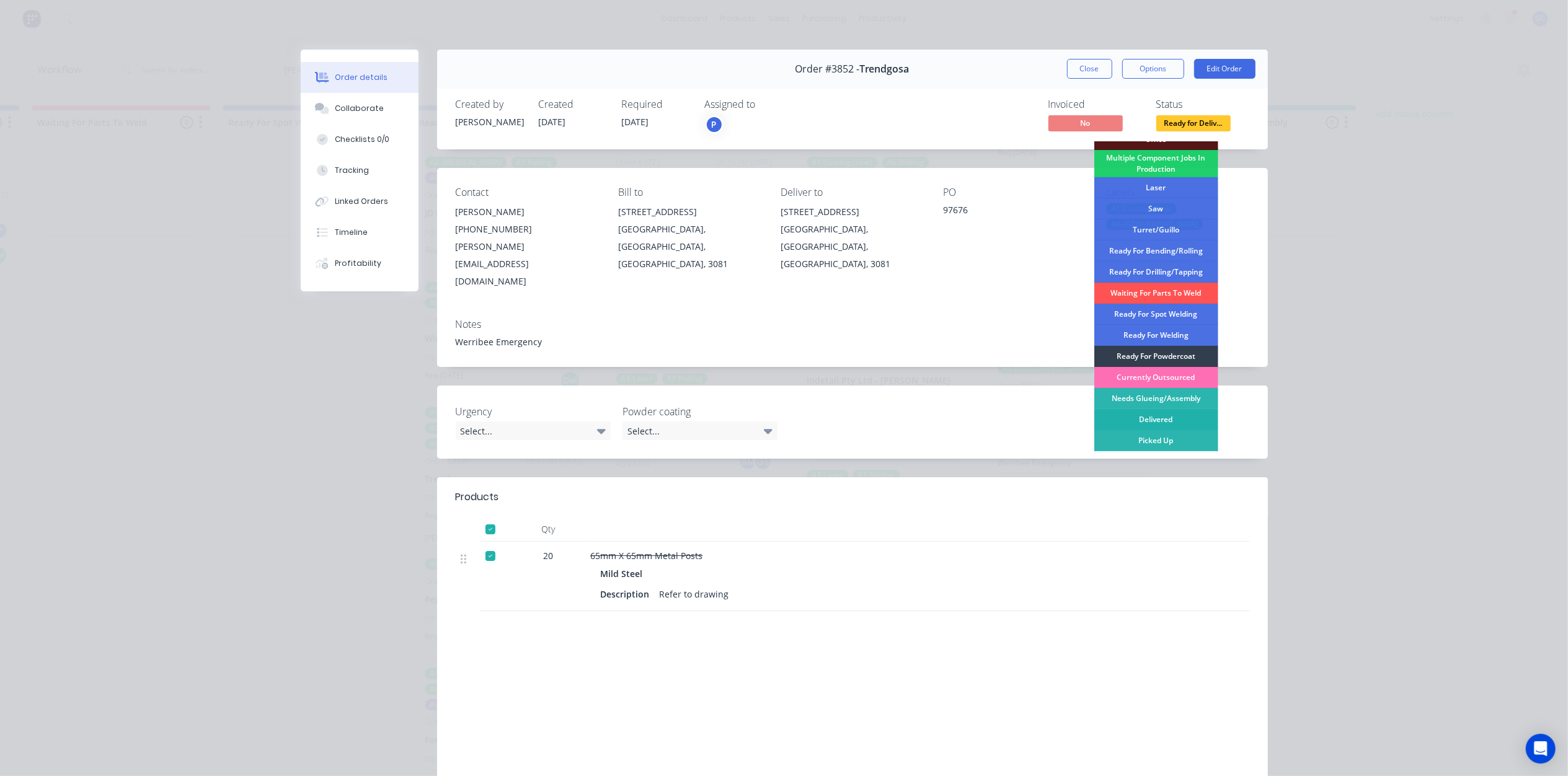
click at [1154, 422] on div "Delivered" at bounding box center [1156, 420] width 124 height 21
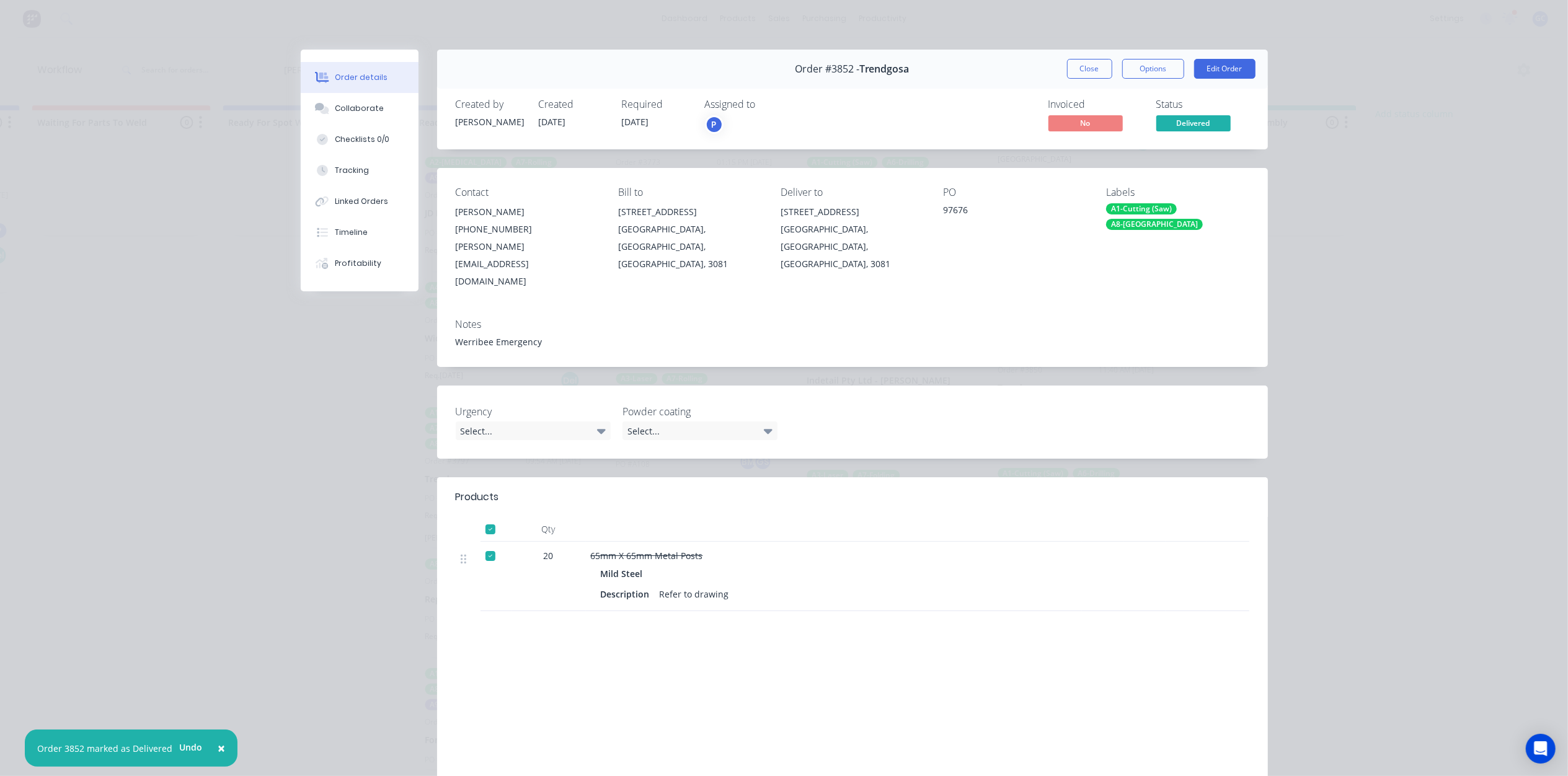
click at [1081, 55] on div "Order #3852 - Trendgosa Close Options Edit Order" at bounding box center [852, 68] width 831 height 39
click at [1077, 71] on button "Close" at bounding box center [1089, 68] width 45 height 20
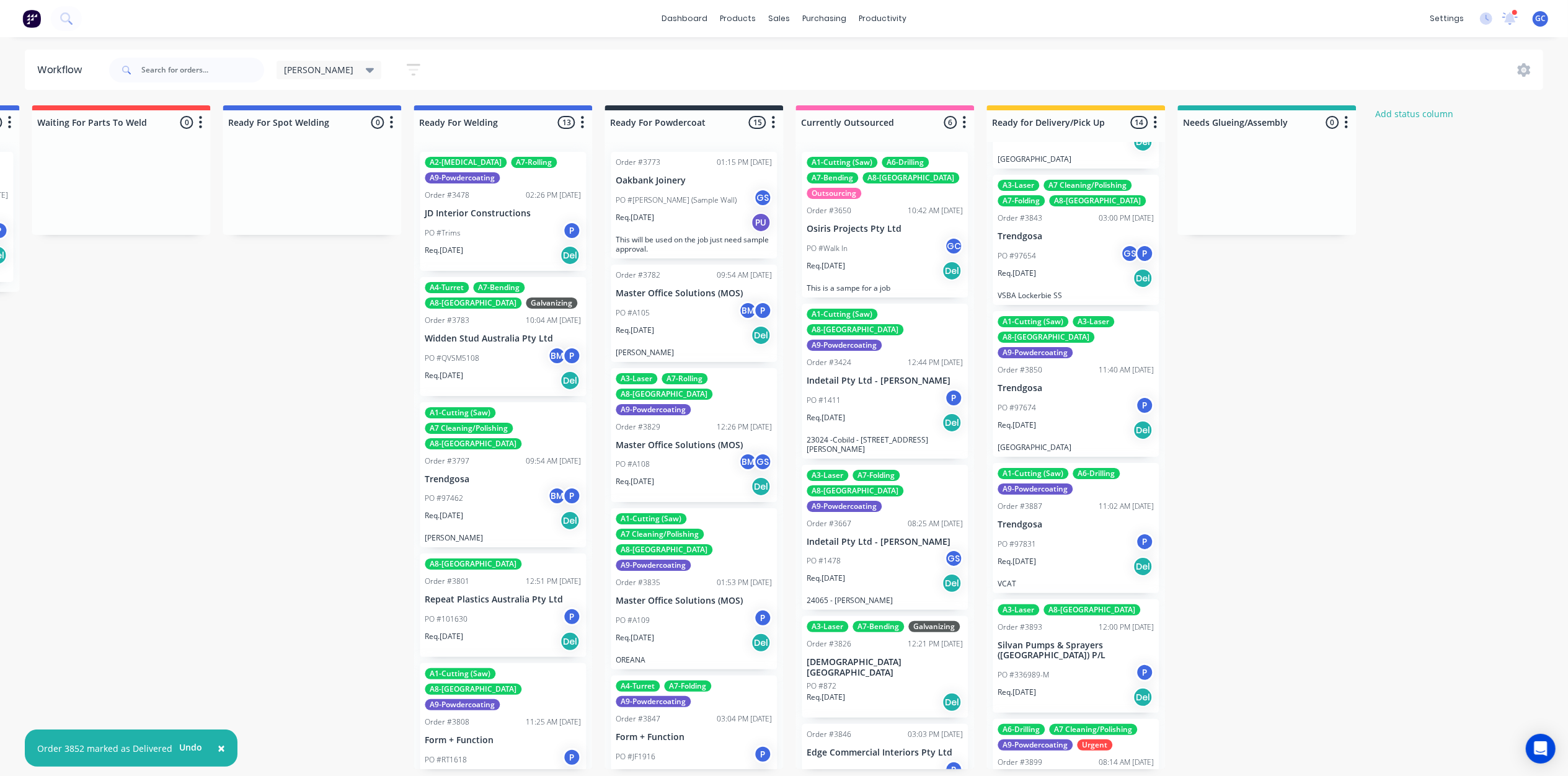
click at [1080, 419] on div "Req. 08/09/25 Del" at bounding box center [1076, 430] width 157 height 21
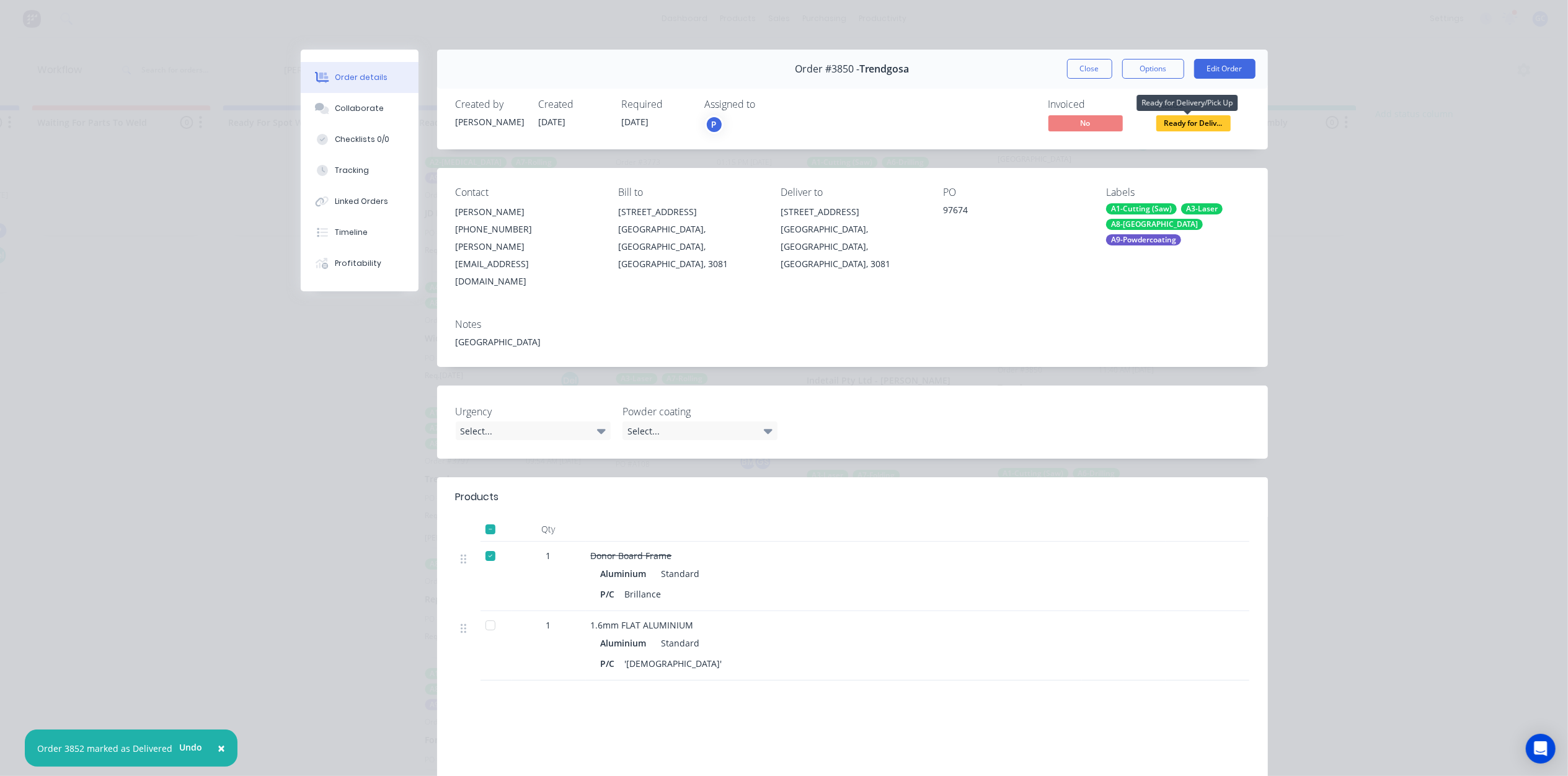
click at [1179, 127] on span "Ready for Deliv..." at bounding box center [1193, 123] width 74 height 16
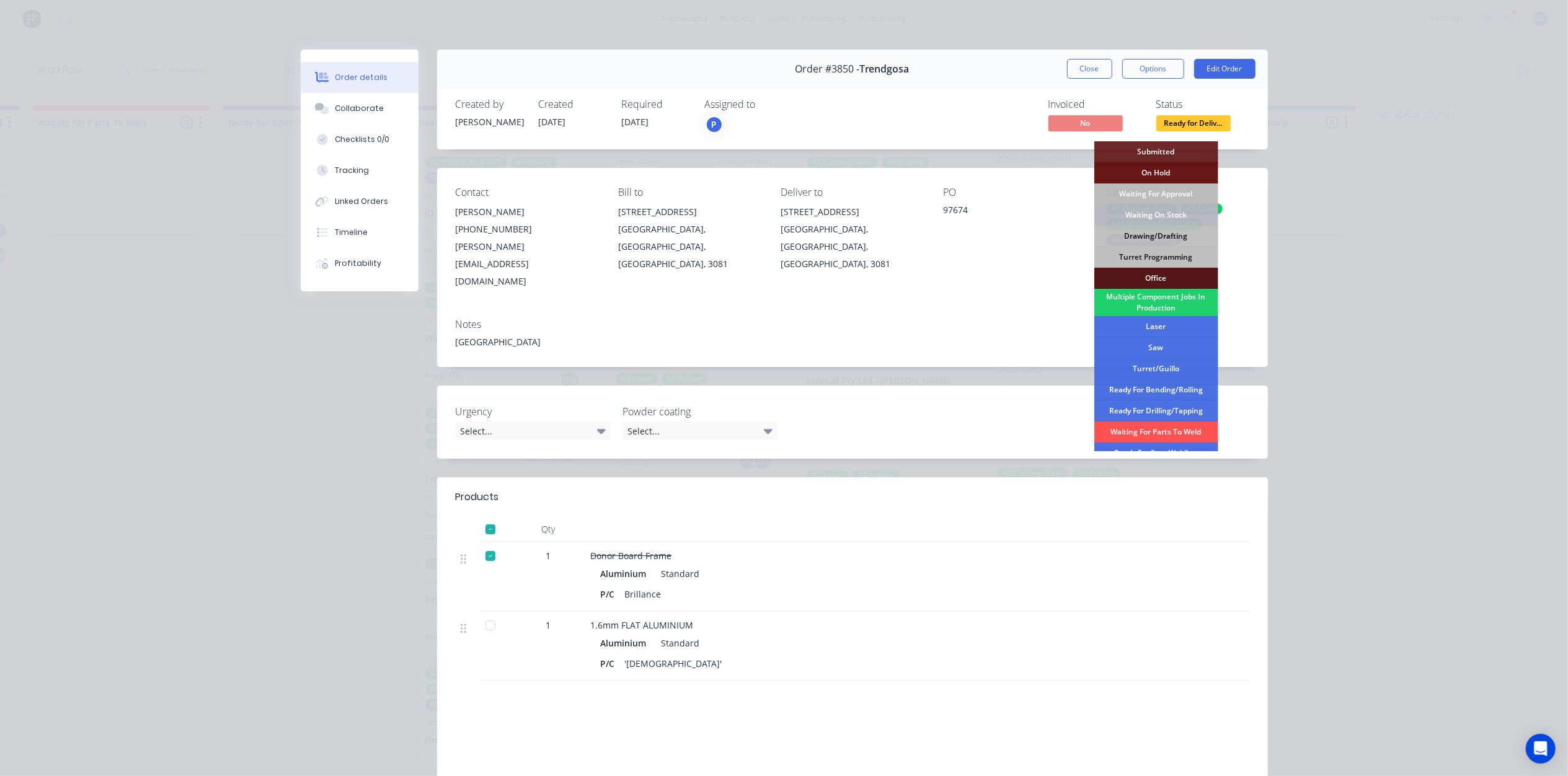
click at [492, 613] on div at bounding box center [490, 625] width 25 height 25
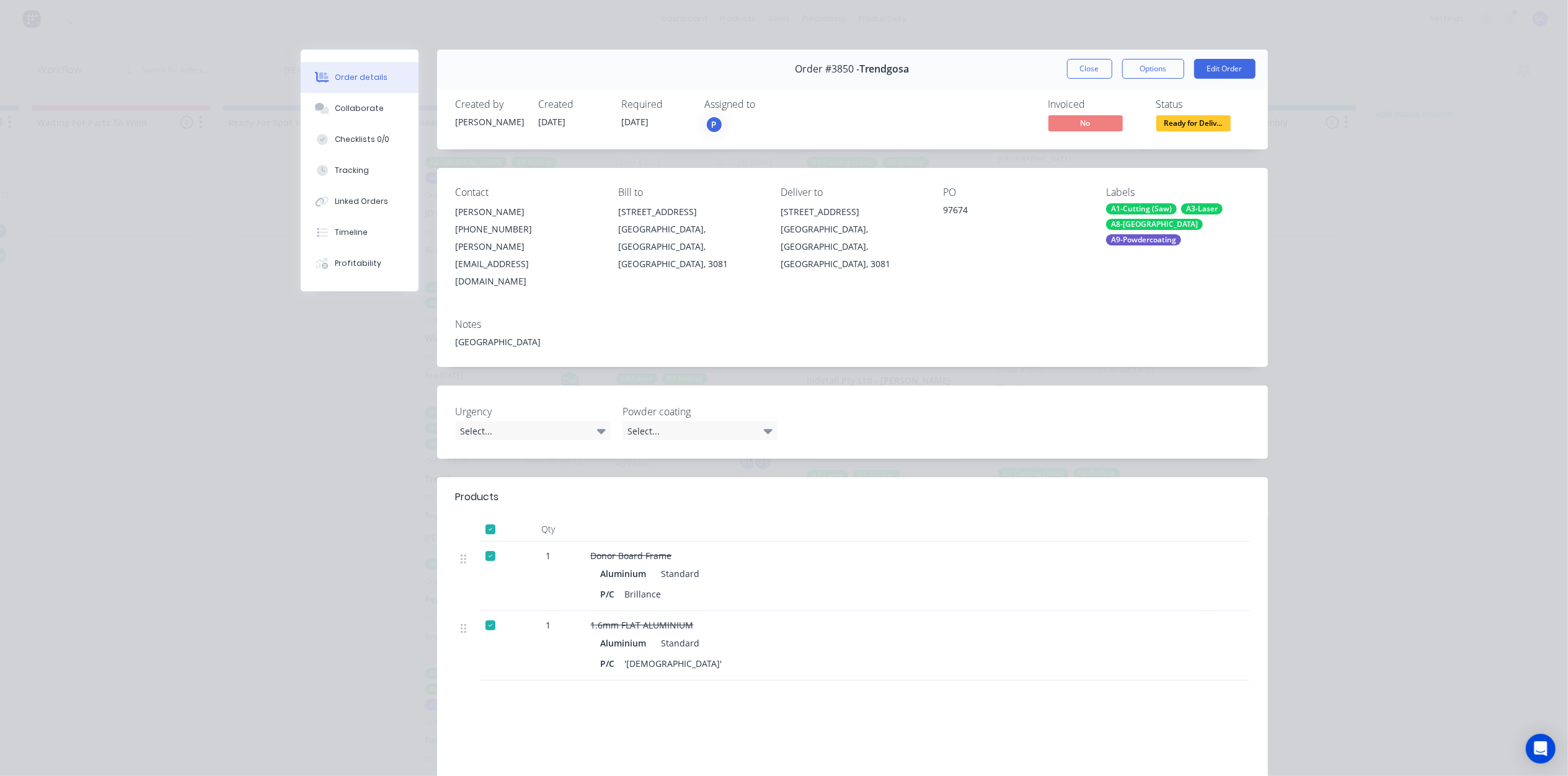
click at [1199, 124] on span "Ready for Deliv..." at bounding box center [1193, 123] width 74 height 16
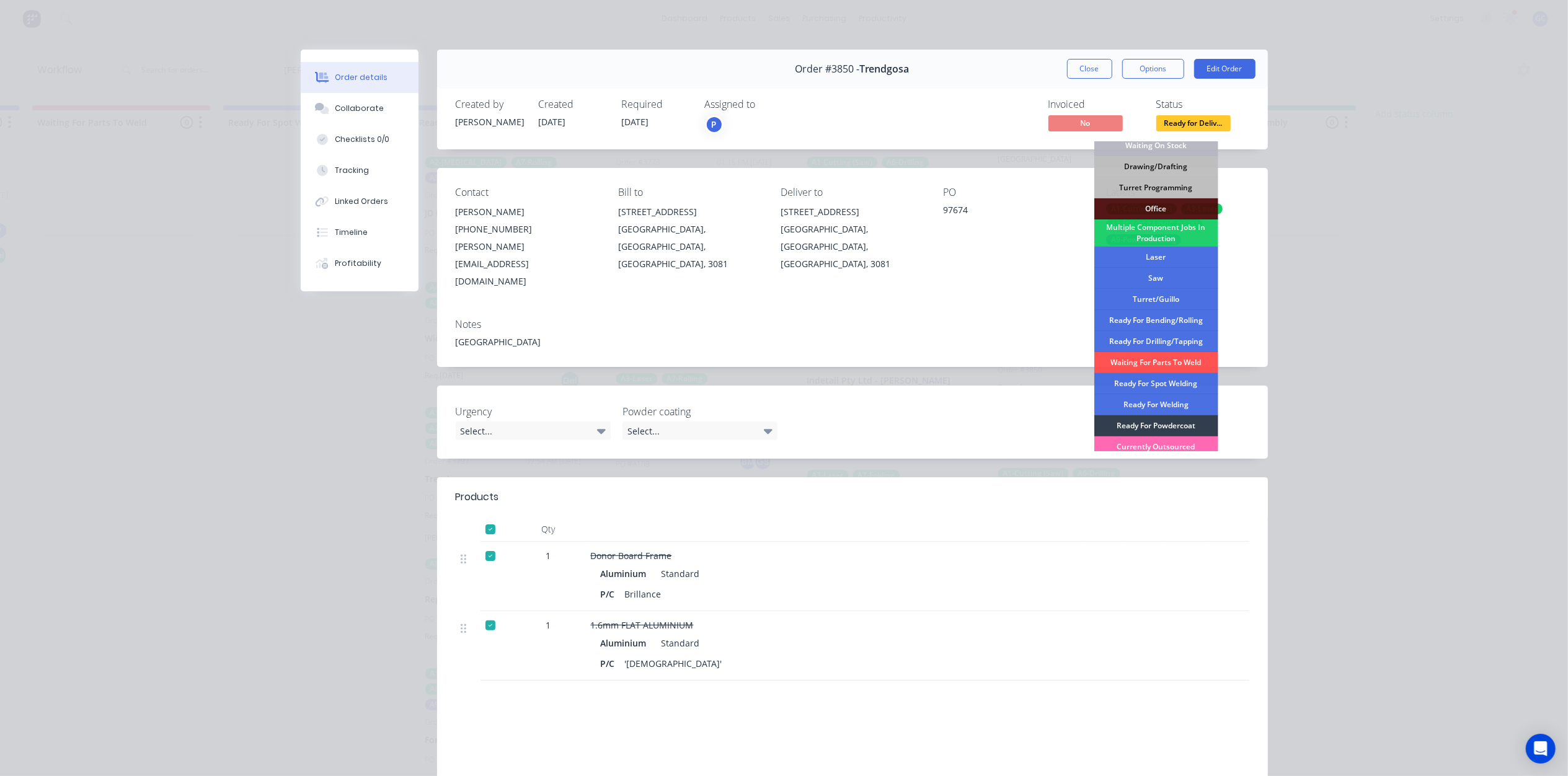
scroll to position [139, 0]
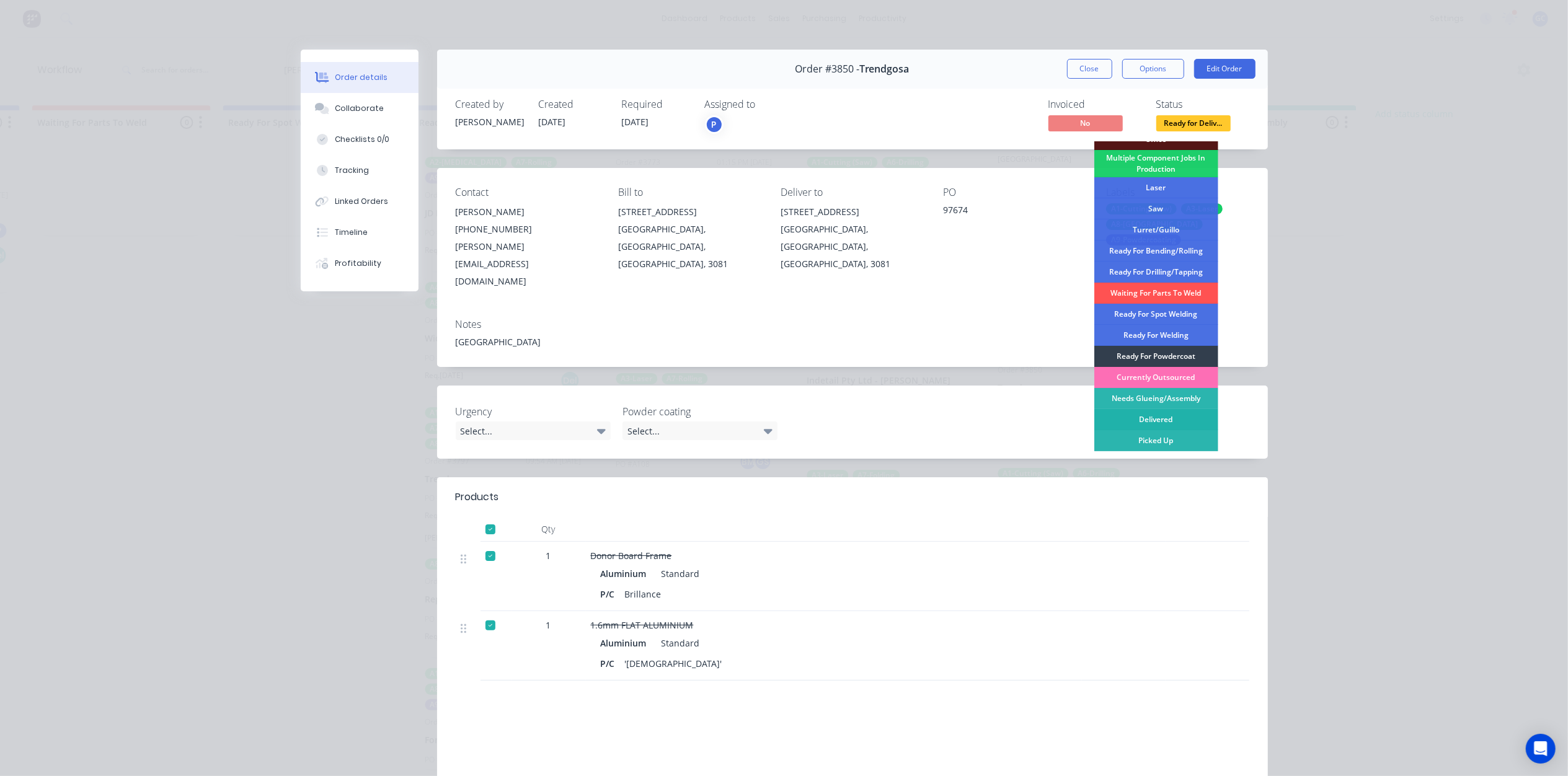
click at [1159, 419] on div "Delivered" at bounding box center [1156, 420] width 124 height 21
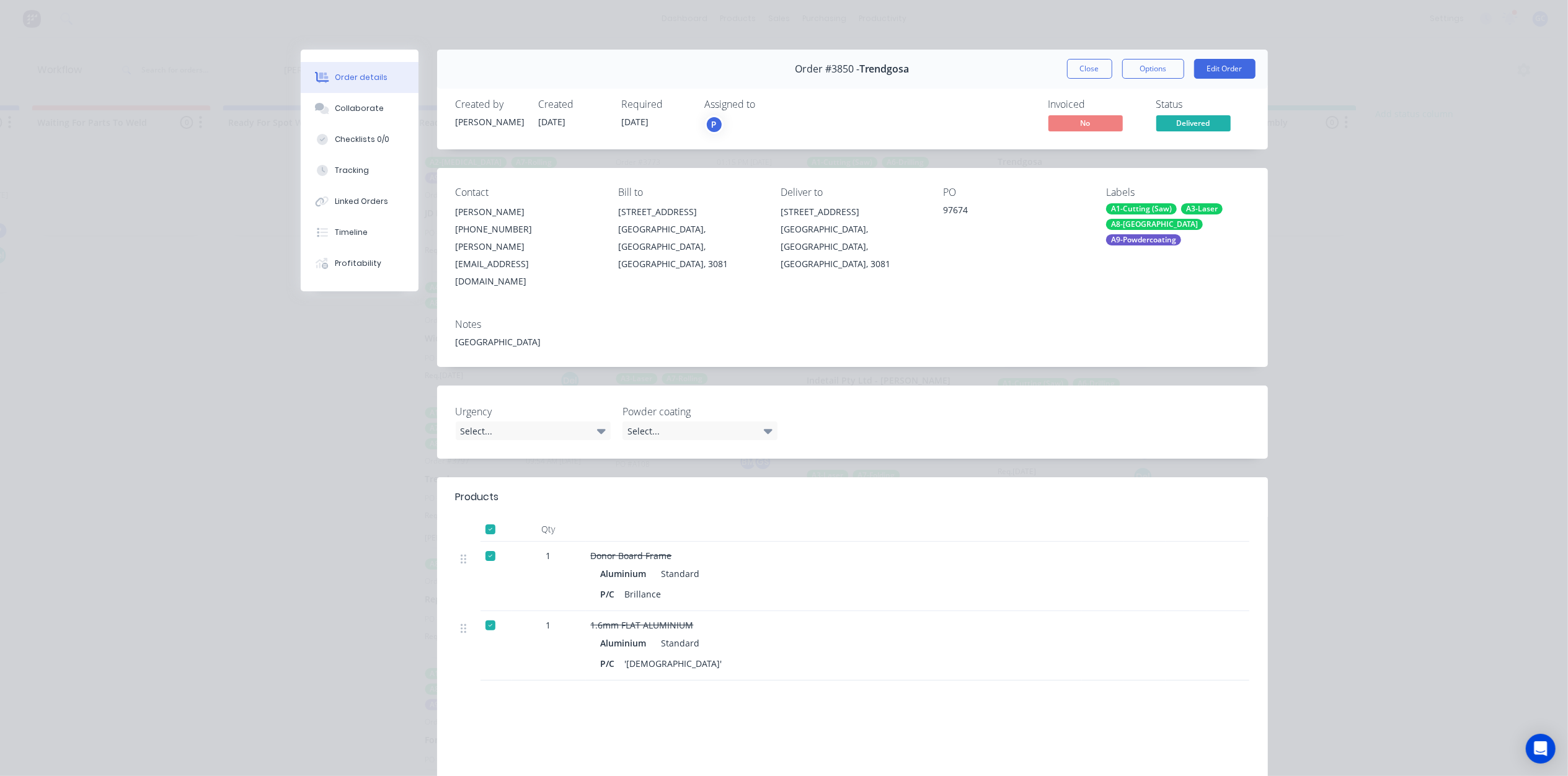
scroll to position [1017, 0]
click at [1079, 68] on button "Close" at bounding box center [1089, 68] width 45 height 20
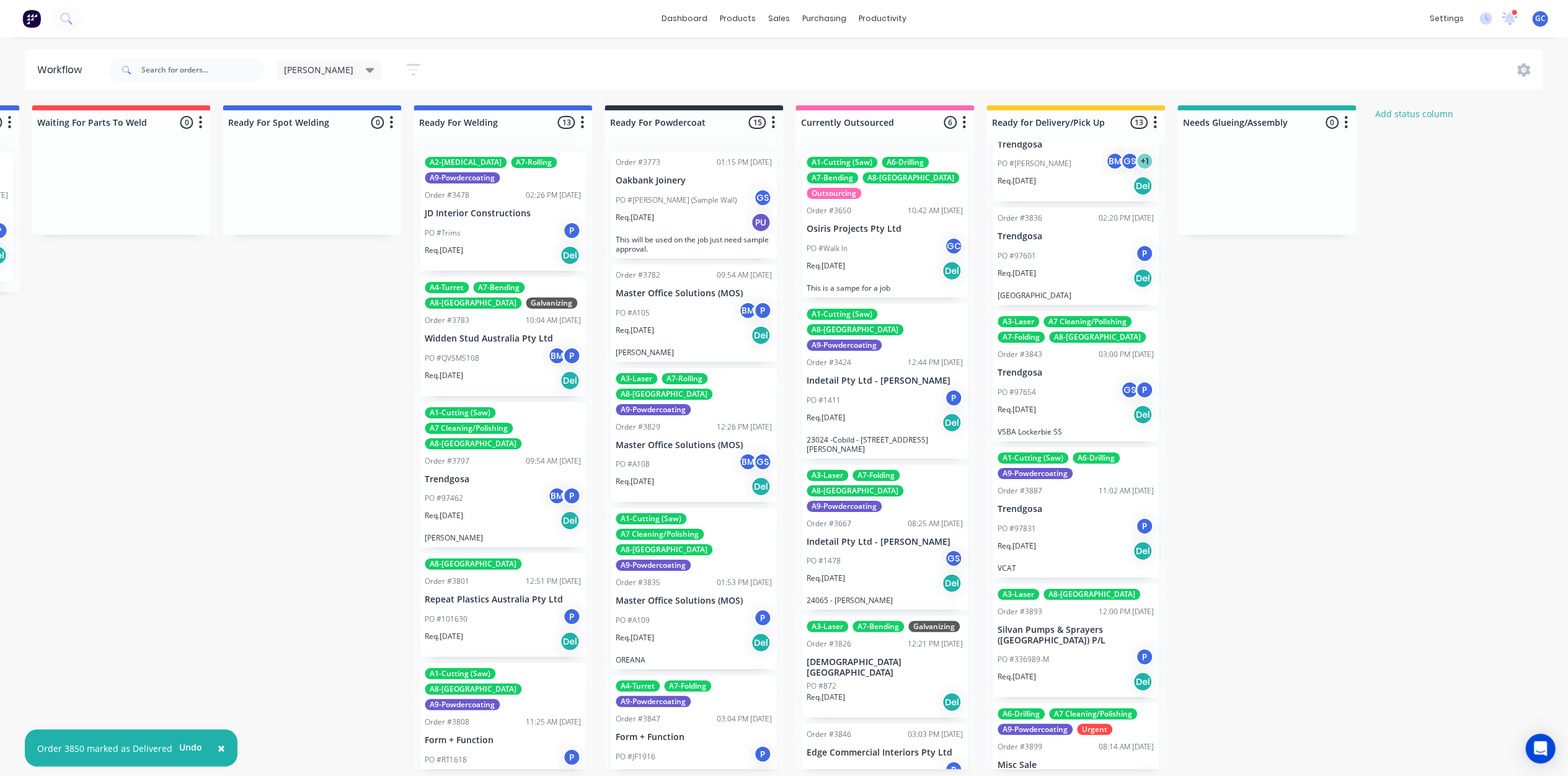
click at [1059, 404] on div "Req. 12/09/25 Del" at bounding box center [1076, 415] width 157 height 21
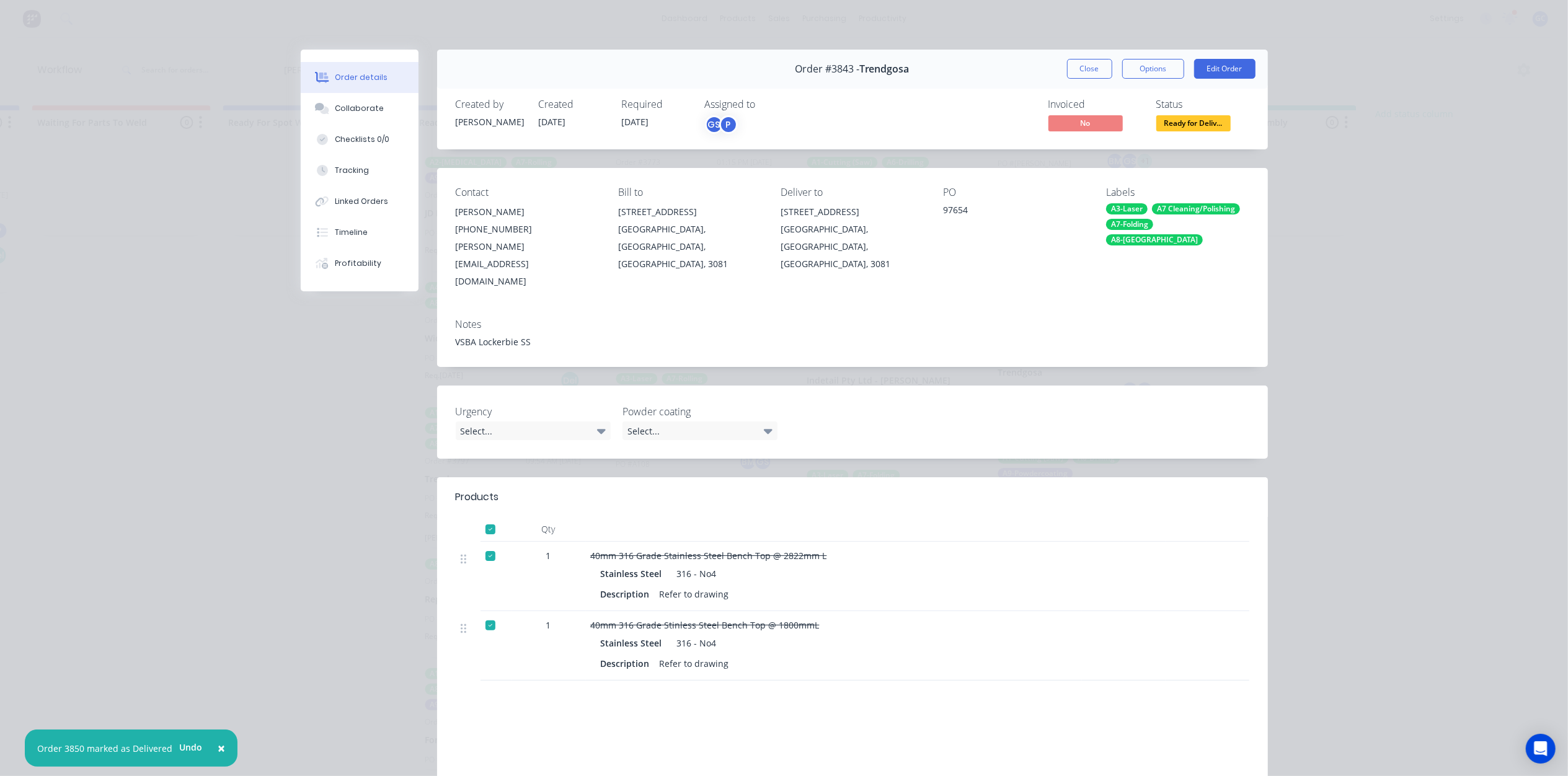
click at [1198, 114] on div "Status Ready for Deliv..." at bounding box center [1202, 117] width 93 height 36
click at [1193, 122] on span "Ready for Deliv..." at bounding box center [1193, 123] width 74 height 16
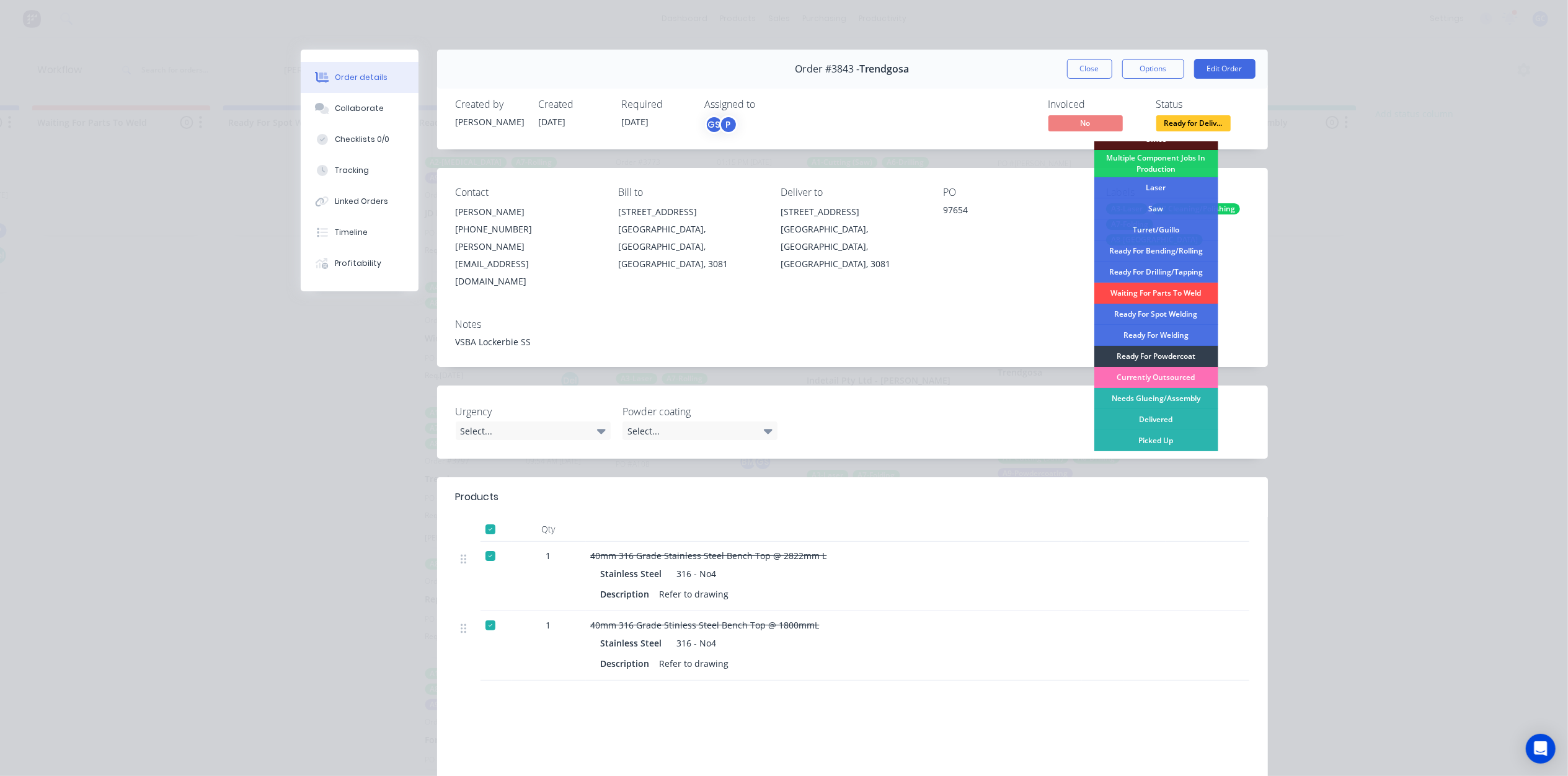
scroll to position [82, 0]
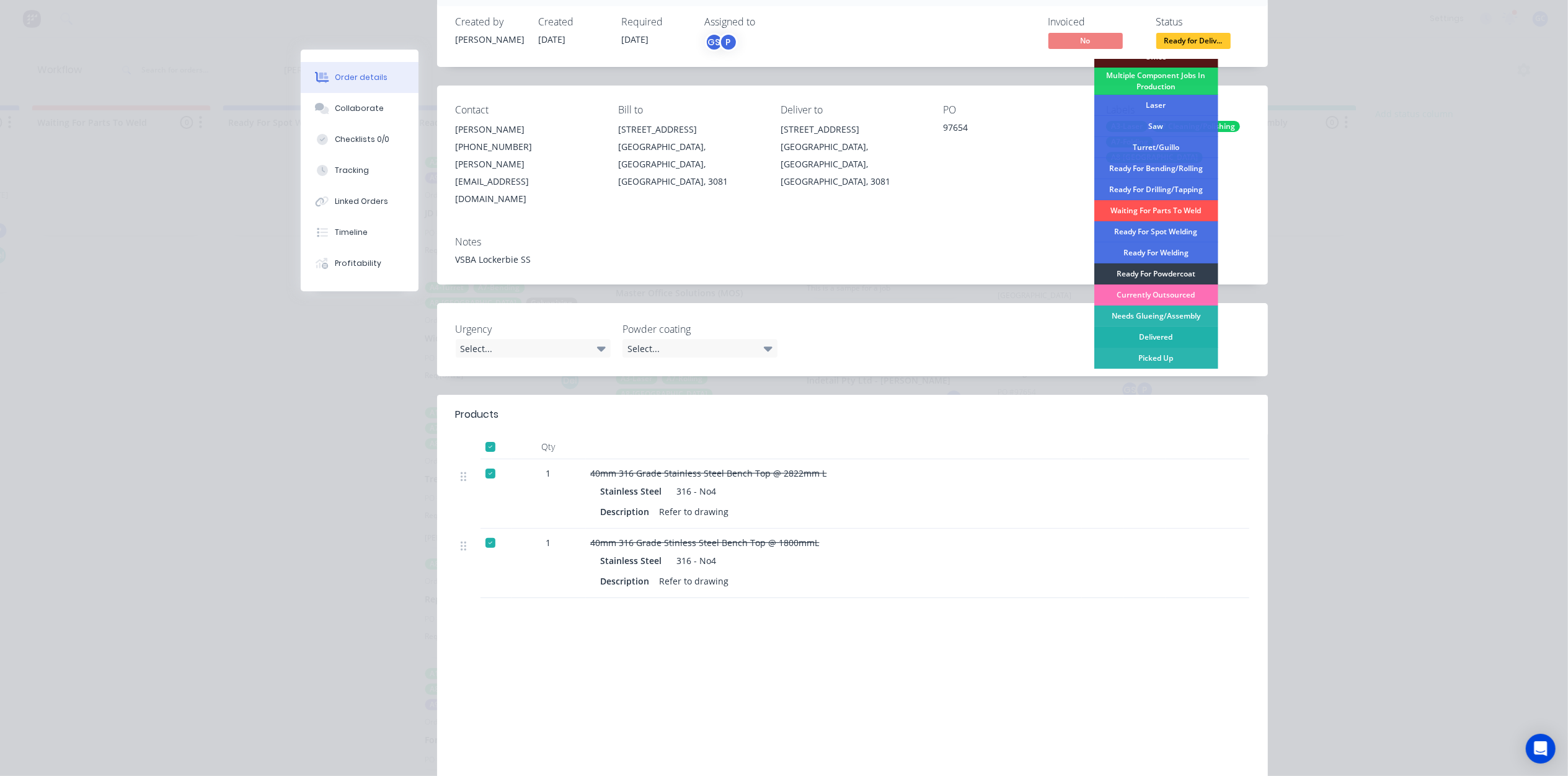
click at [1145, 341] on div "Delivered" at bounding box center [1156, 337] width 124 height 21
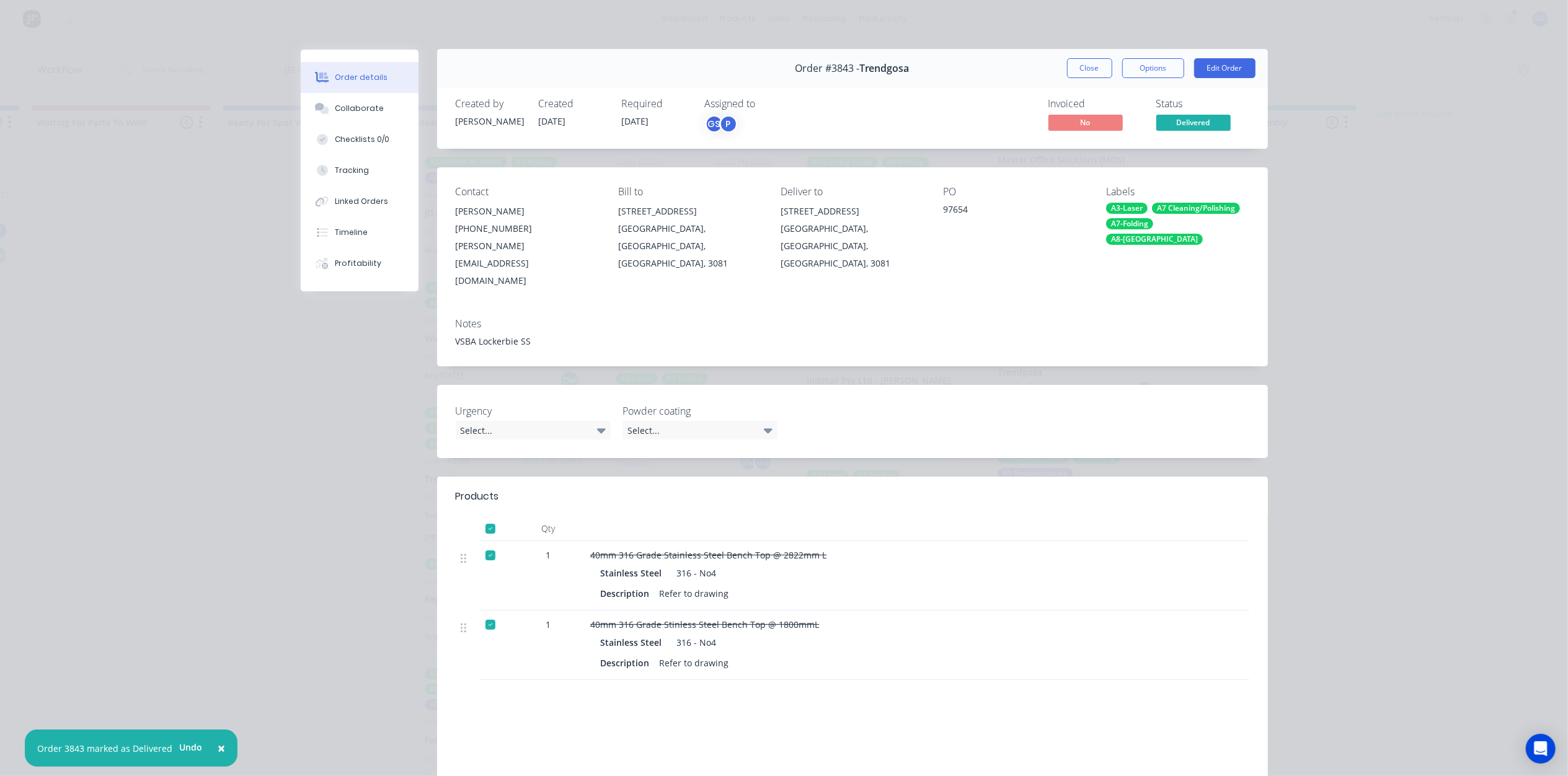
scroll to position [0, 0]
click at [1097, 73] on button "Close" at bounding box center [1089, 68] width 45 height 20
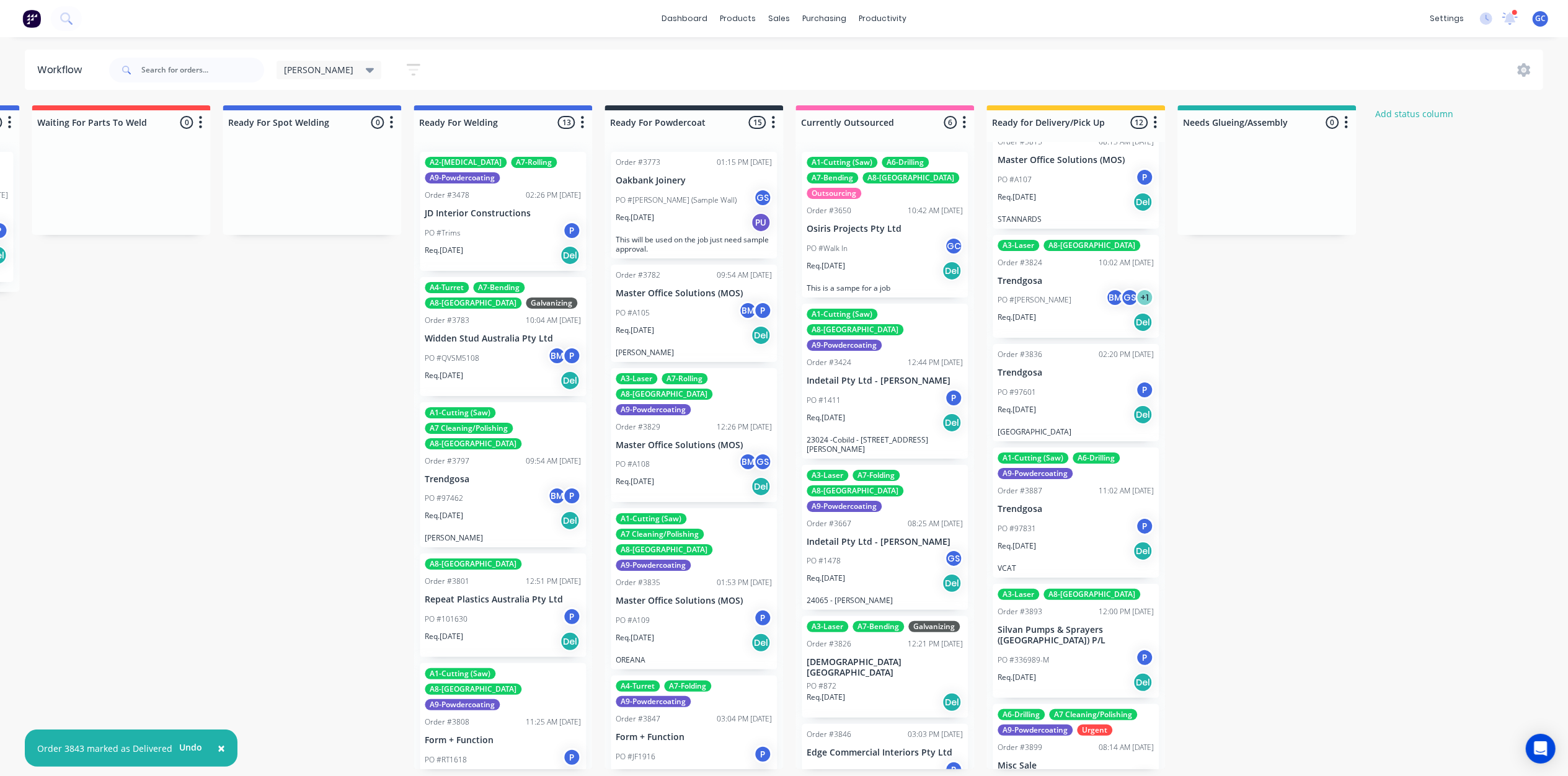
click at [1062, 517] on div "PO #97831 P" at bounding box center [1076, 528] width 157 height 24
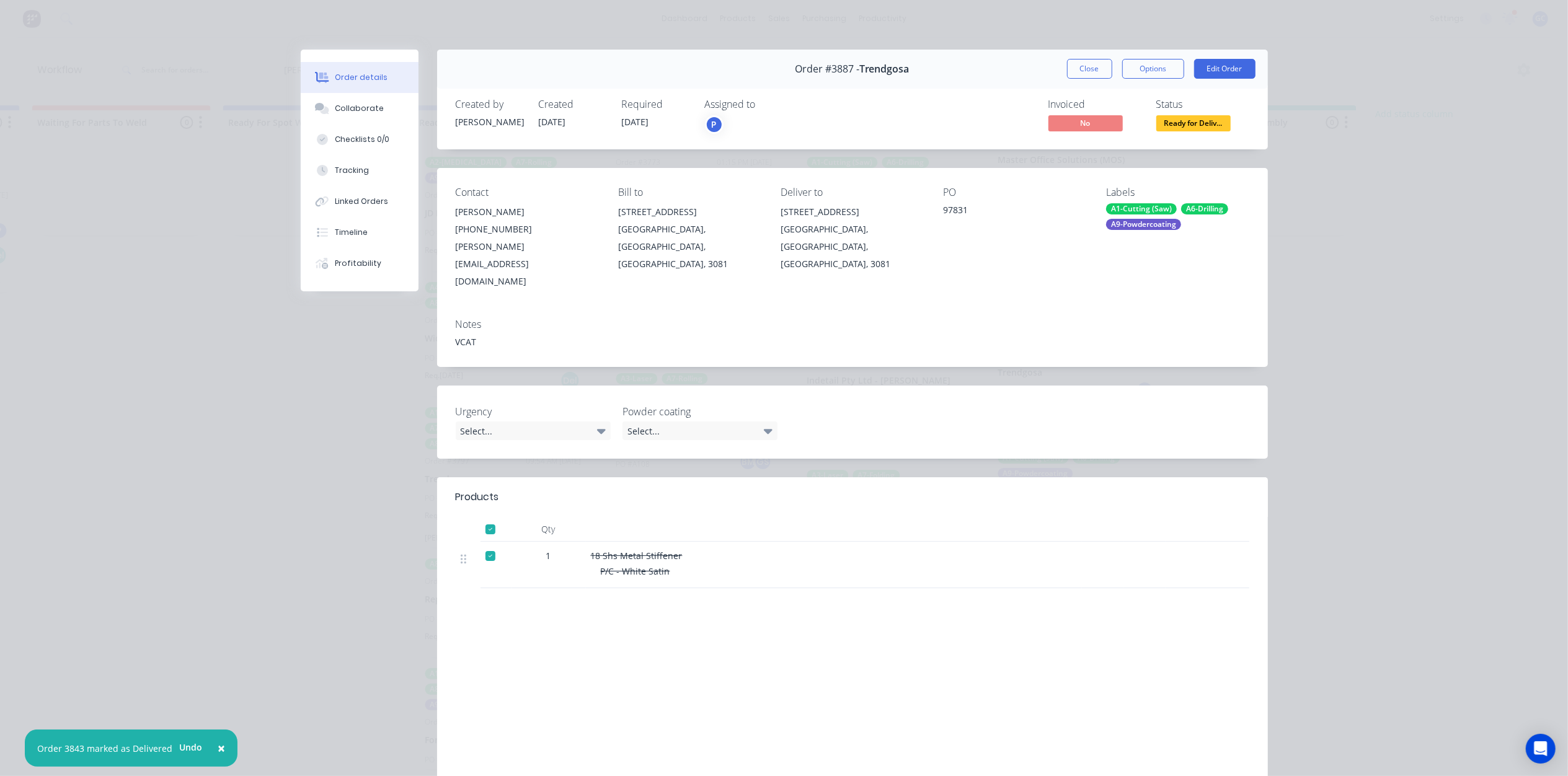
click at [1194, 118] on span "Ready for Deliv..." at bounding box center [1193, 123] width 74 height 16
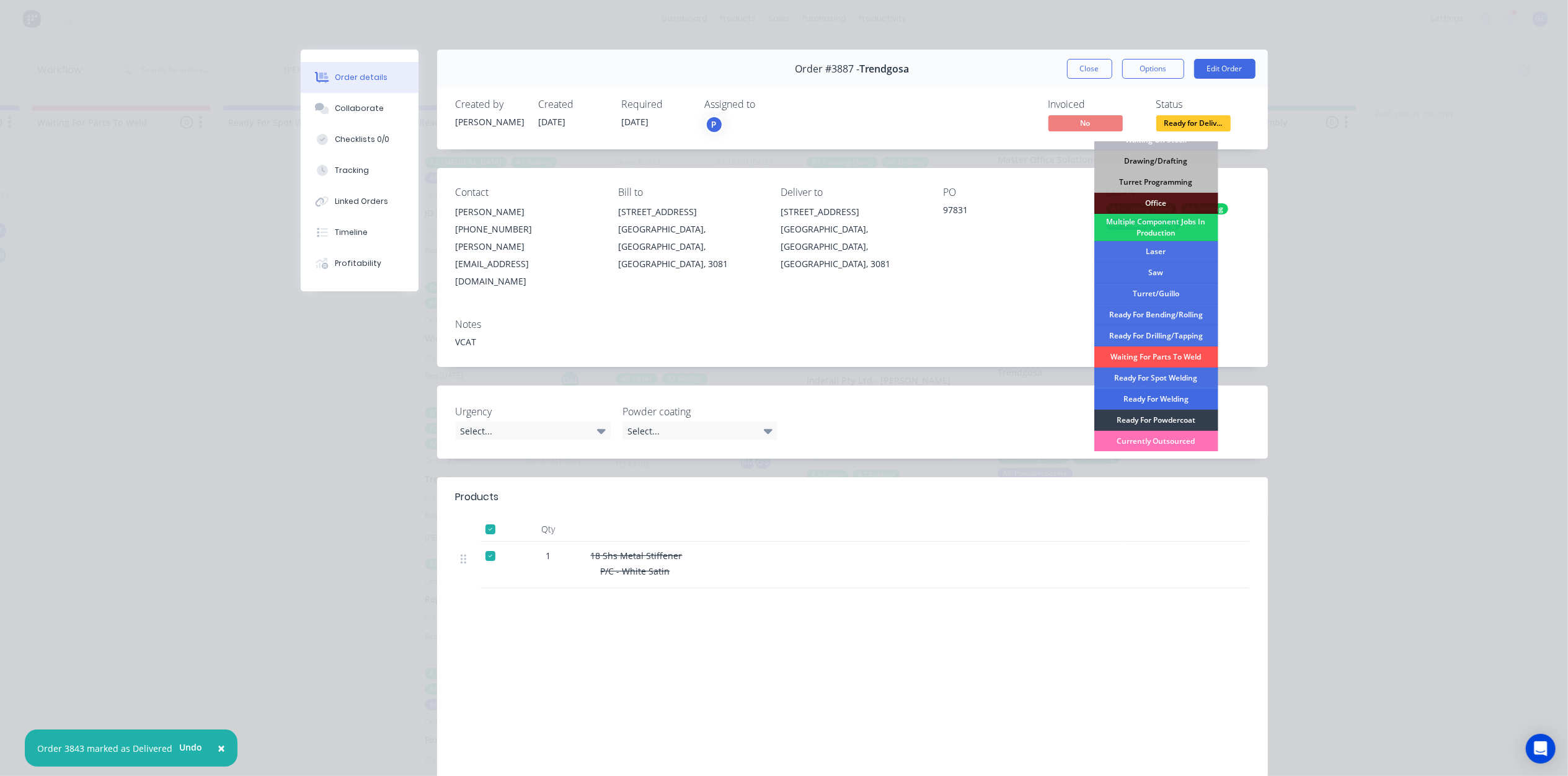
scroll to position [139, 0]
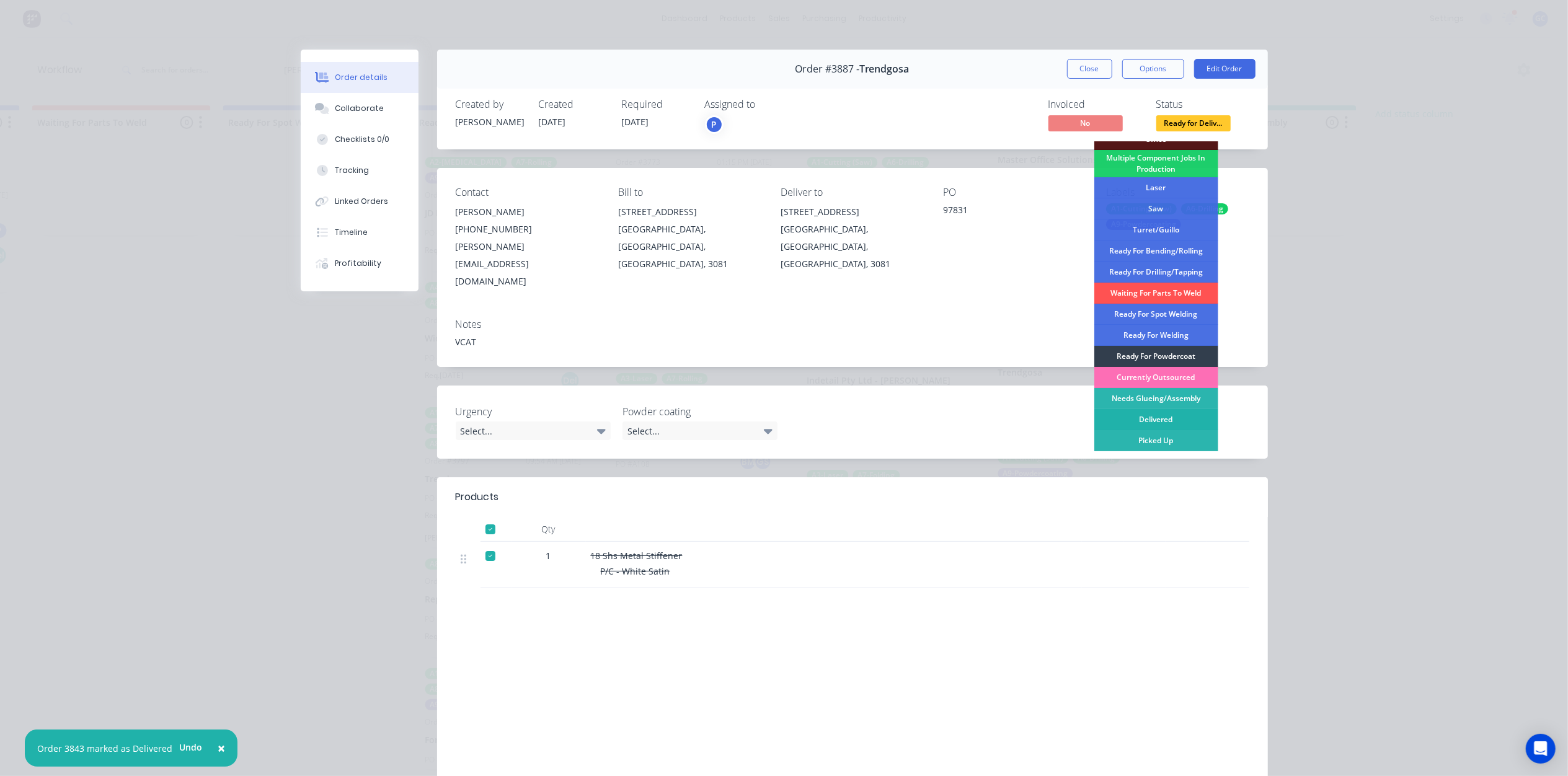
click at [1158, 419] on div "Delivered" at bounding box center [1156, 420] width 124 height 21
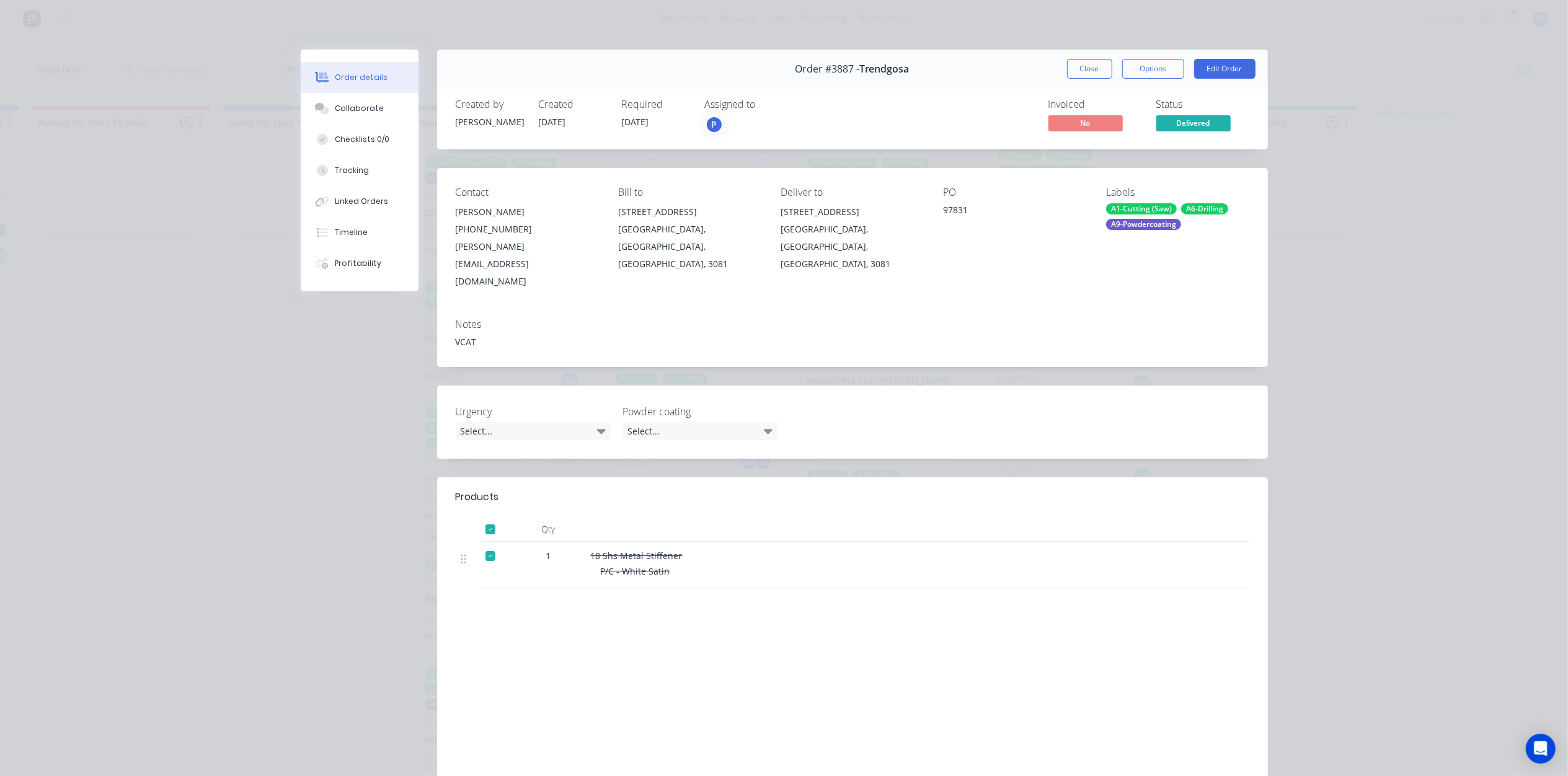
scroll to position [745, 0]
click at [1108, 68] on div "Close Options Edit Order" at bounding box center [1161, 68] width 189 height 20
click at [1070, 75] on button "Close" at bounding box center [1089, 68] width 45 height 20
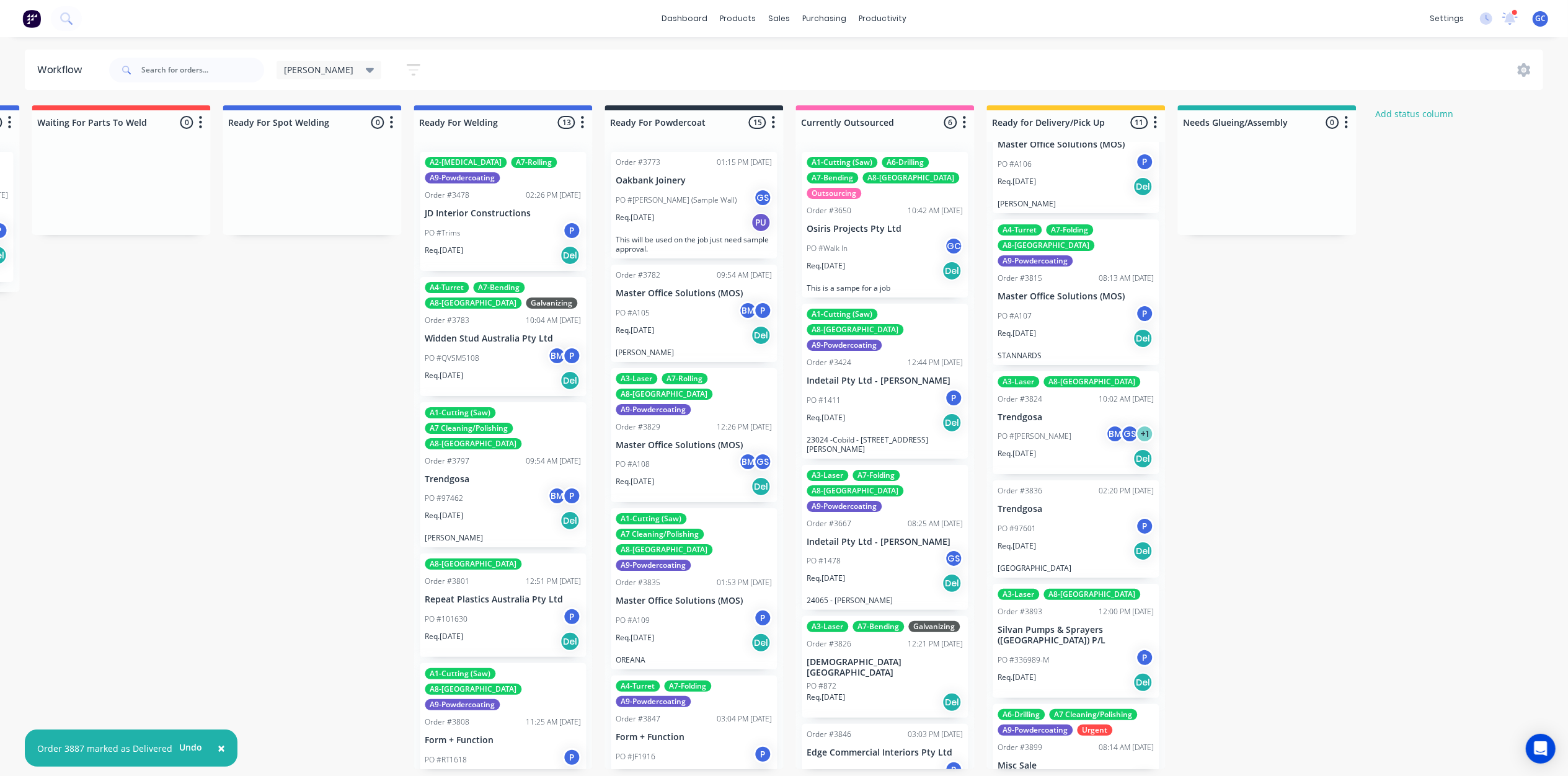
click at [1060, 372] on div "A3-Laser A8-Welding Order #3824 10:02 AM 19/08/25 Trendgosa PO #Chris BM GS + 1…" at bounding box center [1076, 423] width 166 height 104
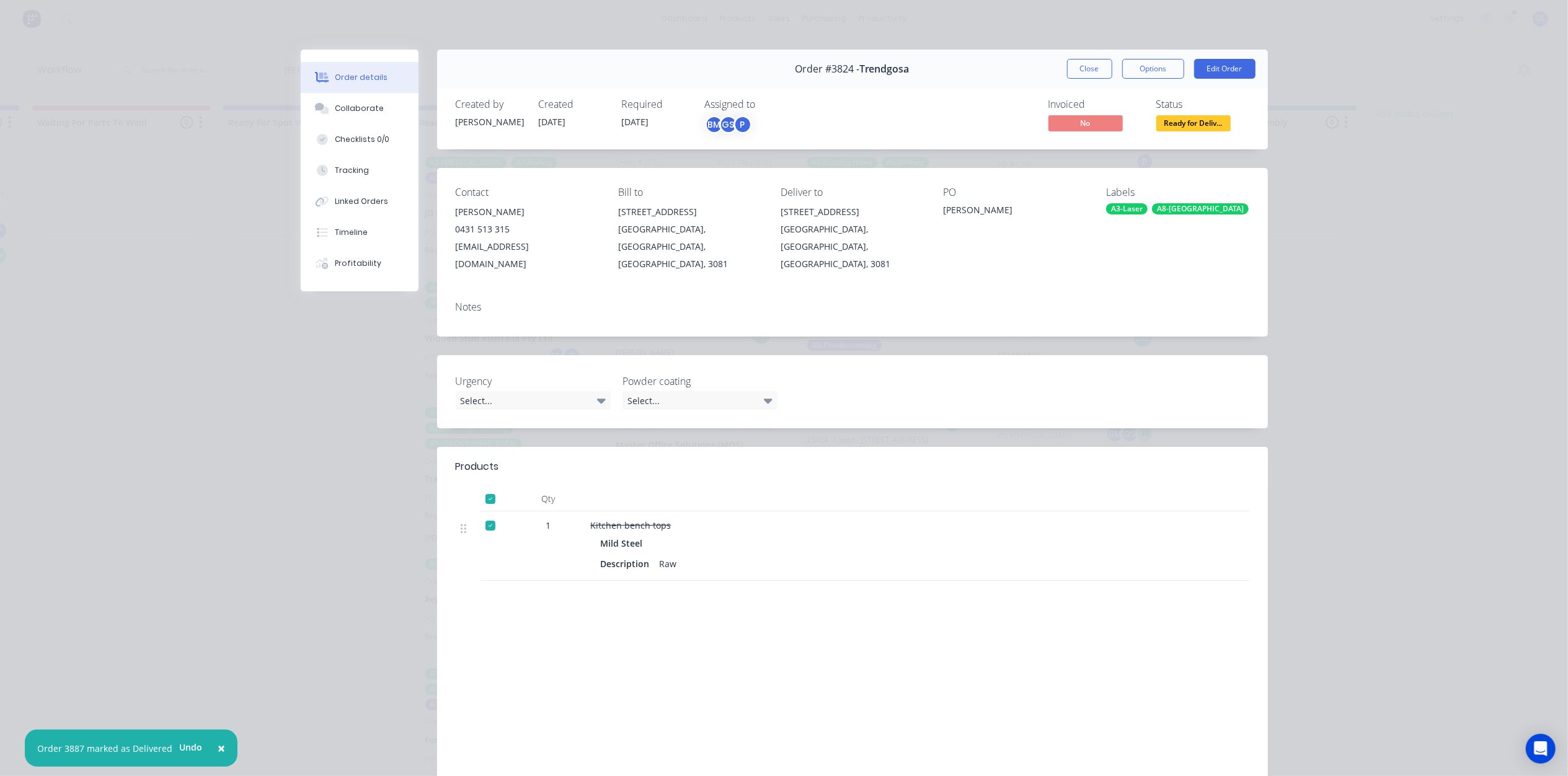
click at [1205, 124] on span "Ready for Deliv..." at bounding box center [1193, 123] width 74 height 16
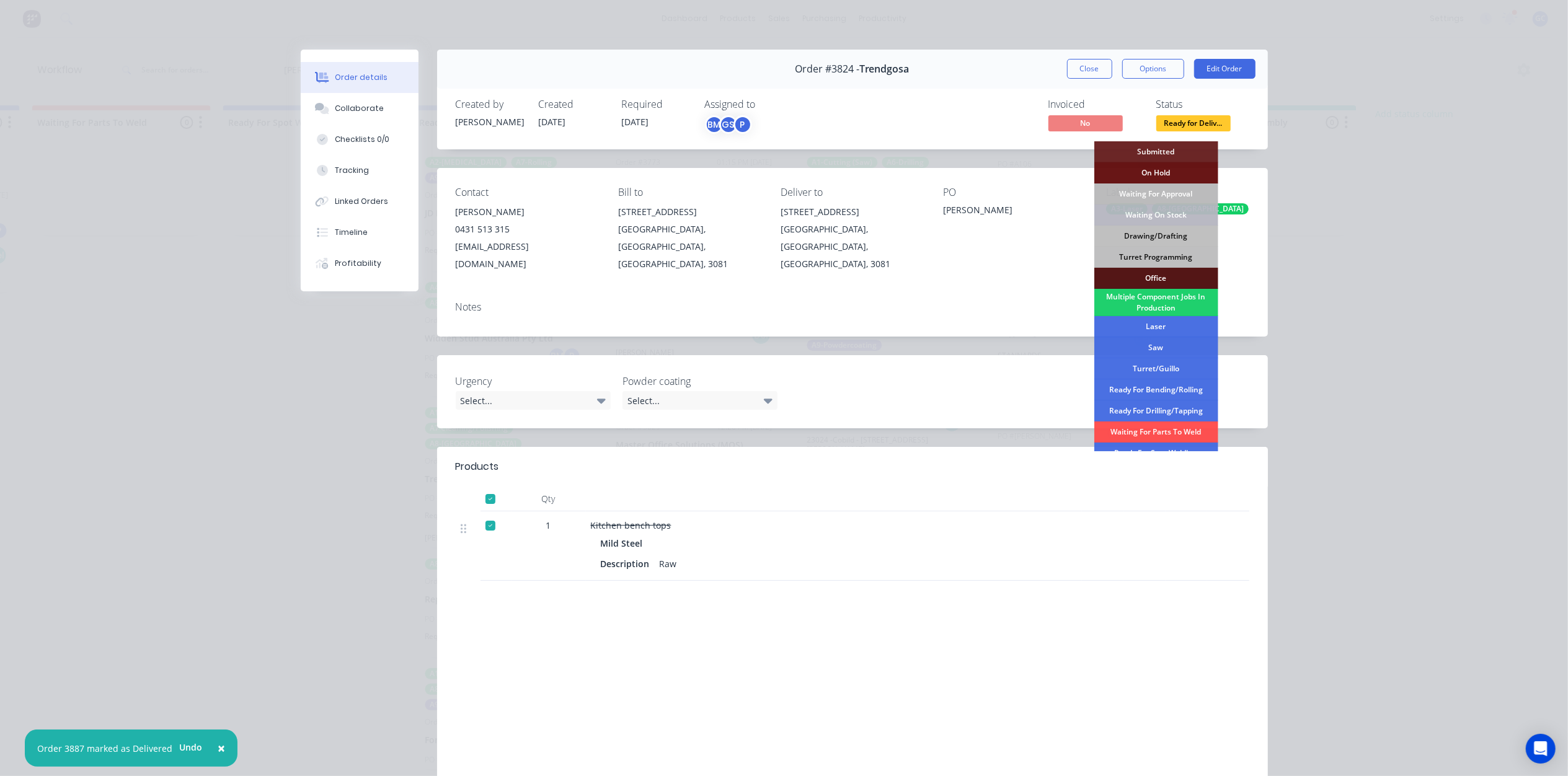
scroll to position [139, 0]
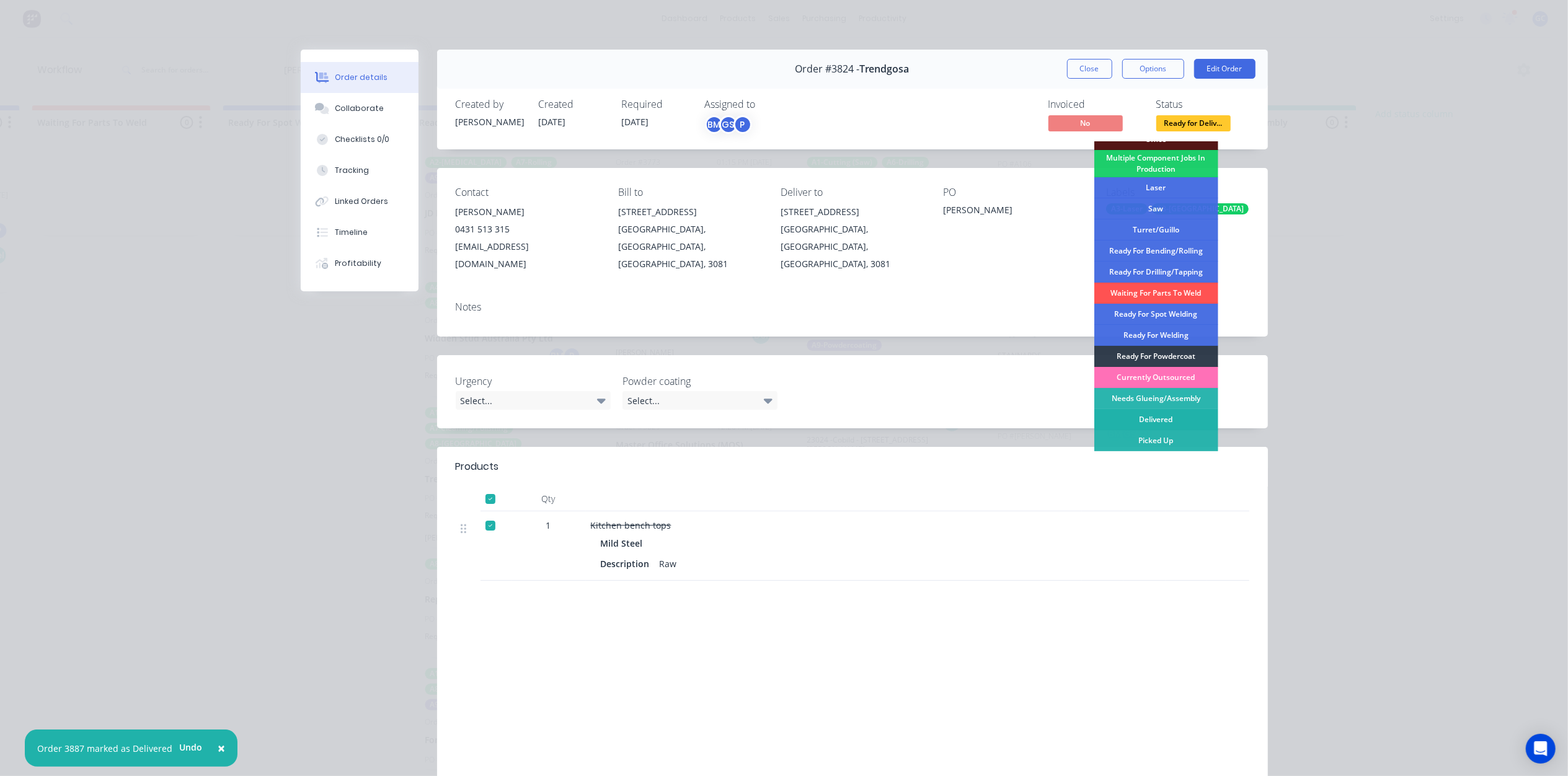
click at [1159, 417] on div "Delivered" at bounding box center [1156, 420] width 124 height 21
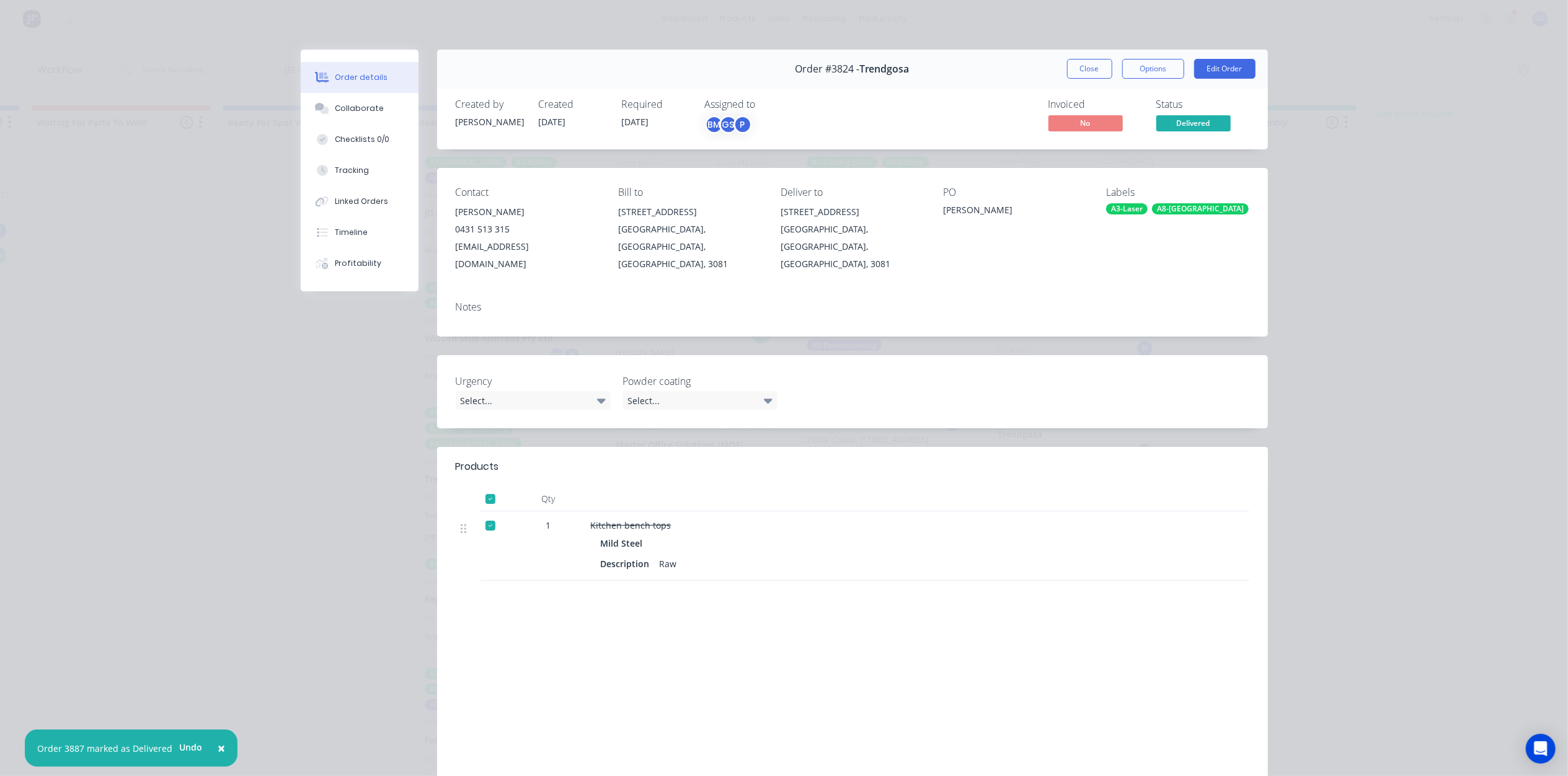
scroll to position [635, 0]
click at [1075, 56] on div "Order #3824 - Trendgosa Close Options Edit Order" at bounding box center [852, 68] width 831 height 39
click at [1078, 70] on button "Close" at bounding box center [1089, 68] width 45 height 20
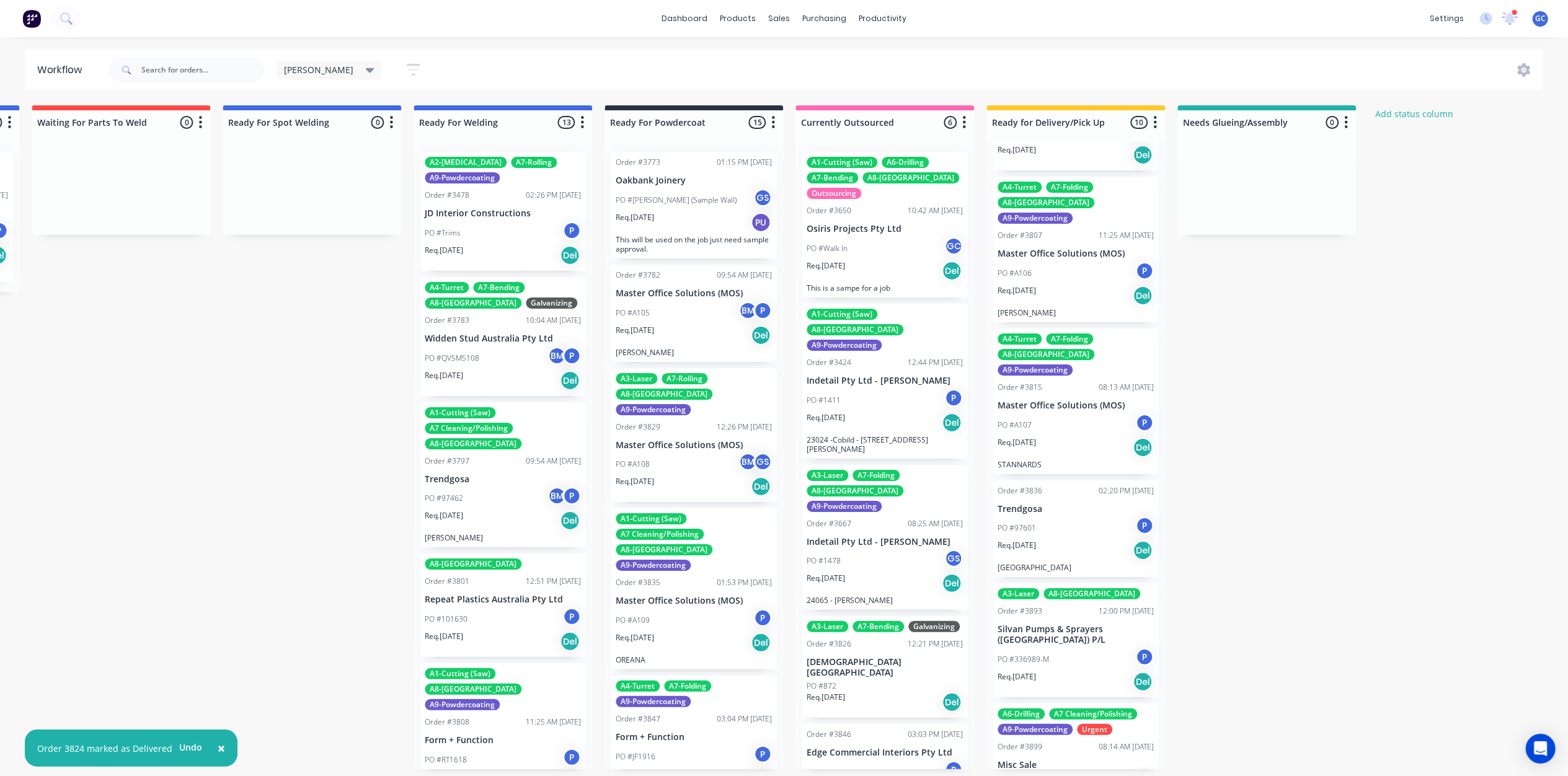
click at [1056, 414] on div "PO #A107 P" at bounding box center [1076, 425] width 157 height 24
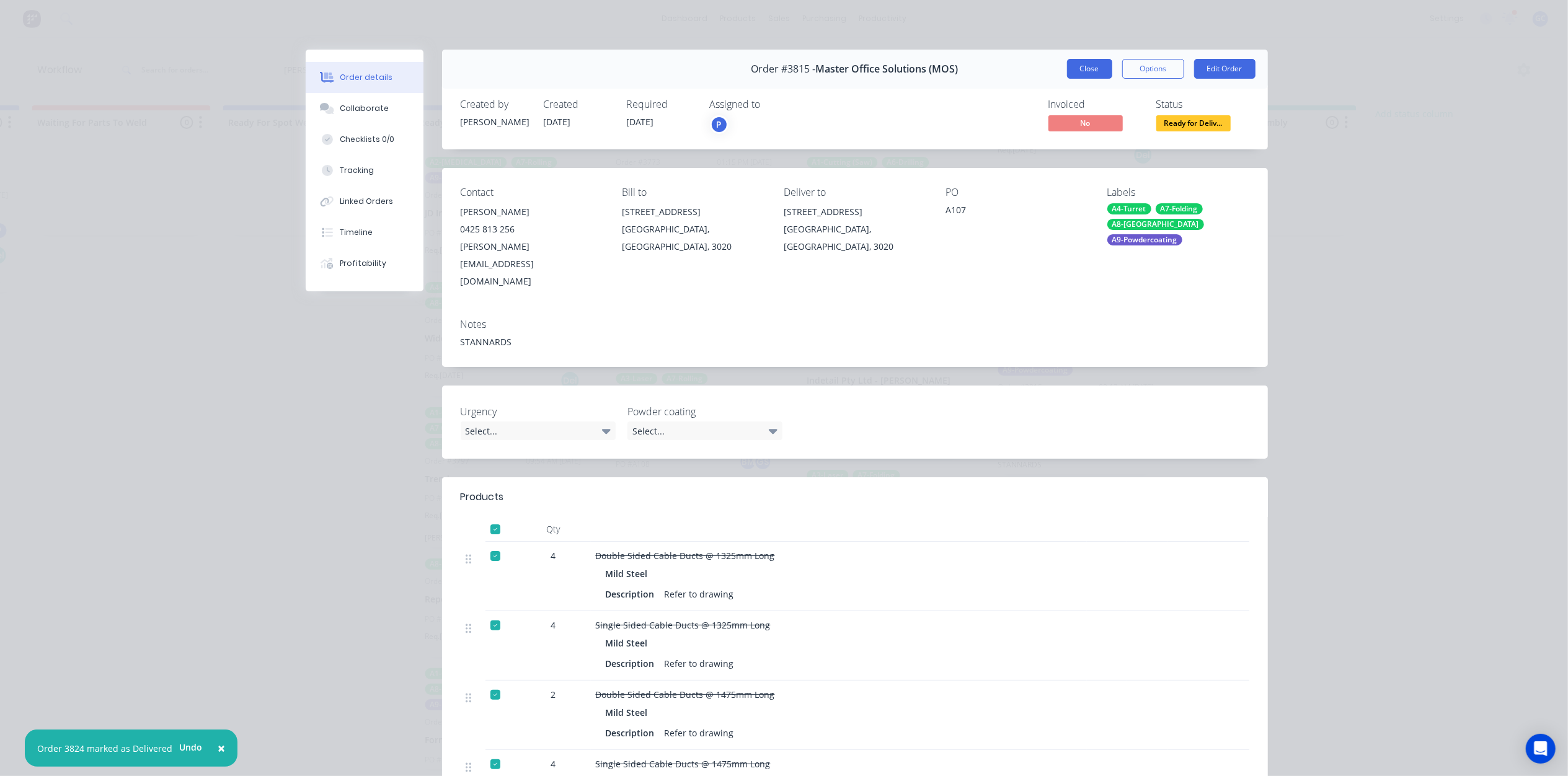
click at [1081, 71] on button "Close" at bounding box center [1089, 68] width 45 height 20
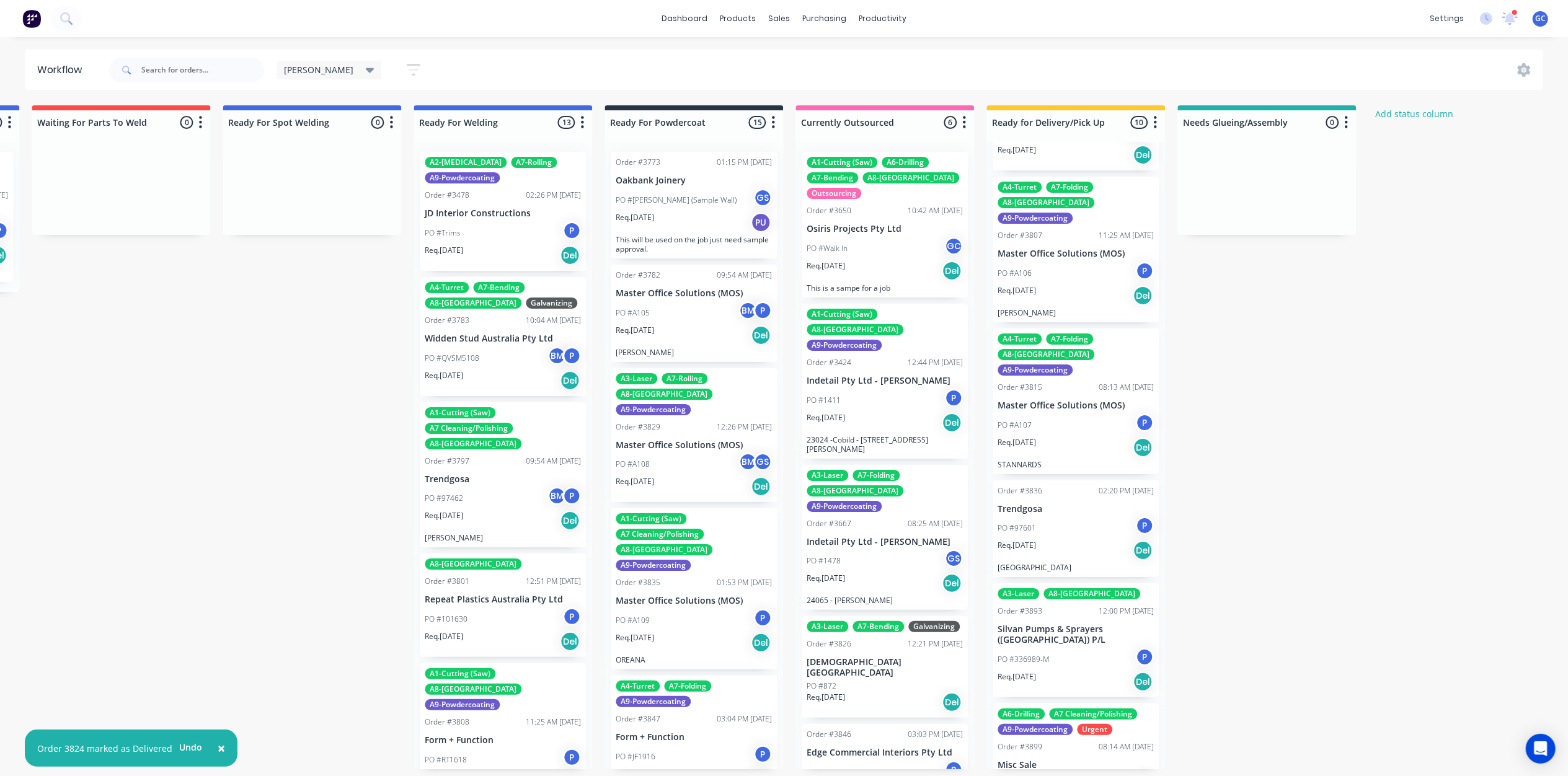
scroll to position [6, 2477]
click at [1051, 540] on div "Req. 26/08/25 Del" at bounding box center [1076, 550] width 157 height 21
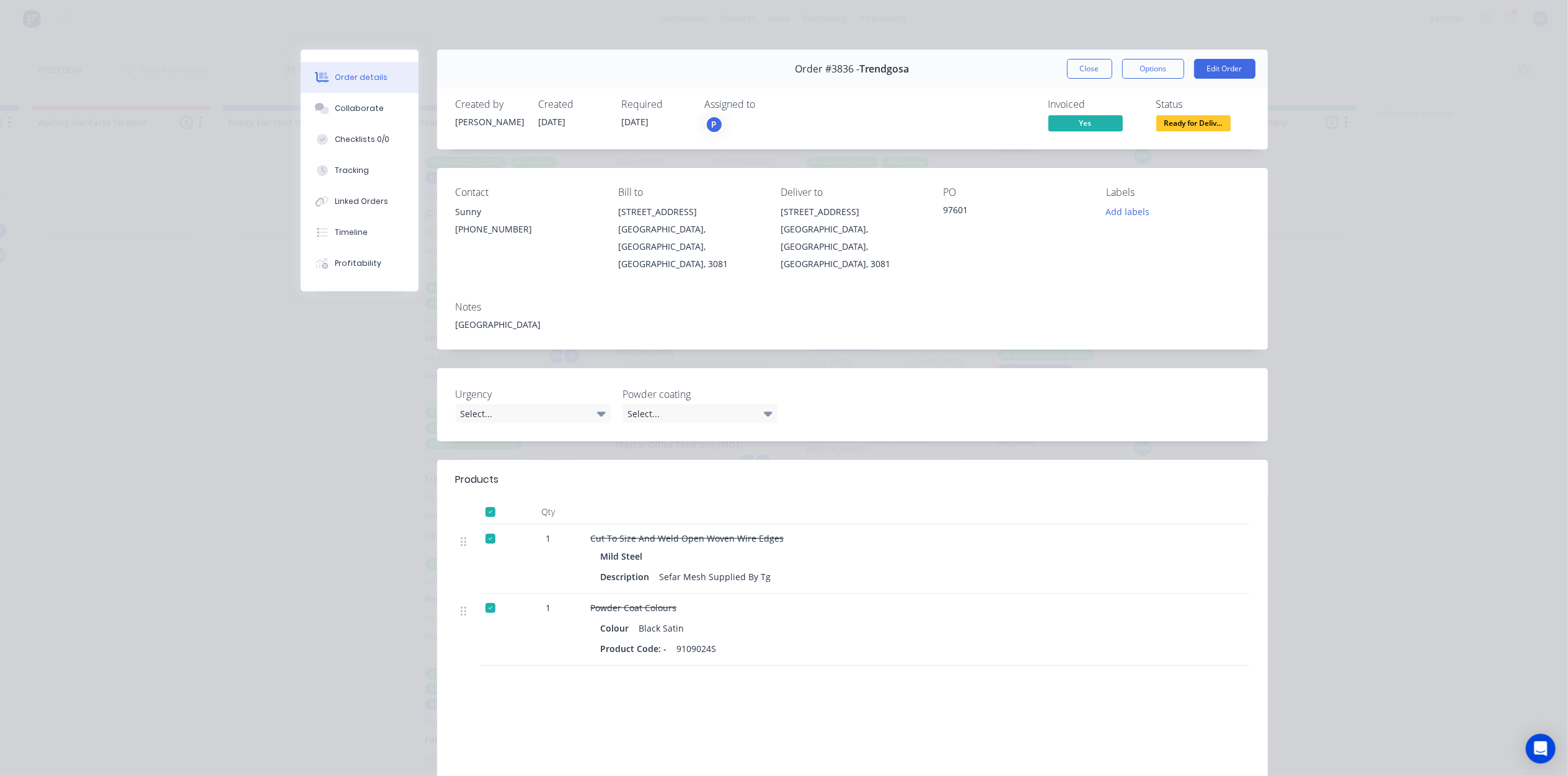
click at [1199, 123] on span "Ready for Deliv..." at bounding box center [1193, 123] width 74 height 16
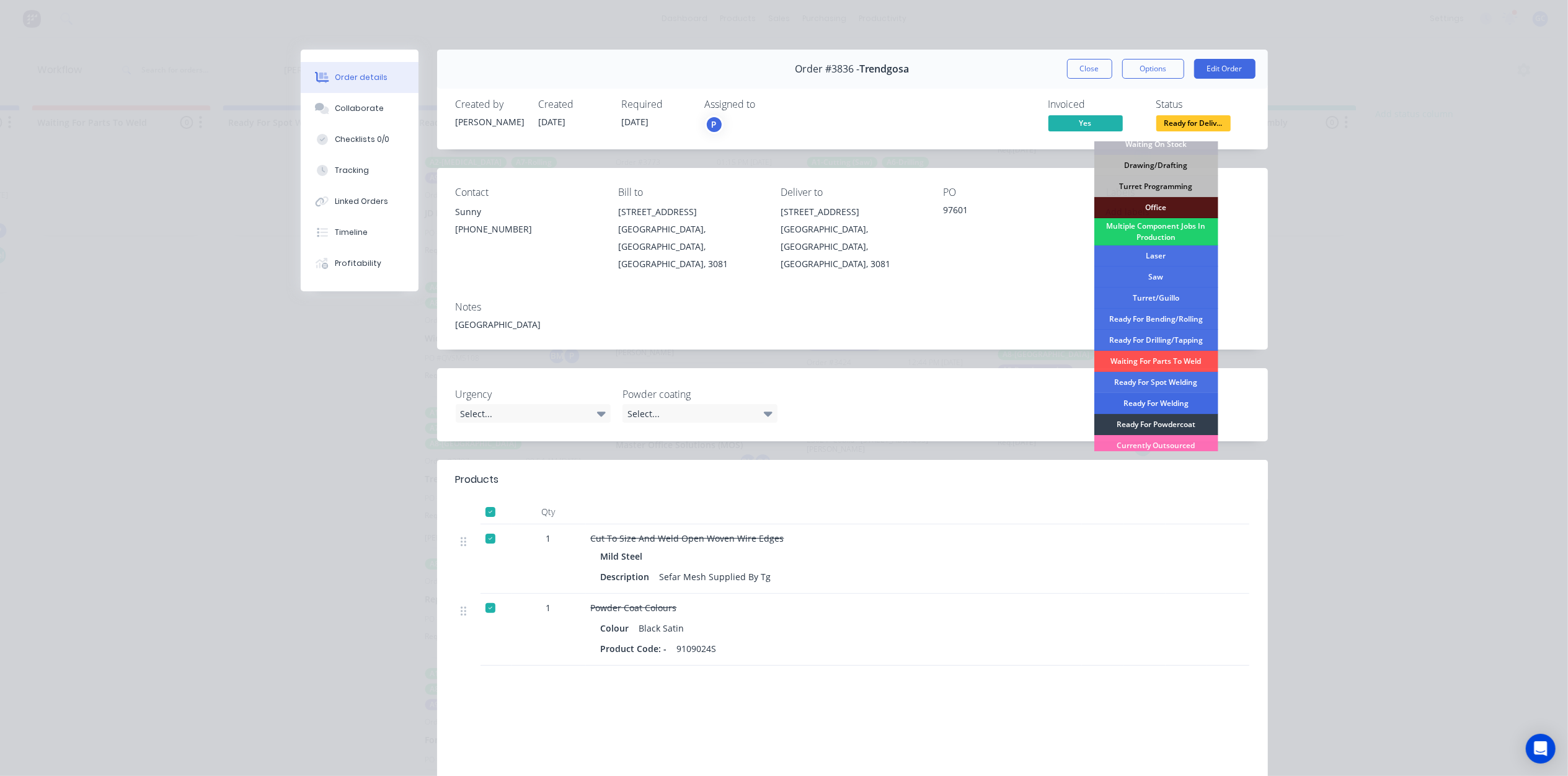
scroll to position [139, 0]
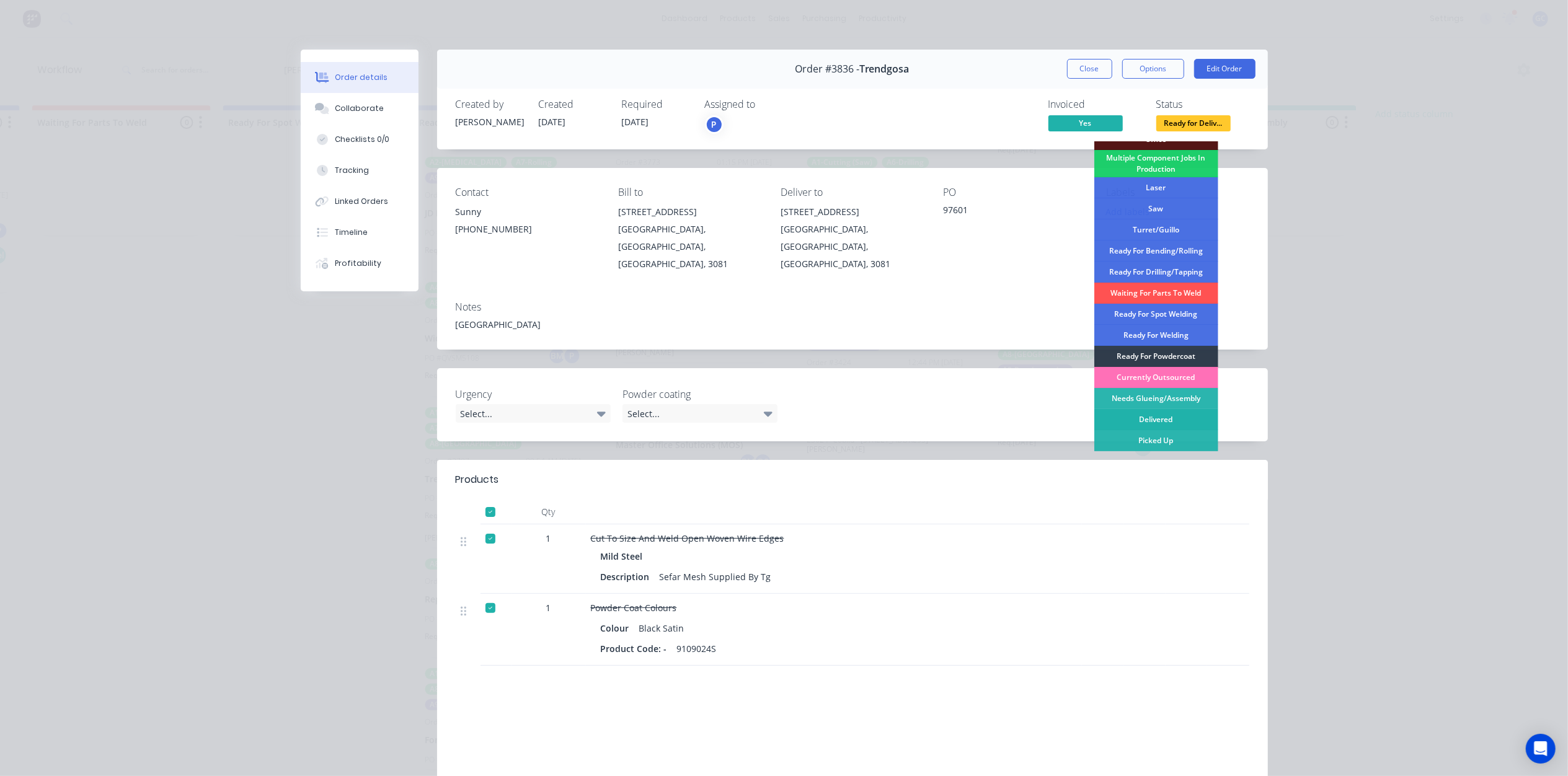
click at [1168, 410] on div "Delivered" at bounding box center [1156, 420] width 124 height 21
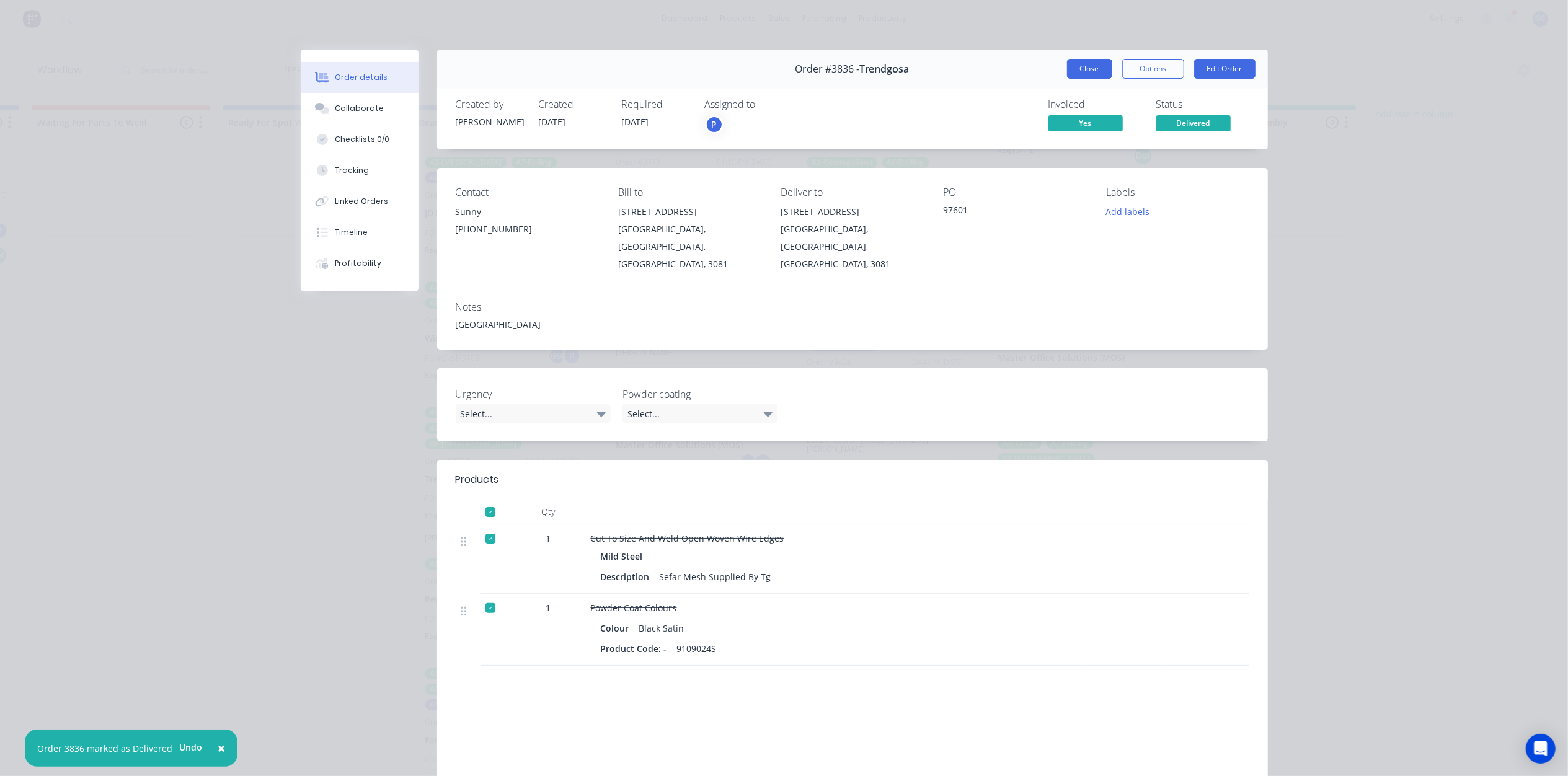
click at [1096, 74] on button "Close" at bounding box center [1089, 68] width 45 height 20
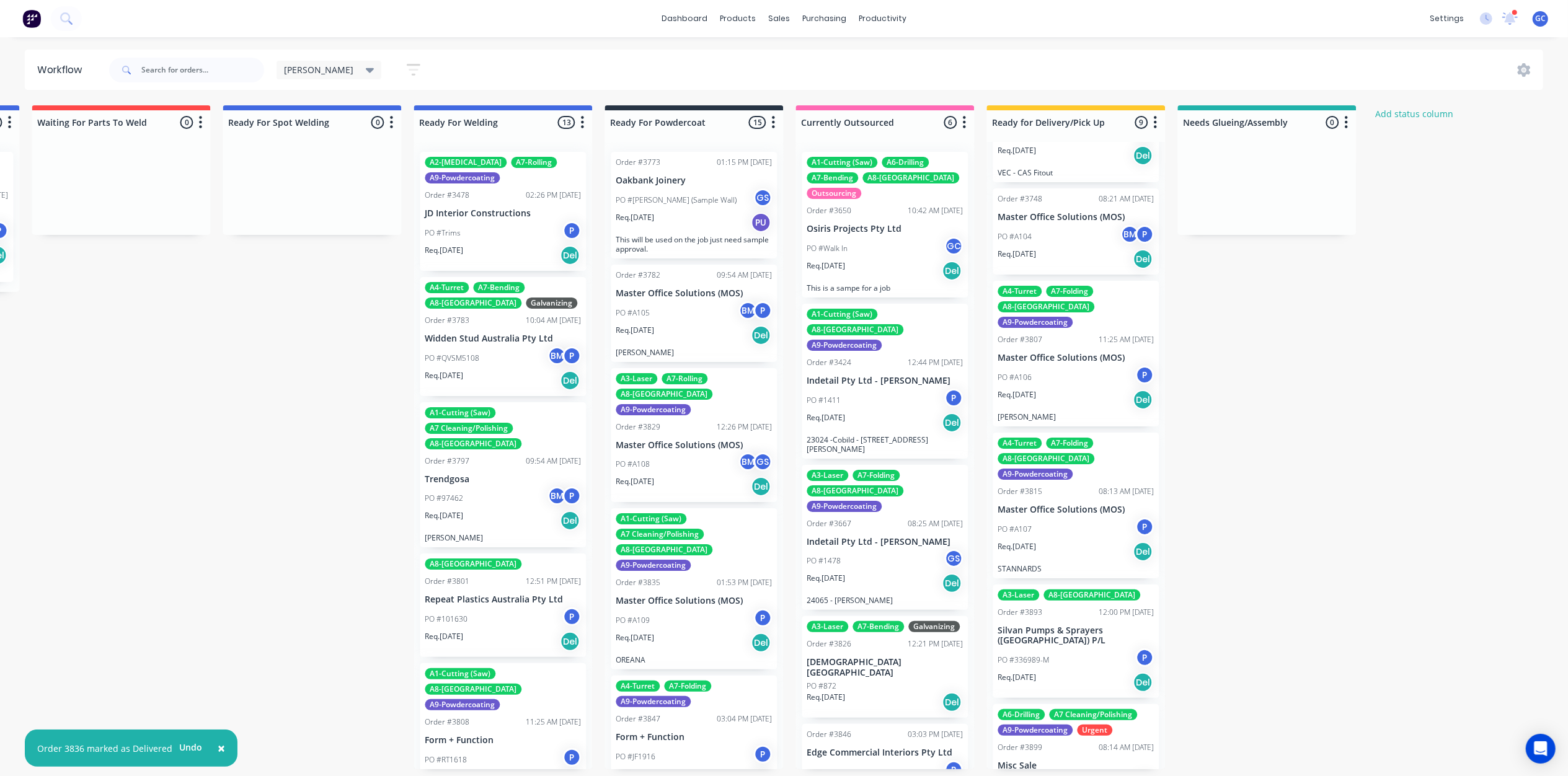
click at [1065, 517] on div "PO #A107 P" at bounding box center [1076, 529] width 157 height 24
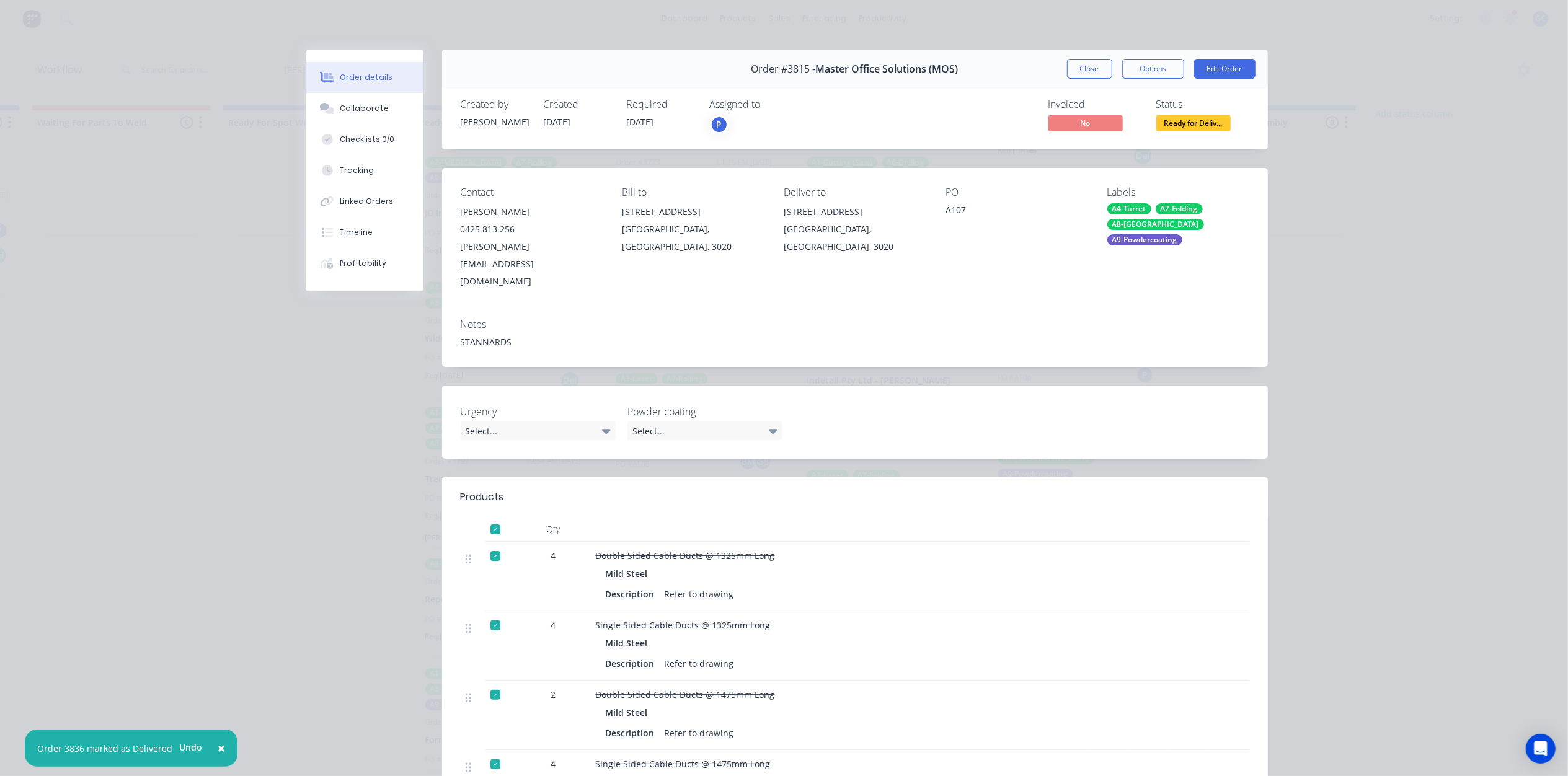
click at [1084, 82] on div "Order #3815 - Master Office Solutions (MOS) Close Options Edit Order" at bounding box center [854, 68] width 826 height 39
click at [1086, 71] on button "Close" at bounding box center [1089, 68] width 45 height 20
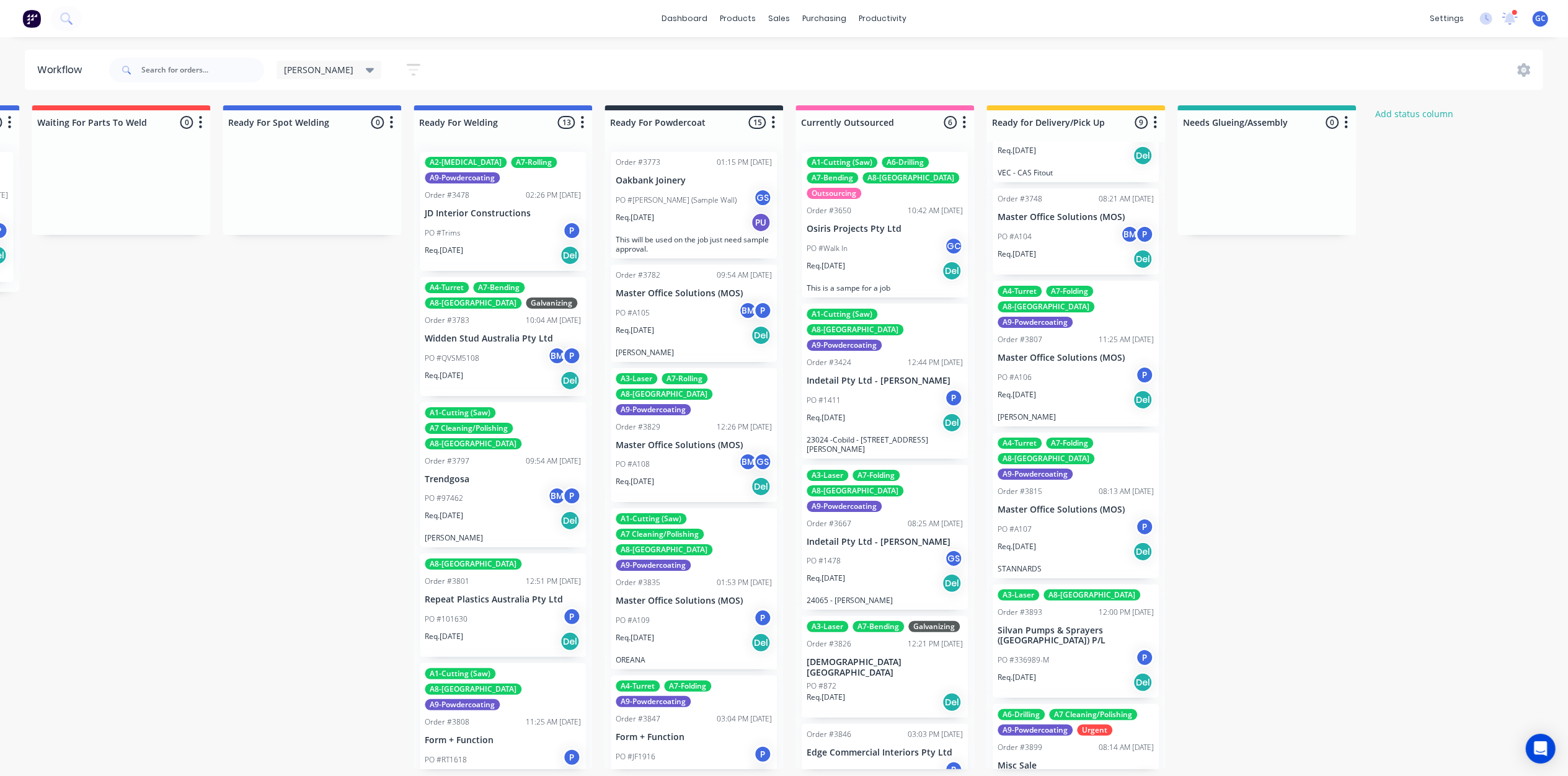
click at [1062, 672] on div "Req. 17/09/25 Del" at bounding box center [1076, 683] width 157 height 21
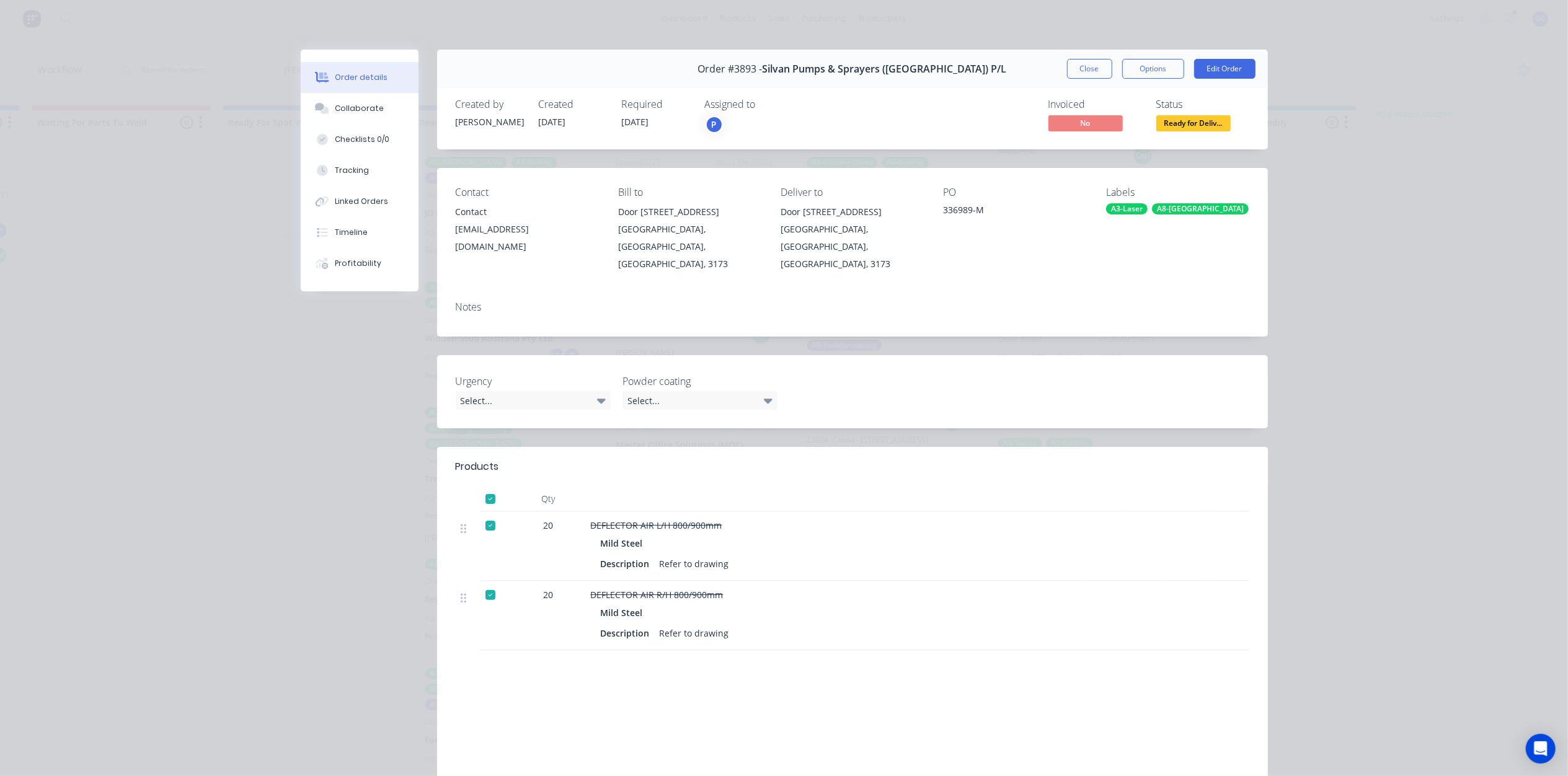
drag, startPoint x: 1163, startPoint y: 115, endPoint x: 1179, endPoint y: 124, distance: 18.4
click at [1179, 124] on span "Ready for Deliv..." at bounding box center [1193, 123] width 74 height 16
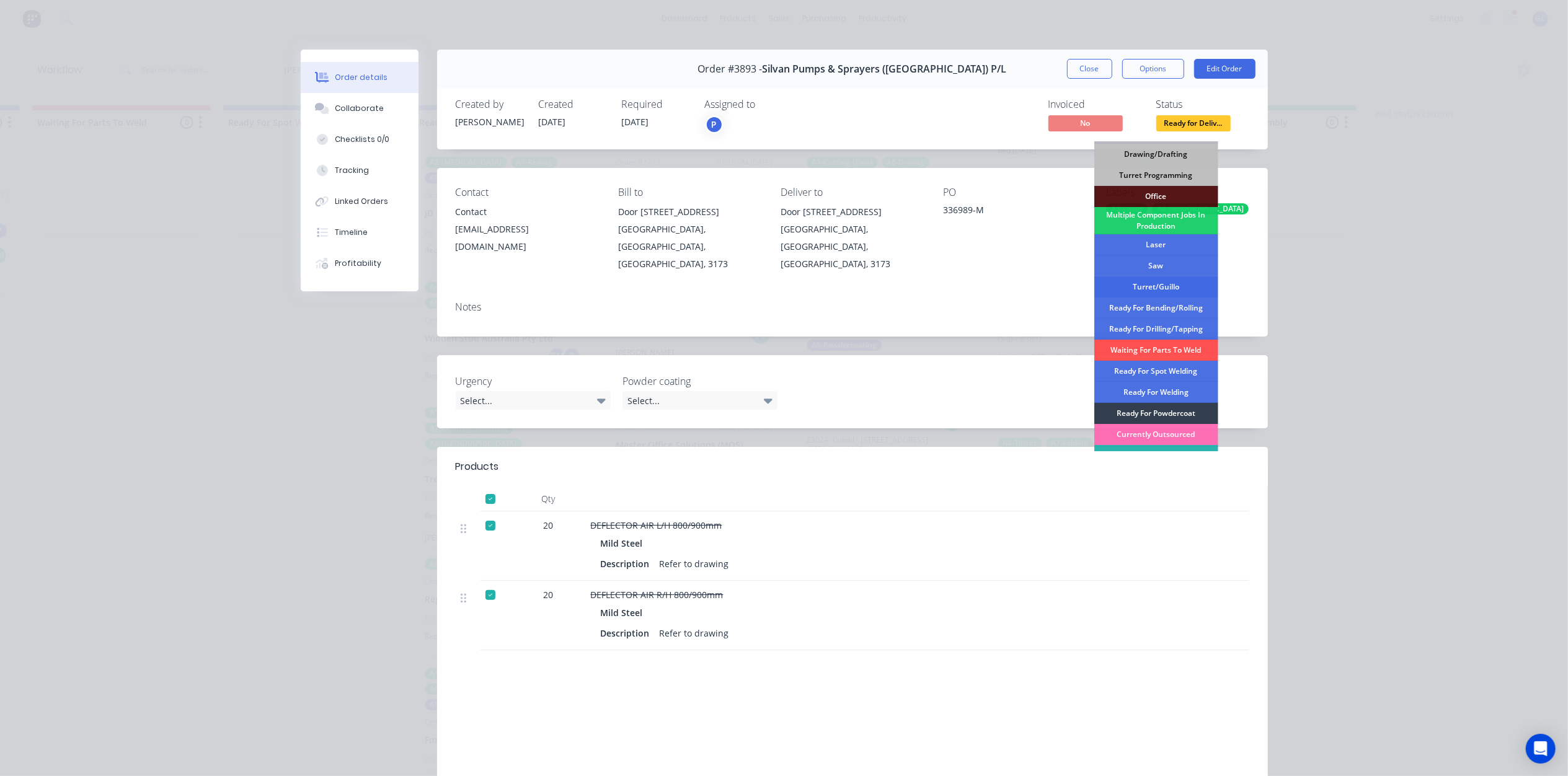
scroll to position [139, 0]
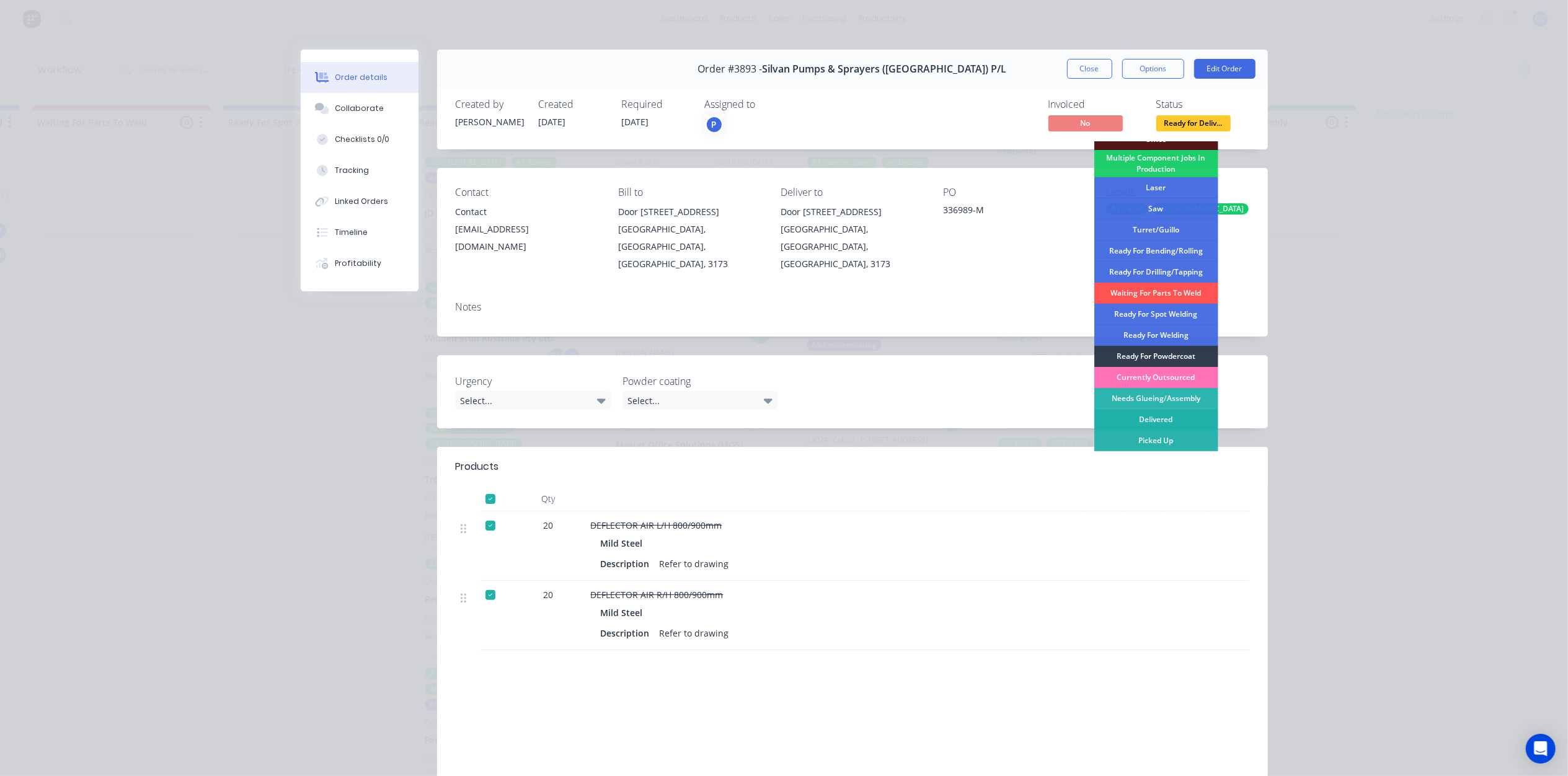
click at [1160, 419] on div "Delivered" at bounding box center [1156, 420] width 124 height 21
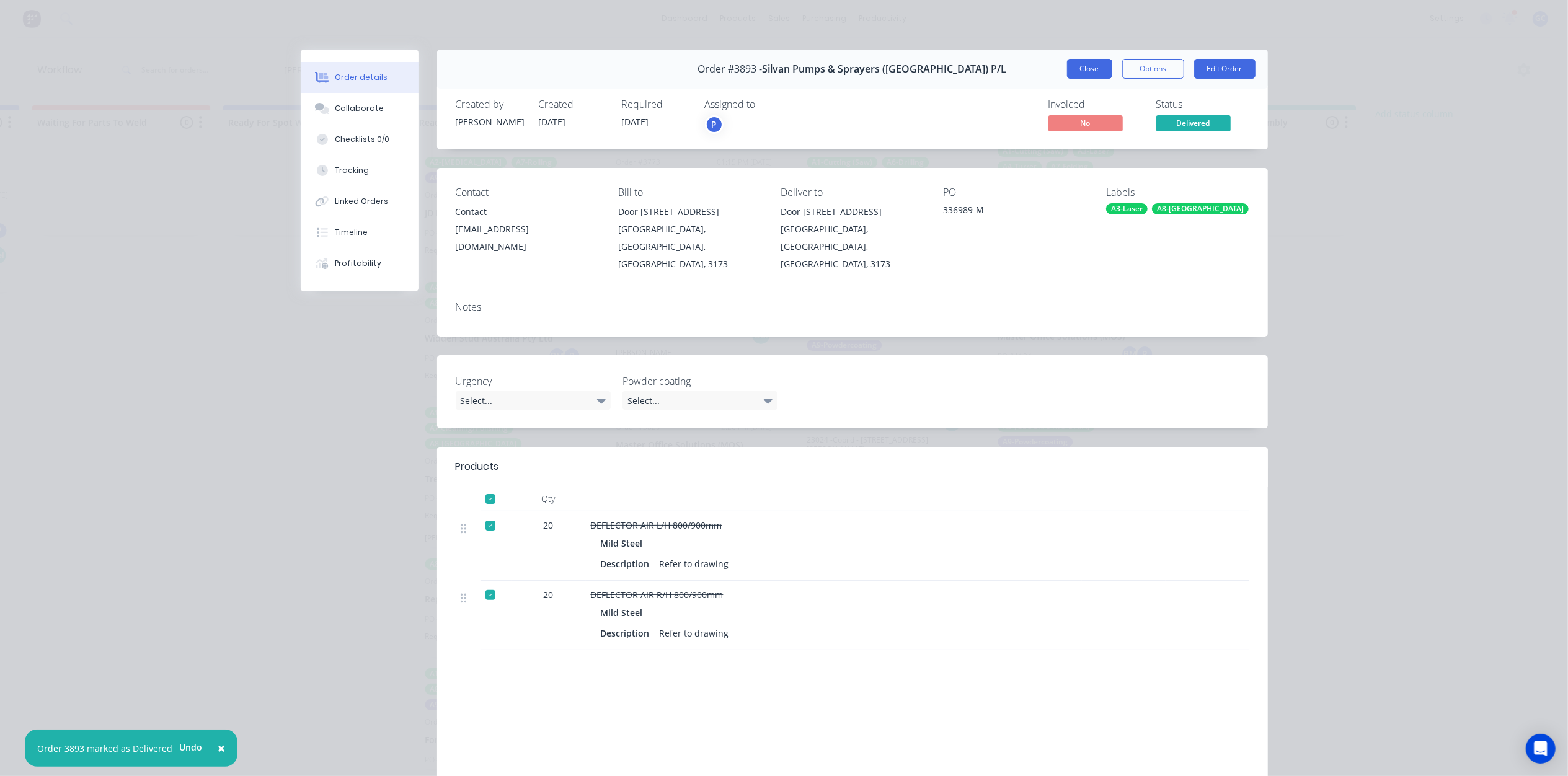
click at [1101, 77] on button "Close" at bounding box center [1089, 68] width 45 height 20
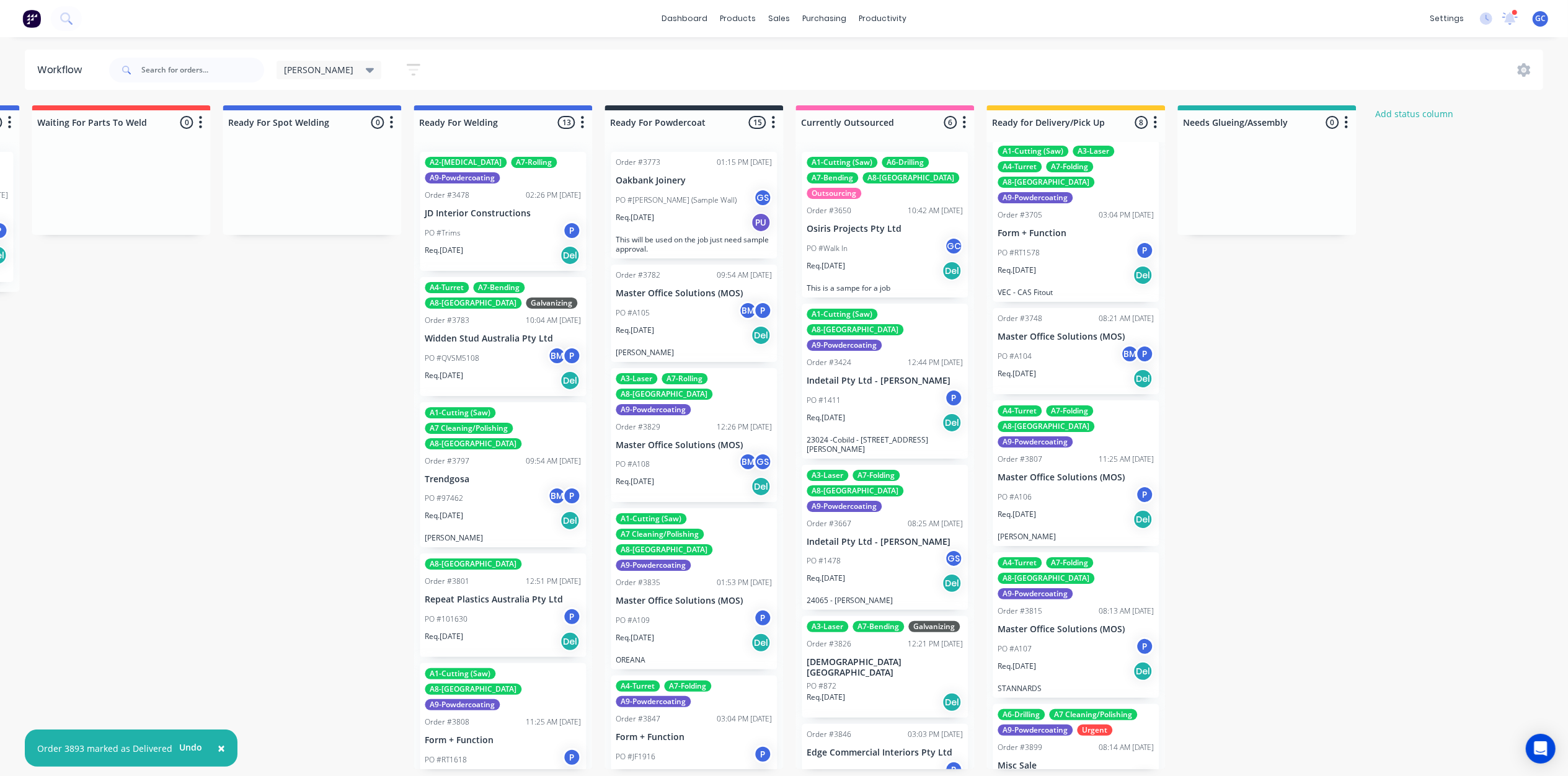
click at [1052, 637] on div "PO #A107 P" at bounding box center [1076, 648] width 157 height 24
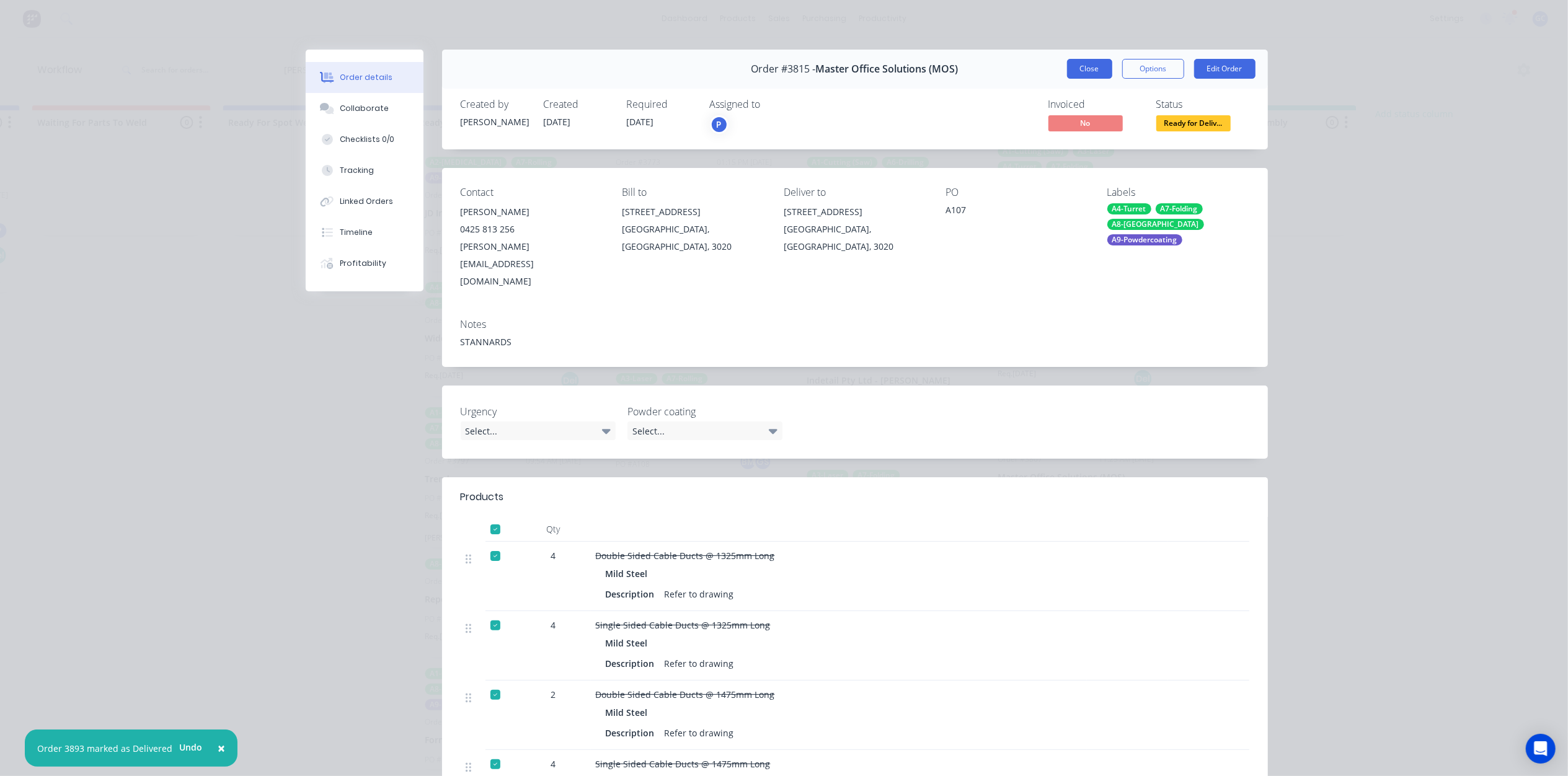
click at [1085, 69] on button "Close" at bounding box center [1089, 68] width 45 height 20
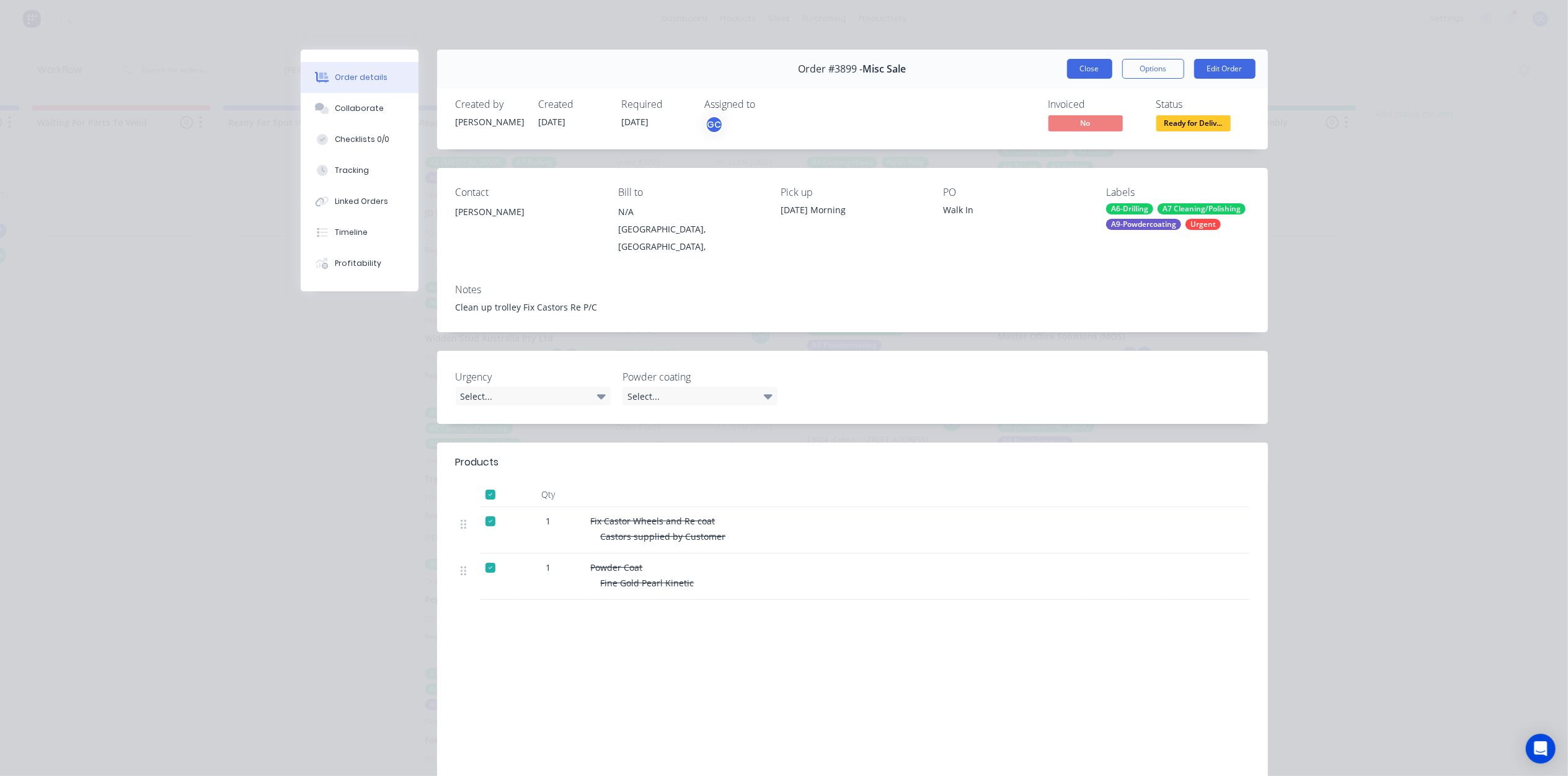
click at [1083, 72] on button "Close" at bounding box center [1089, 68] width 45 height 20
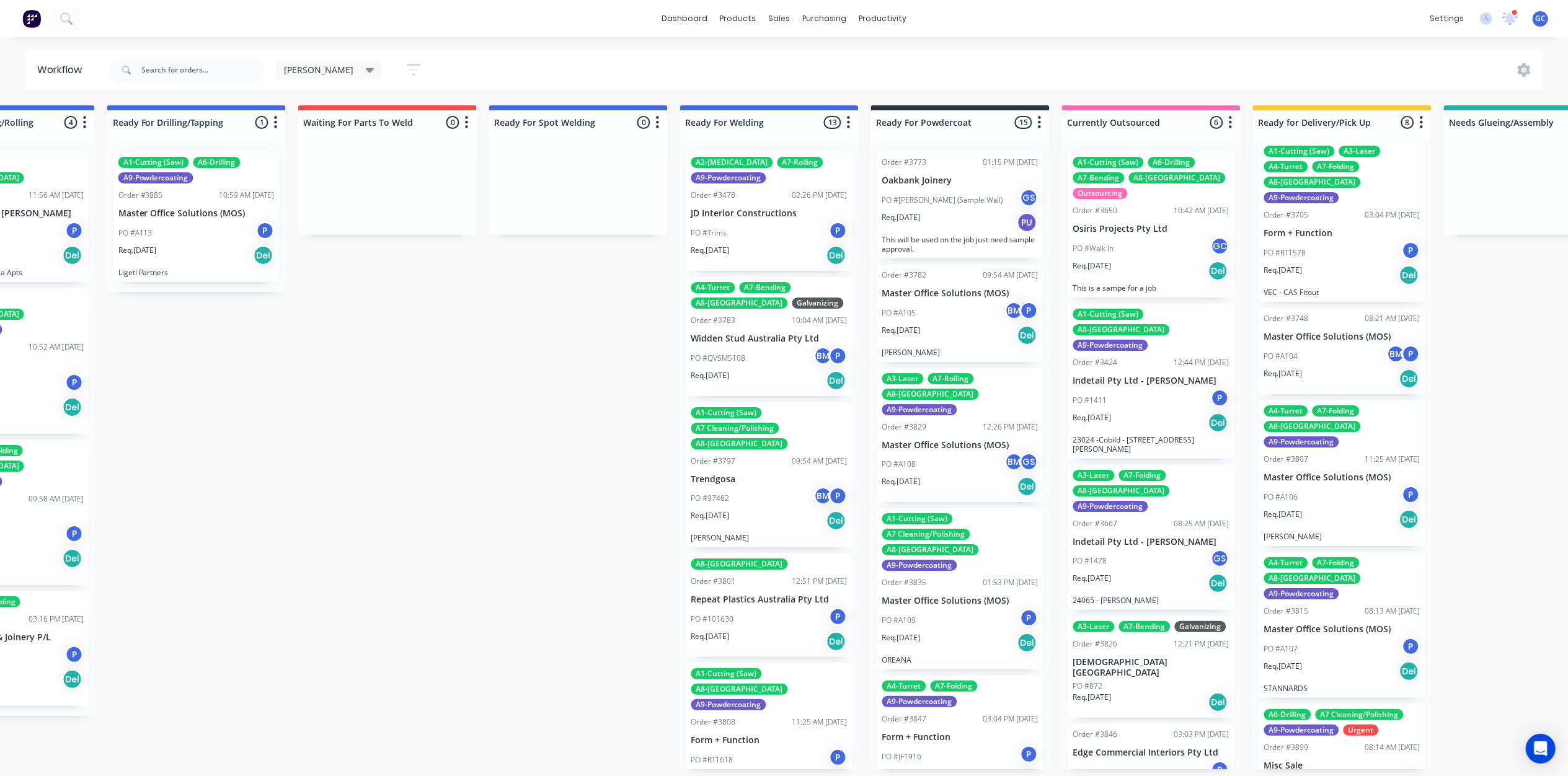
scroll to position [0, 0]
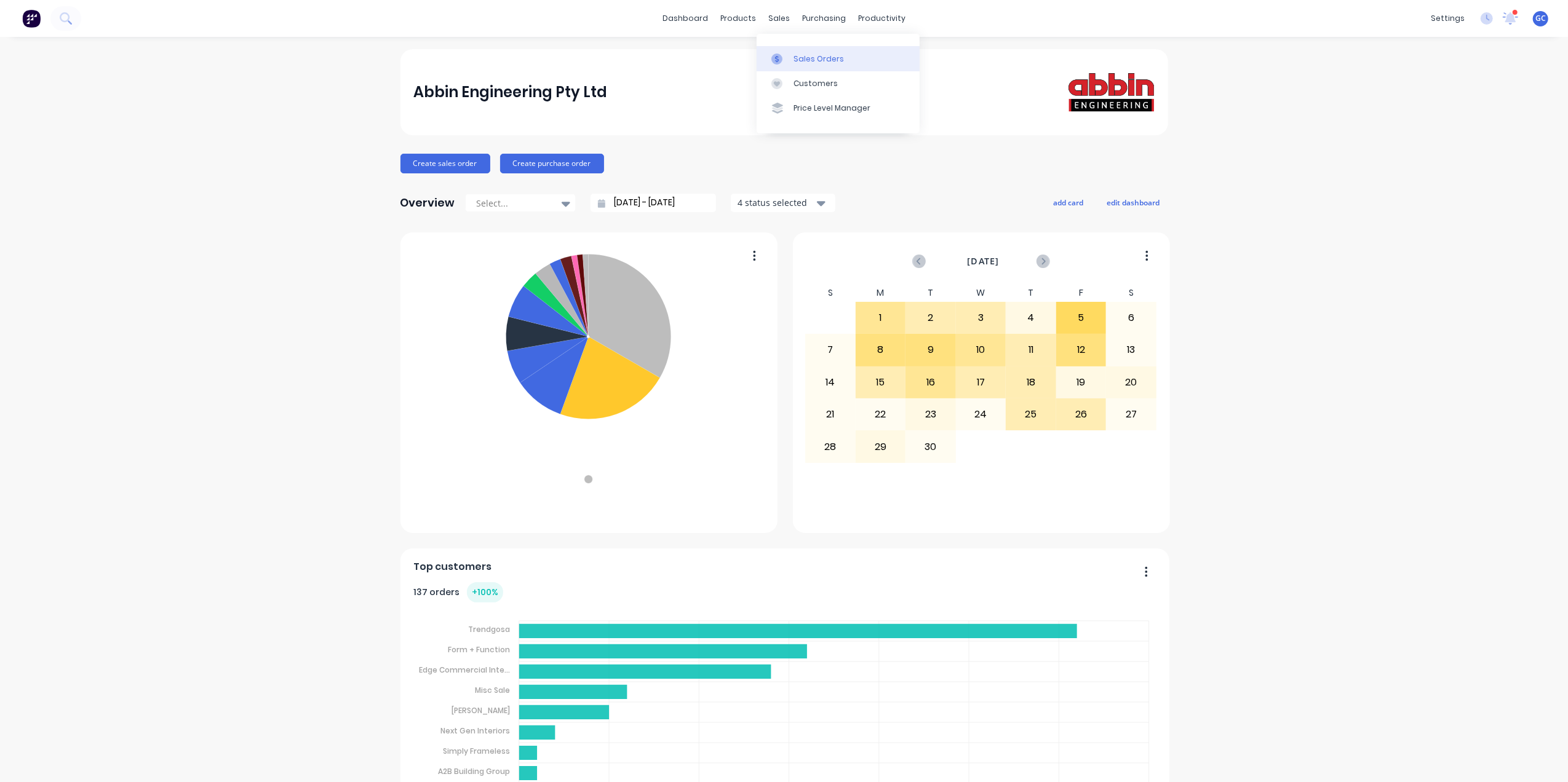
drag, startPoint x: 776, startPoint y: 26, endPoint x: 764, endPoint y: 64, distance: 39.8
click at [808, 56] on div "Sales Orders" at bounding box center [819, 59] width 51 height 11
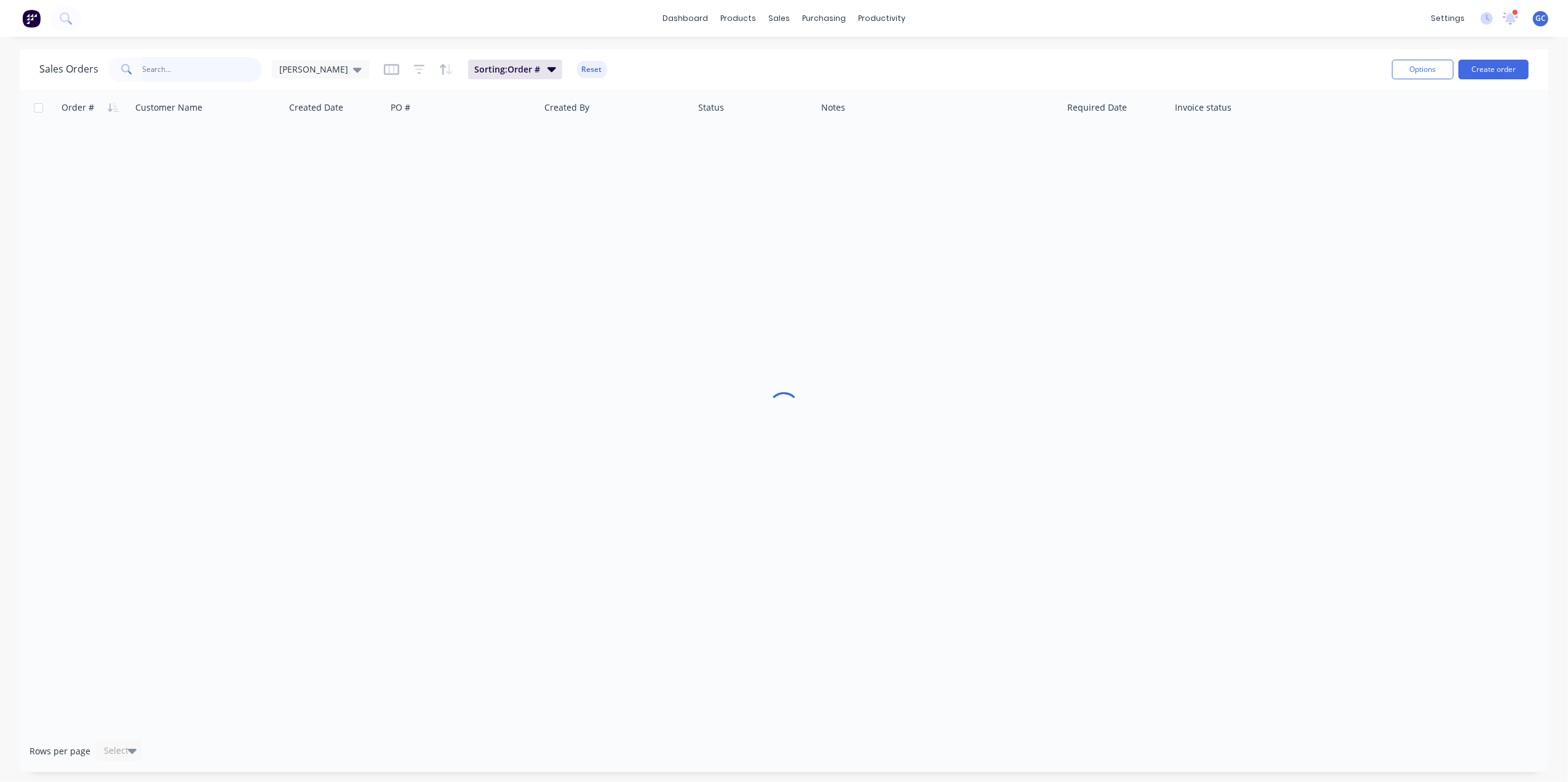
click at [165, 66] on input "text" at bounding box center [203, 69] width 120 height 25
click at [907, 141] on button "Archive" at bounding box center [927, 148] width 123 height 25
click at [199, 61] on input "3125" at bounding box center [203, 69] width 120 height 25
type input "3"
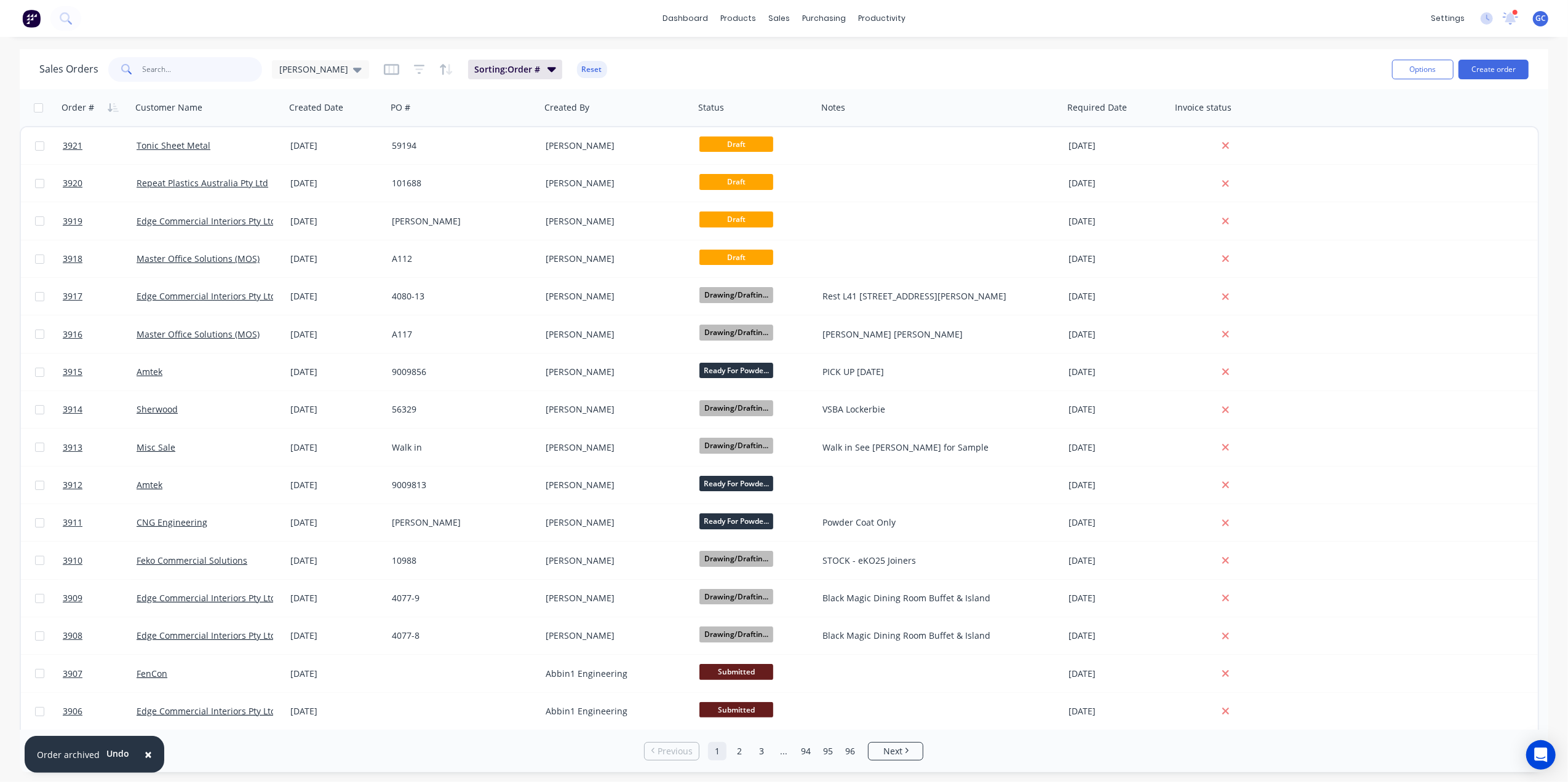
click at [200, 74] on input "text" at bounding box center [203, 69] width 120 height 25
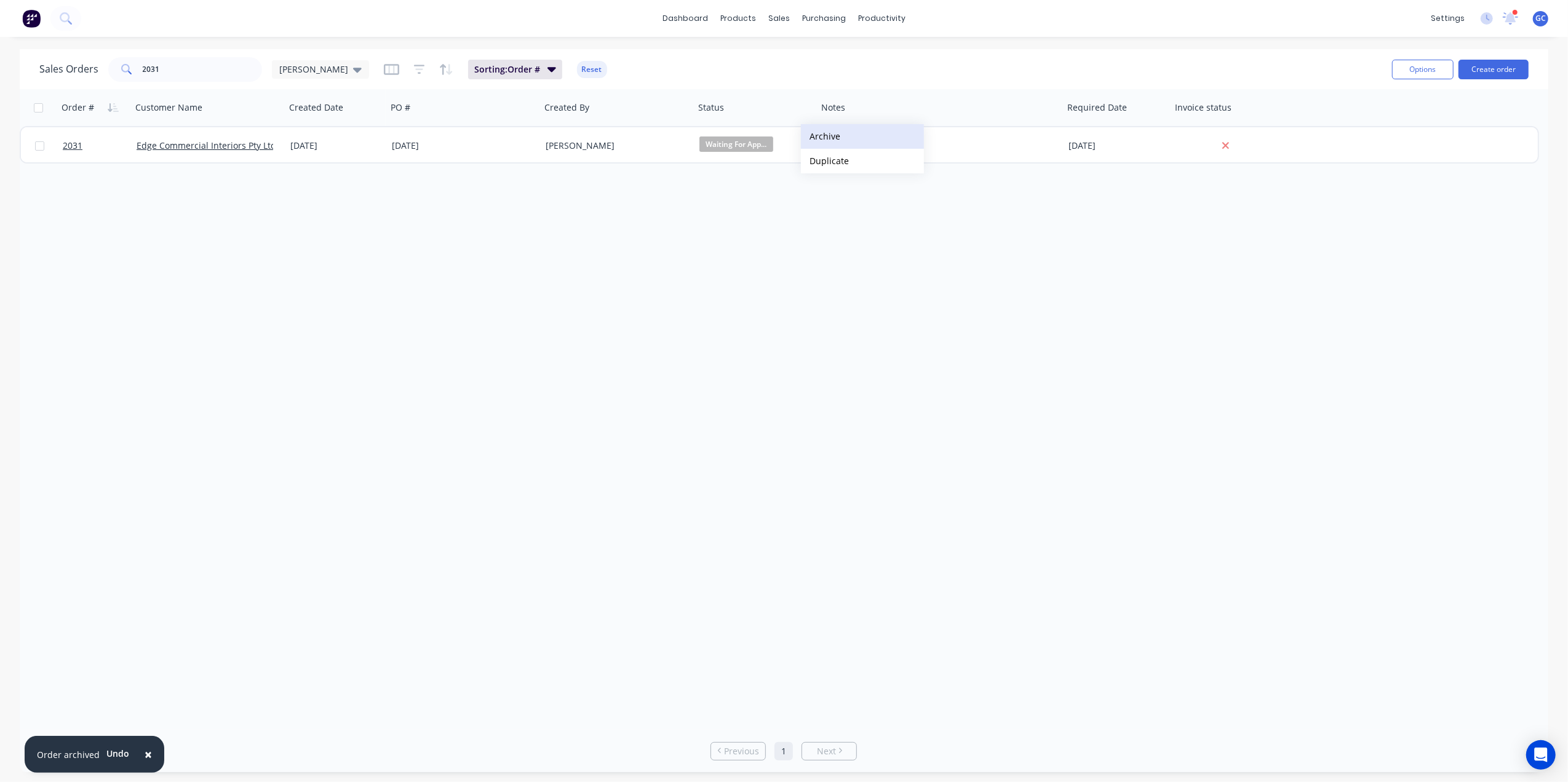
click at [859, 141] on button "Archive" at bounding box center [862, 136] width 123 height 25
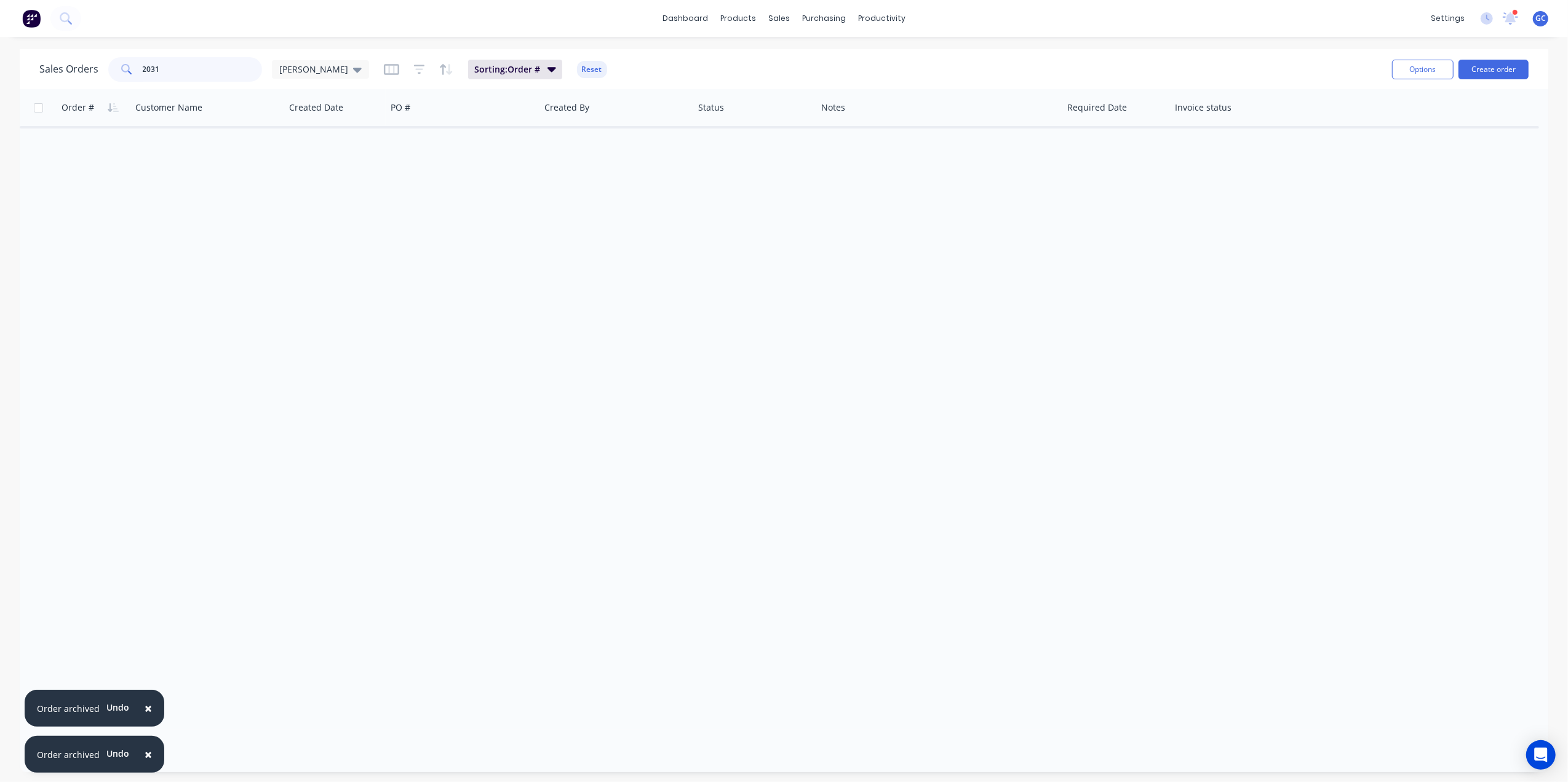
drag, startPoint x: 146, startPoint y: 70, endPoint x: 48, endPoint y: 70, distance: 98.0
click at [48, 70] on div "Sales Orders 2031 Gino" at bounding box center [204, 69] width 329 height 25
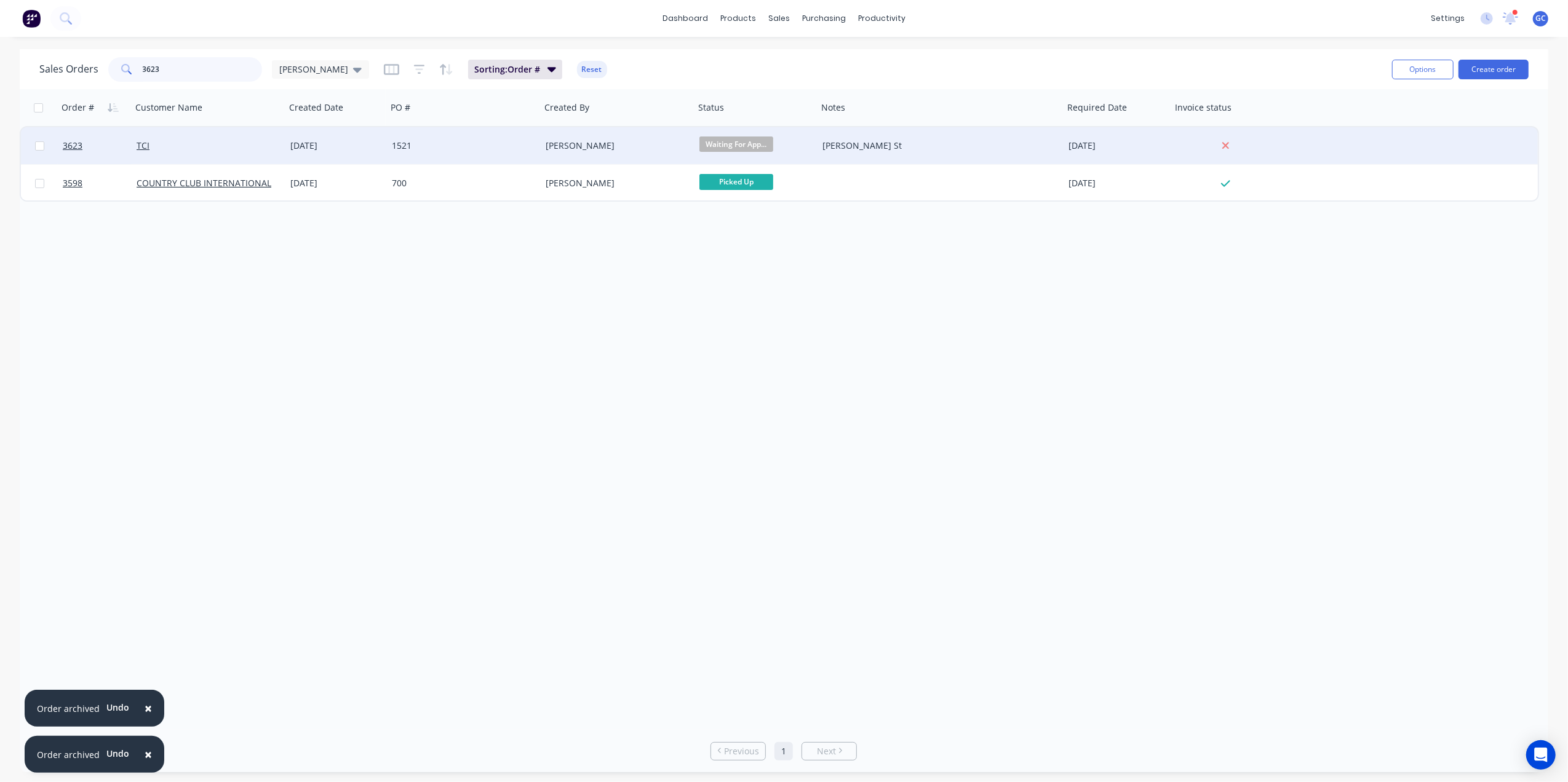
type input "3623"
click at [406, 136] on div "1521" at bounding box center [464, 145] width 154 height 37
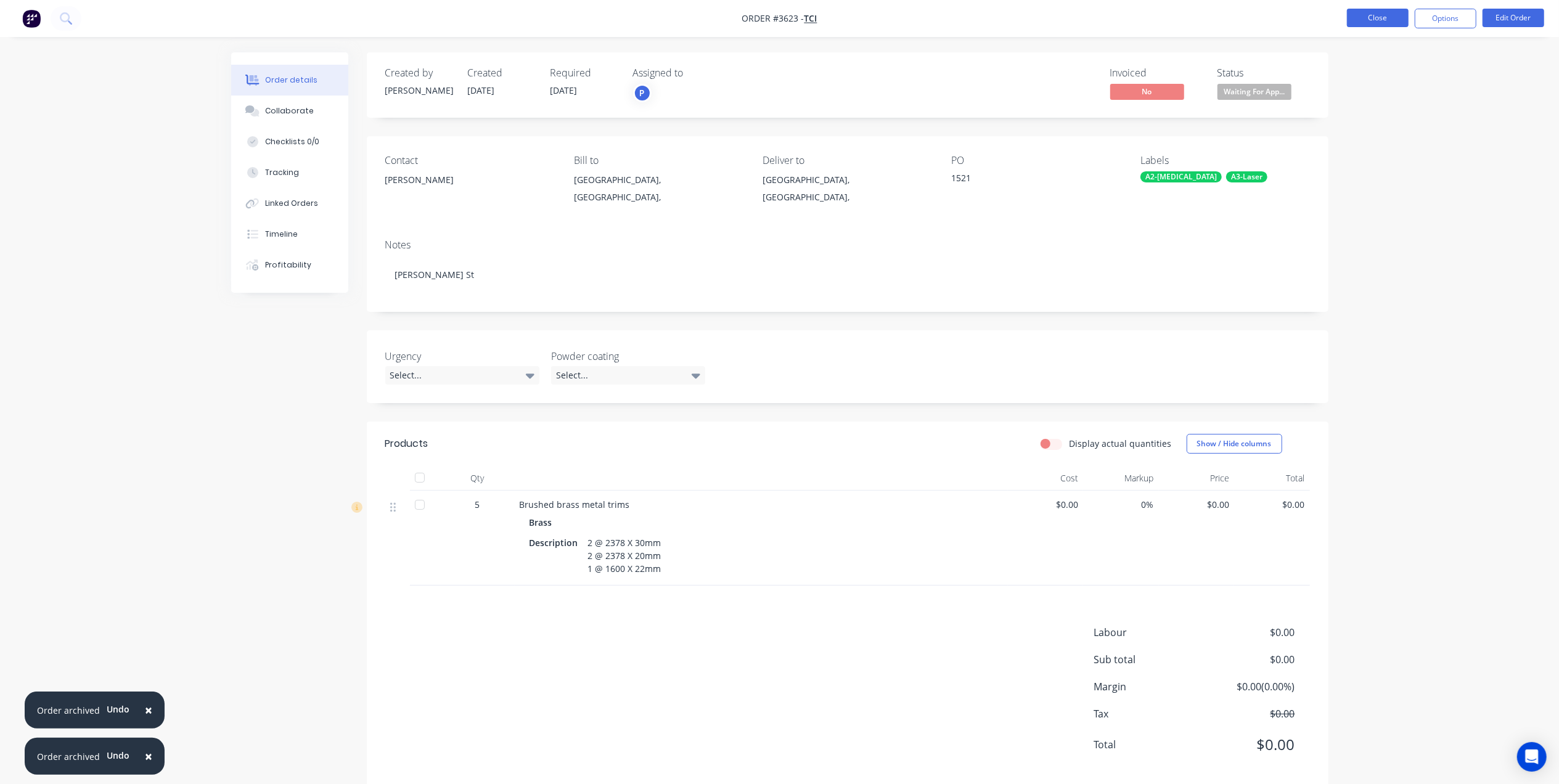
click at [1374, 16] on button "Close" at bounding box center [1377, 18] width 61 height 19
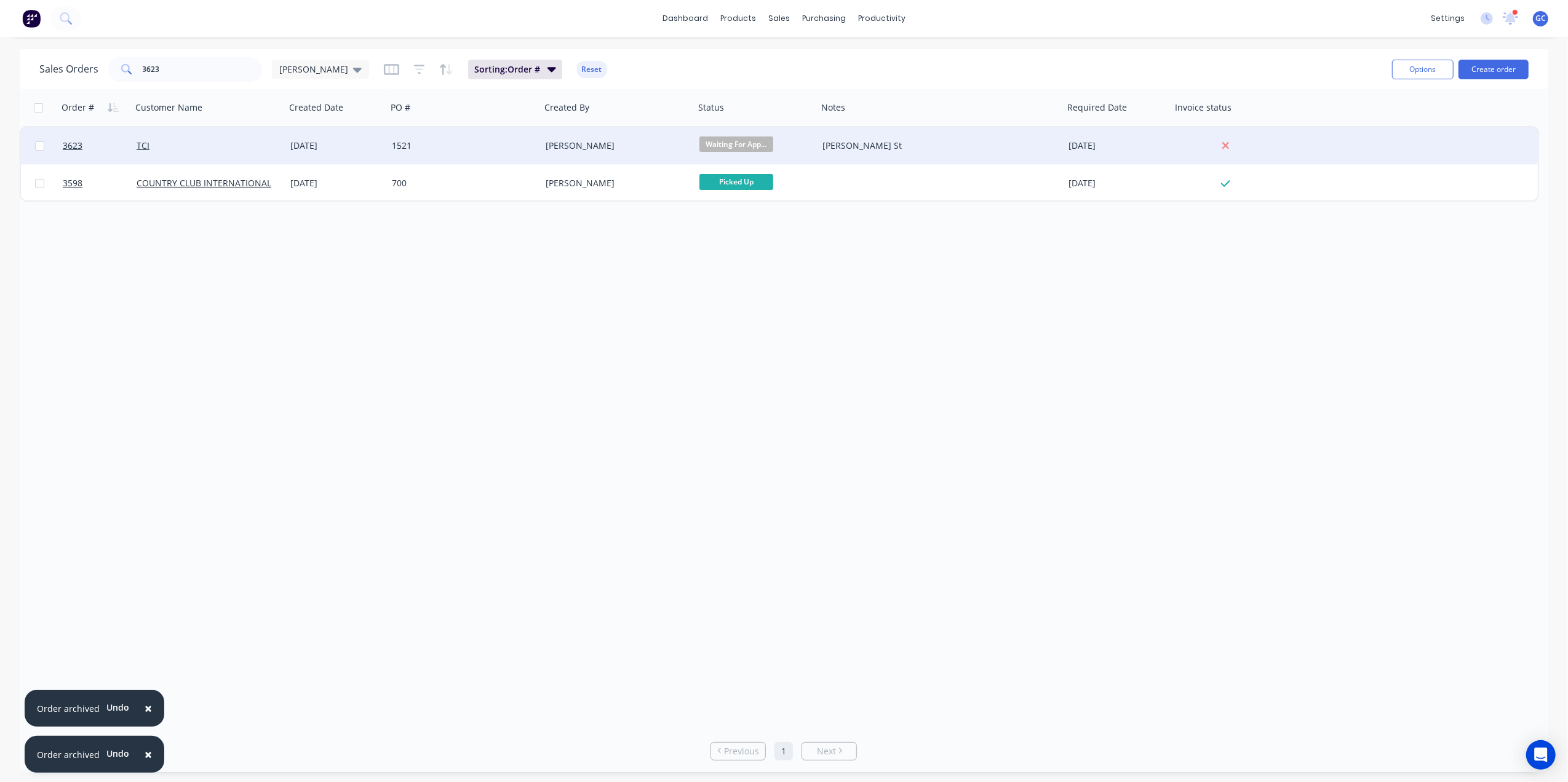
click at [488, 140] on div "1521" at bounding box center [459, 145] width 137 height 12
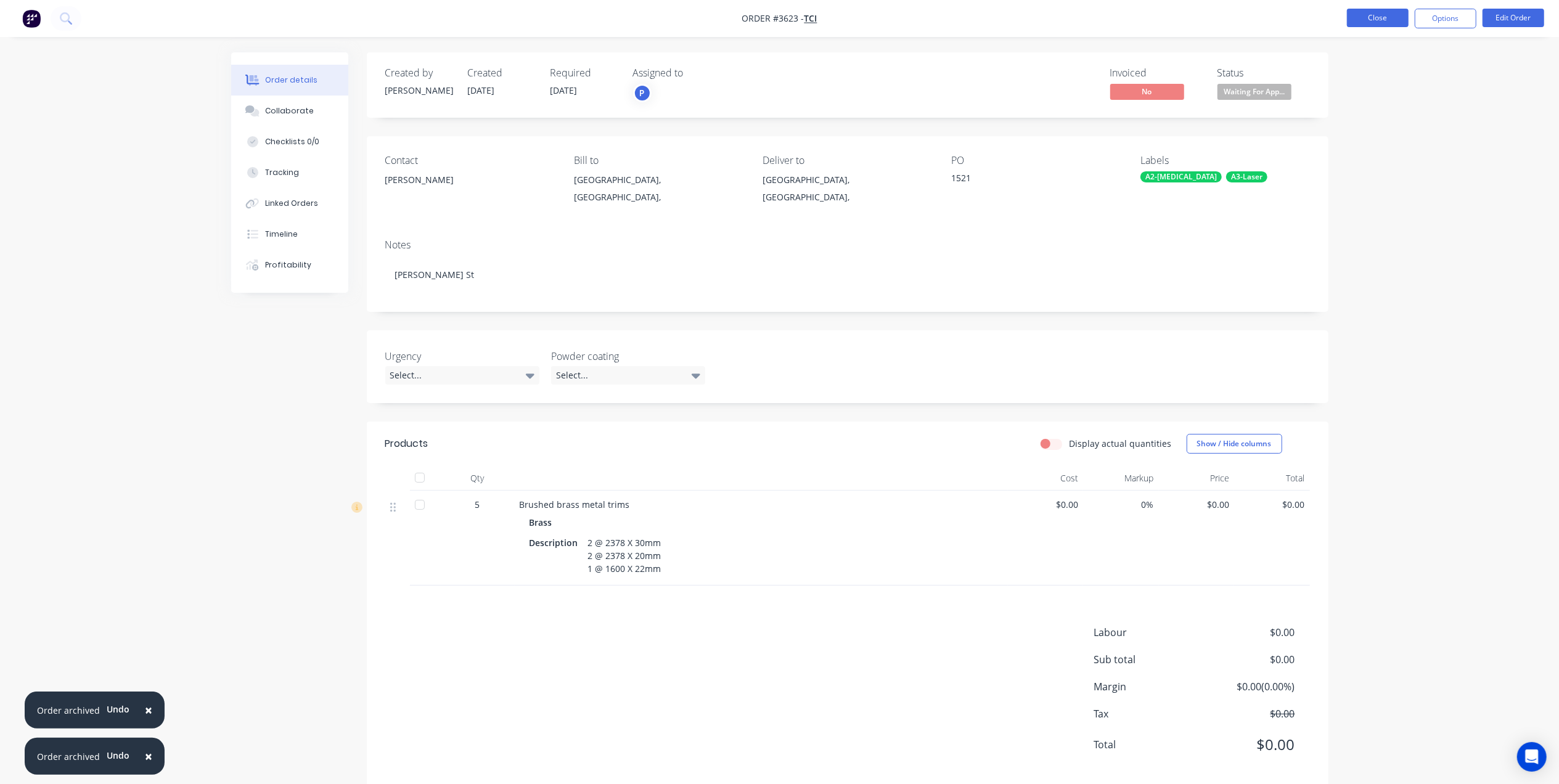
click at [1374, 15] on button "Close" at bounding box center [1377, 18] width 61 height 19
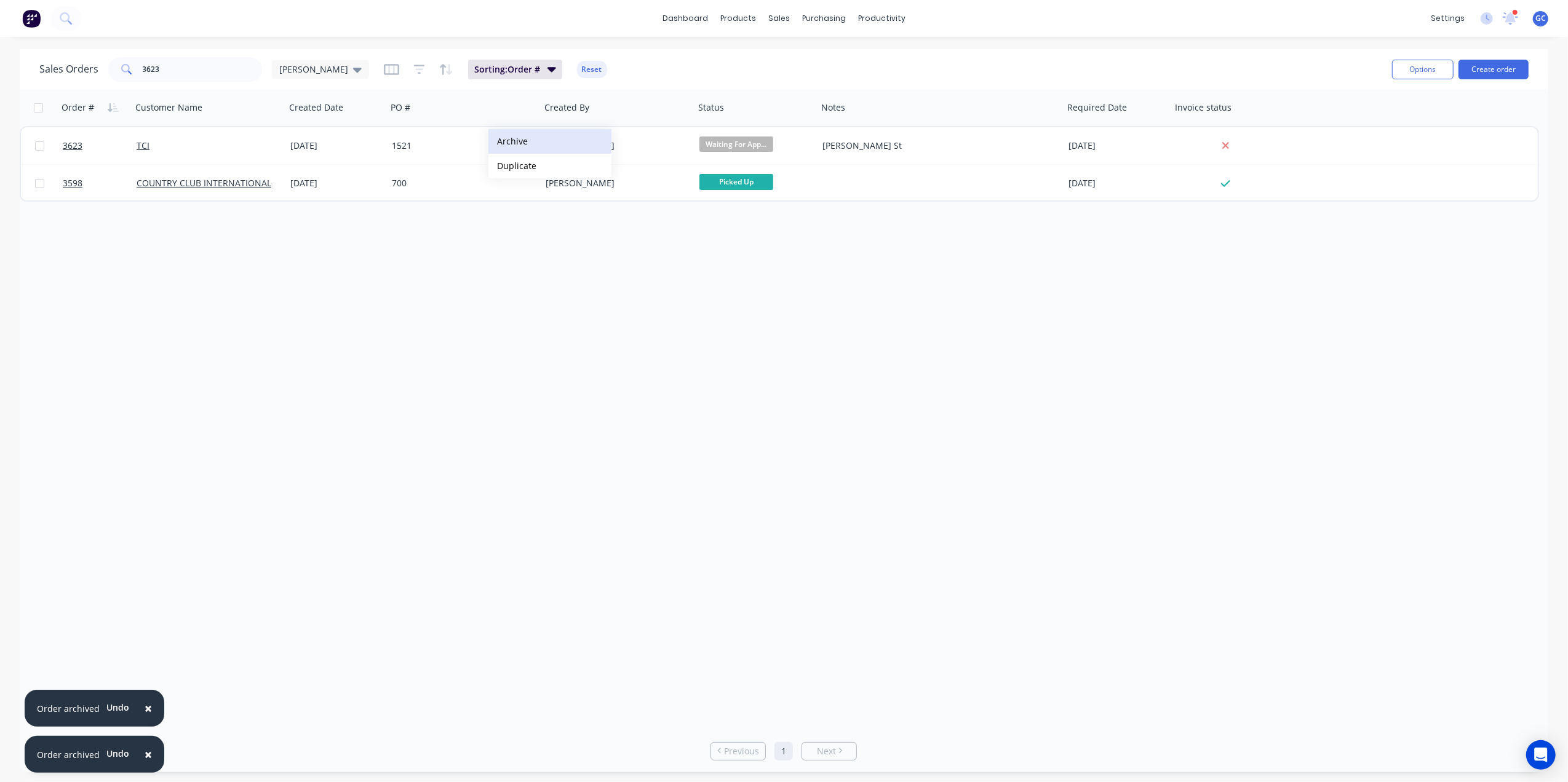
click at [522, 138] on button "Archive" at bounding box center [549, 141] width 123 height 25
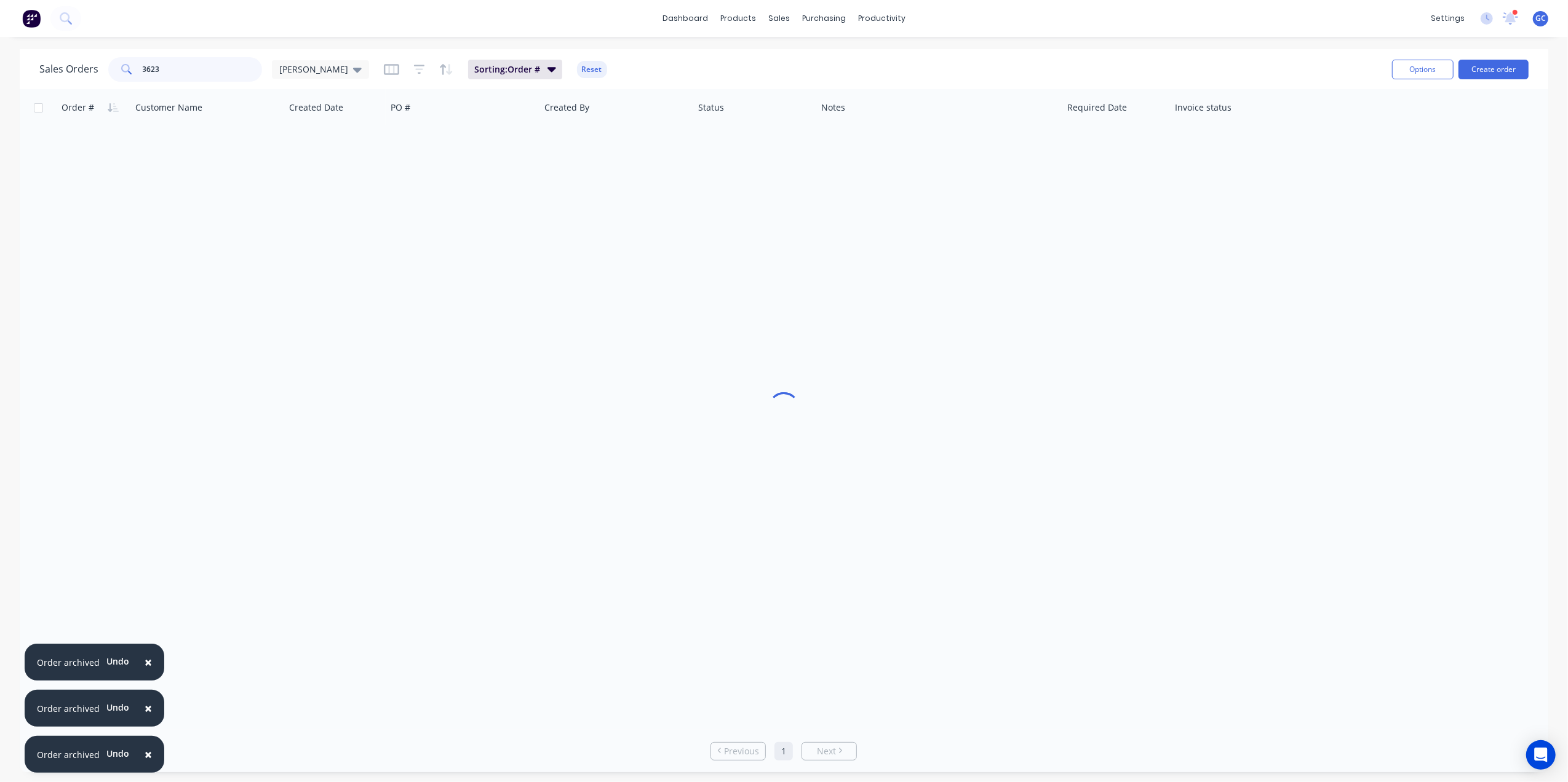
click at [225, 71] on input "3623" at bounding box center [203, 69] width 120 height 25
drag, startPoint x: 188, startPoint y: 69, endPoint x: 60, endPoint y: 69, distance: 128.0
click at [60, 69] on div "Sales Orders 3623 Gino" at bounding box center [204, 69] width 329 height 25
type input "1"
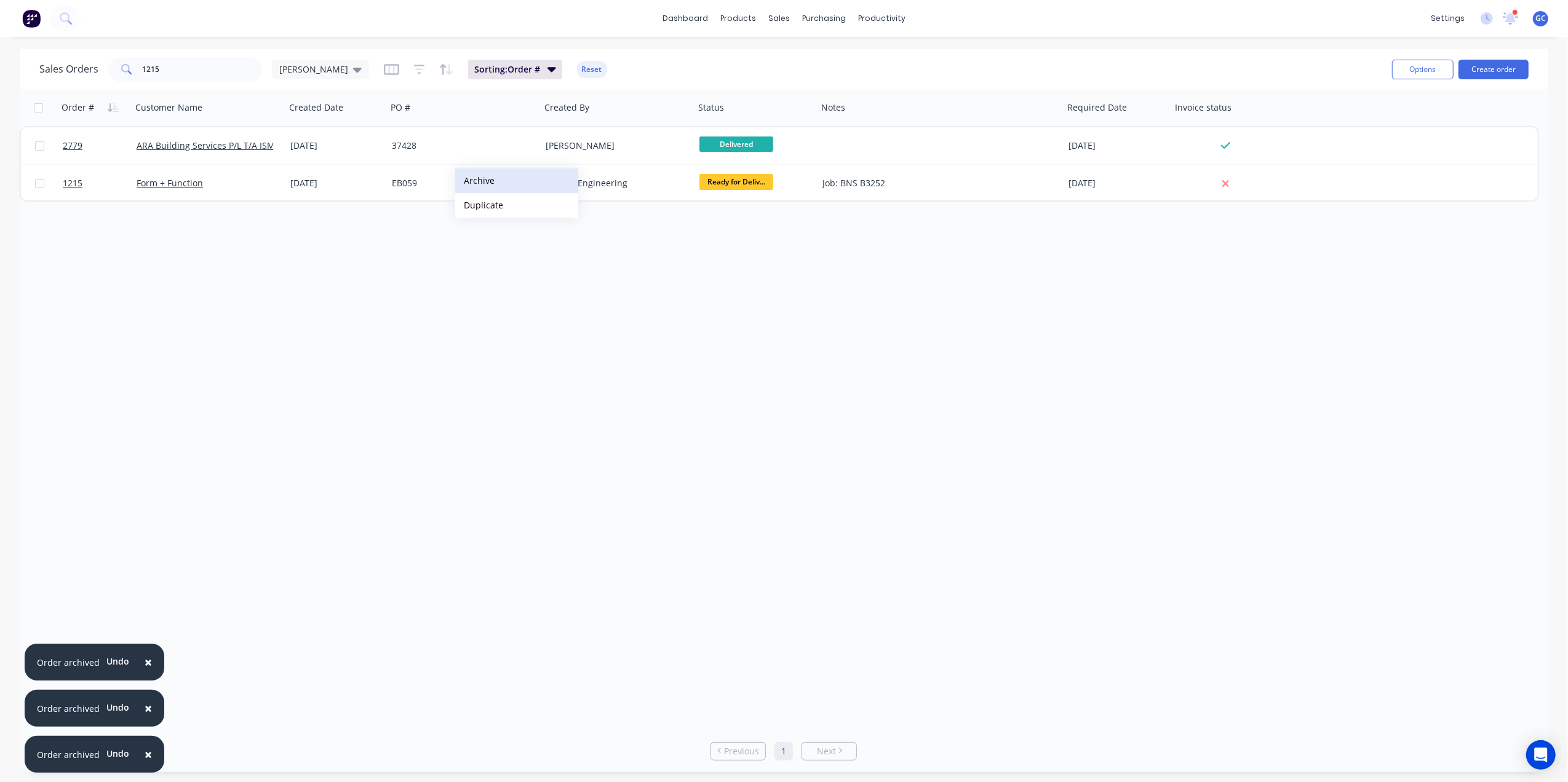
click at [529, 185] on button "Archive" at bounding box center [517, 181] width 123 height 25
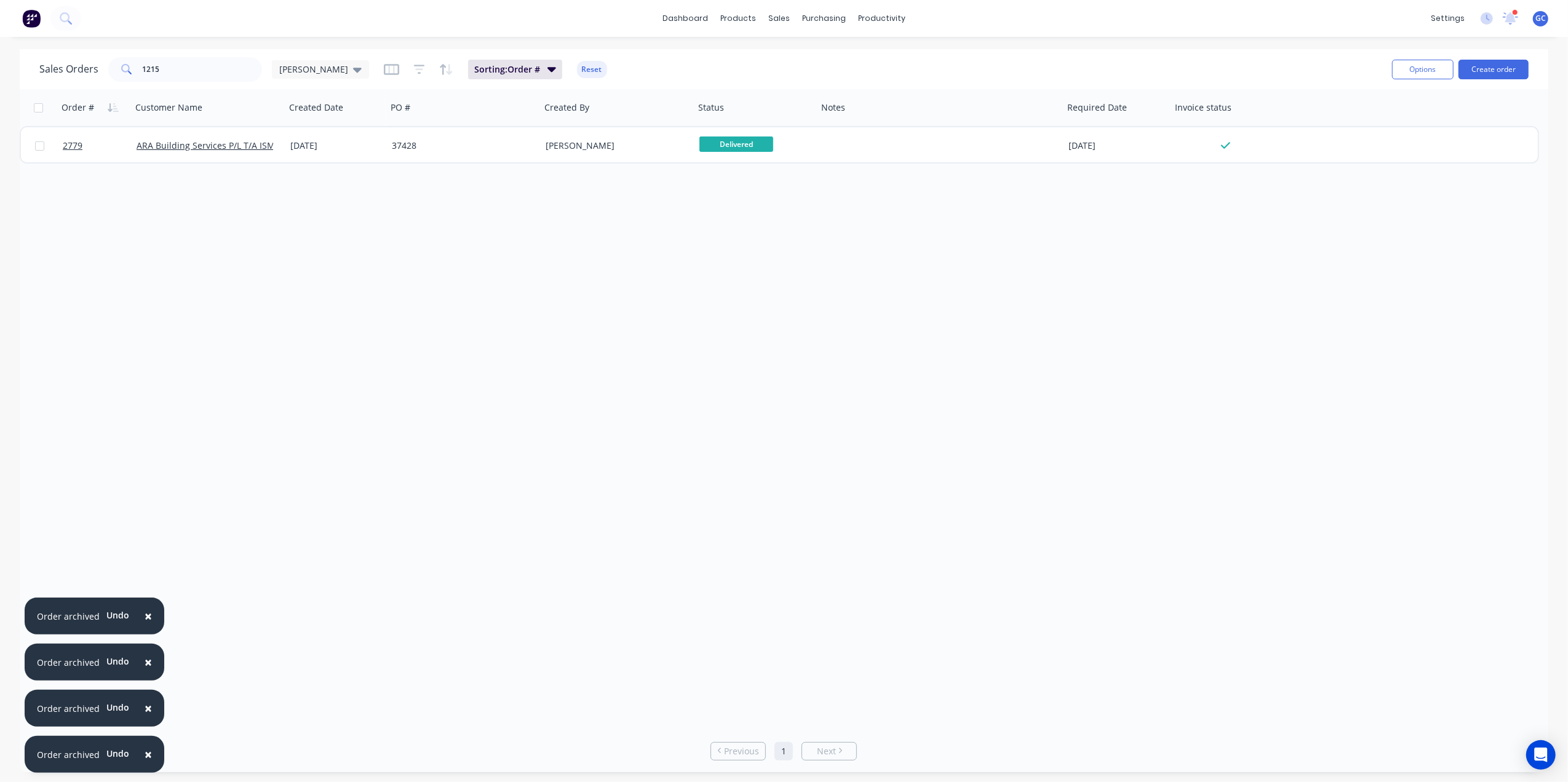
drag, startPoint x: 148, startPoint y: 83, endPoint x: 181, endPoint y: 69, distance: 35.8
click at [148, 83] on div "Sales Orders 1215 Gino Sorting: Order # Reset" at bounding box center [710, 69] width 1342 height 30
click at [181, 69] on input "1215" at bounding box center [203, 69] width 120 height 25
type input "1"
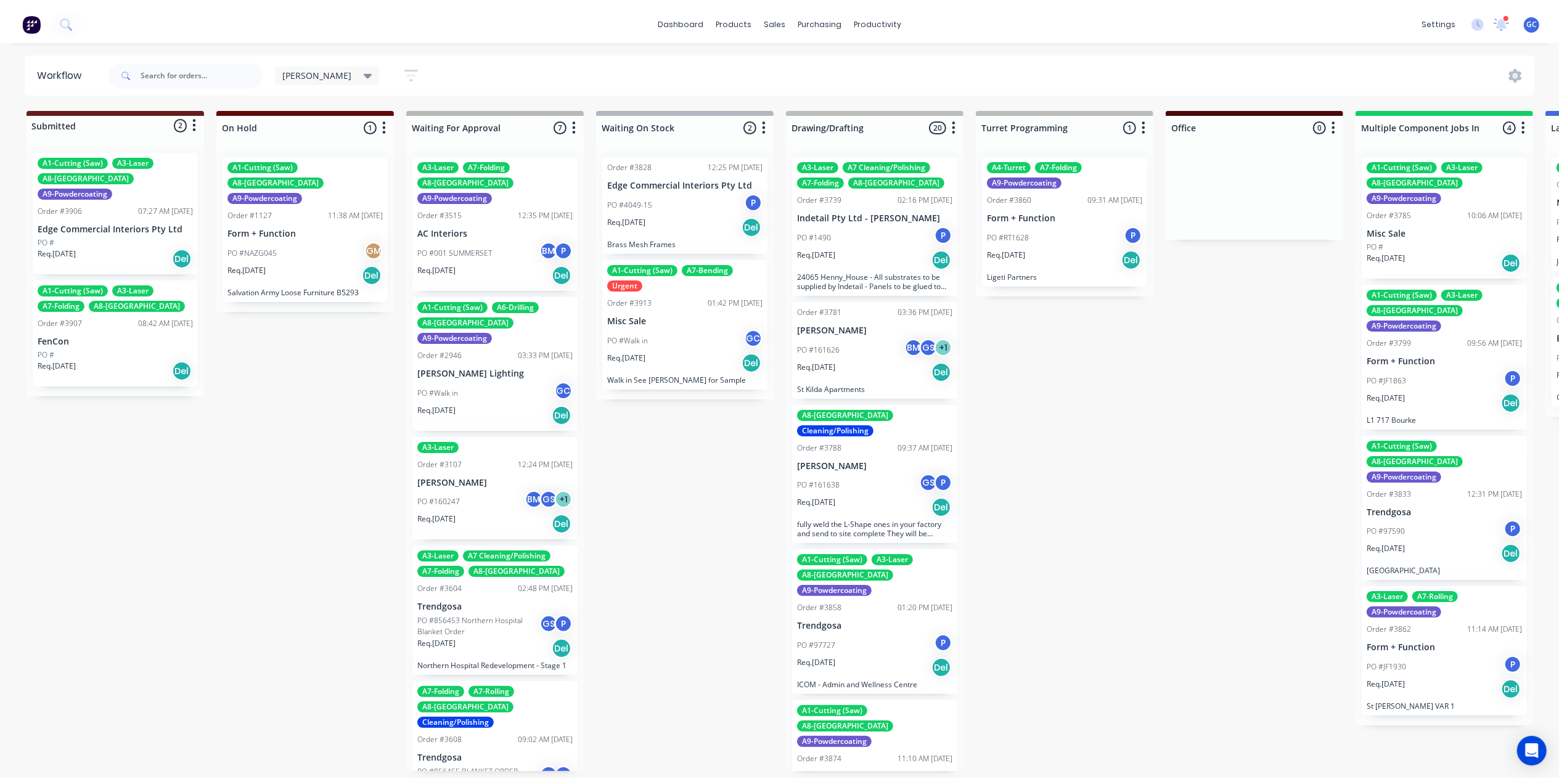
scroll to position [410, 0]
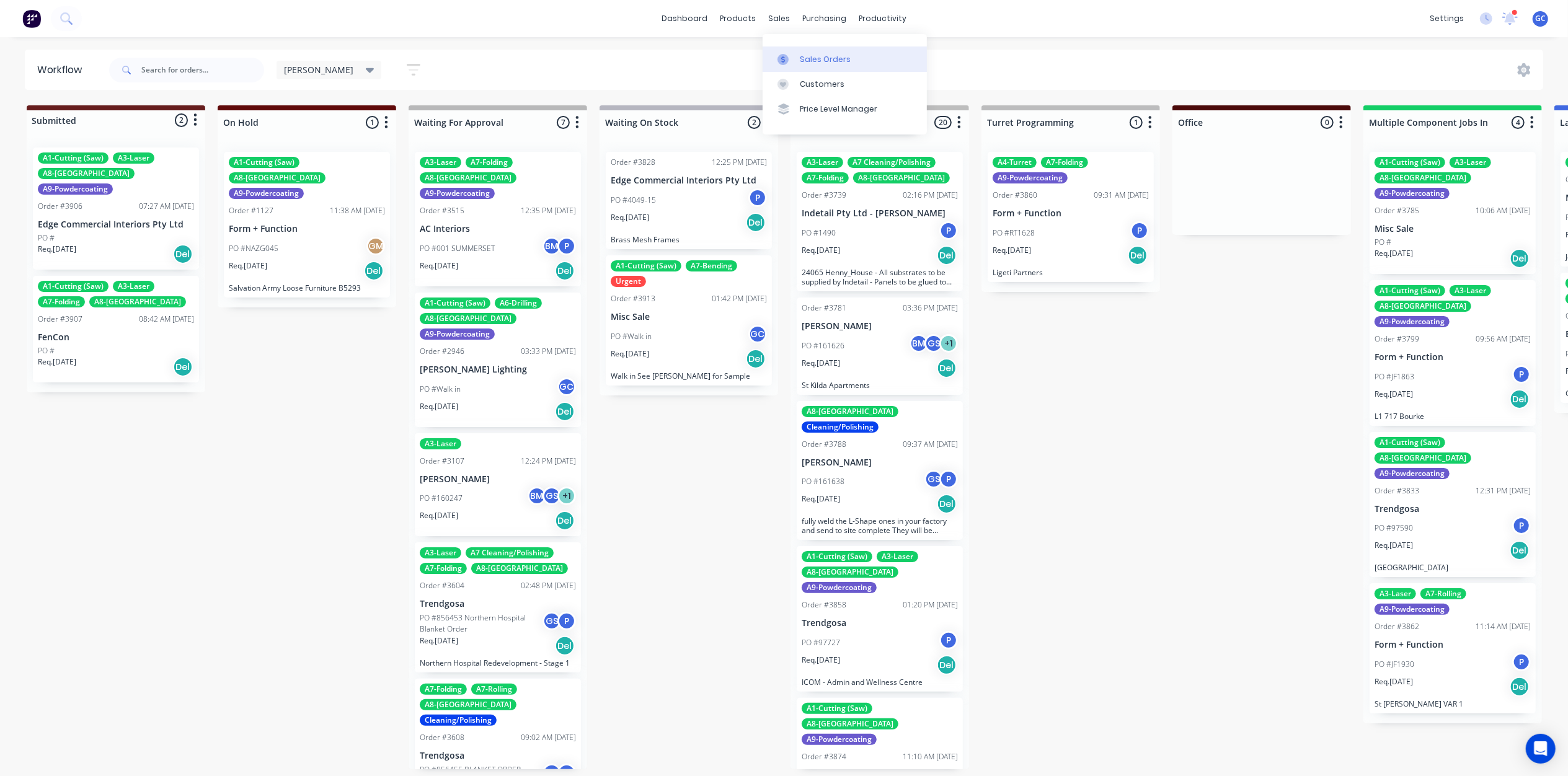
click at [803, 54] on div "Sales Orders" at bounding box center [826, 59] width 51 height 12
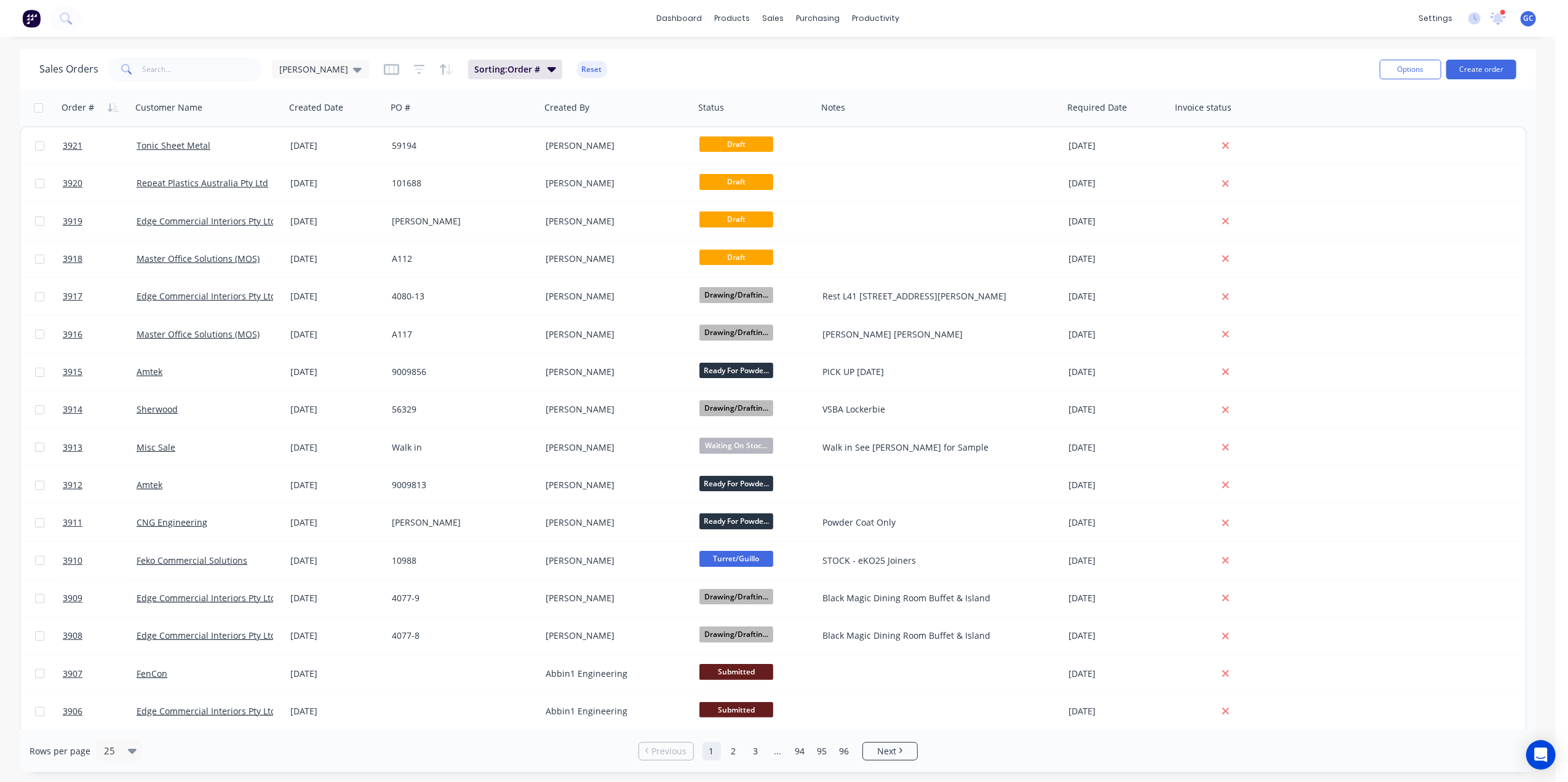
click at [285, 79] on div "Sales Orders Gino" at bounding box center [204, 69] width 329 height 25
click at [292, 69] on span "[PERSON_NAME]" at bounding box center [314, 69] width 69 height 13
click at [290, 249] on button "Drafts" at bounding box center [346, 247] width 141 height 14
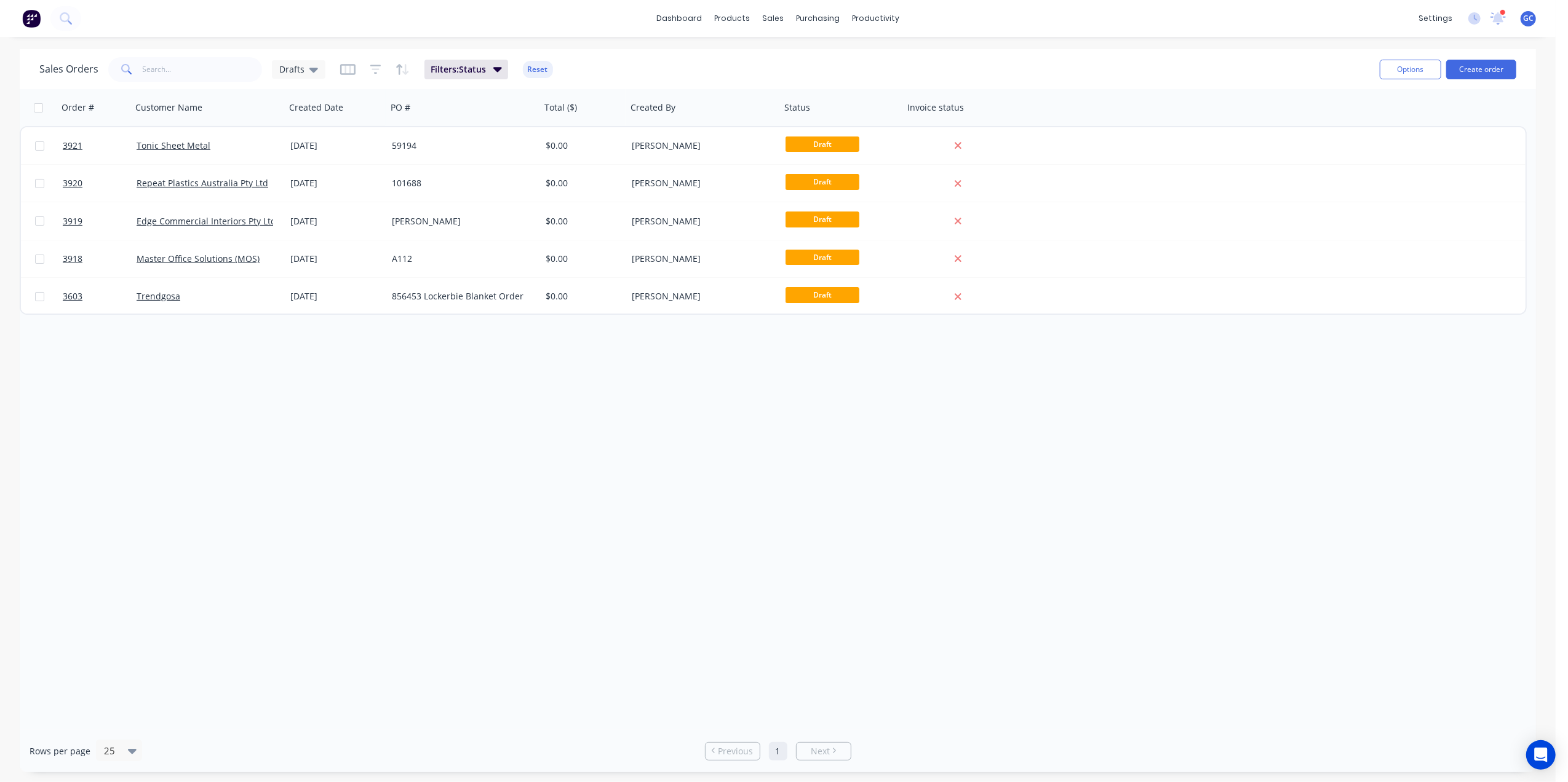
click at [237, 431] on div "Order # Customer Name Created Date PO # Total ($) Created By Status Invoice sta…" at bounding box center [777, 409] width 1516 height 641
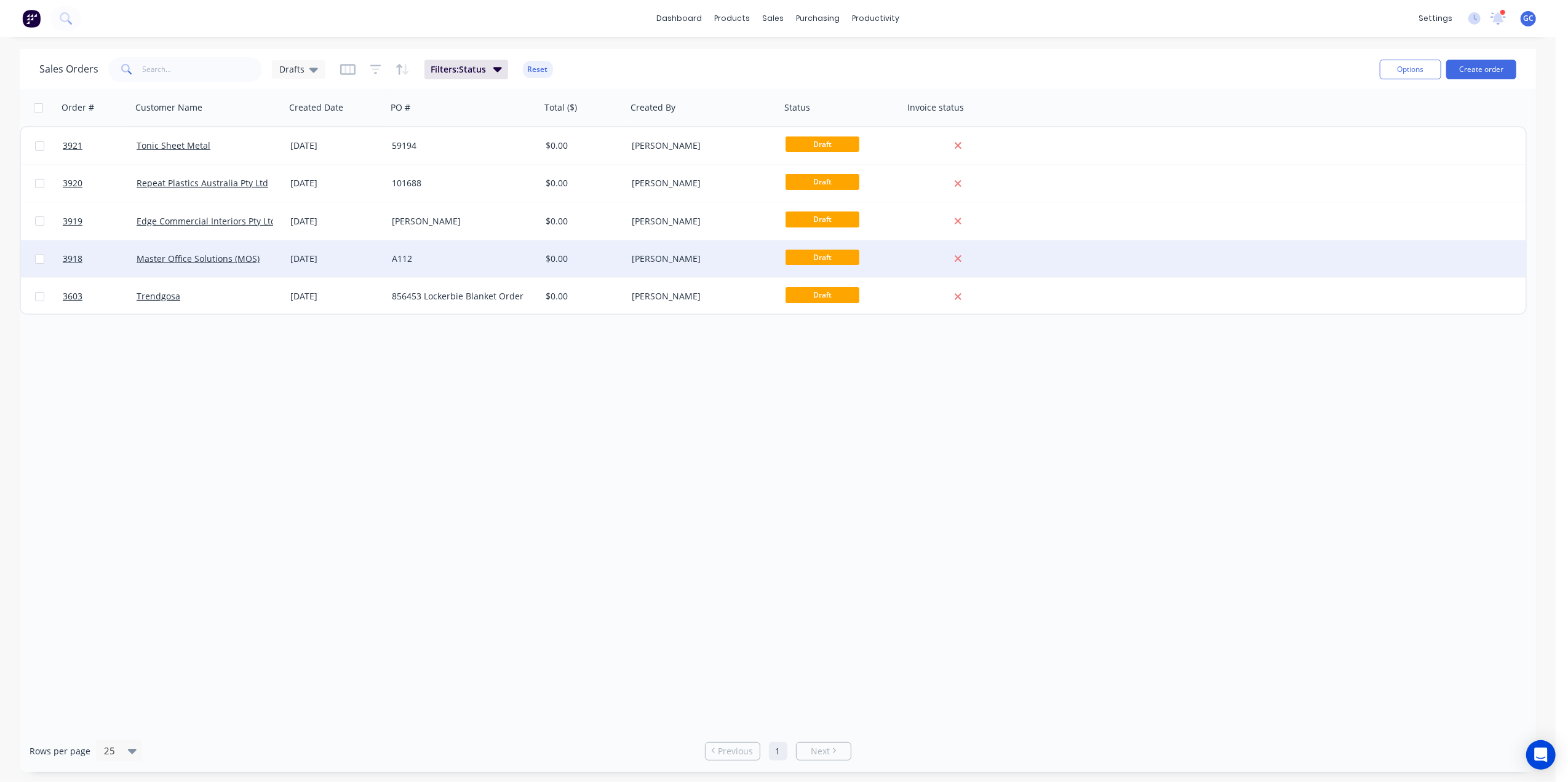
click at [412, 259] on div "A112" at bounding box center [459, 258] width 137 height 12
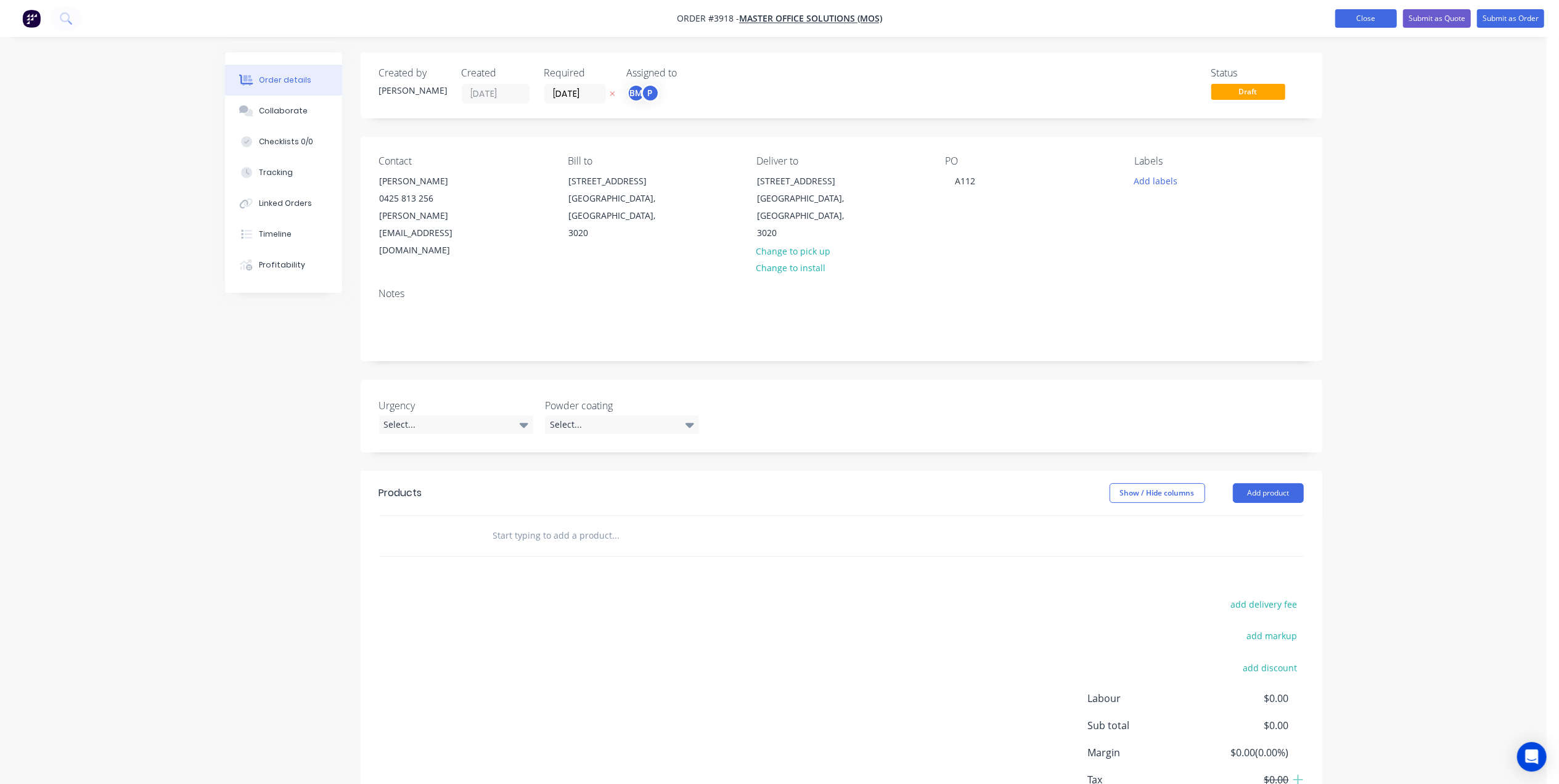
click at [1347, 21] on button "Close" at bounding box center [1366, 18] width 61 height 19
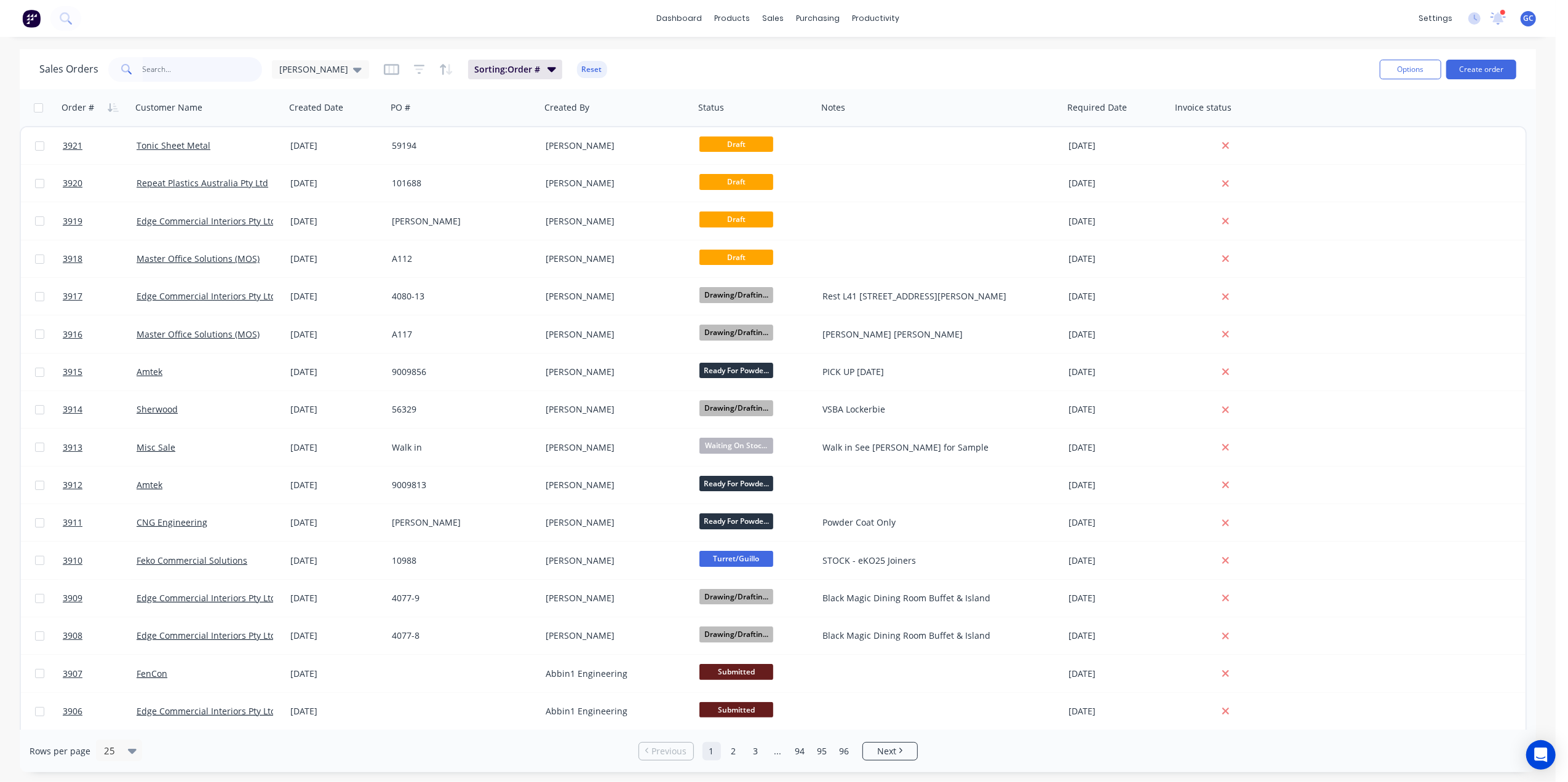
click at [208, 59] on input "text" at bounding box center [203, 69] width 120 height 25
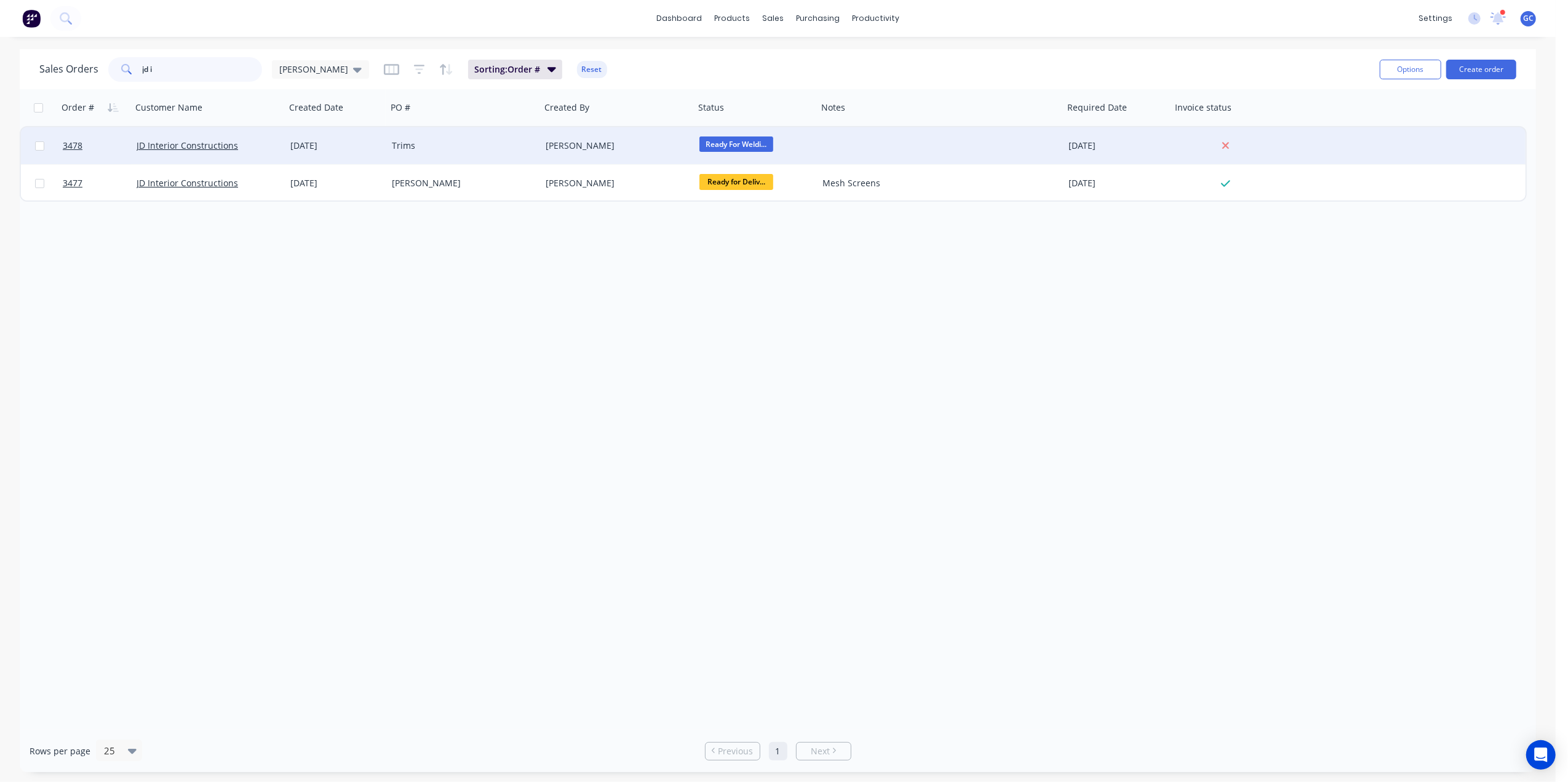
type input "jd i"
click at [493, 150] on div "Trims" at bounding box center [459, 145] width 137 height 12
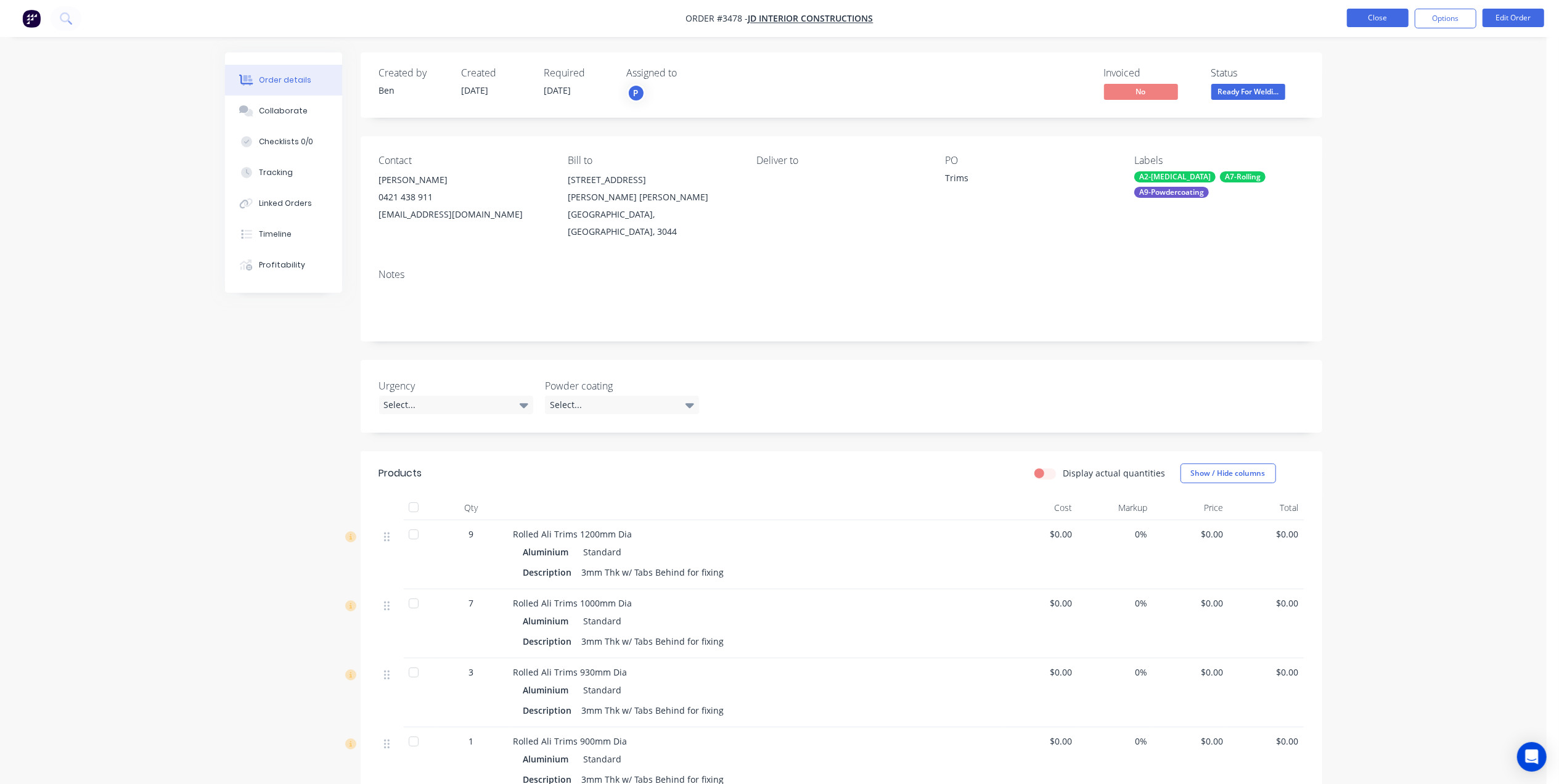
click at [1389, 28] on li "Close" at bounding box center [1377, 19] width 61 height 20
click at [1382, 18] on button "Close" at bounding box center [1377, 18] width 61 height 19
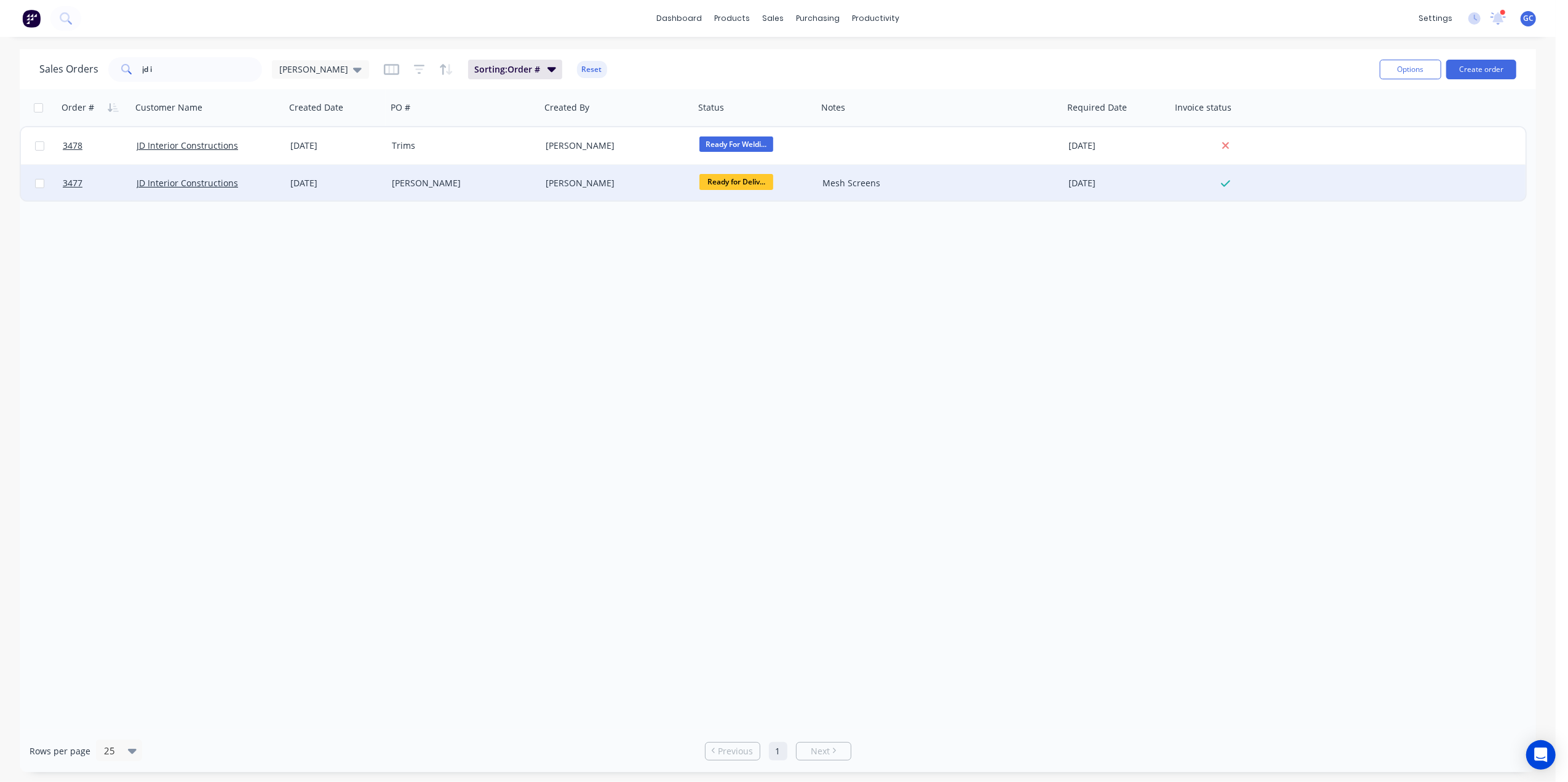
click at [626, 192] on div "[PERSON_NAME]" at bounding box center [617, 183] width 154 height 37
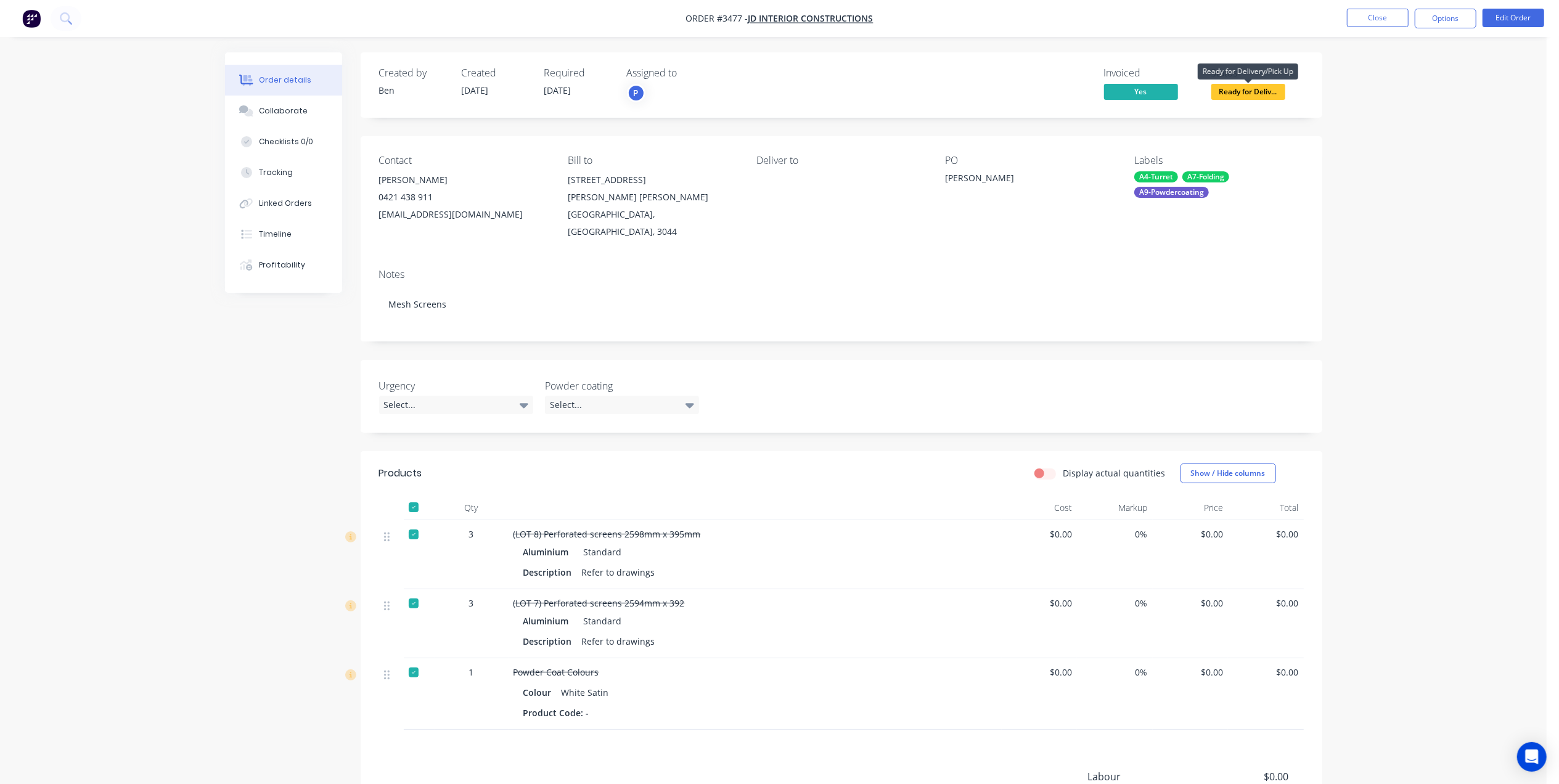
click at [1255, 88] on span "Ready for Deliv..." at bounding box center [1248, 91] width 74 height 16
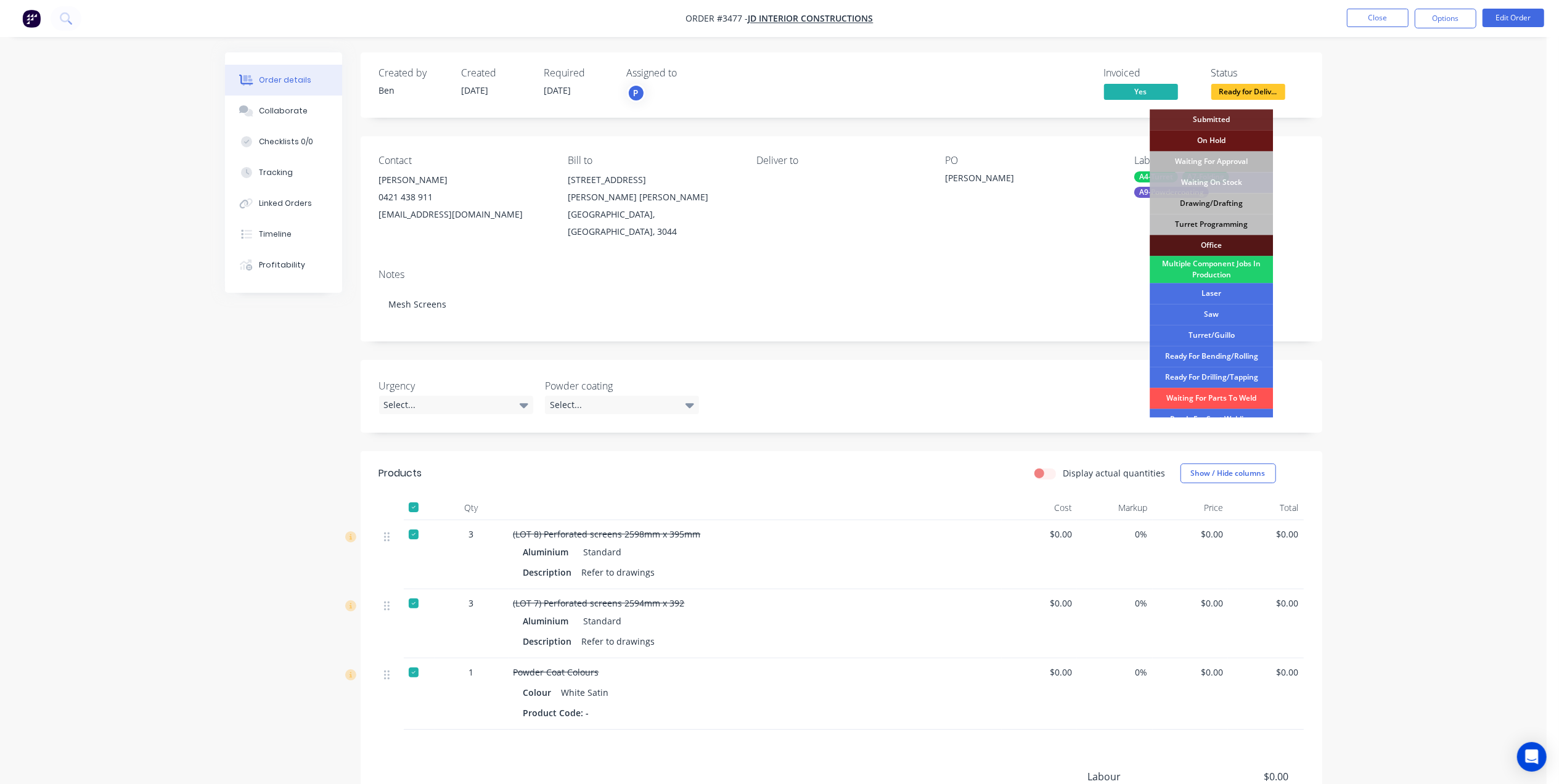
click at [1243, 163] on div "Waiting For Approval" at bounding box center [1211, 161] width 123 height 21
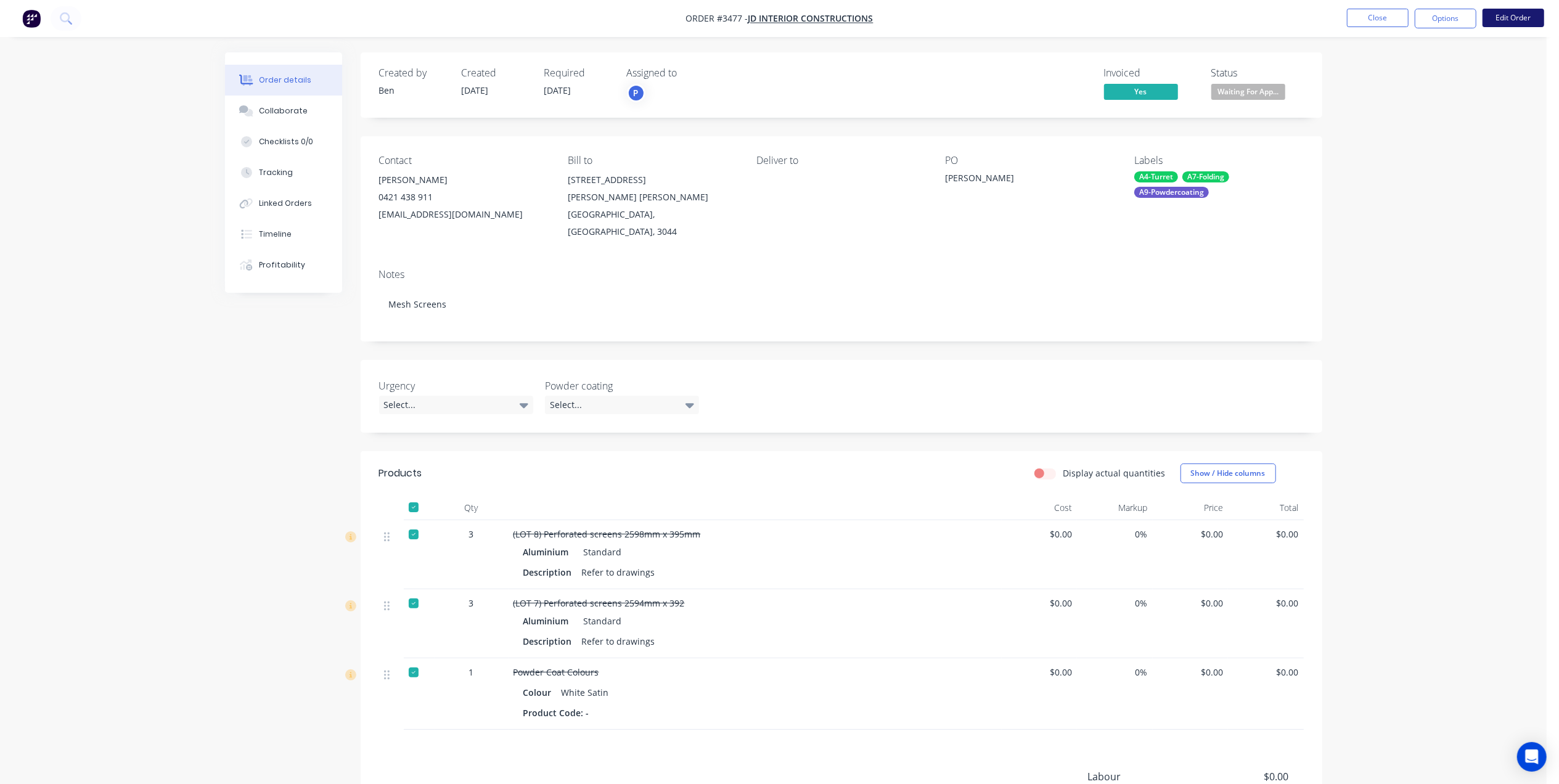
click at [1502, 21] on button "Edit Order" at bounding box center [1512, 18] width 61 height 19
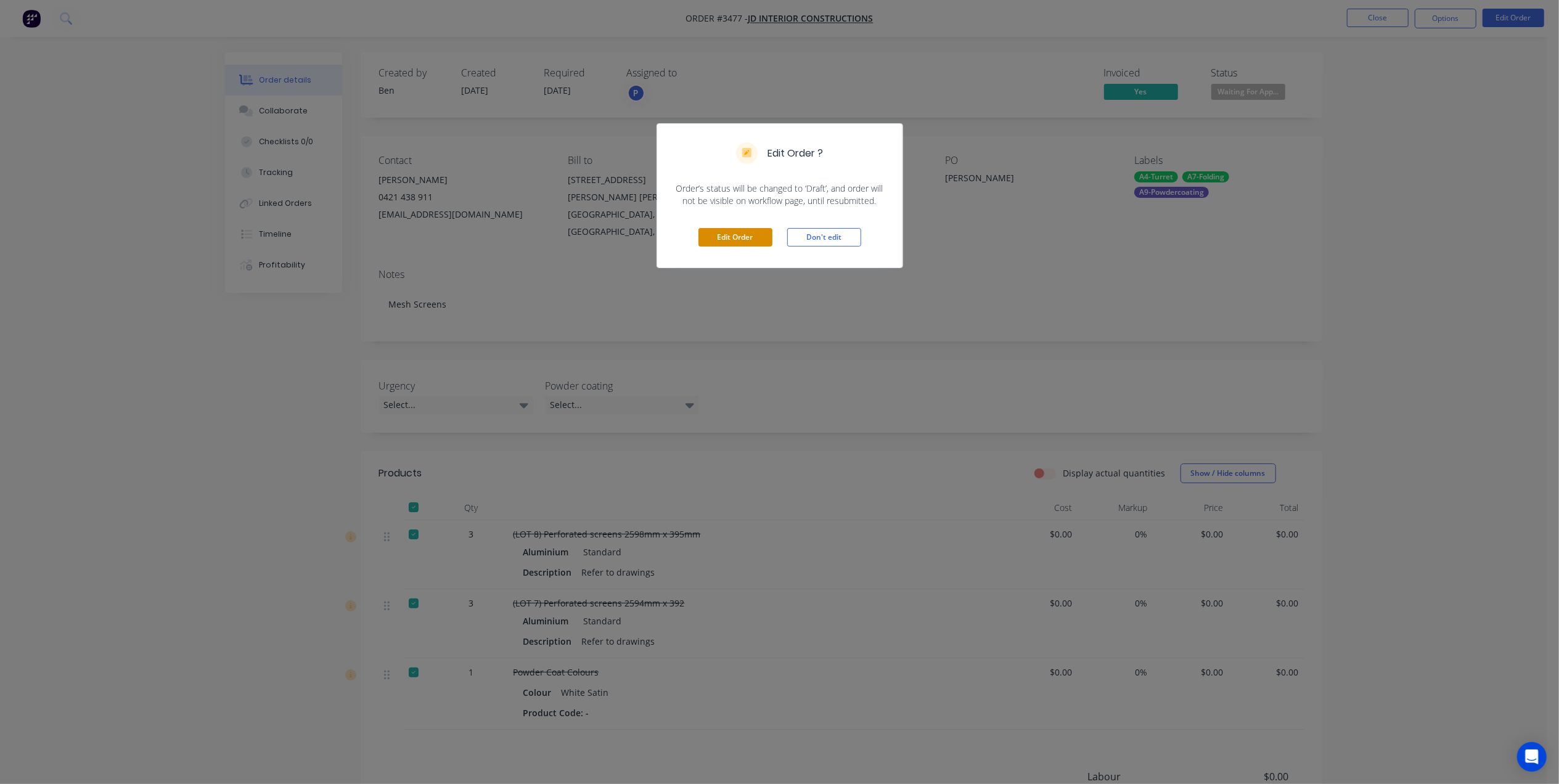
click at [725, 232] on button "Edit Order" at bounding box center [735, 237] width 74 height 19
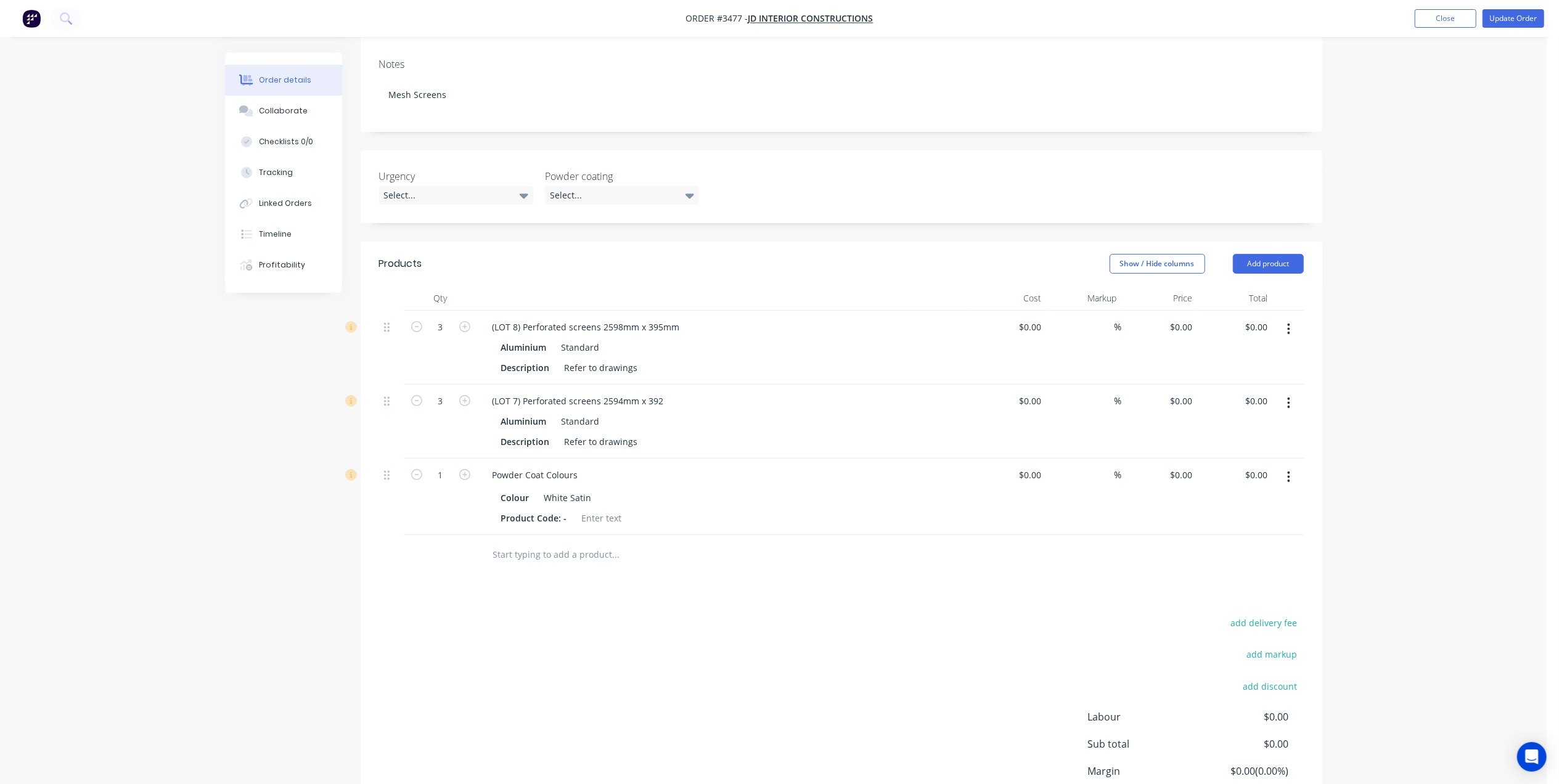
scroll to position [164, 0]
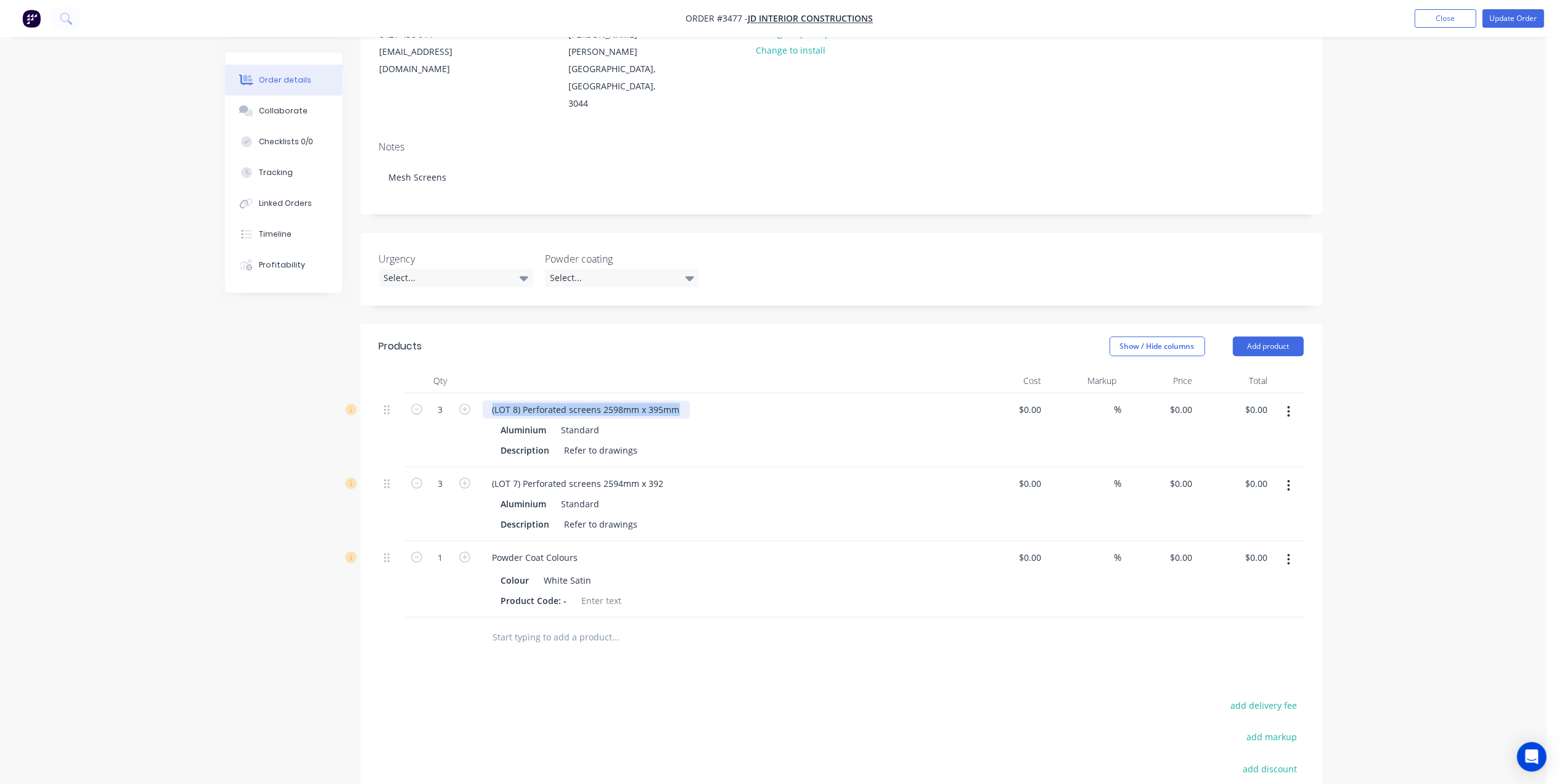
drag, startPoint x: 676, startPoint y: 356, endPoint x: 487, endPoint y: 356, distance: 189.0
click at [487, 401] on div "(LOT 8) Perforated screens 2598mm x 395mm" at bounding box center [586, 410] width 207 height 18
click at [511, 324] on header "Products Show / Hide columns Add product" at bounding box center [841, 347] width 962 height 44
click at [1288, 406] on icon "button" at bounding box center [1289, 412] width 2 height 11
click at [1243, 460] on div "Duplicate" at bounding box center [1245, 469] width 95 height 18
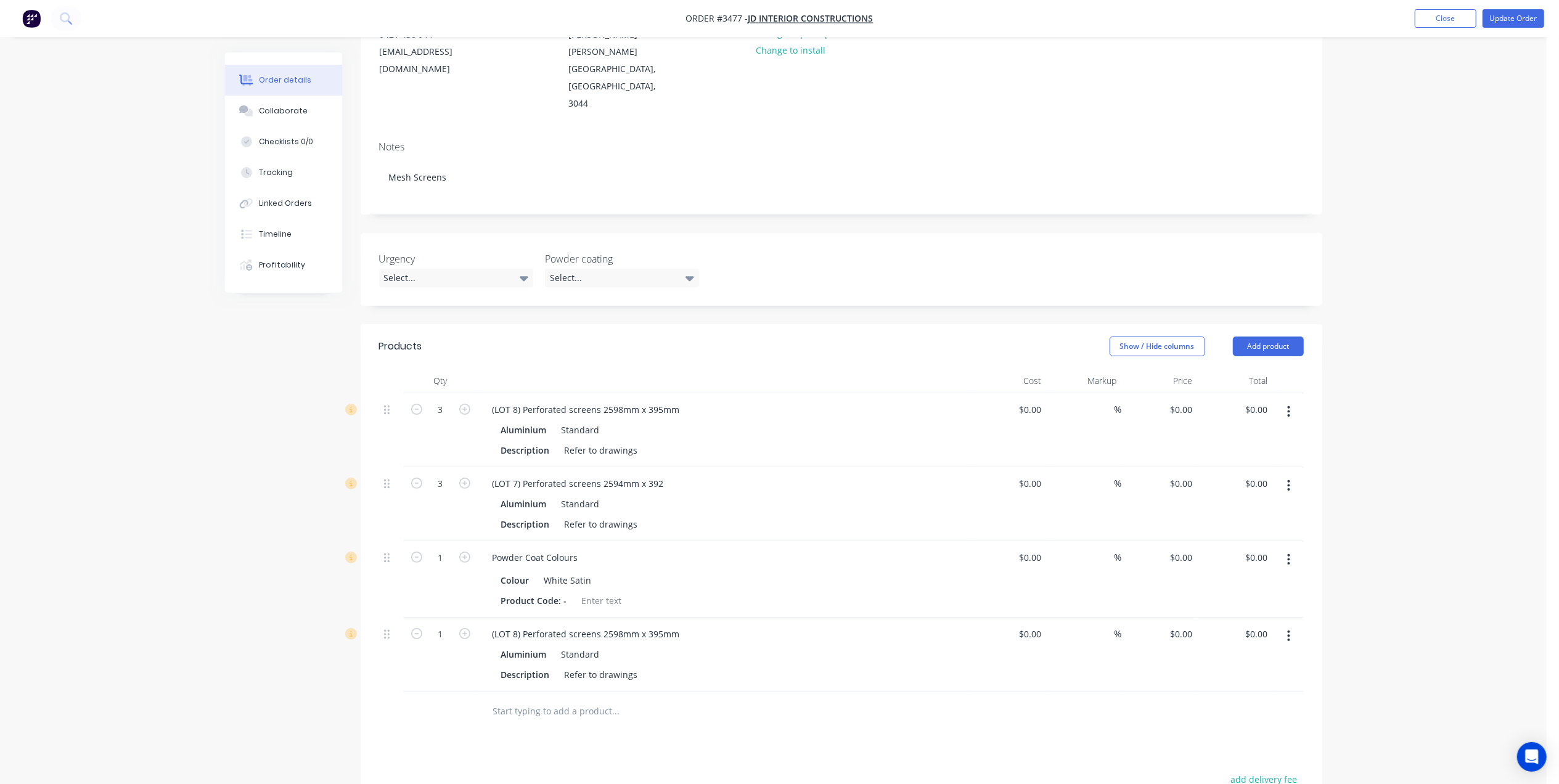
click at [1288, 406] on icon "button" at bounding box center [1289, 412] width 2 height 11
click at [1266, 460] on div "Duplicate" at bounding box center [1245, 469] width 95 height 18
click at [1288, 405] on icon "button" at bounding box center [1289, 411] width 3 height 14
click at [1262, 460] on div "Duplicate" at bounding box center [1245, 469] width 95 height 18
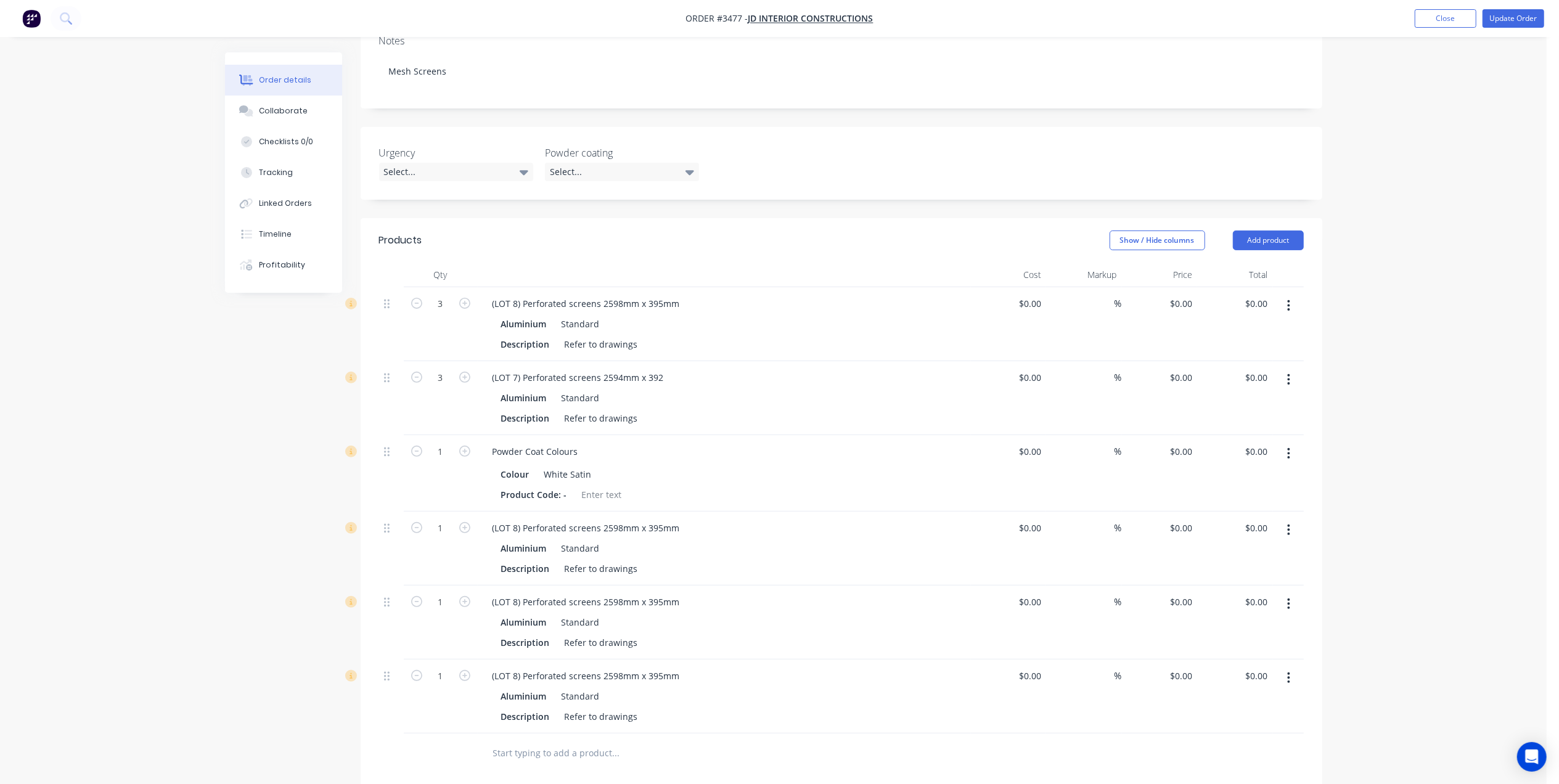
scroll to position [247, 0]
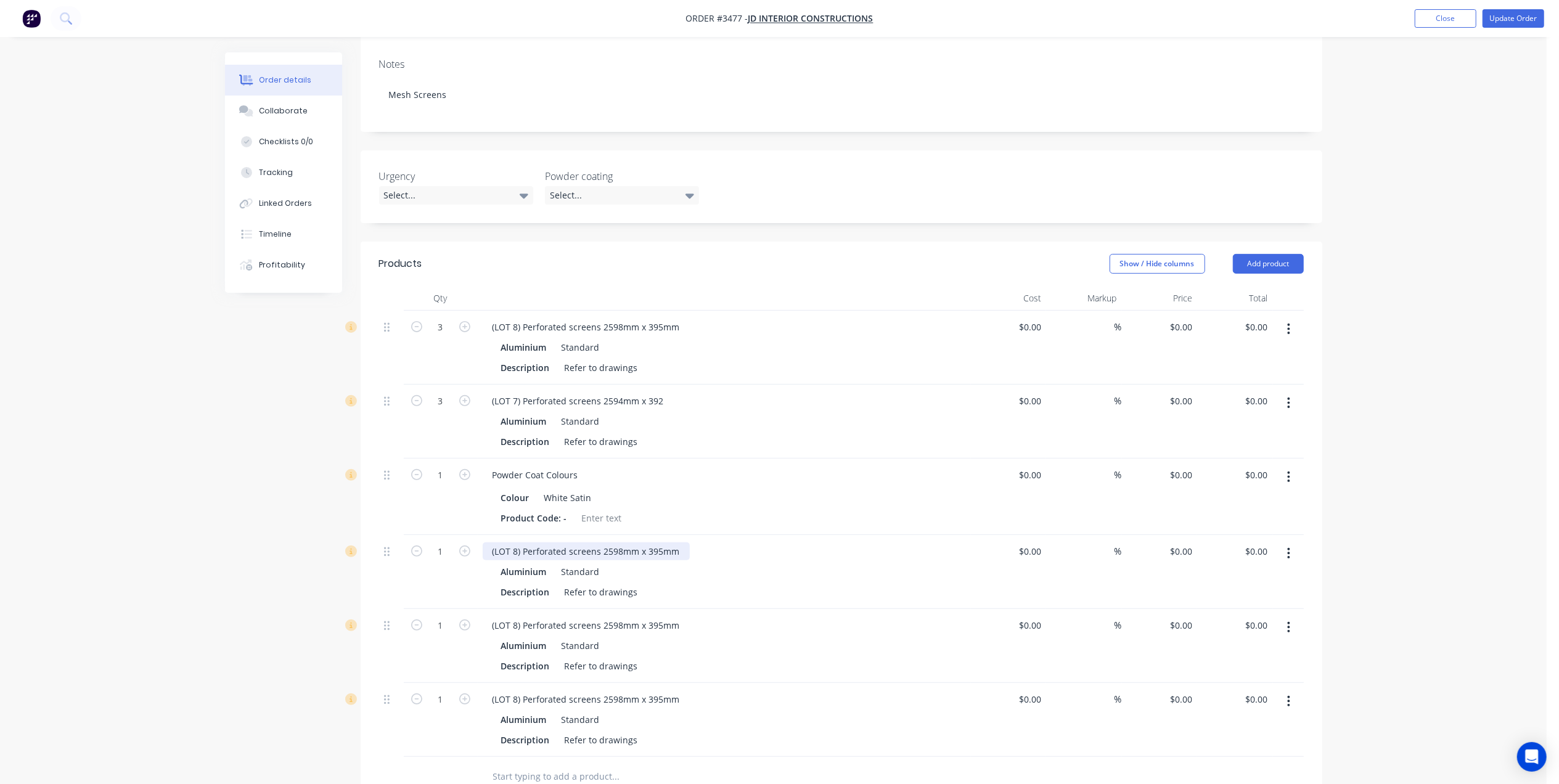
click at [516, 542] on div "(LOT 8) Perforated screens 2598mm x 395mm" at bounding box center [586, 551] width 207 height 18
click at [462, 546] on icon "button" at bounding box center [465, 551] width 11 height 11
type input "3"
click at [516, 542] on div "(LOT 8) Perforated screens 2598mm x 395mm" at bounding box center [586, 551] width 207 height 18
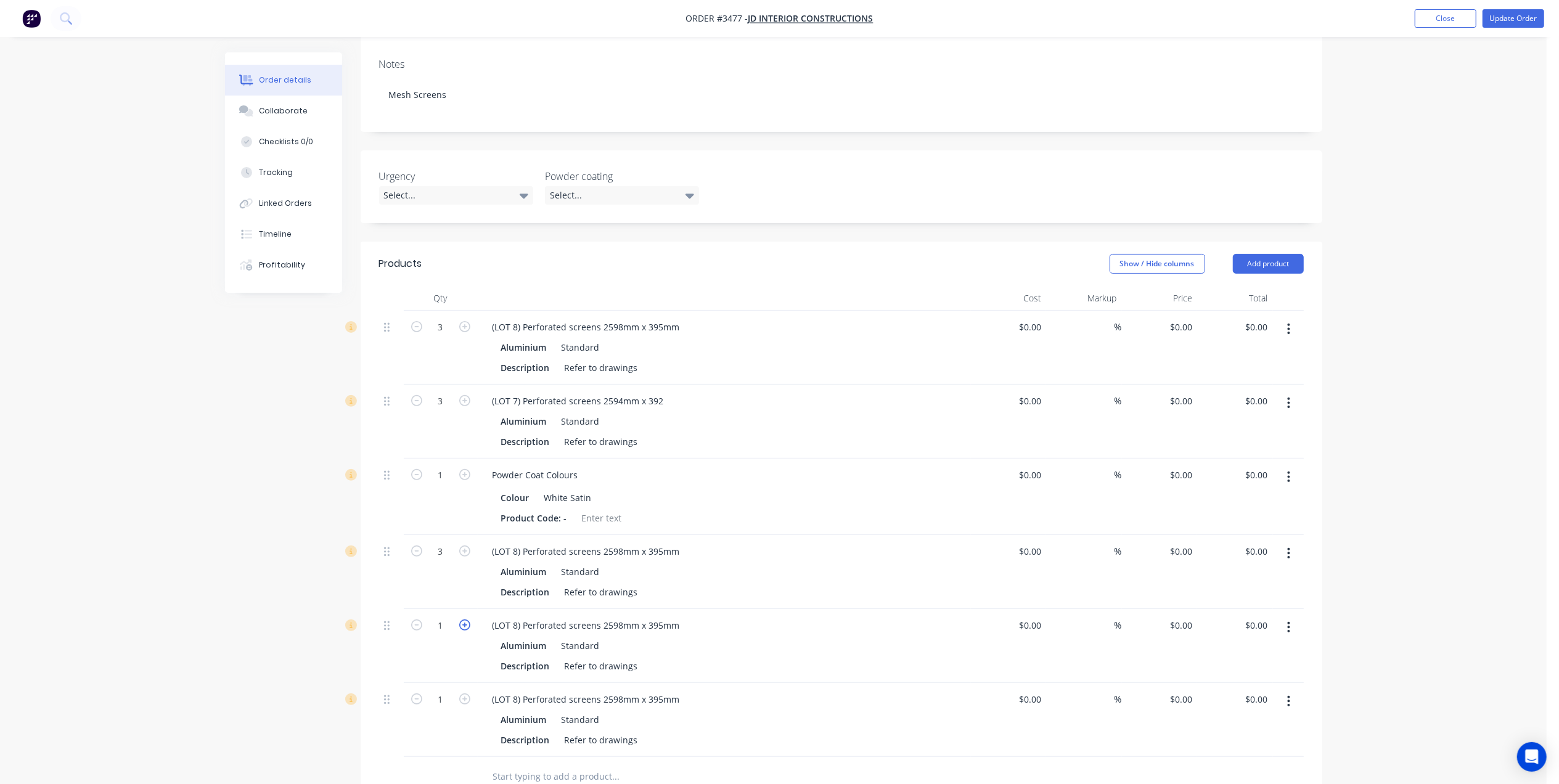
click at [467, 619] on icon "button" at bounding box center [465, 625] width 11 height 11
type input "3"
click at [462, 693] on icon "button" at bounding box center [465, 699] width 11 height 11
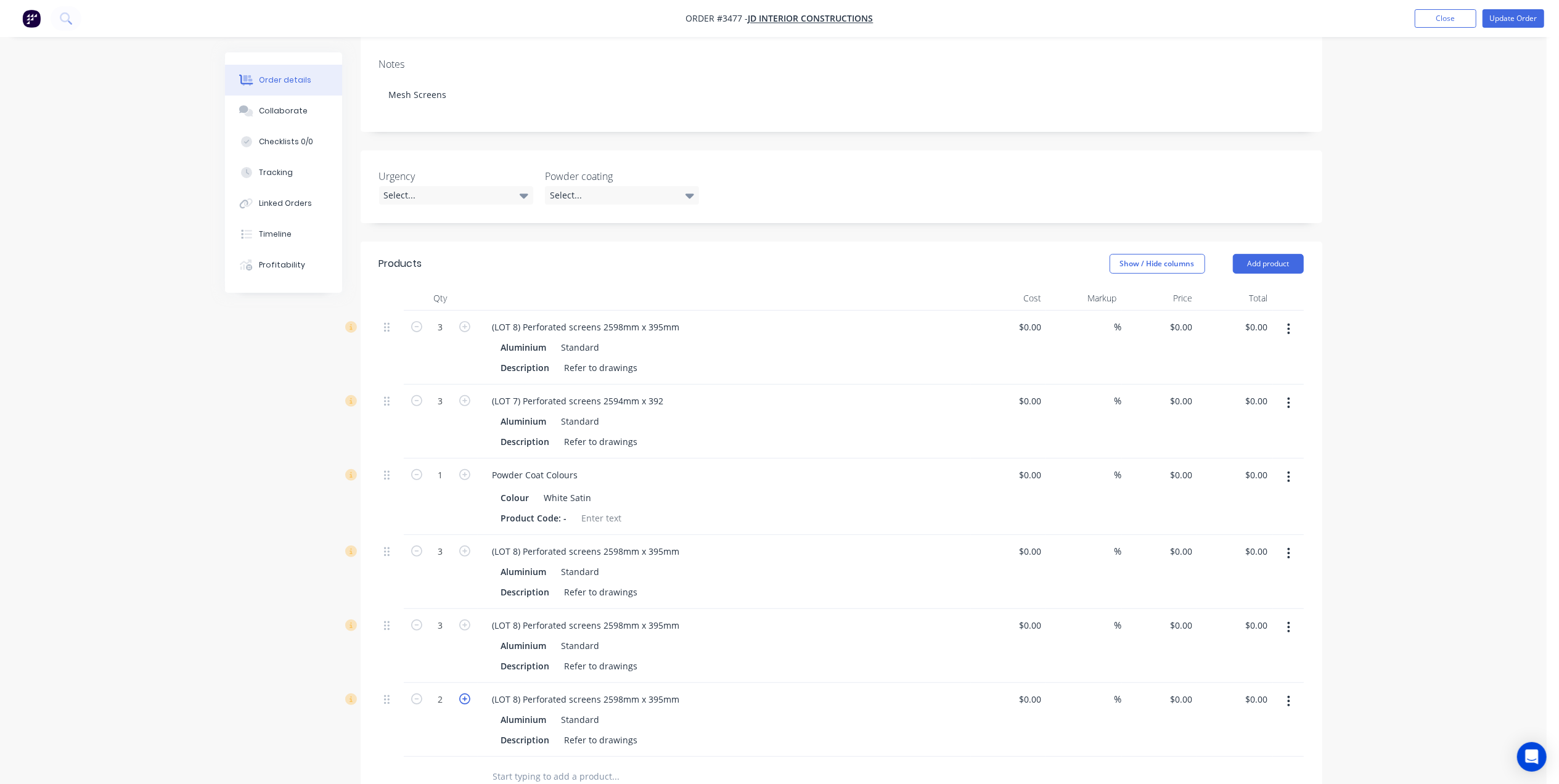
type input "3"
click at [774, 691] on div "(LOT 8) Perforated screens 2598mm x 395mm" at bounding box center [724, 700] width 483 height 18
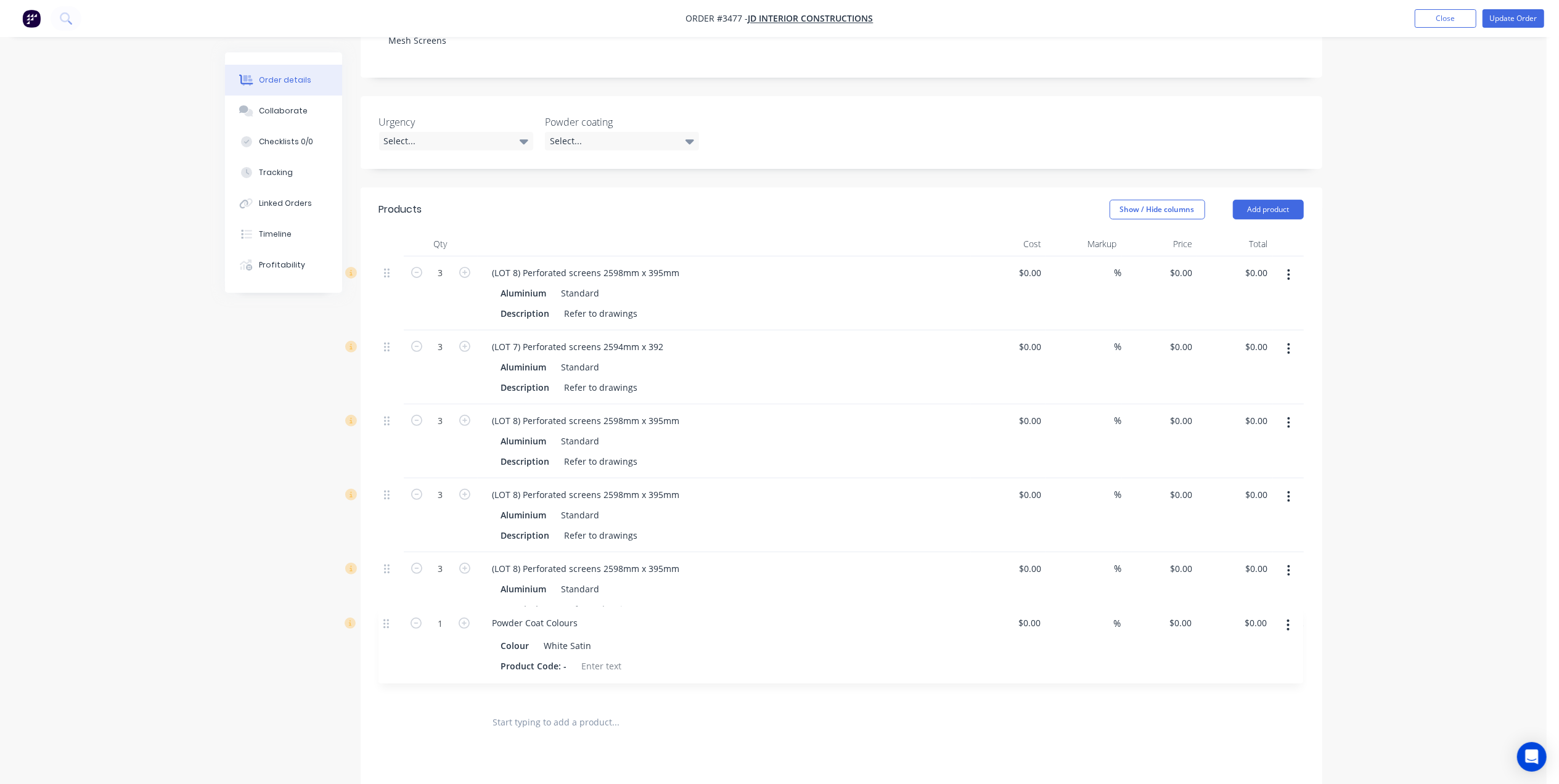
drag, startPoint x: 388, startPoint y: 437, endPoint x: 387, endPoint y: 630, distance: 193.0
click at [387, 630] on div "3 (LOT 8) Perforated screens 2598mm x 395mm Aluminium Standard Description Refe…" at bounding box center [841, 479] width 925 height 446
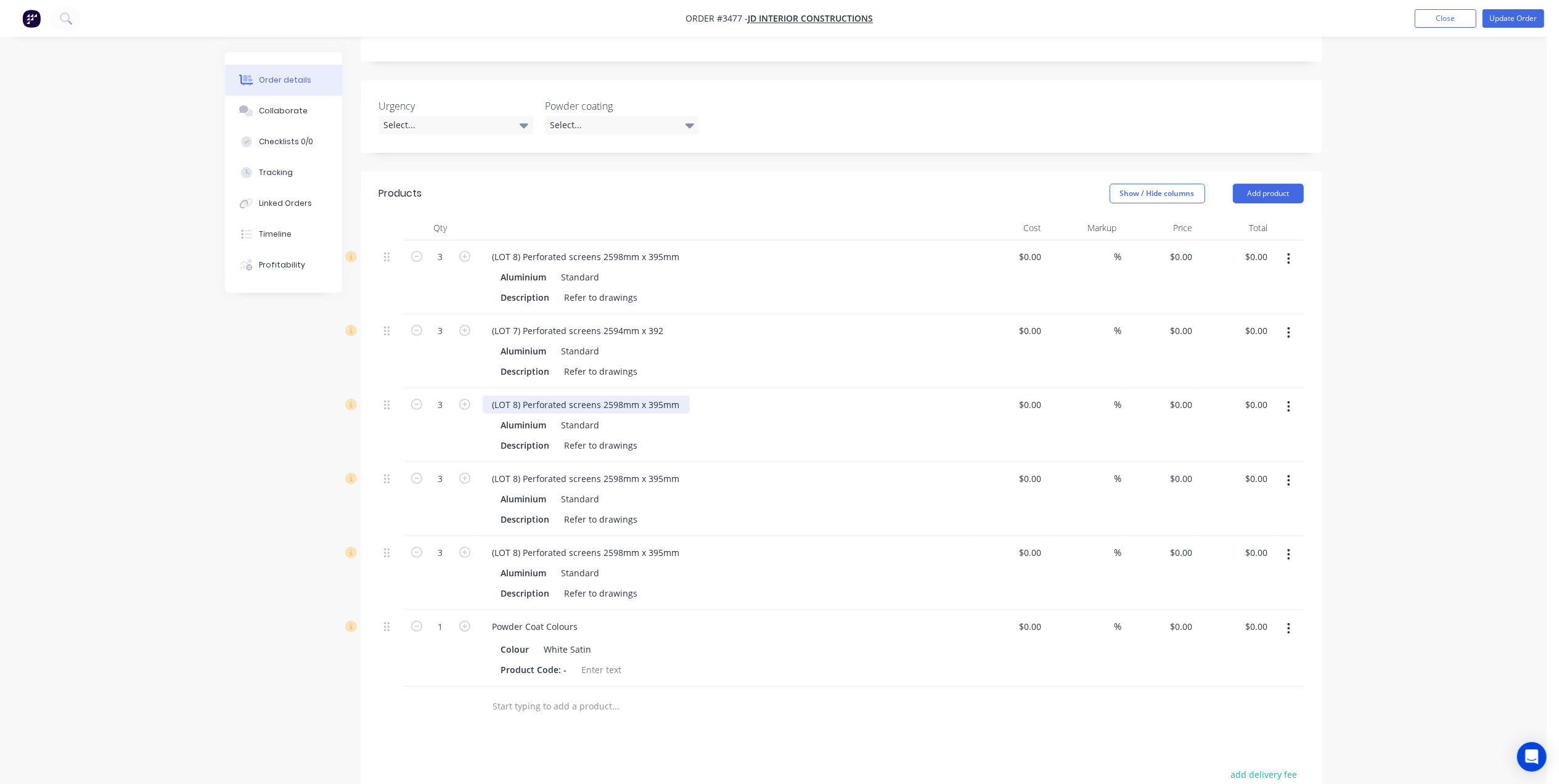
click at [519, 396] on div "(LOT 8) Perforated screens 2598mm x 395mm" at bounding box center [586, 405] width 207 height 18
click at [515, 469] on div "(LOT 8) Perforated screens 2598mm x 395mm" at bounding box center [586, 478] width 207 height 18
click at [516, 469] on div "(LOT 8) Perforated screens 2598mm x 395mm" at bounding box center [586, 478] width 207 height 18
click at [519, 544] on div "(LOT 8) Perforated screens 2598mm x 395mm" at bounding box center [586, 553] width 207 height 18
click at [516, 544] on div "(LOT 8) Perforated screens 2598mm x 395mm" at bounding box center [586, 553] width 207 height 18
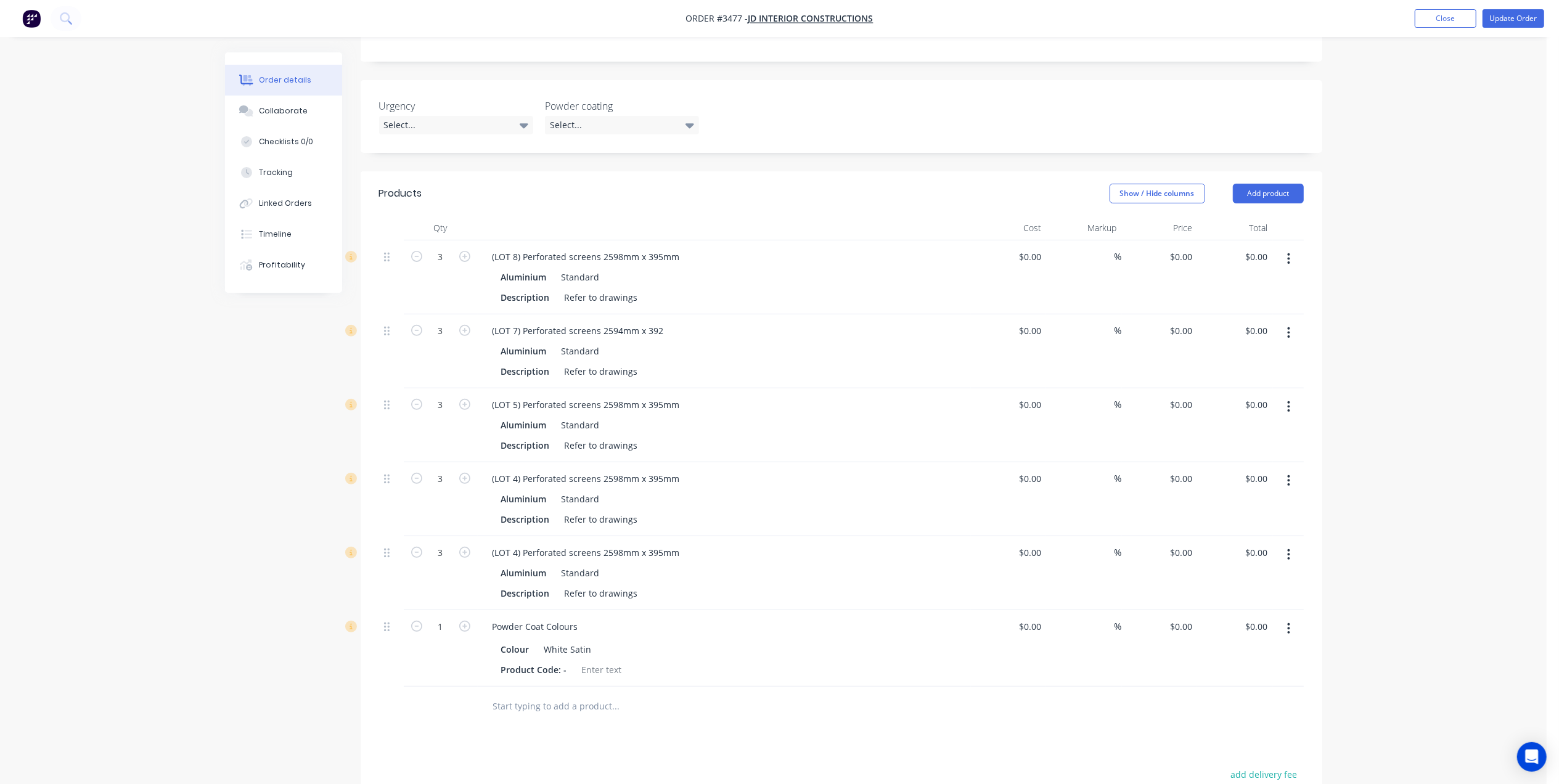
click at [819, 699] on div "Products Show / Hide columns Add product Qty Cost Markup Price Total 3 (LOT 8) …" at bounding box center [841, 596] width 962 height 851
click at [518, 544] on div "(LOT 4) Perforated screens 2598mm x 395mm" at bounding box center [586, 553] width 207 height 18
click at [805, 694] on div at bounding box center [667, 706] width 369 height 25
click at [619, 544] on div "(LOT 2) Perforated screens 2598mm x 395mm" at bounding box center [586, 553] width 207 height 18
click at [659, 544] on div "(LOT 2) Perforated screens 2612mm x 395mm" at bounding box center [586, 553] width 207 height 18
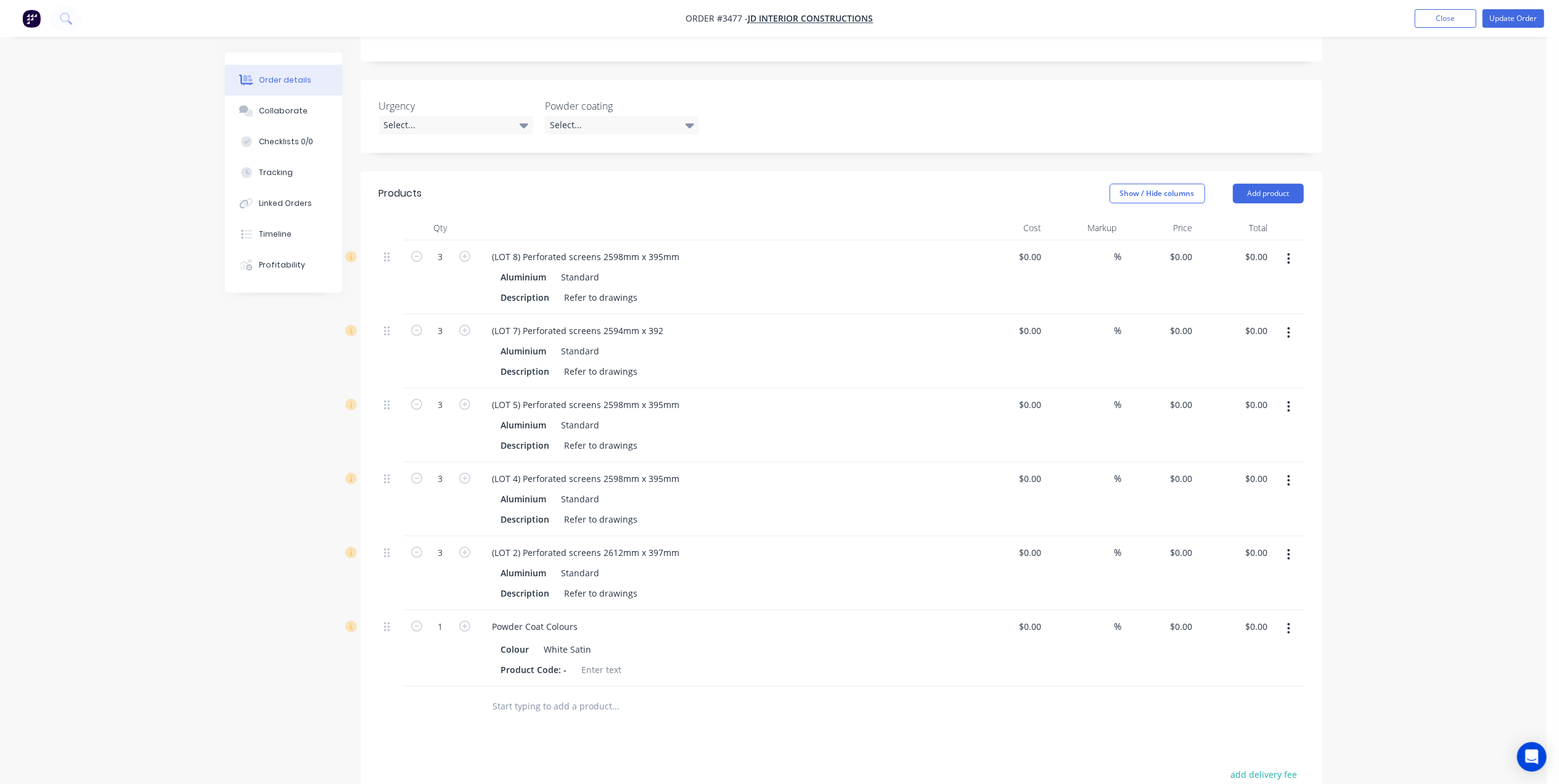
click at [770, 618] on div "Powder Coat Colours" at bounding box center [724, 627] width 483 height 18
click at [621, 469] on div "(LOT 4) Perforated screens 2598mm x 395mm" at bounding box center [586, 478] width 207 height 18
click at [664, 469] on div "(LOT 4) Perforated screens 2599mm x 395mm" at bounding box center [586, 478] width 207 height 18
click at [619, 396] on div "(LOT 5) Perforated screens 2598mm x 395mm" at bounding box center [586, 405] width 207 height 18
click at [620, 396] on div "(LOT 5) Perforated screens 2598mm x 395mm" at bounding box center [586, 405] width 207 height 18
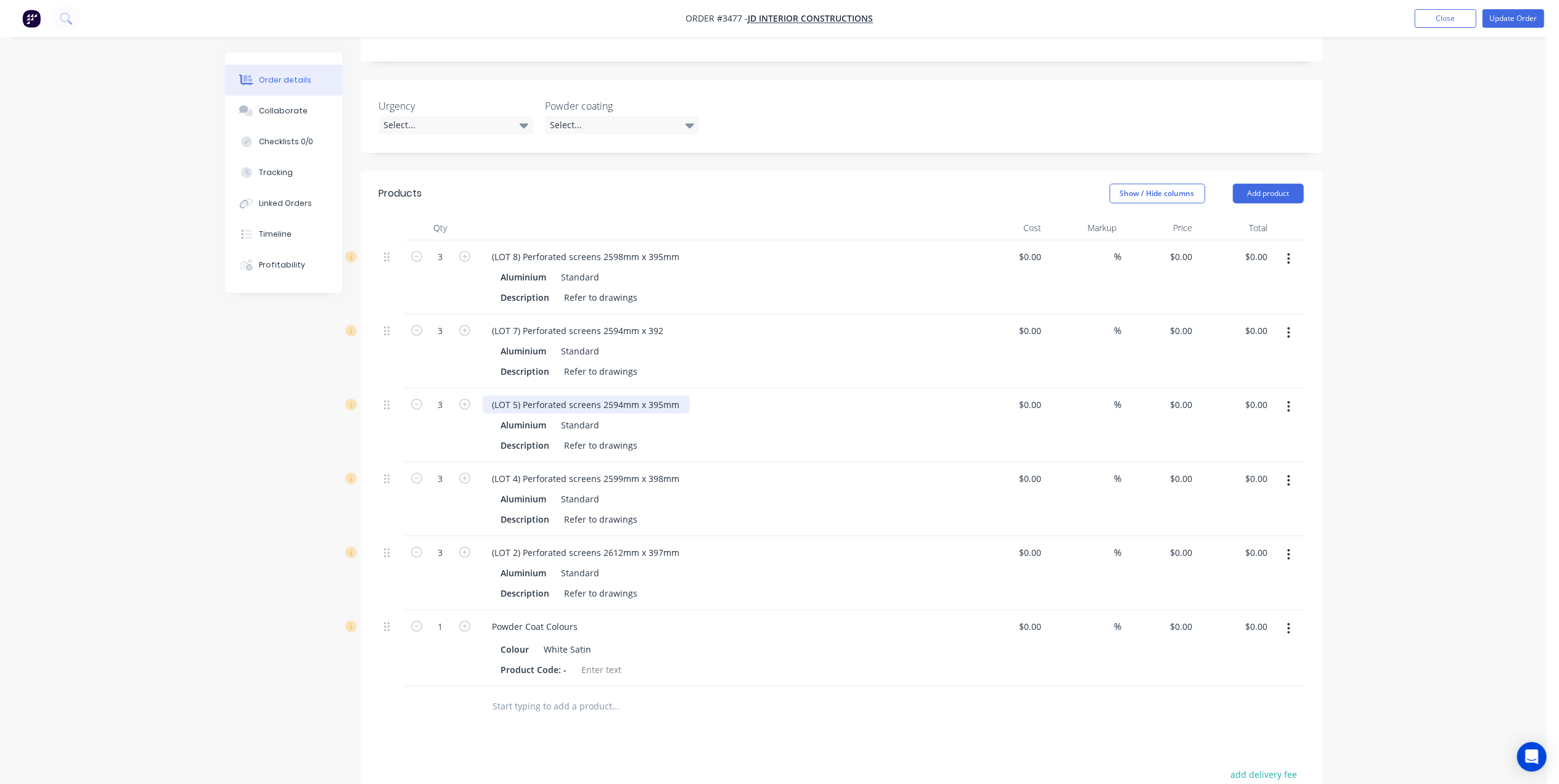
click at [661, 396] on div "(LOT 5) Perforated screens 2594mm x 395mm" at bounding box center [586, 405] width 207 height 18
click at [731, 362] on div "Description Refer to drawings" at bounding box center [722, 371] width 451 height 18
click at [661, 322] on div "(LOT 7) Perforated screens 2594mm x 392" at bounding box center [578, 331] width 191 height 18
click at [659, 247] on div "(LOT 8) Perforated screens 2598mm x 395mm" at bounding box center [586, 256] width 207 height 18
click at [661, 247] on div "(LOT 8) Perforated screens 2598mm x 395mm" at bounding box center [586, 256] width 207 height 18
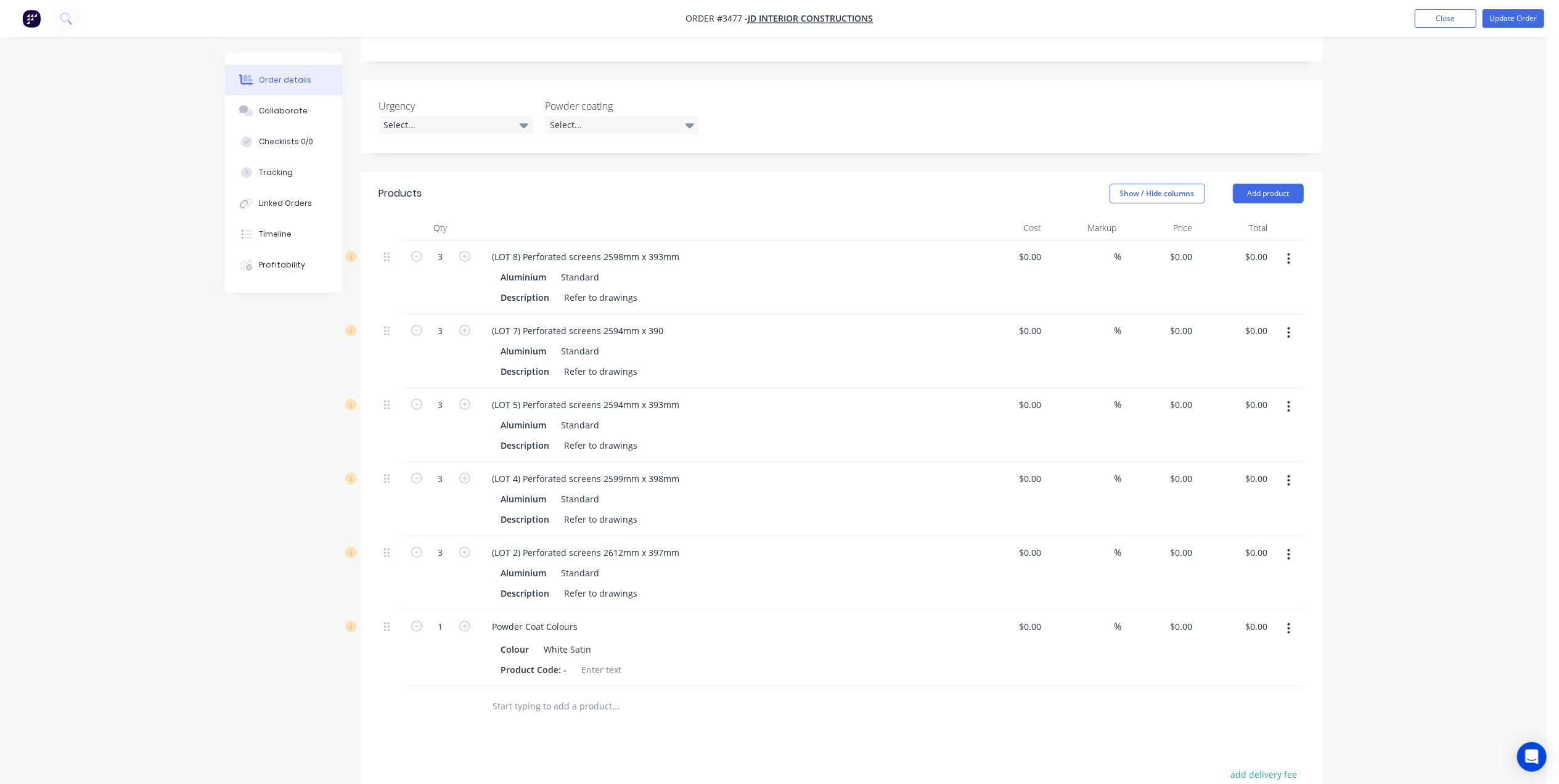
click at [855, 628] on div "Powder Coat Colours Colour White Satin Product Code: -" at bounding box center [724, 648] width 493 height 76
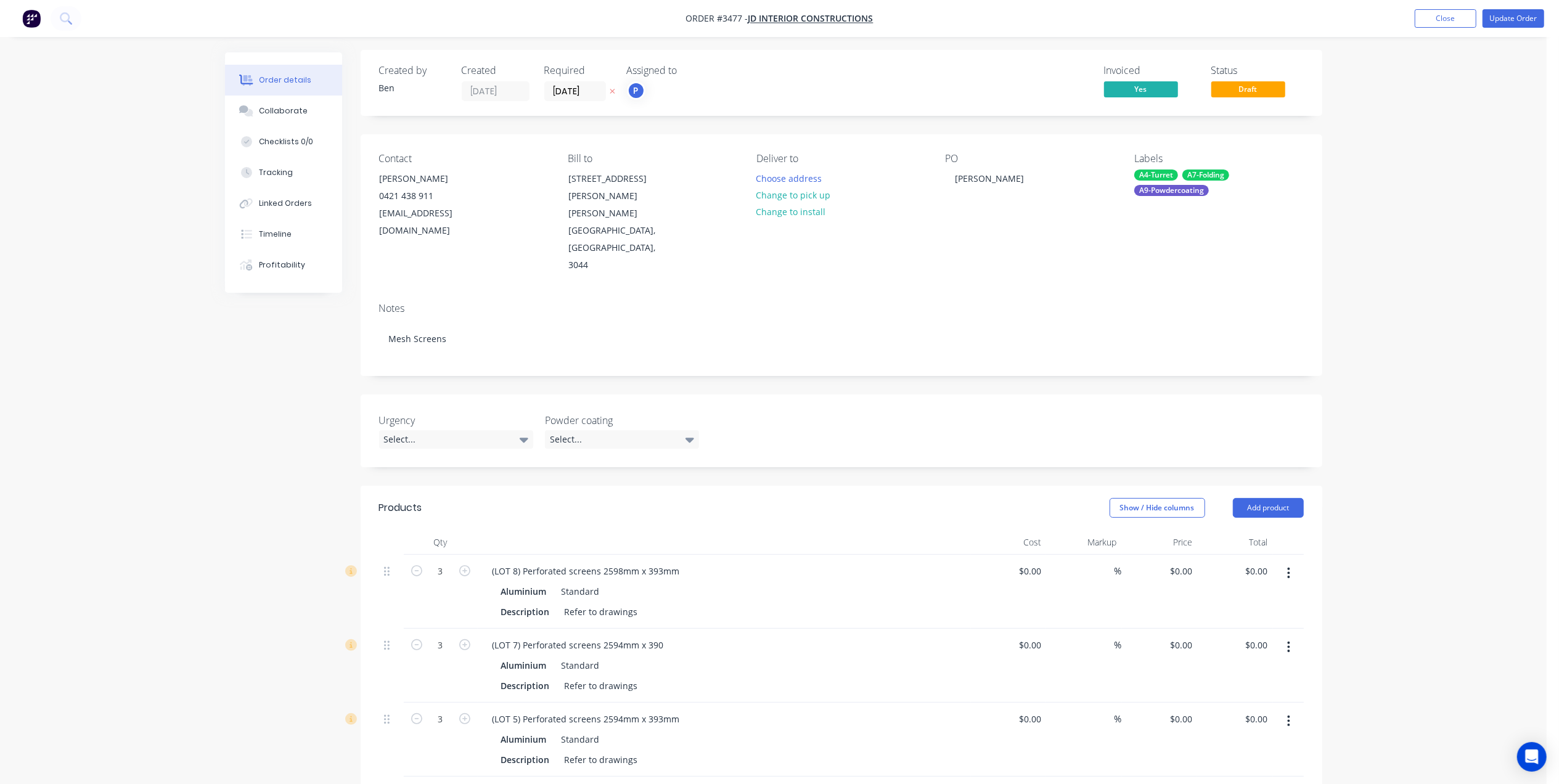
scroll to position [0, 0]
click at [1526, 24] on button "Update Order" at bounding box center [1512, 18] width 61 height 19
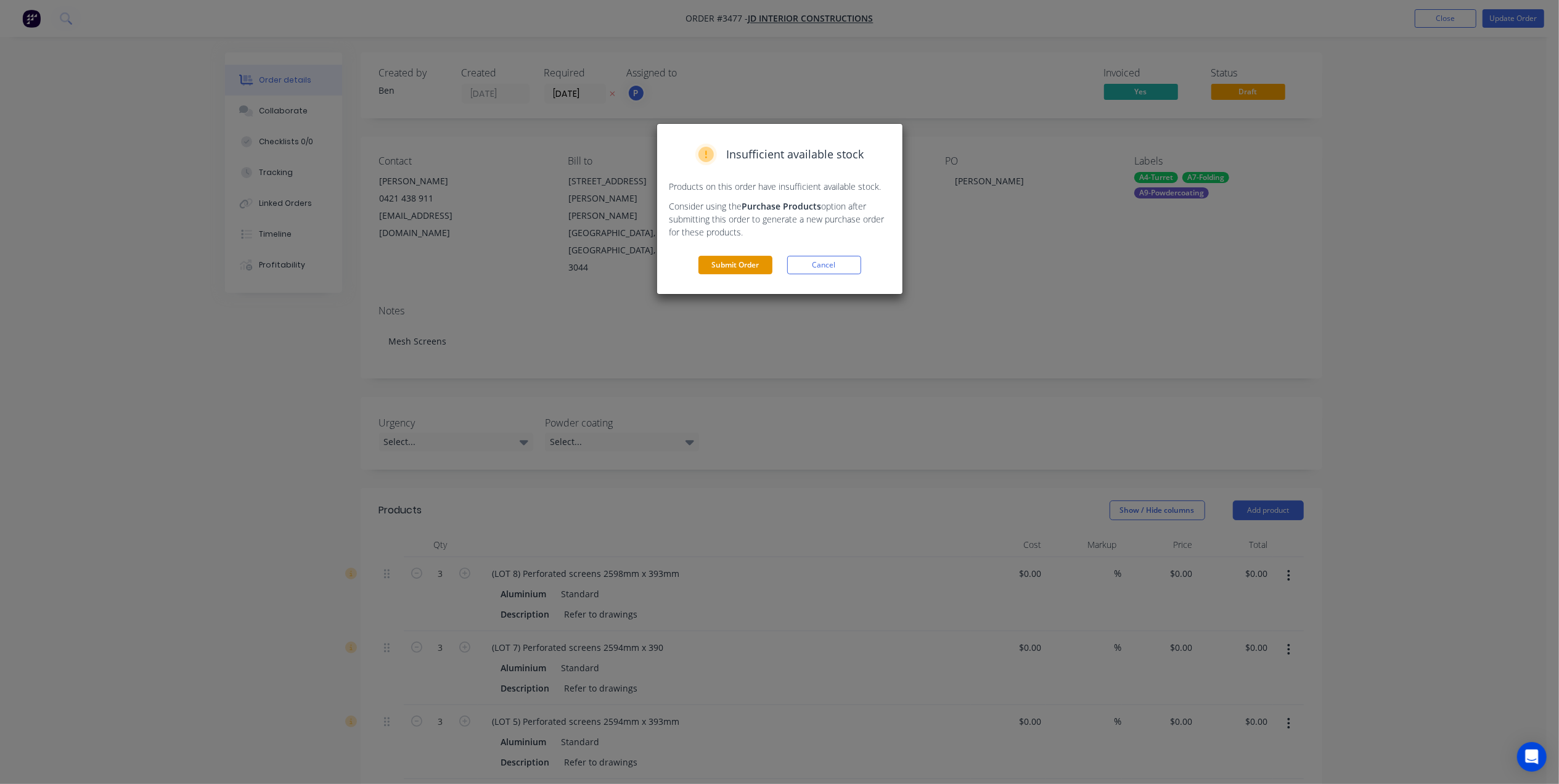
click at [741, 262] on button "Submit Order" at bounding box center [735, 265] width 74 height 19
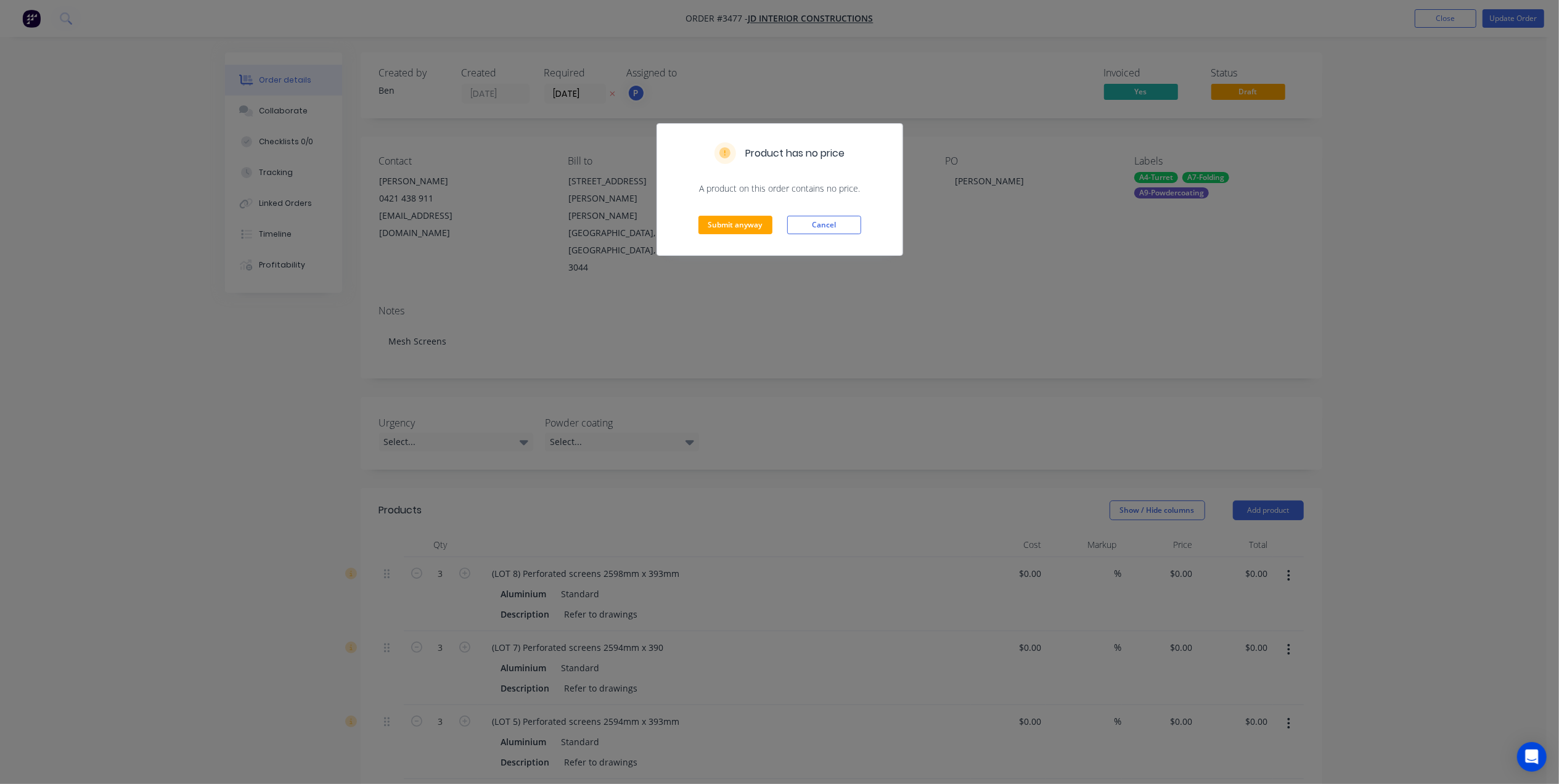
click at [731, 212] on div "Submit anyway Cancel" at bounding box center [779, 225] width 245 height 61
click at [731, 228] on button "Submit anyway" at bounding box center [735, 224] width 74 height 19
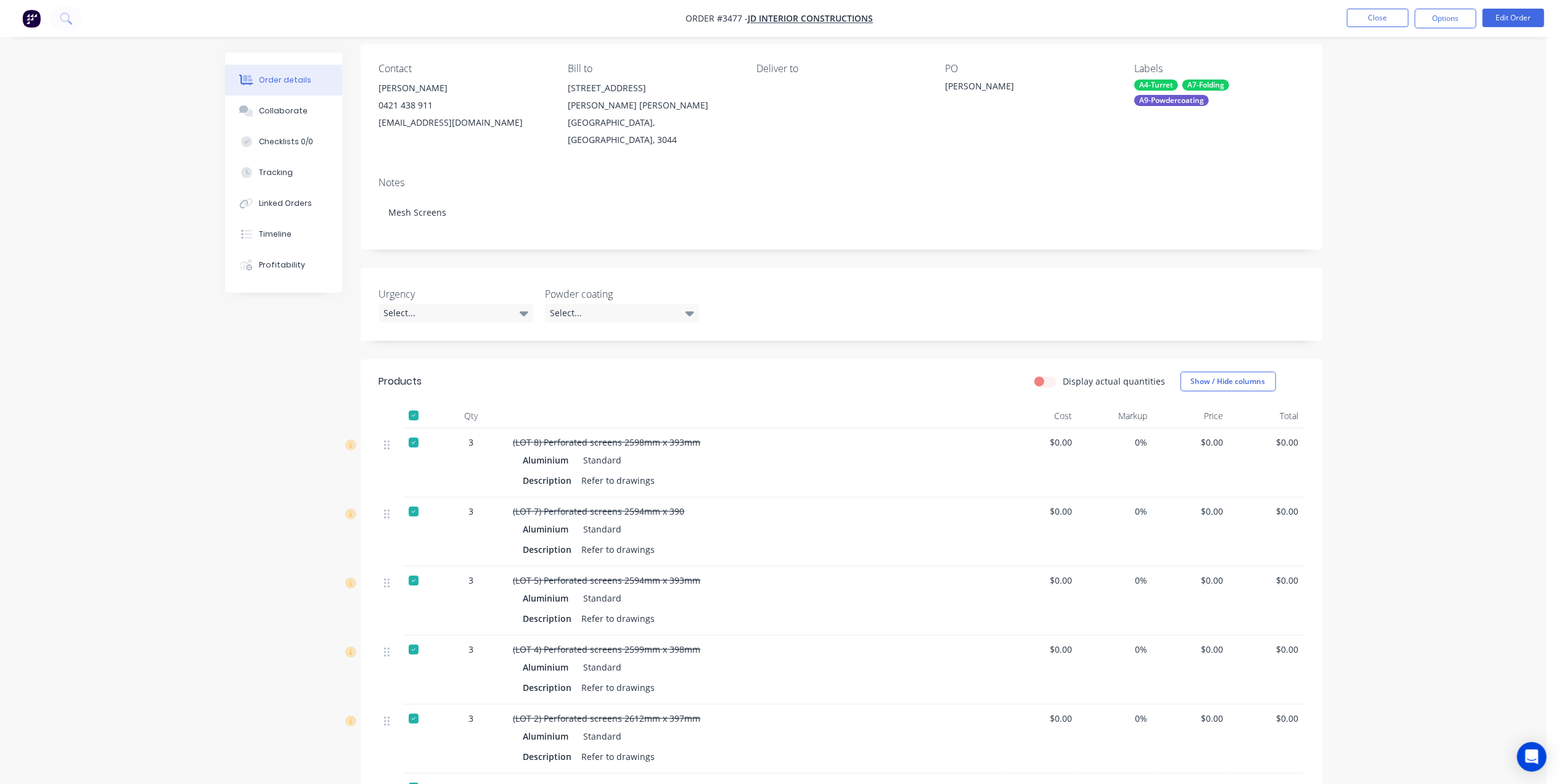
scroll to position [247, 0]
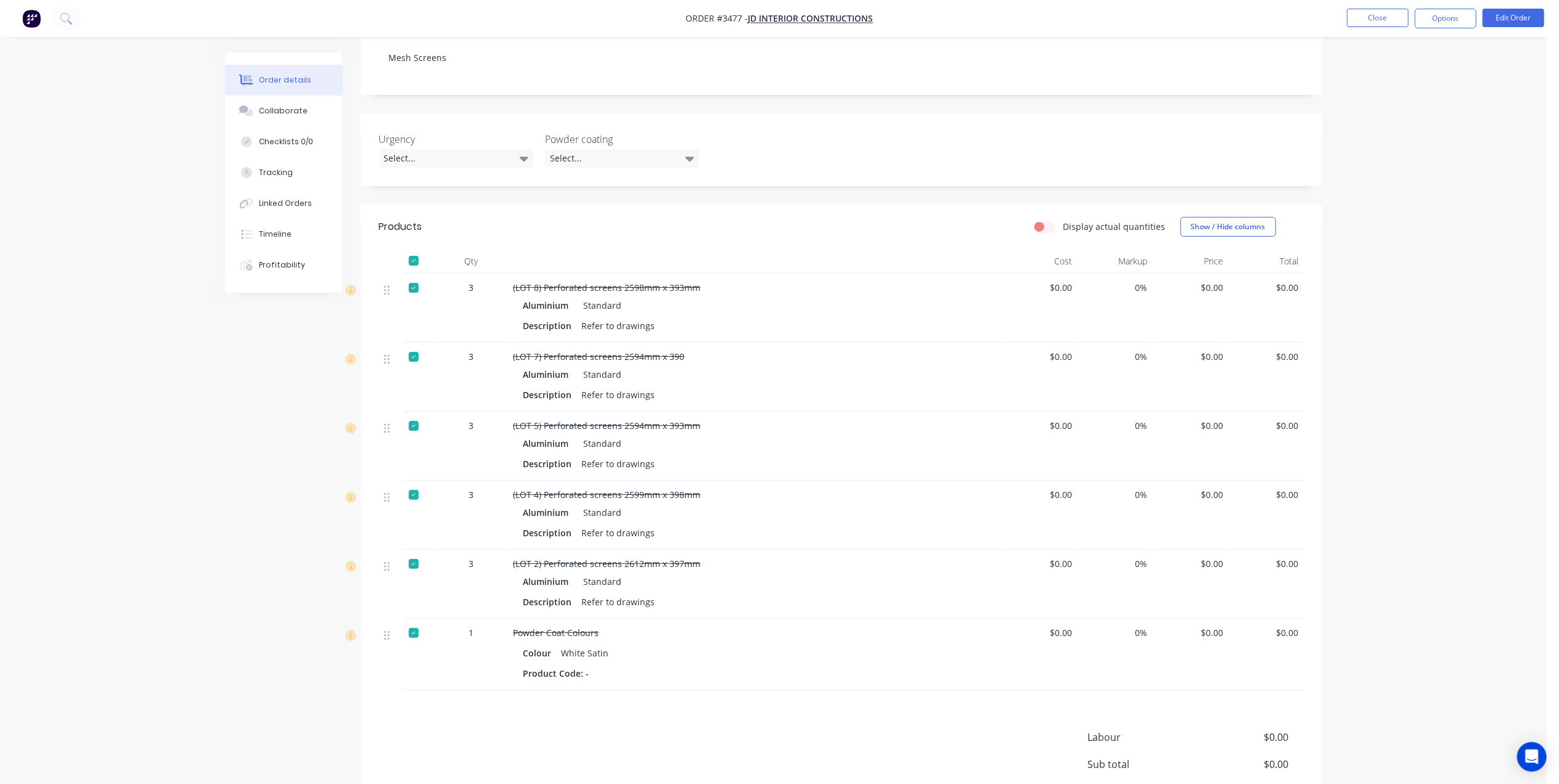
click at [407, 551] on div at bounding box center [414, 564] width 25 height 25
click at [410, 483] on div at bounding box center [414, 495] width 25 height 25
click at [417, 414] on div at bounding box center [414, 426] width 25 height 25
click at [410, 342] on div at bounding box center [419, 377] width 31 height 69
click at [410, 275] on div at bounding box center [414, 288] width 25 height 25
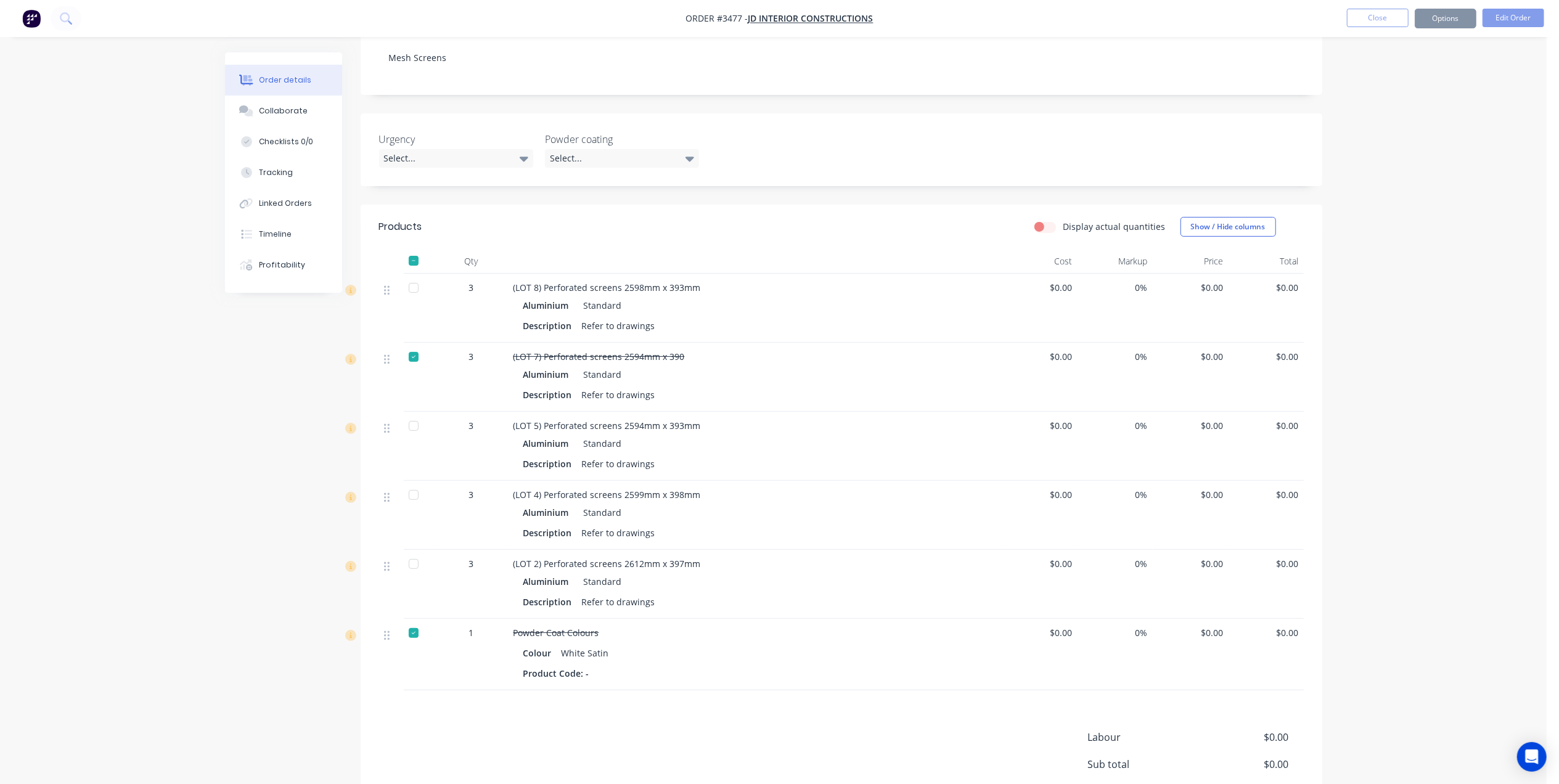
click at [412, 248] on div at bounding box center [414, 261] width 25 height 25
click at [408, 483] on div at bounding box center [414, 495] width 25 height 25
click at [413, 345] on div at bounding box center [414, 357] width 25 height 25
click at [830, 386] on div "Description Refer to drawings" at bounding box center [755, 395] width 464 height 18
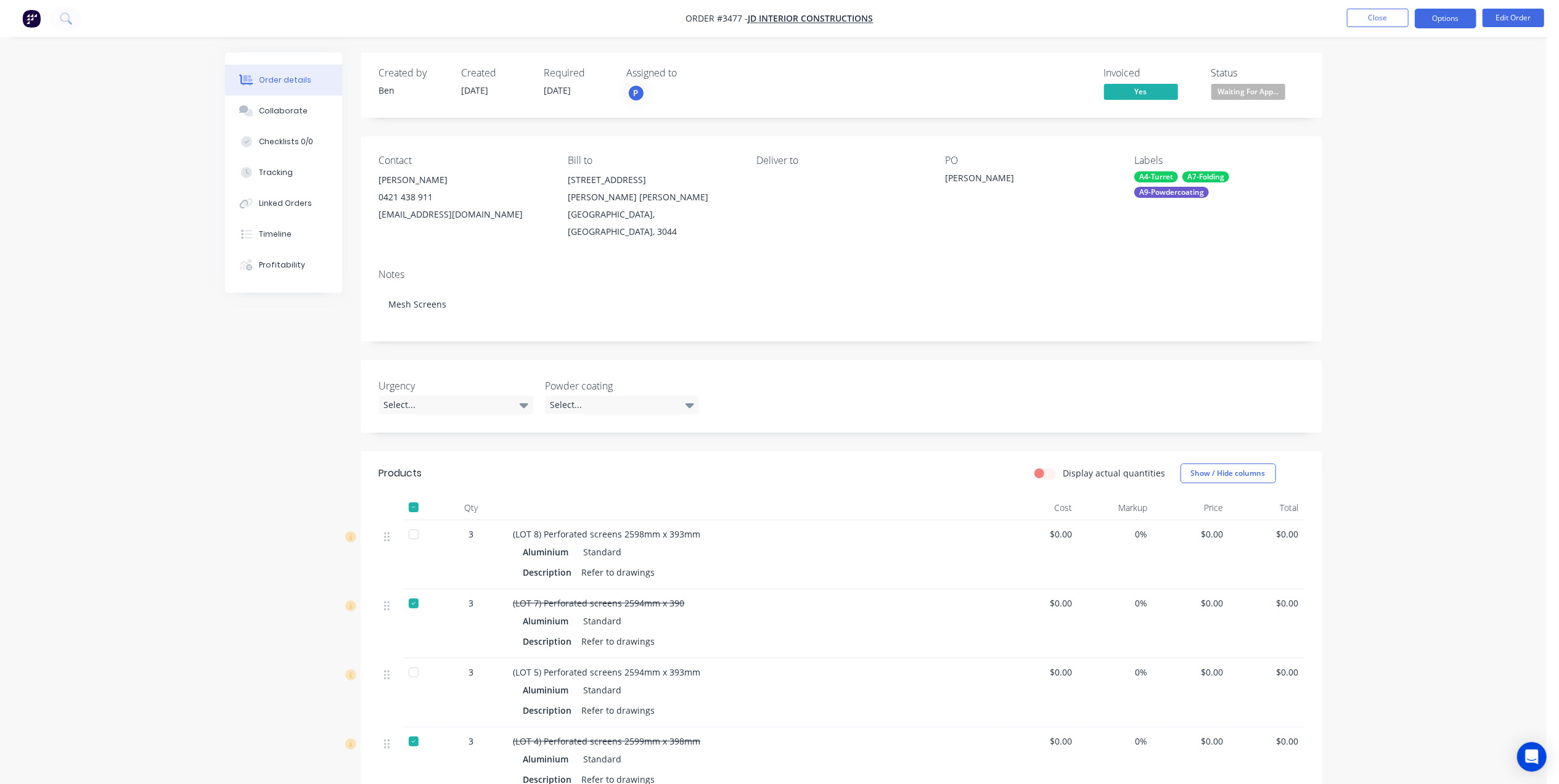
click at [1445, 18] on button "Options" at bounding box center [1445, 19] width 61 height 20
click at [661, 396] on div "Select..." at bounding box center [622, 405] width 154 height 19
click at [578, 466] on div "White" at bounding box center [569, 465] width 29 height 16
click at [476, 397] on div "Urgency Select... Powder coating White" at bounding box center [841, 396] width 962 height 73
click at [469, 378] on div "Urgency Select..." at bounding box center [456, 397] width 154 height 36
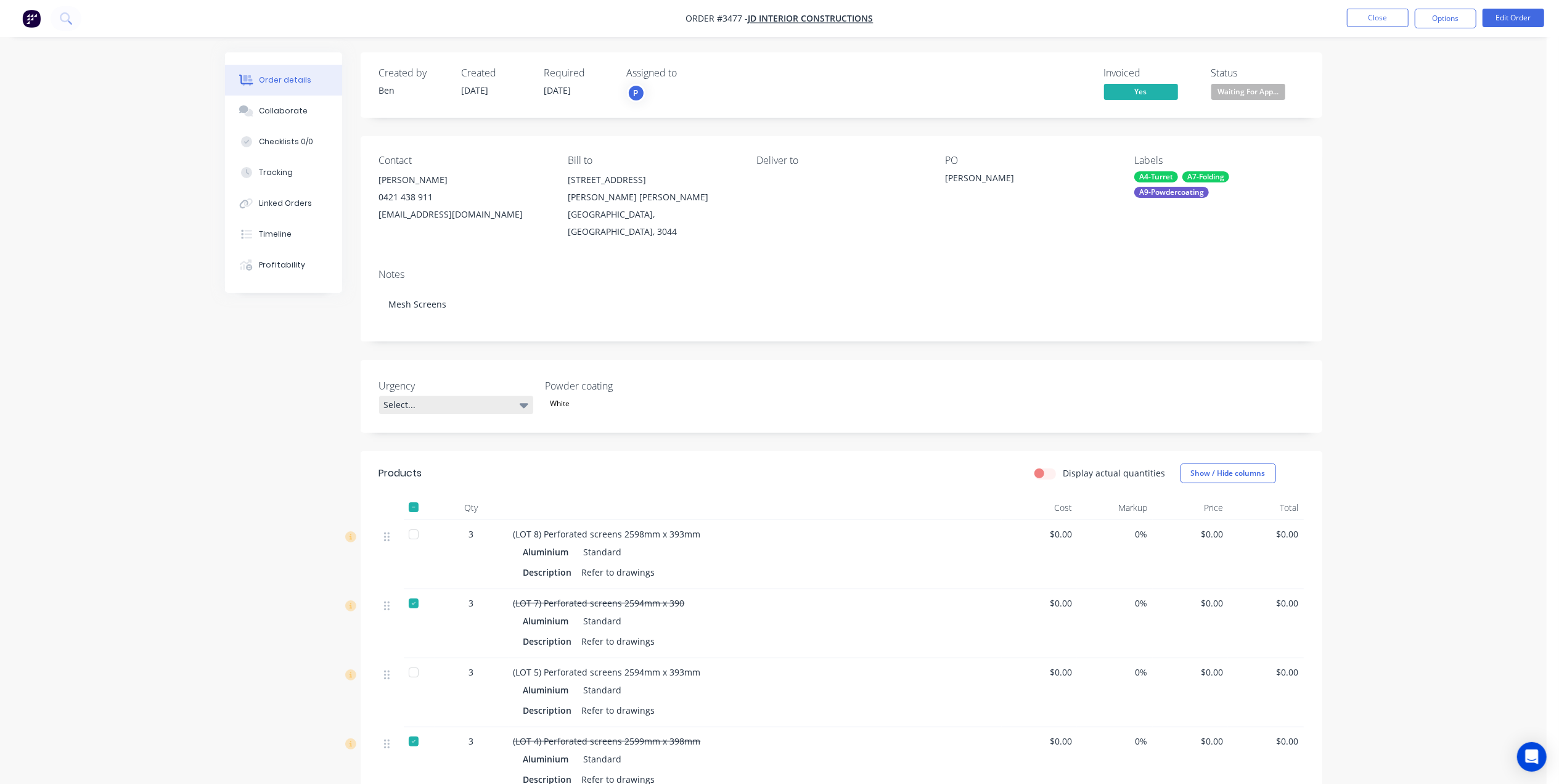
click at [477, 396] on div "Select..." at bounding box center [456, 405] width 154 height 19
click at [927, 320] on div "Notes Mesh Screens" at bounding box center [841, 300] width 962 height 83
click at [424, 396] on div "Select..." at bounding box center [456, 405] width 154 height 19
click at [795, 396] on div "Urgency Select... Powder coating White" at bounding box center [841, 396] width 962 height 73
click at [1450, 16] on button "Options" at bounding box center [1445, 19] width 61 height 20
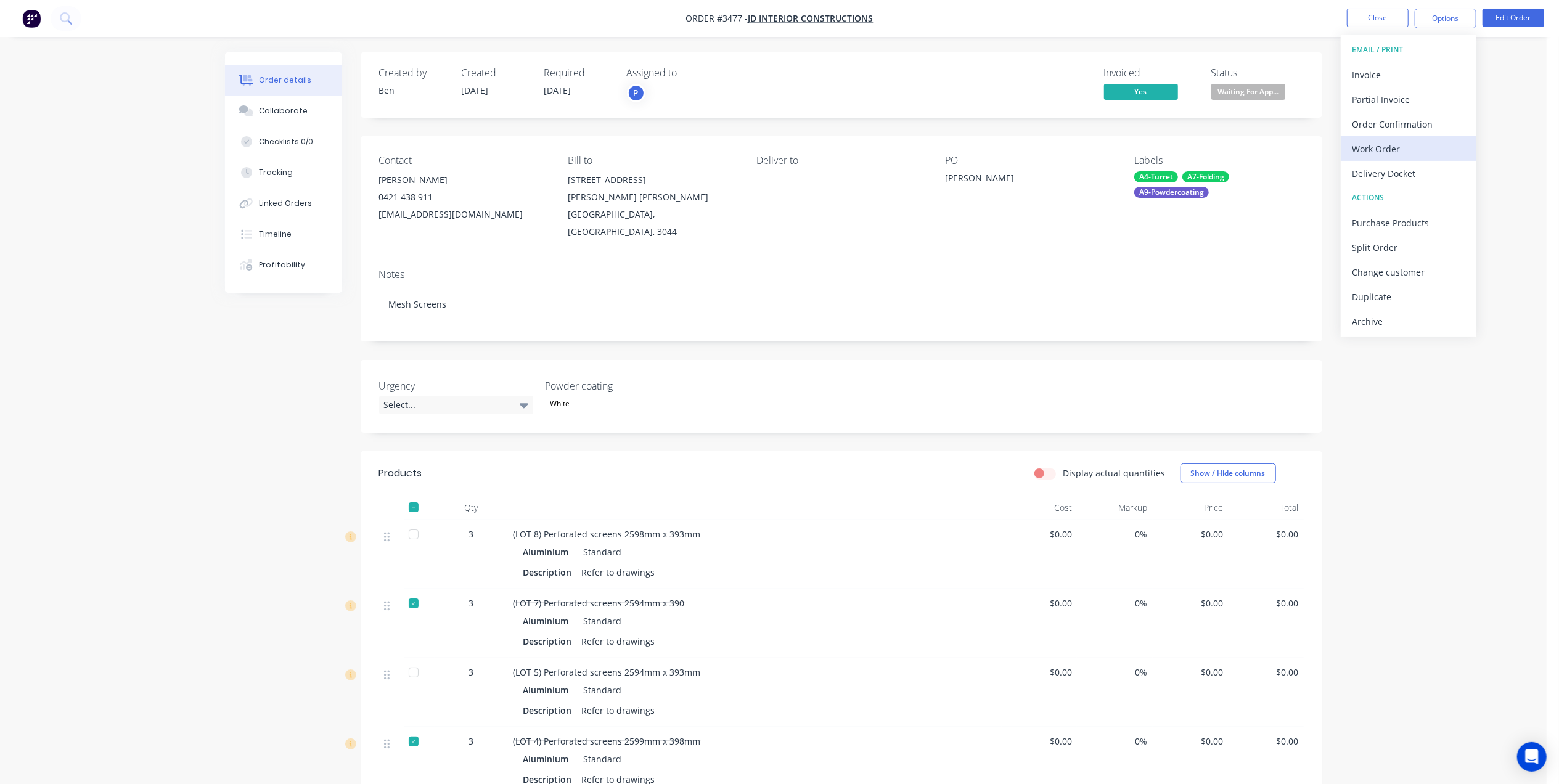
click at [1386, 144] on div "Work Order" at bounding box center [1408, 149] width 113 height 18
click at [1387, 128] on div "Without pricing" at bounding box center [1408, 125] width 113 height 18
click at [1258, 31] on nav "Order #3477 - JD Interior Constructions Close Options EMAIL / PRINT Invoice Par…" at bounding box center [779, 18] width 1559 height 37
click at [1391, 15] on button "Close" at bounding box center [1377, 18] width 61 height 19
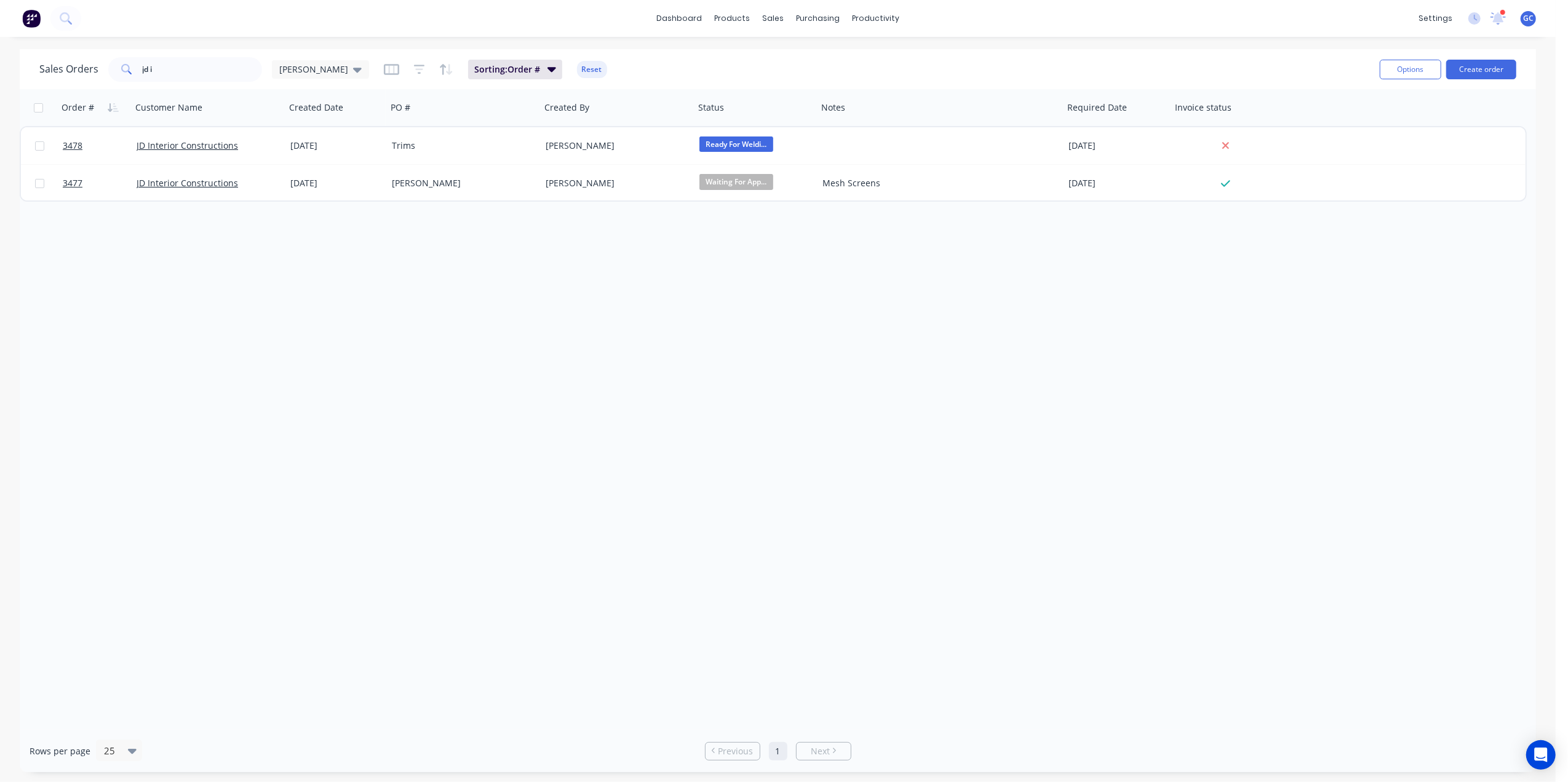
click at [419, 304] on div "Order # Customer Name Created Date PO # Created By Status Notes Required Date I…" at bounding box center [777, 409] width 1516 height 641
type input "j"
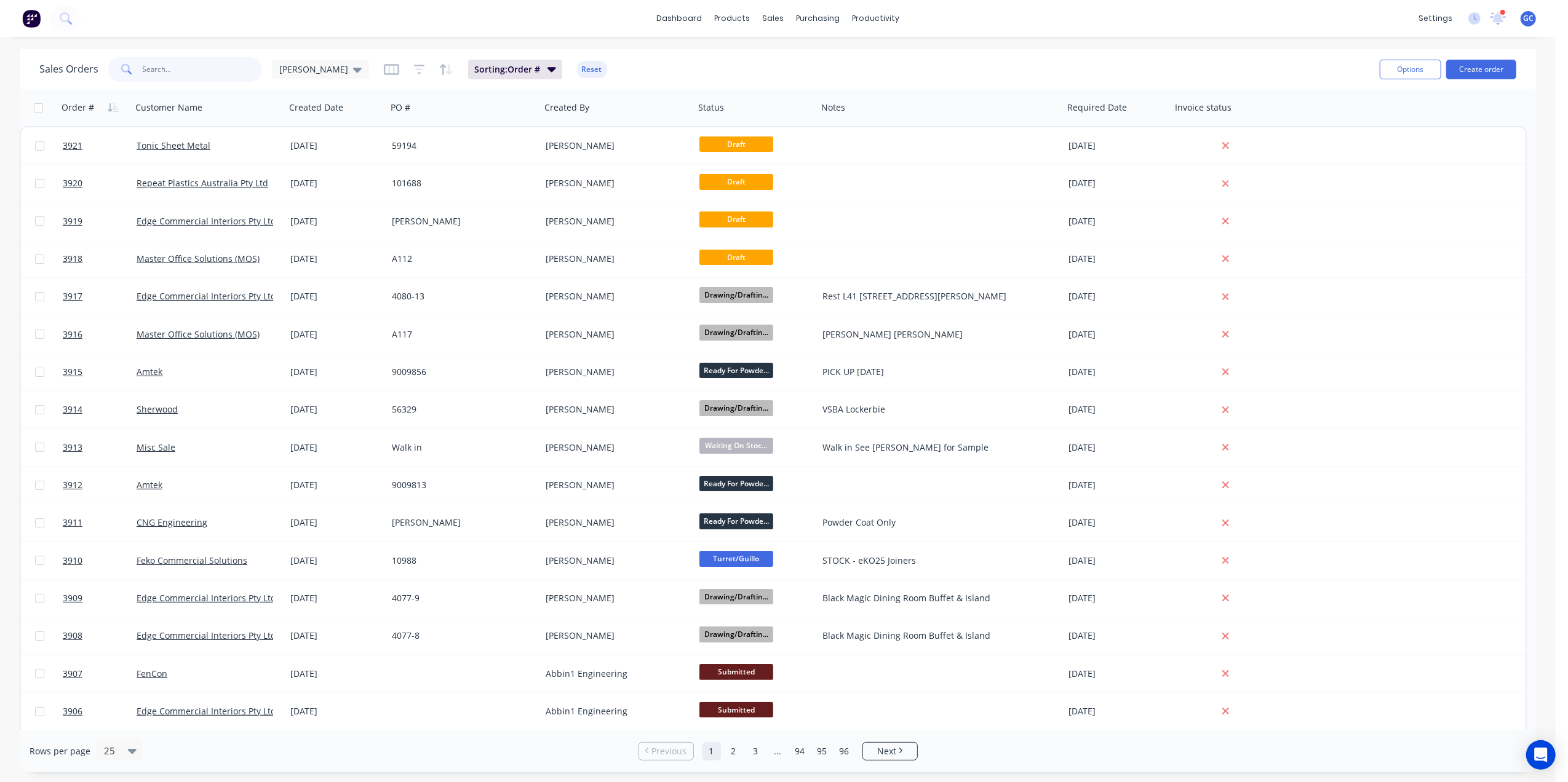
click at [204, 61] on input "text" at bounding box center [203, 69] width 120 height 25
click at [790, 16] on div "sales" at bounding box center [778, 18] width 34 height 19
click at [811, 55] on icon at bounding box center [815, 55] width 11 height 4
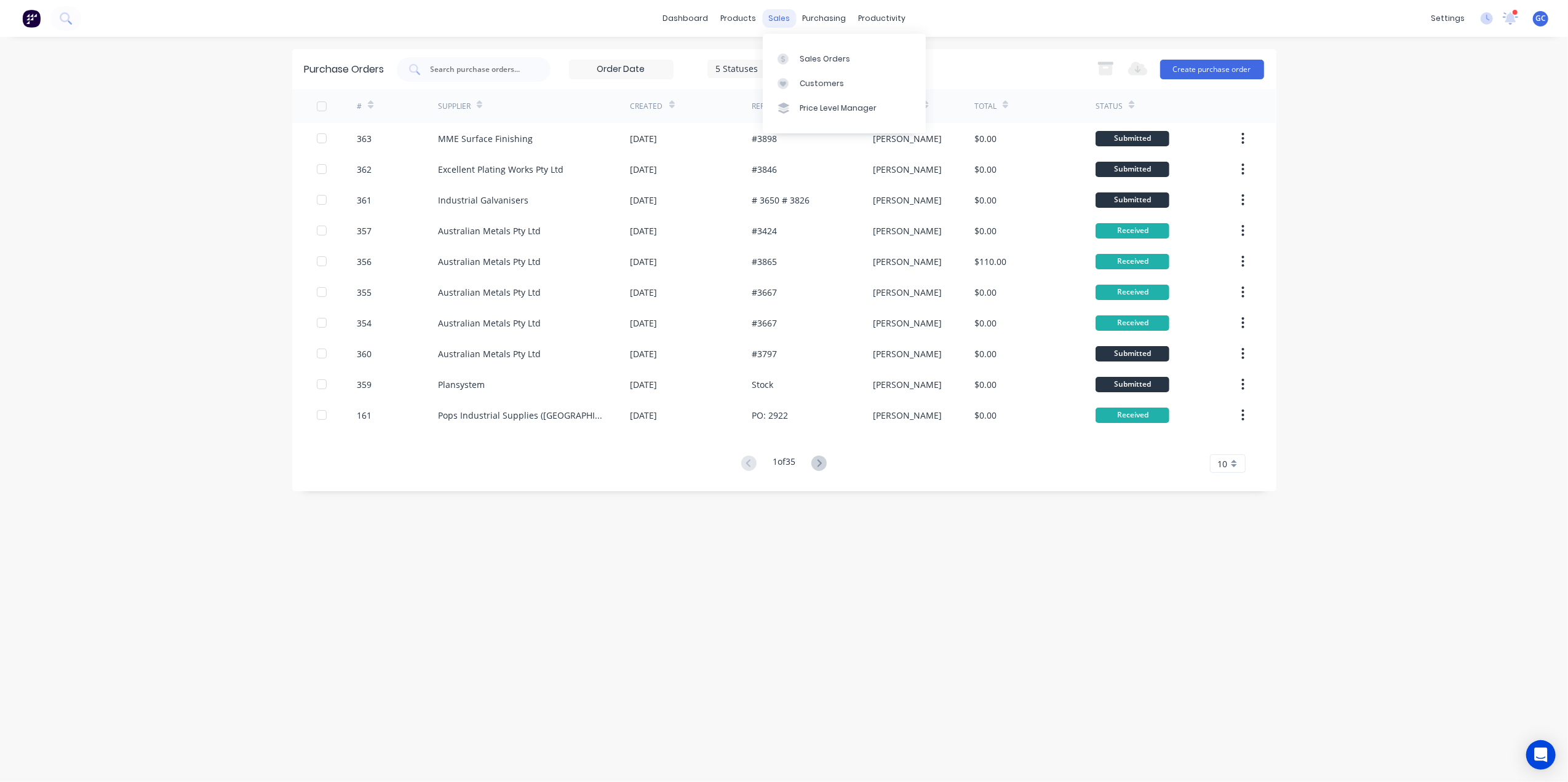
drag, startPoint x: 778, startPoint y: 24, endPoint x: 809, endPoint y: 57, distance: 45.3
click at [778, 25] on div "sales" at bounding box center [778, 18] width 34 height 19
click at [809, 57] on div "Sales Orders" at bounding box center [825, 59] width 51 height 11
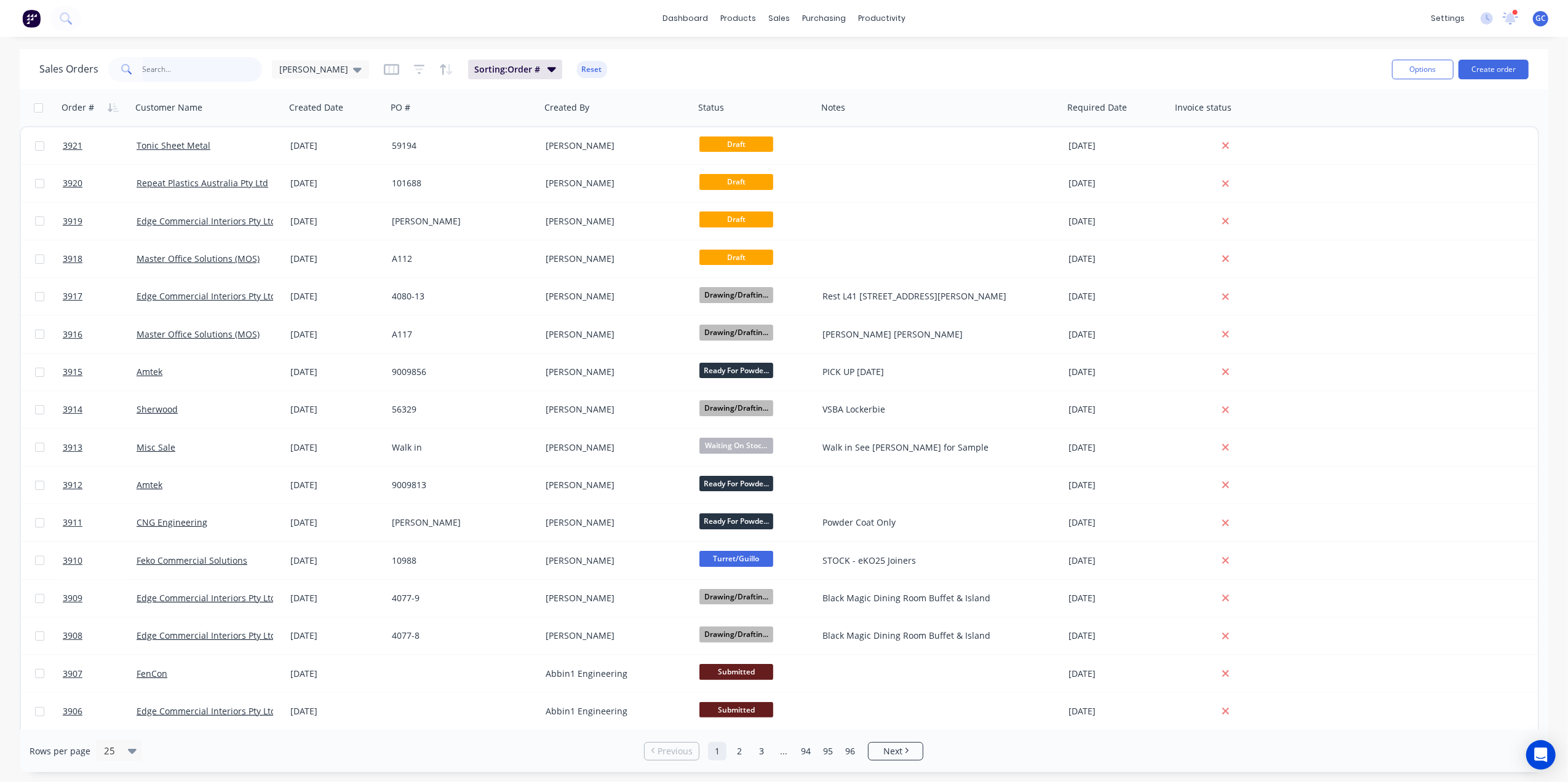
click at [205, 68] on input "text" at bounding box center [203, 69] width 120 height 25
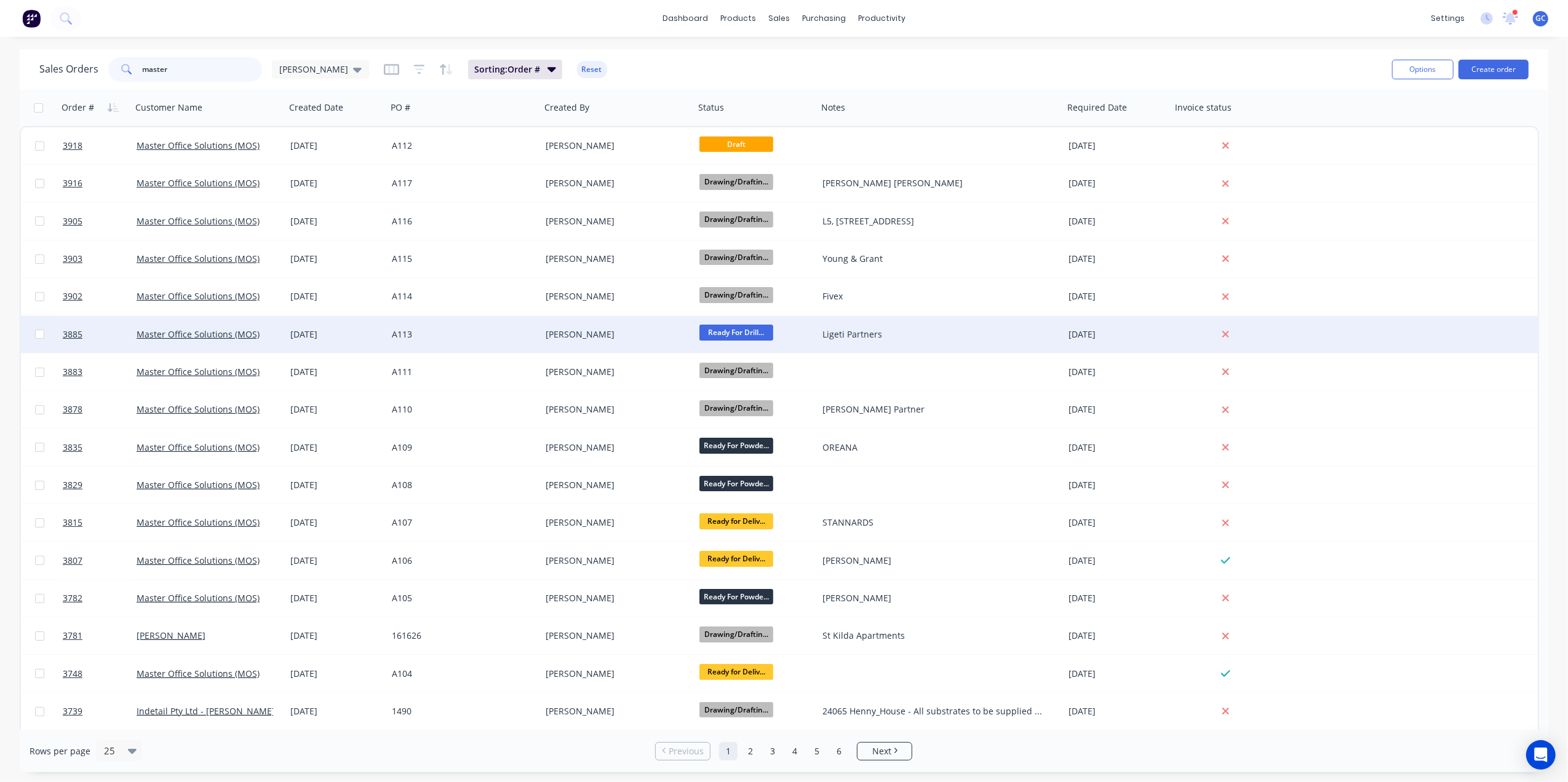
type input "master"
click at [631, 338] on div "[PERSON_NAME]" at bounding box center [613, 334] width 137 height 12
